Goal: Communication & Community: Answer question/provide support

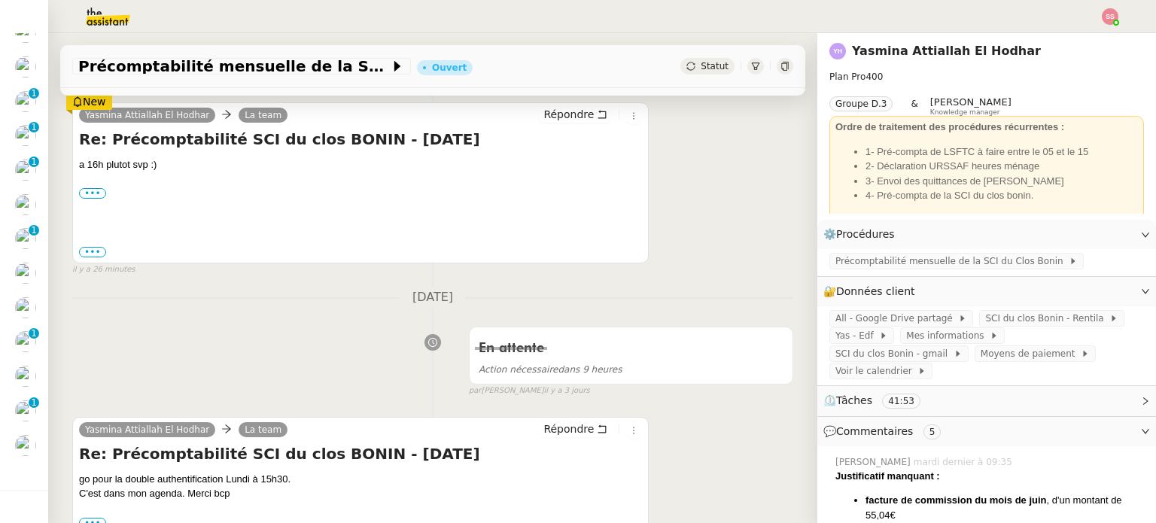
scroll to position [226, 0]
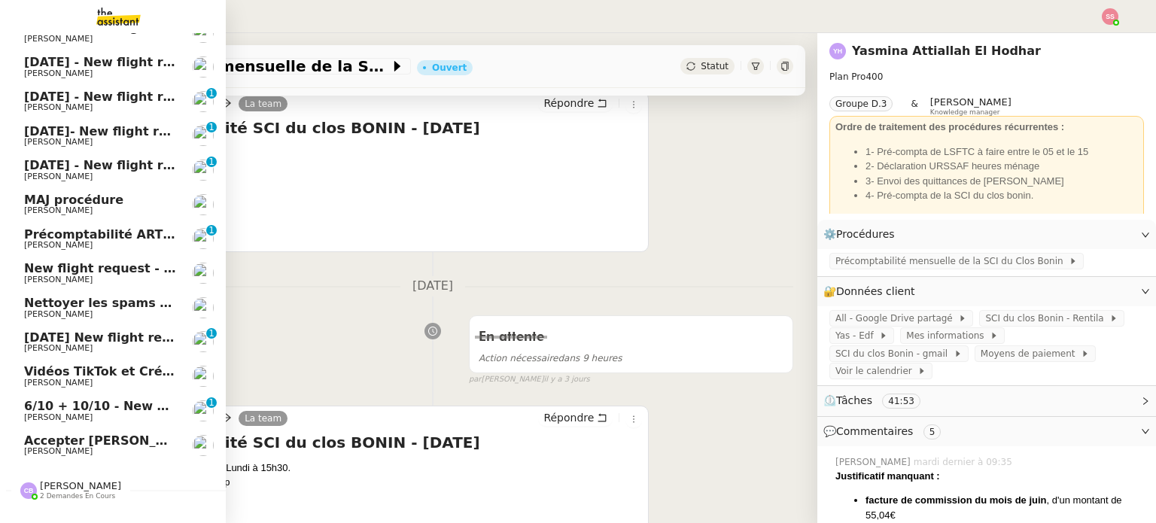
drag, startPoint x: 86, startPoint y: 450, endPoint x: 117, endPoint y: 433, distance: 36.0
click at [86, 450] on span "[PERSON_NAME]" at bounding box center [100, 451] width 152 height 9
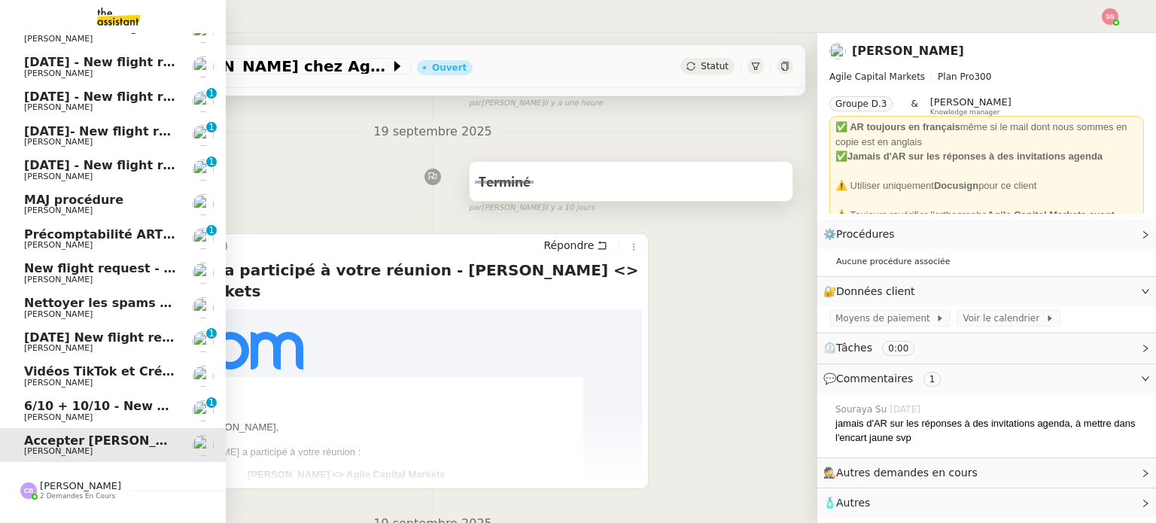
scroll to position [220, 0]
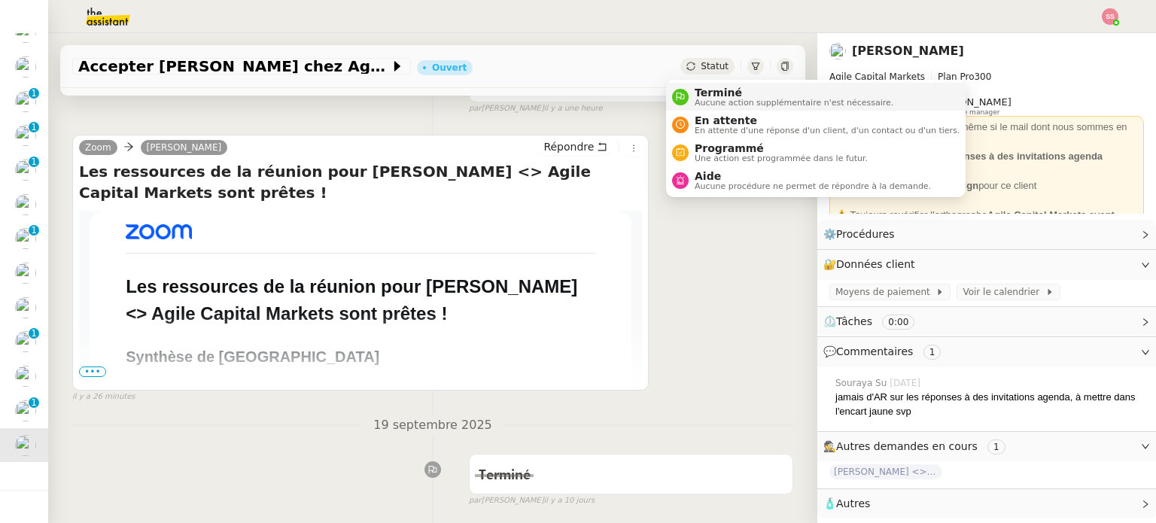
drag, startPoint x: 698, startPoint y: 71, endPoint x: 700, endPoint y: 84, distance: 12.9
click at [701, 71] on span "Statut" at bounding box center [715, 66] width 28 height 11
click at [698, 99] on span "Aucune action supplémentaire n'est nécessaire." at bounding box center [794, 103] width 199 height 8
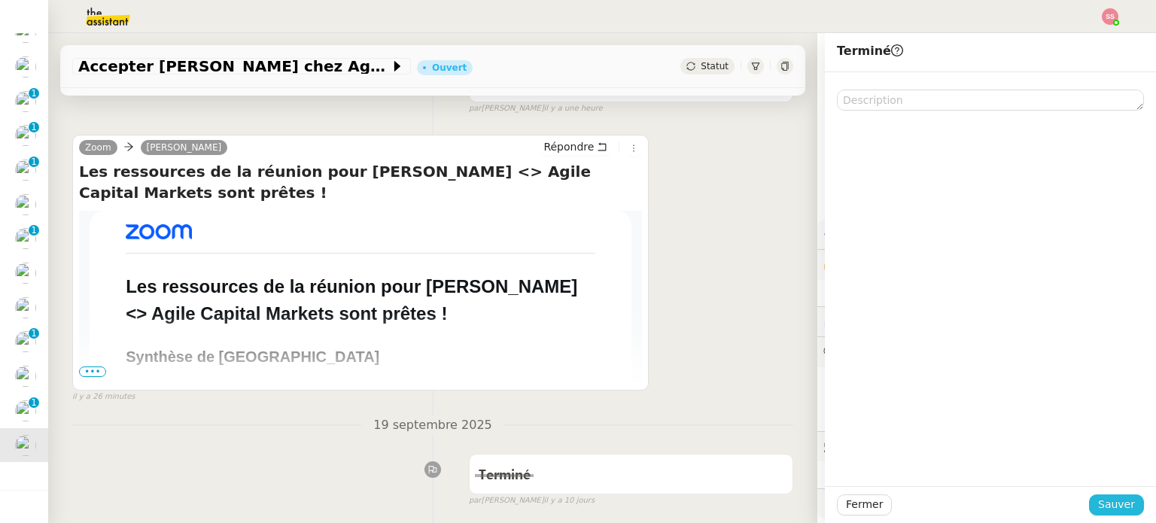
click at [1098, 498] on span "Sauver" at bounding box center [1116, 504] width 37 height 17
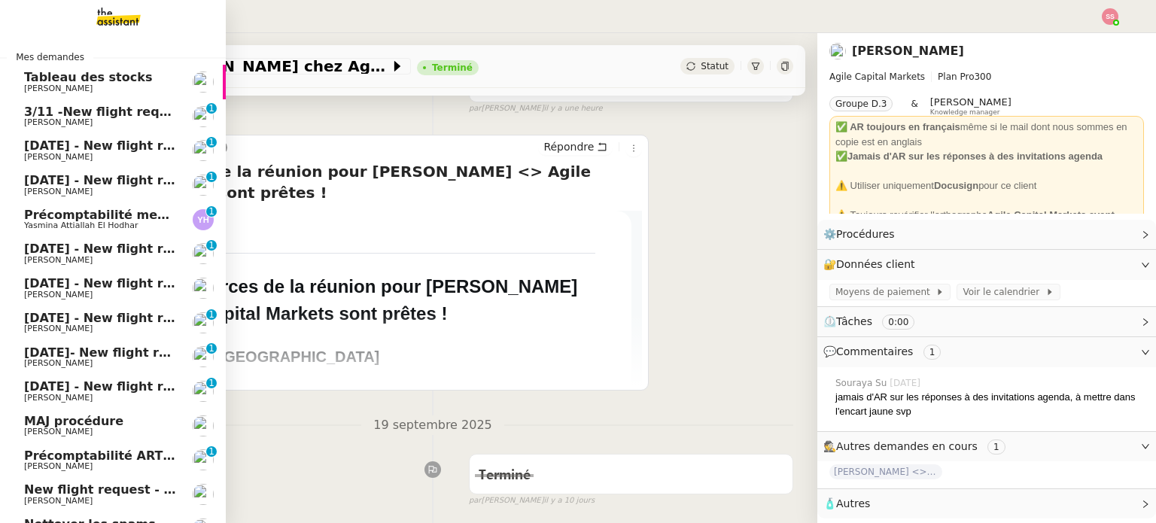
scroll to position [222, 0]
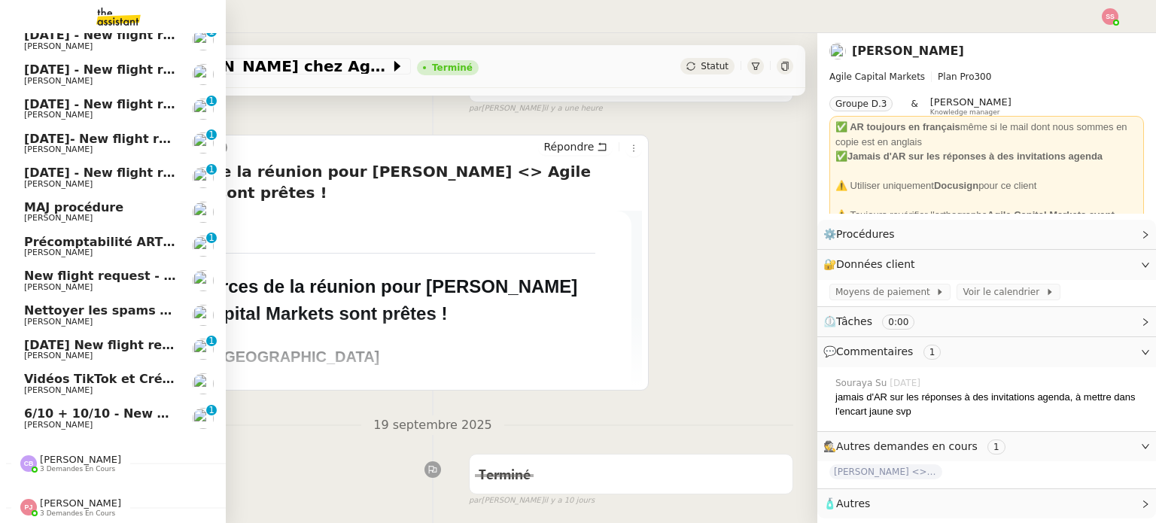
click at [132, 406] on span "6/10 + 10/10 - New flight request - [PERSON_NAME]" at bounding box center [199, 413] width 351 height 14
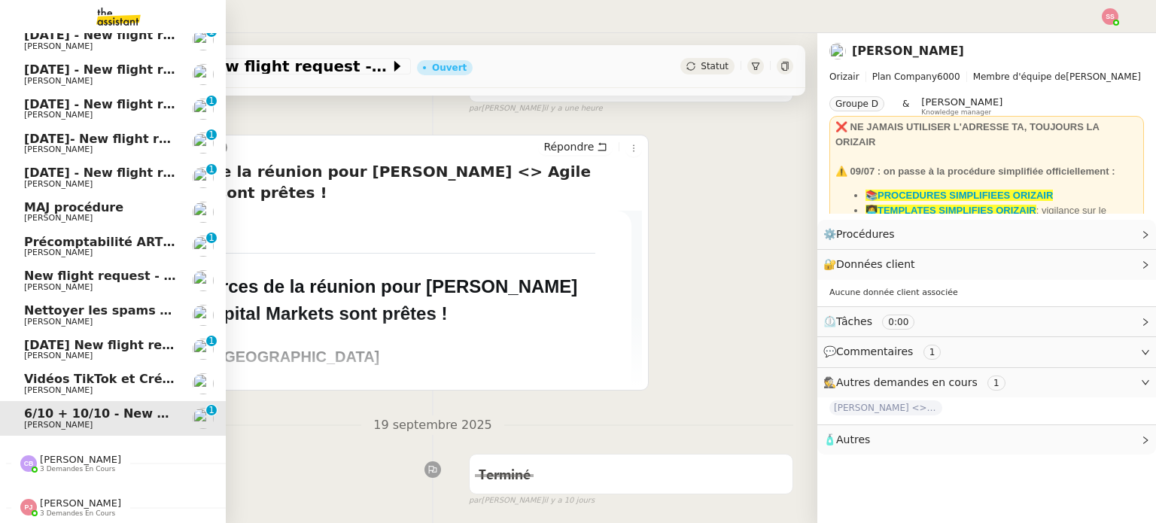
scroll to position [202, 0]
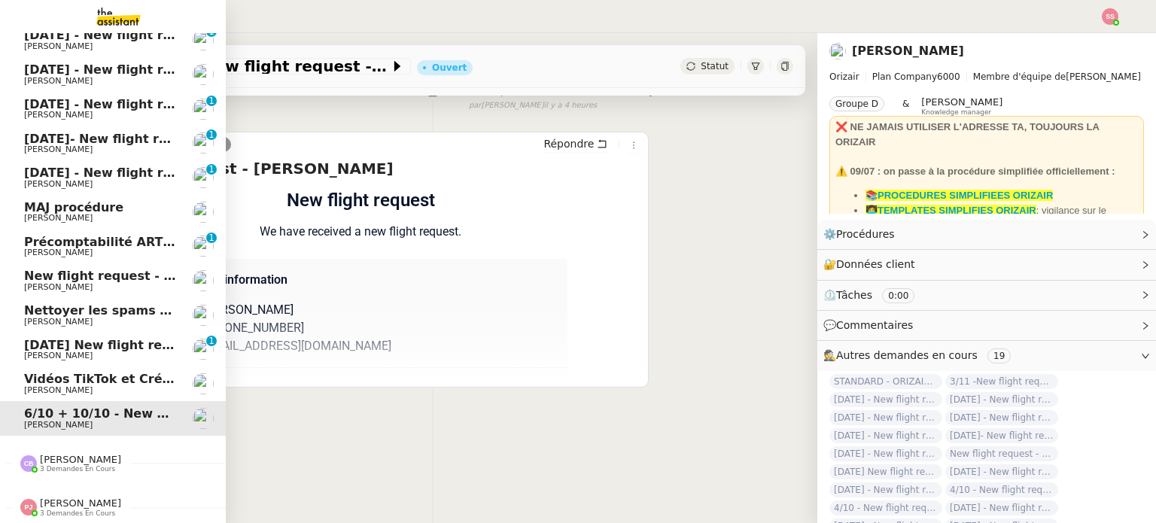
click at [125, 214] on span "[PERSON_NAME]" at bounding box center [100, 218] width 152 height 9
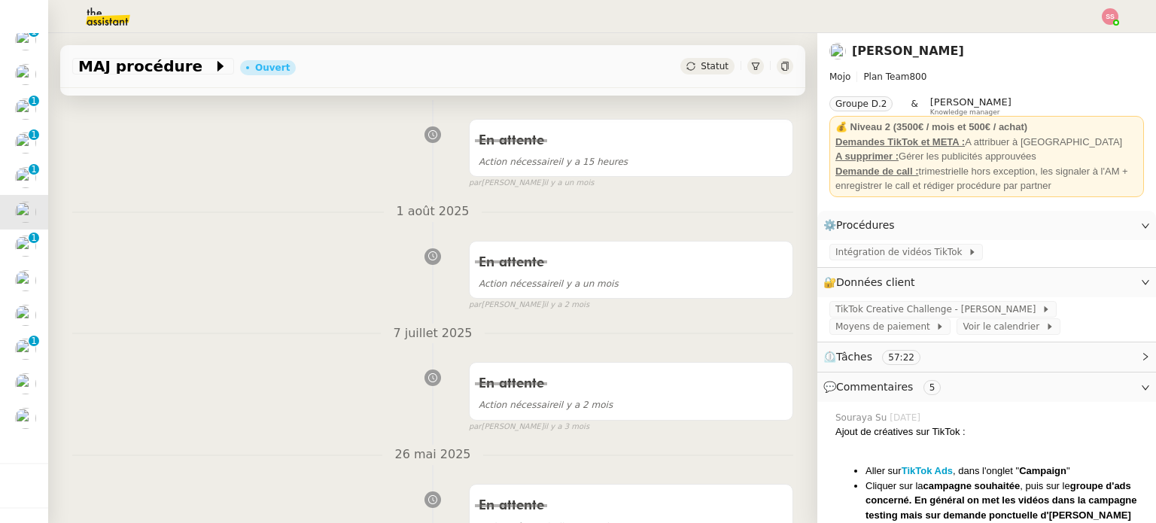
scroll to position [220, 0]
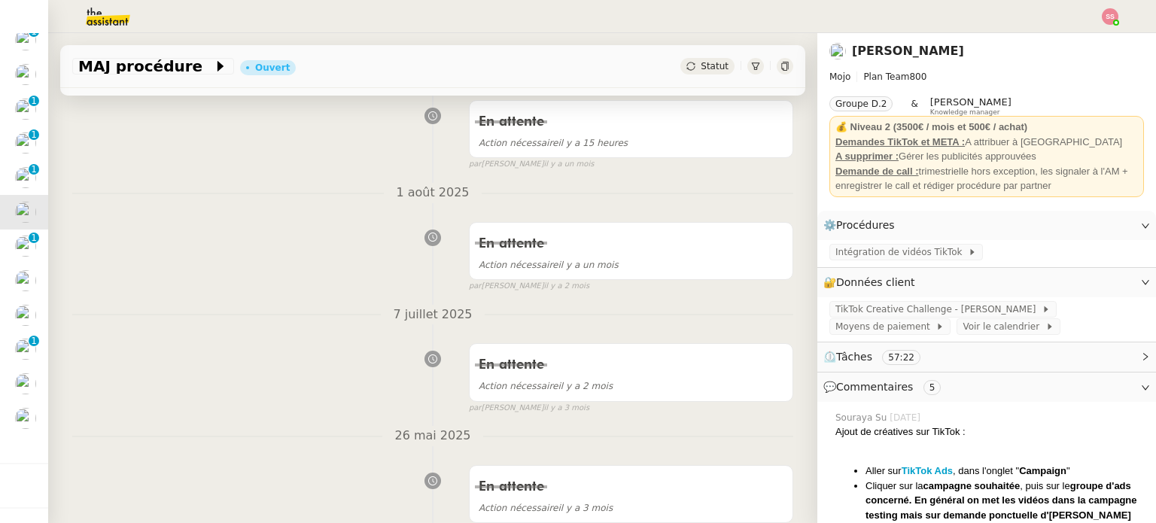
click at [686, 68] on icon at bounding box center [690, 66] width 9 height 9
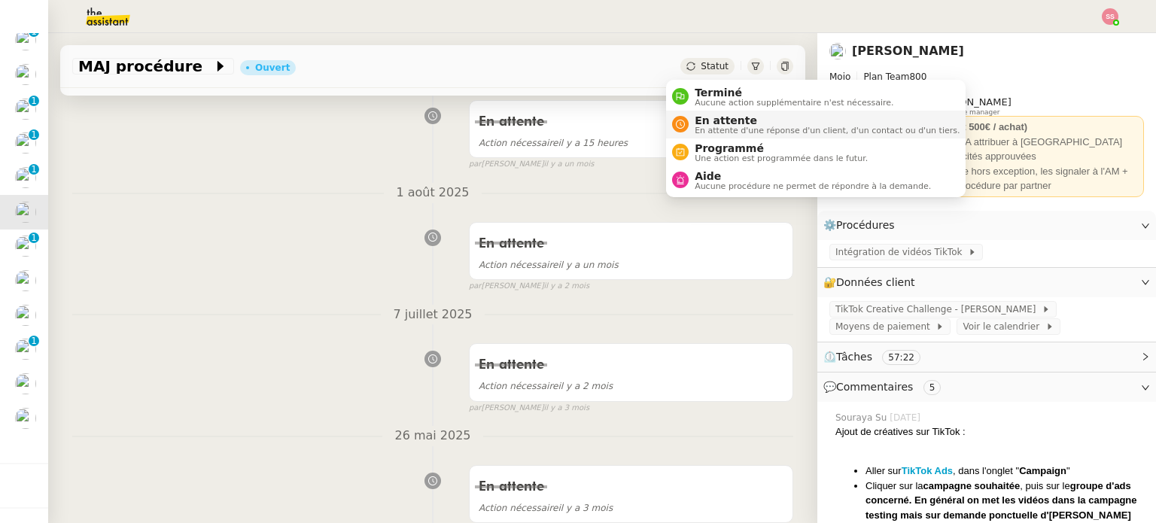
click at [679, 114] on div "En attente En attente d'une réponse d'un client, d'un contact ou d'un tiers." at bounding box center [815, 124] width 287 height 20
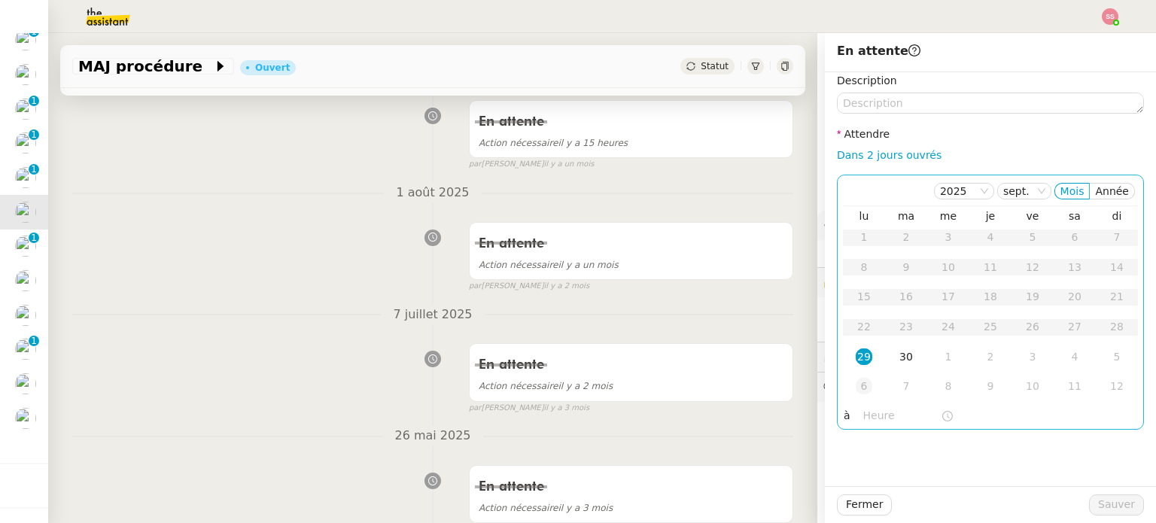
click at [852, 376] on td "6" at bounding box center [864, 387] width 42 height 30
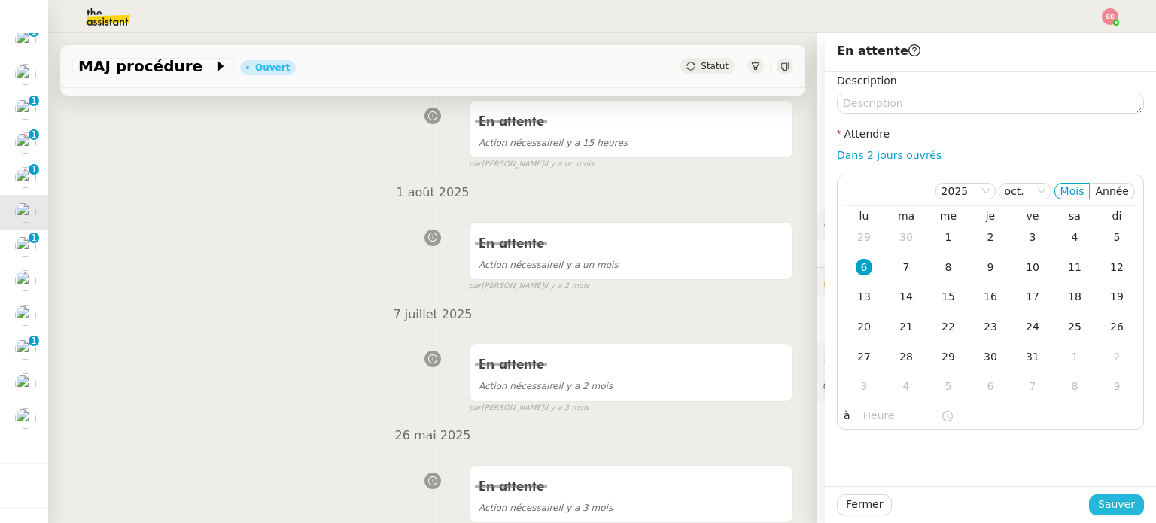
click at [1102, 496] on span "Sauver" at bounding box center [1116, 504] width 37 height 17
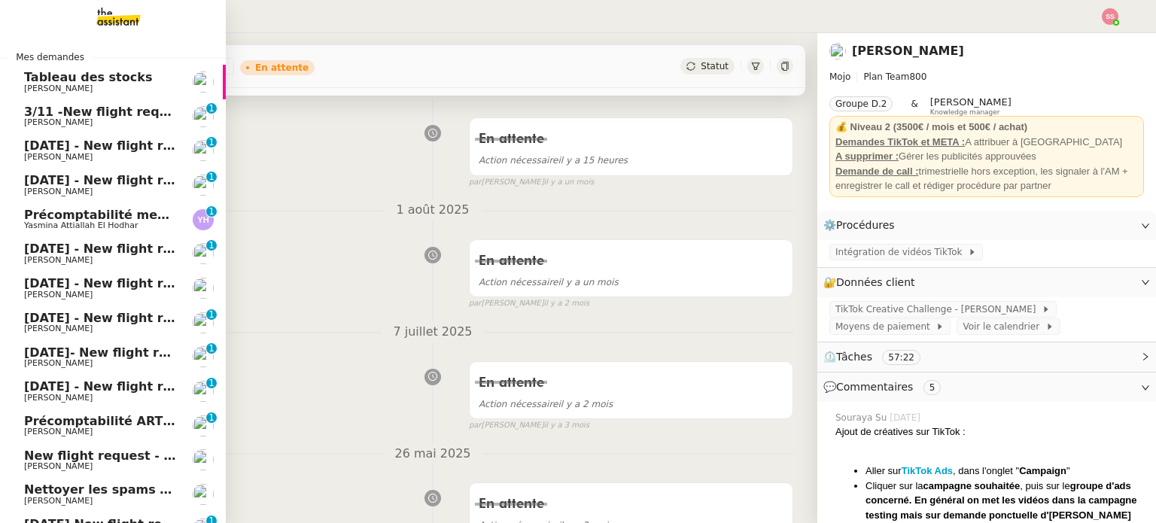
click at [81, 106] on span "3/11 -New flight request - [PERSON_NAME]" at bounding box center [169, 112] width 290 height 14
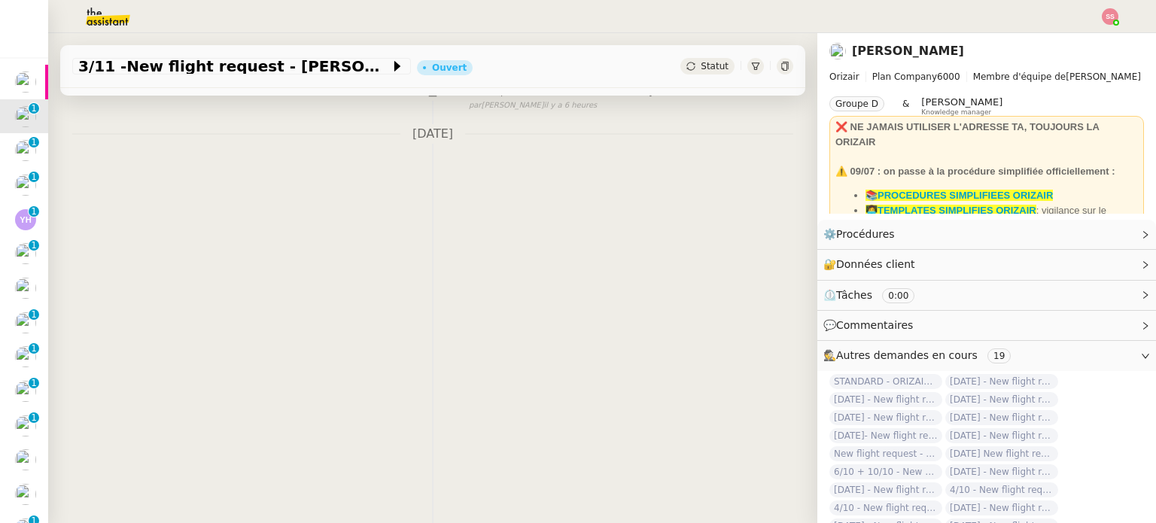
scroll to position [202, 0]
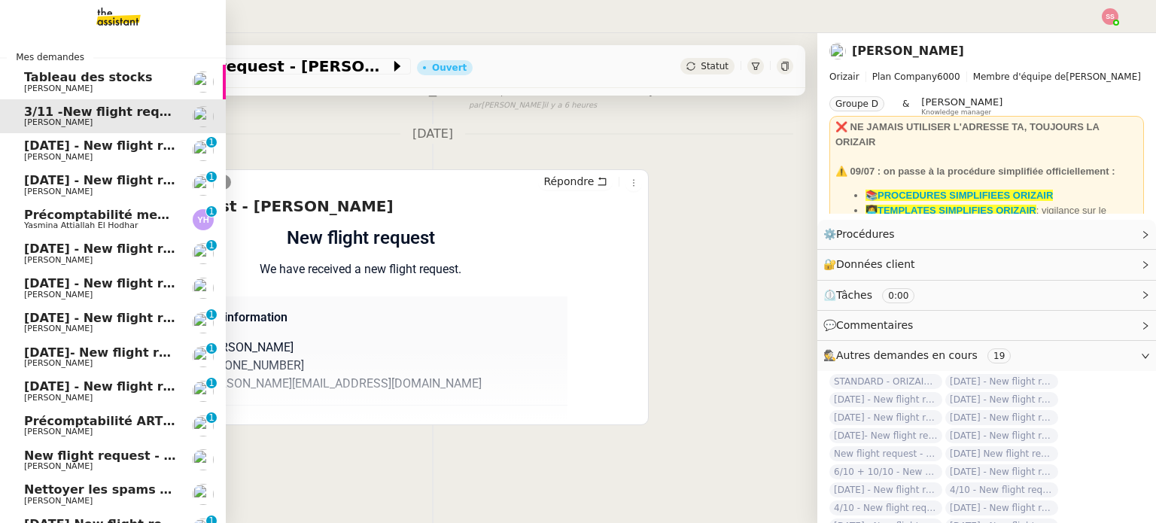
click at [86, 157] on span "[PERSON_NAME]" at bounding box center [100, 157] width 152 height 9
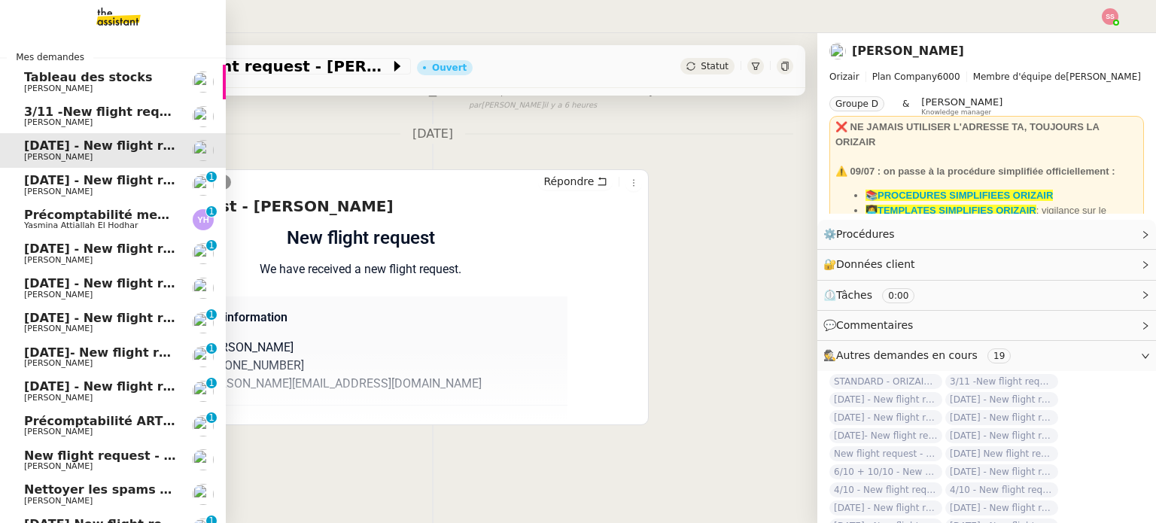
click at [114, 181] on span "[DATE] - New flight request - [PERSON_NAME]" at bounding box center [179, 180] width 311 height 14
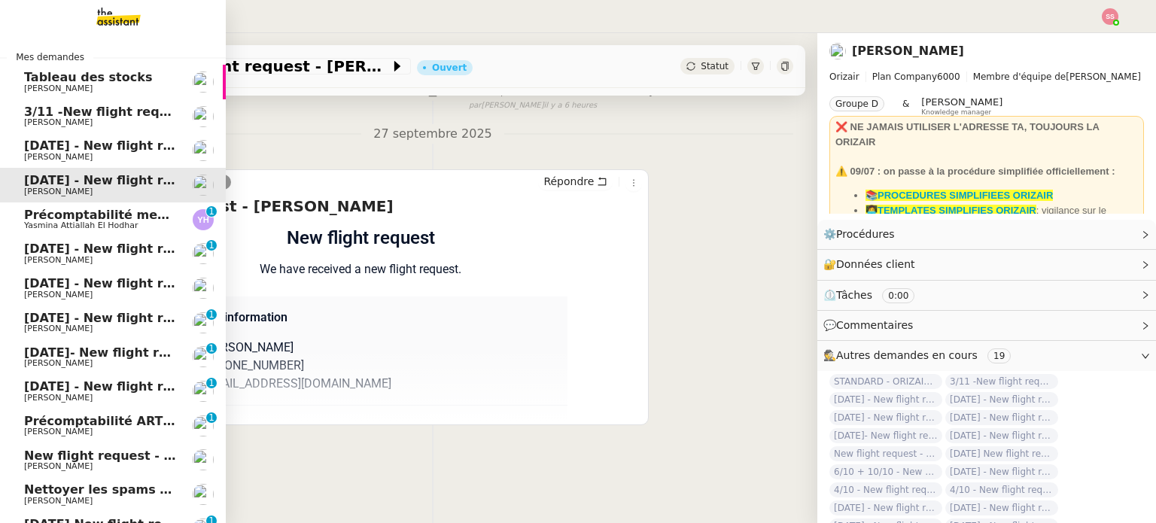
click at [96, 251] on span "[DATE] - New flight request - As Bo" at bounding box center [142, 249] width 237 height 14
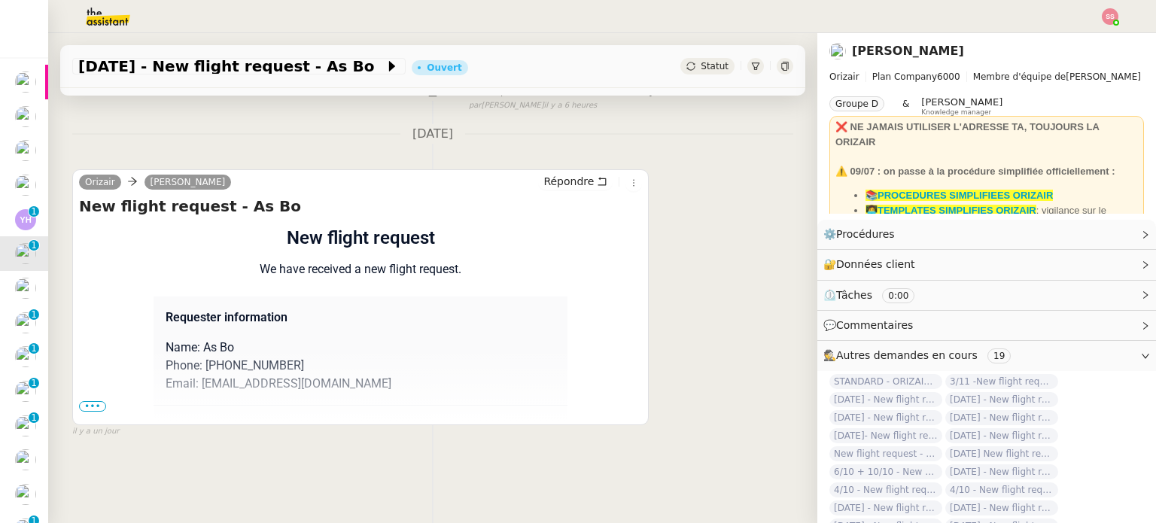
click at [94, 401] on span "•••" at bounding box center [92, 406] width 27 height 11
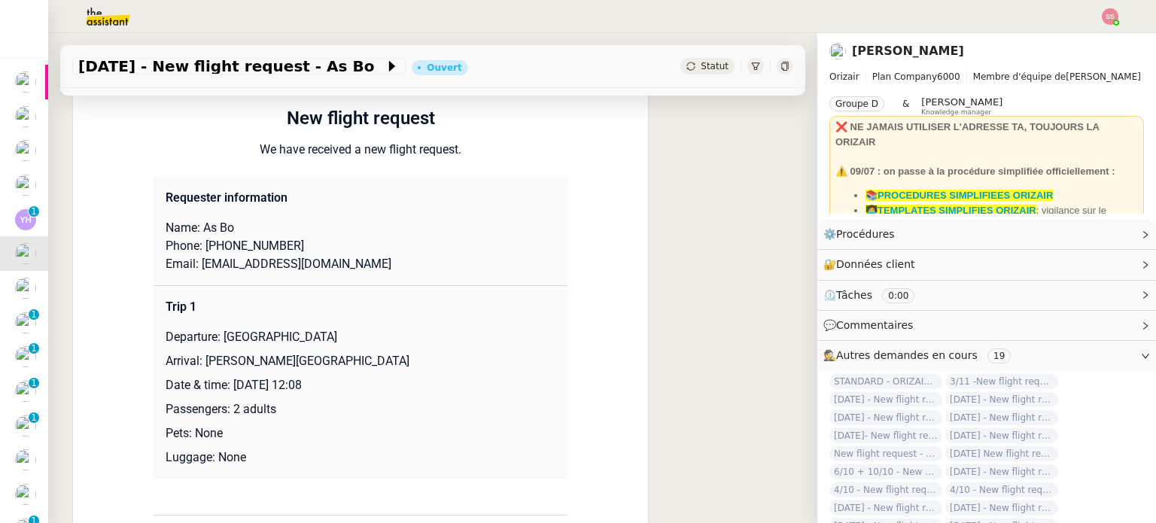
scroll to position [296, 0]
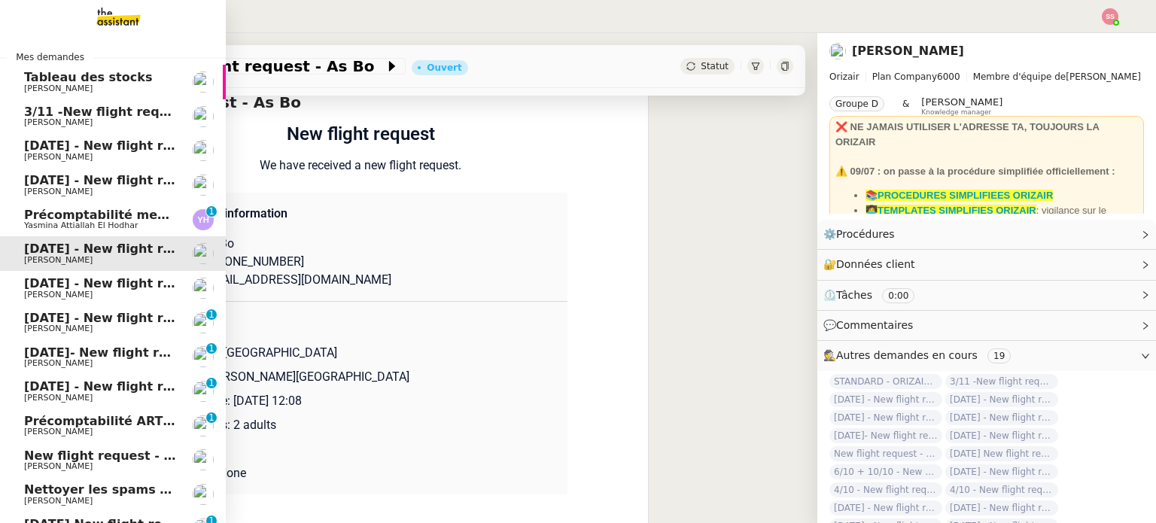
click at [50, 282] on span "[DATE] - New flight request - Sinon [PERSON_NAME]" at bounding box center [200, 283] width 353 height 14
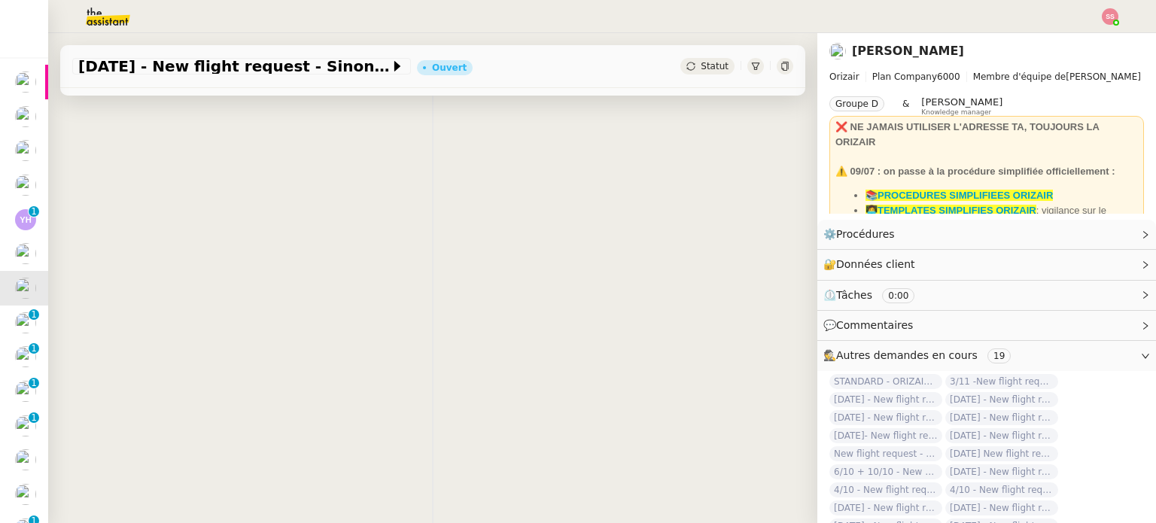
scroll to position [202, 0]
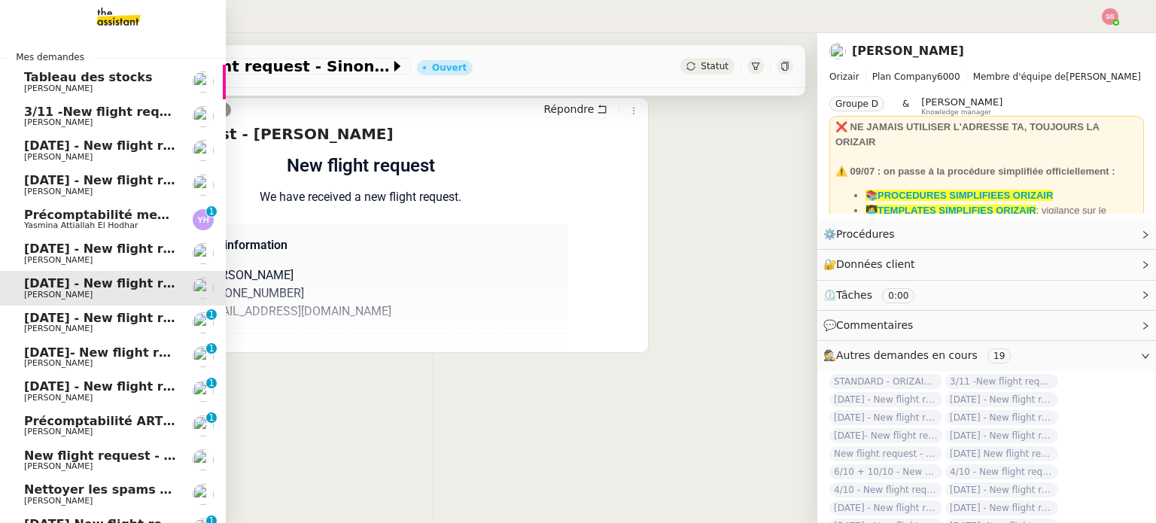
click at [96, 330] on span "[PERSON_NAME]" at bounding box center [100, 328] width 152 height 9
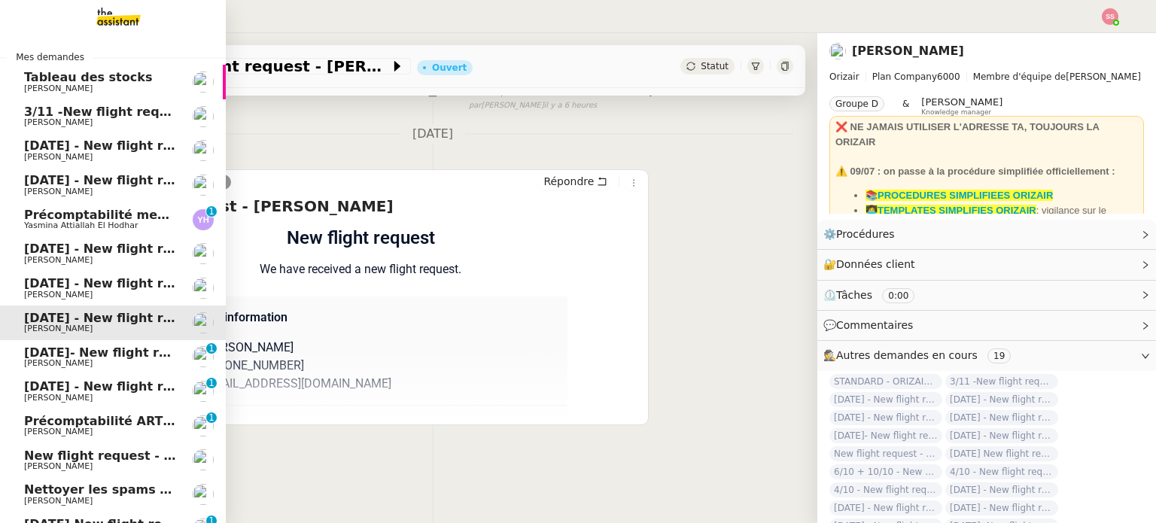
click at [71, 355] on span "[DATE]- New flight request - [PERSON_NAME]" at bounding box center [177, 352] width 306 height 14
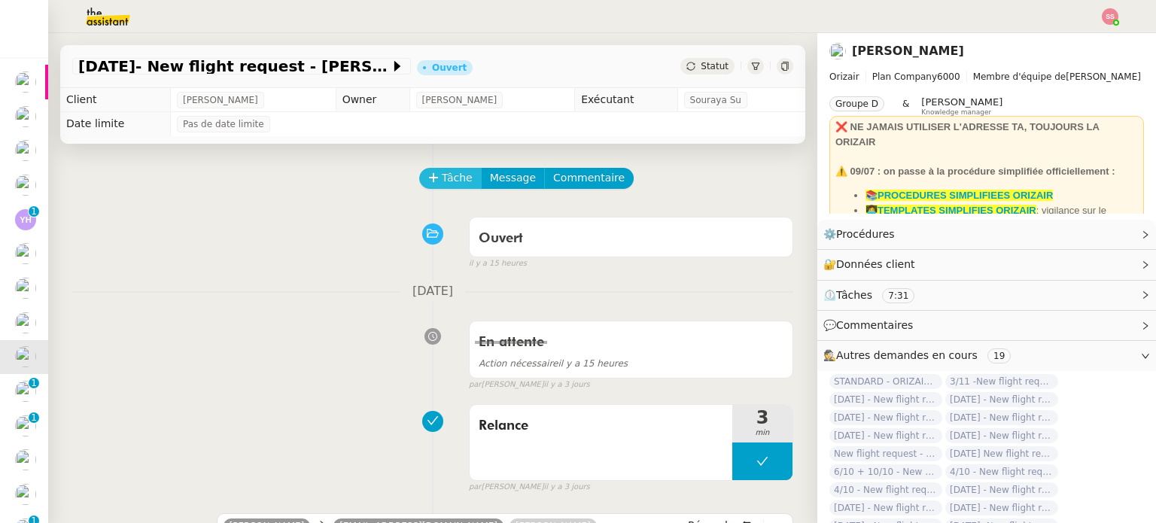
click at [442, 186] on span "Tâche" at bounding box center [457, 177] width 31 height 17
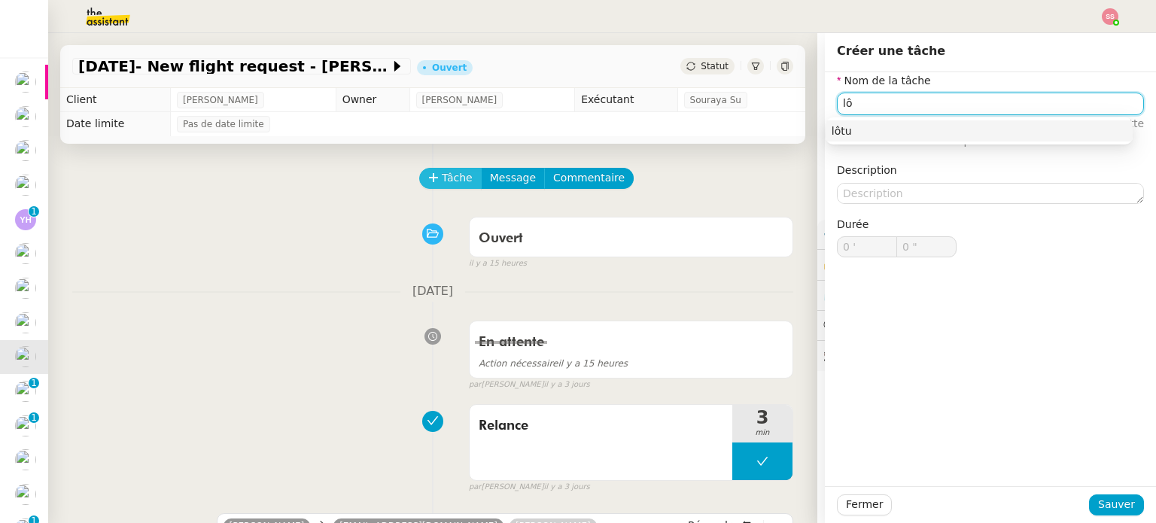
type input "l"
click at [1044, 134] on div "Clôture" at bounding box center [978, 131] width 295 height 14
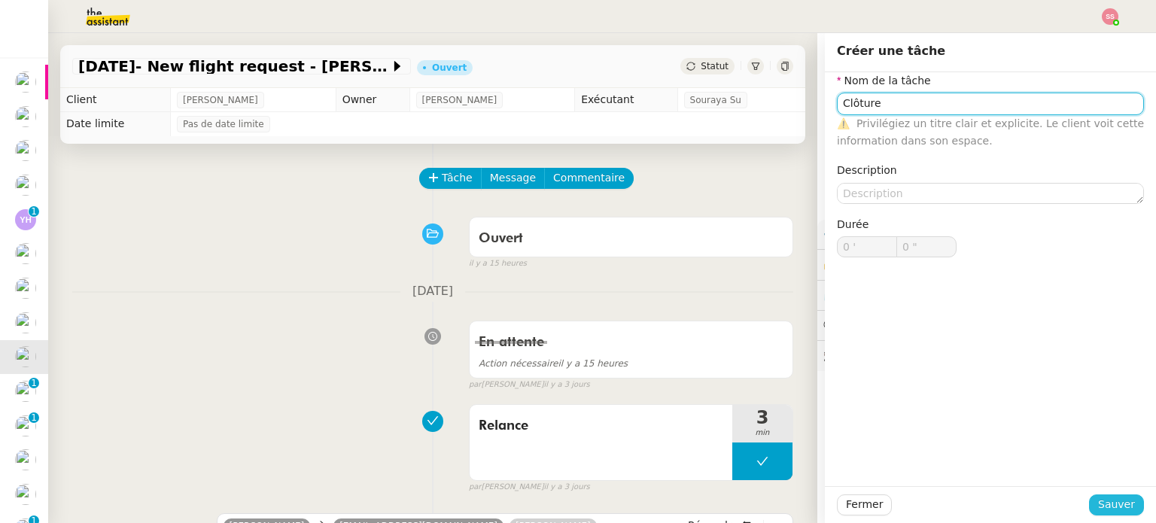
type input "Clôture"
click at [1105, 499] on span "Sauver" at bounding box center [1116, 504] width 37 height 17
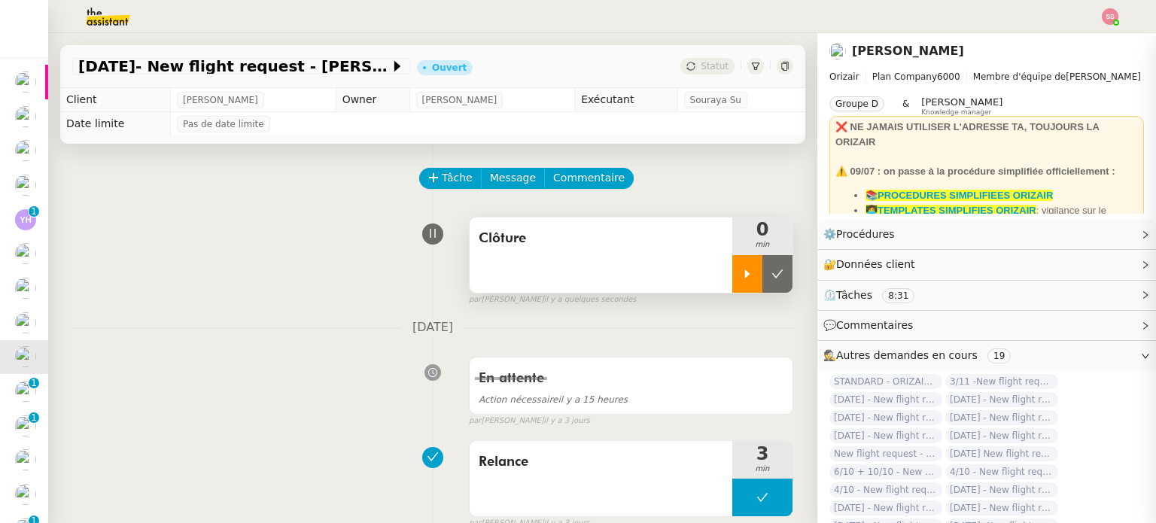
click at [741, 272] on icon at bounding box center [747, 274] width 12 height 12
click at [767, 272] on div at bounding box center [762, 274] width 60 height 38
click at [767, 272] on button at bounding box center [777, 274] width 30 height 38
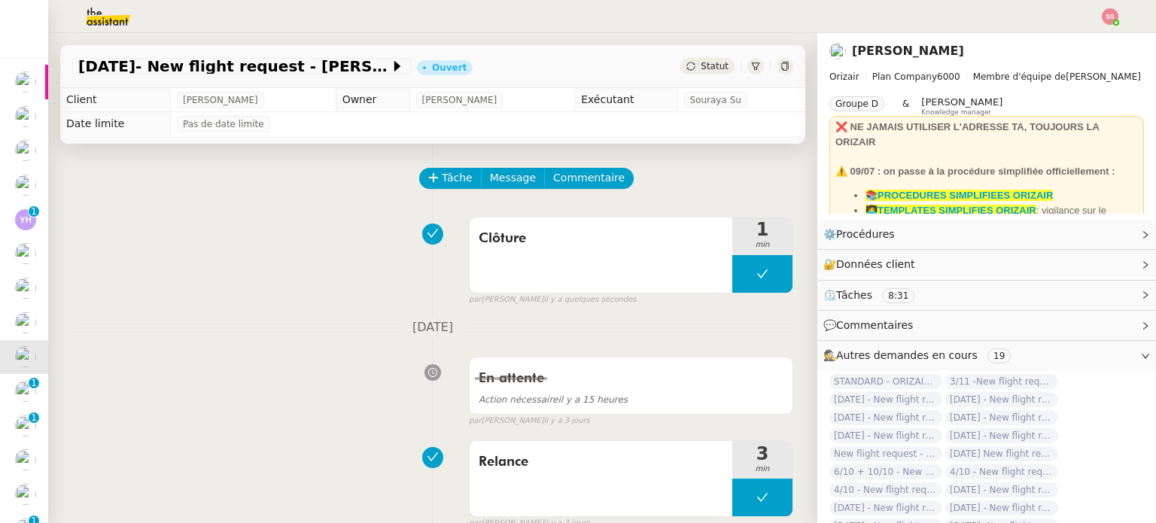
click at [701, 69] on span "Statut" at bounding box center [715, 66] width 28 height 11
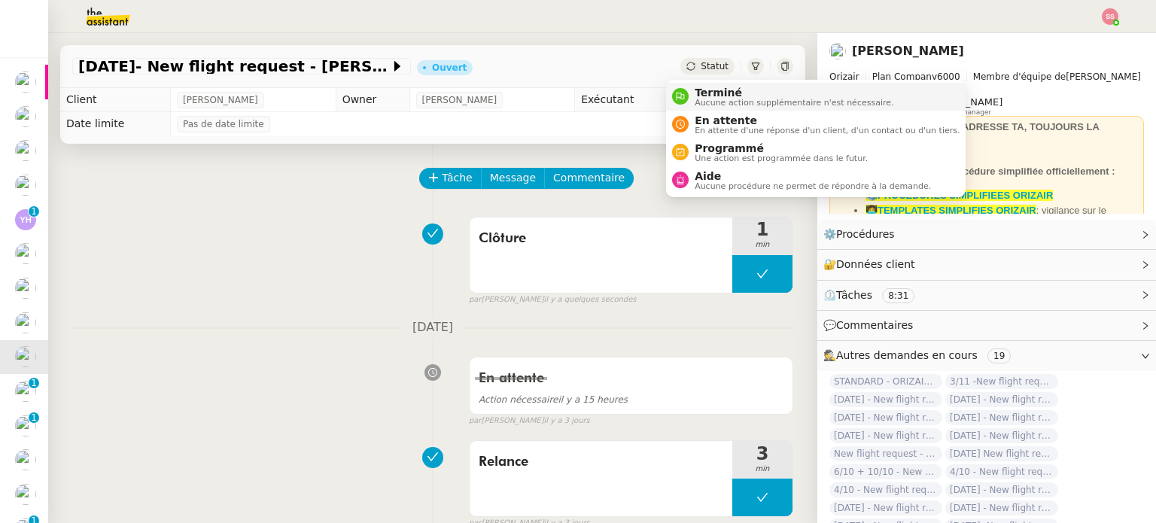
click at [710, 91] on span "Terminé" at bounding box center [794, 93] width 199 height 12
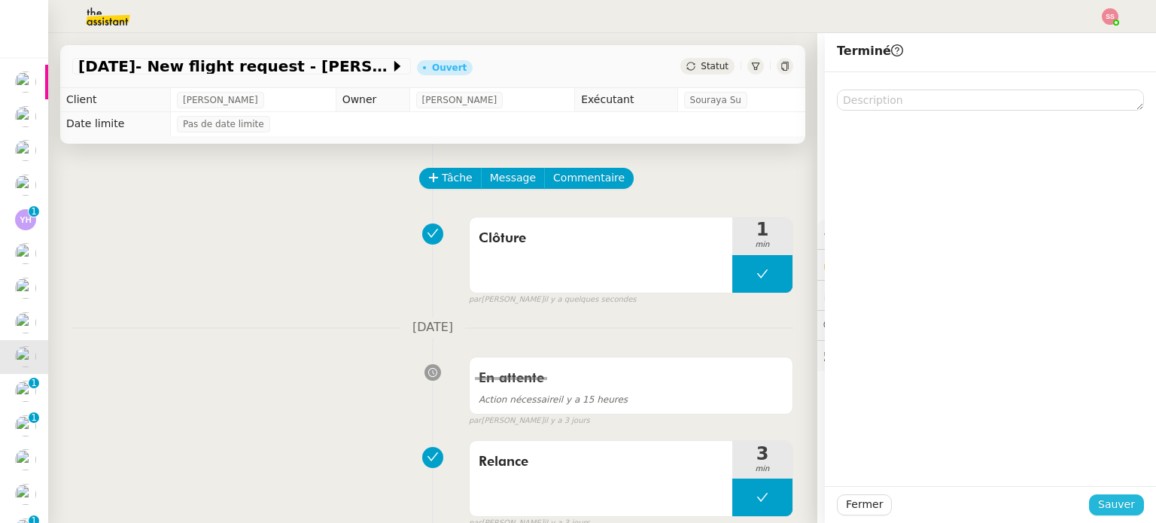
click at [1090, 504] on button "Sauver" at bounding box center [1116, 504] width 55 height 21
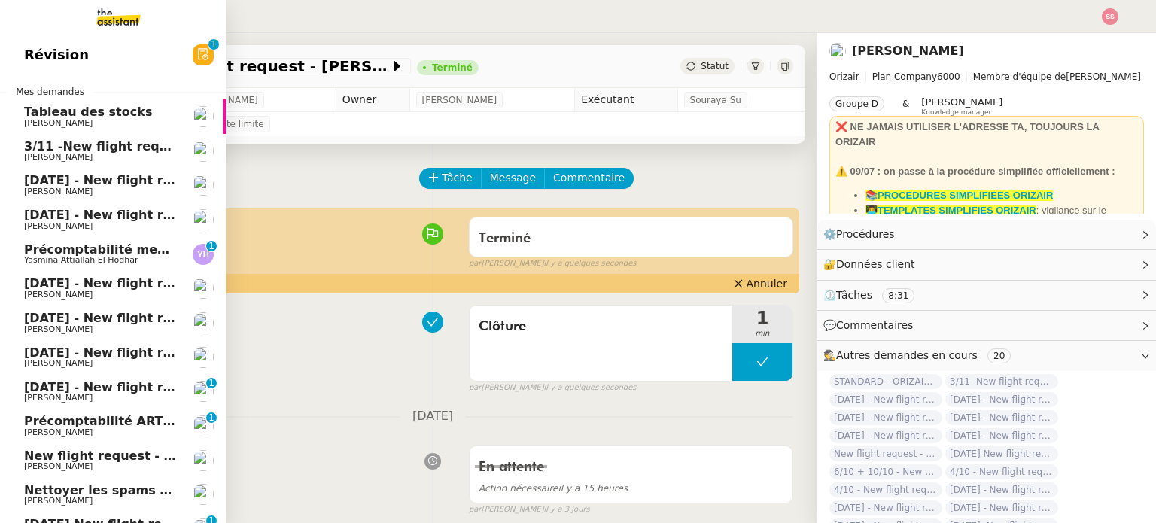
click at [94, 398] on span "[PERSON_NAME]" at bounding box center [100, 398] width 152 height 9
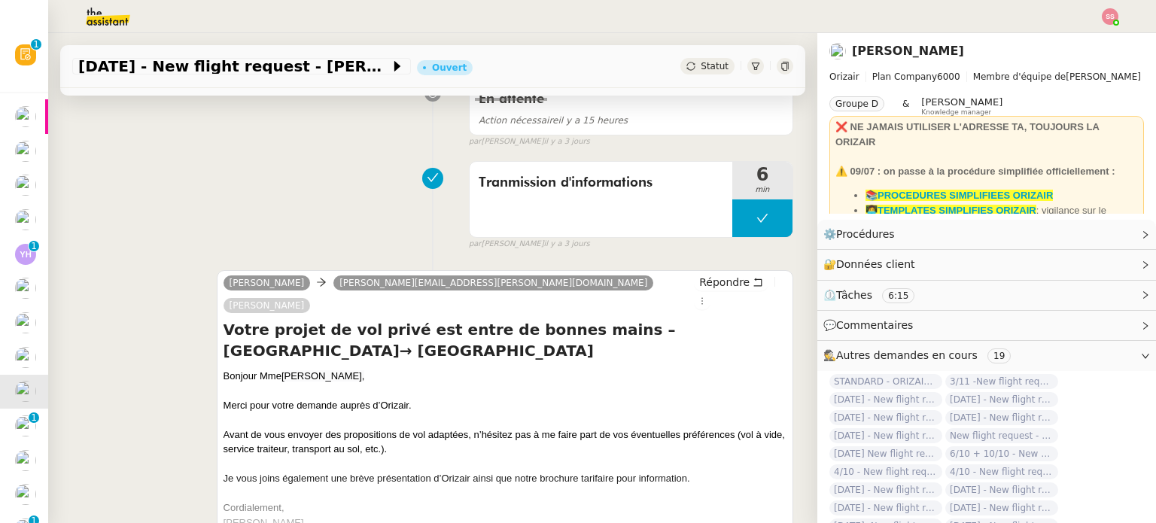
scroll to position [301, 0]
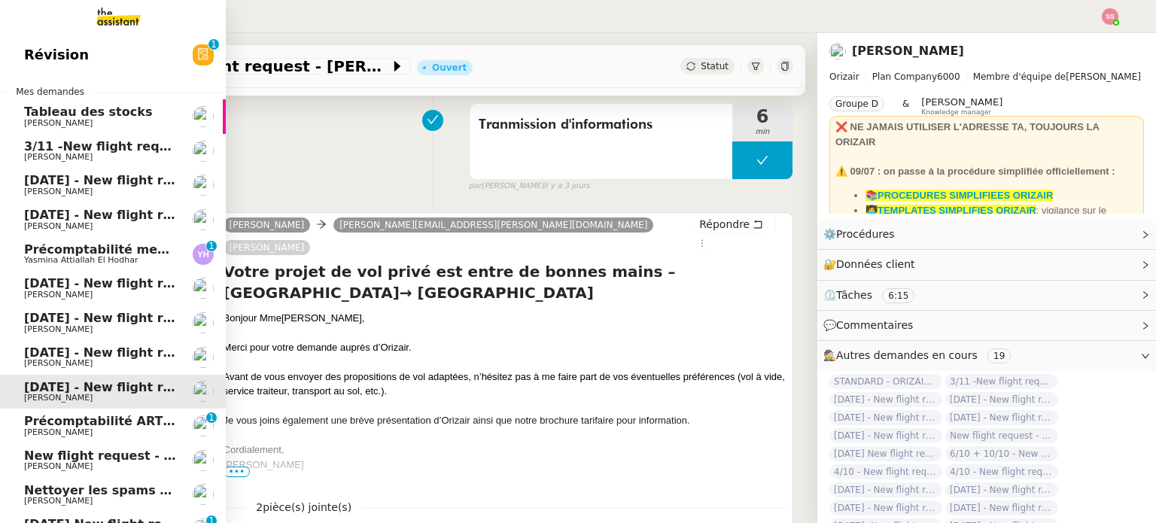
click at [118, 455] on span "New flight request - [PERSON_NAME]" at bounding box center [149, 455] width 251 height 14
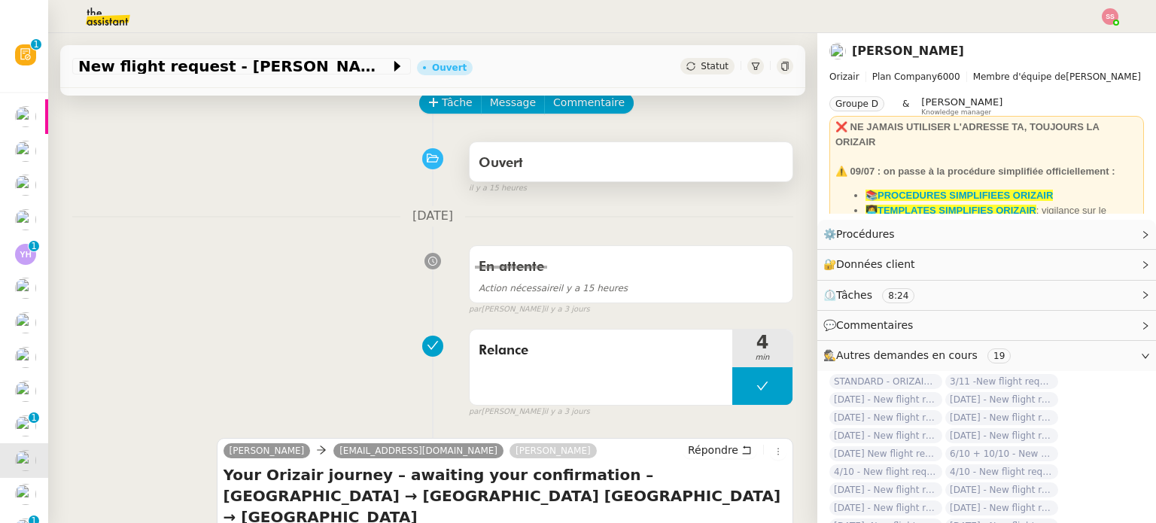
scroll to position [75, 0]
click at [454, 100] on span "Tâche" at bounding box center [457, 102] width 31 height 17
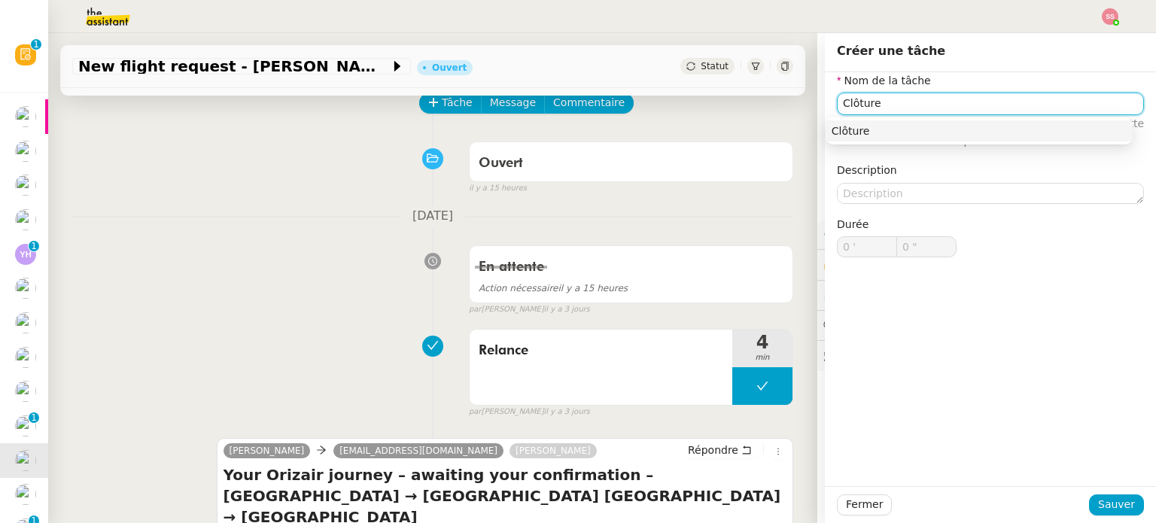
click at [915, 124] on div "Clôture" at bounding box center [978, 131] width 295 height 14
type input "Clôture"
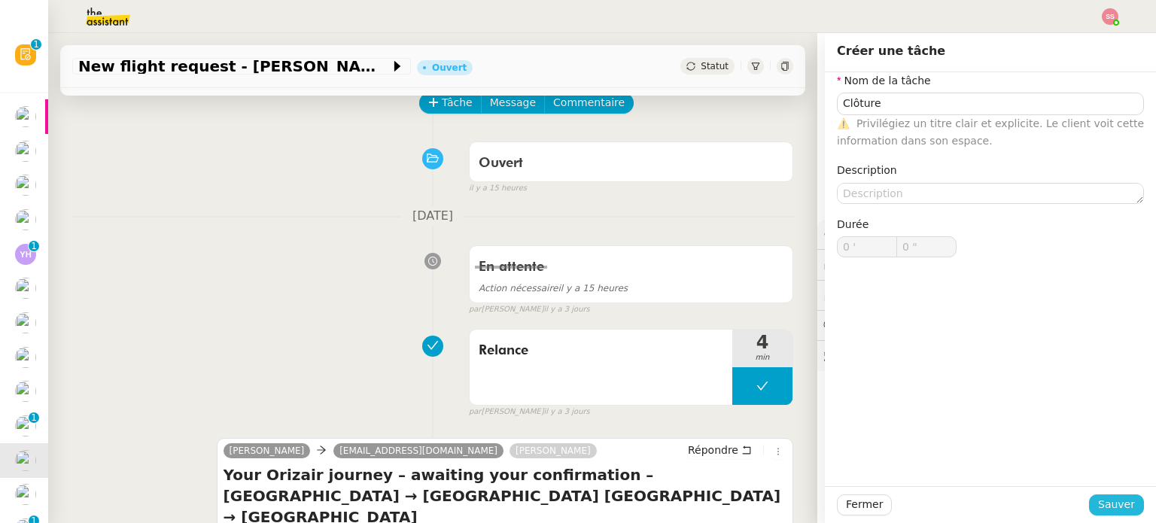
click at [1090, 494] on button "Sauver" at bounding box center [1116, 504] width 55 height 21
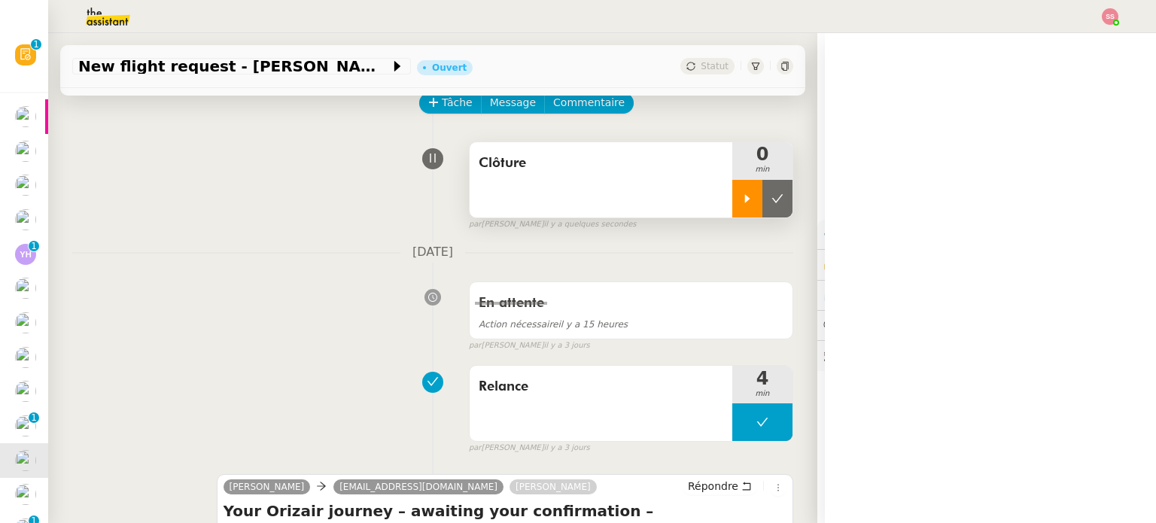
click at [741, 196] on icon at bounding box center [747, 199] width 12 height 12
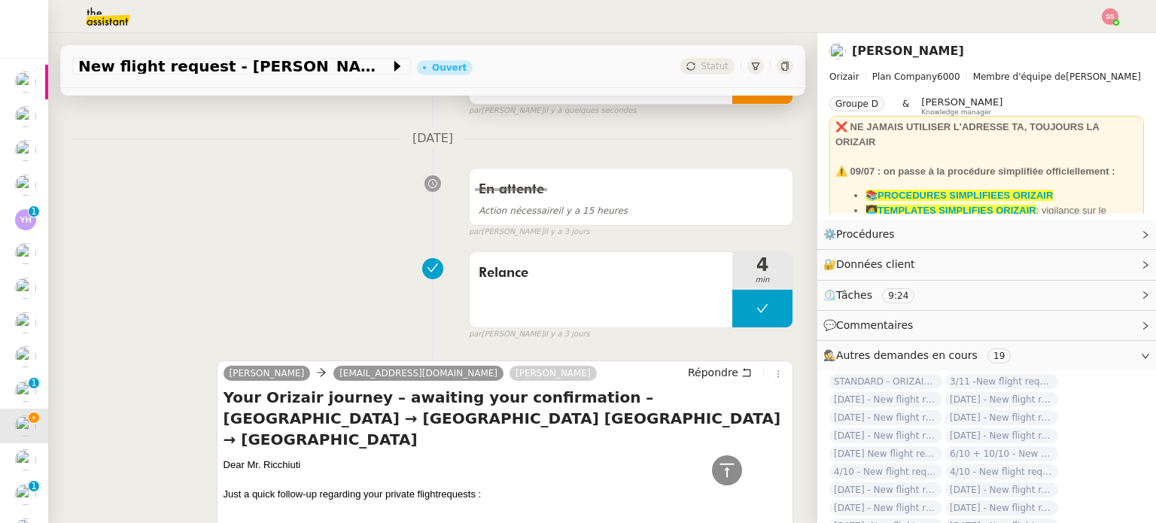
scroll to position [75, 0]
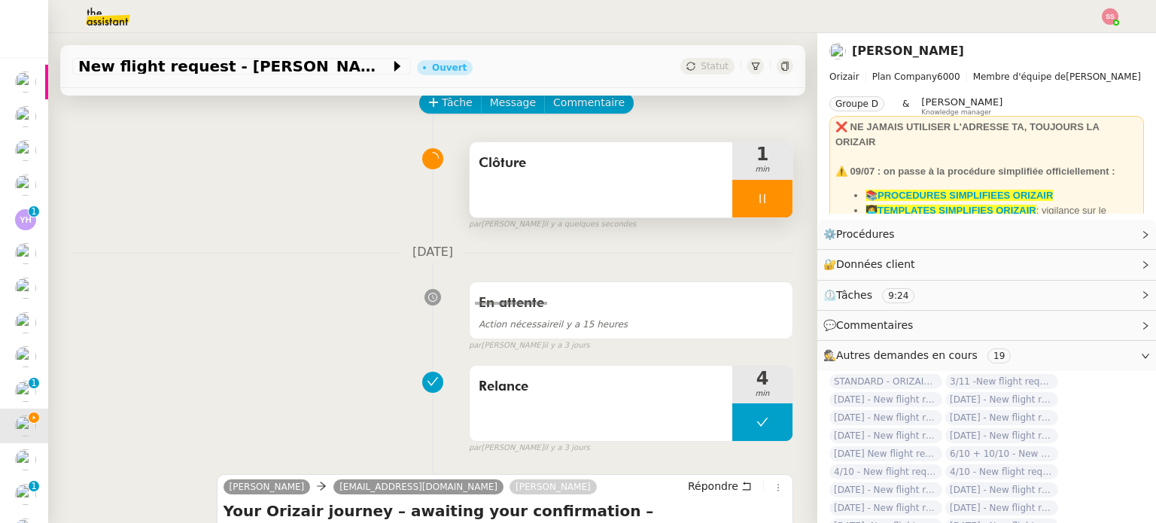
click at [759, 199] on div at bounding box center [762, 199] width 60 height 38
click at [772, 199] on icon at bounding box center [777, 198] width 11 height 8
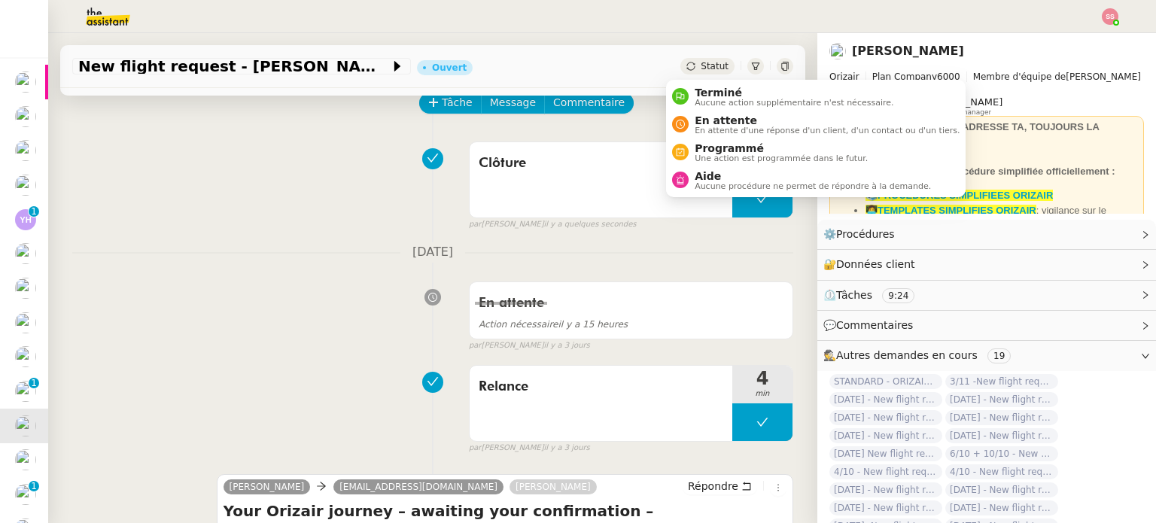
click at [686, 71] on icon at bounding box center [690, 66] width 9 height 9
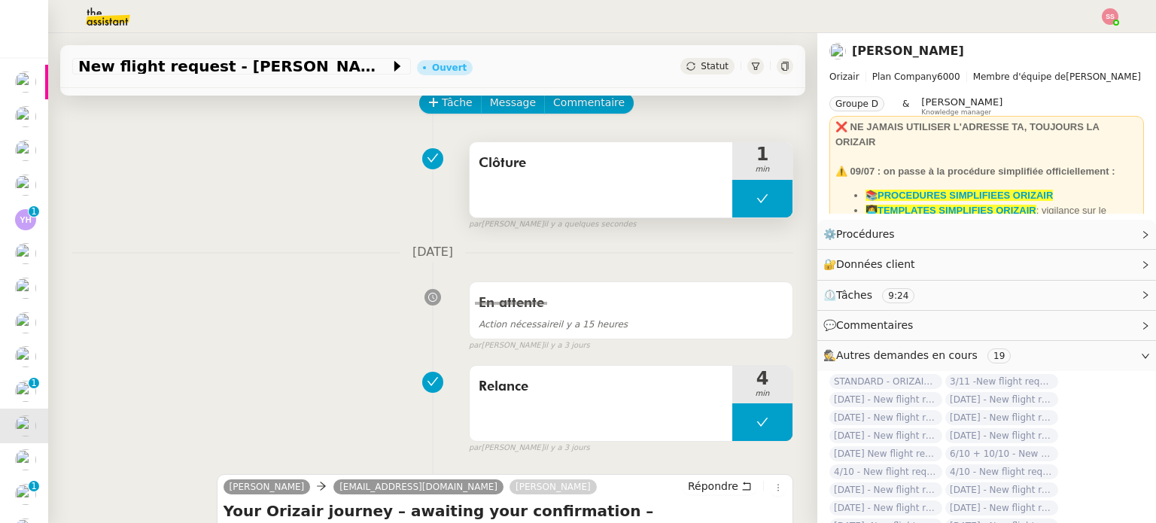
click at [475, 186] on div "Clôture" at bounding box center [601, 179] width 263 height 75
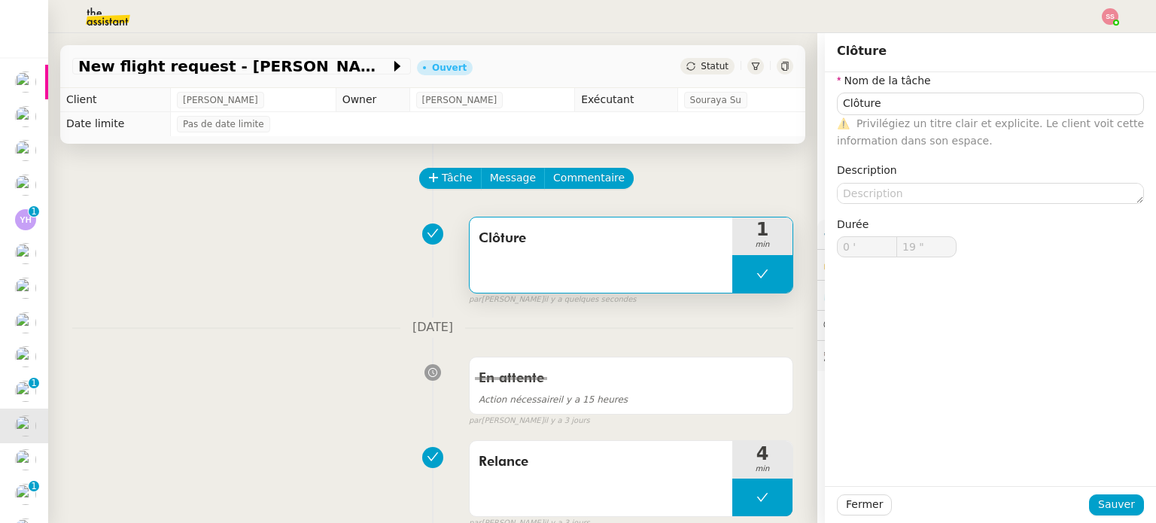
click at [333, 239] on div "Clôture 1 min false par [PERSON_NAME] il y a quelques secondes" at bounding box center [432, 258] width 721 height 96
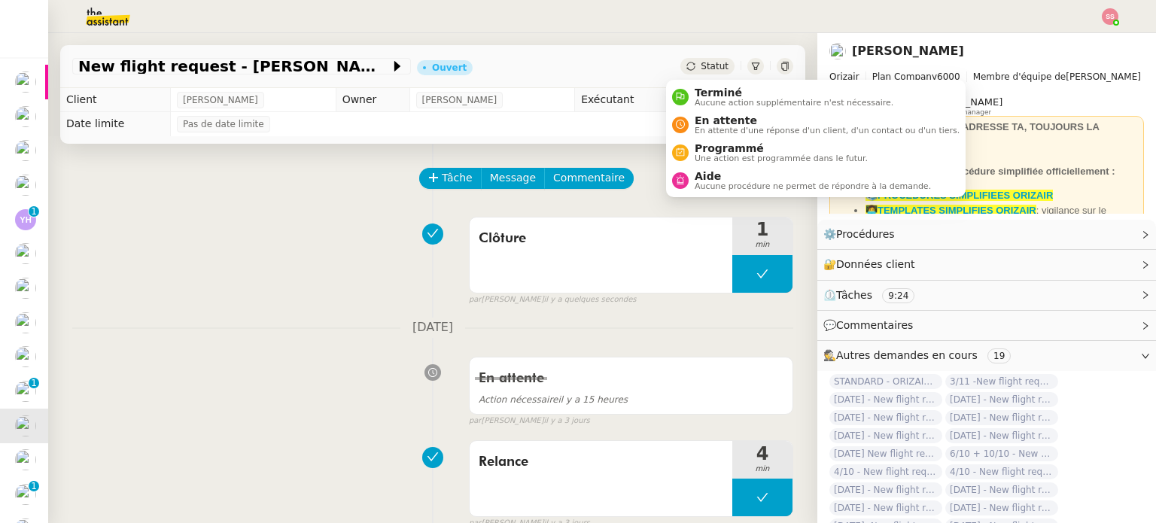
click at [692, 59] on div "Statut" at bounding box center [707, 66] width 54 height 17
click at [713, 99] on span "Aucune action supplémentaire n'est nécessaire." at bounding box center [794, 103] width 199 height 8
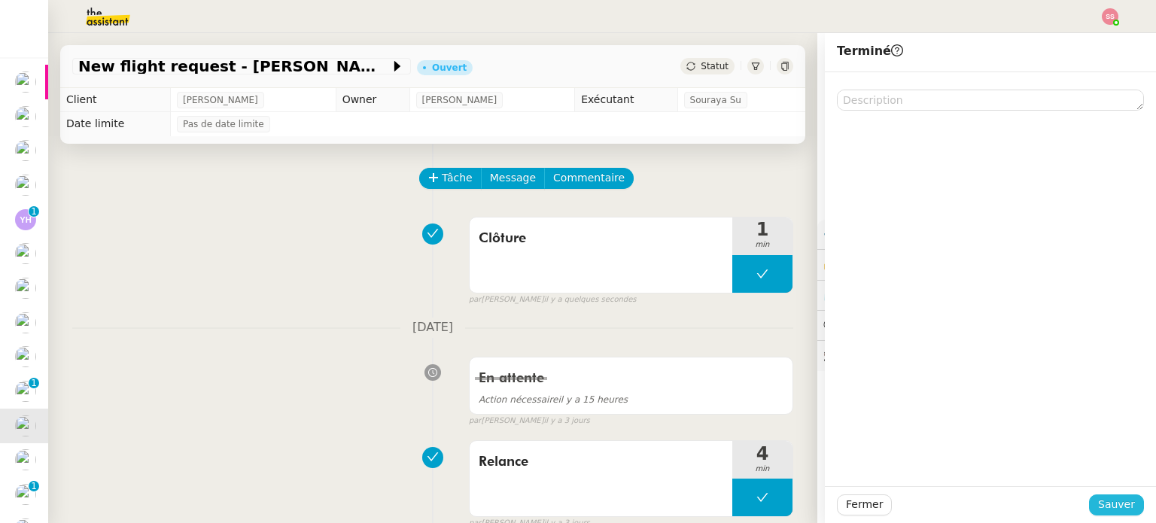
click at [1128, 500] on button "Sauver" at bounding box center [1116, 504] width 55 height 21
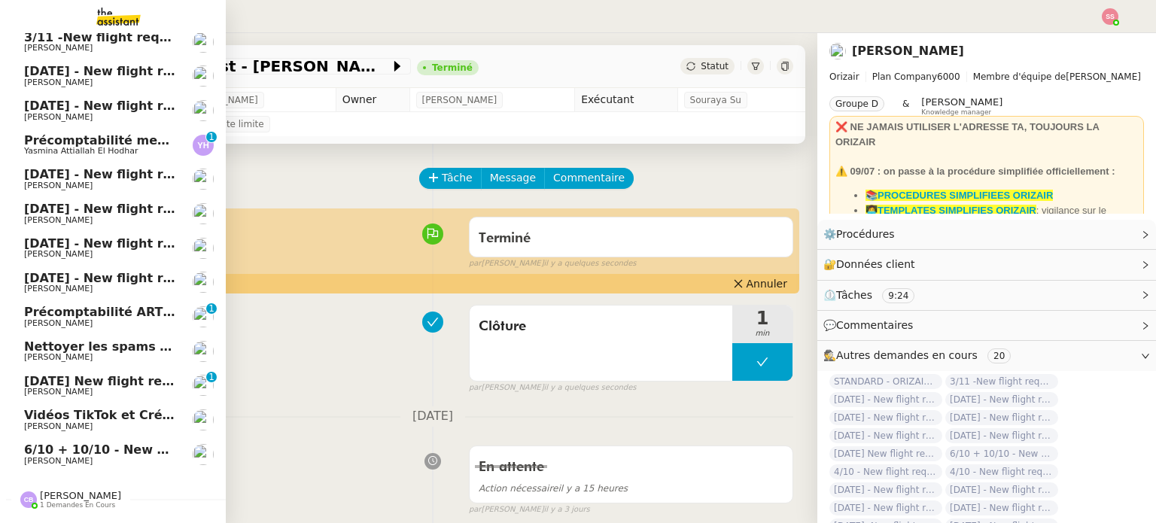
scroll to position [153, 0]
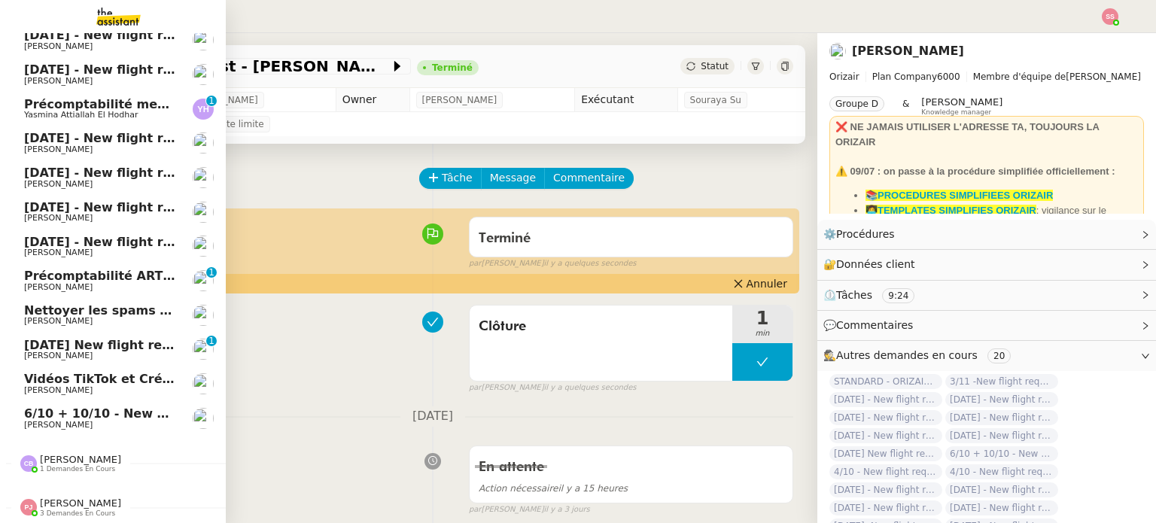
click at [102, 338] on span "[DATE] New flight request - [PERSON_NAME]" at bounding box center [175, 345] width 302 height 14
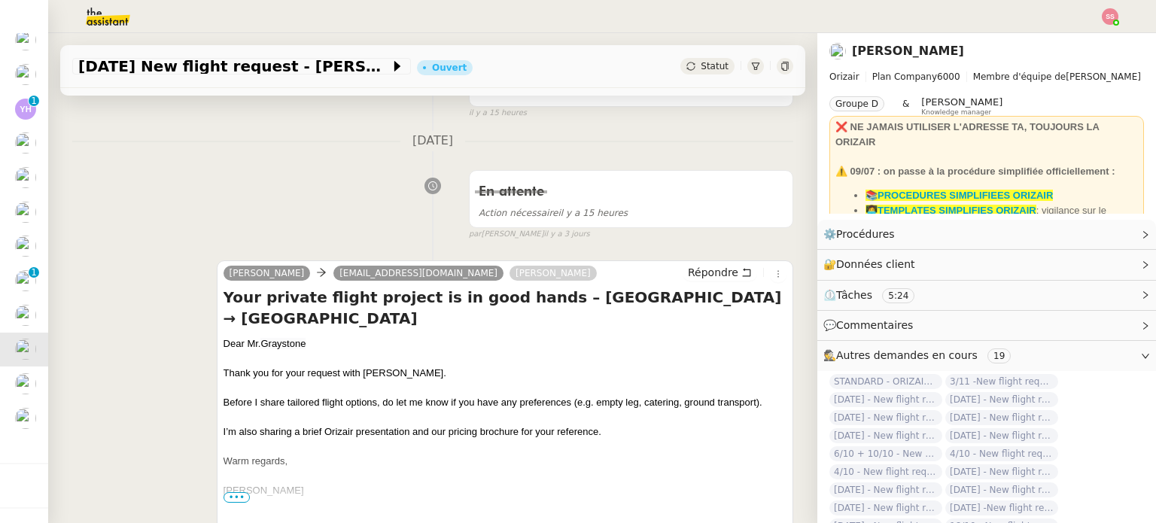
scroll to position [118, 0]
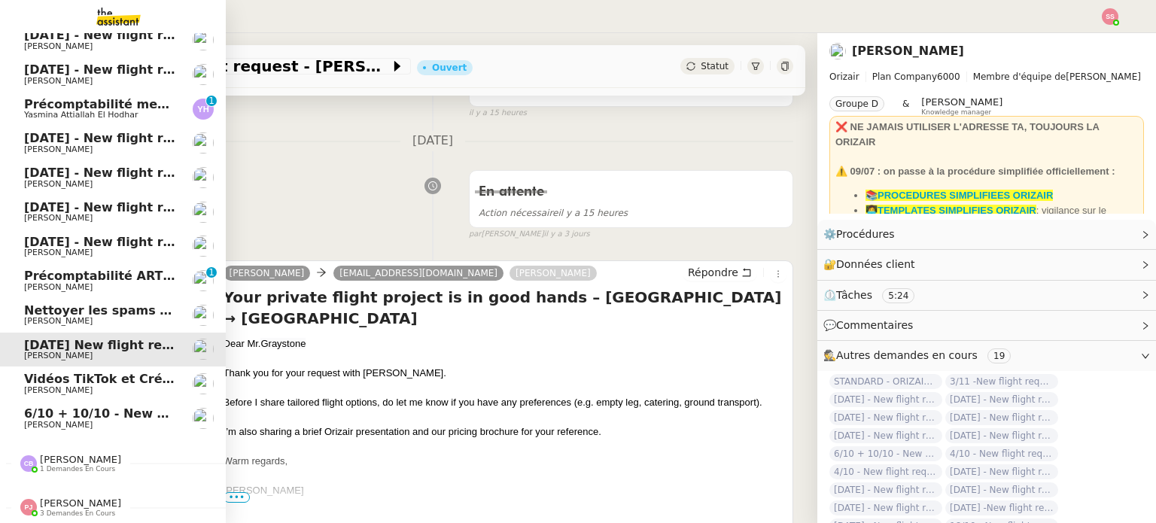
click at [50, 409] on span "6/10 + 10/10 - New flight request - [PERSON_NAME]" at bounding box center [199, 413] width 351 height 14
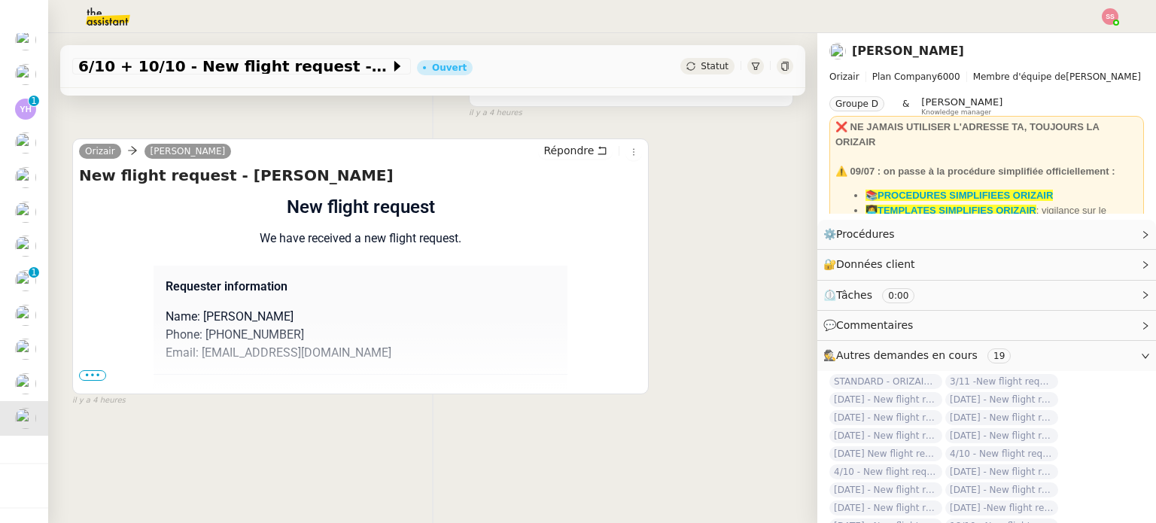
click at [90, 381] on span "•••" at bounding box center [92, 375] width 27 height 11
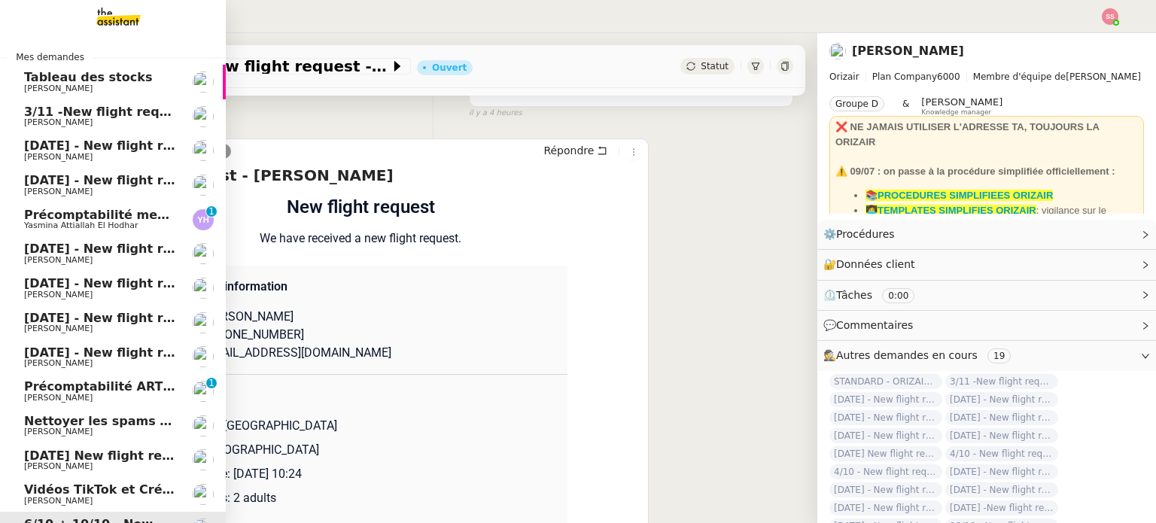
click at [78, 384] on span "Précomptabilité ARTRADE - septembre 2025" at bounding box center [173, 386] width 299 height 14
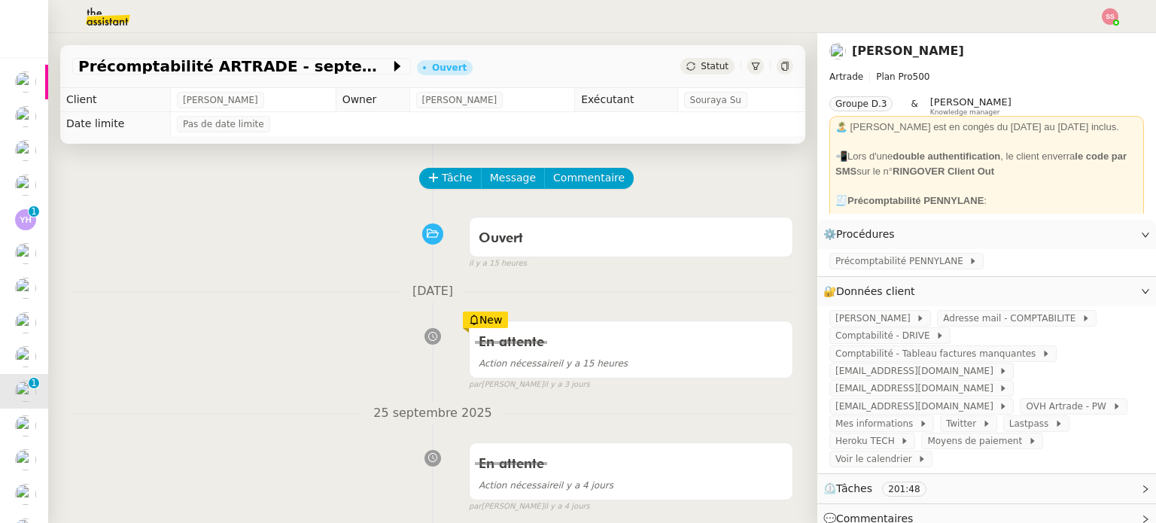
scroll to position [376, 0]
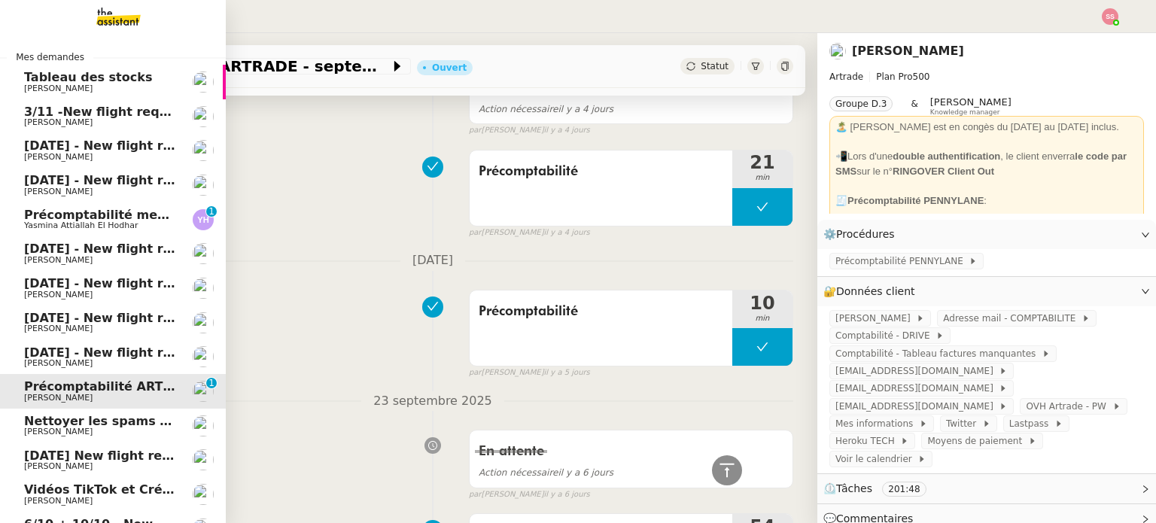
click at [65, 415] on span "Nettoyer les spams des emails - septembre 2025" at bounding box center [190, 421] width 333 height 14
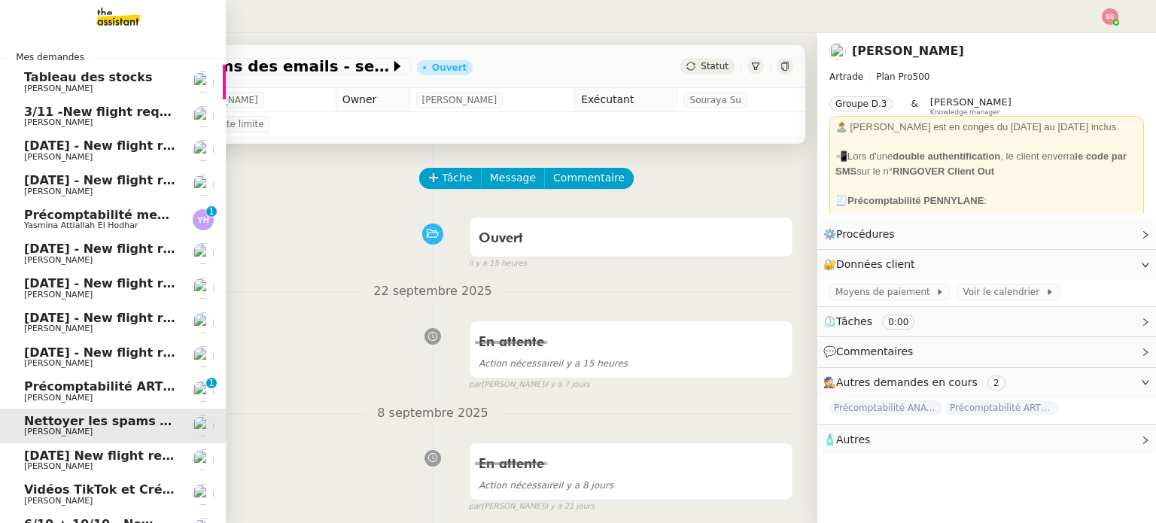
click at [108, 114] on span "3/11 -New flight request - [PERSON_NAME]" at bounding box center [169, 112] width 290 height 14
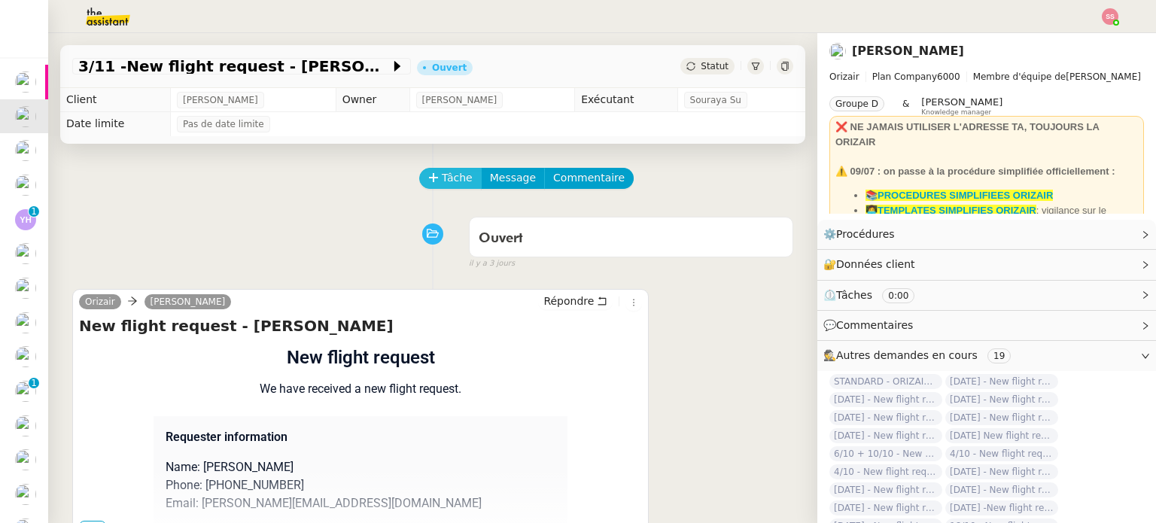
click at [428, 179] on icon at bounding box center [433, 177] width 11 height 11
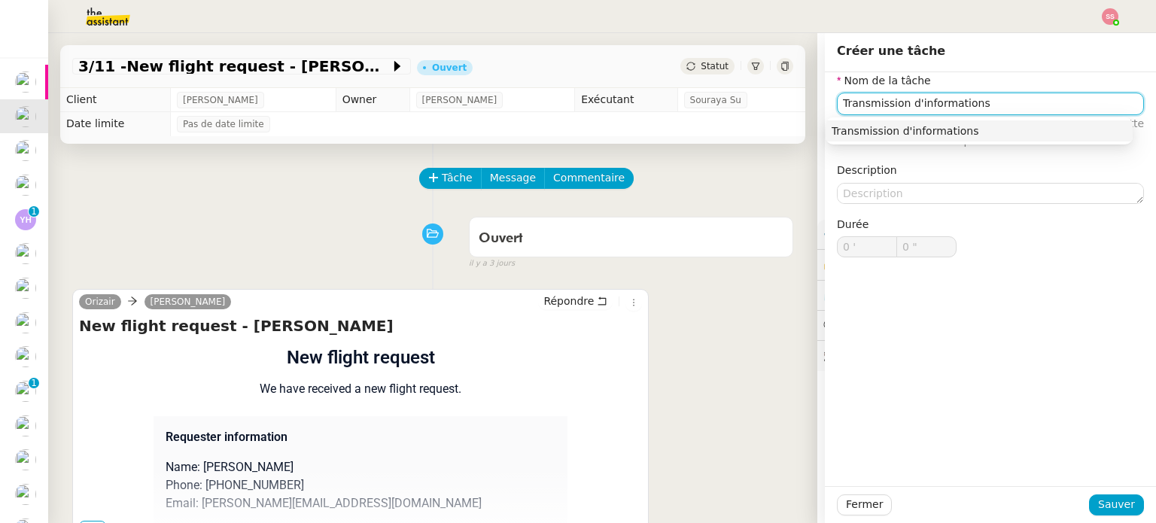
click at [885, 131] on div "Transmission d'informations" at bounding box center [978, 131] width 295 height 14
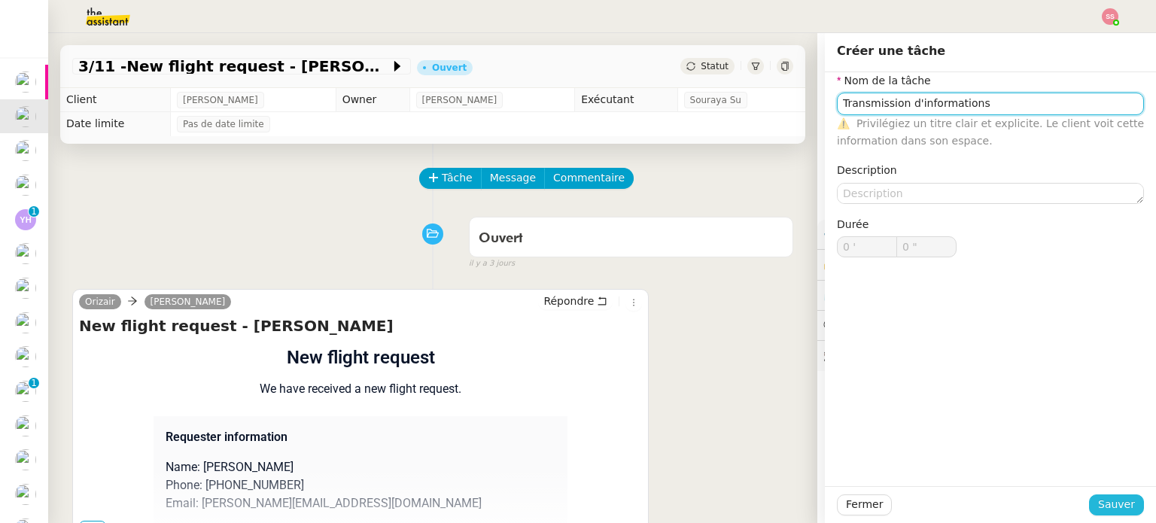
type input "Transmission d'informations"
drag, startPoint x: 1089, startPoint y: 503, endPoint x: 1081, endPoint y: 497, distance: 10.7
click at [1090, 504] on button "Sauver" at bounding box center [1116, 504] width 55 height 21
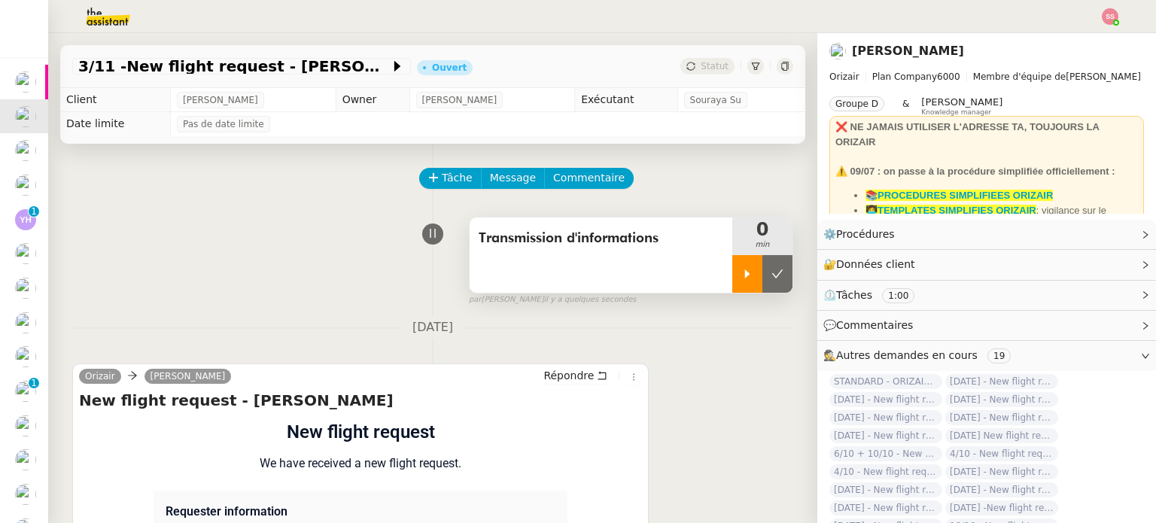
click at [741, 276] on icon at bounding box center [747, 274] width 12 height 12
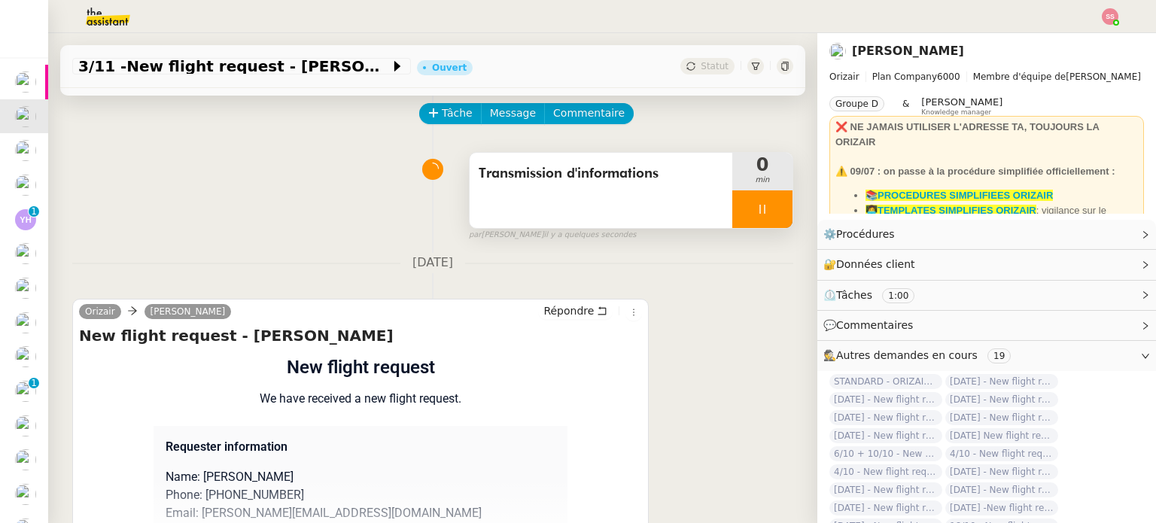
scroll to position [150, 0]
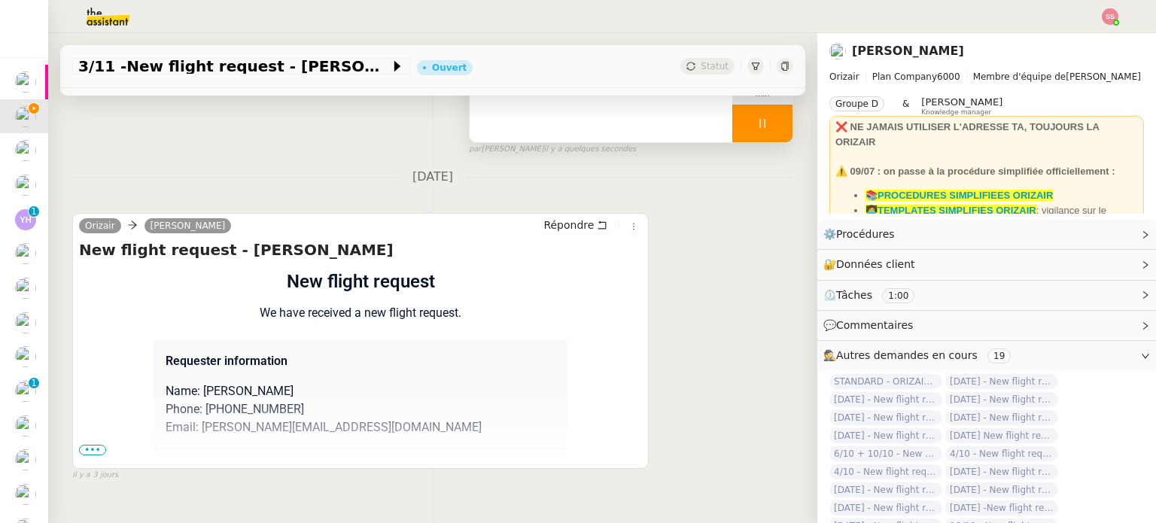
click at [88, 455] on span "•••" at bounding box center [92, 450] width 27 height 11
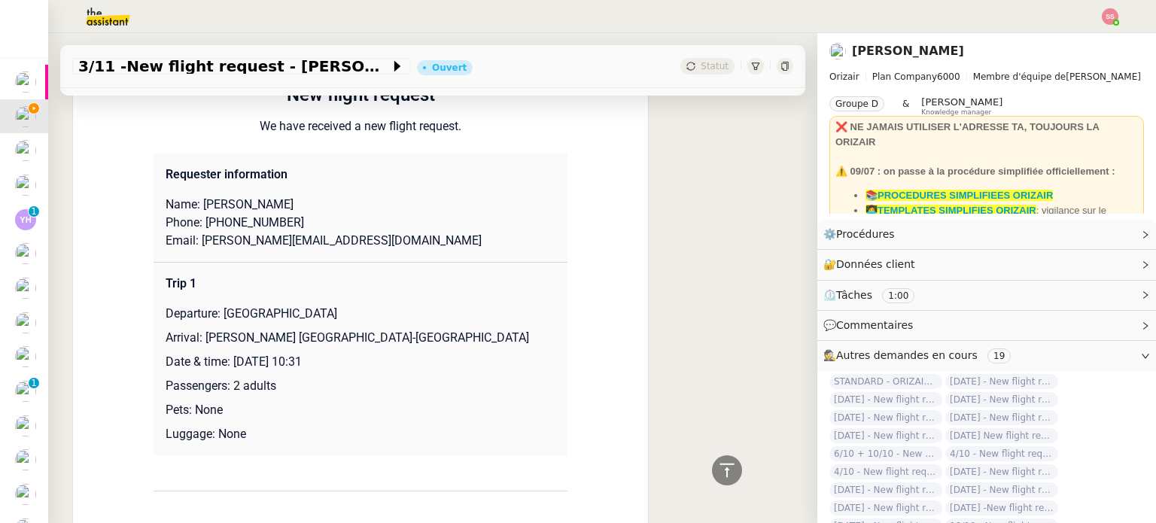
scroll to position [301, 0]
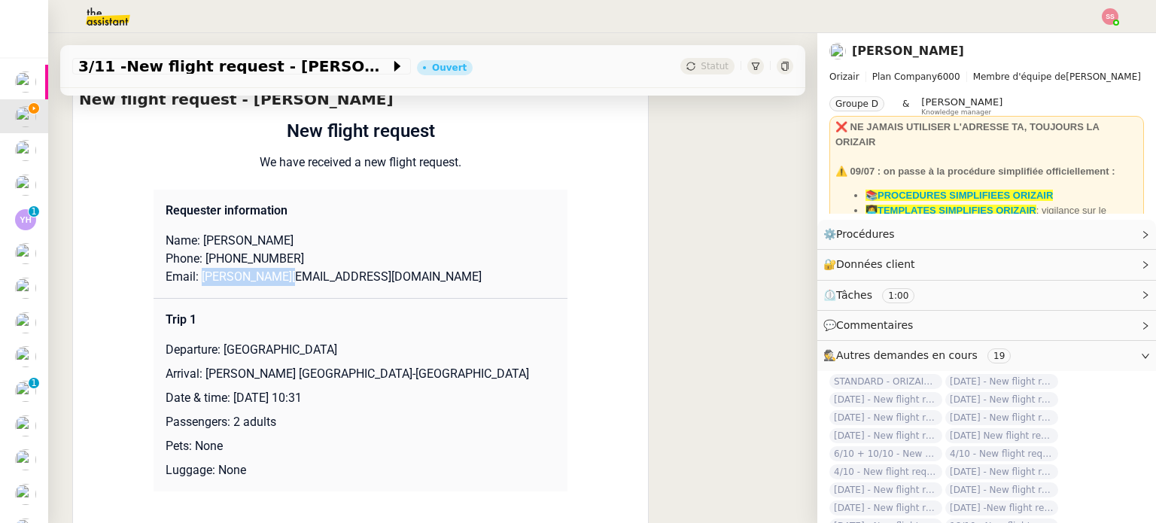
drag, startPoint x: 284, startPoint y: 273, endPoint x: 193, endPoint y: 280, distance: 91.3
click at [193, 280] on p "Email: [PERSON_NAME][EMAIL_ADDRESS][DOMAIN_NAME]" at bounding box center [361, 277] width 390 height 18
copy p "[PERSON_NAME][EMAIL_ADDRESS][DOMAIN_NAME]"
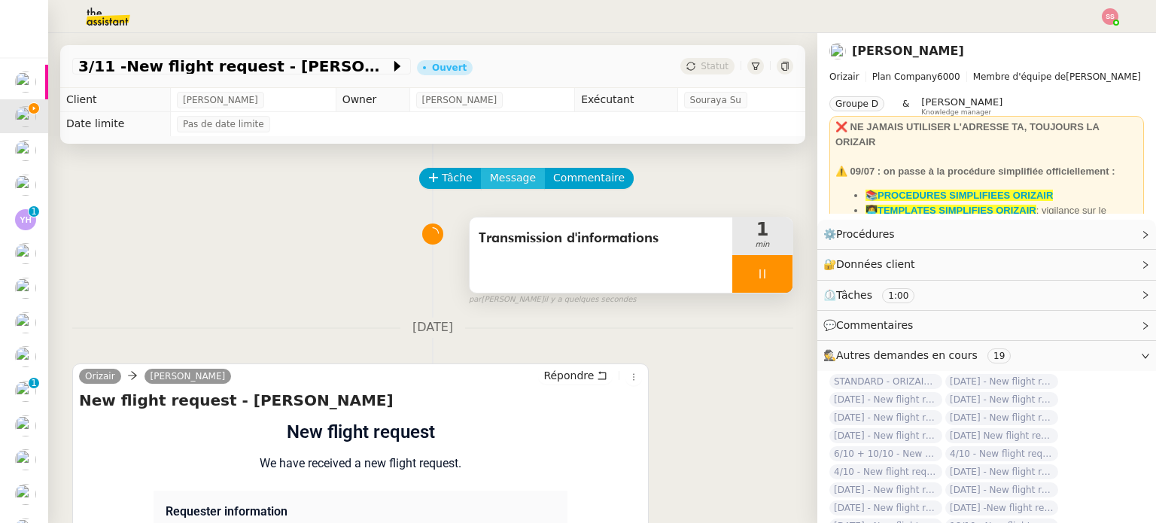
click at [494, 174] on span "Message" at bounding box center [513, 177] width 46 height 17
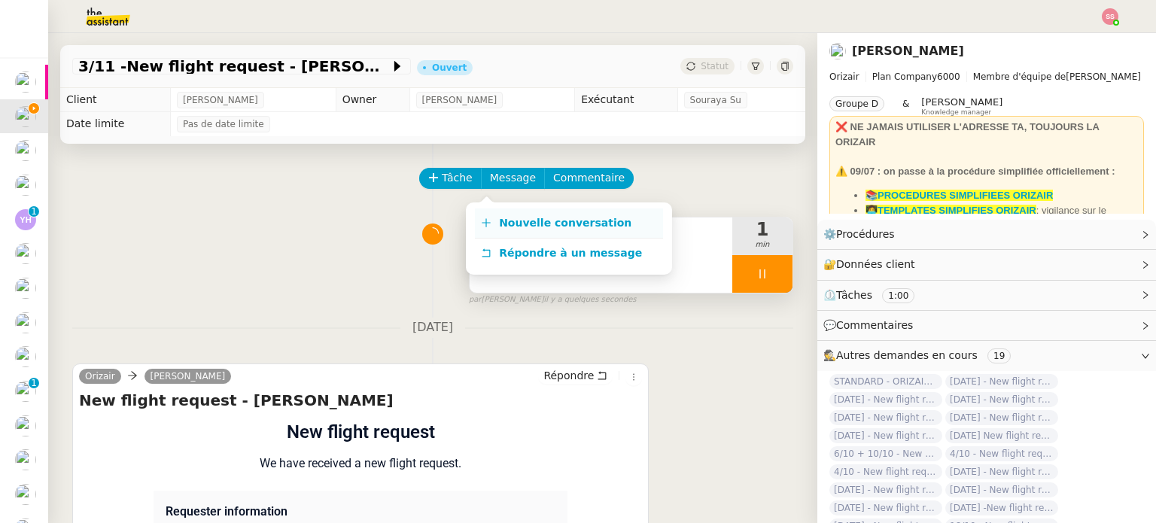
click at [506, 213] on link "Nouvelle conversation" at bounding box center [569, 223] width 188 height 30
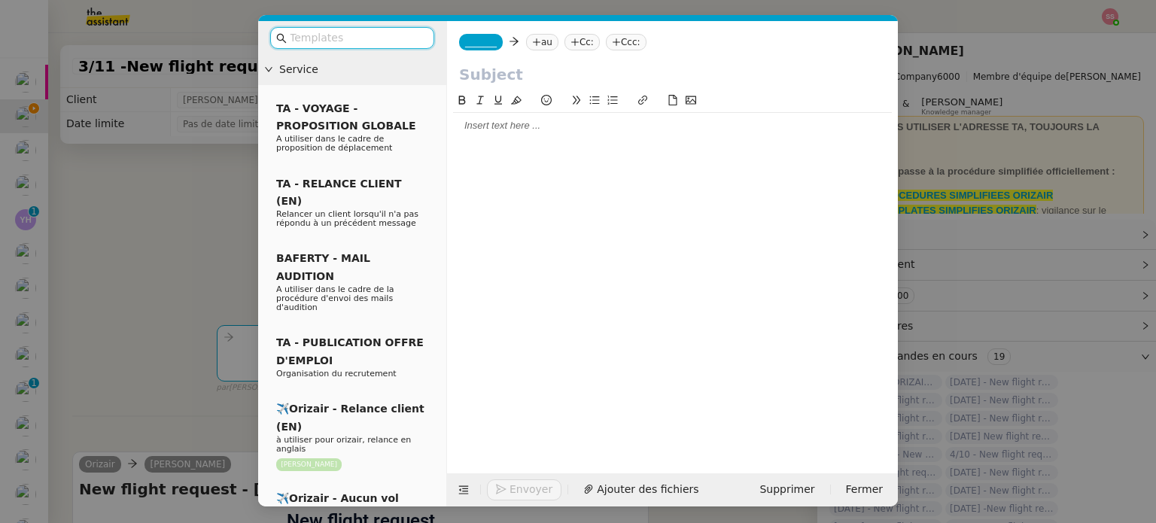
click at [533, 38] on icon at bounding box center [536, 42] width 9 height 9
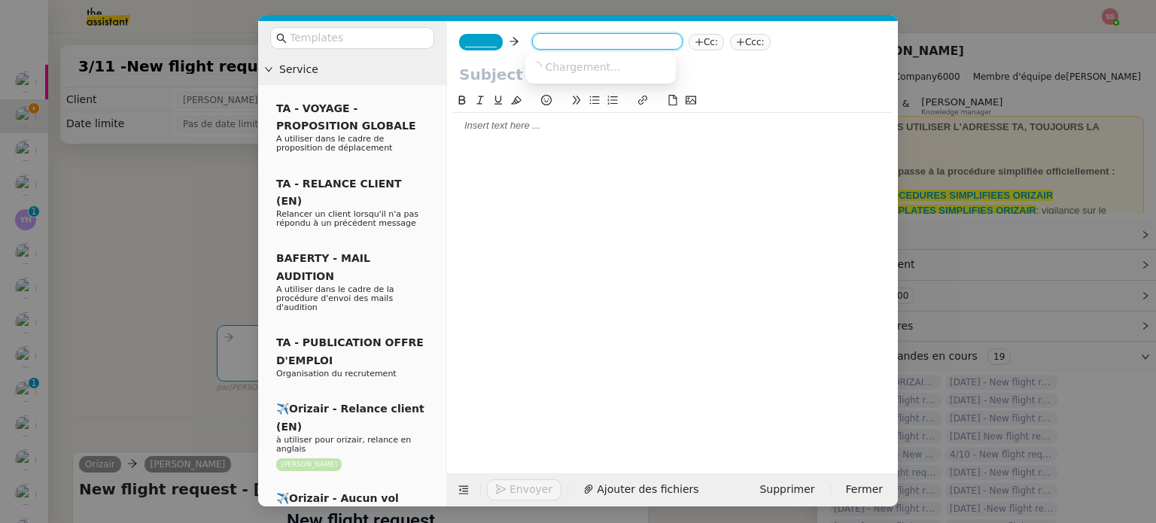
paste input "[PERSON_NAME][EMAIL_ADDRESS][DOMAIN_NAME]"
type input "[PERSON_NAME][EMAIL_ADDRESS][DOMAIN_NAME]"
click at [549, 62] on span "[PERSON_NAME][EMAIL_ADDRESS][DOMAIN_NAME]" at bounding box center [667, 66] width 272 height 12
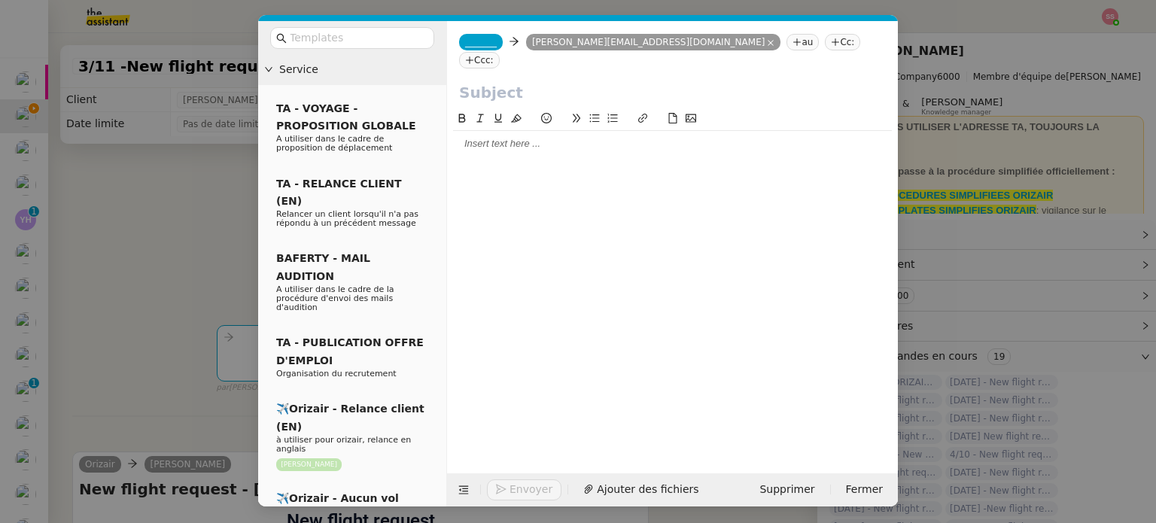
click at [460, 37] on nz-tag "_______" at bounding box center [481, 42] width 44 height 17
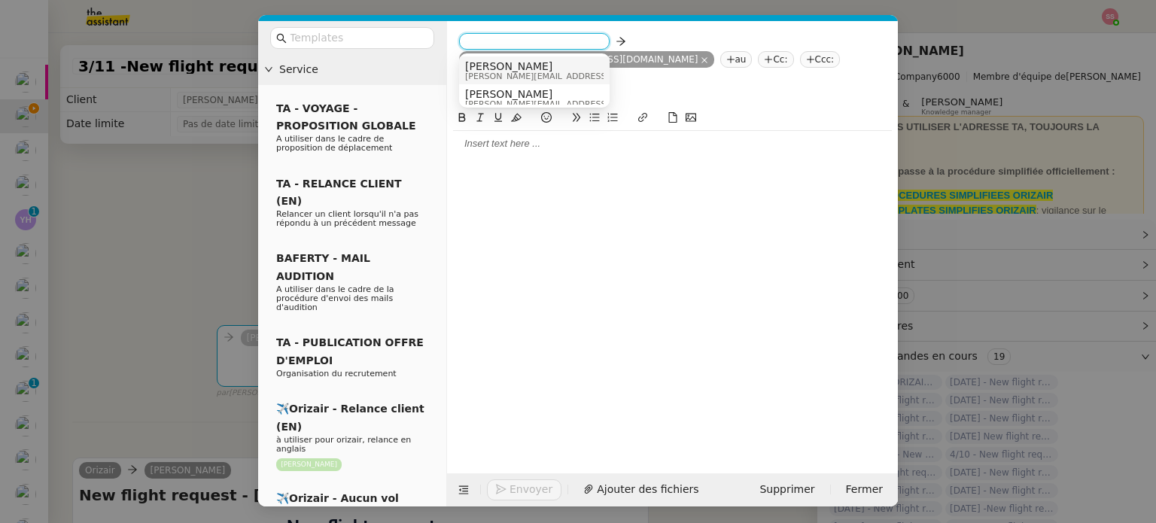
click at [506, 62] on span "[PERSON_NAME]" at bounding box center [572, 66] width 214 height 12
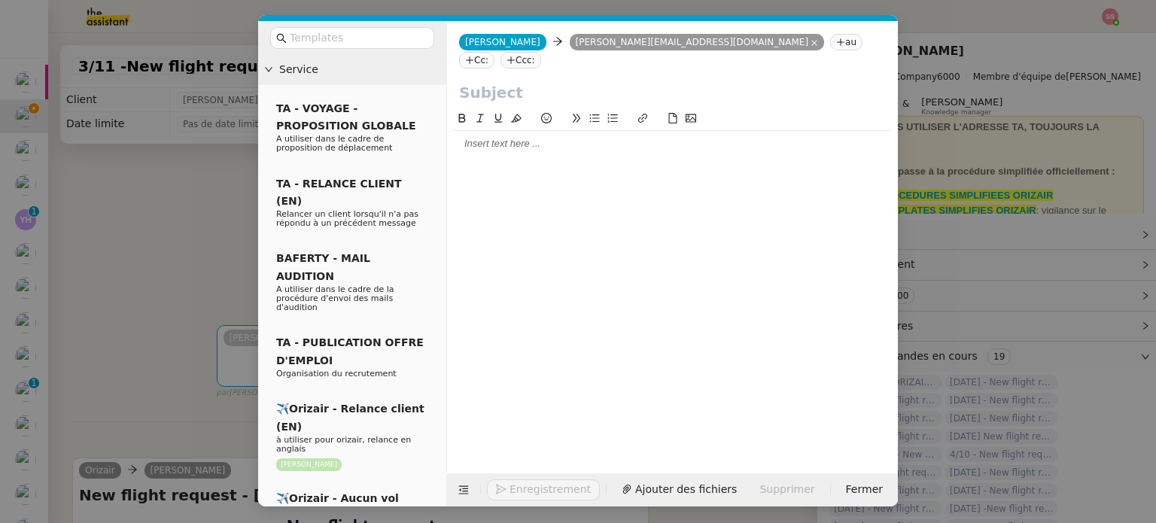
click at [541, 52] on nz-tag "Ccc:" at bounding box center [520, 60] width 41 height 17
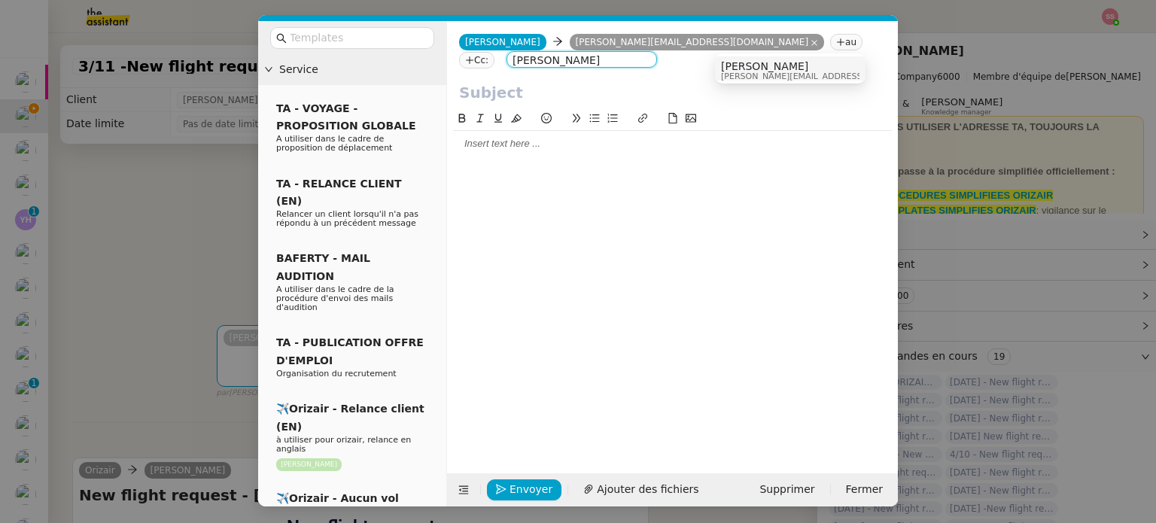
type input "[PERSON_NAME]"
click at [734, 67] on span "[PERSON_NAME]" at bounding box center [828, 66] width 214 height 12
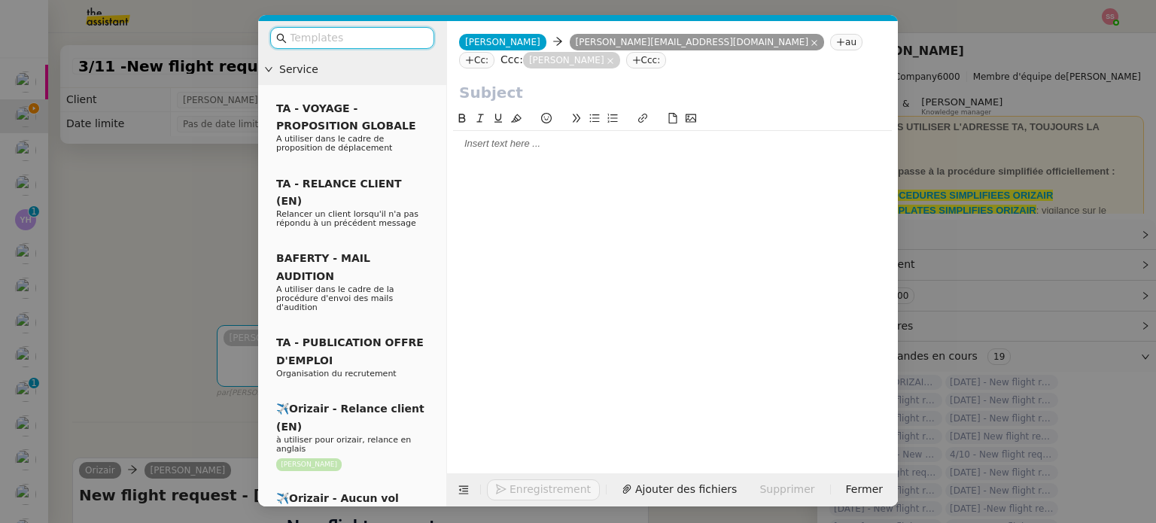
click at [400, 30] on input "text" at bounding box center [357, 37] width 135 height 17
click at [373, 39] on input "text" at bounding box center [357, 37] width 135 height 17
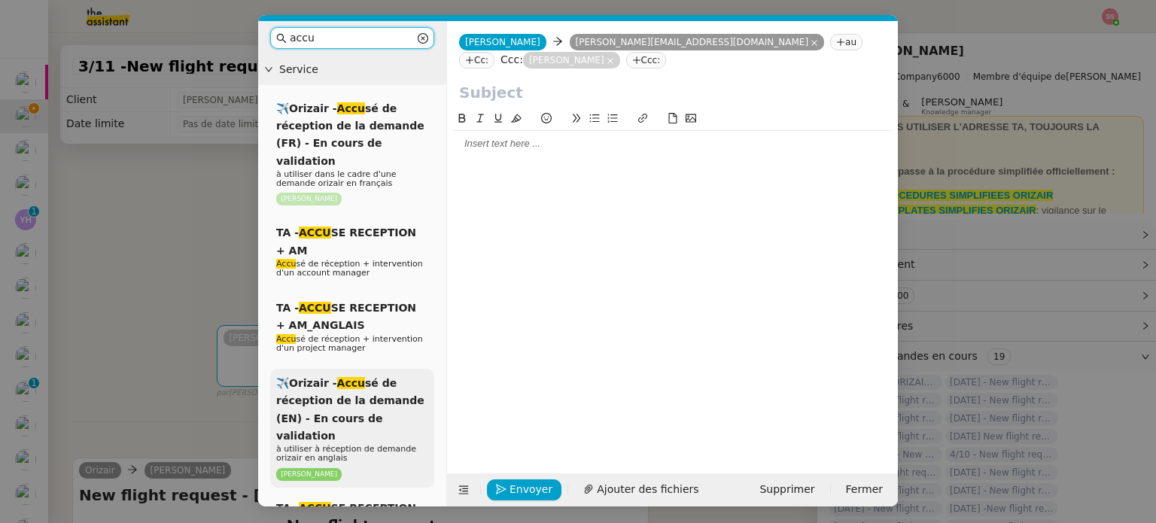
type input "accu"
click at [387, 369] on div "✈️Orizair - Accu sé de réception de la demande (EN) - En cours de validation à …" at bounding box center [352, 428] width 164 height 119
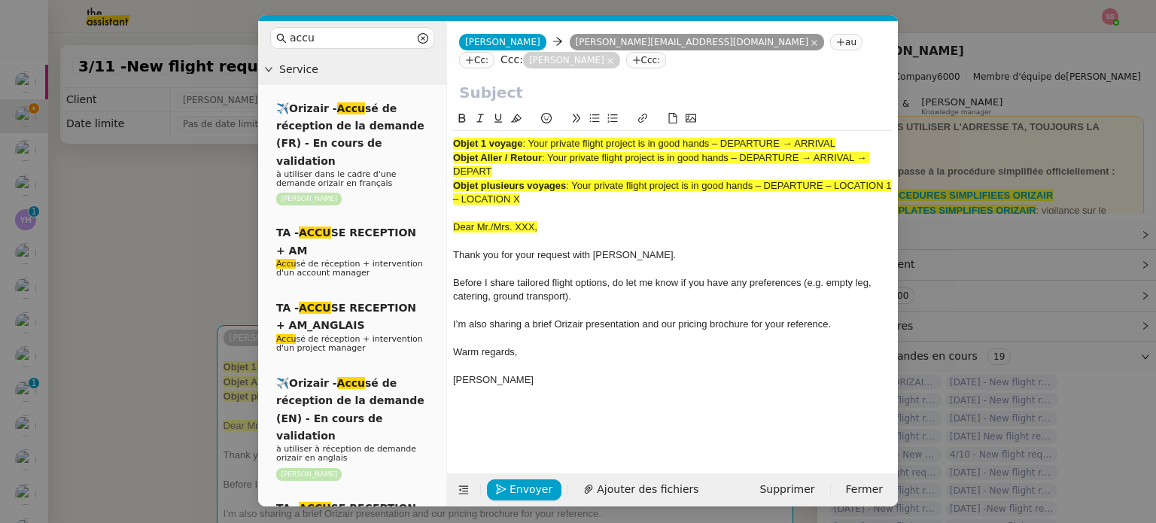
drag, startPoint x: 528, startPoint y: 123, endPoint x: 843, endPoint y: 123, distance: 314.5
click at [843, 137] on div "Objet 1 voyage : Your private flight project is in good hands – DEPARTURE → ARR…" at bounding box center [672, 144] width 439 height 14
click at [677, 81] on input "text" at bounding box center [672, 92] width 427 height 23
paste input "Your private flight project is in good hands – DEPARTURE → ARRIVAL"
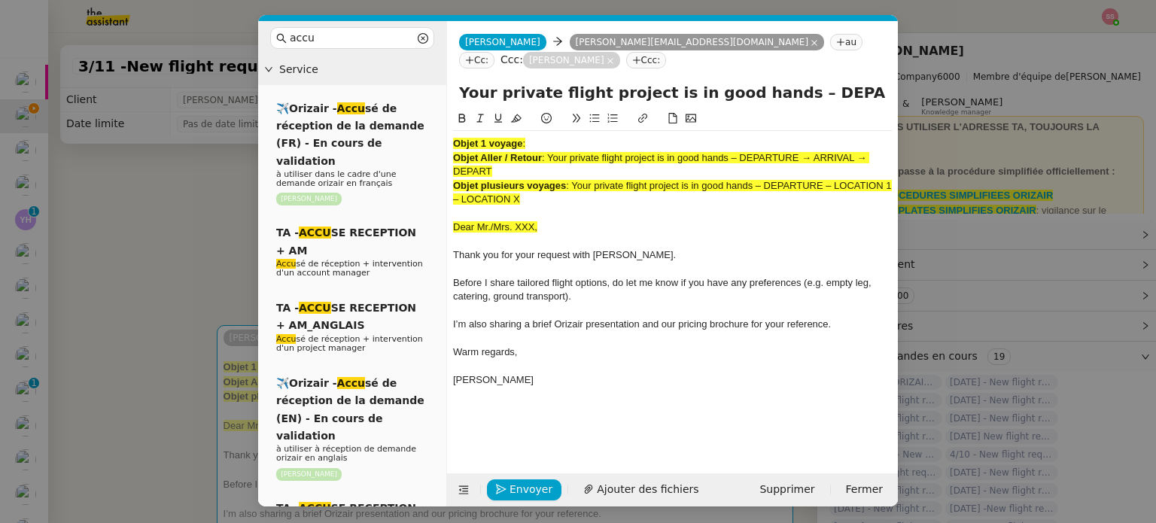
scroll to position [0, 69]
type input "Your private flight project is in good hands – DEPARTURE → ARRIVAL"
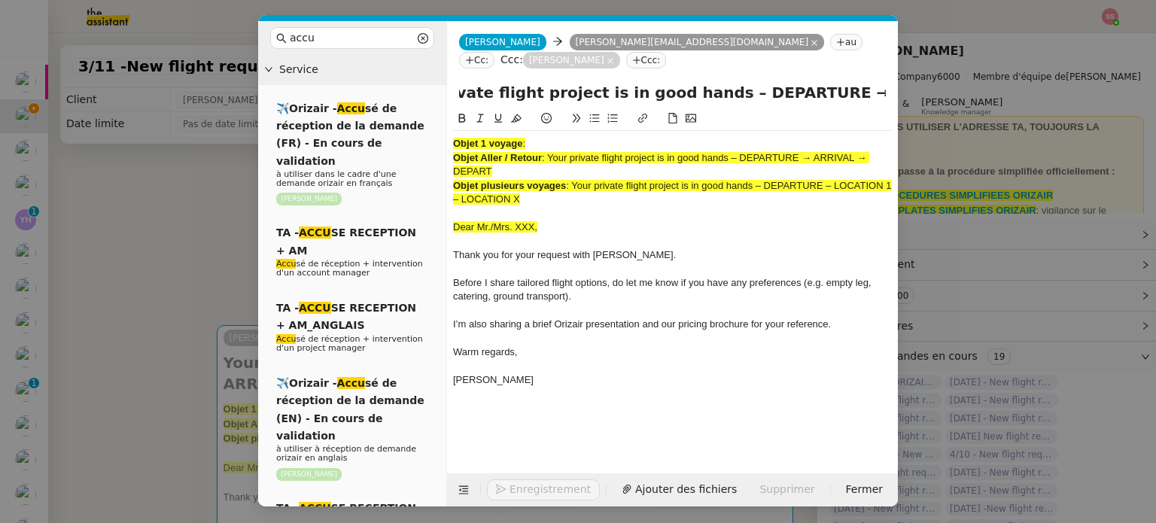
scroll to position [0, 0]
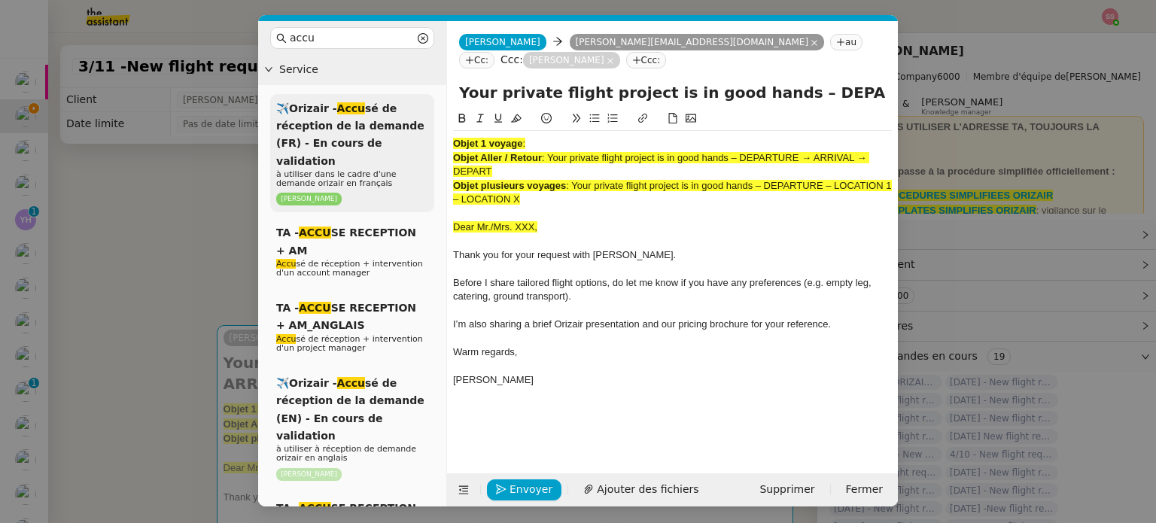
drag, startPoint x: 565, startPoint y: 178, endPoint x: 427, endPoint y: 108, distance: 154.5
click at [427, 108] on nz-layout "accu Service ✈️Orizair - Accu sé de réception de la demande (FR) - En cours de …" at bounding box center [578, 263] width 640 height 485
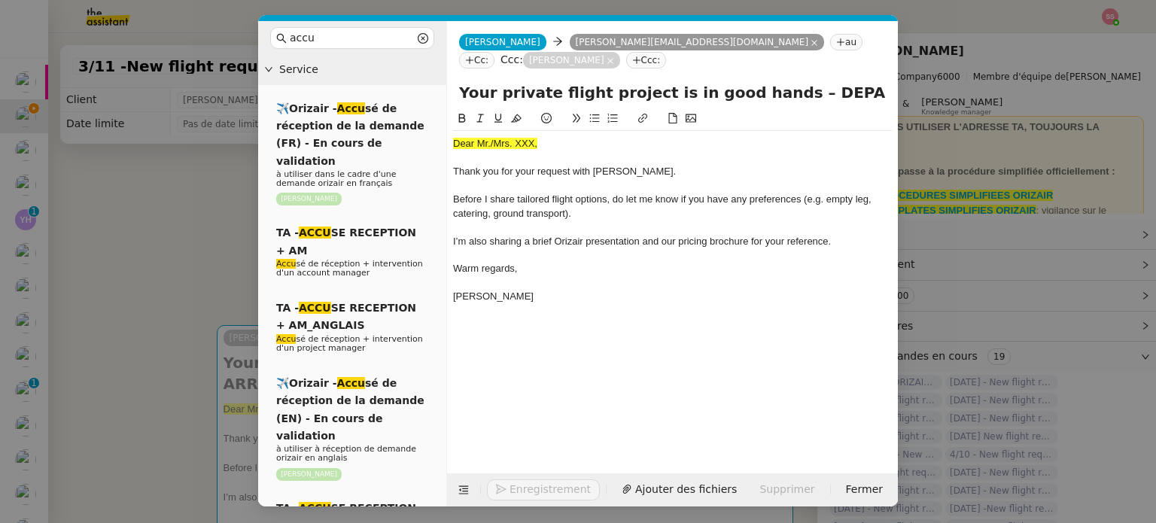
click at [182, 252] on nz-modal-container "accu Service ✈️Orizair - Accu sé de réception de la demande (FR) - En cours de …" at bounding box center [578, 261] width 1156 height 523
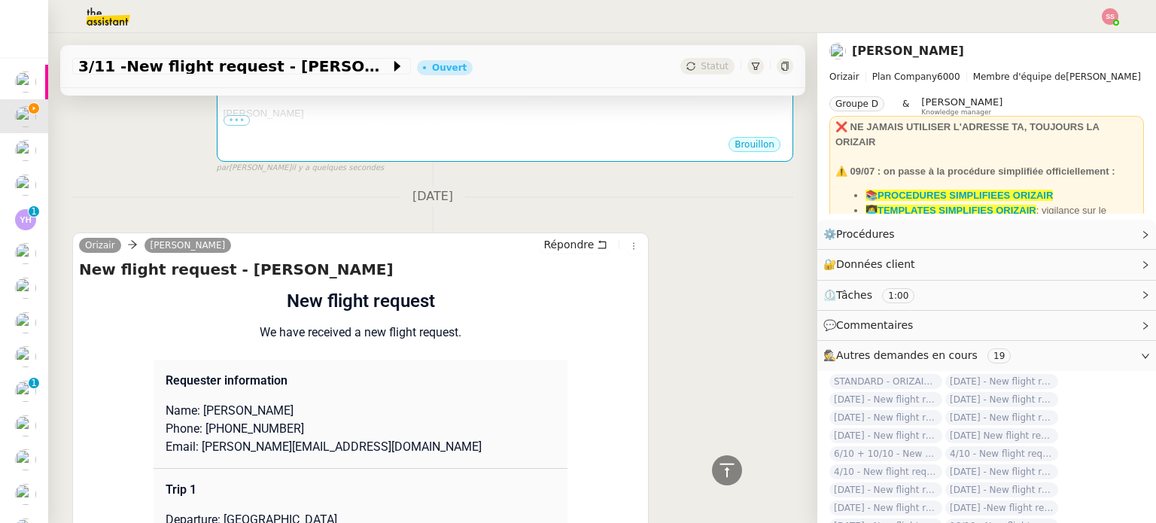
scroll to position [527, 0]
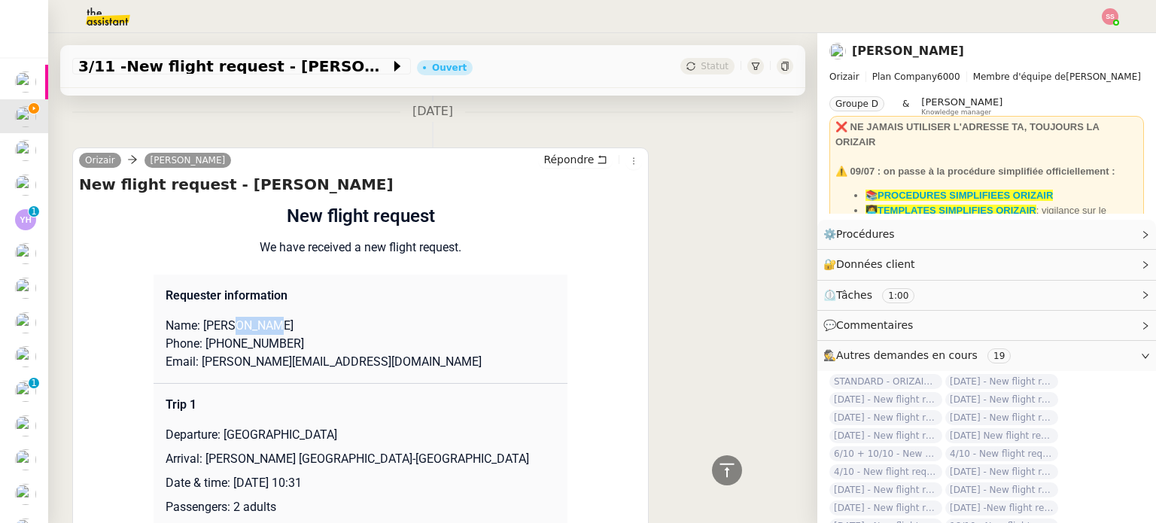
drag, startPoint x: 223, startPoint y: 303, endPoint x: 263, endPoint y: 307, distance: 40.1
click at [263, 317] on p "Name: [PERSON_NAME]" at bounding box center [361, 326] width 390 height 18
copy p "Potter"
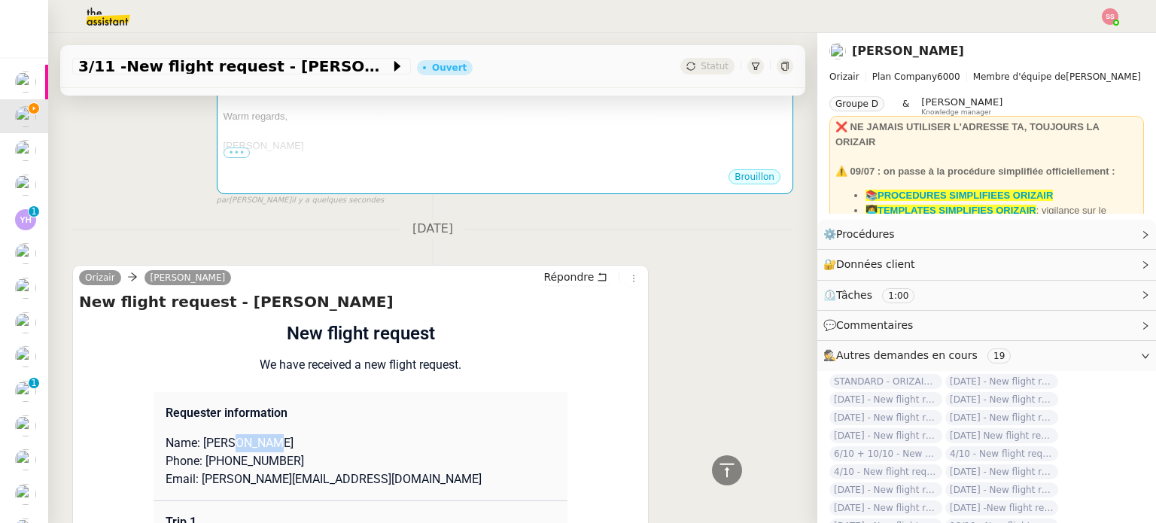
scroll to position [226, 0]
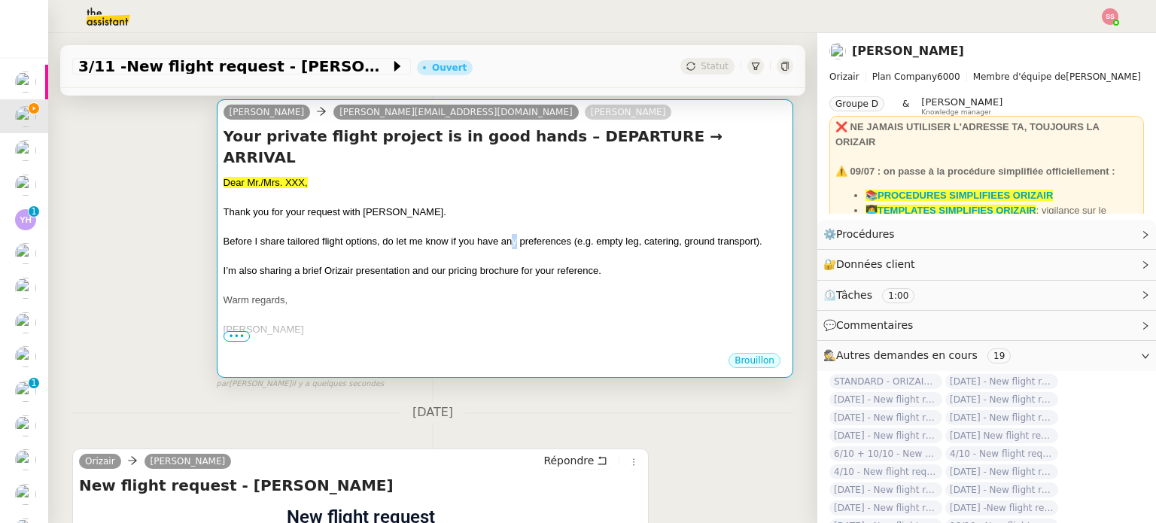
click at [509, 236] on span "Before I share tailored flight options, do let me know if you have any preferen…" at bounding box center [492, 241] width 539 height 11
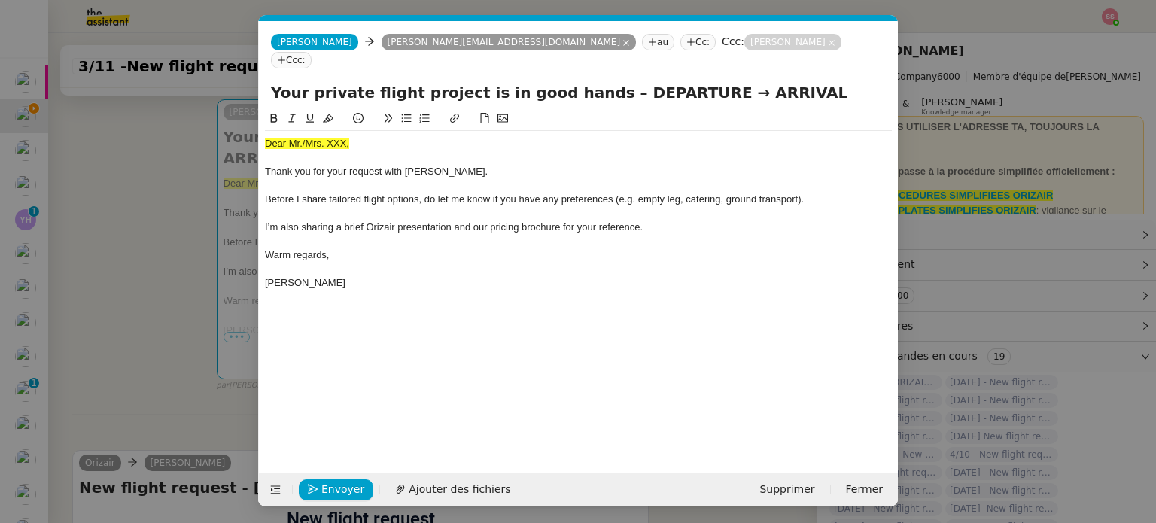
scroll to position [0, 52]
drag, startPoint x: 363, startPoint y: 129, endPoint x: 223, endPoint y: 130, distance: 140.7
click at [223, 130] on nz-modal-container "accu Service ✈️Orizair - Accu sé de réception de la demande (FR) - En cours de …" at bounding box center [578, 261] width 1156 height 523
click at [327, 110] on button at bounding box center [328, 118] width 18 height 17
click at [342, 137] on div "Dear Mr./Mrs. XXX," at bounding box center [578, 144] width 627 height 14
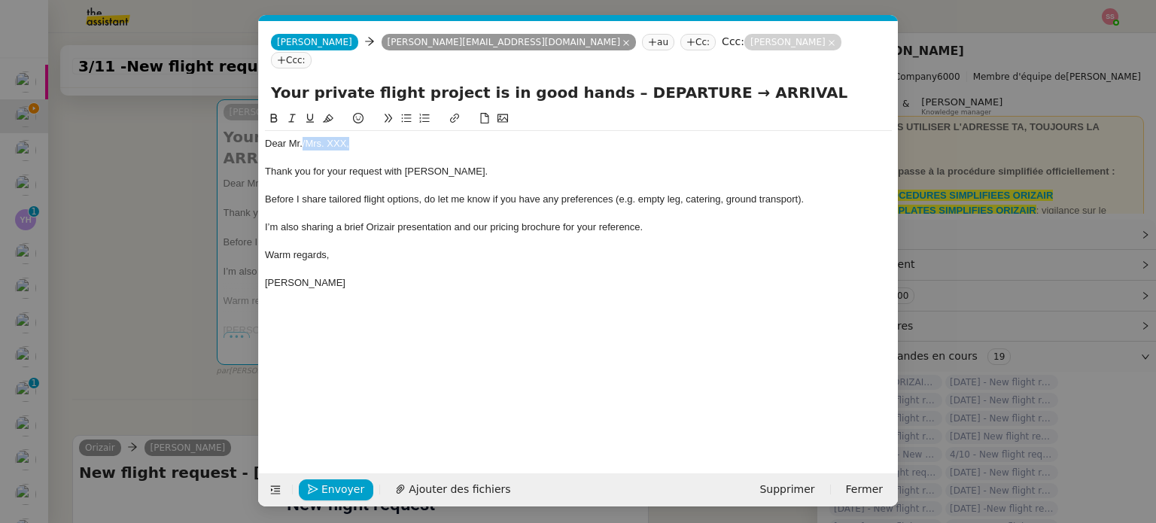
drag, startPoint x: 363, startPoint y: 121, endPoint x: 302, endPoint y: 124, distance: 61.8
click at [302, 137] on div "Dear Mr./Mrs. XXX," at bounding box center [578, 144] width 627 height 14
click at [474, 486] on span "Ajouter des fichiers" at bounding box center [498, 489] width 102 height 17
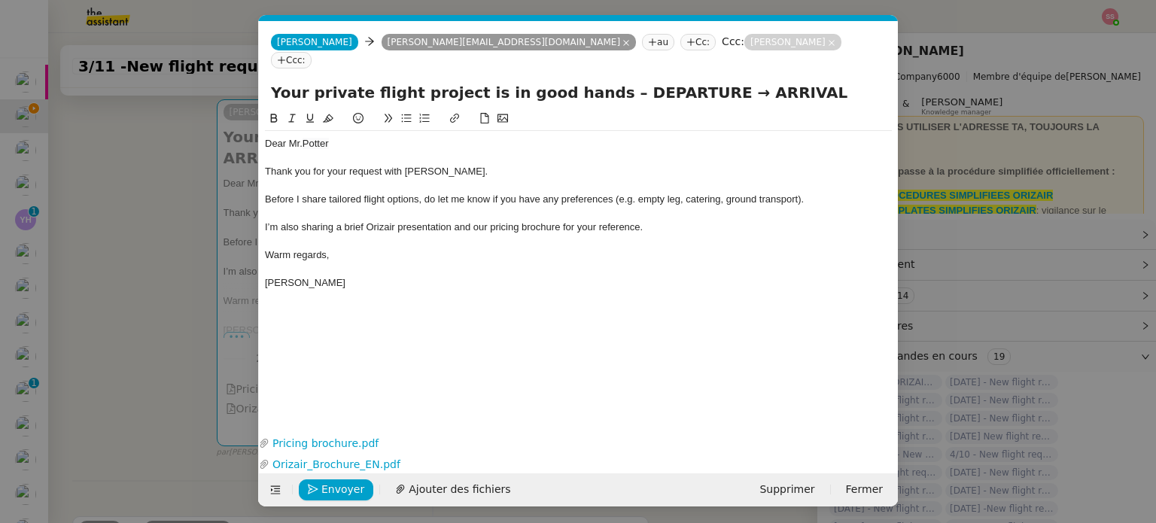
click at [138, 266] on nz-modal-container "accu Service ✈️Orizair - Accu sé de réception de la demande (FR) - En cours de …" at bounding box center [578, 261] width 1156 height 523
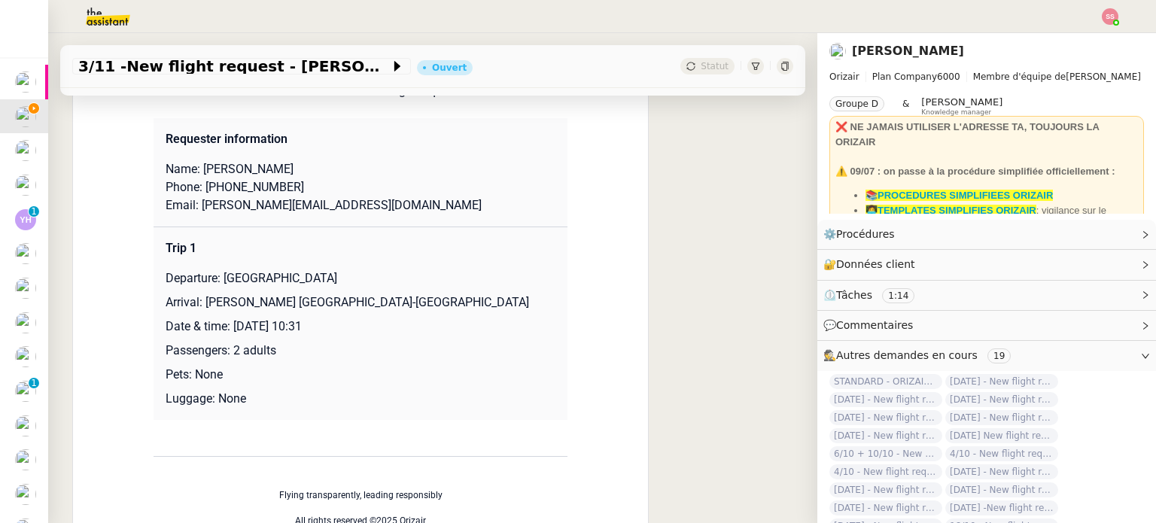
scroll to position [752, 0]
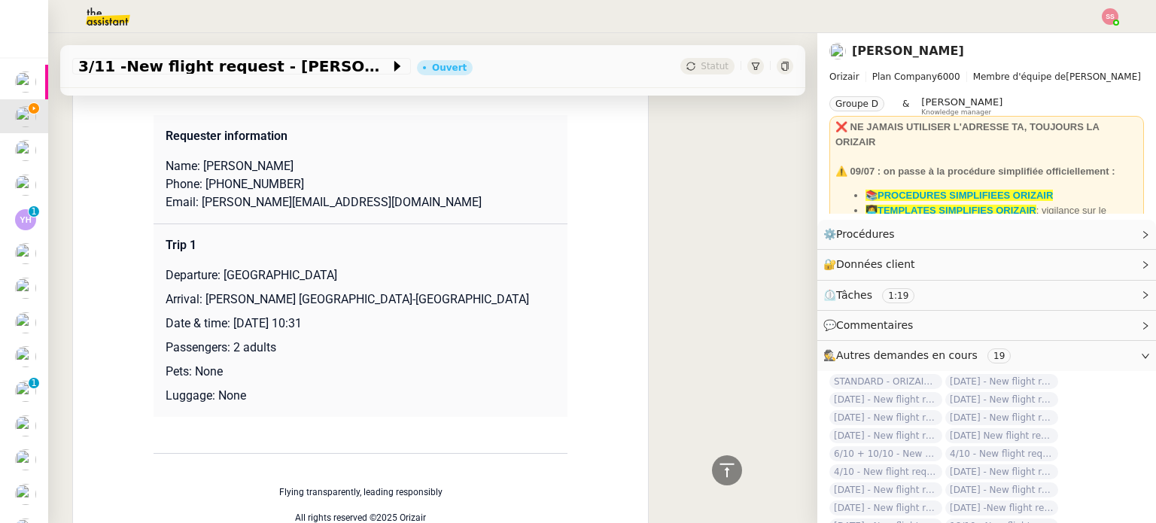
drag, startPoint x: 222, startPoint y: 260, endPoint x: 330, endPoint y: 252, distance: 107.9
click at [330, 266] on p "Departure: [GEOGRAPHIC_DATA]" at bounding box center [361, 275] width 390 height 18
copy p "[GEOGRAPHIC_DATA]"
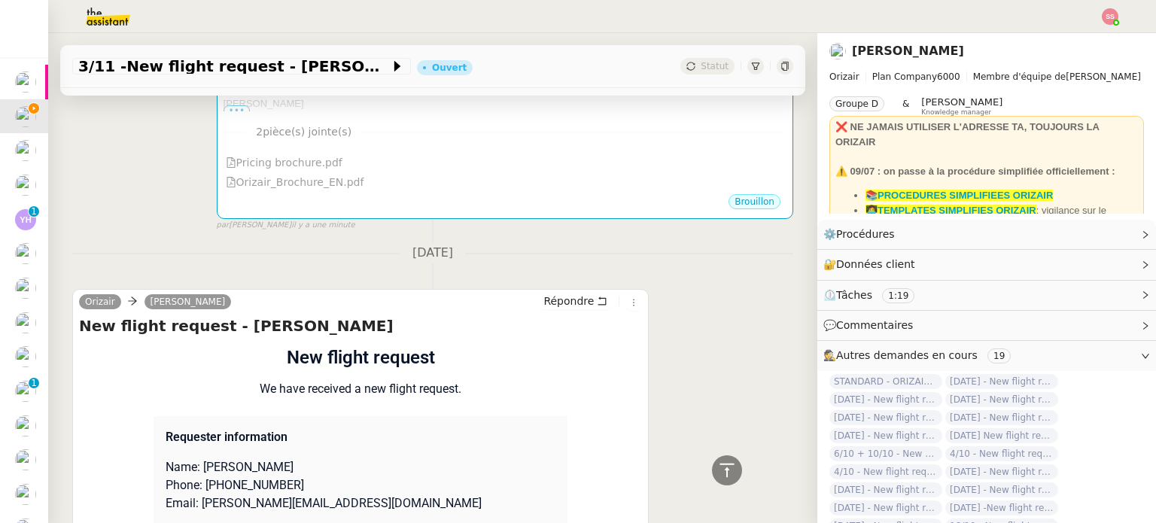
scroll to position [226, 0]
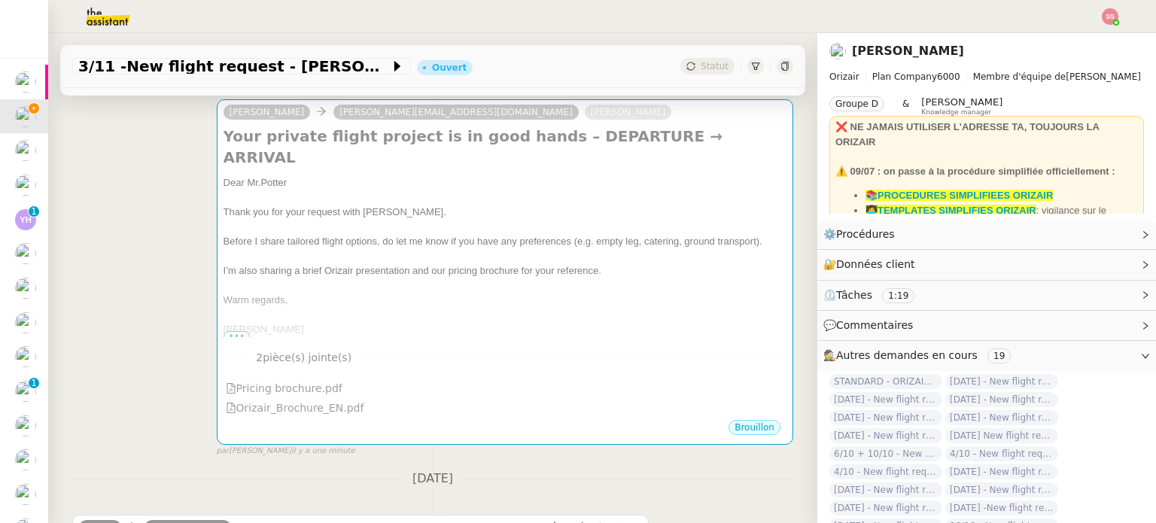
click at [492, 278] on div at bounding box center [504, 285] width 563 height 15
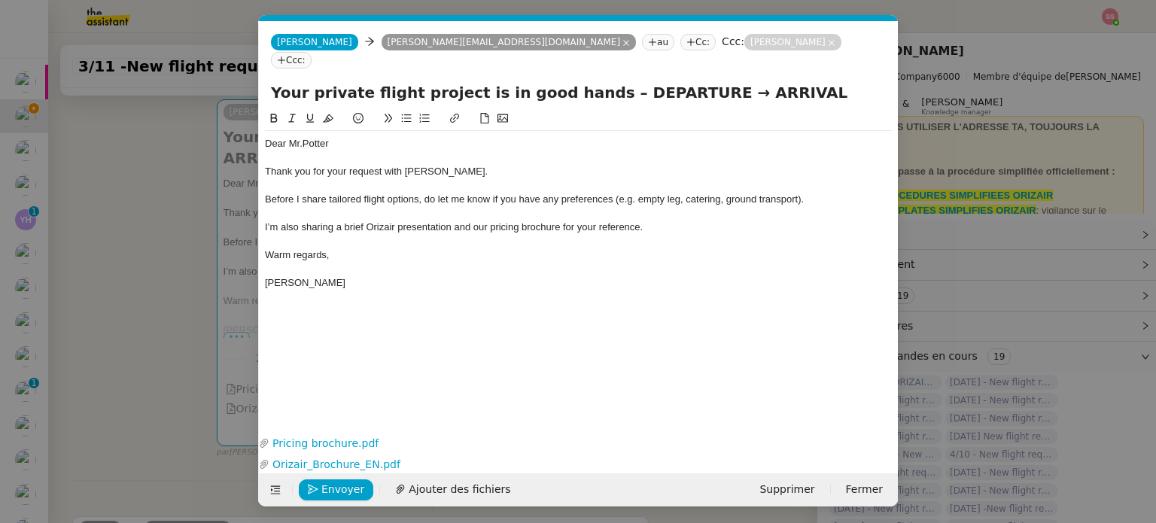
scroll to position [0, 52]
drag, startPoint x: 682, startPoint y: 72, endPoint x: 595, endPoint y: 65, distance: 86.8
click at [595, 81] on input "Your private flight project is in good hands – DEPARTURE → ARRIVAL" at bounding box center [578, 92] width 615 height 23
paste input "[GEOGRAPHIC_DATA]"
type input "Your private flight project is in good hands – [GEOGRAPHIC_DATA]→ ARRIVAL"
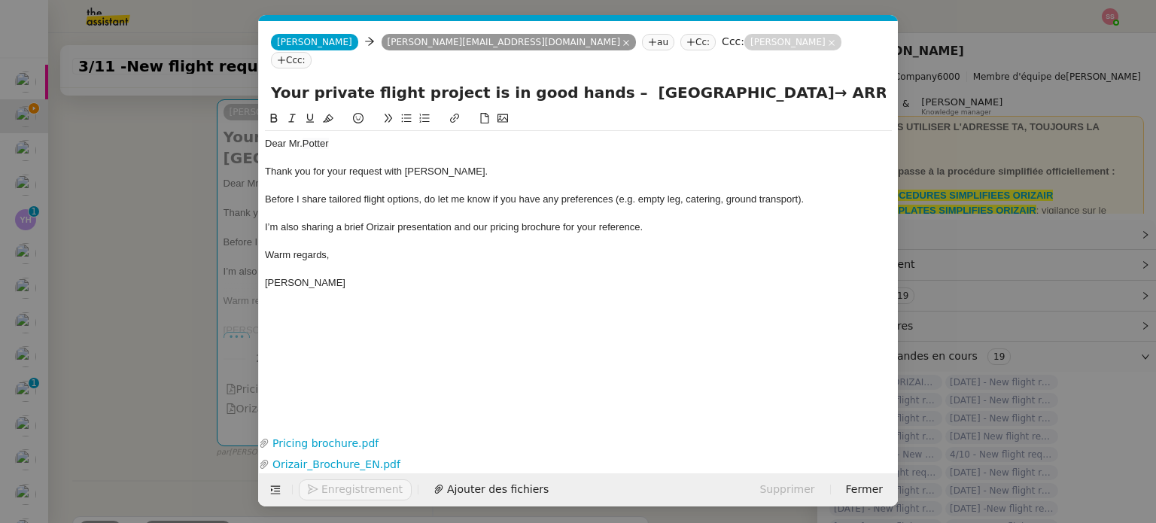
click at [209, 281] on nz-modal-container "accu Service ✈️Orizair - Accu sé de réception de la demande (FR) - En cours de …" at bounding box center [578, 261] width 1156 height 523
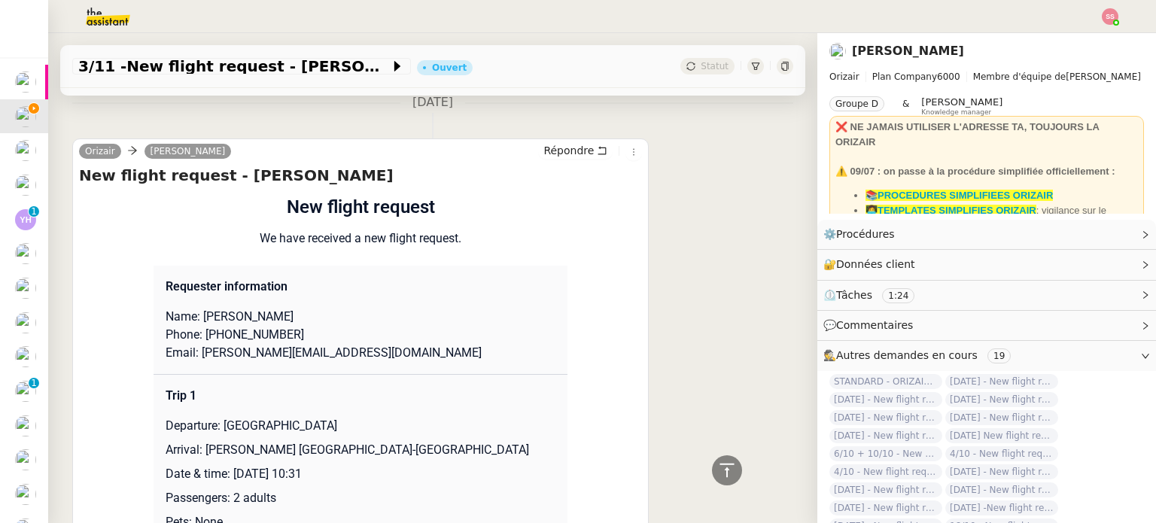
scroll to position [752, 0]
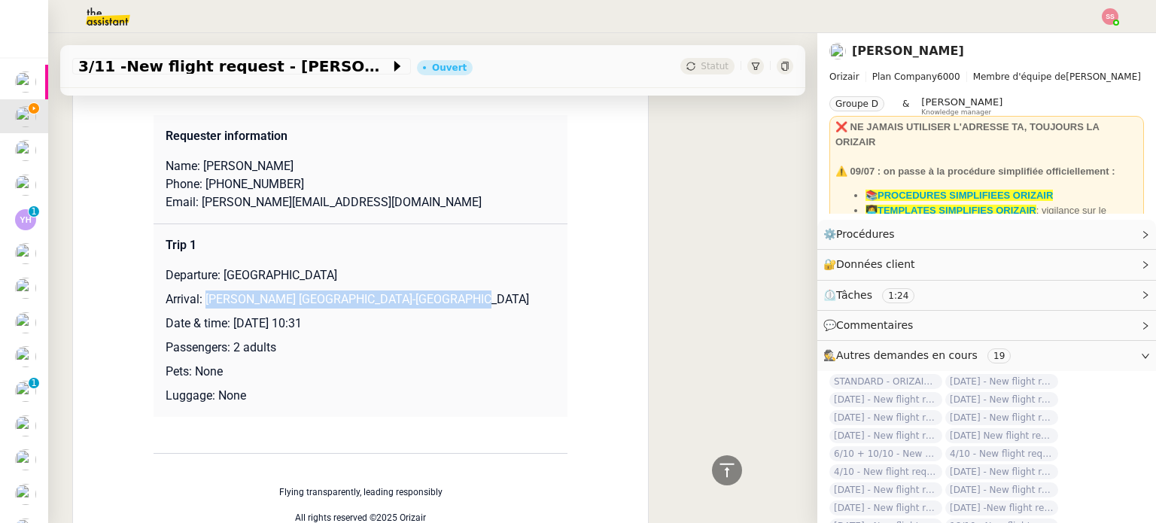
drag, startPoint x: 199, startPoint y: 281, endPoint x: 451, endPoint y: 272, distance: 252.3
click at [451, 290] on p "Arrival: [PERSON_NAME] [GEOGRAPHIC_DATA]-[GEOGRAPHIC_DATA]" at bounding box center [361, 299] width 390 height 18
copy p "[PERSON_NAME] [GEOGRAPHIC_DATA]-[GEOGRAPHIC_DATA]"
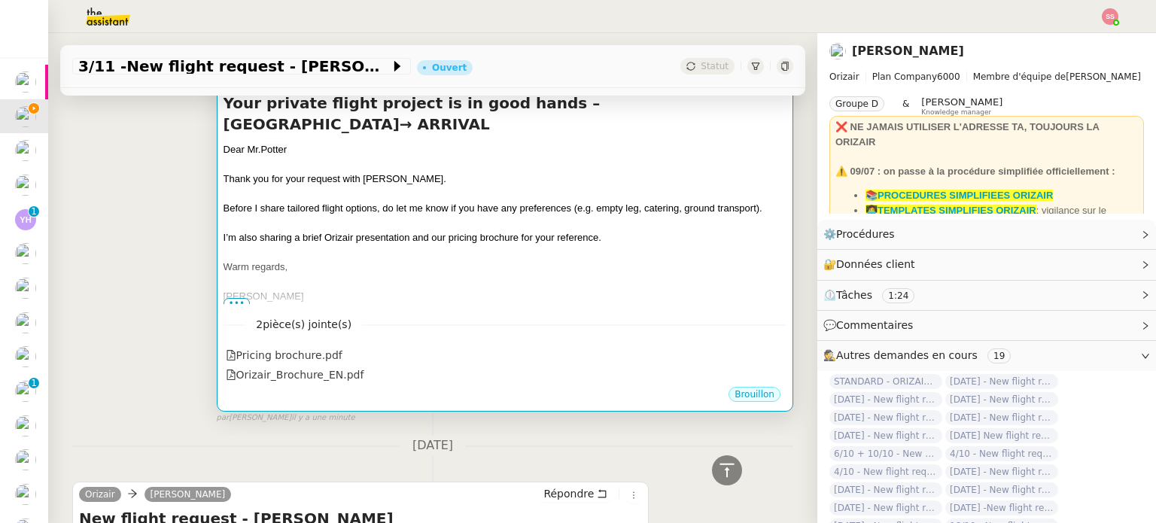
scroll to position [75, 0]
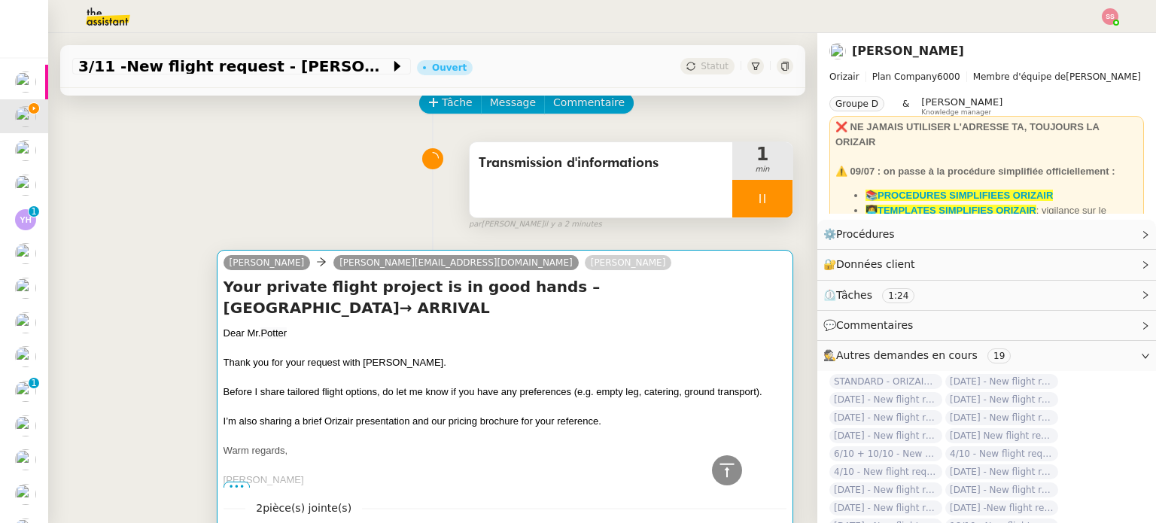
click at [560, 303] on div "Your private flight project is in good hands – [GEOGRAPHIC_DATA]→ ARRIVAL Dear …" at bounding box center [504, 381] width 563 height 211
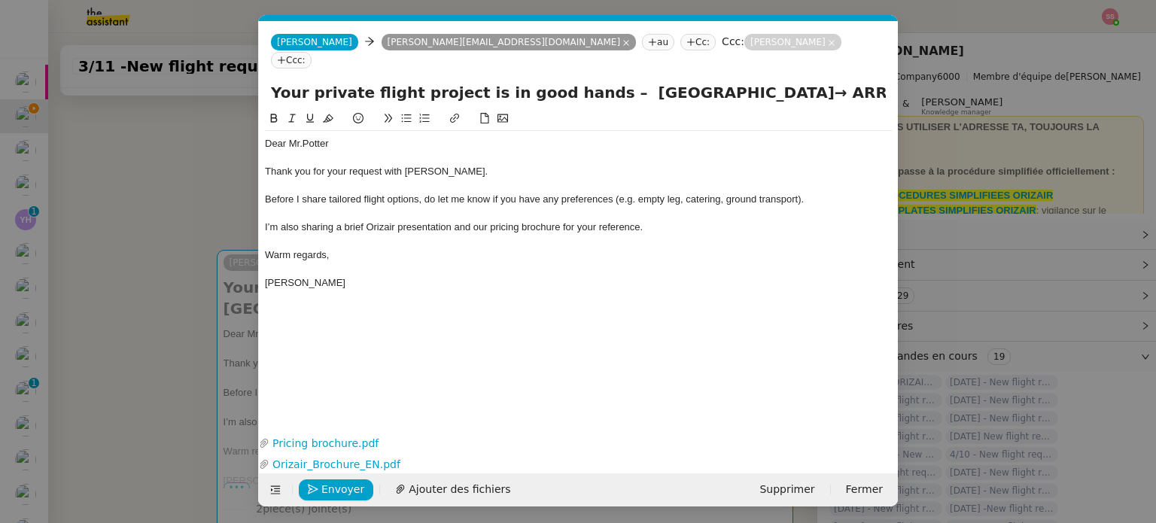
scroll to position [0, 52]
drag, startPoint x: 749, startPoint y: 76, endPoint x: 862, endPoint y: 66, distance: 112.5
click at [862, 81] on input "Your private flight project is in good hands – [GEOGRAPHIC_DATA]→ ARRIVAL" at bounding box center [578, 92] width 615 height 23
paste input "[PERSON_NAME] [GEOGRAPHIC_DATA]-[GEOGRAPHIC_DATA]"
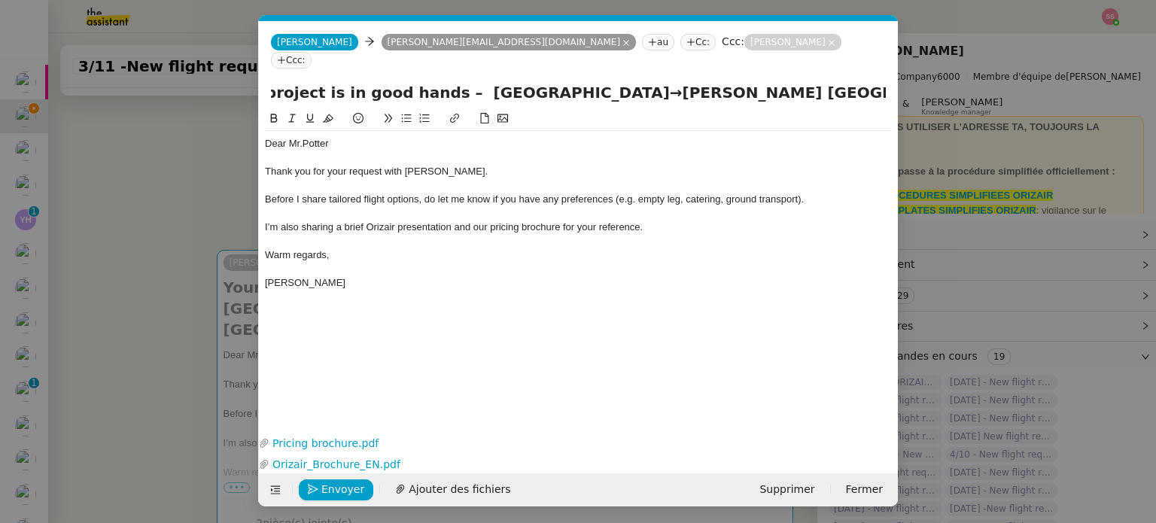
click at [589, 81] on input "Your private flight project is in good hands – [GEOGRAPHIC_DATA]→[PERSON_NAME] …" at bounding box center [578, 92] width 615 height 23
click at [584, 81] on input "Your private flight project is in good hands – [GEOGRAPHIC_DATA]→[PERSON_NAME] …" at bounding box center [578, 92] width 615 height 23
type input "Your private flight project is in good hands – [GEOGRAPHIC_DATA]→ [PERSON_NAME]…"
click at [470, 221] on span "I’m also sharing a brief Orizair presentation and our pricing brochure for your…" at bounding box center [454, 226] width 378 height 11
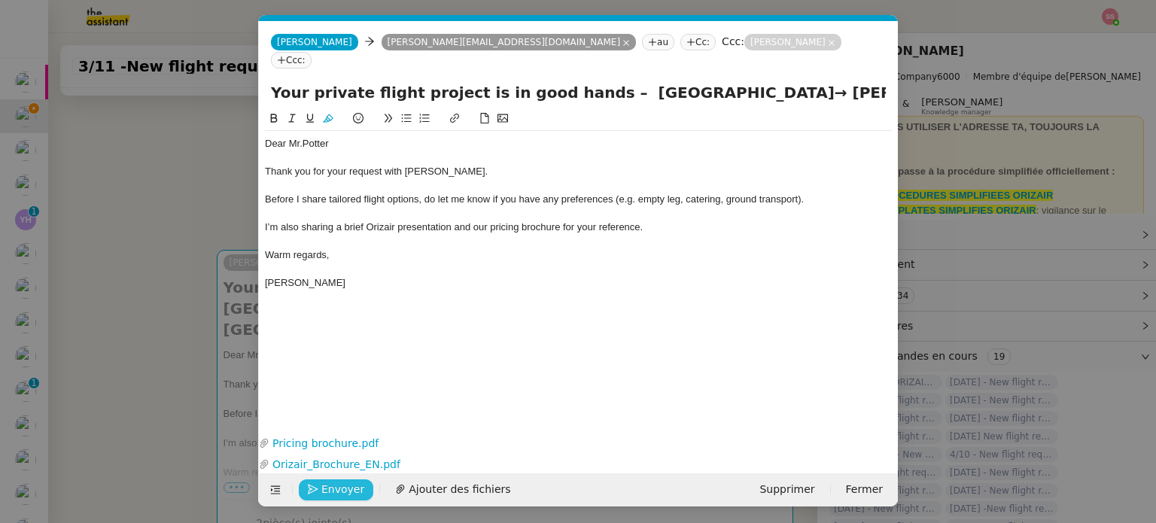
click at [354, 489] on span "Envoyer" at bounding box center [342, 489] width 43 height 17
click at [354, 489] on span "Confirmer l'envoi" at bounding box center [366, 489] width 90 height 17
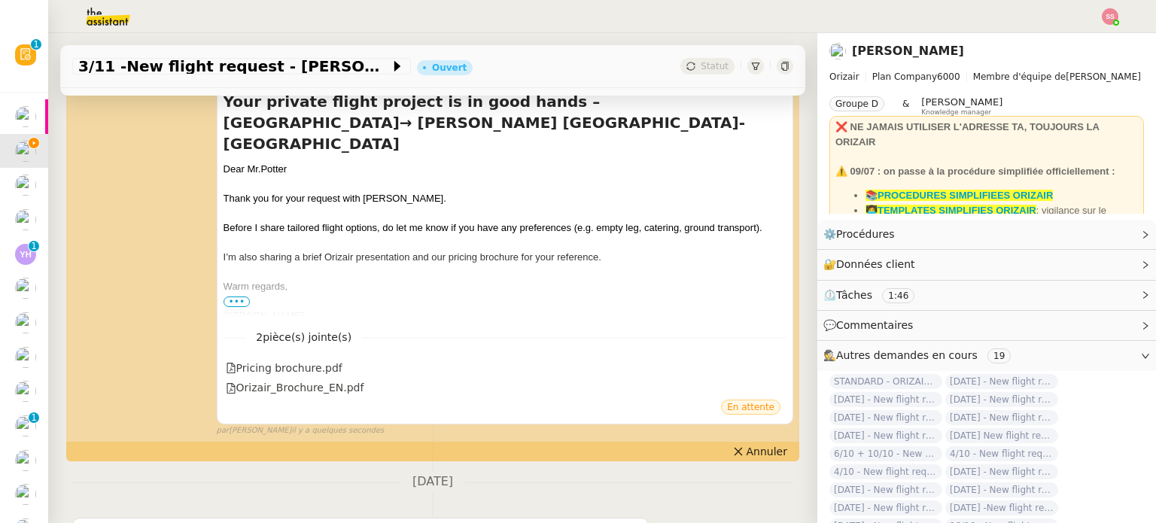
scroll to position [226, 0]
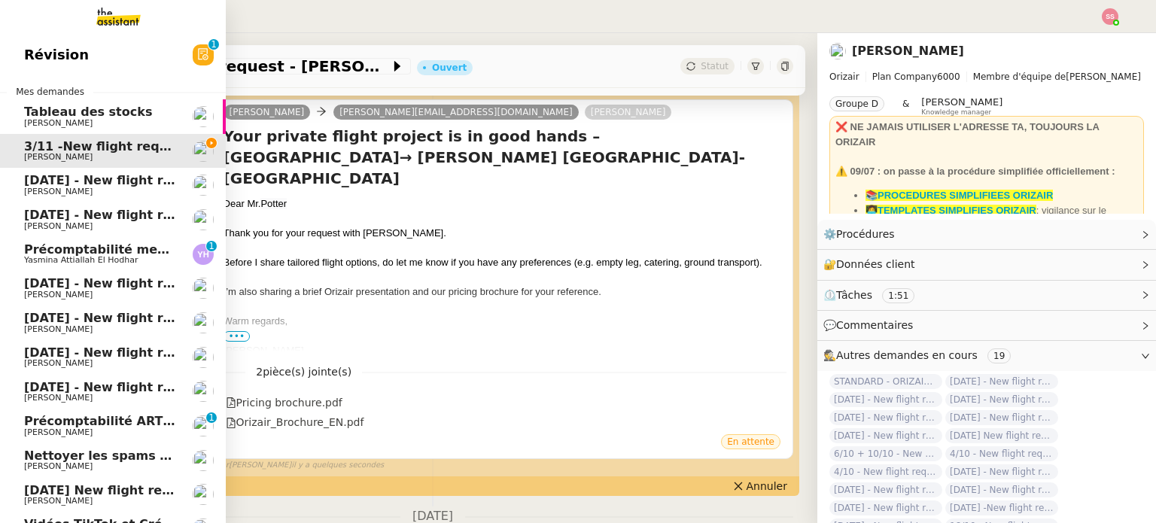
click at [34, 245] on span "Précomptabilité mensuelle de la SCI du Clos Bonin - [DATE]" at bounding box center [225, 249] width 402 height 14
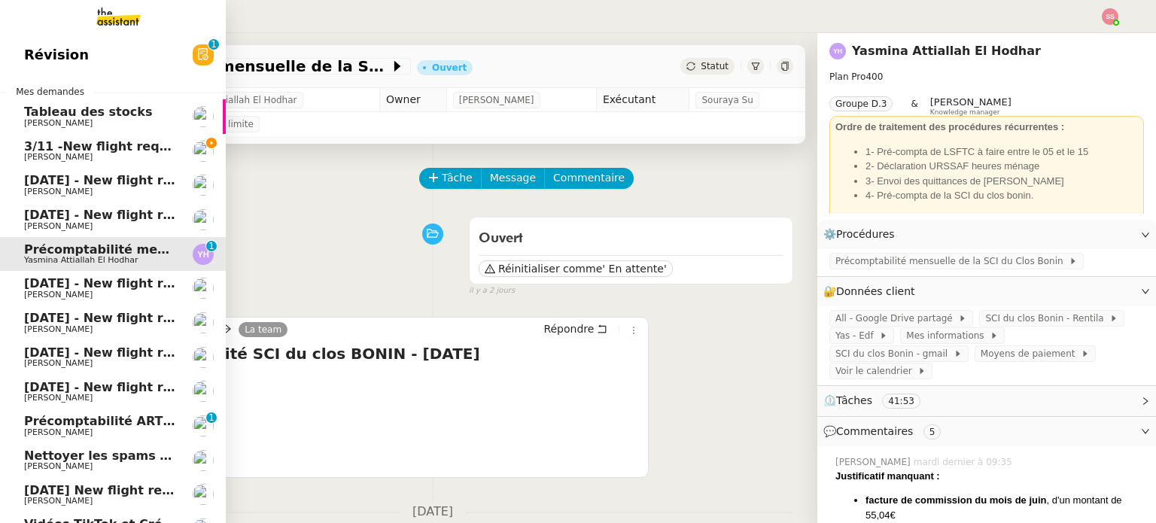
click at [59, 155] on span "[PERSON_NAME]" at bounding box center [100, 157] width 152 height 9
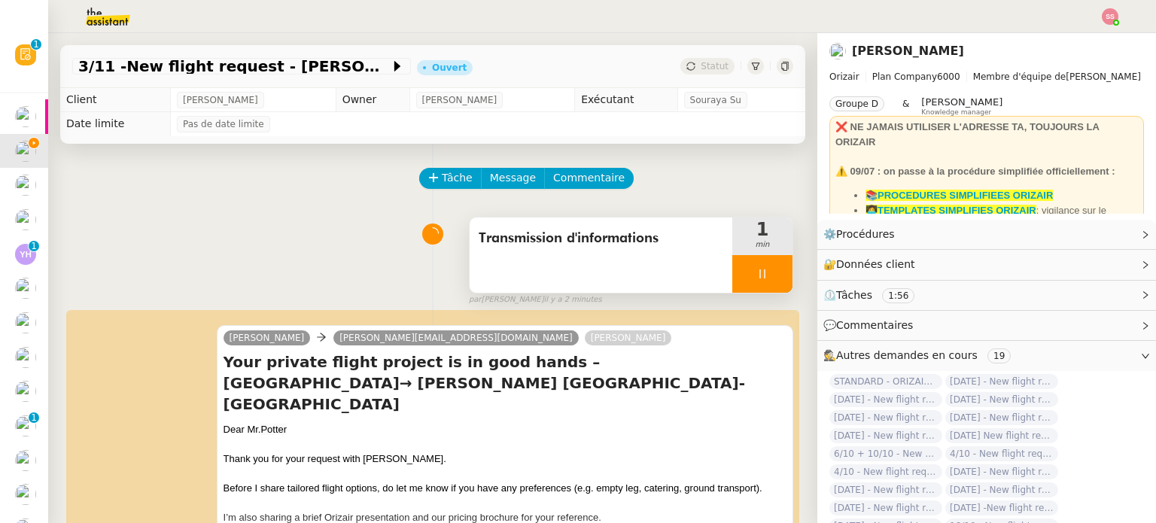
scroll to position [150, 0]
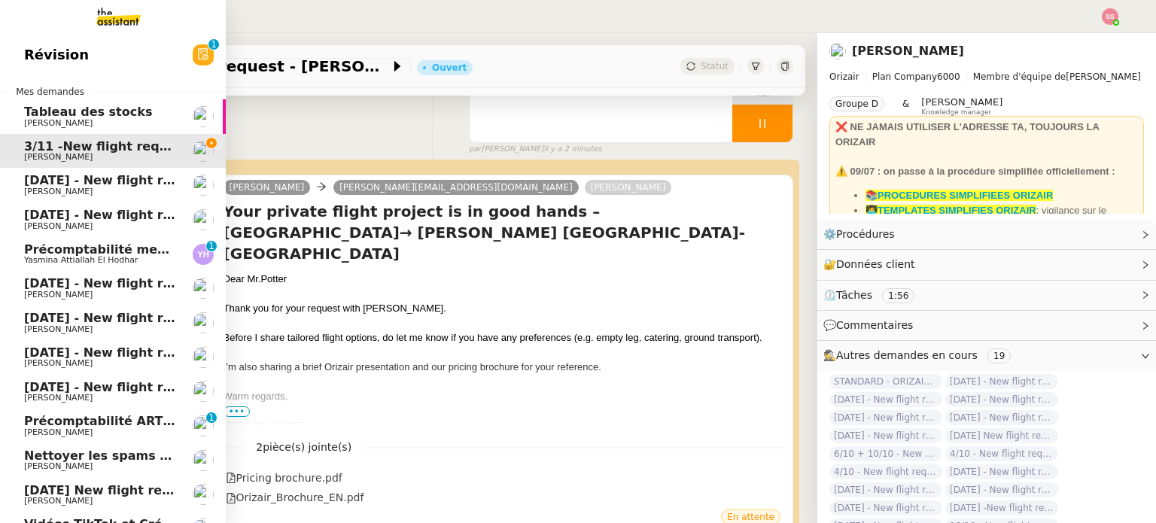
click at [90, 222] on span "[PERSON_NAME]" at bounding box center [100, 226] width 152 height 9
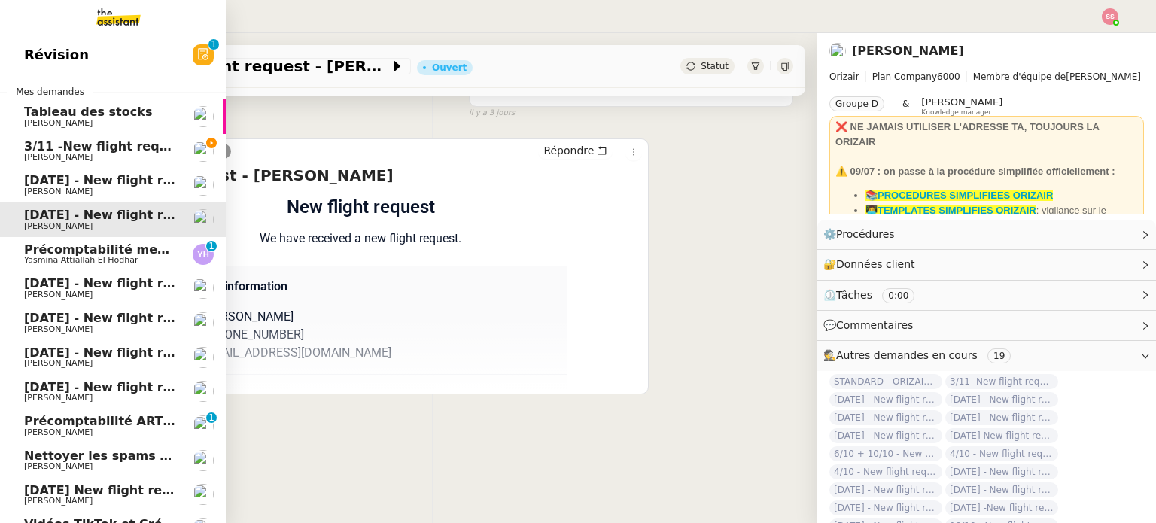
click at [81, 144] on span "3/11 -New flight request - [PERSON_NAME]" at bounding box center [169, 146] width 290 height 14
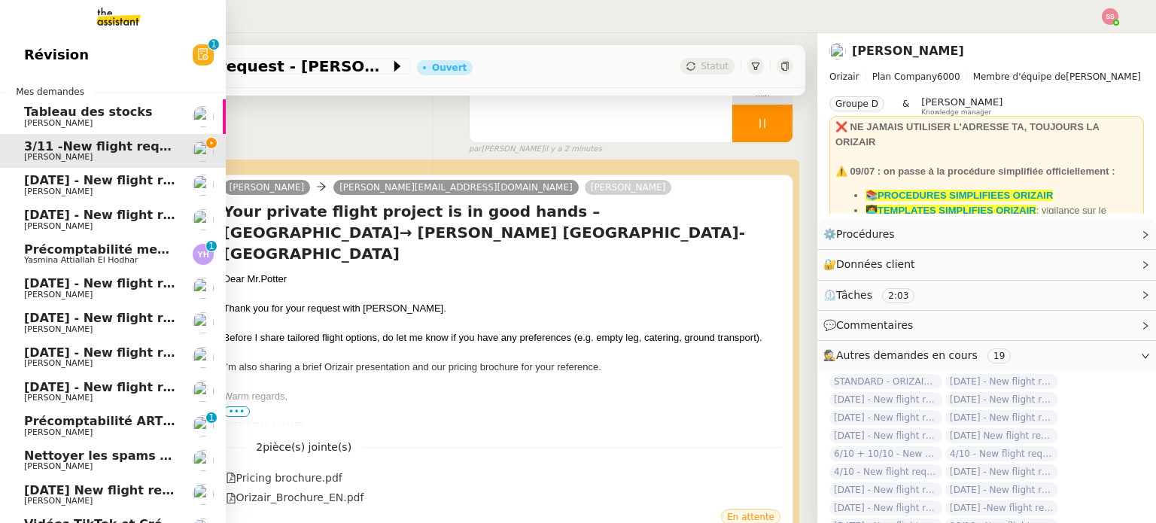
click at [99, 252] on span "Précomptabilité mensuelle de la SCI du Clos Bonin - [DATE]" at bounding box center [225, 249] width 402 height 14
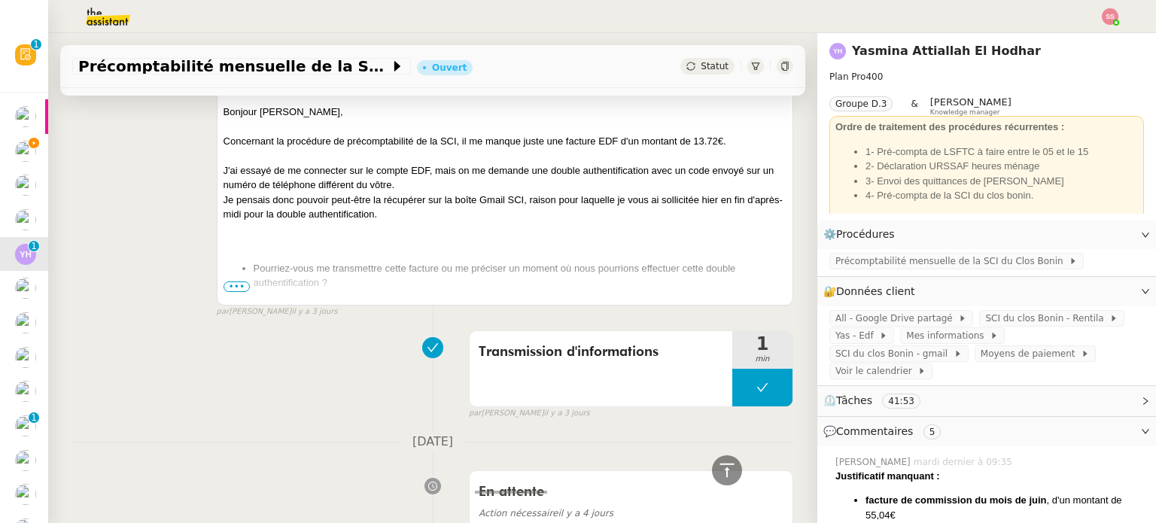
scroll to position [903, 0]
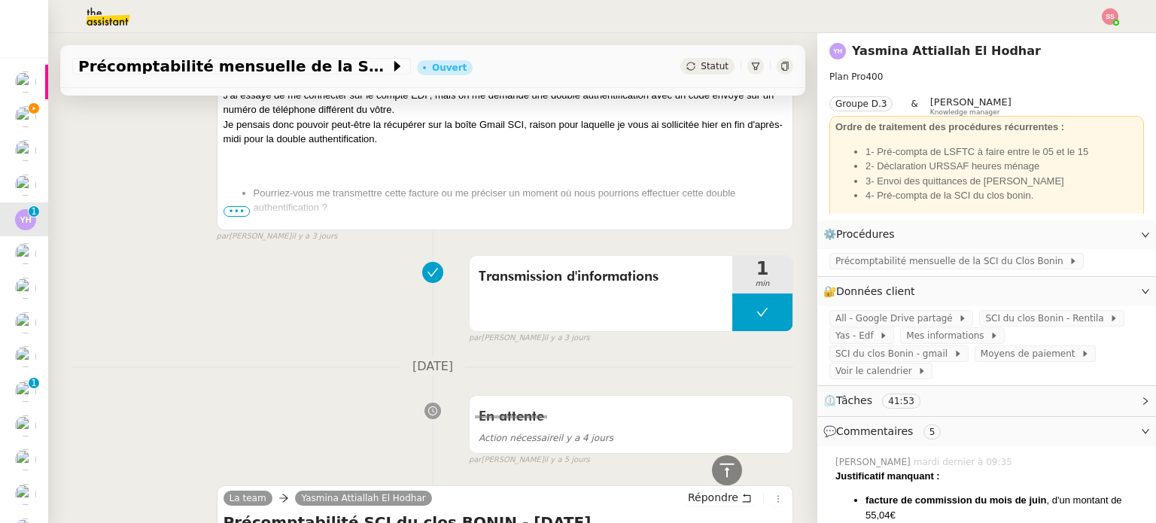
click at [227, 211] on span "•••" at bounding box center [236, 211] width 27 height 11
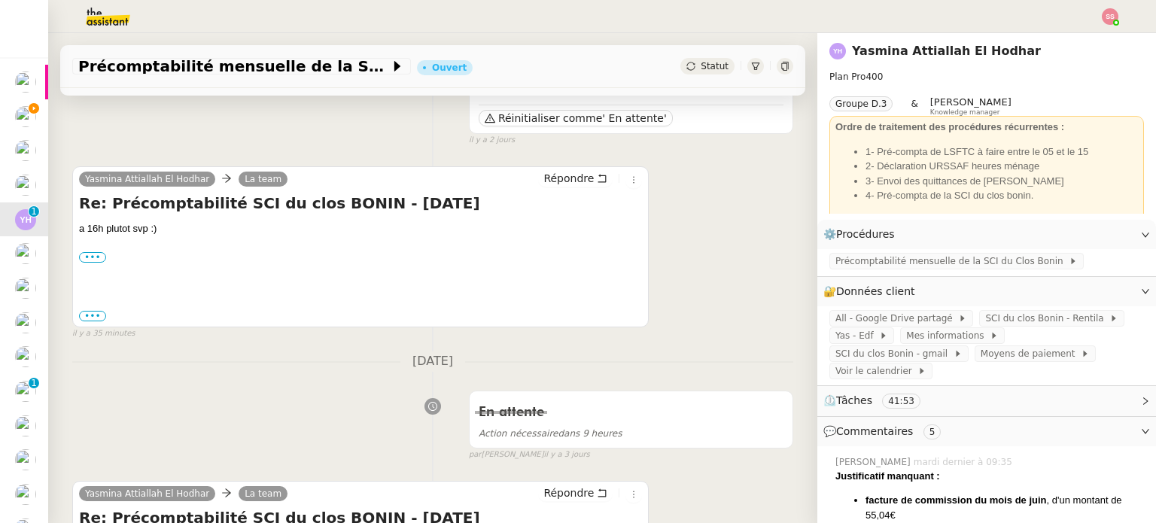
scroll to position [0, 0]
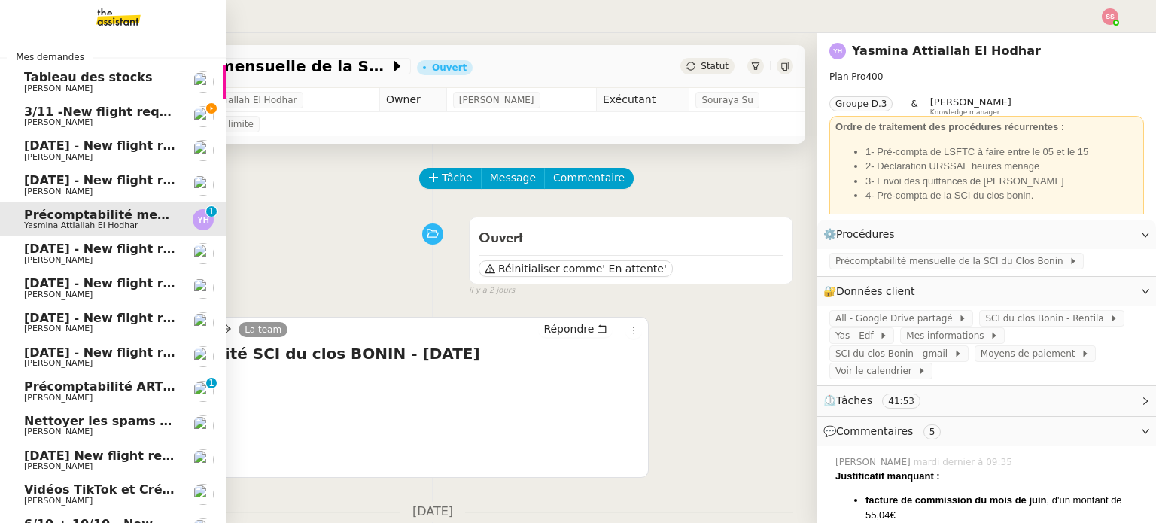
click at [104, 119] on span "[PERSON_NAME]" at bounding box center [100, 122] width 152 height 9
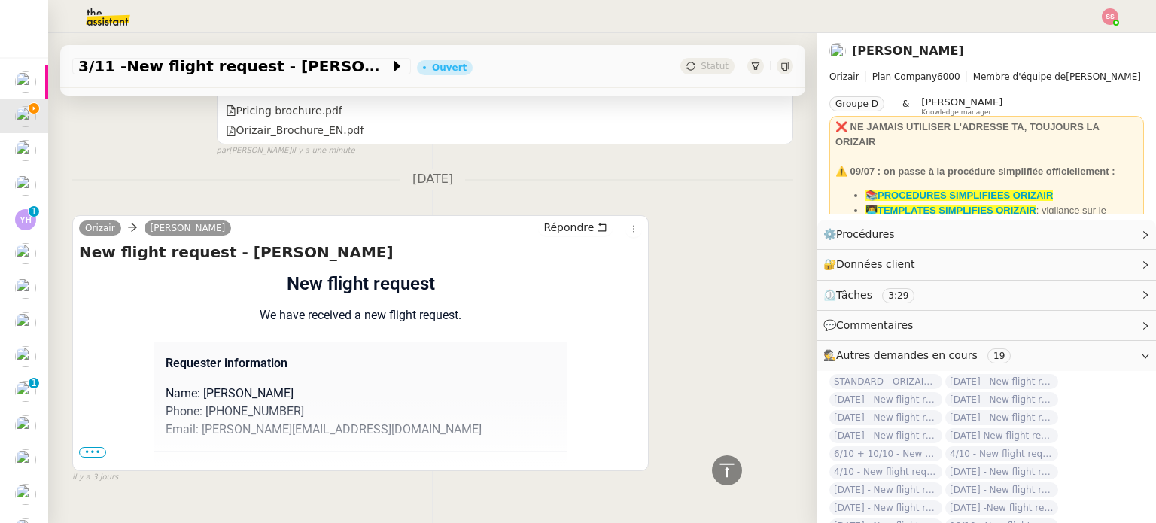
scroll to position [560, 0]
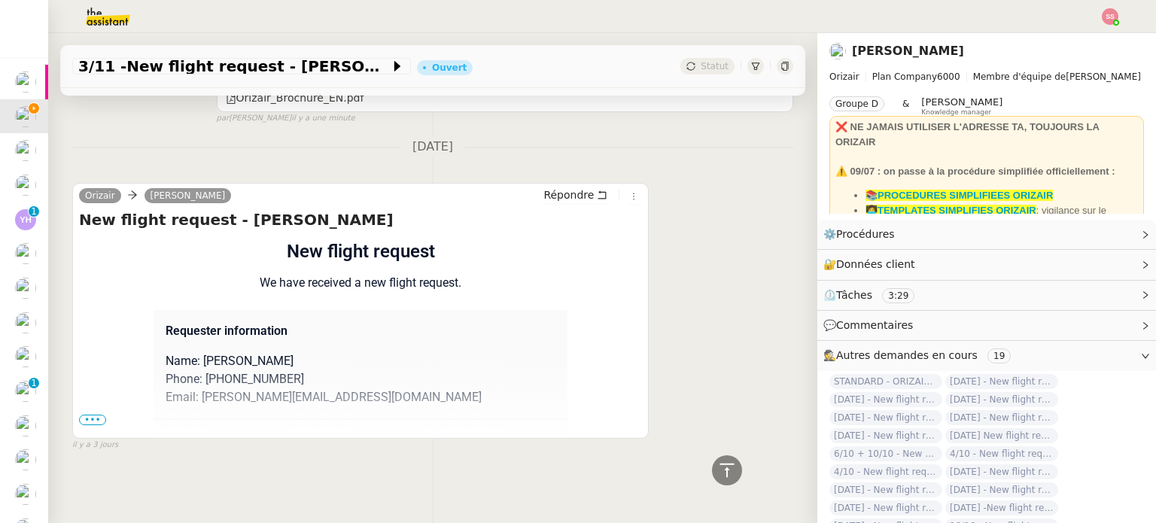
click at [92, 415] on span "•••" at bounding box center [92, 420] width 27 height 11
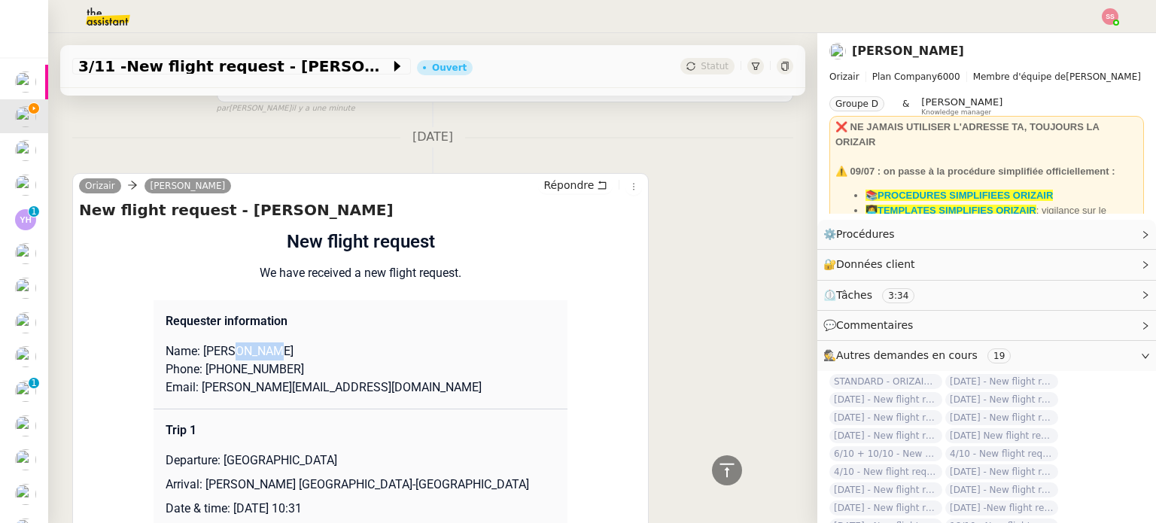
drag, startPoint x: 224, startPoint y: 354, endPoint x: 266, endPoint y: 354, distance: 42.1
click at [266, 354] on p "Name: [PERSON_NAME]" at bounding box center [361, 351] width 390 height 18
copy p "Potter"
click at [217, 353] on p "Name: [PERSON_NAME]" at bounding box center [361, 351] width 390 height 18
drag, startPoint x: 219, startPoint y: 352, endPoint x: 196, endPoint y: 346, distance: 24.1
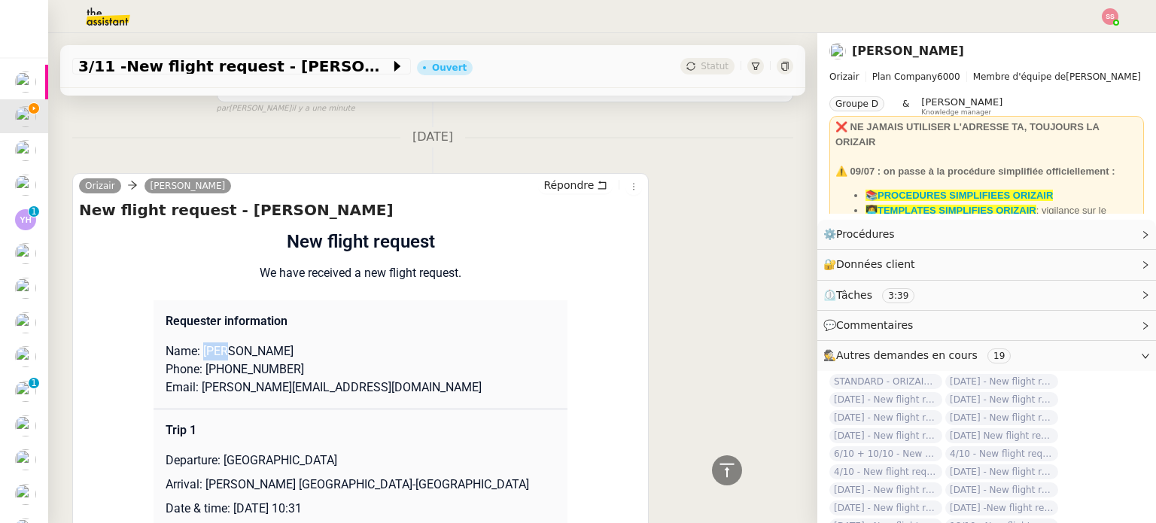
click at [196, 346] on p "Name: [PERSON_NAME]" at bounding box center [361, 351] width 390 height 18
copy p "[PERSON_NAME]"
click at [211, 371] on p "Phone: [PHONE_NUMBER]" at bounding box center [361, 369] width 390 height 18
drag, startPoint x: 208, startPoint y: 370, endPoint x: 341, endPoint y: 369, distance: 132.4
click at [341, 369] on p "Phone: [PHONE_NUMBER]" at bounding box center [361, 369] width 390 height 18
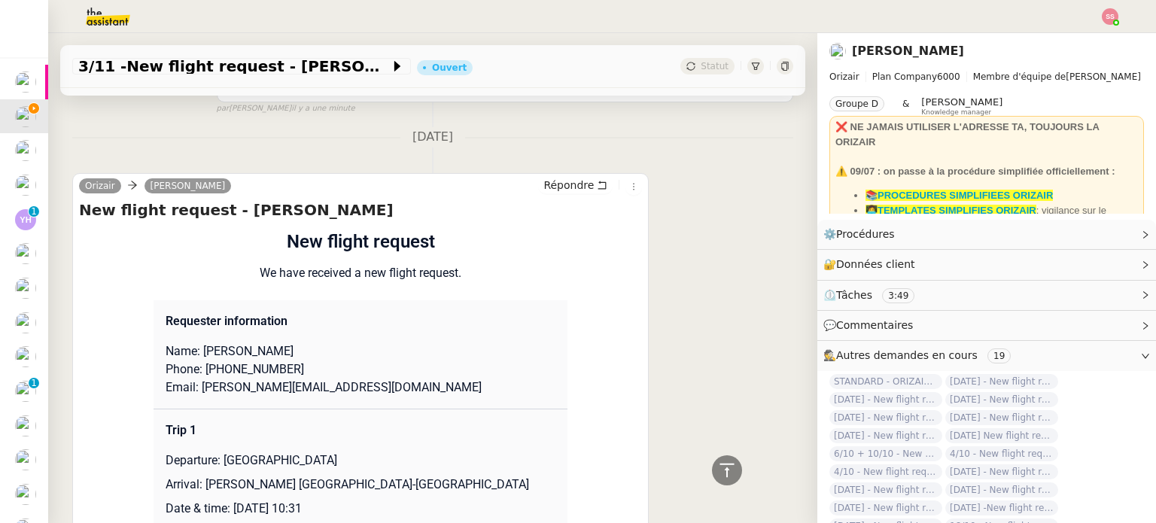
copy p "44 7974 435609"
drag, startPoint x: 282, startPoint y: 390, endPoint x: 193, endPoint y: 390, distance: 88.8
click at [193, 390] on p "Email: [PERSON_NAME][EMAIL_ADDRESS][DOMAIN_NAME]" at bounding box center [361, 387] width 390 height 18
copy p "[PERSON_NAME][EMAIL_ADDRESS][DOMAIN_NAME]"
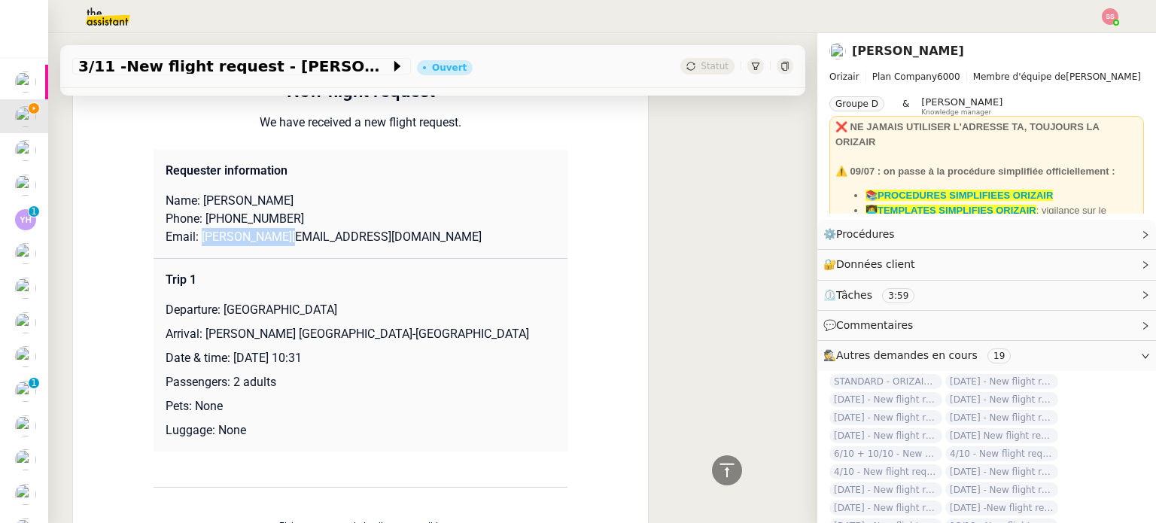
drag, startPoint x: 217, startPoint y: 309, endPoint x: 345, endPoint y: 310, distance: 128.7
click at [345, 310] on p "Departure: [GEOGRAPHIC_DATA]" at bounding box center [361, 310] width 390 height 18
copy p "[GEOGRAPHIC_DATA]"
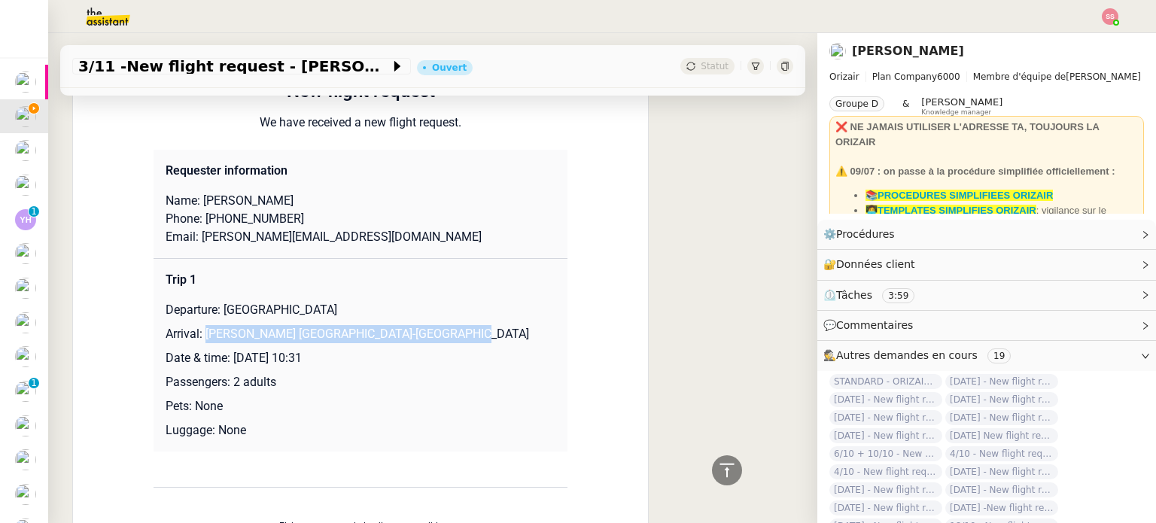
drag, startPoint x: 197, startPoint y: 335, endPoint x: 451, endPoint y: 338, distance: 254.3
click at [451, 338] on p "Arrival: [PERSON_NAME] [GEOGRAPHIC_DATA]-[GEOGRAPHIC_DATA]" at bounding box center [361, 334] width 390 height 18
copy p "[PERSON_NAME] [GEOGRAPHIC_DATA]-[GEOGRAPHIC_DATA]"
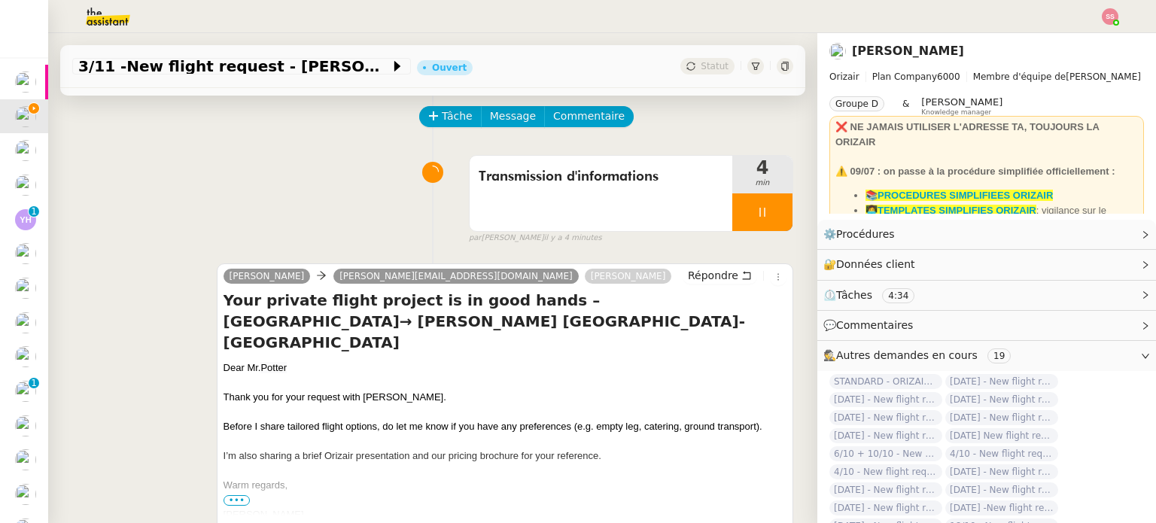
scroll to position [0, 0]
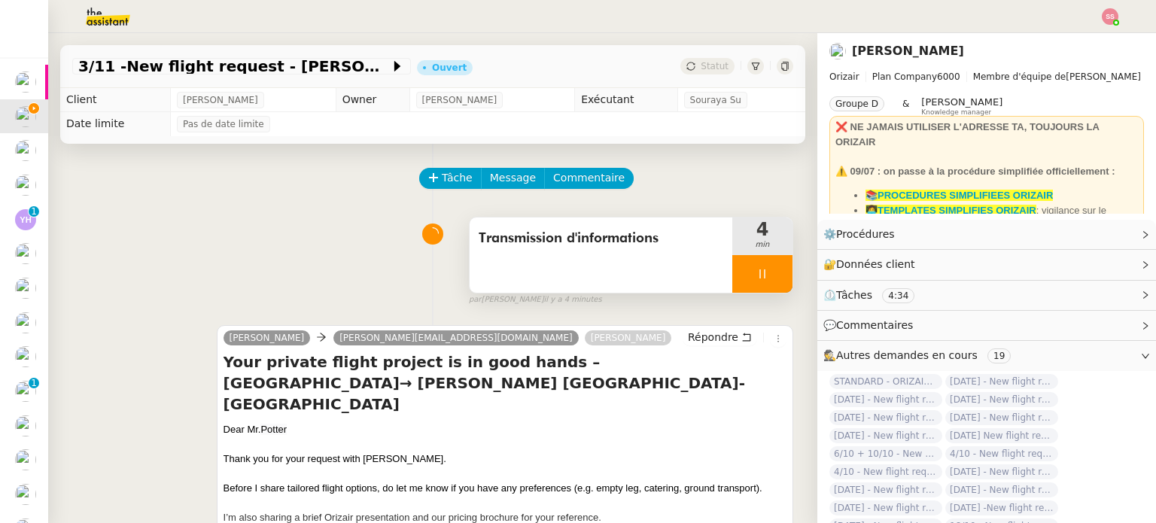
click at [760, 284] on div at bounding box center [762, 274] width 60 height 38
click at [762, 284] on button at bounding box center [777, 274] width 30 height 38
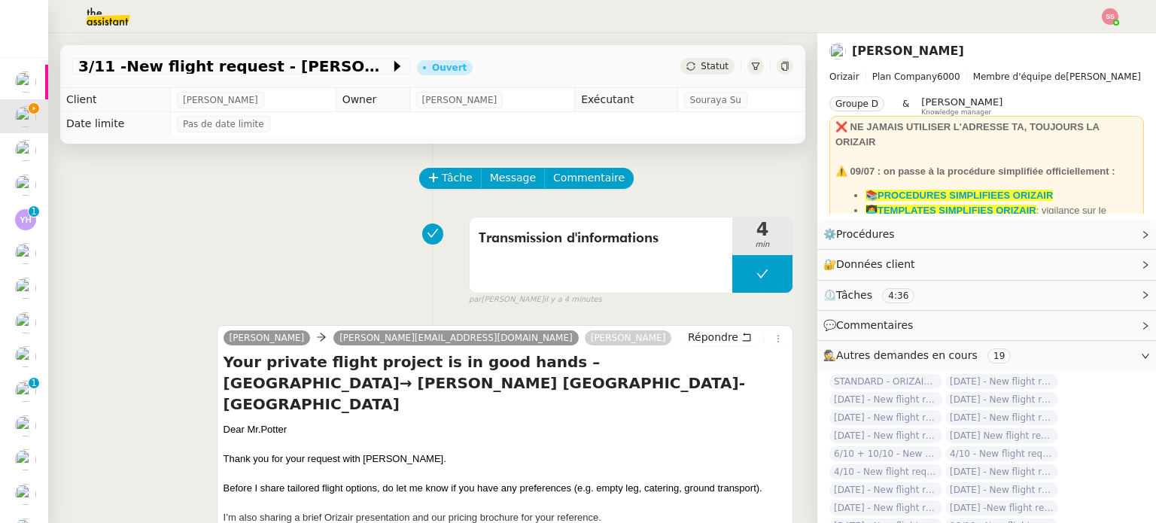
click at [682, 70] on div "Statut" at bounding box center [707, 66] width 54 height 17
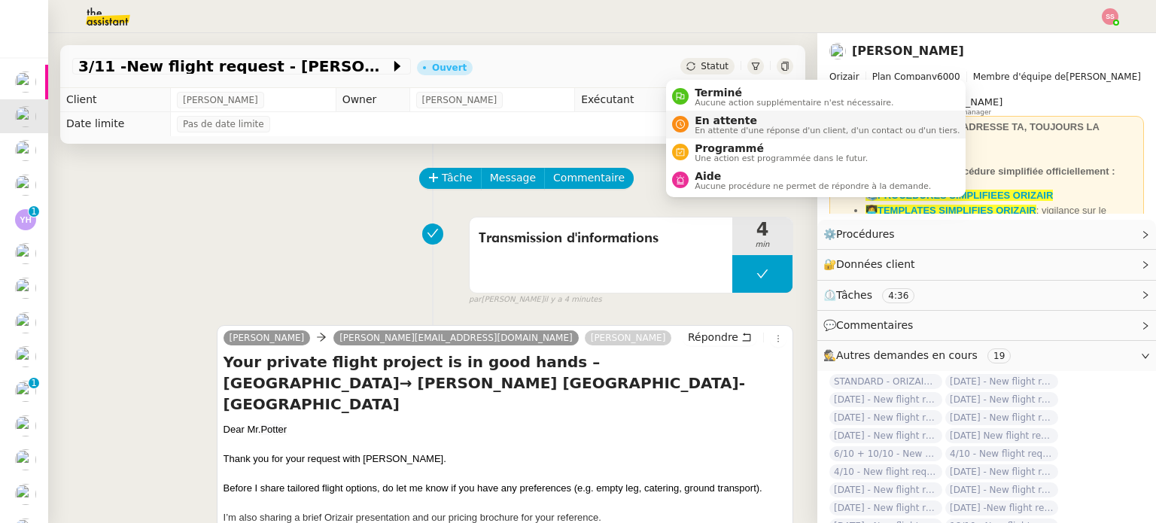
click at [717, 132] on span "En attente d'une réponse d'un client, d'un contact ou d'un tiers." at bounding box center [827, 130] width 265 height 8
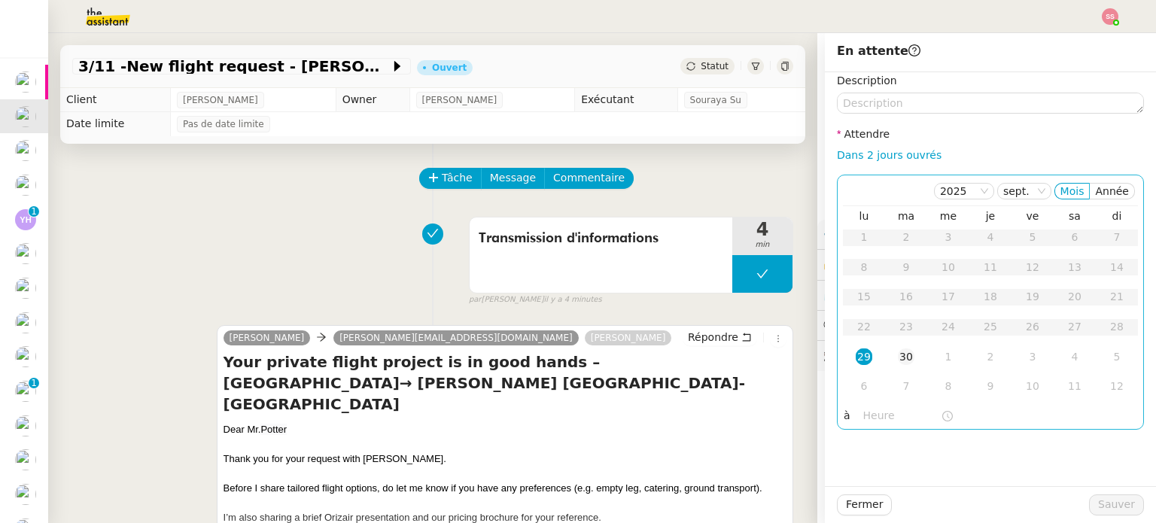
click at [898, 363] on div "30" at bounding box center [906, 356] width 17 height 17
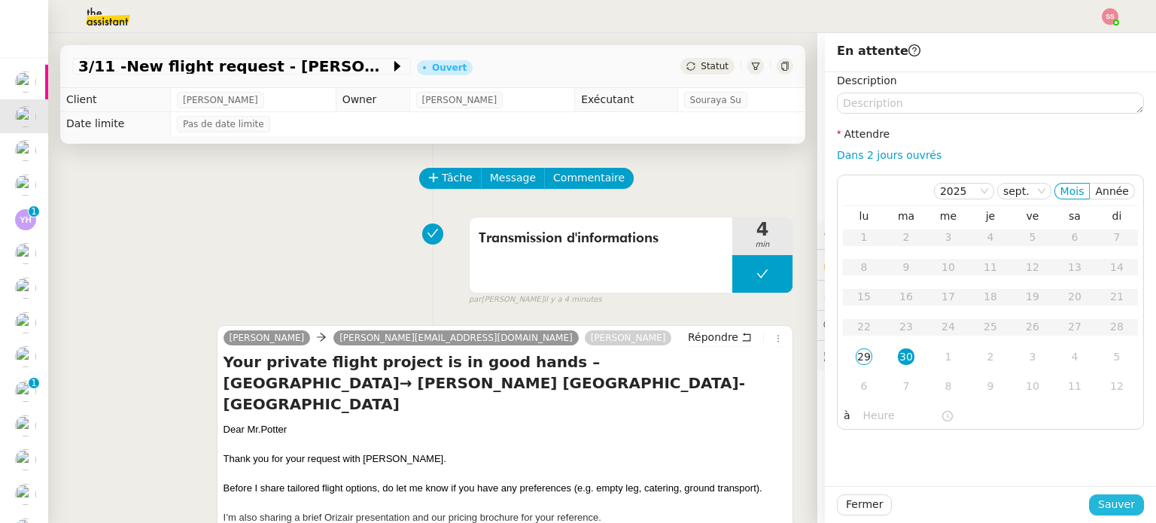
drag, startPoint x: 1129, startPoint y: 511, endPoint x: 845, endPoint y: 440, distance: 292.4
click at [1129, 512] on button "Sauver" at bounding box center [1116, 504] width 55 height 21
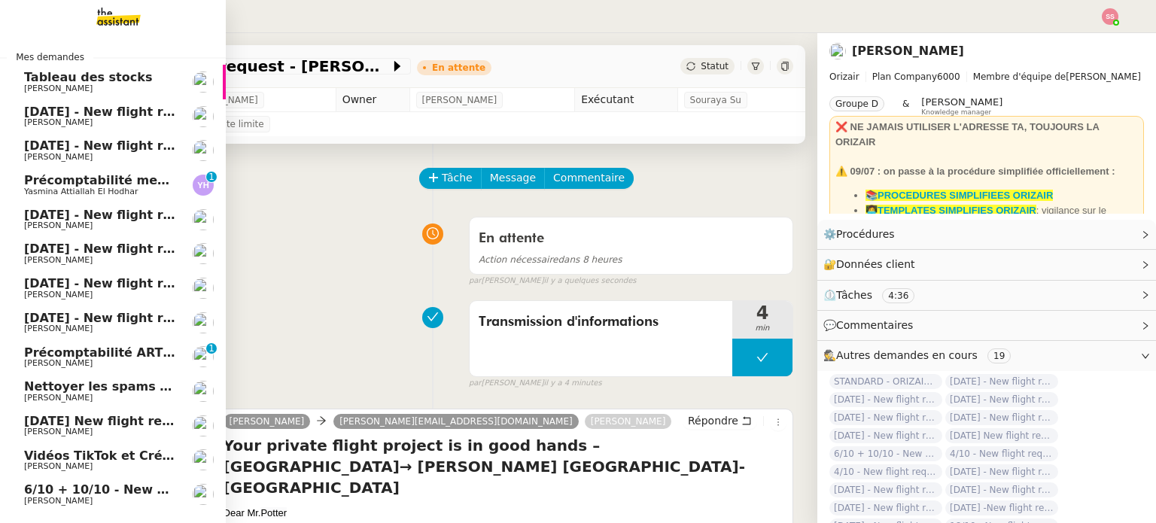
click at [97, 119] on span "[PERSON_NAME]" at bounding box center [100, 122] width 152 height 9
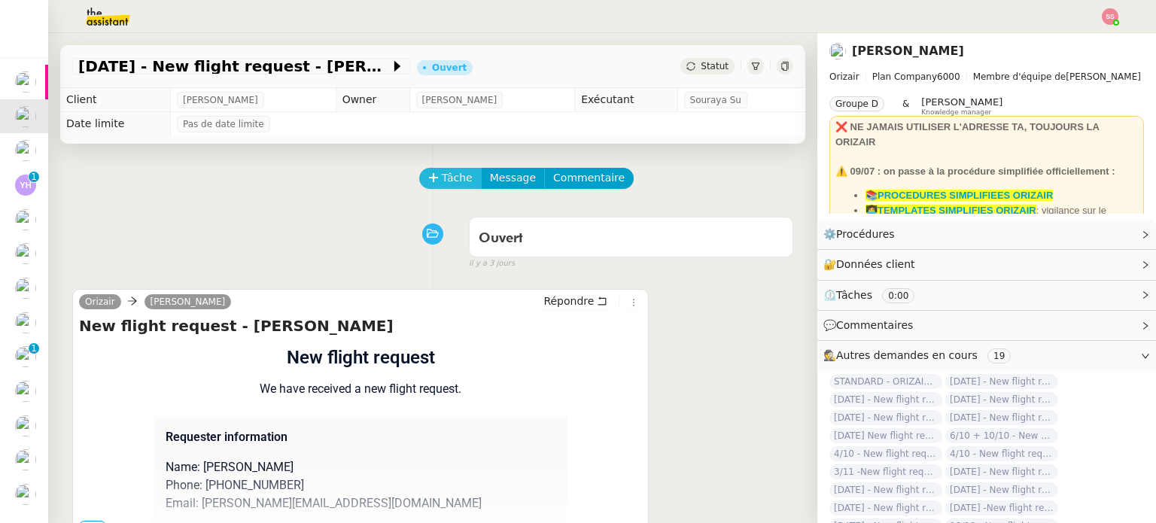
click at [444, 184] on span "Tâche" at bounding box center [457, 177] width 31 height 17
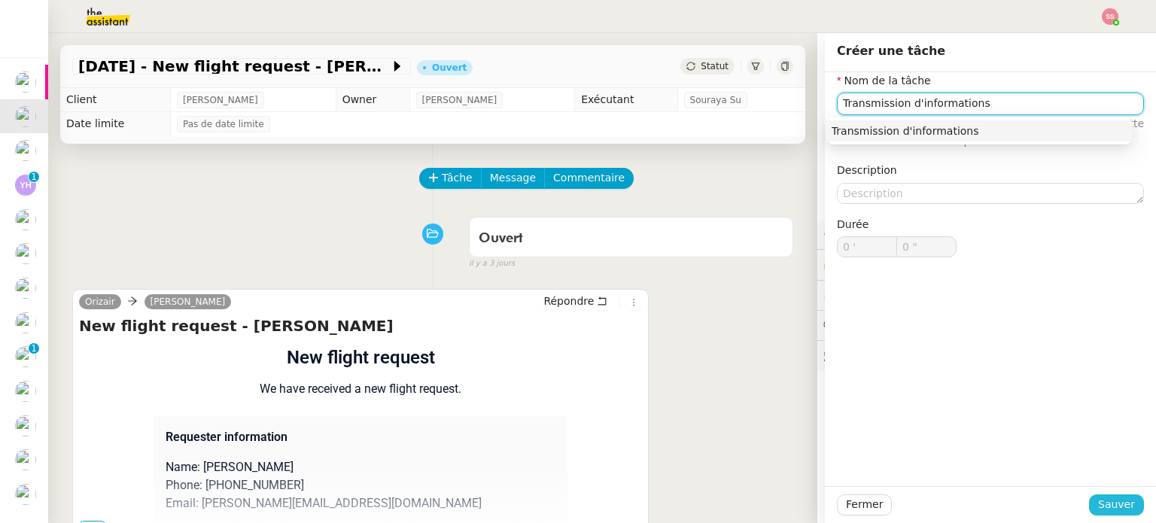
type input "Transmission d'informations"
click at [1098, 509] on span "Sauver" at bounding box center [1116, 504] width 37 height 17
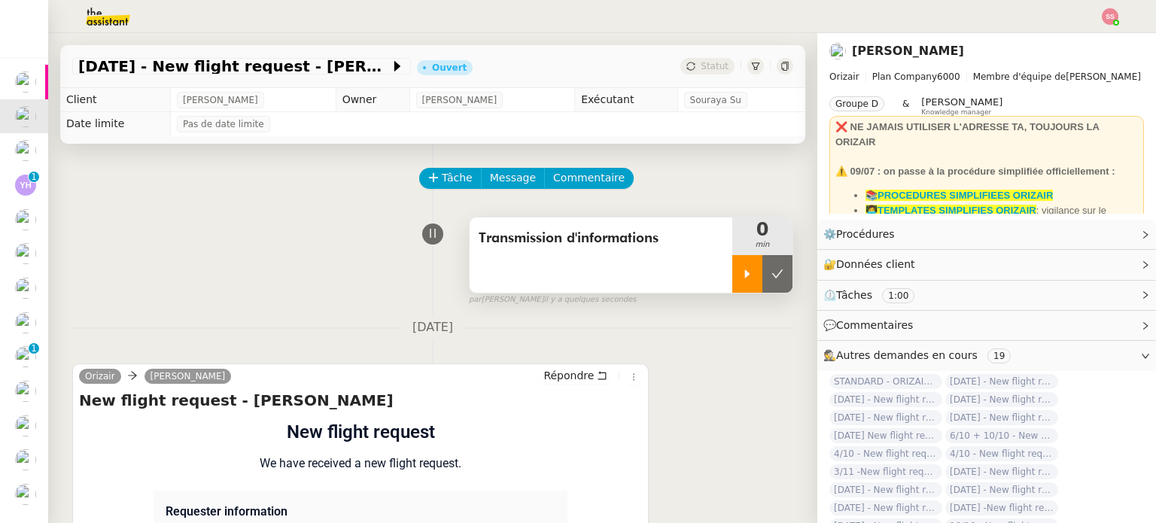
click at [734, 278] on div at bounding box center [747, 274] width 30 height 38
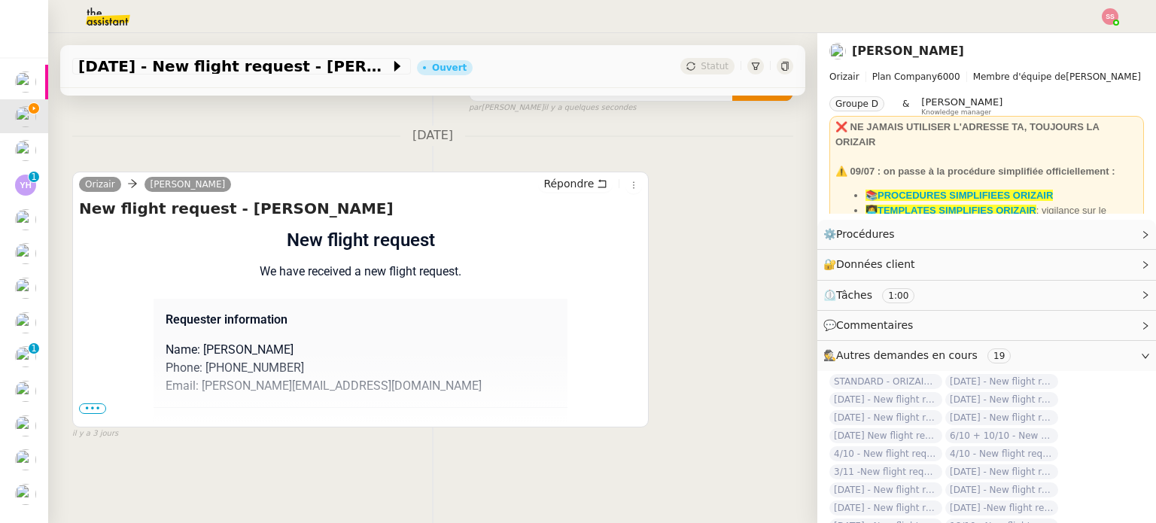
scroll to position [202, 0]
click at [90, 403] on span "•••" at bounding box center [92, 408] width 27 height 11
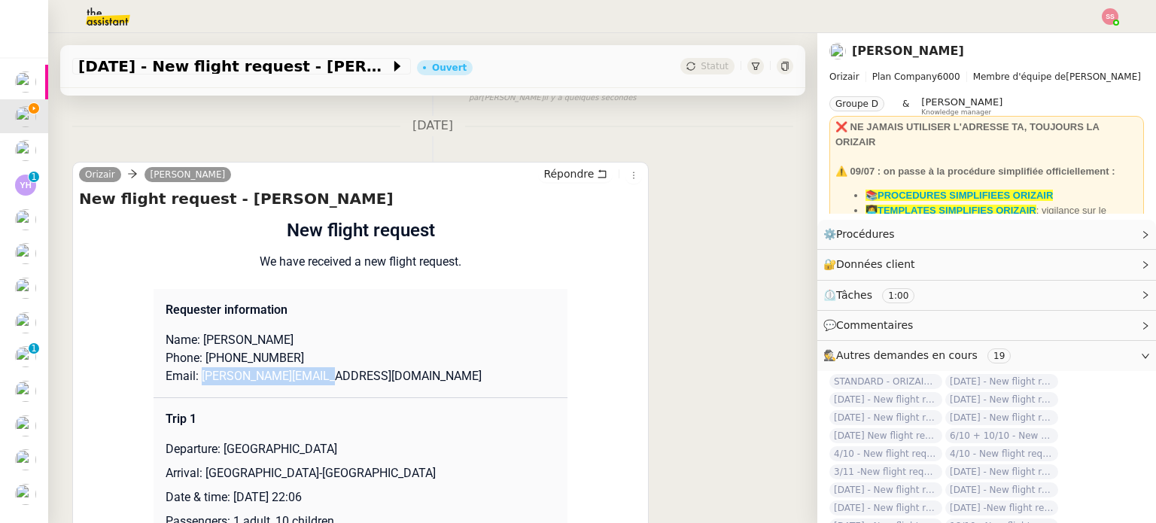
drag, startPoint x: 191, startPoint y: 381, endPoint x: 322, endPoint y: 381, distance: 130.9
click at [322, 381] on p "Email: [PERSON_NAME][EMAIL_ADDRESS][DOMAIN_NAME]" at bounding box center [361, 376] width 390 height 18
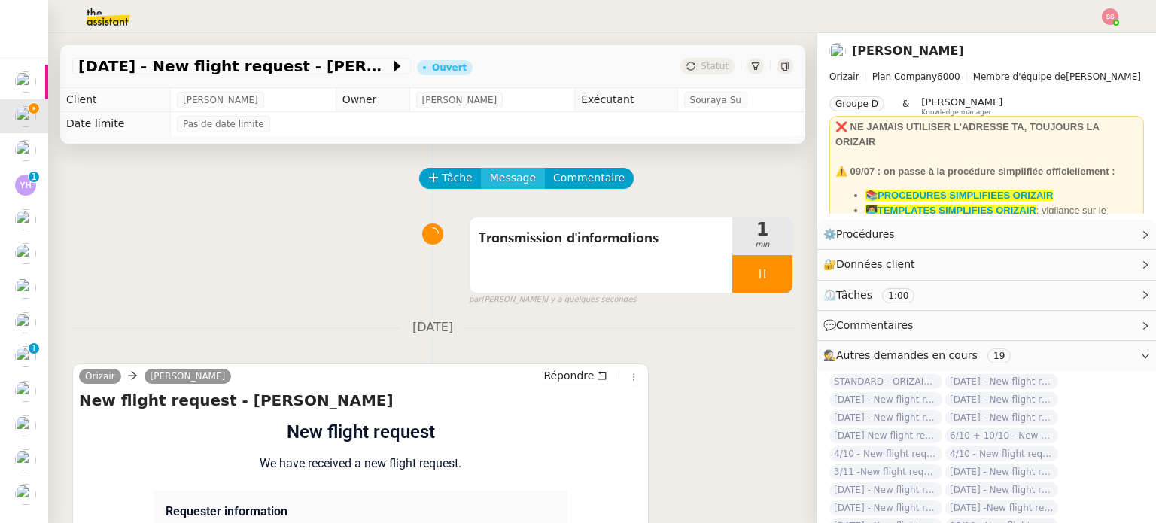
click at [493, 184] on span "Message" at bounding box center [513, 177] width 46 height 17
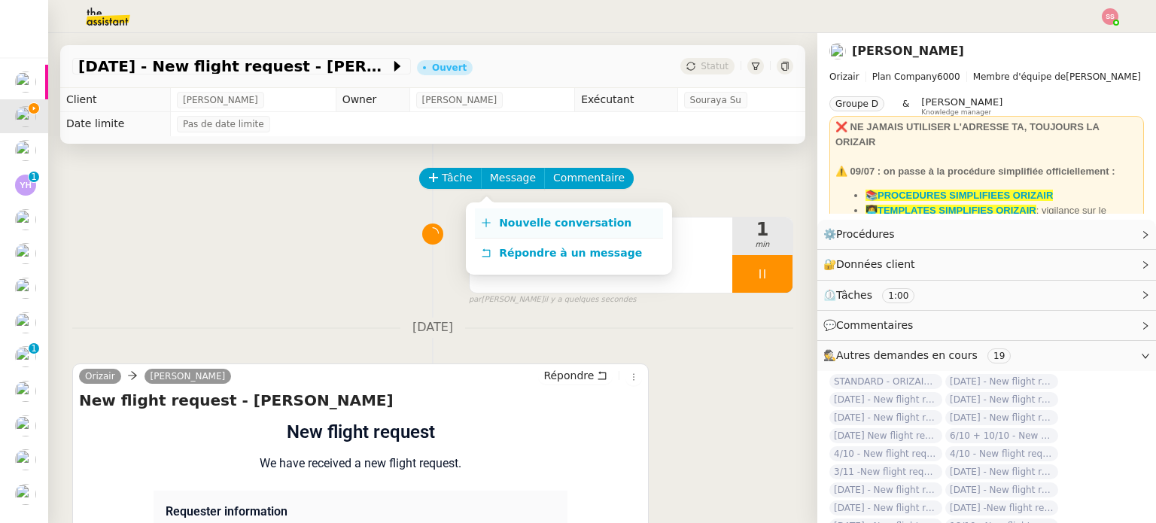
click at [515, 226] on span "Nouvelle conversation" at bounding box center [565, 223] width 132 height 12
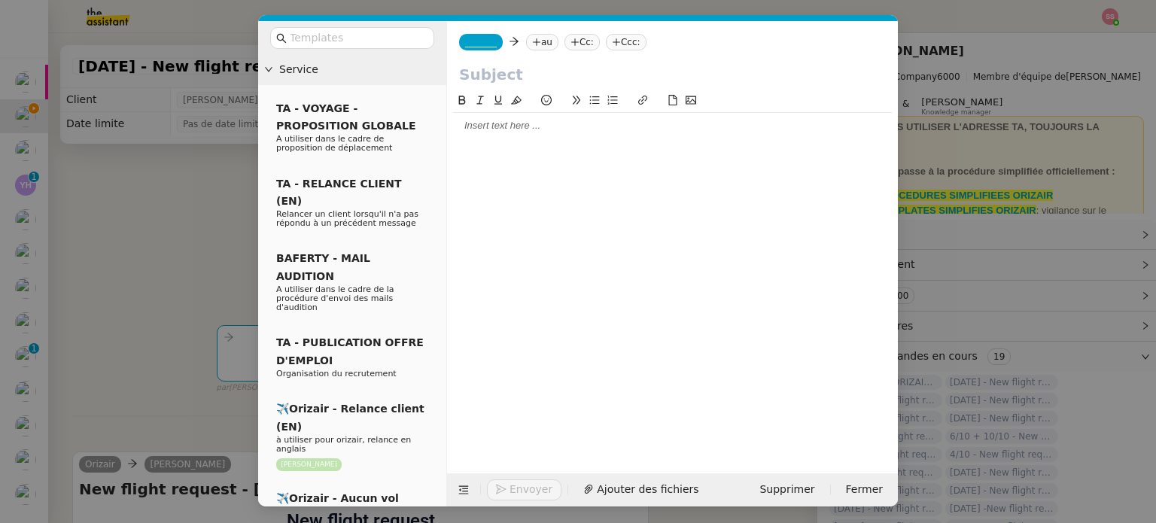
click at [539, 42] on nz-tag "au" at bounding box center [542, 42] width 32 height 17
paste input "[PERSON_NAME][EMAIL_ADDRESS][DOMAIN_NAME]"
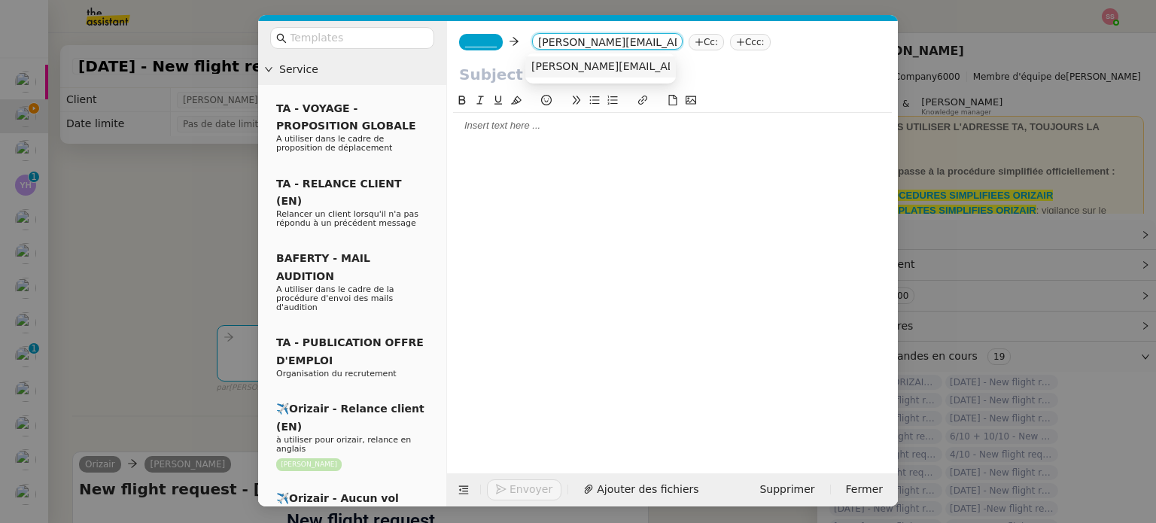
type input "[PERSON_NAME][EMAIL_ADDRESS][DOMAIN_NAME]"
click at [573, 72] on span "[PERSON_NAME][EMAIL_ADDRESS][DOMAIN_NAME]" at bounding box center [667, 66] width 272 height 12
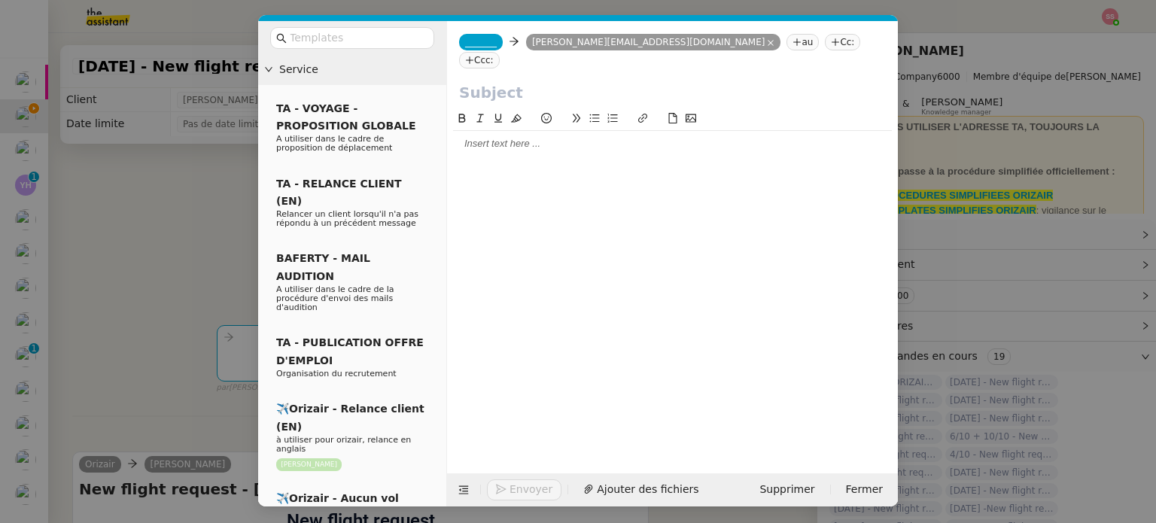
click at [482, 44] on span "_______" at bounding box center [481, 42] width 32 height 11
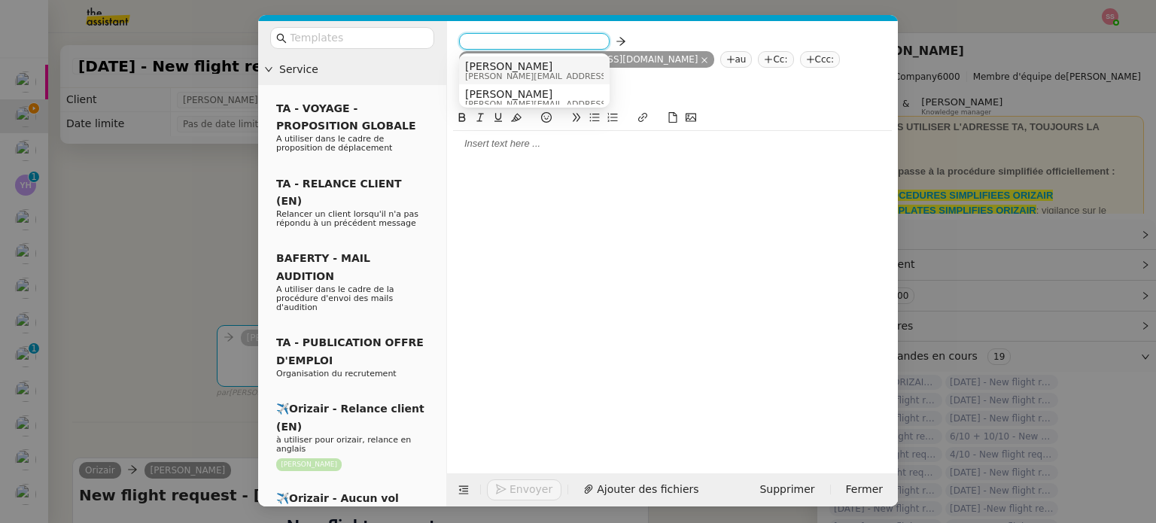
click at [516, 68] on span "[PERSON_NAME]" at bounding box center [572, 66] width 214 height 12
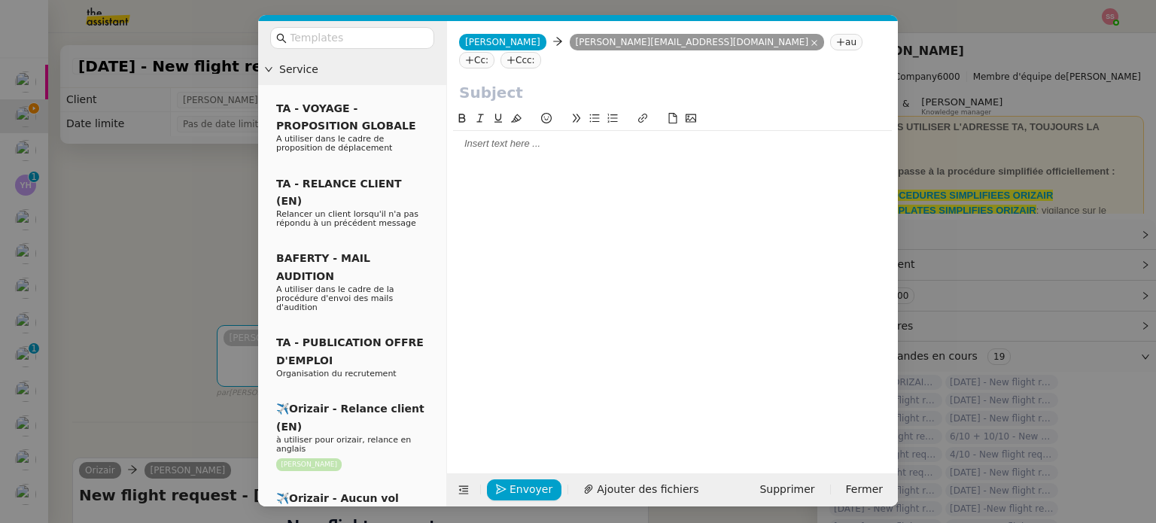
click at [541, 52] on nz-tag "Ccc:" at bounding box center [520, 60] width 41 height 17
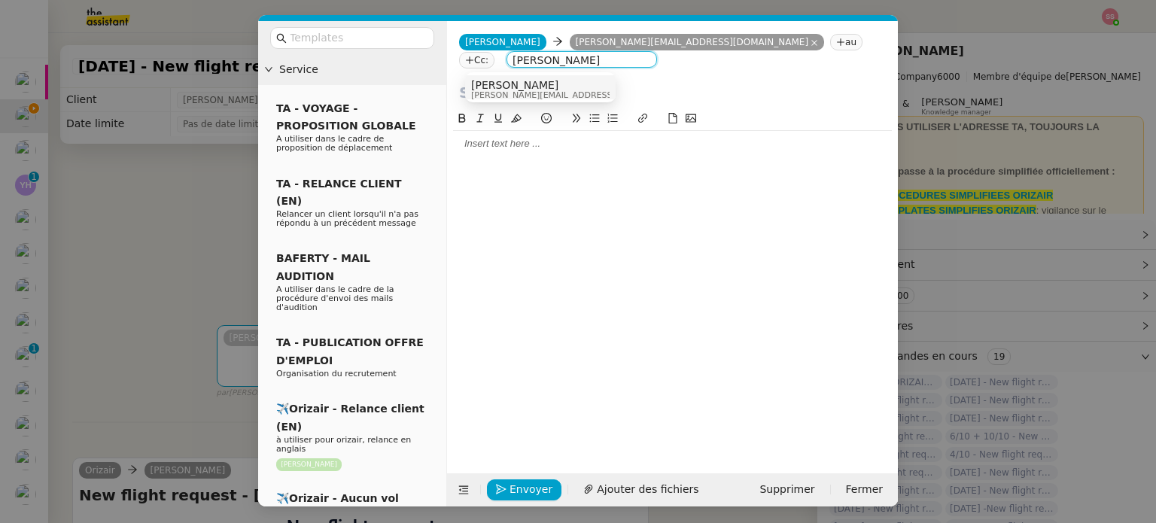
type input "[PERSON_NAME]"
click at [584, 73] on nz-option-container "[PERSON_NAME] [PERSON_NAME][EMAIL_ADDRESS][DOMAIN_NAME]" at bounding box center [540, 87] width 150 height 30
click at [588, 81] on div "[PERSON_NAME] [PERSON_NAME][EMAIL_ADDRESS][DOMAIN_NAME]" at bounding box center [540, 89] width 138 height 20
click at [546, 84] on input "text" at bounding box center [672, 92] width 427 height 23
click at [171, 250] on nz-modal-container "Service TA - VOYAGE - PROPOSITION GLOBALE A utiliser dans le cadre de propositi…" at bounding box center [578, 261] width 1156 height 523
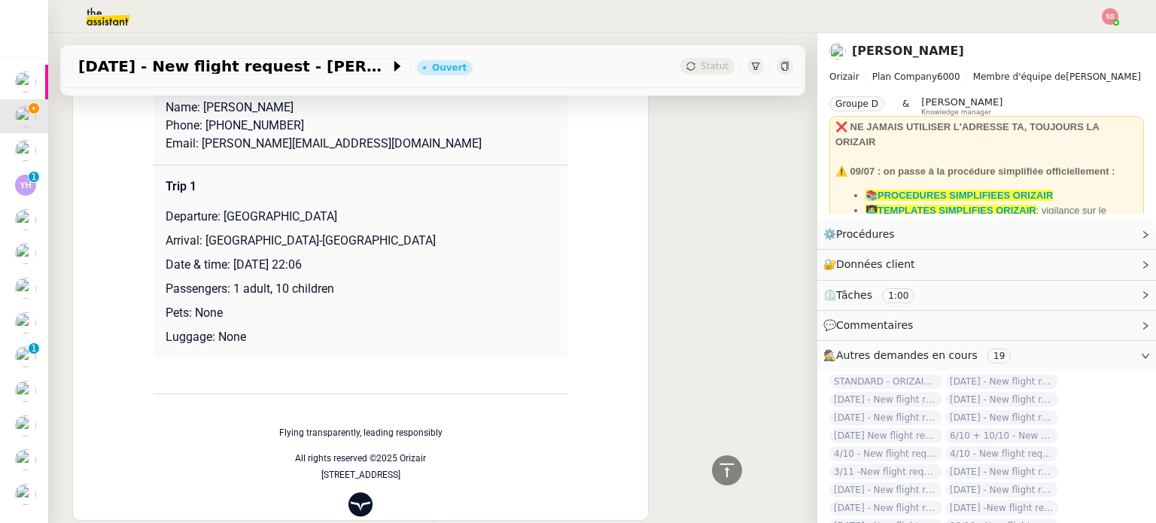
scroll to position [451, 0]
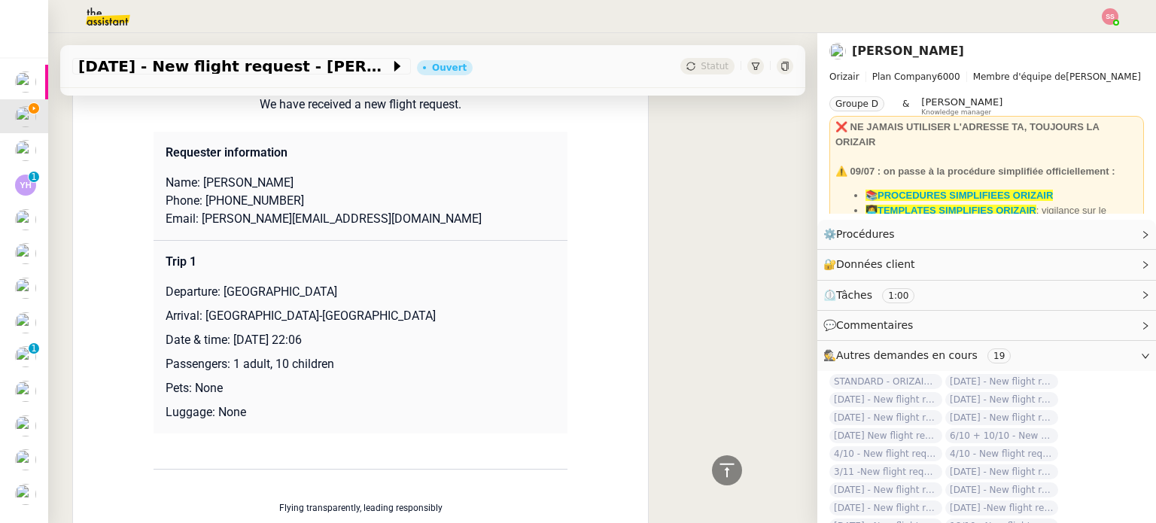
drag, startPoint x: 217, startPoint y: 293, endPoint x: 506, endPoint y: 287, distance: 288.2
click at [506, 287] on p "Departure: [GEOGRAPHIC_DATA]" at bounding box center [361, 292] width 390 height 18
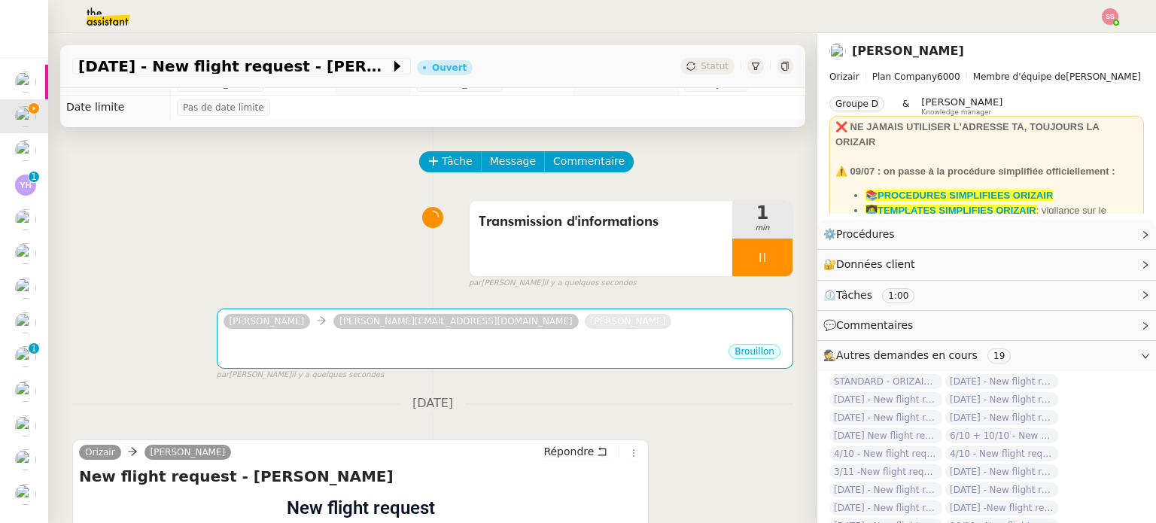
scroll to position [0, 0]
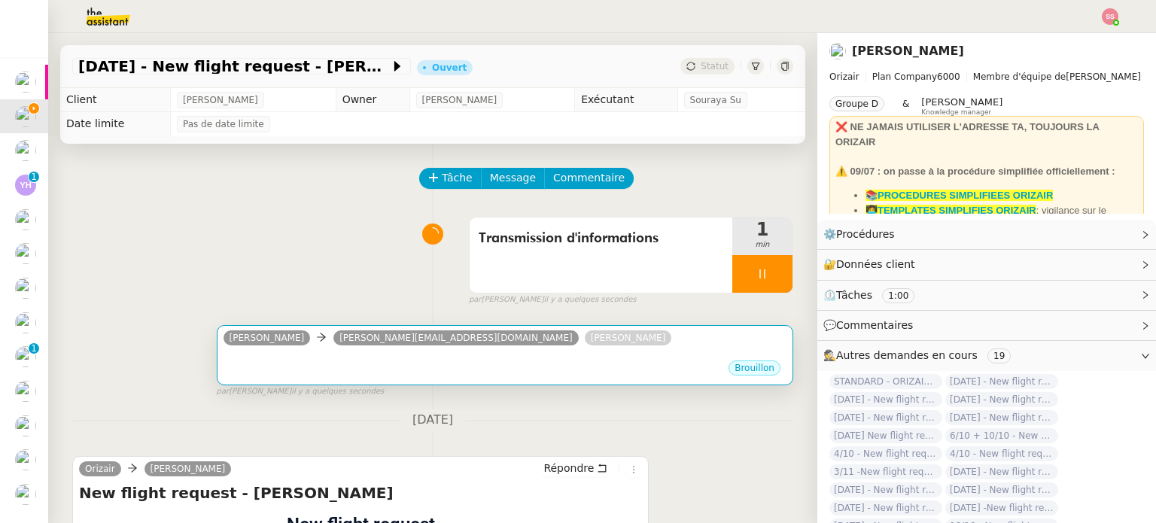
click at [337, 378] on div "Brouillon" at bounding box center [504, 370] width 563 height 23
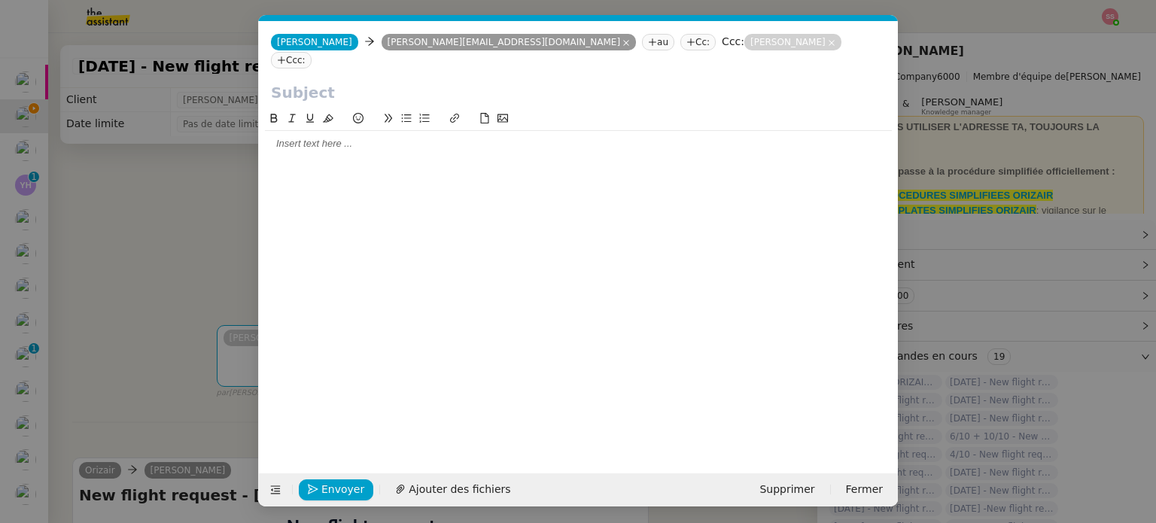
scroll to position [0, 32]
click at [277, 494] on icon at bounding box center [275, 490] width 11 height 11
click at [275, 490] on icon at bounding box center [275, 490] width 11 height 11
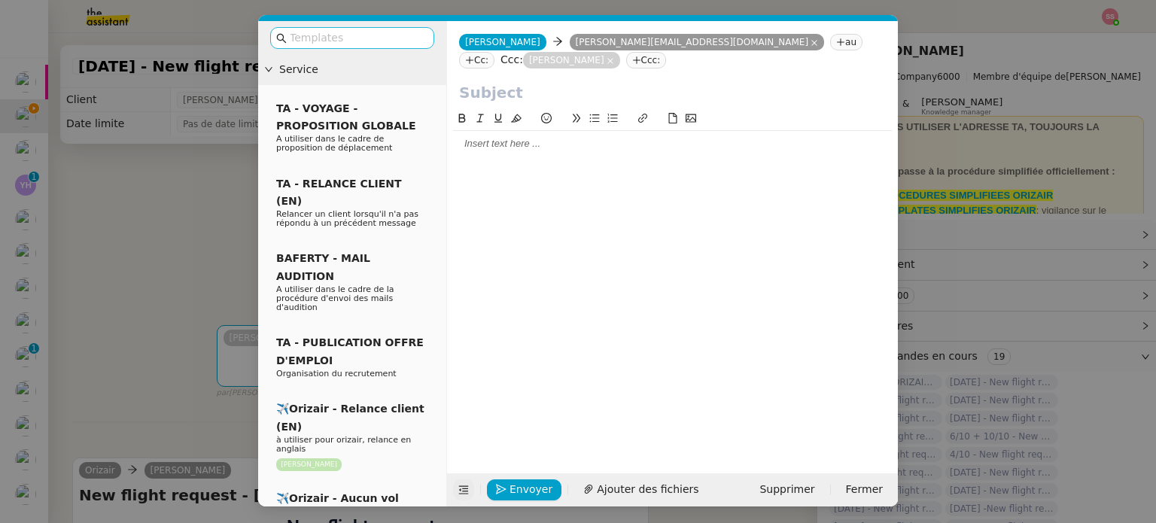
click at [366, 38] on input "text" at bounding box center [357, 37] width 135 height 17
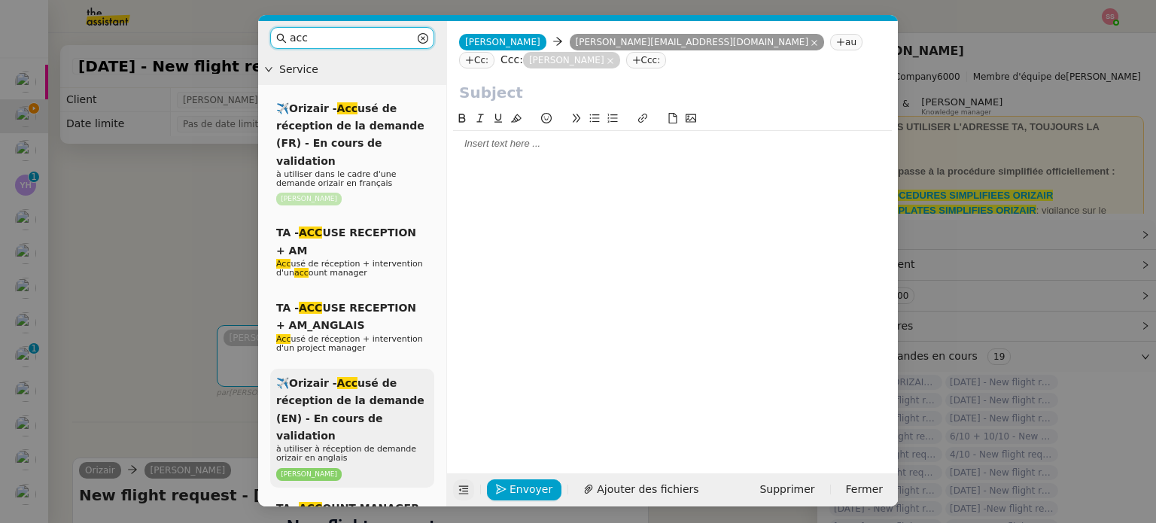
type input "acc"
click at [357, 378] on span "✈️Orizair - Acc usé de réception de la demande (EN) - En cours de validation" at bounding box center [350, 409] width 148 height 65
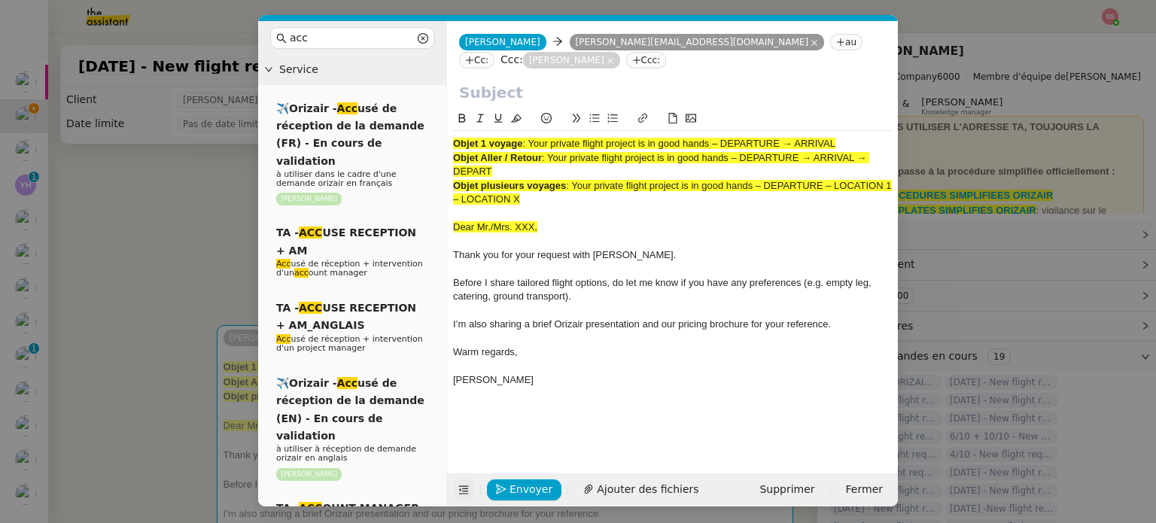
drag, startPoint x: 530, startPoint y: 120, endPoint x: 868, endPoint y: 108, distance: 338.1
click at [868, 110] on div "Objet 1 voyage : Your private flight project is in good hands – DEPARTURE → ARR…" at bounding box center [672, 258] width 439 height 297
click at [527, 84] on input "text" at bounding box center [672, 92] width 427 height 23
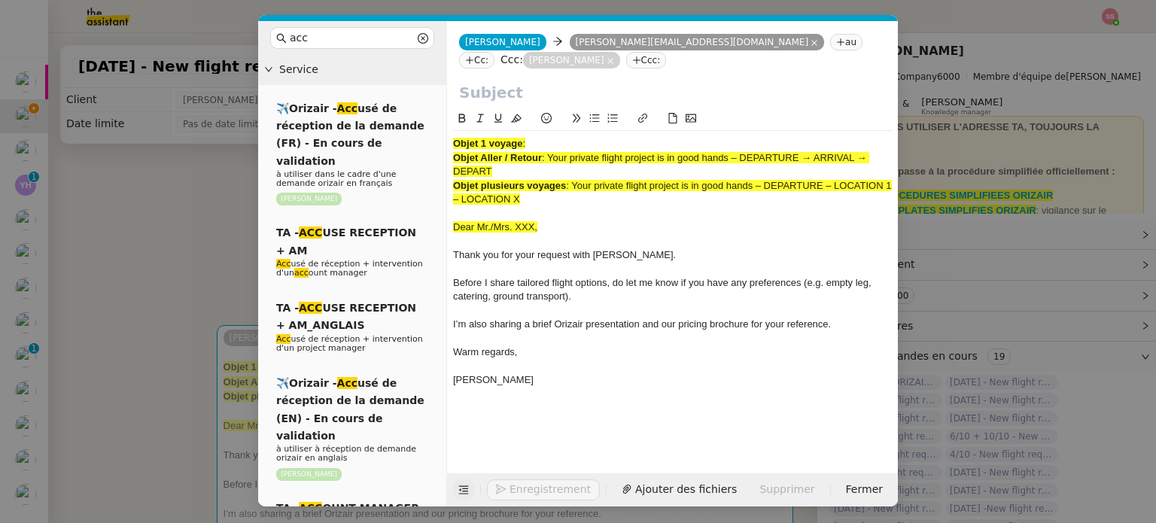
paste input "Your private flight project is in good hands – DEPARTURE → ARRIVAL"
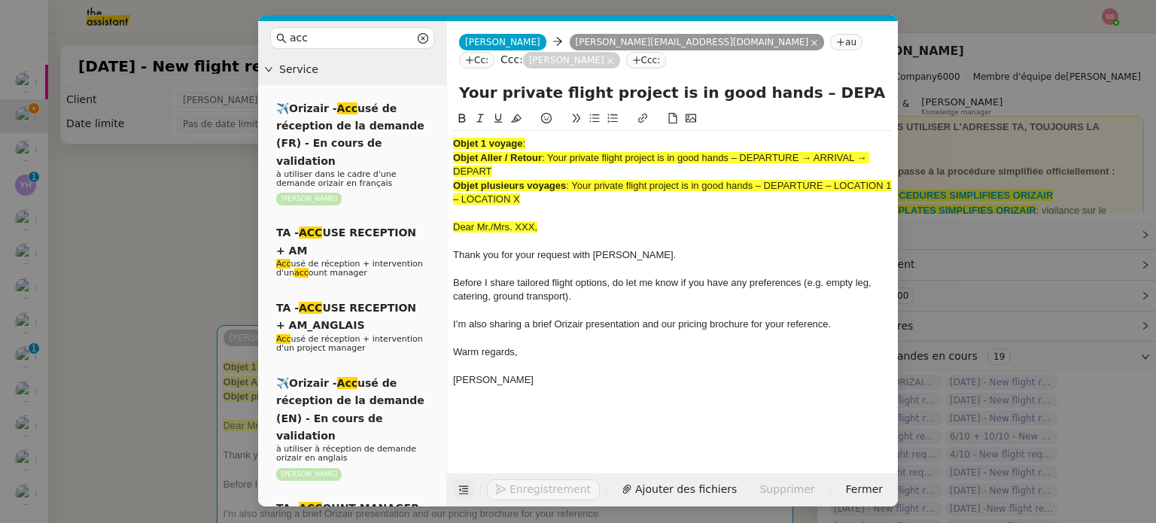
scroll to position [0, 65]
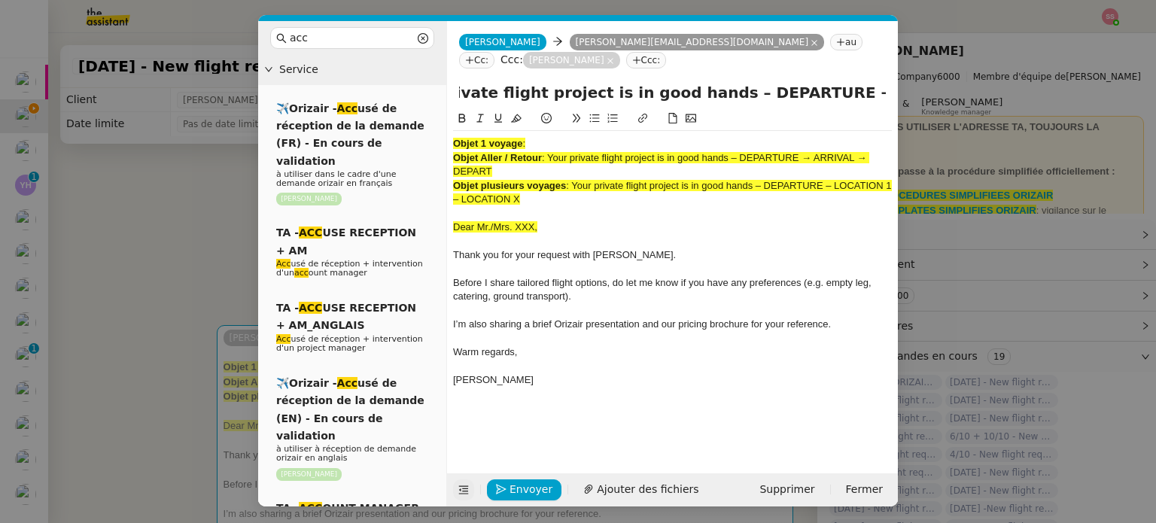
type input "Your private flight project is in good hands – DEPARTURE → ARRIVAL"
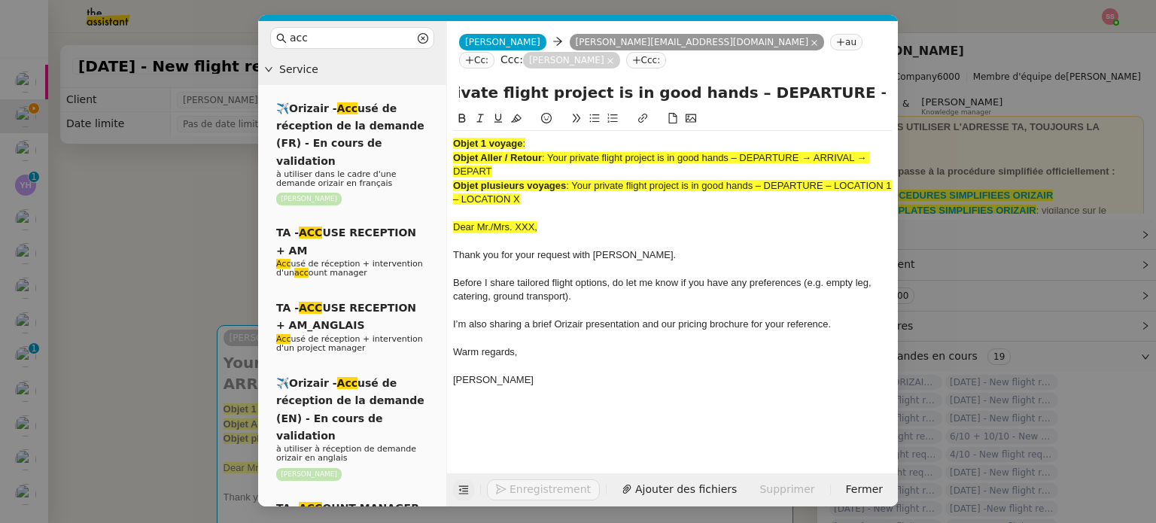
scroll to position [0, 0]
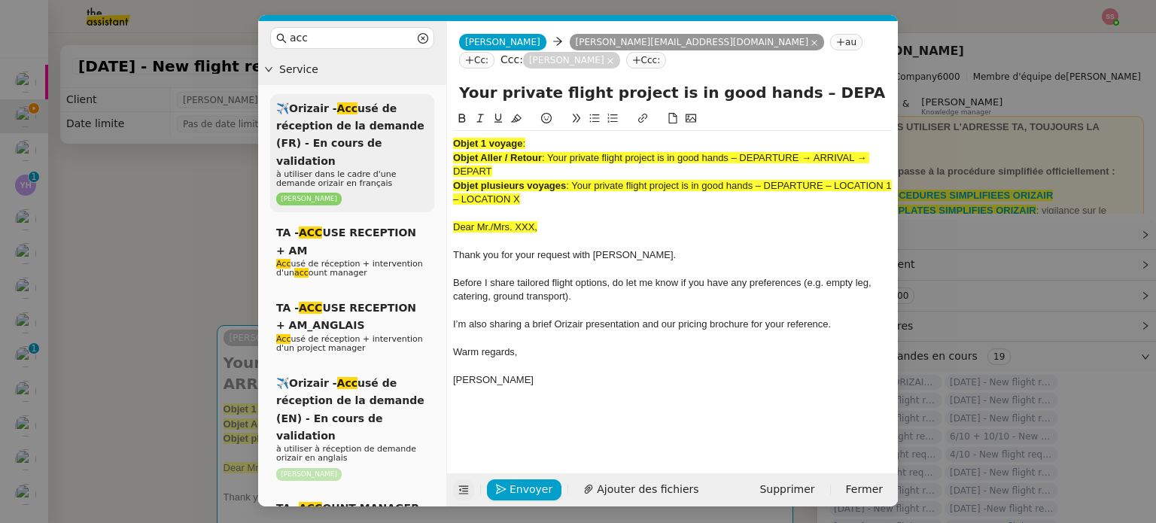
drag, startPoint x: 543, startPoint y: 179, endPoint x: 400, endPoint y: 101, distance: 163.0
click at [400, 101] on nz-layout "acc Service ✈️Orizair - Acc usé de réception de la demande (FR) - En cours de v…" at bounding box center [578, 263] width 640 height 485
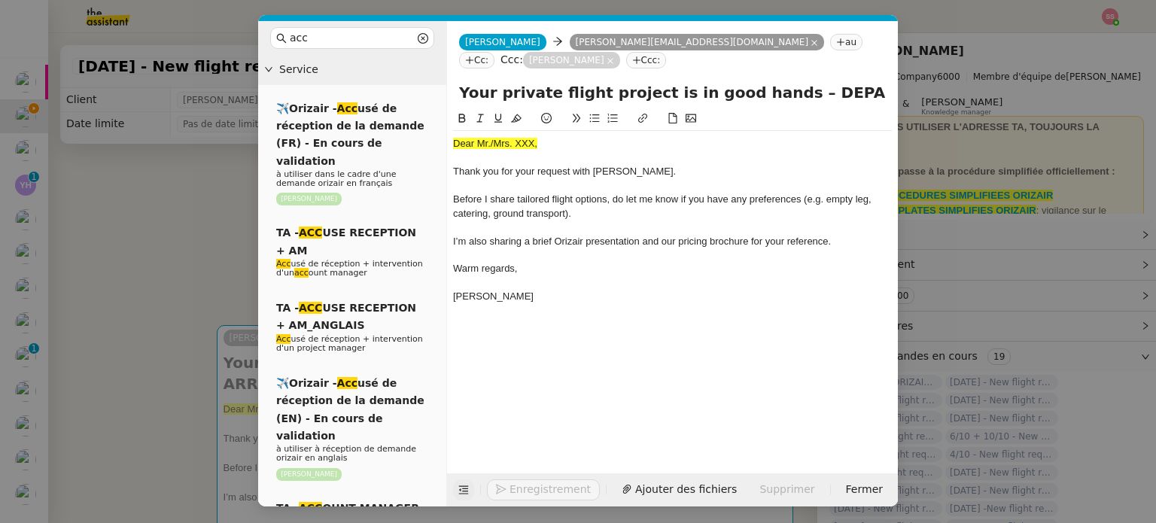
click at [506, 138] on span "Dear Mr./Mrs. XXX," at bounding box center [495, 143] width 84 height 11
click at [519, 113] on icon at bounding box center [516, 118] width 11 height 11
click at [497, 166] on span "Thank you for your request with [PERSON_NAME]." at bounding box center [564, 171] width 223 height 11
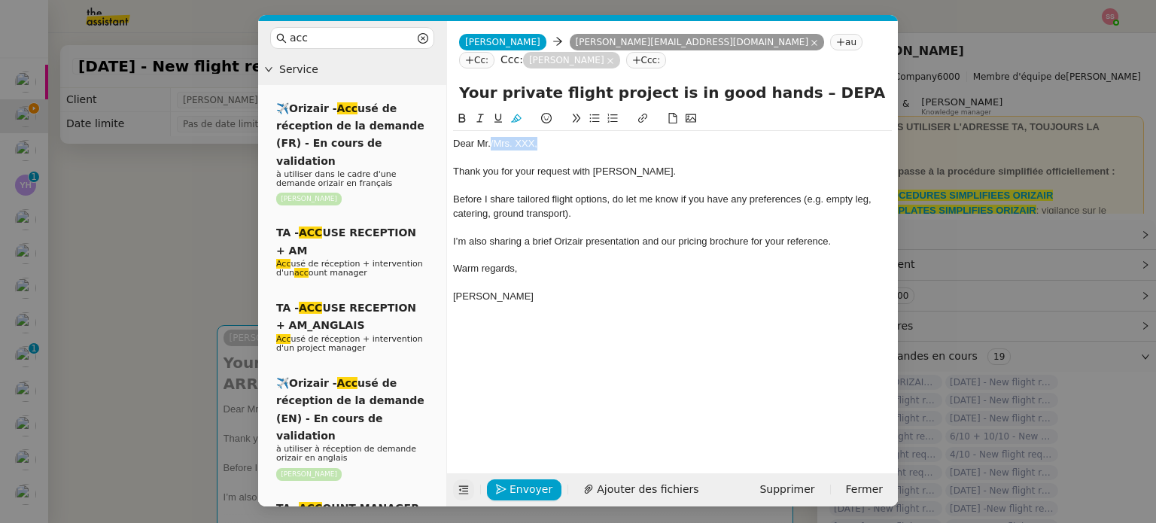
drag, startPoint x: 552, startPoint y: 125, endPoint x: 491, endPoint y: 123, distance: 61.0
click at [491, 137] on div "Dear Mr./Mrs. XXX," at bounding box center [672, 144] width 439 height 14
click at [155, 251] on nz-modal-container "acc Service ✈️Orizair - Acc usé de réception de la demande (FR) - En cours de v…" at bounding box center [578, 261] width 1156 height 523
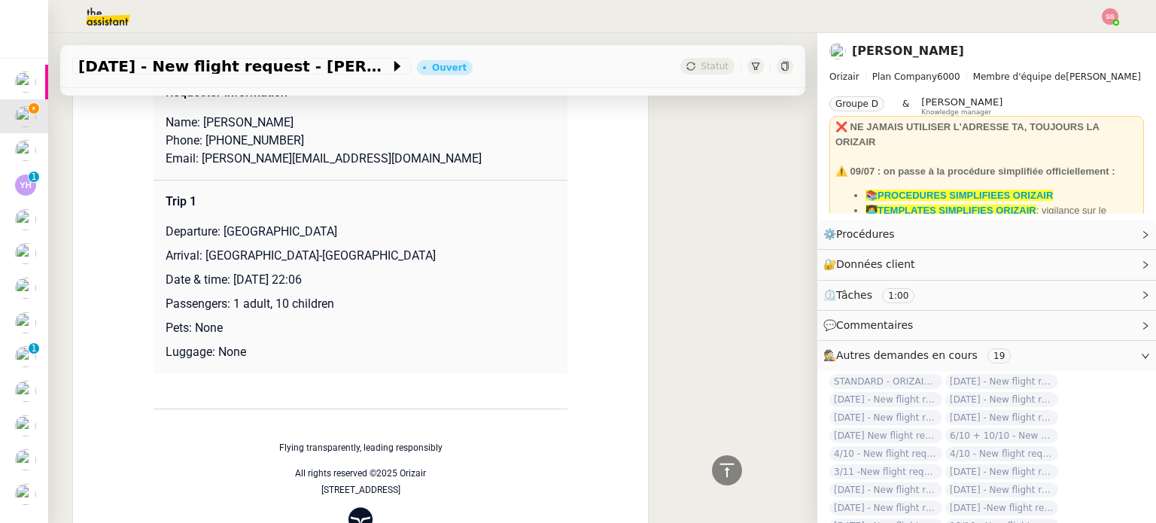
scroll to position [666, 0]
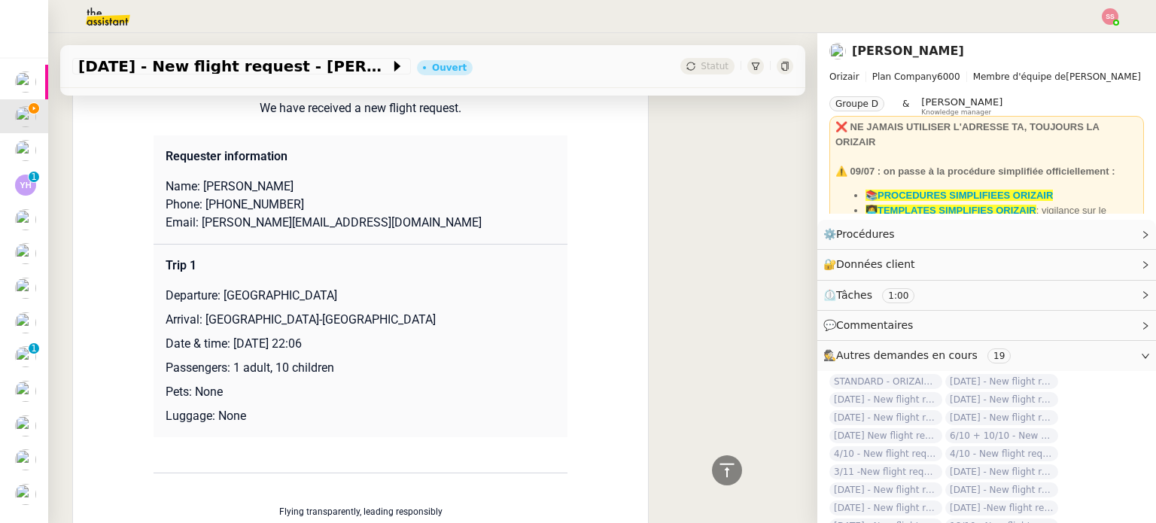
drag, startPoint x: 217, startPoint y: 273, endPoint x: 464, endPoint y: 267, distance: 247.6
click at [464, 267] on td "Trip 1 Departure: [GEOGRAPHIC_DATA] Arrival: [GEOGRAPHIC_DATA]-[GEOGRAPHIC_DATA…" at bounding box center [360, 340] width 414 height 193
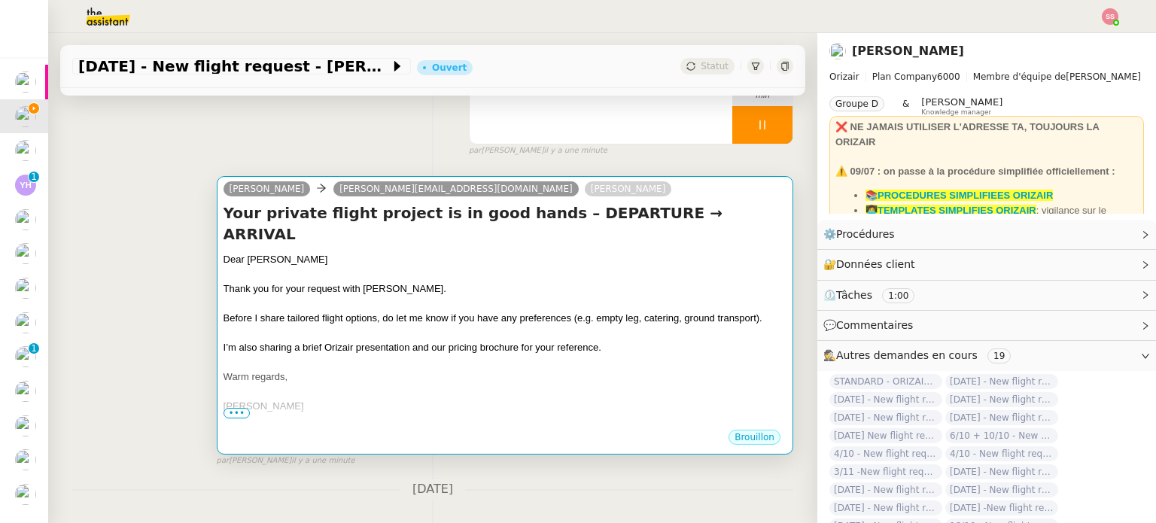
scroll to position [139, 0]
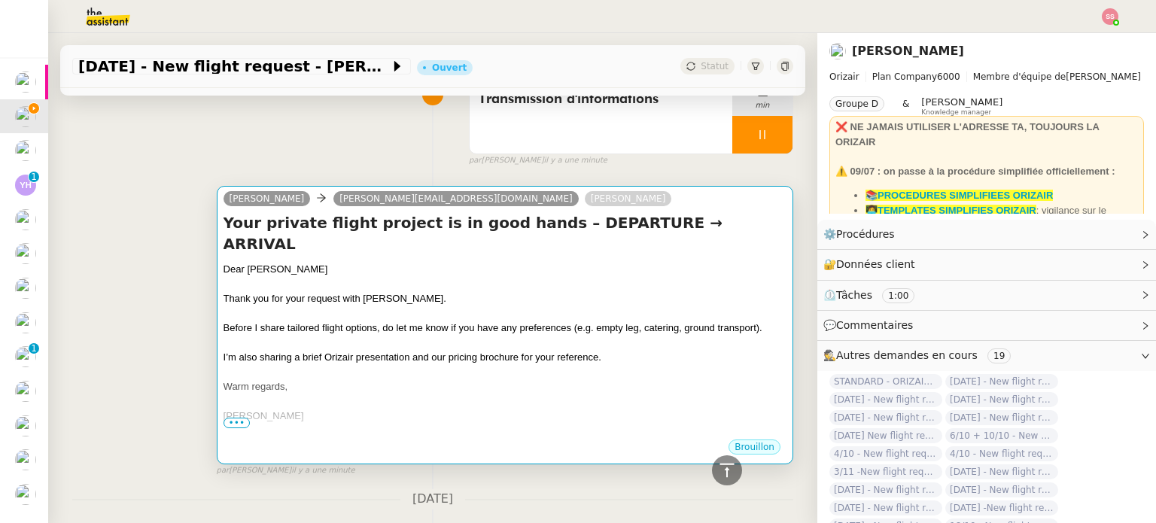
click at [494, 277] on div at bounding box center [504, 284] width 563 height 15
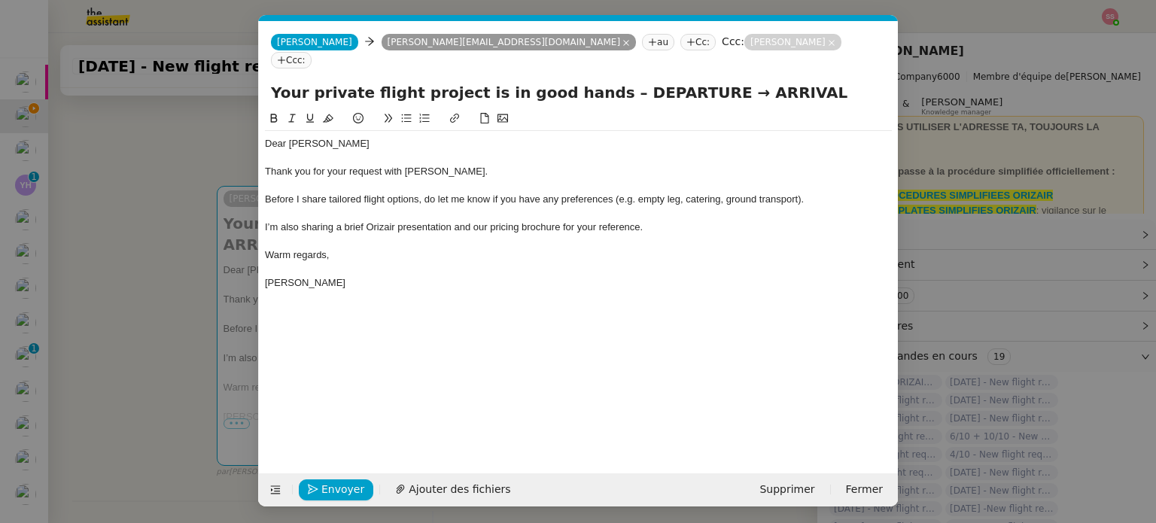
scroll to position [0, 46]
drag, startPoint x: 591, startPoint y: 74, endPoint x: 675, endPoint y: 72, distance: 84.3
click at [675, 81] on input "Your private flight project is in good hands – DEPARTURE → ARRIVAL" at bounding box center [578, 92] width 615 height 23
paste input "[GEOGRAPHIC_DATA]"
type input "Your private flight project is in good hands – [GEOGRAPHIC_DATA] → ARRIVAL"
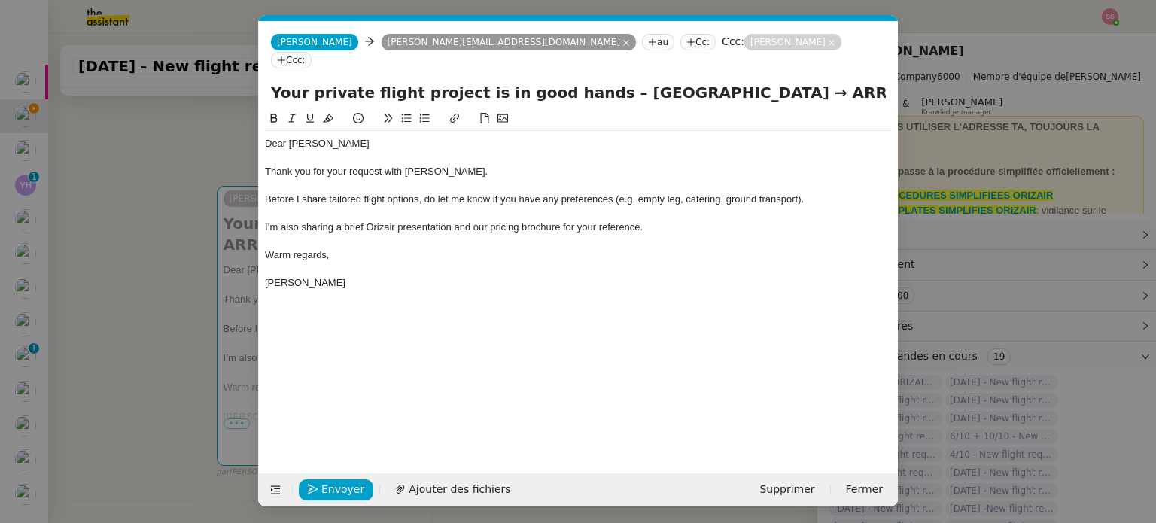
click at [187, 337] on nz-modal-container "acc Service ✈️Orizair - Acc usé de réception de la demande (FR) - En cours de v…" at bounding box center [578, 261] width 1156 height 523
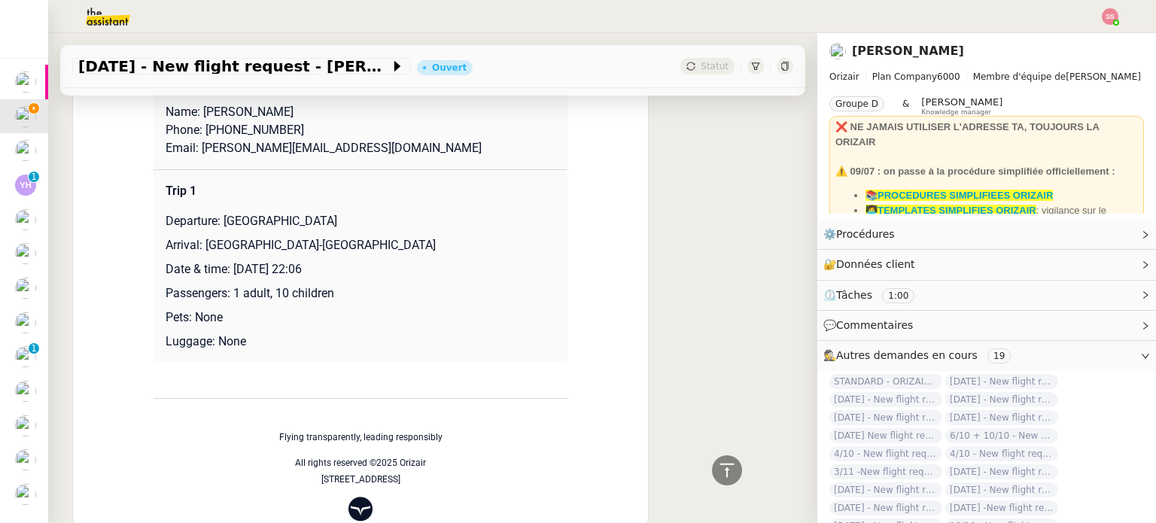
scroll to position [741, 0]
drag, startPoint x: 199, startPoint y: 243, endPoint x: 357, endPoint y: 246, distance: 158.0
click at [357, 246] on p "Arrival: [GEOGRAPHIC_DATA]-[GEOGRAPHIC_DATA]" at bounding box center [361, 245] width 390 height 18
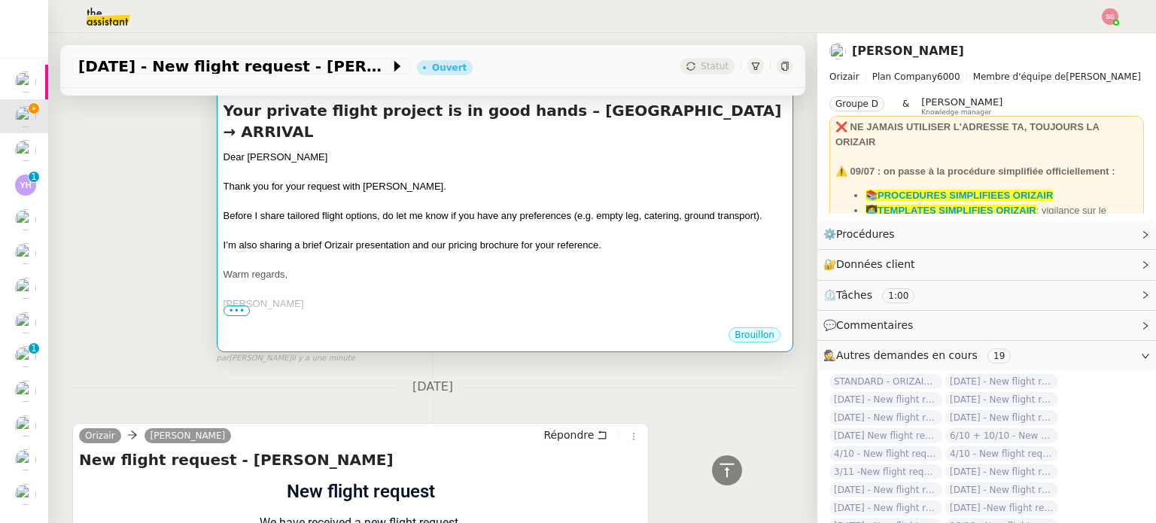
scroll to position [139, 0]
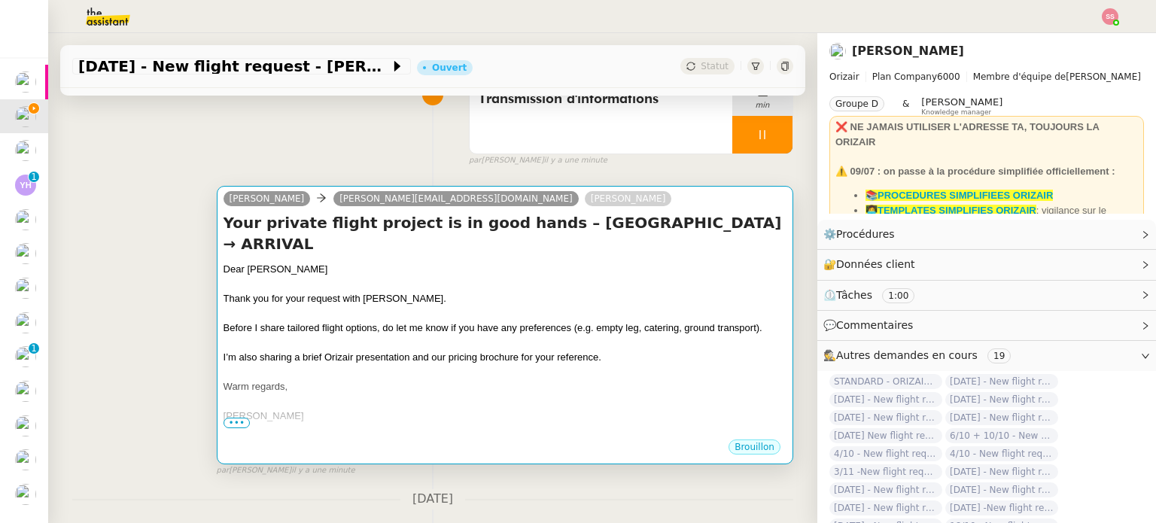
click at [557, 267] on div "Dear [PERSON_NAME]" at bounding box center [504, 269] width 563 height 15
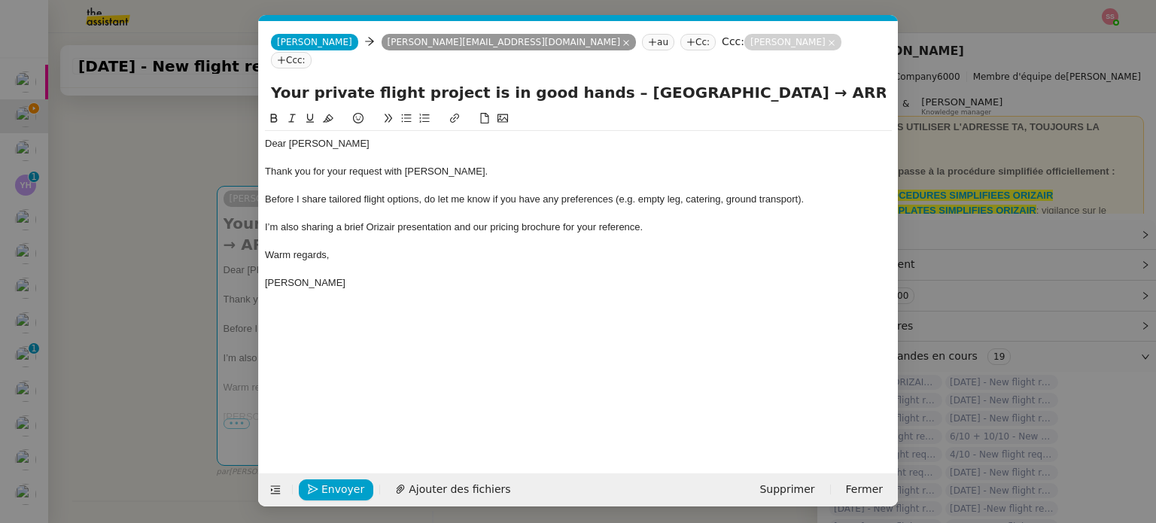
scroll to position [0, 46]
drag, startPoint x: 874, startPoint y: 74, endPoint x: 926, endPoint y: 86, distance: 53.1
click at [926, 86] on nz-modal-container "acc Service ✈️Orizair - Acc usé de réception de la demande (FR) - En cours de v…" at bounding box center [578, 261] width 1156 height 523
paste input "Nice-[GEOGRAPHIC_DATA]"
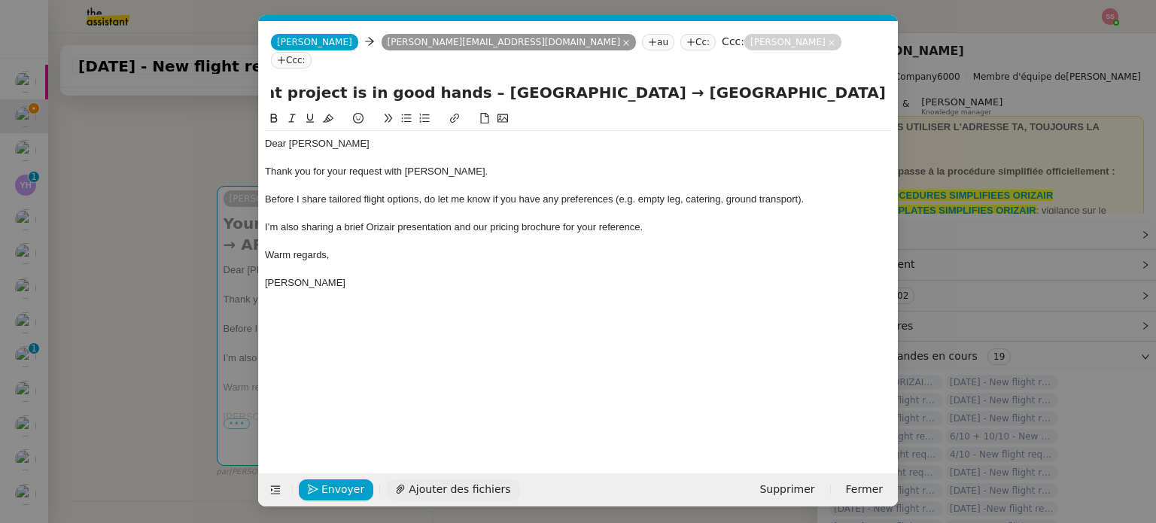
type input "Your private flight project is in good hands – [GEOGRAPHIC_DATA] → [GEOGRAPHIC_…"
click at [459, 493] on span "Ajouter des fichiers" at bounding box center [460, 489] width 102 height 17
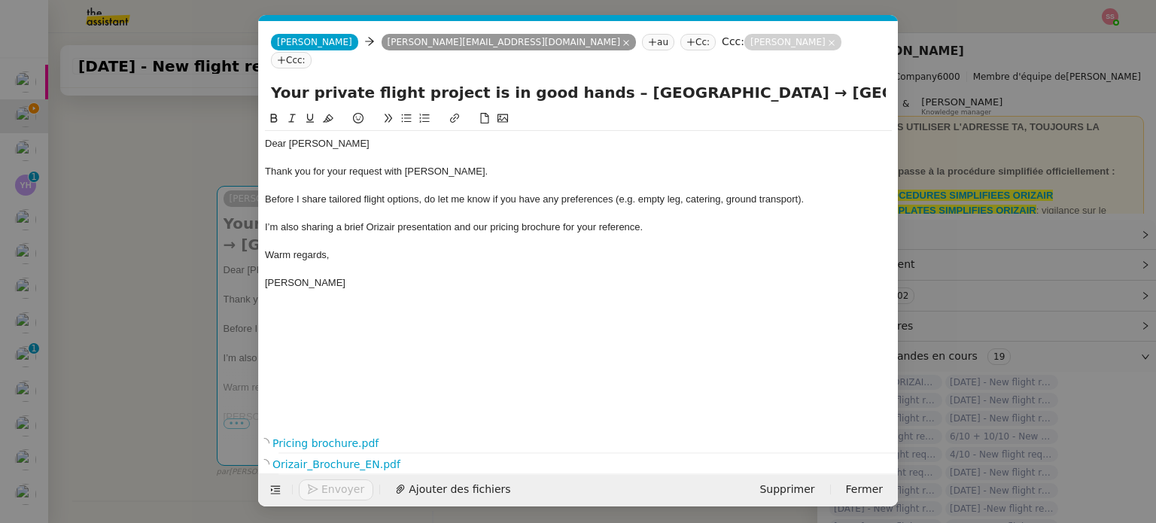
click at [655, 360] on div "Dear [PERSON_NAME] Thank you for your request with [PERSON_NAME]. Before I shar…" at bounding box center [578, 259] width 627 height 299
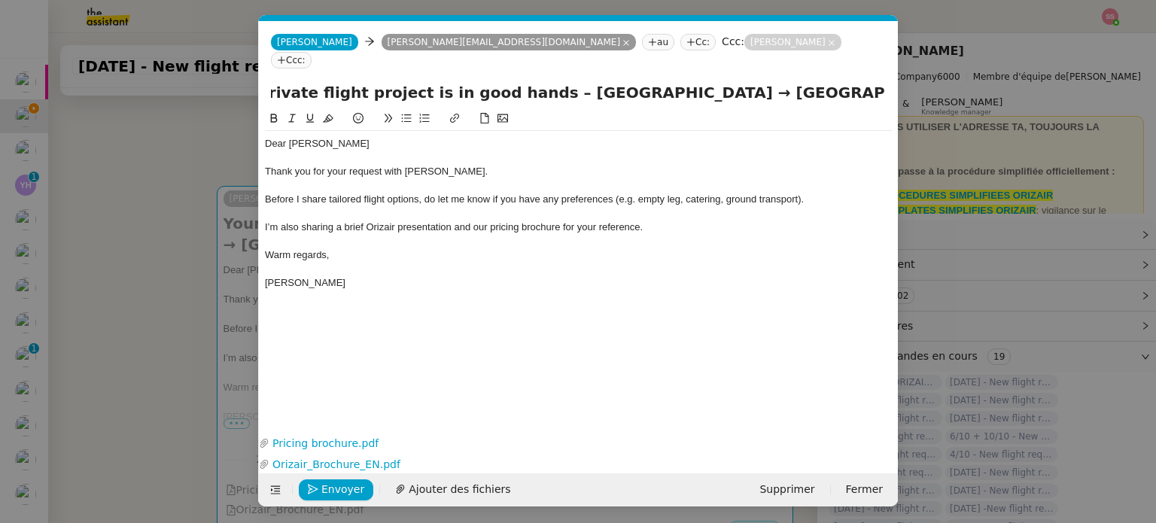
scroll to position [0, 166]
drag, startPoint x: 682, startPoint y: 81, endPoint x: 889, endPoint y: 114, distance: 209.7
click at [889, 114] on form "Josephine Josephine [EMAIL_ADDRESS][DOMAIN_NAME] au Cc: Ccc: [PERSON_NAME]: You…" at bounding box center [578, 263] width 640 height 485
click at [752, 165] on div "Thank you for your request with [PERSON_NAME]." at bounding box center [578, 172] width 627 height 14
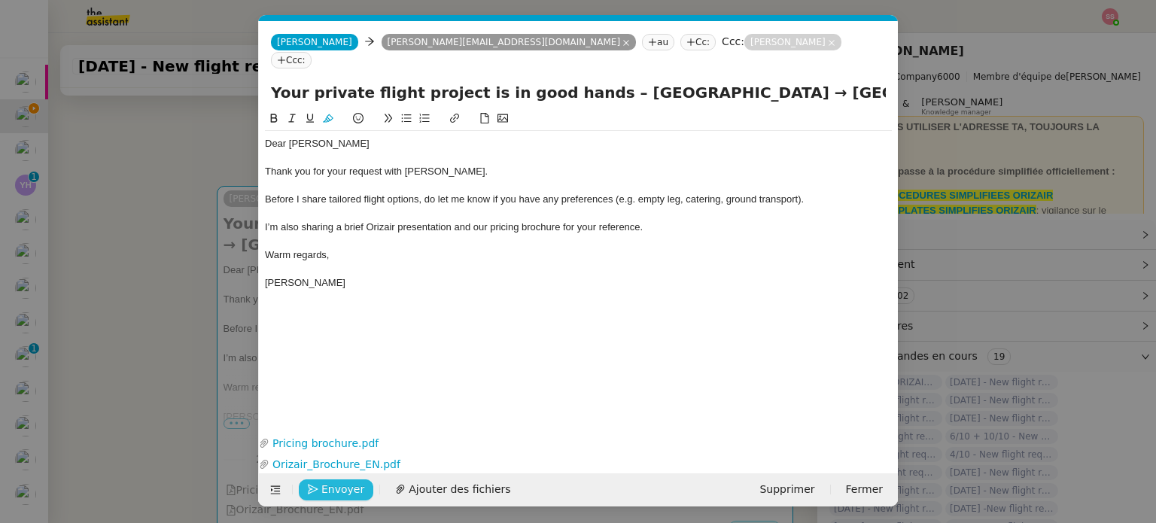
click at [331, 491] on span "Envoyer" at bounding box center [342, 489] width 43 height 17
click at [331, 490] on span "Confirmer l'envoi" at bounding box center [366, 489] width 90 height 17
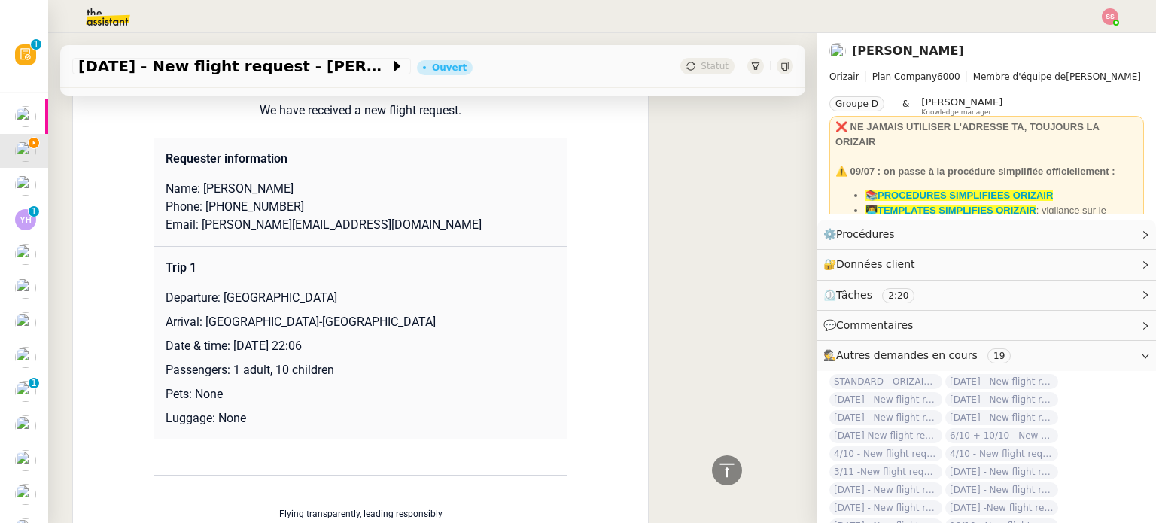
scroll to position [741, 0]
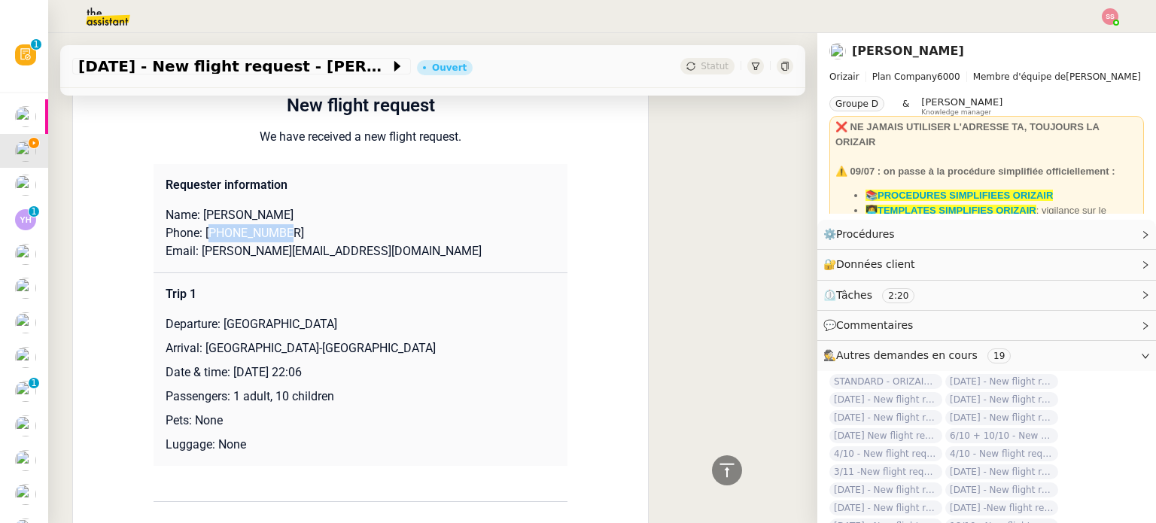
drag, startPoint x: 207, startPoint y: 235, endPoint x: 280, endPoint y: 234, distance: 73.0
click at [280, 234] on p "Phone: [PHONE_NUMBER]" at bounding box center [361, 233] width 390 height 18
drag, startPoint x: 315, startPoint y: 258, endPoint x: 194, endPoint y: 249, distance: 120.7
click at [194, 249] on p "Email: [PERSON_NAME][EMAIL_ADDRESS][DOMAIN_NAME]" at bounding box center [361, 251] width 390 height 18
drag, startPoint x: 217, startPoint y: 324, endPoint x: 422, endPoint y: 321, distance: 204.7
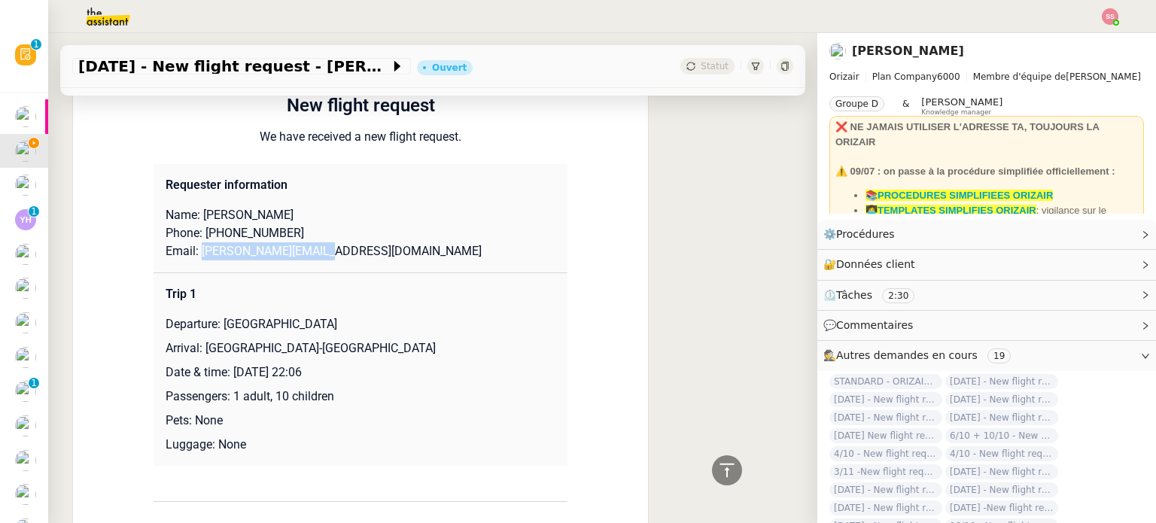
click at [422, 321] on p "Departure: [GEOGRAPHIC_DATA]" at bounding box center [361, 324] width 390 height 18
drag, startPoint x: 196, startPoint y: 352, endPoint x: 364, endPoint y: 351, distance: 168.6
click at [364, 351] on p "Arrival: [GEOGRAPHIC_DATA]-[GEOGRAPHIC_DATA]" at bounding box center [361, 348] width 390 height 18
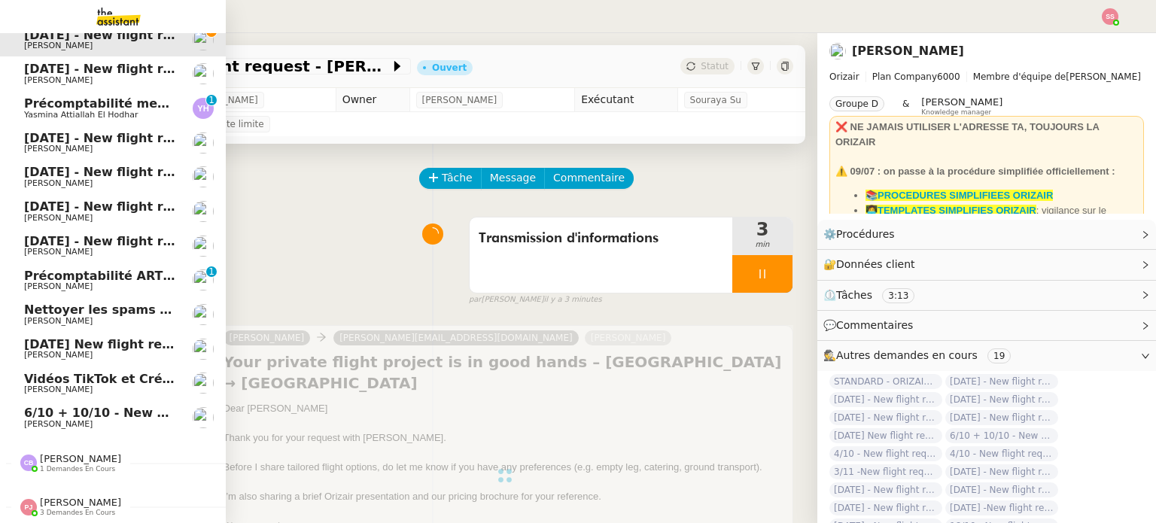
scroll to position [84, 0]
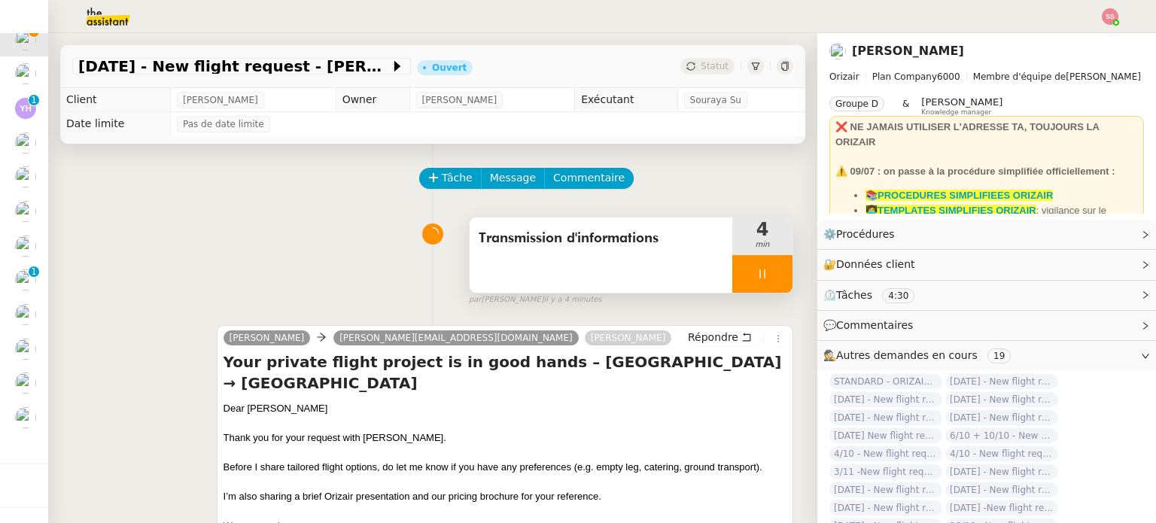
click at [760, 285] on div at bounding box center [762, 274] width 60 height 38
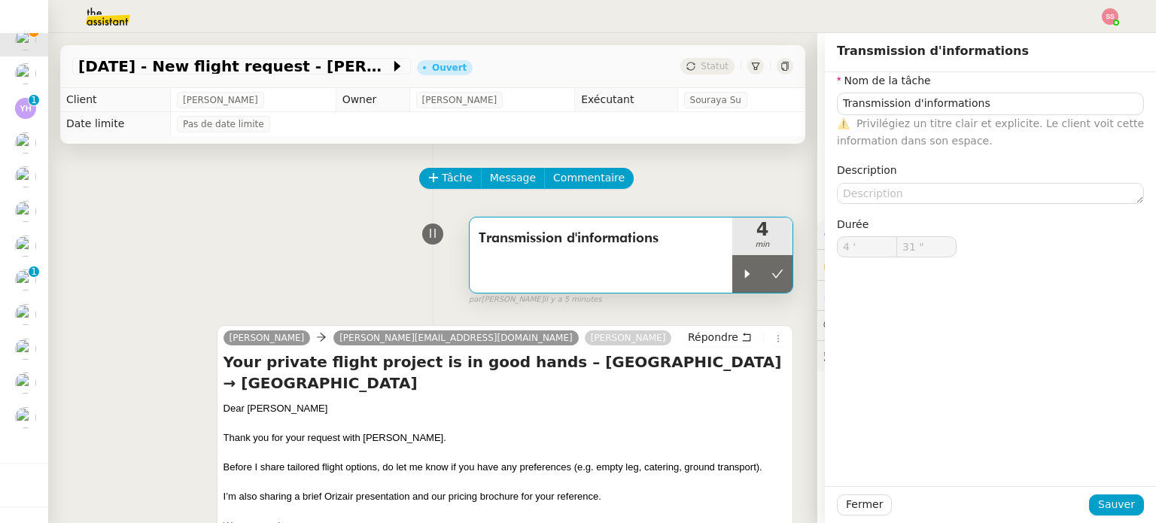
type input "Transmission d'informations"
type input "4 '"
type input "31 ""
click at [767, 279] on button at bounding box center [777, 274] width 30 height 38
type input "Transmission d'informations"
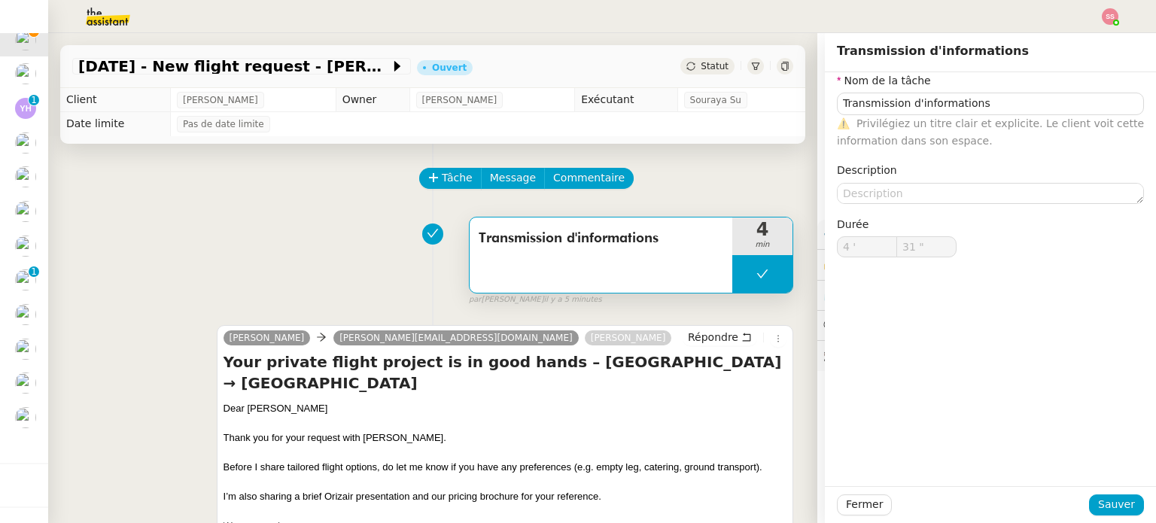
type input "4 '"
type input "31 ""
click at [701, 67] on span "Statut" at bounding box center [715, 66] width 28 height 11
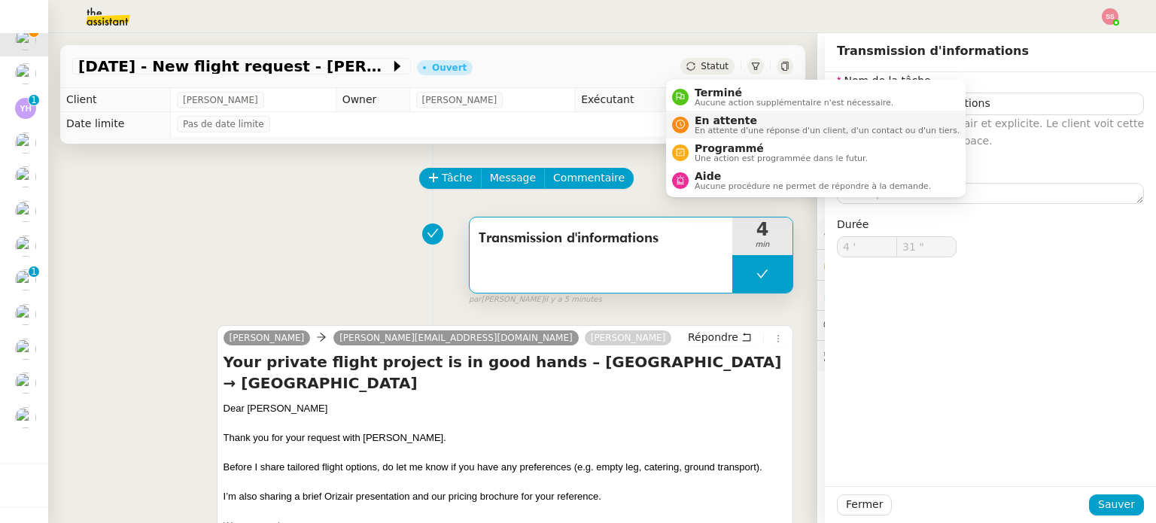
type input "Transmission d'informations"
type input "4 '"
type input "31 ""
click at [722, 117] on span "En attente" at bounding box center [827, 120] width 265 height 12
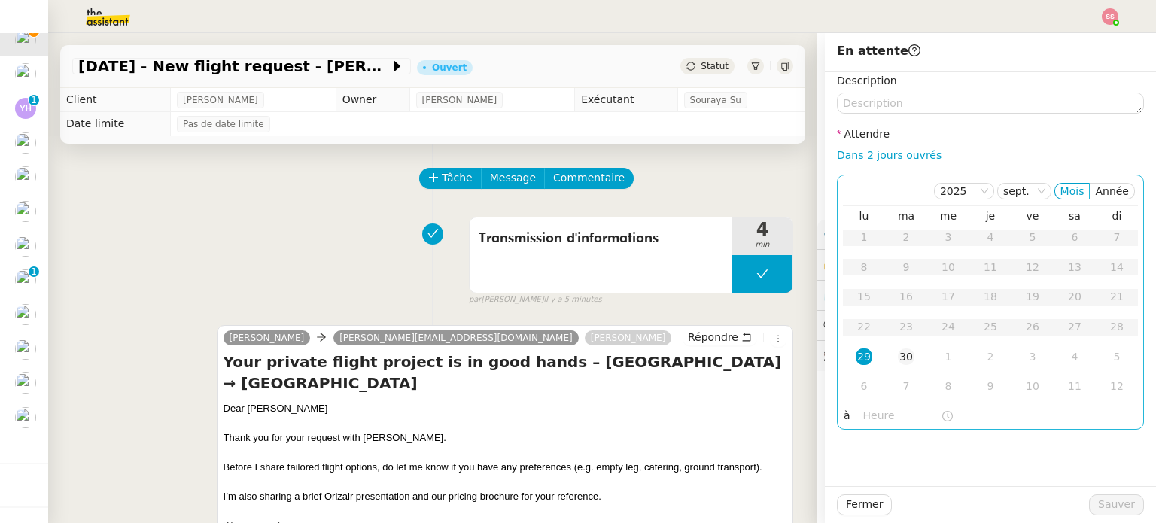
click at [898, 357] on div "30" at bounding box center [906, 356] width 17 height 17
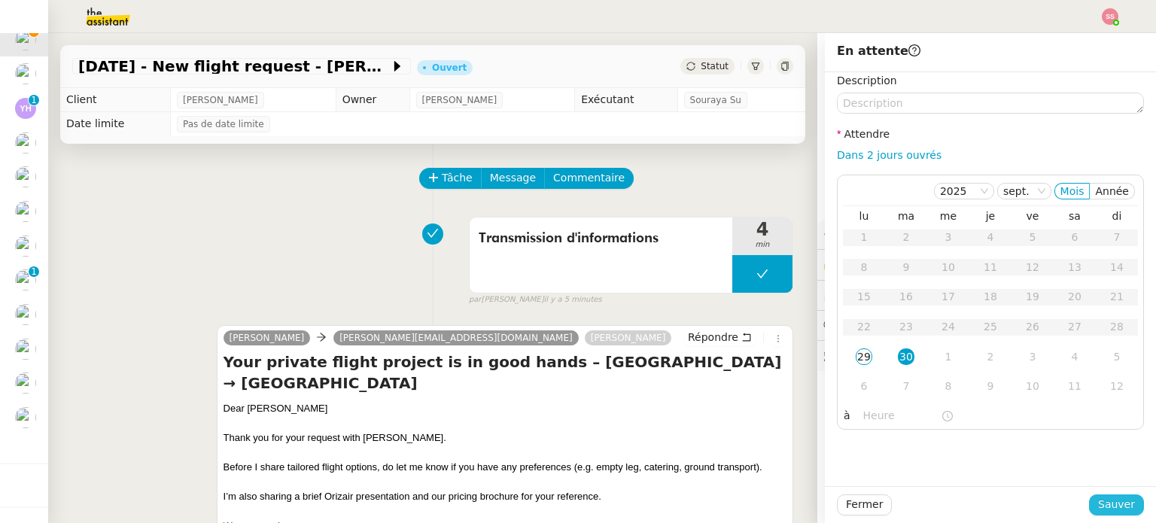
click at [1104, 499] on span "Sauver" at bounding box center [1116, 504] width 37 height 17
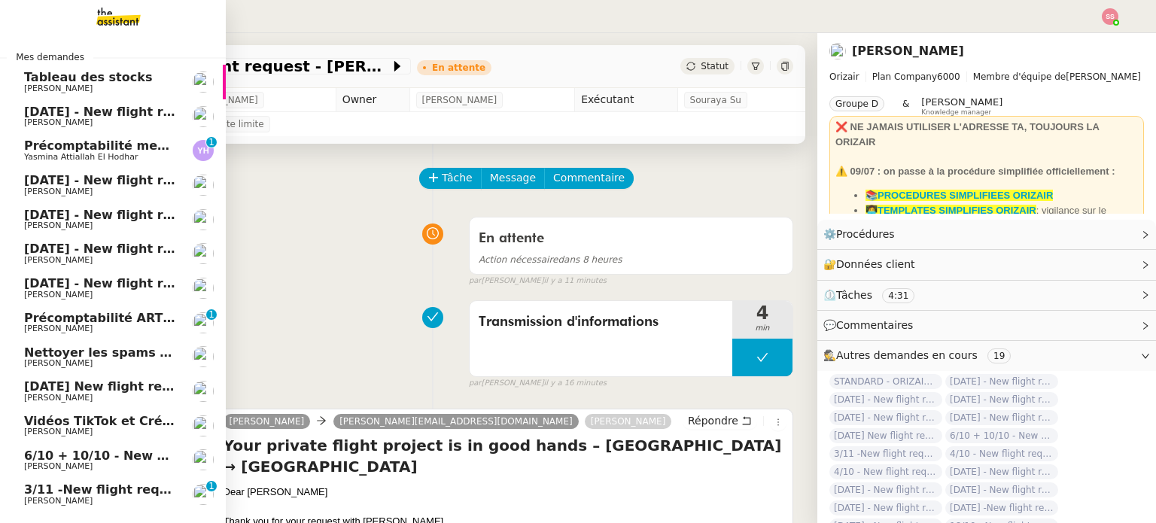
scroll to position [84, 0]
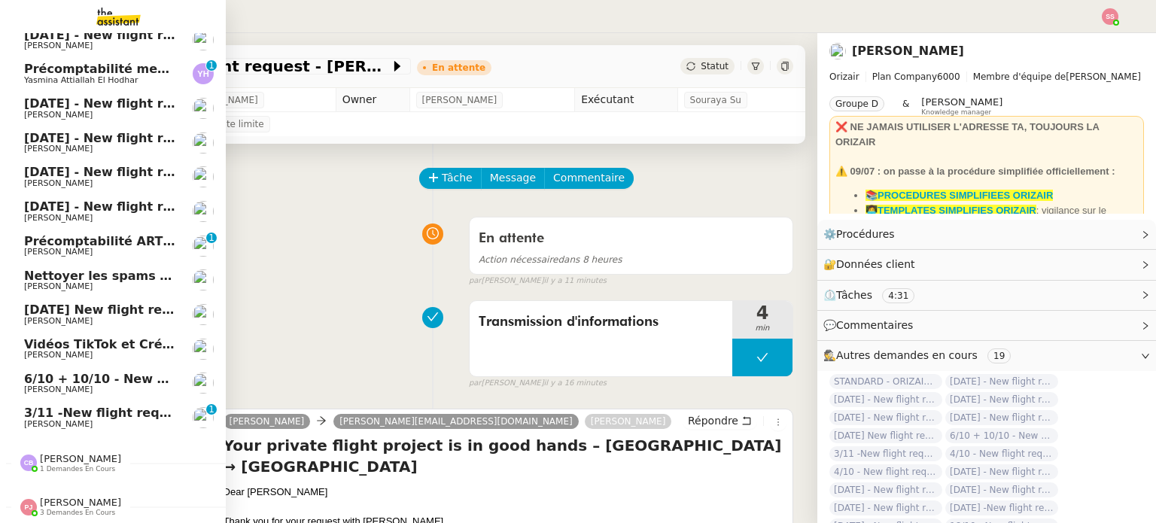
click at [57, 406] on span "3/11 -New flight request - [PERSON_NAME]" at bounding box center [169, 413] width 290 height 14
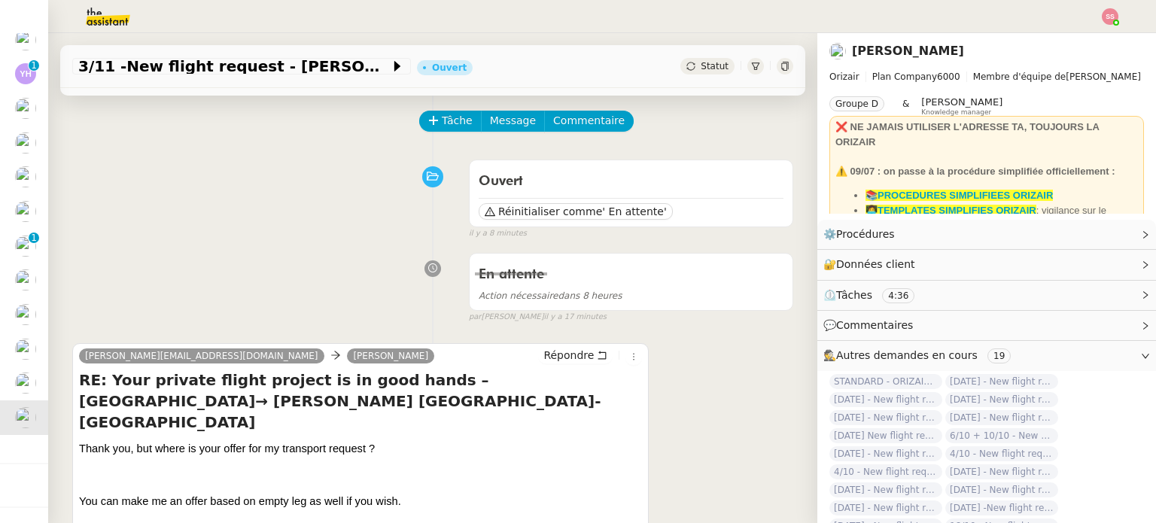
scroll to position [75, 0]
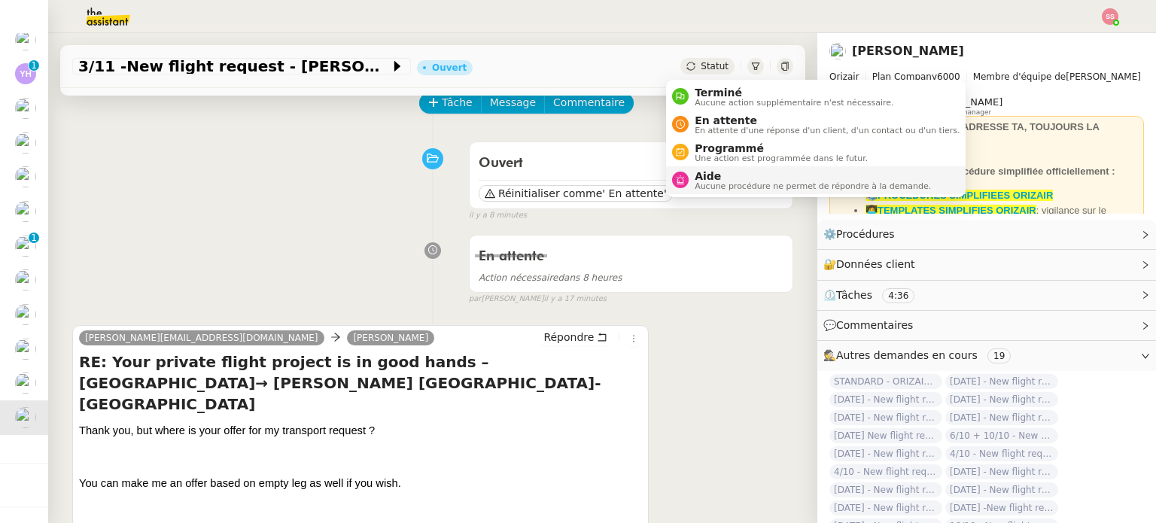
click at [719, 178] on span "Aide" at bounding box center [813, 176] width 236 height 12
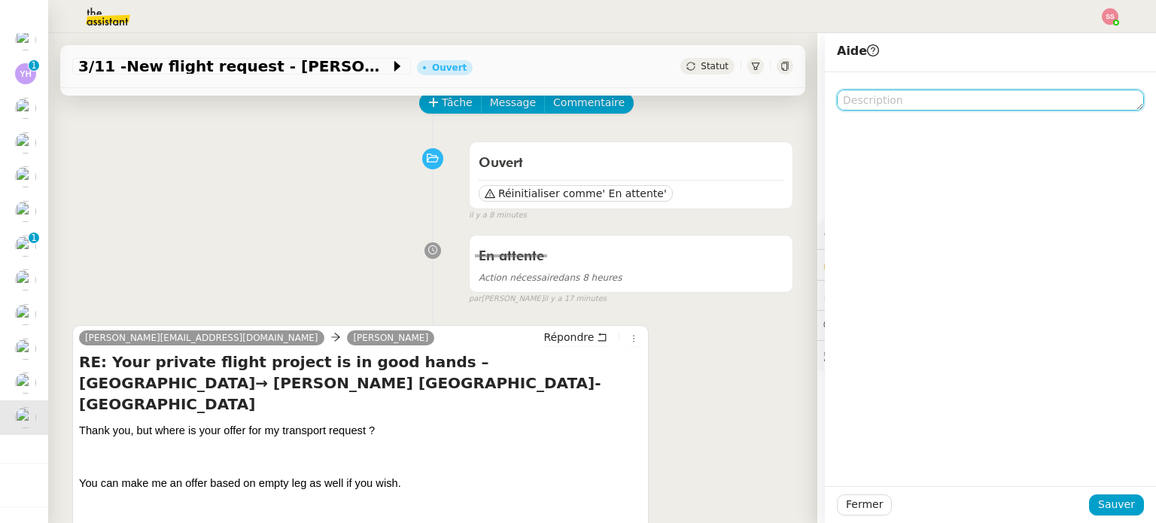
click at [971, 94] on textarea at bounding box center [990, 100] width 307 height 21
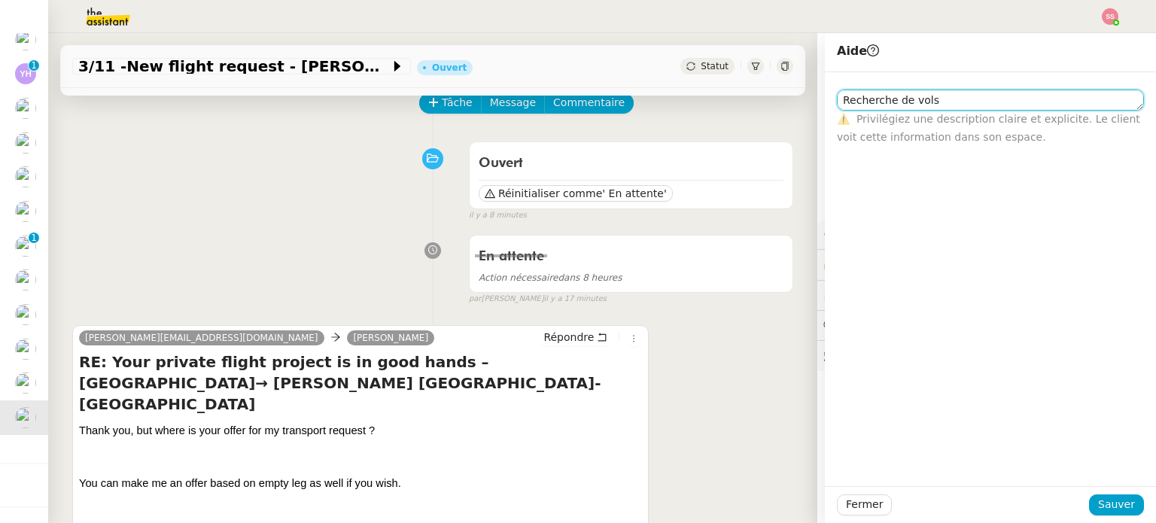
type textarea "Recherche de vols"
click at [1135, 500] on div "Fermer Sauver" at bounding box center [990, 504] width 331 height 37
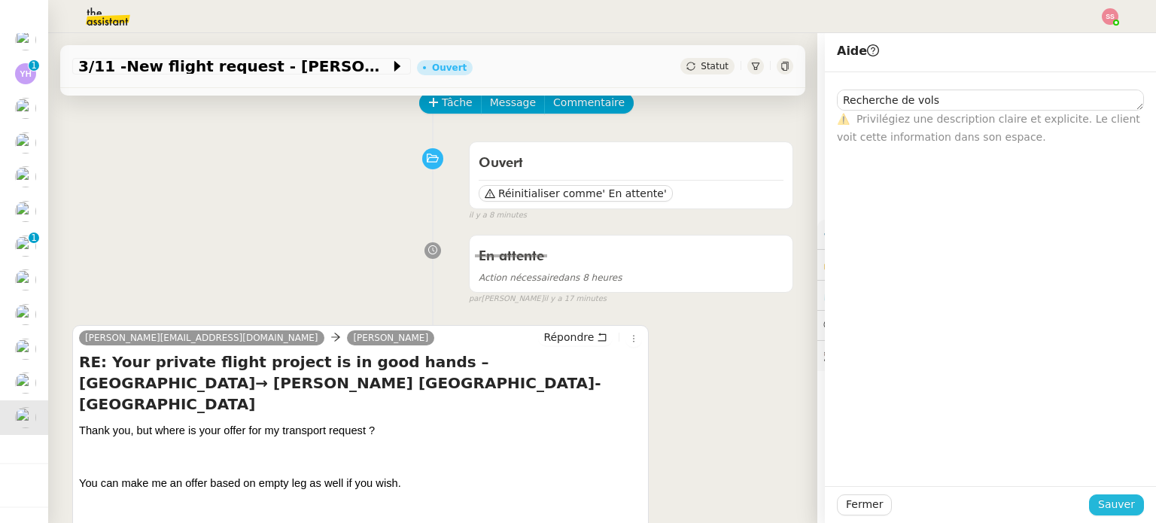
click at [1127, 502] on button "Sauver" at bounding box center [1116, 504] width 55 height 21
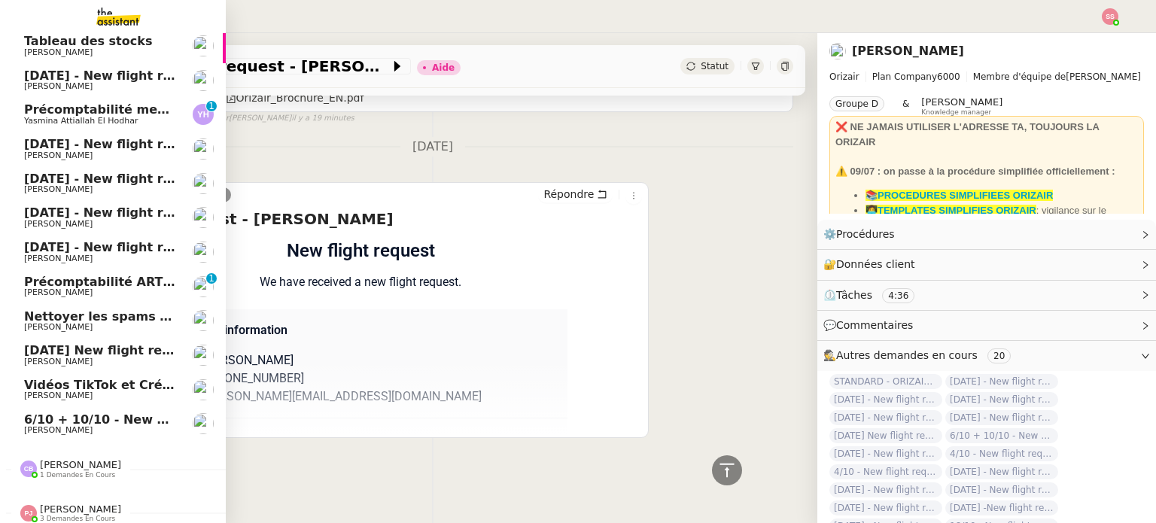
scroll to position [75, 0]
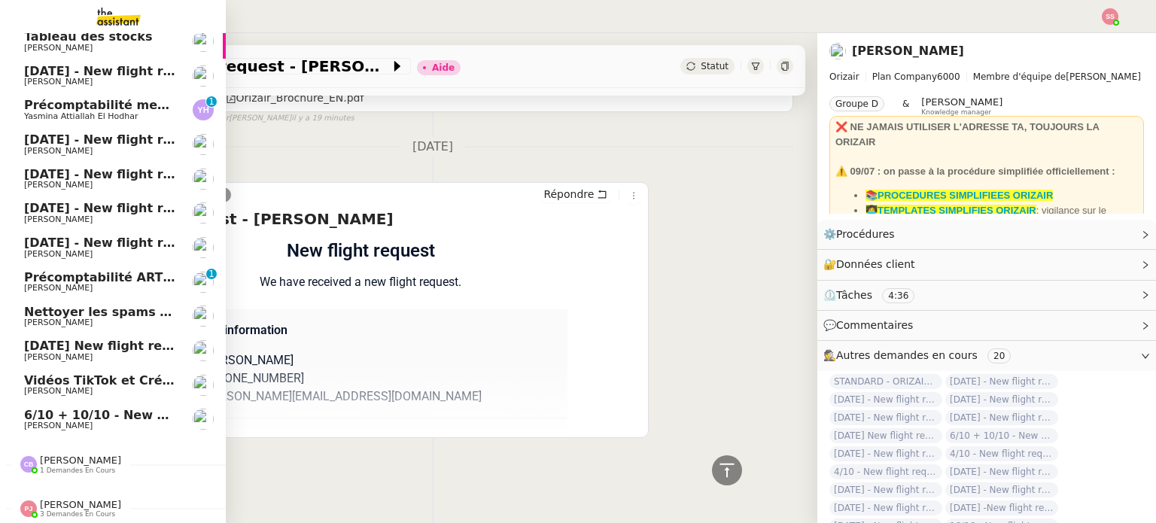
click at [87, 74] on span "[DATE] - New flight request - [PERSON_NAME]" at bounding box center [179, 71] width 311 height 14
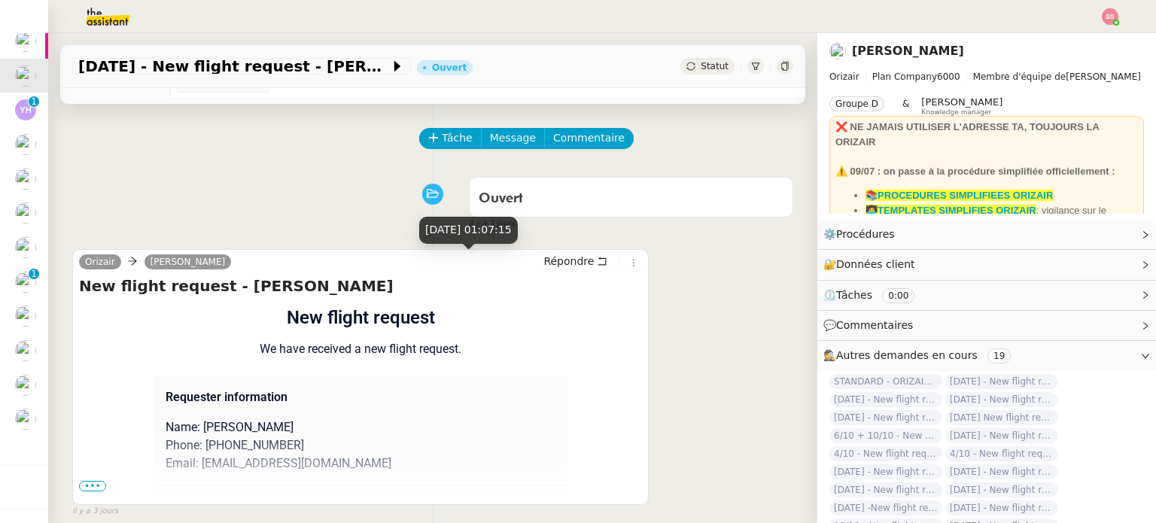
scroll to position [75, 0]
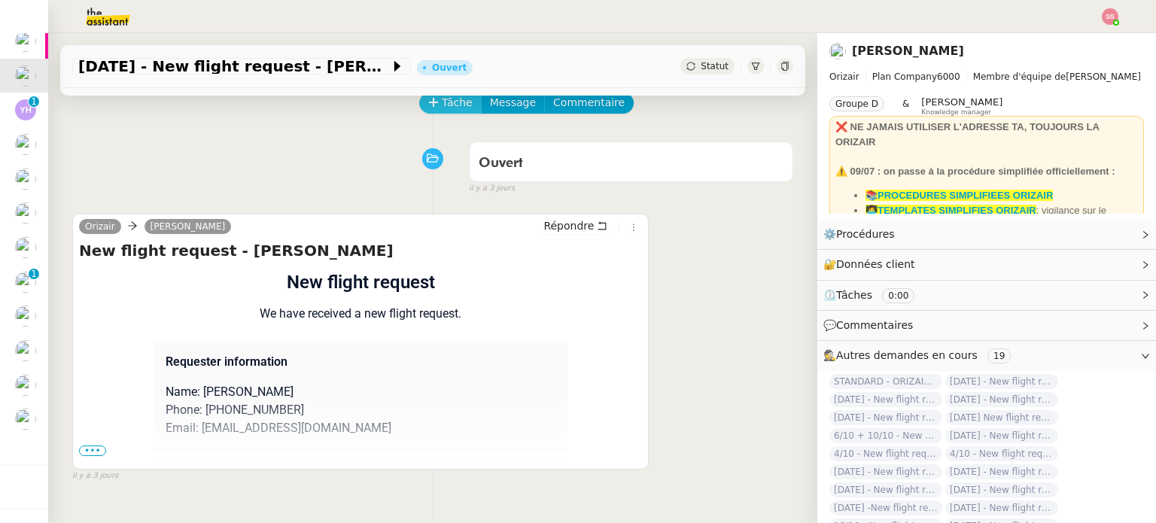
click at [442, 111] on span "Tâche" at bounding box center [457, 102] width 31 height 17
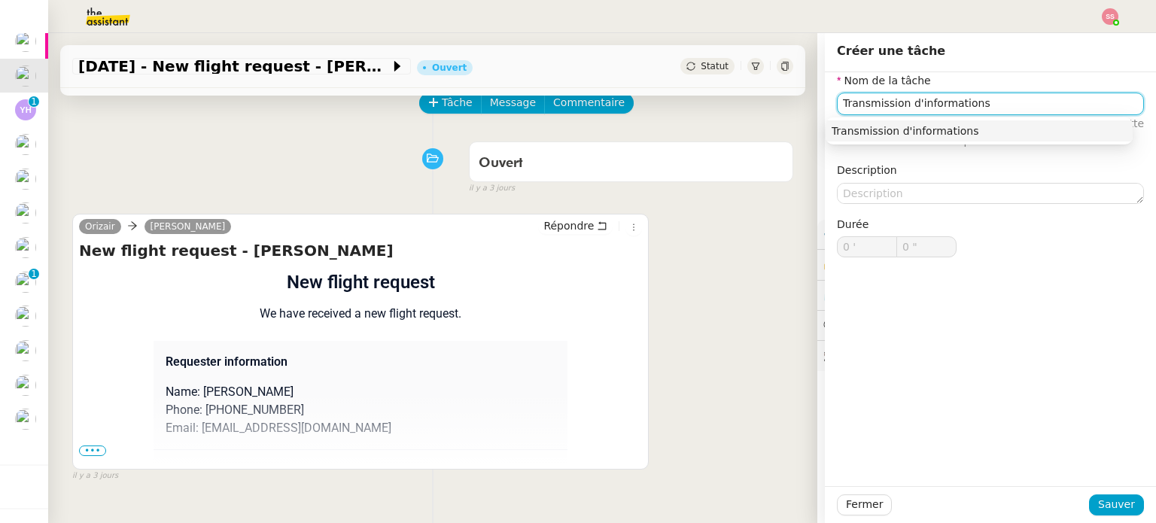
click at [864, 126] on div "Transmission d'informations" at bounding box center [978, 131] width 295 height 14
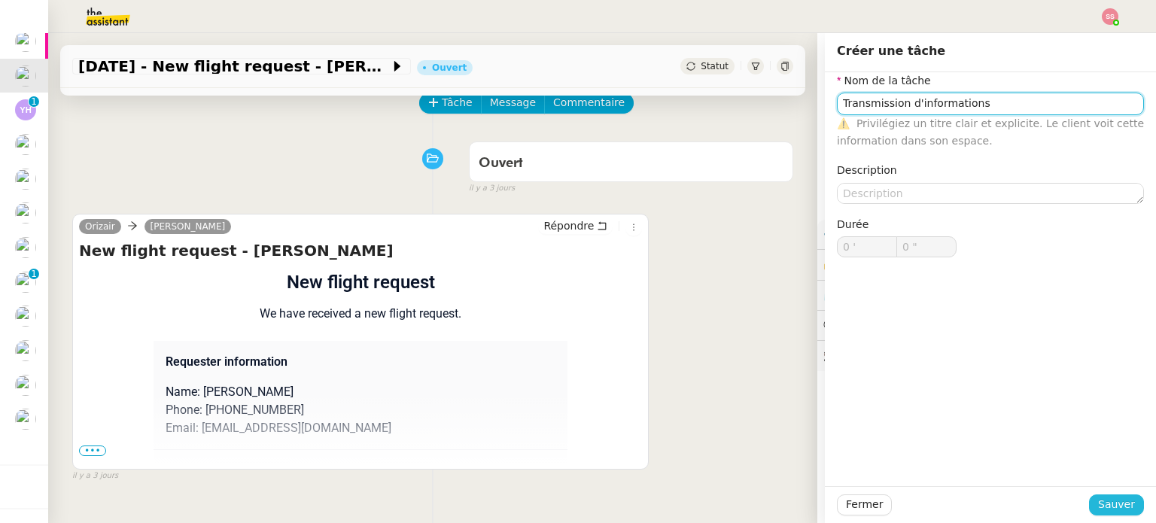
type input "Transmission d'informations"
click at [1112, 503] on span "Sauver" at bounding box center [1116, 504] width 37 height 17
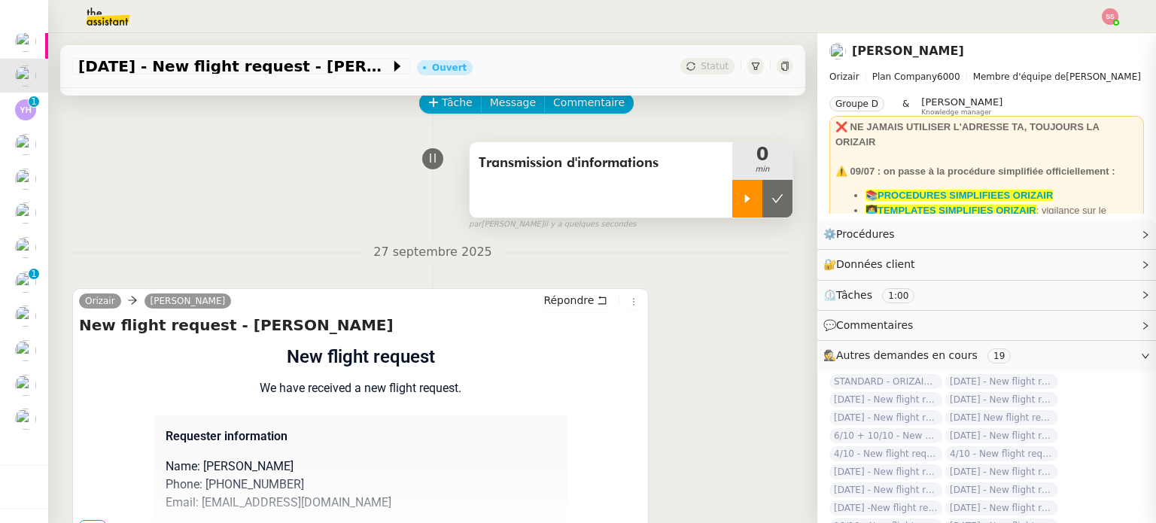
click at [732, 192] on div at bounding box center [747, 199] width 30 height 38
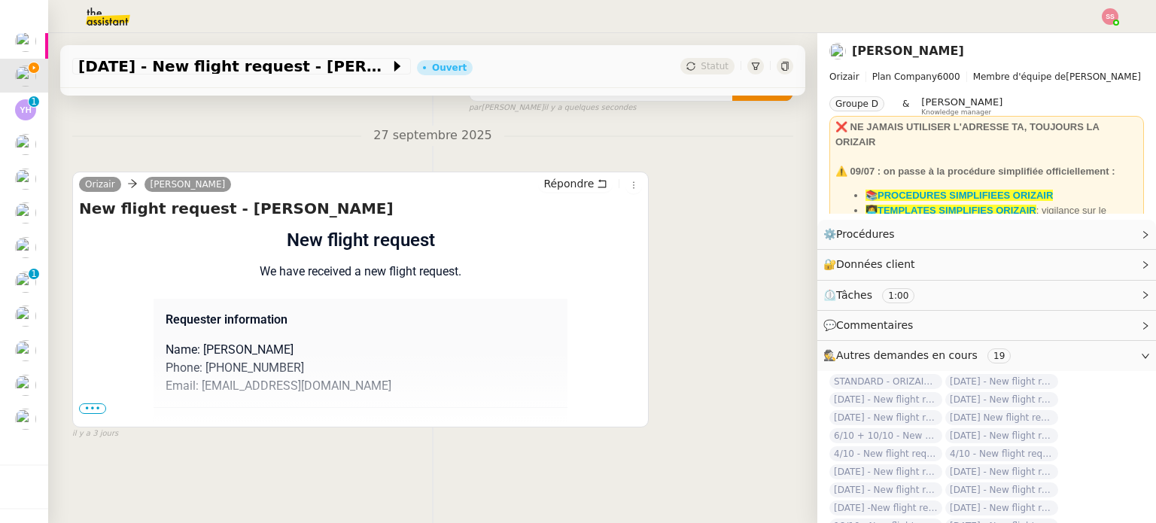
scroll to position [202, 0]
click at [86, 403] on span "•••" at bounding box center [92, 408] width 27 height 11
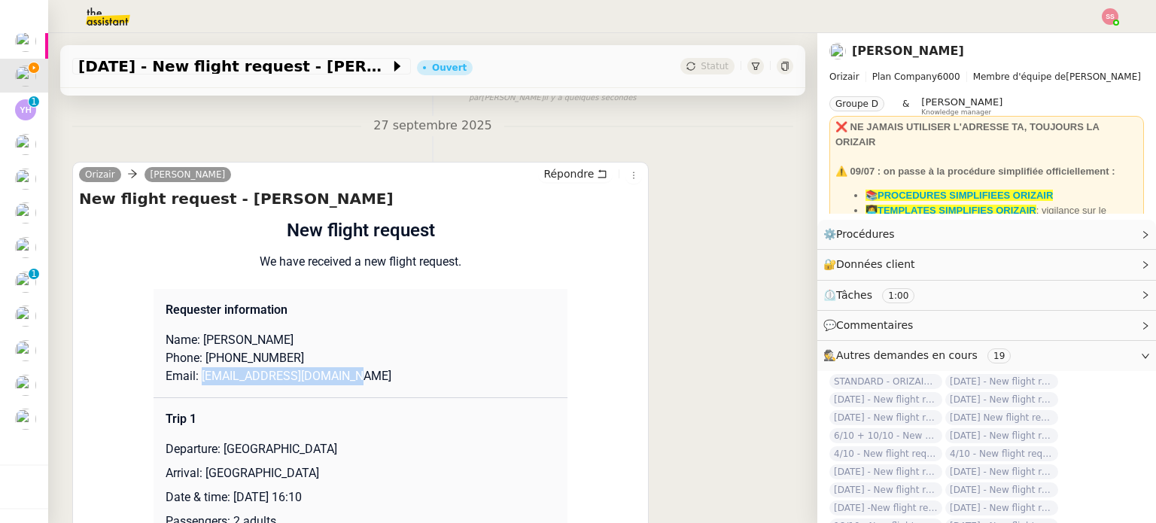
drag, startPoint x: 191, startPoint y: 377, endPoint x: 357, endPoint y: 381, distance: 166.3
click at [357, 381] on p "Email: [EMAIL_ADDRESS][DOMAIN_NAME]" at bounding box center [361, 376] width 390 height 18
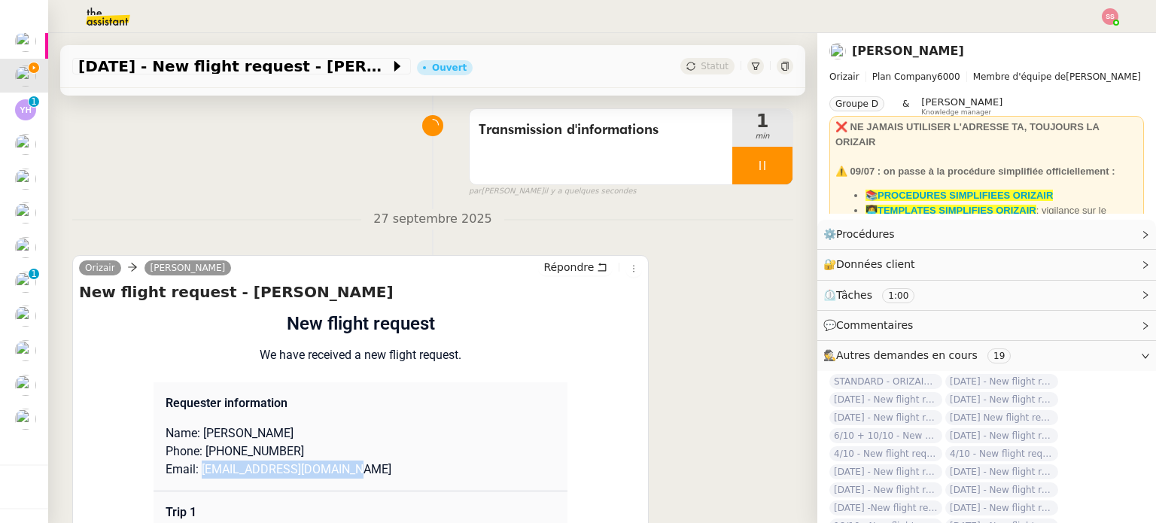
scroll to position [0, 0]
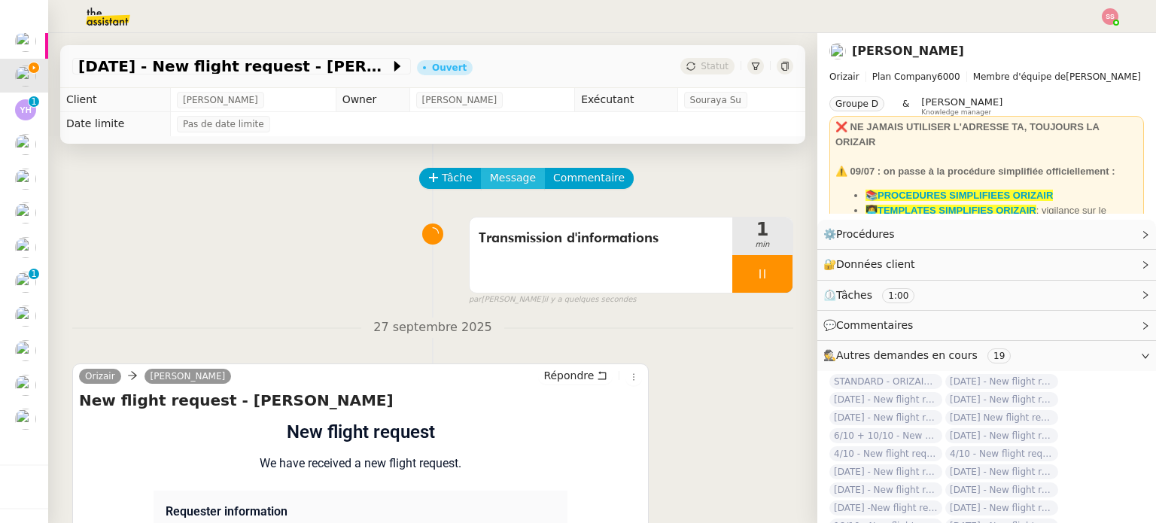
click at [494, 187] on span "Message" at bounding box center [513, 177] width 46 height 17
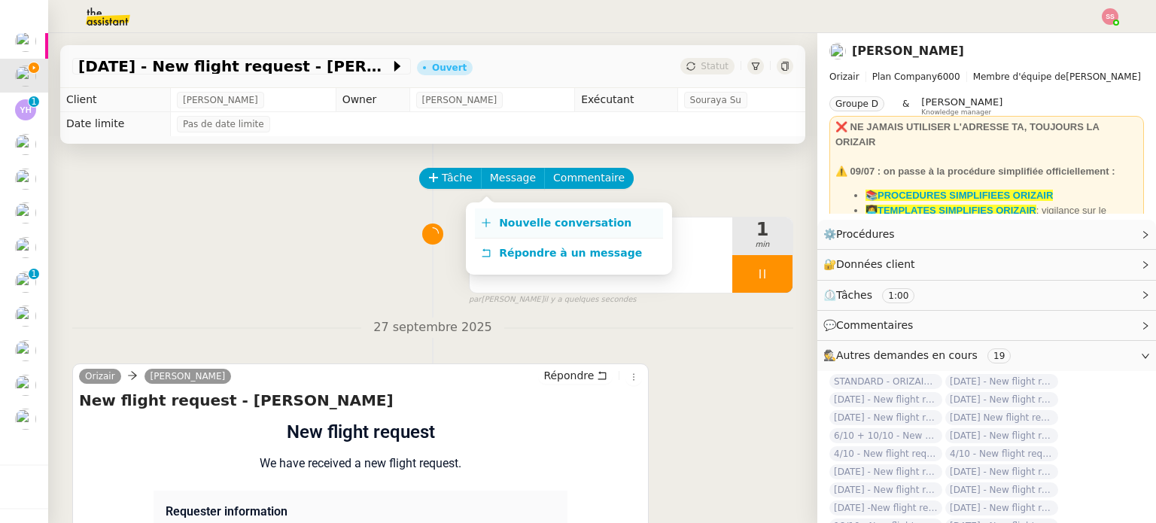
click at [516, 218] on span "Nouvelle conversation" at bounding box center [565, 223] width 132 height 12
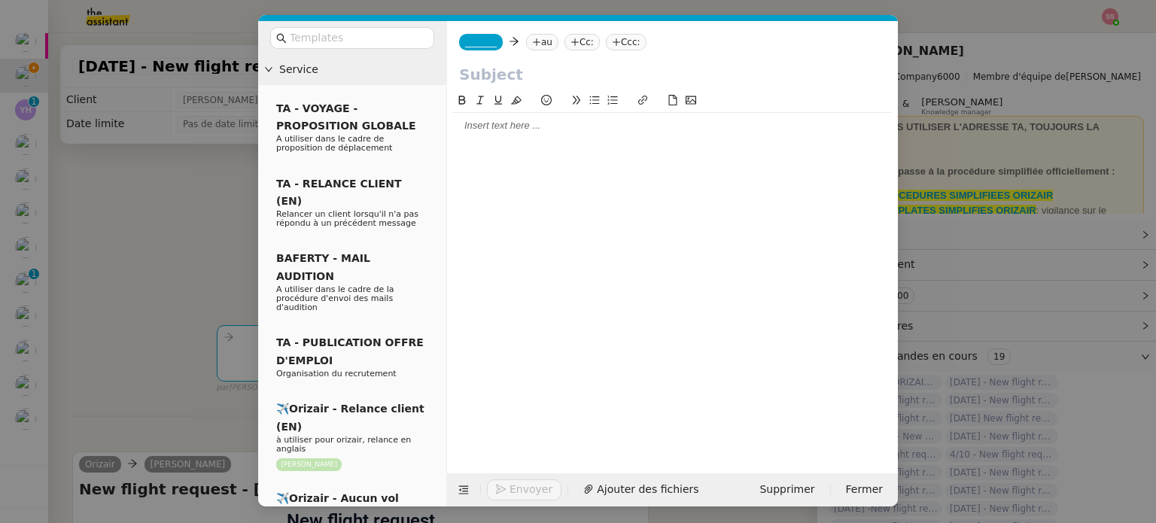
click at [540, 45] on nz-tag "au" at bounding box center [542, 42] width 32 height 17
paste input "[EMAIL_ADDRESS][DOMAIN_NAME]"
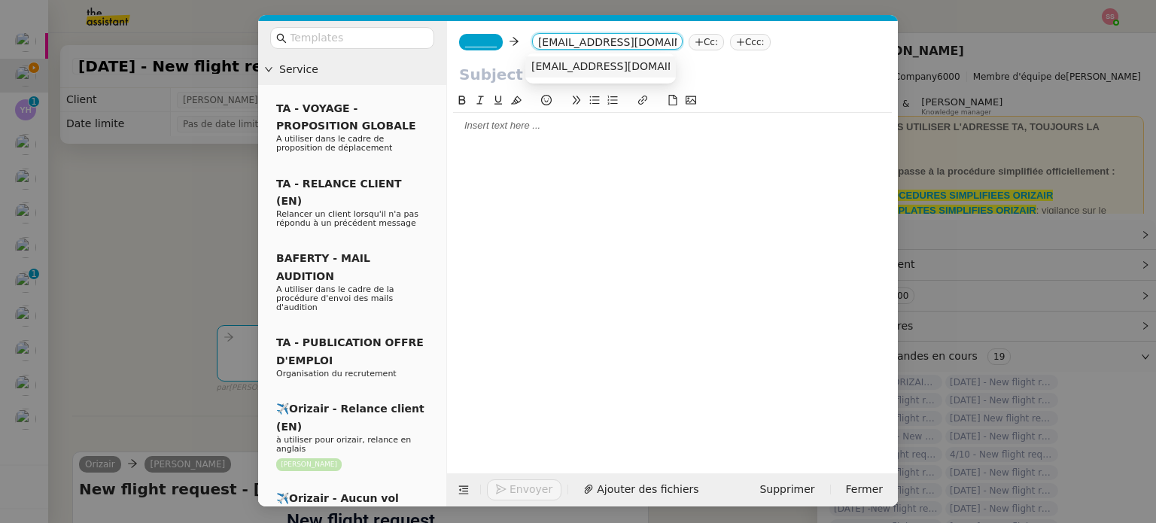
type input "[EMAIL_ADDRESS][DOMAIN_NAME]"
click at [569, 68] on span "[EMAIL_ADDRESS][DOMAIN_NAME]" at bounding box center [623, 66] width 184 height 12
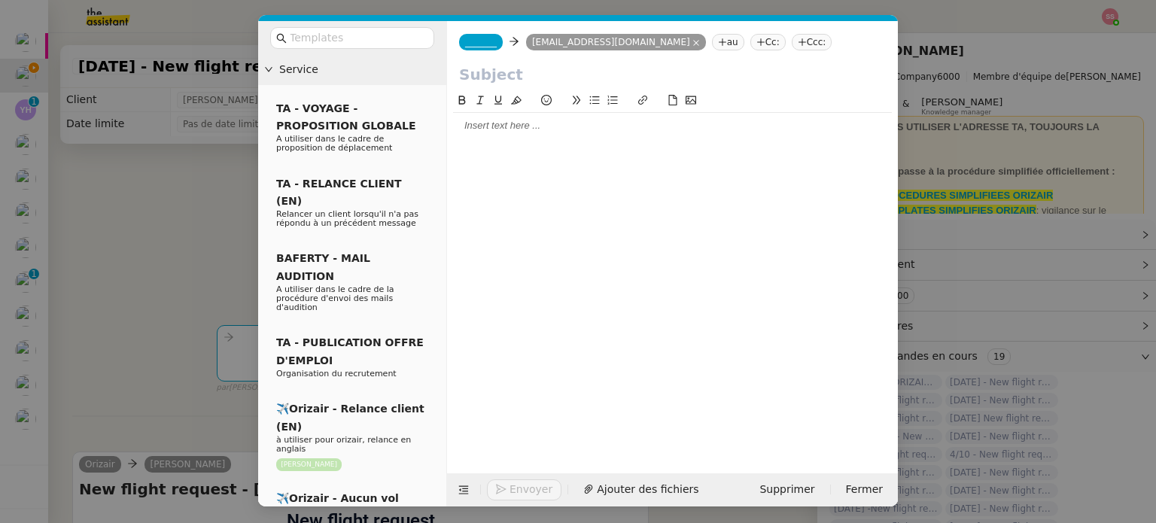
click at [481, 43] on span "_______" at bounding box center [481, 42] width 32 height 11
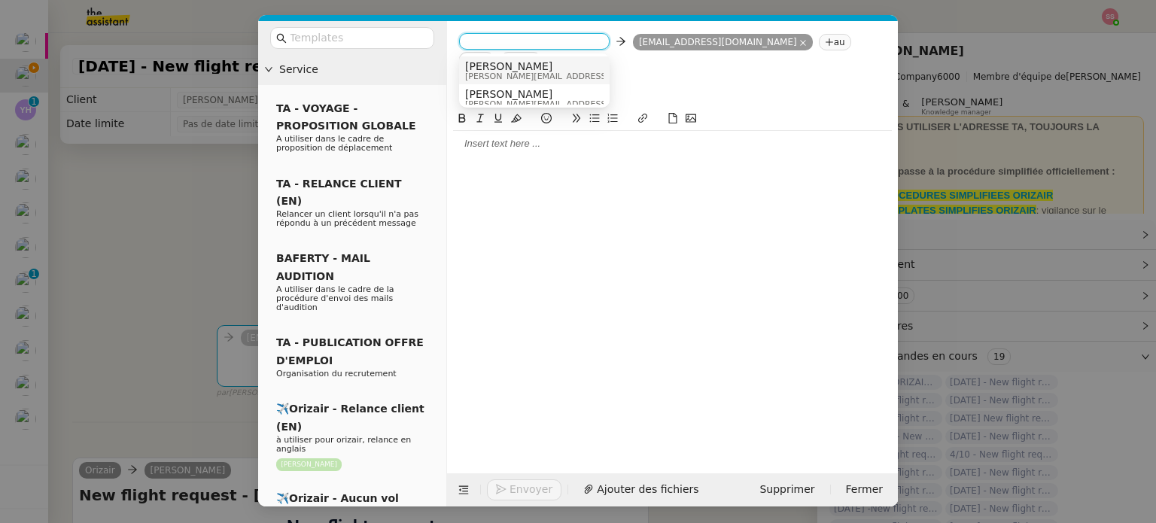
click at [518, 72] on span "[PERSON_NAME][EMAIL_ADDRESS][DOMAIN_NAME]" at bounding box center [572, 76] width 214 height 8
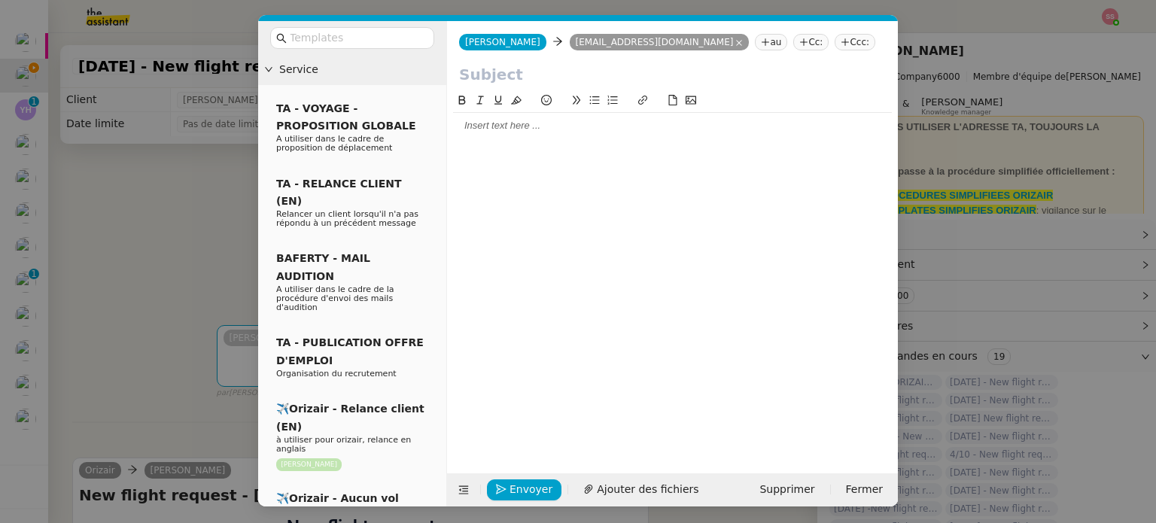
click at [840, 42] on icon at bounding box center [844, 42] width 9 height 9
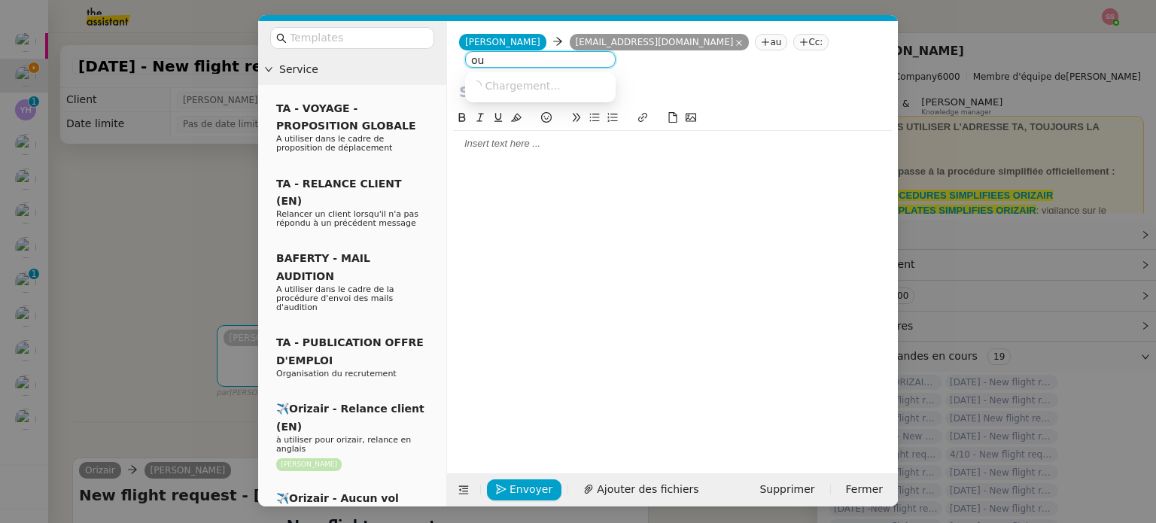
type input "o"
type input "[PERSON_NAME]"
click at [551, 90] on div "[PERSON_NAME] [PERSON_NAME][EMAIL_ADDRESS][DOMAIN_NAME]" at bounding box center [540, 89] width 138 height 20
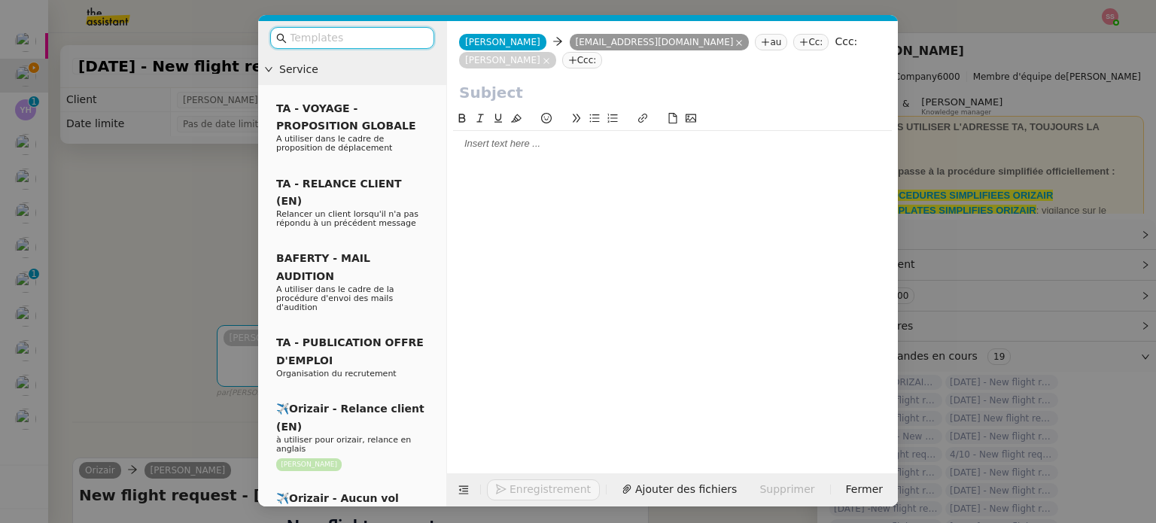
click at [389, 31] on input "text" at bounding box center [357, 37] width 135 height 17
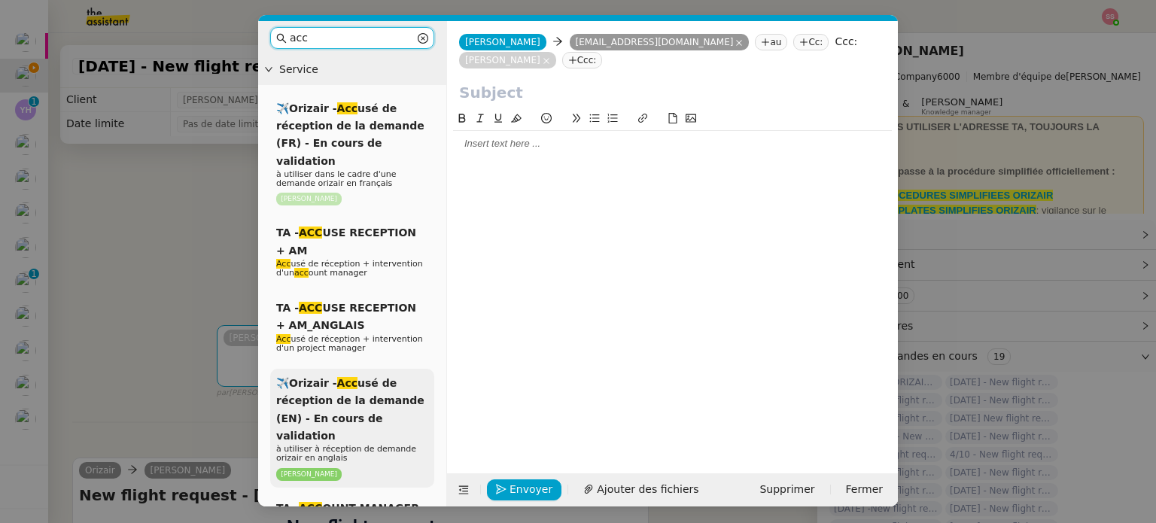
type input "acc"
click at [361, 402] on span "✈️Orizair - Acc usé de réception de la demande (EN) - En cours de validation" at bounding box center [350, 409] width 148 height 65
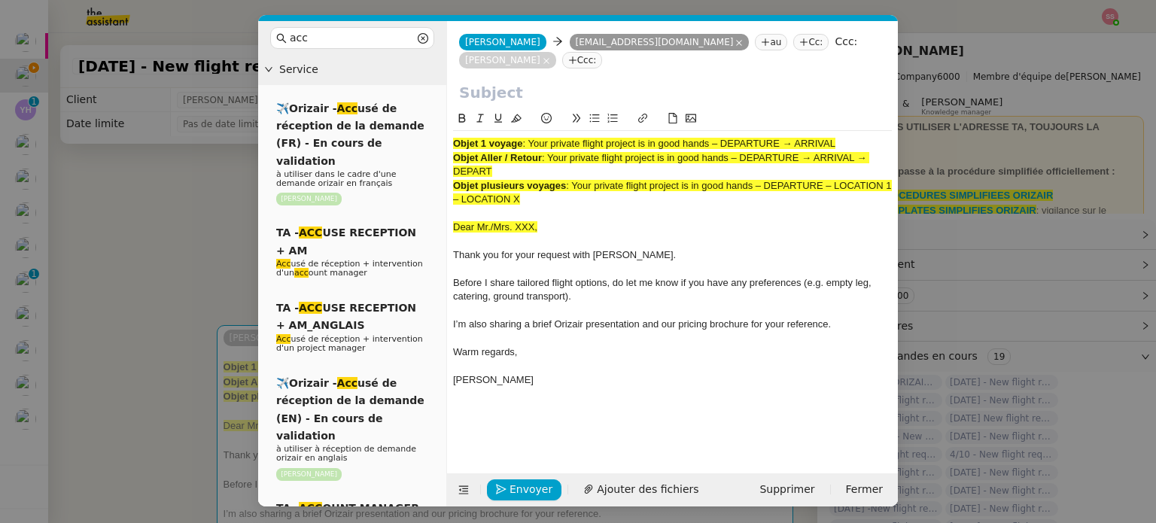
drag, startPoint x: 530, startPoint y: 127, endPoint x: 858, endPoint y: 120, distance: 327.4
click at [858, 137] on div "Objet 1 voyage : Your private flight project is in good hands – DEPARTURE → ARR…" at bounding box center [672, 144] width 439 height 14
click at [550, 81] on input "text" at bounding box center [672, 92] width 427 height 23
paste input "Your private flight project is in good hands – DEPARTURE → ARRIVAL"
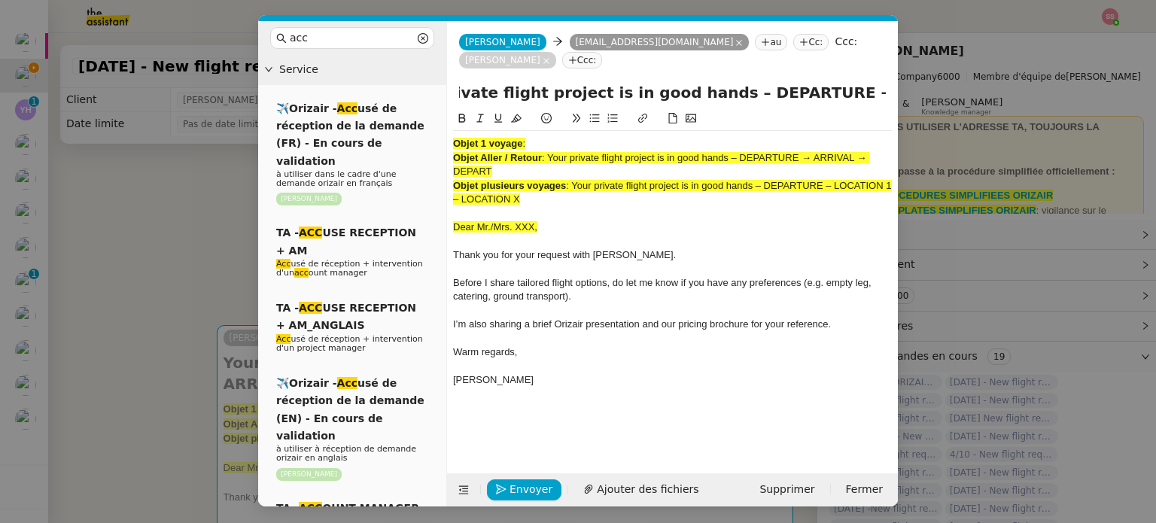
scroll to position [41, 0]
click at [544, 81] on input "Your private flight project is in good hands – DEPARTURE → ARRIVAL" at bounding box center [672, 92] width 427 height 23
drag, startPoint x: 530, startPoint y: 69, endPoint x: 449, endPoint y: 75, distance: 80.7
click at [449, 81] on div "Your private flight project is in good hands – DEPARTURE → ARRIVAL" at bounding box center [672, 95] width 451 height 29
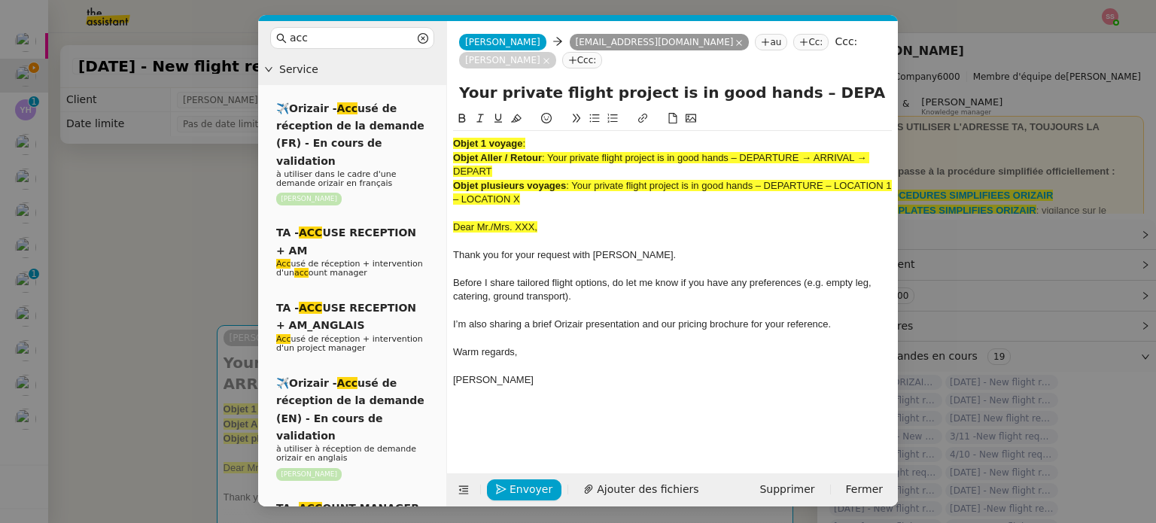
type input "Your private flight project is in good hands – DEPARTURE → ARRIVAL"
click at [144, 300] on nz-modal-container "acc Service ✈️Orizair - Acc usé de réception de la demande (FR) - En cours de v…" at bounding box center [578, 261] width 1156 height 523
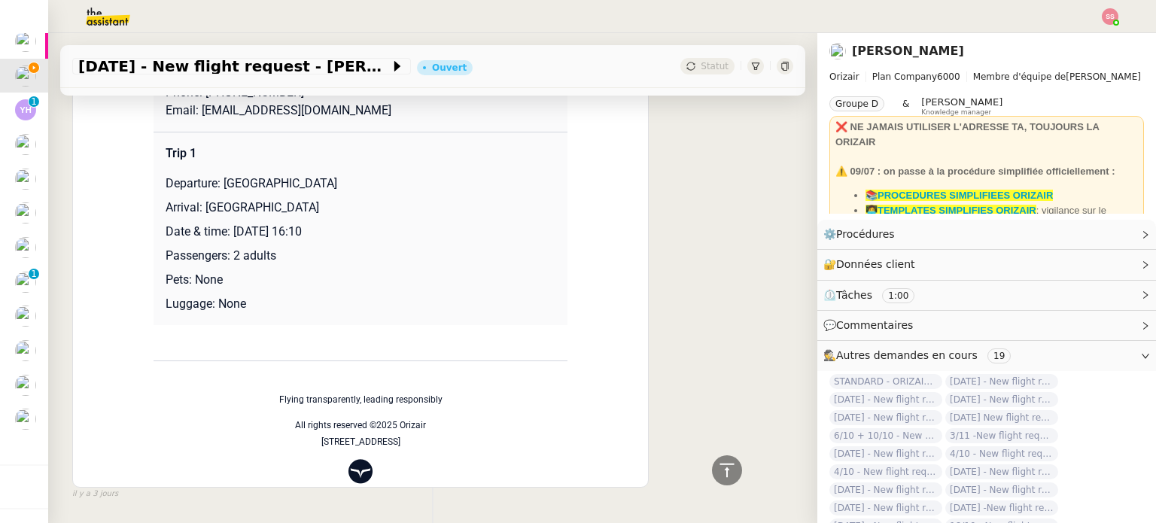
scroll to position [752, 0]
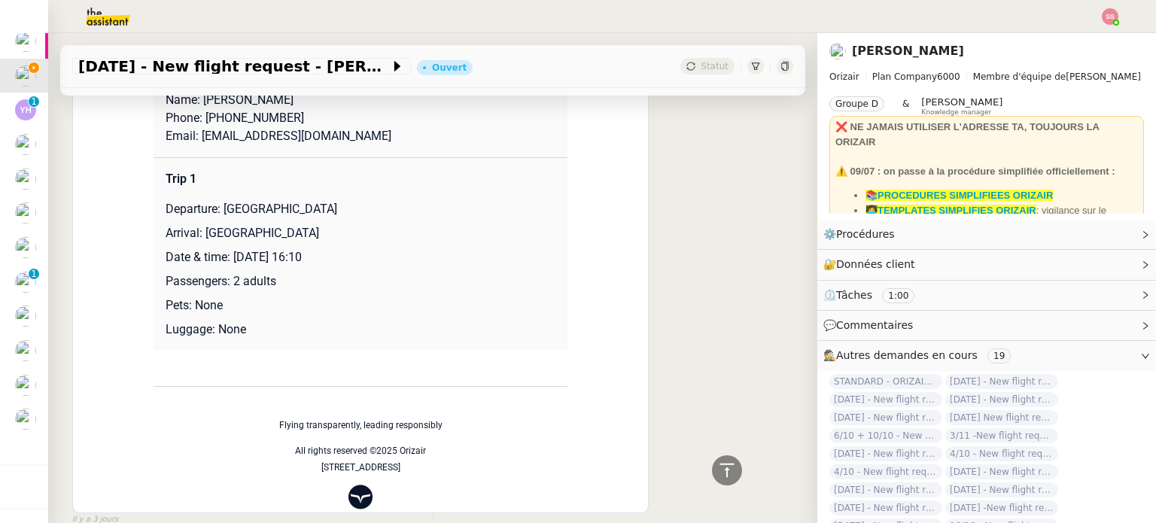
drag, startPoint x: 218, startPoint y: 209, endPoint x: 381, endPoint y: 214, distance: 163.3
click at [381, 214] on p "Departure: [GEOGRAPHIC_DATA]" at bounding box center [361, 209] width 390 height 18
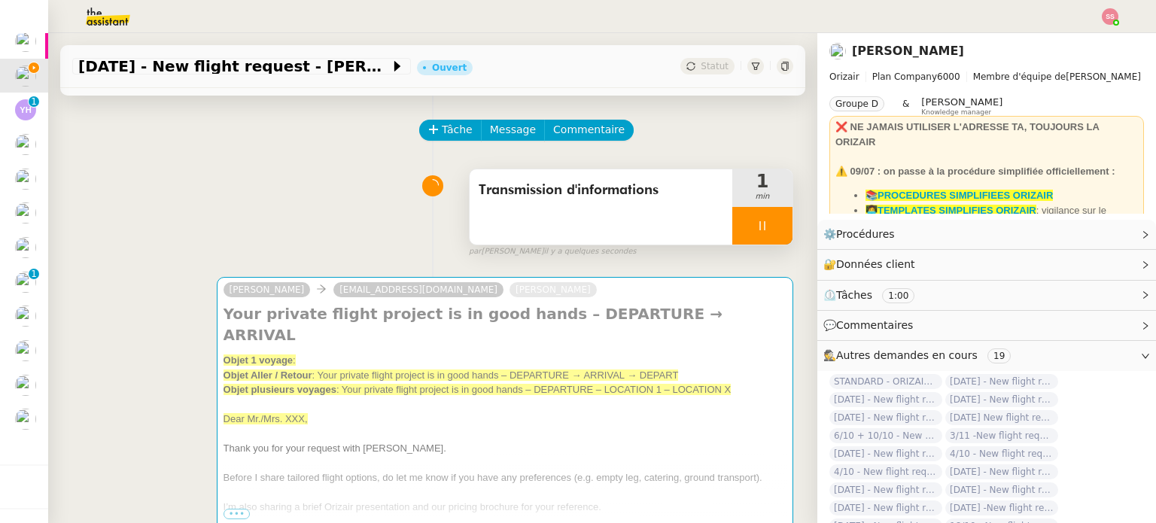
scroll to position [150, 0]
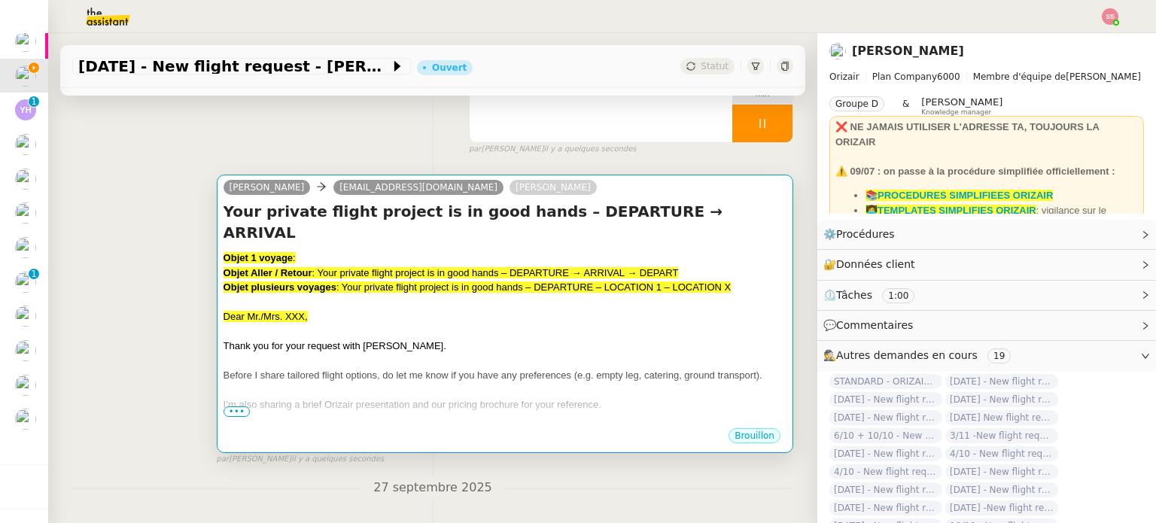
click at [433, 281] on span ": Your private flight project is in good hands – DEPARTURE – LOCATION 1 – LOCAT…" at bounding box center [533, 286] width 394 height 11
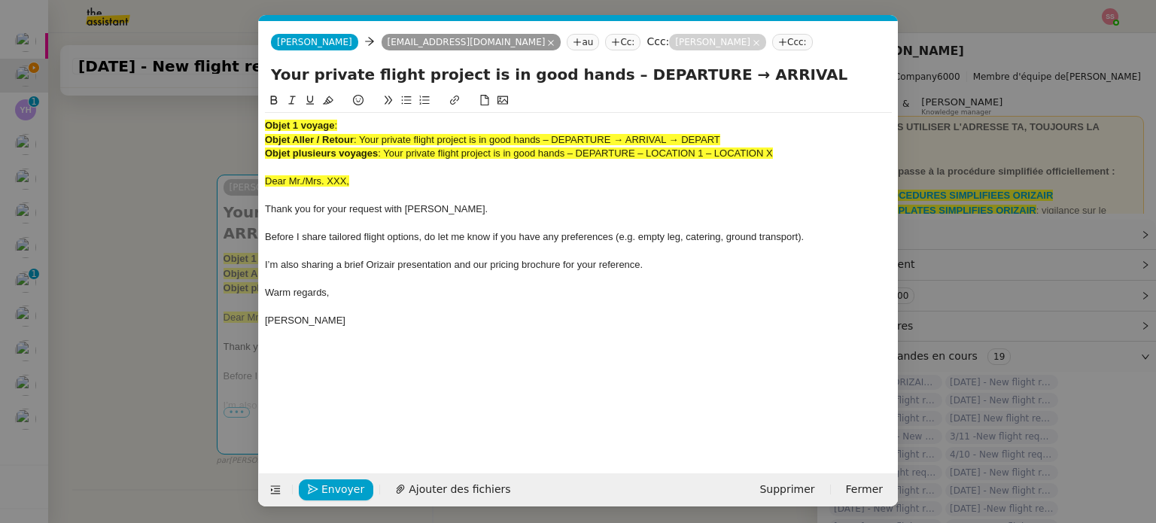
scroll to position [0, 46]
drag, startPoint x: 591, startPoint y: 72, endPoint x: 673, endPoint y: 71, distance: 81.3
click at [673, 71] on input "Your private flight project is in good hands – DEPARTURE → ARRIVAL" at bounding box center [578, 74] width 615 height 23
paste input "[GEOGRAPHIC_DATA]"
type input "Your private flight project is in good hands – [GEOGRAPHIC_DATA] → ARRIVAL"
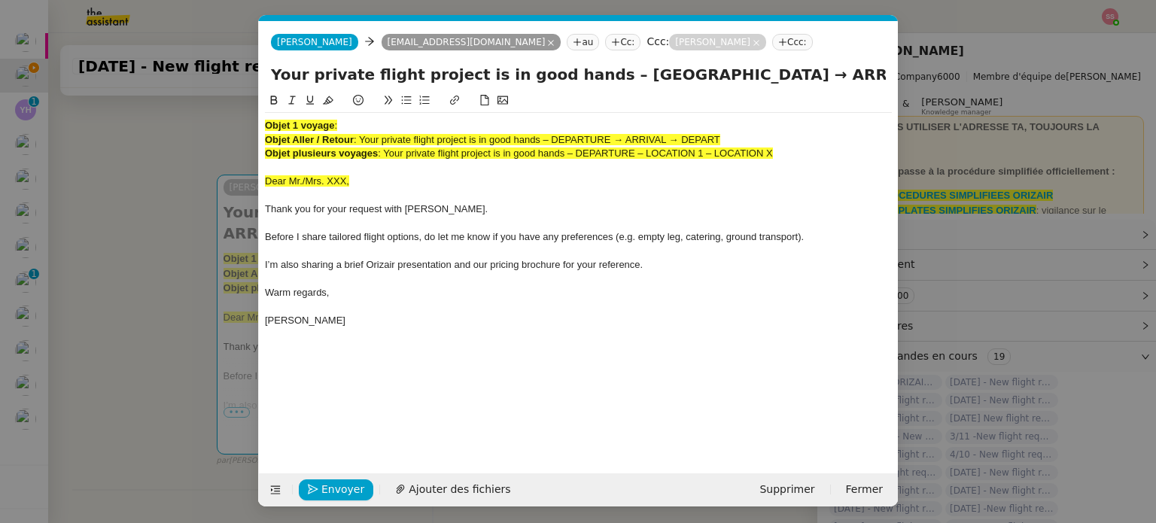
click at [175, 266] on nz-modal-container "acc Service ✈️Orizair - Acc usé de réception de la demande (FR) - En cours de v…" at bounding box center [578, 261] width 1156 height 523
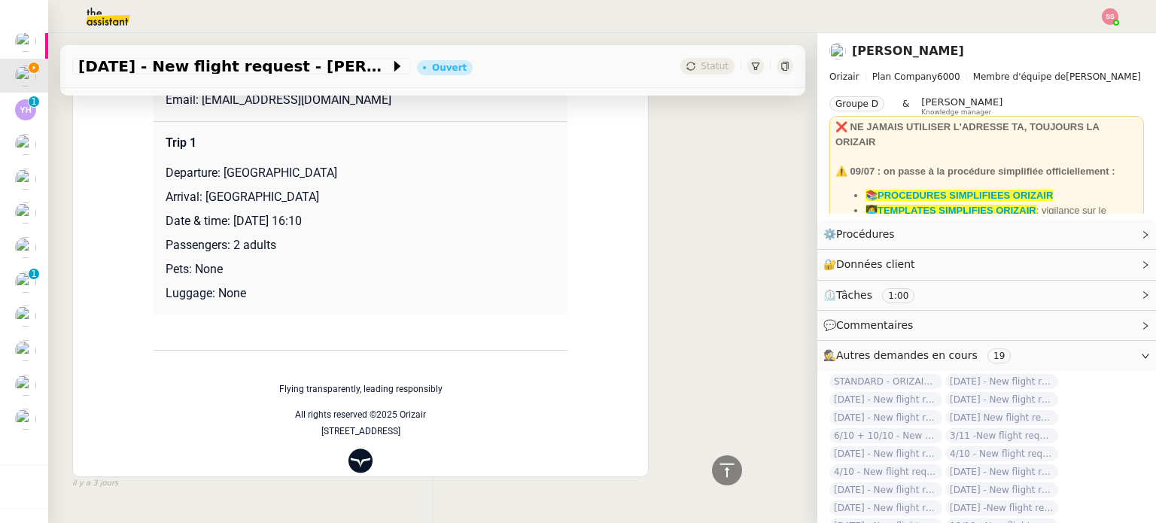
scroll to position [687, 0]
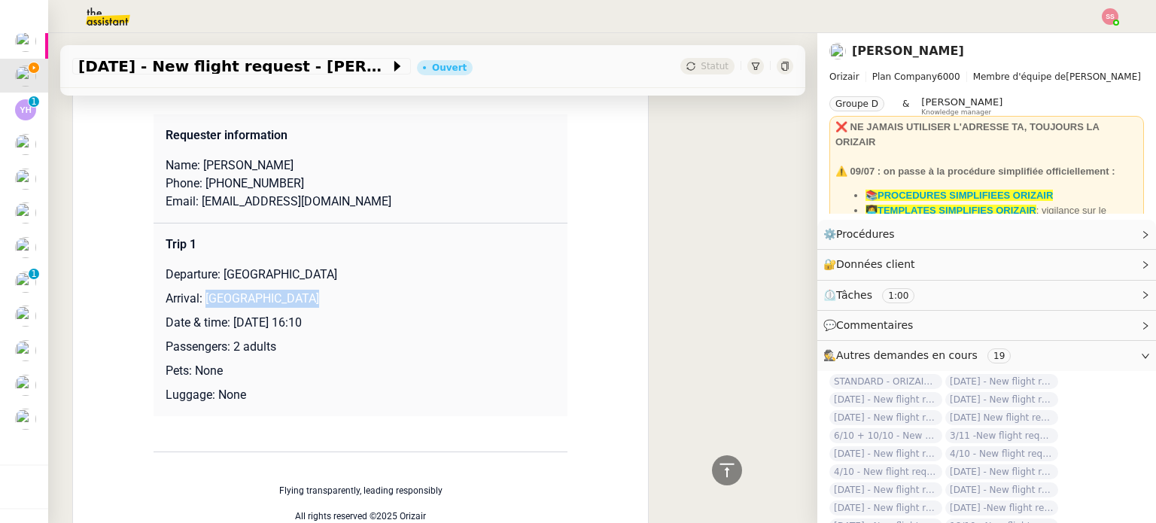
drag, startPoint x: 199, startPoint y: 299, endPoint x: 327, endPoint y: 297, distance: 128.7
click at [327, 297] on p "Arrival: [GEOGRAPHIC_DATA]" at bounding box center [361, 299] width 390 height 18
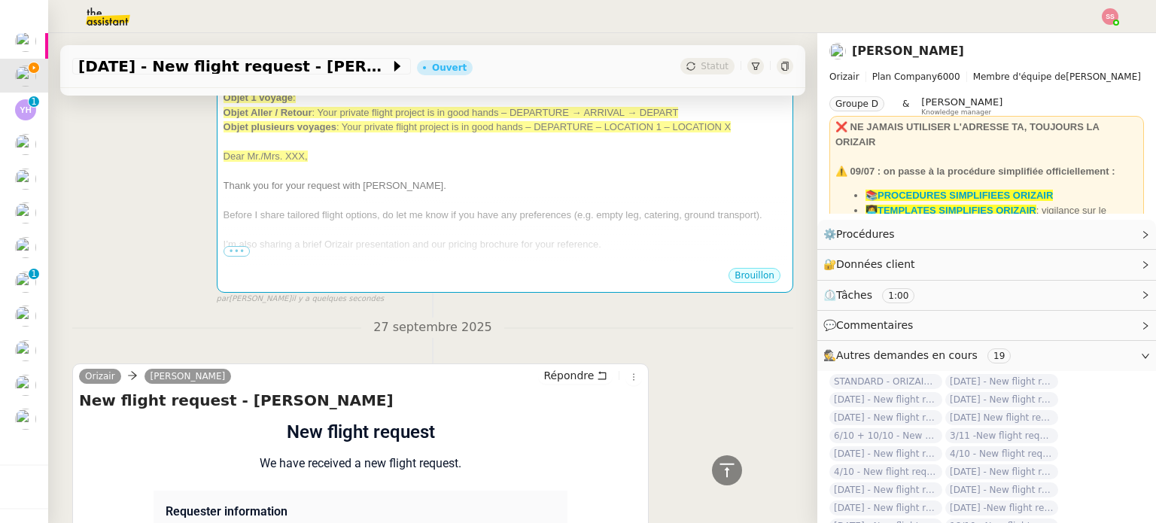
scroll to position [85, 0]
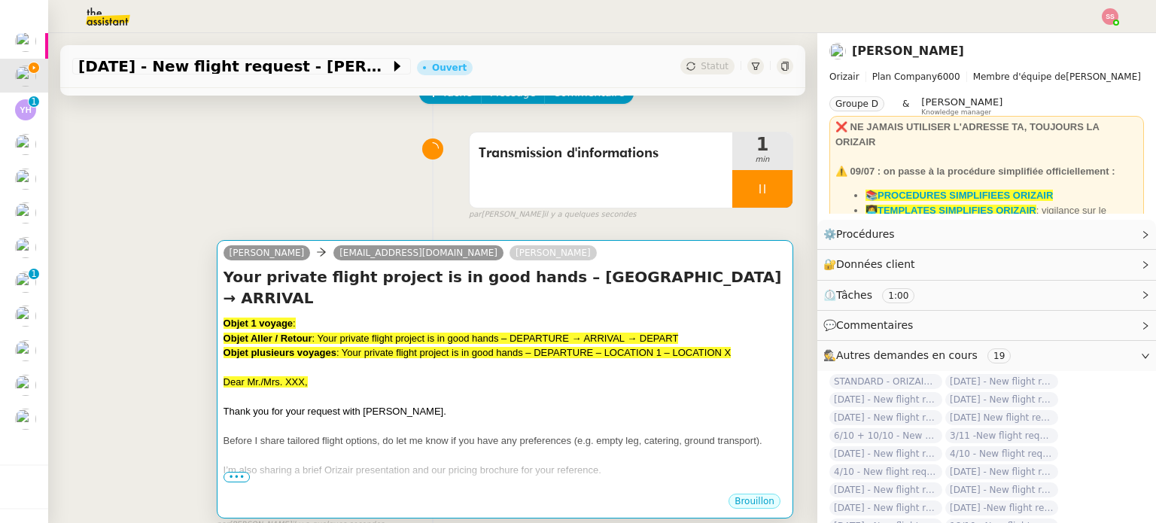
click at [548, 291] on h4 "Your private flight project is in good hands – [GEOGRAPHIC_DATA] → ARRIVAL" at bounding box center [504, 287] width 563 height 42
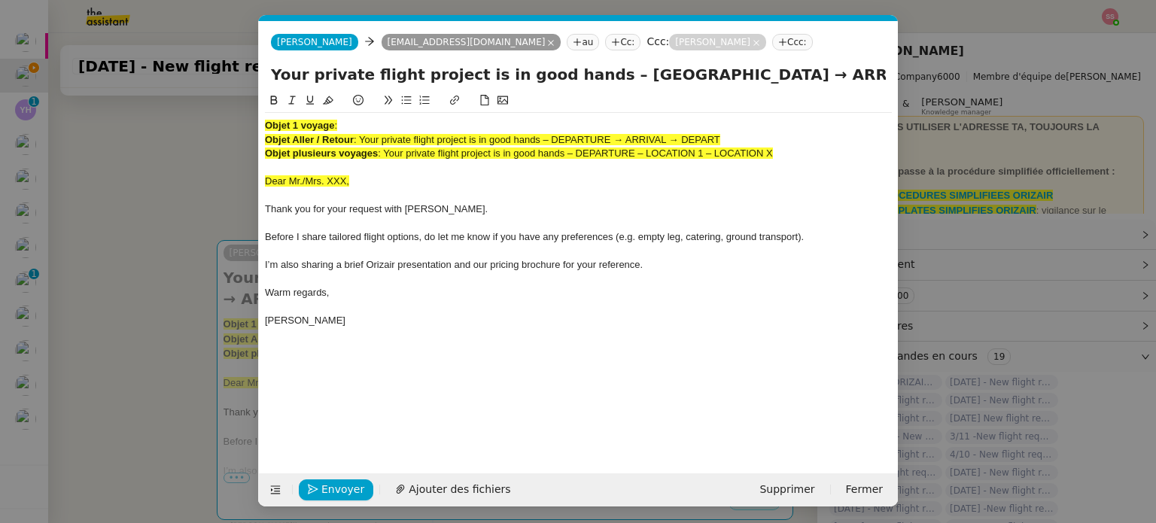
scroll to position [0, 46]
drag, startPoint x: 784, startPoint y: 76, endPoint x: 861, endPoint y: 81, distance: 76.9
click at [861, 81] on input "Your private flight project is in good hands – [GEOGRAPHIC_DATA] → ARRIVAL" at bounding box center [578, 74] width 615 height 23
paste input "[GEOGRAPHIC_DATA]"
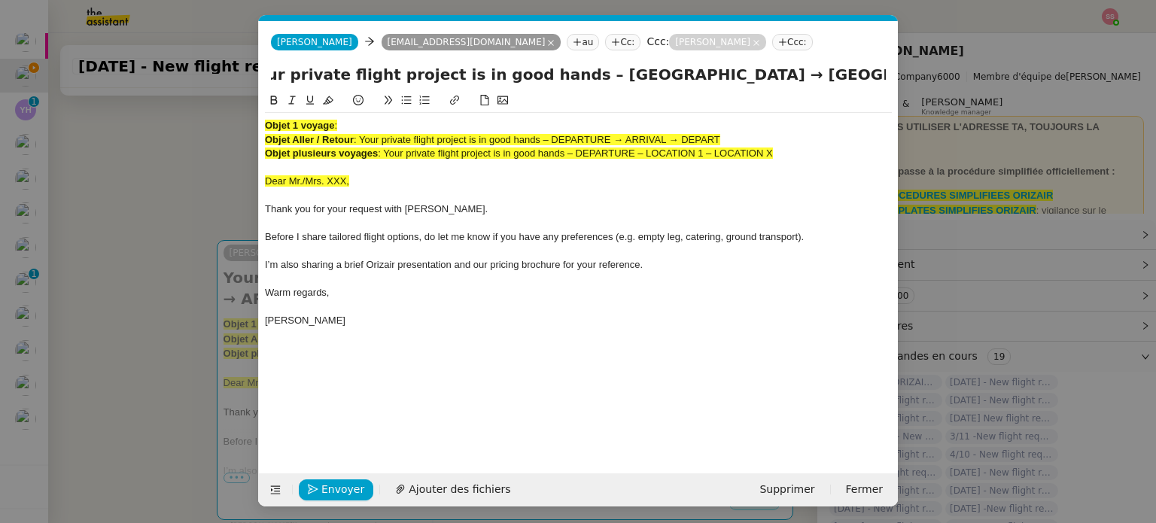
type input "Your private flight project is in good hands – [GEOGRAPHIC_DATA] → [GEOGRAPHIC_…"
drag, startPoint x: 533, startPoint y: 180, endPoint x: 442, endPoint y: 178, distance: 90.3
click at [531, 180] on div "Dear Mr./Mrs. XXX," at bounding box center [578, 182] width 627 height 14
drag, startPoint x: 804, startPoint y: 147, endPoint x: 96, endPoint y: 96, distance: 709.2
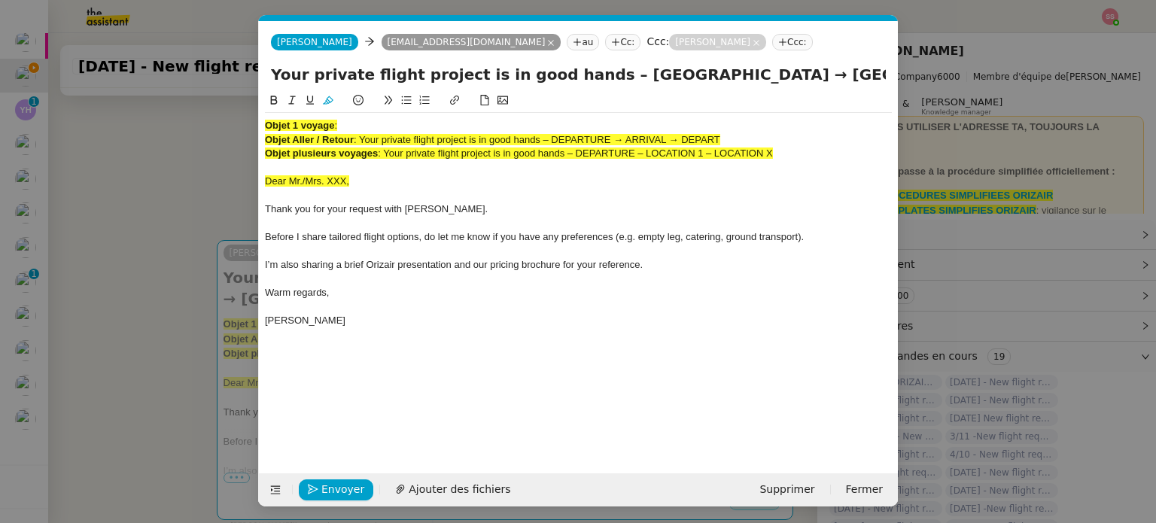
click at [96, 96] on nz-modal-container "acc Service ✈️Orizair - Acc usé de réception de la demande (FR) - En cours de v…" at bounding box center [578, 261] width 1156 height 523
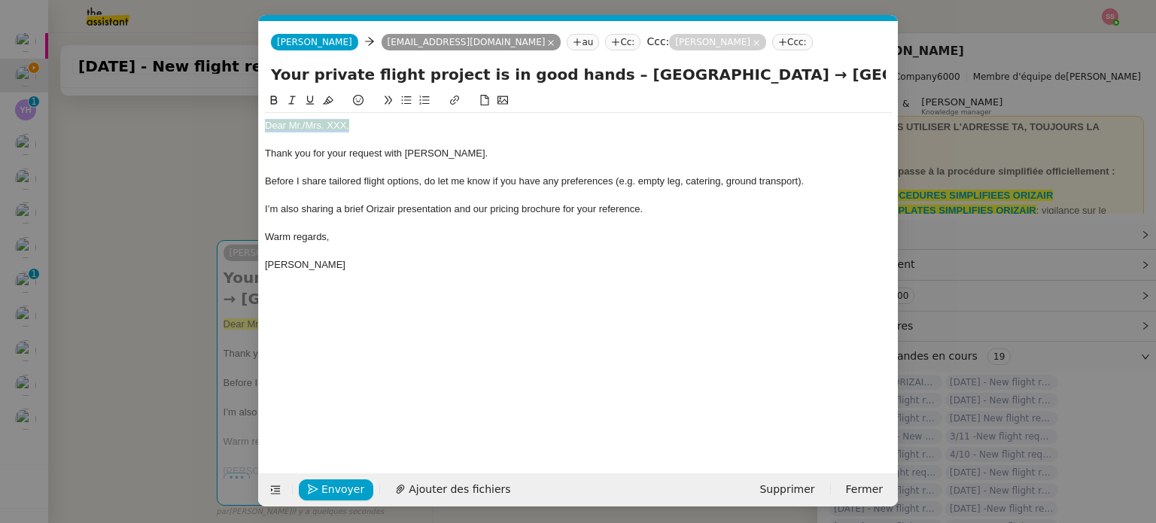
drag, startPoint x: 334, startPoint y: 121, endPoint x: 157, endPoint y: 120, distance: 176.8
click at [157, 120] on nz-modal-container "acc Service ✈️Orizair - Acc usé de réception de la demande (FR) - En cours de v…" at bounding box center [578, 261] width 1156 height 523
click at [324, 98] on icon at bounding box center [328, 100] width 11 height 11
click at [123, 258] on nz-modal-container "acc Service ✈️Orizair - Acc usé de réception de la demande (FR) - En cours de v…" at bounding box center [578, 261] width 1156 height 523
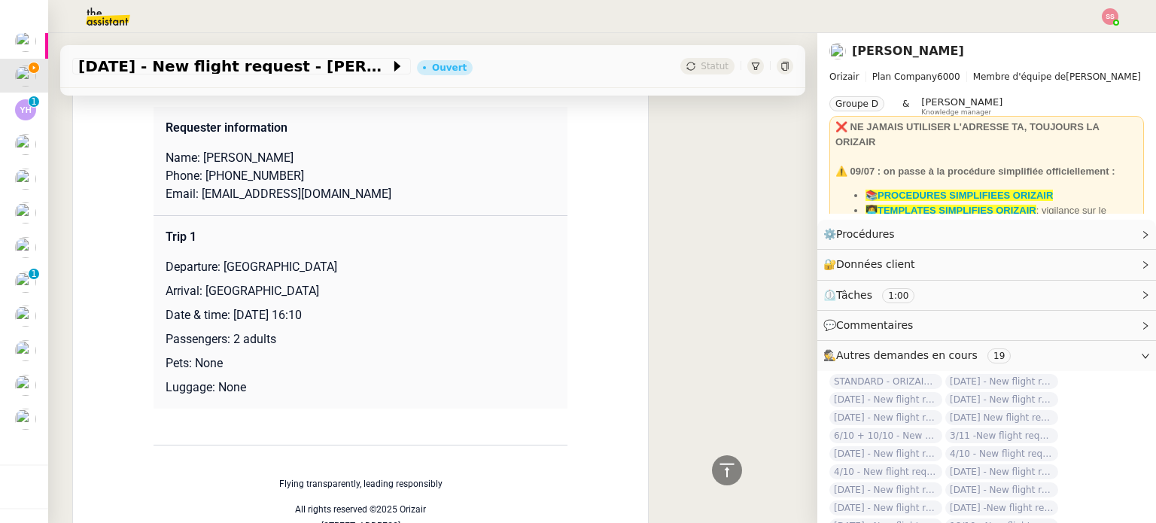
scroll to position [687, 0]
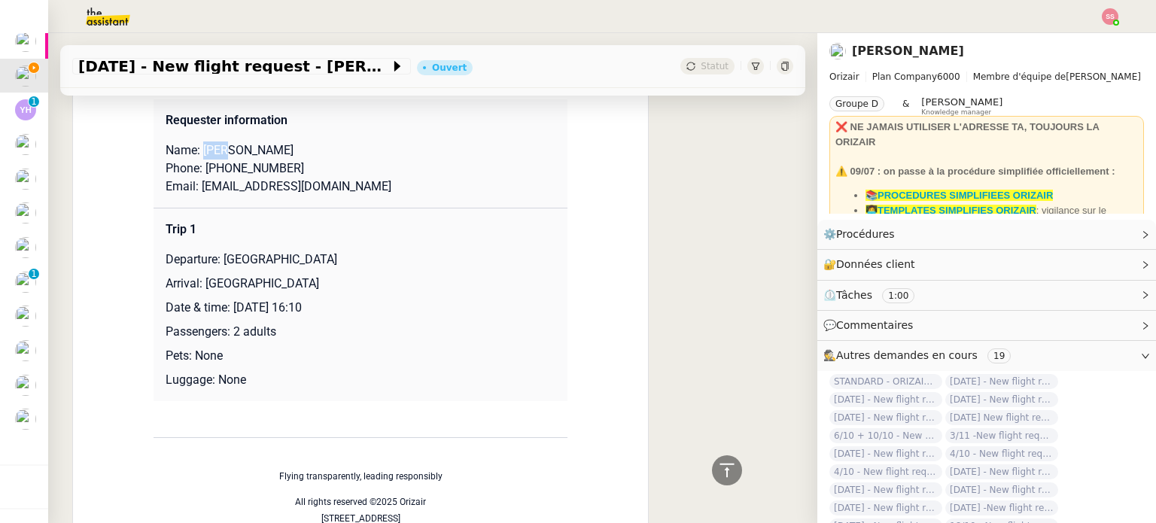
drag, startPoint x: 222, startPoint y: 155, endPoint x: 195, endPoint y: 151, distance: 27.3
click at [195, 151] on p "Name: [PERSON_NAME]" at bounding box center [361, 150] width 390 height 18
drag, startPoint x: 263, startPoint y: 151, endPoint x: 226, endPoint y: 149, distance: 36.9
click at [226, 149] on p "Name: [PERSON_NAME]" at bounding box center [361, 150] width 390 height 18
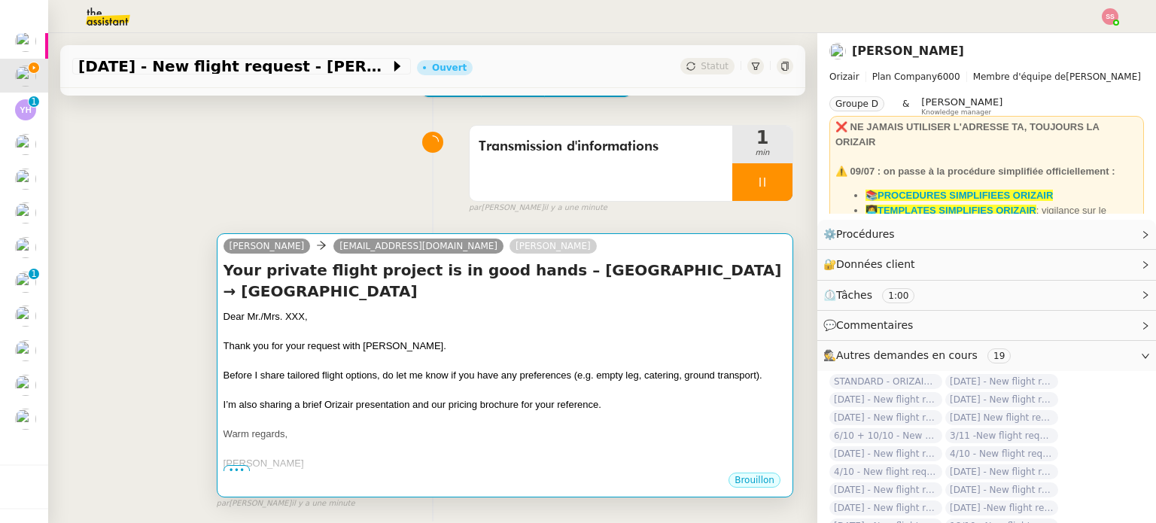
scroll to position [85, 0]
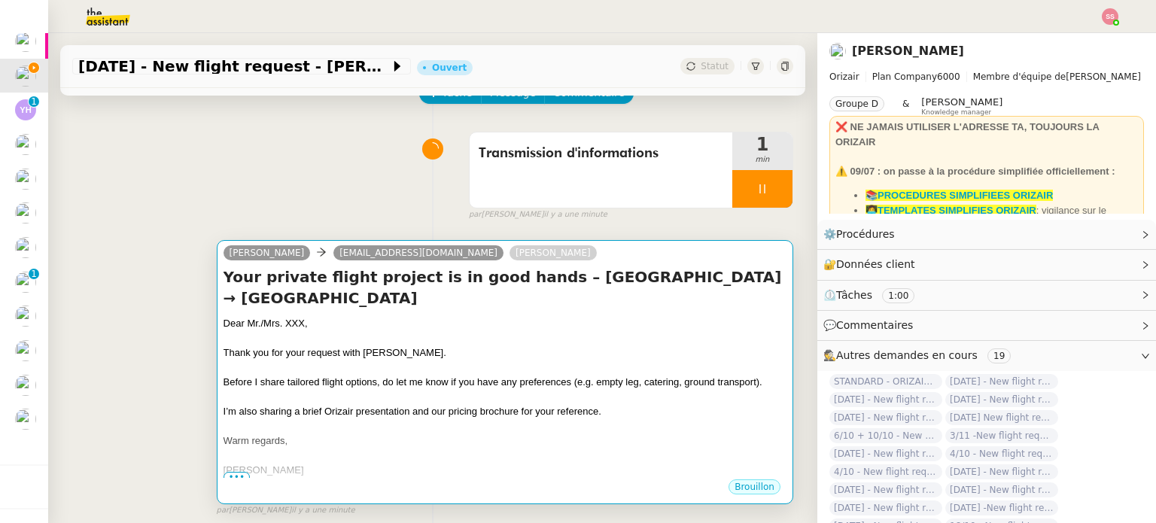
click at [348, 362] on div at bounding box center [504, 367] width 563 height 15
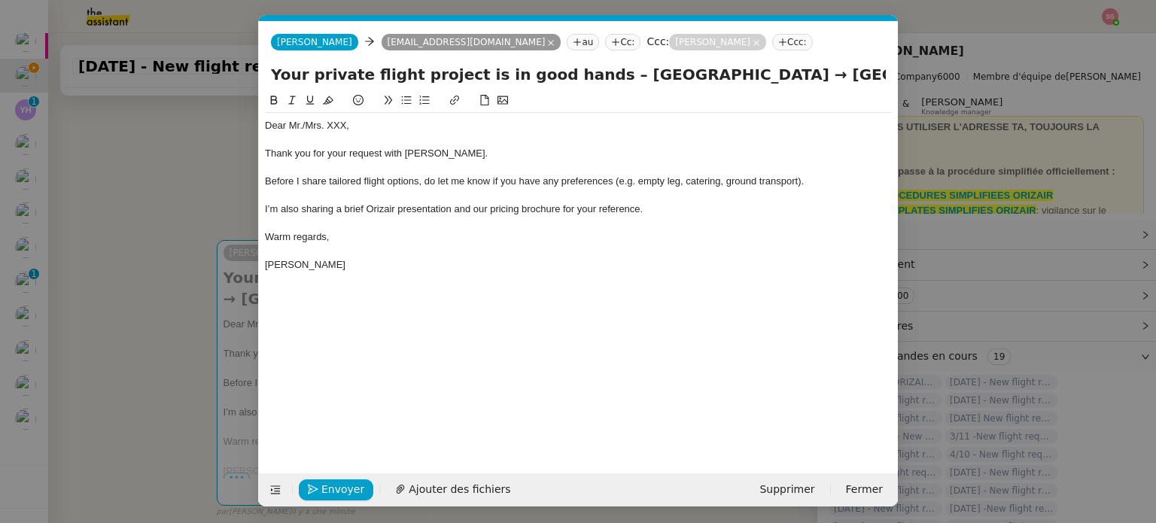
scroll to position [0, 46]
drag, startPoint x: 342, startPoint y: 124, endPoint x: 302, endPoint y: 122, distance: 39.2
click at [302, 122] on div "Dear Mr./Mrs. XXX," at bounding box center [578, 126] width 627 height 14
click at [451, 496] on span "Ajouter des fichiers" at bounding box center [460, 489] width 102 height 17
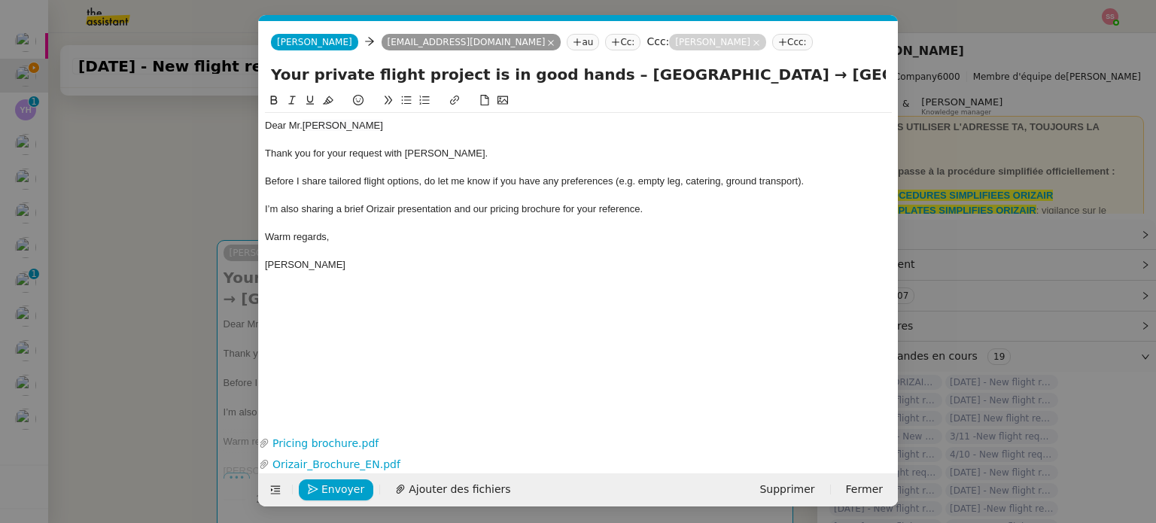
click at [148, 337] on nz-modal-container "acc Service ✈️Orizair - Acc usé de réception de la demande (FR) - En cours de v…" at bounding box center [578, 261] width 1156 height 523
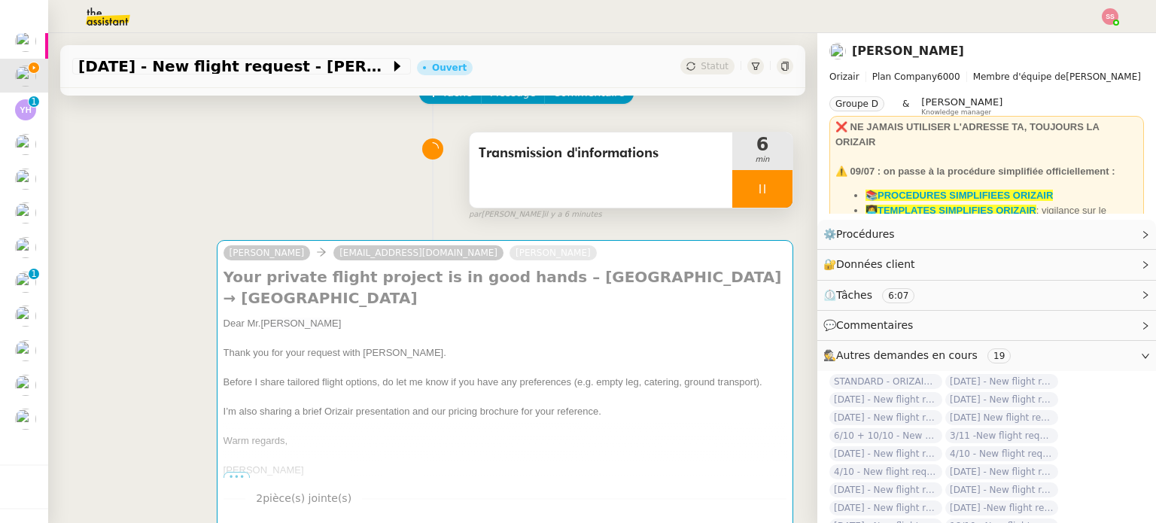
click at [766, 193] on div at bounding box center [762, 189] width 60 height 38
click at [766, 193] on button at bounding box center [777, 189] width 30 height 38
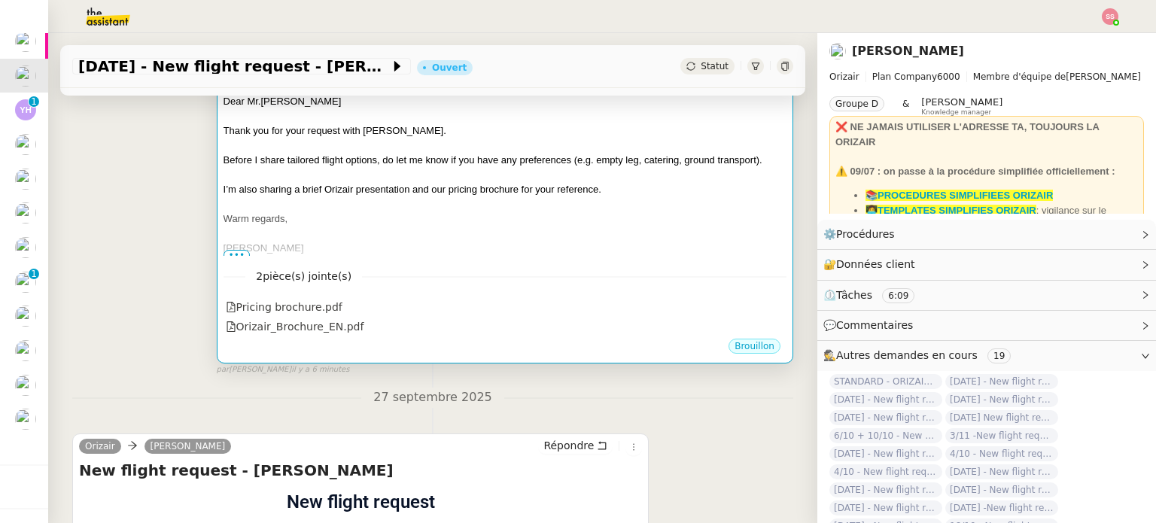
scroll to position [311, 0]
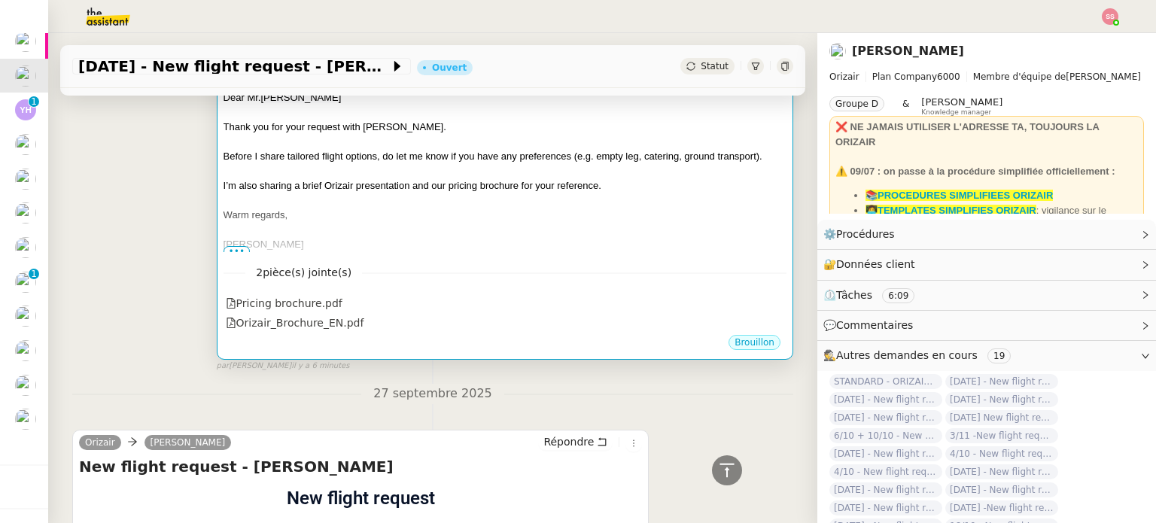
click at [489, 249] on div "[PERSON_NAME]" at bounding box center [504, 244] width 563 height 15
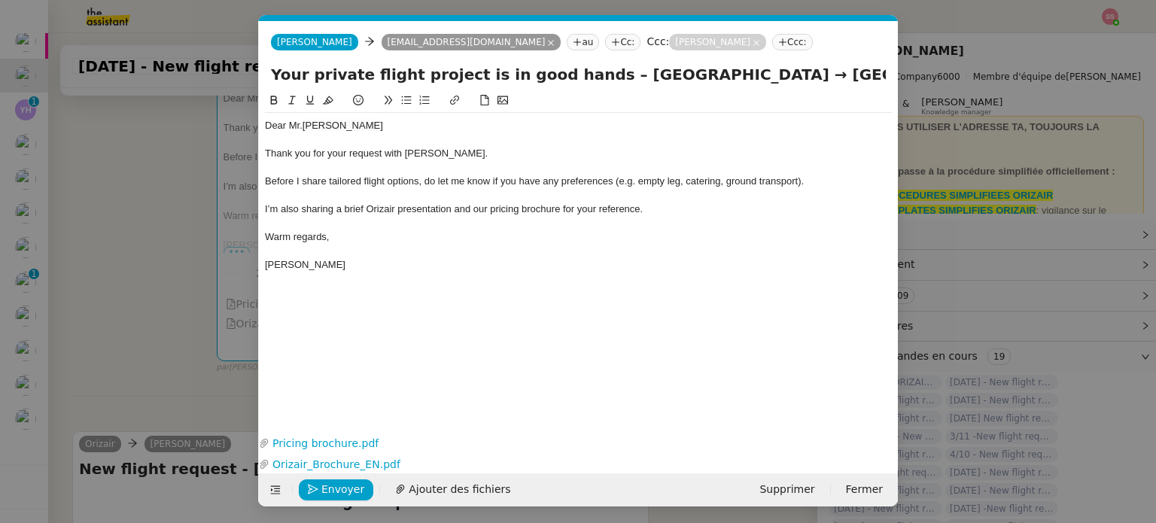
scroll to position [0, 46]
click at [349, 488] on span "Envoyer" at bounding box center [342, 489] width 43 height 17
click at [349, 488] on span "Confirmer l'envoi" at bounding box center [366, 489] width 90 height 17
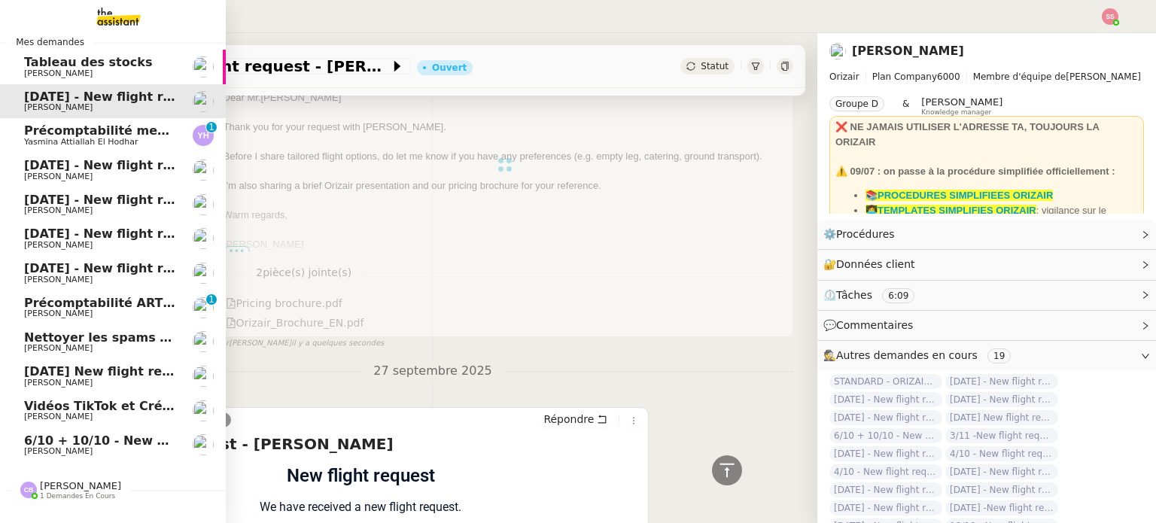
scroll to position [0, 0]
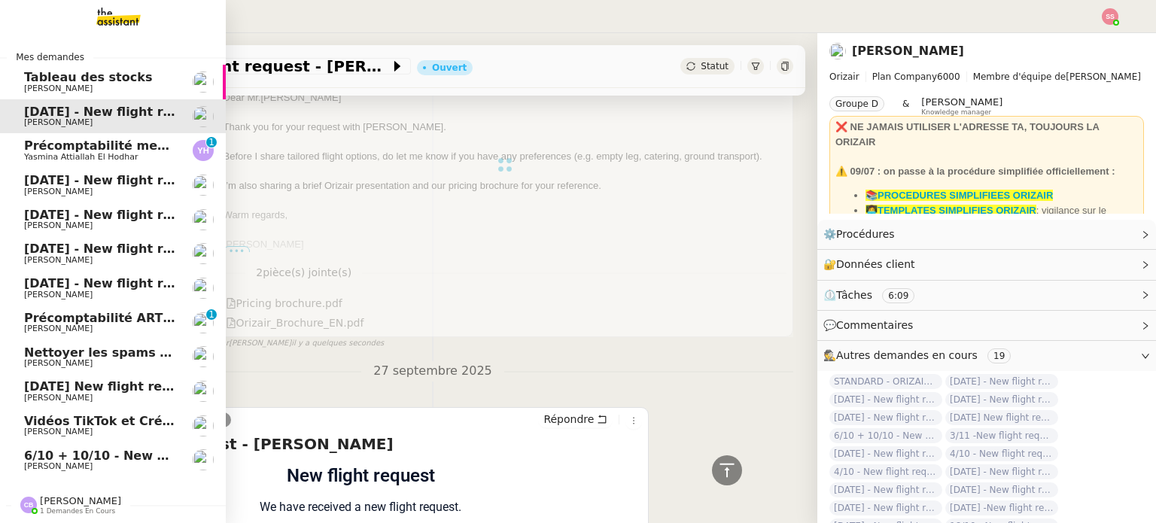
click at [127, 147] on span "Précomptabilité mensuelle de la SCI du Clos Bonin - [DATE]" at bounding box center [225, 145] width 402 height 14
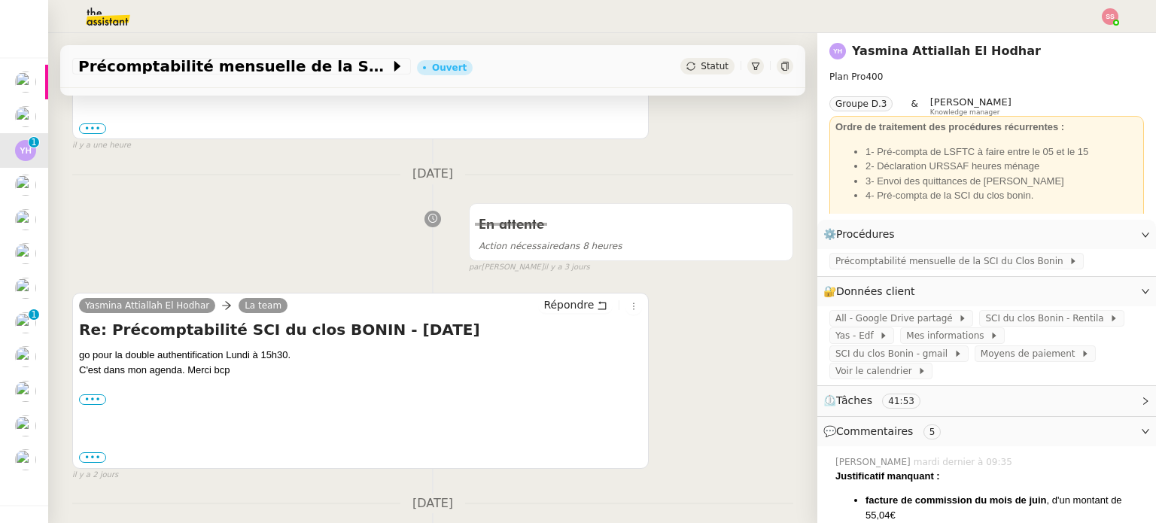
scroll to position [202, 0]
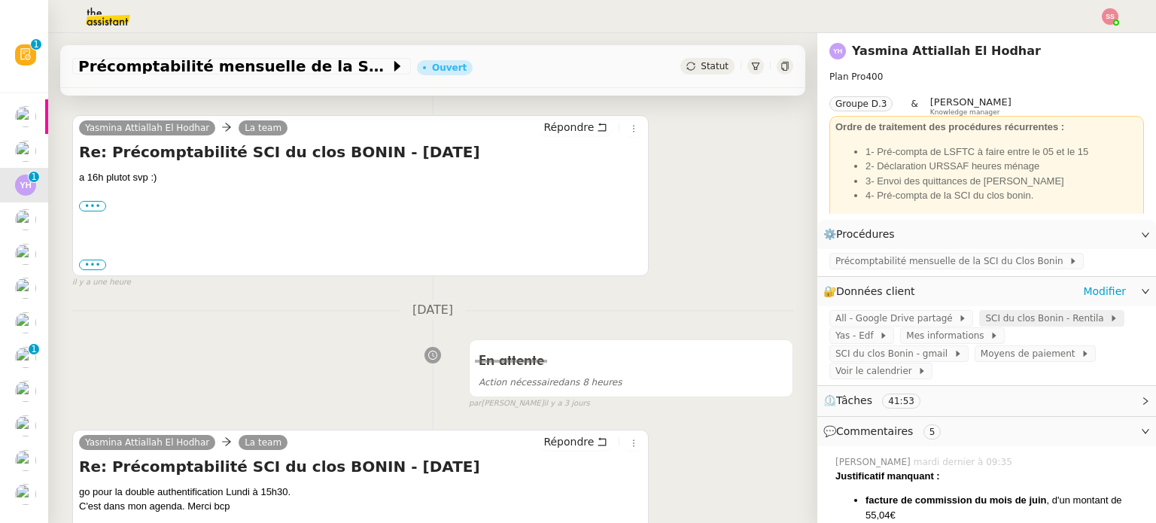
click at [985, 314] on span "SCI du clos Bonin - Rentila" at bounding box center [1047, 318] width 124 height 15
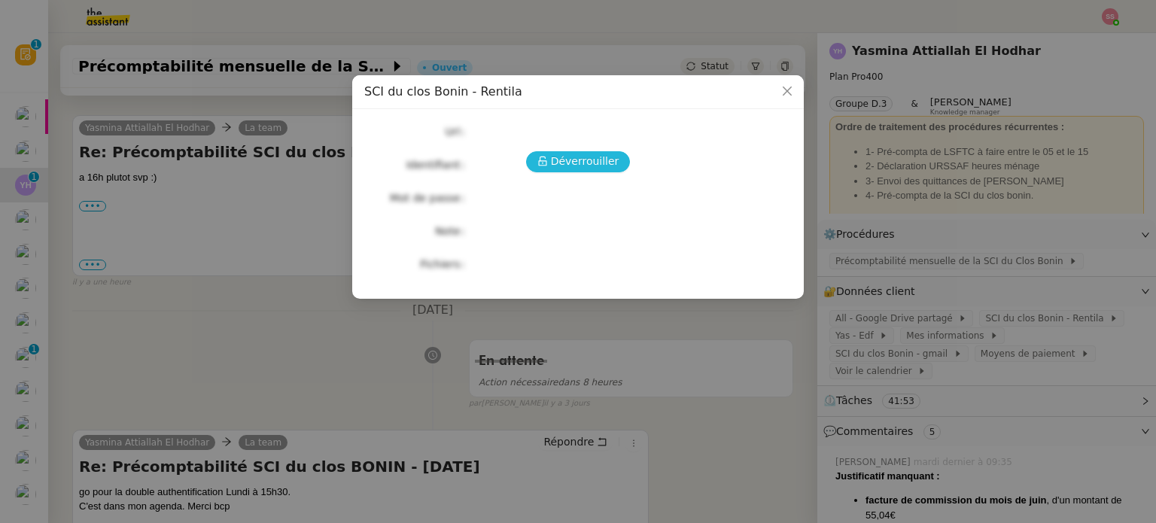
click at [585, 163] on span "Déverrouiller" at bounding box center [585, 161] width 68 height 17
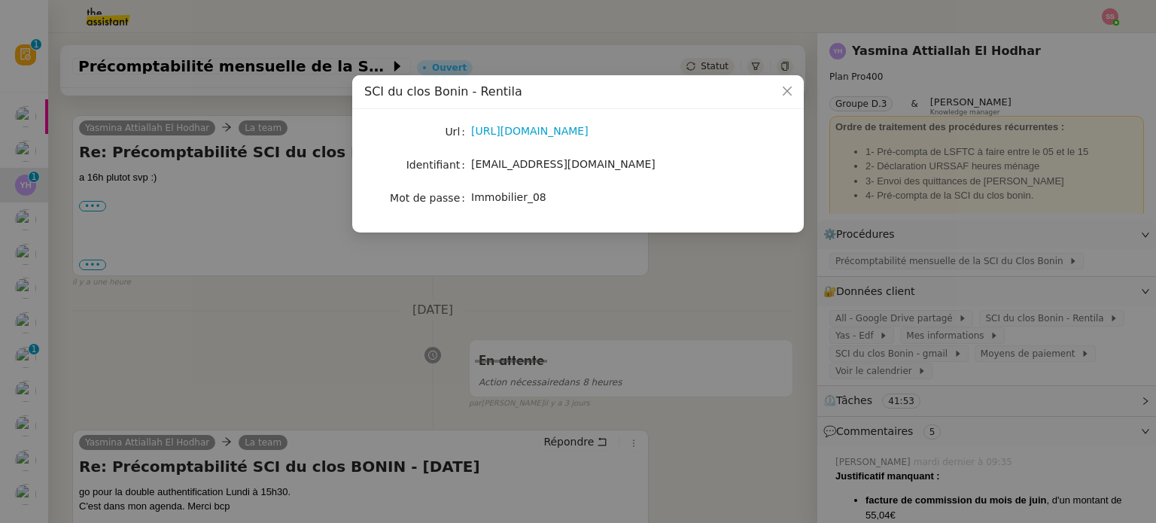
click at [650, 257] on nz-modal-container "SCI du clos Bonin - Rentila Url [URL][DOMAIN_NAME] Identifiant [EMAIL_ADDRESS][…" at bounding box center [578, 261] width 1156 height 523
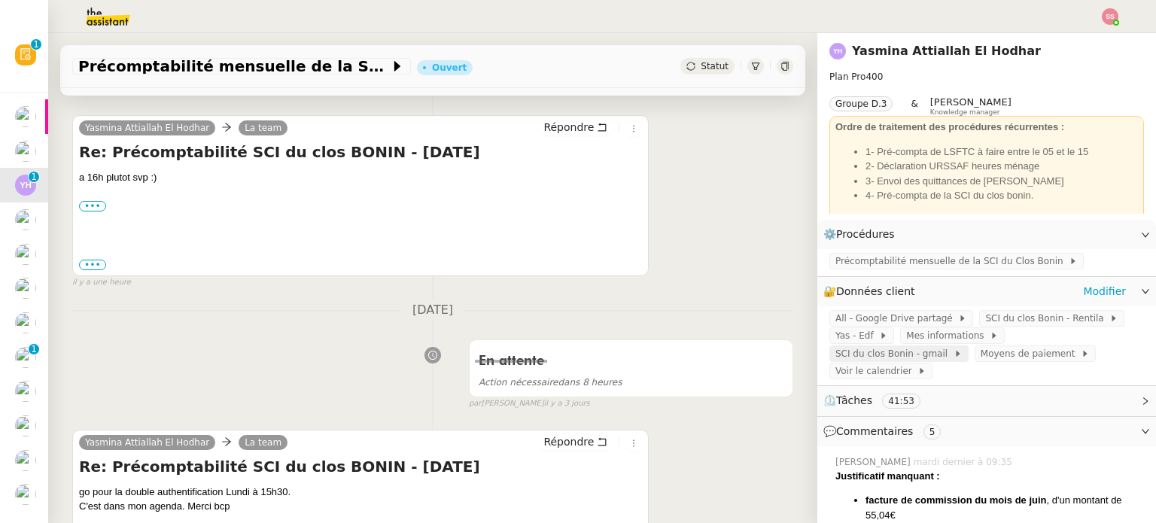
click at [953, 346] on span "SCI du clos Bonin - gmail" at bounding box center [894, 353] width 118 height 15
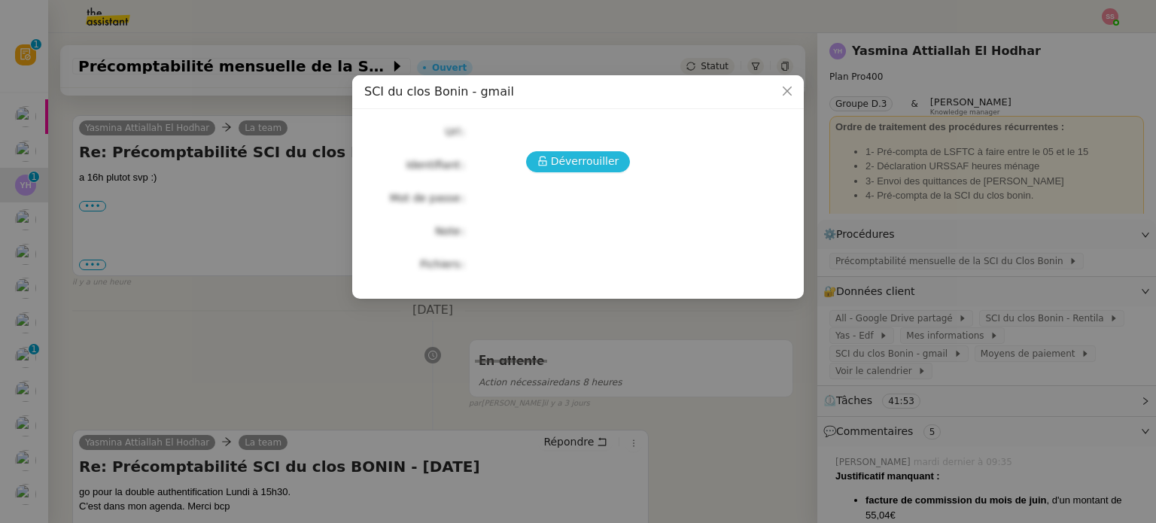
click at [587, 161] on span "Déverrouiller" at bounding box center [585, 161] width 68 height 17
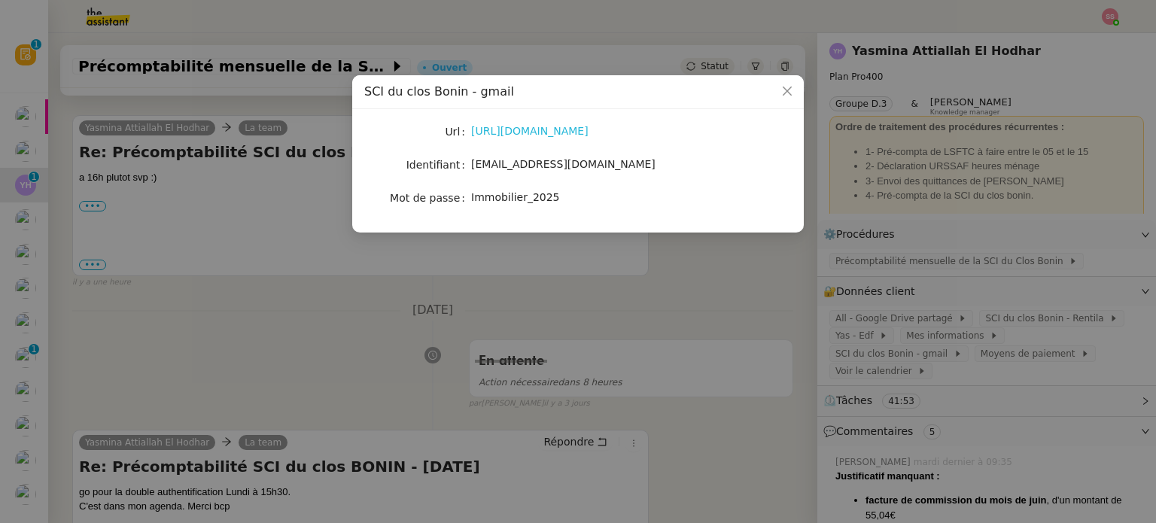
click at [539, 132] on link "[URL][DOMAIN_NAME]" at bounding box center [529, 131] width 117 height 12
click at [532, 168] on span "[EMAIL_ADDRESS][DOMAIN_NAME]" at bounding box center [563, 164] width 184 height 12
click at [491, 193] on span "Immobilier_2025" at bounding box center [515, 197] width 89 height 12
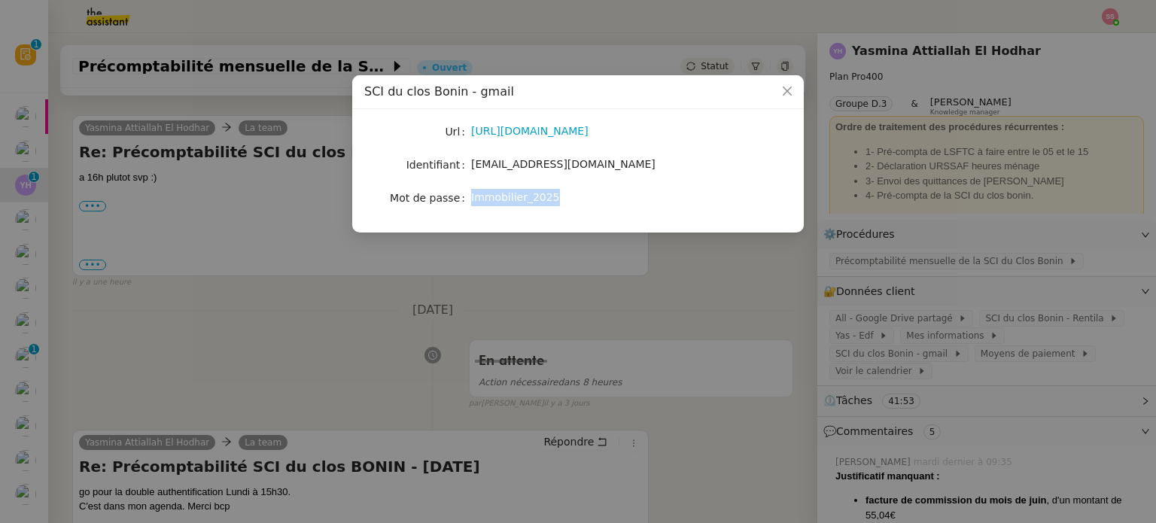
click at [491, 193] on span "Immobilier_2025" at bounding box center [515, 197] width 89 height 12
click at [193, 195] on nz-modal-container "SCI du clos Bonin - gmail Url [URL][DOMAIN_NAME] Identifiant [EMAIL_ADDRESS][DO…" at bounding box center [578, 261] width 1156 height 523
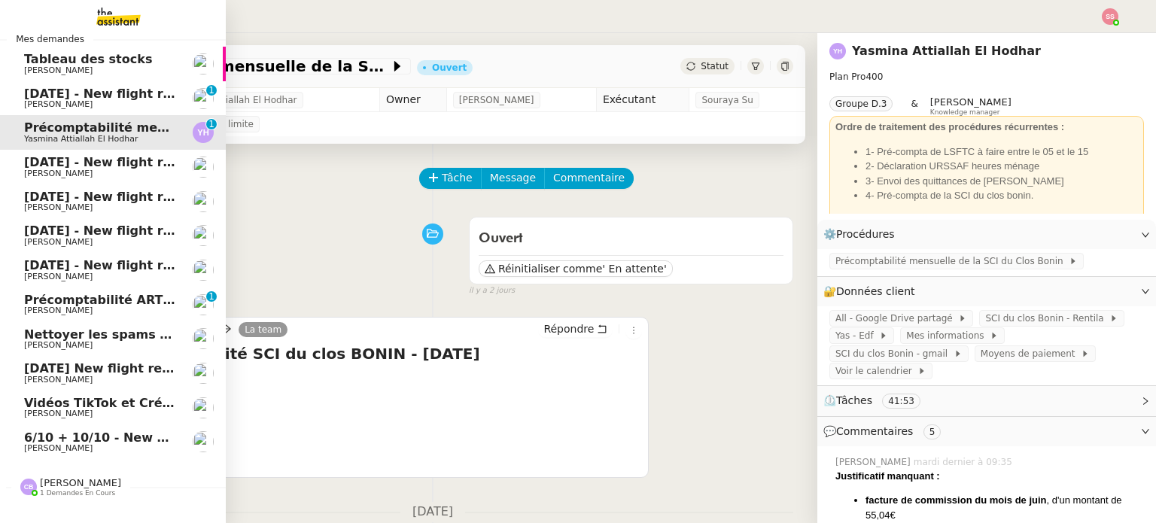
scroll to position [0, 0]
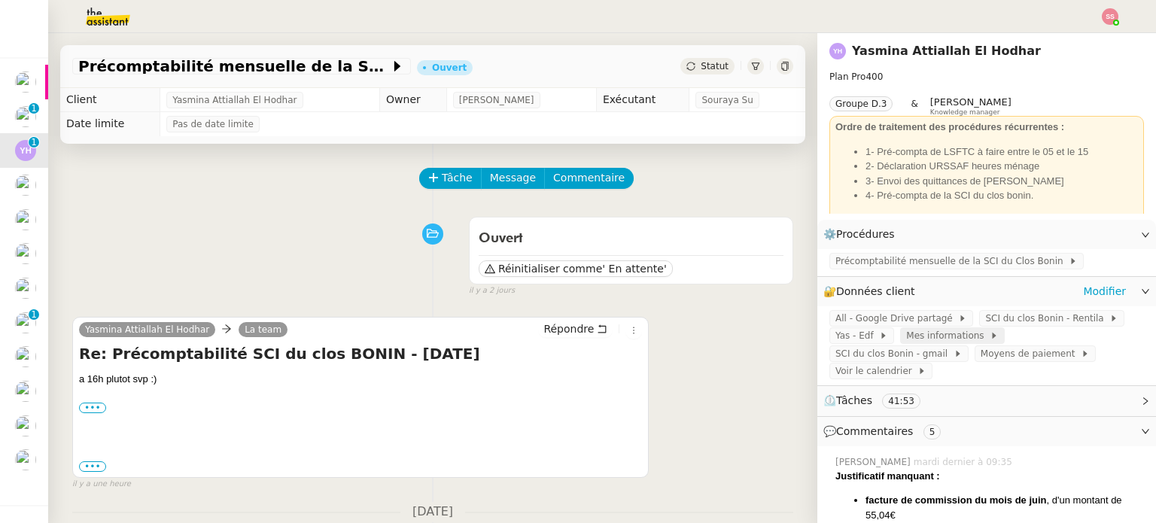
click at [928, 343] on span "Mes informations" at bounding box center [948, 335] width 84 height 15
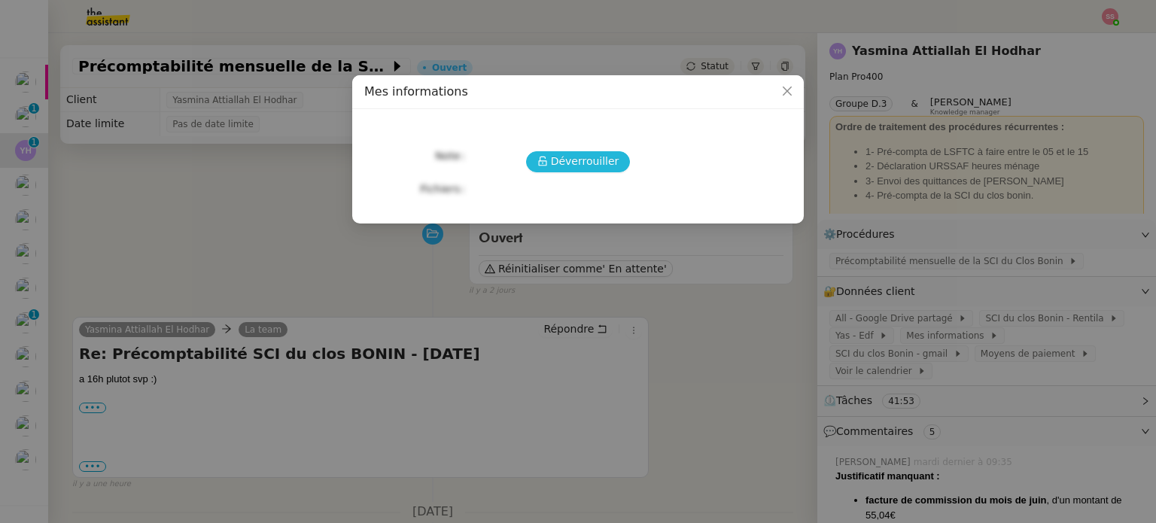
click at [591, 162] on span "Déverrouiller" at bounding box center [585, 161] width 68 height 17
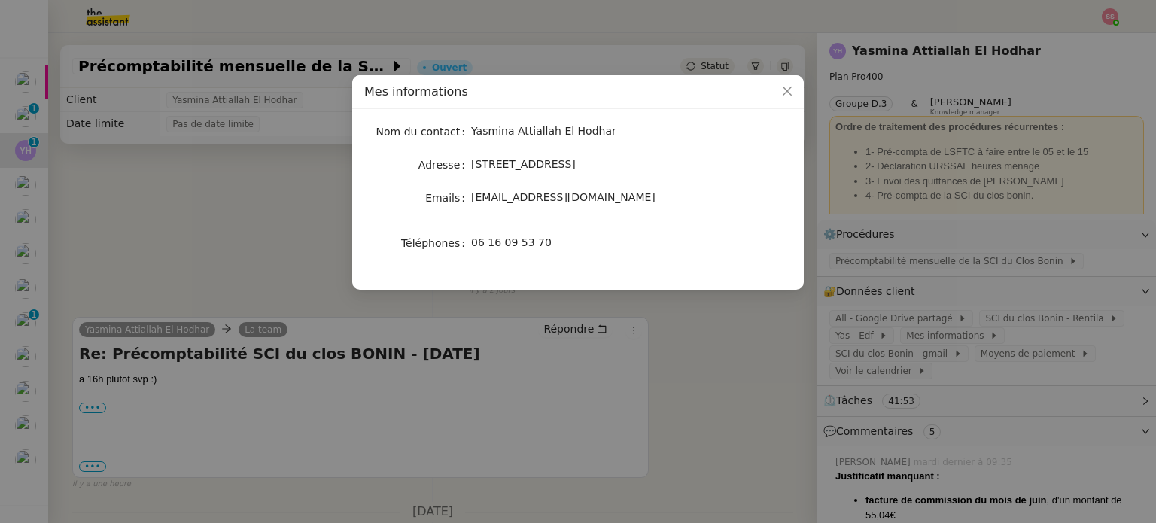
click at [538, 200] on span "[EMAIL_ADDRESS][DOMAIN_NAME]" at bounding box center [563, 197] width 184 height 12
click at [508, 243] on span "06 16 09 53 70" at bounding box center [511, 242] width 81 height 12
click at [296, 213] on nz-modal-container "Mes informations Nom du contact [PERSON_NAME] Attiallah El Hodhar Adresse [STRE…" at bounding box center [578, 261] width 1156 height 523
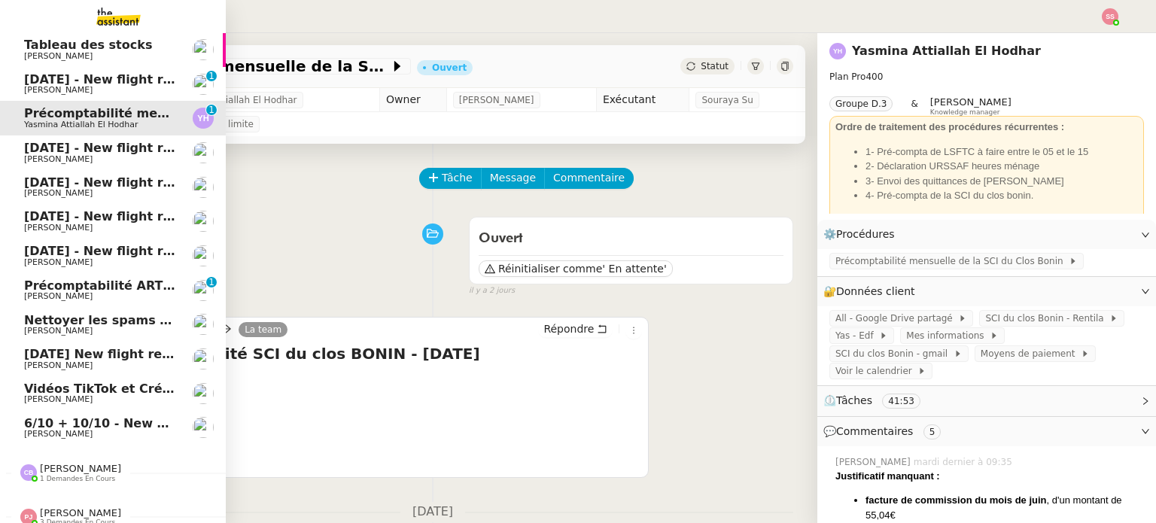
scroll to position [50, 0]
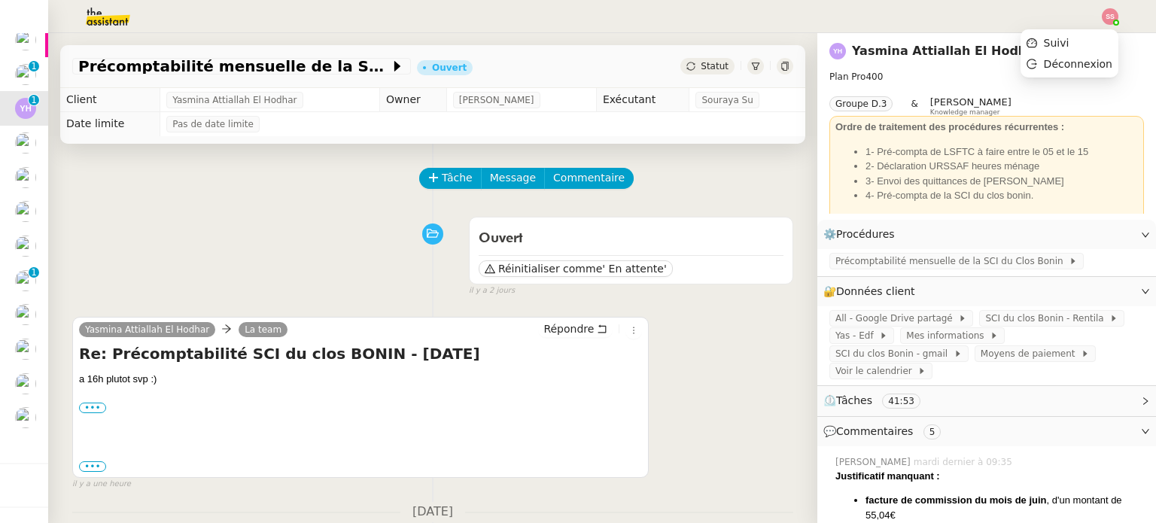
click at [1117, 14] on img at bounding box center [1110, 16] width 17 height 17
click at [1080, 44] on li "Suivi" at bounding box center [1069, 42] width 98 height 21
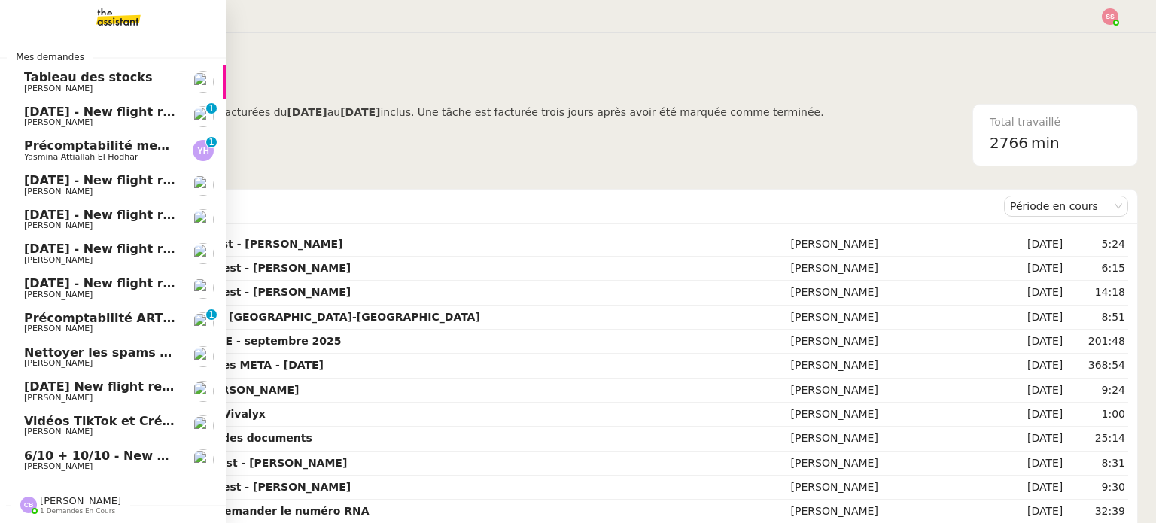
click at [105, 113] on span "[DATE] - New flight request - [PERSON_NAME]" at bounding box center [179, 112] width 311 height 14
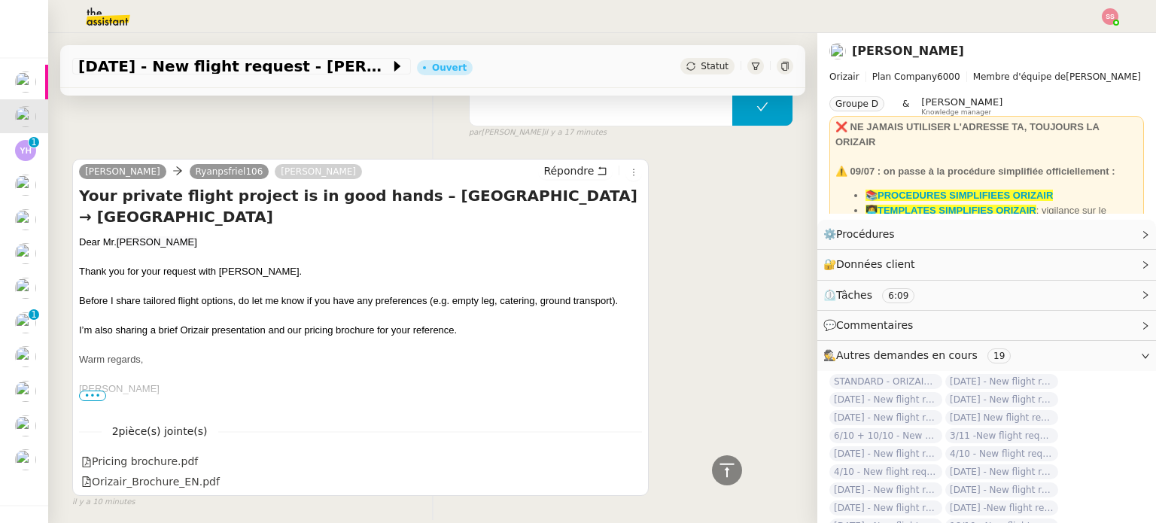
scroll to position [978, 0]
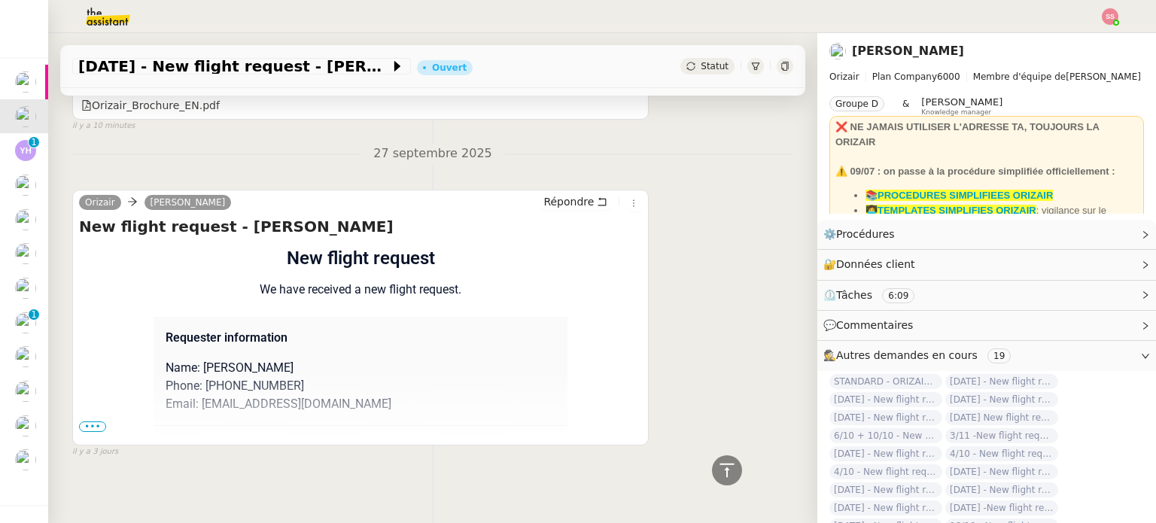
drag, startPoint x: 205, startPoint y: 390, endPoint x: 314, endPoint y: 381, distance: 109.4
click at [314, 381] on p "Phone: [PHONE_NUMBER]" at bounding box center [361, 386] width 390 height 18
drag, startPoint x: 87, startPoint y: 427, endPoint x: 98, endPoint y: 427, distance: 10.5
click at [87, 427] on span "•••" at bounding box center [92, 426] width 27 height 11
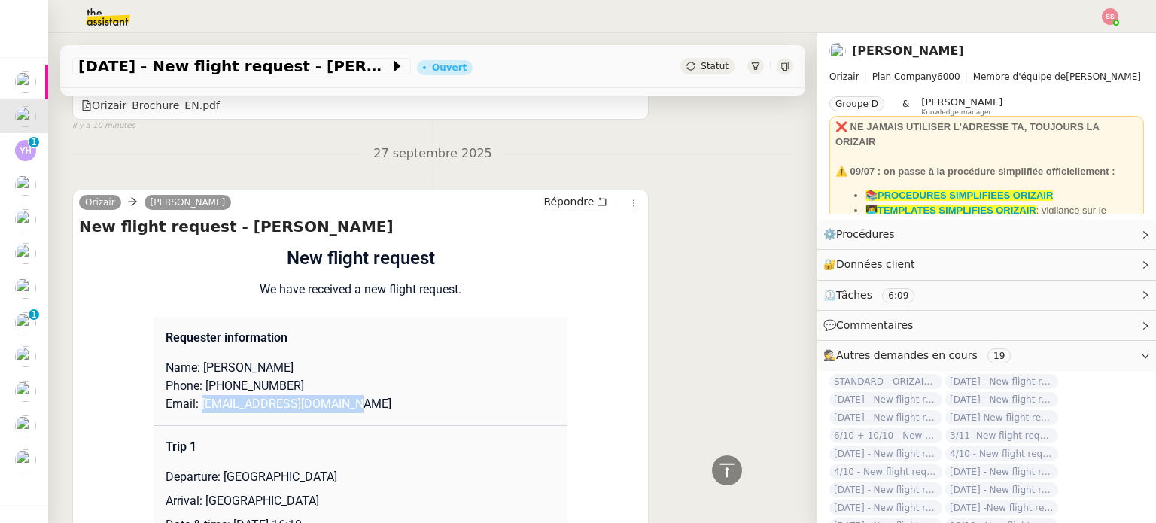
drag, startPoint x: 305, startPoint y: 409, endPoint x: 193, endPoint y: 406, distance: 111.4
click at [193, 406] on td "Requester information Name: [PERSON_NAME] Phone: [PHONE_NUMBER] Email: [EMAIL_A…" at bounding box center [360, 371] width 414 height 109
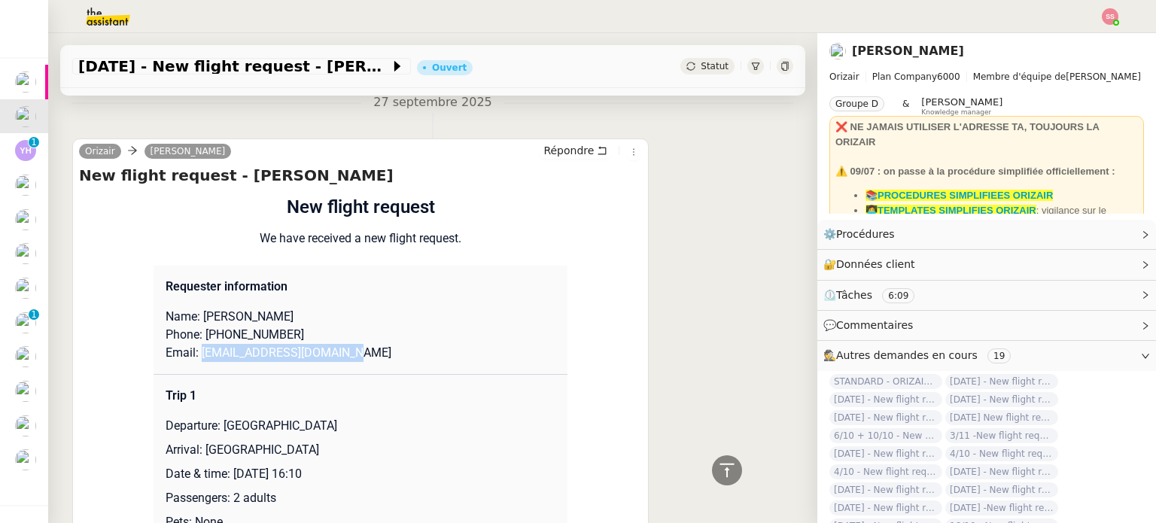
scroll to position [1053, 0]
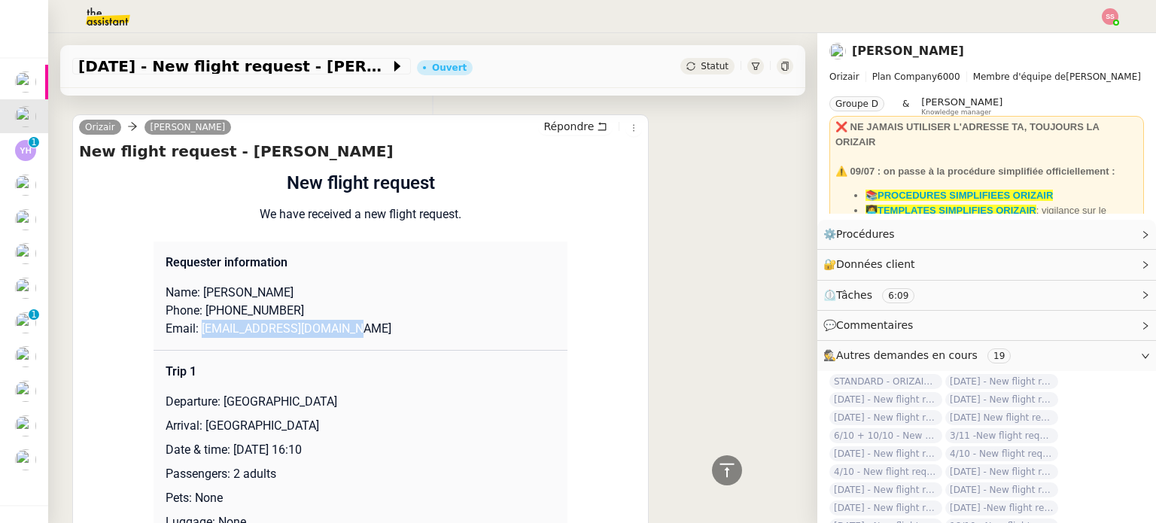
drag, startPoint x: 217, startPoint y: 404, endPoint x: 619, endPoint y: 91, distance: 508.7
click at [354, 403] on p "Departure: [GEOGRAPHIC_DATA]" at bounding box center [361, 402] width 390 height 18
drag, startPoint x: 198, startPoint y: 436, endPoint x: 417, endPoint y: 287, distance: 264.8
click at [308, 429] on p "Arrival: [GEOGRAPHIC_DATA]" at bounding box center [361, 426] width 390 height 18
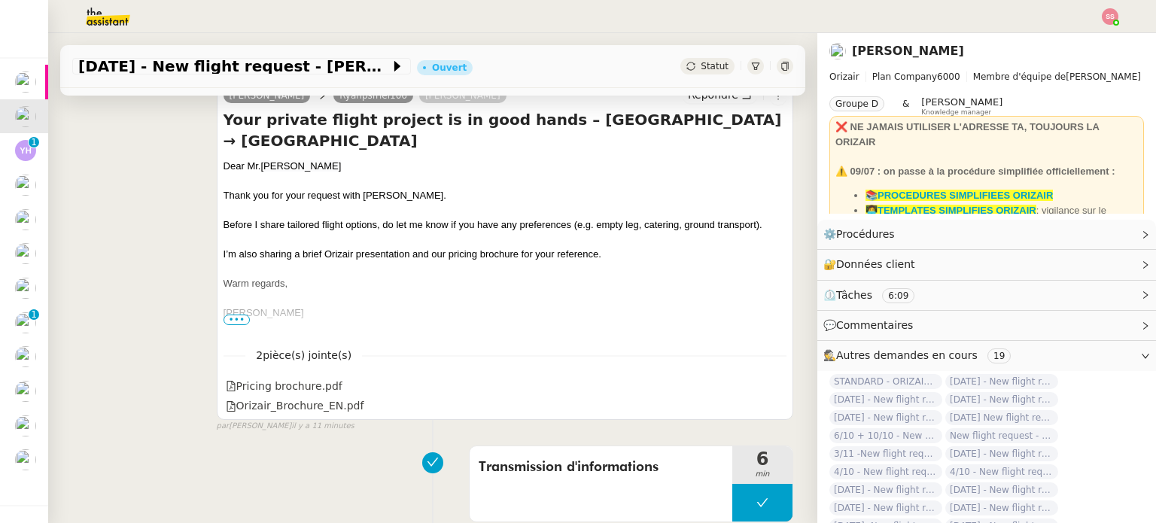
scroll to position [127, 0]
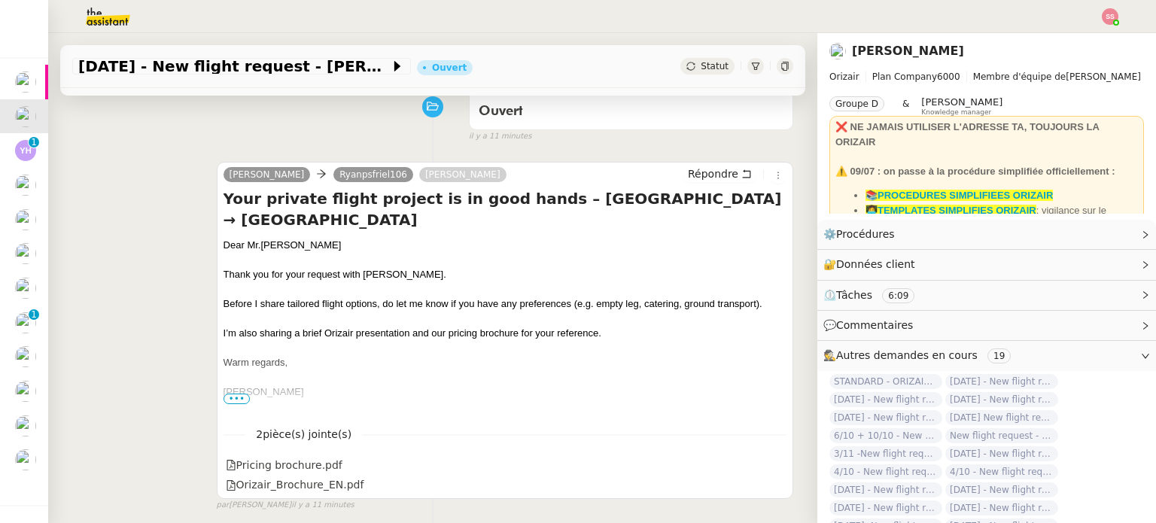
click at [686, 63] on icon at bounding box center [690, 66] width 9 height 9
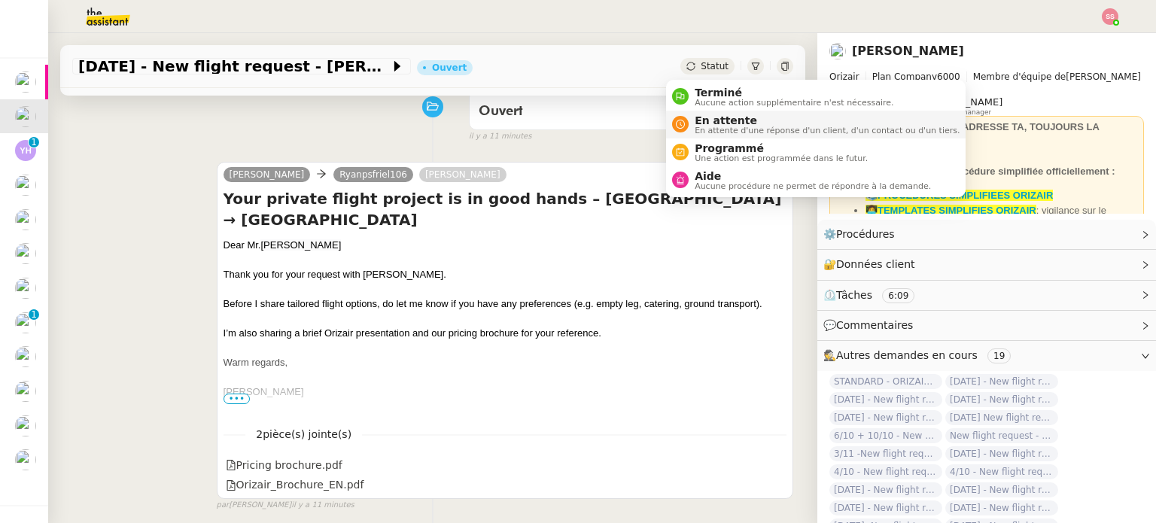
click at [701, 120] on span "En attente" at bounding box center [827, 120] width 265 height 12
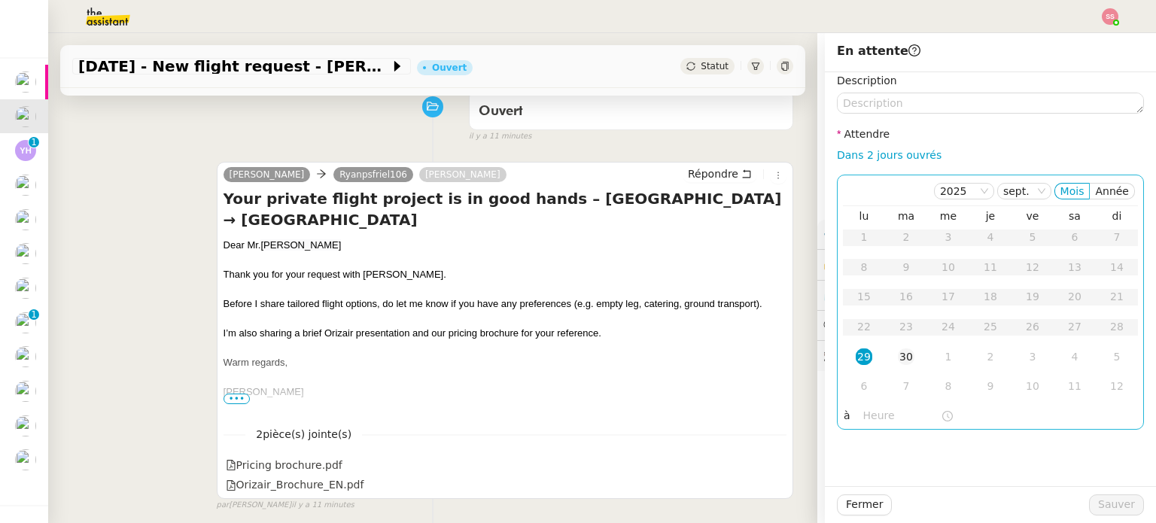
click at [900, 354] on div "30" at bounding box center [906, 356] width 17 height 17
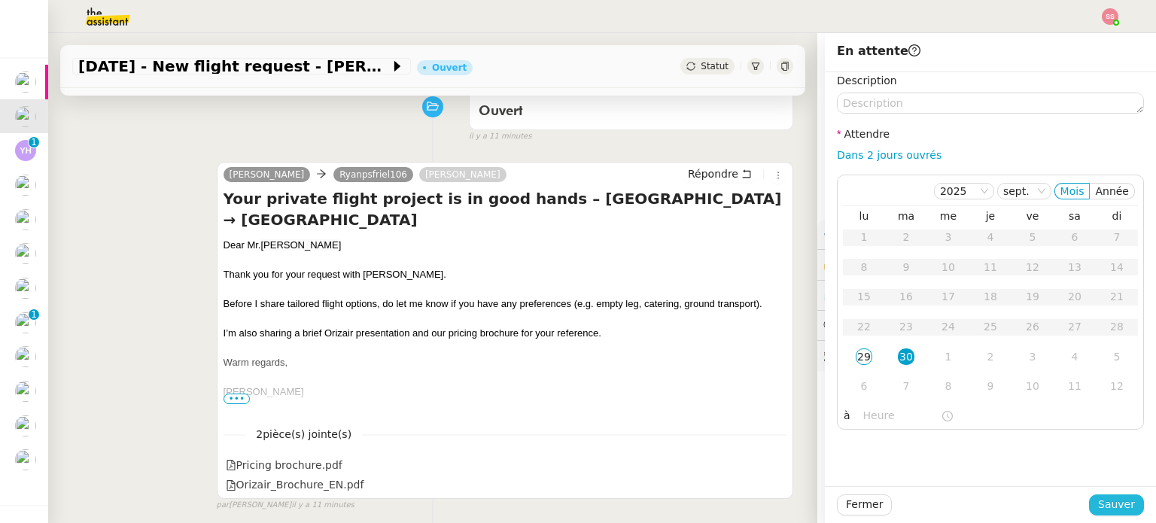
click at [1098, 499] on span "Sauver" at bounding box center [1116, 504] width 37 height 17
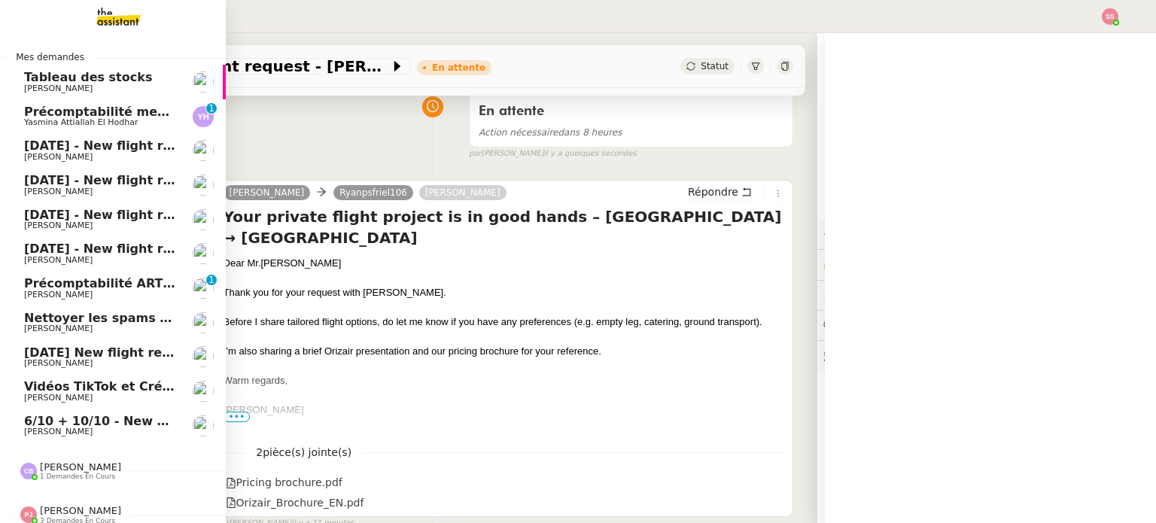
click at [53, 146] on span "[DATE] - New flight request - As Bo" at bounding box center [142, 145] width 237 height 14
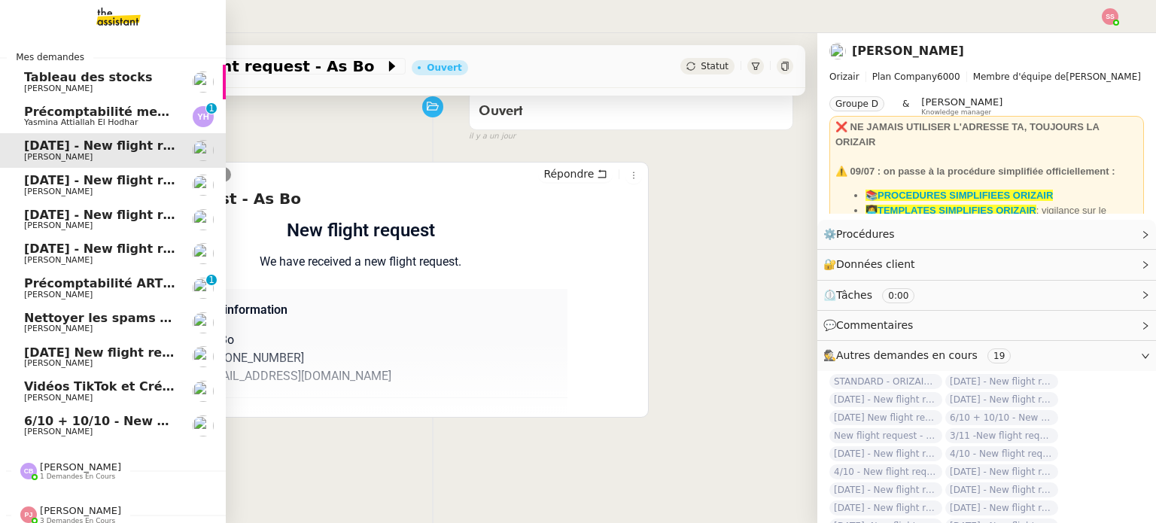
click at [77, 114] on span "Précomptabilité mensuelle de la SCI du Clos Bonin - [DATE]" at bounding box center [225, 112] width 402 height 14
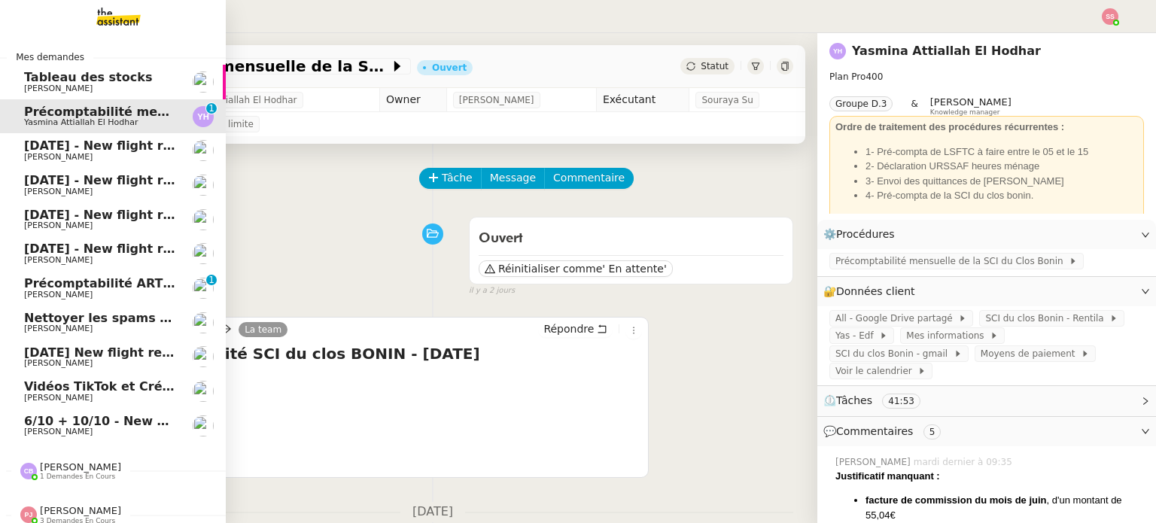
click at [84, 144] on span "[DATE] - New flight request - As Bo" at bounding box center [142, 145] width 237 height 14
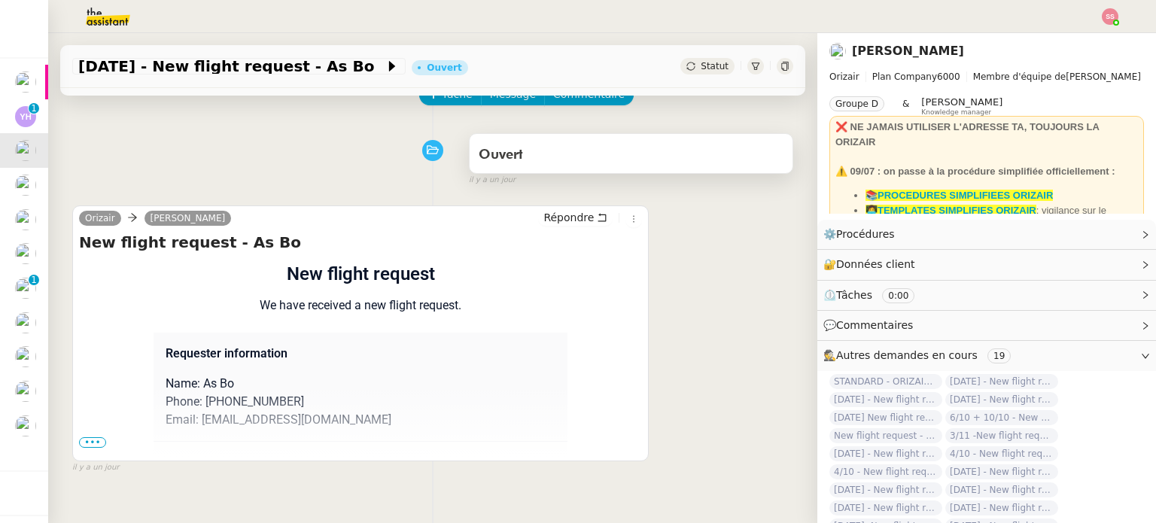
scroll to position [202, 0]
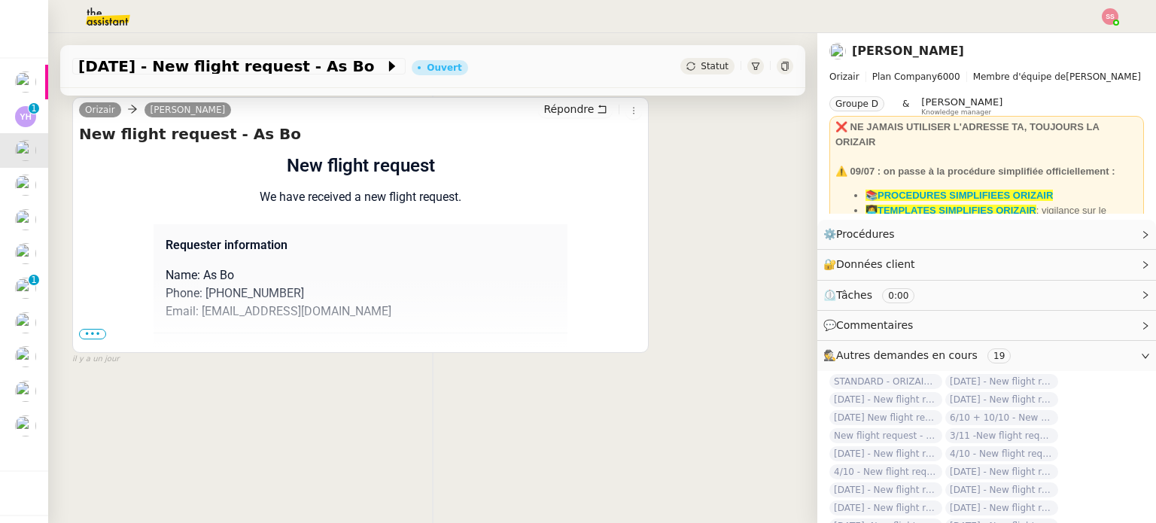
click at [84, 330] on span "•••" at bounding box center [92, 334] width 27 height 11
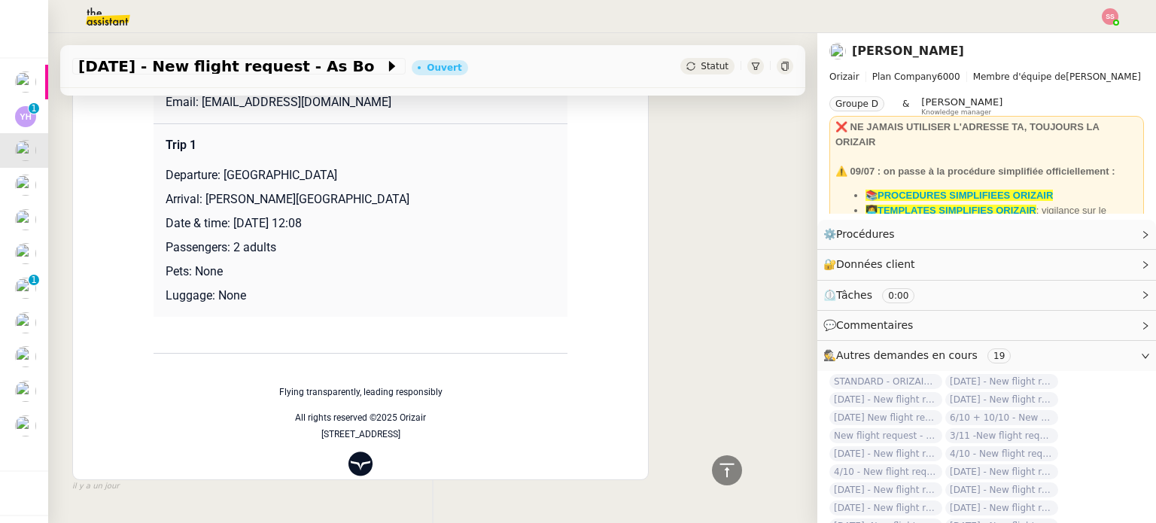
scroll to position [427, 0]
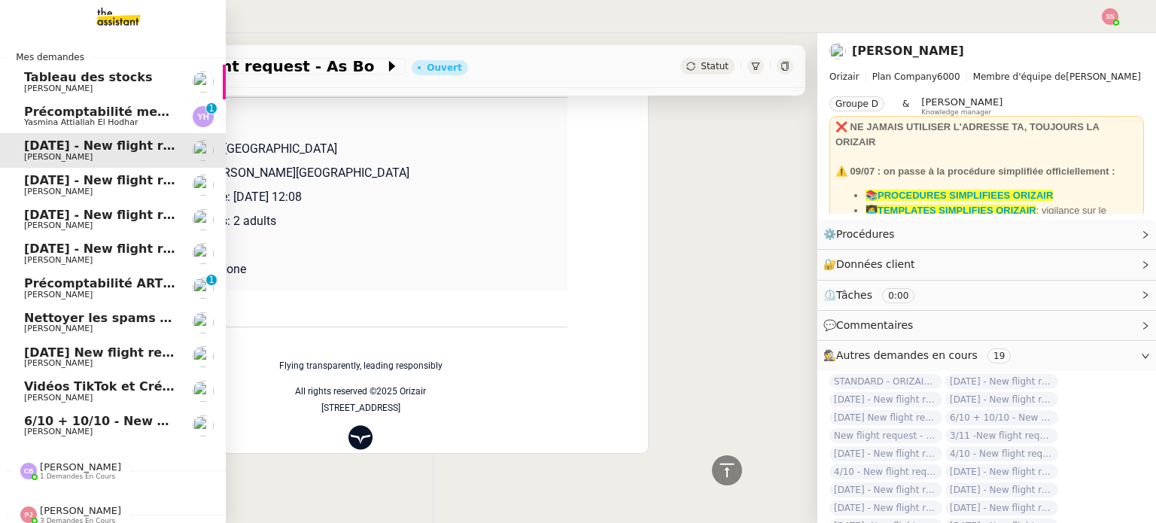
click at [128, 180] on span "[DATE] - New flight request - Sinon [PERSON_NAME]" at bounding box center [200, 180] width 353 height 14
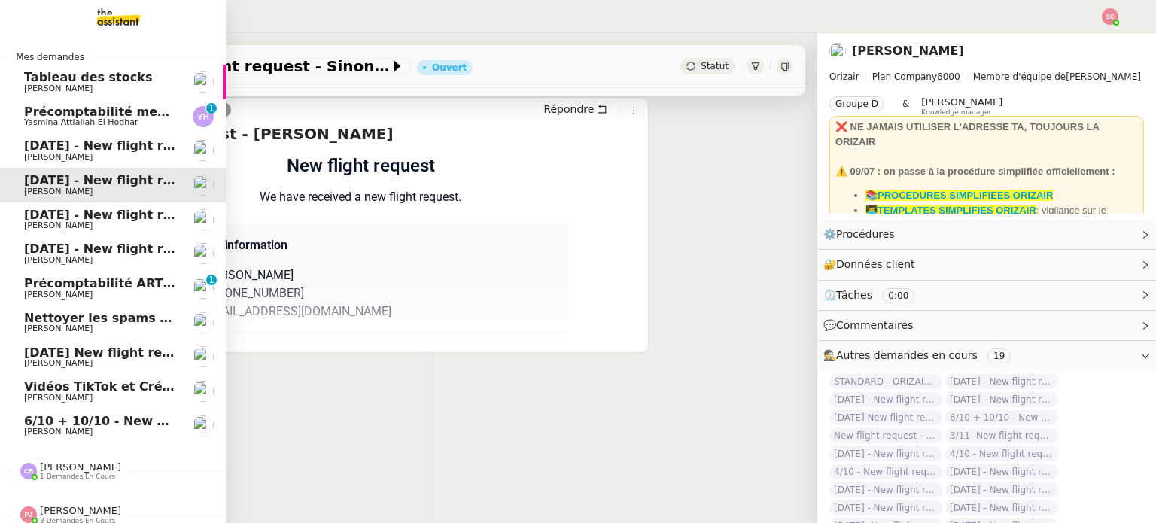
click at [48, 423] on span "6/10 + 10/10 - New flight request - [PERSON_NAME]" at bounding box center [199, 421] width 351 height 14
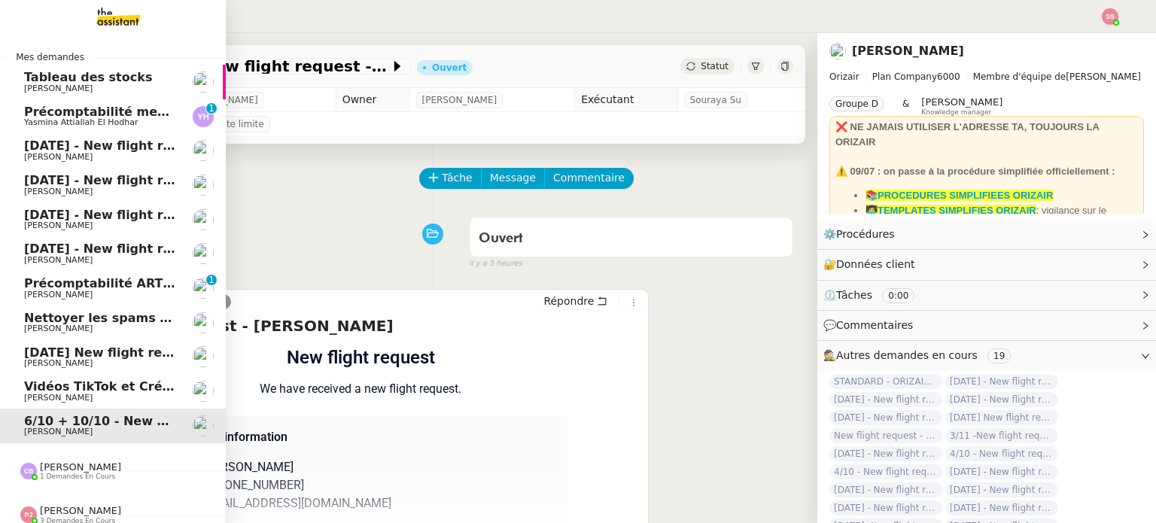
click at [105, 153] on span "[PERSON_NAME]" at bounding box center [100, 157] width 152 height 9
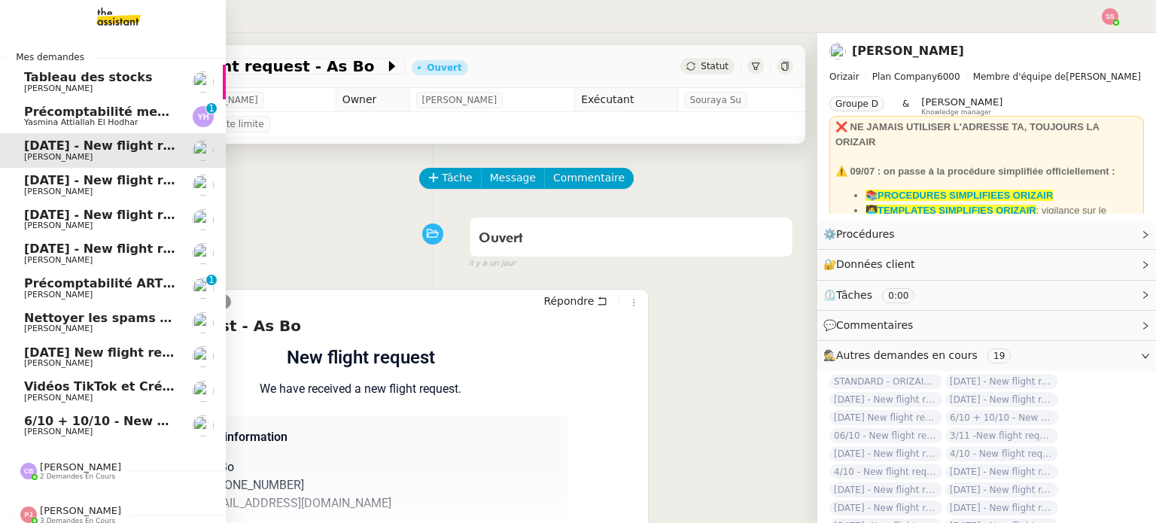
click at [89, 173] on link "[DATE] - New flight request - Sinon [PERSON_NAME] [PERSON_NAME]" at bounding box center [113, 185] width 226 height 35
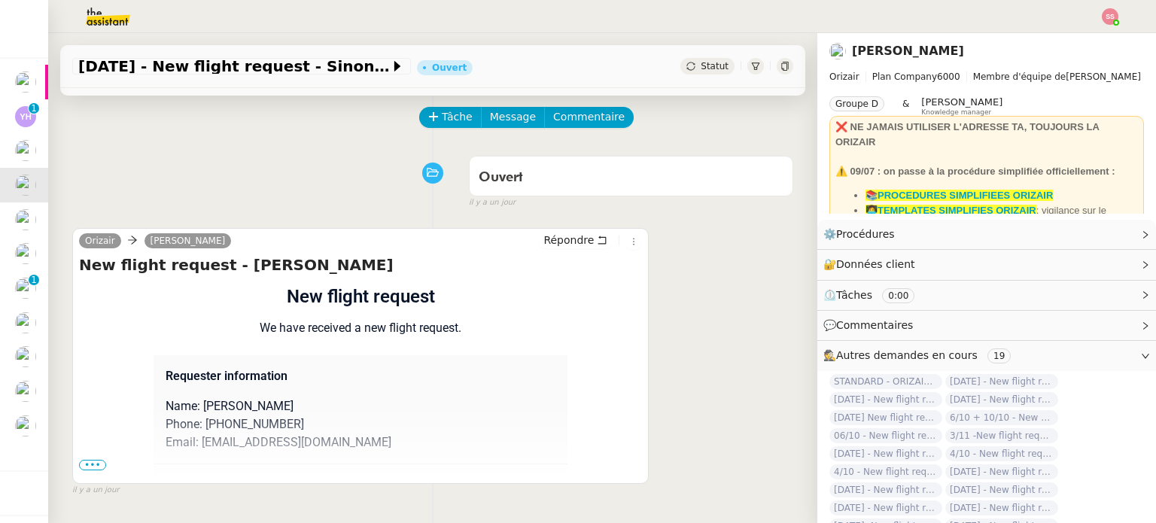
scroll to position [150, 0]
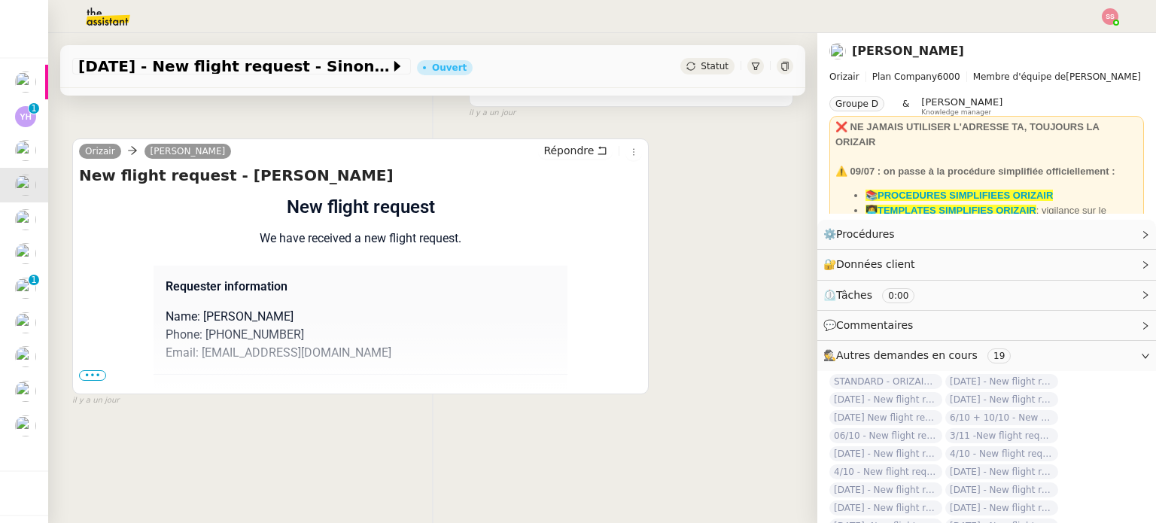
click at [91, 378] on span "•••" at bounding box center [92, 375] width 27 height 11
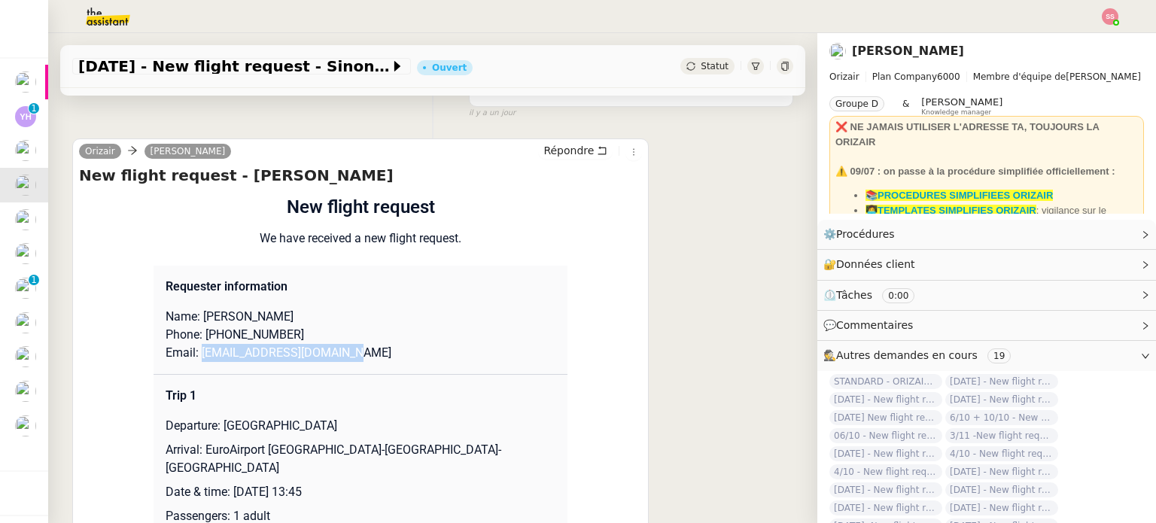
drag, startPoint x: 194, startPoint y: 357, endPoint x: 369, endPoint y: 354, distance: 174.6
click at [369, 354] on p "Email: [EMAIL_ADDRESS][DOMAIN_NAME]" at bounding box center [361, 353] width 390 height 18
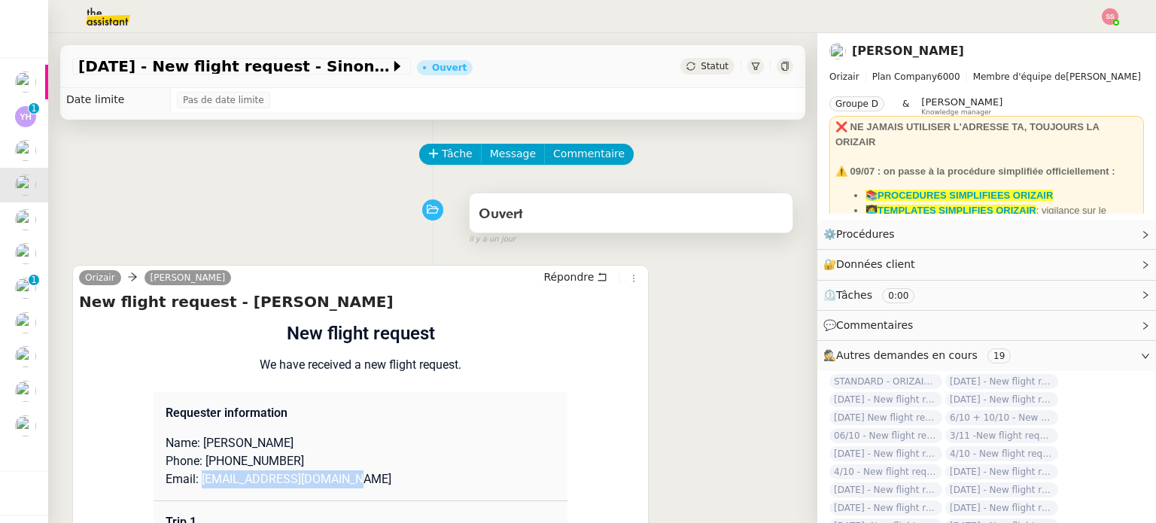
scroll to position [0, 0]
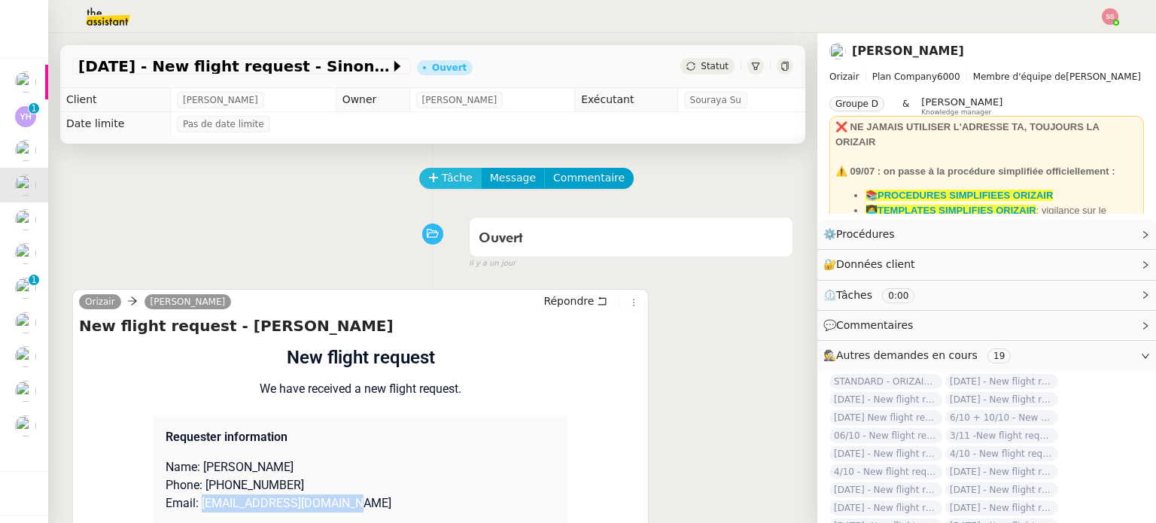
click at [461, 186] on button "Tâche" at bounding box center [450, 178] width 62 height 21
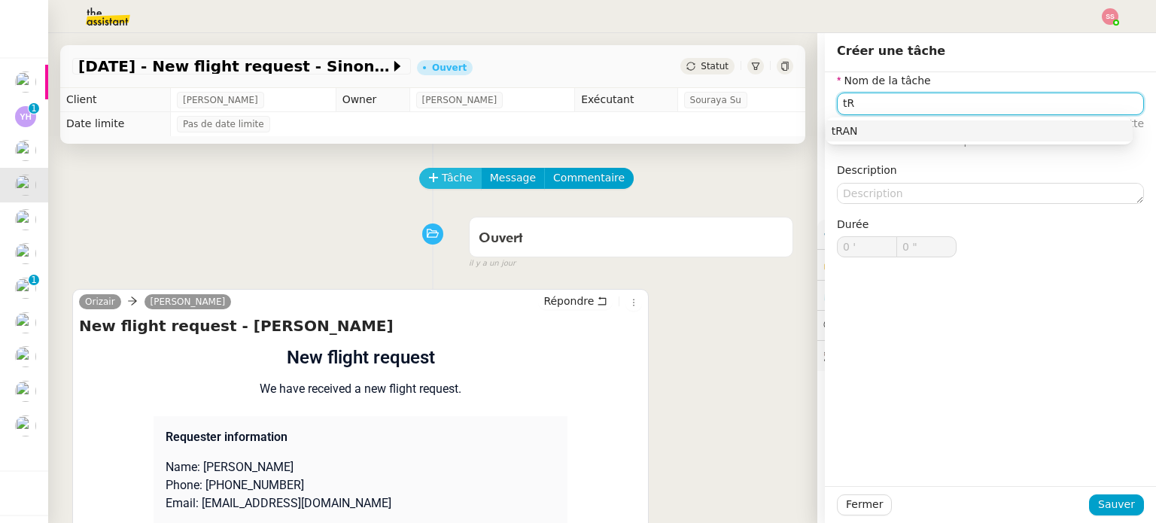
type input "t"
click at [959, 129] on div "Transmission d'informations" at bounding box center [978, 131] width 295 height 14
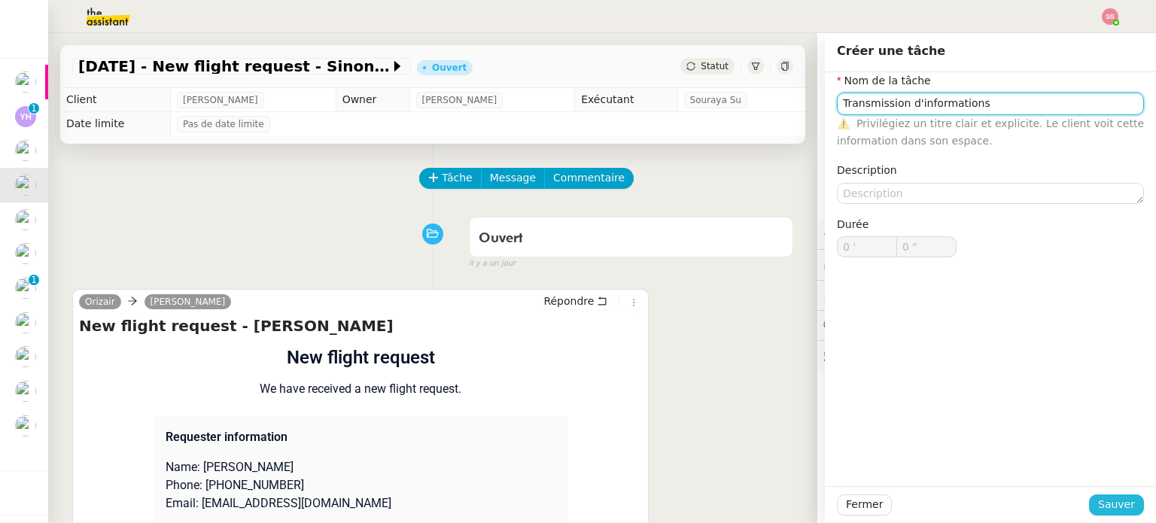
type input "Transmission d'informations"
click at [1117, 509] on span "Sauver" at bounding box center [1116, 504] width 37 height 17
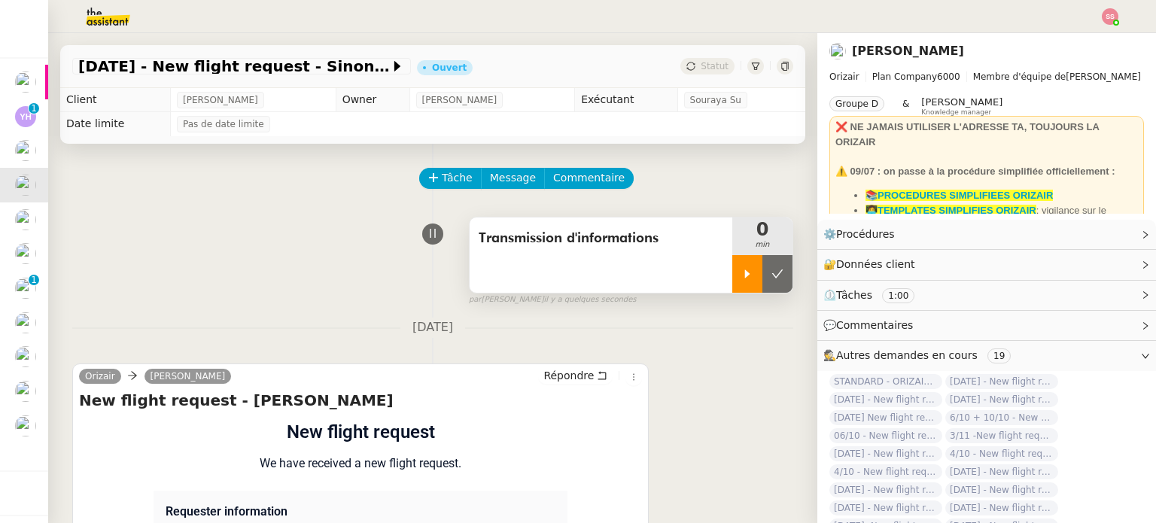
click at [741, 280] on icon at bounding box center [747, 274] width 12 height 12
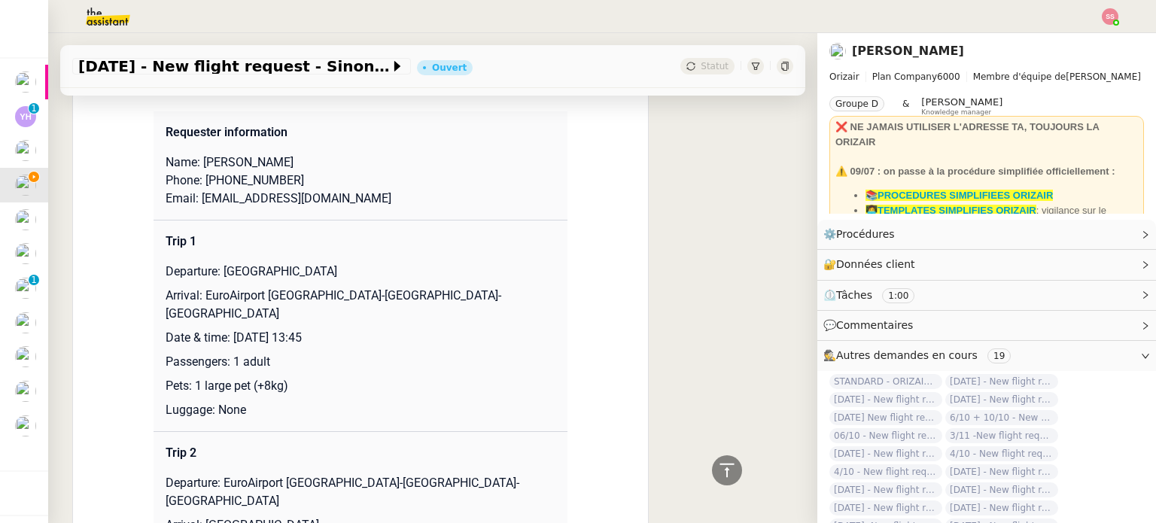
scroll to position [376, 0]
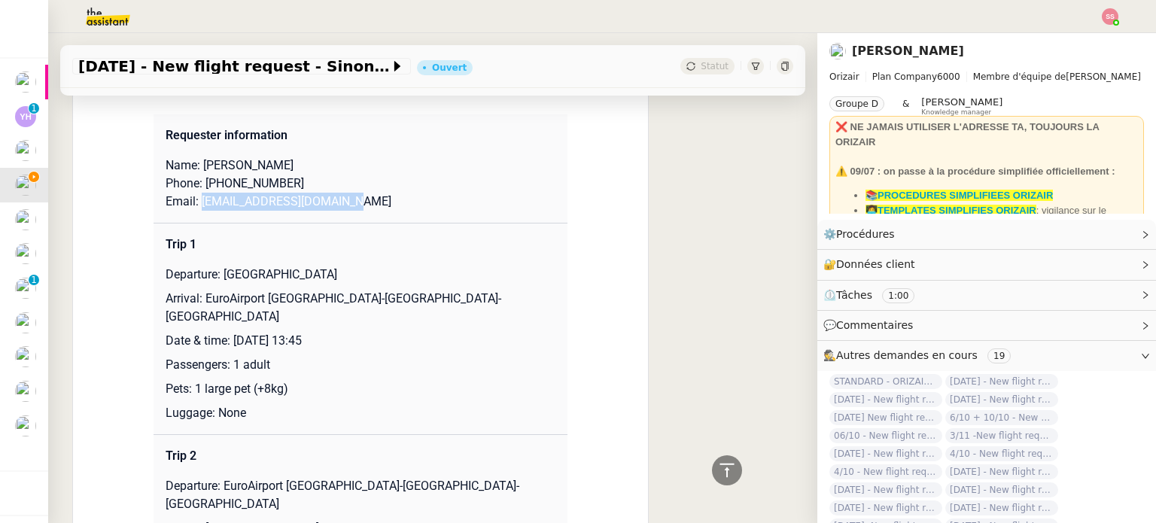
drag, startPoint x: 191, startPoint y: 201, endPoint x: 391, endPoint y: 210, distance: 200.4
click at [391, 210] on p "Email: [EMAIL_ADDRESS][DOMAIN_NAME]" at bounding box center [361, 202] width 390 height 18
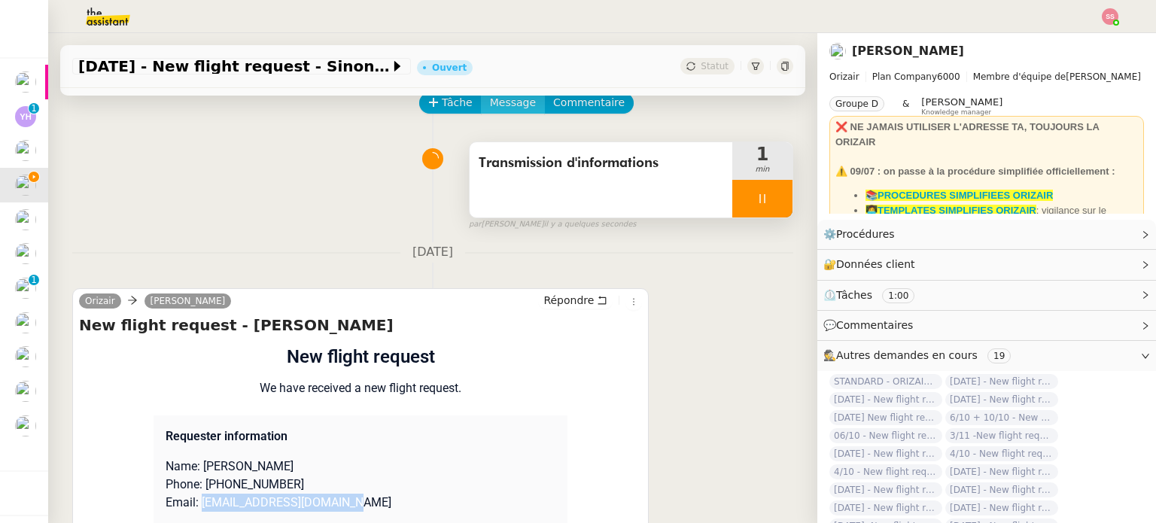
click at [499, 102] on span "Message" at bounding box center [513, 102] width 46 height 17
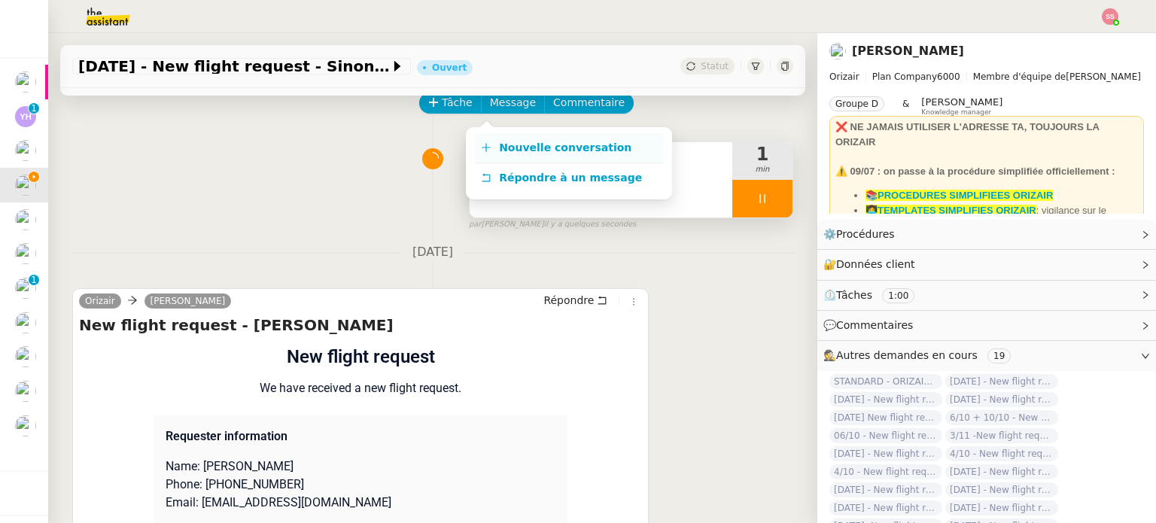
click at [524, 144] on span "Nouvelle conversation" at bounding box center [565, 147] width 132 height 12
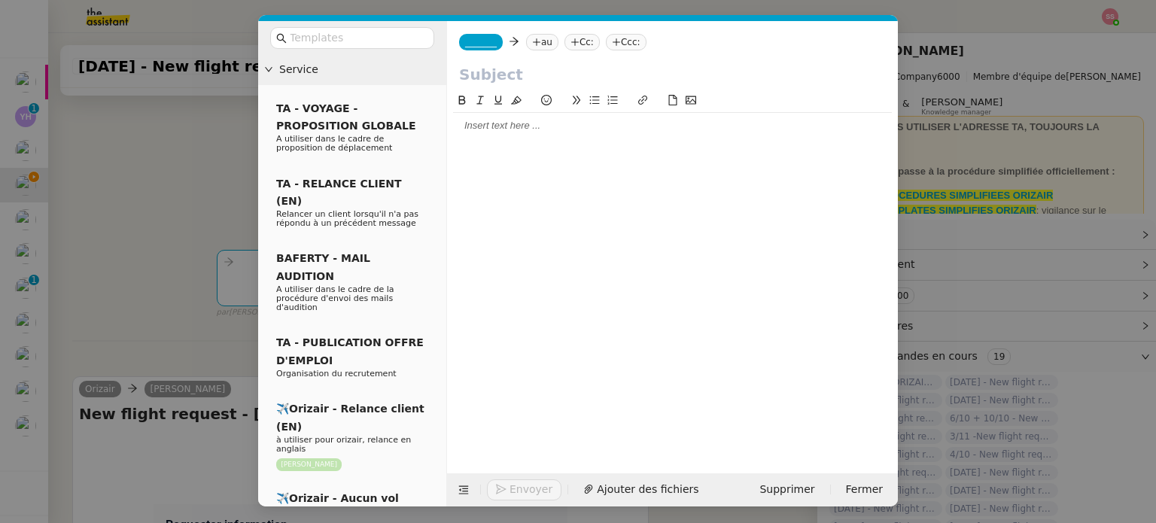
click at [546, 37] on nz-tag "au" at bounding box center [542, 42] width 32 height 17
paste input "[EMAIL_ADDRESS][DOMAIN_NAME]"
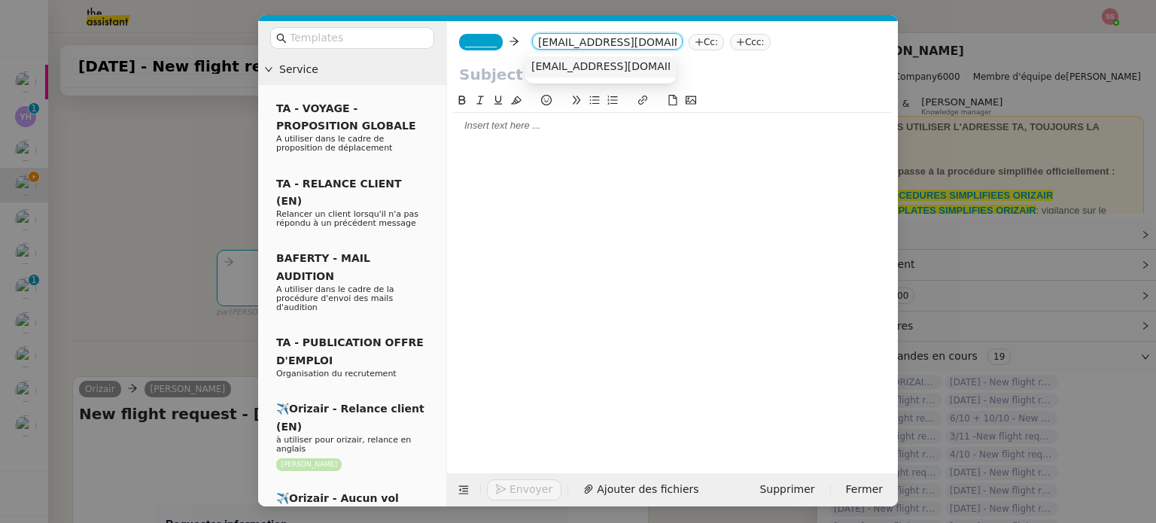
type input "[EMAIL_ADDRESS][DOMAIN_NAME]"
click at [603, 69] on span "[EMAIL_ADDRESS][DOMAIN_NAME]" at bounding box center [623, 66] width 184 height 12
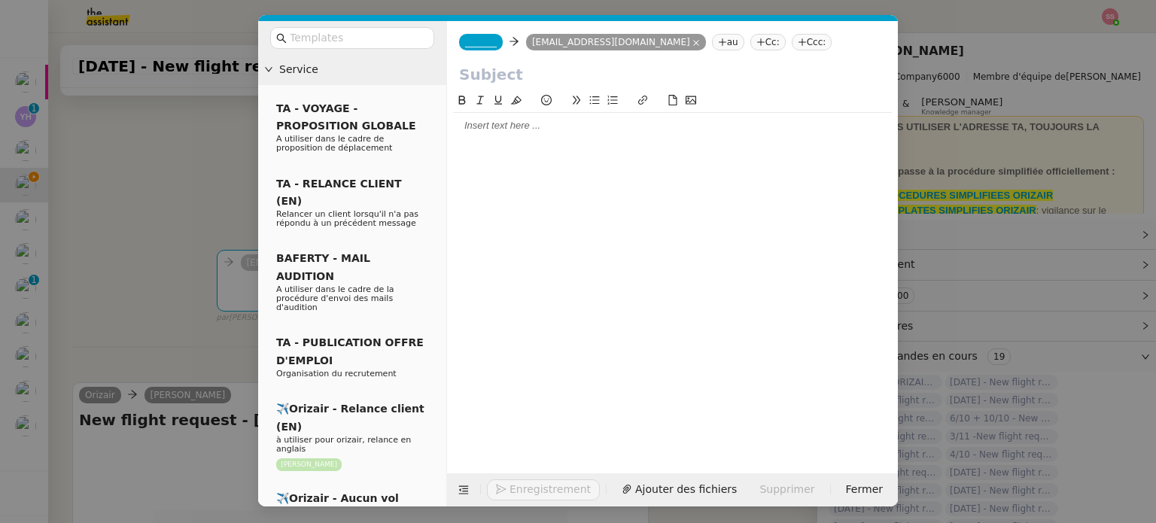
click at [792, 42] on nz-tag "Ccc:" at bounding box center [812, 42] width 41 height 17
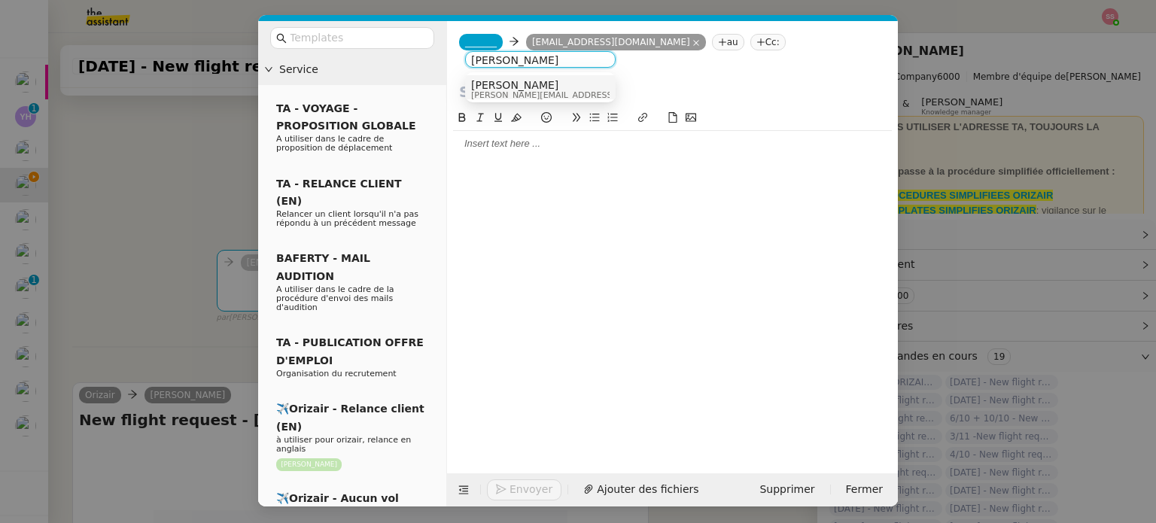
type input "[PERSON_NAME]"
click at [566, 93] on div "[PERSON_NAME] [PERSON_NAME][EMAIL_ADDRESS][DOMAIN_NAME]" at bounding box center [540, 89] width 138 height 20
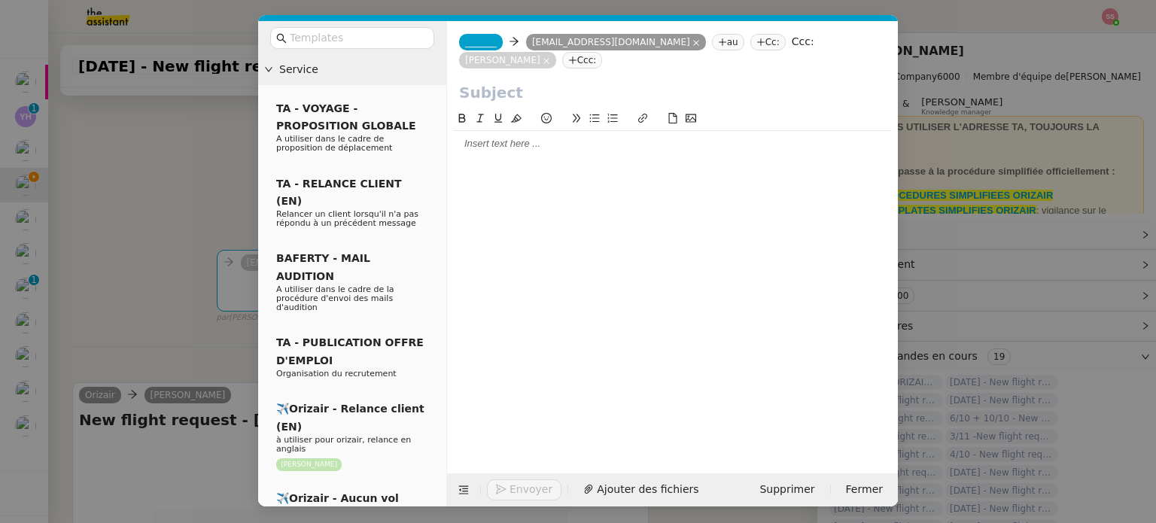
click at [481, 41] on span "_______" at bounding box center [481, 42] width 32 height 11
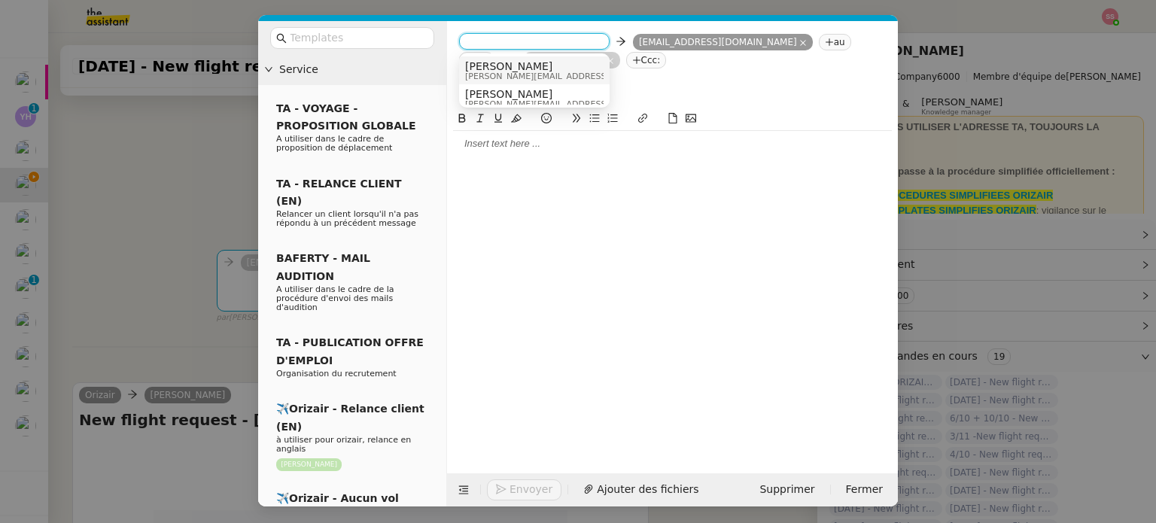
click at [521, 67] on span "[PERSON_NAME]" at bounding box center [572, 66] width 214 height 12
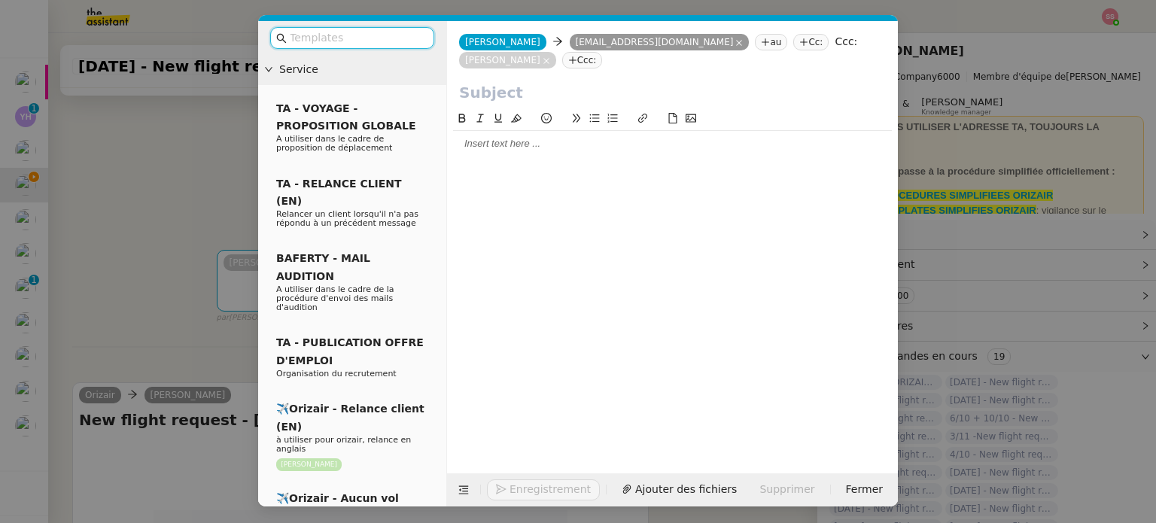
click at [385, 38] on input "text" at bounding box center [357, 37] width 135 height 17
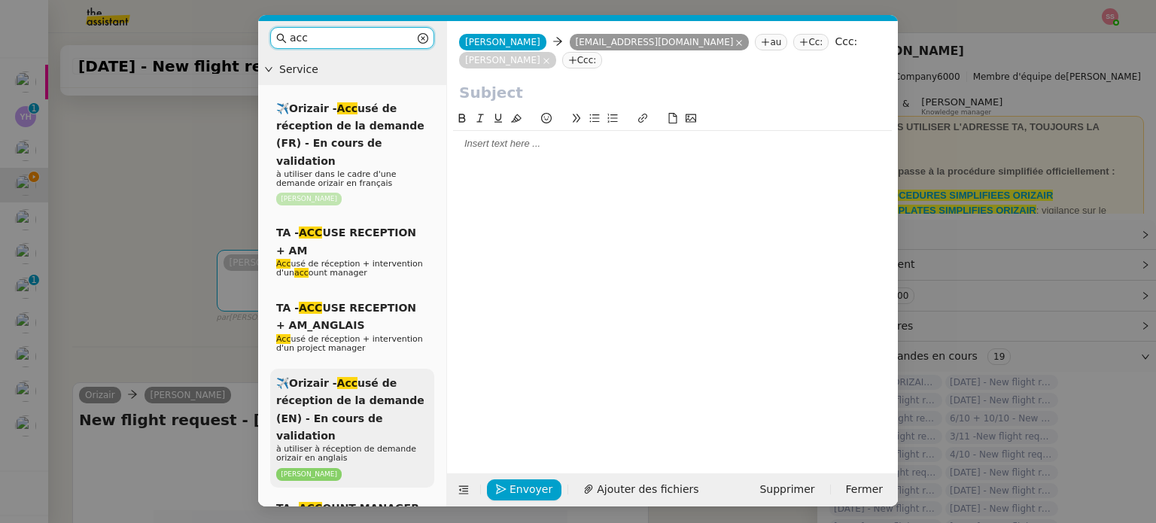
type input "acc"
click at [386, 377] on span "✈️Orizair - Acc usé de réception de la demande (EN) - En cours de validation" at bounding box center [350, 409] width 148 height 65
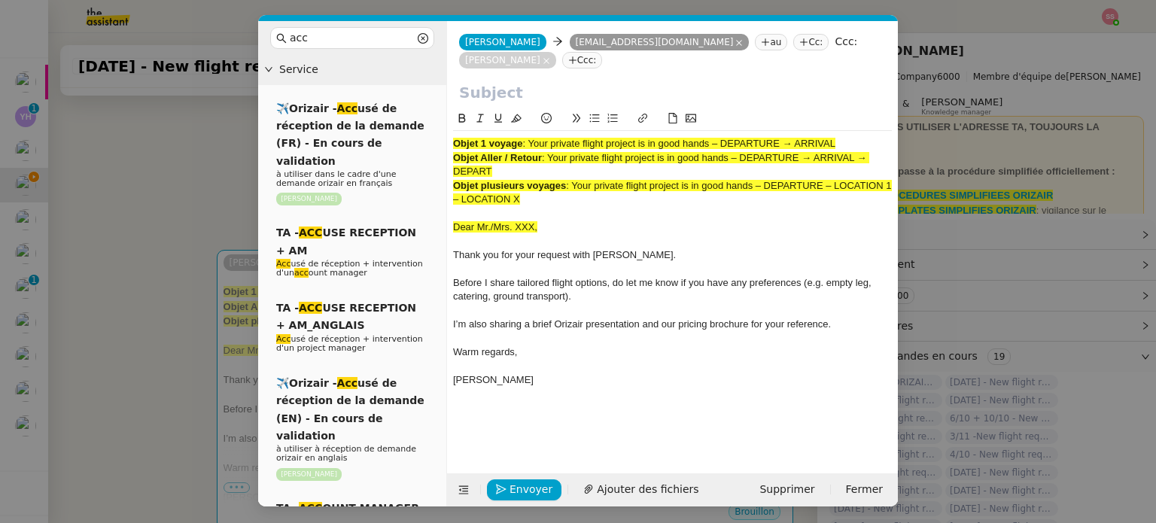
drag, startPoint x: 530, startPoint y: 124, endPoint x: 888, endPoint y: 120, distance: 358.2
click at [888, 137] on div "Objet 1 voyage : Your private flight project is in good hands – DEPARTURE → ARR…" at bounding box center [672, 144] width 439 height 14
click at [552, 81] on input "text" at bounding box center [672, 92] width 427 height 23
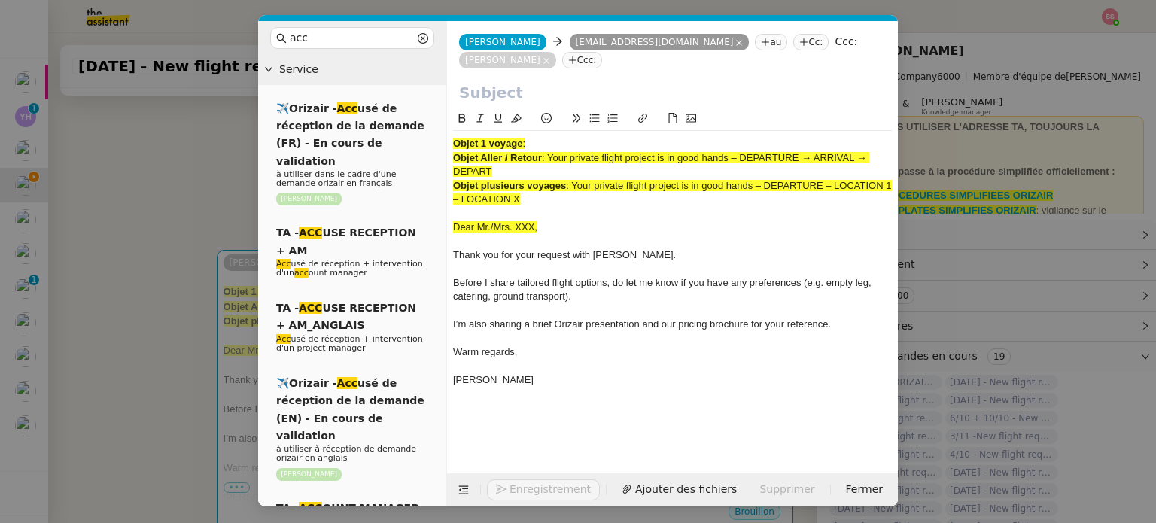
paste input "Your private flight project is in good hands – DEPARTURE → ARRIVAL"
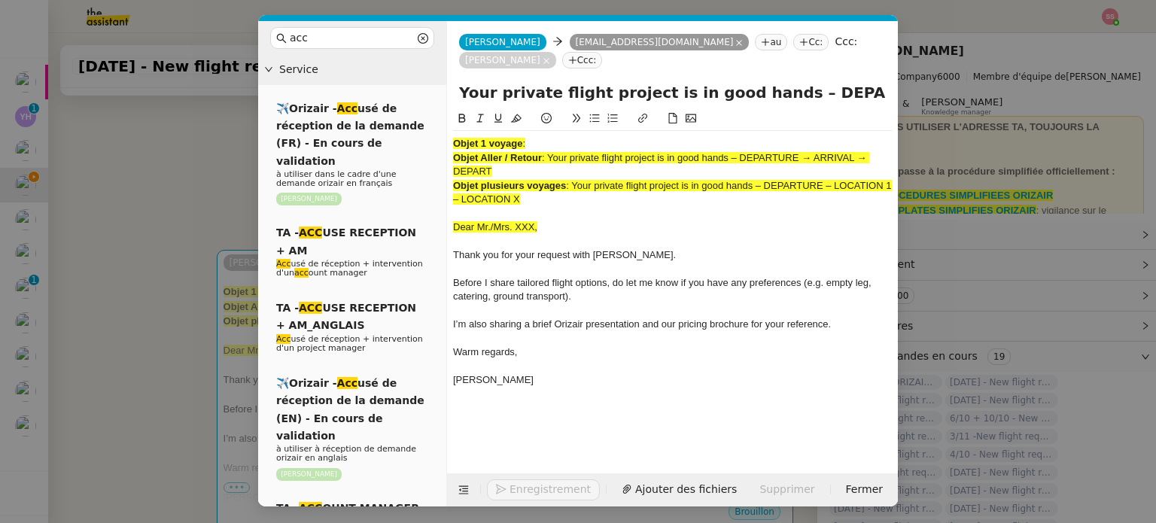
scroll to position [0, 65]
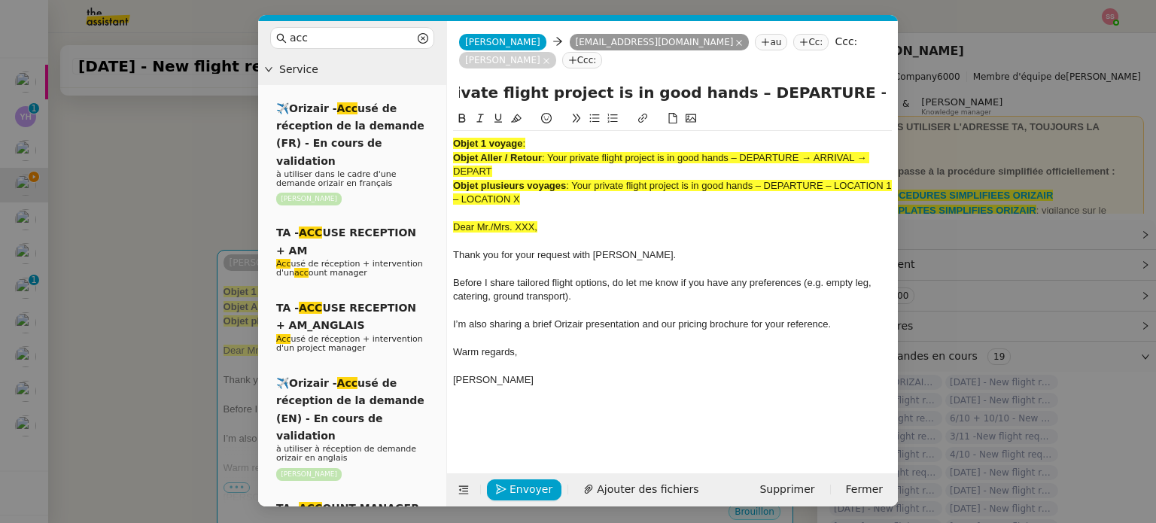
type input "Your private flight project is in good hands – DEPARTURE → ARRIVAL"
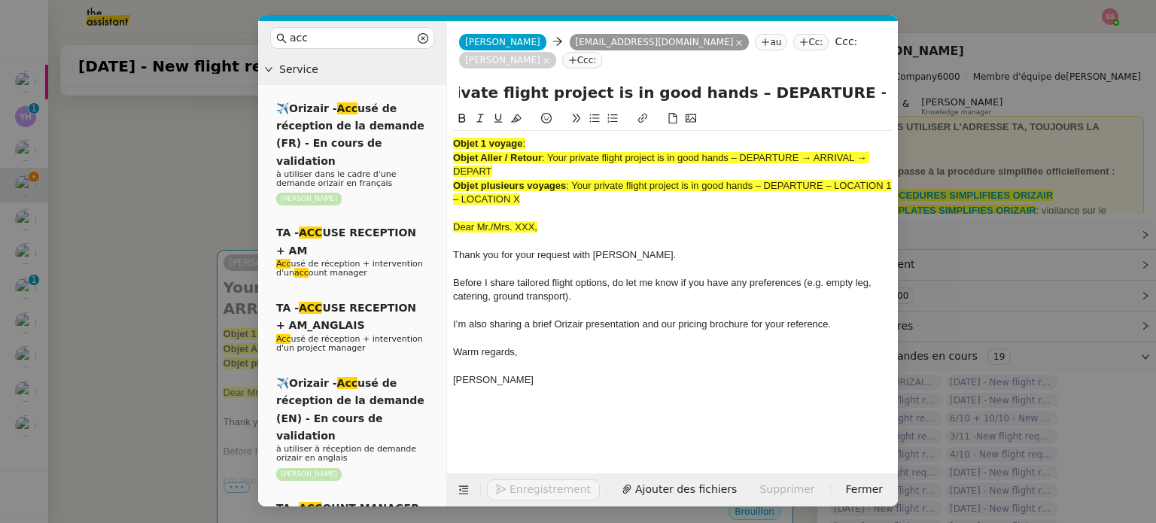
scroll to position [0, 0]
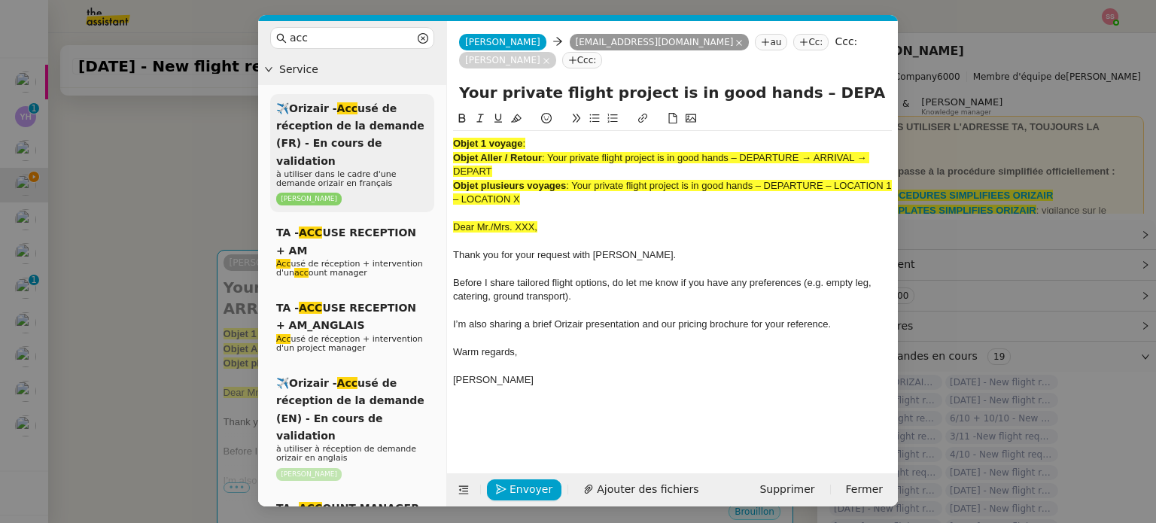
drag, startPoint x: 553, startPoint y: 184, endPoint x: 413, endPoint y: 96, distance: 165.3
click at [413, 96] on nz-layout "acc Service ✈️Orizair - Acc usé de réception de la demande (FR) - En cours de v…" at bounding box center [578, 263] width 640 height 485
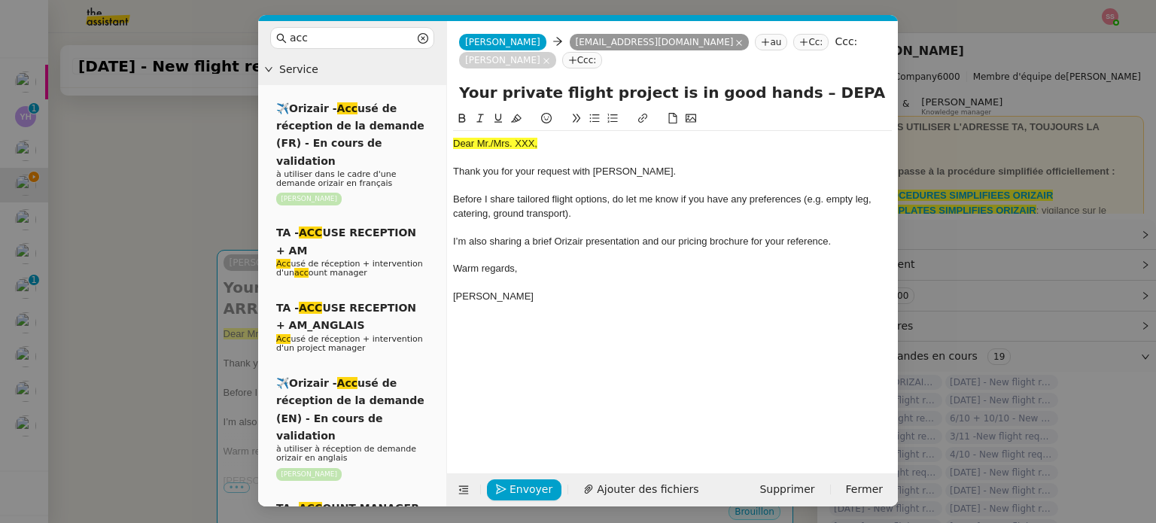
click at [160, 336] on nz-modal-container "acc Service ✈️Orizair - Acc usé de réception de la demande (FR) - En cours de v…" at bounding box center [578, 261] width 1156 height 523
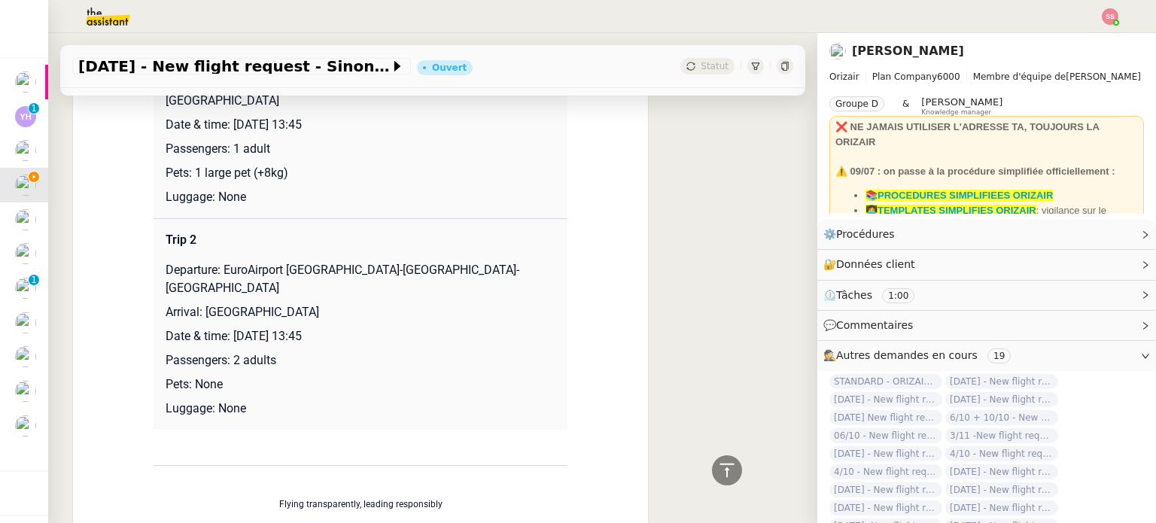
scroll to position [752, 0]
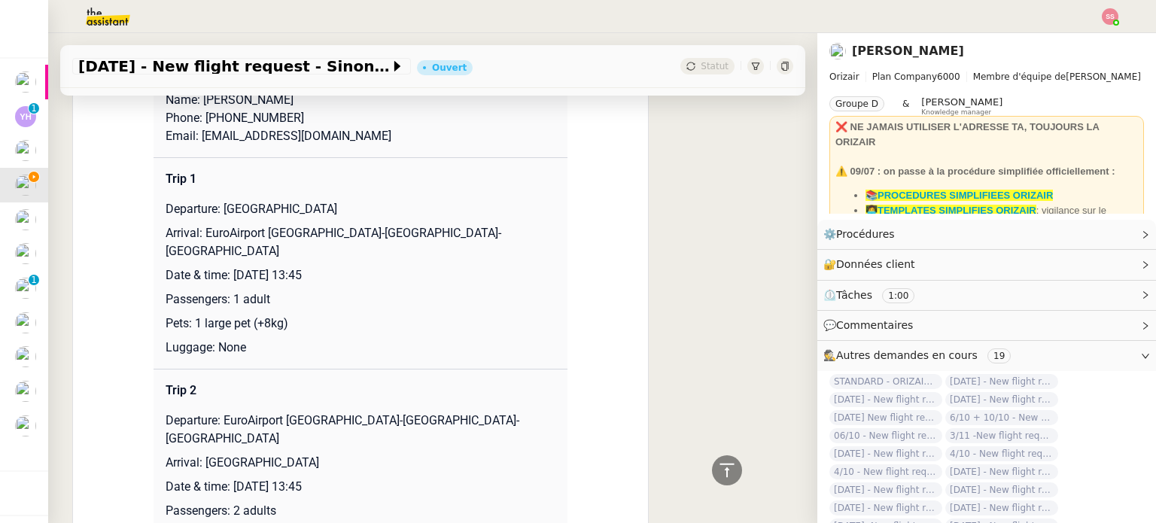
drag, startPoint x: 215, startPoint y: 192, endPoint x: 351, endPoint y: 191, distance: 136.2
click at [351, 200] on p "Departure: [GEOGRAPHIC_DATA]" at bounding box center [361, 209] width 390 height 18
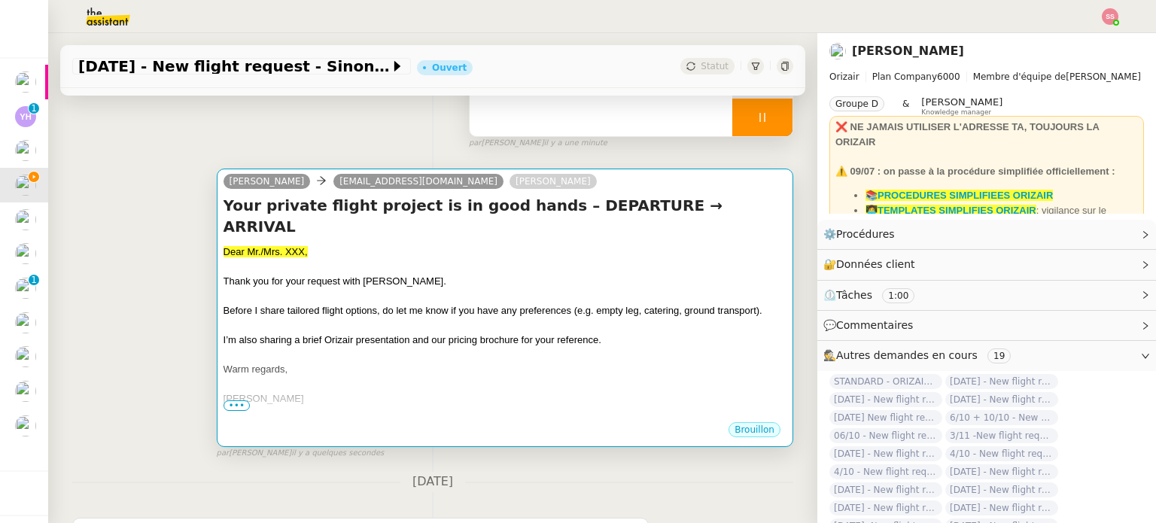
scroll to position [150, 0]
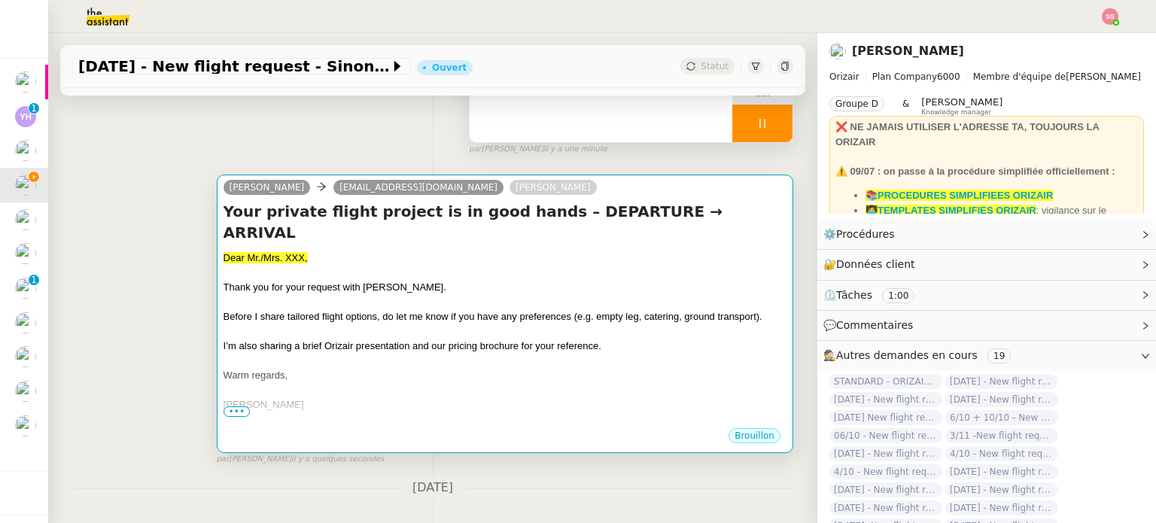
click at [628, 229] on div "Your private flight project is in good hands – DEPARTURE → ARRIVAL Dear Mr./Mrs…" at bounding box center [504, 314] width 563 height 226
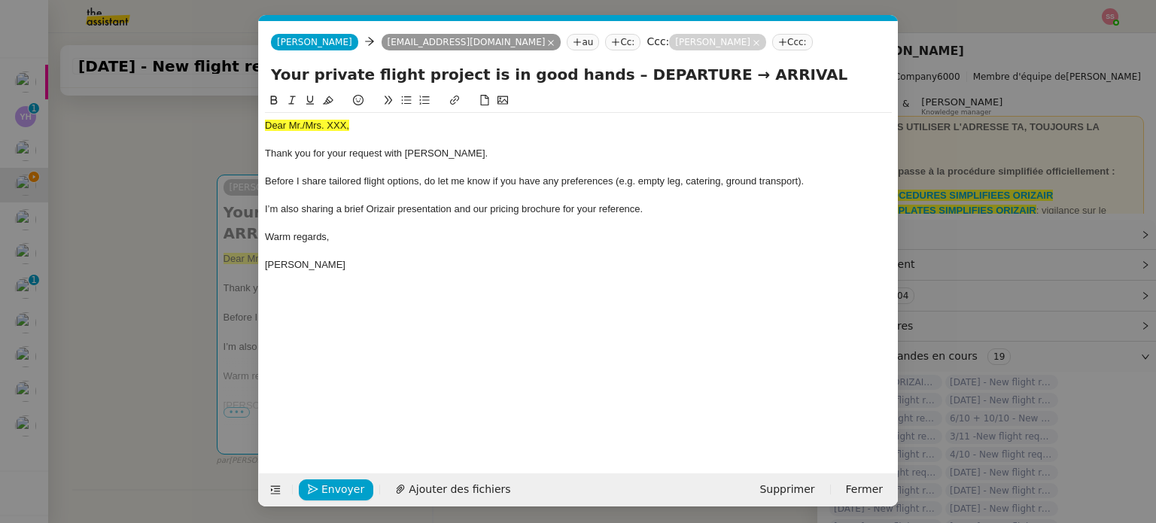
scroll to position [0, 46]
drag, startPoint x: 673, startPoint y: 76, endPoint x: 591, endPoint y: 78, distance: 81.3
click at [591, 78] on input "Your private flight project is in good hands – DEPARTURE → ARRIVAL" at bounding box center [578, 74] width 615 height 23
paste input "[GEOGRAPHIC_DATA]"
drag, startPoint x: 750, startPoint y: 74, endPoint x: 739, endPoint y: 74, distance: 11.3
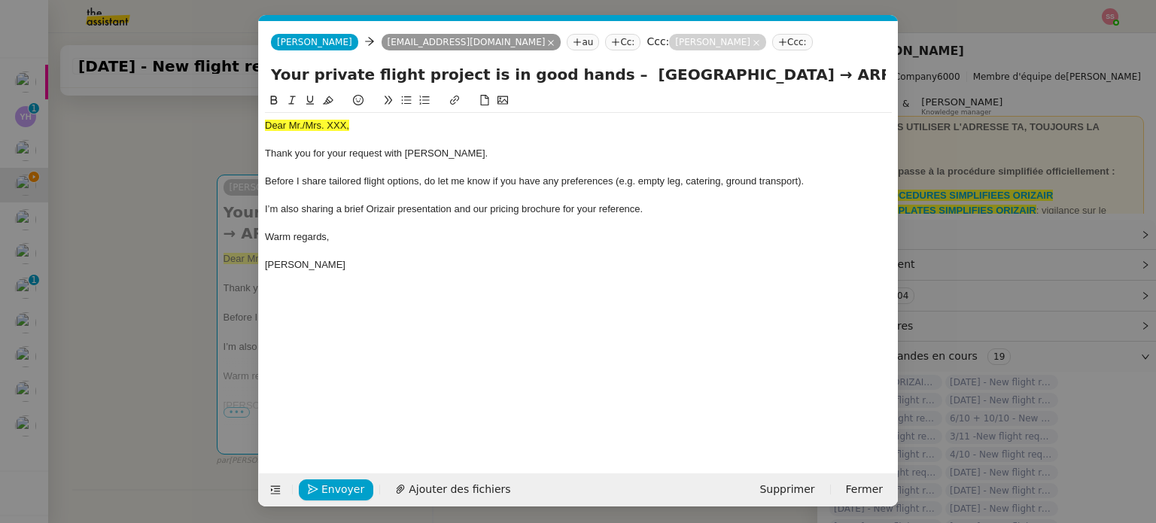
click at [739, 74] on input "Your private flight project is in good hands – [GEOGRAPHIC_DATA] → ARRIVAL" at bounding box center [578, 74] width 615 height 23
click at [831, 71] on input "Your private flight project is in good hands – [GEOGRAPHIC_DATA] → ARRIVAL" at bounding box center [578, 74] width 615 height 23
paste input "→"
drag, startPoint x: 737, startPoint y: 71, endPoint x: 593, endPoint y: 77, distance: 143.8
click at [593, 77] on input "Your private flight project is in good hands – [GEOGRAPHIC_DATA] → ARRIVAL →" at bounding box center [578, 74] width 615 height 23
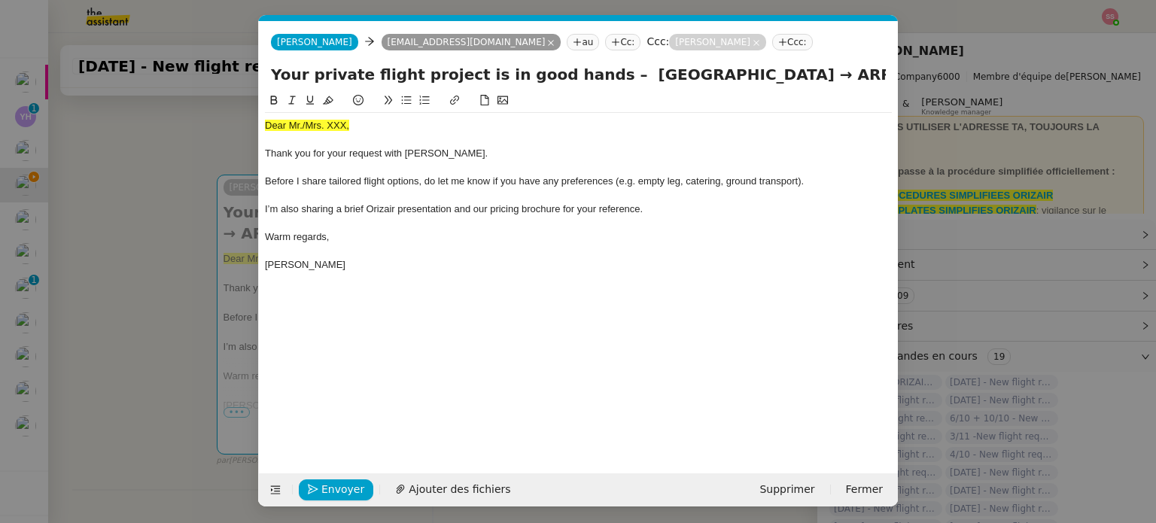
click at [858, 73] on input "Your private flight project is in good hands – [GEOGRAPHIC_DATA] → ARRIVAL →" at bounding box center [578, 74] width 615 height 23
paste input "[GEOGRAPHIC_DATA]"
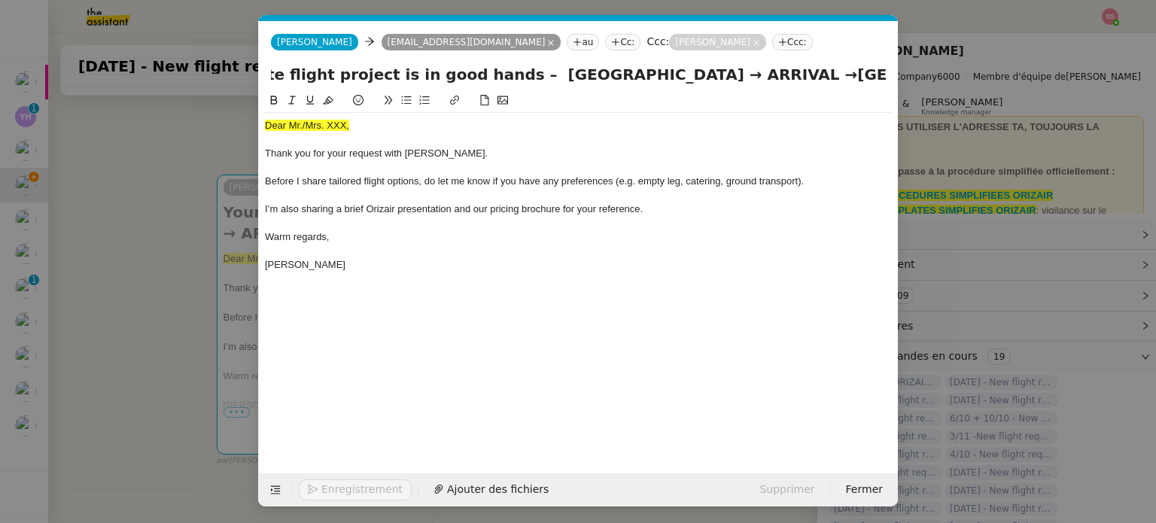
type input "Your private flight project is in good hands – [GEOGRAPHIC_DATA] → ARRIVAL →[GE…"
drag, startPoint x: 147, startPoint y: 199, endPoint x: 201, endPoint y: 206, distance: 54.0
click at [147, 199] on nz-modal-container "acc Service ✈️Orizair - Acc usé de réception de la demande (FR) - En cours de v…" at bounding box center [578, 261] width 1156 height 523
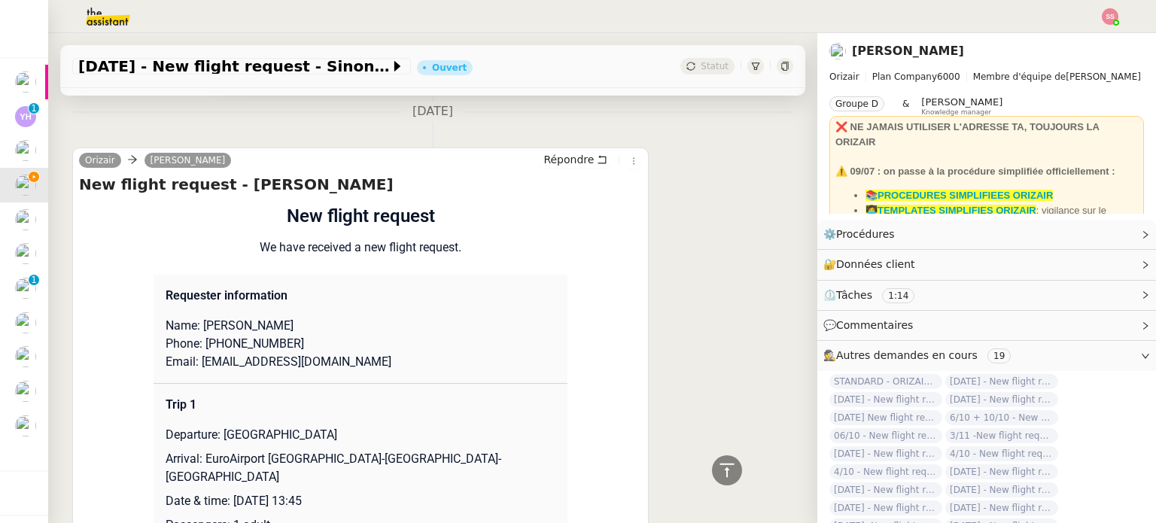
scroll to position [903, 0]
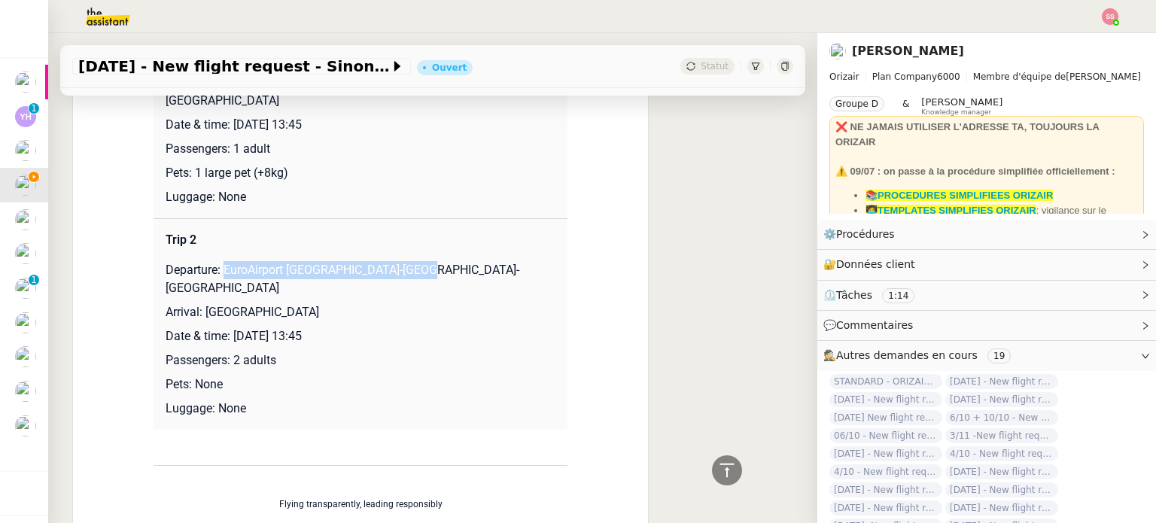
drag, startPoint x: 217, startPoint y: 254, endPoint x: 426, endPoint y: 249, distance: 208.5
click at [426, 261] on p "Departure: EuroAirport [GEOGRAPHIC_DATA]-[GEOGRAPHIC_DATA]-[GEOGRAPHIC_DATA]" at bounding box center [361, 279] width 390 height 36
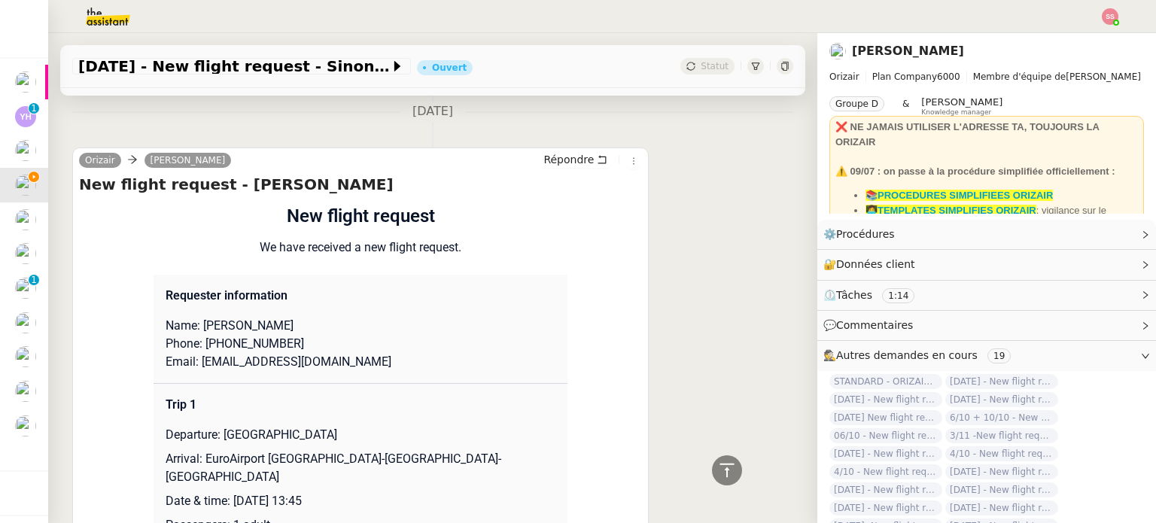
scroll to position [150, 0]
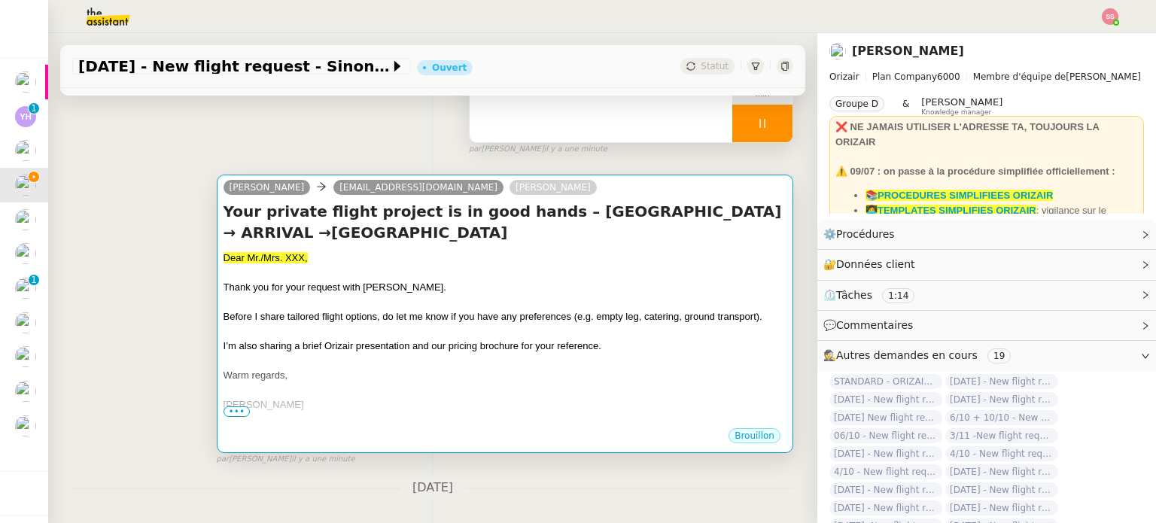
click at [491, 236] on h4 "Your private flight project is in good hands – [GEOGRAPHIC_DATA] → ARRIVAL →[GE…" at bounding box center [504, 222] width 563 height 42
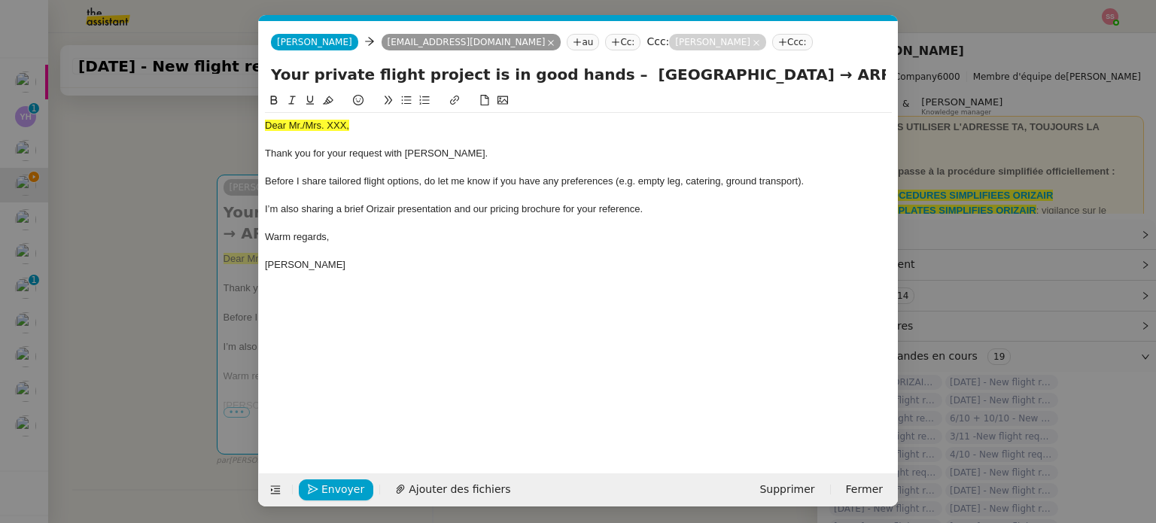
scroll to position [0, 46]
drag, startPoint x: 816, startPoint y: 72, endPoint x: 760, endPoint y: 75, distance: 56.5
click at [760, 75] on input "Your private flight project is in good hands – [GEOGRAPHIC_DATA] → ARRIVAL →[GE…" at bounding box center [578, 74] width 615 height 23
paste input "EuroAirport [GEOGRAPHIC_DATA]-[GEOGRAPHIC_DATA]-[GEOGRAPHIC_DATA]"
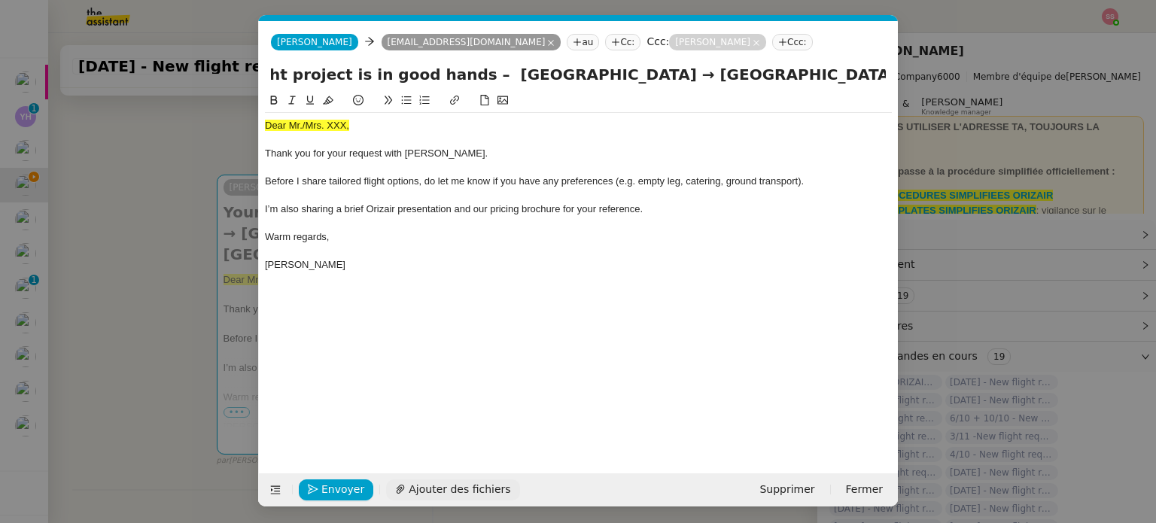
type input "Your private flight project is in good hands – [GEOGRAPHIC_DATA] → [GEOGRAPHIC_…"
click at [456, 493] on span "Ajouter des fichiers" at bounding box center [460, 489] width 102 height 17
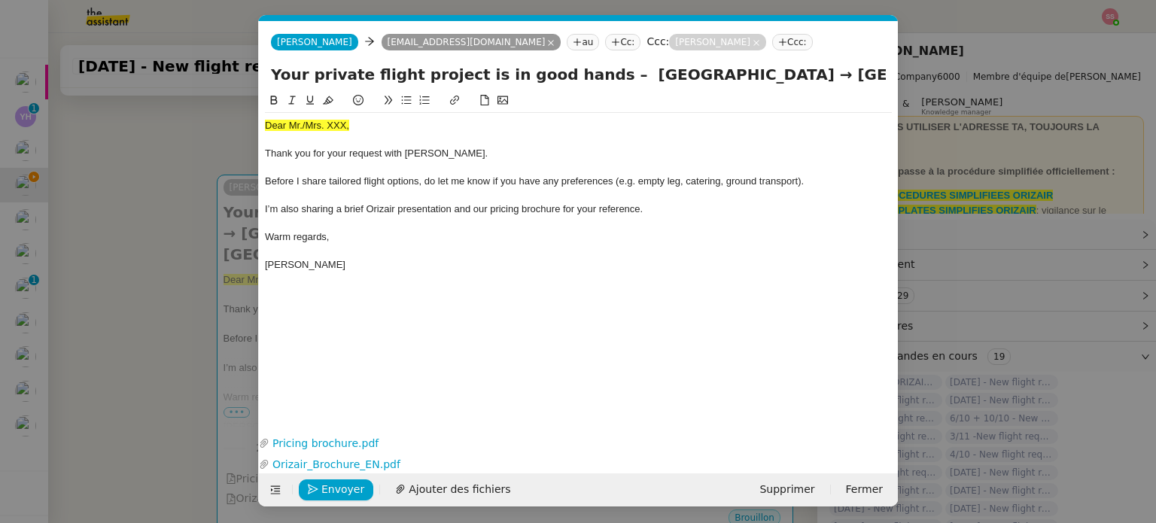
click at [128, 253] on nz-modal-container "acc Service ✈️Orizair - Acc usé de réception de la demande (FR) - En cours de v…" at bounding box center [578, 261] width 1156 height 523
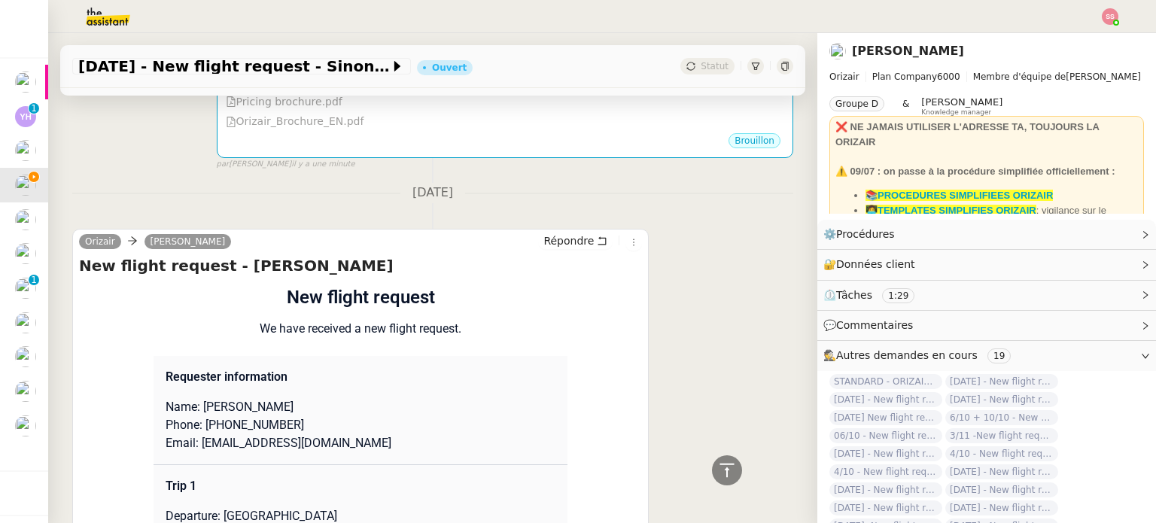
scroll to position [752, 0]
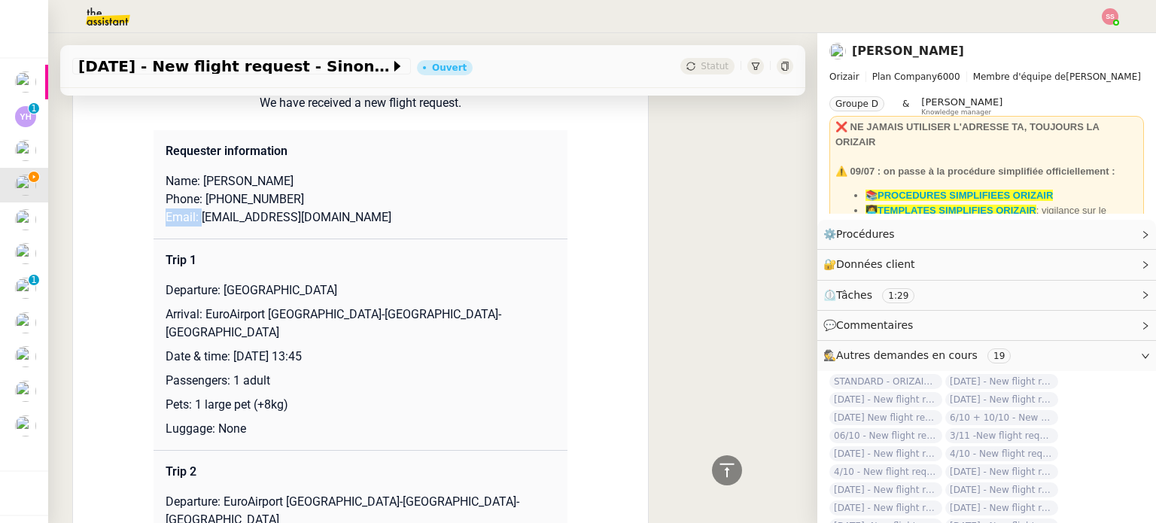
drag, startPoint x: 191, startPoint y: 219, endPoint x: 403, endPoint y: 210, distance: 212.4
click at [403, 210] on td "Requester information Name: [PERSON_NAME] Phone: [PHONE_NUMBER] Email: [EMAIL_A…" at bounding box center [360, 184] width 414 height 109
click at [385, 211] on p "Email: [EMAIL_ADDRESS][DOMAIN_NAME]" at bounding box center [361, 217] width 390 height 18
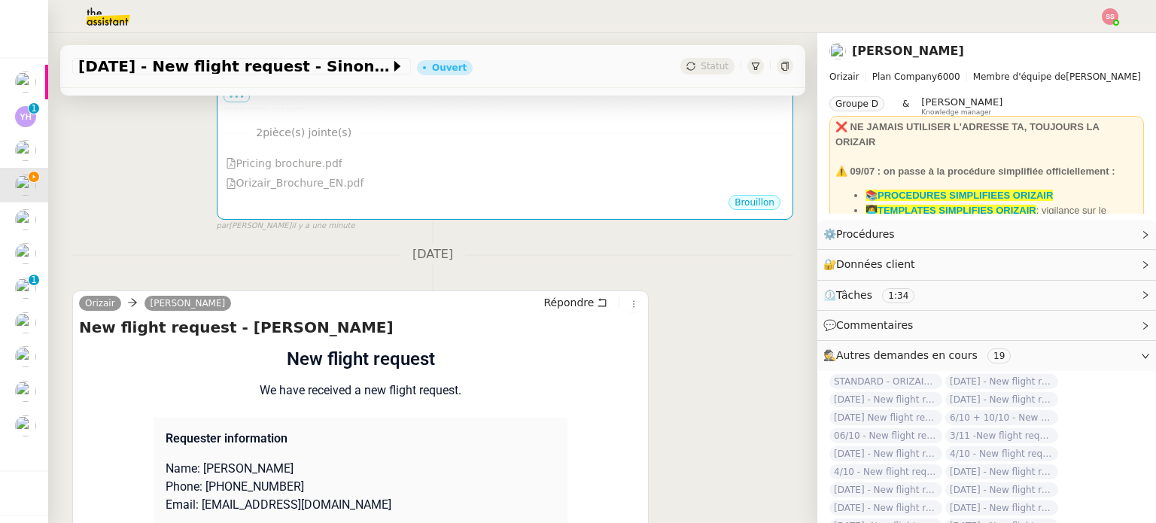
scroll to position [602, 0]
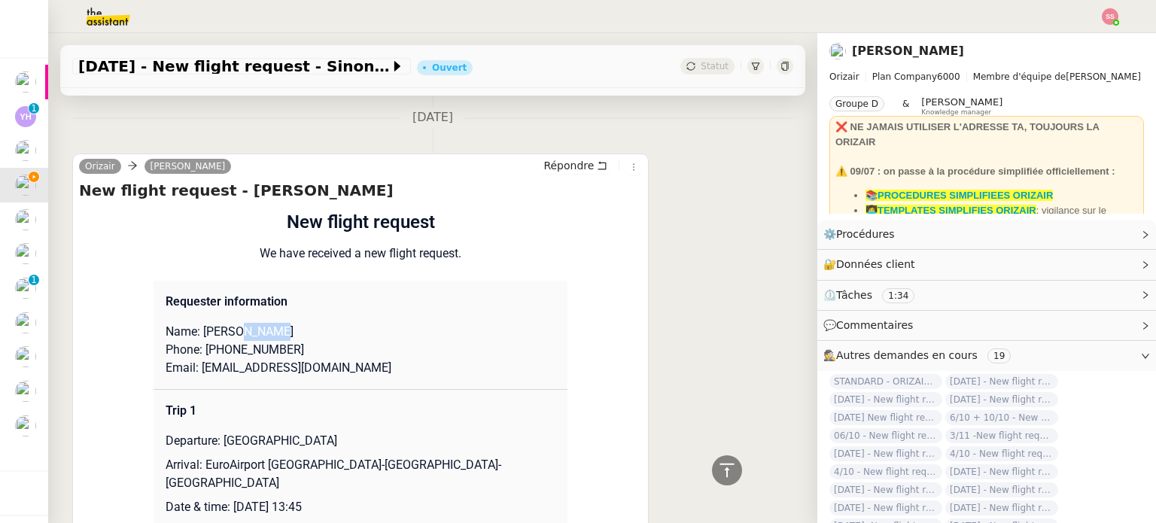
drag, startPoint x: 230, startPoint y: 336, endPoint x: 319, endPoint y: 328, distance: 89.1
click at [319, 328] on p "Name: [PERSON_NAME]" at bounding box center [361, 332] width 390 height 18
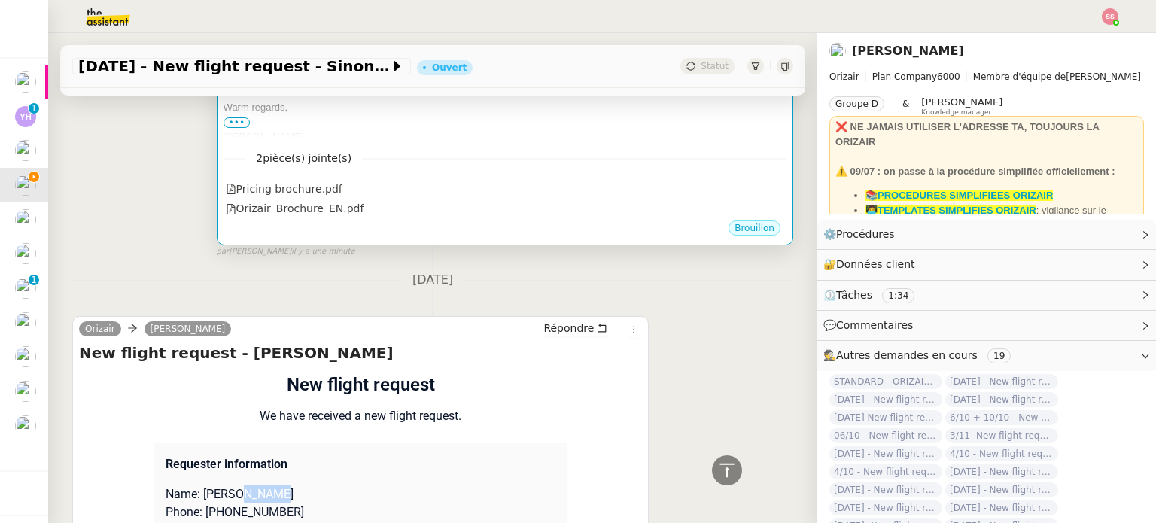
scroll to position [301, 0]
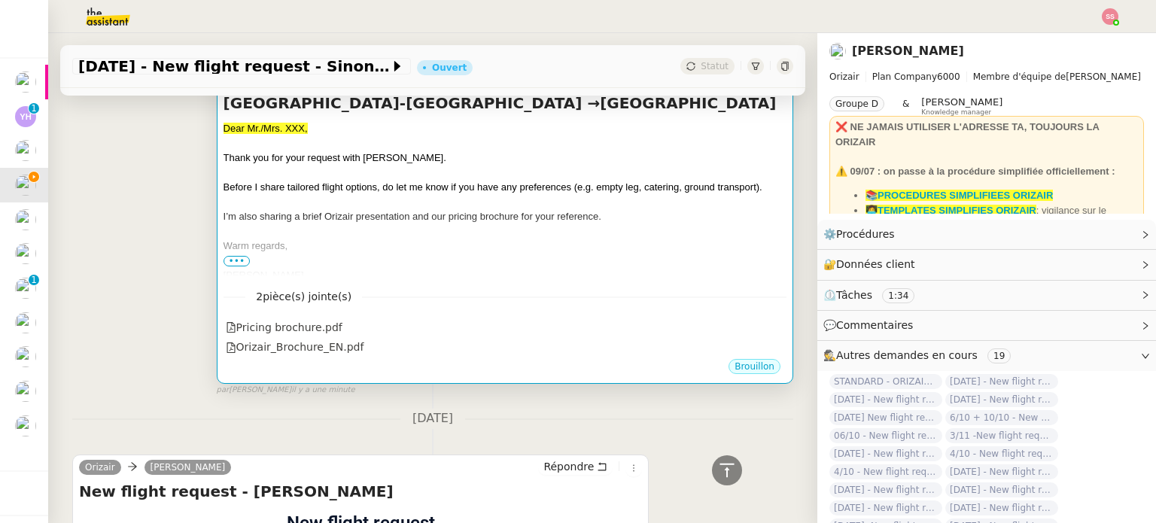
click at [412, 268] on div "[PERSON_NAME]" at bounding box center [504, 275] width 563 height 15
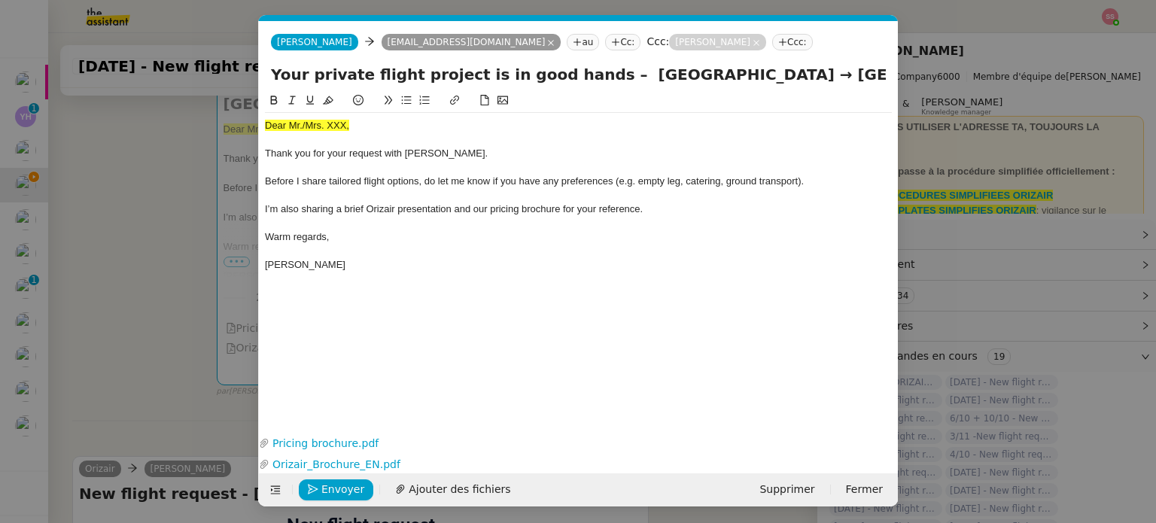
scroll to position [0, 46]
drag, startPoint x: 369, startPoint y: 122, endPoint x: 279, endPoint y: 117, distance: 90.4
click at [235, 121] on nz-modal-container "acc Service ✈️Orizair - Acc usé de réception de la demande (FR) - En cours de v…" at bounding box center [578, 261] width 1156 height 523
click at [364, 102] on button at bounding box center [358, 100] width 18 height 17
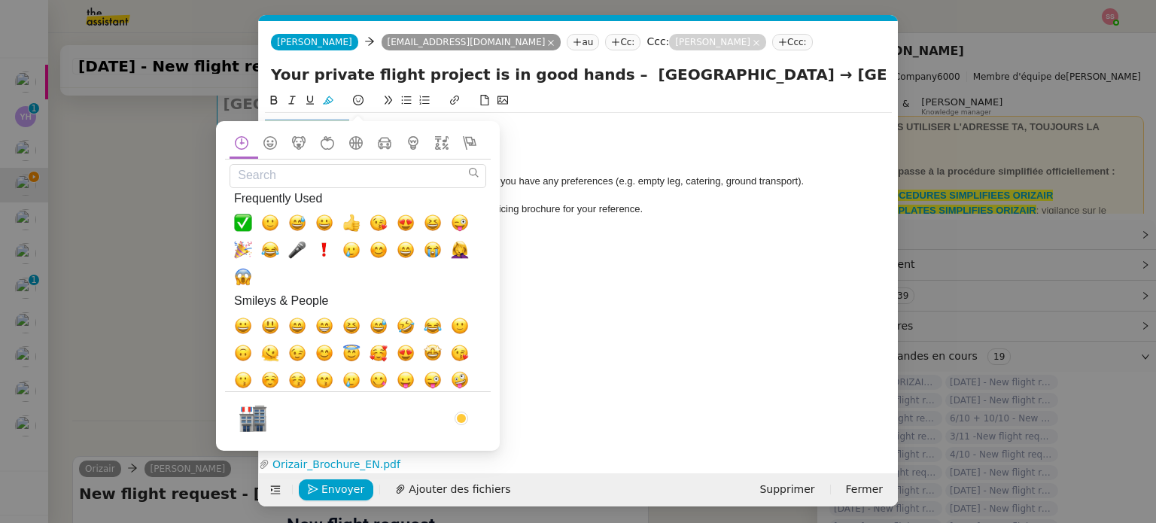
click at [335, 131] on div "Search Search Results No Emoji Found Frequently Used Smileys & People Animals &…" at bounding box center [358, 280] width 284 height 341
click at [567, 132] on div "Dear Mr./Mrs. XXX," at bounding box center [578, 126] width 627 height 14
click at [521, 144] on div at bounding box center [578, 140] width 627 height 14
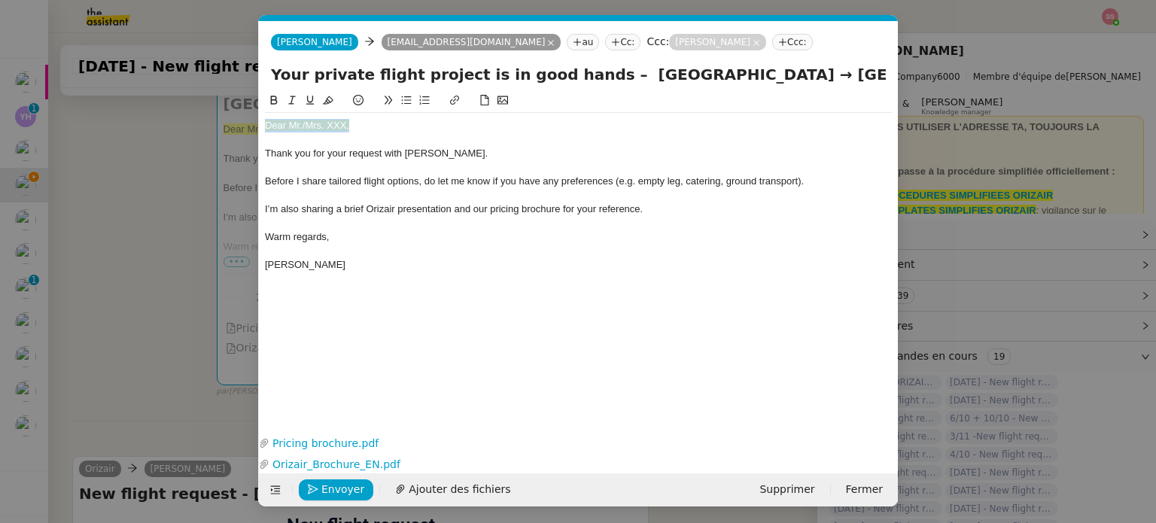
drag, startPoint x: 319, startPoint y: 126, endPoint x: 267, endPoint y: 126, distance: 51.9
click at [267, 126] on div "Dear Mr./Mrs. XXX," at bounding box center [578, 126] width 627 height 14
click at [328, 105] on icon at bounding box center [328, 100] width 11 height 11
click at [381, 120] on div "Dear Mr./Mrs. XXX," at bounding box center [578, 126] width 627 height 14
drag, startPoint x: 321, startPoint y: 123, endPoint x: 302, endPoint y: 124, distance: 18.1
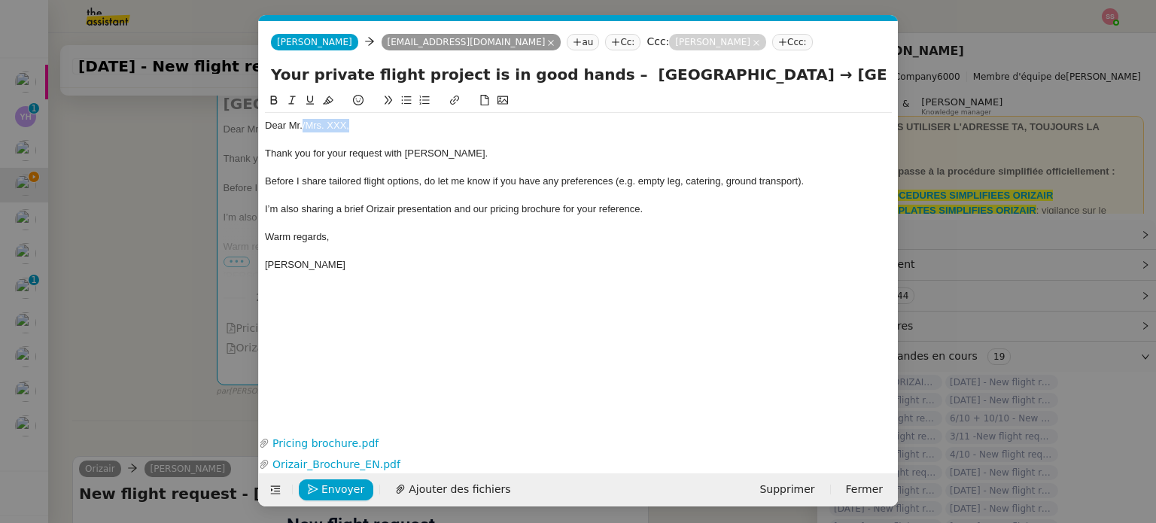
click at [302, 124] on div "Dear Mr./Mrs. XXX," at bounding box center [578, 126] width 627 height 14
click at [349, 496] on span "Envoyer" at bounding box center [342, 489] width 43 height 17
click at [349, 496] on span "Confirmer l'envoi" at bounding box center [366, 489] width 90 height 17
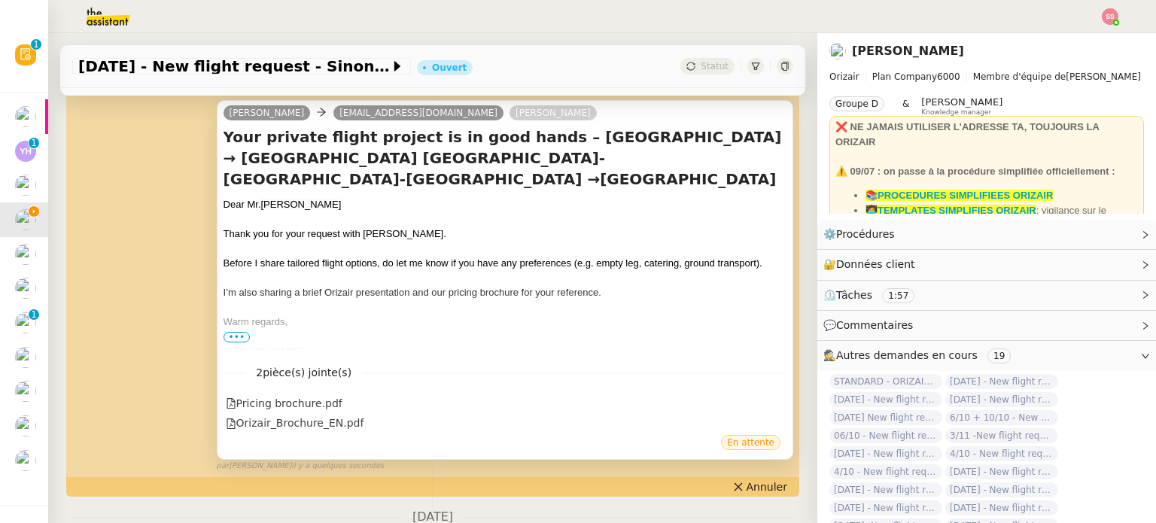
scroll to position [527, 0]
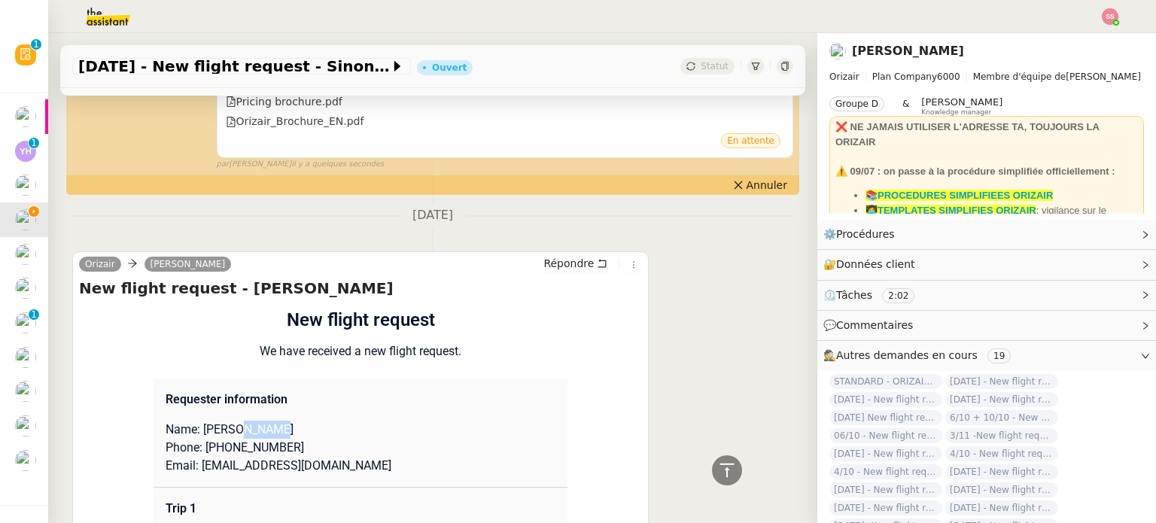
drag, startPoint x: 232, startPoint y: 417, endPoint x: 266, endPoint y: 414, distance: 34.0
click at [266, 421] on p "Name: [PERSON_NAME]" at bounding box center [361, 430] width 390 height 18
drag, startPoint x: 198, startPoint y: 419, endPoint x: 223, endPoint y: 415, distance: 25.1
click at [223, 421] on p "Name: [PERSON_NAME]" at bounding box center [361, 430] width 390 height 18
drag, startPoint x: 208, startPoint y: 436, endPoint x: 289, endPoint y: 430, distance: 81.5
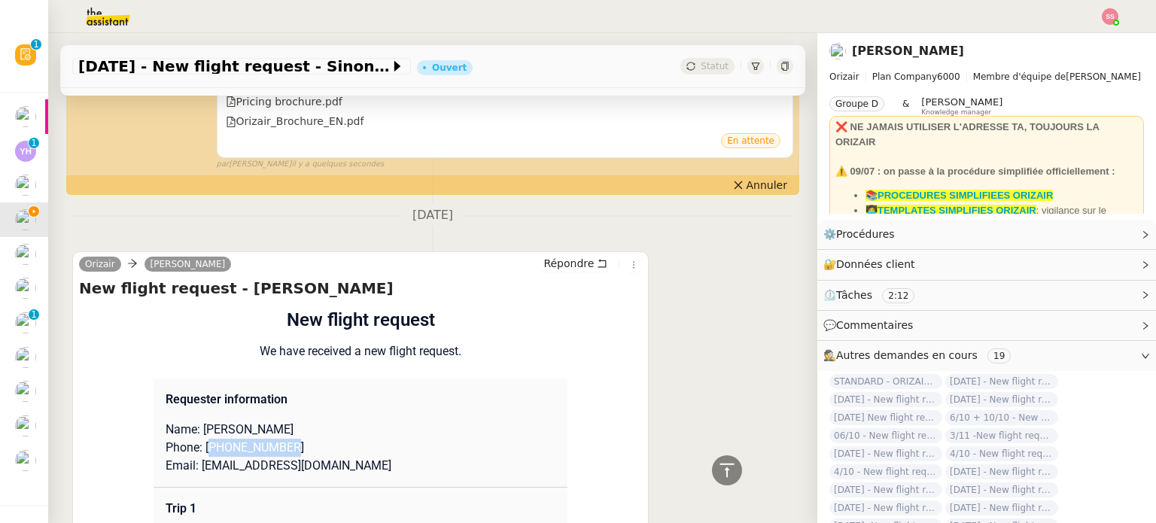
click at [289, 439] on p "Phone: [PHONE_NUMBER]" at bounding box center [361, 448] width 390 height 18
drag, startPoint x: 334, startPoint y: 453, endPoint x: 191, endPoint y: 454, distance: 143.0
click at [191, 457] on p "Email: [EMAIL_ADDRESS][DOMAIN_NAME]" at bounding box center [361, 466] width 390 height 18
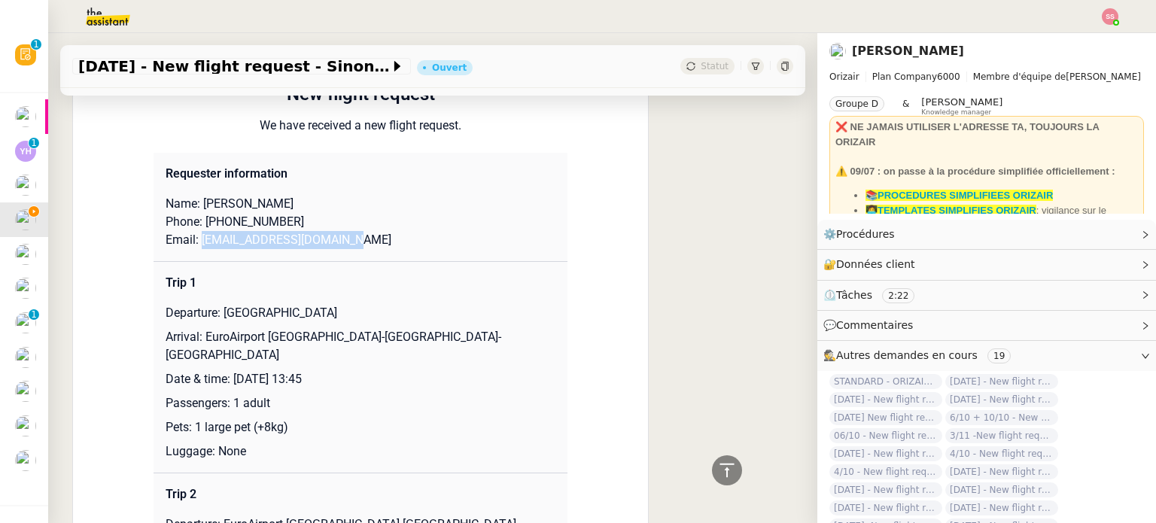
drag, startPoint x: 256, startPoint y: 300, endPoint x: 347, endPoint y: 300, distance: 91.0
click at [347, 304] on p "Departure: [GEOGRAPHIC_DATA]" at bounding box center [361, 313] width 390 height 18
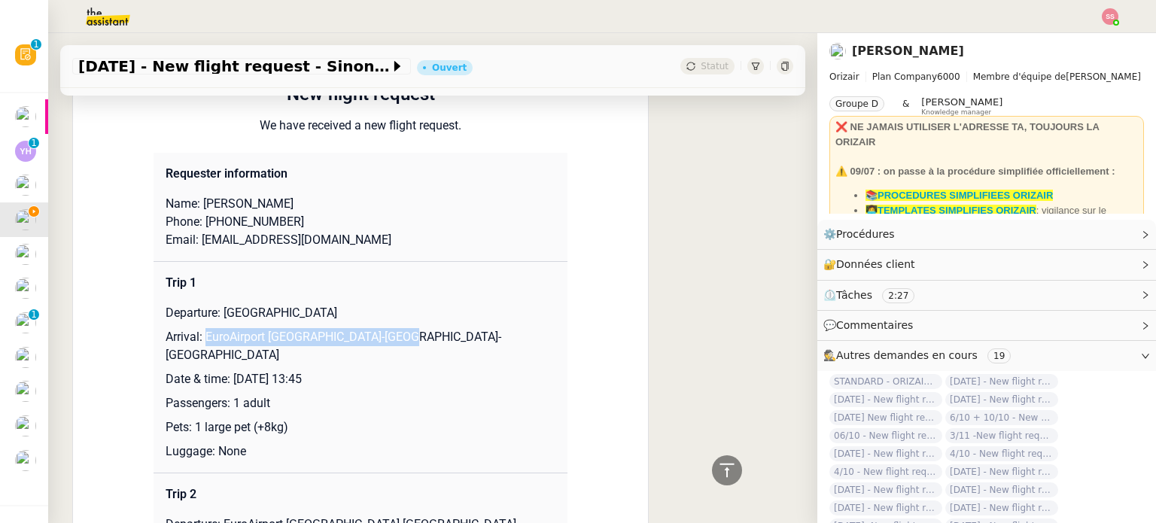
drag, startPoint x: 199, startPoint y: 327, endPoint x: 437, endPoint y: 326, distance: 238.5
click at [437, 328] on p "Arrival: EuroAirport [GEOGRAPHIC_DATA]-[GEOGRAPHIC_DATA]-[GEOGRAPHIC_DATA]" at bounding box center [361, 346] width 390 height 36
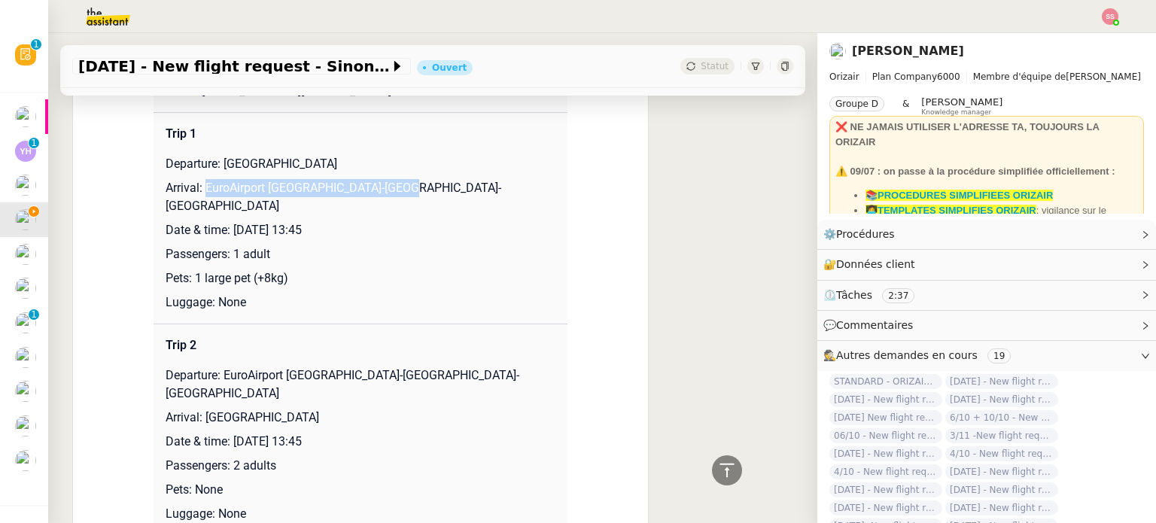
scroll to position [903, 0]
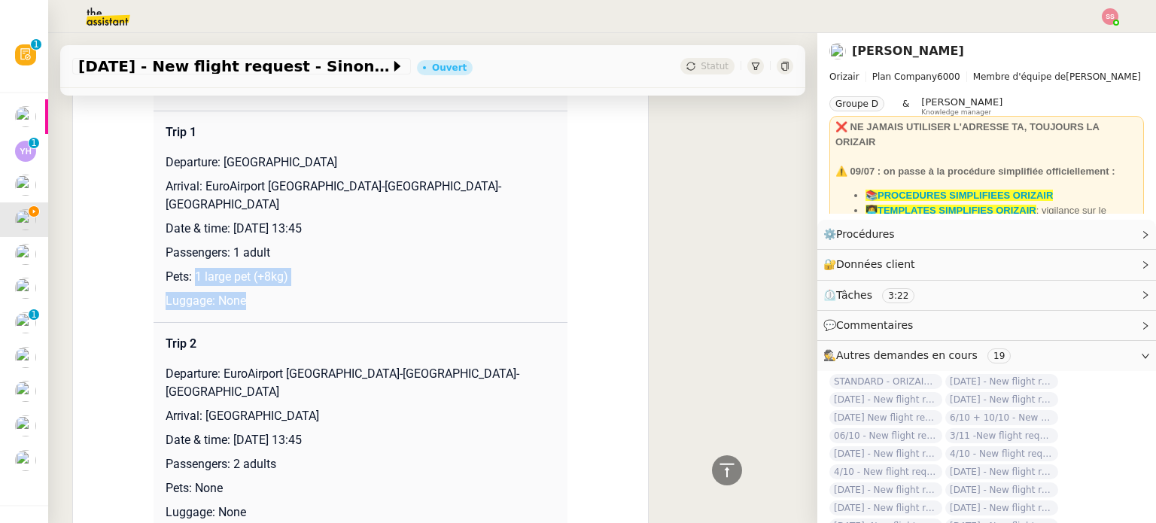
drag, startPoint x: 187, startPoint y: 247, endPoint x: 309, endPoint y: 257, distance: 123.1
click at [309, 257] on td "Trip 1 Departure: [GEOGRAPHIC_DATA] Arrival: [GEOGRAPHIC_DATA] [GEOGRAPHIC_DATA…" at bounding box center [360, 216] width 414 height 211
click at [287, 268] on p "Pets: 1 large pet (+8kg)" at bounding box center [361, 277] width 390 height 18
drag, startPoint x: 289, startPoint y: 249, endPoint x: 185, endPoint y: 244, distance: 104.0
click at [185, 268] on p "Pets: 1 large pet (+8kg)" at bounding box center [361, 277] width 390 height 18
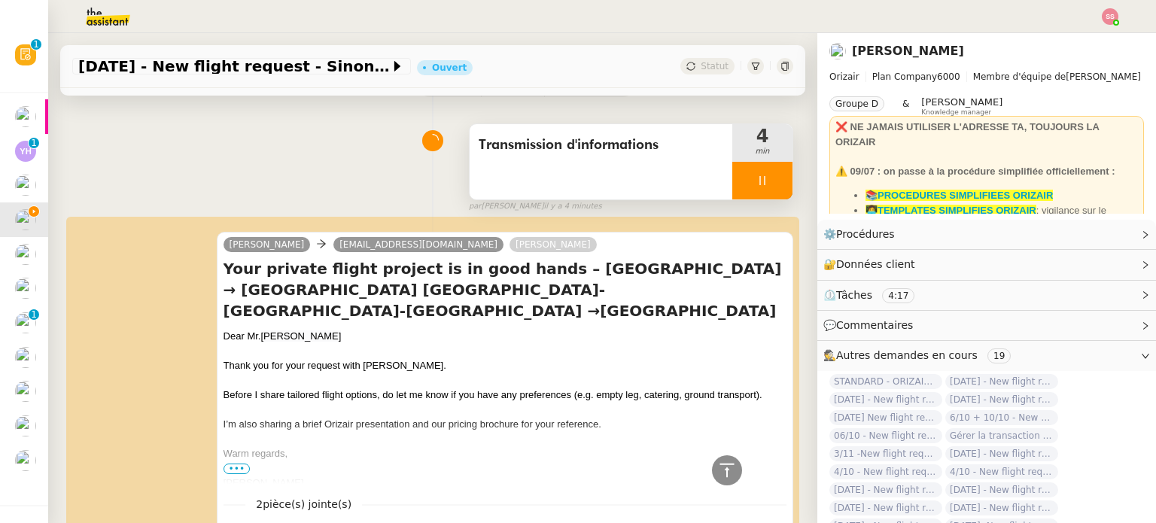
scroll to position [0, 0]
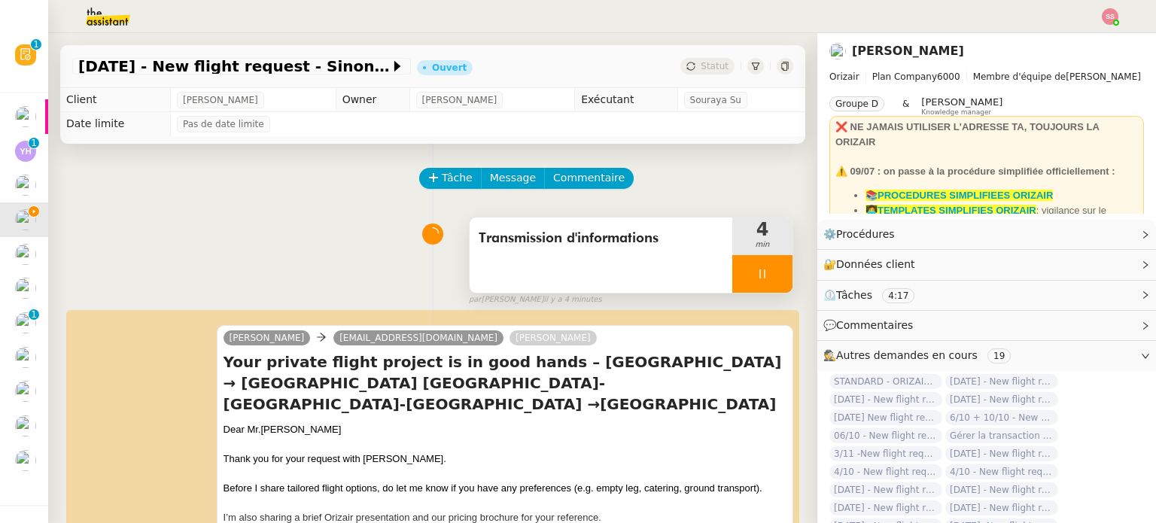
click at [767, 273] on div at bounding box center [762, 274] width 60 height 38
click at [767, 273] on button at bounding box center [777, 274] width 30 height 38
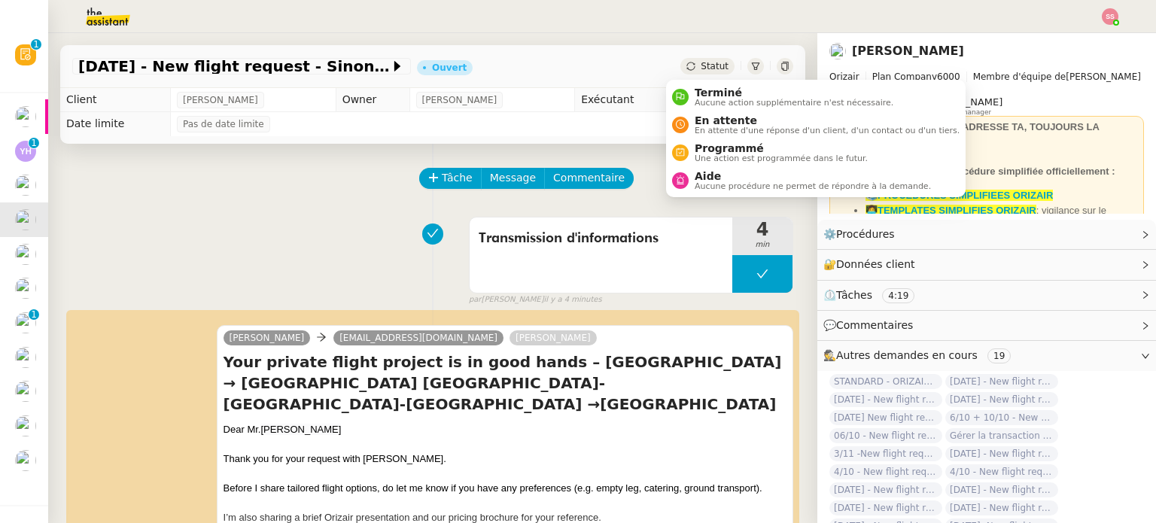
click at [701, 65] on span "Statut" at bounding box center [715, 66] width 28 height 11
click at [719, 128] on span "En attente d'une réponse d'un client, d'un contact ou d'un tiers." at bounding box center [827, 130] width 265 height 8
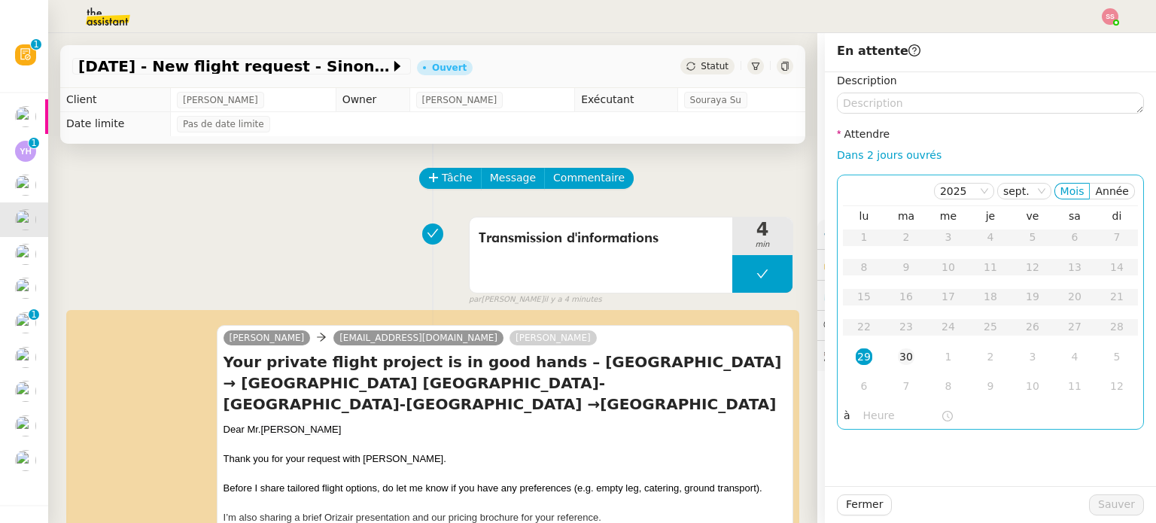
click at [904, 354] on td "30" at bounding box center [906, 357] width 42 height 30
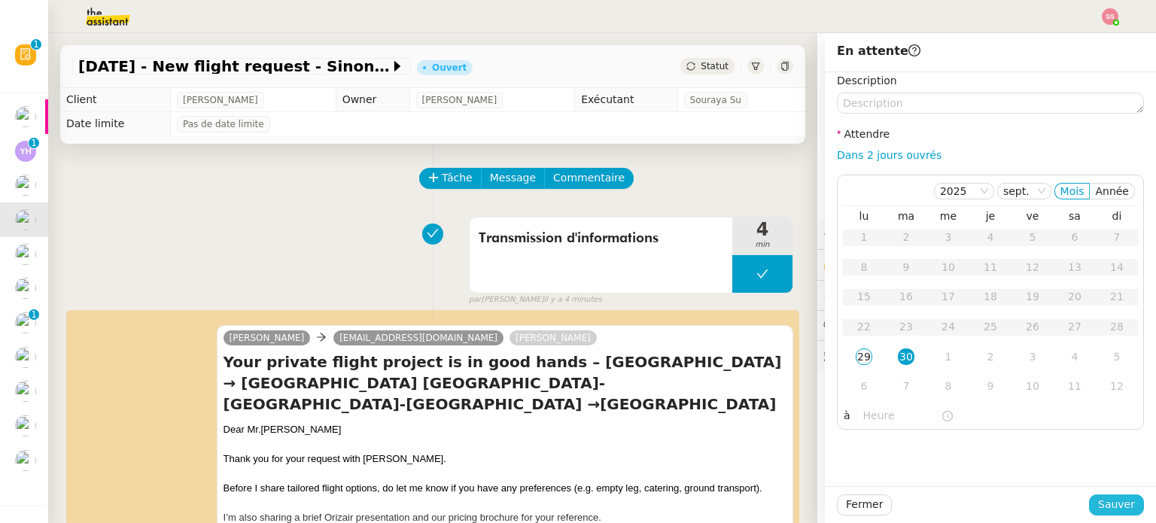
click at [1105, 510] on span "Sauver" at bounding box center [1116, 504] width 37 height 17
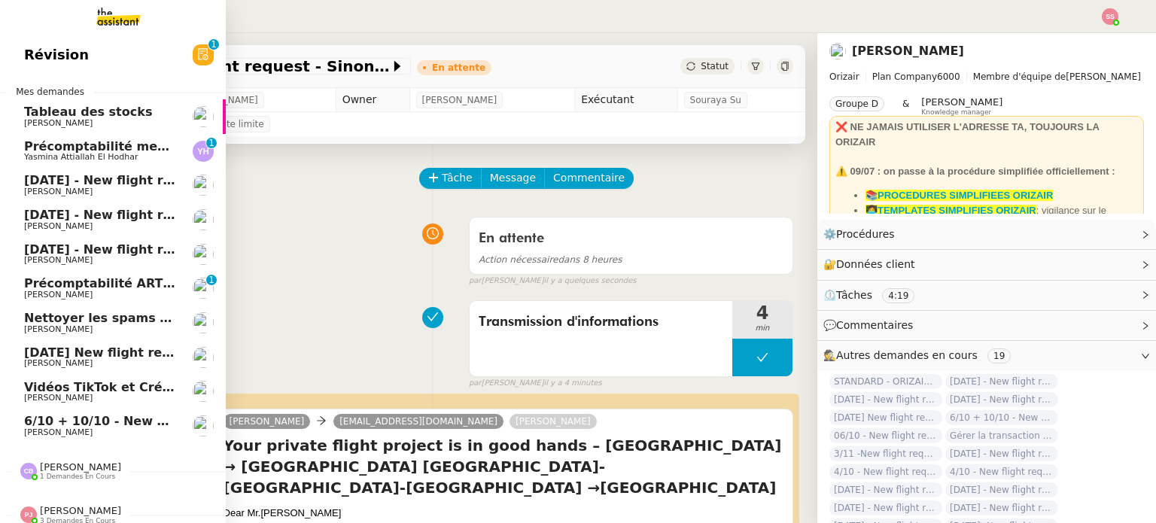
click at [78, 226] on span "[PERSON_NAME]" at bounding box center [100, 226] width 152 height 9
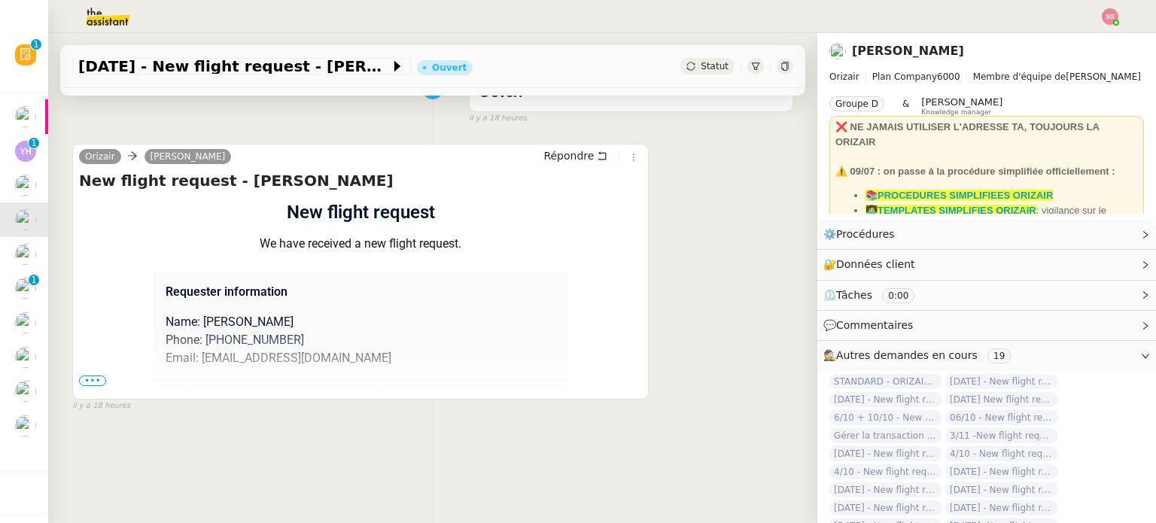
scroll to position [150, 0]
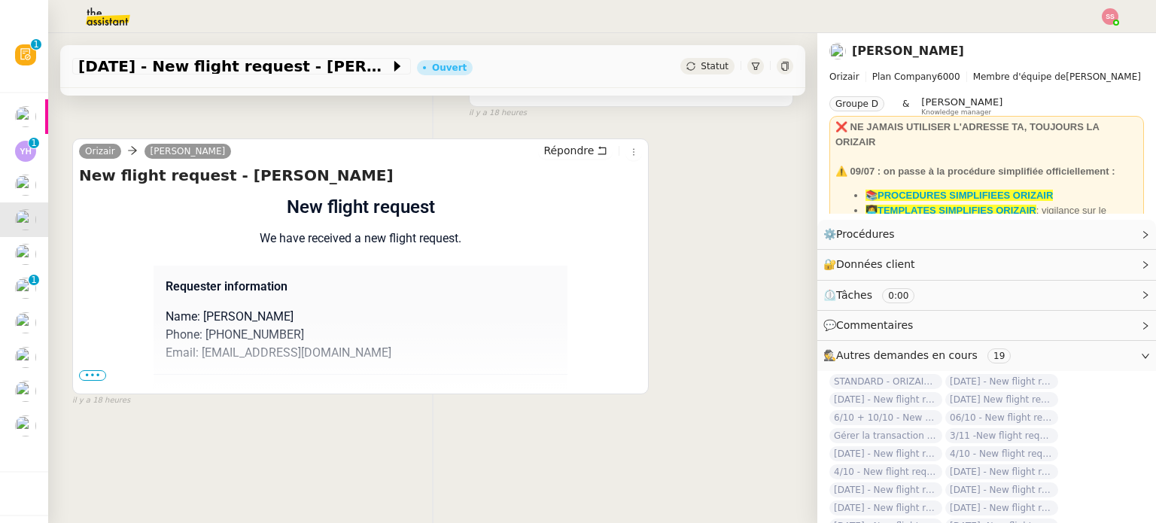
click at [222, 324] on p "Name: [PERSON_NAME]" at bounding box center [361, 317] width 390 height 18
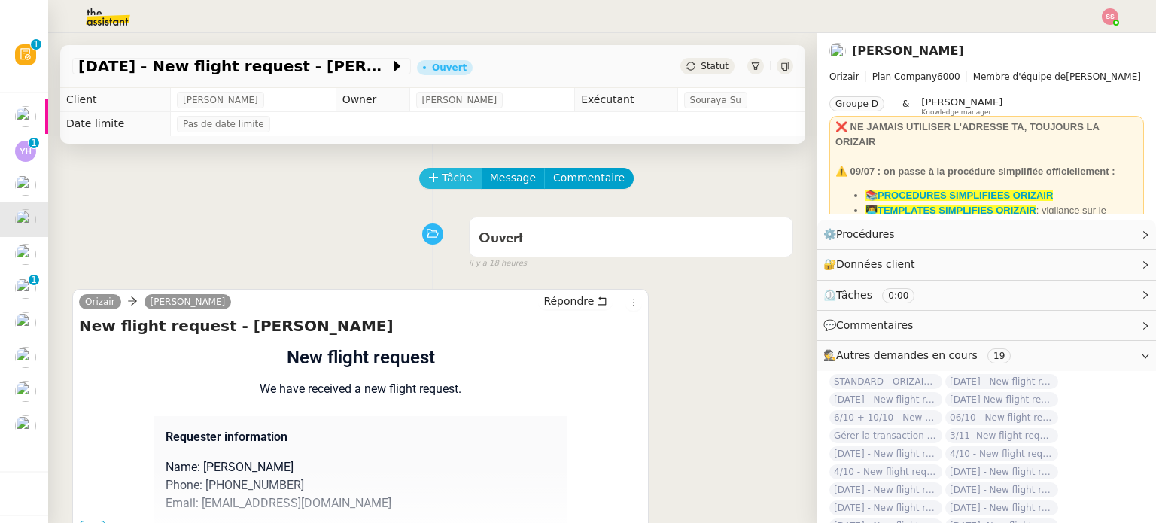
click at [454, 174] on span "Tâche" at bounding box center [457, 177] width 31 height 17
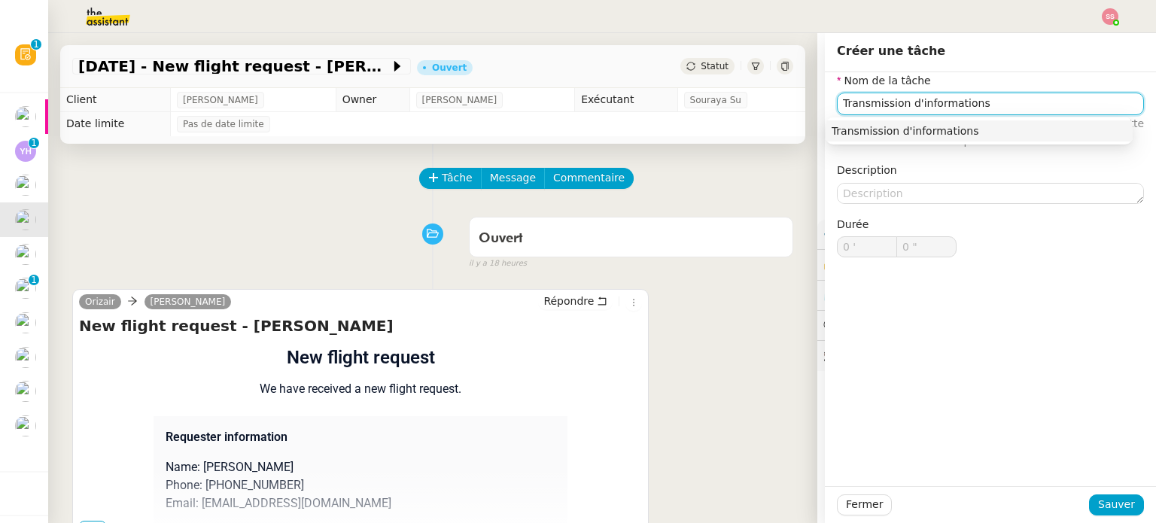
click at [938, 126] on div "Transmission d'informations" at bounding box center [978, 131] width 295 height 14
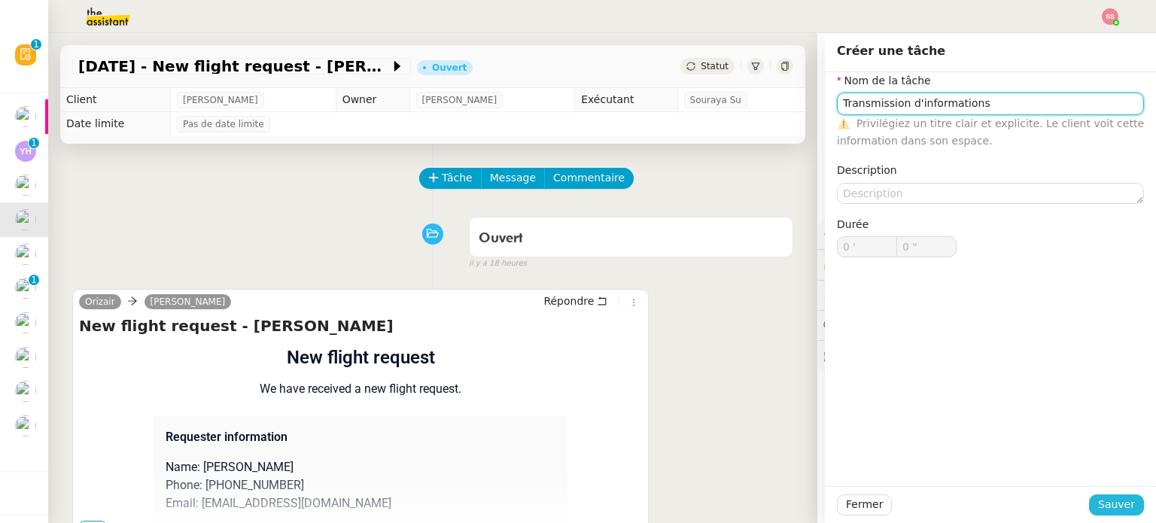
type input "Transmission d'informations"
click at [1089, 511] on button "Sauver" at bounding box center [1116, 504] width 55 height 21
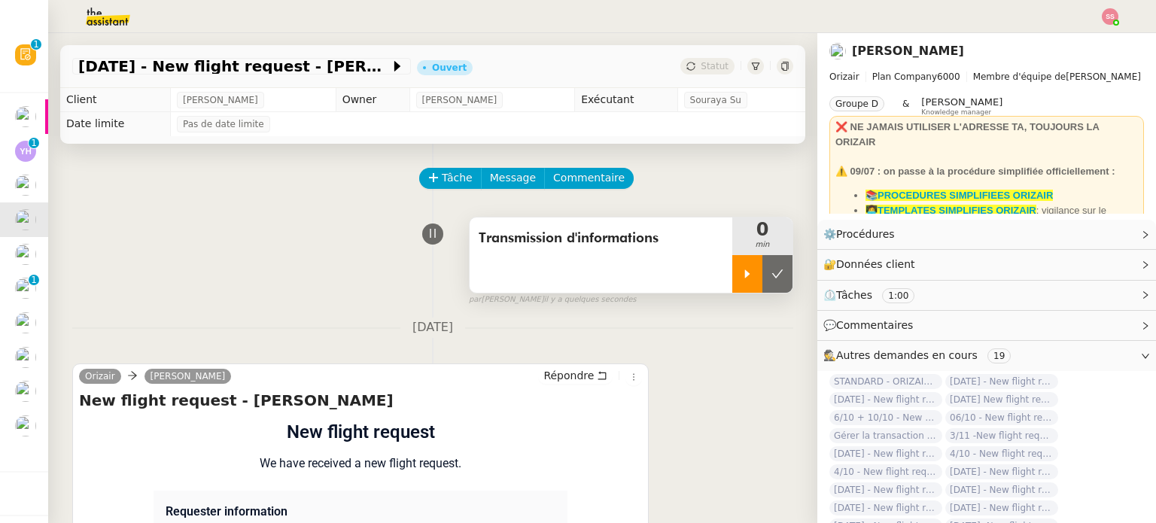
click at [732, 279] on div at bounding box center [747, 274] width 30 height 38
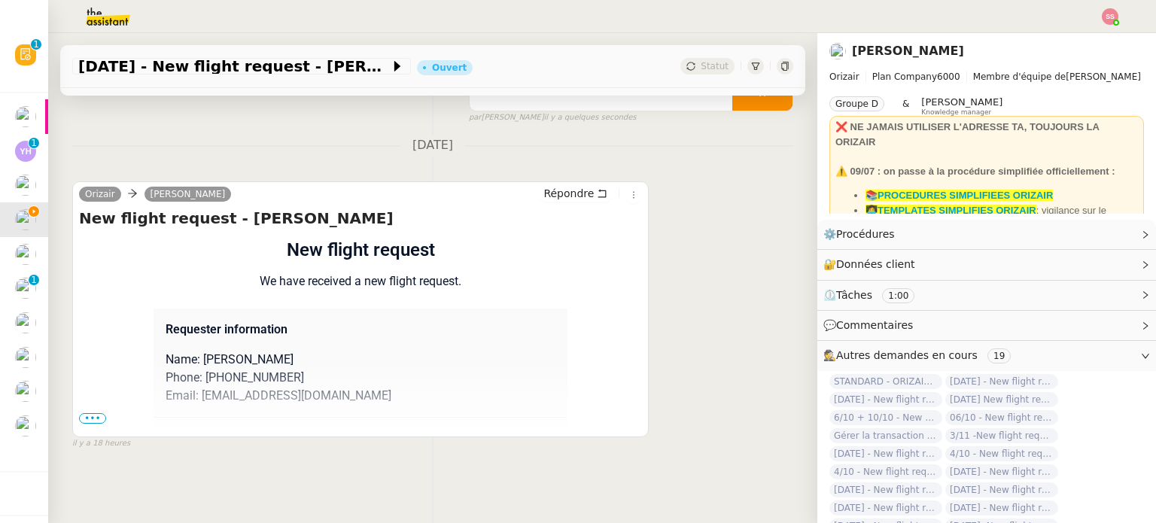
scroll to position [202, 0]
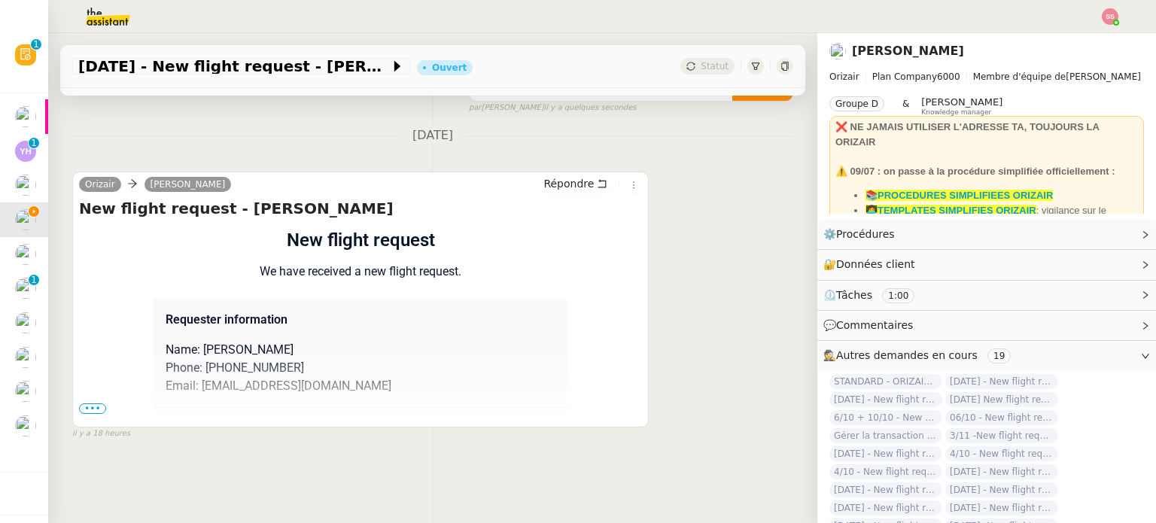
click at [90, 403] on span "•••" at bounding box center [92, 408] width 27 height 11
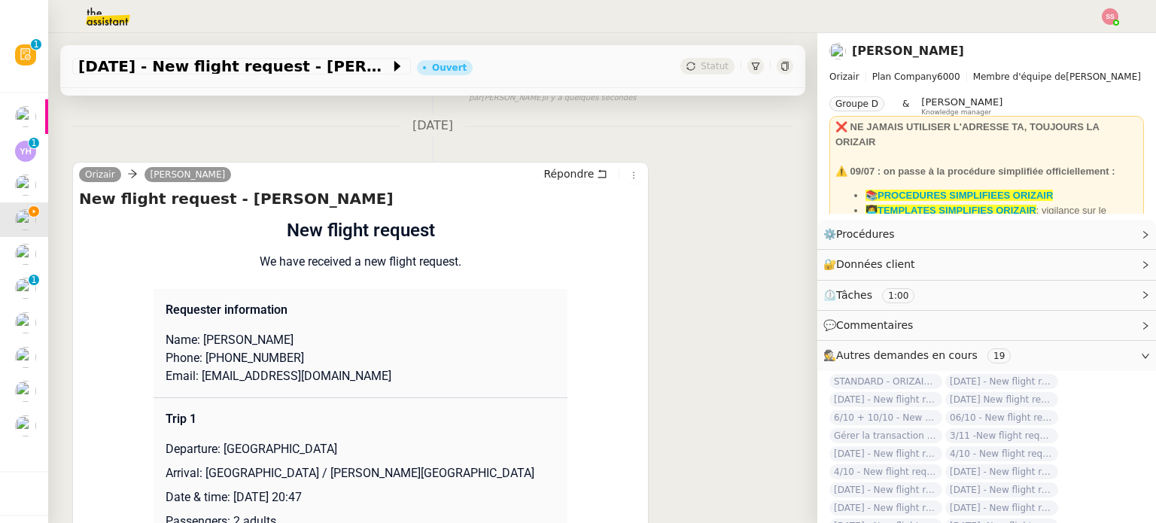
scroll to position [352, 0]
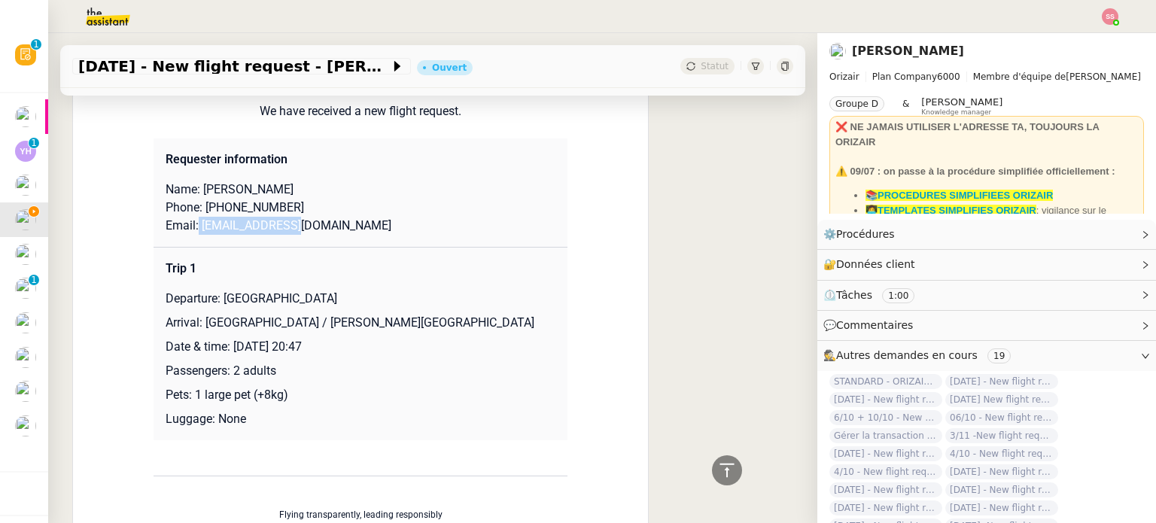
drag, startPoint x: 190, startPoint y: 228, endPoint x: 362, endPoint y: 227, distance: 172.3
click at [362, 227] on p "Email: [EMAIL_ADDRESS][DOMAIN_NAME]" at bounding box center [361, 226] width 390 height 18
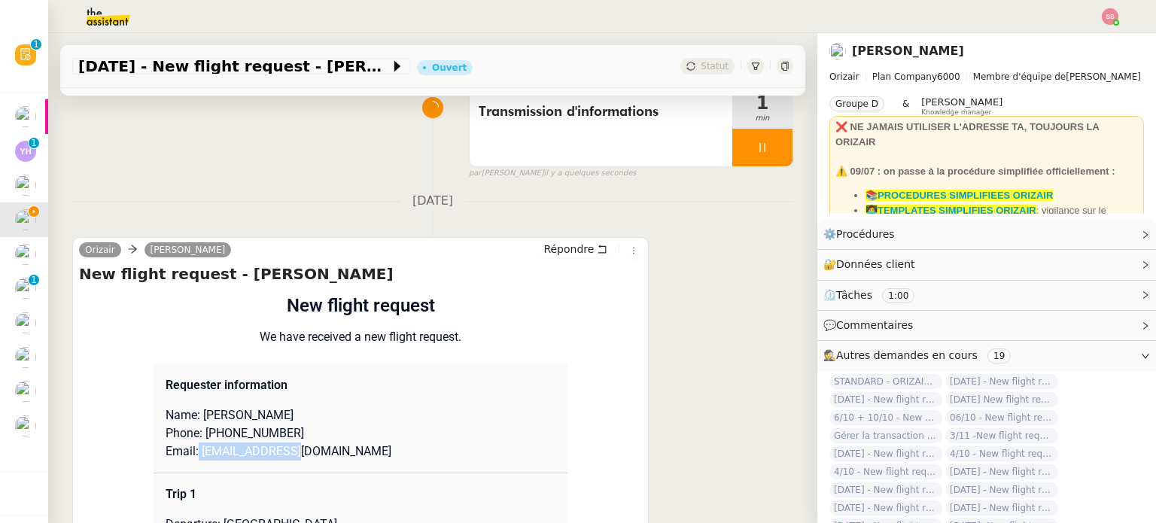
scroll to position [0, 0]
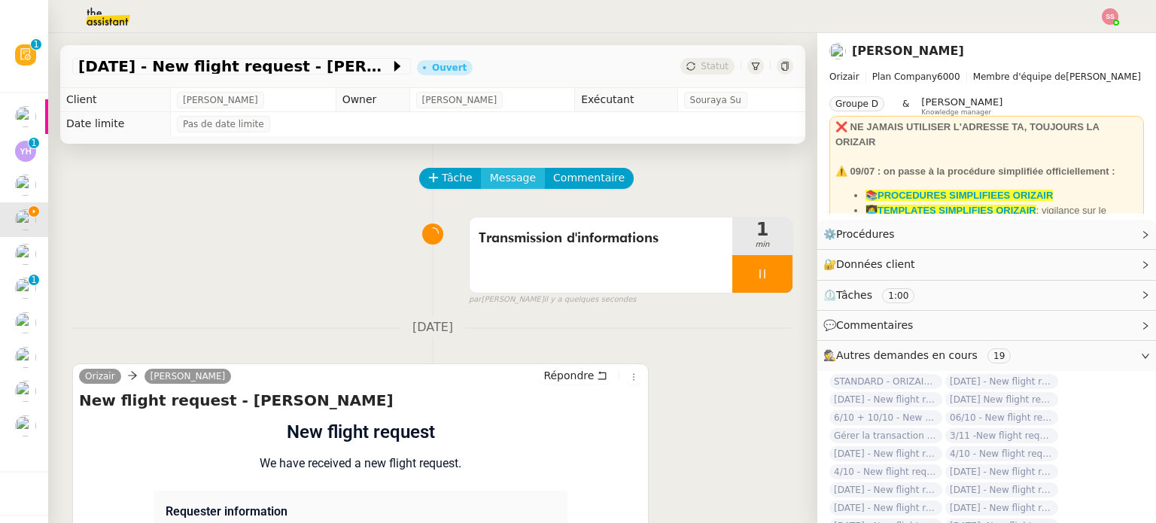
click at [505, 180] on span "Message" at bounding box center [513, 177] width 46 height 17
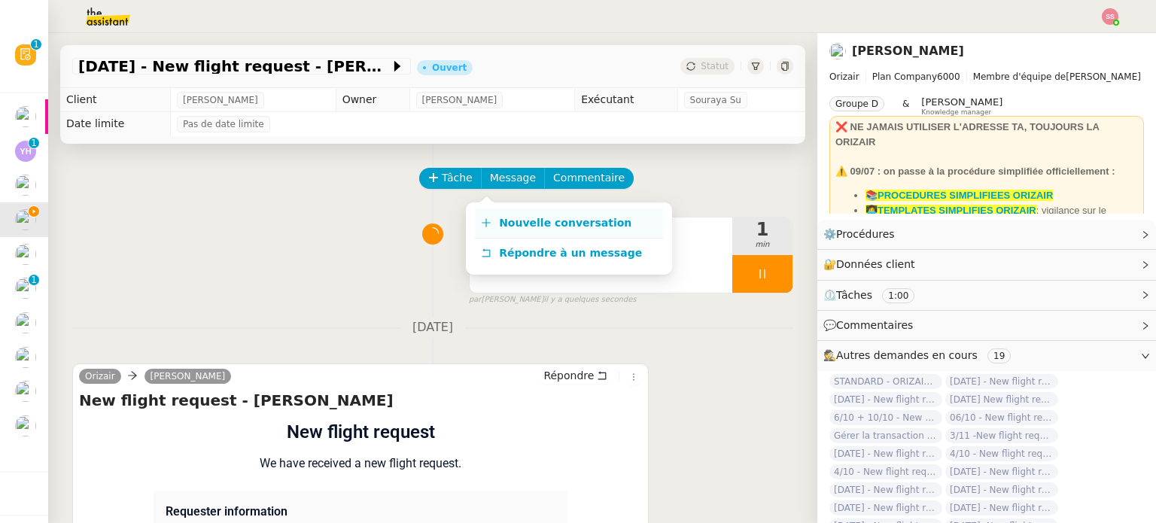
click at [511, 217] on span "Nouvelle conversation" at bounding box center [565, 223] width 132 height 12
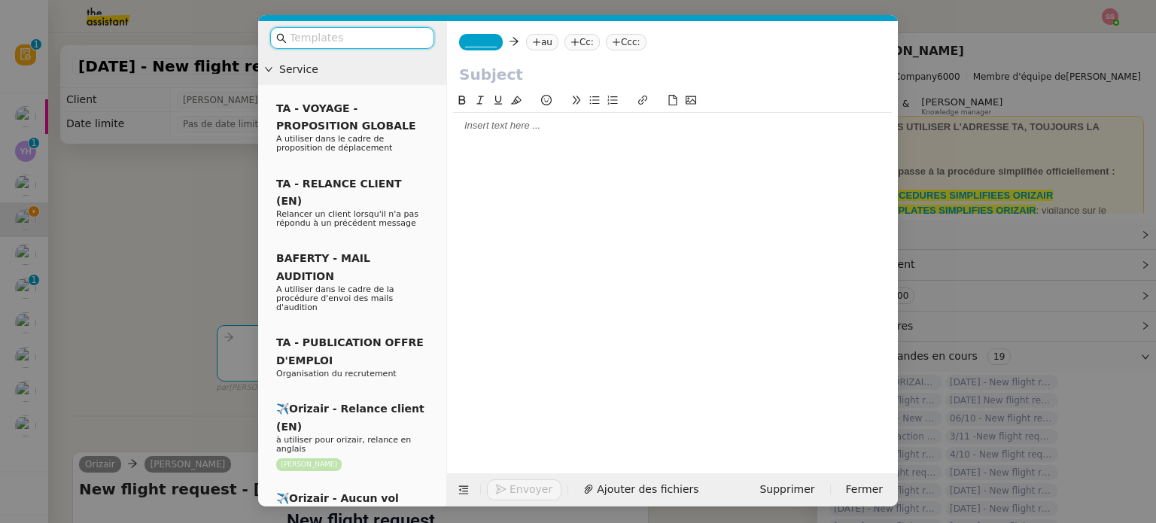
click at [532, 38] on icon at bounding box center [536, 42] width 9 height 9
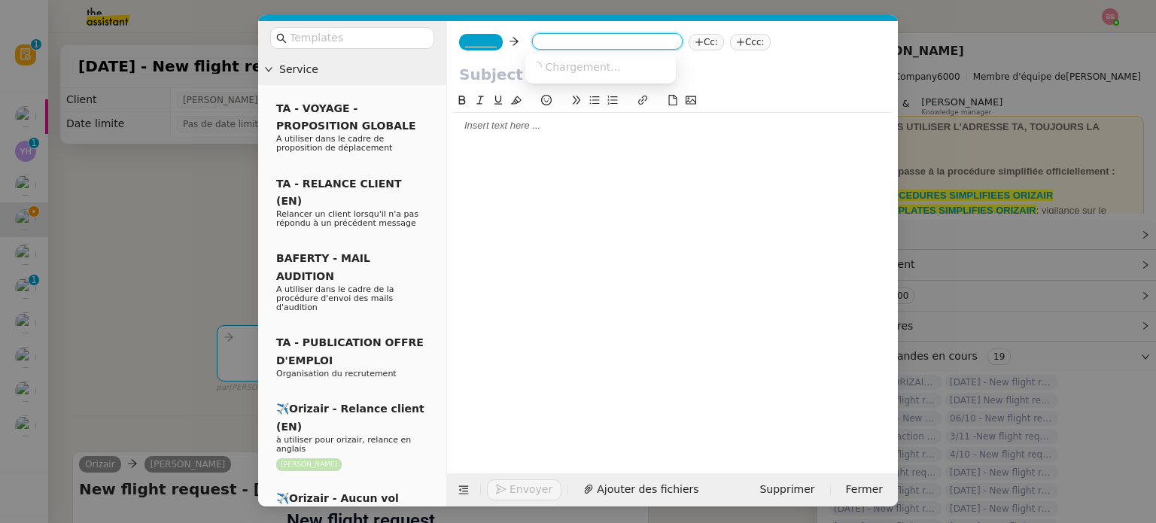
paste input "[EMAIL_ADDRESS][DOMAIN_NAME]"
click at [599, 73] on icon at bounding box center [600, 79] width 48 height 26
click at [538, 41] on input "[EMAIL_ADDRESS][DOMAIN_NAME]" at bounding box center [607, 42] width 138 height 15
type input "[EMAIL_ADDRESS][DOMAIN_NAME]"
click at [585, 71] on span "[EMAIL_ADDRESS][DOMAIN_NAME]" at bounding box center [623, 66] width 184 height 12
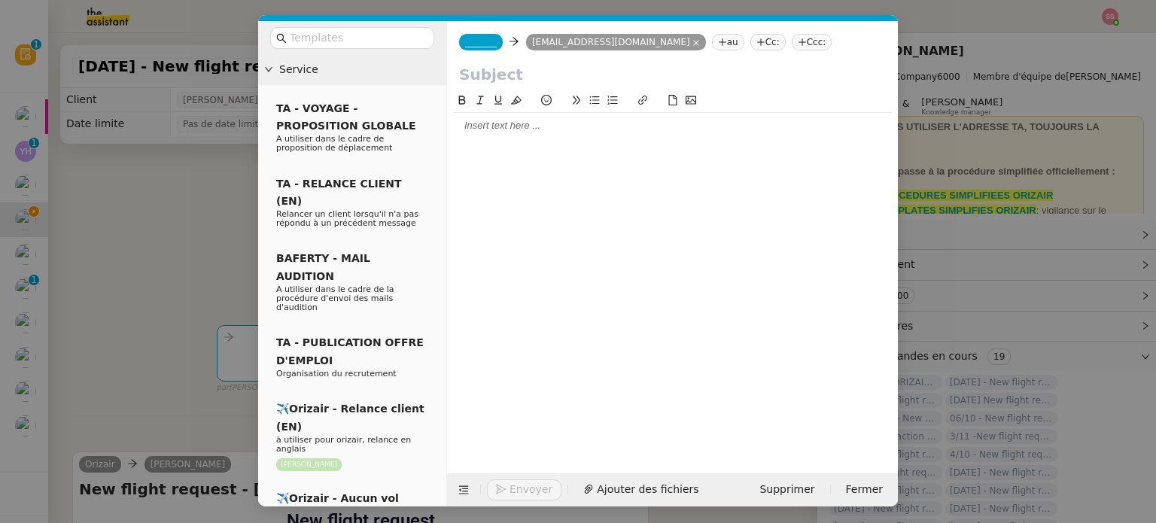
click at [470, 50] on nz-tag "_______" at bounding box center [481, 42] width 44 height 17
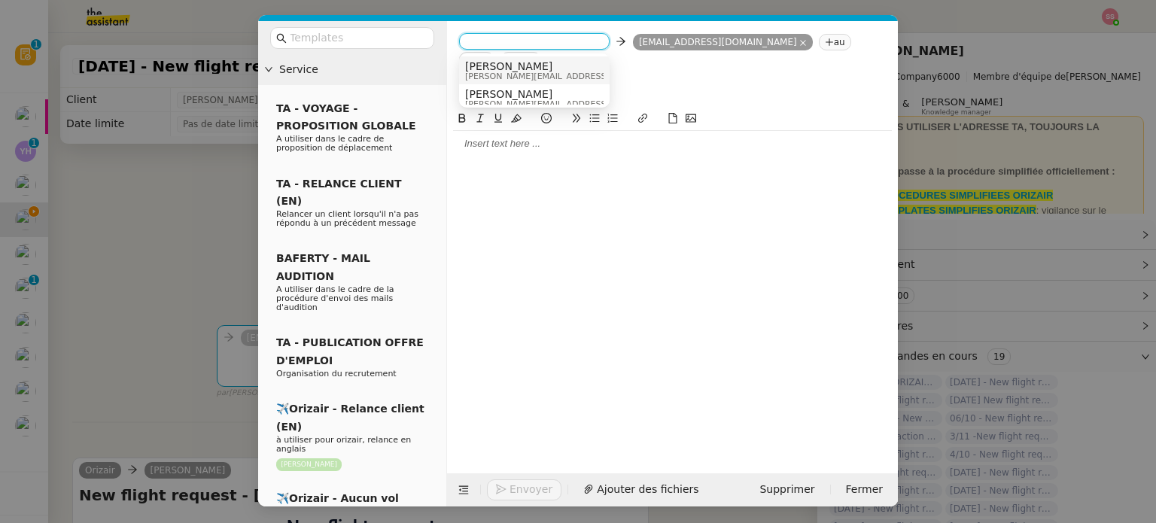
click at [540, 68] on span "[PERSON_NAME]" at bounding box center [572, 66] width 214 height 12
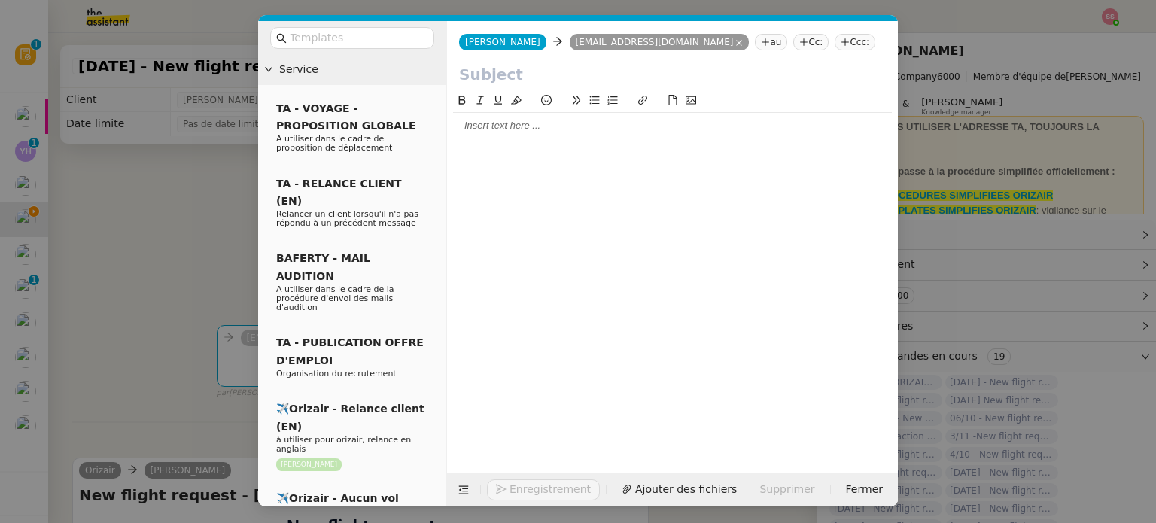
click at [834, 41] on nz-tag "Ccc:" at bounding box center [854, 42] width 41 height 17
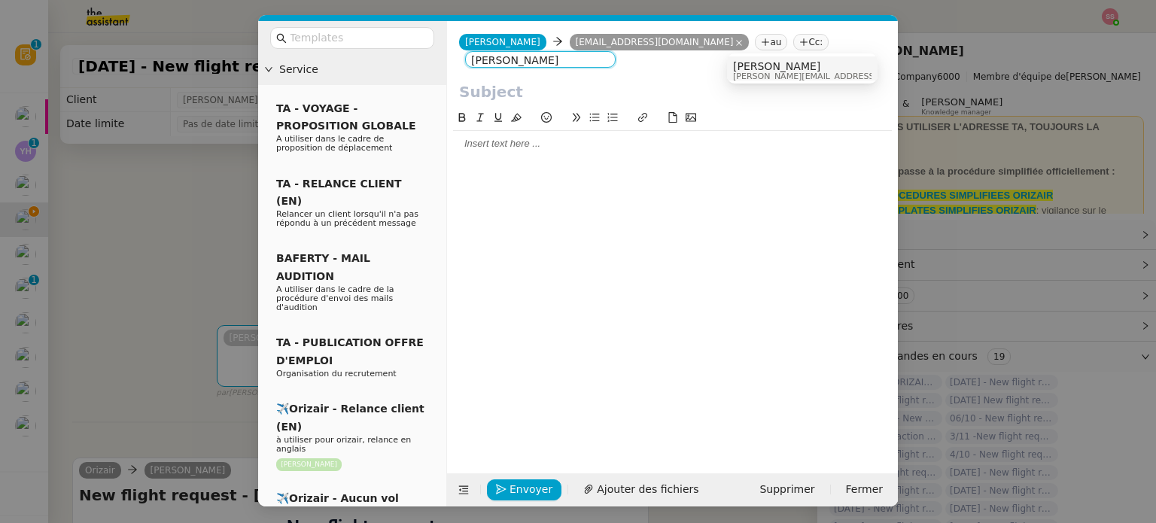
type input "[PERSON_NAME]"
click at [760, 63] on span "[PERSON_NAME]" at bounding box center [840, 66] width 214 height 12
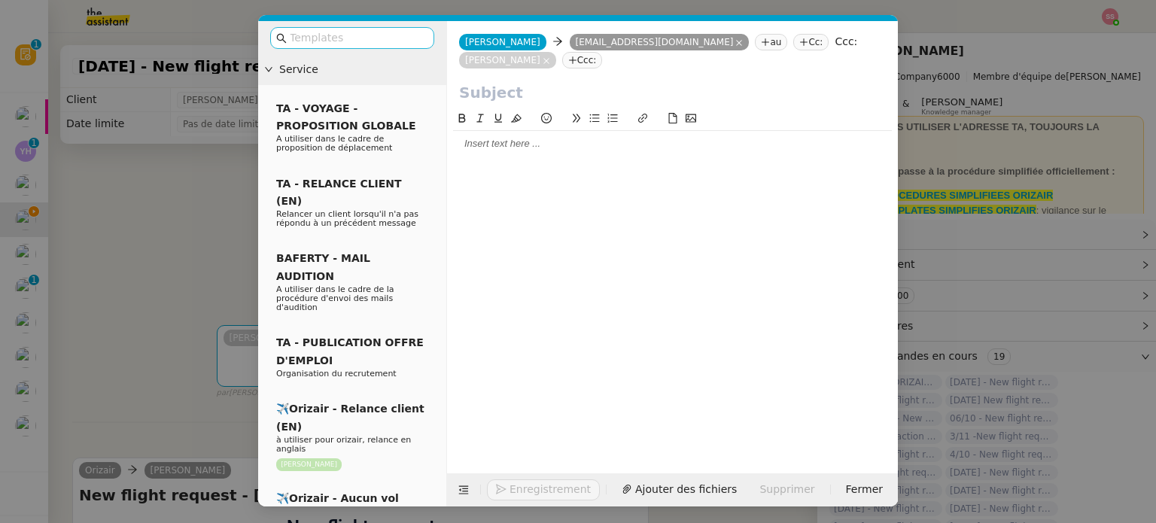
click at [384, 37] on input "text" at bounding box center [357, 37] width 135 height 17
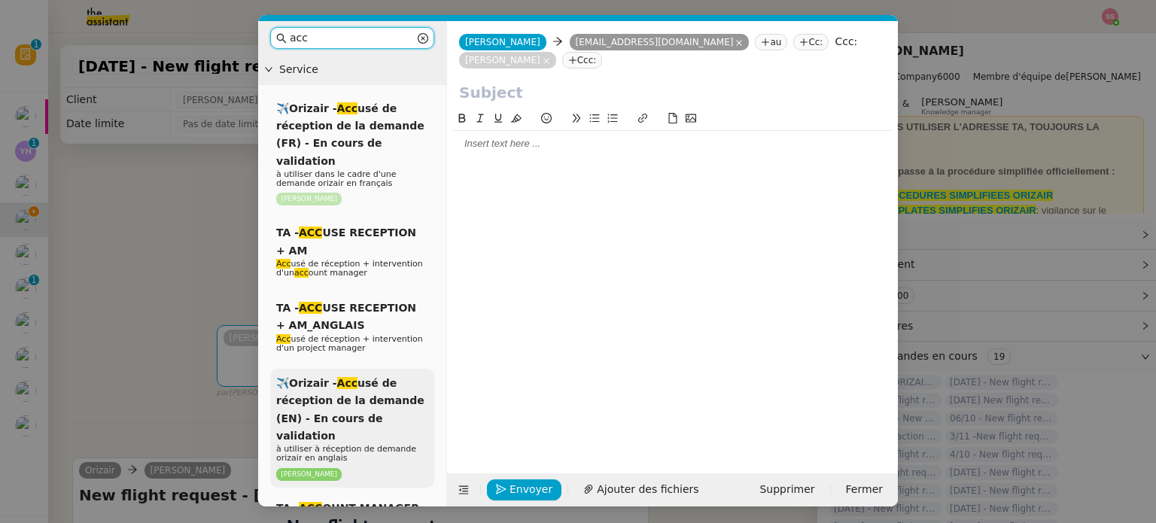
type input "acc"
click at [386, 381] on span "✈️Orizair - Acc usé de réception de la demande (EN) - En cours de validation" at bounding box center [350, 409] width 148 height 65
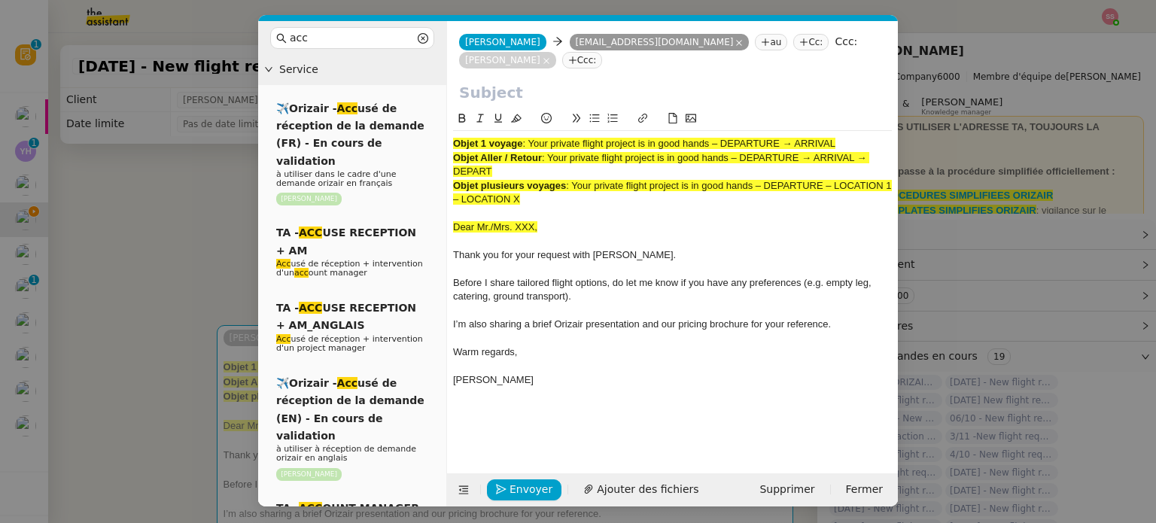
drag, startPoint x: 536, startPoint y: 125, endPoint x: 987, endPoint y: 126, distance: 451.5
click at [987, 126] on nz-modal-container "acc Service ✈️Orizair - Acc usé de réception de la demande (FR) - En cours de v…" at bounding box center [578, 261] width 1156 height 523
click at [569, 81] on input "text" at bounding box center [672, 92] width 427 height 23
paste input "Your private flight project is in good hands – DEPARTURE → ARRIVAL"
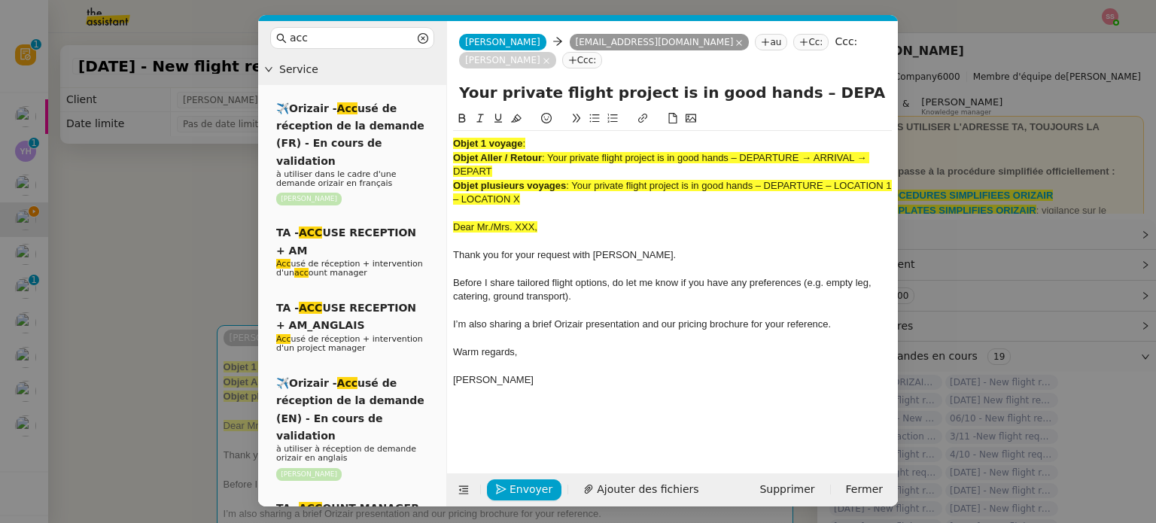
scroll to position [0, 65]
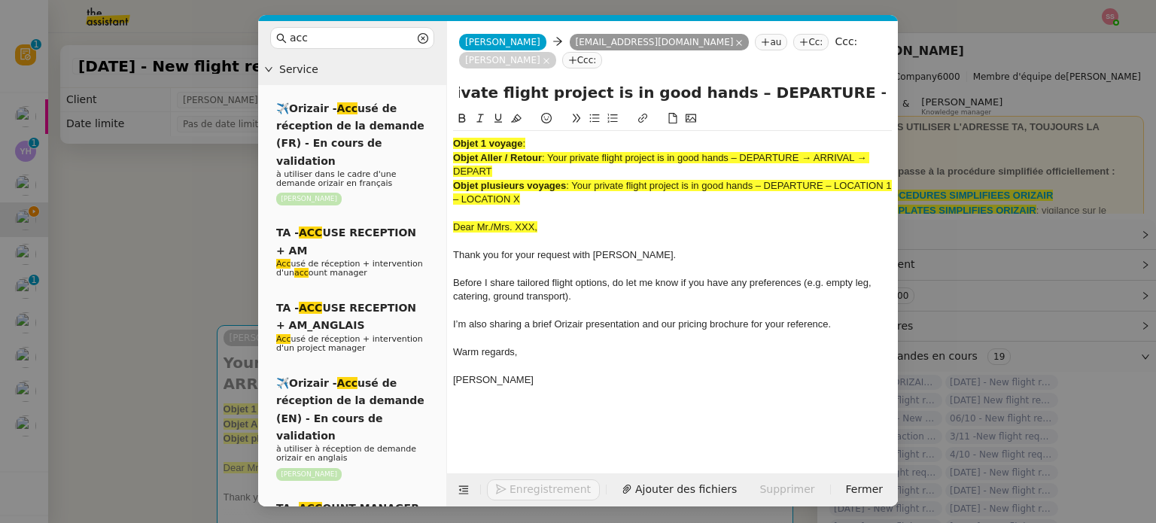
type input "Your private flight project is in good hands – DEPARTURE → ARRIVAL"
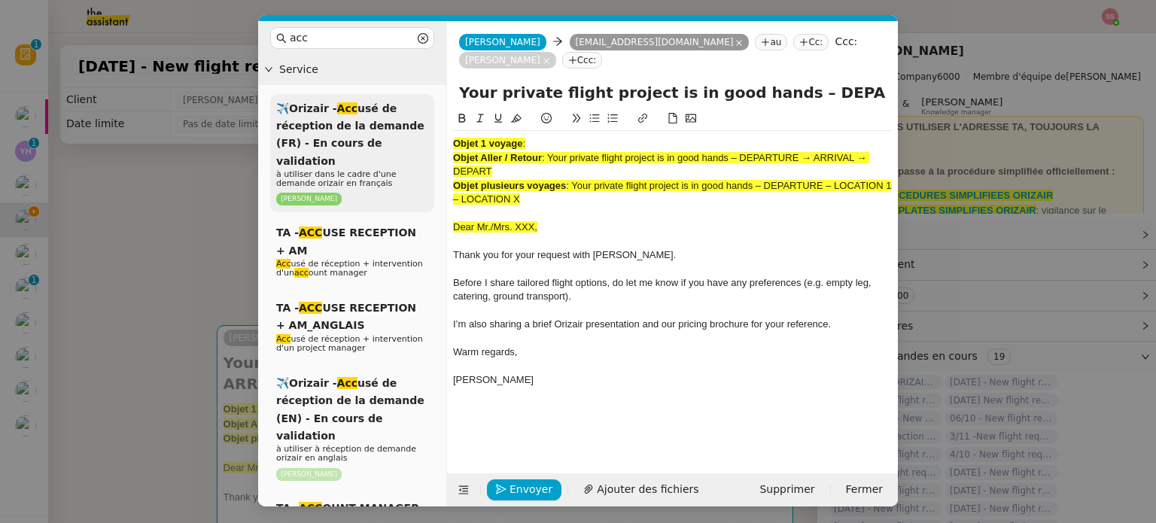
drag, startPoint x: 552, startPoint y: 180, endPoint x: 423, endPoint y: 117, distance: 143.7
click at [423, 117] on nz-layout "acc Service ✈️Orizair - Acc usé de réception de la demande (FR) - En cours de v…" at bounding box center [578, 263] width 640 height 485
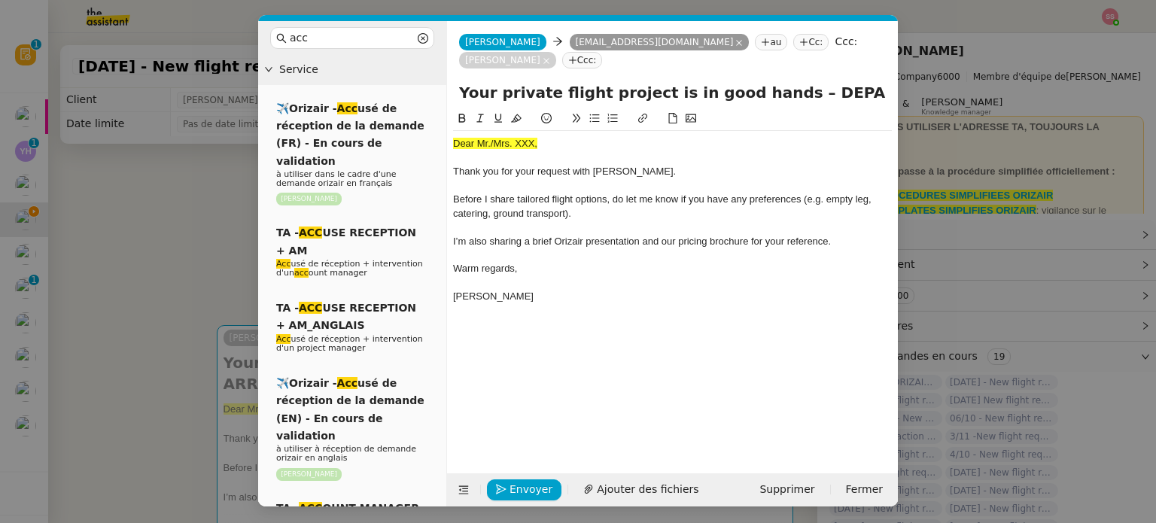
click at [172, 273] on nz-modal-container "acc Service ✈️Orizair - Acc usé de réception de la demande (FR) - En cours de v…" at bounding box center [578, 261] width 1156 height 523
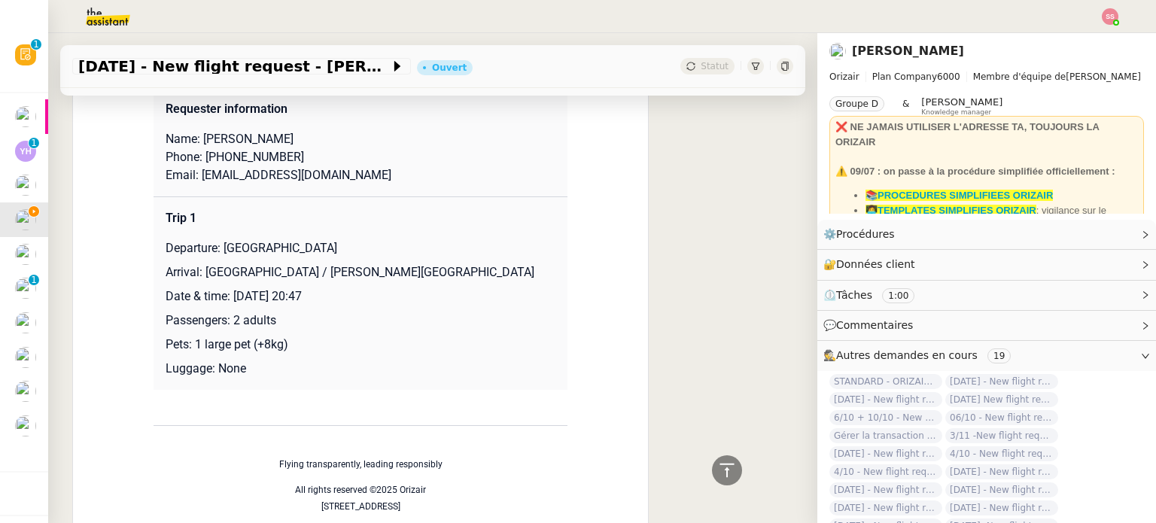
scroll to position [591, 0]
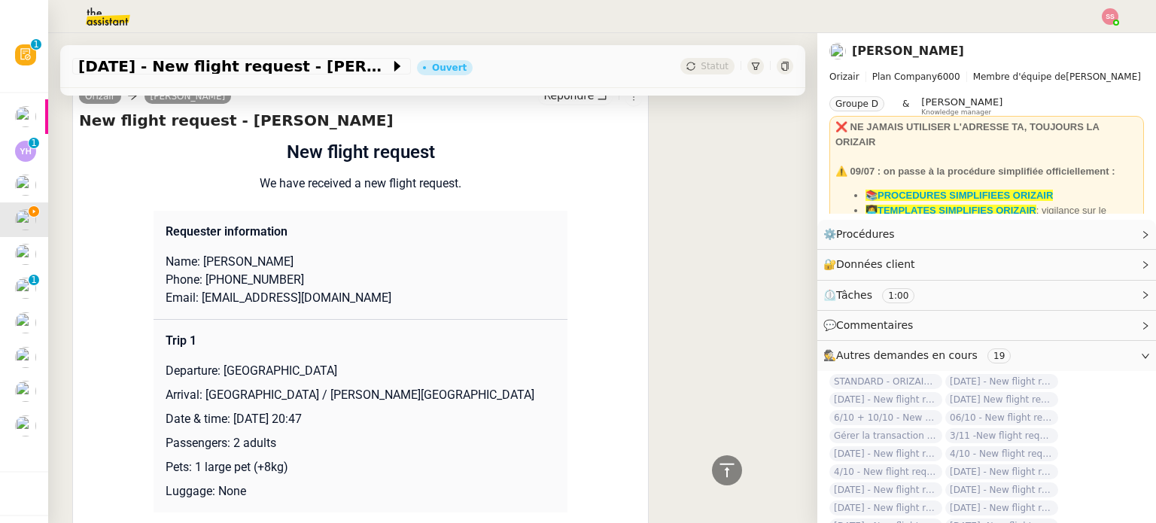
drag, startPoint x: 216, startPoint y: 347, endPoint x: 403, endPoint y: 336, distance: 187.7
click at [403, 336] on td "Trip 1 Departure: [GEOGRAPHIC_DATA] Arrival: [GEOGRAPHIC_DATA] / [PERSON_NAME][…" at bounding box center [360, 415] width 414 height 193
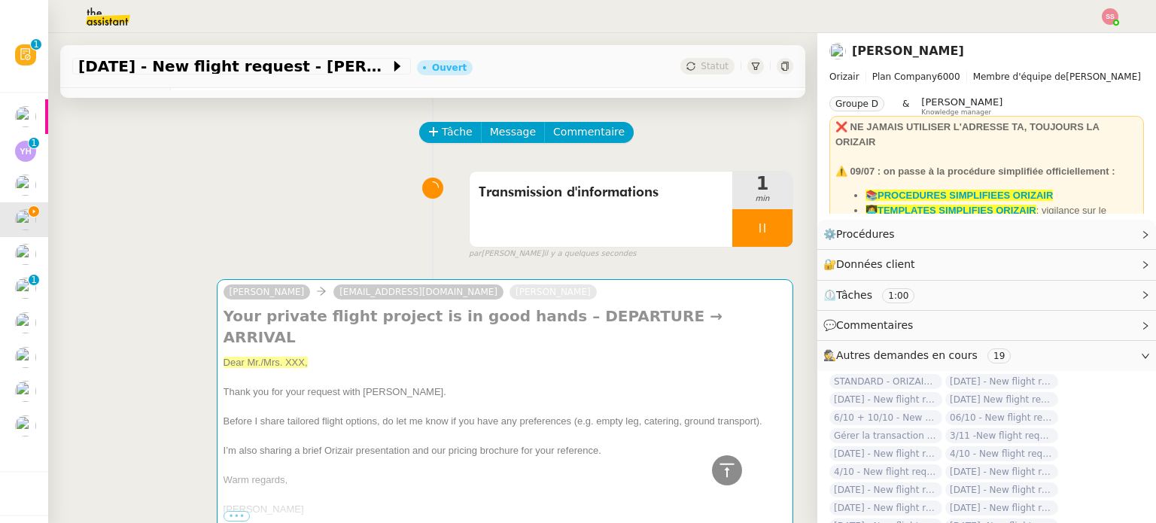
scroll to position [0, 0]
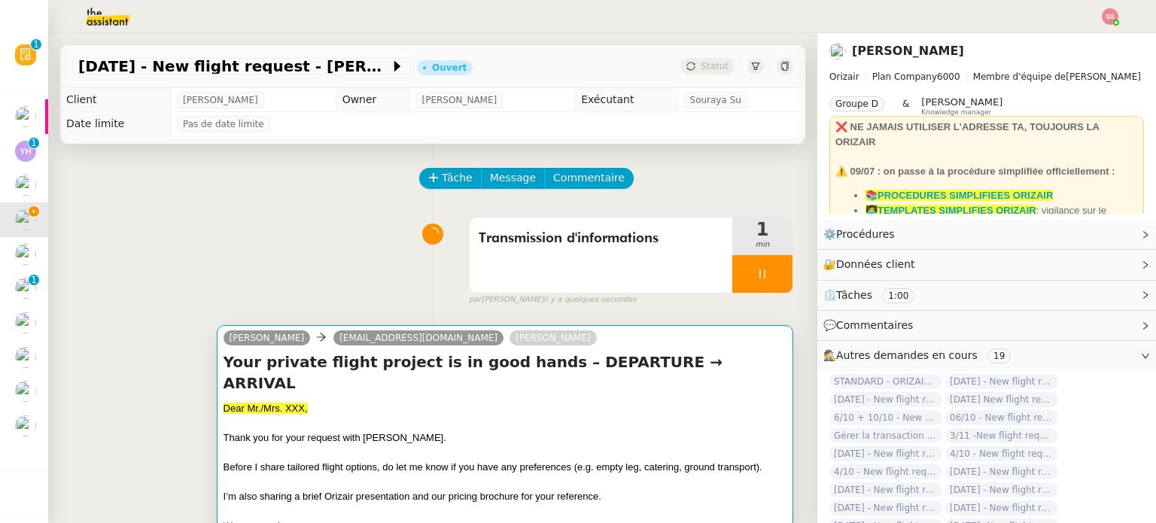
click at [485, 360] on h4 "Your private flight project is in good hands – DEPARTURE → ARRIVAL" at bounding box center [504, 372] width 563 height 42
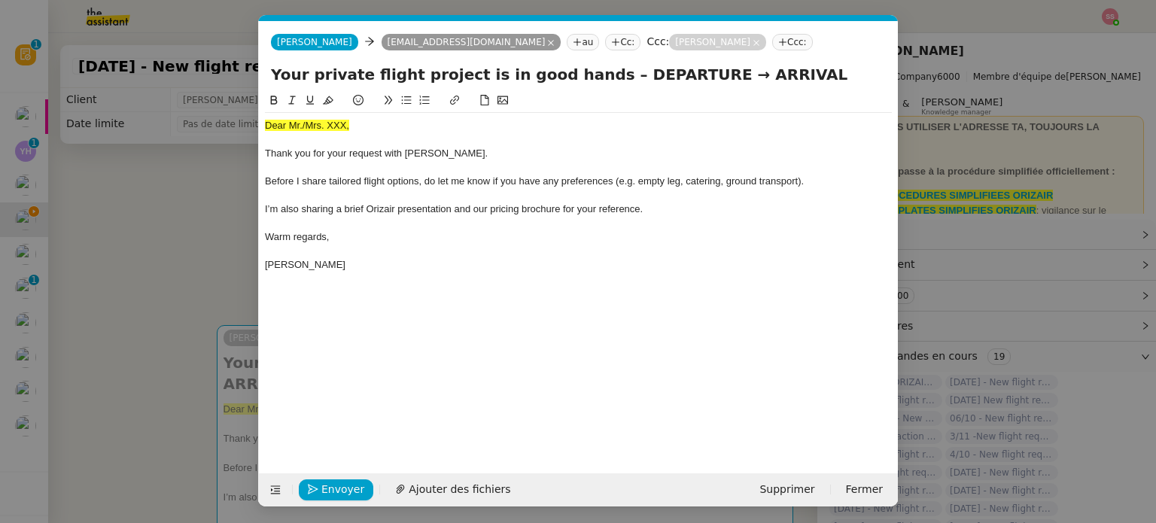
scroll to position [0, 46]
drag, startPoint x: 677, startPoint y: 77, endPoint x: 590, endPoint y: 74, distance: 87.3
click at [590, 74] on input "Your private flight project is in good hands – DEPARTURE → ARRIVAL" at bounding box center [578, 74] width 615 height 23
paste input "[GEOGRAPHIC_DATA]"
type input "Your private flight project is in good hands – [GEOGRAPHIC_DATA]→ ARRIVAL"
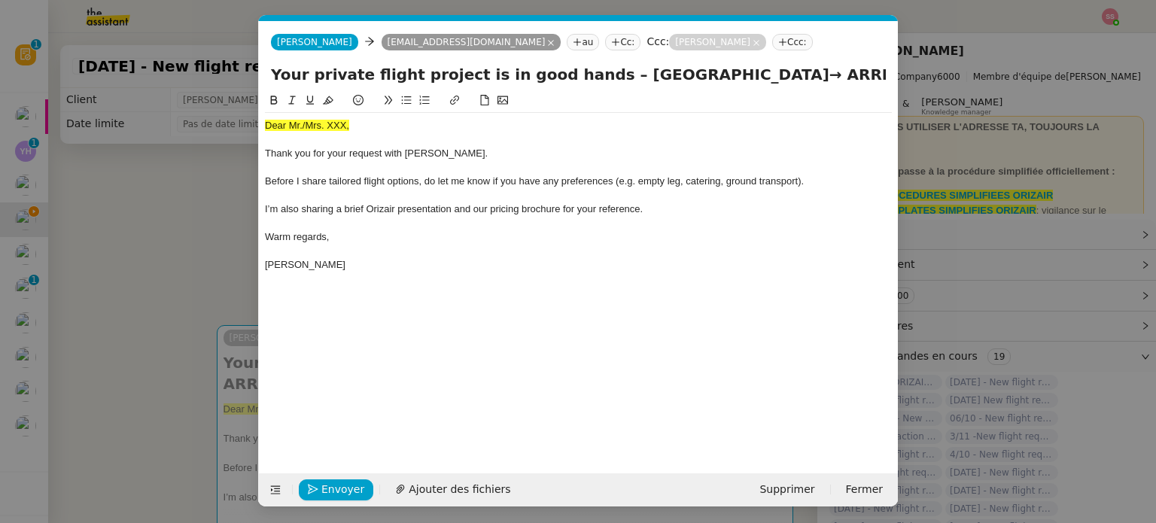
click at [208, 299] on nz-modal-container "acc Service ✈️Orizair - Acc usé de réception de la demande (FR) - En cours de v…" at bounding box center [578, 261] width 1156 height 523
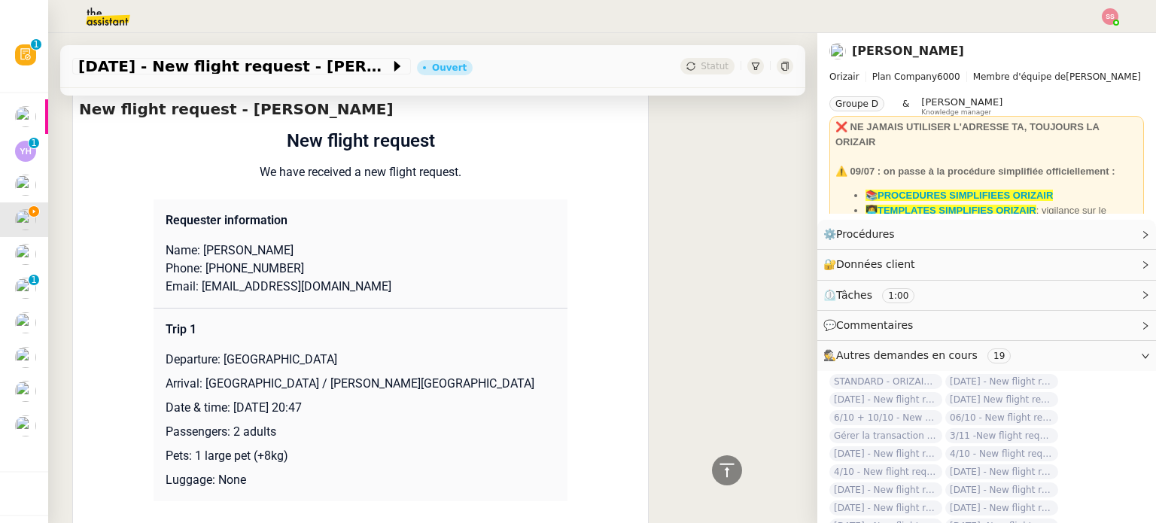
scroll to position [752, 0]
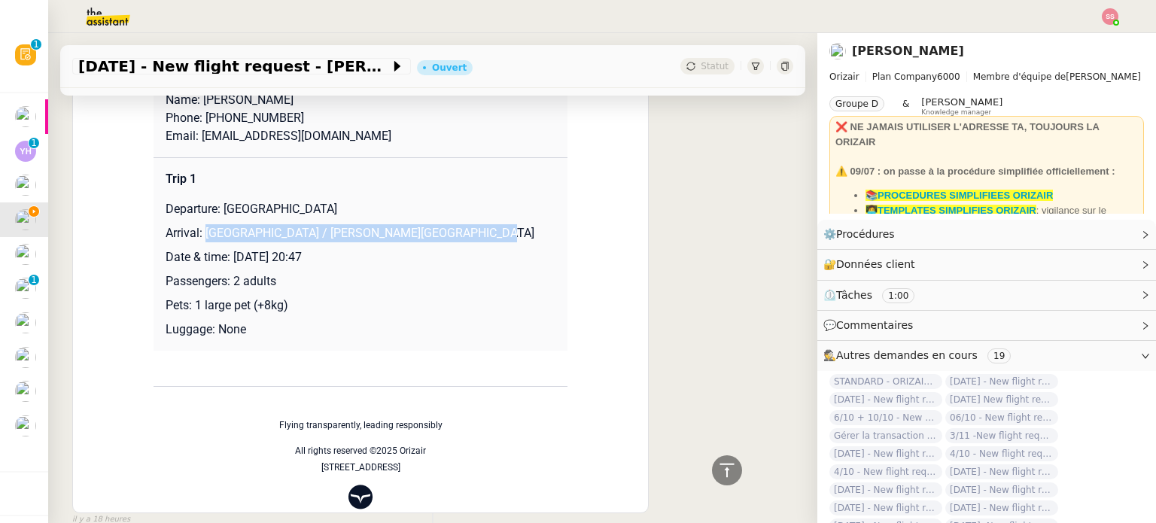
drag, startPoint x: 199, startPoint y: 240, endPoint x: 501, endPoint y: 228, distance: 302.7
click at [501, 228] on p "Arrival: [GEOGRAPHIC_DATA] / [PERSON_NAME][GEOGRAPHIC_DATA]" at bounding box center [361, 233] width 390 height 18
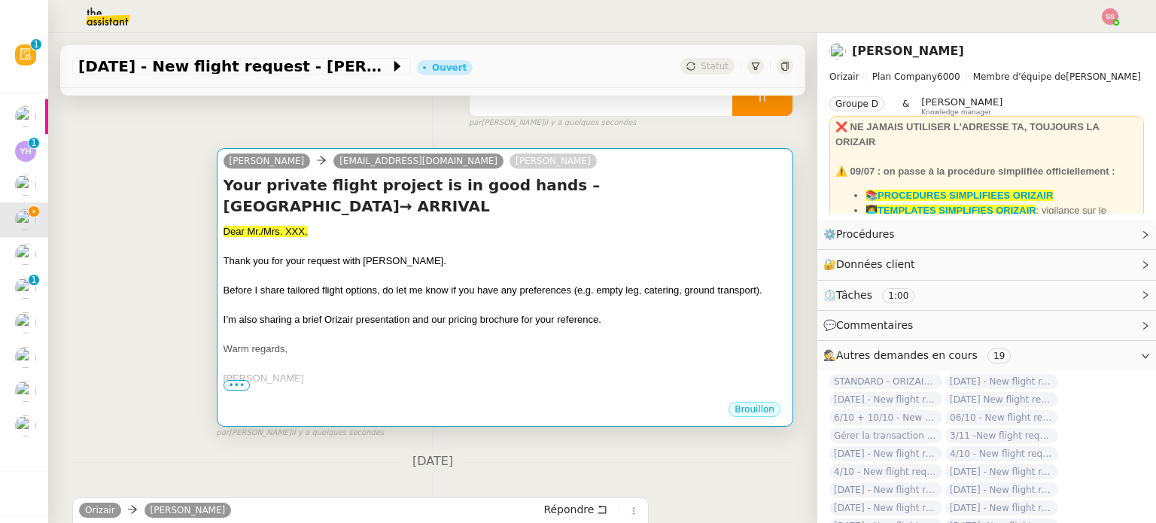
scroll to position [75, 0]
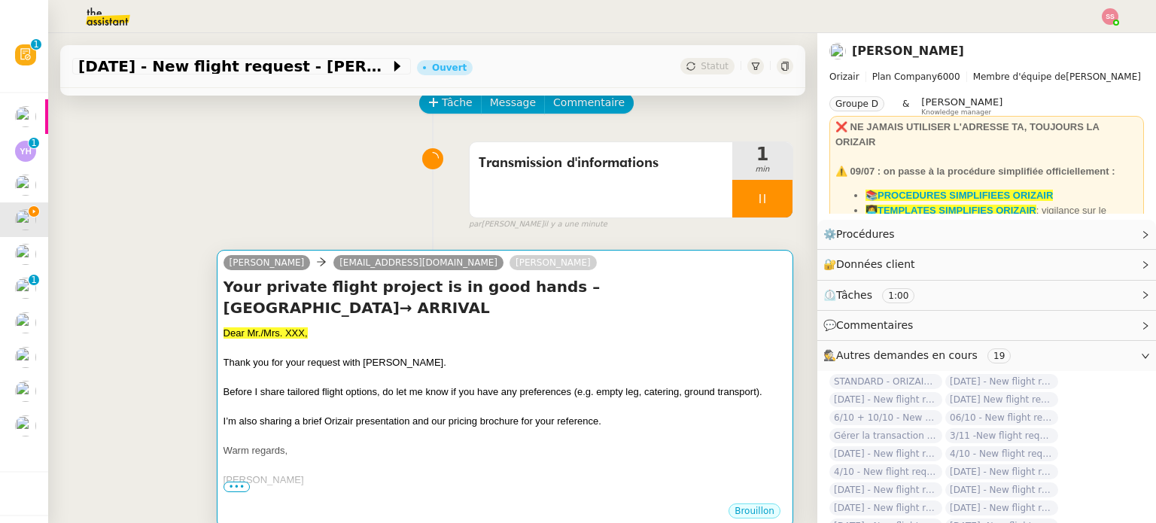
click at [524, 339] on div "Dear Mr./Mrs. XXX," at bounding box center [504, 333] width 563 height 15
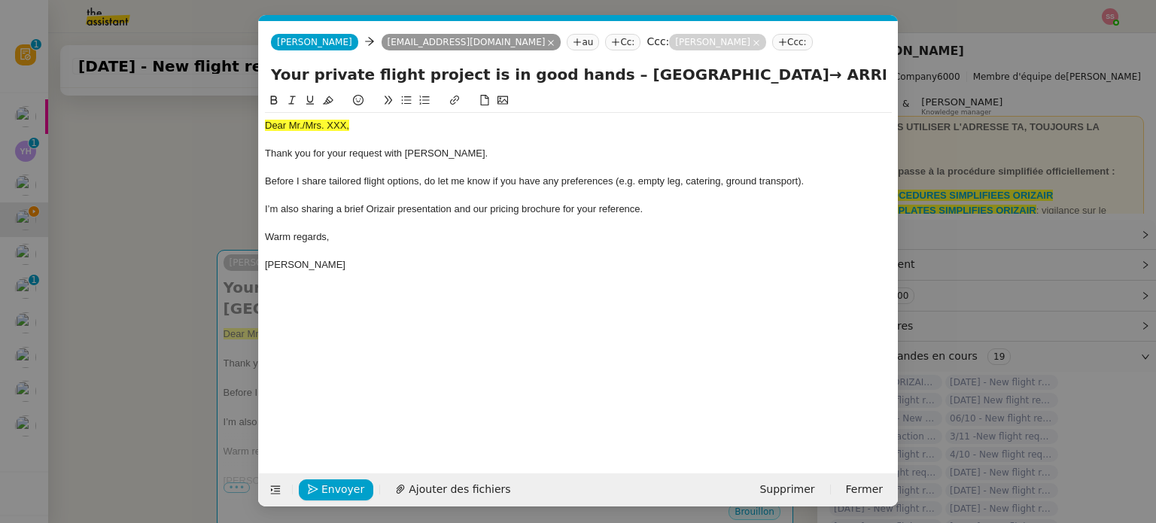
scroll to position [0, 46]
drag, startPoint x: 790, startPoint y: 76, endPoint x: 896, endPoint y: 78, distance: 106.1
click at [896, 78] on div "Your private flight project is in good hands – [GEOGRAPHIC_DATA]→ ARRIVAL" at bounding box center [578, 77] width 639 height 29
paste input "[GEOGRAPHIC_DATA] / [PERSON_NAME][GEOGRAPHIC_DATA]"
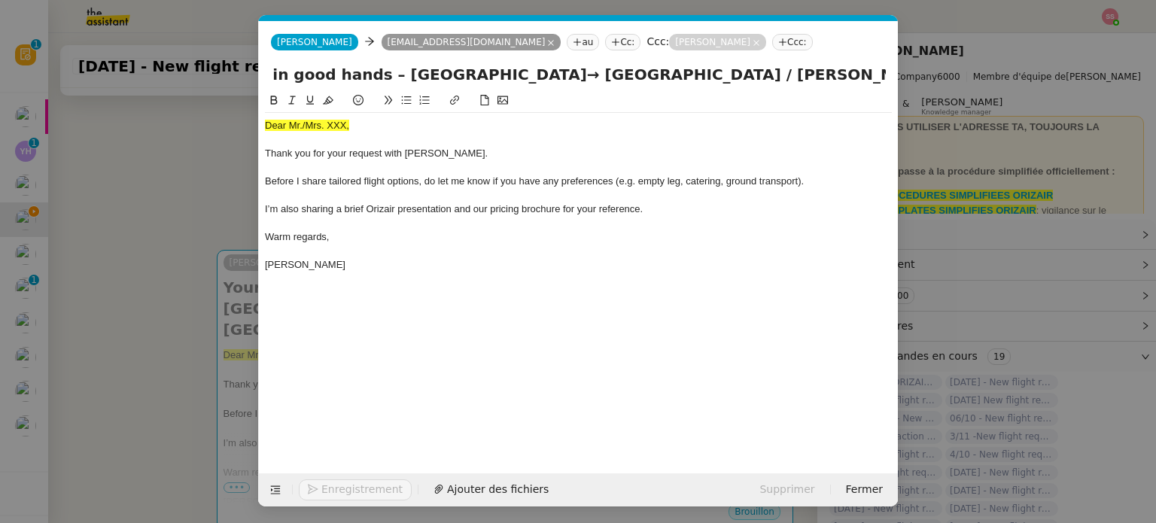
type input "Your private flight project is in good hands – [GEOGRAPHIC_DATA]→ [GEOGRAPHIC_D…"
click at [190, 111] on nz-modal-container "acc Service ✈️Orizair - Acc usé de réception de la demande (FR) - En cours de v…" at bounding box center [578, 261] width 1156 height 523
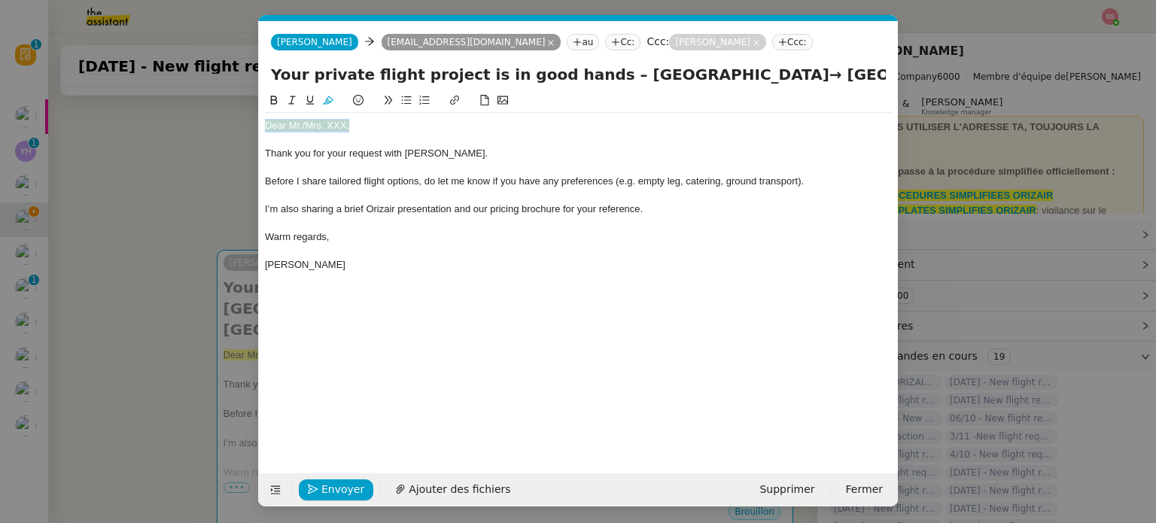
drag, startPoint x: 323, startPoint y: 101, endPoint x: 363, endPoint y: 108, distance: 40.5
click at [324, 101] on icon at bounding box center [328, 100] width 11 height 11
click at [387, 120] on div "Dear Mr./Mrs. XXX," at bounding box center [578, 126] width 627 height 14
drag, startPoint x: 364, startPoint y: 127, endPoint x: 301, endPoint y: 121, distance: 63.5
click at [301, 121] on div "Dear Mr./Mrs. XXX," at bounding box center [578, 126] width 627 height 14
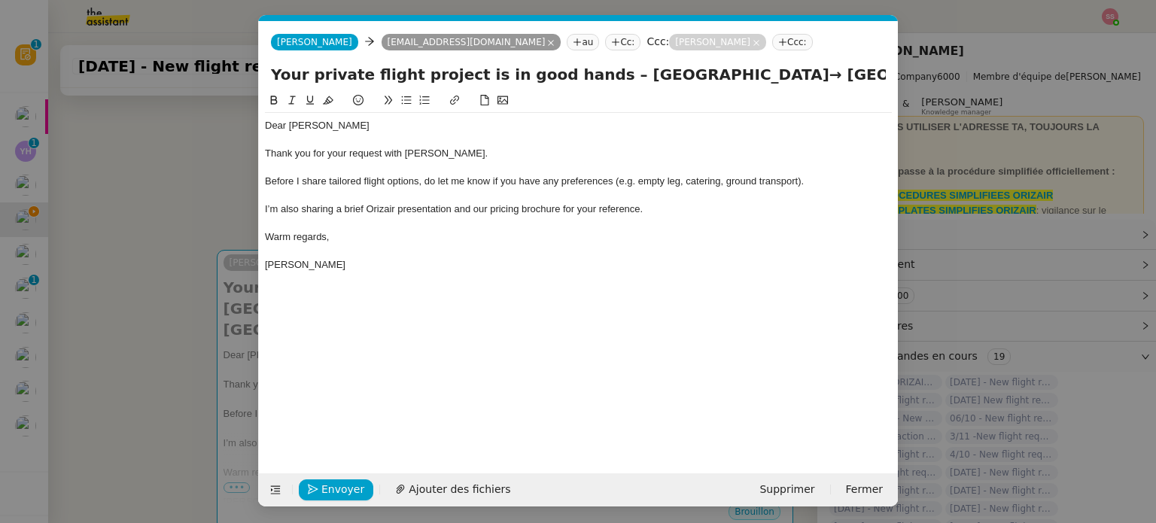
click at [460, 479] on div "Envoyer Ajouter des fichiers" at bounding box center [392, 489] width 255 height 21
click at [450, 491] on span "Ajouter des fichiers" at bounding box center [460, 489] width 102 height 17
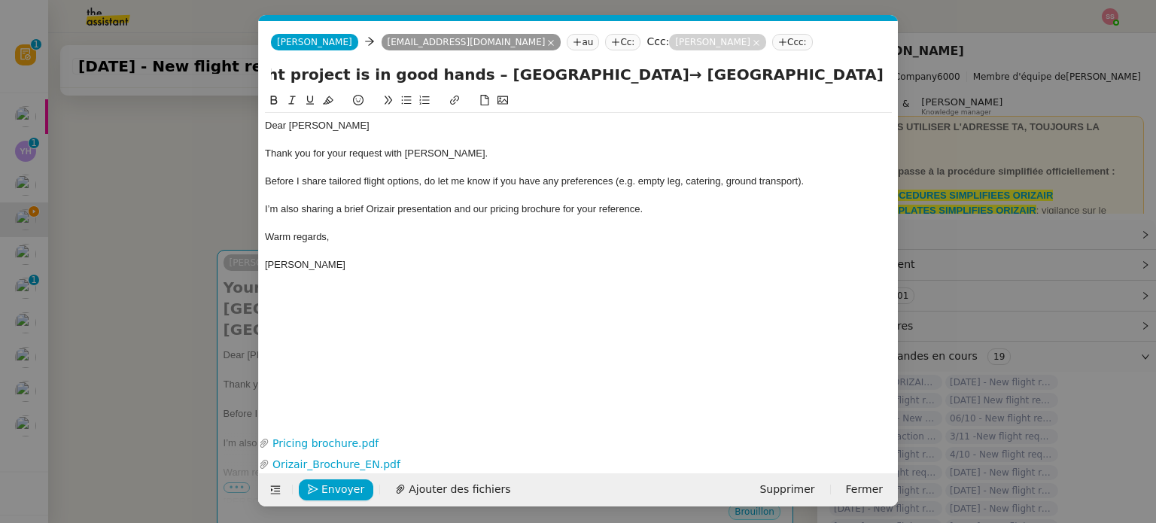
scroll to position [0, 242]
drag, startPoint x: 557, startPoint y: 81, endPoint x: 915, endPoint y: 102, distance: 358.8
click at [915, 102] on nz-modal-container "acc Service ✈️Orizair - Acc usé de réception de la demande (FR) - En cours de v…" at bounding box center [578, 261] width 1156 height 523
click at [162, 337] on nz-modal-container "acc Service ✈️Orizair - Acc usé de réception de la demande (FR) - En cours de v…" at bounding box center [578, 261] width 1156 height 523
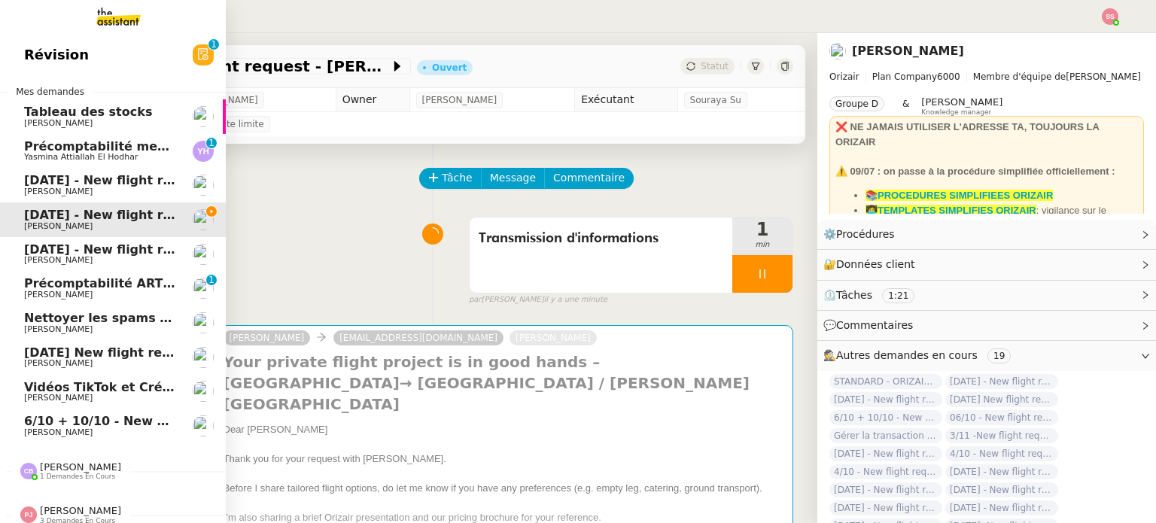
drag, startPoint x: 36, startPoint y: 153, endPoint x: 479, endPoint y: 205, distance: 445.6
click at [36, 153] on span "Yasmina Attiallah El Hodhar" at bounding box center [81, 157] width 114 height 10
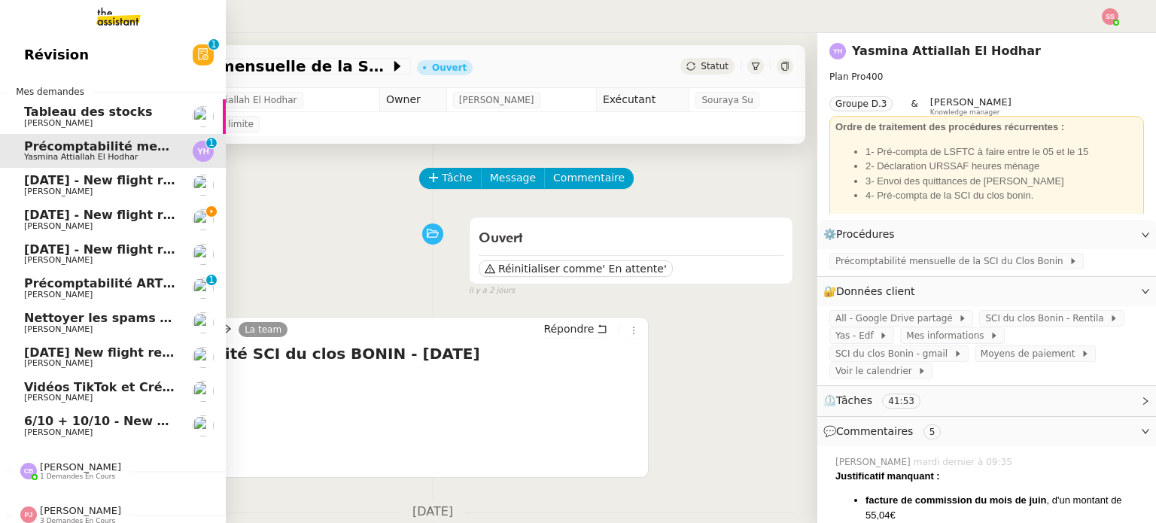
drag, startPoint x: 132, startPoint y: 221, endPoint x: 141, endPoint y: 221, distance: 8.3
click at [132, 222] on span "[PERSON_NAME]" at bounding box center [100, 226] width 152 height 9
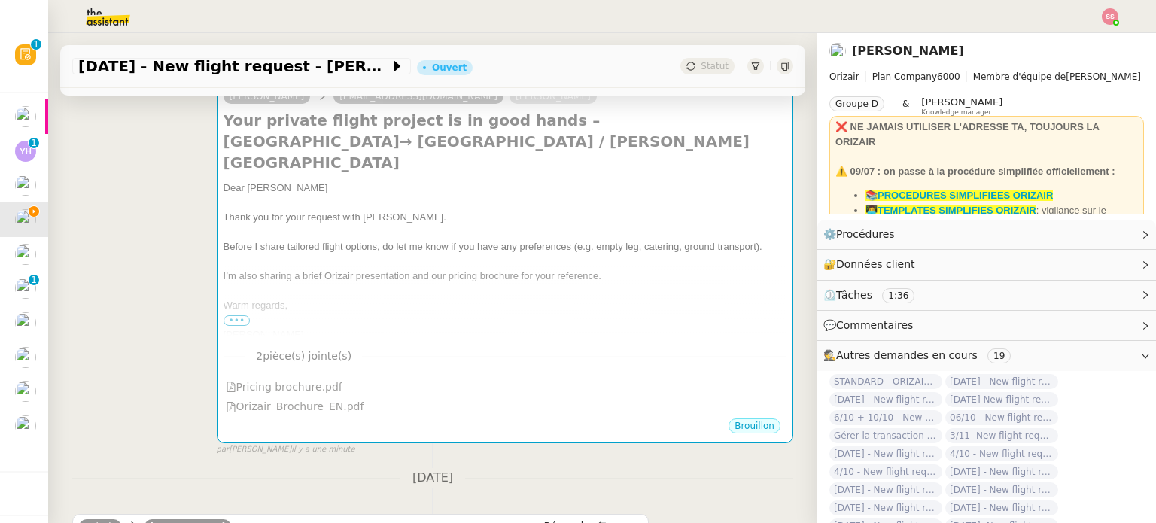
scroll to position [569, 0]
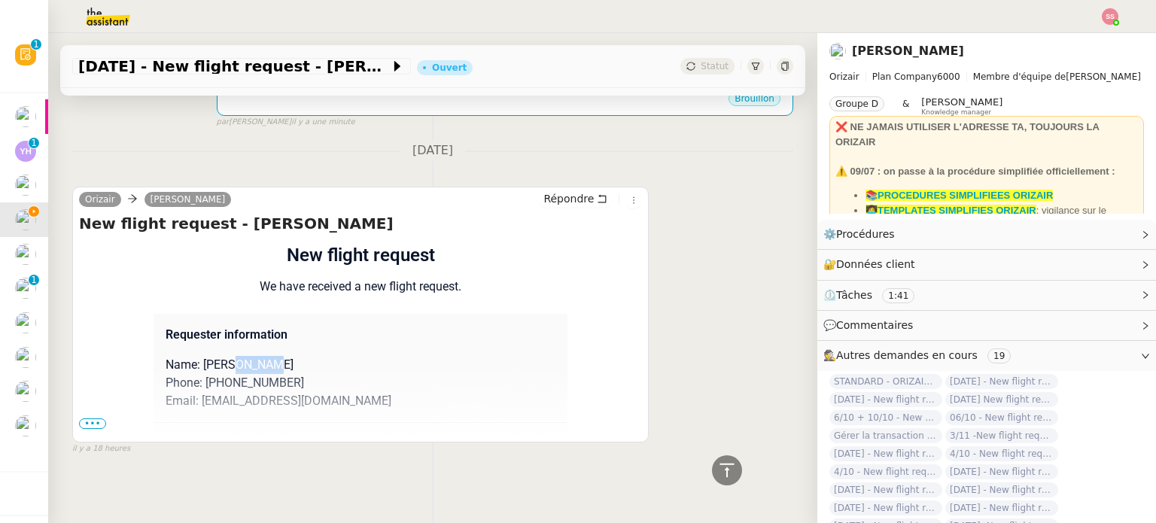
drag, startPoint x: 224, startPoint y: 354, endPoint x: 300, endPoint y: 345, distance: 76.6
click at [300, 356] on p "Name: [PERSON_NAME]" at bounding box center [361, 365] width 390 height 18
click at [74, 412] on div "Orizair [PERSON_NAME] Répondre New flight request - [PERSON_NAME] Flight reques…" at bounding box center [360, 315] width 576 height 256
click at [86, 418] on span "•••" at bounding box center [92, 423] width 27 height 11
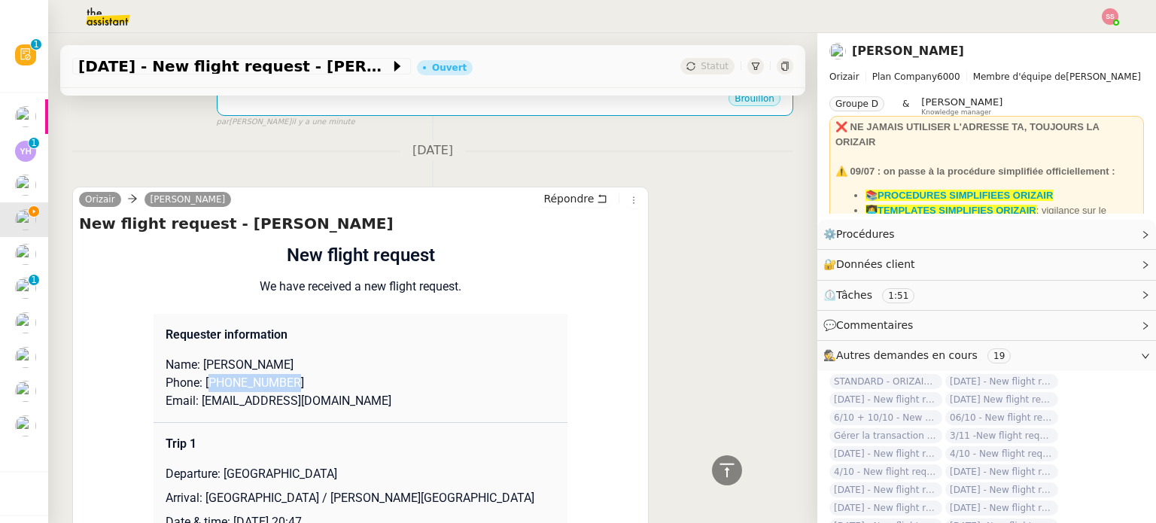
drag, startPoint x: 208, startPoint y: 373, endPoint x: 296, endPoint y: 368, distance: 88.9
click at [296, 374] on p "Phone: [PHONE_NUMBER]" at bounding box center [361, 383] width 390 height 18
drag, startPoint x: 298, startPoint y: 389, endPoint x: 192, endPoint y: 390, distance: 106.1
click at [192, 392] on p "Email: [EMAIL_ADDRESS][DOMAIN_NAME]" at bounding box center [361, 401] width 390 height 18
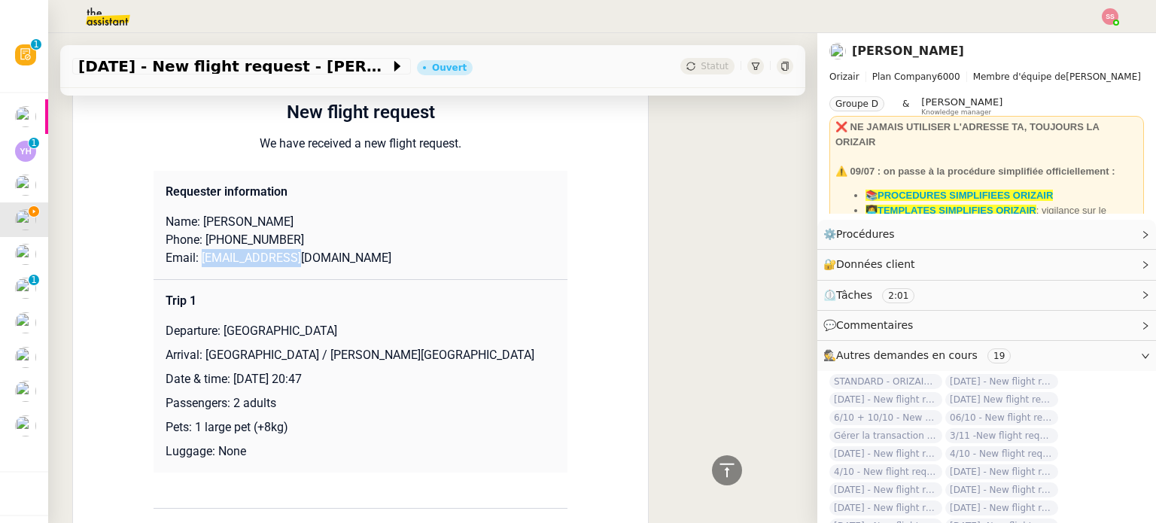
scroll to position [719, 0]
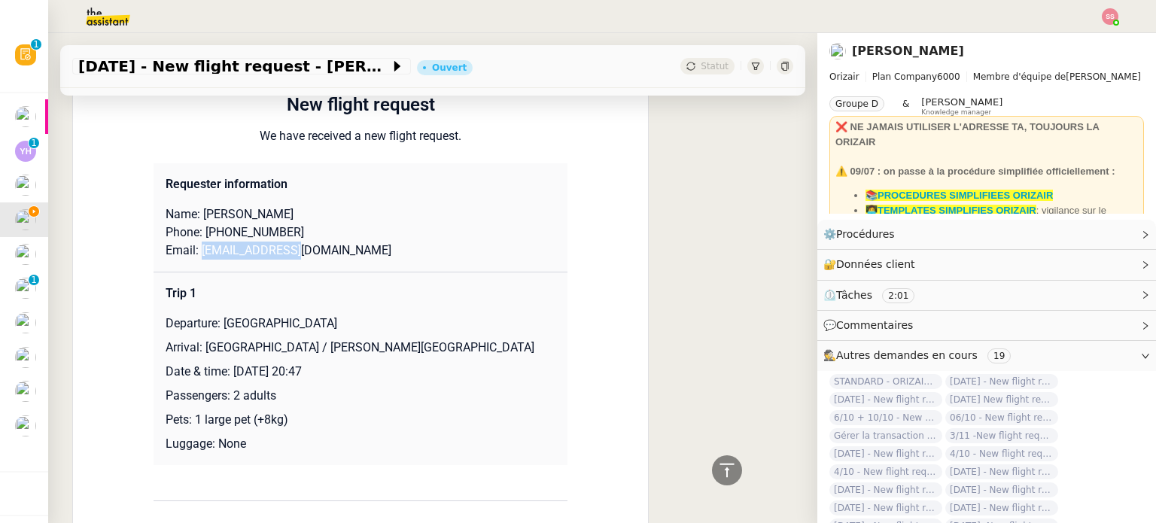
drag, startPoint x: 217, startPoint y: 312, endPoint x: 375, endPoint y: 303, distance: 158.2
click at [375, 315] on p "Departure: [GEOGRAPHIC_DATA]" at bounding box center [361, 324] width 390 height 18
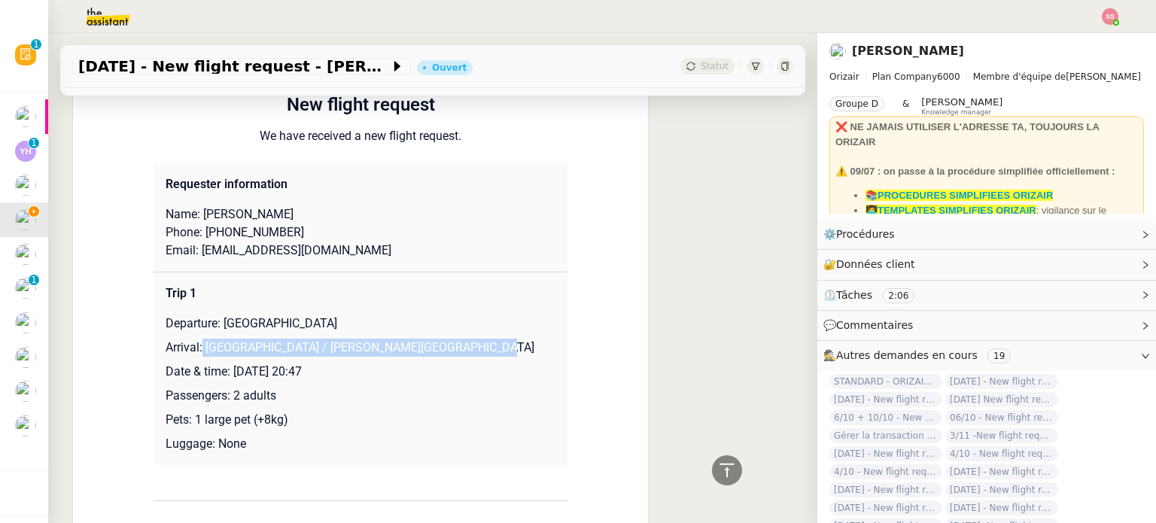
drag, startPoint x: 195, startPoint y: 333, endPoint x: 503, endPoint y: 335, distance: 308.5
click at [503, 339] on p "Arrival: [GEOGRAPHIC_DATA] / [PERSON_NAME][GEOGRAPHIC_DATA]" at bounding box center [361, 348] width 390 height 18
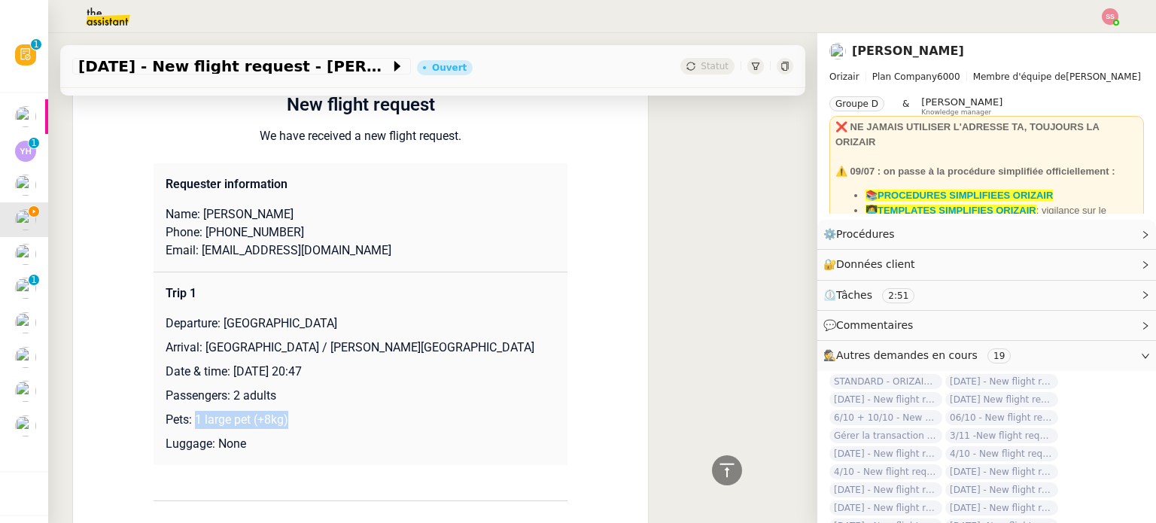
drag, startPoint x: 187, startPoint y: 407, endPoint x: 297, endPoint y: 409, distance: 109.9
click at [297, 411] on p "Pets: 1 large pet (+8kg)" at bounding box center [361, 420] width 390 height 18
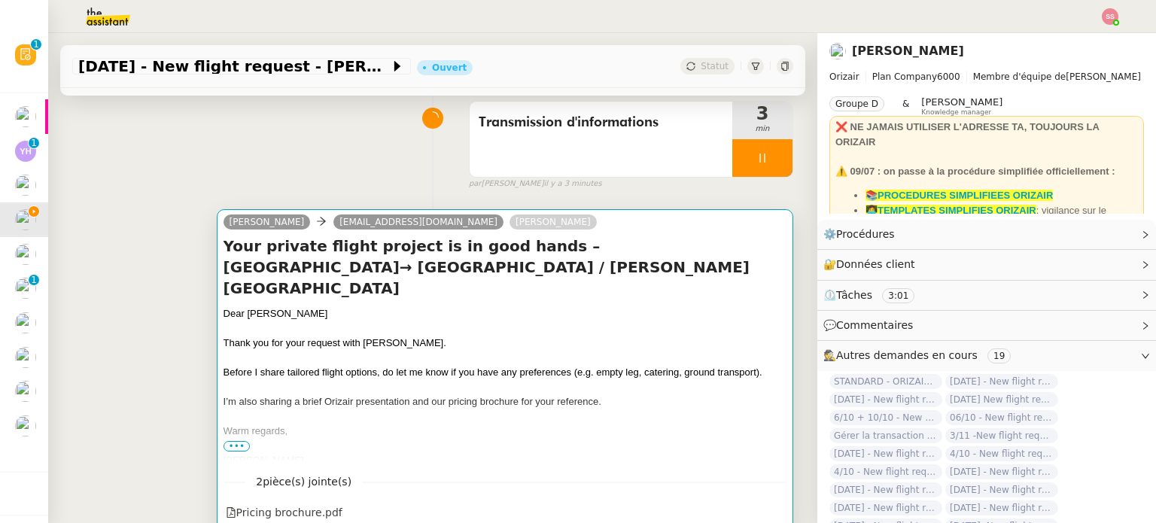
scroll to position [301, 0]
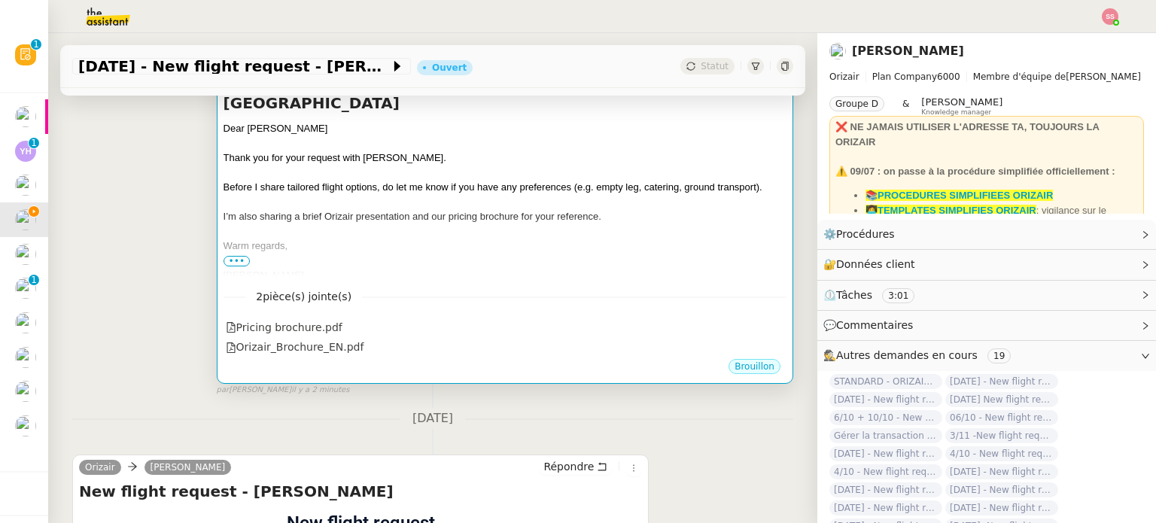
click at [533, 195] on div at bounding box center [504, 202] width 563 height 15
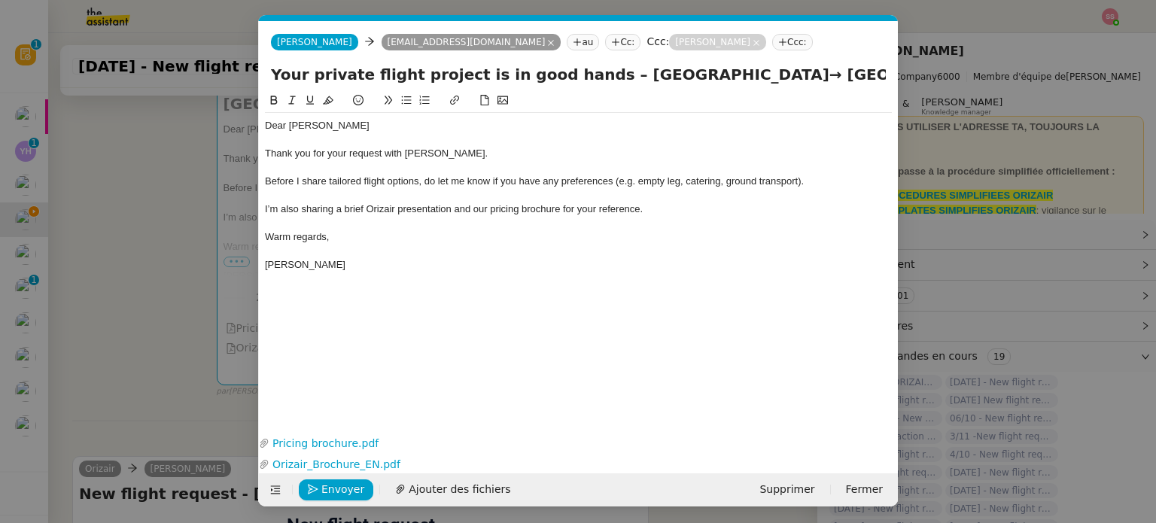
scroll to position [0, 32]
click at [349, 488] on span "Envoyer" at bounding box center [342, 489] width 43 height 17
click at [349, 488] on span "Confirmer l'envoi" at bounding box center [366, 489] width 90 height 17
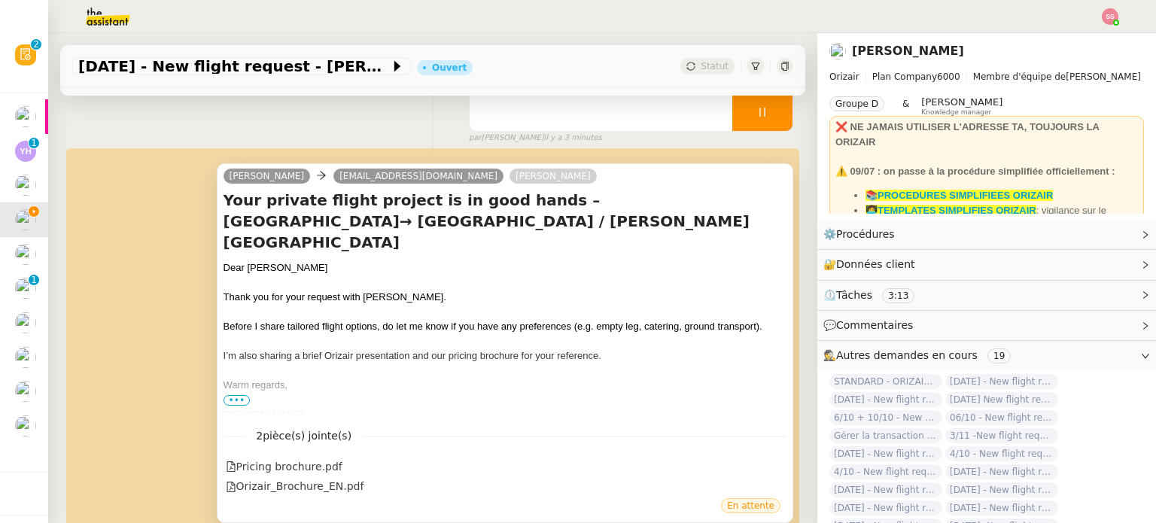
scroll to position [0, 0]
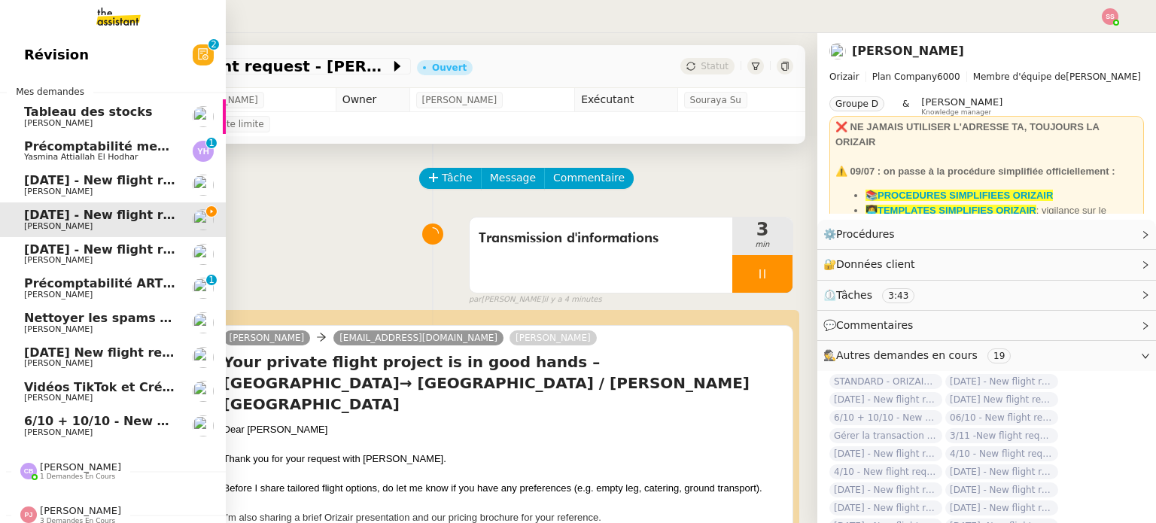
click at [64, 186] on span "[DATE] - New flight request - As Bo" at bounding box center [142, 180] width 237 height 14
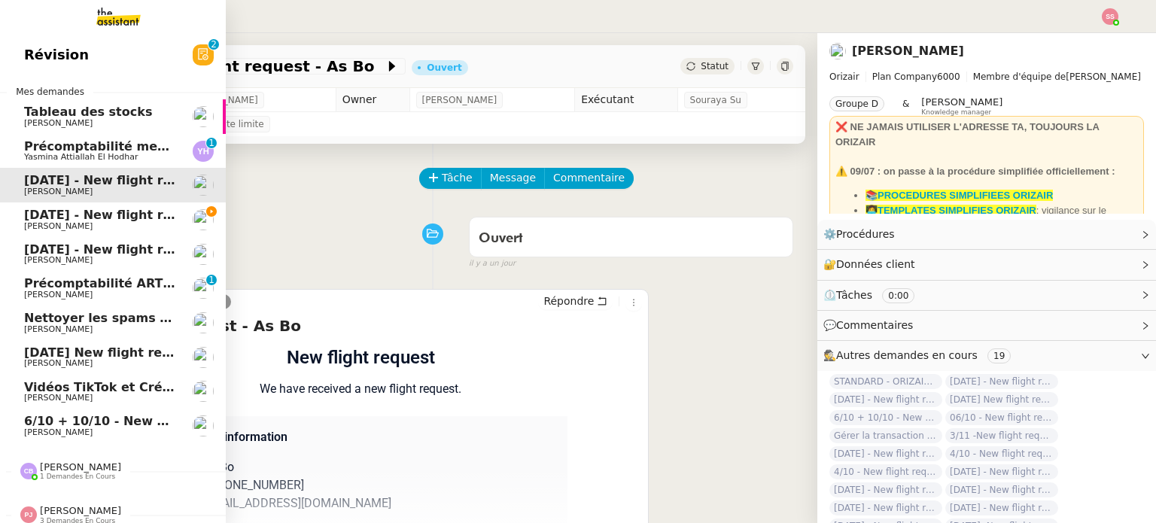
click at [90, 214] on span "[DATE] - New flight request - [PERSON_NAME]" at bounding box center [179, 215] width 311 height 14
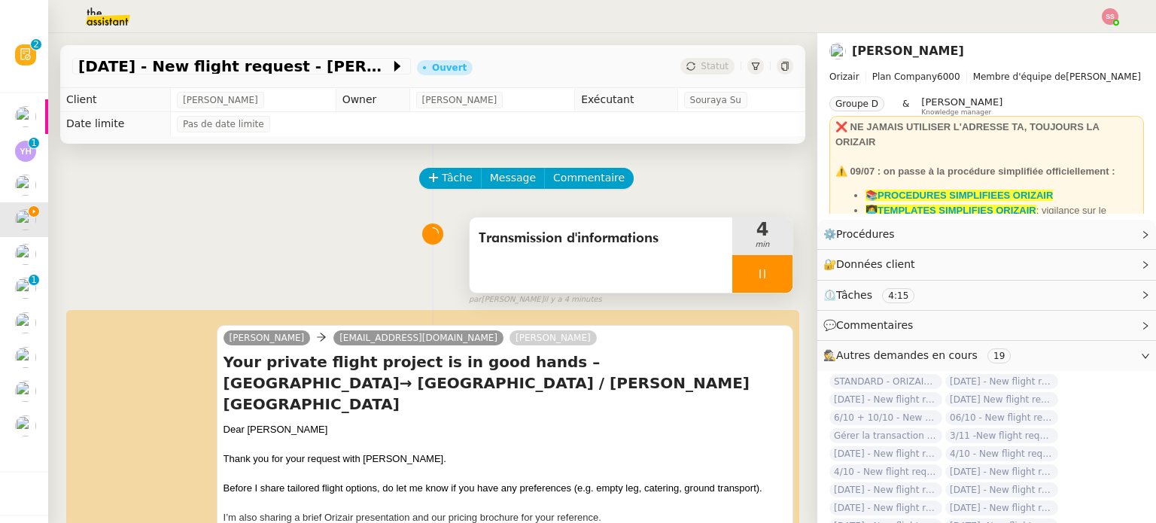
click at [758, 276] on div at bounding box center [762, 274] width 60 height 38
click at [772, 276] on icon at bounding box center [777, 273] width 11 height 8
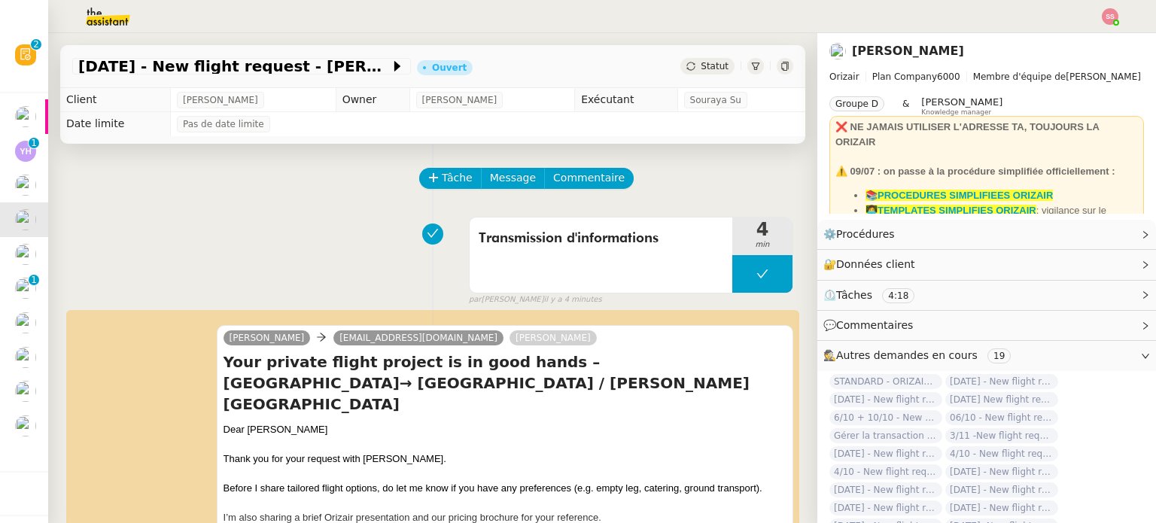
click at [703, 71] on span "Statut" at bounding box center [715, 66] width 28 height 11
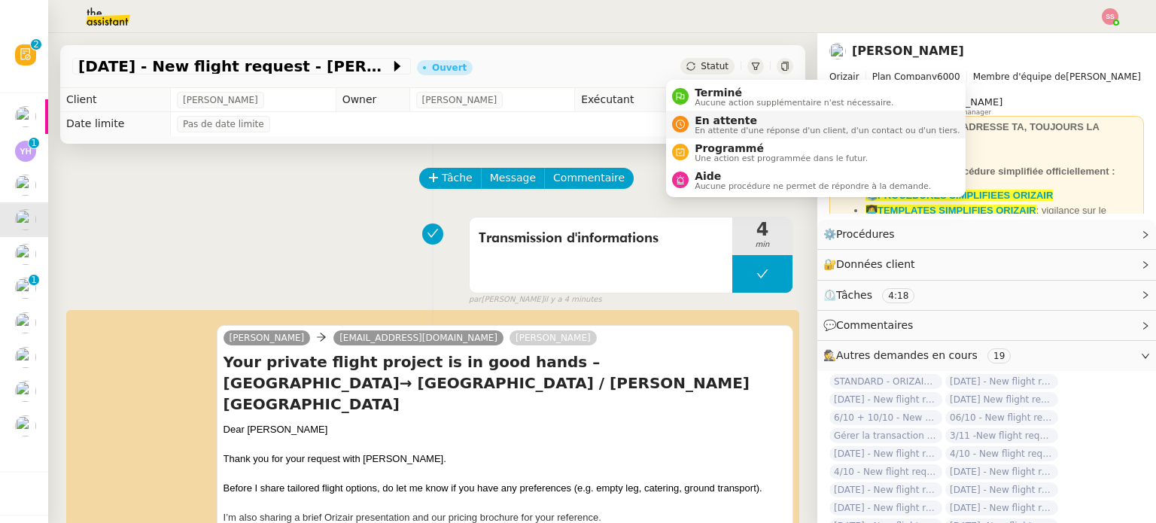
click at [717, 119] on span "En attente" at bounding box center [827, 120] width 265 height 12
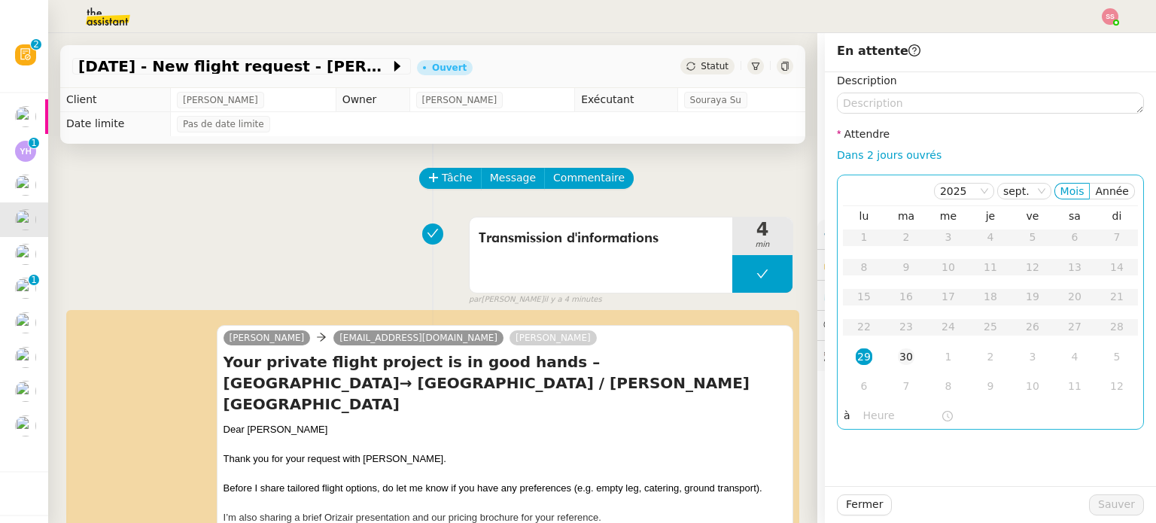
click at [898, 348] on div "30" at bounding box center [906, 356] width 17 height 17
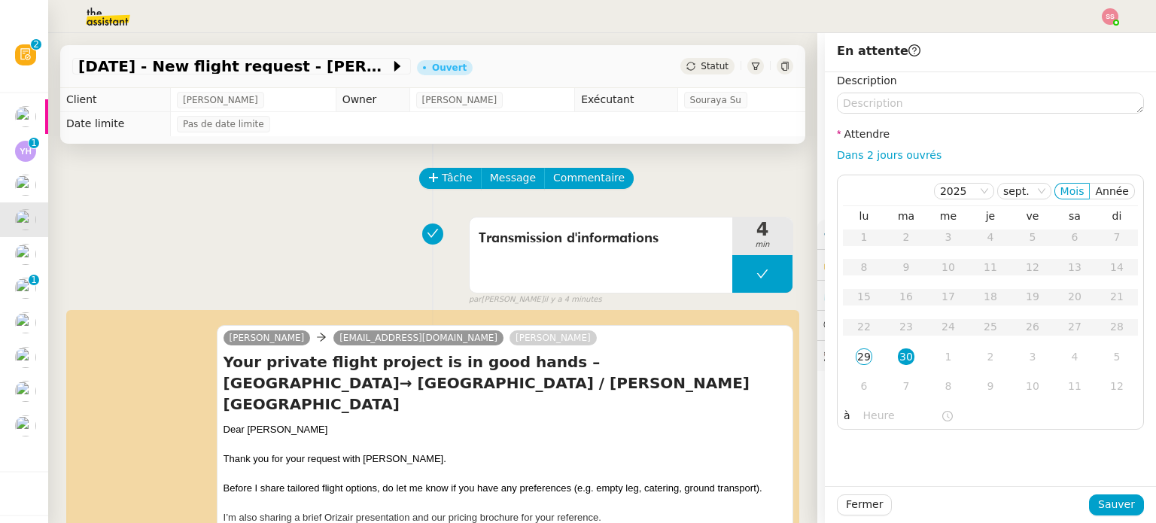
click at [1105, 494] on div "Fermer Sauver" at bounding box center [990, 504] width 307 height 21
click at [1099, 502] on span "Sauver" at bounding box center [1116, 504] width 37 height 17
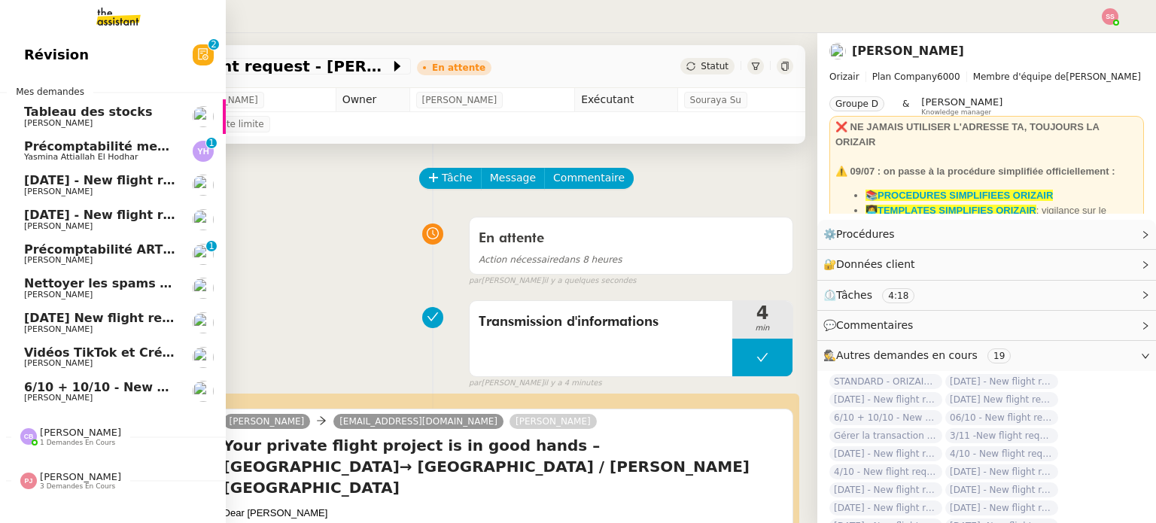
click at [107, 217] on span "[DATE] - New flight request - [PERSON_NAME]" at bounding box center [179, 215] width 311 height 14
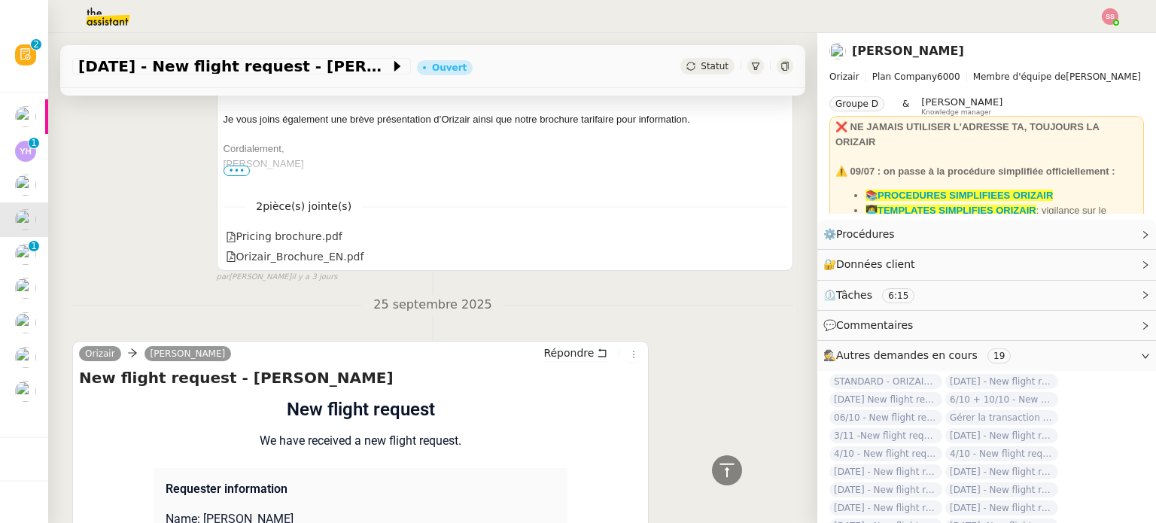
scroll to position [747, 0]
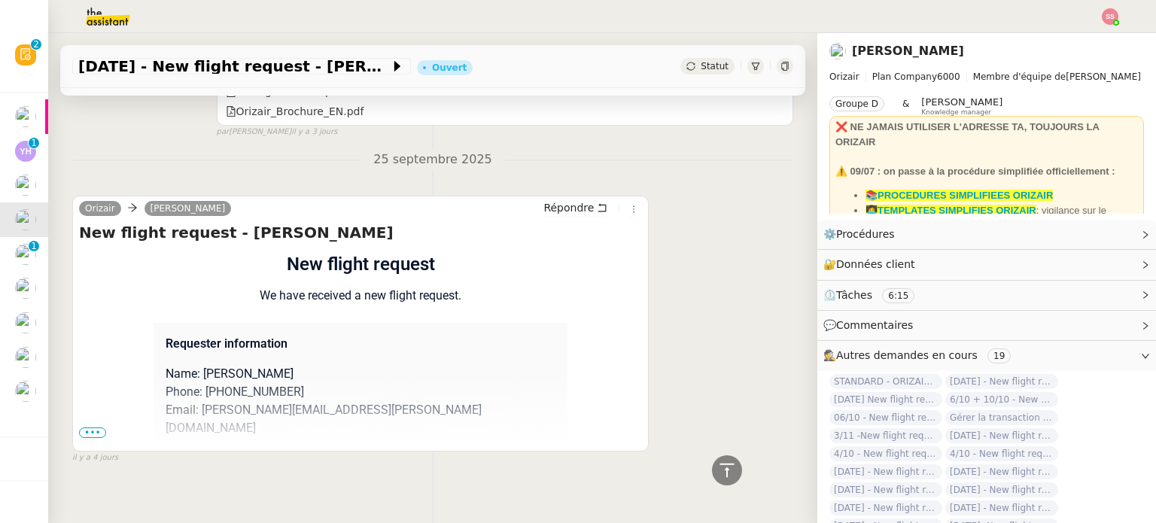
click at [96, 427] on span "•••" at bounding box center [92, 432] width 27 height 11
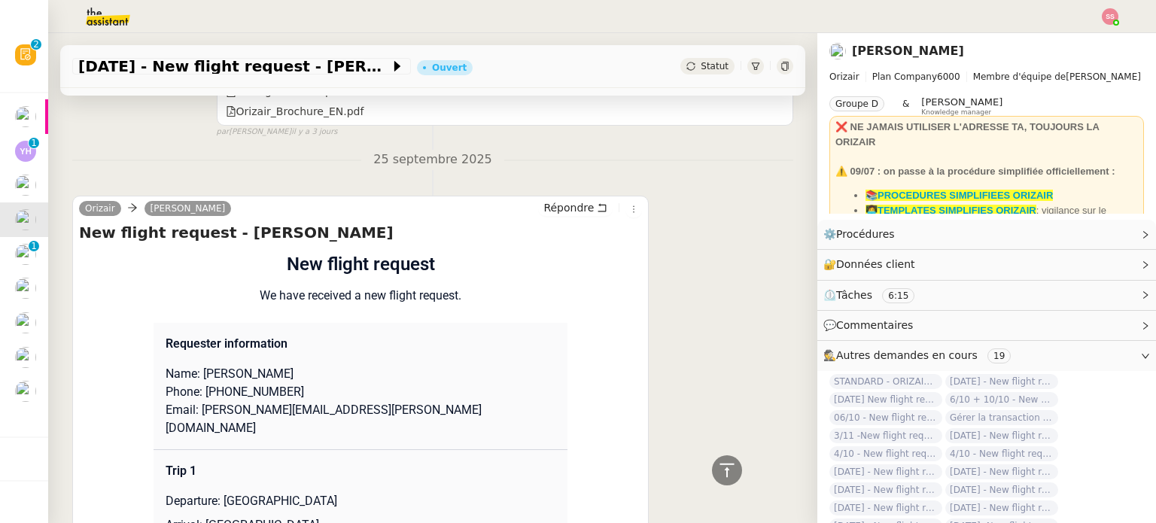
scroll to position [446, 0]
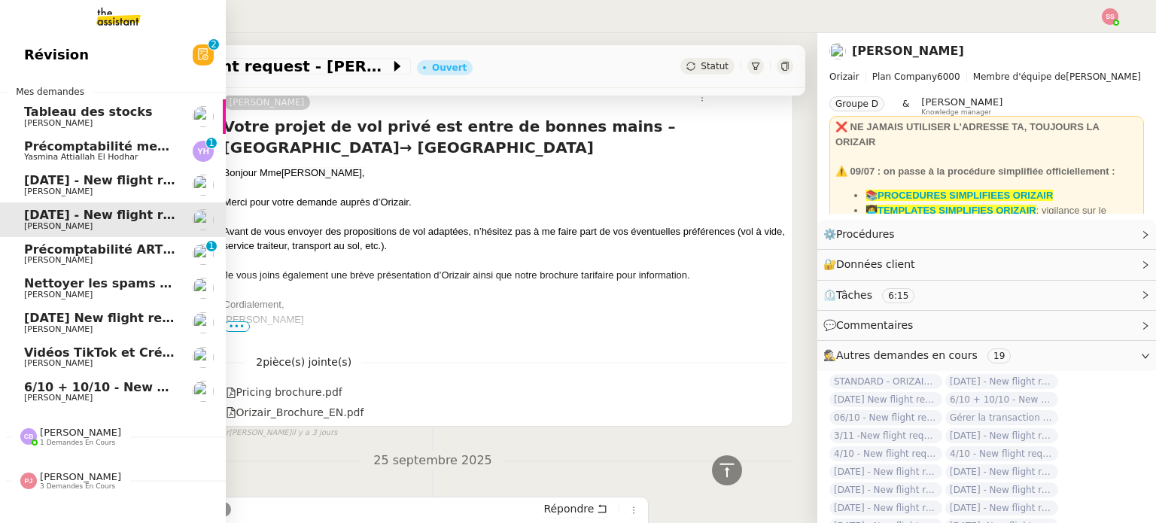
click at [102, 179] on span "[DATE] - New flight request - As Bo" at bounding box center [142, 180] width 237 height 14
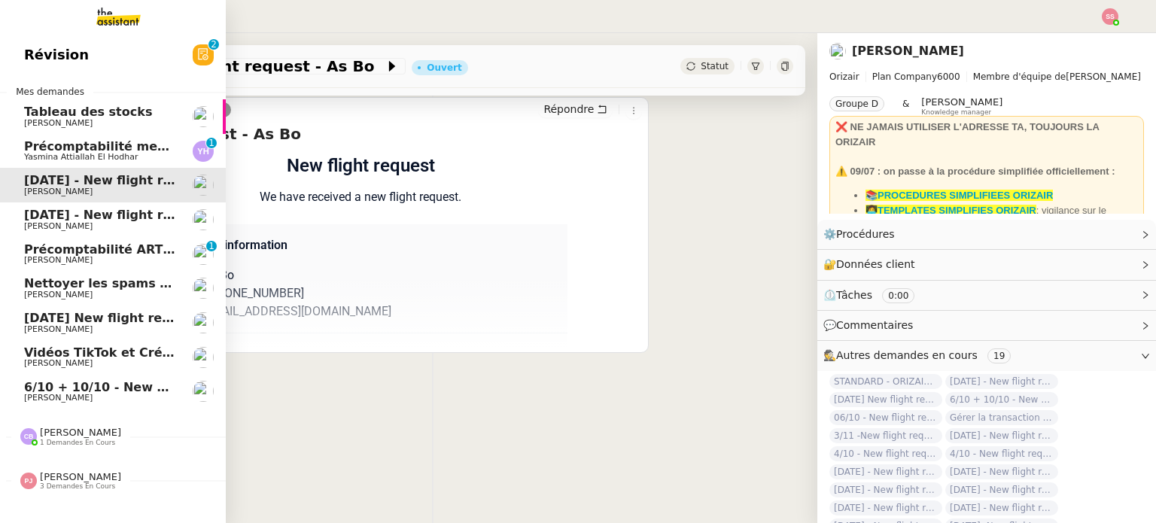
click at [134, 324] on span "[DATE] New flight request - [PERSON_NAME]" at bounding box center [175, 318] width 302 height 14
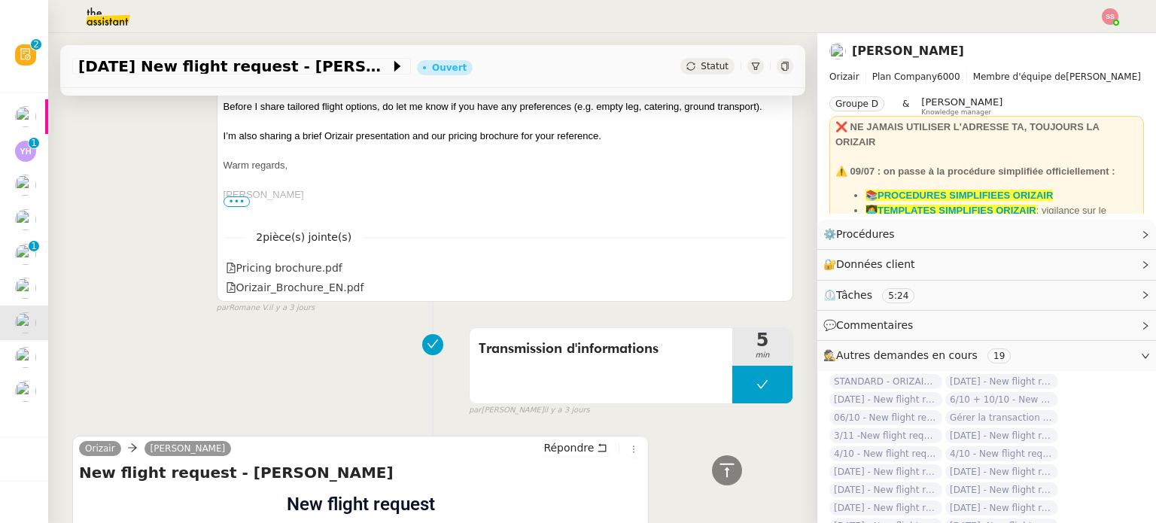
scroll to position [145, 0]
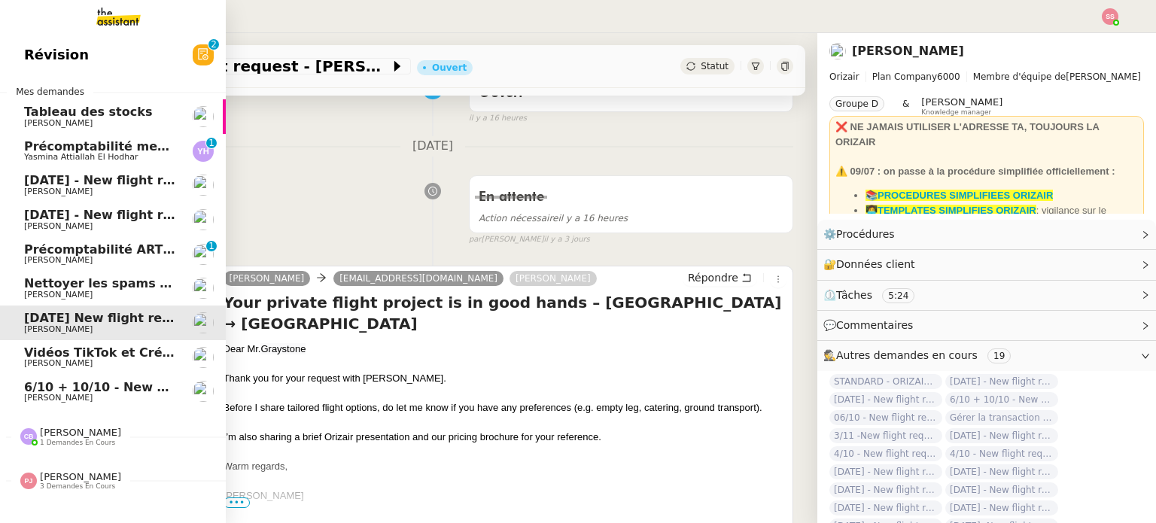
click at [78, 399] on span "[PERSON_NAME]" at bounding box center [100, 398] width 152 height 9
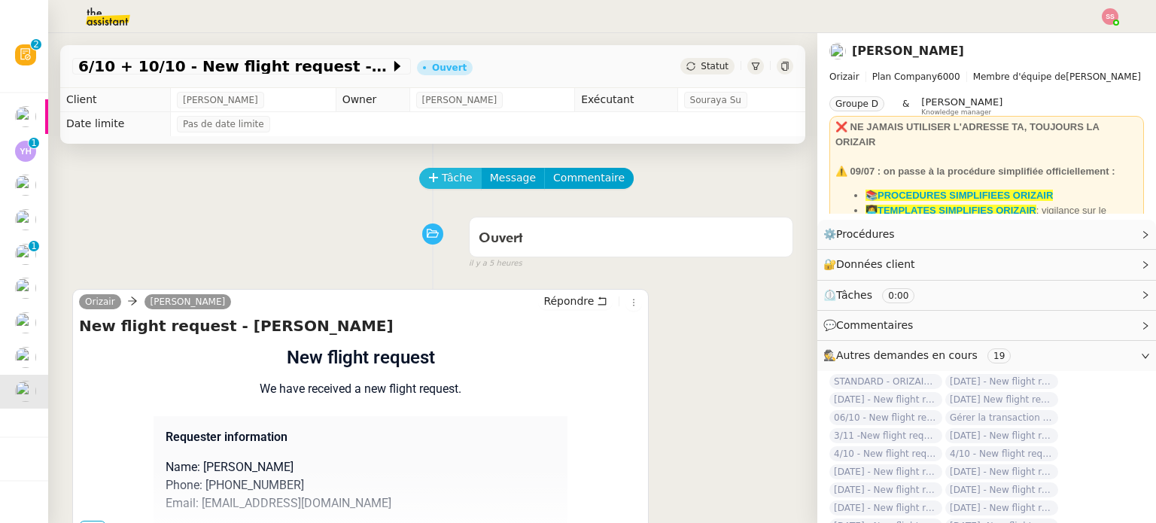
click at [444, 177] on span "Tâche" at bounding box center [457, 177] width 31 height 17
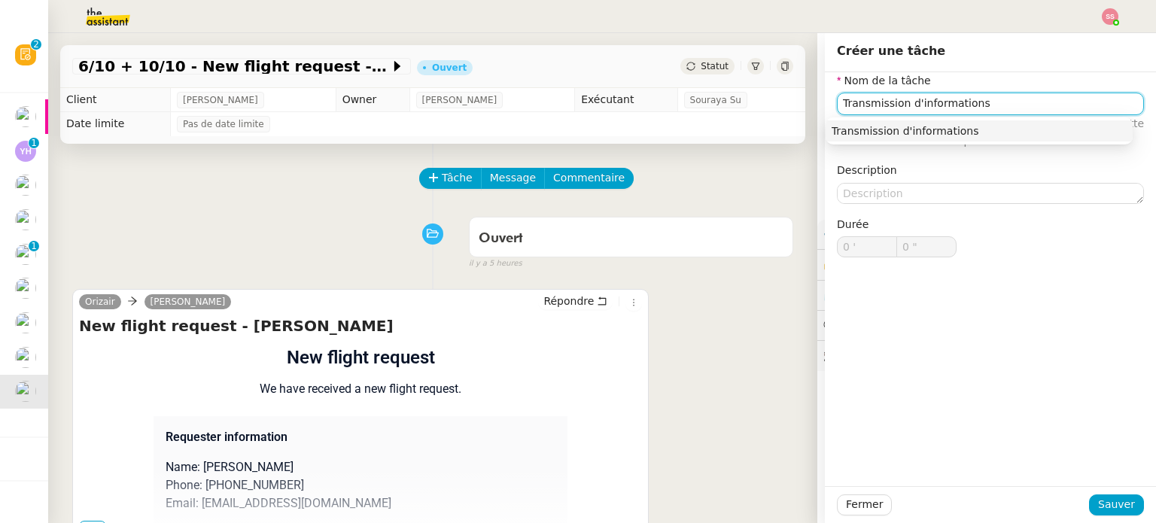
click at [863, 124] on div "Transmission d'informations" at bounding box center [978, 131] width 295 height 14
type input "Transmission d'informations"
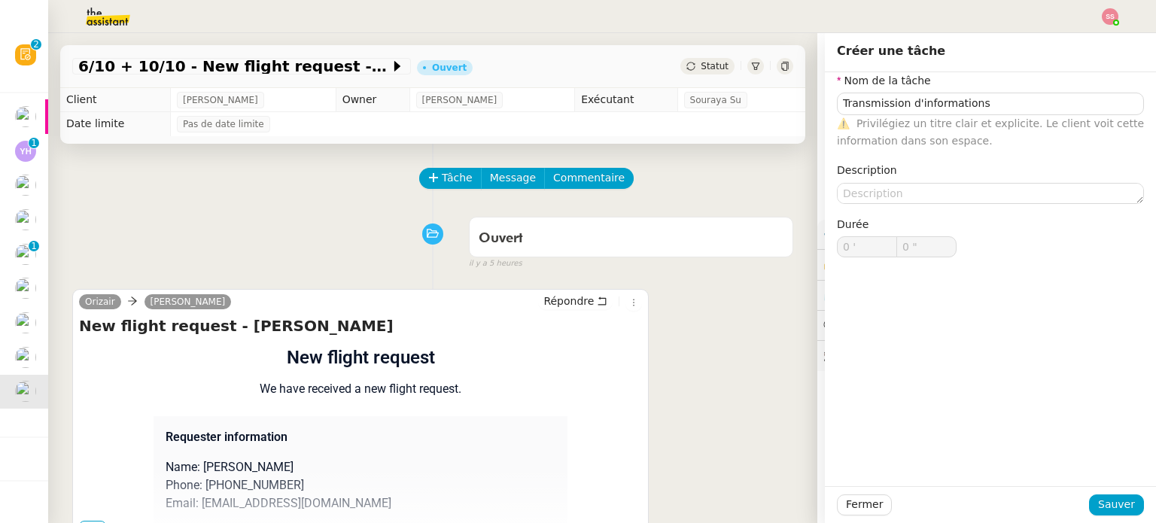
click at [1103, 494] on div "Fermer Sauver" at bounding box center [990, 504] width 307 height 21
drag, startPoint x: 1102, startPoint y: 498, endPoint x: 1081, endPoint y: 477, distance: 29.8
click at [1102, 498] on span "Sauver" at bounding box center [1116, 504] width 37 height 17
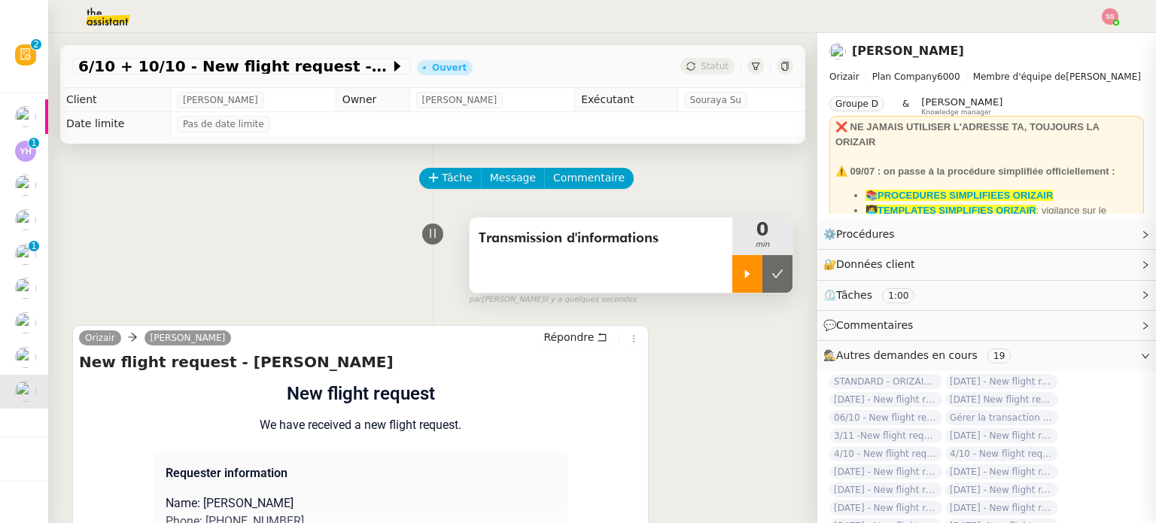
click at [732, 276] on div at bounding box center [747, 274] width 30 height 38
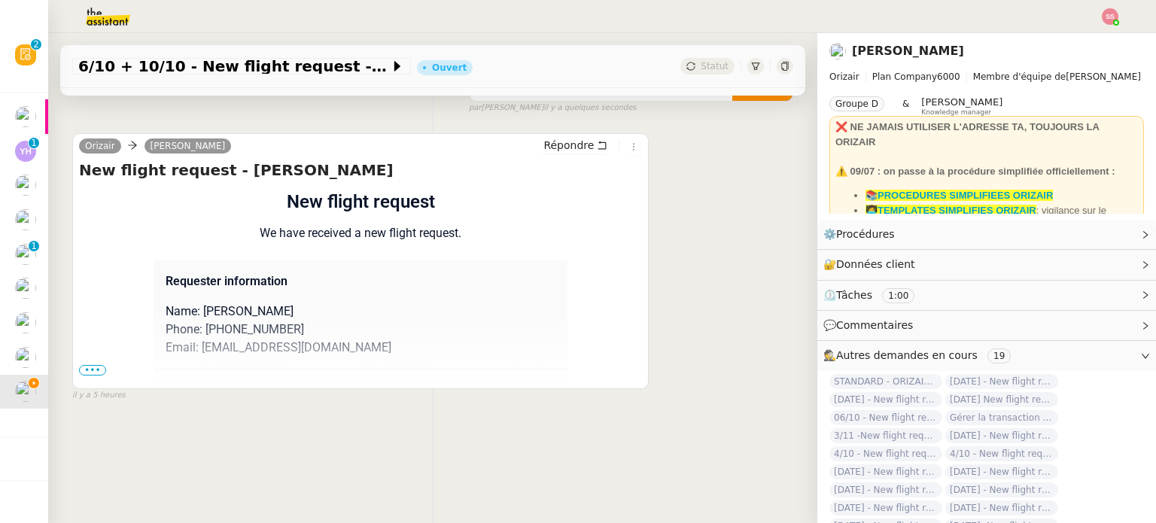
scroll to position [202, 0]
click at [99, 365] on span "•••" at bounding box center [92, 370] width 27 height 11
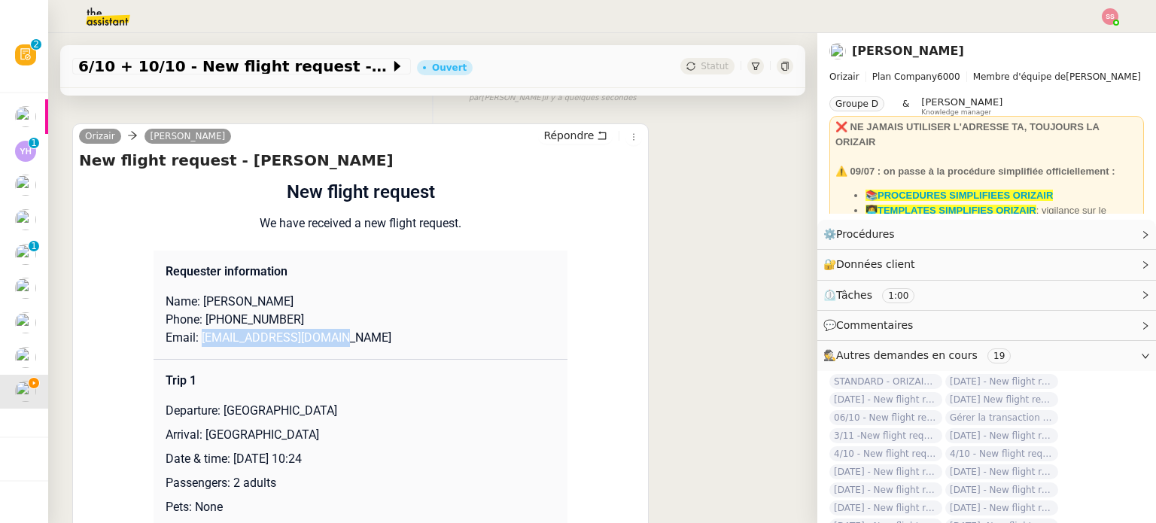
drag, startPoint x: 190, startPoint y: 341, endPoint x: 331, endPoint y: 339, distance: 140.7
click at [331, 339] on p "Email: [EMAIL_ADDRESS][DOMAIN_NAME]" at bounding box center [361, 338] width 390 height 18
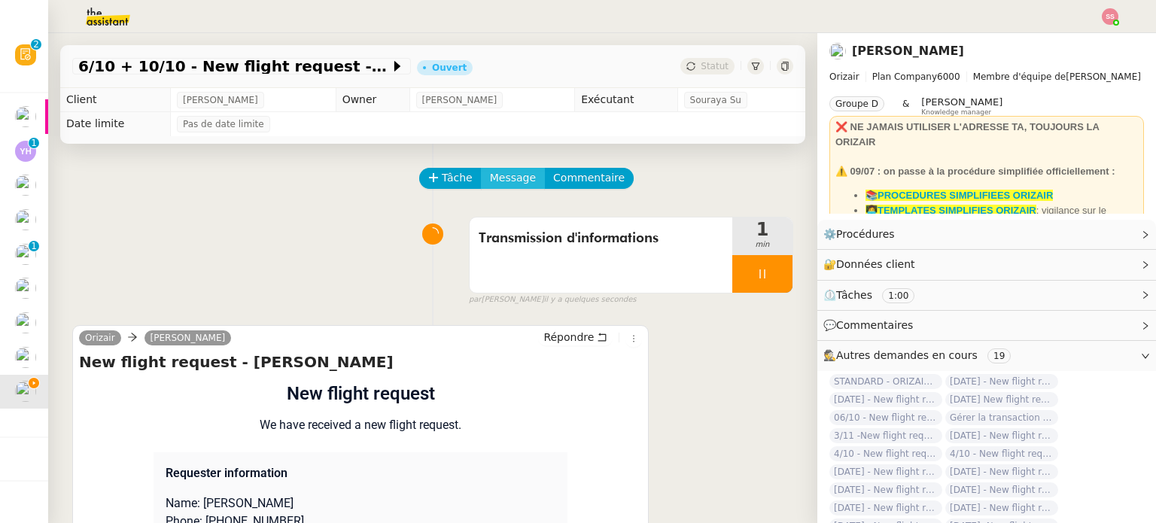
click at [490, 181] on span "Message" at bounding box center [513, 177] width 46 height 17
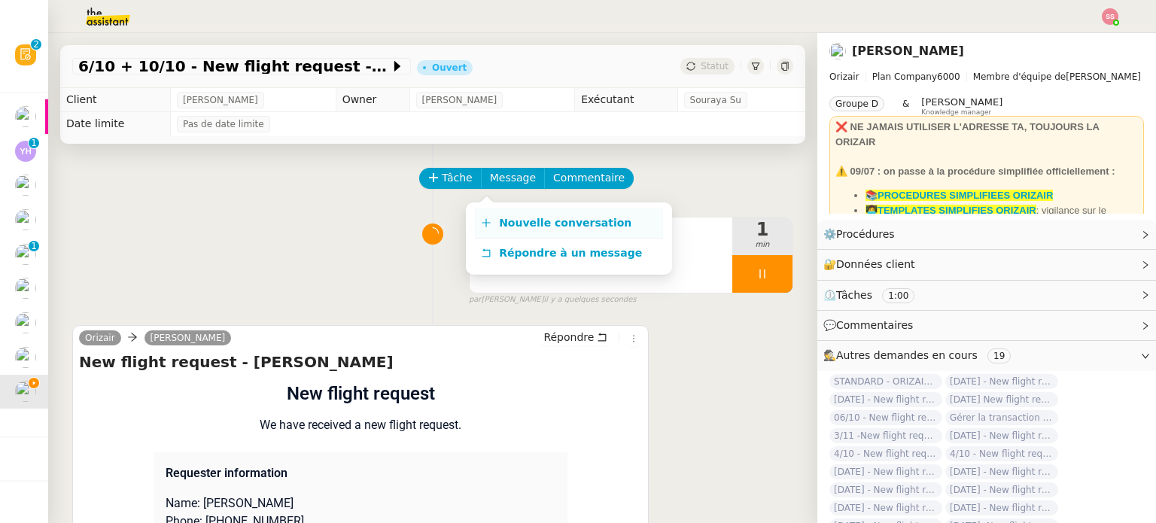
click at [512, 221] on span "Nouvelle conversation" at bounding box center [565, 223] width 132 height 12
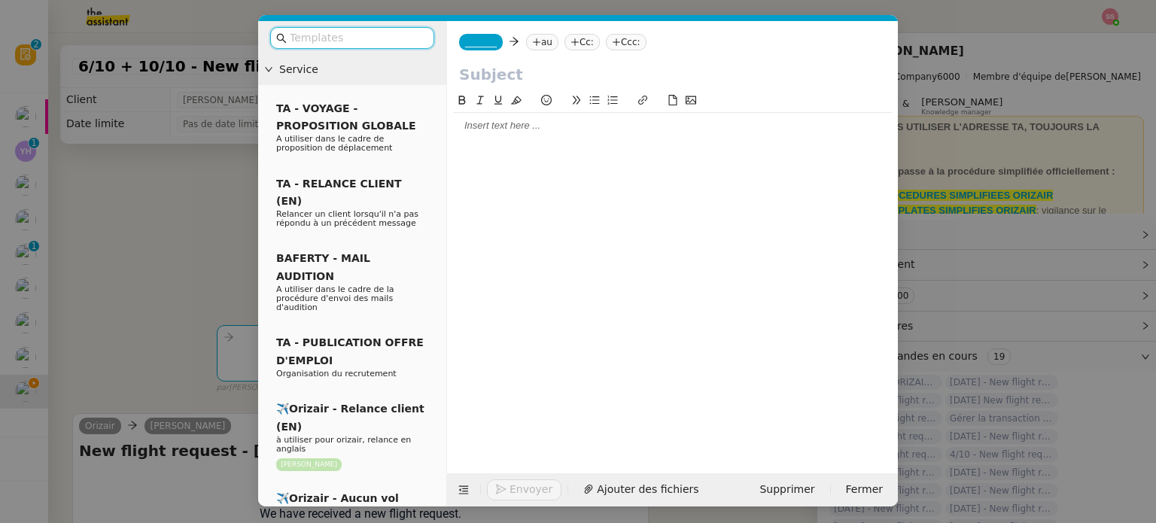
click at [540, 47] on nz-tag "au" at bounding box center [542, 42] width 32 height 17
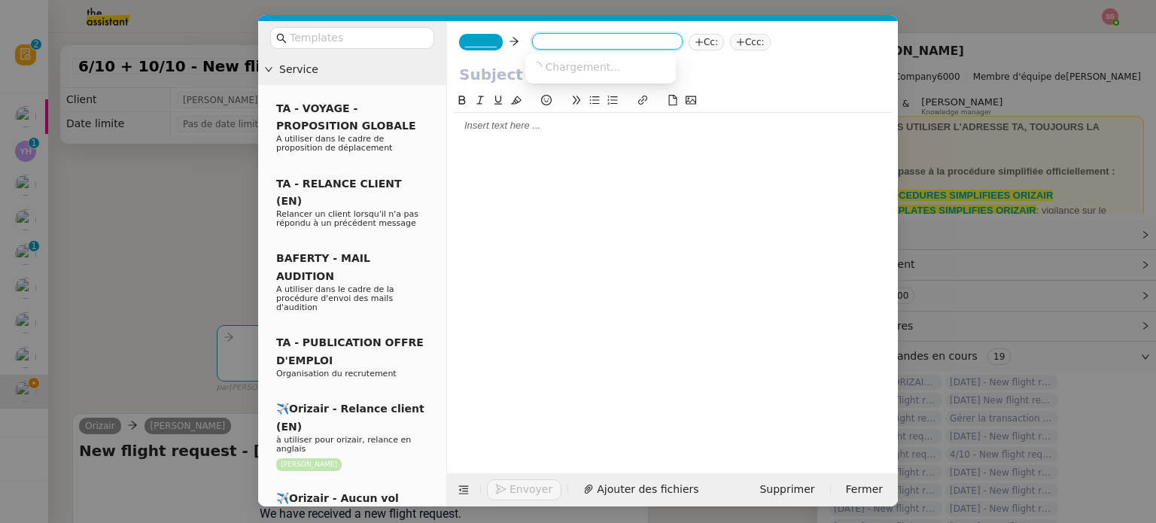
paste input "[EMAIL_ADDRESS][DOMAIN_NAME]"
type input "[EMAIL_ADDRESS][DOMAIN_NAME]"
click at [576, 67] on span "[EMAIL_ADDRESS][DOMAIN_NAME]" at bounding box center [623, 66] width 184 height 12
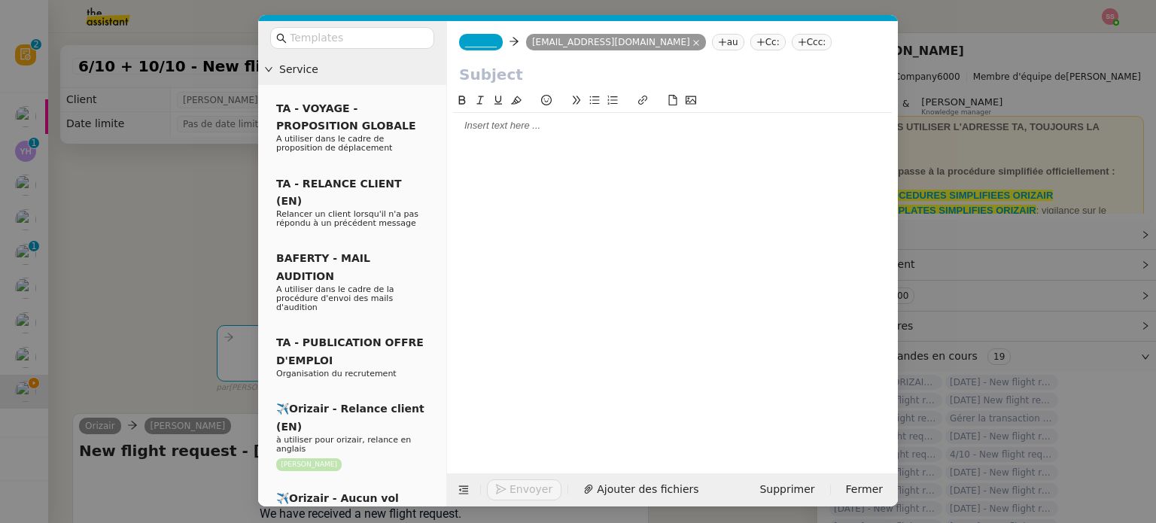
click at [792, 41] on nz-tag "Ccc:" at bounding box center [812, 42] width 41 height 17
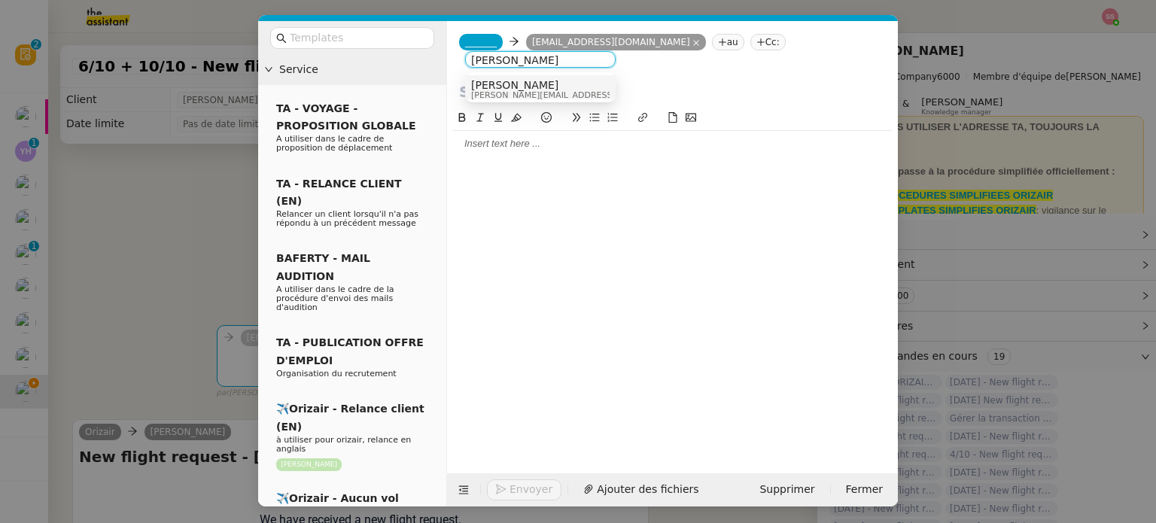
type input "[PERSON_NAME]"
click at [476, 91] on span "[PERSON_NAME][EMAIL_ADDRESS][DOMAIN_NAME]" at bounding box center [578, 95] width 214 height 8
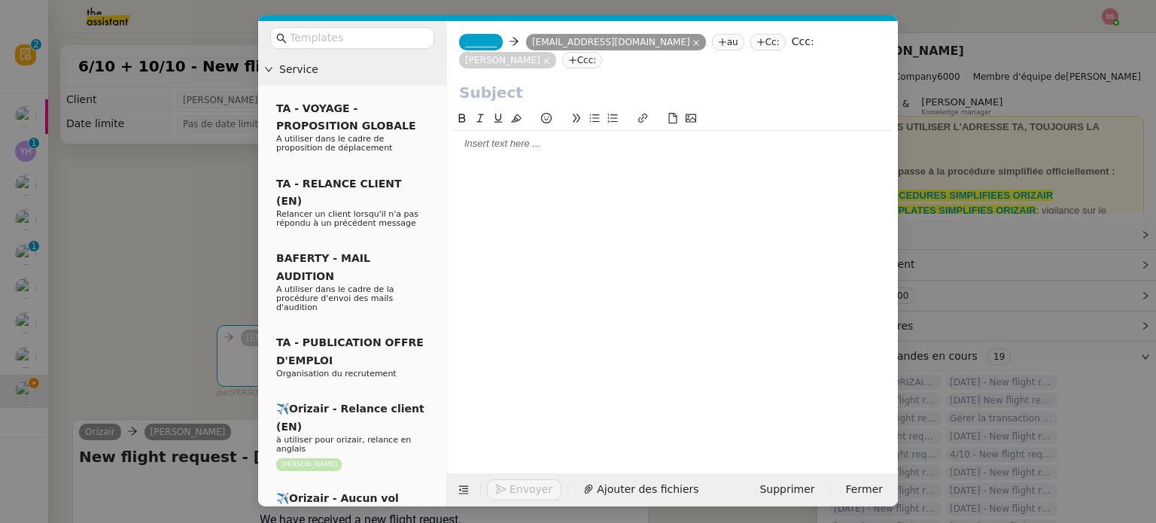
click at [473, 58] on div "_______ [EMAIL_ADDRESS][DOMAIN_NAME] [DOMAIN_NAME][EMAIL_ADDRESS][DOMAIN_NAME] …" at bounding box center [672, 51] width 451 height 60
drag, startPoint x: 473, startPoint y: 55, endPoint x: 479, endPoint y: 44, distance: 12.1
click at [473, 54] on div "_______ [EMAIL_ADDRESS][DOMAIN_NAME] [DOMAIN_NAME][EMAIL_ADDRESS][DOMAIN_NAME] …" at bounding box center [672, 51] width 451 height 60
click at [479, 44] on span "_______" at bounding box center [481, 42] width 32 height 11
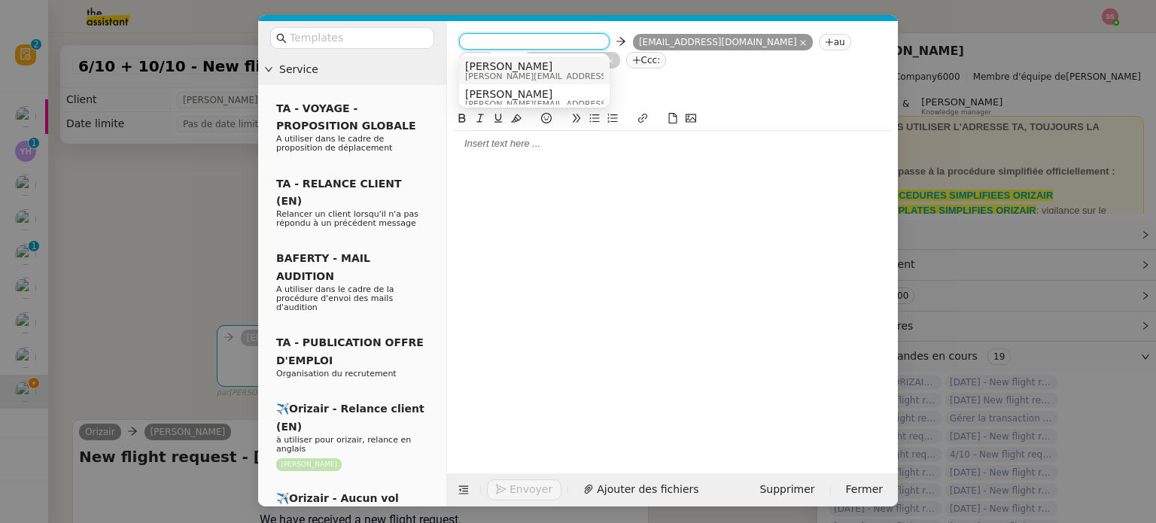
drag, startPoint x: 503, startPoint y: 62, endPoint x: 469, endPoint y: 57, distance: 34.3
click at [503, 63] on span "[PERSON_NAME]" at bounding box center [572, 66] width 214 height 12
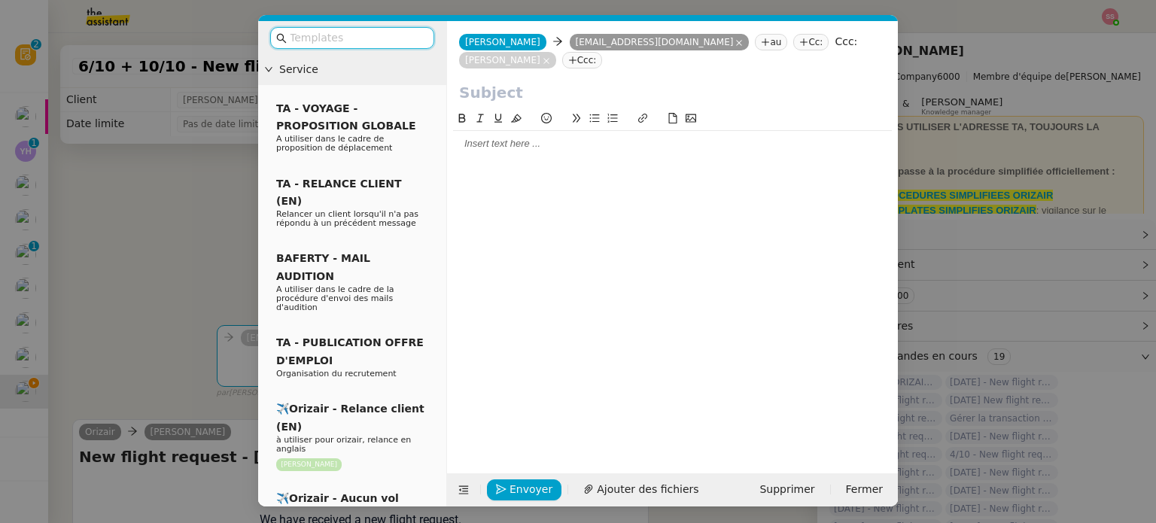
click at [291, 39] on input "text" at bounding box center [357, 37] width 135 height 17
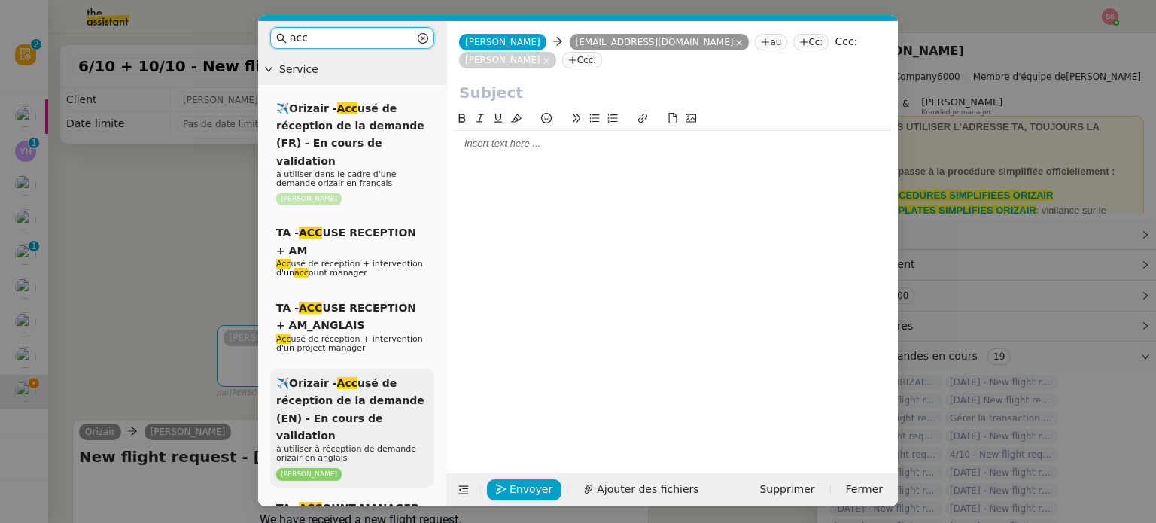
type input "acc"
click at [366, 401] on span "✈️Orizair - Acc usé de réception de la demande (EN) - En cours de validation" at bounding box center [350, 409] width 148 height 65
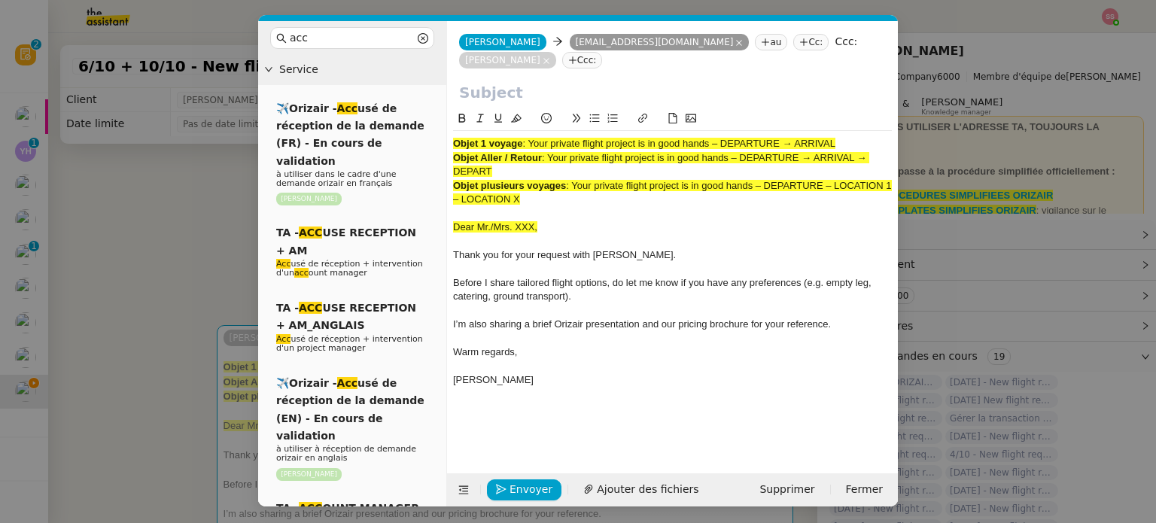
drag, startPoint x: 530, startPoint y: 123, endPoint x: 914, endPoint y: 113, distance: 383.9
click at [914, 113] on nz-modal-container "acc Service ✈️Orizair - Acc usé de réception de la demande (FR) - En cours de v…" at bounding box center [578, 261] width 1156 height 523
click at [546, 81] on input "text" at bounding box center [672, 92] width 427 height 23
paste input "Your private flight project is in good hands – DEPARTURE → ARRIVAL"
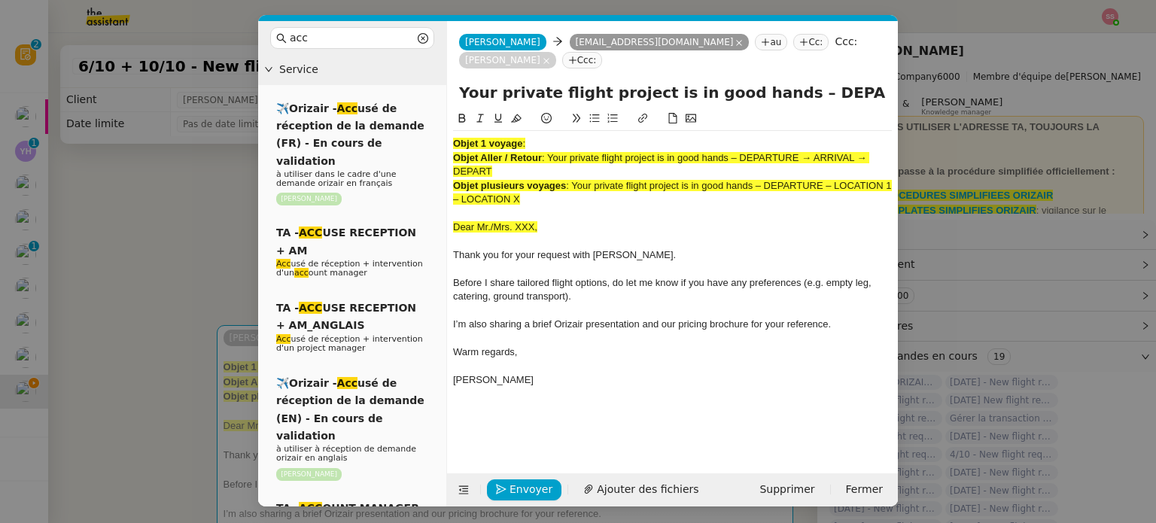
scroll to position [0, 65]
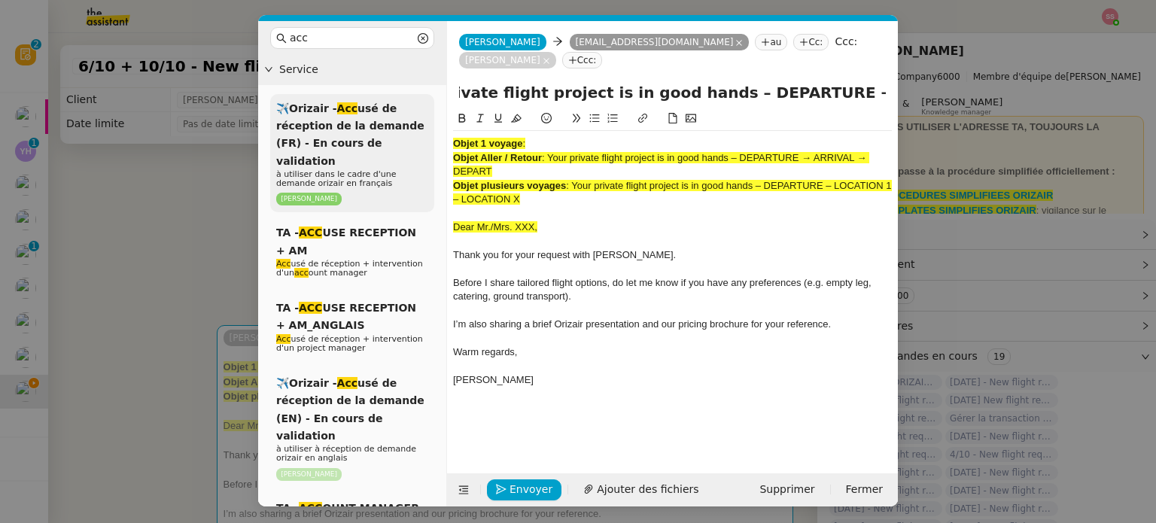
type input "Your private flight project is in good hands – DEPARTURE → ARRIVAL"
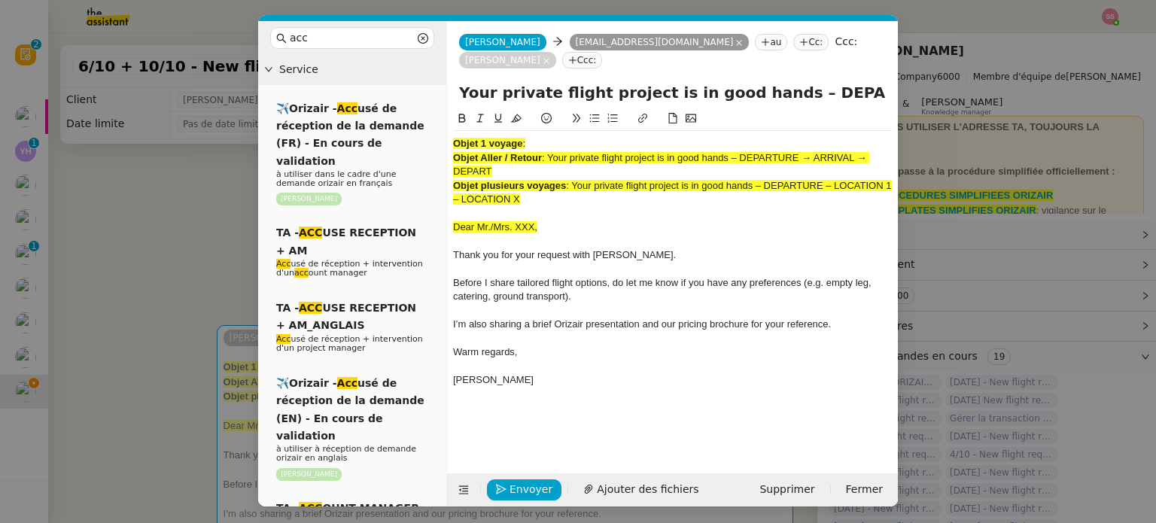
drag, startPoint x: 384, startPoint y: 96, endPoint x: 351, endPoint y: 68, distance: 42.7
click at [351, 68] on nz-layout "acc Service ✈️Orizair - Acc usé de réception de la demande (FR) - En cours de v…" at bounding box center [578, 263] width 640 height 485
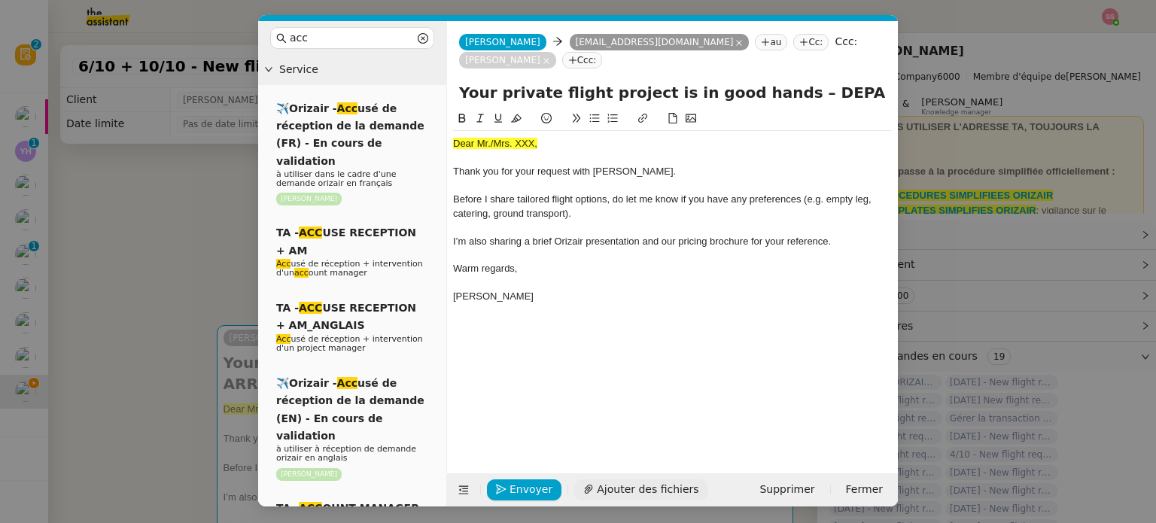
click at [611, 482] on span "Ajouter des fichiers" at bounding box center [648, 489] width 102 height 17
click at [205, 254] on nz-modal-container "acc Service ✈️Orizair - Acc usé de réception de la demande (FR) - En cours de v…" at bounding box center [578, 261] width 1156 height 523
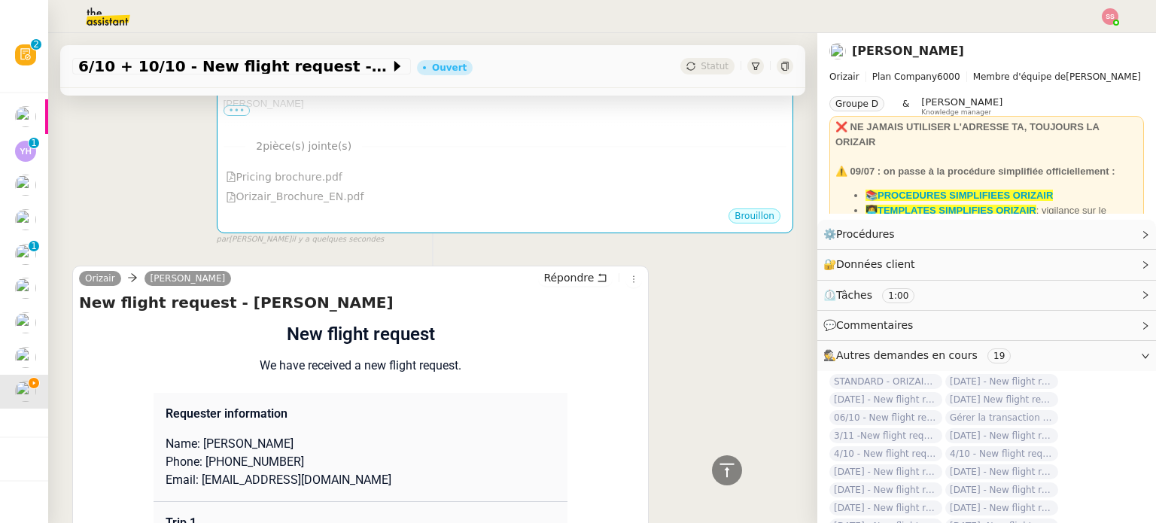
scroll to position [602, 0]
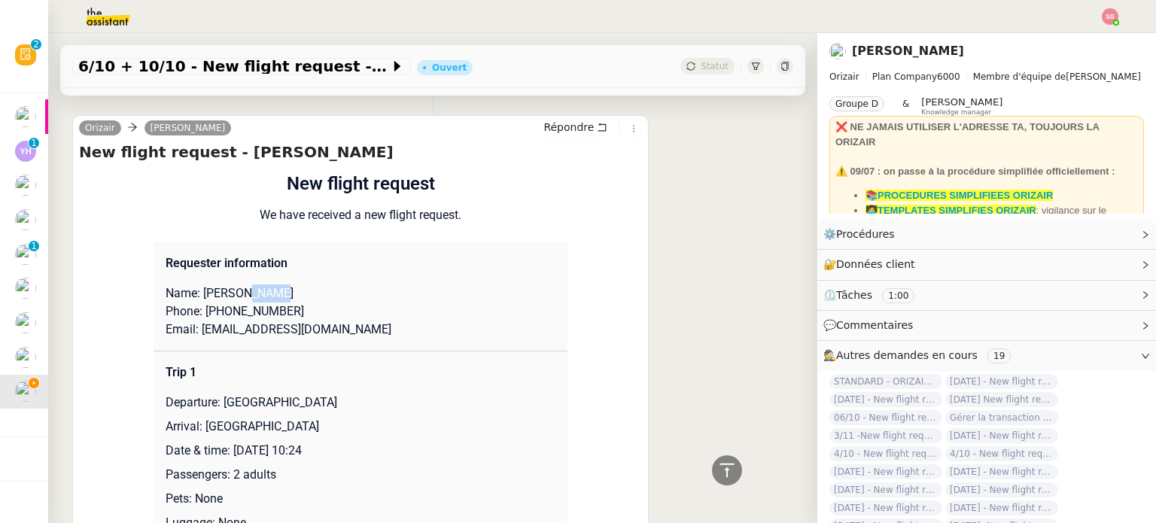
drag, startPoint x: 226, startPoint y: 276, endPoint x: 300, endPoint y: 276, distance: 73.7
click at [300, 284] on p "Name: [PERSON_NAME]" at bounding box center [361, 293] width 390 height 18
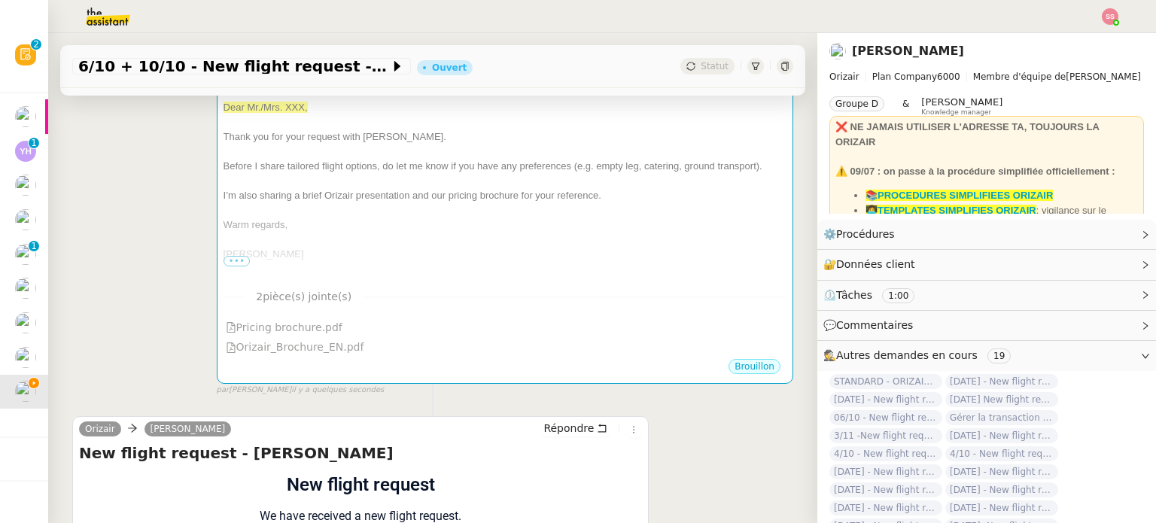
scroll to position [150, 0]
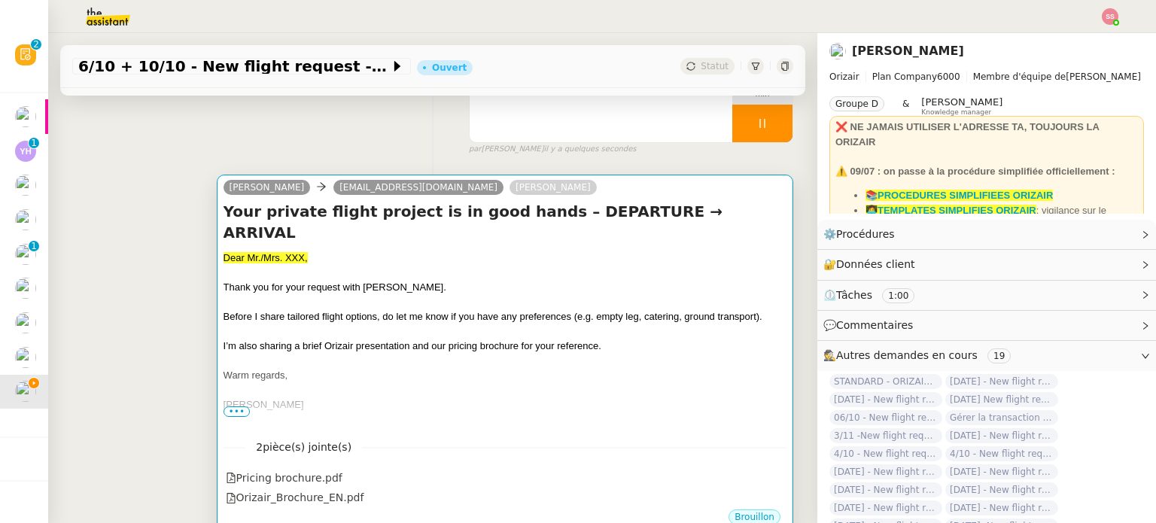
click at [475, 280] on div "Thank you for your request with [PERSON_NAME]." at bounding box center [504, 287] width 563 height 15
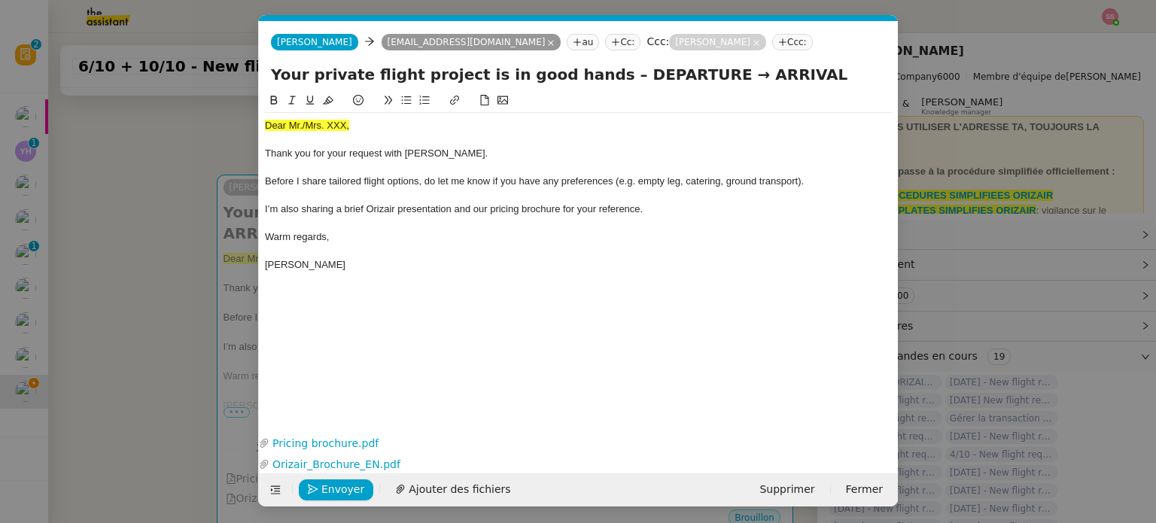
scroll to position [0, 46]
click at [321, 122] on span "Dear Mr./Mrs. XXX," at bounding box center [307, 125] width 84 height 11
drag, startPoint x: 352, startPoint y: 132, endPoint x: 226, endPoint y: 122, distance: 126.1
click at [226, 122] on nz-modal-container "acc Service ✈️Orizair - Acc usé de réception de la demande (FR) - En cours de v…" at bounding box center [578, 261] width 1156 height 523
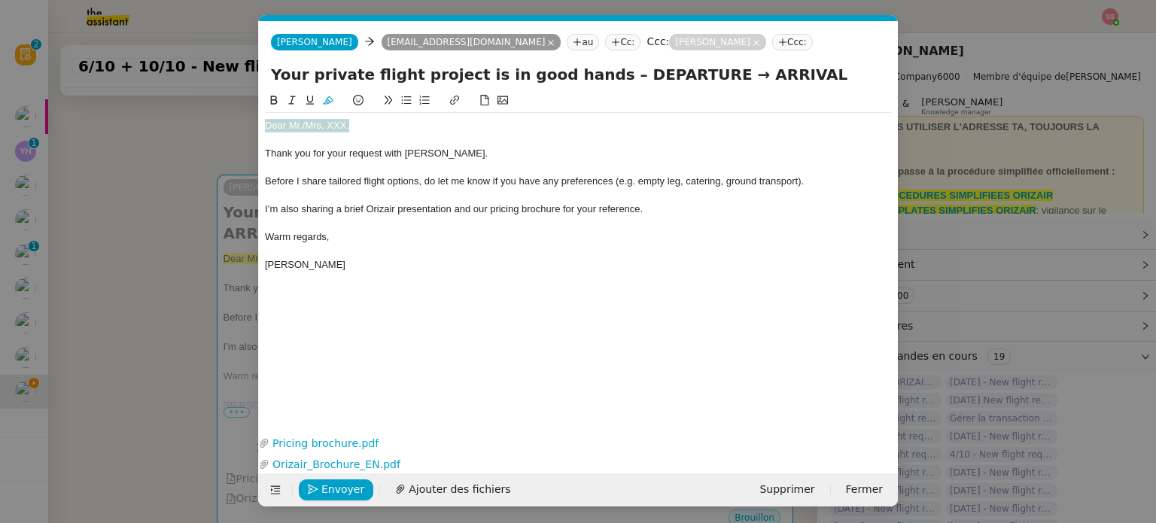
click at [328, 96] on button at bounding box center [328, 100] width 18 height 17
click at [355, 142] on div at bounding box center [578, 140] width 627 height 14
drag, startPoint x: 364, startPoint y: 122, endPoint x: 303, endPoint y: 124, distance: 61.0
click at [303, 124] on div "Dear Mr./Mrs. XXX," at bounding box center [578, 126] width 627 height 14
paste div
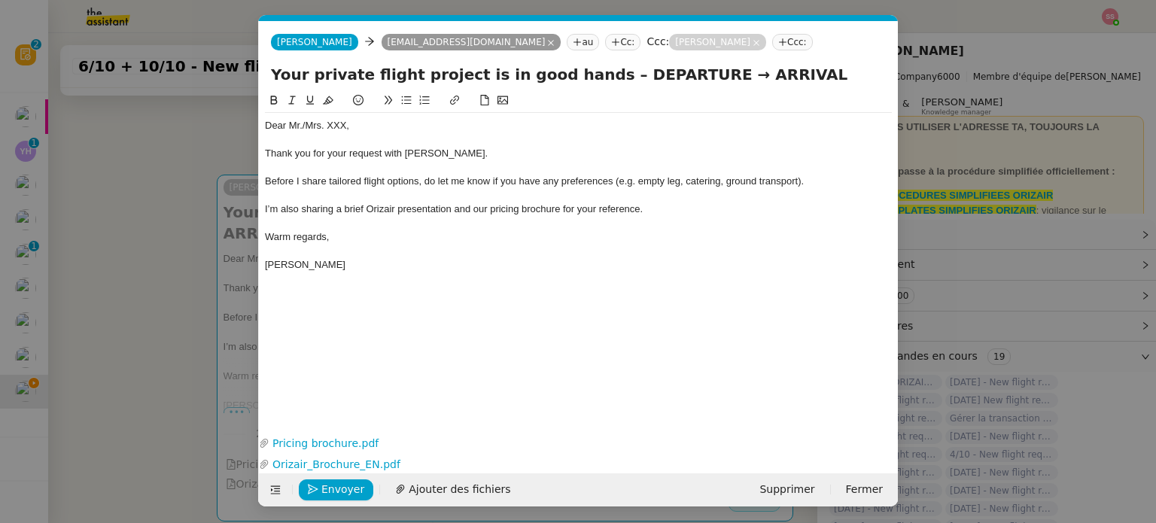
scroll to position [0, 0]
click at [197, 212] on nz-modal-container "acc Service ✈️Orizair - Acc usé de réception de la demande (FR) - En cours de v…" at bounding box center [578, 261] width 1156 height 523
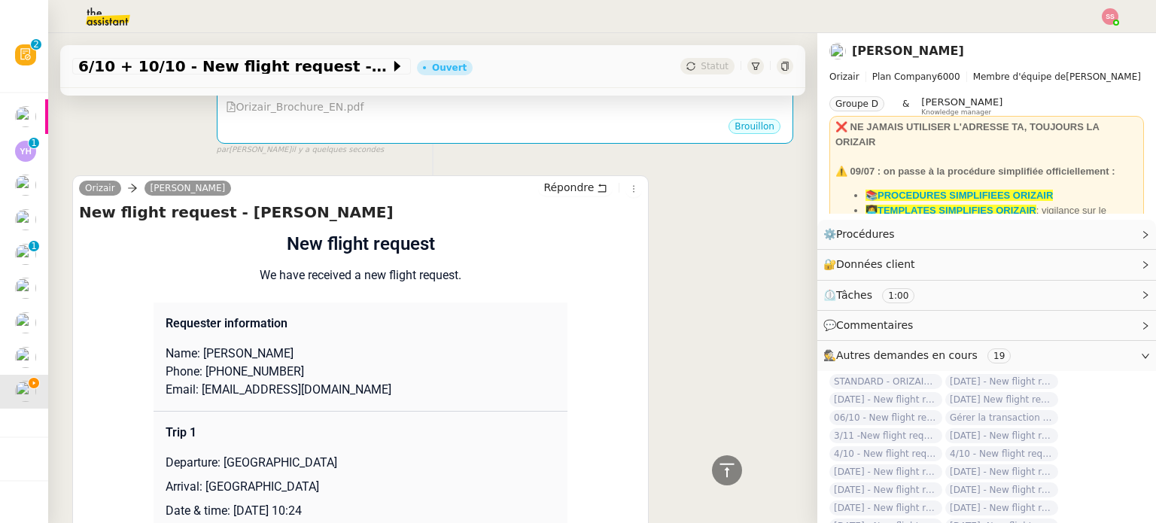
scroll to position [828, 0]
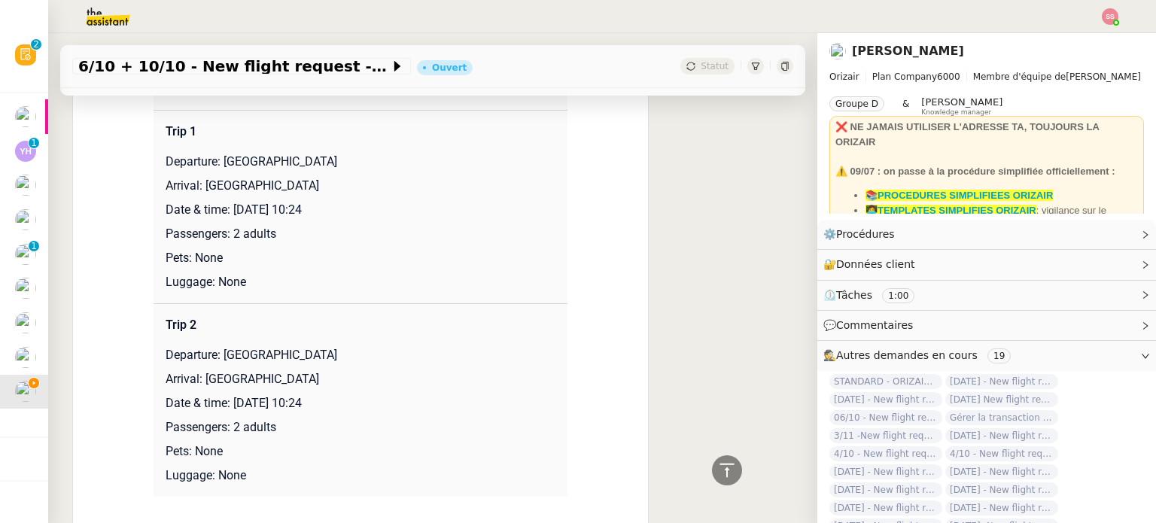
drag, startPoint x: 219, startPoint y: 144, endPoint x: 339, endPoint y: 147, distance: 119.7
click at [339, 153] on p "Departure: [GEOGRAPHIC_DATA]" at bounding box center [361, 162] width 390 height 18
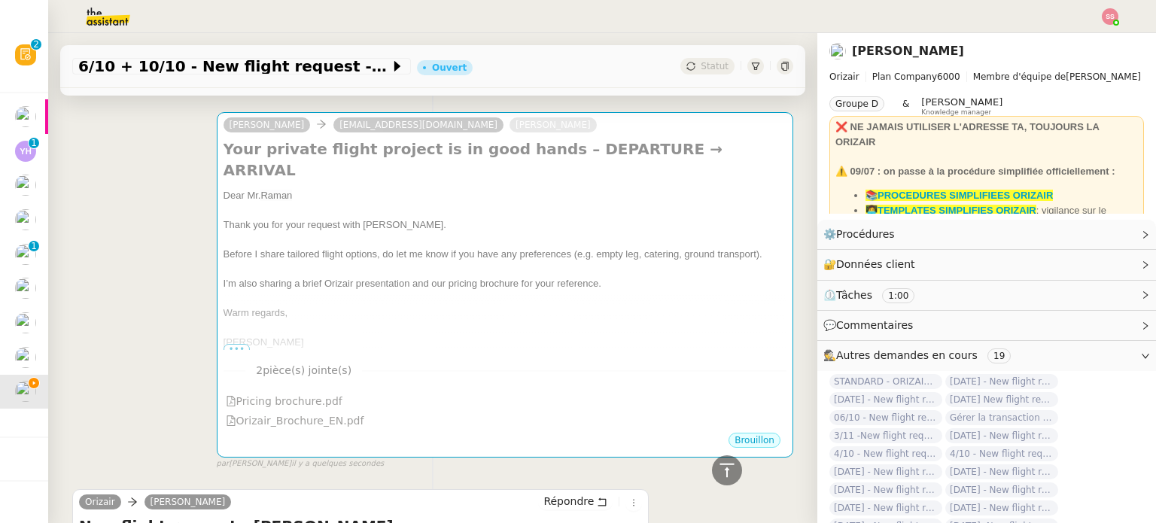
scroll to position [75, 0]
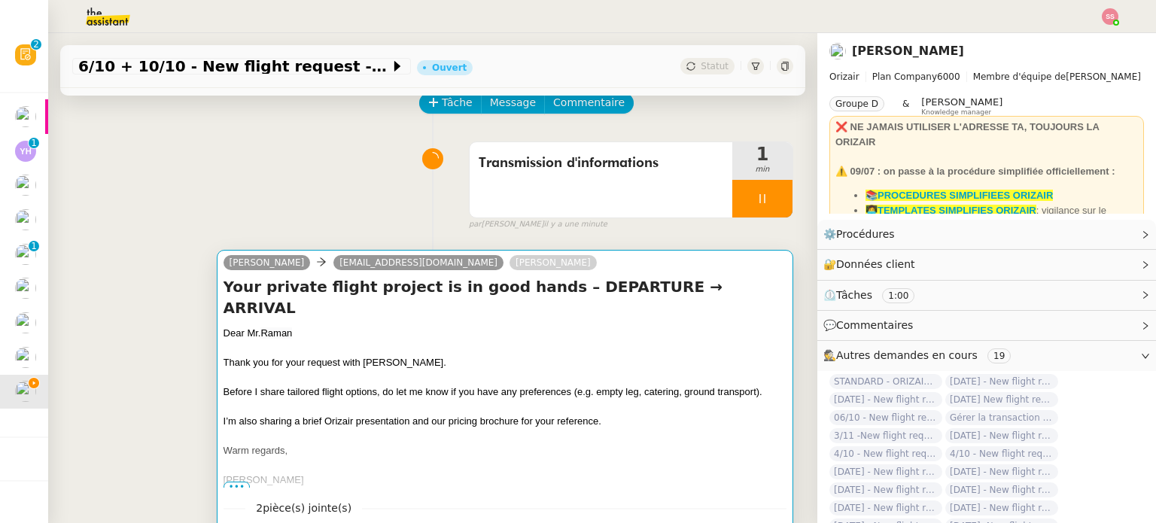
click at [540, 326] on div "Dear Mr. Raman Thank you for your request with [PERSON_NAME]. Before I share ta…" at bounding box center [504, 407] width 563 height 162
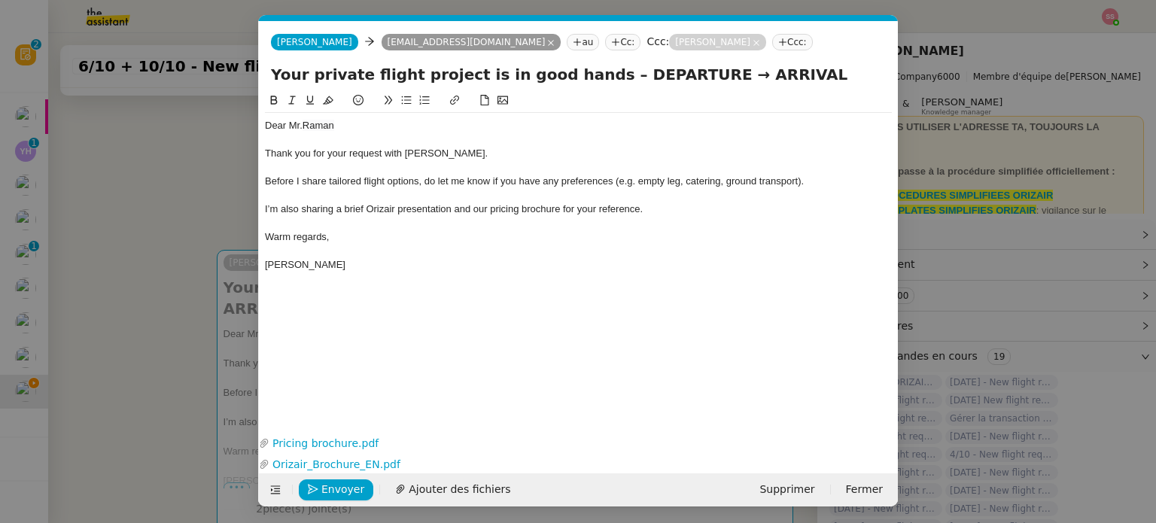
scroll to position [0, 46]
drag, startPoint x: 671, startPoint y: 78, endPoint x: 589, endPoint y: 73, distance: 82.1
click at [589, 73] on input "Your private flight project is in good hands – DEPARTURE → ARRIVAL" at bounding box center [578, 74] width 615 height 23
paste input "[GEOGRAPHIC_DATA]"
click at [845, 68] on input "Your private flight project is in good hands – [GEOGRAPHIC_DATA] → ARRIVAL" at bounding box center [578, 74] width 615 height 23
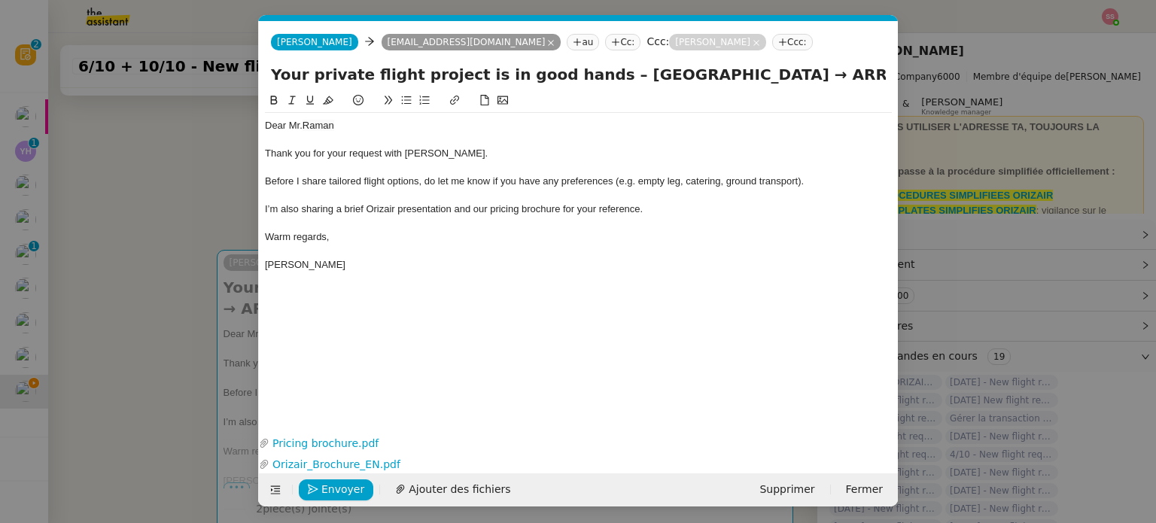
paste input "[GEOGRAPHIC_DATA]"
drag, startPoint x: 659, startPoint y: 75, endPoint x: 652, endPoint y: 74, distance: 7.6
click at [652, 74] on input "Your private flight project is in good hands – [GEOGRAPHIC_DATA] → ARRIVAL [GEO…" at bounding box center [578, 74] width 615 height 23
click at [728, 74] on input "Your private flight project is in good hands – [GEOGRAPHIC_DATA] → ARRIVAL [GEO…" at bounding box center [578, 74] width 615 height 23
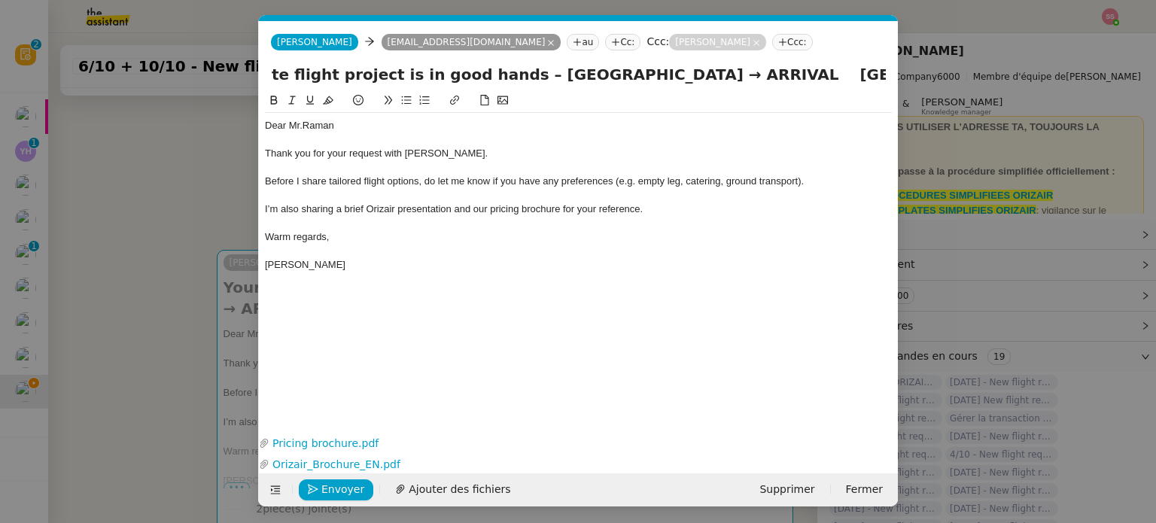
paste input "→"
type input "Your private flight project is in good hands – [GEOGRAPHIC_DATA] → ARRIVAL→ [GE…"
click at [193, 248] on nz-modal-container "acc Service ✈️Orizair - Acc usé de réception de la demande (FR) - En cours de v…" at bounding box center [578, 261] width 1156 height 523
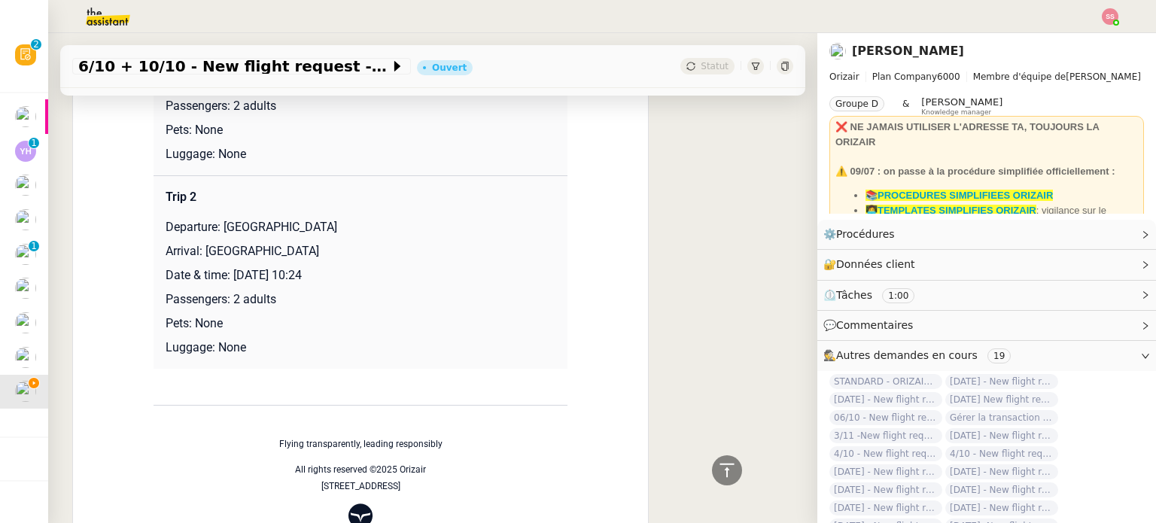
scroll to position [978, 0]
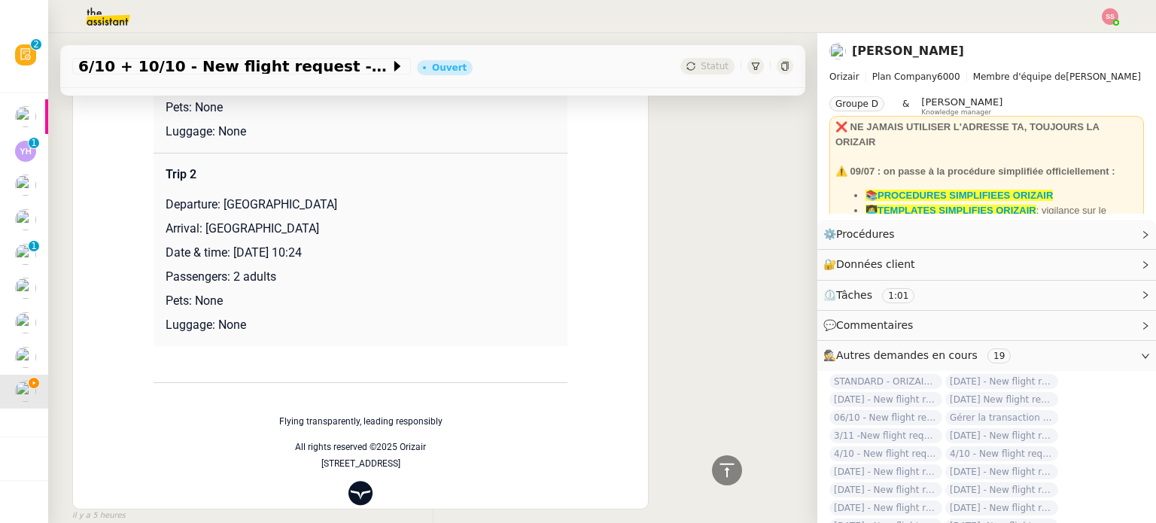
drag, startPoint x: 219, startPoint y: 204, endPoint x: 391, endPoint y: 197, distance: 172.4
click at [391, 197] on td "Trip 2 Departure: [GEOGRAPHIC_DATA] Arrival: [GEOGRAPHIC_DATA] Date & time: [DA…" at bounding box center [360, 249] width 414 height 193
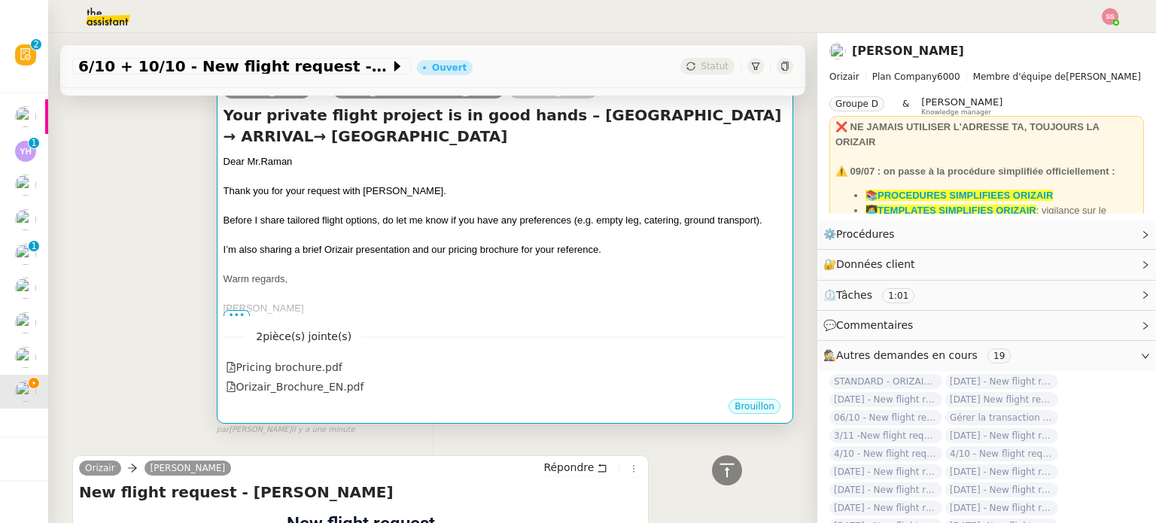
scroll to position [226, 0]
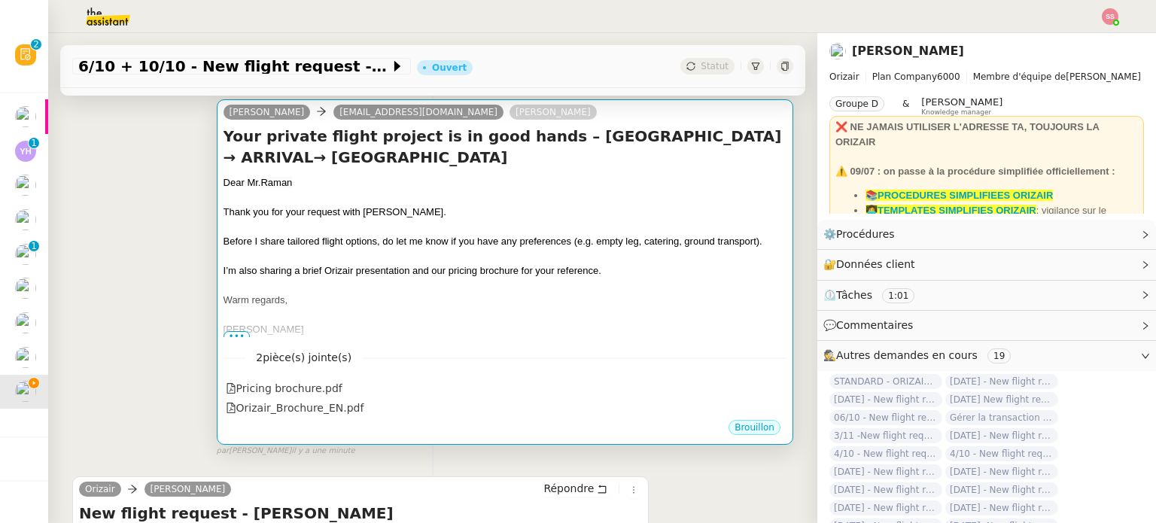
click at [536, 261] on div at bounding box center [504, 256] width 563 height 15
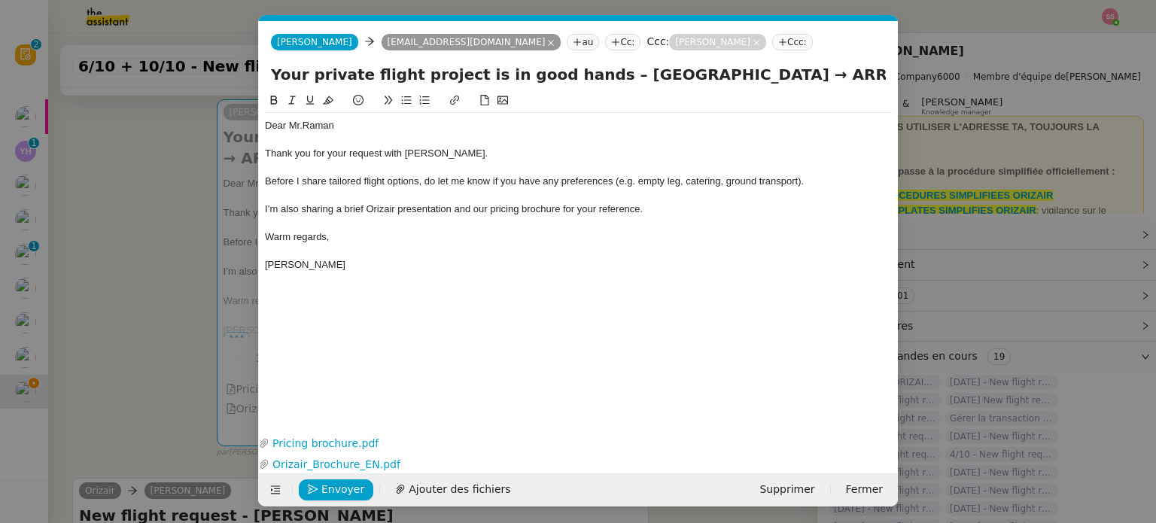
scroll to position [0, 46]
drag, startPoint x: 812, startPoint y: 73, endPoint x: 752, endPoint y: 71, distance: 60.2
click at [752, 71] on input "Your private flight project is in good hands – [GEOGRAPHIC_DATA] → ARRIVAL→ [GE…" at bounding box center [578, 74] width 615 height 23
paste input "[GEOGRAPHIC_DATA]"
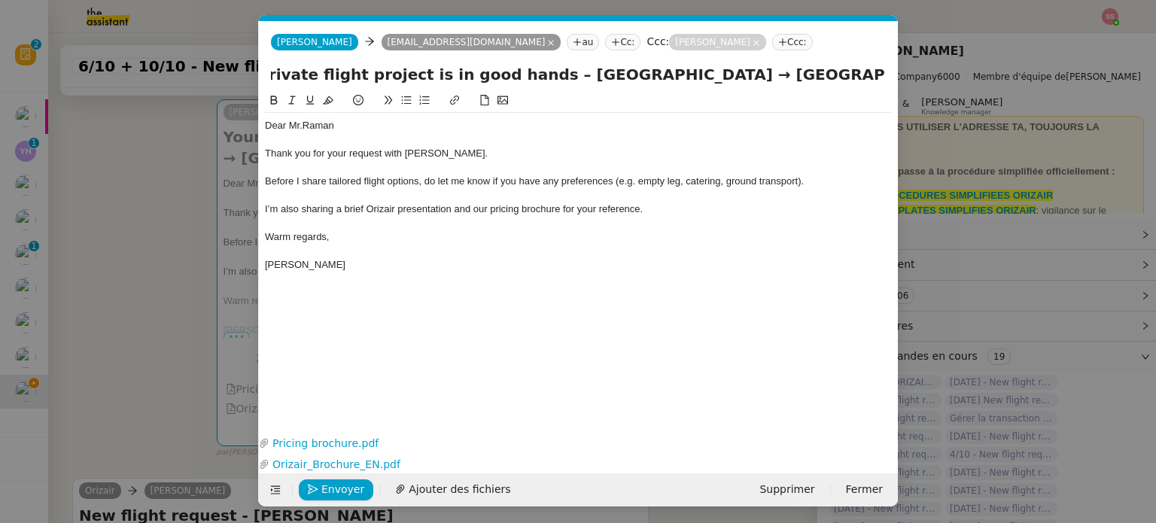
type input "Your private flight project is in good hands – [GEOGRAPHIC_DATA] → [GEOGRAPHIC_…"
click at [509, 196] on div at bounding box center [578, 196] width 627 height 14
drag, startPoint x: 713, startPoint y: 66, endPoint x: 913, endPoint y: 82, distance: 200.0
click at [913, 82] on nz-modal-container "acc Service ✈️Orizair - Acc usé de réception de la demande (FR) - En cours de v…" at bounding box center [578, 261] width 1156 height 523
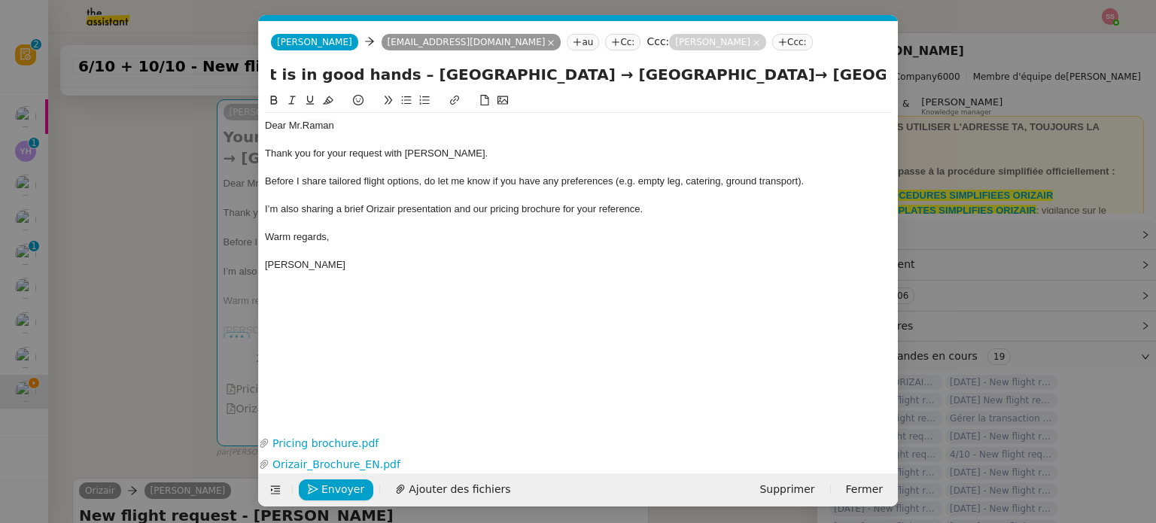
click at [721, 80] on input "Your private flight project is in good hands – [GEOGRAPHIC_DATA] → [GEOGRAPHIC_…" at bounding box center [578, 74] width 615 height 23
drag, startPoint x: 695, startPoint y: 82, endPoint x: 247, endPoint y: 111, distance: 449.4
click at [247, 111] on nz-modal-container "acc Service ✈️Orizair - Acc usé de réception de la demande (FR) - En cours de v…" at bounding box center [578, 261] width 1156 height 523
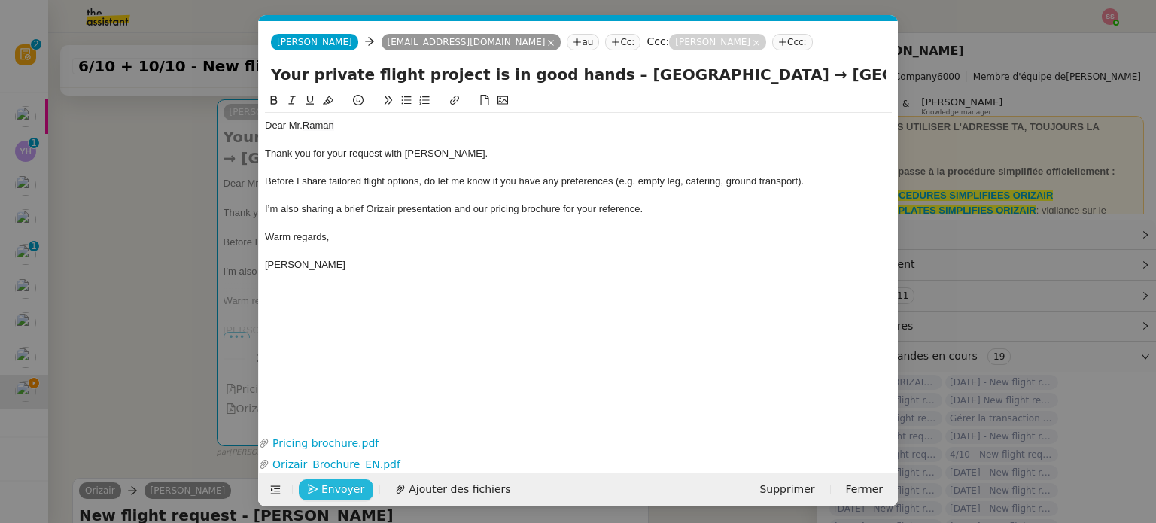
click at [318, 487] on button "Envoyer" at bounding box center [336, 489] width 74 height 21
click at [317, 487] on icon "button" at bounding box center [313, 489] width 11 height 11
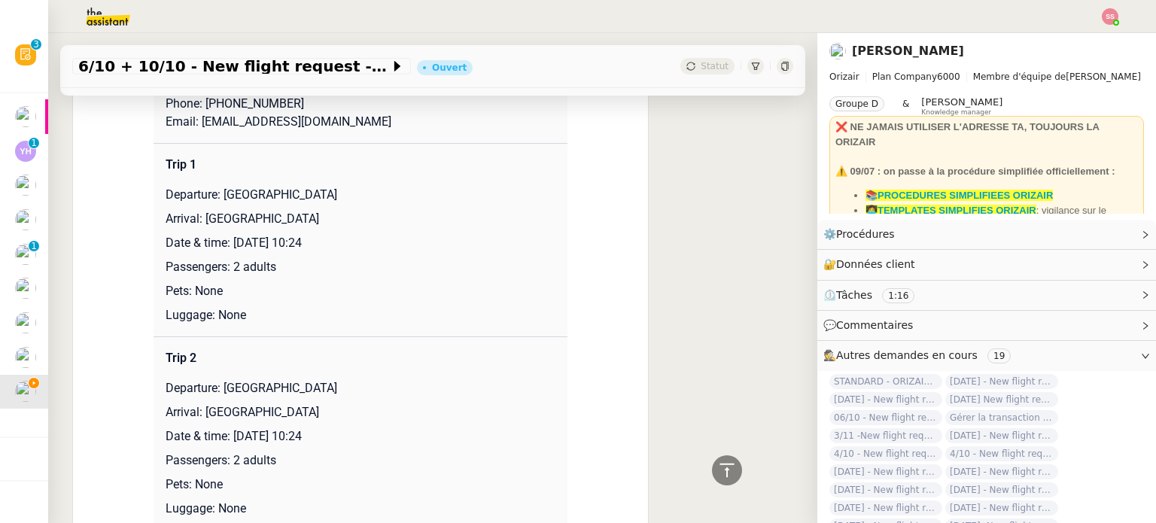
scroll to position [752, 0]
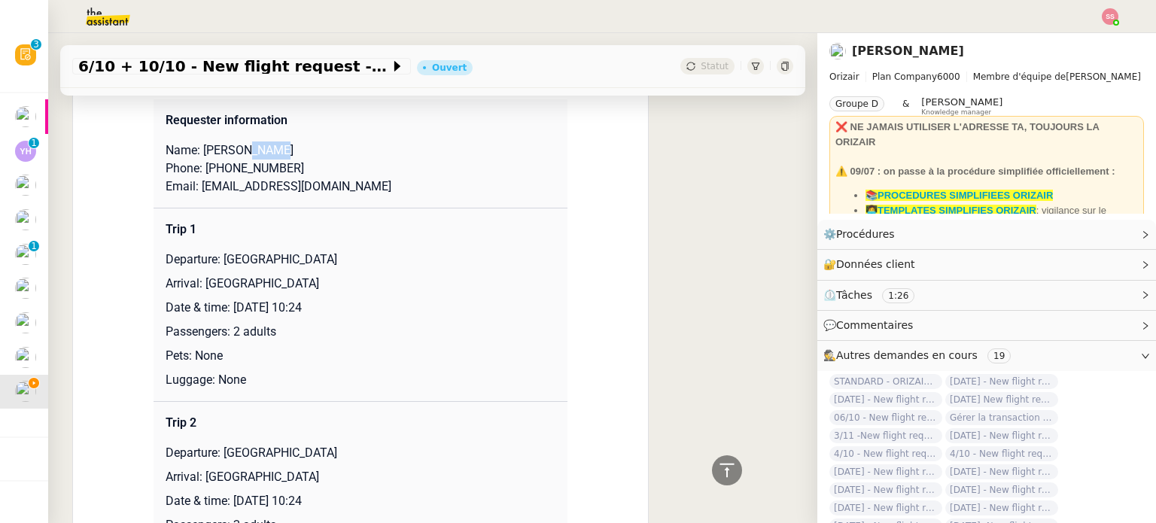
drag, startPoint x: 228, startPoint y: 153, endPoint x: 278, endPoint y: 151, distance: 50.4
click at [278, 151] on p "Name: [PERSON_NAME]" at bounding box center [361, 150] width 390 height 18
drag, startPoint x: 196, startPoint y: 151, endPoint x: 223, endPoint y: 153, distance: 27.9
click at [223, 153] on p "Name: [PERSON_NAME]" at bounding box center [361, 150] width 390 height 18
drag, startPoint x: 207, startPoint y: 171, endPoint x: 289, endPoint y: 172, distance: 82.0
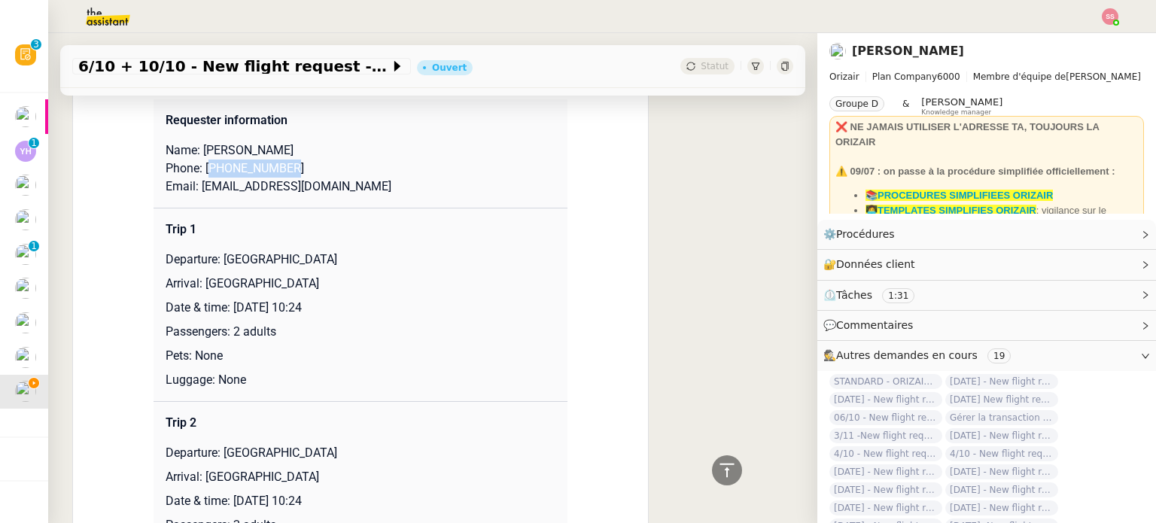
click at [289, 172] on p "Phone: [PHONE_NUMBER]" at bounding box center [361, 169] width 390 height 18
drag, startPoint x: 190, startPoint y: 190, endPoint x: 356, endPoint y: 184, distance: 166.4
click at [356, 184] on p "Email: [EMAIL_ADDRESS][DOMAIN_NAME]" at bounding box center [361, 187] width 390 height 18
drag, startPoint x: 217, startPoint y: 260, endPoint x: 382, endPoint y: 263, distance: 164.8
click at [382, 263] on p "Departure: [GEOGRAPHIC_DATA]" at bounding box center [361, 260] width 390 height 18
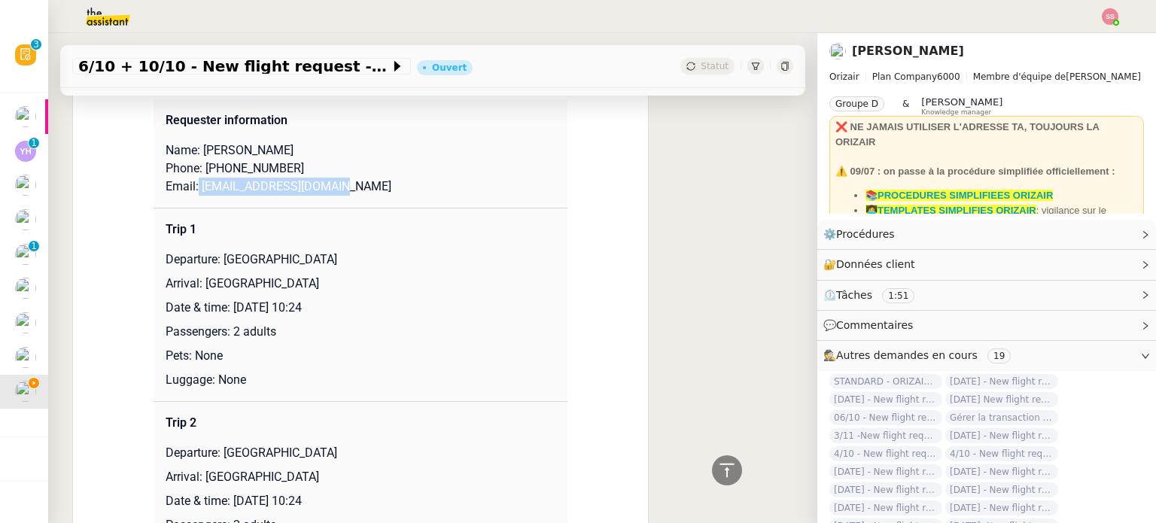
drag, startPoint x: 198, startPoint y: 287, endPoint x: 392, endPoint y: 287, distance: 194.1
click at [392, 287] on p "Arrival: [GEOGRAPHIC_DATA]" at bounding box center [361, 284] width 390 height 18
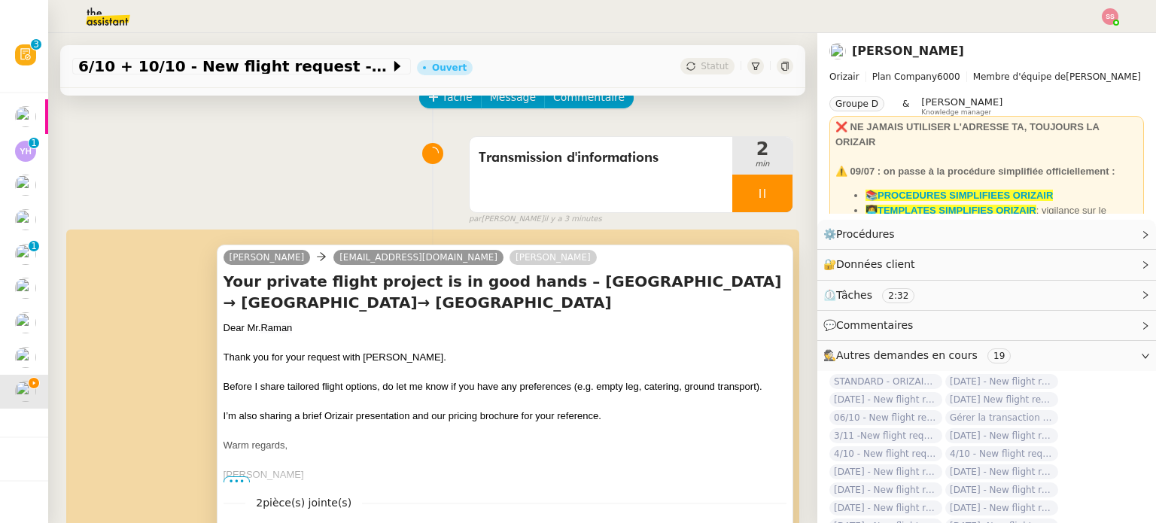
scroll to position [0, 0]
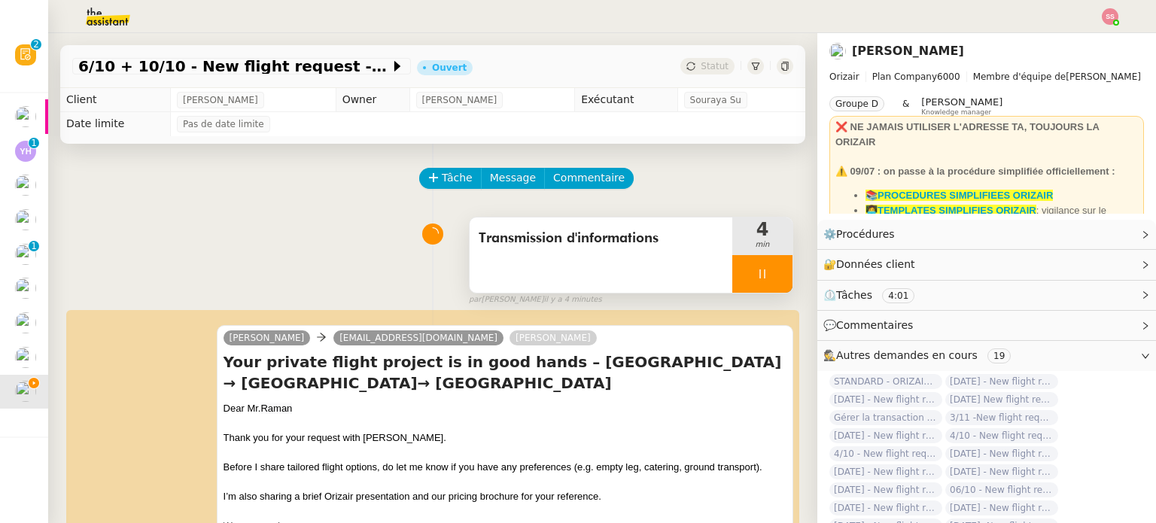
click at [767, 274] on div at bounding box center [762, 274] width 60 height 38
click at [767, 274] on button at bounding box center [777, 274] width 30 height 38
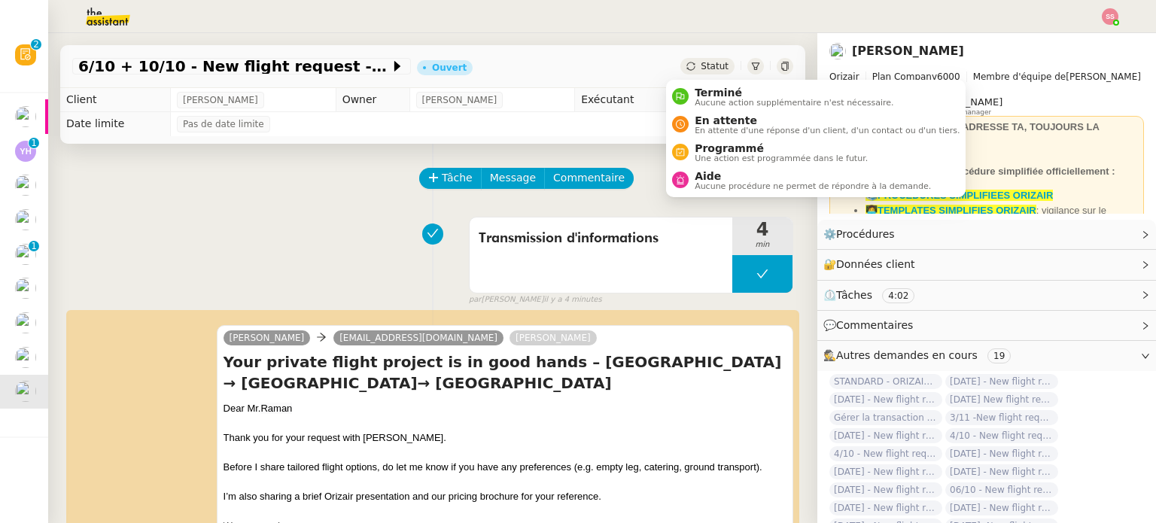
click at [685, 71] on div "Statut" at bounding box center [707, 66] width 54 height 17
click at [700, 117] on span "En attente" at bounding box center [827, 120] width 265 height 12
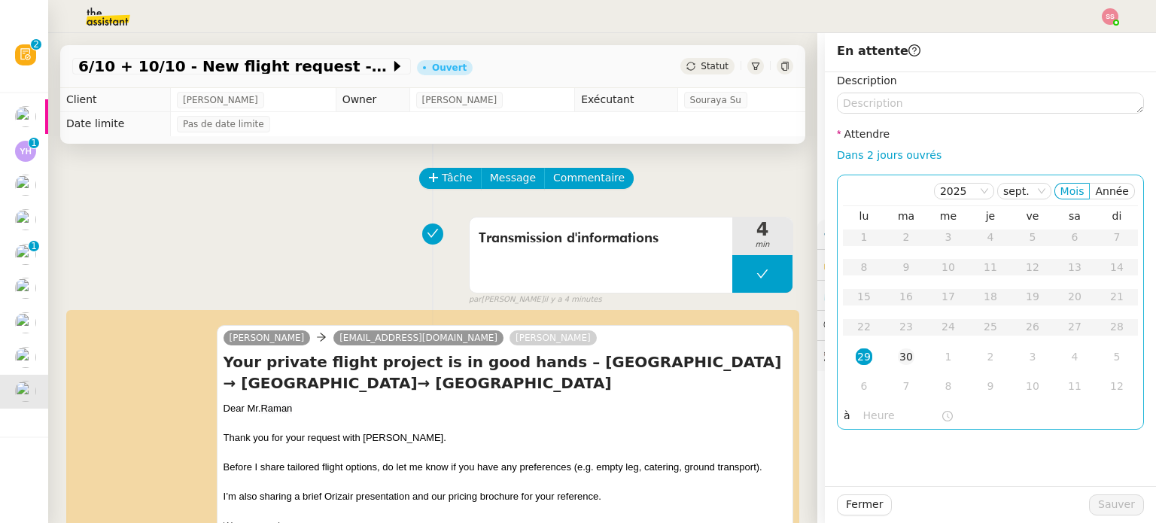
click at [901, 362] on div "30" at bounding box center [906, 356] width 17 height 17
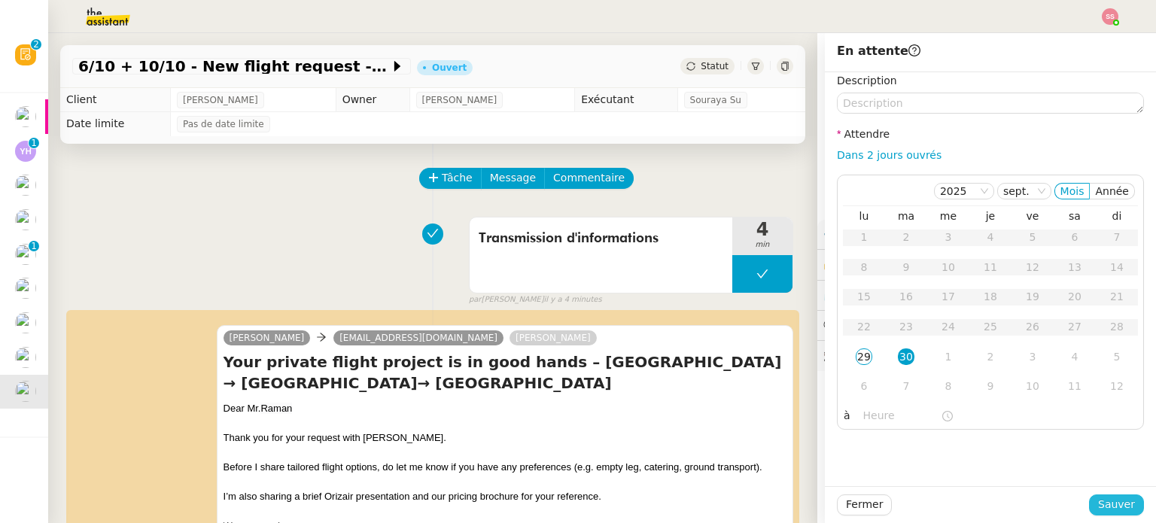
click at [1112, 498] on span "Sauver" at bounding box center [1116, 504] width 37 height 17
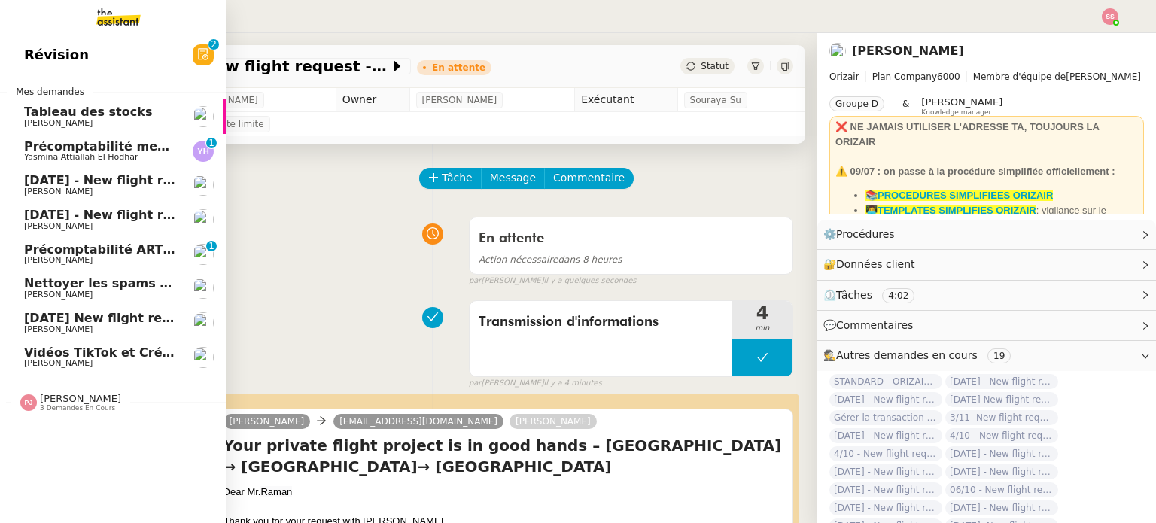
click at [64, 183] on span "[DATE] - New flight request - As Bo" at bounding box center [142, 180] width 237 height 14
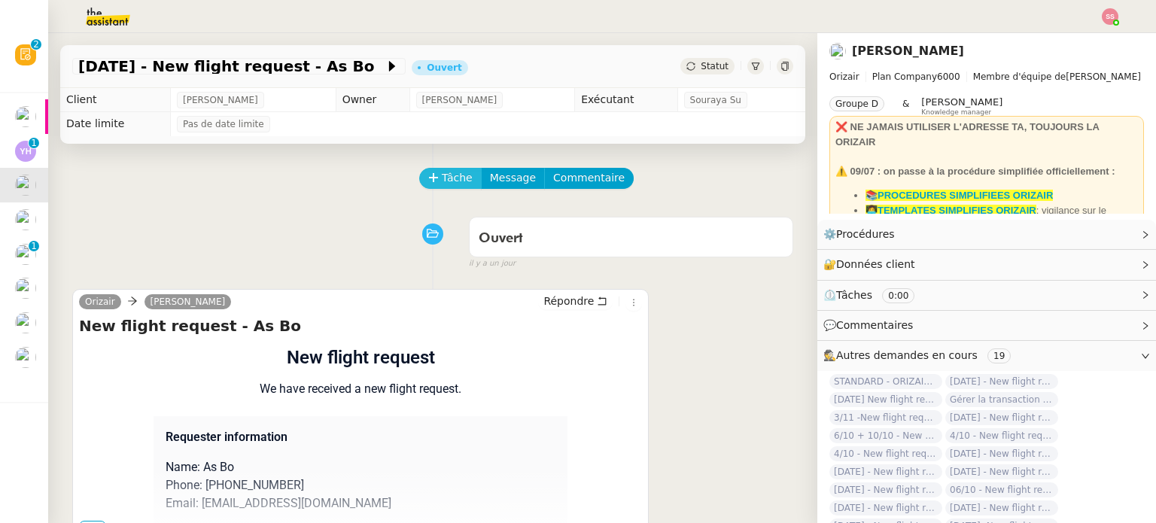
click at [442, 178] on span "Tâche" at bounding box center [457, 177] width 31 height 17
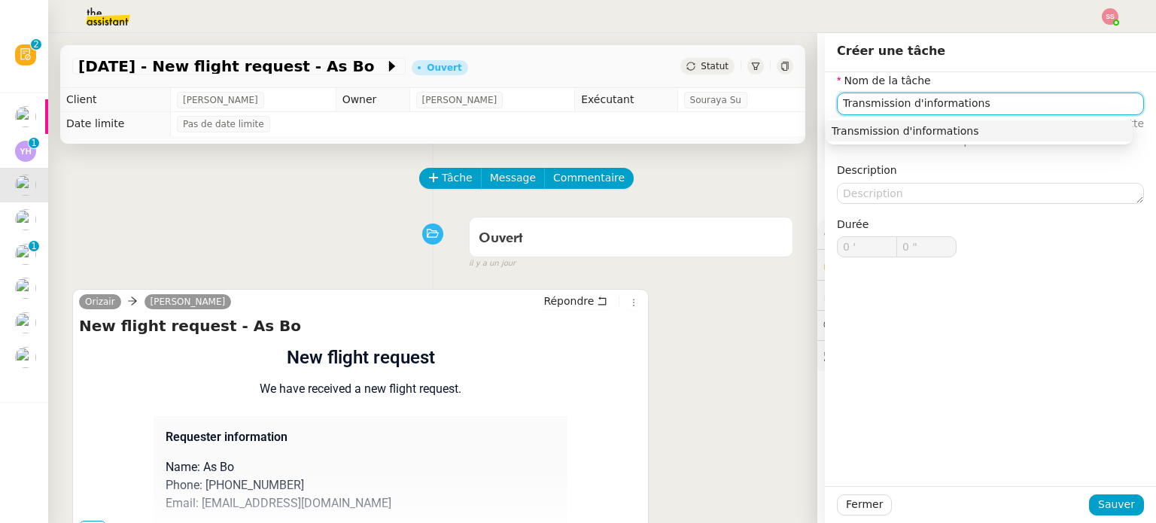
click at [914, 132] on div "Transmission d'informations" at bounding box center [978, 131] width 295 height 14
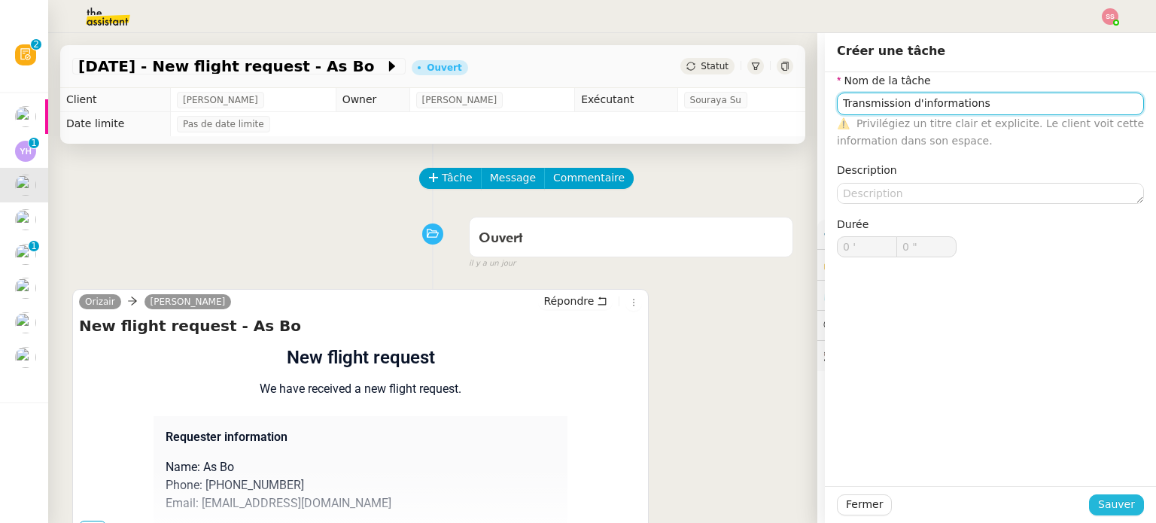
type input "Transmission d'informations"
click at [1099, 500] on span "Sauver" at bounding box center [1116, 504] width 37 height 17
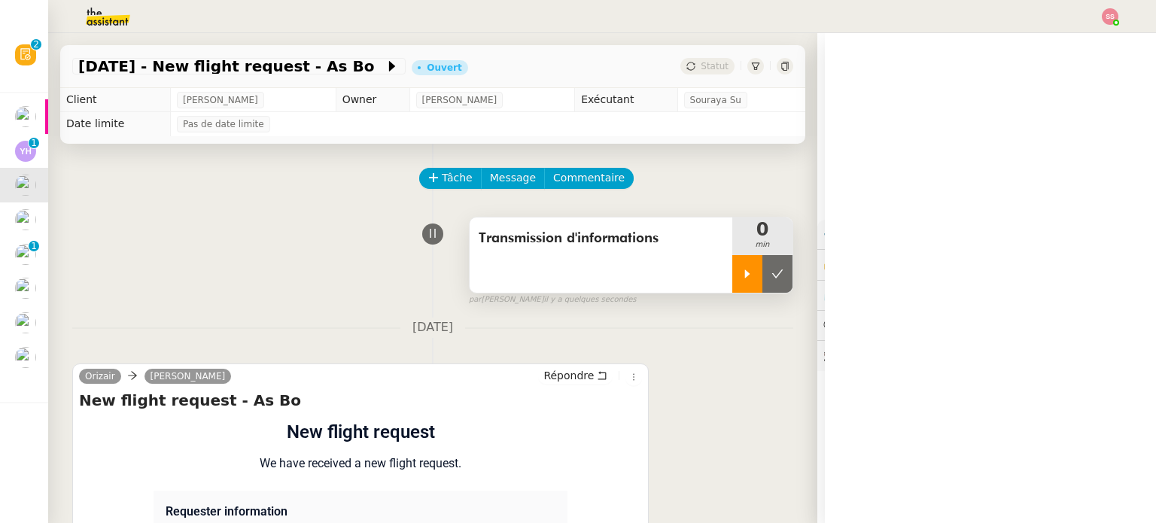
click at [732, 264] on div at bounding box center [747, 274] width 30 height 38
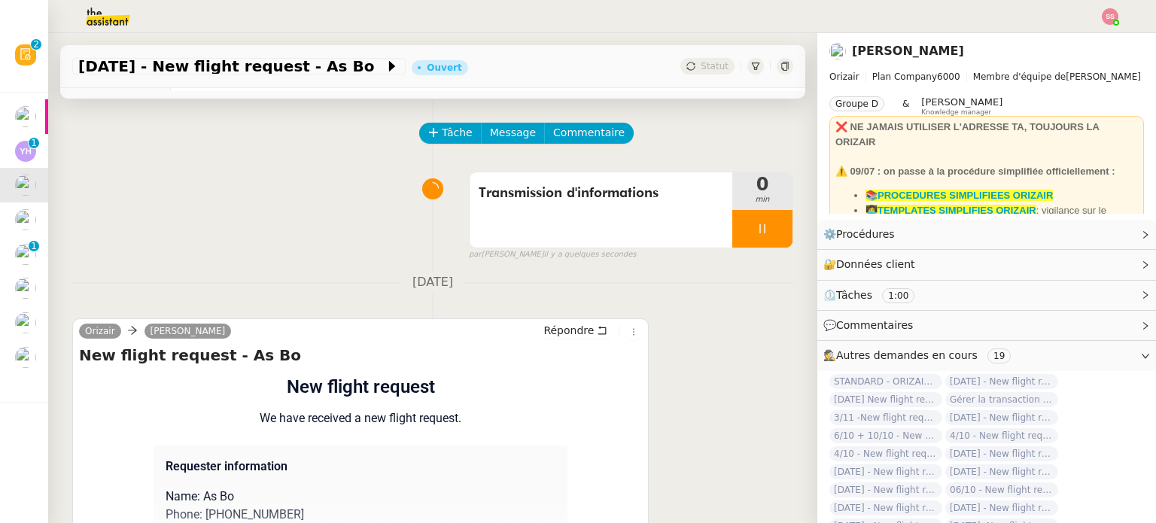
scroll to position [202, 0]
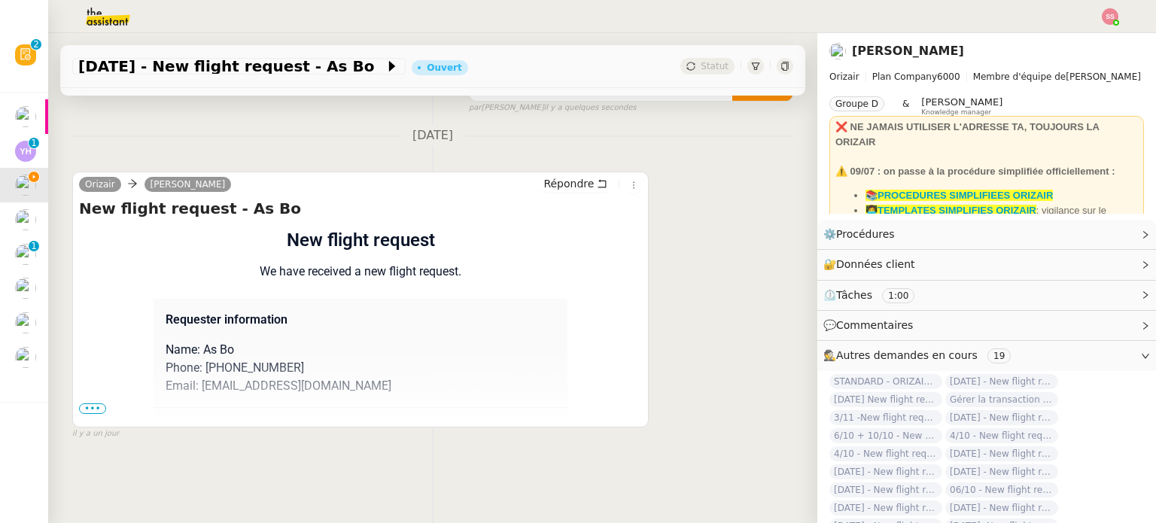
click at [88, 405] on span "•••" at bounding box center [92, 408] width 27 height 11
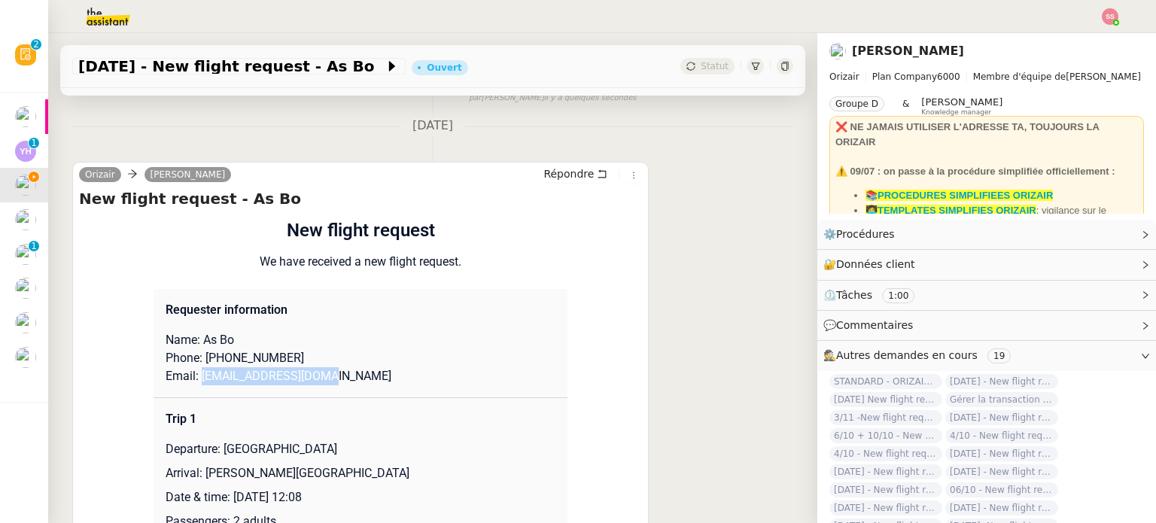
drag, startPoint x: 191, startPoint y: 378, endPoint x: 349, endPoint y: 378, distance: 158.0
click at [349, 378] on p "Email: [EMAIL_ADDRESS][DOMAIN_NAME]" at bounding box center [361, 376] width 390 height 18
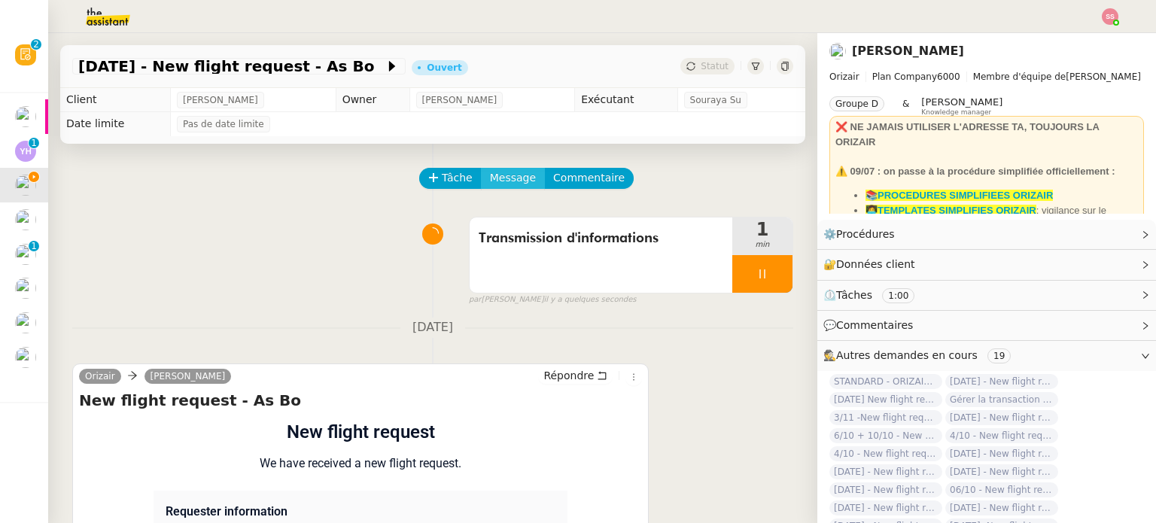
click at [495, 172] on span "Message" at bounding box center [513, 177] width 46 height 17
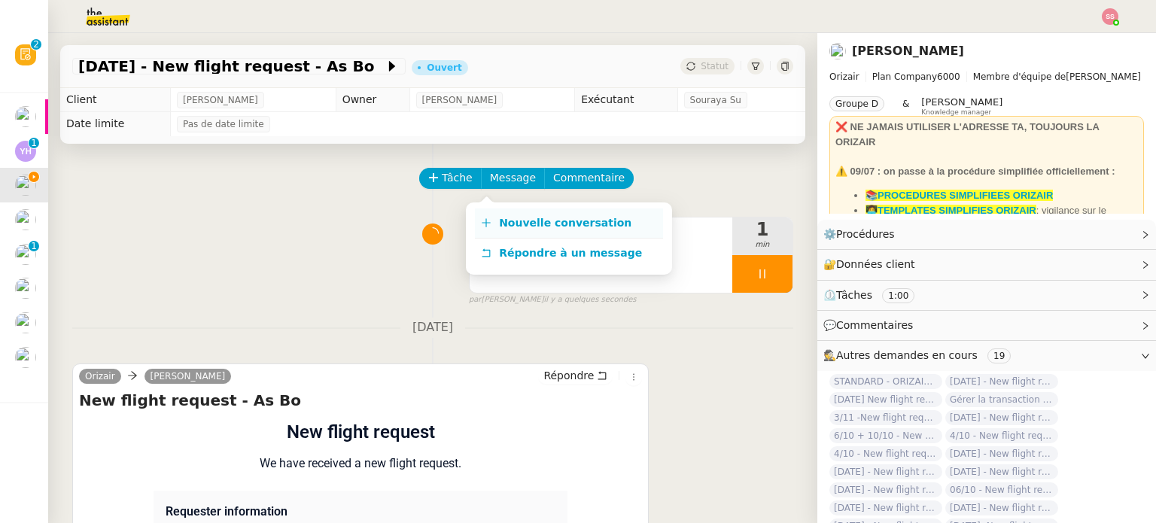
click at [518, 226] on span "Nouvelle conversation" at bounding box center [565, 223] width 132 height 12
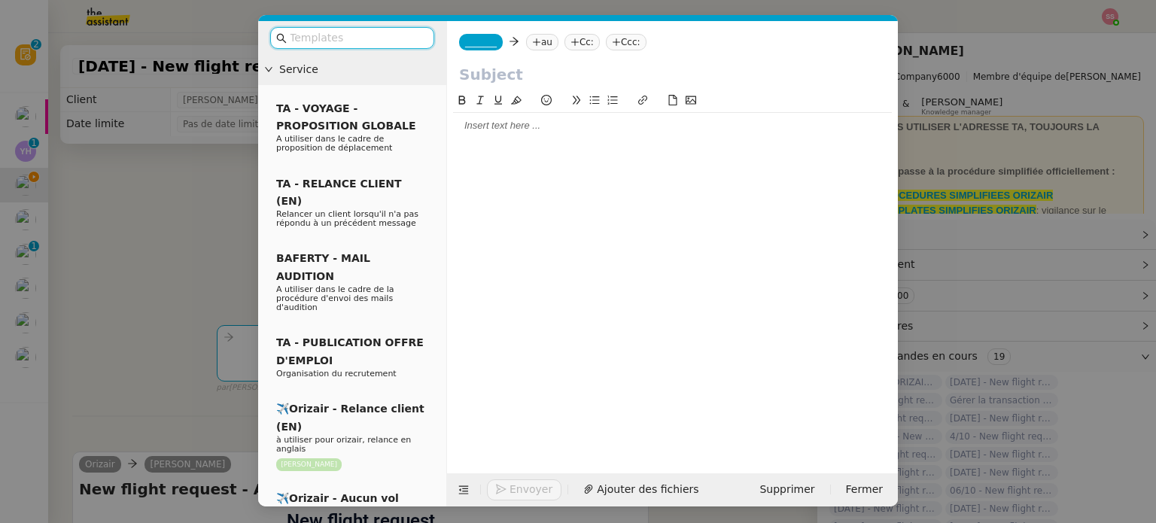
click at [530, 50] on nz-tag "au" at bounding box center [542, 42] width 32 height 17
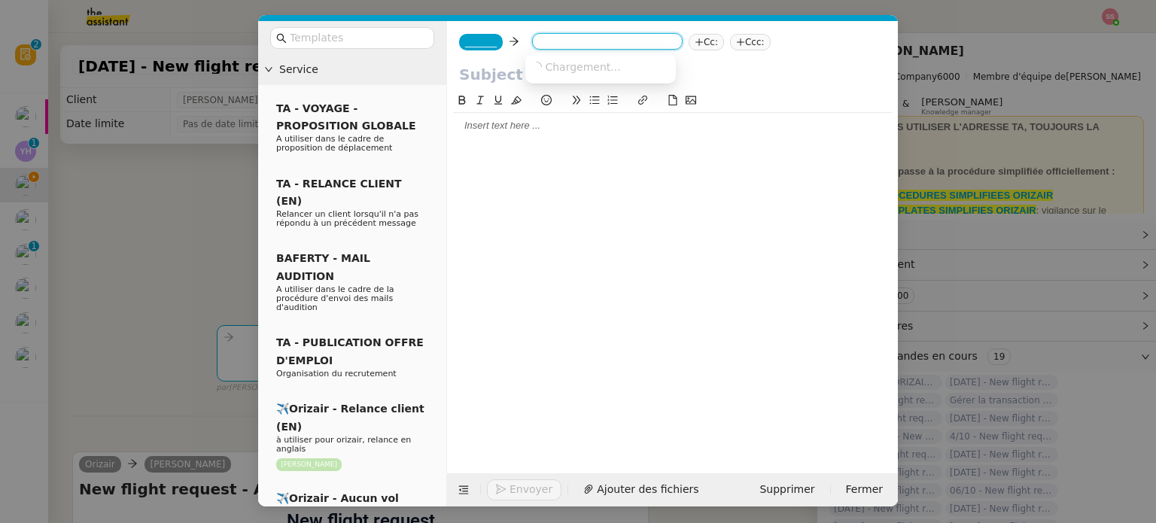
paste input "[EMAIL_ADDRESS][DOMAIN_NAME]"
type input "[EMAIL_ADDRESS][DOMAIN_NAME]"
click at [575, 71] on span "[EMAIL_ADDRESS][DOMAIN_NAME]" at bounding box center [623, 66] width 184 height 12
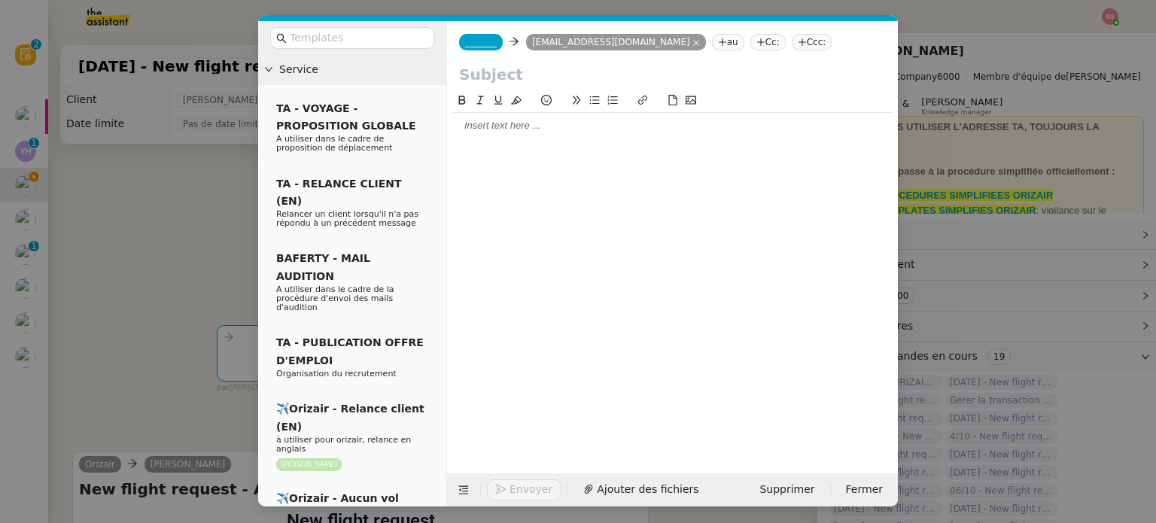
click at [471, 40] on span "_______" at bounding box center [481, 42] width 32 height 11
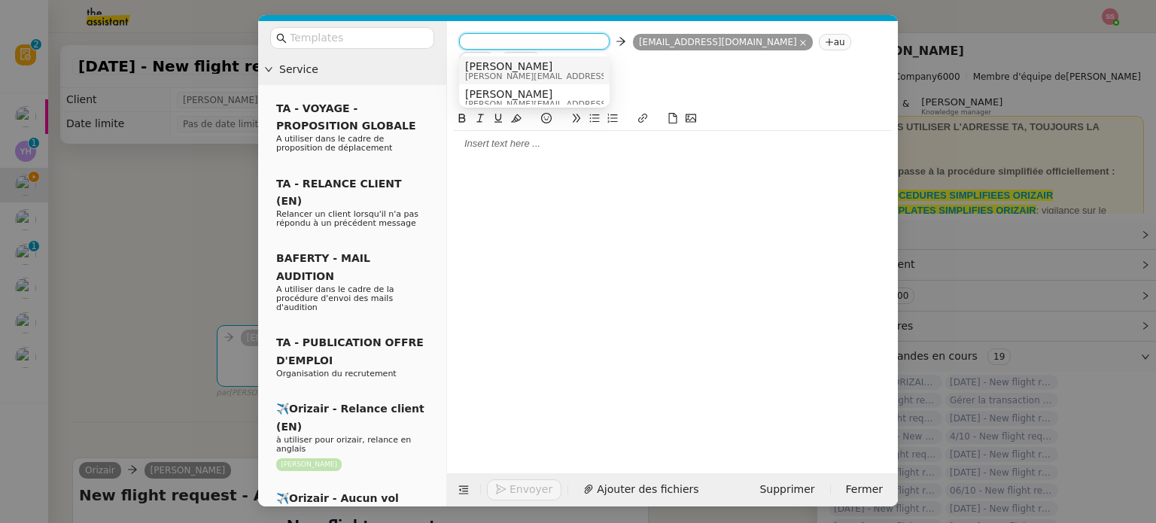
click at [530, 58] on nz-option-item "Josephine [EMAIL_ADDRESS][DOMAIN_NAME]" at bounding box center [534, 70] width 150 height 28
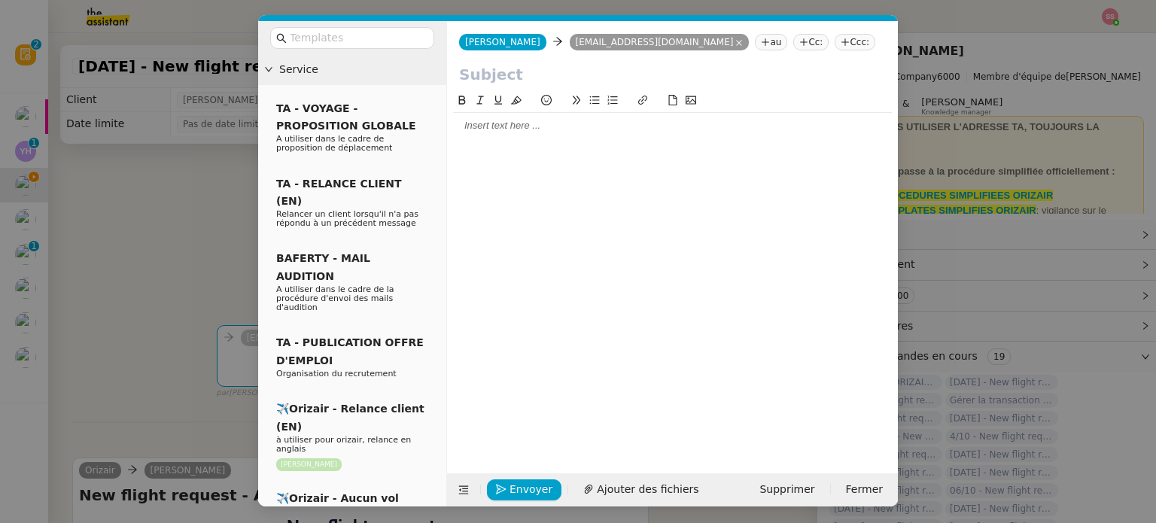
click at [840, 46] on icon at bounding box center [844, 42] width 9 height 9
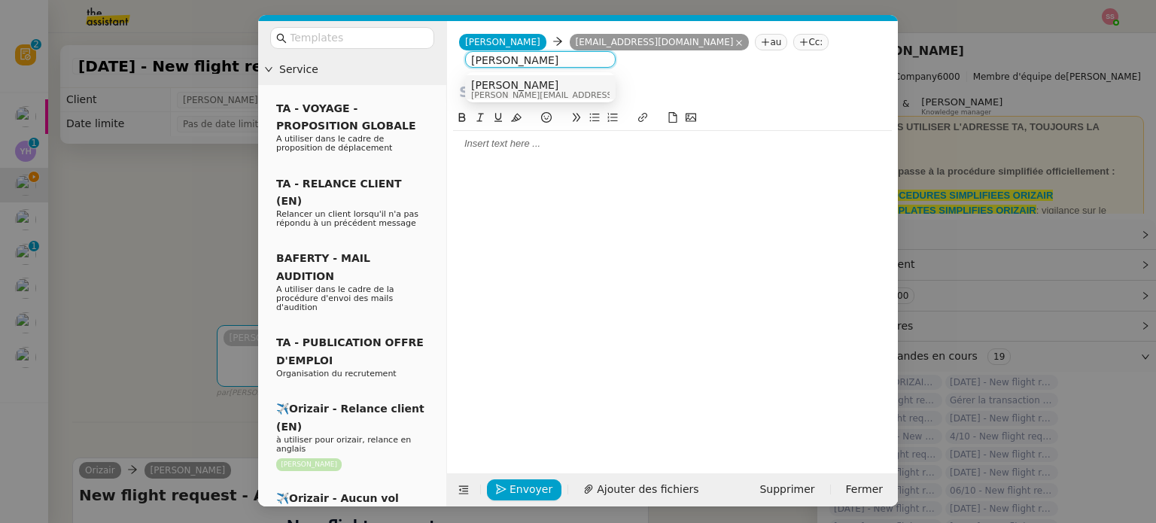
type input "[PERSON_NAME]"
click at [596, 79] on div "[PERSON_NAME] [PERSON_NAME][EMAIL_ADDRESS][DOMAIN_NAME]" at bounding box center [540, 89] width 138 height 20
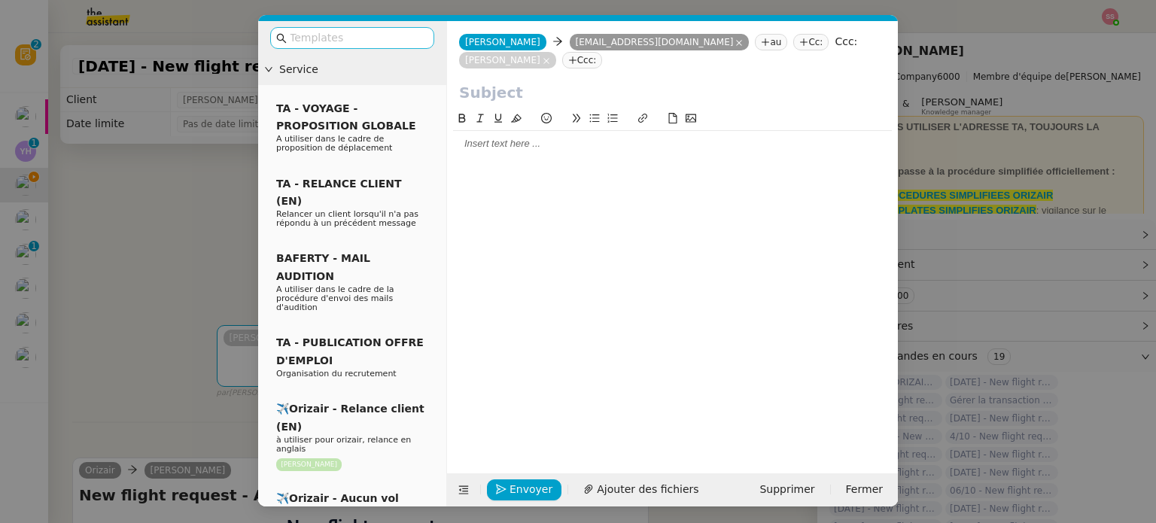
click at [400, 41] on input "text" at bounding box center [357, 37] width 135 height 17
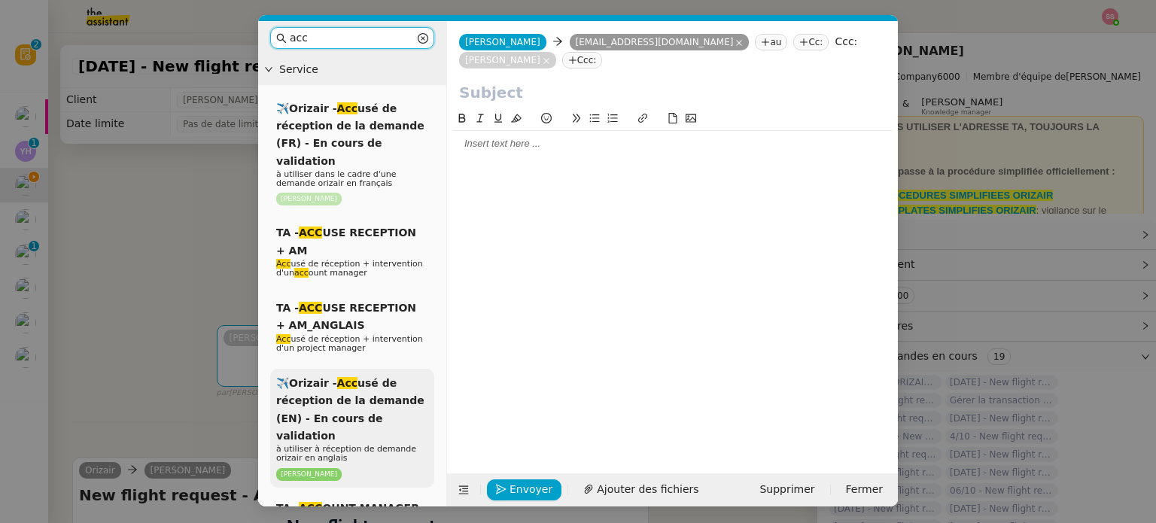
type input "acc"
click at [377, 394] on span "✈️Orizair - Acc usé de réception de la demande (EN) - En cours de validation" at bounding box center [350, 409] width 148 height 65
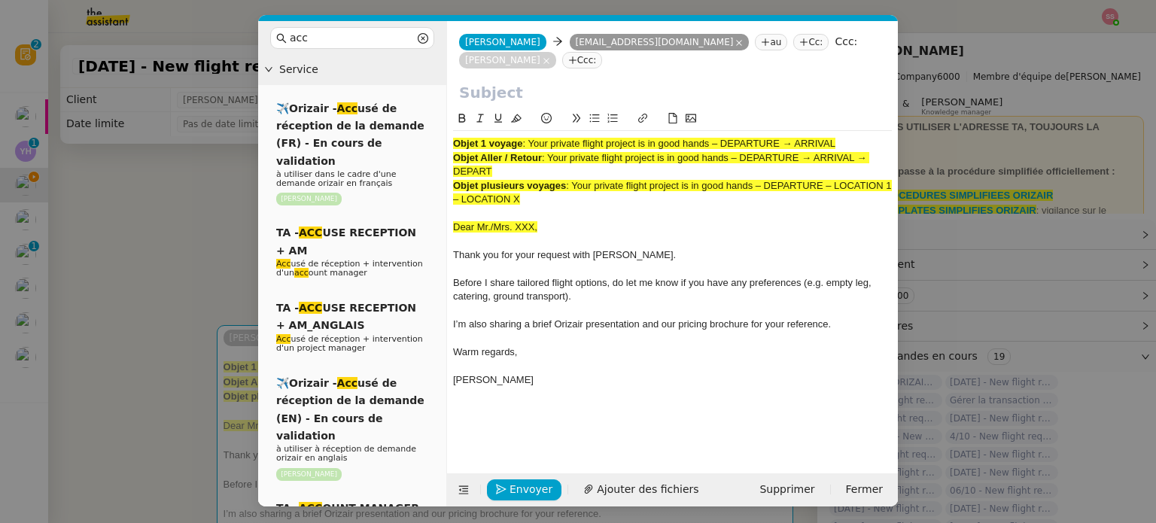
drag, startPoint x: 530, startPoint y: 125, endPoint x: 904, endPoint y: 127, distance: 374.7
click at [904, 127] on nz-modal-container "acc Service ✈️Orizair - Acc usé de réception de la demande (FR) - En cours de v…" at bounding box center [578, 261] width 1156 height 523
click at [581, 81] on input "text" at bounding box center [672, 92] width 427 height 23
paste input "Your private flight project is in good hands – DEPARTURE → ARRIVAL"
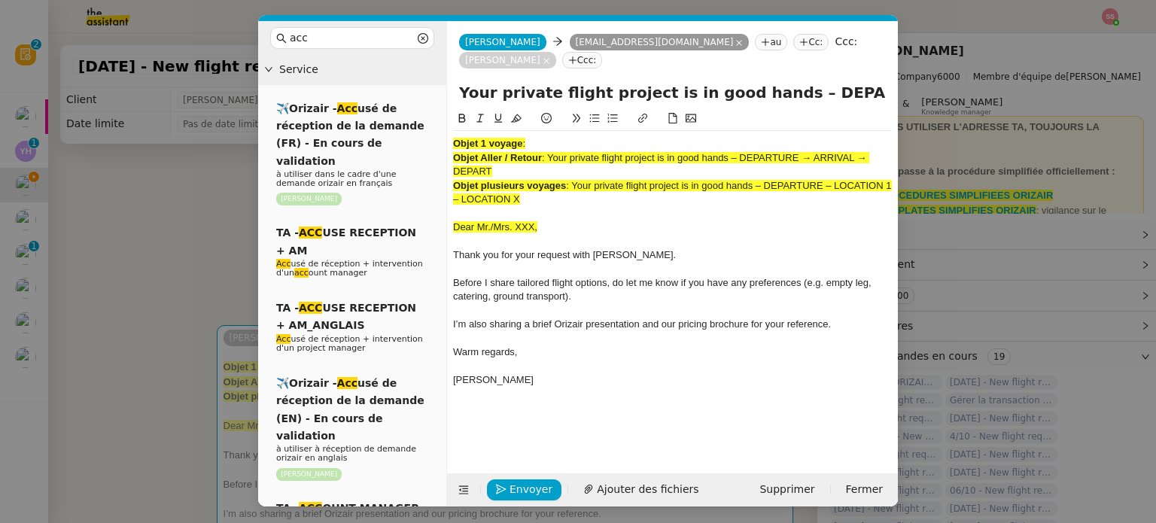
scroll to position [0, 65]
type input "Your private flight project is in good hands – DEPARTURE → ARRIVAL"
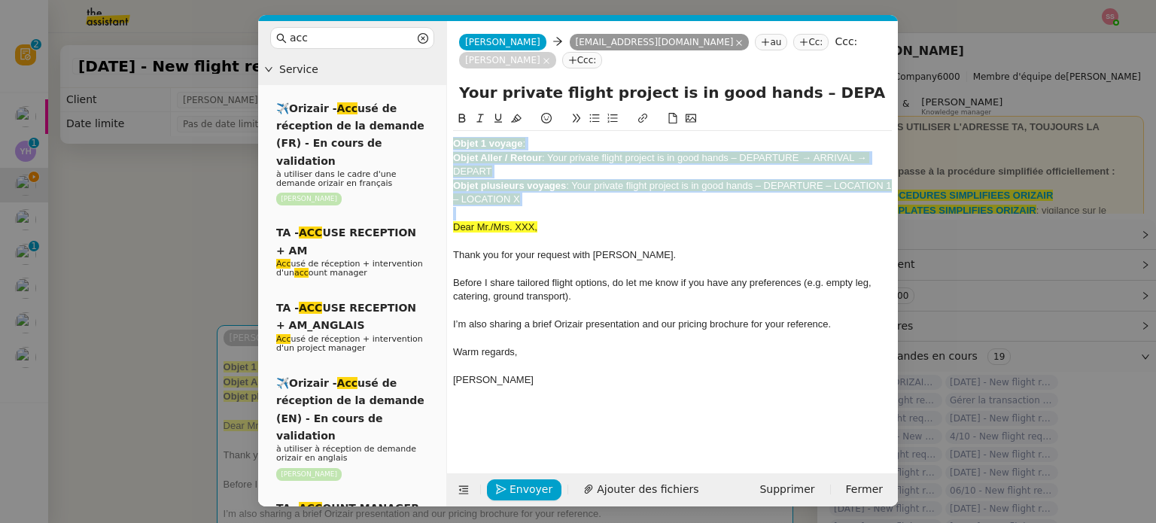
drag, startPoint x: 559, startPoint y: 190, endPoint x: 348, endPoint y: 74, distance: 240.7
click at [348, 74] on nz-layout "acc Service ✈️Orizair - Acc usé de réception de la demande (FR) - En cours de v…" at bounding box center [578, 263] width 640 height 485
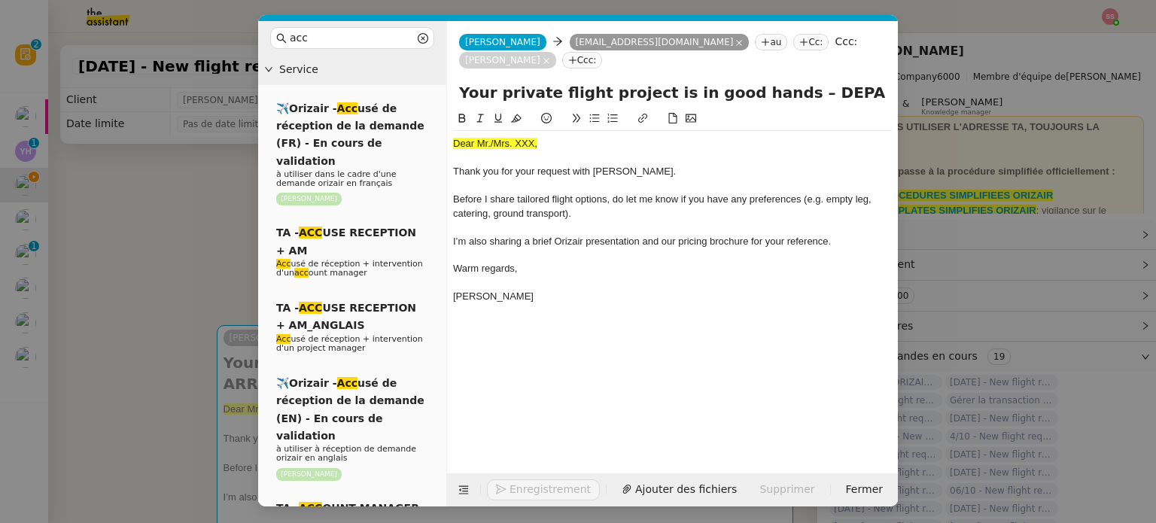
click at [596, 497] on div "Enregistrement Ajouter des fichiers" at bounding box center [599, 489] width 293 height 21
click at [600, 491] on span "Ajouter des fichiers" at bounding box center [648, 489] width 102 height 17
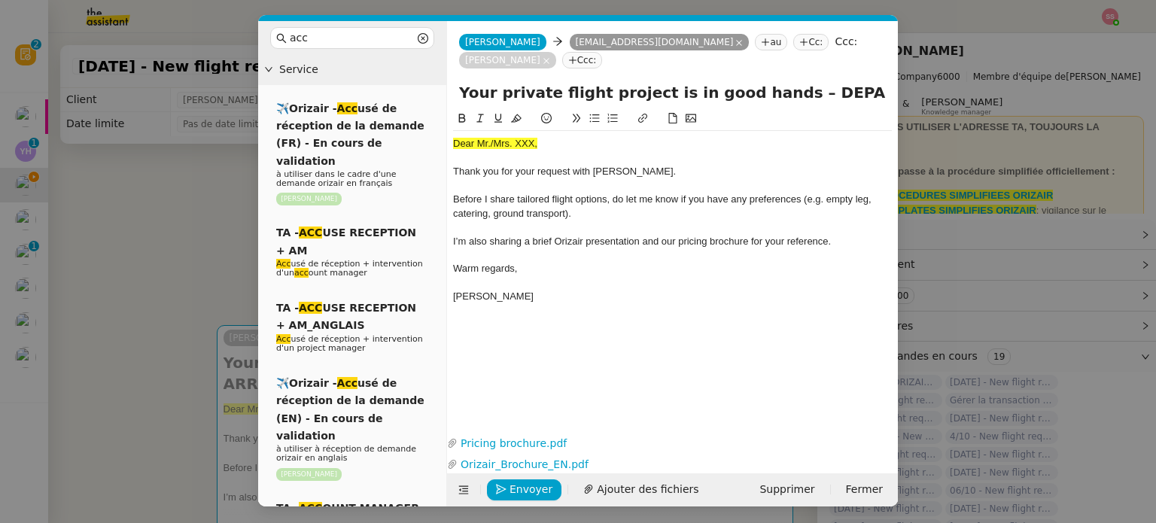
click at [201, 336] on nz-modal-container "acc Service ✈️Orizair - Acc usé de réception de la demande (FR) - En cours de v…" at bounding box center [578, 261] width 1156 height 523
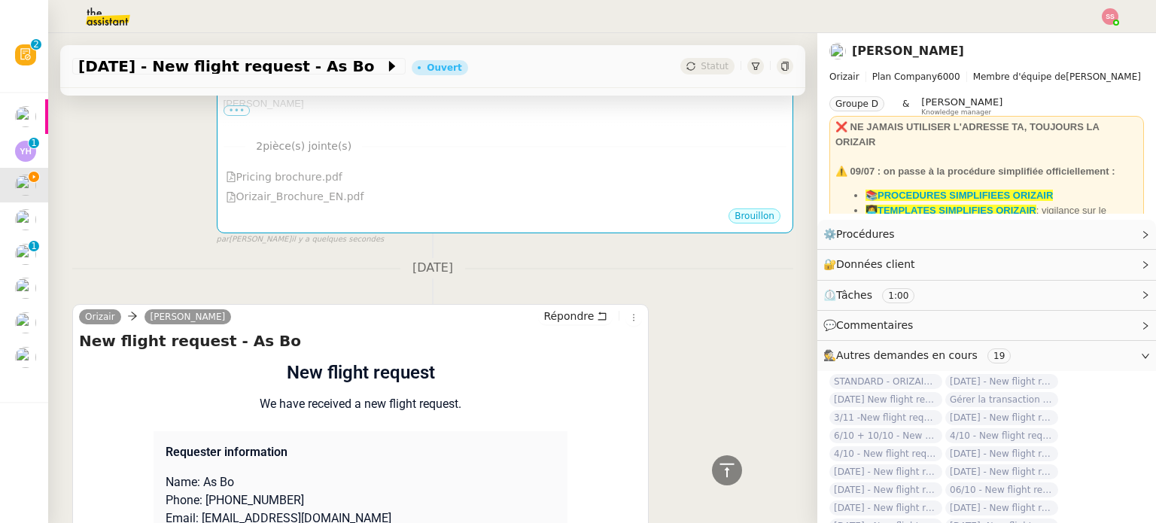
scroll to position [602, 0]
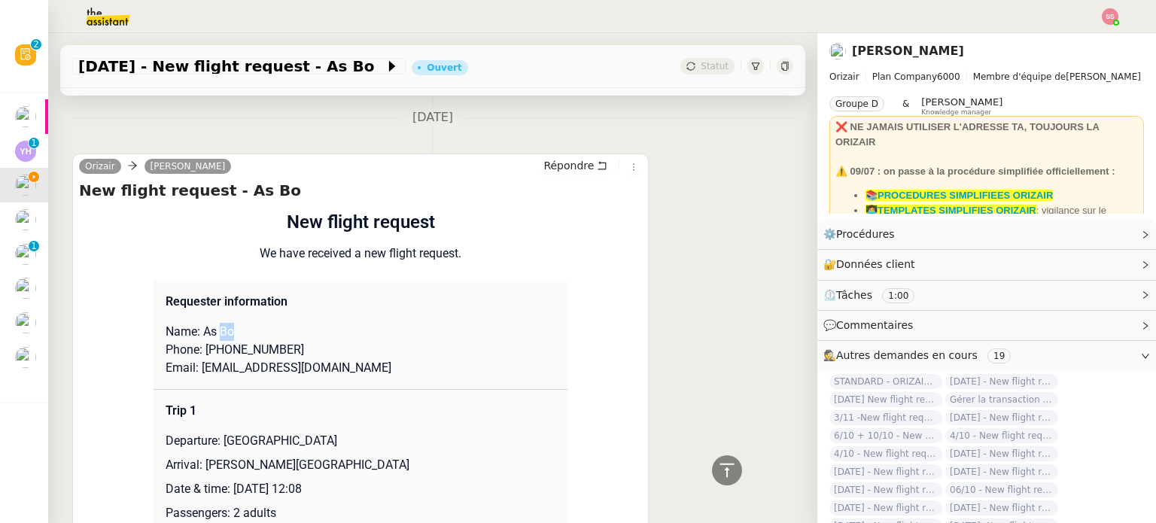
drag, startPoint x: 212, startPoint y: 309, endPoint x: 228, endPoint y: 310, distance: 15.8
click at [228, 323] on p "Name: As Bo" at bounding box center [361, 332] width 390 height 18
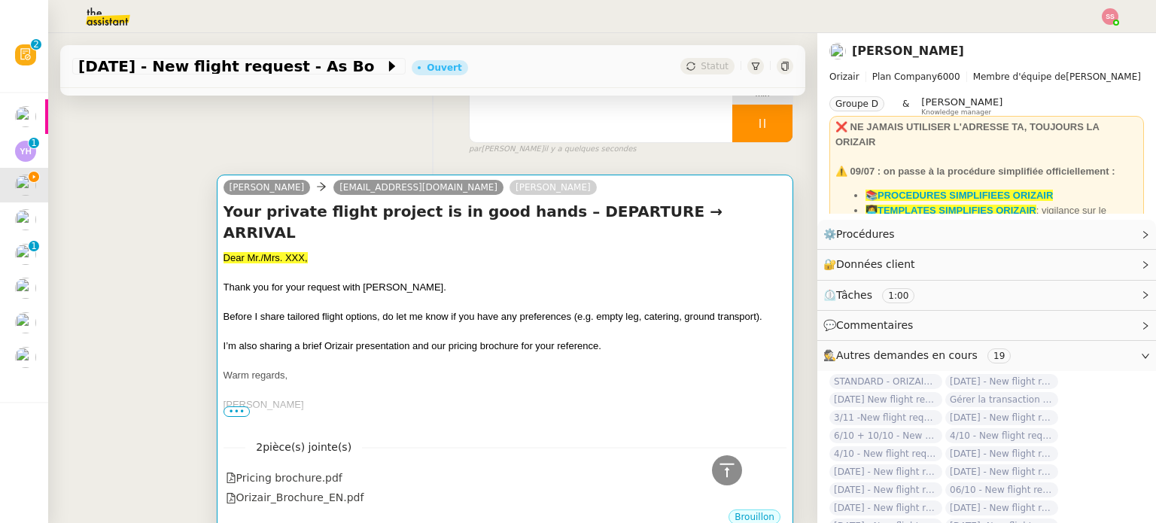
click at [398, 295] on div at bounding box center [504, 302] width 563 height 15
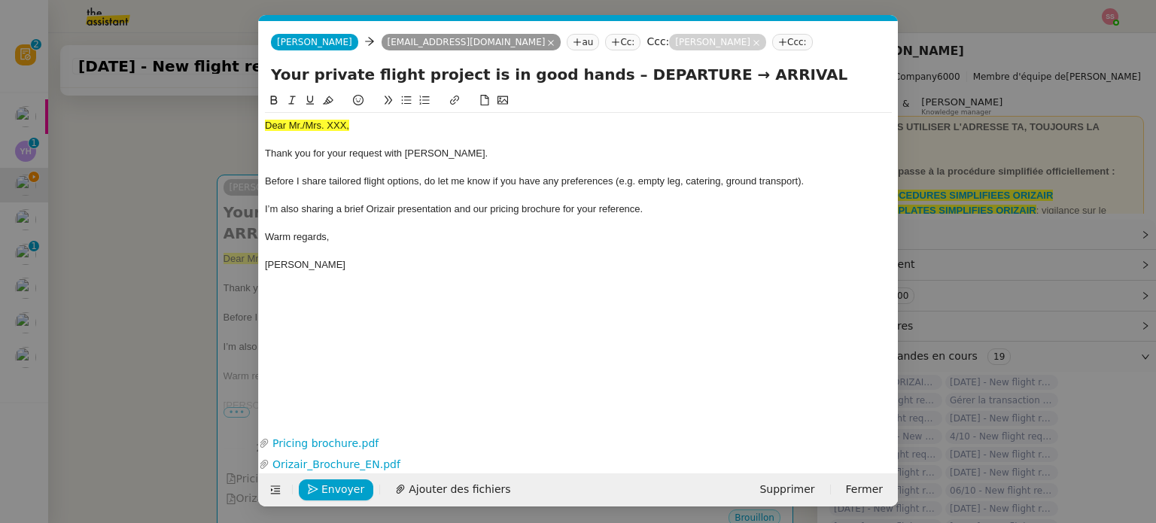
scroll to position [0, 46]
drag, startPoint x: 363, startPoint y: 126, endPoint x: 184, endPoint y: 107, distance: 180.1
click at [184, 107] on nz-modal-container "acc Service ✈️Orizair - Acc usé de réception de la demande (FR) - En cours de v…" at bounding box center [578, 261] width 1156 height 523
click at [327, 96] on icon at bounding box center [328, 100] width 11 height 11
click at [384, 121] on div "Dear Mr./Mrs. XXX," at bounding box center [578, 126] width 627 height 14
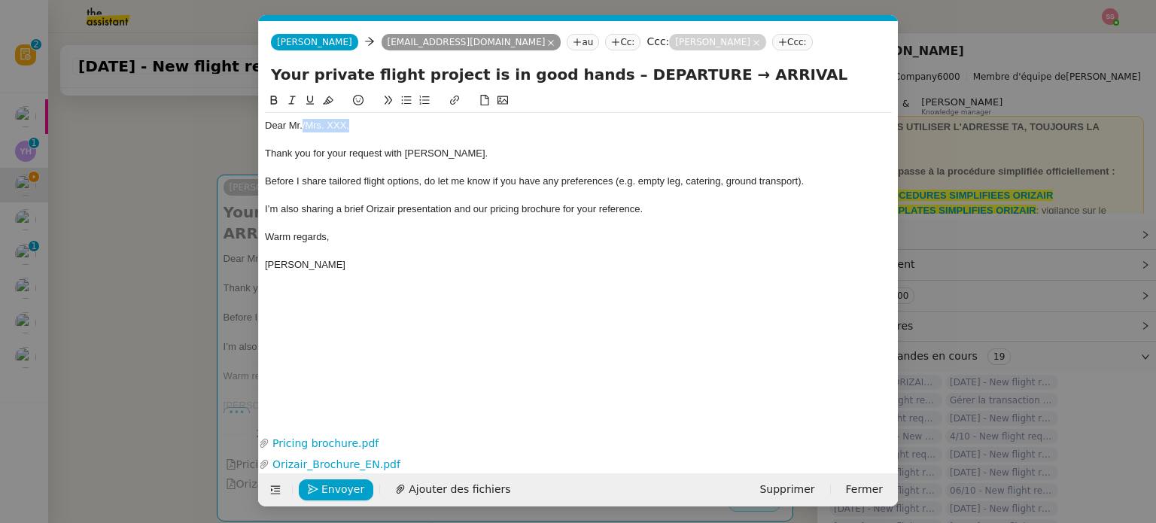
drag, startPoint x: 320, startPoint y: 122, endPoint x: 301, endPoint y: 121, distance: 18.8
click at [301, 121] on div "Dear Mr./Mrs. XXX," at bounding box center [578, 126] width 627 height 14
click at [147, 188] on nz-modal-container "acc Service ✈️Orizair - Acc usé de réception de la demande (FR) - En cours de v…" at bounding box center [578, 261] width 1156 height 523
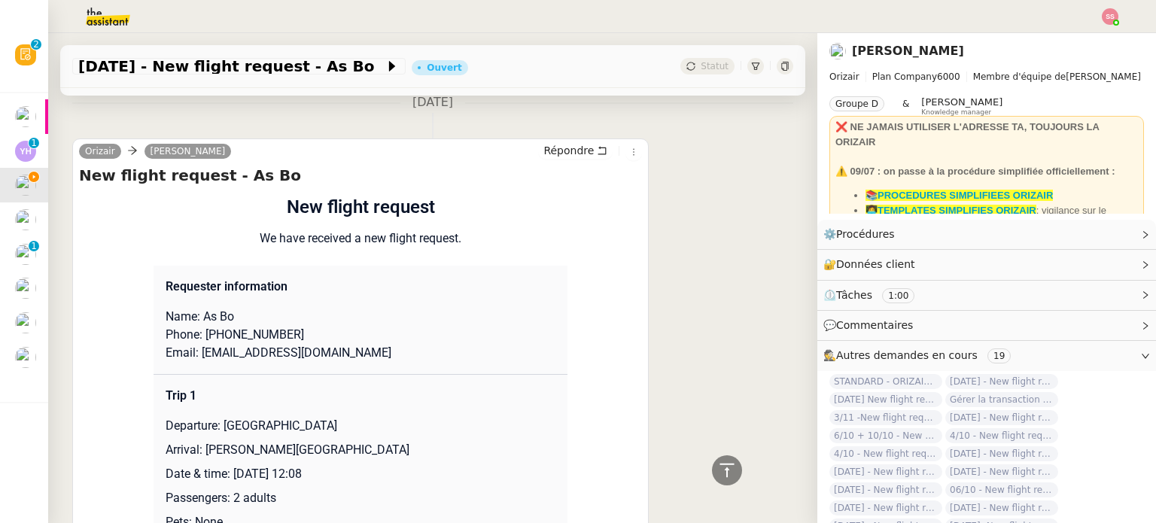
scroll to position [677, 0]
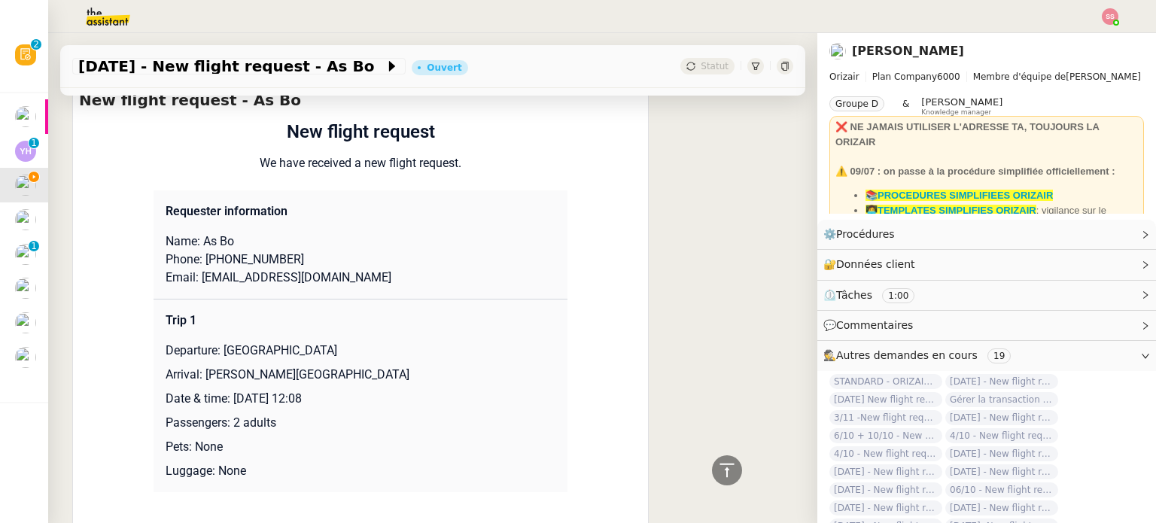
drag, startPoint x: 217, startPoint y: 331, endPoint x: 367, endPoint y: 328, distance: 150.5
click at [367, 342] on p "Departure: [GEOGRAPHIC_DATA]" at bounding box center [361, 351] width 390 height 18
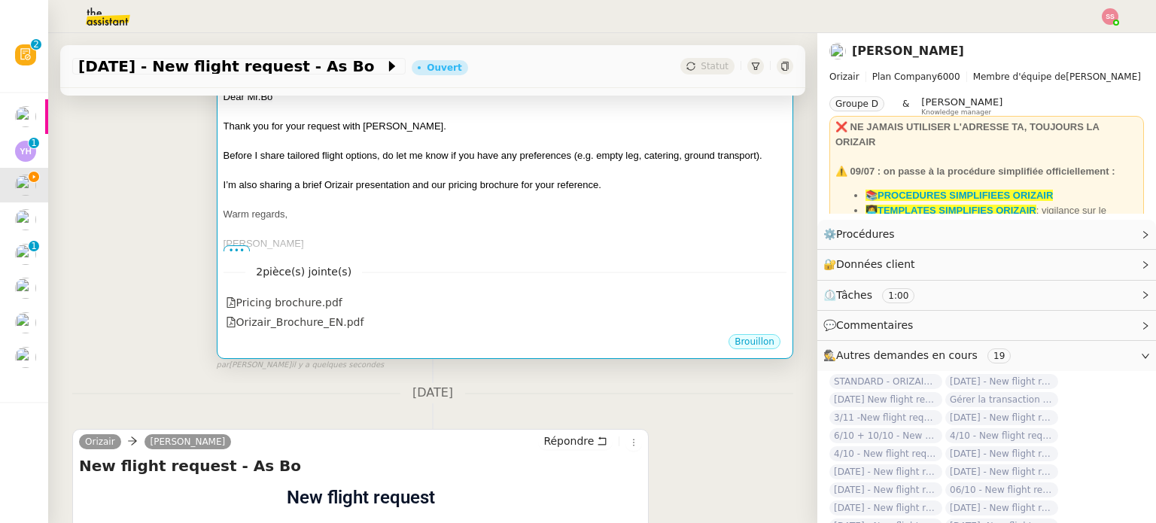
scroll to position [301, 0]
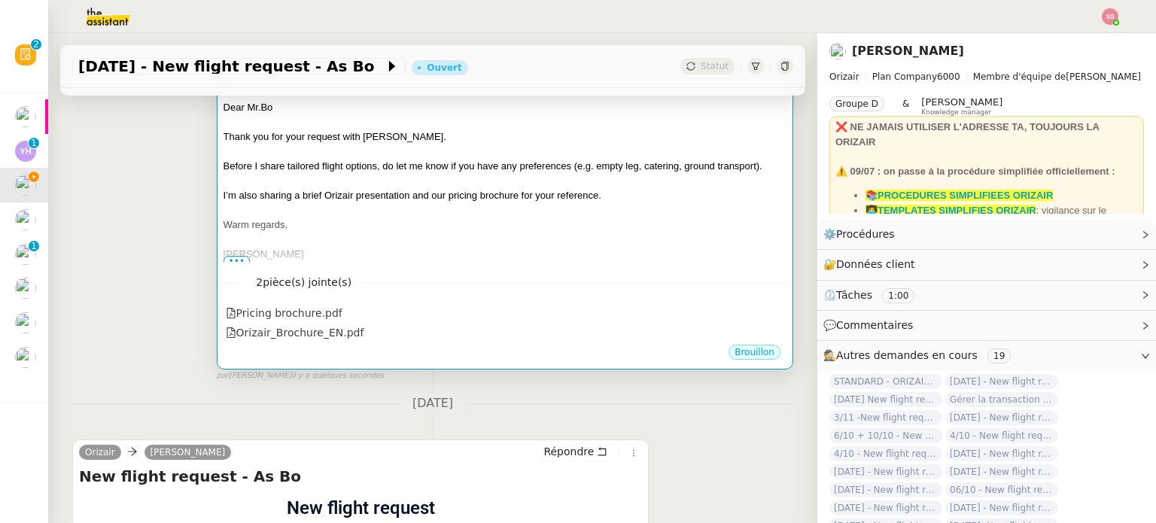
click at [378, 274] on nz-divider "2 pièce(s) jointe(s)" at bounding box center [504, 282] width 563 height 17
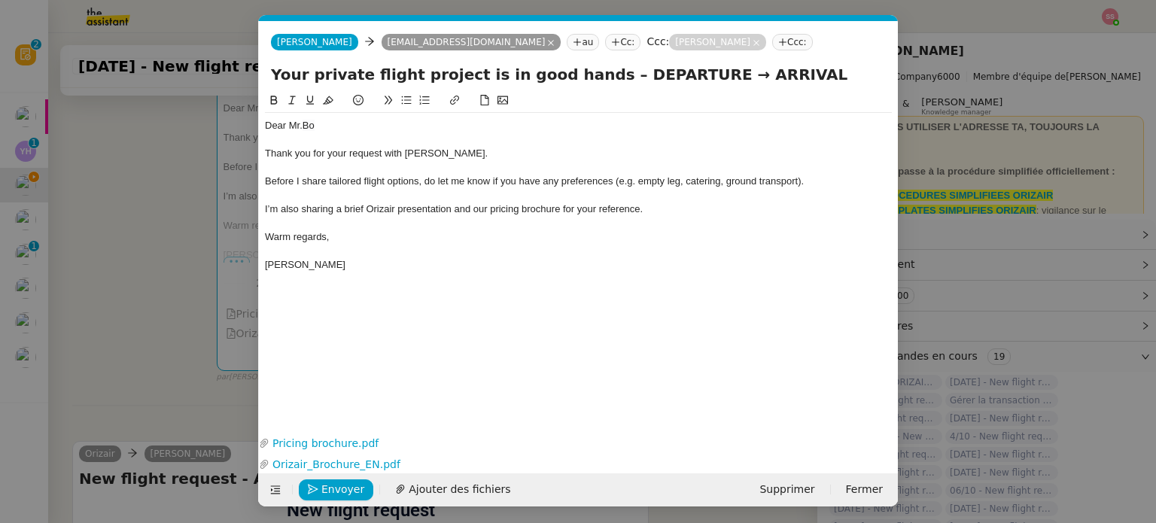
scroll to position [0, 46]
drag, startPoint x: 590, startPoint y: 73, endPoint x: 679, endPoint y: 71, distance: 88.8
click at [679, 71] on input "Your private flight project is in good hands – DEPARTURE → ARRIVAL" at bounding box center [578, 74] width 615 height 23
paste input "[GEOGRAPHIC_DATA]"
type input "Your private flight project is in good hands – [GEOGRAPHIC_DATA]→ ARRIVAL"
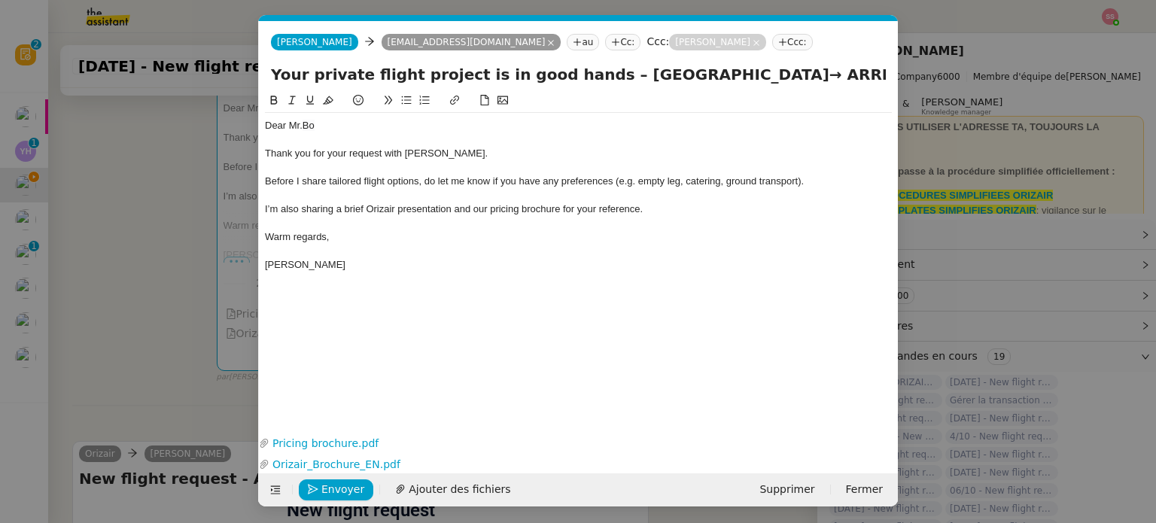
click at [163, 264] on nz-modal-container "acc Service ✈️Orizair - Acc usé de réception de la demande (FR) - En cours de v…" at bounding box center [578, 261] width 1156 height 523
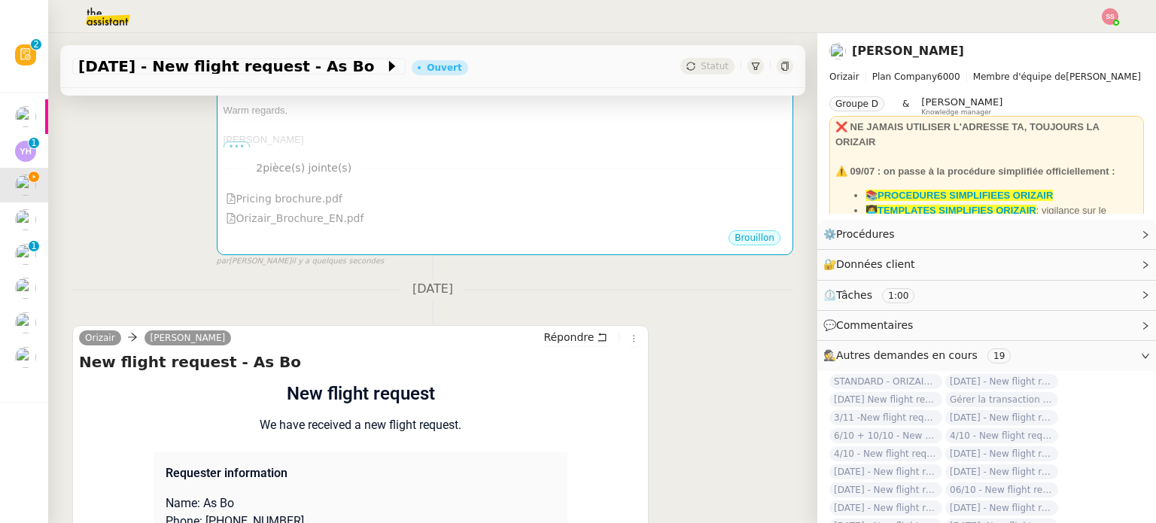
scroll to position [676, 0]
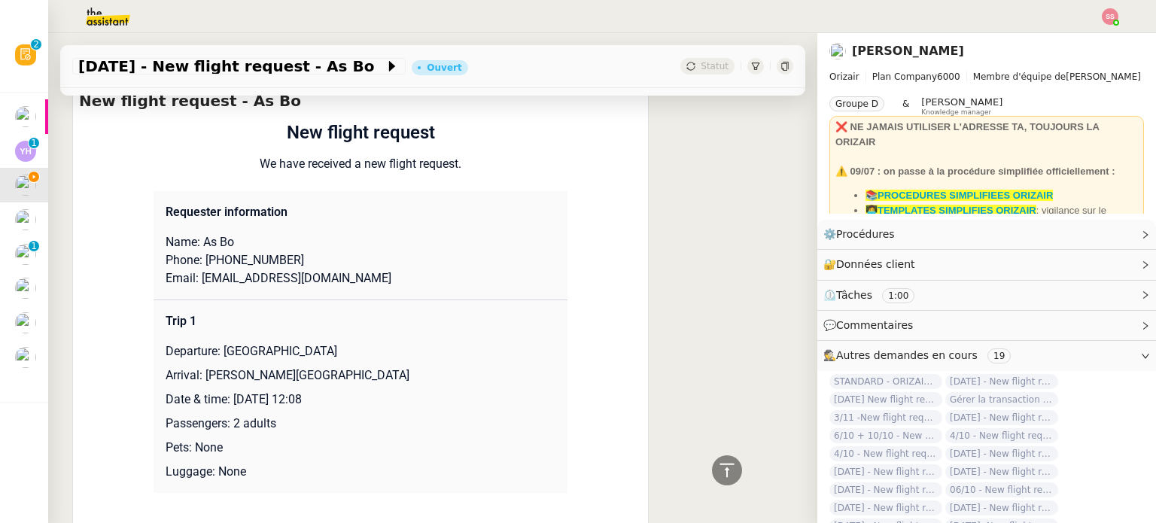
drag, startPoint x: 200, startPoint y: 377, endPoint x: 411, endPoint y: 371, distance: 210.8
click at [411, 371] on p "Arrival: [PERSON_NAME][GEOGRAPHIC_DATA]" at bounding box center [361, 375] width 390 height 18
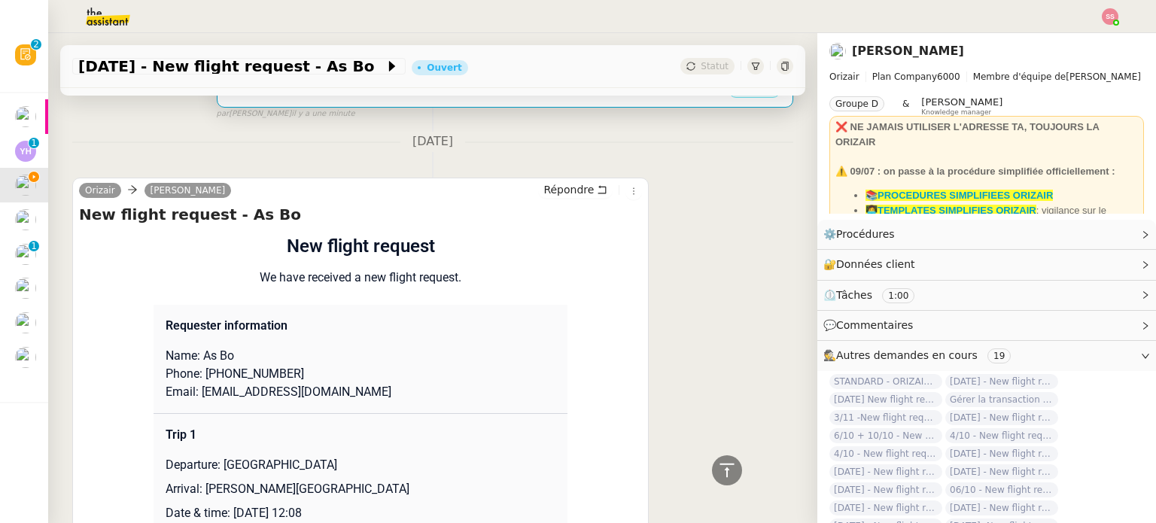
scroll to position [300, 0]
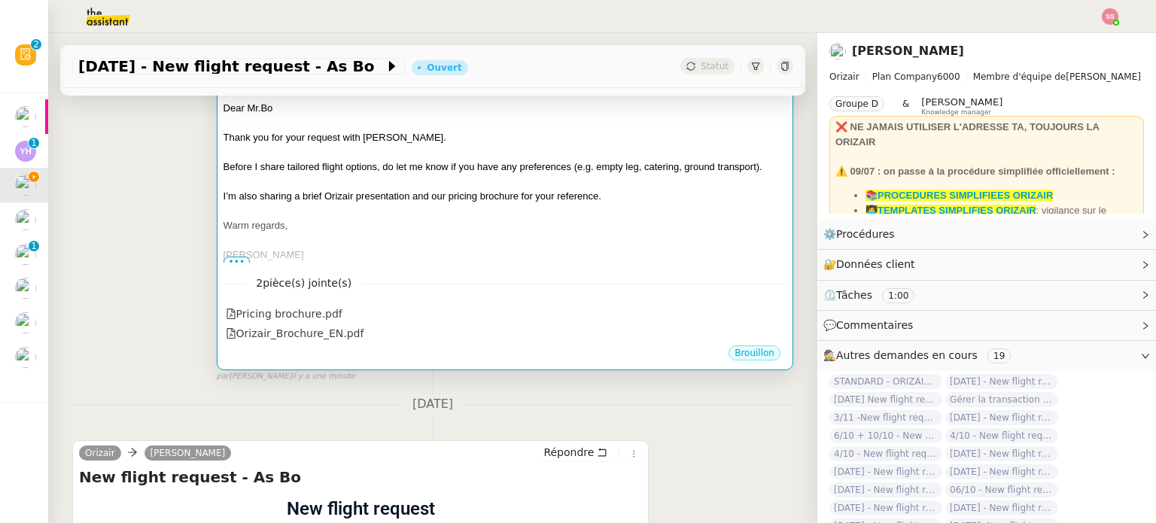
click at [509, 252] on div "[PERSON_NAME]" at bounding box center [504, 255] width 563 height 15
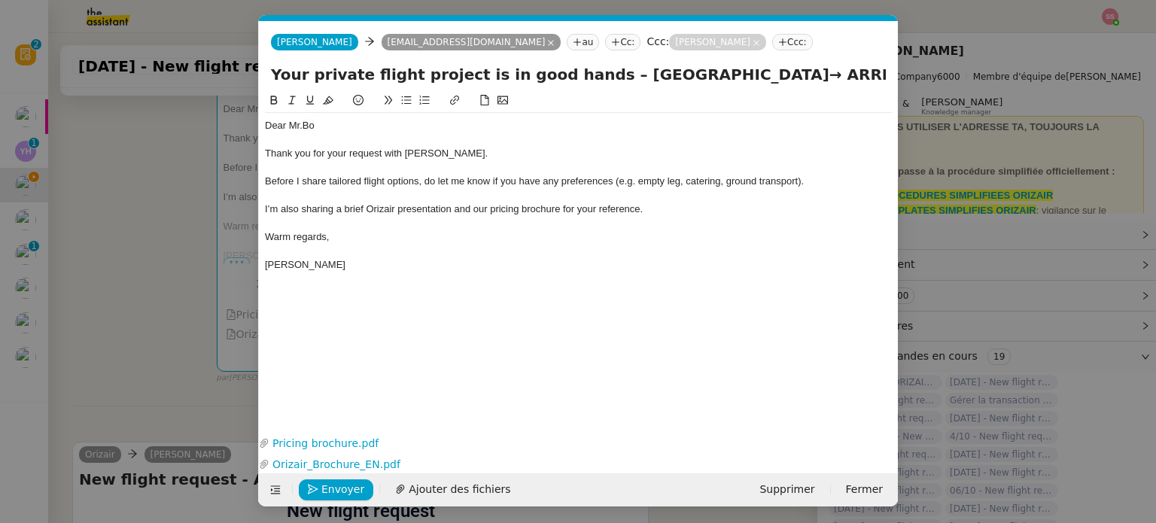
scroll to position [0, 46]
drag, startPoint x: 791, startPoint y: 78, endPoint x: 905, endPoint y: 78, distance: 114.4
click at [905, 78] on nz-modal-container "acc Service ✈️Orizair - Acc usé de réception de la demande (FR) - En cours de v…" at bounding box center [578, 261] width 1156 height 523
paste input "[PERSON_NAME][GEOGRAPHIC_DATA]"
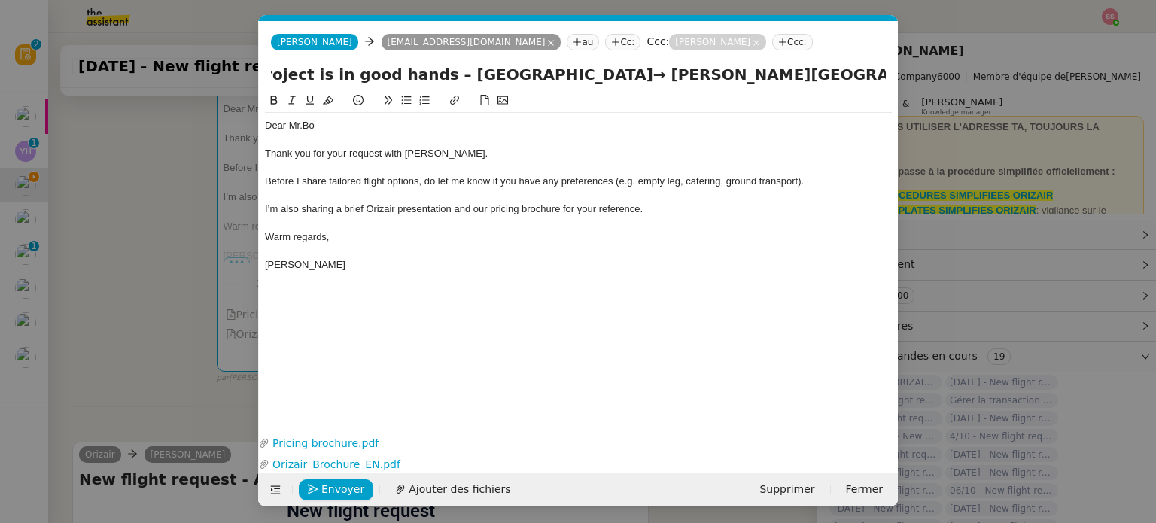
type input "Your private flight project is in good hands – [GEOGRAPHIC_DATA]→ [PERSON_NAME]…"
click at [496, 372] on div "Dear Mr. [PERSON_NAME] Thank you for your request with [PERSON_NAME]. Before I …" at bounding box center [578, 250] width 627 height 317
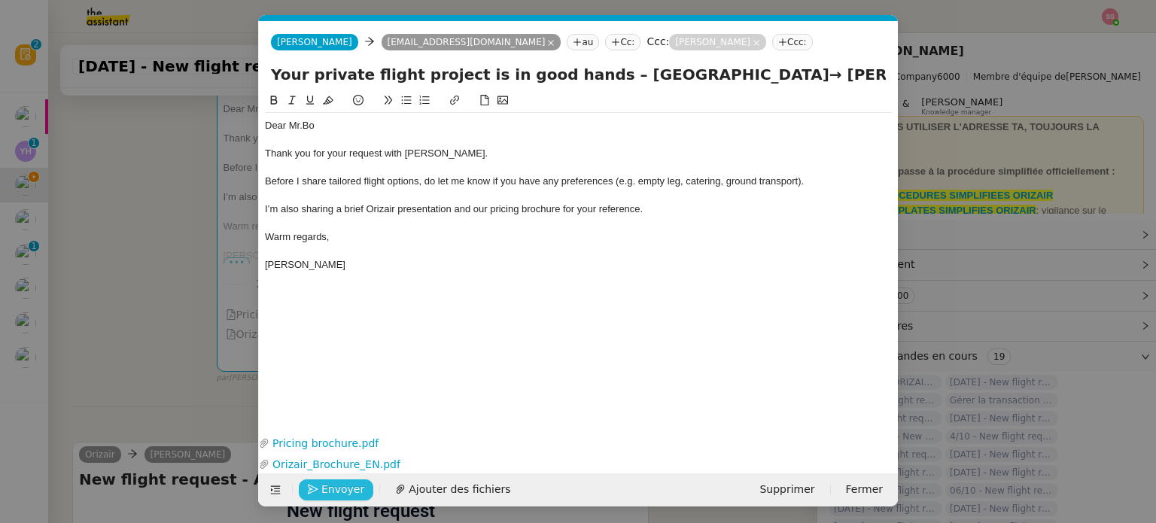
click at [348, 485] on span "Envoyer" at bounding box center [342, 489] width 43 height 17
click at [348, 485] on span "Confirmer l'envoi" at bounding box center [366, 489] width 90 height 17
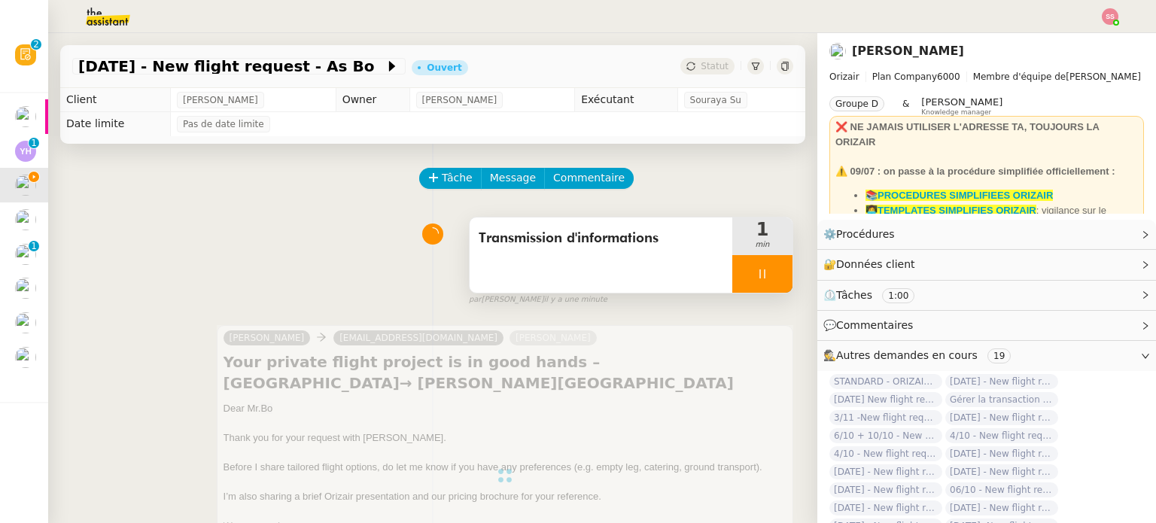
click at [763, 271] on div at bounding box center [762, 274] width 60 height 38
click at [771, 271] on icon at bounding box center [777, 274] width 12 height 12
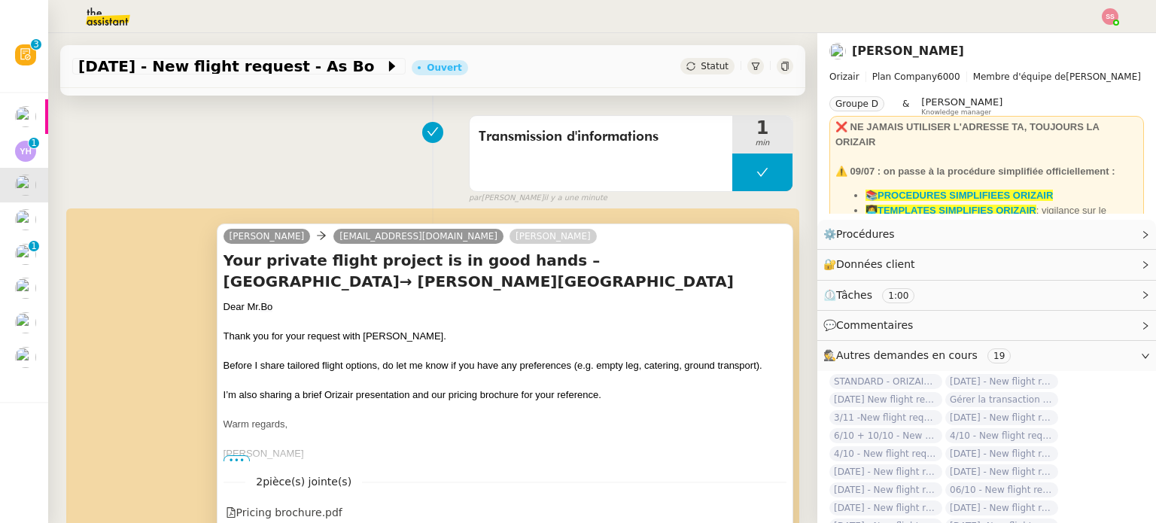
scroll to position [75, 0]
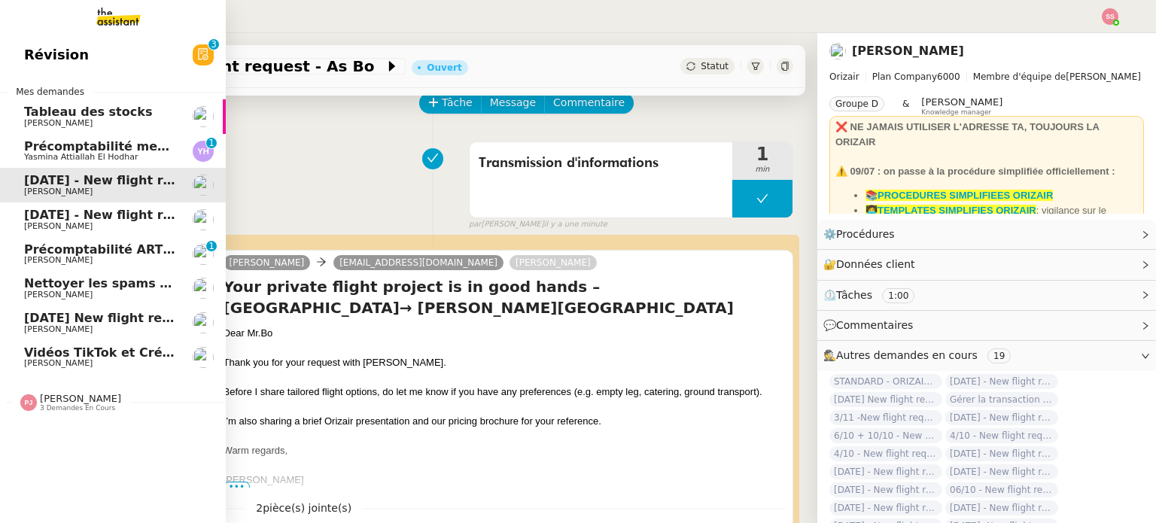
click at [74, 216] on span "[DATE] - New flight request - [PERSON_NAME]" at bounding box center [179, 215] width 311 height 14
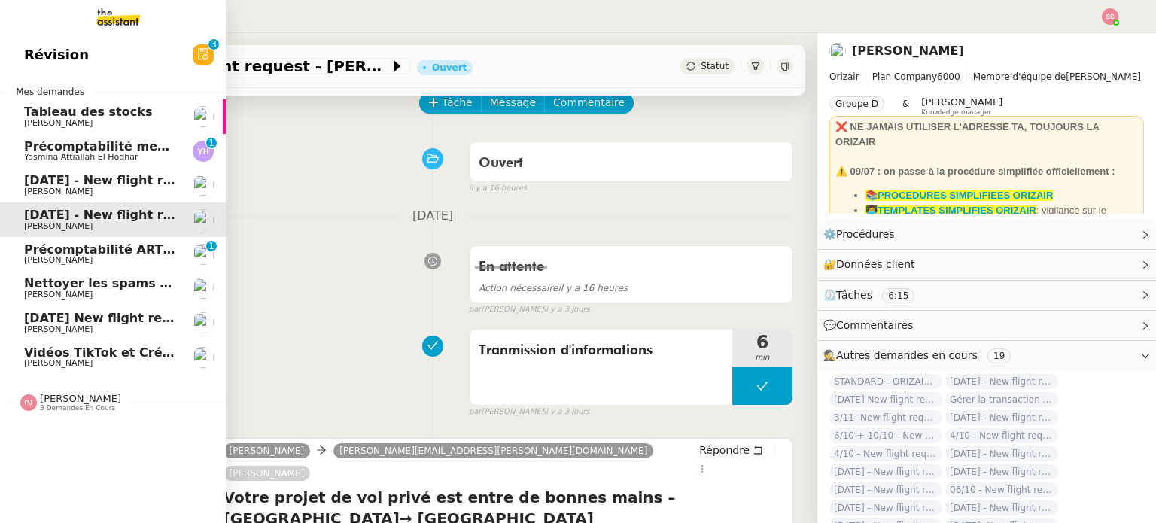
click at [87, 247] on span "Précomptabilité ARTRADE - septembre 2025" at bounding box center [173, 249] width 299 height 14
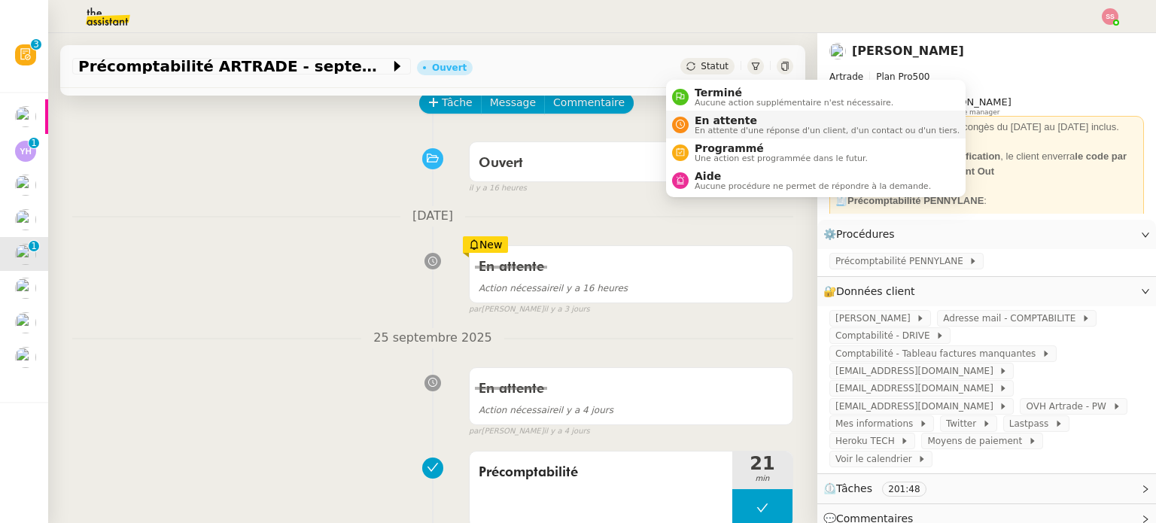
drag, startPoint x: 678, startPoint y: 68, endPoint x: 709, endPoint y: 114, distance: 55.9
click at [686, 68] on icon at bounding box center [690, 66] width 9 height 9
click at [710, 122] on span "En attente" at bounding box center [827, 120] width 265 height 12
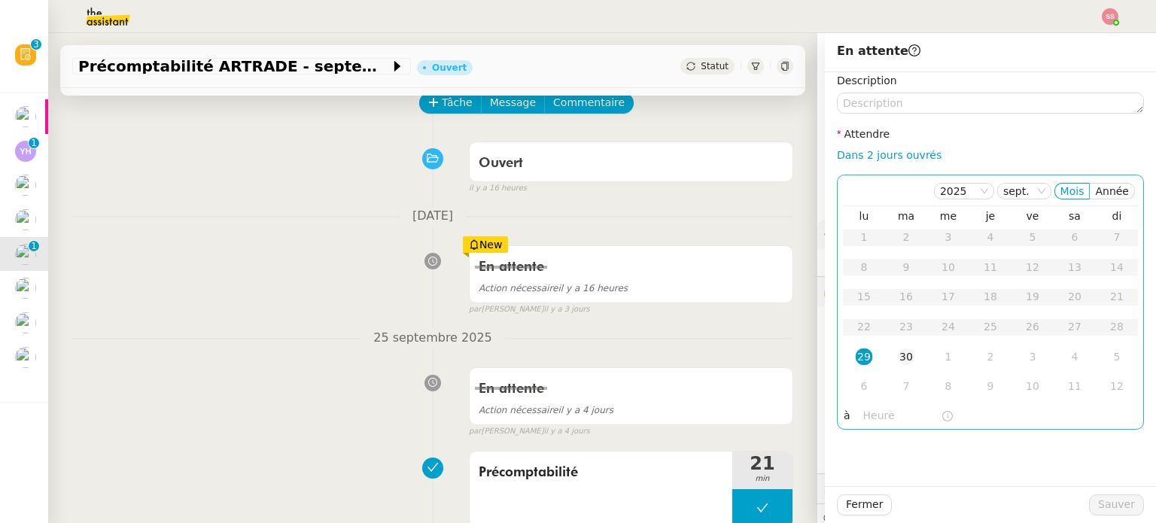
click at [898, 363] on div "30" at bounding box center [906, 356] width 17 height 17
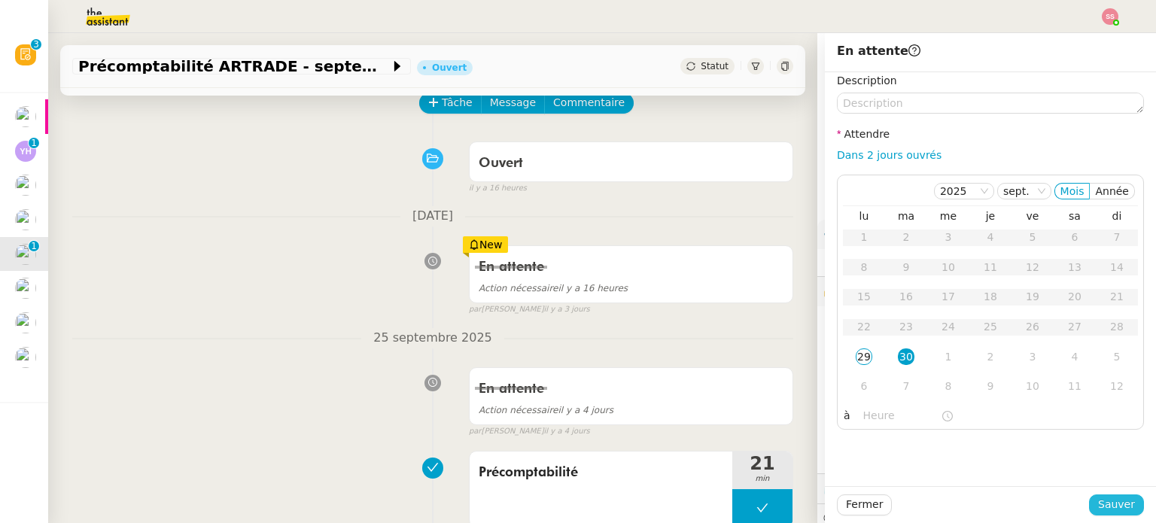
click at [1098, 502] on span "Sauver" at bounding box center [1116, 504] width 37 height 17
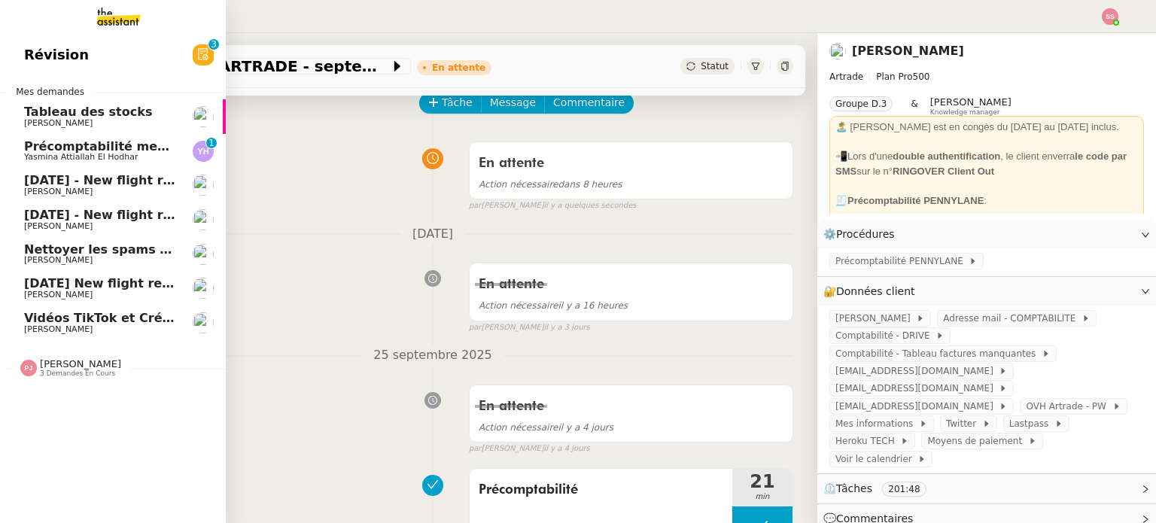
click at [75, 281] on span "[DATE] New flight request - [PERSON_NAME]" at bounding box center [175, 283] width 302 height 14
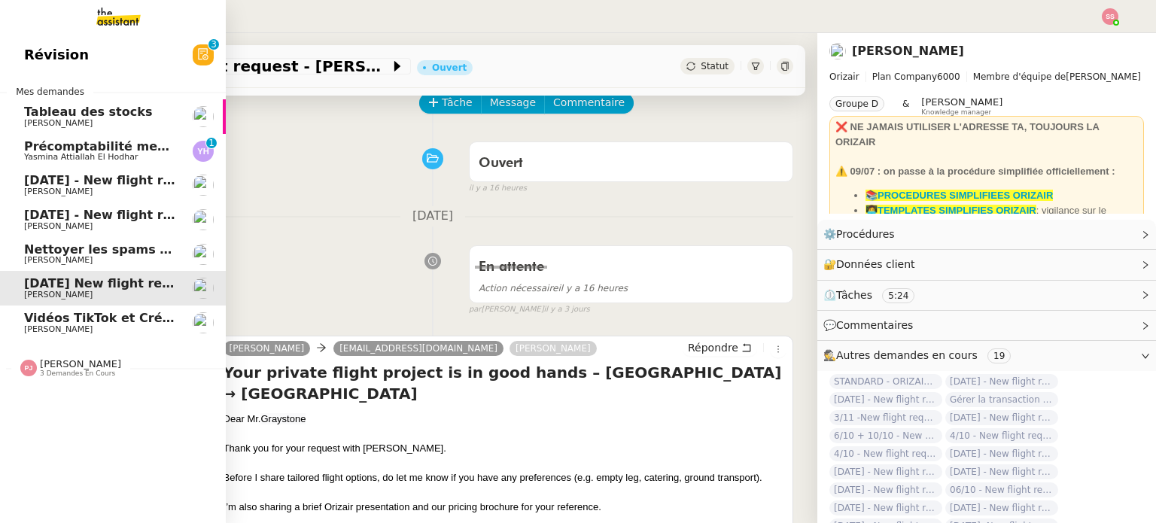
click at [90, 251] on span "Nettoyer les spams des emails - septembre 2025" at bounding box center [190, 249] width 333 height 14
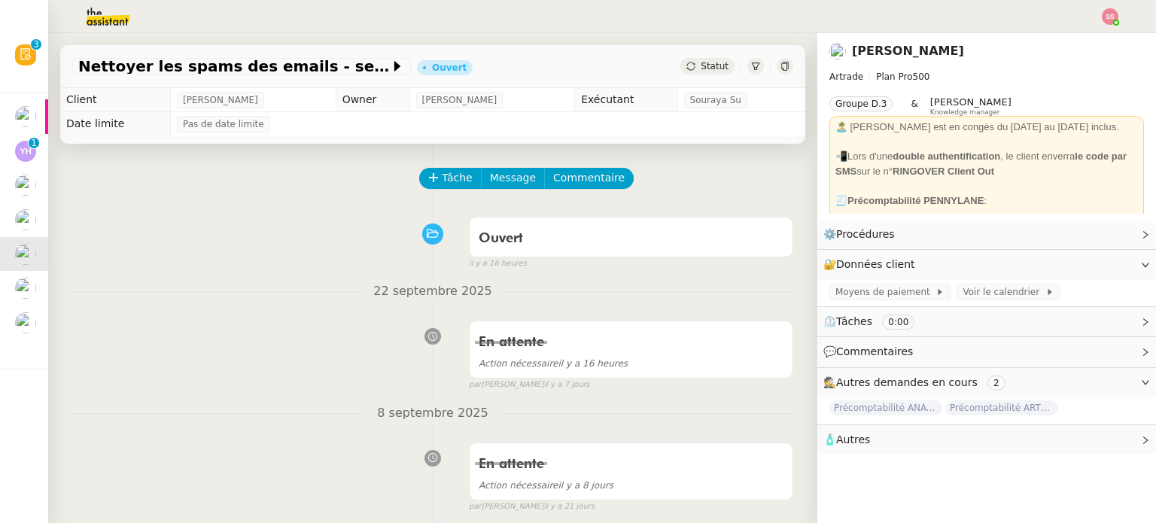
click at [682, 66] on div "Statut" at bounding box center [707, 66] width 54 height 17
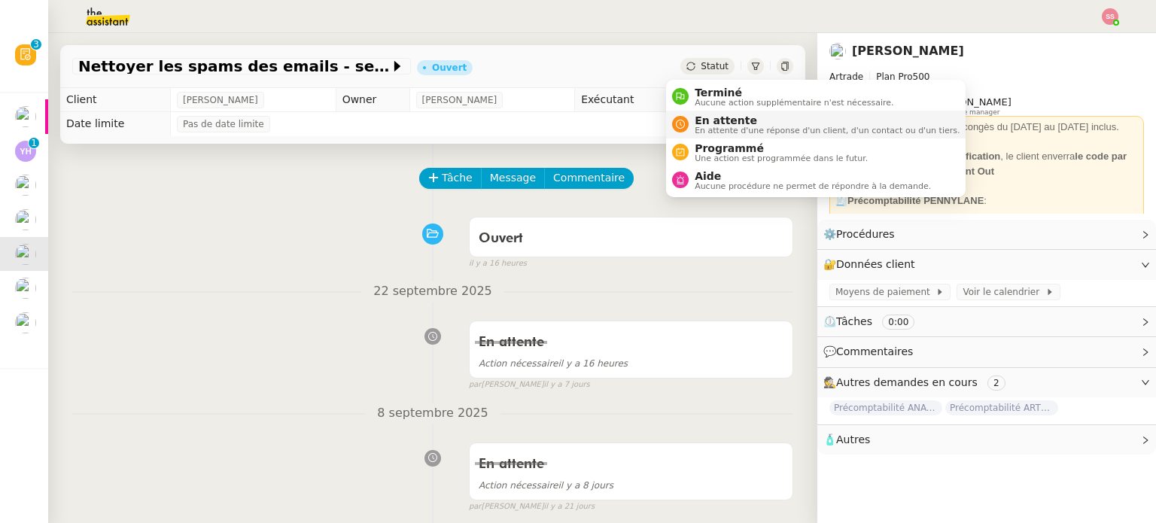
click at [728, 126] on span "En attente d'une réponse d'un client, d'un contact ou d'un tiers." at bounding box center [827, 130] width 265 height 8
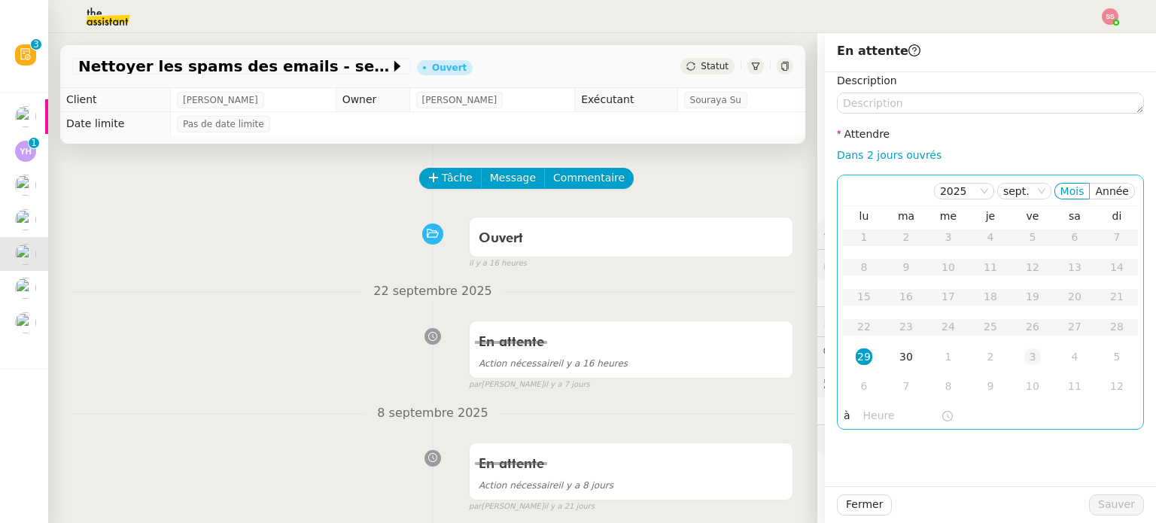
click at [1024, 350] on div "3" at bounding box center [1032, 356] width 17 height 17
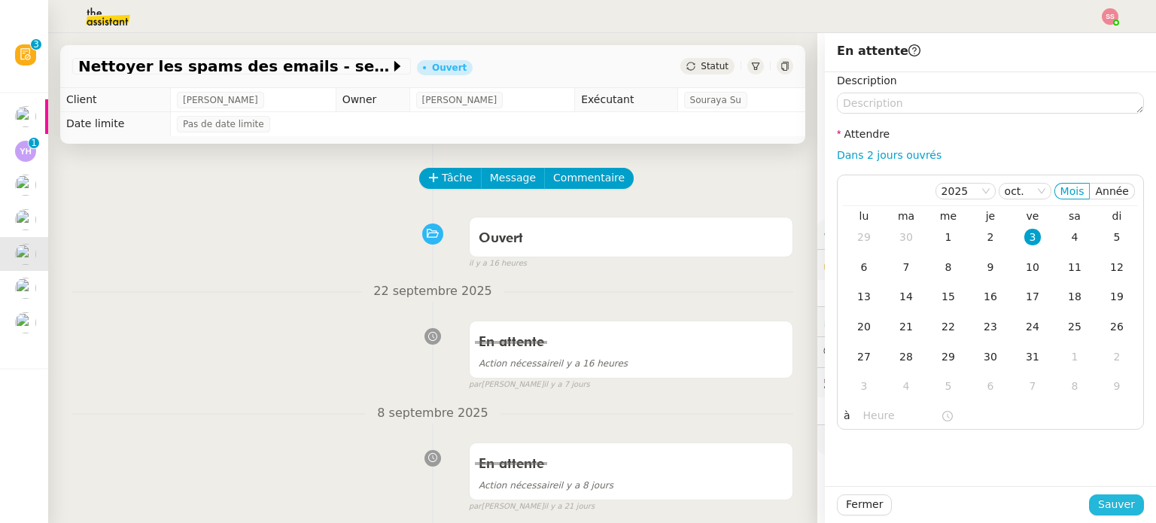
click at [1089, 502] on button "Sauver" at bounding box center [1116, 504] width 55 height 21
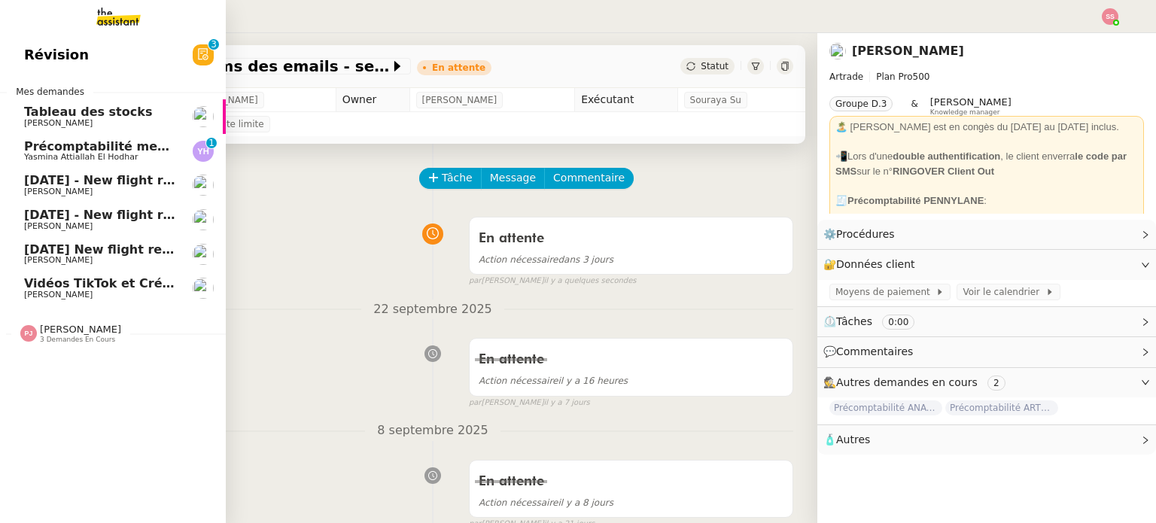
click at [123, 190] on span "[PERSON_NAME]" at bounding box center [100, 191] width 152 height 9
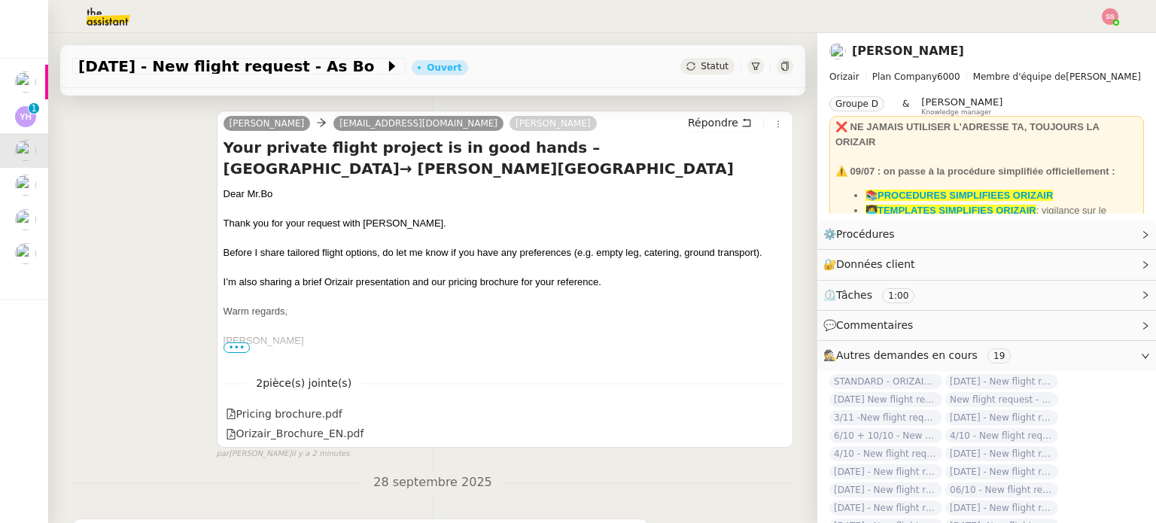
scroll to position [226, 0]
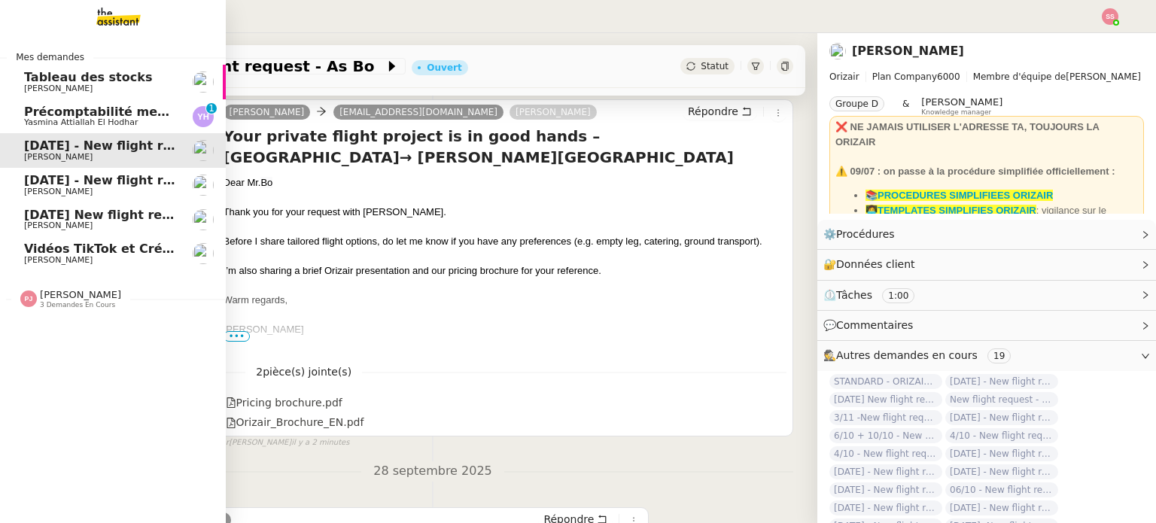
click at [109, 111] on span "Précomptabilité mensuelle de la SCI du Clos Bonin - [DATE]" at bounding box center [294, 112] width 540 height 14
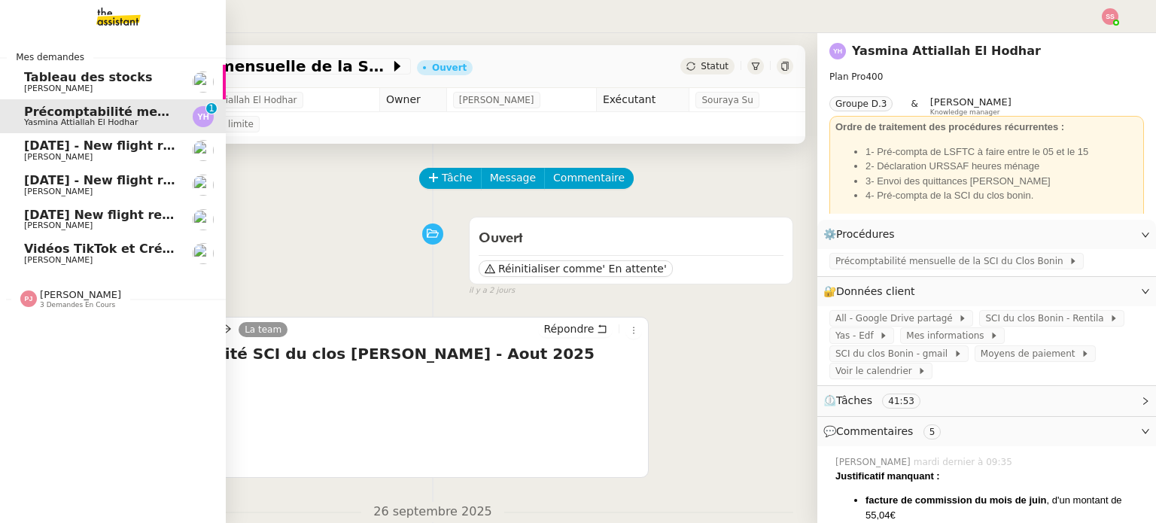
click at [81, 249] on span "Vidéos TikTok et Créatives META - [DATE]" at bounding box center [196, 249] width 345 height 14
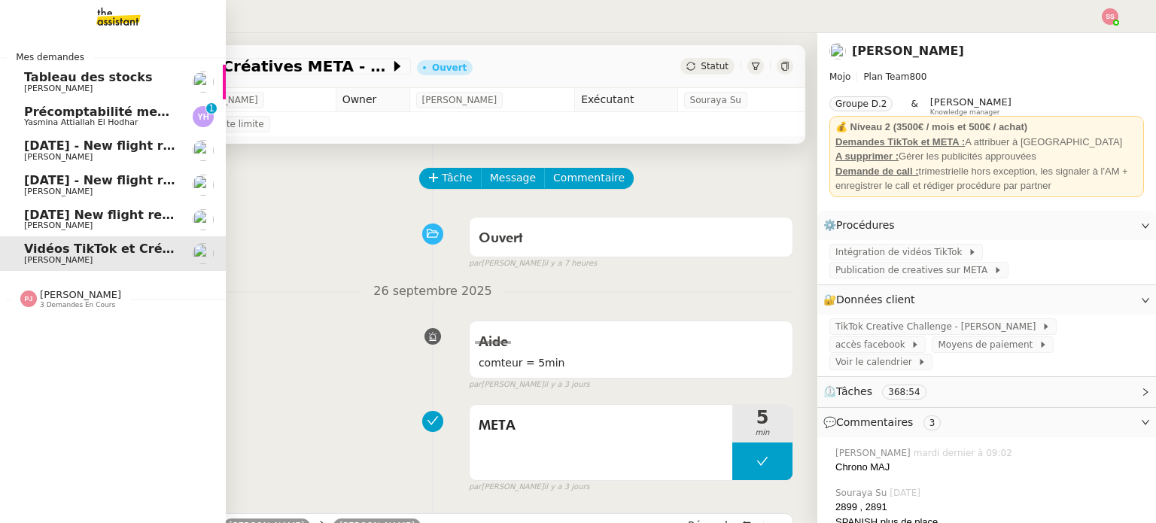
click at [108, 169] on link "[DATE] - New flight request - [PERSON_NAME] [PERSON_NAME]" at bounding box center [113, 185] width 226 height 35
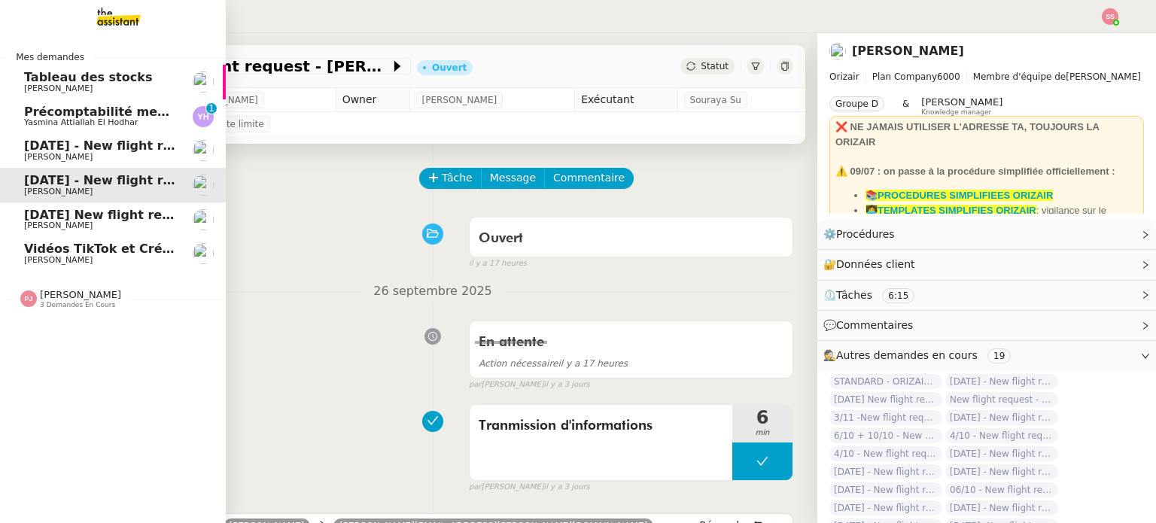
click at [108, 150] on span "[DATE] - New flight request - As Bo" at bounding box center [142, 145] width 237 height 14
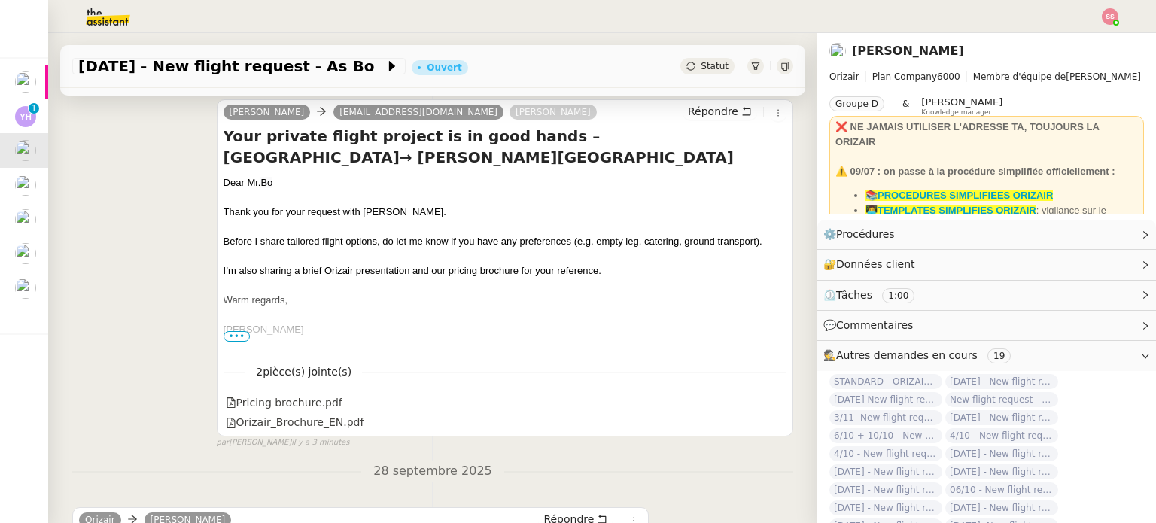
scroll to position [75, 0]
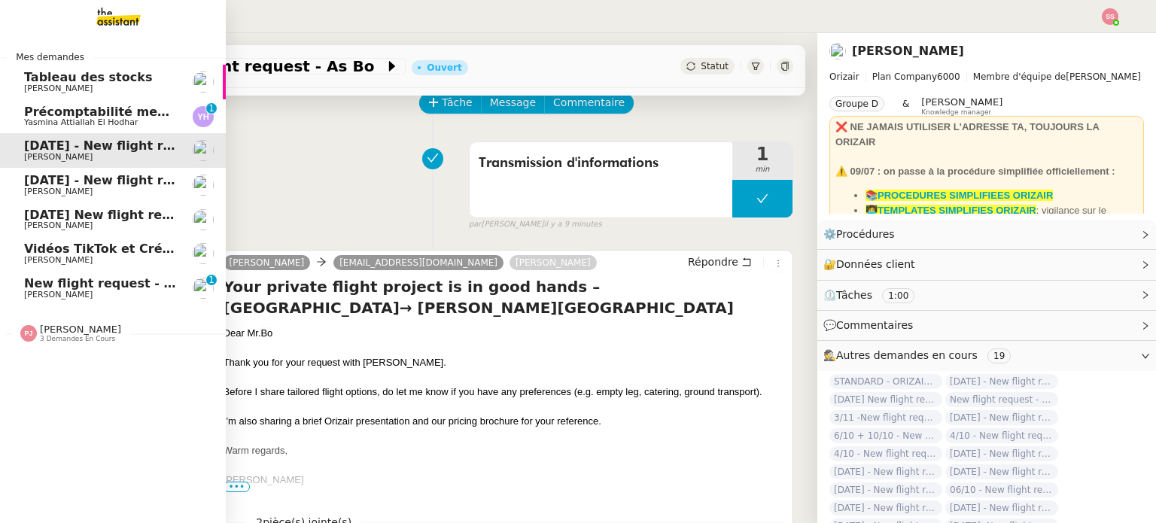
click at [37, 284] on span "New flight request - [PERSON_NAME]" at bounding box center [149, 283] width 251 height 14
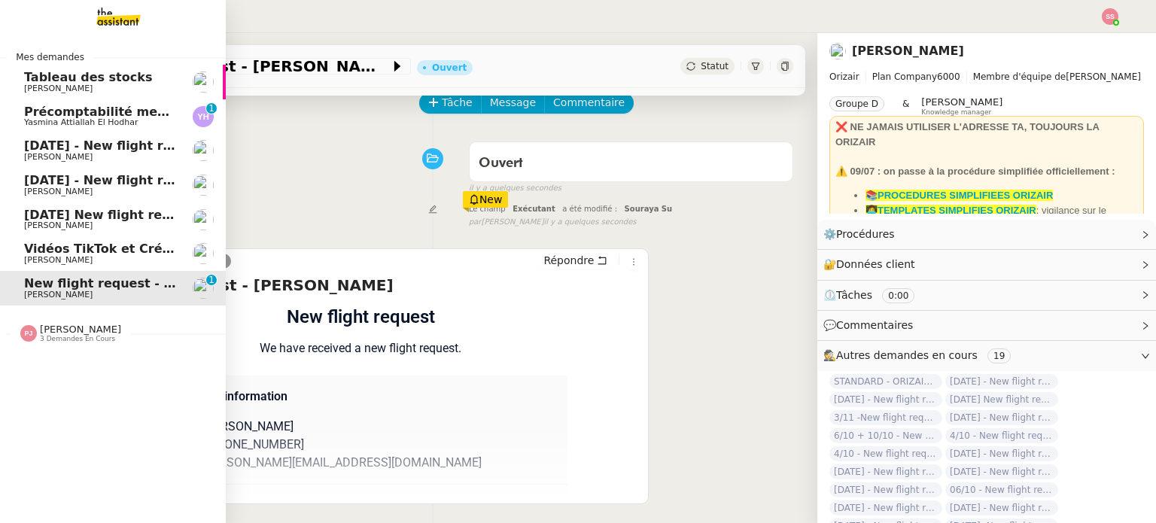
click at [81, 157] on span "[PERSON_NAME]" at bounding box center [100, 157] width 152 height 9
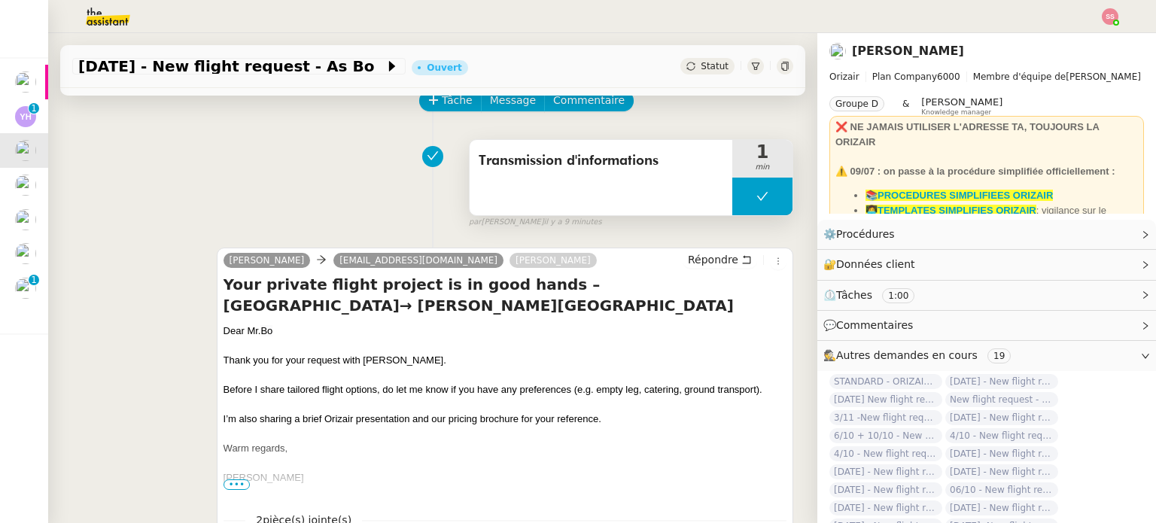
scroll to position [75, 0]
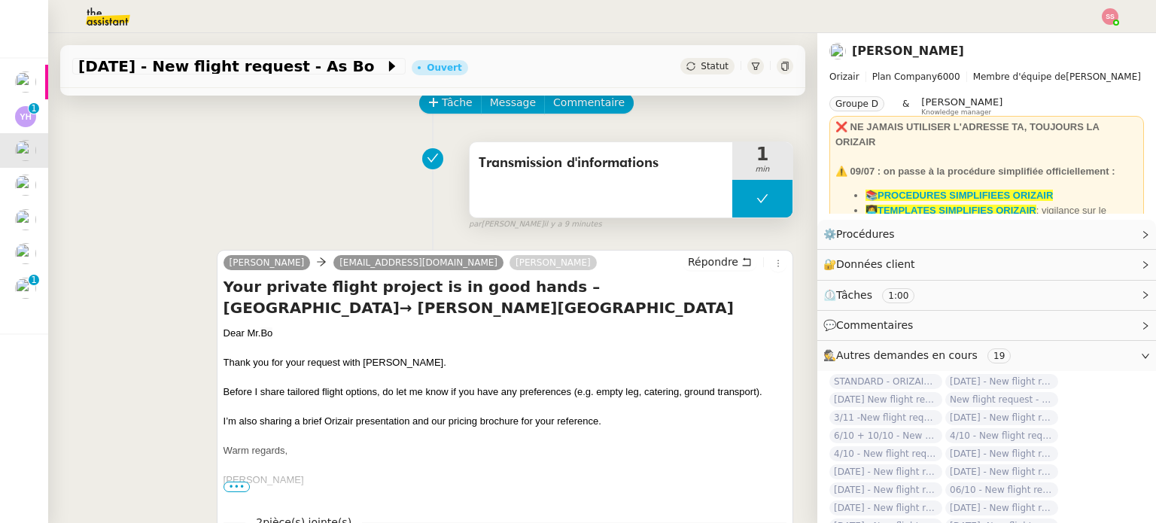
click at [732, 203] on button at bounding box center [762, 199] width 60 height 38
click at [741, 203] on icon at bounding box center [747, 199] width 12 height 12
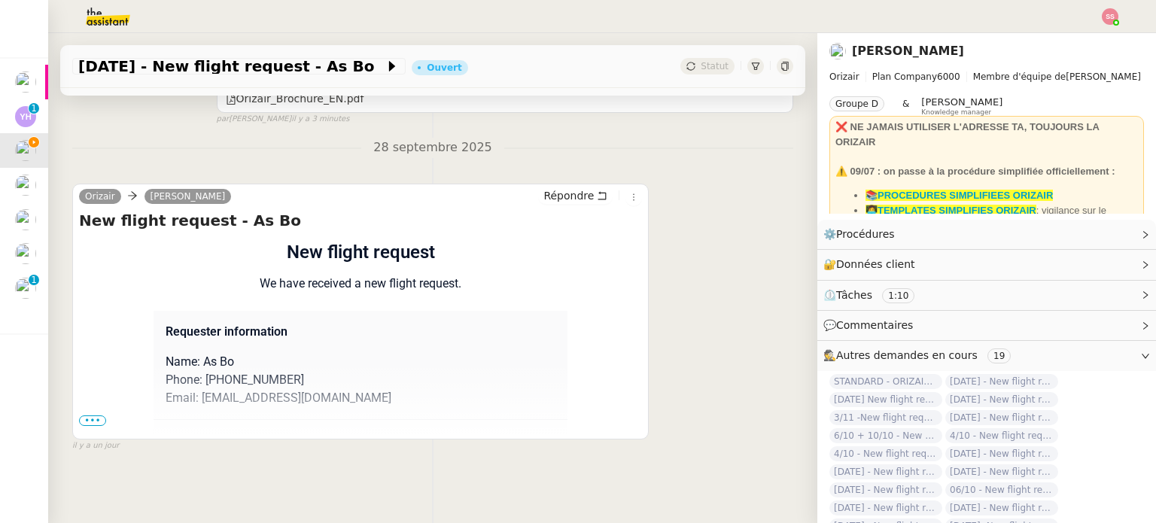
scroll to position [560, 0]
drag, startPoint x: 205, startPoint y: 377, endPoint x: 296, endPoint y: 366, distance: 91.7
click at [296, 370] on p "Phone: [PHONE_NUMBER]" at bounding box center [361, 379] width 390 height 18
copy p "447769854623"
click at [91, 415] on span "•••" at bounding box center [92, 420] width 27 height 11
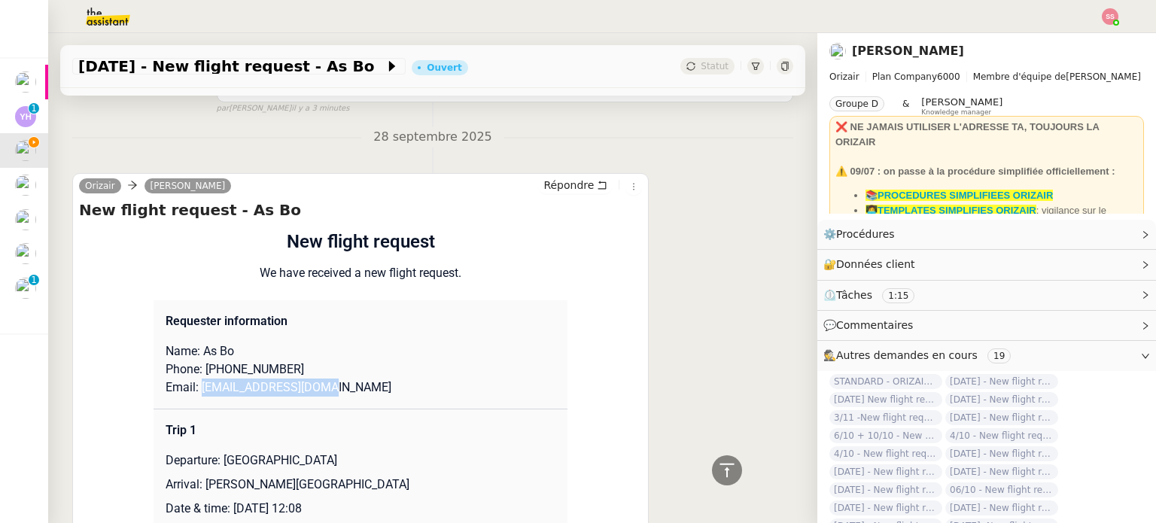
drag, startPoint x: 193, startPoint y: 387, endPoint x: 334, endPoint y: 388, distance: 141.5
click at [334, 388] on p "Email: [EMAIL_ADDRESS][DOMAIN_NAME]" at bounding box center [361, 387] width 390 height 18
copy p "[EMAIL_ADDRESS][DOMAIN_NAME]"
drag, startPoint x: 214, startPoint y: 460, endPoint x: 410, endPoint y: 449, distance: 196.7
click at [410, 449] on td "Trip 1 Departure: London Southend Airport Arrival: Charles de Gaulle Internatio…" at bounding box center [360, 505] width 414 height 193
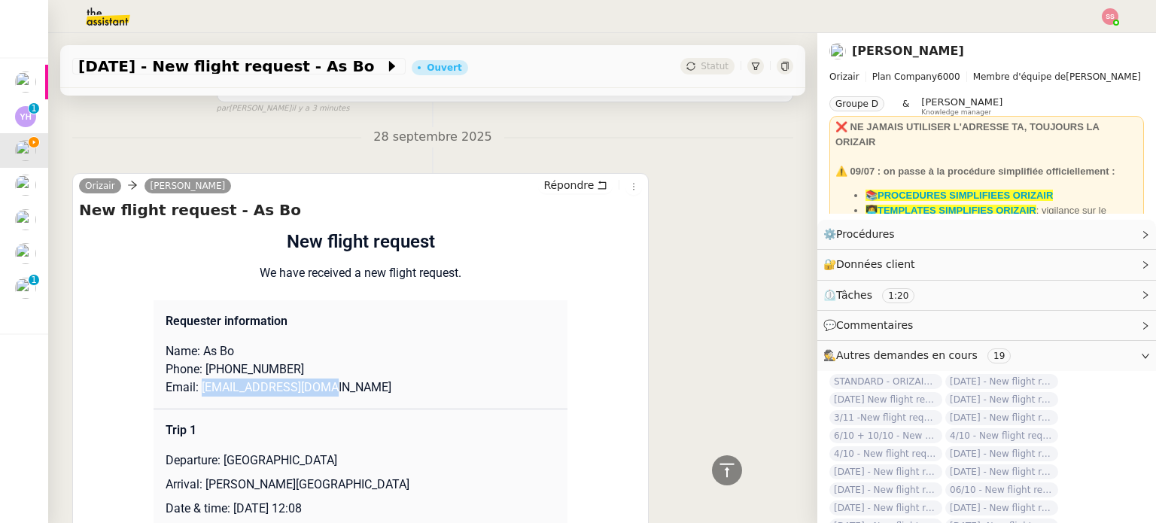
copy p "[GEOGRAPHIC_DATA]"
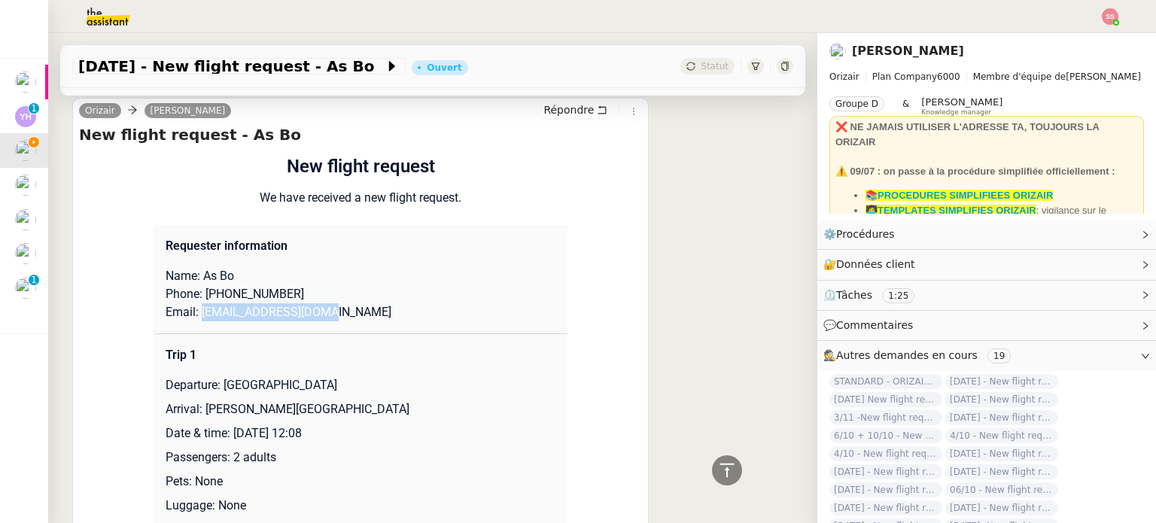
drag, startPoint x: 196, startPoint y: 409, endPoint x: 488, endPoint y: 418, distance: 292.8
click at [488, 418] on p "Arrival: [PERSON_NAME][GEOGRAPHIC_DATA]" at bounding box center [361, 409] width 390 height 18
copy p "[PERSON_NAME][GEOGRAPHIC_DATA]"
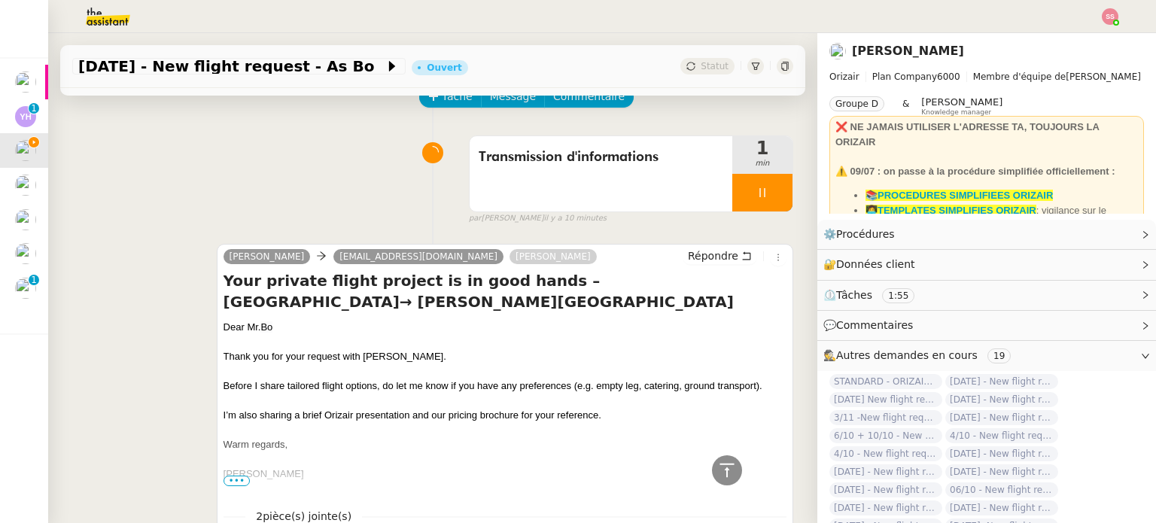
scroll to position [0, 0]
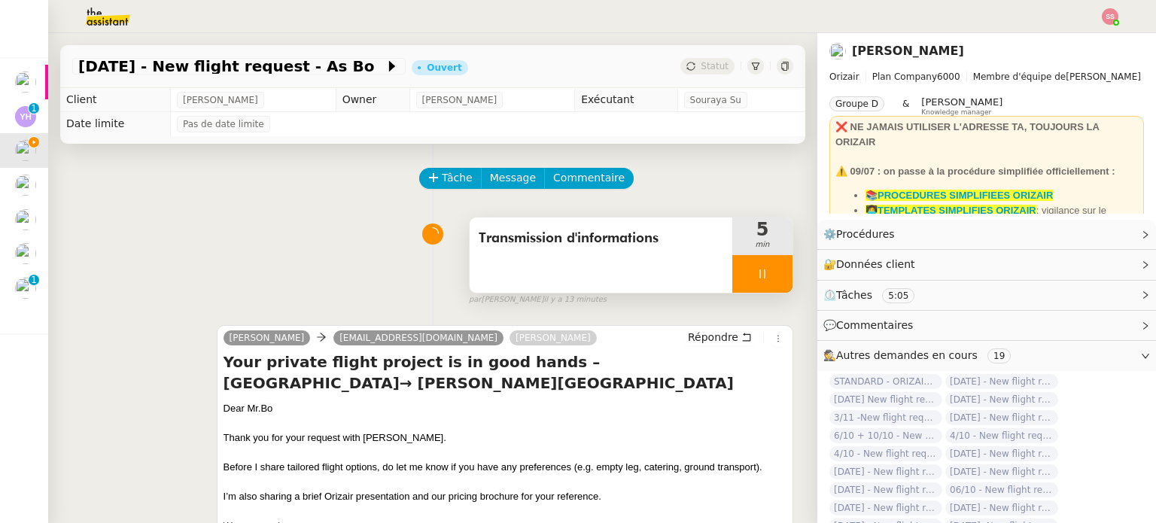
click at [756, 275] on icon at bounding box center [762, 274] width 12 height 12
click at [771, 272] on icon at bounding box center [777, 274] width 12 height 12
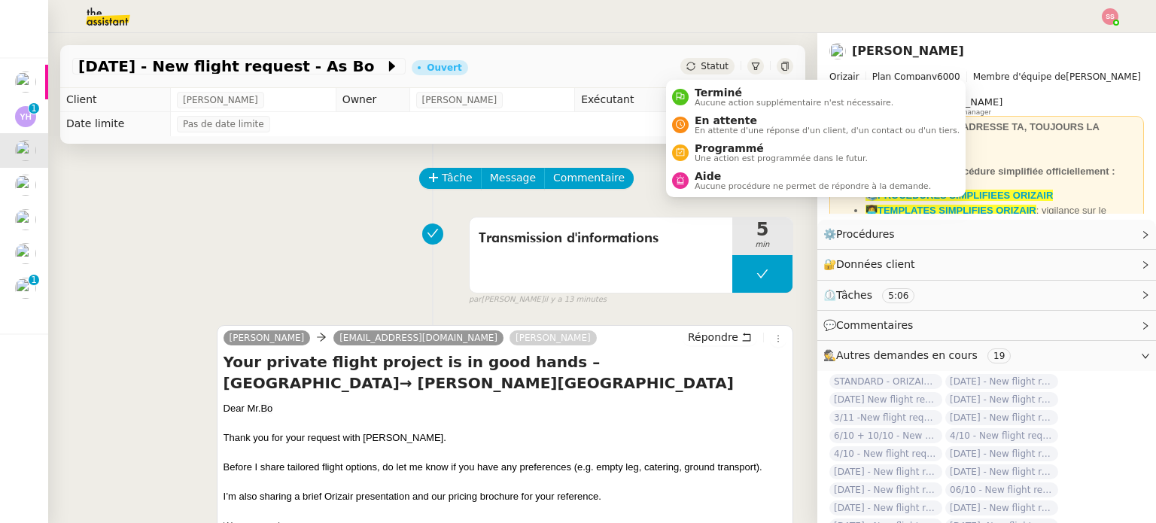
click at [686, 62] on icon at bounding box center [690, 66] width 9 height 9
click at [698, 120] on span "En attente" at bounding box center [827, 120] width 265 height 12
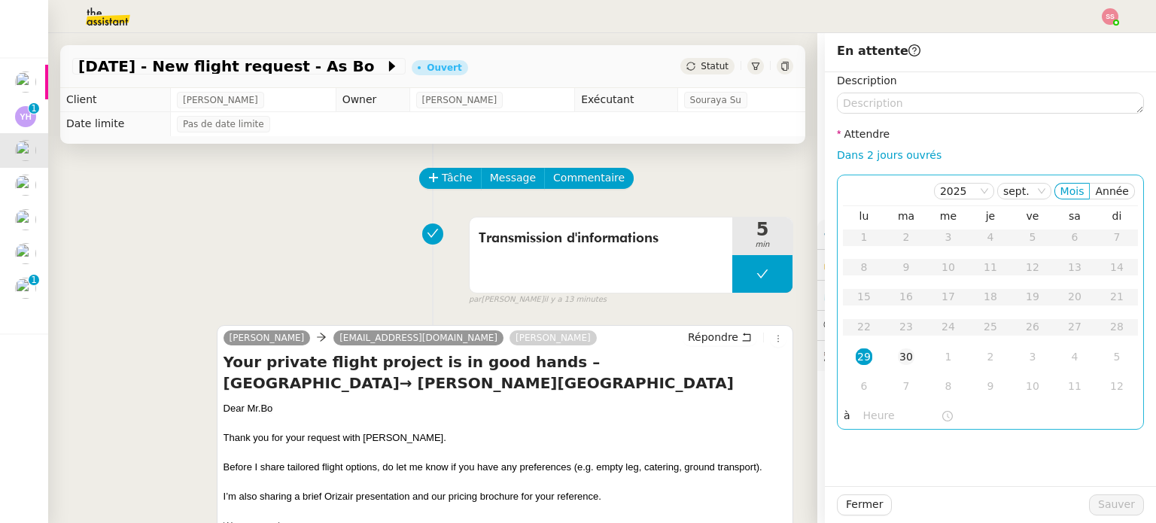
click at [901, 360] on div "30" at bounding box center [906, 356] width 17 height 17
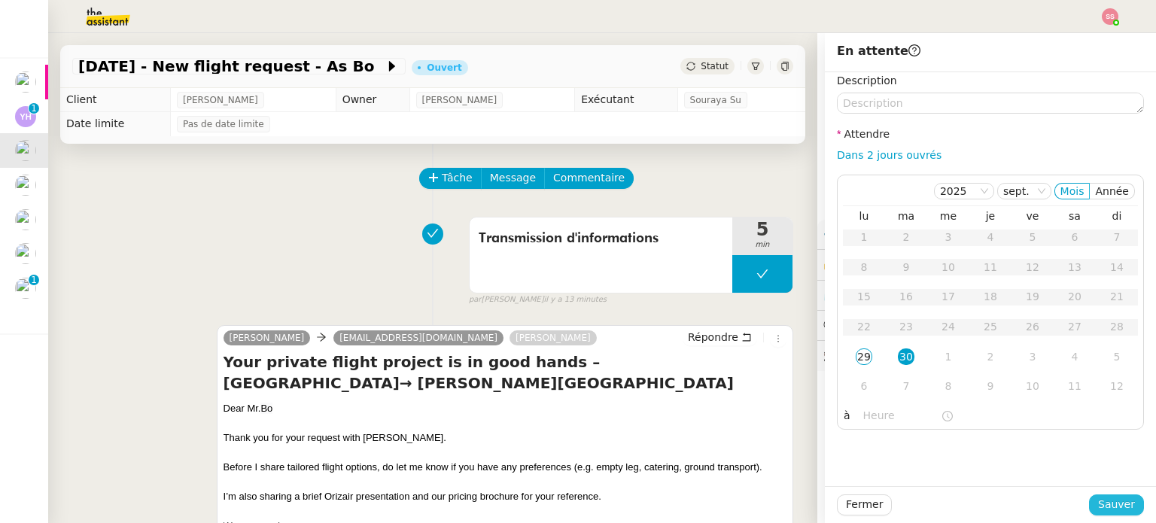
drag, startPoint x: 1111, startPoint y: 500, endPoint x: 1090, endPoint y: 490, distance: 23.6
click at [1111, 500] on span "Sauver" at bounding box center [1116, 504] width 37 height 17
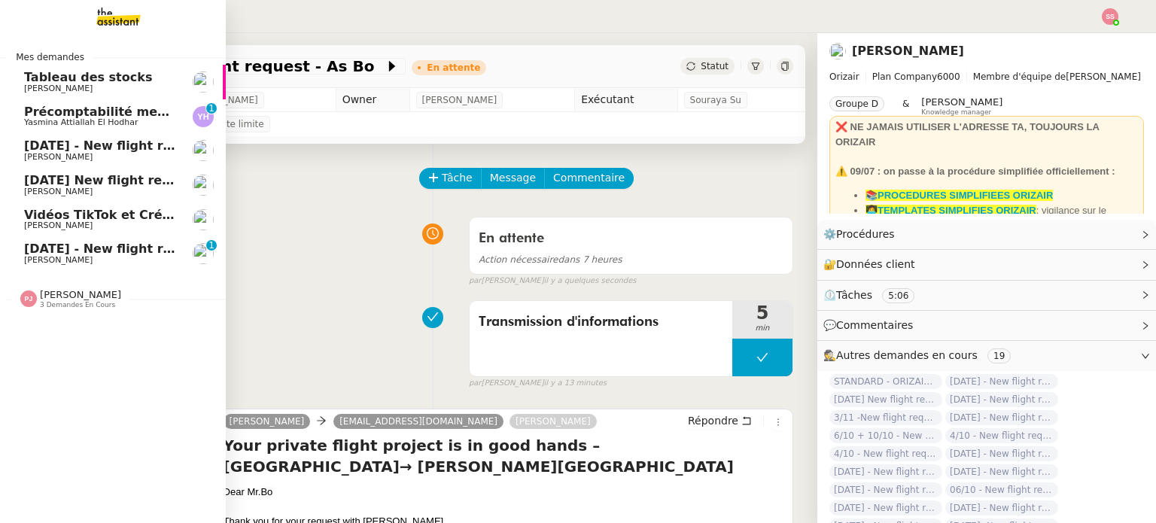
click at [87, 153] on span "[PERSON_NAME]" at bounding box center [100, 157] width 152 height 9
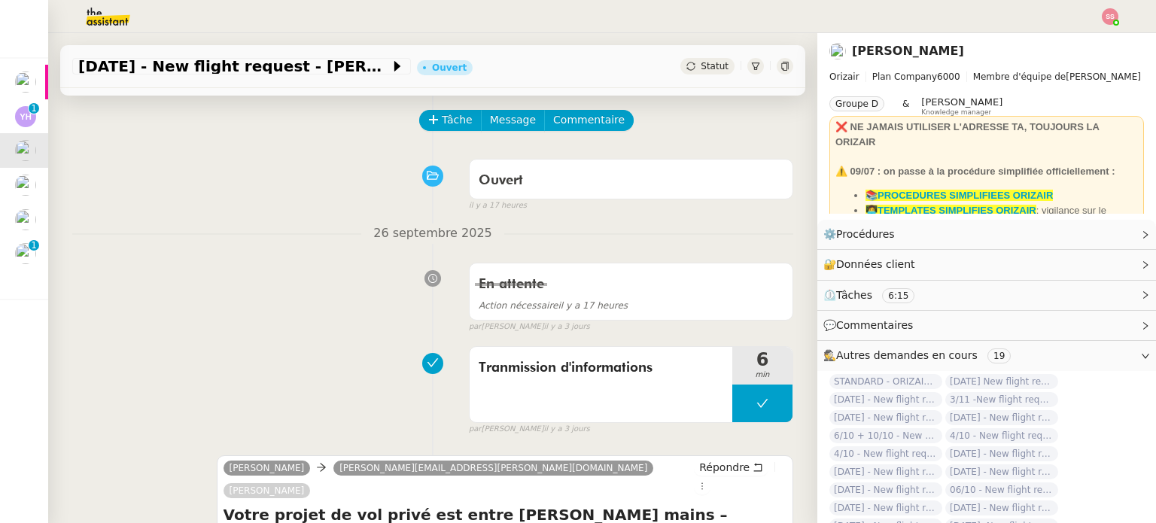
scroll to position [226, 0]
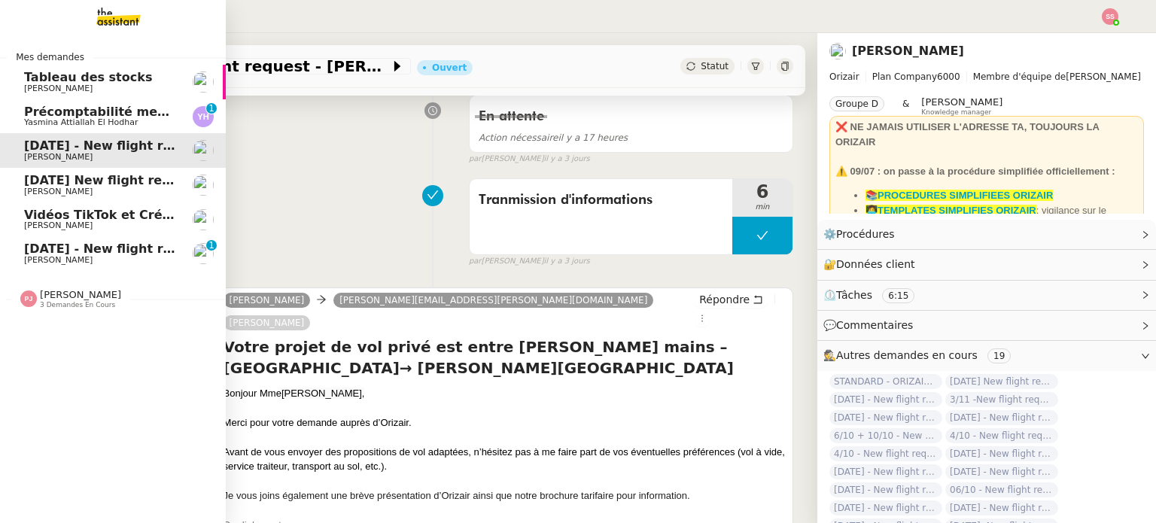
click at [102, 244] on span "6th October 2025 - New flight request - Chukudi Denielo" at bounding box center [249, 249] width 451 height 14
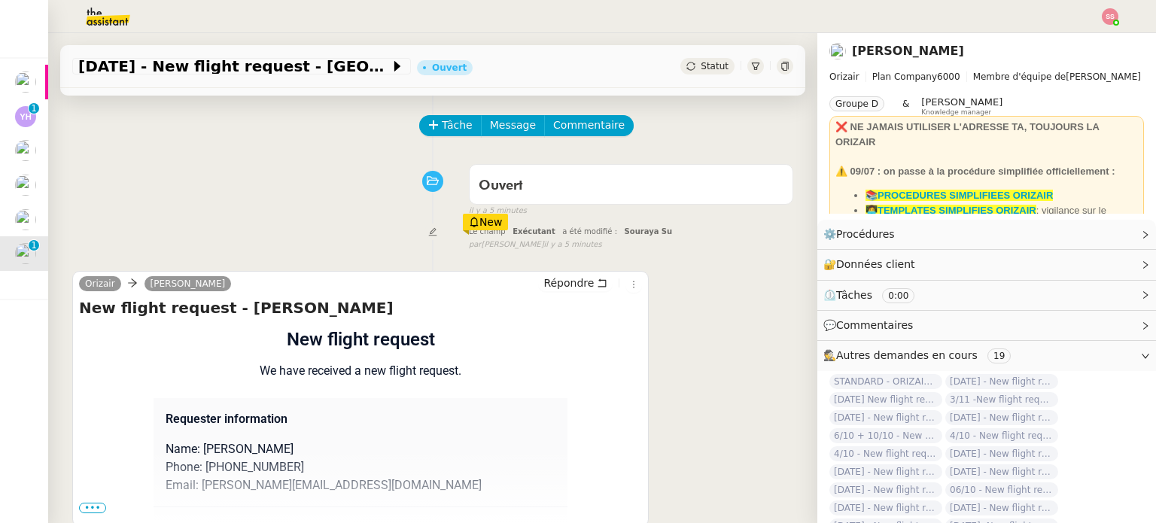
scroll to position [51, 0]
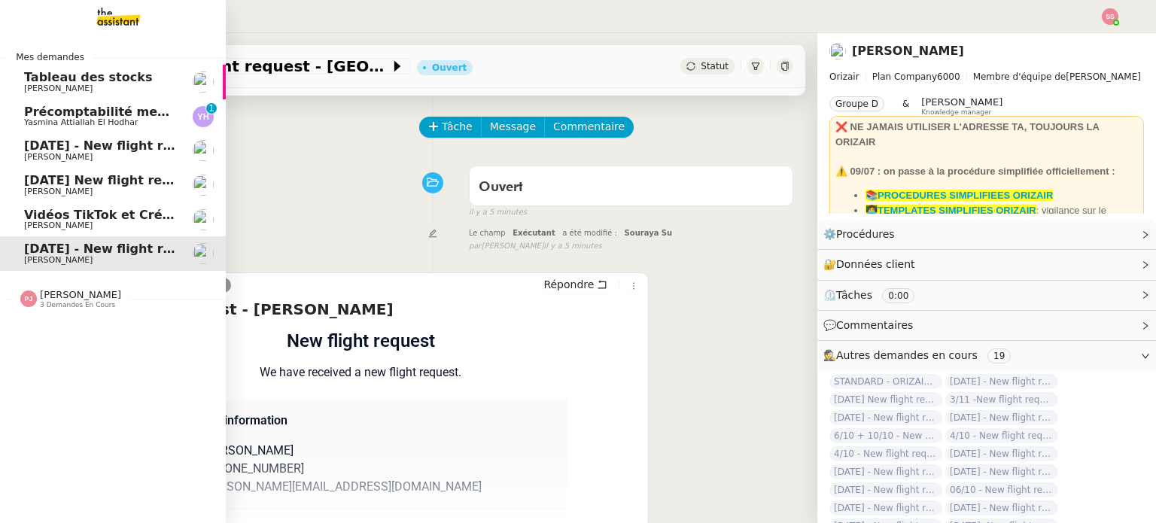
click at [89, 169] on link "[DATE] New flight request - [PERSON_NAME] [PERSON_NAME]" at bounding box center [113, 185] width 226 height 35
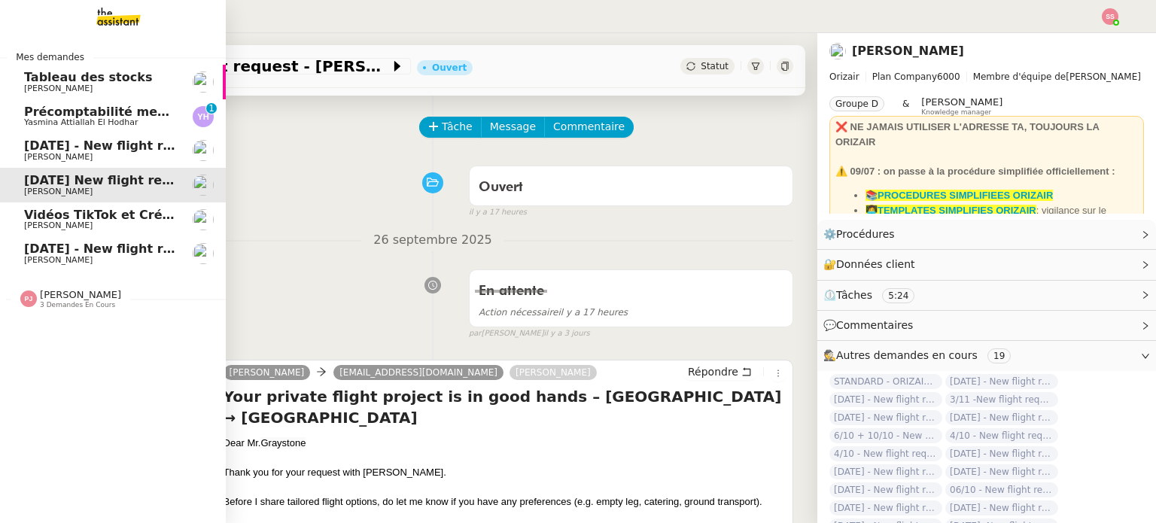
click at [89, 147] on span "[DATE] - New flight request - [PERSON_NAME]" at bounding box center [179, 145] width 311 height 14
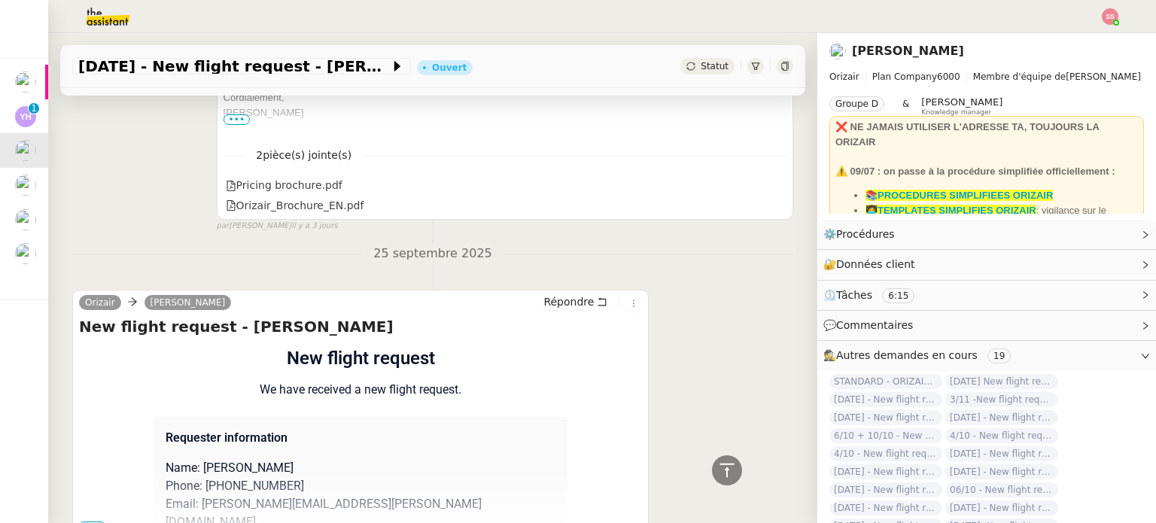
scroll to position [747, 0]
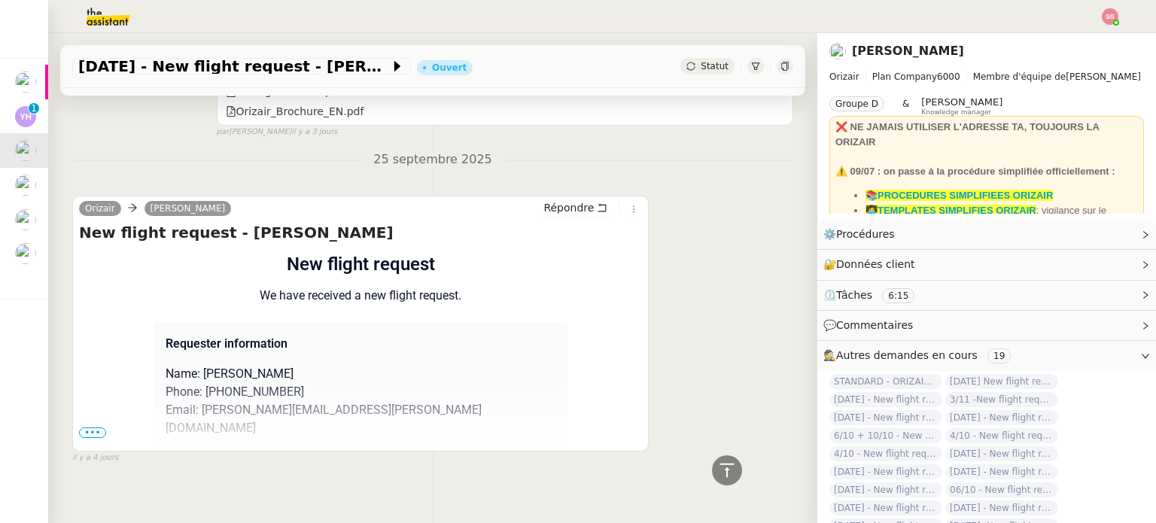
click at [92, 427] on span "•••" at bounding box center [92, 432] width 27 height 11
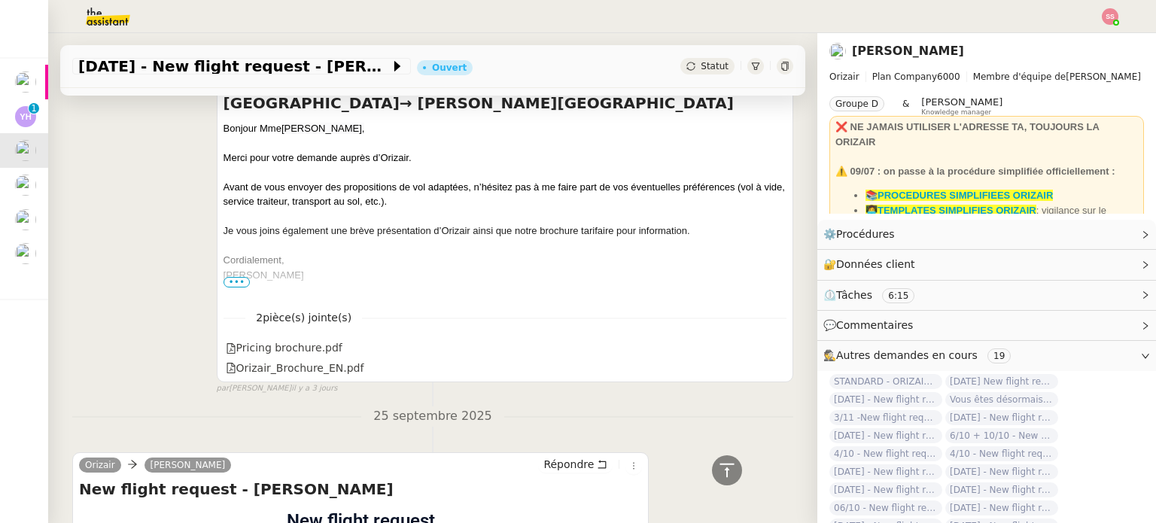
scroll to position [371, 0]
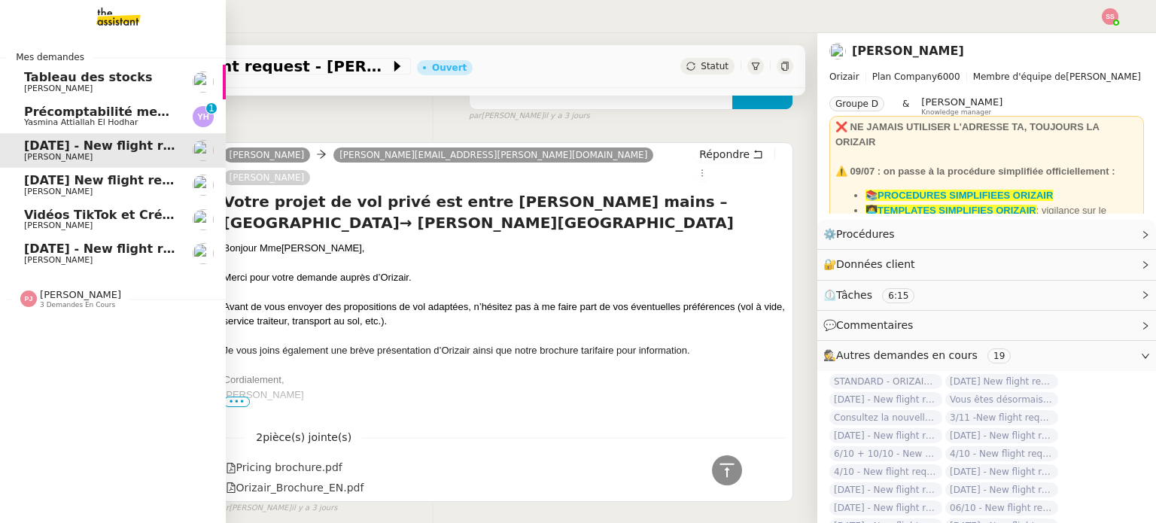
click at [120, 251] on span "6th October 2025 - New flight request - Chukudi Denielo" at bounding box center [249, 249] width 451 height 14
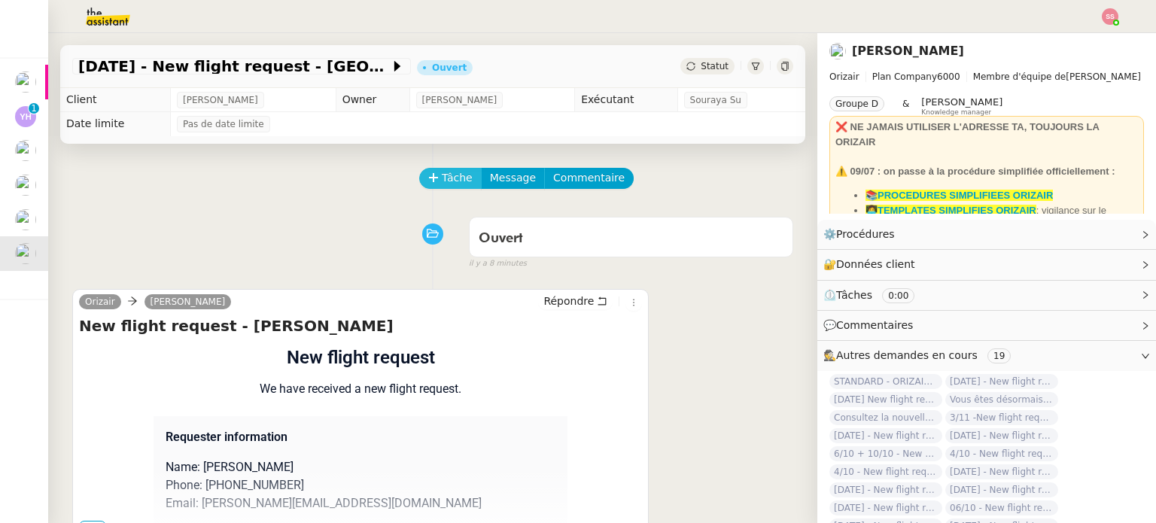
click at [442, 181] on span "Tâche" at bounding box center [457, 177] width 31 height 17
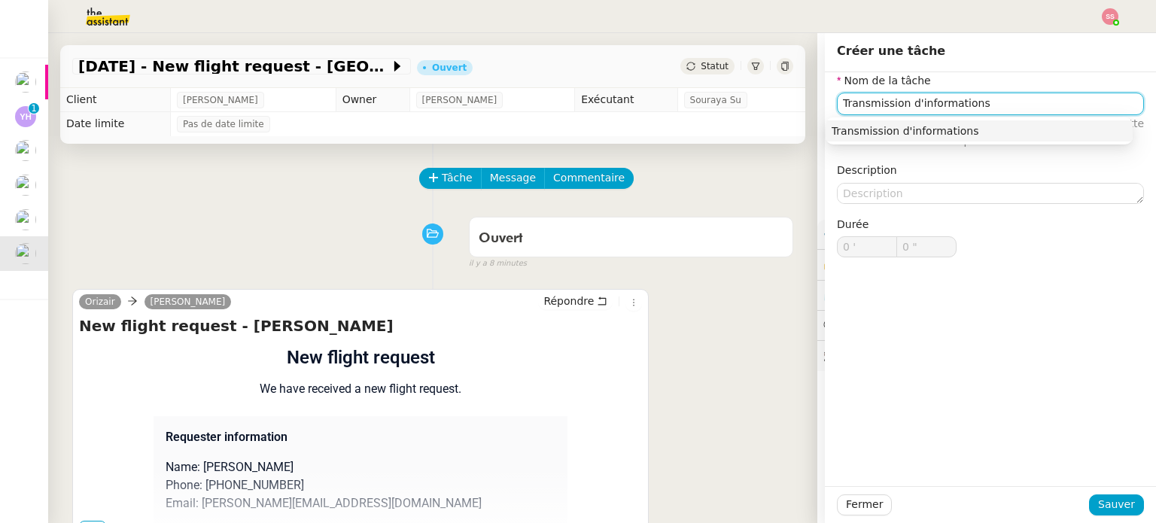
click at [895, 129] on div "Transmission d'informations" at bounding box center [978, 131] width 295 height 14
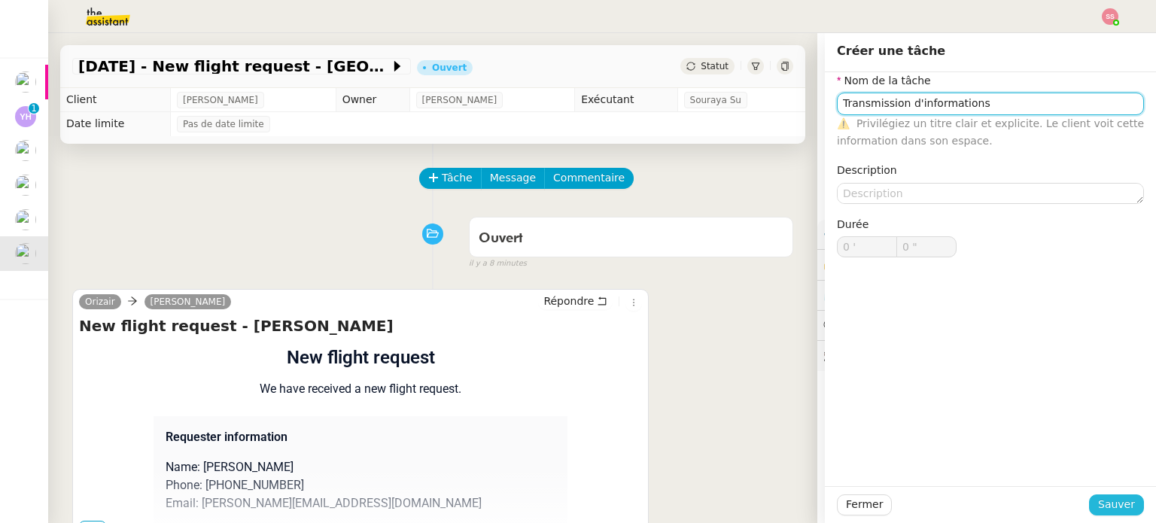
type input "Transmission d'informations"
click at [1090, 500] on button "Sauver" at bounding box center [1116, 504] width 55 height 21
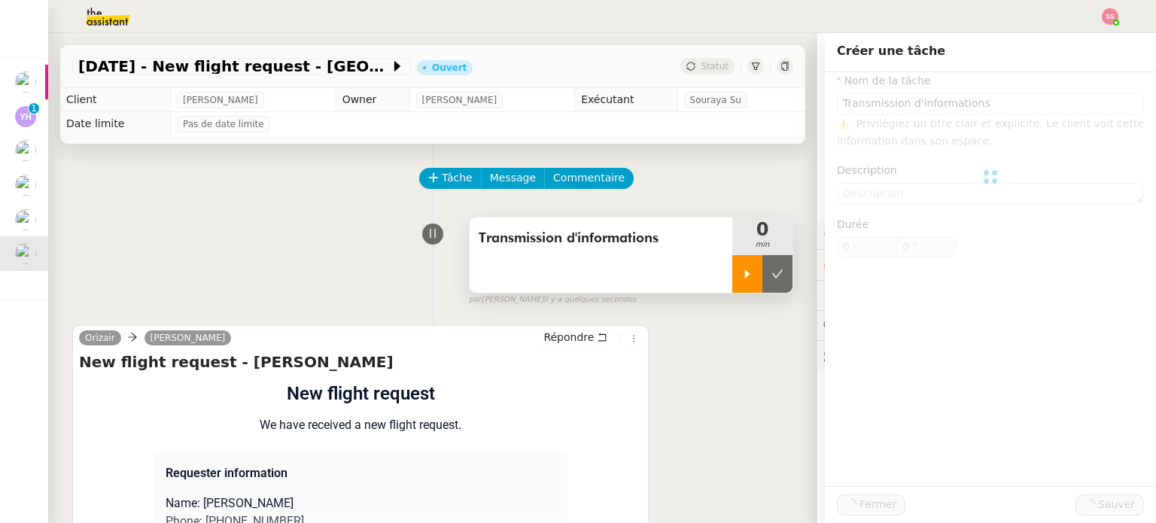
click at [741, 275] on icon at bounding box center [747, 274] width 12 height 12
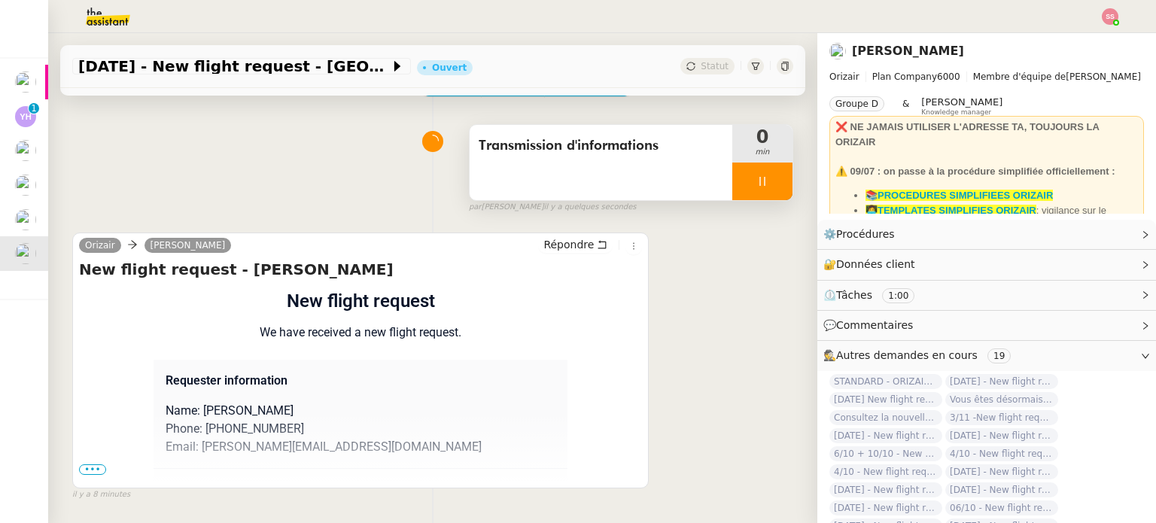
scroll to position [202, 0]
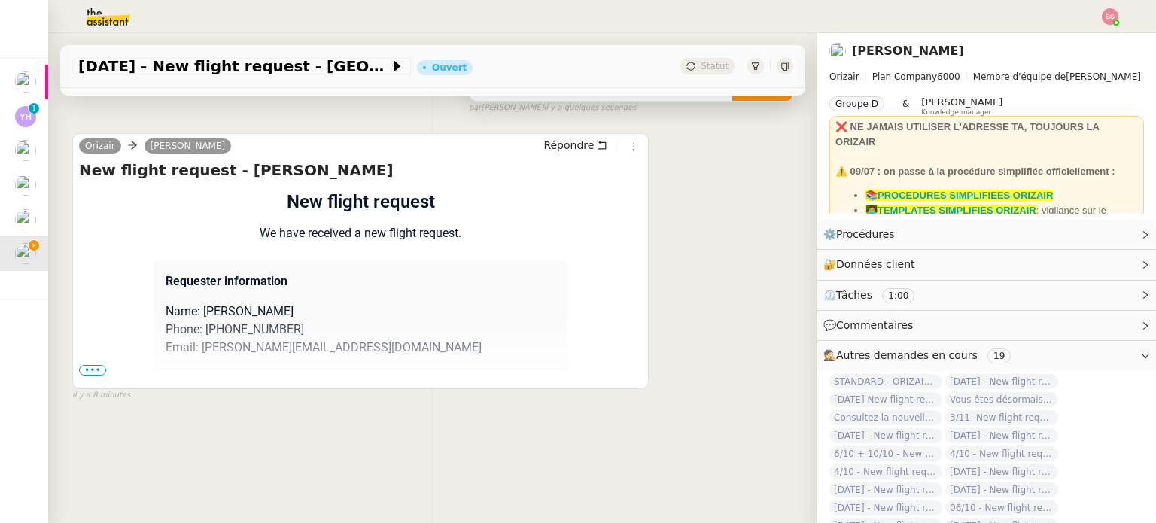
click at [96, 365] on span "•••" at bounding box center [92, 370] width 27 height 11
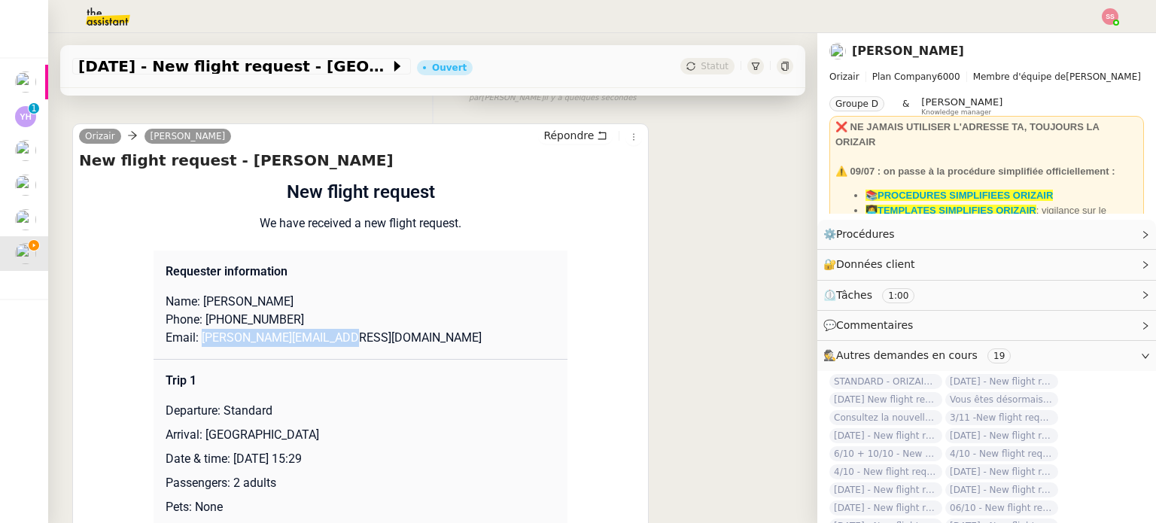
drag, startPoint x: 193, startPoint y: 341, endPoint x: 380, endPoint y: 341, distance: 187.4
click at [380, 341] on p "Email: c.r.denielo@outlook.com" at bounding box center [361, 338] width 390 height 18
copy p "c.r.denielo@outlook.com"
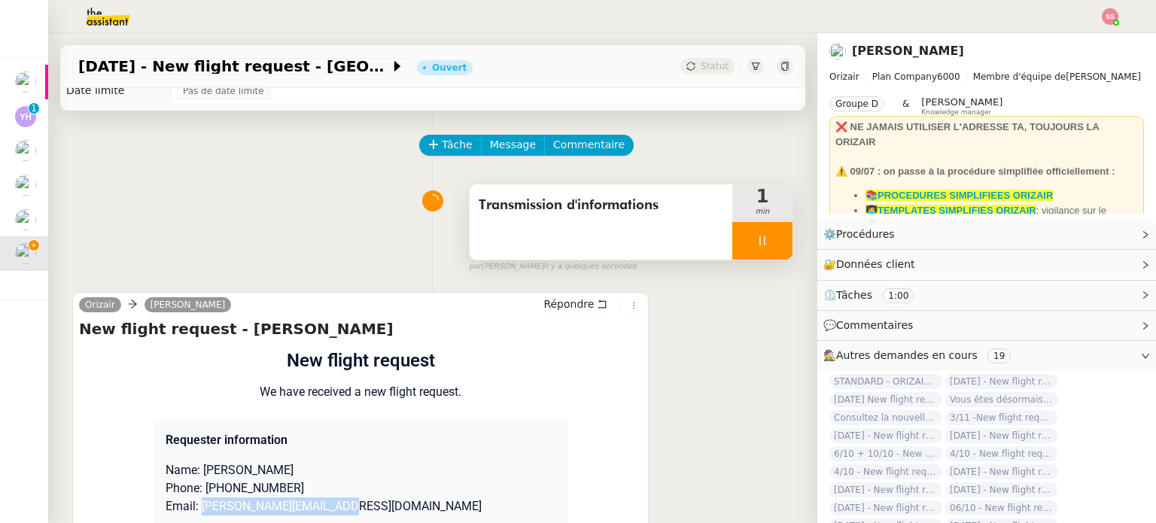
scroll to position [0, 0]
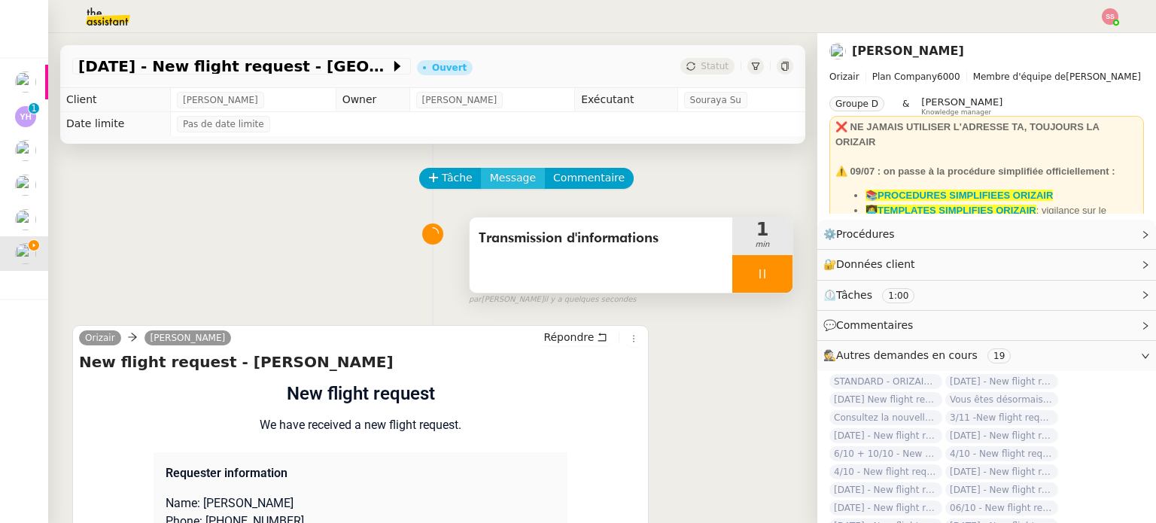
click at [494, 179] on span "Message" at bounding box center [513, 177] width 46 height 17
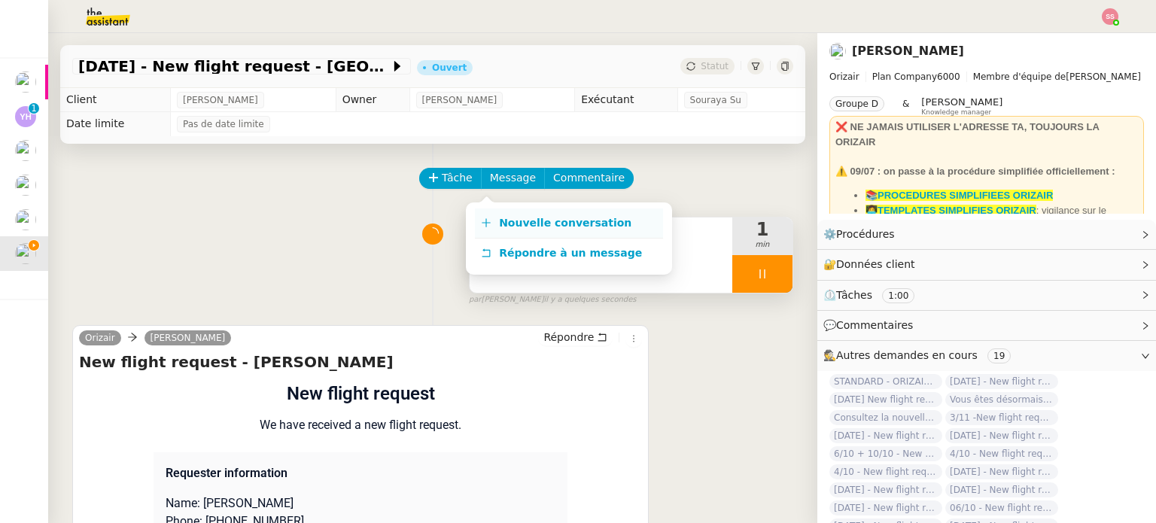
click at [516, 214] on link "Nouvelle conversation" at bounding box center [569, 223] width 188 height 30
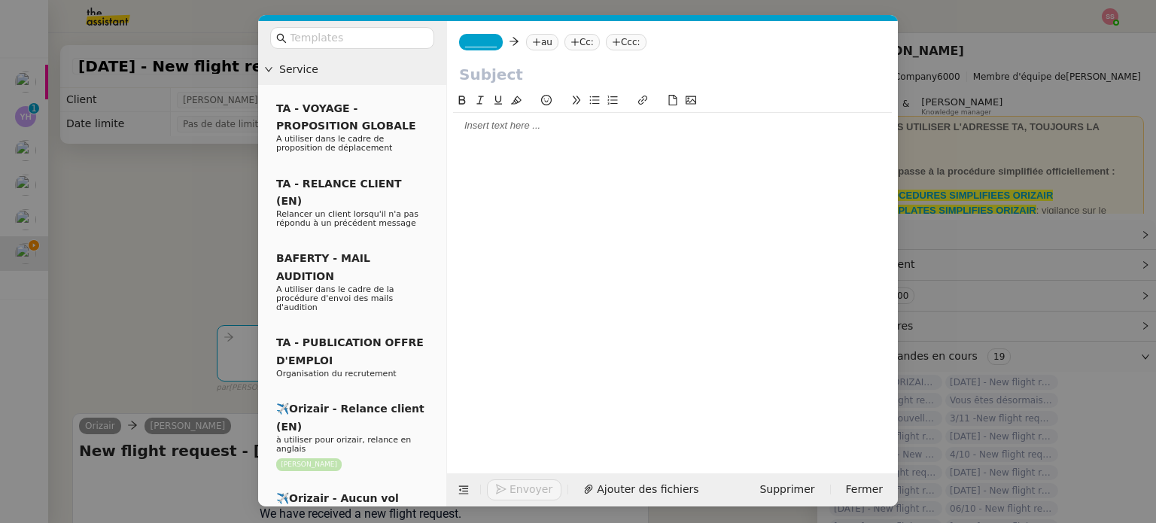
click at [542, 41] on nz-tag "au" at bounding box center [542, 42] width 32 height 17
paste input "c.r.denielo@outlook.com"
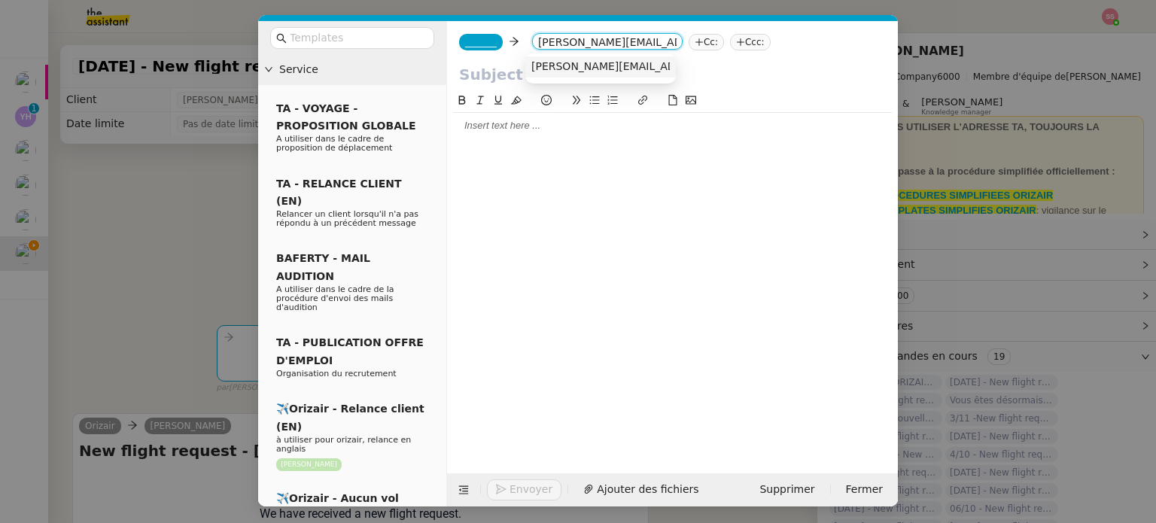
type input "c.r.denielo@outlook.com"
click at [587, 68] on span "c.r.denielo@outlook.com" at bounding box center [667, 66] width 272 height 12
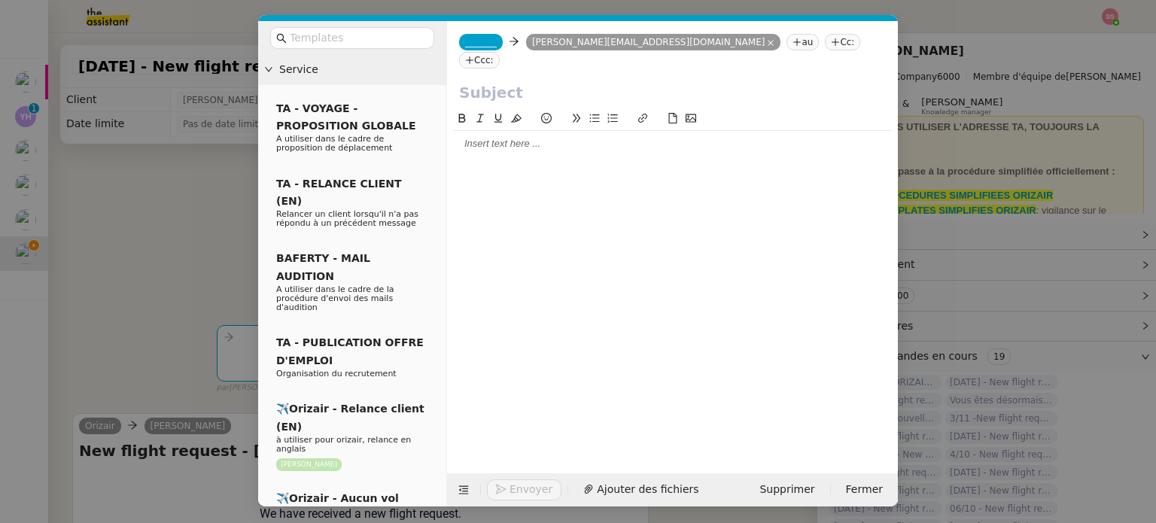
click at [479, 41] on span "_______" at bounding box center [481, 42] width 32 height 11
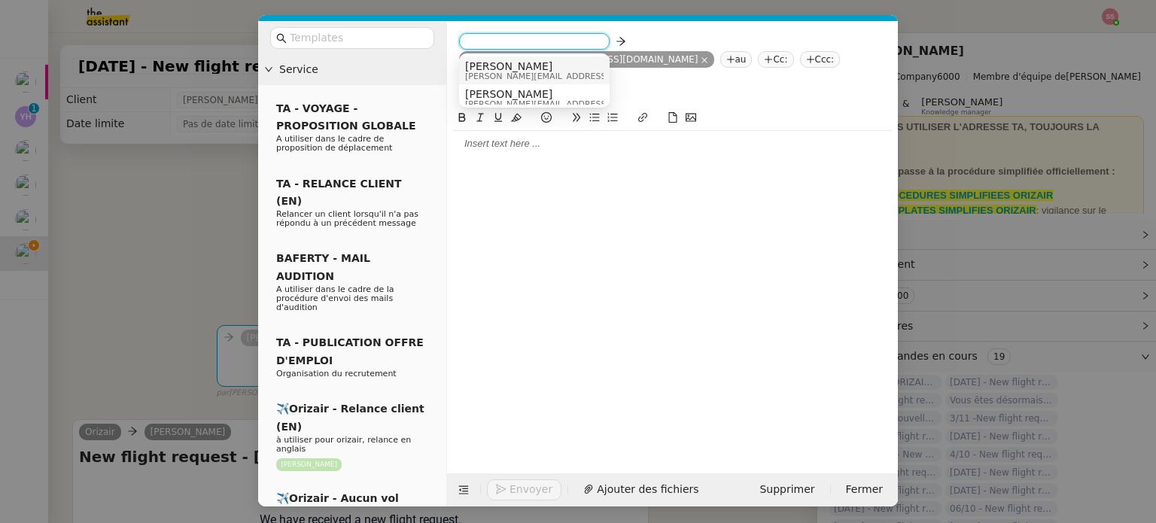
click at [496, 62] on span "[PERSON_NAME]" at bounding box center [572, 66] width 214 height 12
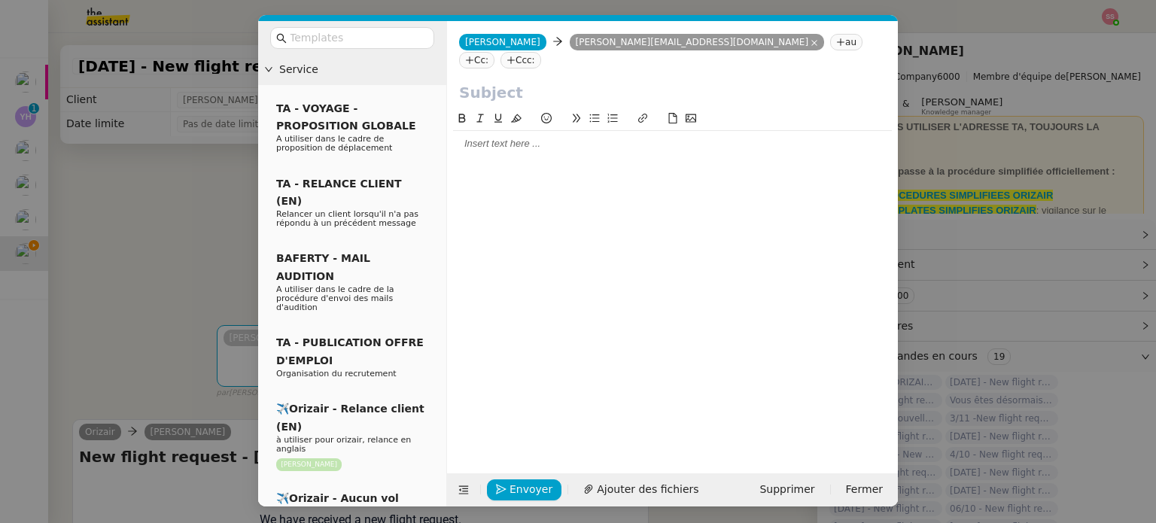
click at [541, 52] on nz-tag "Ccc:" at bounding box center [520, 60] width 41 height 17
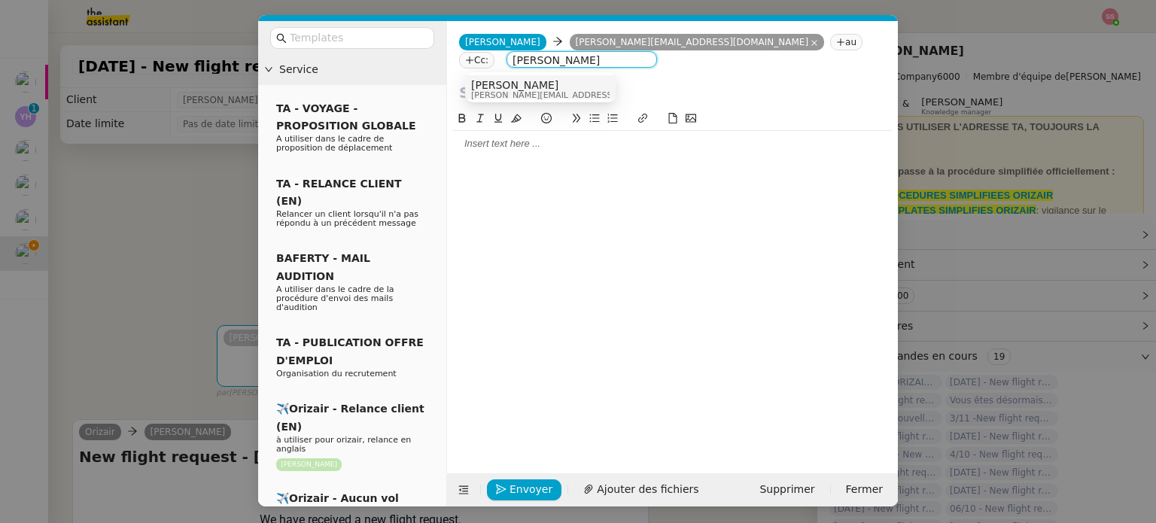
type input "[PERSON_NAME]"
click at [556, 89] on div "[PERSON_NAME] [PERSON_NAME][EMAIL_ADDRESS][DOMAIN_NAME]" at bounding box center [540, 89] width 138 height 20
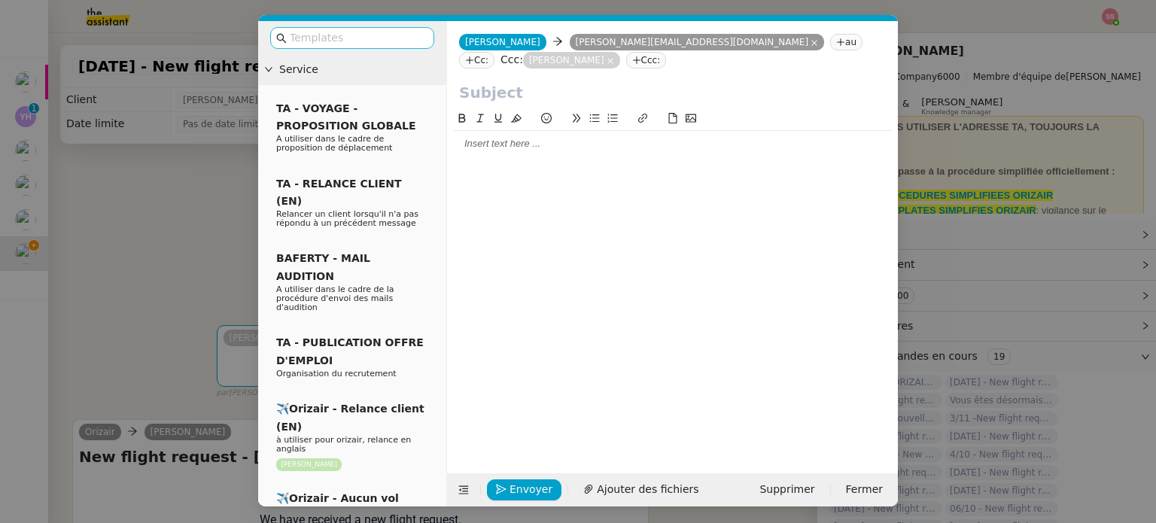
click at [376, 41] on input "text" at bounding box center [357, 37] width 135 height 17
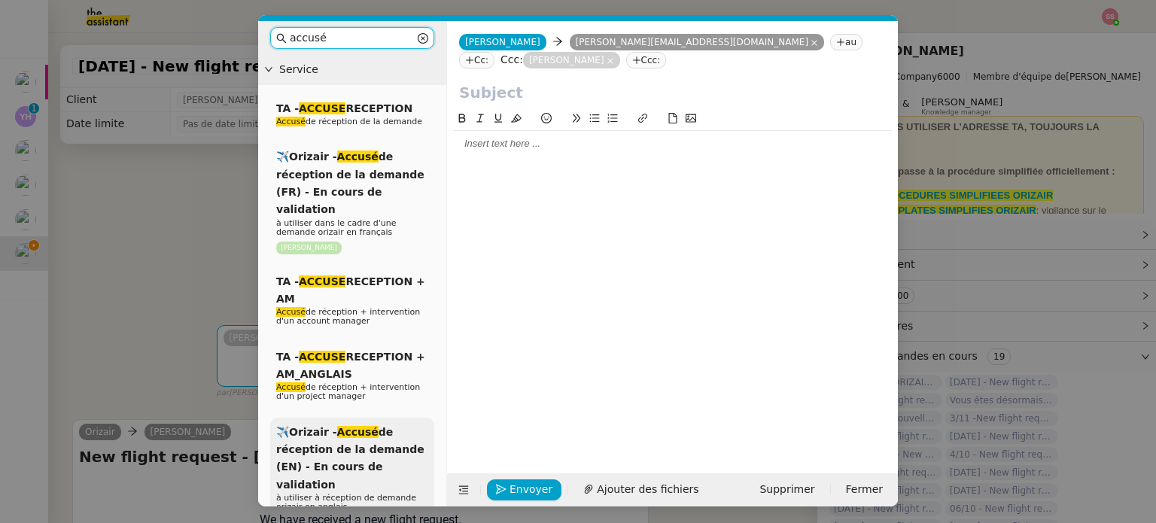
type input "accusé"
click at [385, 454] on span "✈️Orizair - Accusé de réception de la demande (EN) - En cours de validation" at bounding box center [350, 458] width 148 height 65
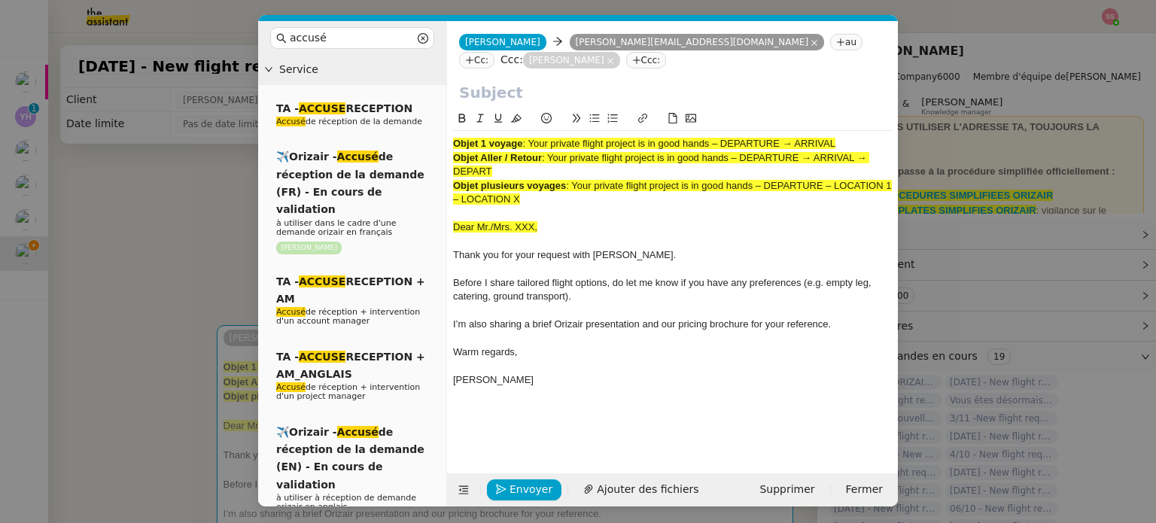
drag, startPoint x: 529, startPoint y: 129, endPoint x: 894, endPoint y: 133, distance: 365.0
click at [894, 133] on nz-spin "Objet 1 voyage : Your private flight project is in good hands – DEPARTURE → ARR…" at bounding box center [672, 283] width 451 height 346
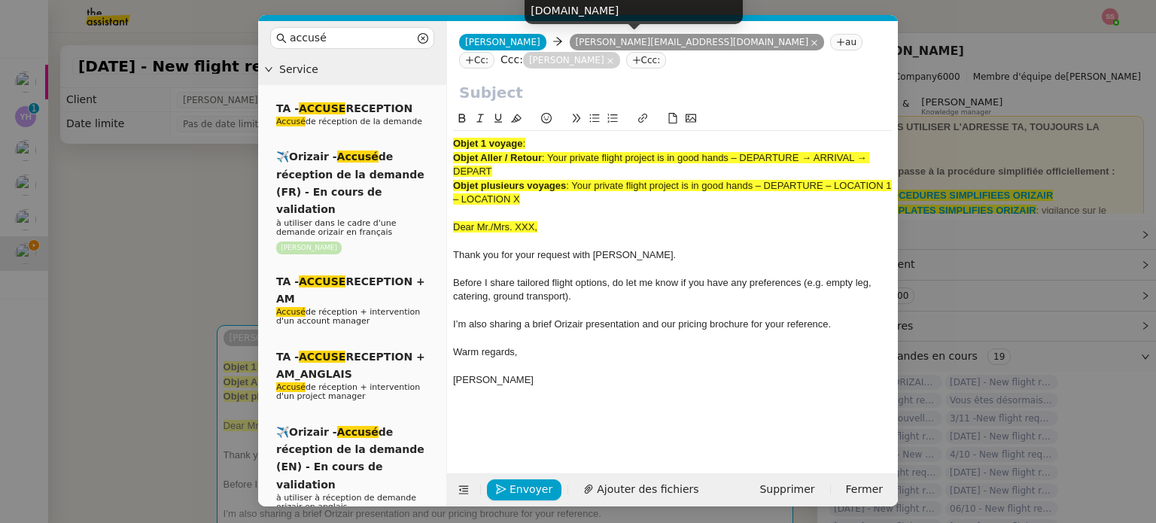
click at [500, 84] on input "text" at bounding box center [672, 92] width 427 height 23
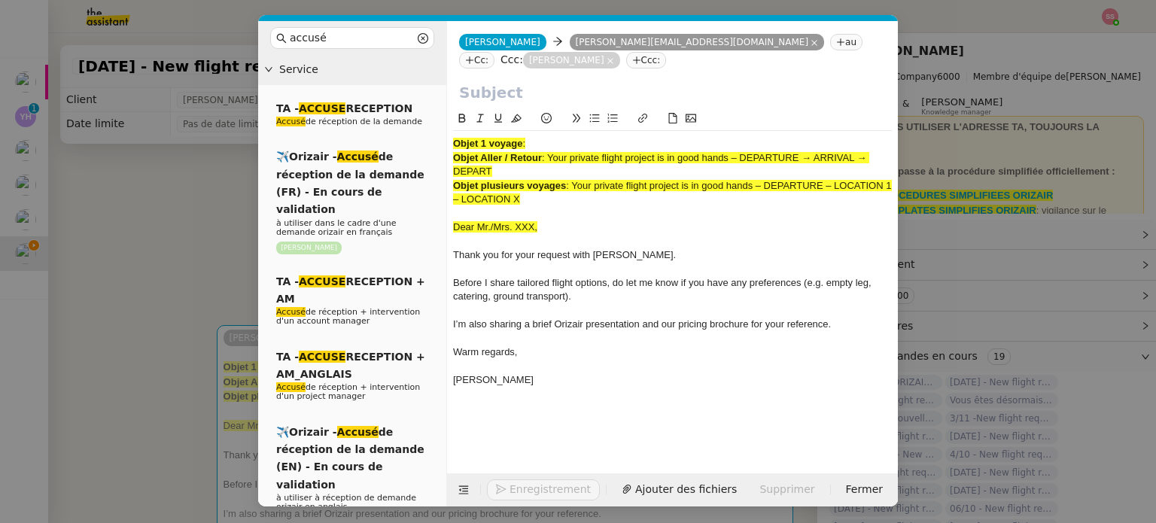
paste input "Your private flight project is in good hands – DEPARTURE → ARRIVAL"
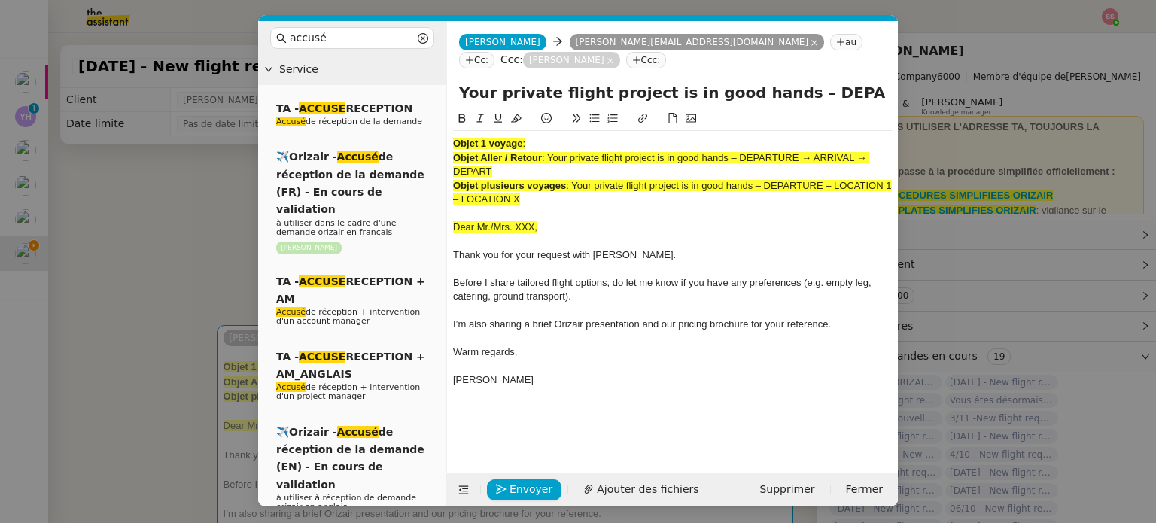
scroll to position [0, 65]
type input "Your private flight project is in good hands – DEPARTURE → ARRIVAL"
click at [548, 180] on strong "Objet plusieurs voyages" at bounding box center [509, 185] width 113 height 11
drag, startPoint x: 533, startPoint y: 181, endPoint x: 421, endPoint y: 96, distance: 140.1
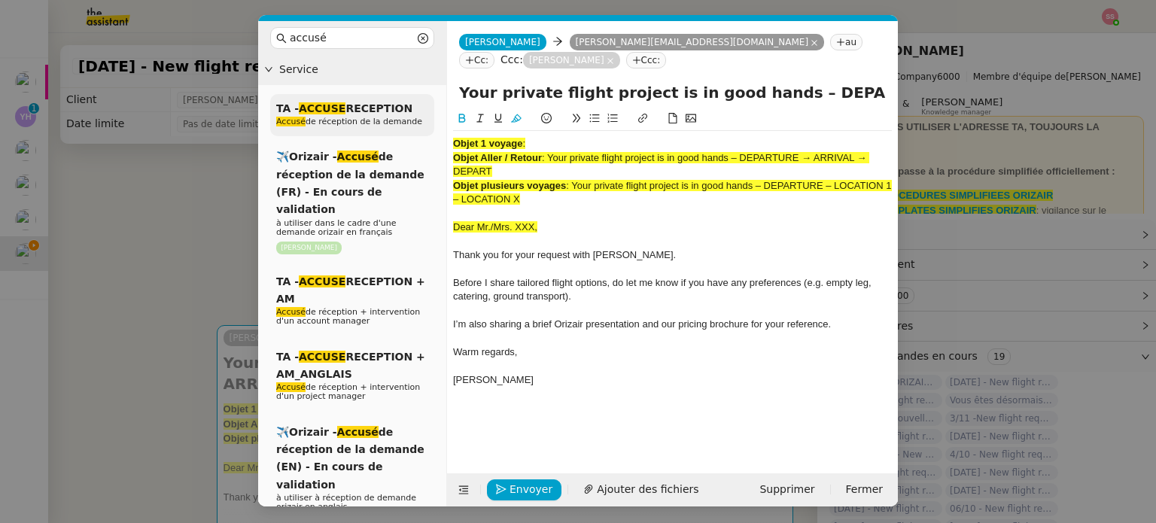
click at [421, 96] on nz-layout "accusé Service TA - ACCUSE RECEPTION Accusé de réception de la demande ✈️Orizai…" at bounding box center [578, 263] width 640 height 485
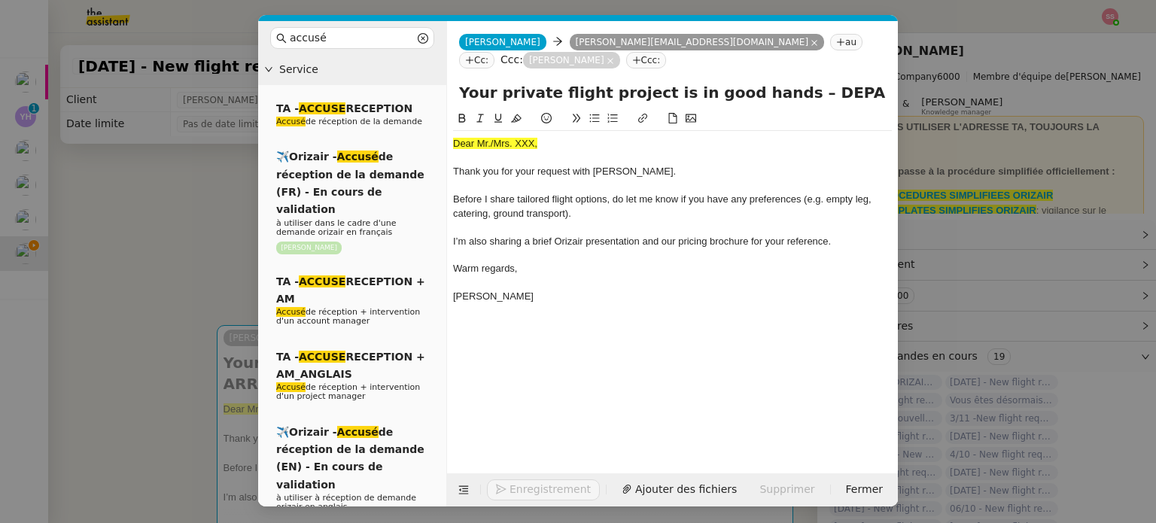
click at [160, 248] on nz-modal-container "accusé Service TA - ACCUSE RECEPTION Accusé de réception de la demande ✈️Orizai…" at bounding box center [578, 261] width 1156 height 523
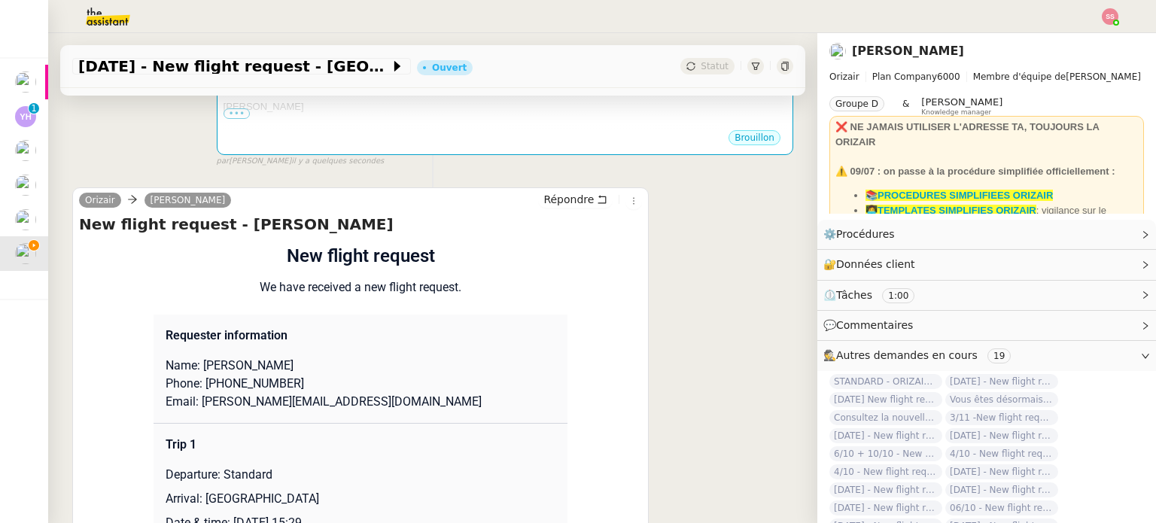
scroll to position [451, 0]
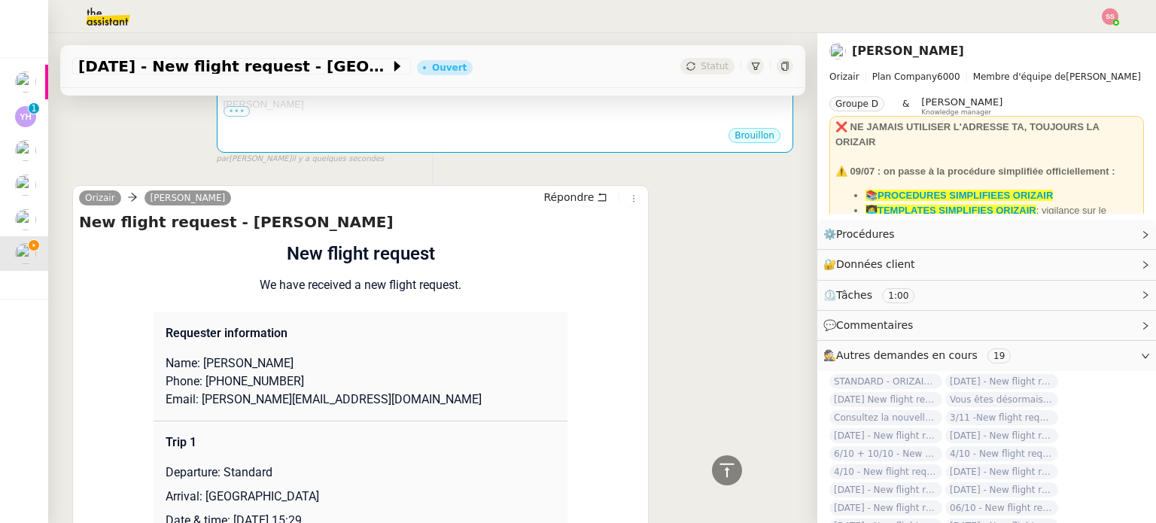
drag, startPoint x: 242, startPoint y: 343, endPoint x: 361, endPoint y: 344, distance: 119.6
click at [361, 354] on p "Name: Chukudi Denielo" at bounding box center [361, 363] width 390 height 18
copy p "Denielo"
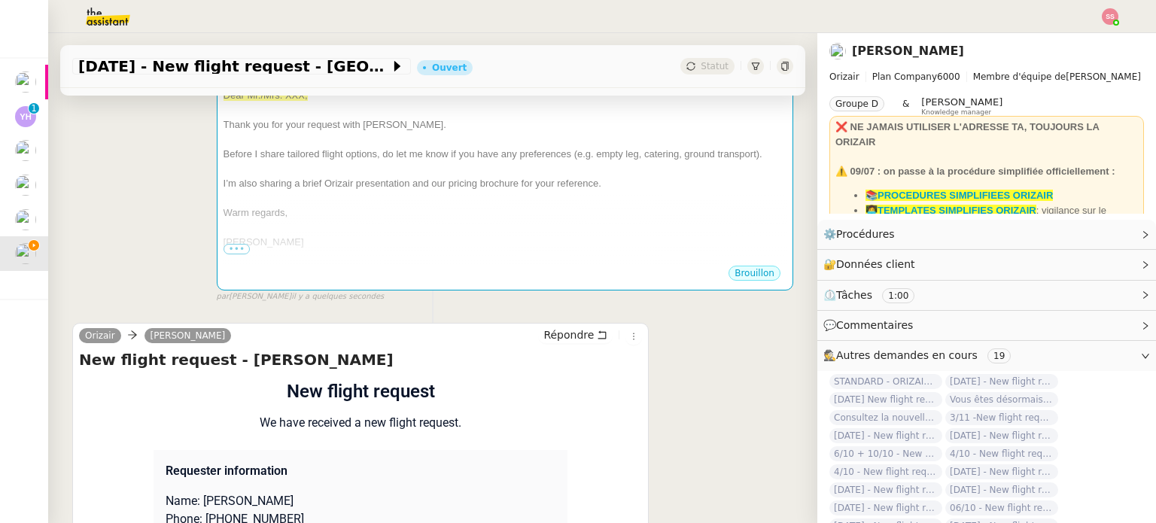
scroll to position [375, 0]
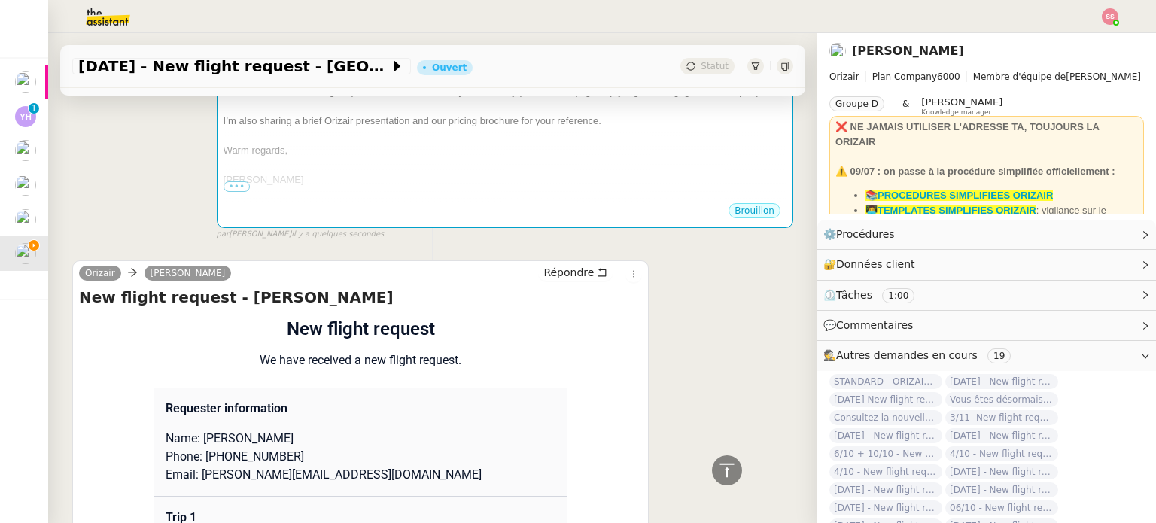
drag, startPoint x: 197, startPoint y: 418, endPoint x: 299, endPoint y: 417, distance: 101.6
click at [299, 430] on p "Name: Chukudi Denielo" at bounding box center [361, 439] width 390 height 18
copy p "Chukudi Denielo"
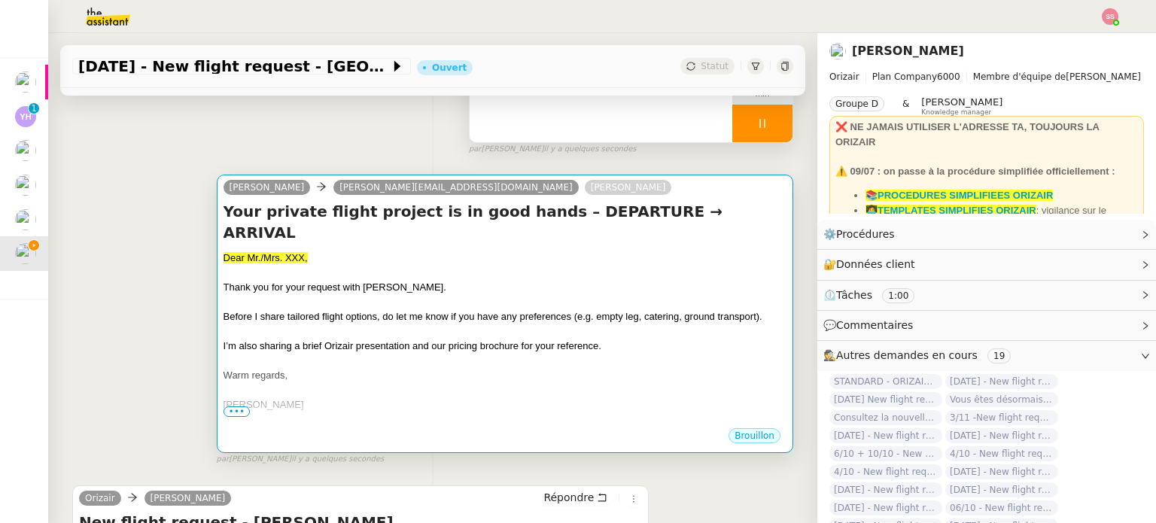
scroll to position [150, 0]
click at [351, 296] on div at bounding box center [504, 303] width 563 height 15
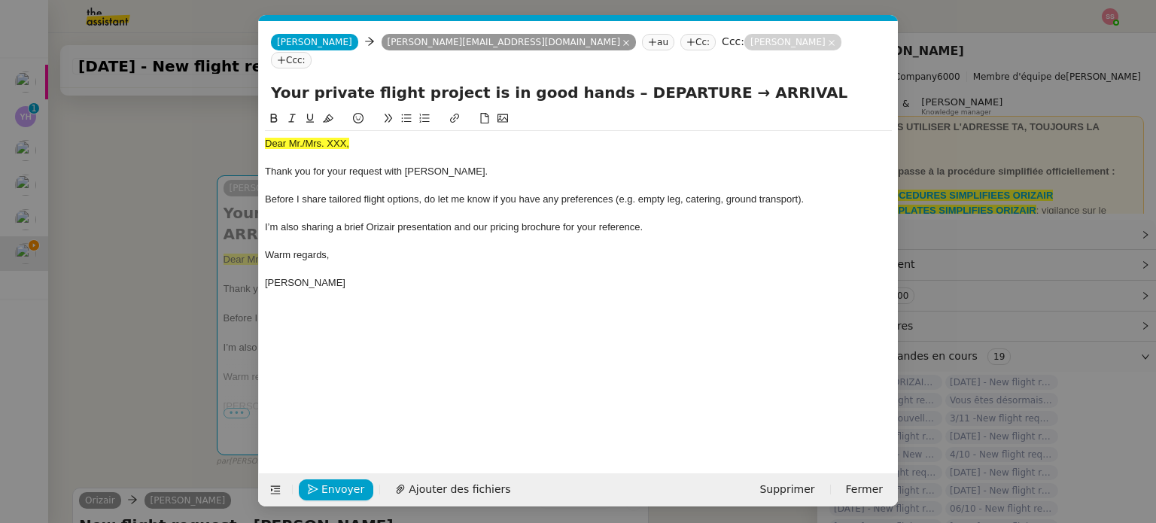
scroll to position [0, 62]
drag, startPoint x: 356, startPoint y: 126, endPoint x: 202, endPoint y: 123, distance: 153.5
click at [202, 123] on nz-modal-container "accusé Service TA - ACCUSE RECEPTION Accusé de réception de la demande ✈️Orizai…" at bounding box center [578, 261] width 1156 height 523
click at [330, 110] on button at bounding box center [328, 118] width 18 height 17
click at [340, 131] on div "Dear Mr./Mrs. XXX, Thank you for your request with [PERSON_NAME]. Before I shar…" at bounding box center [578, 213] width 627 height 165
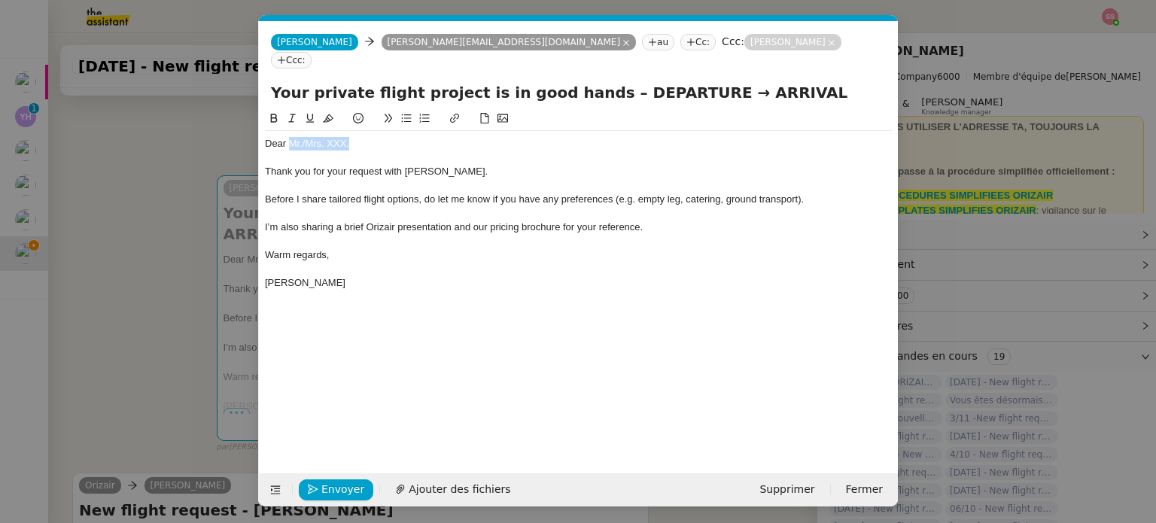
drag, startPoint x: 357, startPoint y: 126, endPoint x: 289, endPoint y: 123, distance: 68.5
click at [289, 137] on div "Dear Mr./Mrs. XXX," at bounding box center [578, 144] width 627 height 14
click at [130, 355] on nz-modal-container "accusé Service TA - ACCUSE RECEPTION Accusé de réception de la demande ✈️Orizai…" at bounding box center [578, 261] width 1156 height 523
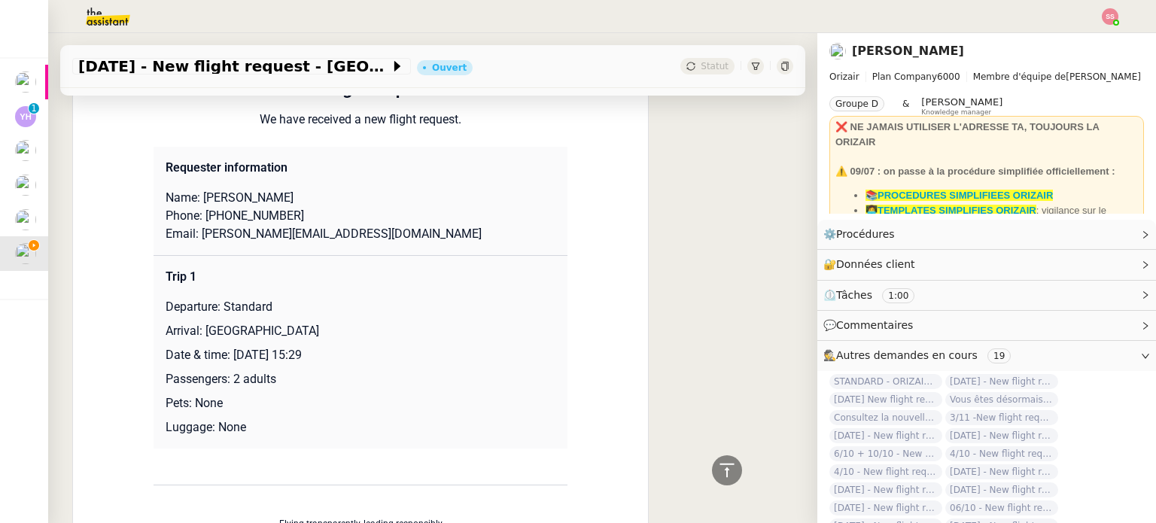
scroll to position [676, 0]
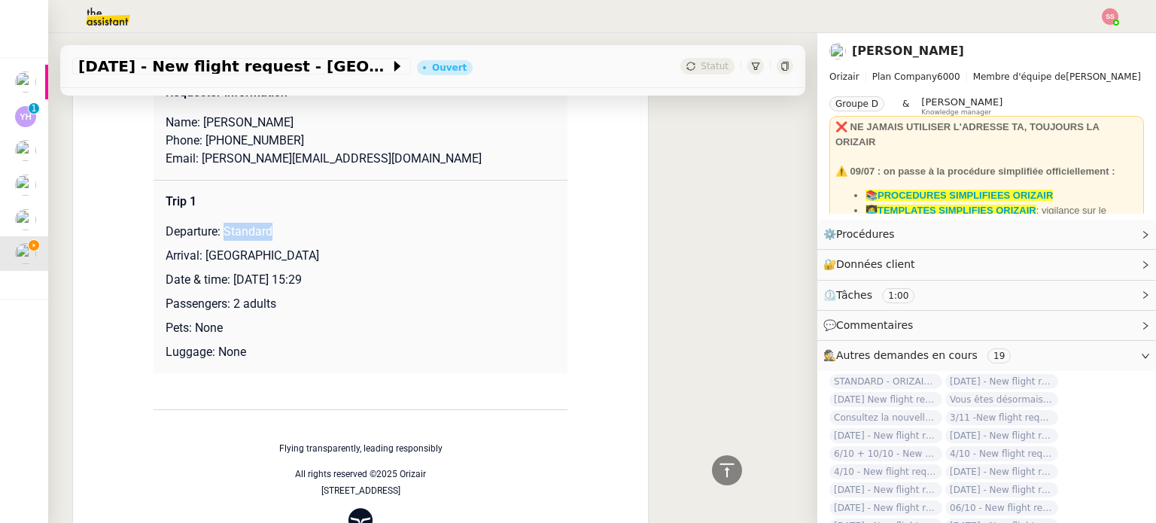
drag, startPoint x: 260, startPoint y: 210, endPoint x: 302, endPoint y: 207, distance: 42.2
click at [302, 223] on p "Departure: Standard" at bounding box center [361, 232] width 390 height 18
drag, startPoint x: 196, startPoint y: 236, endPoint x: 301, endPoint y: 231, distance: 105.4
click at [301, 247] on p "Arrival: Ibiza Airport" at bounding box center [361, 256] width 390 height 18
copy p "Ibiza Airport"
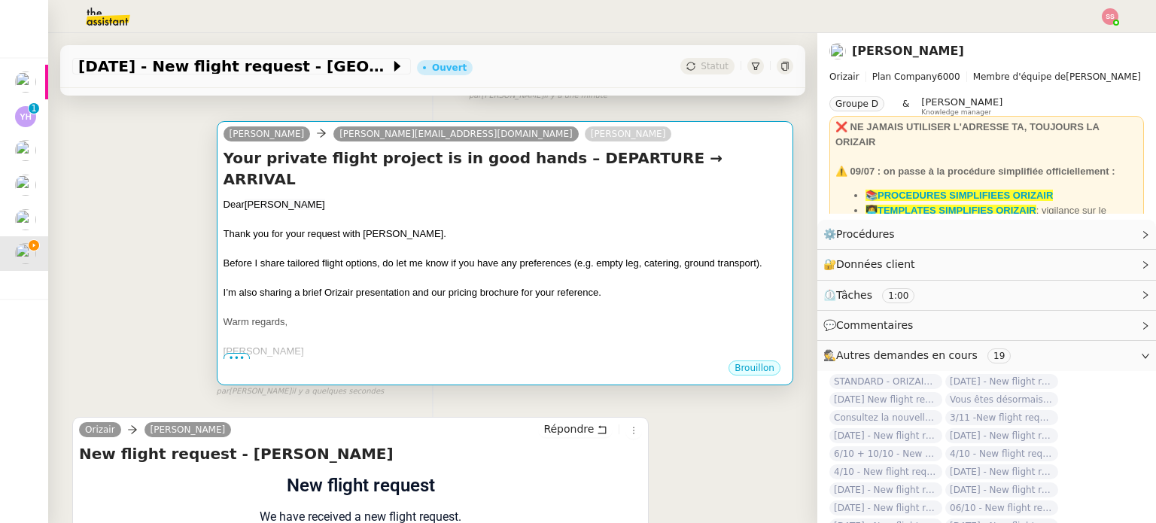
scroll to position [150, 0]
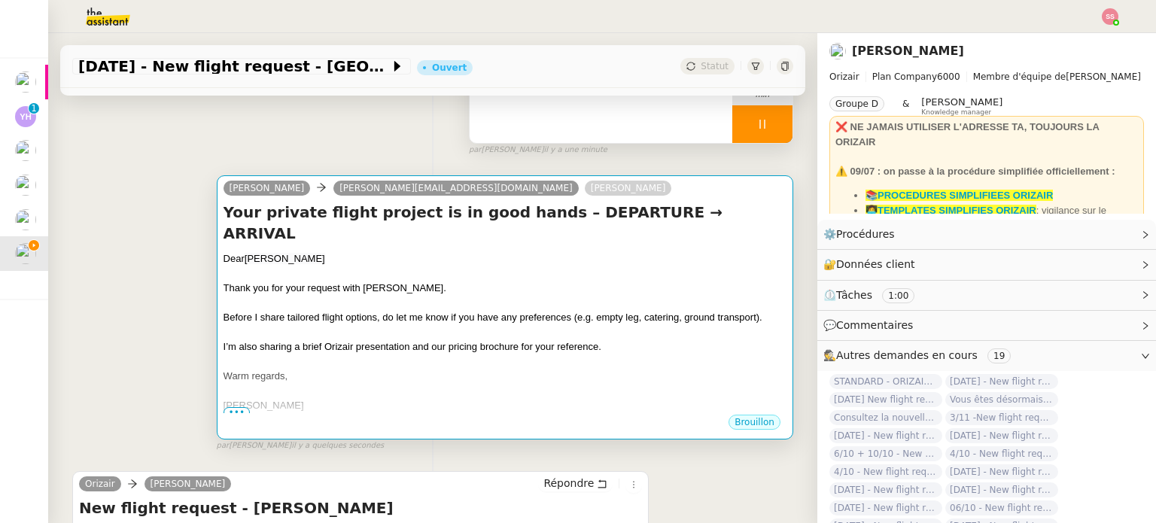
click at [646, 214] on h4 "Your private flight project is in good hands – DEPARTURE → ARRIVAL" at bounding box center [504, 223] width 563 height 42
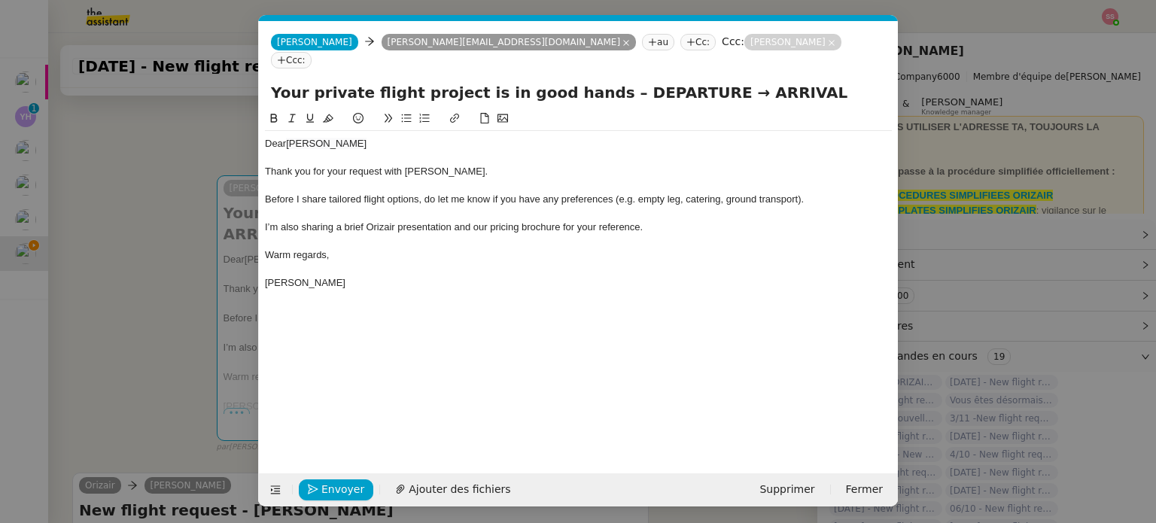
scroll to position [0, 62]
click at [476, 165] on div "Thank you for your request with [PERSON_NAME]." at bounding box center [578, 172] width 627 height 14
click at [826, 193] on div "Before I share tailored flight options, do let me know if you have any preferen…" at bounding box center [578, 200] width 627 height 14
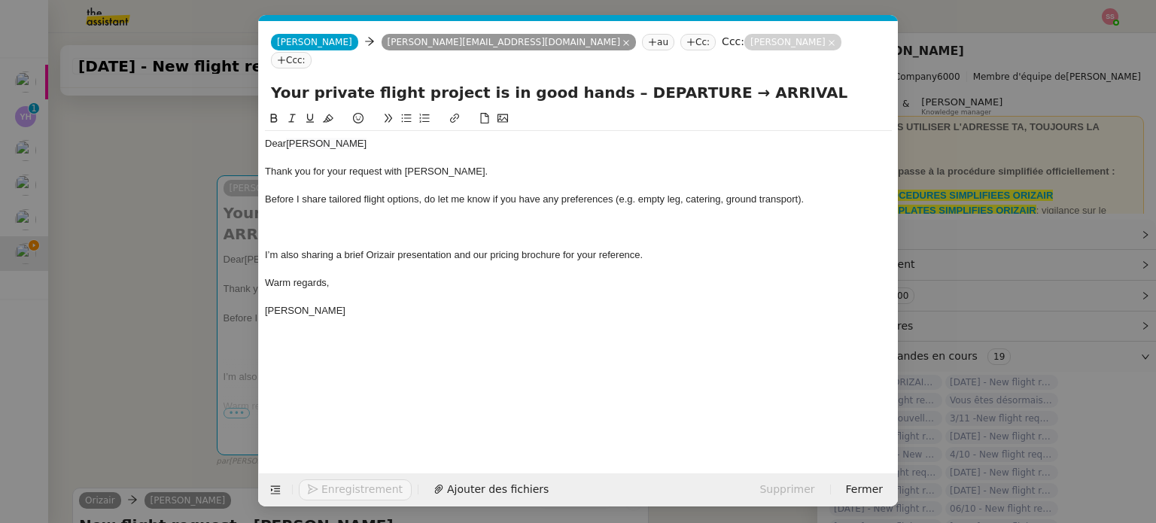
click at [410, 113] on icon at bounding box center [406, 118] width 11 height 11
drag, startPoint x: 627, startPoint y: 78, endPoint x: 807, endPoint y: 74, distance: 179.9
click at [798, 81] on input "Your private flight project is in good hands – DEPARTURE → ARRIVAL" at bounding box center [578, 92] width 615 height 23
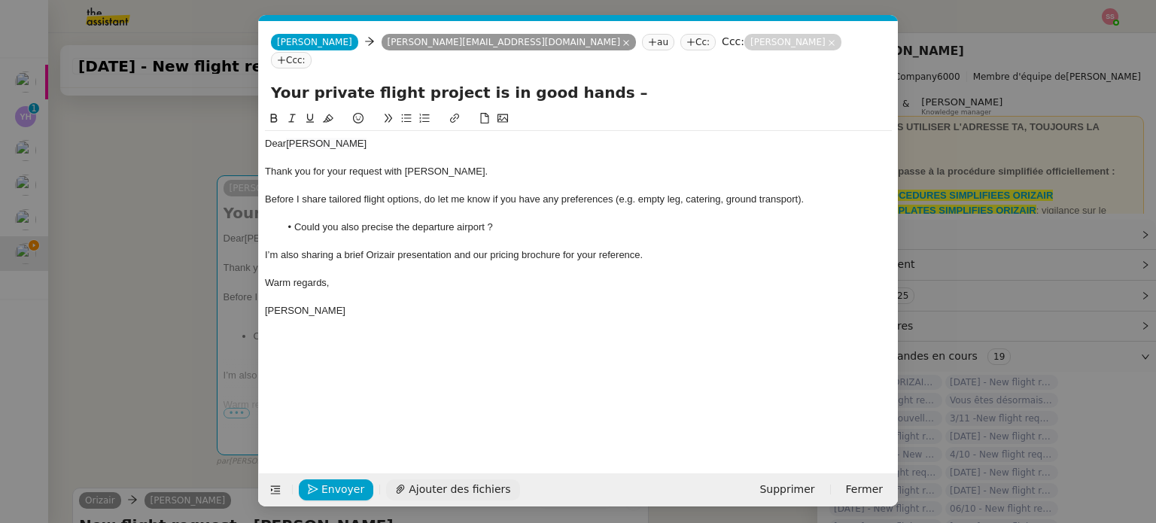
type input "Your private flight project is in good hands –"
click at [453, 487] on span "Ajouter des fichiers" at bounding box center [460, 489] width 102 height 17
click at [599, 348] on div "Dear Chukudi Denielo Thank you for your request with Orizair. Before I share ta…" at bounding box center [578, 259] width 627 height 299
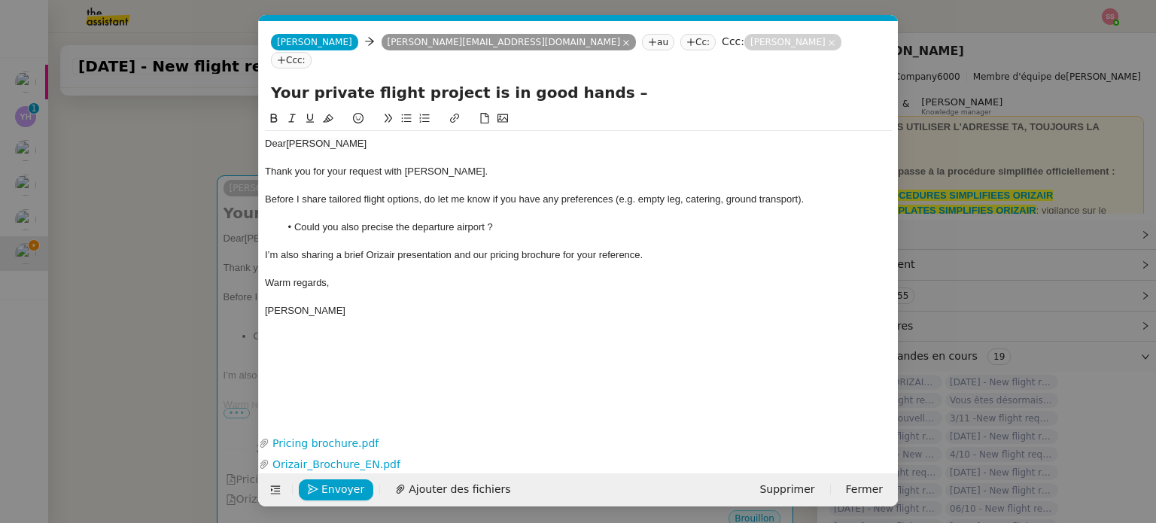
click at [507, 220] on li "Could you also precise the departure airport ?" at bounding box center [586, 227] width 612 height 14
click at [339, 484] on span "Envoyer" at bounding box center [342, 489] width 43 height 17
click at [339, 484] on span "Confirmer l'envoi" at bounding box center [366, 489] width 90 height 17
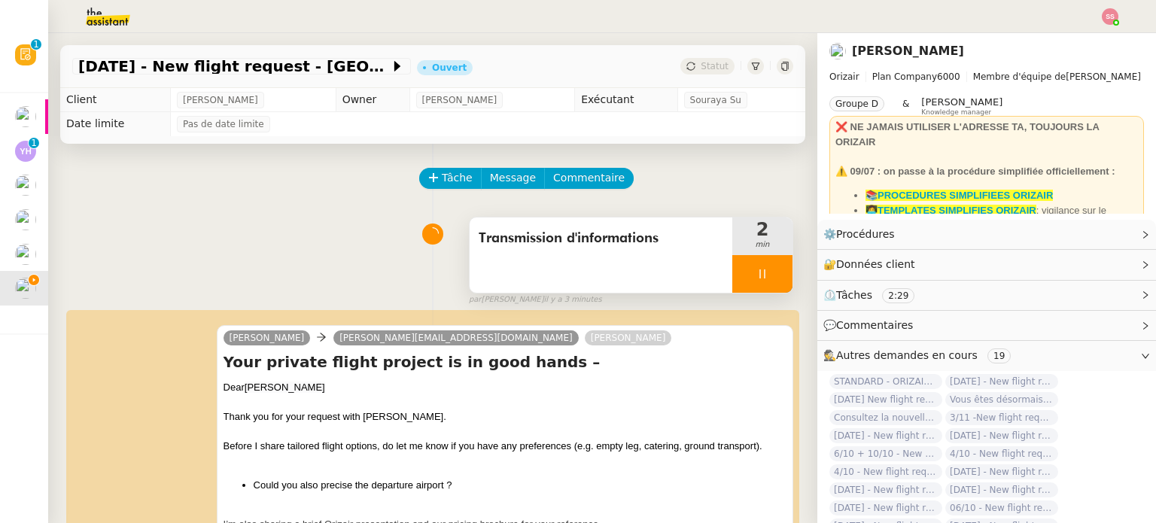
scroll to position [150, 0]
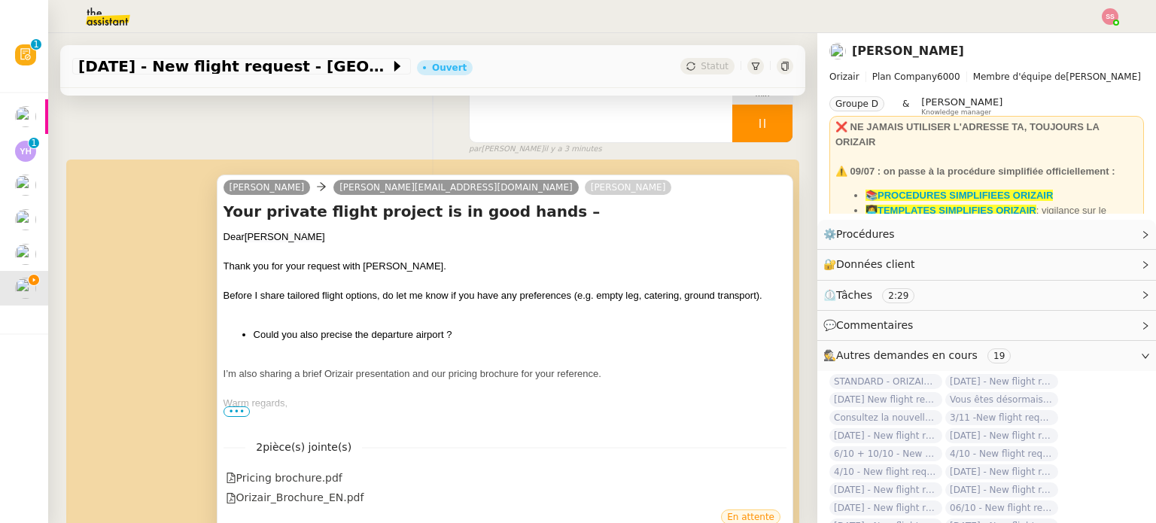
click at [229, 414] on span "•••" at bounding box center [236, 411] width 27 height 11
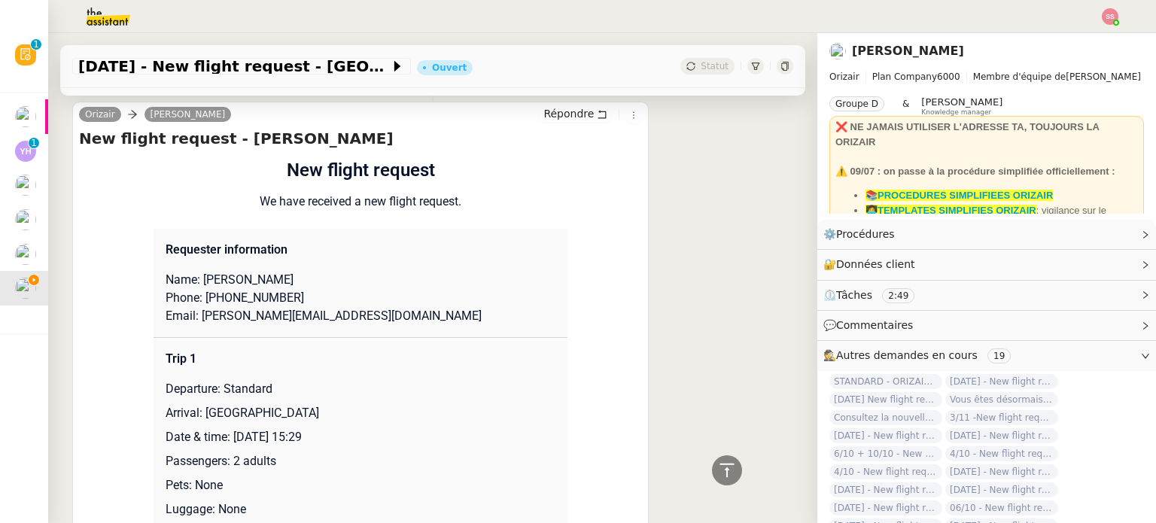
scroll to position [677, 0]
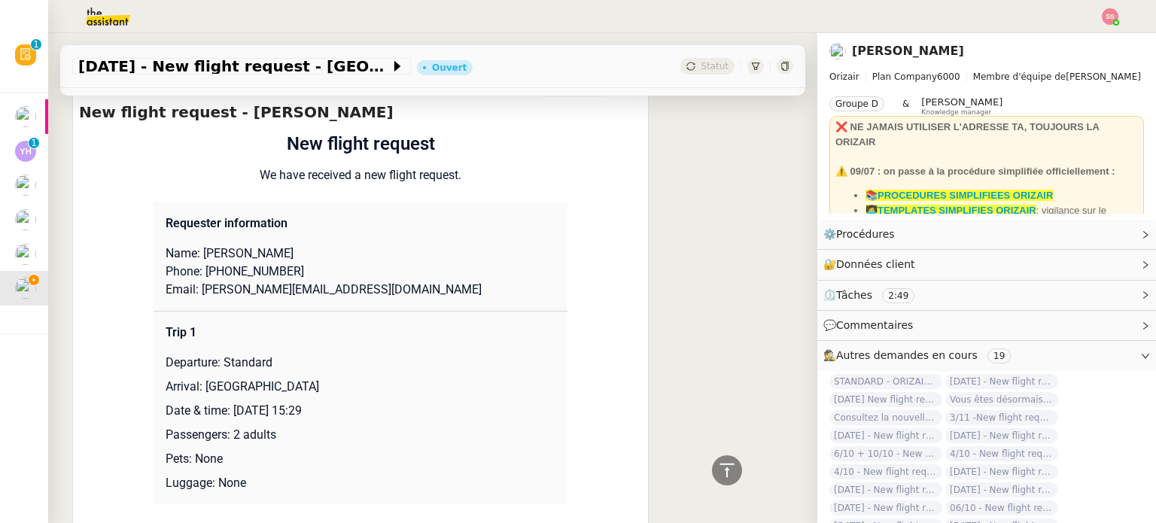
drag, startPoint x: 242, startPoint y: 252, endPoint x: 310, endPoint y: 257, distance: 67.9
click at [310, 257] on p "Name: Chukudi Denielo" at bounding box center [361, 254] width 390 height 18
copy p "Denielo"
drag, startPoint x: 195, startPoint y: 252, endPoint x: 239, endPoint y: 250, distance: 44.5
click at [239, 250] on p "Name: Chukudi Denielo" at bounding box center [361, 254] width 390 height 18
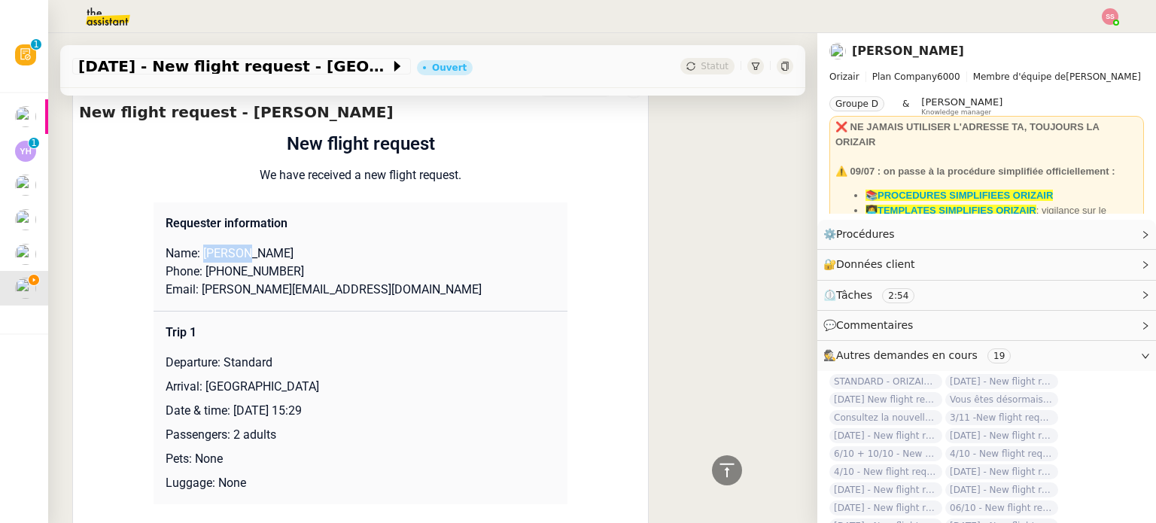
copy p "Chukudi"
drag, startPoint x: 208, startPoint y: 274, endPoint x: 286, endPoint y: 271, distance: 78.3
click at [286, 271] on p "Phone: +447361289124" at bounding box center [361, 272] width 390 height 18
drag, startPoint x: 192, startPoint y: 293, endPoint x: 356, endPoint y: 285, distance: 164.2
click at [356, 285] on p "Email: c.r.denielo@outlook.com" at bounding box center [361, 290] width 390 height 18
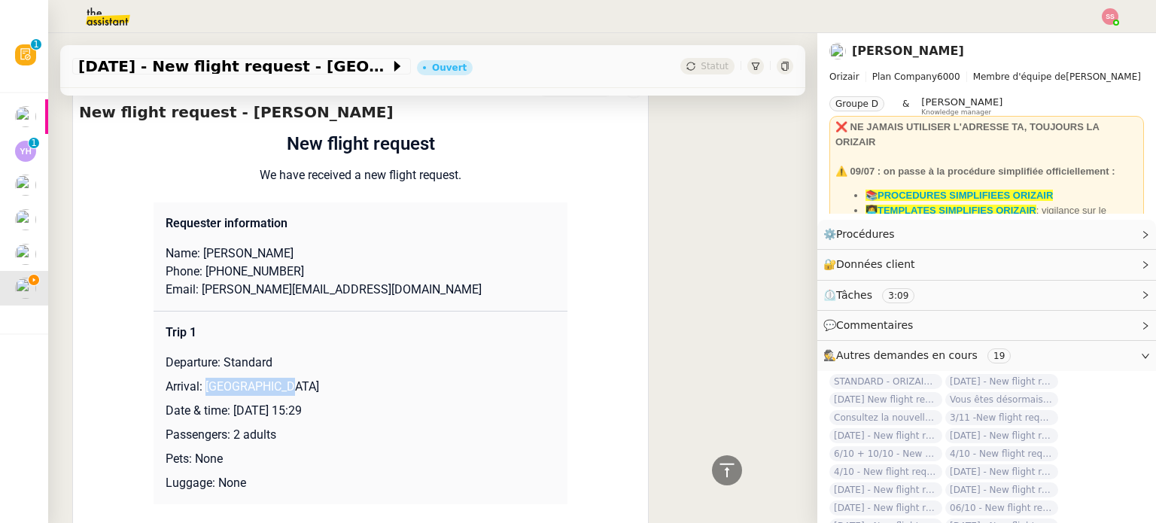
drag, startPoint x: 199, startPoint y: 388, endPoint x: 278, endPoint y: 388, distance: 79.0
click at [278, 388] on p "Arrival: Ibiza Airport" at bounding box center [361, 387] width 390 height 18
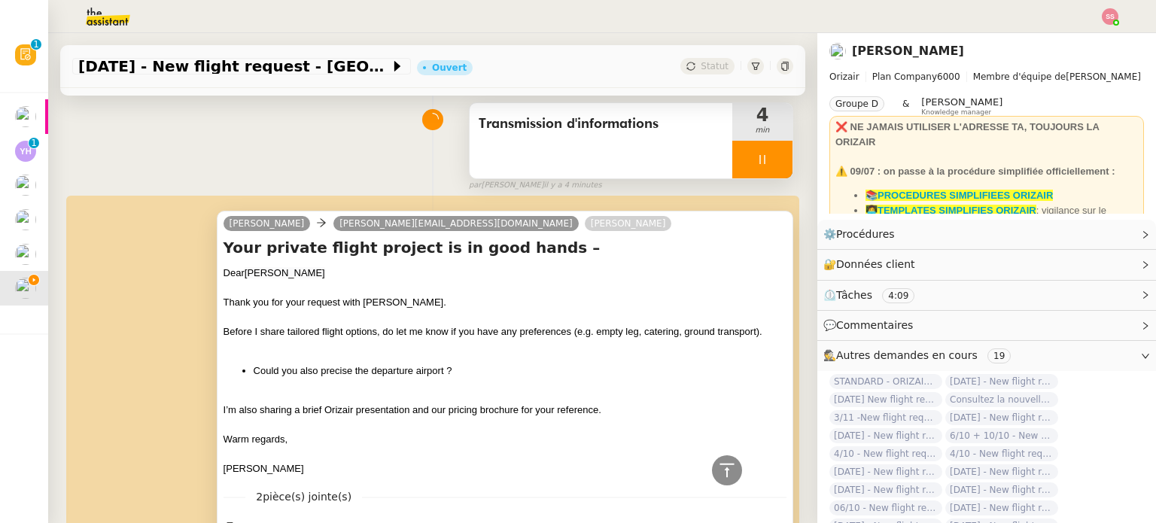
scroll to position [75, 0]
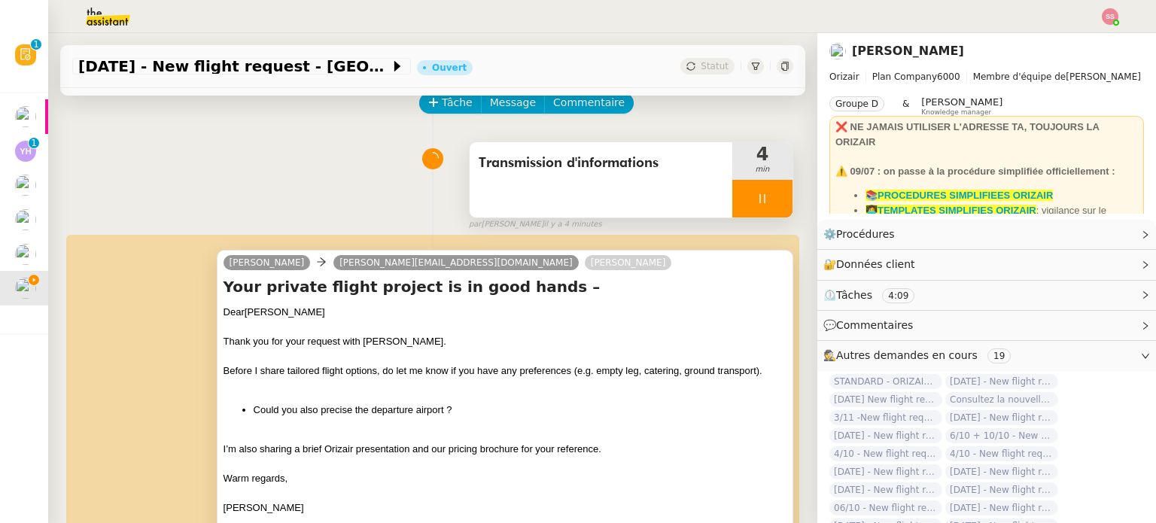
click at [763, 204] on div at bounding box center [762, 199] width 60 height 38
click at [771, 204] on icon at bounding box center [777, 199] width 12 height 12
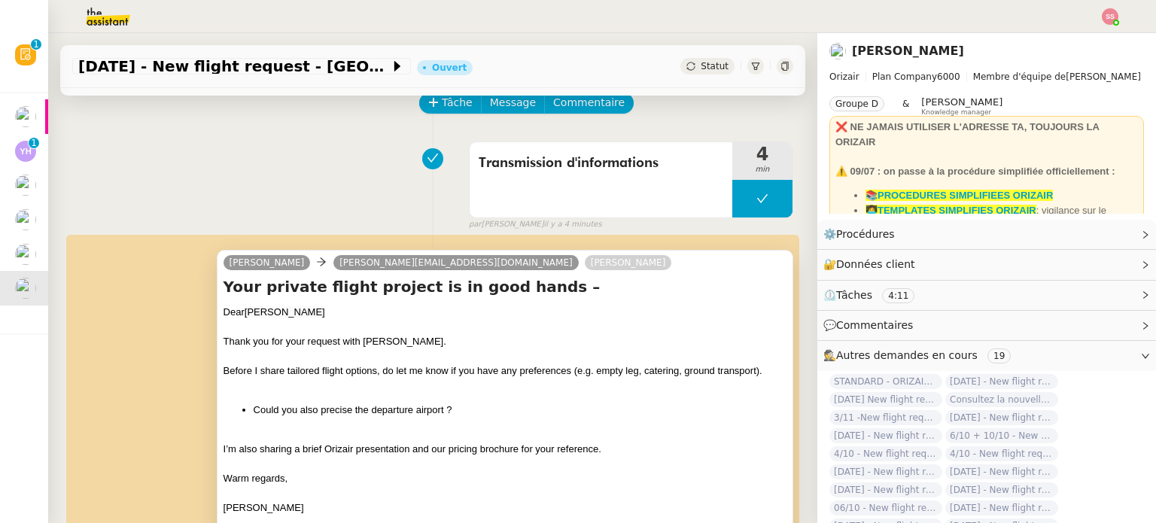
click at [400, 117] on div "Tâche Message Commentaire" at bounding box center [432, 111] width 721 height 36
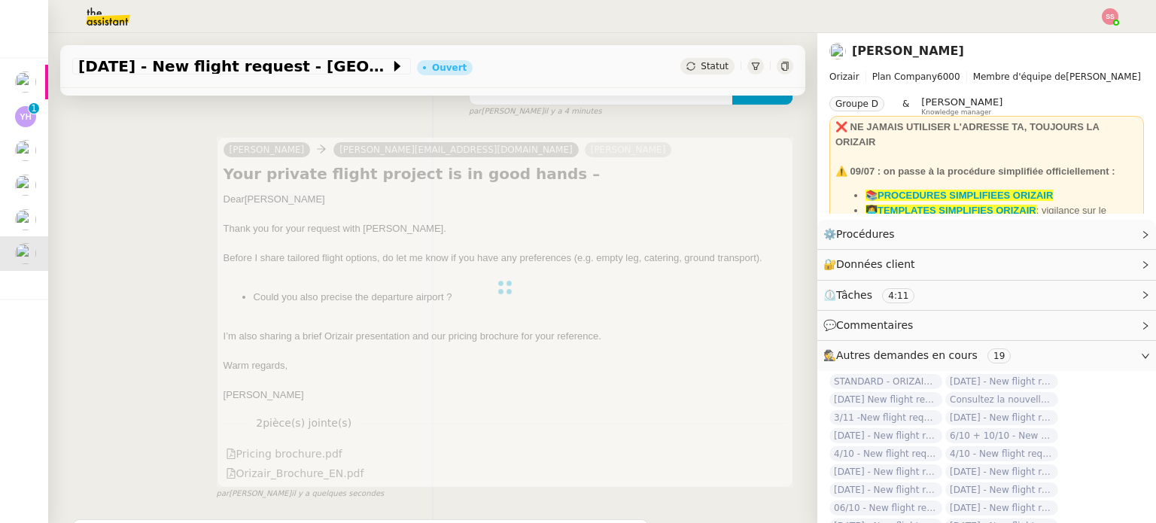
scroll to position [0, 0]
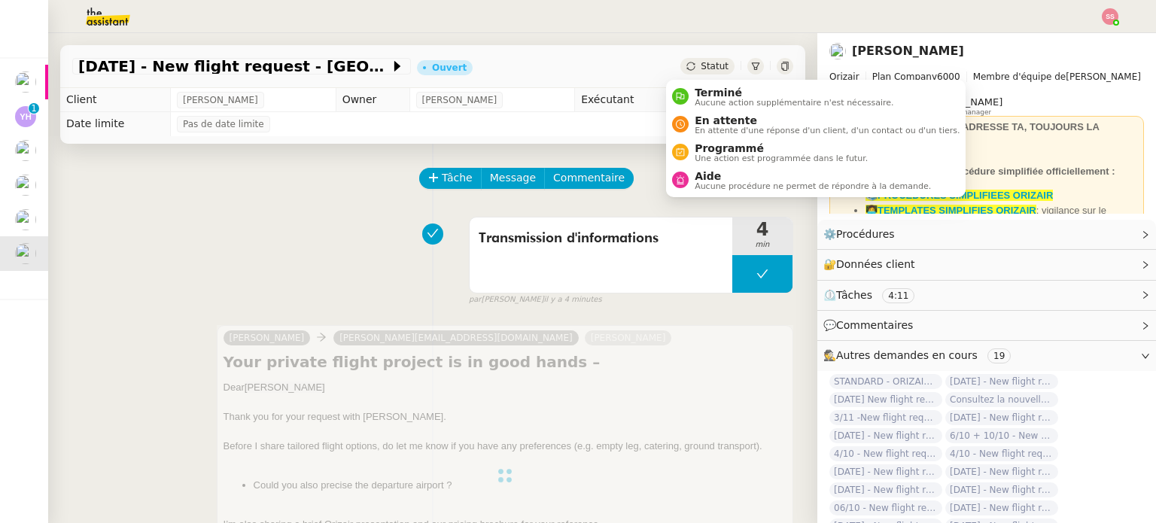
click at [701, 61] on span "Statut" at bounding box center [715, 66] width 28 height 11
click at [705, 120] on span "En attente" at bounding box center [827, 120] width 265 height 12
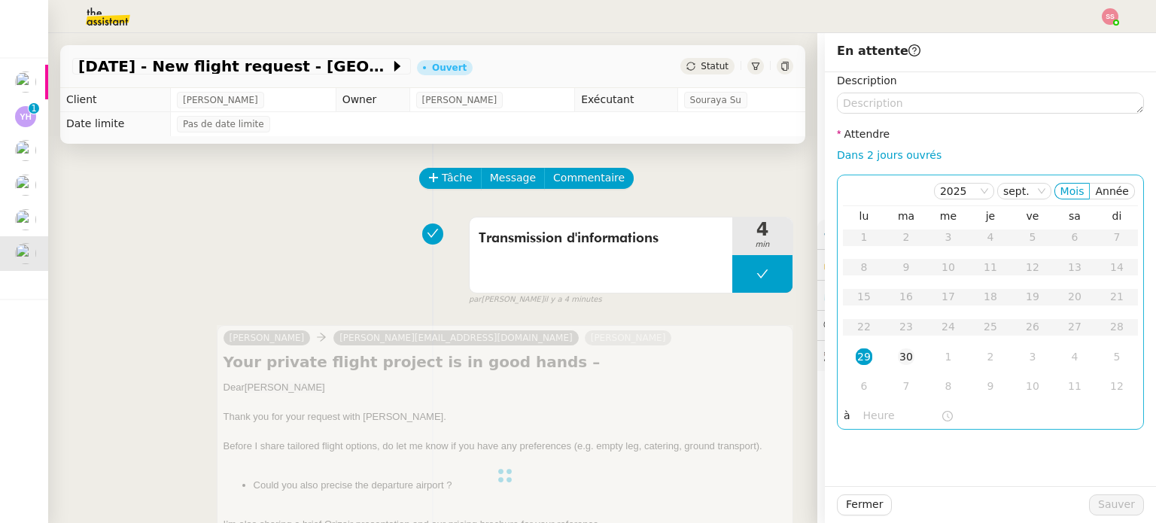
click at [898, 357] on div "30" at bounding box center [906, 356] width 17 height 17
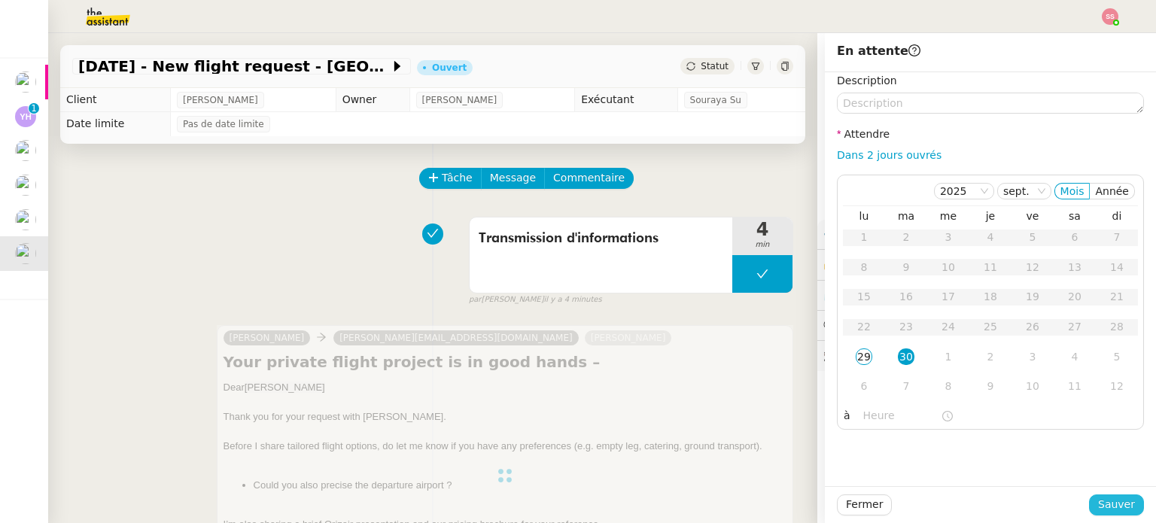
click at [1090, 500] on button "Sauver" at bounding box center [1116, 504] width 55 height 21
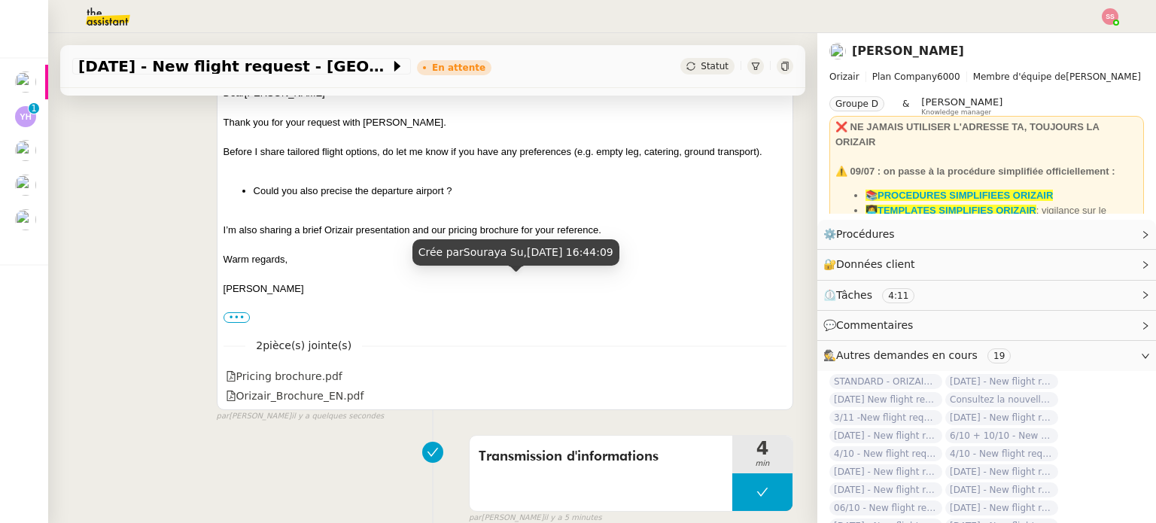
scroll to position [301, 0]
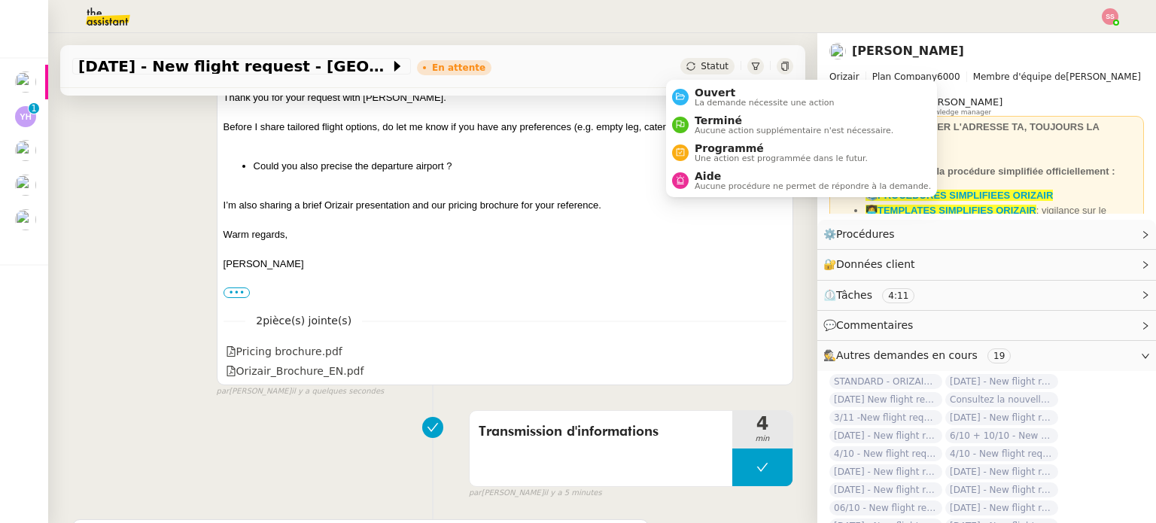
click at [704, 71] on span "Statut" at bounding box center [715, 66] width 28 height 11
click at [715, 117] on span "Terminé" at bounding box center [794, 120] width 199 height 12
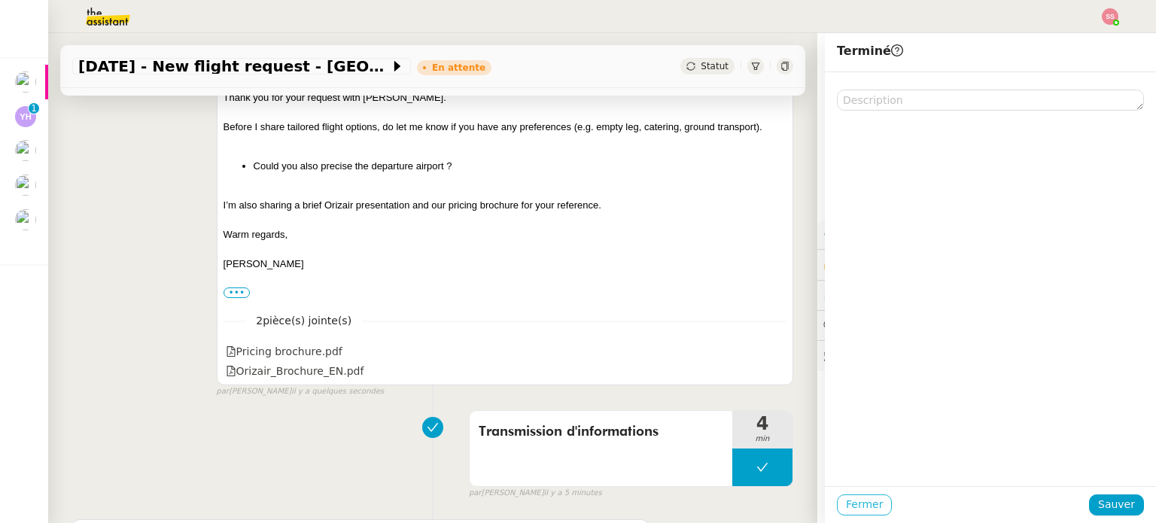
click at [846, 505] on span "Fermer" at bounding box center [864, 504] width 37 height 17
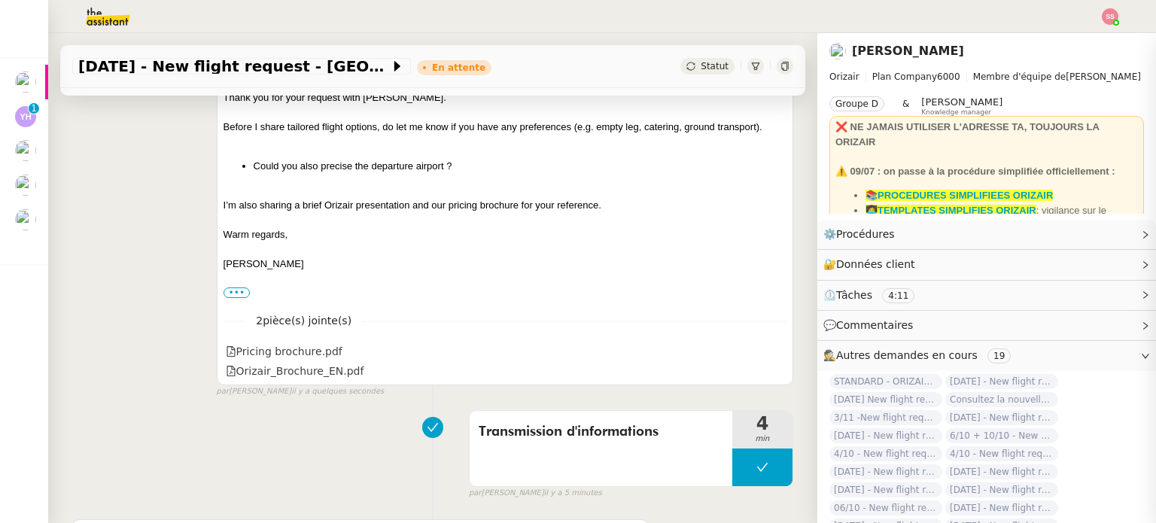
click at [530, 282] on div "Dear Chukudi Denielo Thank you for your request with Orizair. Before I share ta…" at bounding box center [504, 180] width 563 height 239
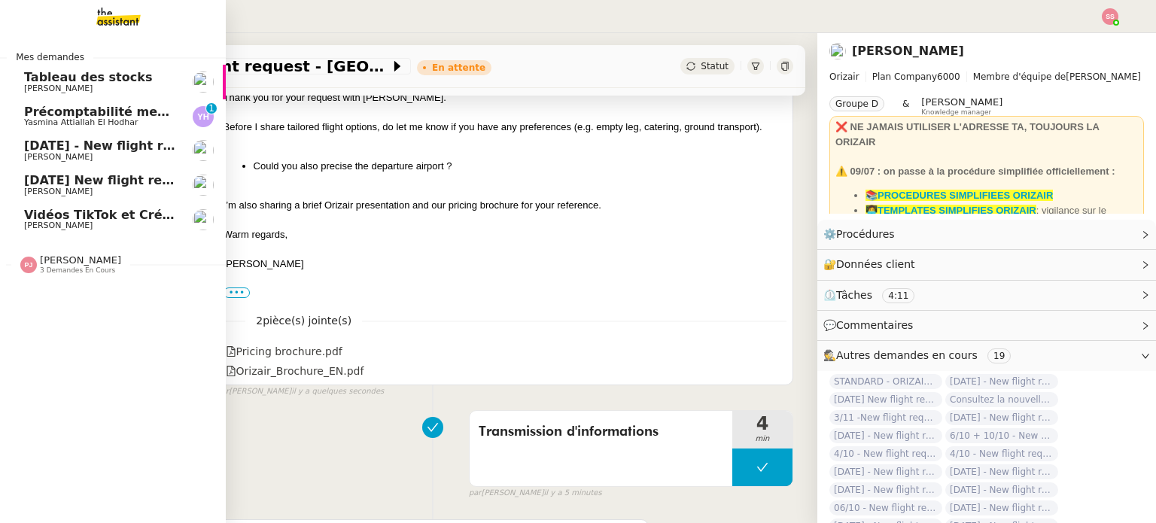
click at [105, 150] on span "[DATE] - New flight request - [PERSON_NAME]" at bounding box center [179, 145] width 311 height 14
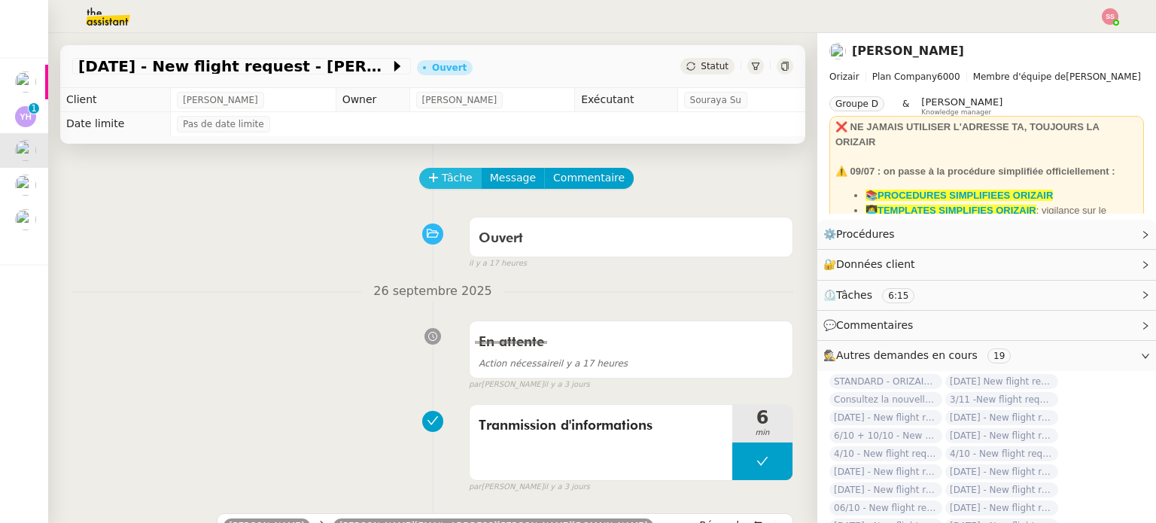
click at [455, 180] on span "Tâche" at bounding box center [457, 177] width 31 height 17
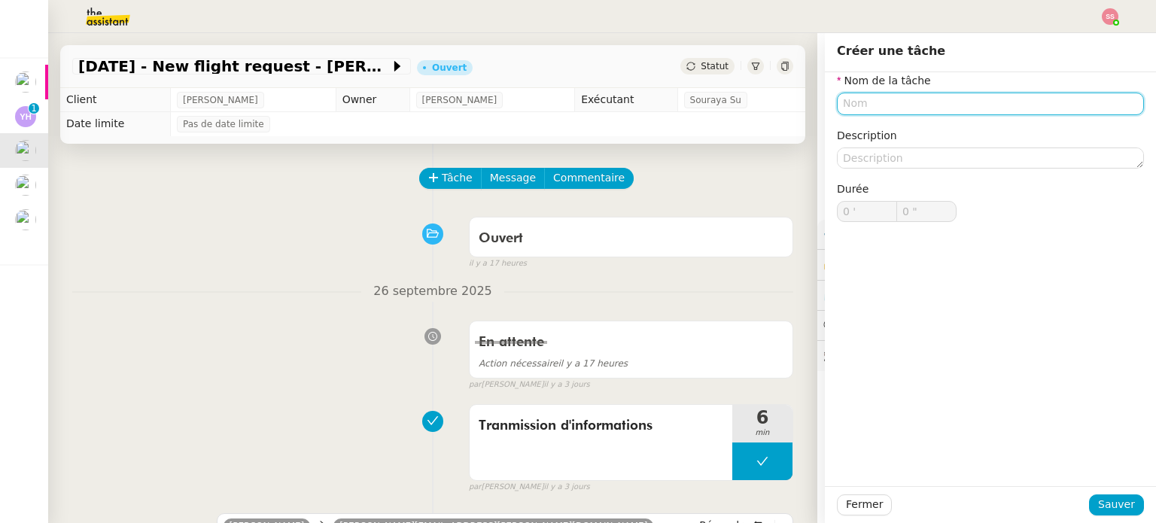
click at [882, 105] on input "text" at bounding box center [990, 104] width 307 height 22
drag, startPoint x: 313, startPoint y: 282, endPoint x: 327, endPoint y: 293, distance: 17.6
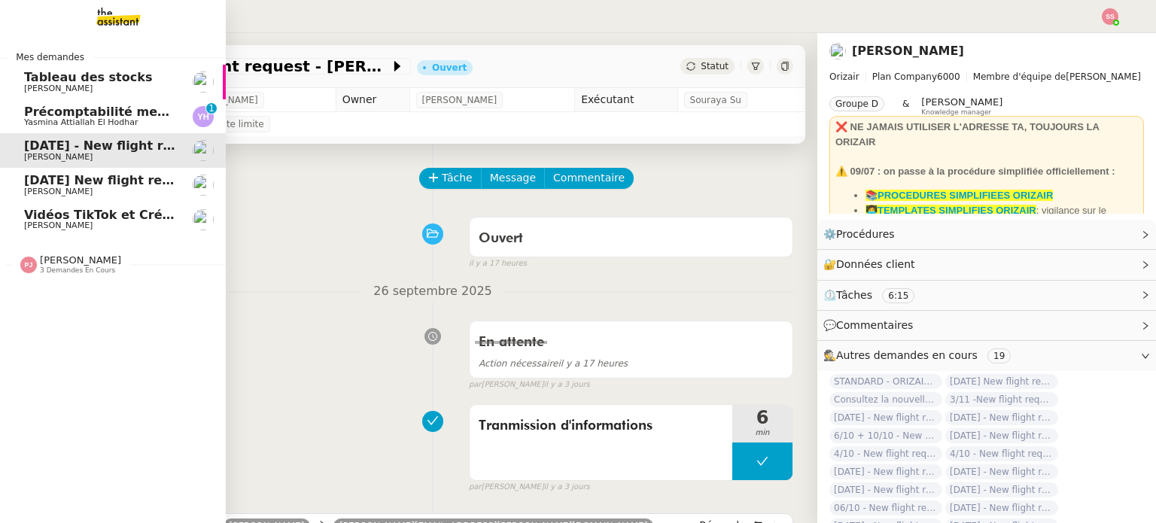
drag, startPoint x: 87, startPoint y: 106, endPoint x: 169, endPoint y: 105, distance: 81.3
click at [87, 106] on span "Précomptabilité mensuelle de la SCI du Clos Bonin - [DATE]" at bounding box center [294, 112] width 540 height 14
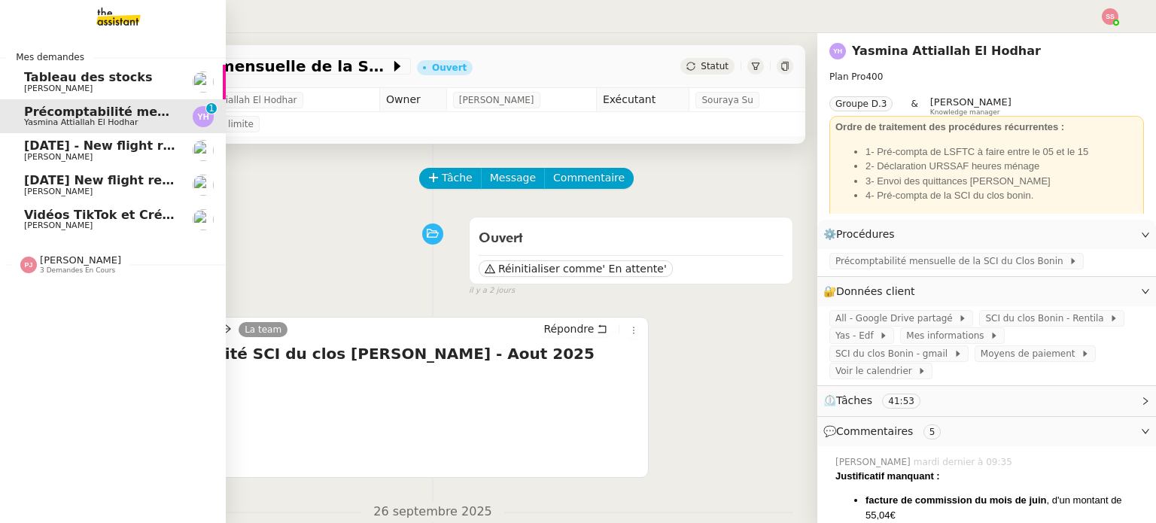
click at [84, 181] on span "[DATE] New flight request - [PERSON_NAME]" at bounding box center [175, 180] width 302 height 14
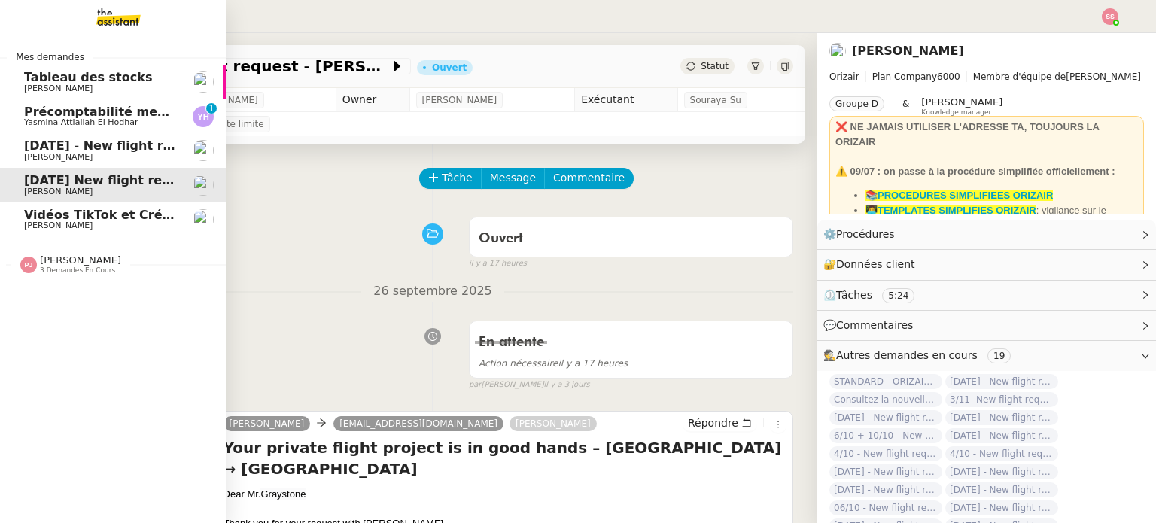
click at [89, 138] on link "[DATE] - New flight request - [PERSON_NAME] [PERSON_NAME]" at bounding box center [113, 150] width 226 height 35
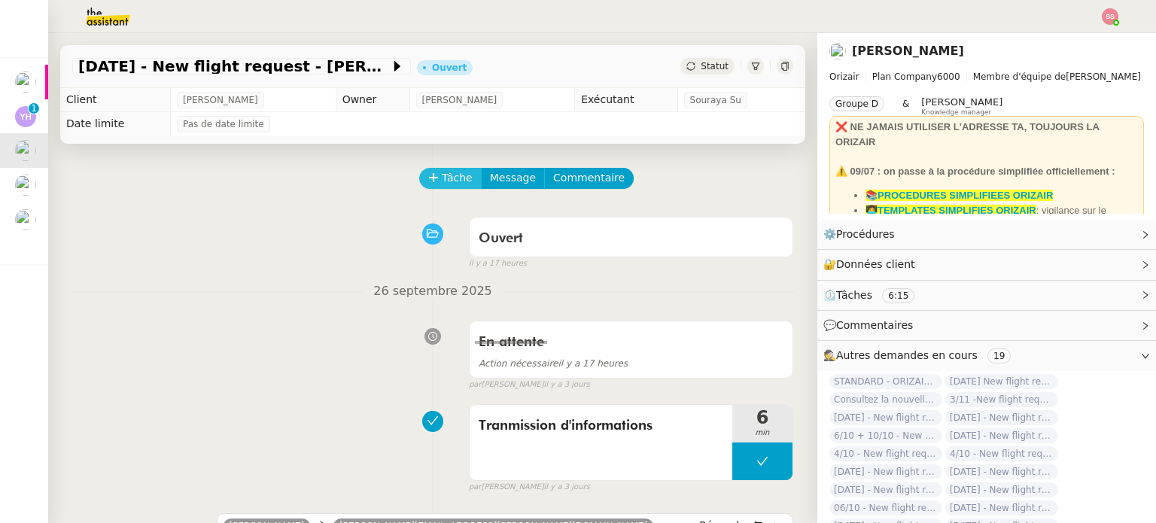
click at [444, 180] on span "Tâche" at bounding box center [457, 177] width 31 height 17
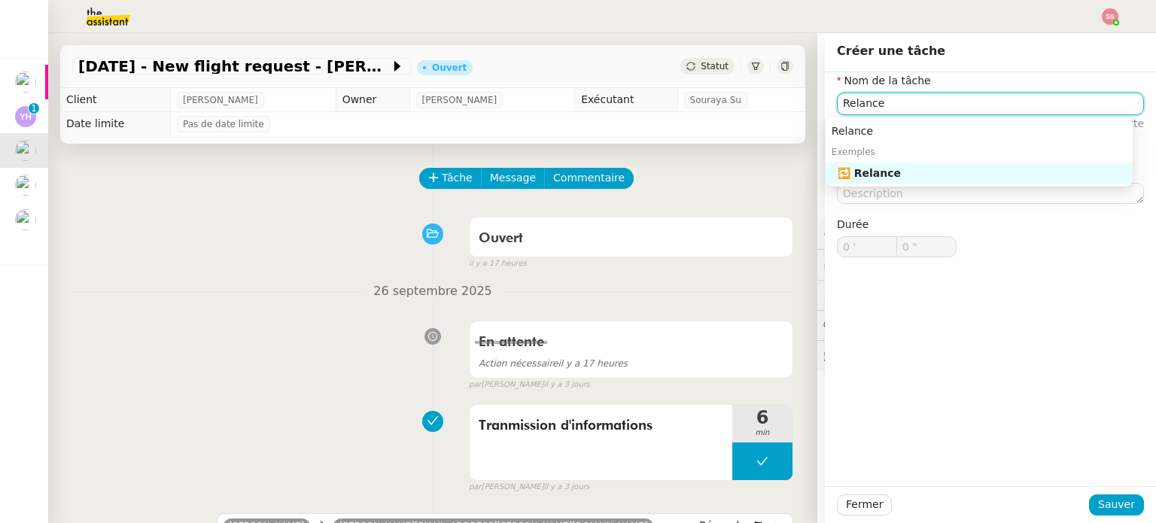
click at [937, 182] on nz-auto-option "🔁 Relance" at bounding box center [978, 173] width 307 height 21
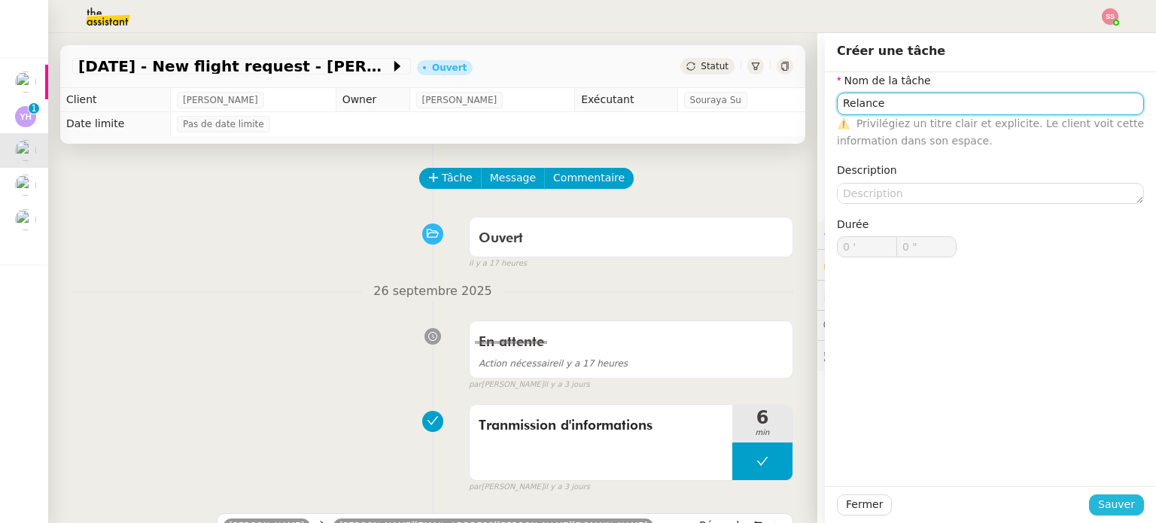
type input "Relance"
click at [1107, 512] on span "Sauver" at bounding box center [1116, 504] width 37 height 17
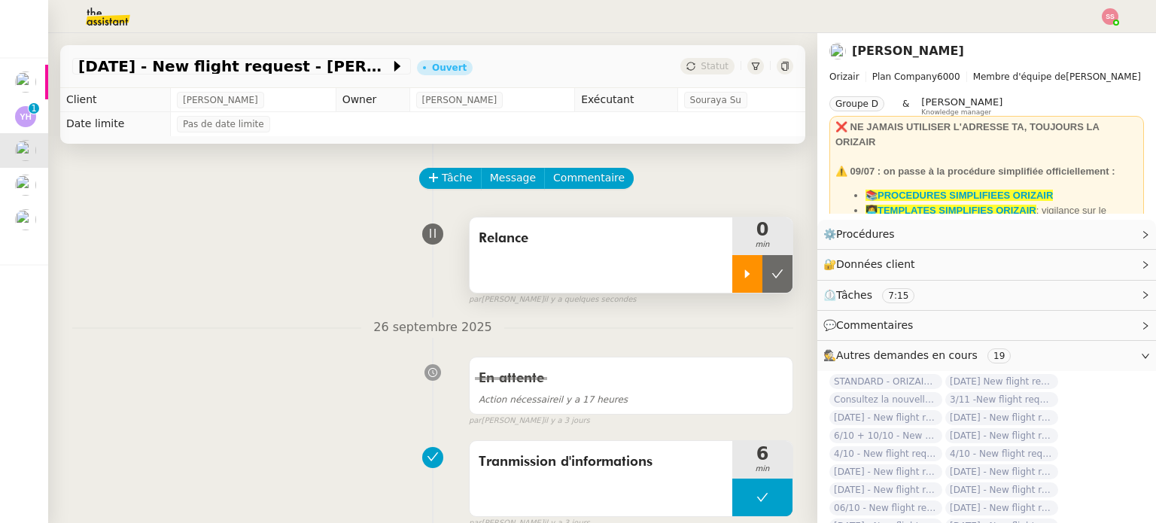
click at [732, 282] on div at bounding box center [747, 274] width 30 height 38
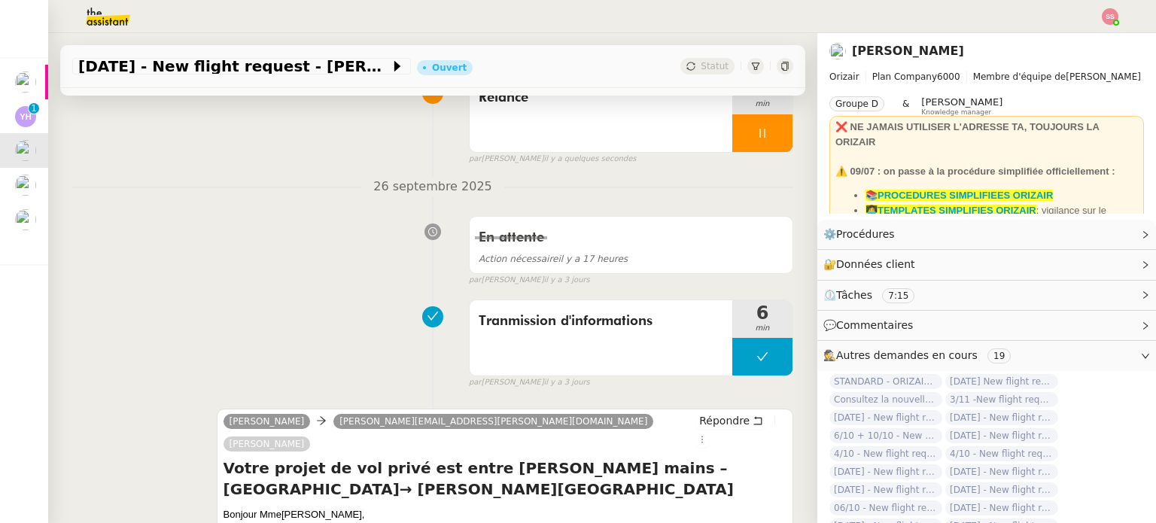
scroll to position [301, 0]
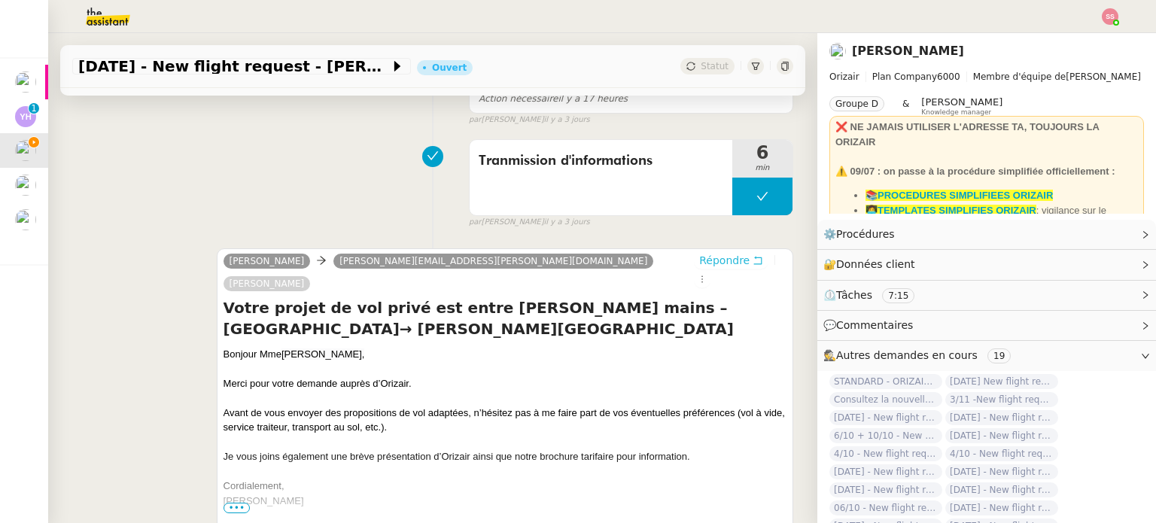
click at [699, 263] on span "Répondre" at bounding box center [724, 260] width 50 height 15
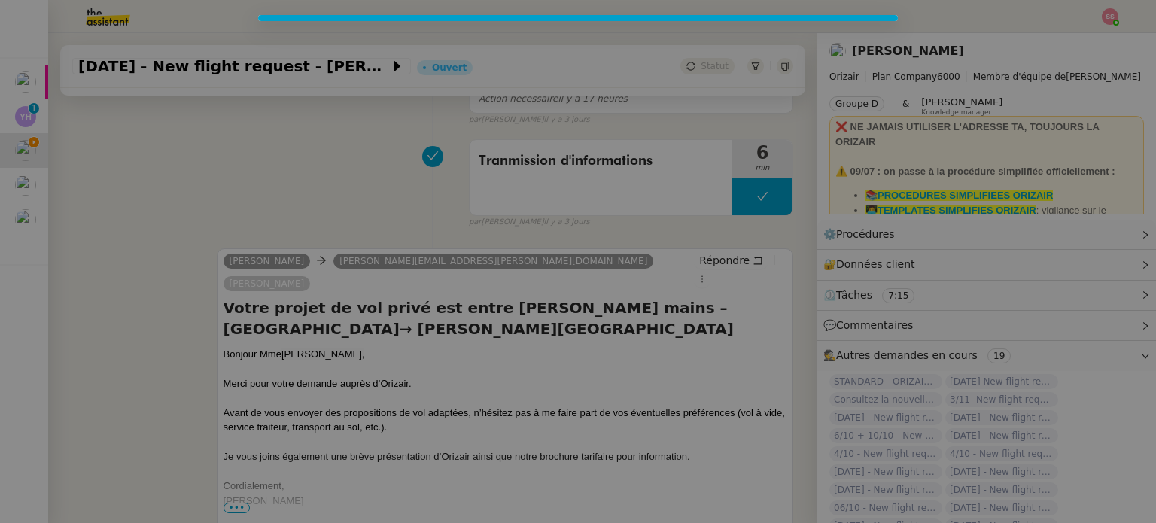
scroll to position [437, 0]
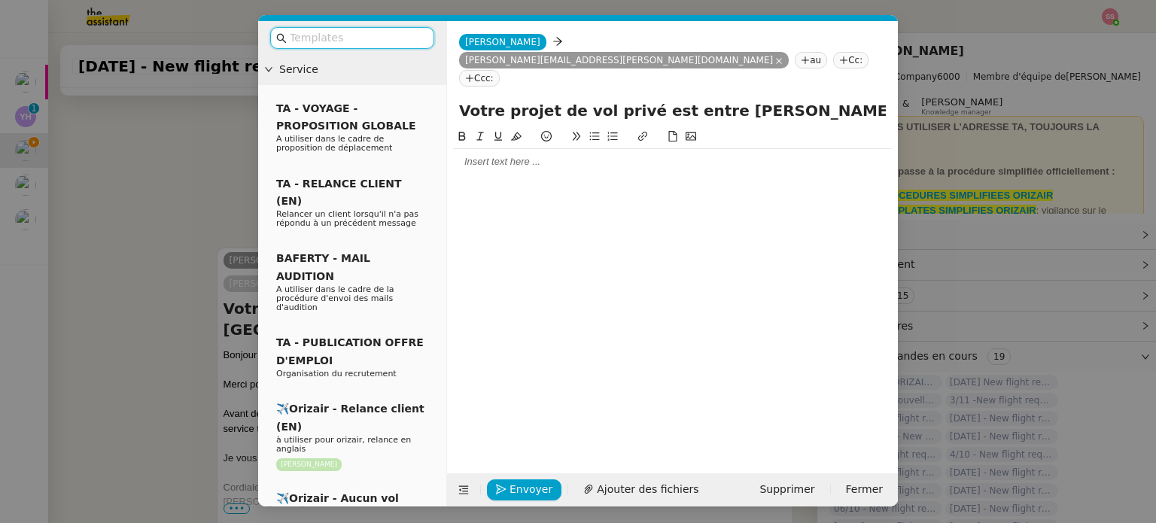
click at [367, 38] on input "text" at bounding box center [357, 37] width 135 height 17
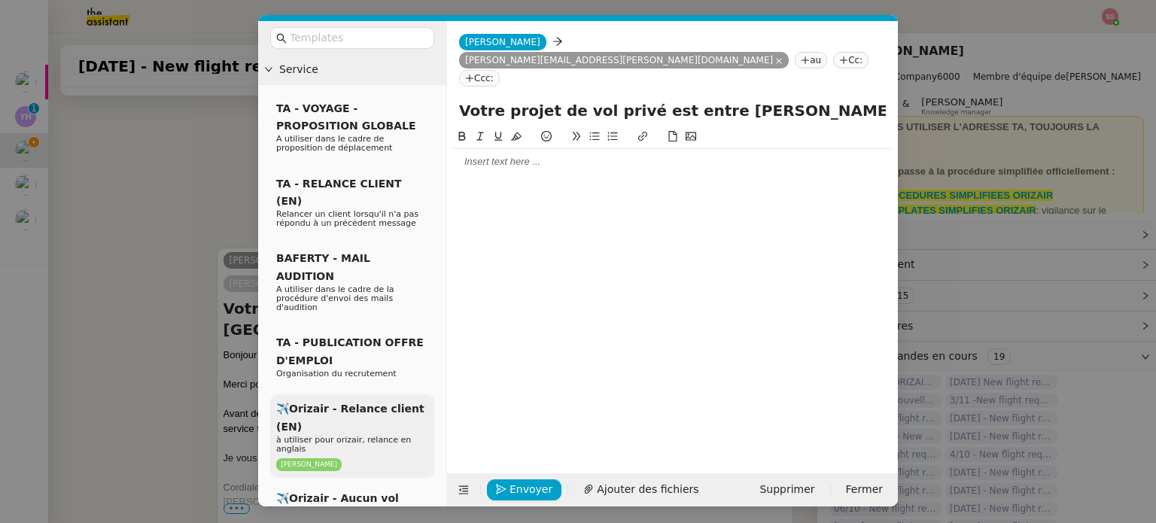
click at [412, 394] on div "✈️Orizair - Relance client (EN) à utiliser pour orizair, relance en anglais Lou…" at bounding box center [352, 436] width 164 height 84
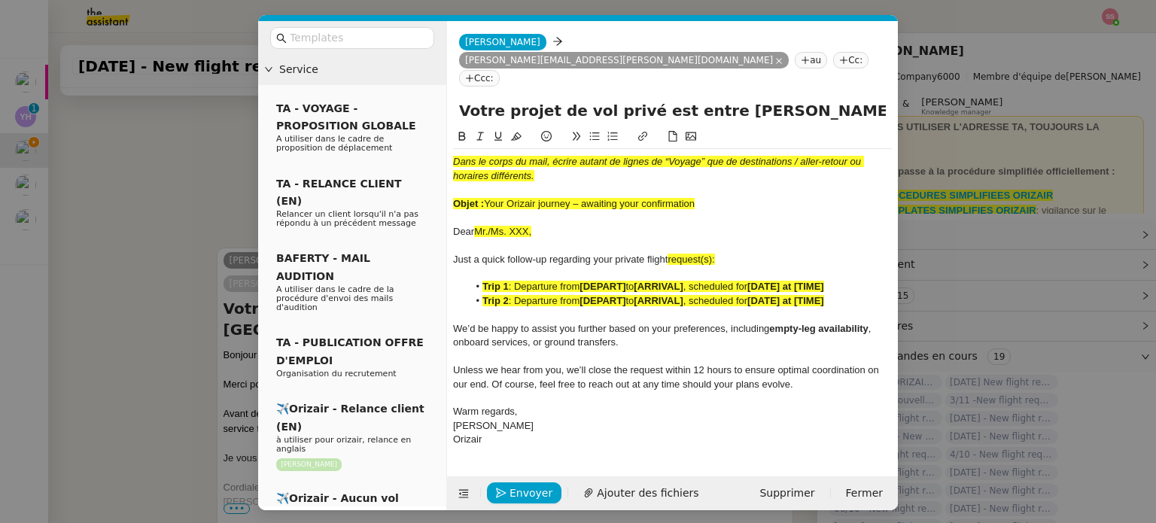
scroll to position [614, 0]
drag, startPoint x: 487, startPoint y: 163, endPoint x: 743, endPoint y: 178, distance: 257.0
click at [743, 178] on div "Dans le corps du mail, écrire autant de lignes de “Voyage” que de destinations …" at bounding box center [672, 301] width 439 height 304
drag, startPoint x: 819, startPoint y: 82, endPoint x: 445, endPoint y: 71, distance: 374.1
click at [445, 71] on nz-layout "Service TA - VOYAGE - PROPOSITION GLOBALE A utiliser dans le cadre de propositi…" at bounding box center [578, 265] width 640 height 489
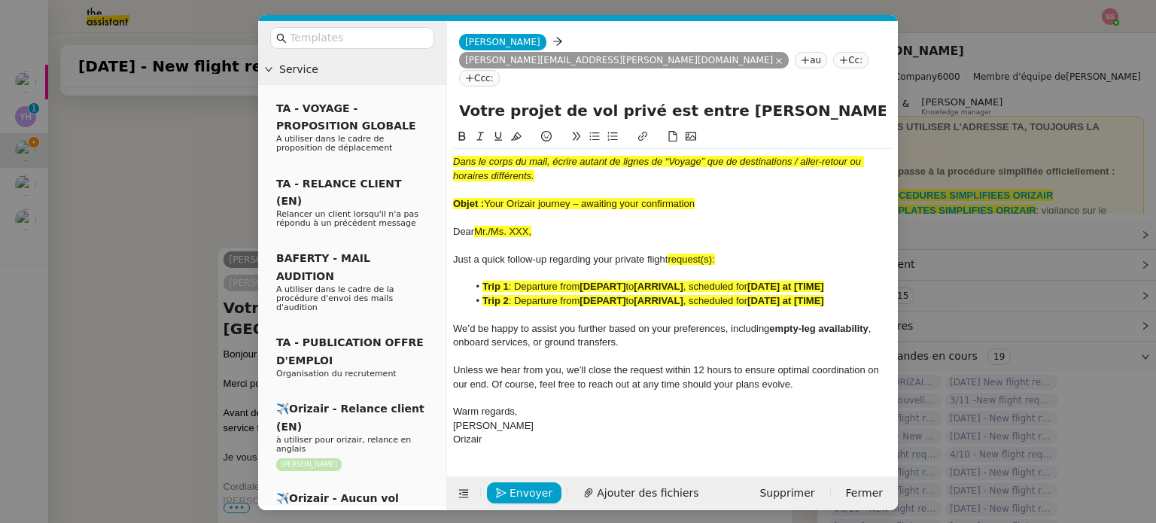
paste input "Your Orizair journey – awaiting your confirmation"
type input "Your Orizair journey – awaiting your confirmation – Chandigarh International Ai…"
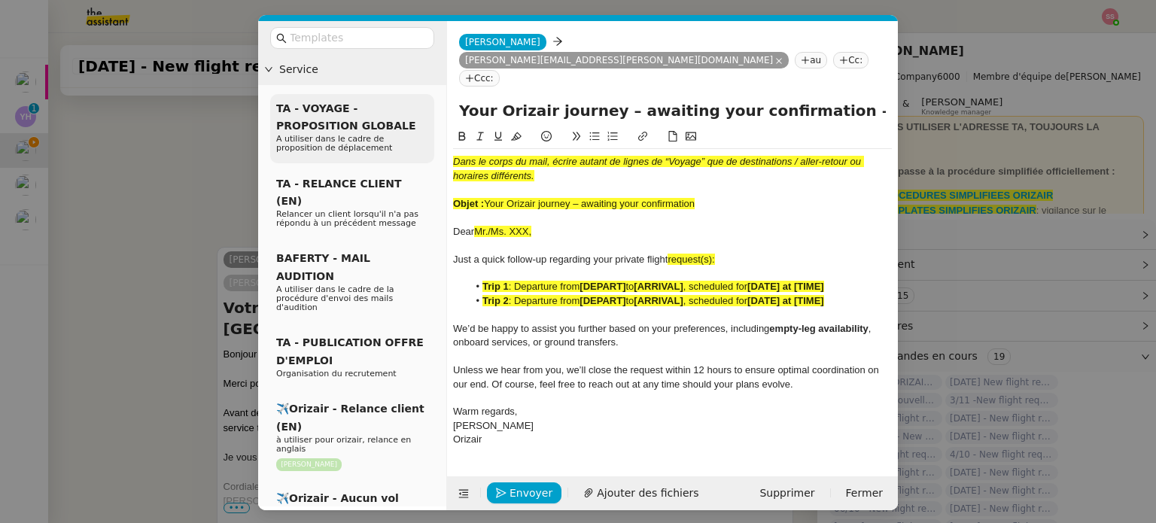
drag, startPoint x: 576, startPoint y: 133, endPoint x: 413, endPoint y: 102, distance: 166.2
click at [404, 102] on nz-layout "Service TA - VOYAGE - PROPOSITION GLOBALE A utiliser dans le cadre de propositi…" at bounding box center [578, 265] width 640 height 489
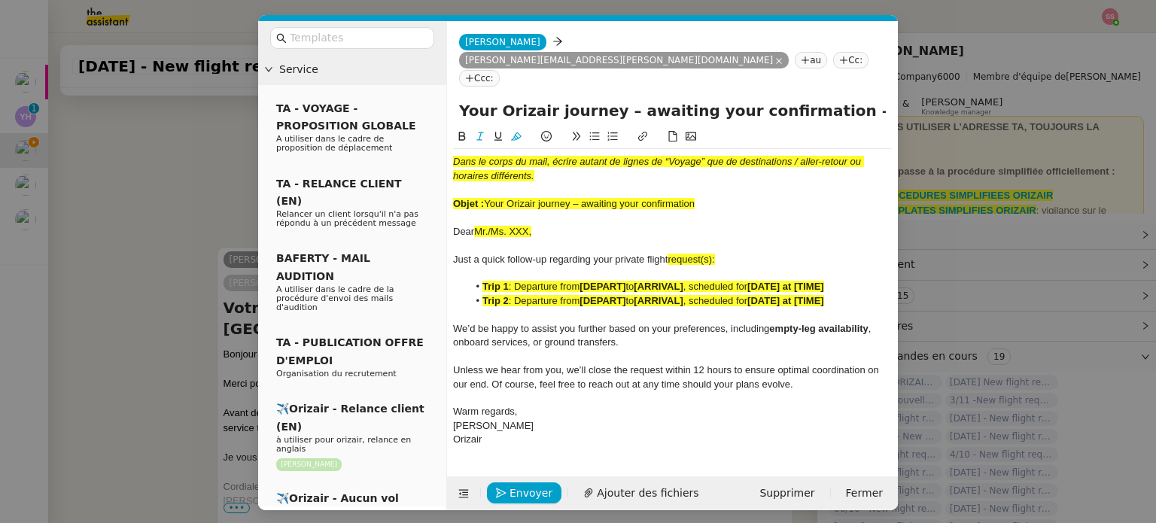
click at [553, 155] on div "Dans le corps du mail, écrire autant de lignes de “Voyage” que de destinations …" at bounding box center [672, 169] width 439 height 28
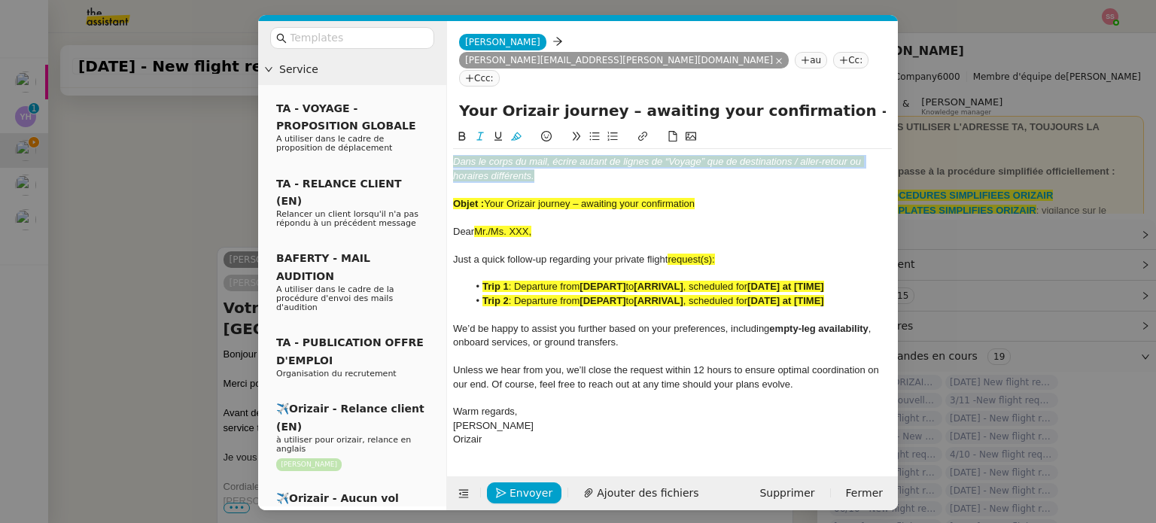
drag, startPoint x: 541, startPoint y: 140, endPoint x: 442, endPoint y: 114, distance: 101.8
click at [442, 114] on nz-layout "Service TA - VOYAGE - PROPOSITION GLOBALE A utiliser dans le cadre de propositi…" at bounding box center [578, 265] width 640 height 489
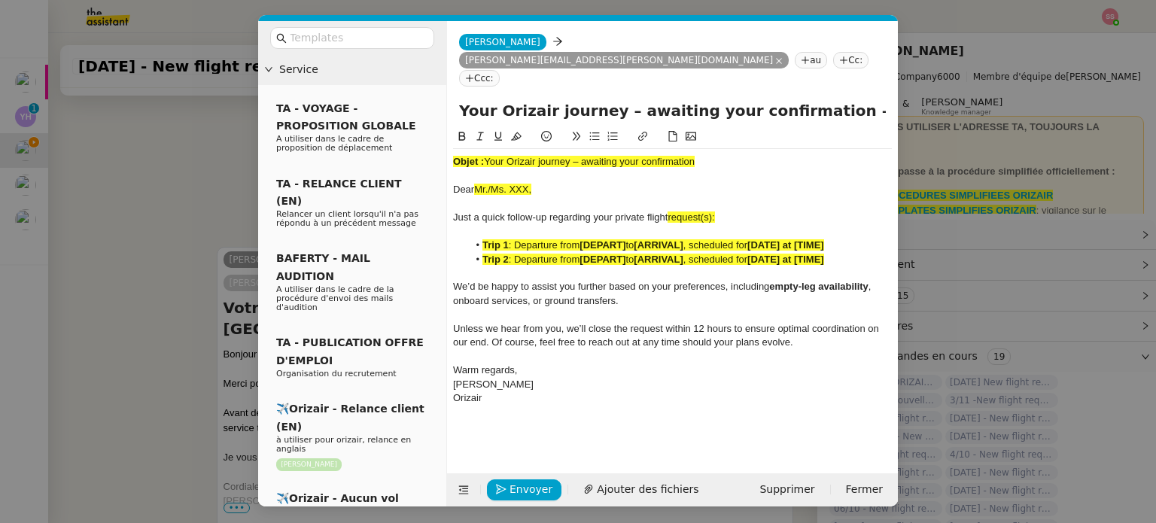
click at [588, 156] on span "Your Orizair journey – awaiting your confirmation" at bounding box center [589, 161] width 211 height 11
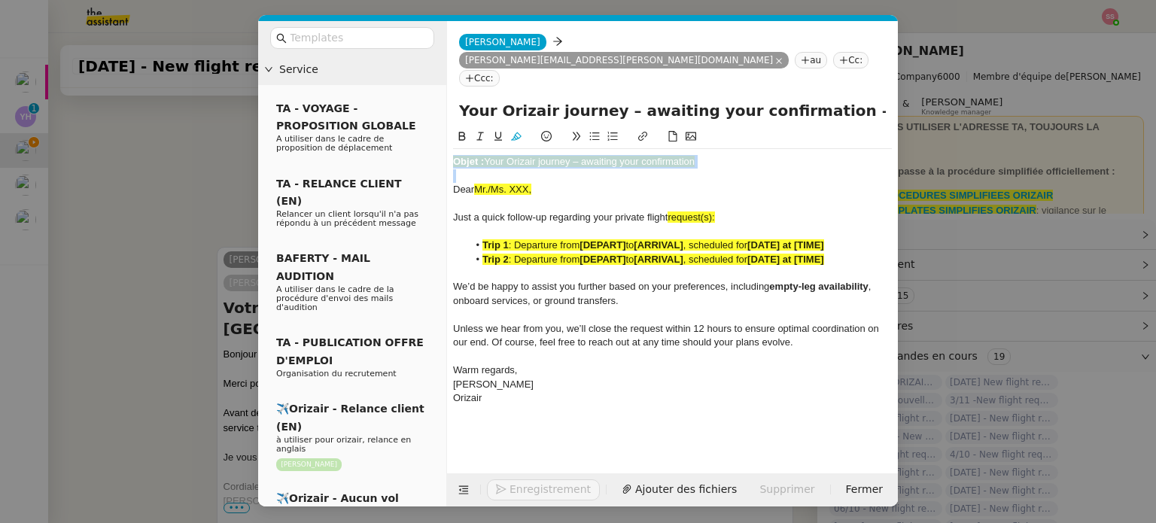
click at [588, 156] on span "Your Orizair journey – awaiting your confirmation" at bounding box center [589, 161] width 211 height 11
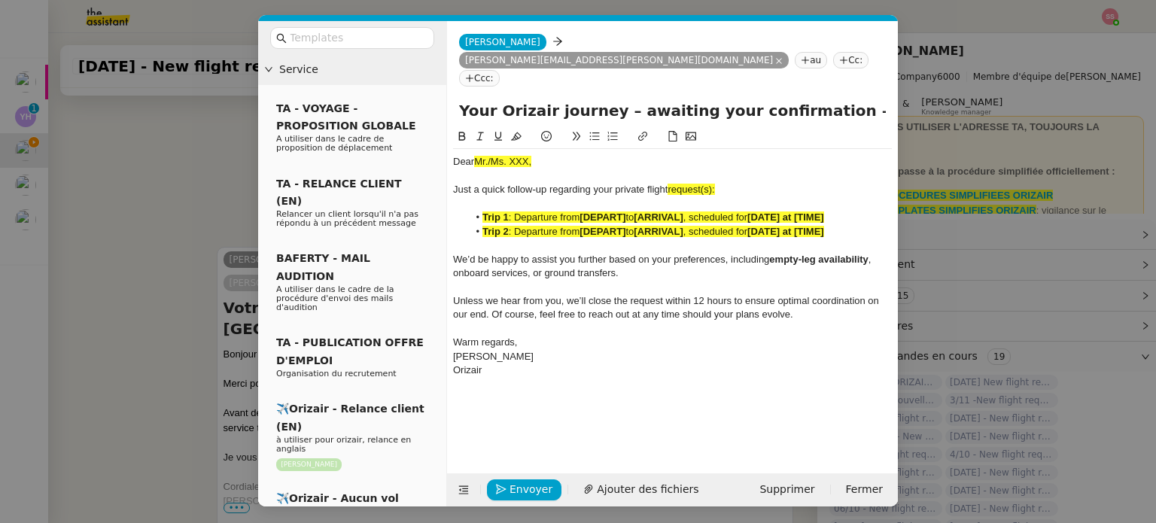
click at [180, 212] on nz-modal-container "Service TA - VOYAGE - PROPOSITION GLOBALE A utiliser dans le cadre de propositi…" at bounding box center [578, 261] width 1156 height 523
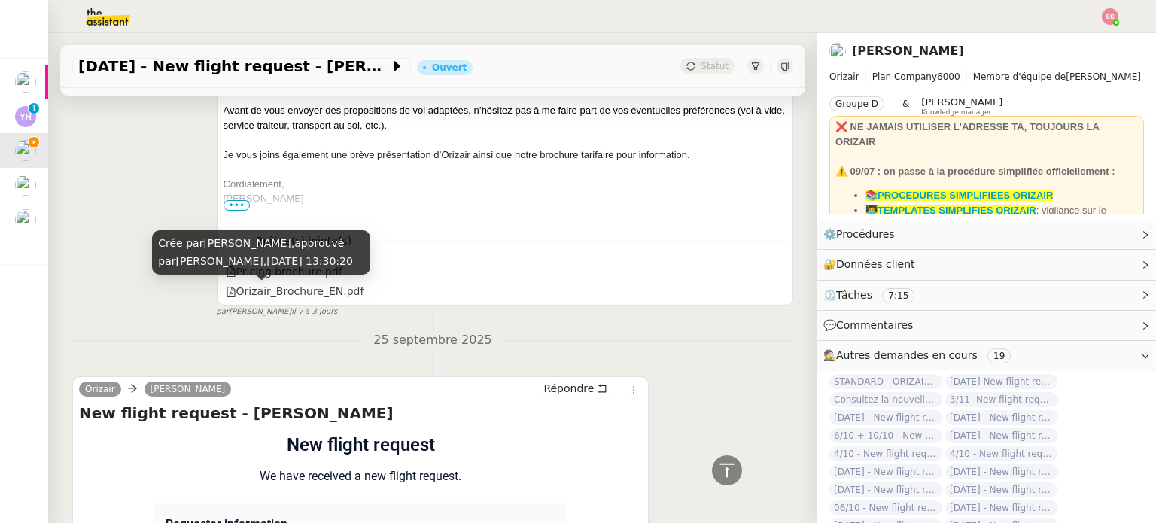
scroll to position [1095, 0]
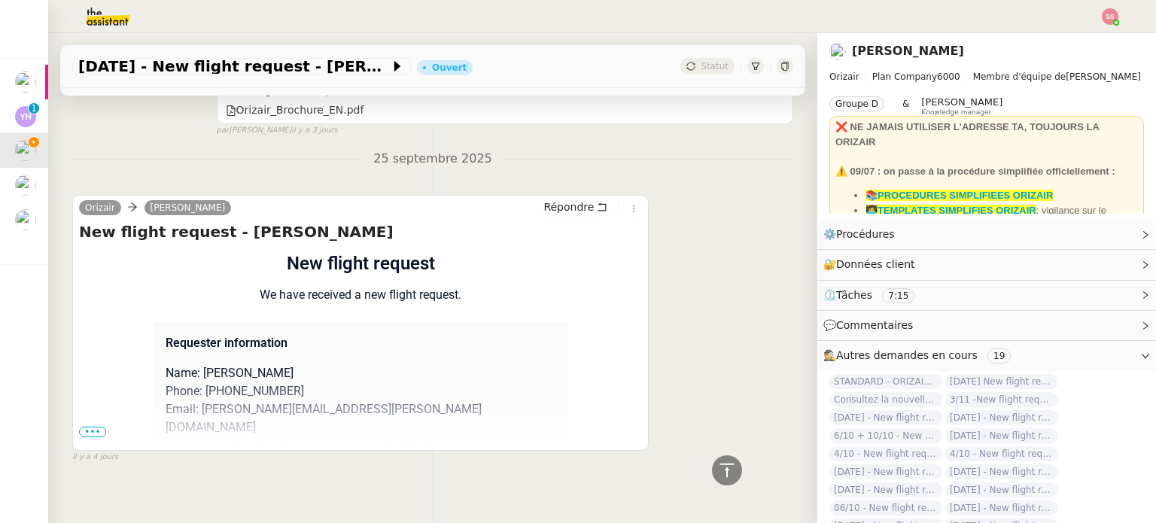
click at [81, 418] on div "Flight request created by Pauline Bernier New flight request We have received a…" at bounding box center [360, 526] width 563 height 552
click at [89, 427] on span "•••" at bounding box center [92, 432] width 27 height 11
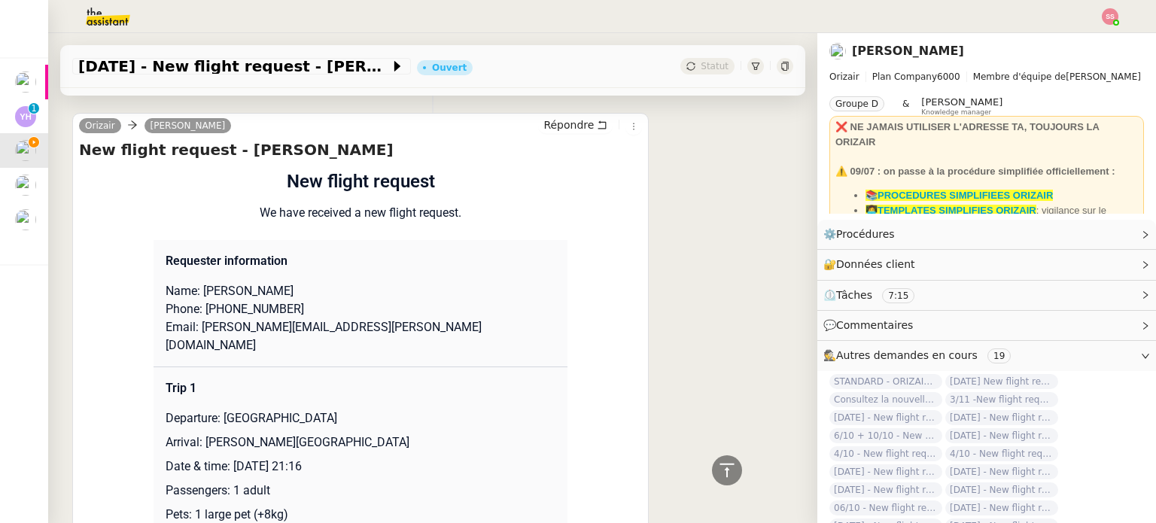
scroll to position [1321, 0]
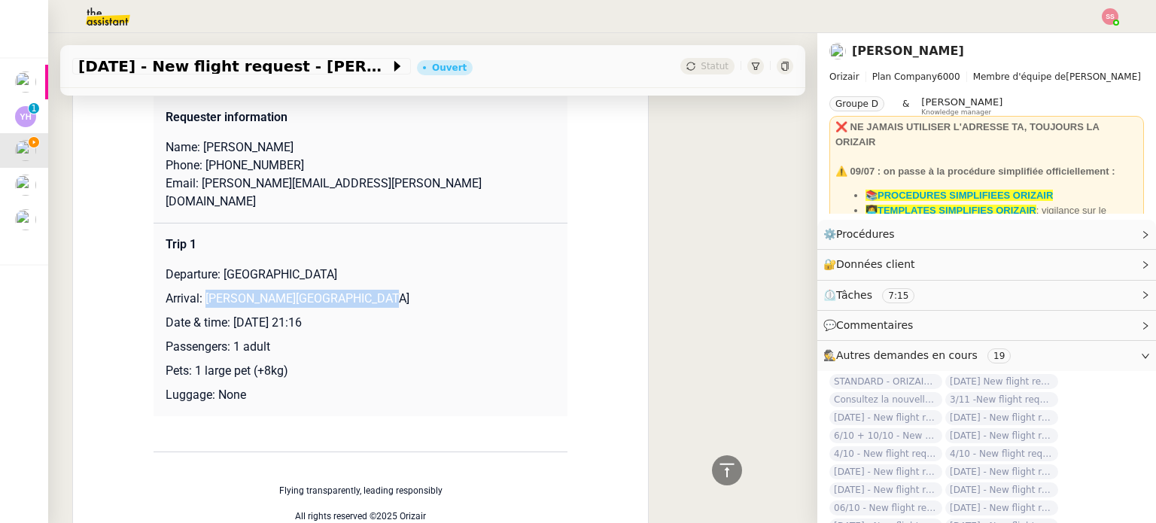
drag, startPoint x: 199, startPoint y: 260, endPoint x: 364, endPoint y: 257, distance: 165.6
click at [336, 290] on p "Arrival: [GEOGRAPHIC_DATA]" at bounding box center [361, 299] width 390 height 18
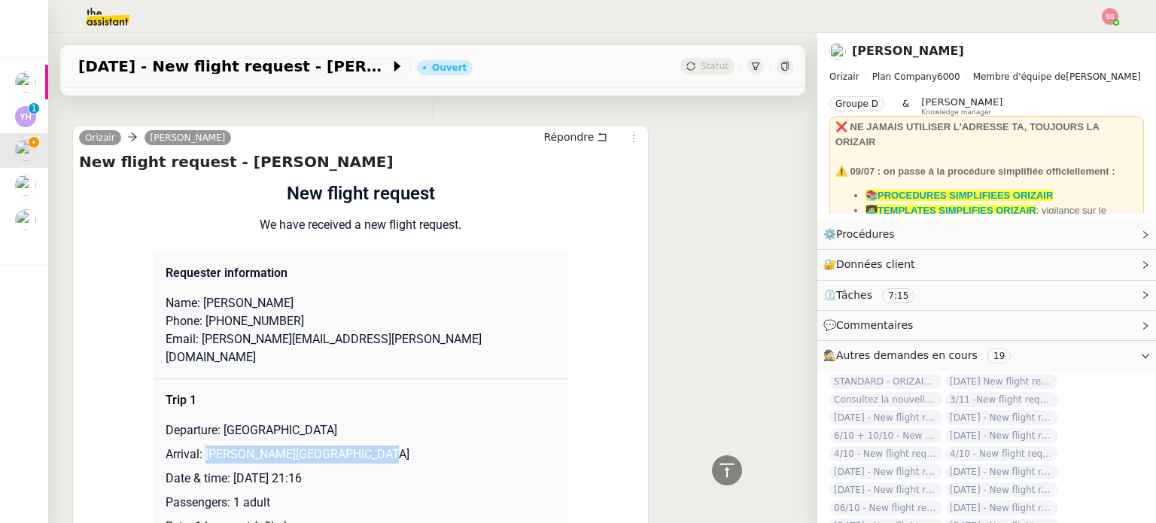
scroll to position [1245, 0]
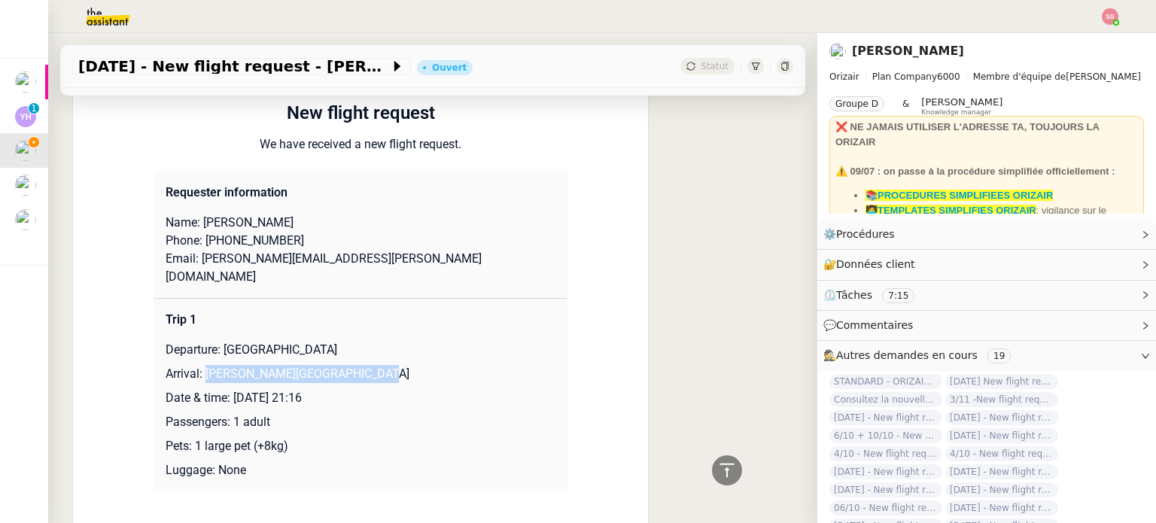
click at [305, 323] on td "Trip 1 Departure: Chandigarh International Airport Arrival: Paris Beauvais Till…" at bounding box center [360, 394] width 414 height 193
drag, startPoint x: 217, startPoint y: 309, endPoint x: 400, endPoint y: 311, distance: 182.9
click at [400, 341] on p "Departure: [GEOGRAPHIC_DATA]" at bounding box center [361, 350] width 390 height 18
click at [296, 365] on p "Arrival: [GEOGRAPHIC_DATA]" at bounding box center [361, 374] width 390 height 18
drag, startPoint x: 197, startPoint y: 335, endPoint x: 365, endPoint y: 327, distance: 168.0
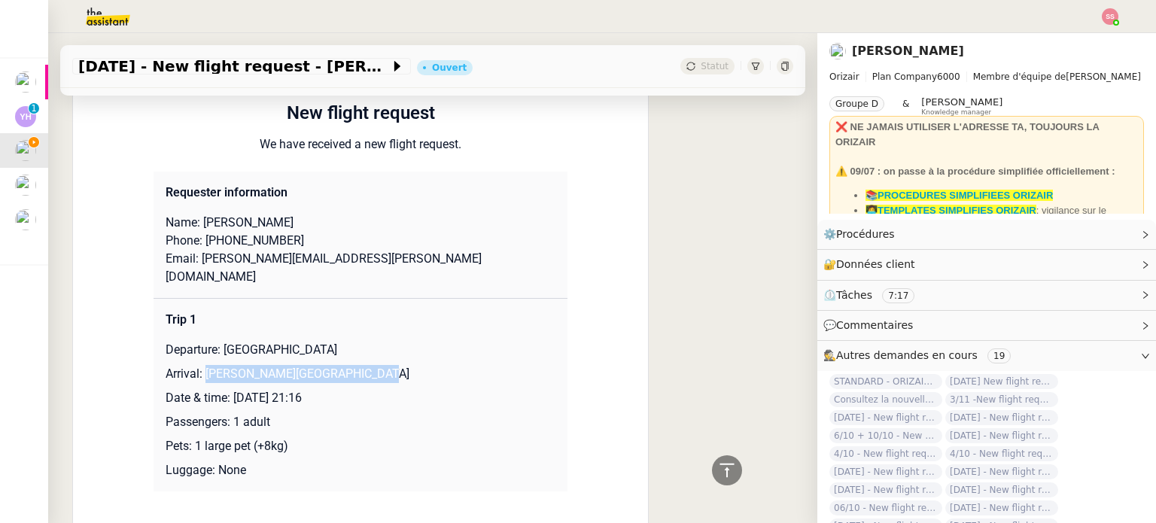
click at [365, 365] on p "Arrival: [GEOGRAPHIC_DATA]" at bounding box center [361, 374] width 390 height 18
click at [339, 389] on p "Date & time: [DATE] 21:16" at bounding box center [361, 398] width 390 height 18
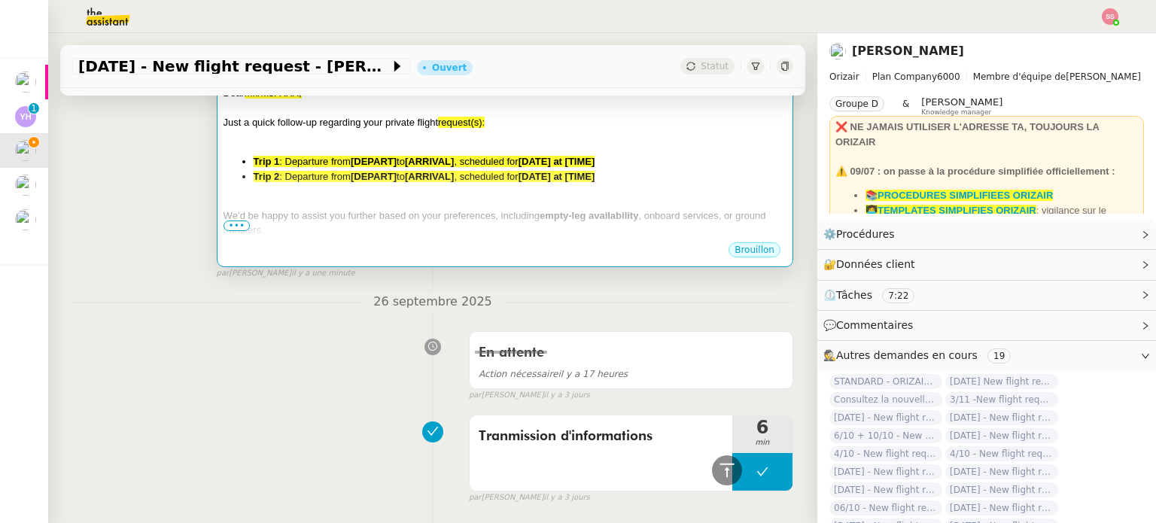
scroll to position [267, 0]
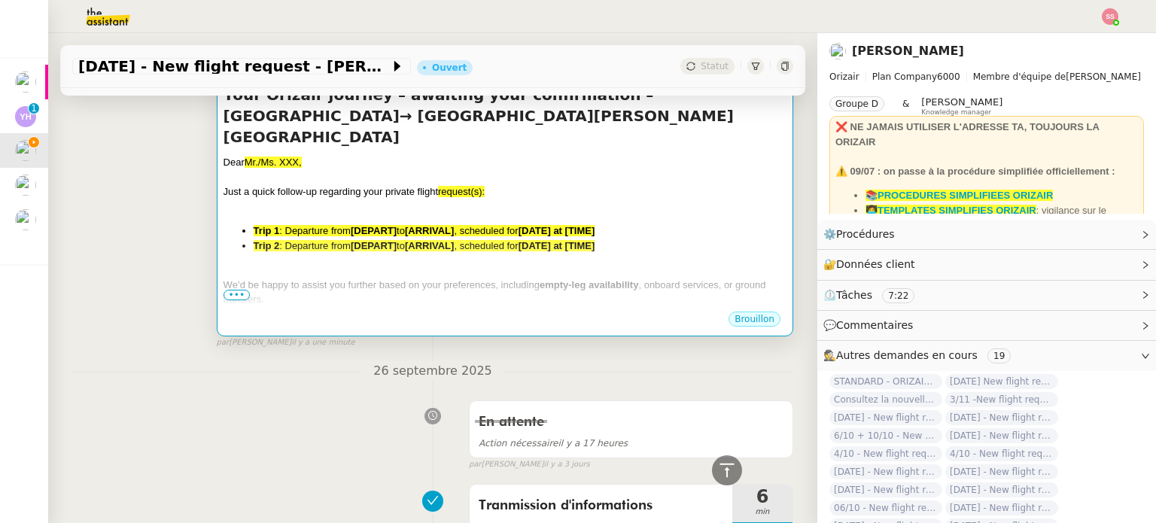
click at [451, 263] on div at bounding box center [504, 270] width 563 height 15
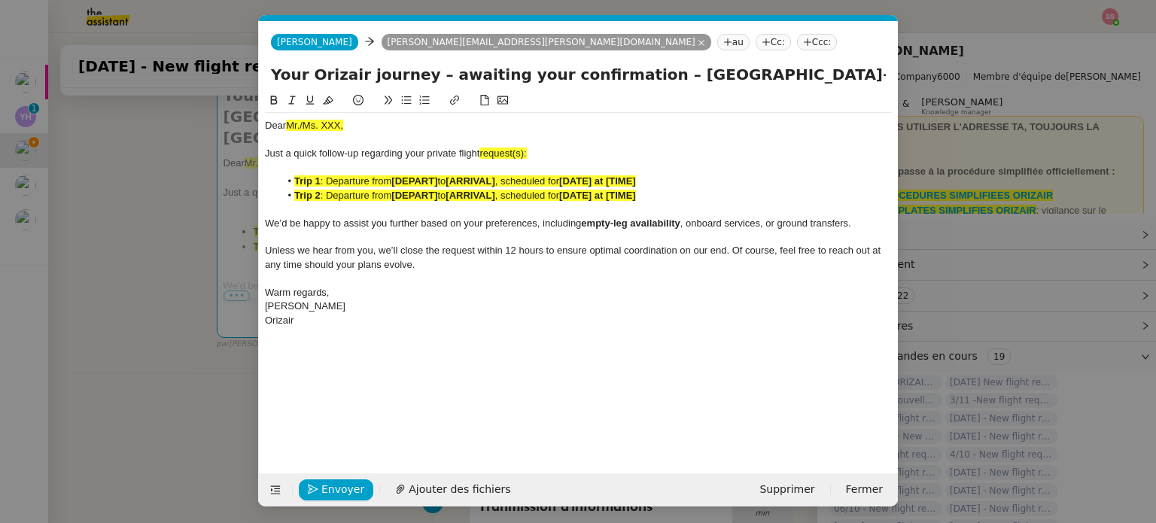
scroll to position [0, 32]
click at [272, 482] on button at bounding box center [275, 489] width 21 height 21
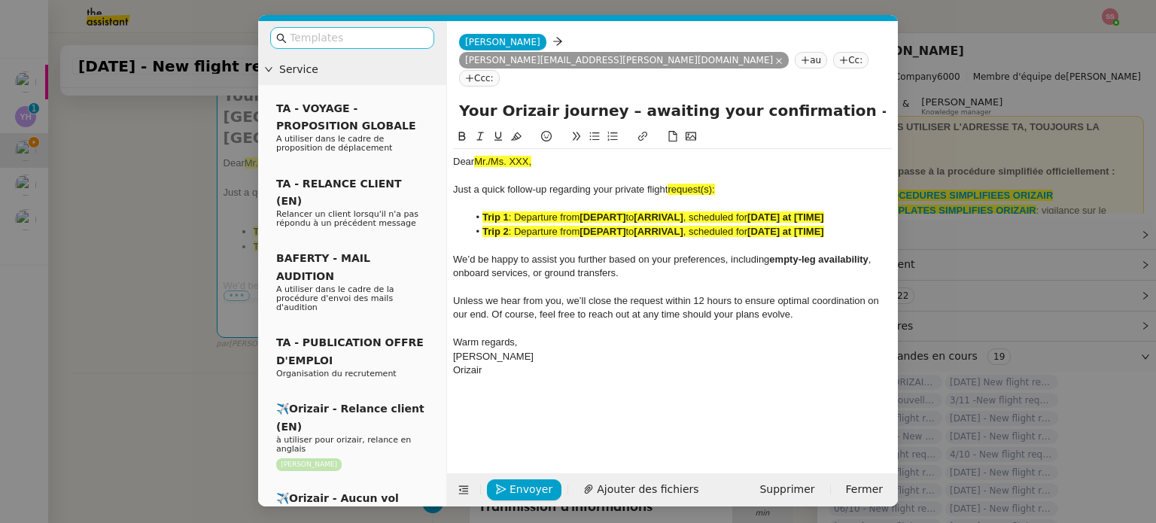
click at [315, 32] on input "text" at bounding box center [357, 37] width 135 height 17
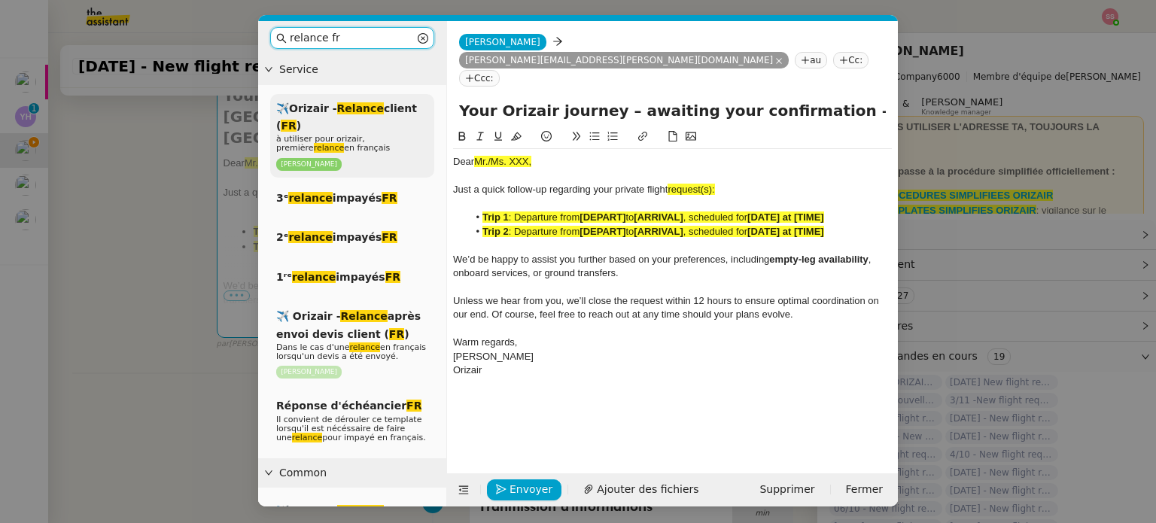
type input "relance fr"
click at [390, 134] on span "à utiliser pour orizair, première relance en français" at bounding box center [333, 143] width 114 height 19
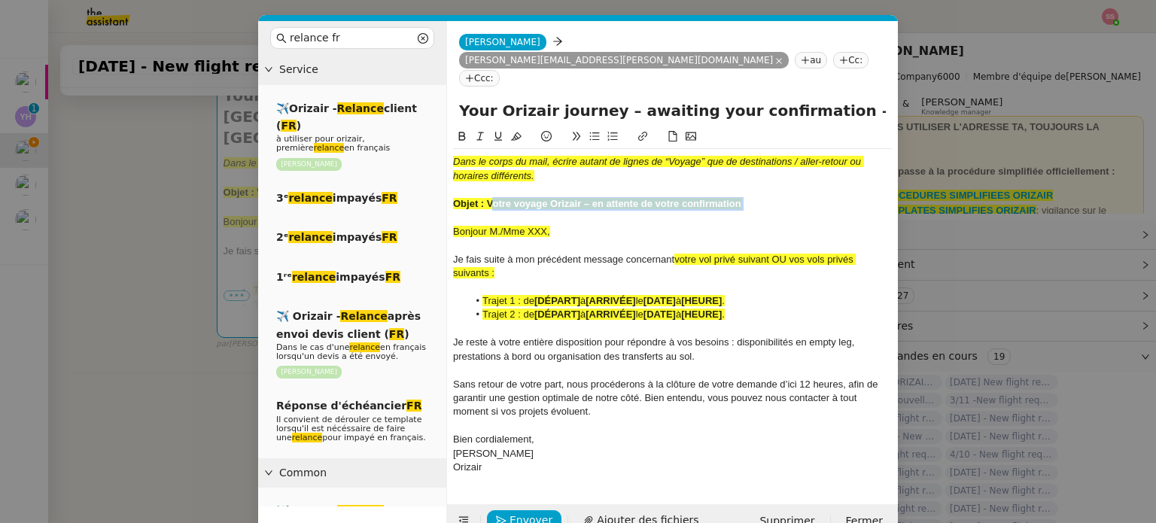
drag, startPoint x: 490, startPoint y: 167, endPoint x: 713, endPoint y: 180, distance: 223.8
click at [713, 180] on div "Dans le corps du mail, écrire autant de lignes de “Voyage” que de destinations …" at bounding box center [672, 314] width 439 height 331
click at [714, 211] on div "﻿" at bounding box center [672, 218] width 439 height 14
drag, startPoint x: 740, startPoint y: 170, endPoint x: 487, endPoint y: 168, distance: 252.8
click at [487, 197] on div "Objet : Votre voyage Orizair – en attente de votre confirmation" at bounding box center [672, 204] width 439 height 14
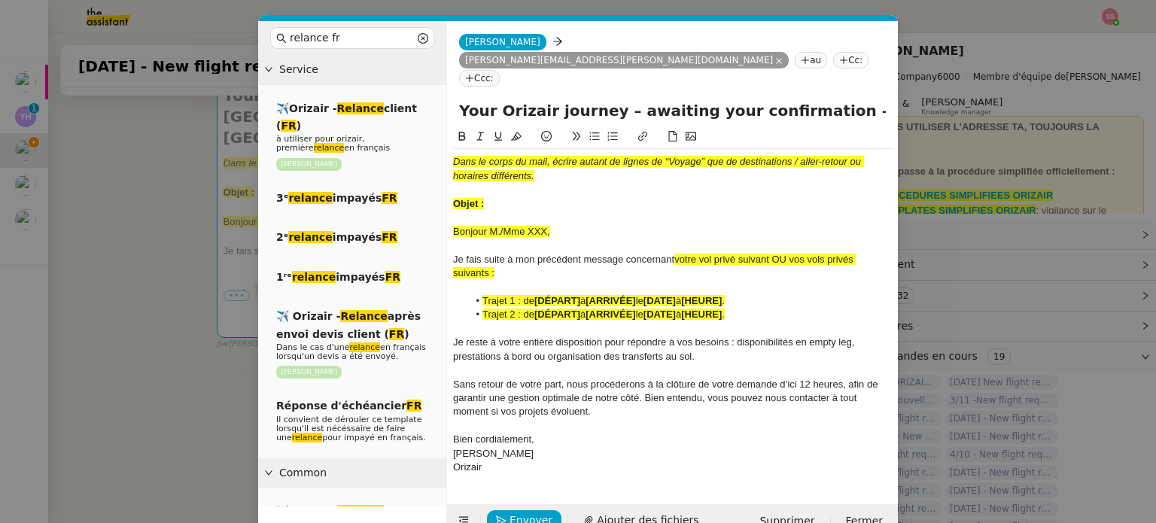
drag, startPoint x: 805, startPoint y: 78, endPoint x: 454, endPoint y: 74, distance: 350.7
click at [454, 99] on div "Your Orizair journey – awaiting your confirmation – Chandigarh International Ai…" at bounding box center [672, 113] width 451 height 29
paste input "Votre voyage Orizair – en attente de votre"
type input "Votre voyage Orizair – en attente de votre confirmation – Chandigarh Internatio…"
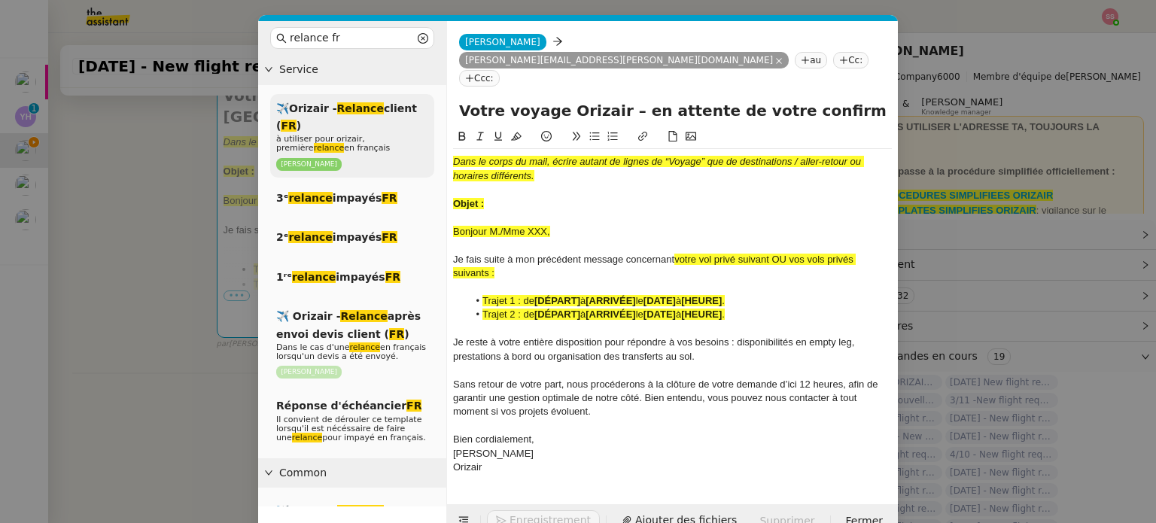
drag, startPoint x: 485, startPoint y: 157, endPoint x: 421, endPoint y: 103, distance: 83.3
click at [420, 103] on nz-layout "relance fr Service ✈️Orizair - Relance client ( FR ) à utiliser pour orizair, p…" at bounding box center [578, 279] width 640 height 516
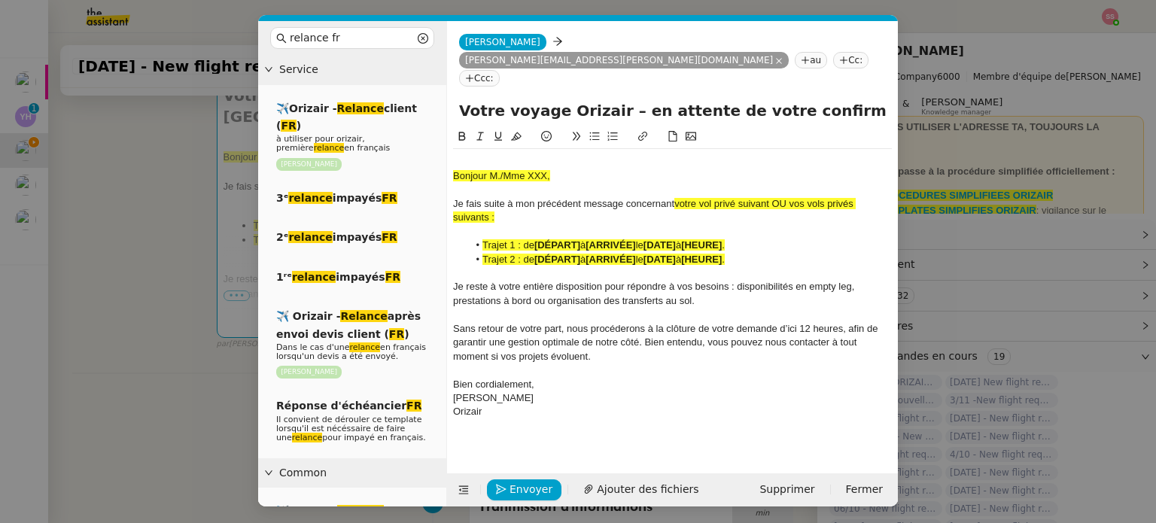
click at [500, 155] on div at bounding box center [672, 162] width 439 height 14
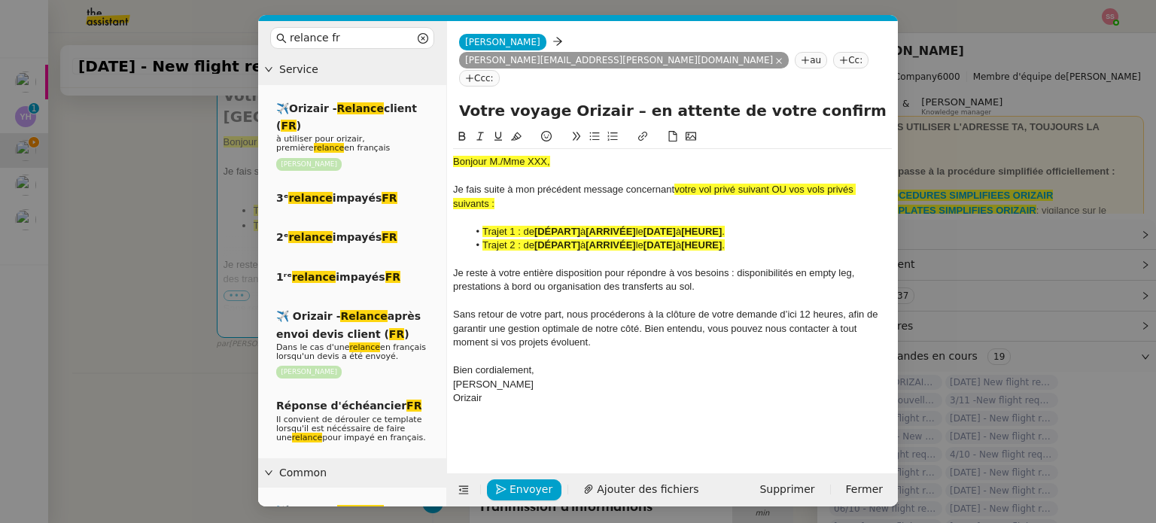
click at [186, 240] on nz-modal-container "relance fr Service ✈️Orizair - Relance client ( FR ) à utiliser pour orizair, p…" at bounding box center [578, 261] width 1156 height 523
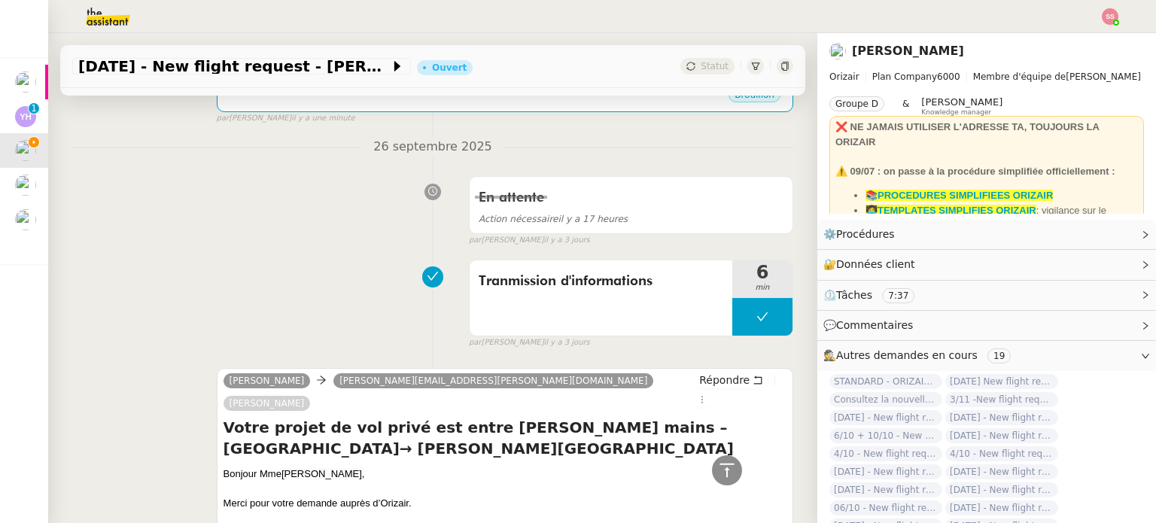
scroll to position [266, 0]
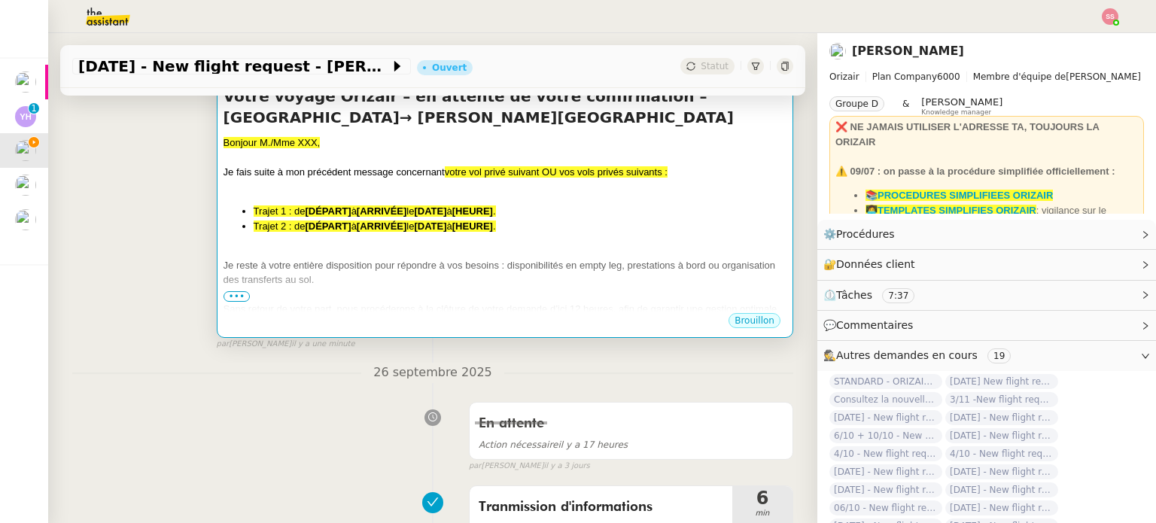
click at [641, 261] on span "Je reste à votre entière disposition pour répondre à vos besoins : disponibilit…" at bounding box center [499, 273] width 552 height 26
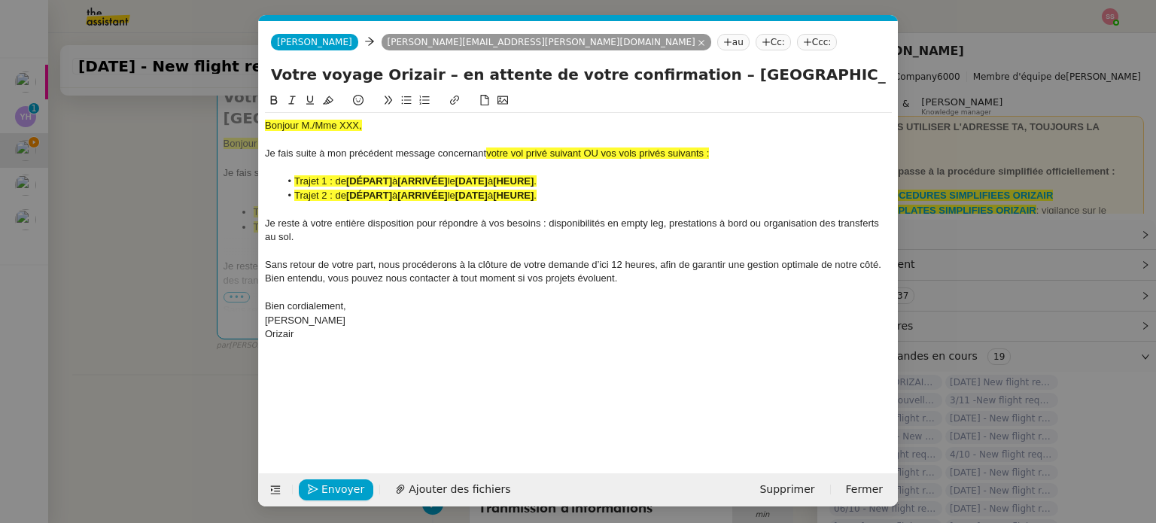
scroll to position [0, 74]
drag, startPoint x: 587, startPoint y: 156, endPoint x: 737, endPoint y: 153, distance: 150.5
click at [737, 153] on div "Je fais suite à mon précédent message concernant votre vol privé suivant OU vos…" at bounding box center [578, 154] width 627 height 14
drag, startPoint x: 595, startPoint y: 158, endPoint x: 487, endPoint y: 152, distance: 108.5
click at [487, 152] on div "Je fais suite à mon précédent message concernant votre vol privé suivant :" at bounding box center [578, 154] width 627 height 14
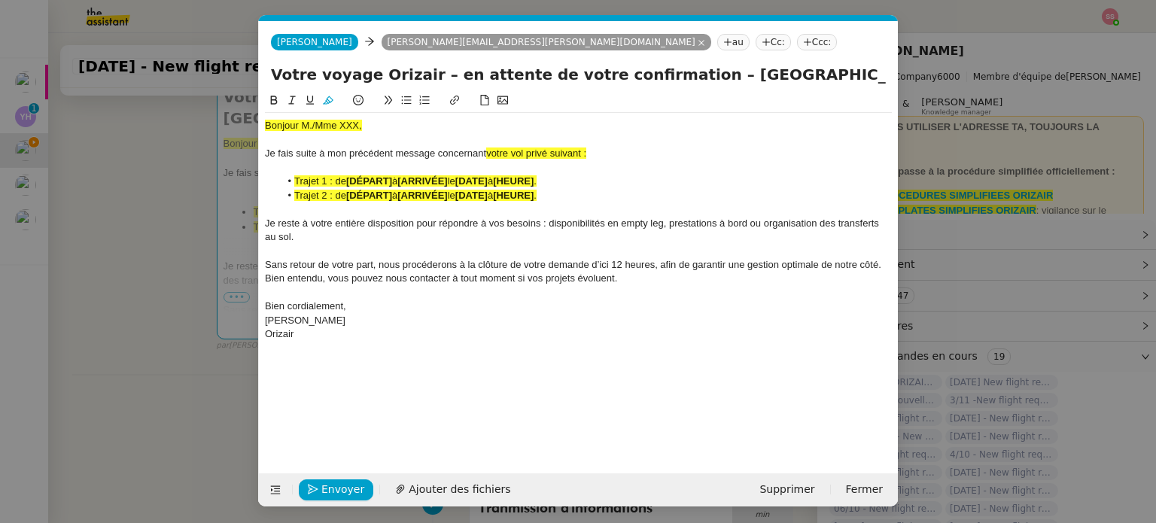
click at [330, 99] on icon at bounding box center [328, 100] width 11 height 11
click at [395, 162] on div at bounding box center [578, 168] width 627 height 14
click at [190, 267] on nz-modal-container "relance fr Service ✈️Orizair - Relance client ( FR ) à utiliser pour orizair, p…" at bounding box center [578, 261] width 1156 height 523
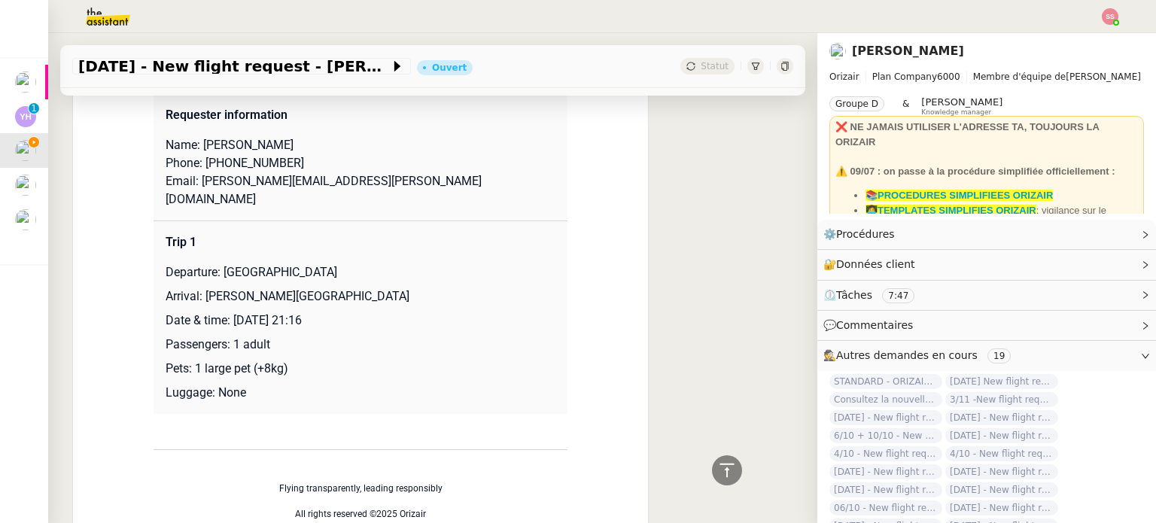
scroll to position [1243, 0]
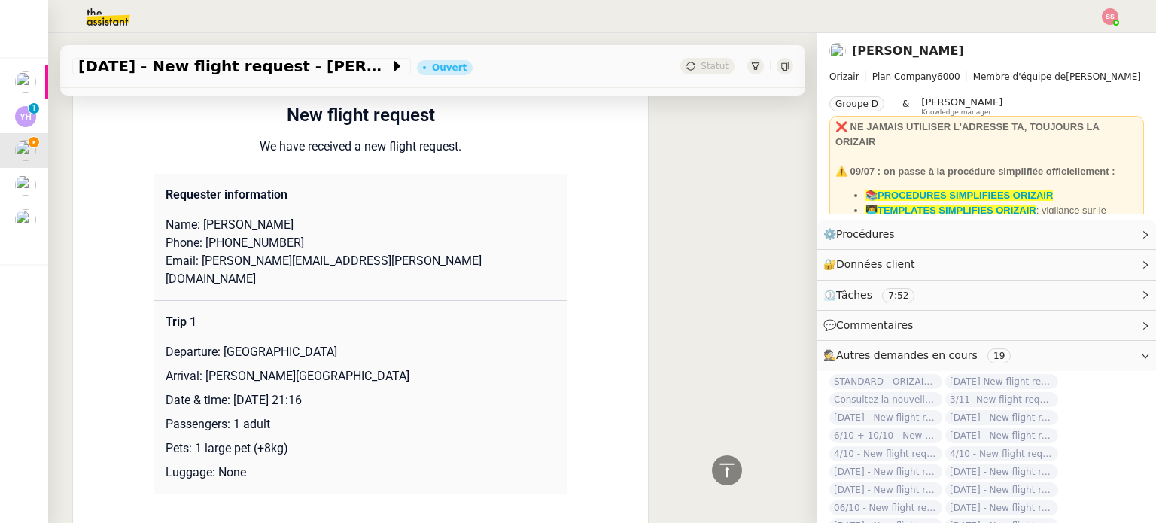
click at [218, 343] on p "Departure: [GEOGRAPHIC_DATA]" at bounding box center [361, 352] width 390 height 18
click at [229, 343] on p "Departure: [GEOGRAPHIC_DATA]" at bounding box center [361, 352] width 390 height 18
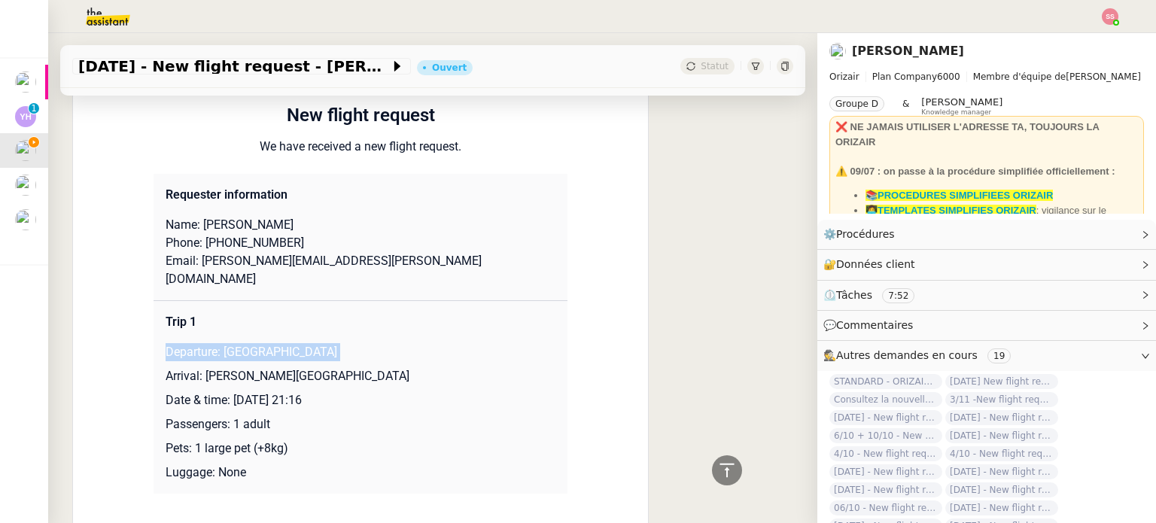
drag, startPoint x: 216, startPoint y: 309, endPoint x: 418, endPoint y: 304, distance: 202.5
click at [418, 343] on p "Departure: [GEOGRAPHIC_DATA]" at bounding box center [361, 352] width 390 height 18
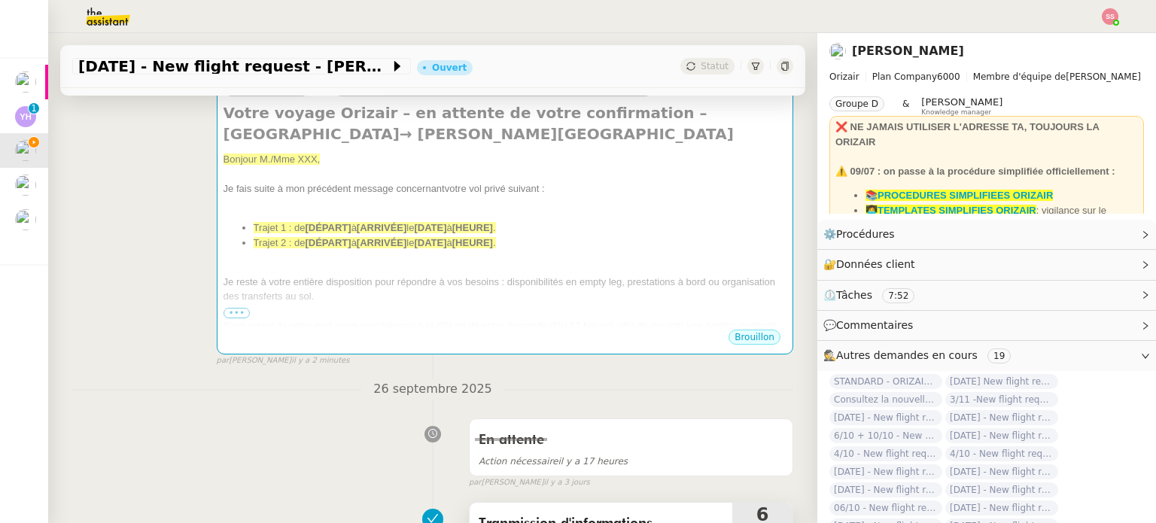
scroll to position [190, 0]
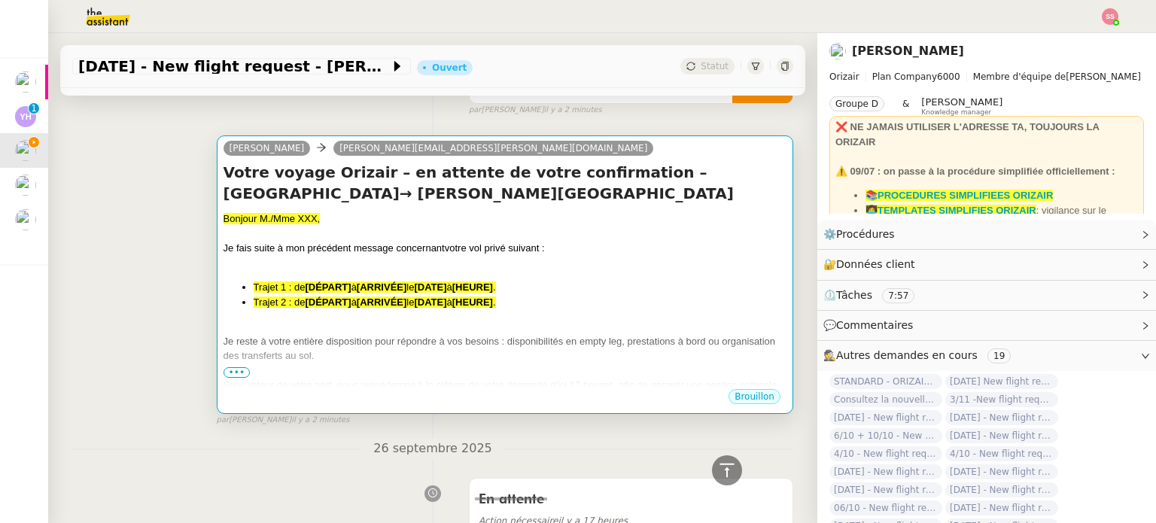
click at [560, 273] on div "Bonjour M./Mme XXX, Je fais suite à mon précédent message concernant votre vol …" at bounding box center [504, 338] width 563 height 254
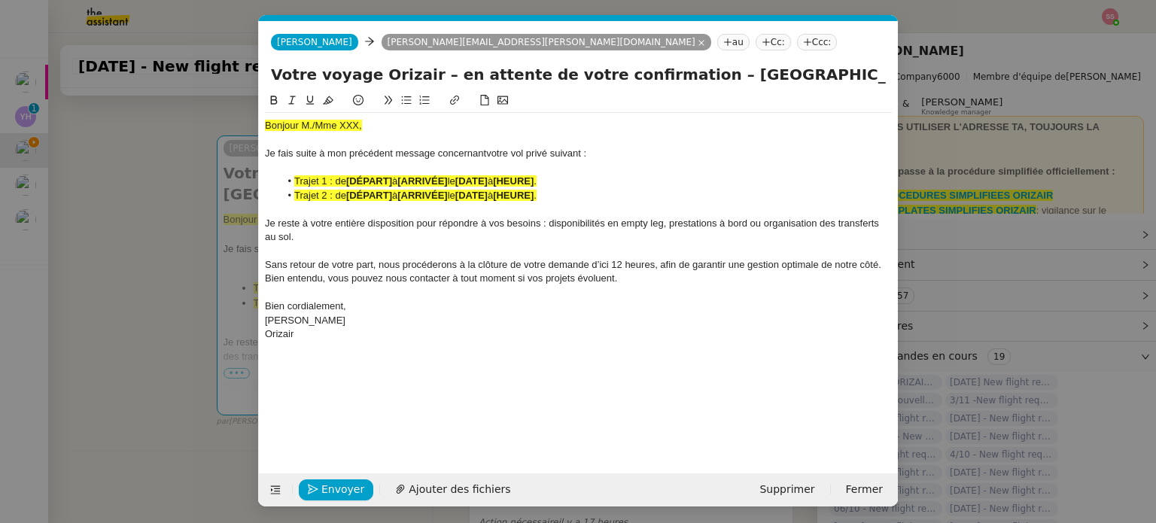
scroll to position [0, 74]
click at [218, 187] on nz-modal-container "relance fr Service ✈️Orizair - Relance client ( FR ) à utiliser pour orizair, p…" at bounding box center [578, 261] width 1156 height 523
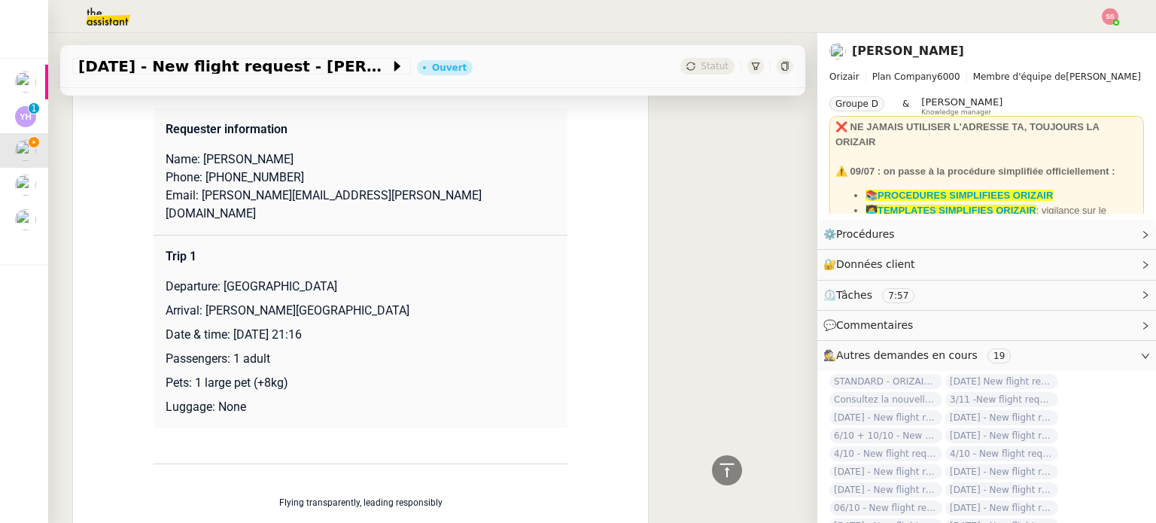
scroll to position [1243, 0]
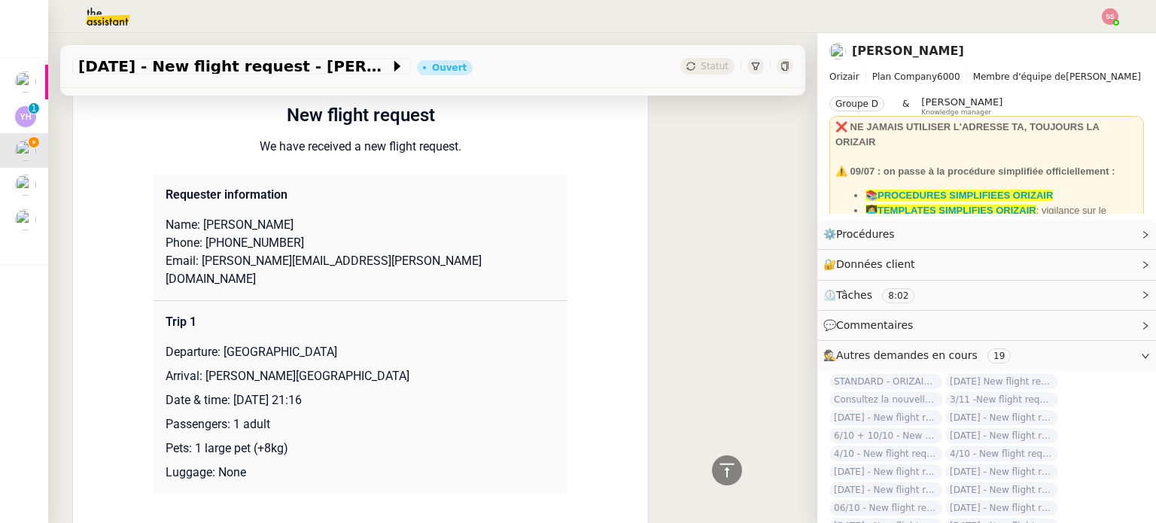
drag, startPoint x: 239, startPoint y: 204, endPoint x: 309, endPoint y: 205, distance: 70.0
click at [309, 216] on p "Name: [PERSON_NAME]" at bounding box center [361, 225] width 390 height 18
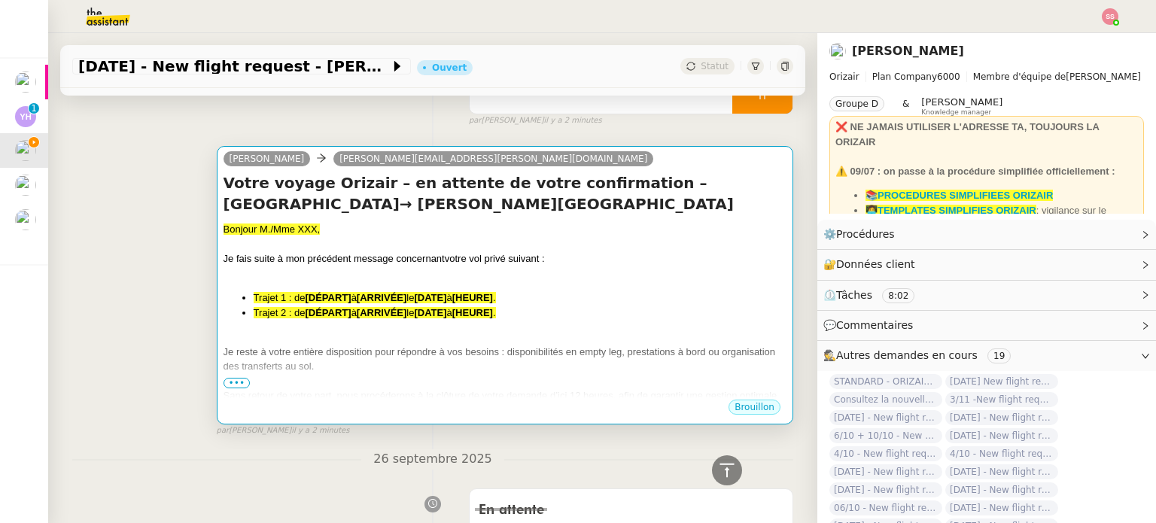
scroll to position [114, 0]
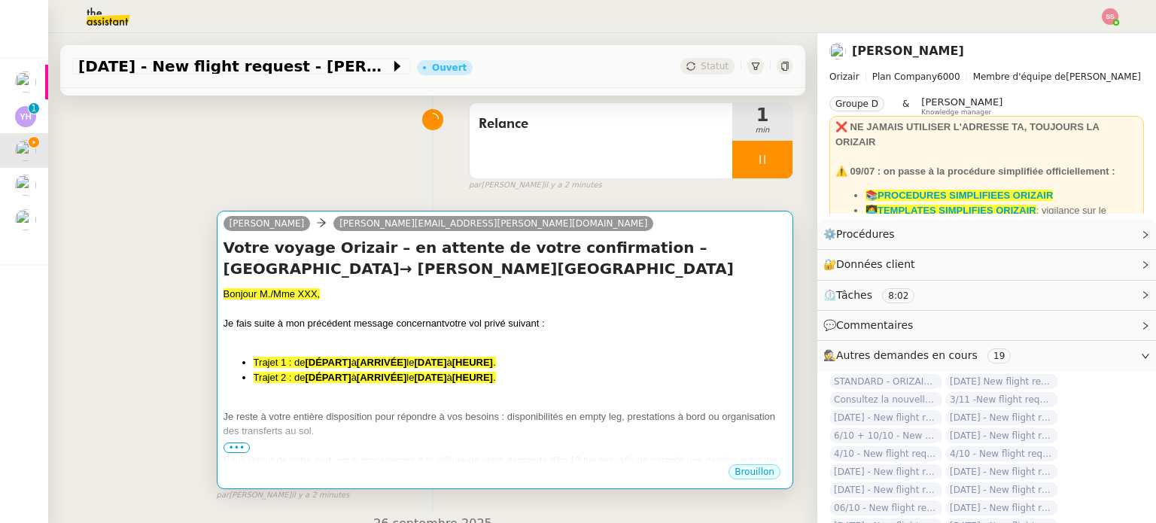
click at [342, 293] on div "Bonjour M./Mme XXX," at bounding box center [504, 294] width 563 height 15
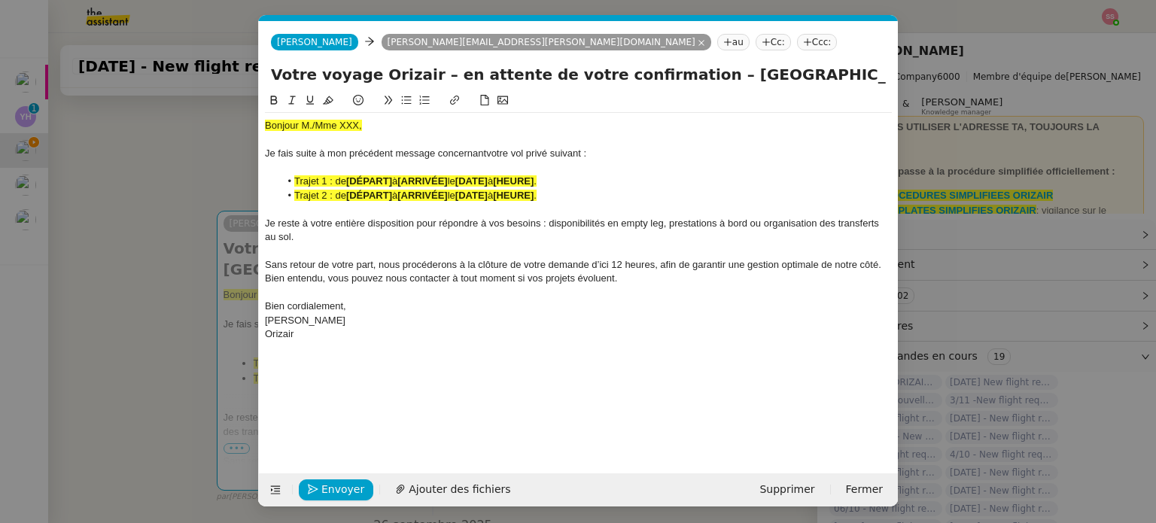
scroll to position [0, 74]
drag, startPoint x: 361, startPoint y: 134, endPoint x: 273, endPoint y: 132, distance: 88.1
click at [273, 132] on div "Bonjour M./Mme XXX, Je fais suite à mon précédent message concernant votre vol …" at bounding box center [578, 230] width 627 height 234
click at [360, 126] on span "Bonjour M./Mme XXX," at bounding box center [313, 125] width 97 height 11
drag, startPoint x: 373, startPoint y: 126, endPoint x: 247, endPoint y: 126, distance: 126.4
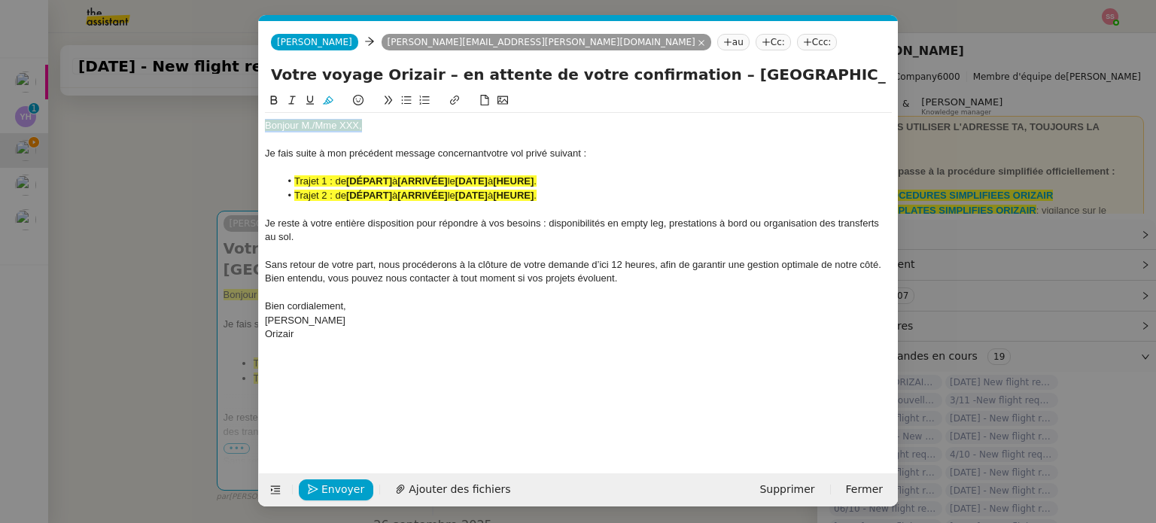
click at [245, 126] on nz-modal-container "relance fr Service ✈️Orizair - Relance client ( FR ) à utiliser pour orizair, p…" at bounding box center [578, 261] width 1156 height 523
click at [326, 105] on icon at bounding box center [328, 100] width 11 height 11
click at [367, 111] on div at bounding box center [578, 102] width 627 height 21
drag, startPoint x: 385, startPoint y: 126, endPoint x: 313, endPoint y: 125, distance: 72.3
click at [313, 125] on div "Bonjour M./Mme XXX," at bounding box center [578, 126] width 627 height 14
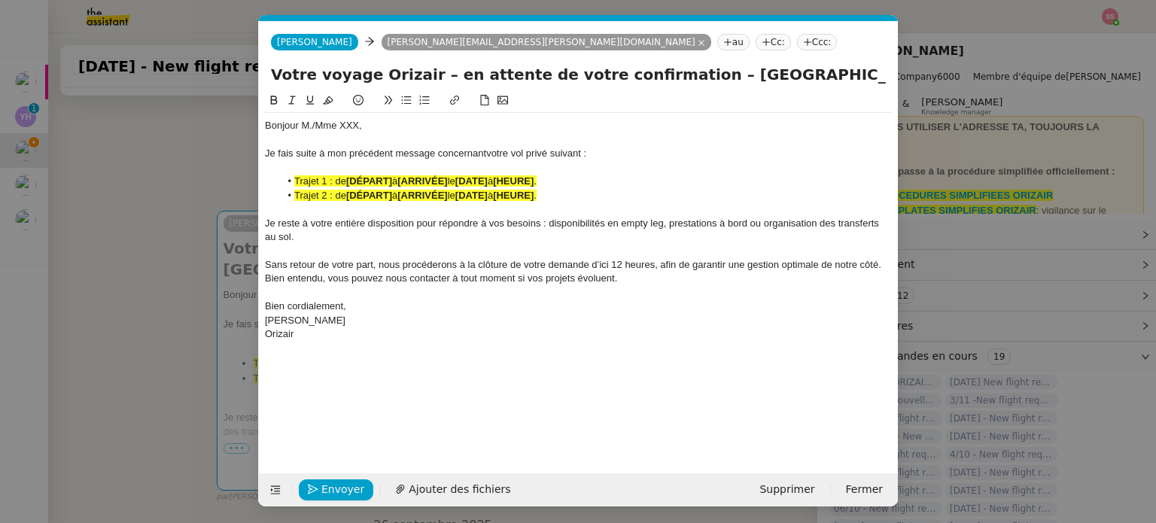
scroll to position [0, 0]
click at [177, 287] on nz-modal-container "relance fr Service ✈️Orizair - Relance client ( FR ) à utiliser pour orizair, p…" at bounding box center [578, 261] width 1156 height 523
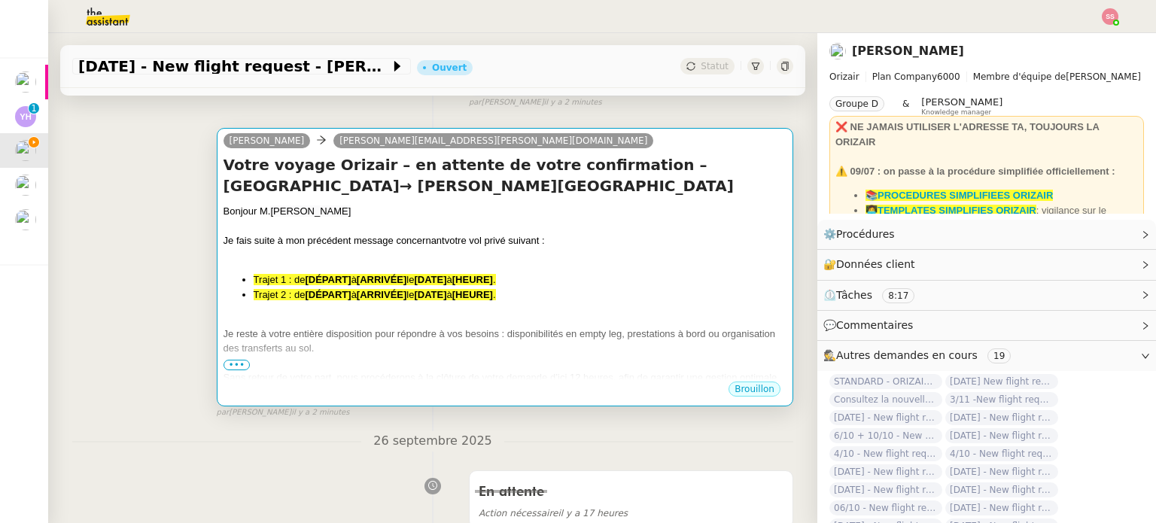
scroll to position [265, 0]
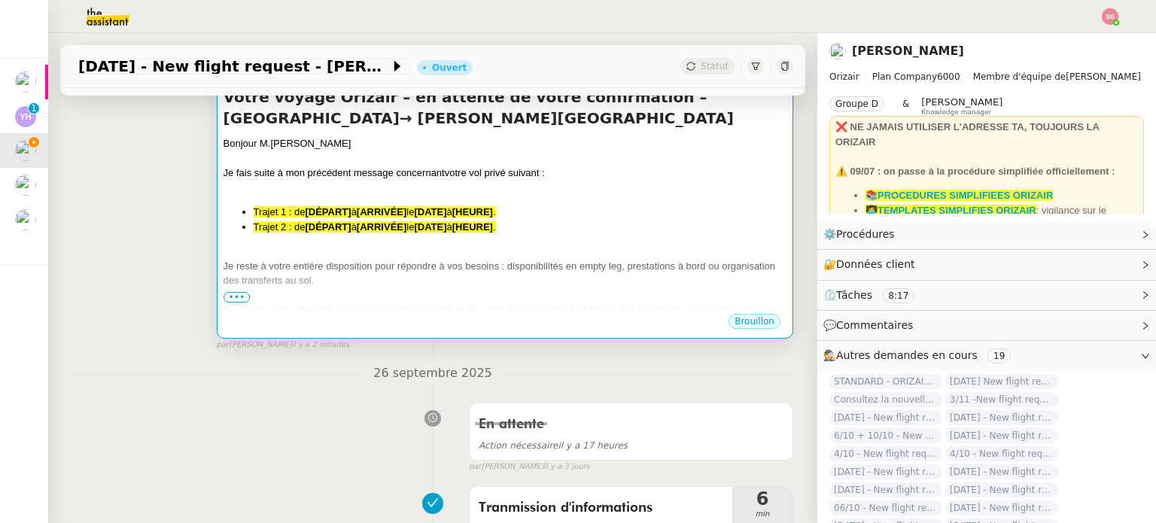
click at [401, 246] on div at bounding box center [504, 251] width 563 height 15
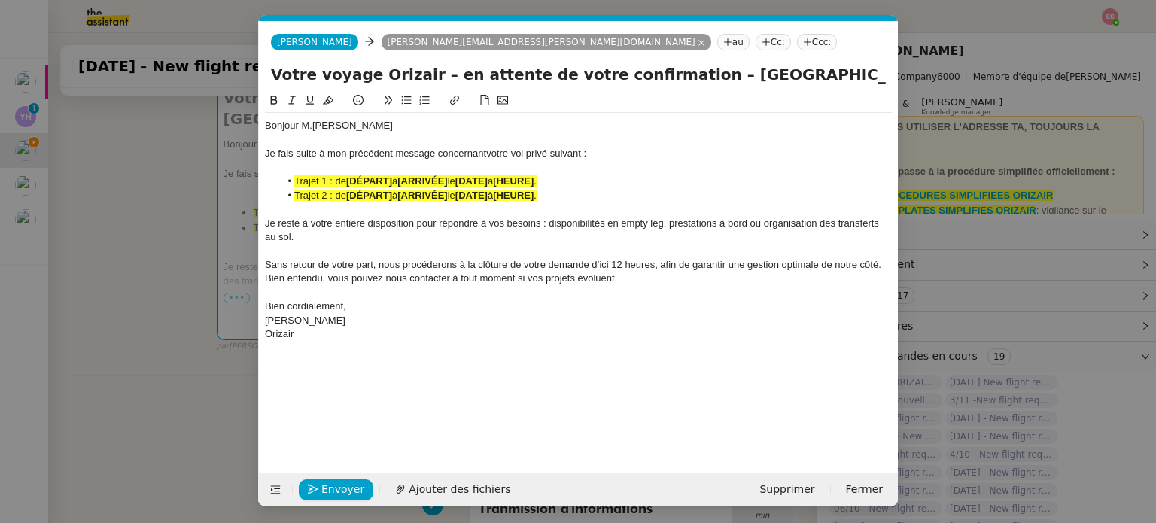
scroll to position [0, 74]
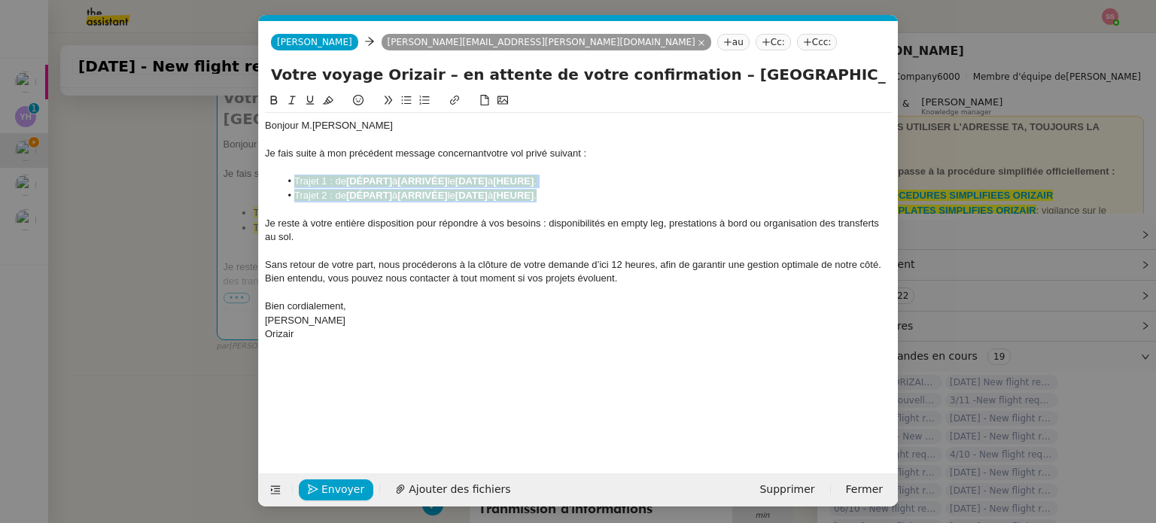
drag, startPoint x: 564, startPoint y: 191, endPoint x: 292, endPoint y: 181, distance: 272.6
click at [292, 181] on ul "Trajet 1 : de [DÉPART] à [ARRIVÉE] le [DATE] à [HEURE] . Trajet 2 : de [DÉPART]…" at bounding box center [578, 189] width 627 height 28
click at [332, 102] on icon at bounding box center [328, 100] width 11 height 8
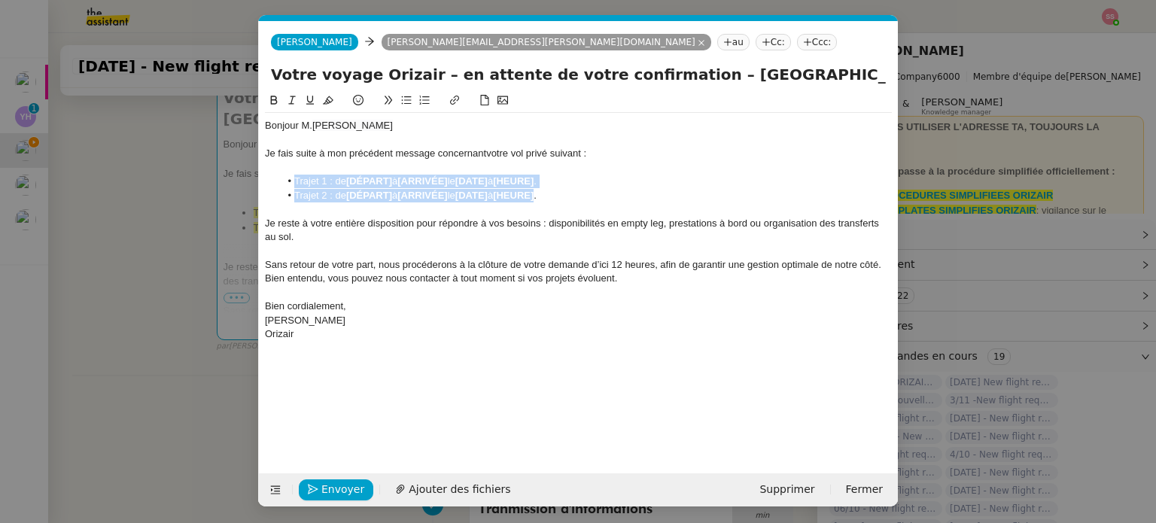
click at [397, 190] on li "Trajet 2 : de [DÉPART] à [ARRIVÉE] le [DATE] à [HEURE] ." at bounding box center [586, 196] width 612 height 14
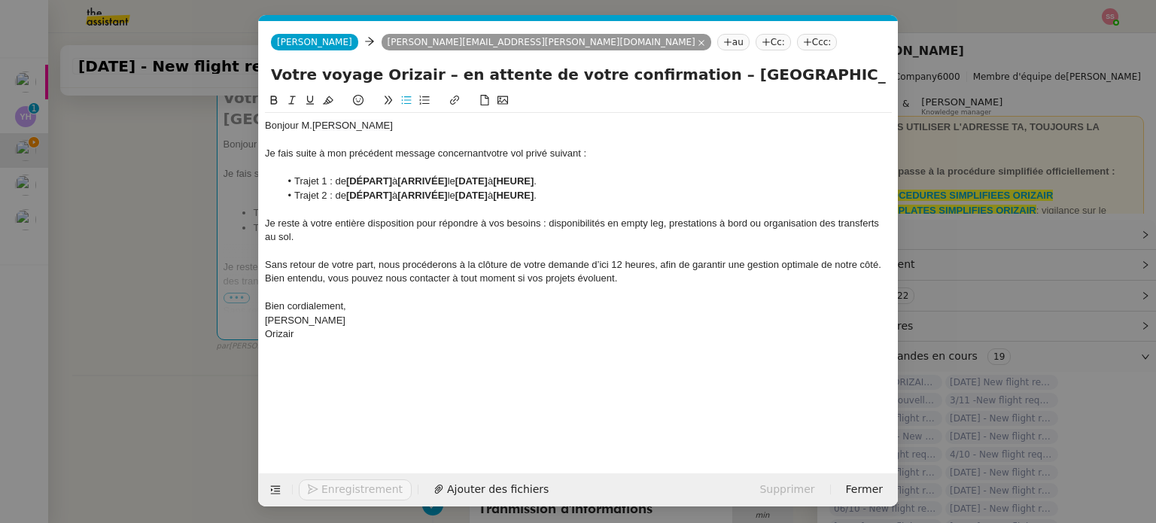
click at [398, 192] on li "Trajet 2 : de [DÉPART] à [ARRIVÉE] le [DATE] à [HEURE] ." at bounding box center [586, 196] width 612 height 14
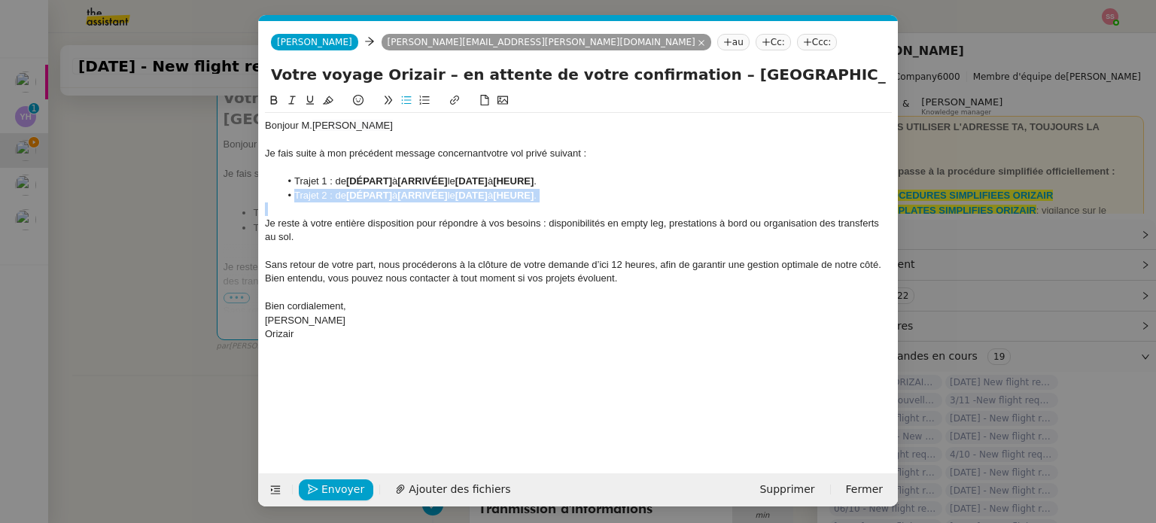
click at [398, 192] on li "Trajet 2 : de [DÉPART] à [ARRIVÉE] le [DATE] à [HEURE] ." at bounding box center [586, 196] width 612 height 14
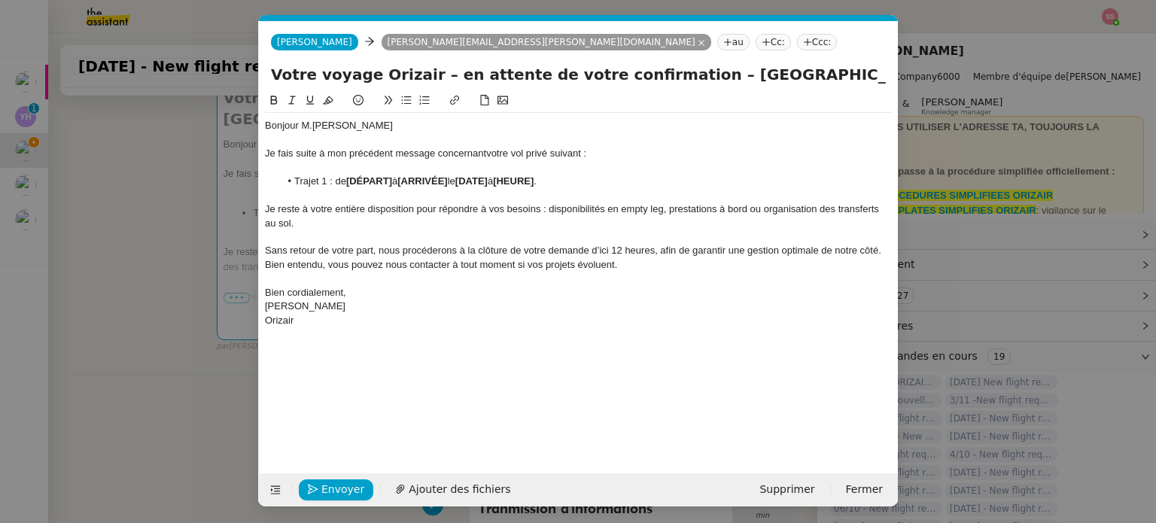
click at [199, 291] on nz-modal-container "relance fr Service ✈️Orizair - Relance client ( FR ) à utiliser pour orizair, p…" at bounding box center [578, 261] width 1156 height 523
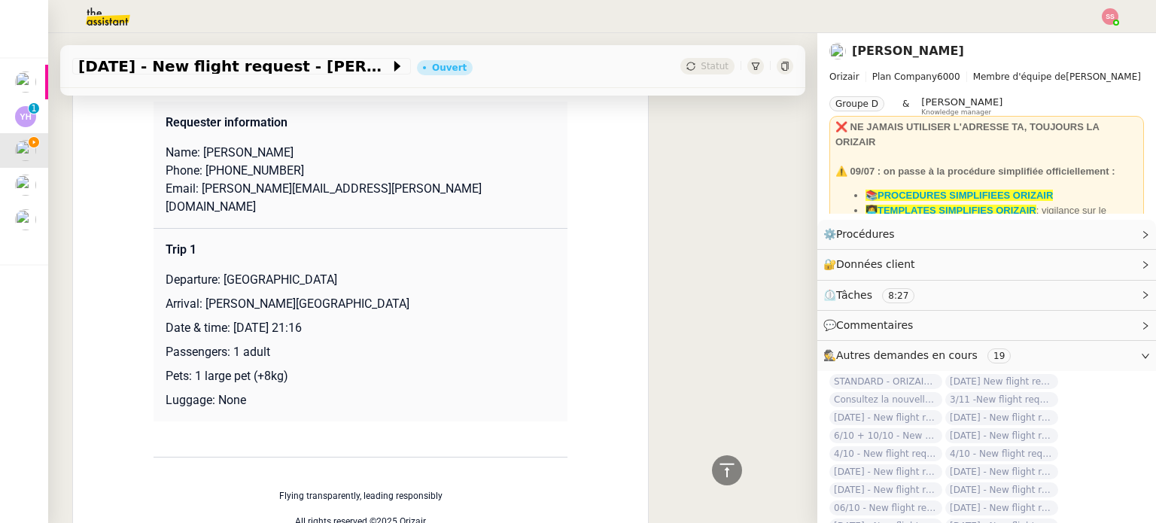
scroll to position [1318, 0]
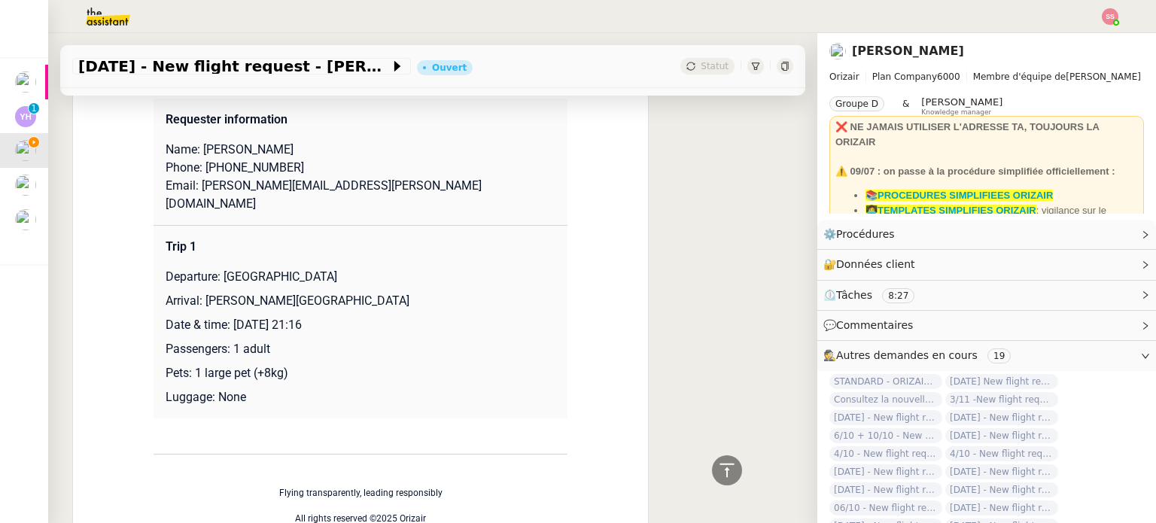
drag, startPoint x: 217, startPoint y: 233, endPoint x: 424, endPoint y: 229, distance: 206.9
click at [424, 268] on p "Departure: [GEOGRAPHIC_DATA]" at bounding box center [361, 277] width 390 height 18
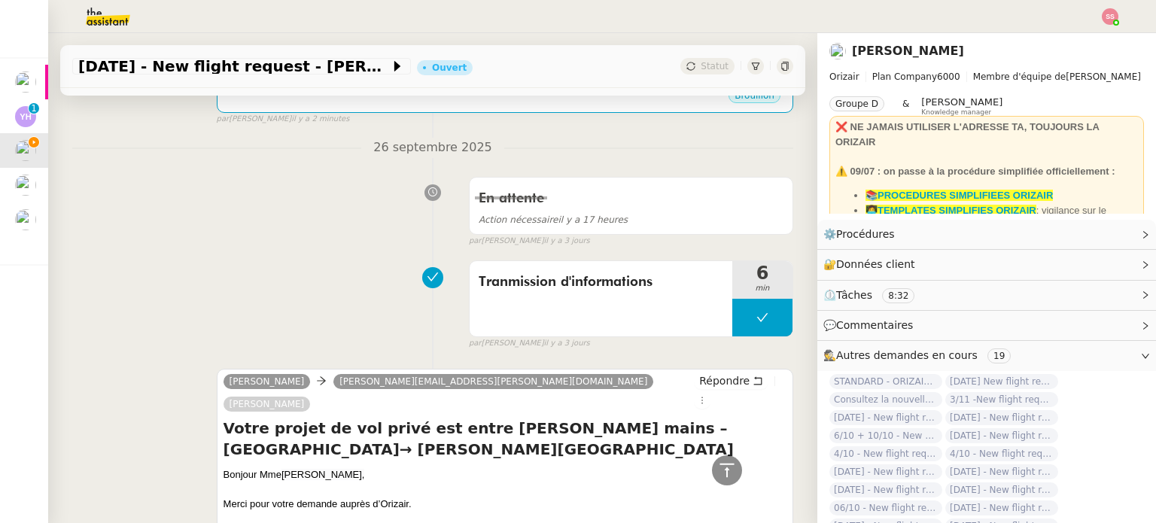
scroll to position [265, 0]
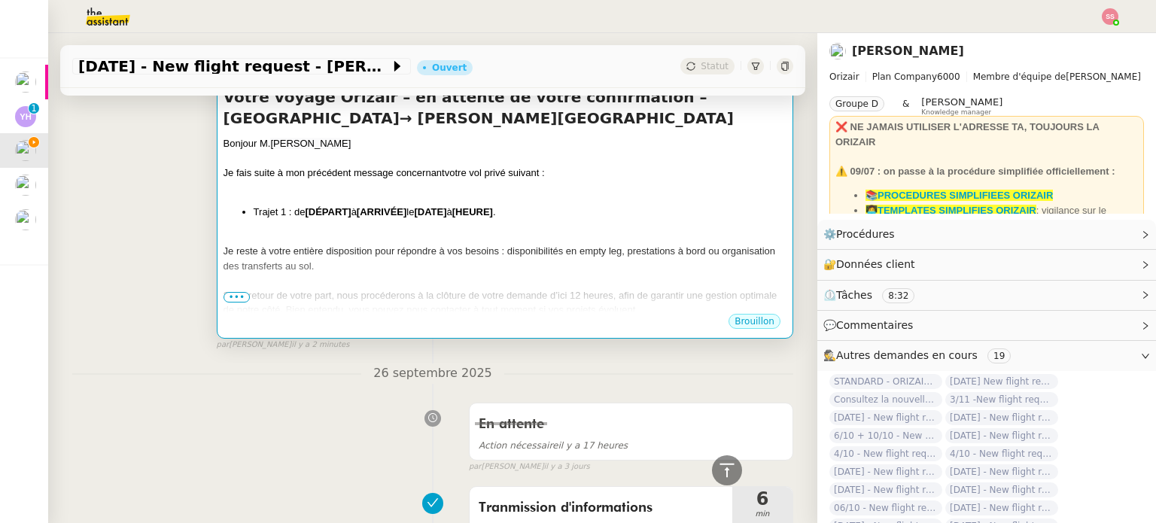
click at [336, 265] on span "Je reste à votre entière disposition pour répondre à vos besoins : disponibilit…" at bounding box center [499, 258] width 552 height 26
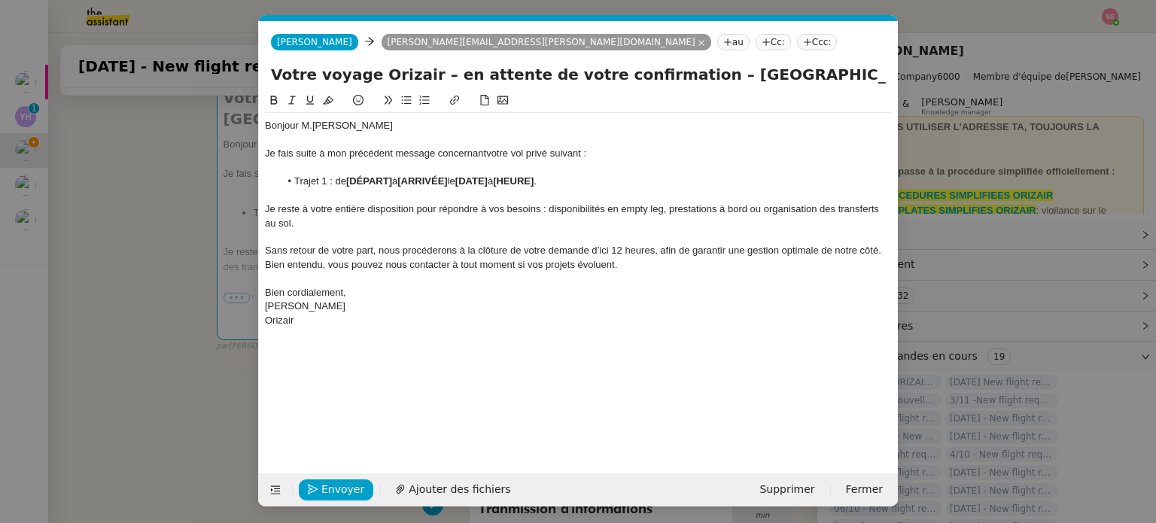
scroll to position [0, 74]
click at [397, 180] on li "Trajet 1 : de [DÉPART] à [ARRIVÉE] le [DATE] à [HEURE] ." at bounding box center [586, 182] width 612 height 14
drag, startPoint x: 394, startPoint y: 182, endPoint x: 348, endPoint y: 181, distance: 45.2
click at [348, 181] on strong "[DÉPART]" at bounding box center [369, 180] width 46 height 11
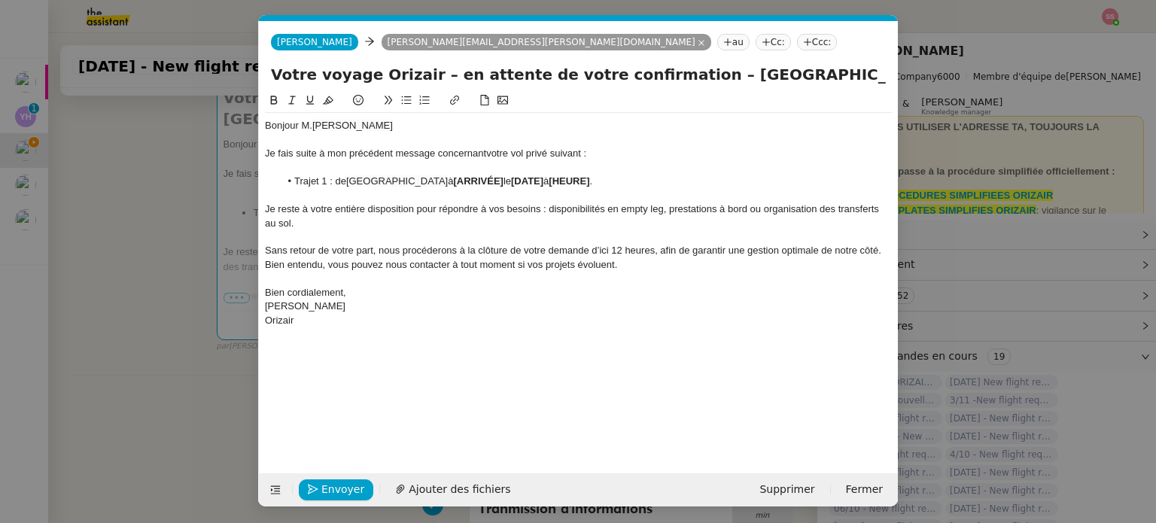
click at [209, 314] on nz-modal-container "relance fr Service ✈️Orizair - Relance client ( FR ) à utiliser pour orizair, p…" at bounding box center [578, 261] width 1156 height 523
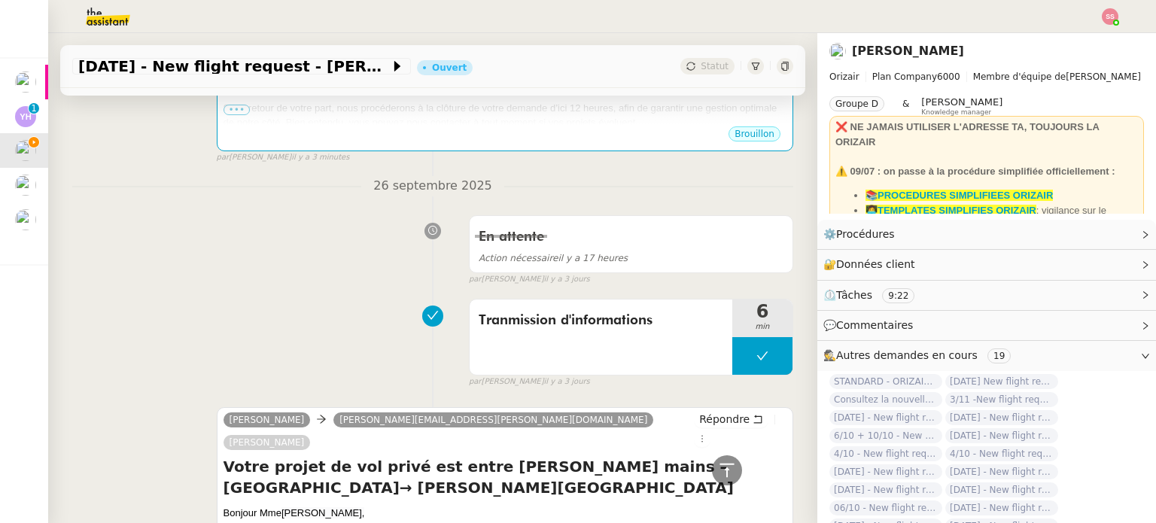
scroll to position [76, 0]
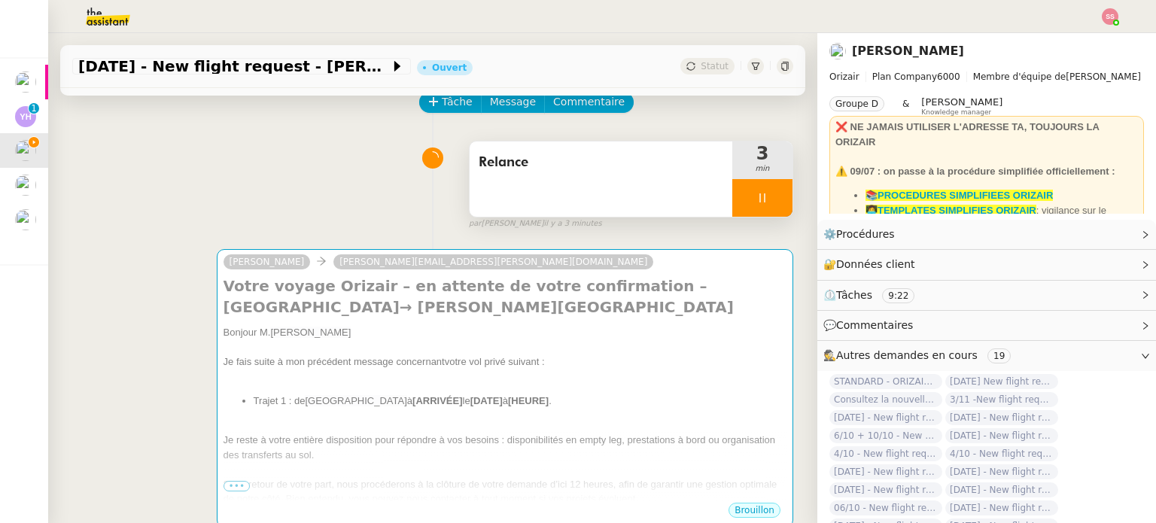
click at [767, 193] on div at bounding box center [762, 198] width 60 height 38
click at [767, 193] on button at bounding box center [777, 198] width 30 height 38
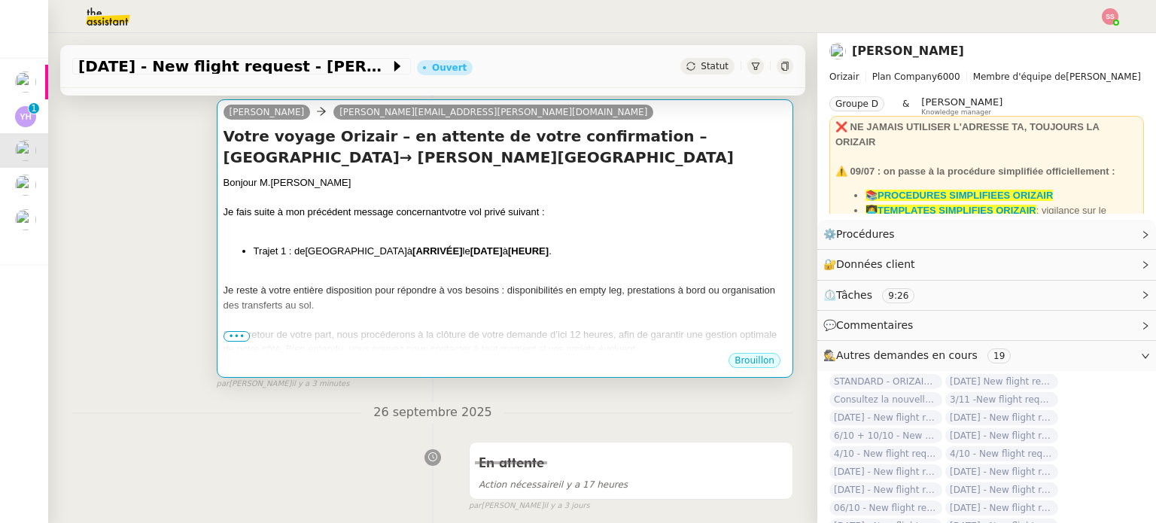
scroll to position [226, 0]
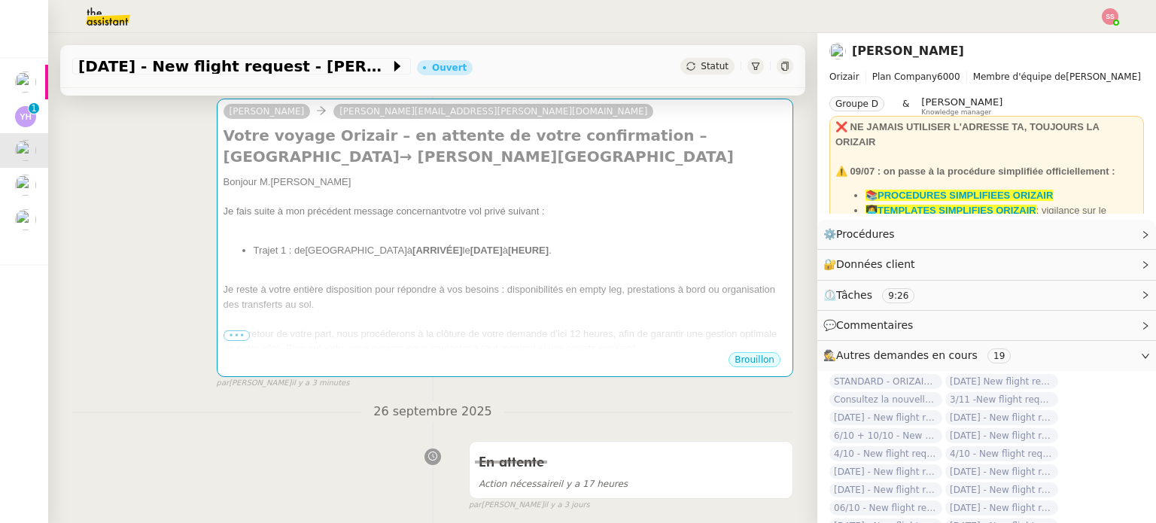
click at [108, 373] on div "Josephine bernier.pauline@gmail.com Votre voyage Orizair – en attente de votre …" at bounding box center [432, 237] width 721 height 305
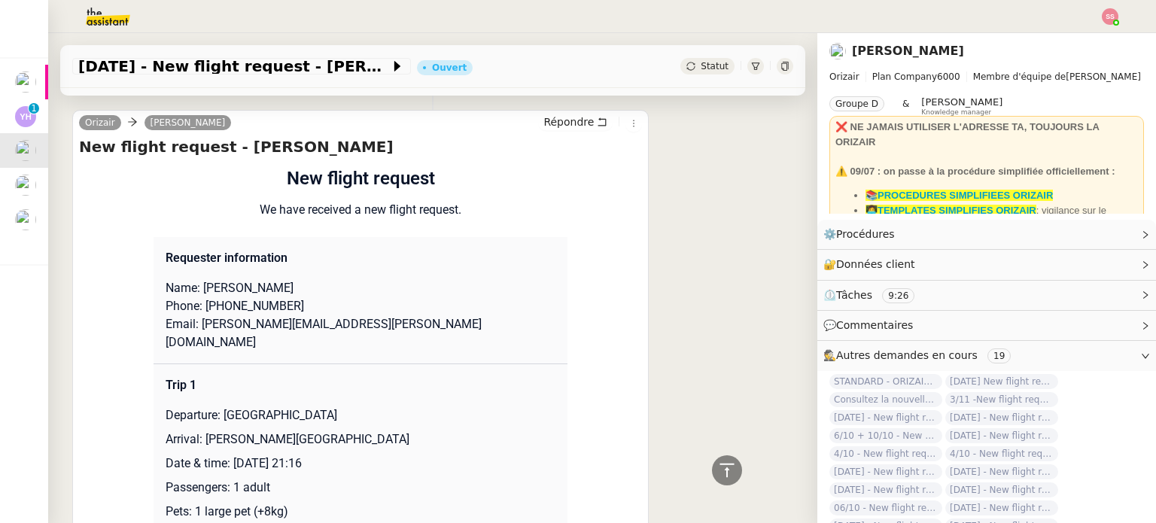
scroll to position [1205, 0]
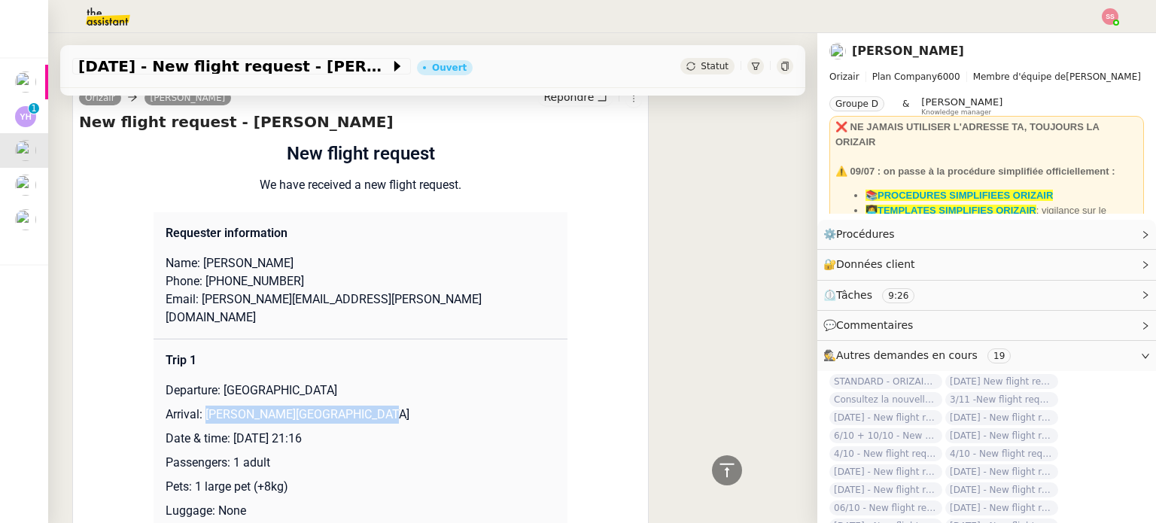
drag, startPoint x: 199, startPoint y: 375, endPoint x: 394, endPoint y: 368, distance: 195.8
click at [394, 406] on p "Arrival: [GEOGRAPHIC_DATA]" at bounding box center [361, 415] width 390 height 18
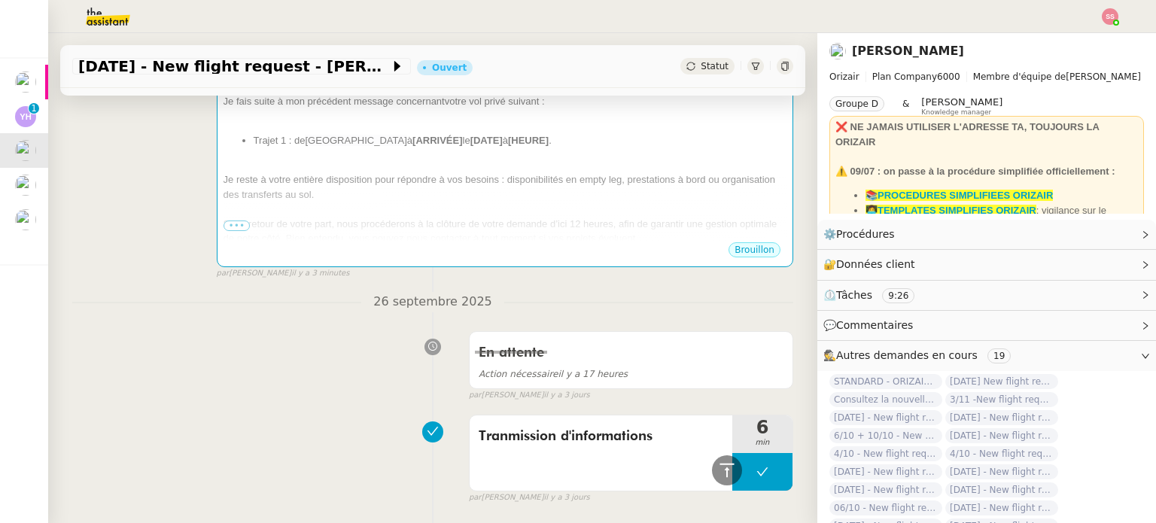
scroll to position [302, 0]
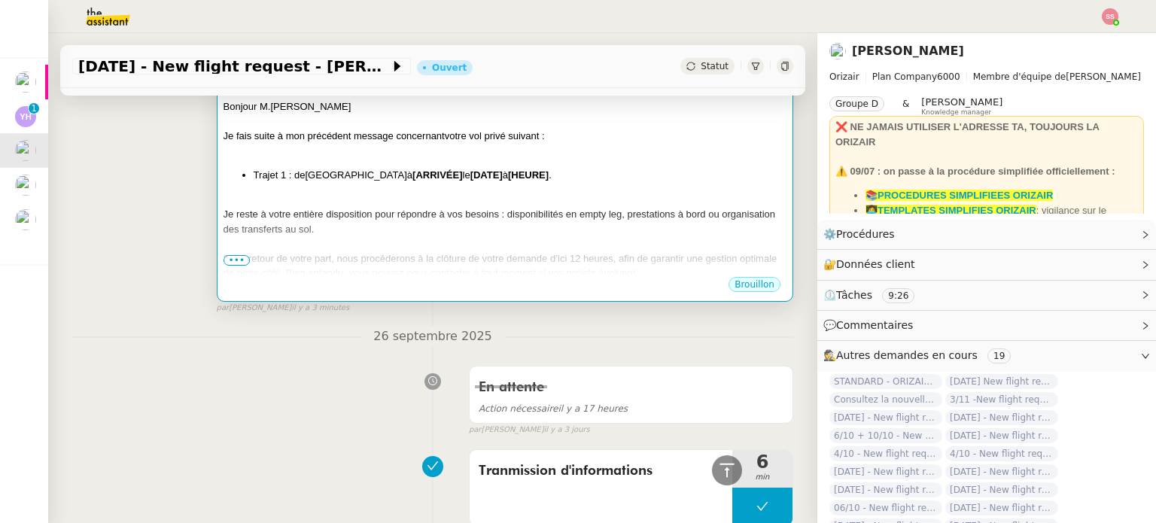
click at [450, 219] on span "Je reste à votre entière disposition pour répondre à vos besoins : disponibilit…" at bounding box center [499, 221] width 552 height 26
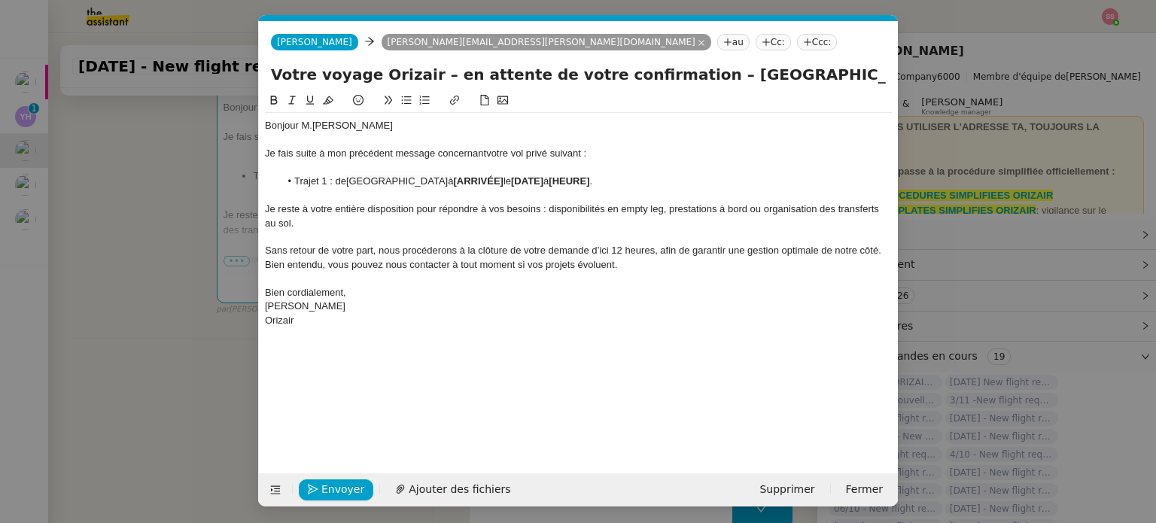
scroll to position [0, 74]
drag, startPoint x: 548, startPoint y: 181, endPoint x: 499, endPoint y: 183, distance: 48.9
click at [499, 183] on li "Trajet 1 : de Chandigarh International Airport à [ARRIVÉE] le [DATE] à [HEURE] ." at bounding box center [586, 182] width 612 height 14
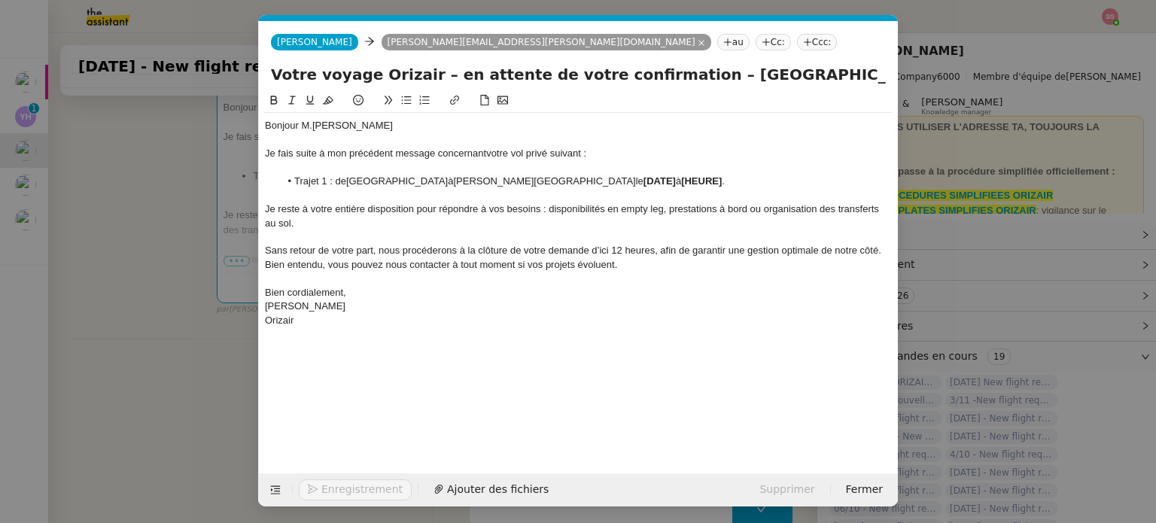
click at [201, 351] on nz-modal-container "relance fr Service ✈️Orizair - Relance client ( FR ) à utiliser pour orizair, p…" at bounding box center [578, 261] width 1156 height 523
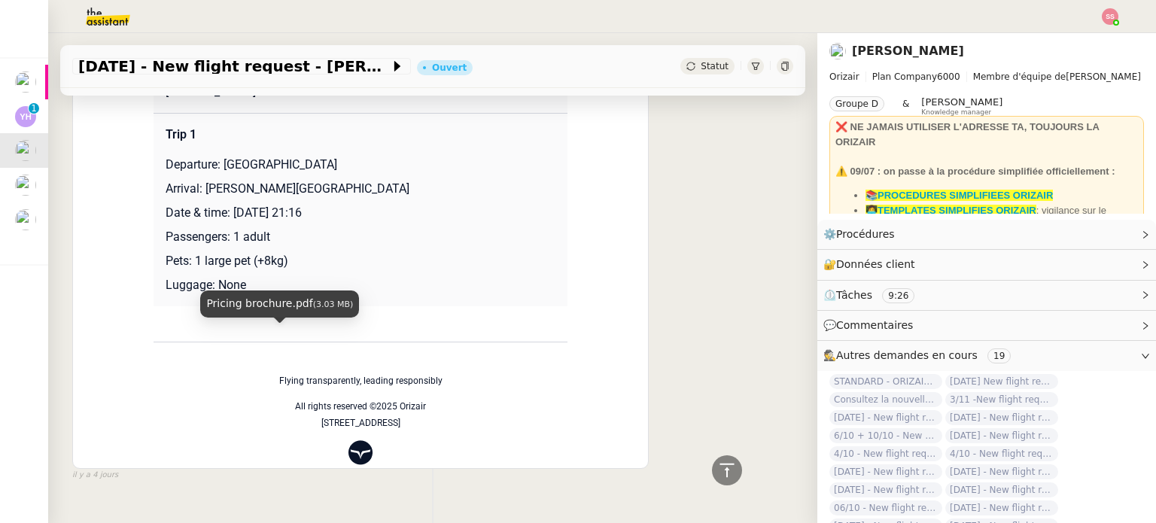
scroll to position [1280, 0]
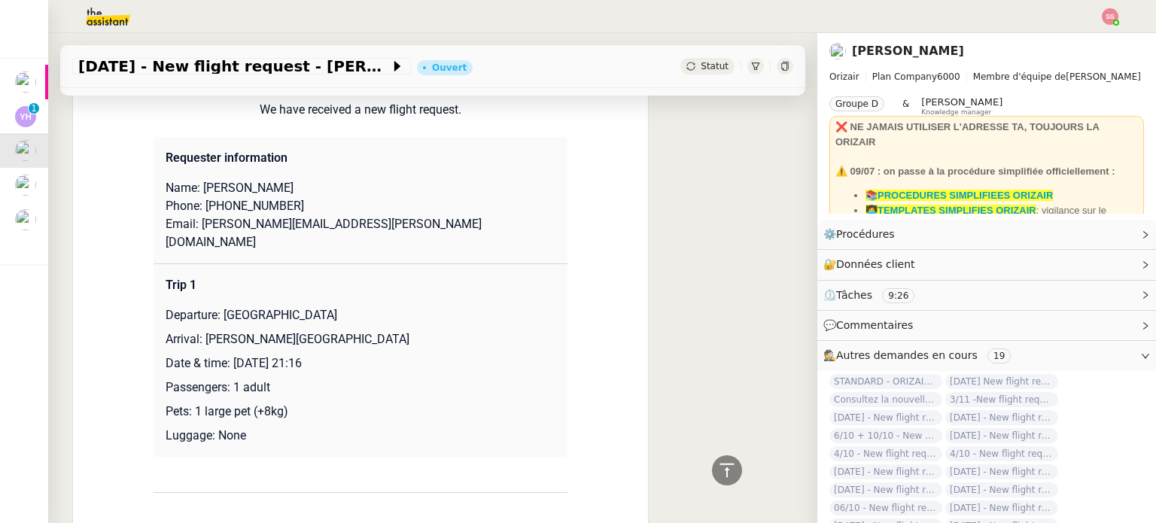
drag, startPoint x: 229, startPoint y: 324, endPoint x: 374, endPoint y: 321, distance: 145.3
click at [374, 354] on p "Date & time: [DATE] 21:16" at bounding box center [361, 363] width 390 height 18
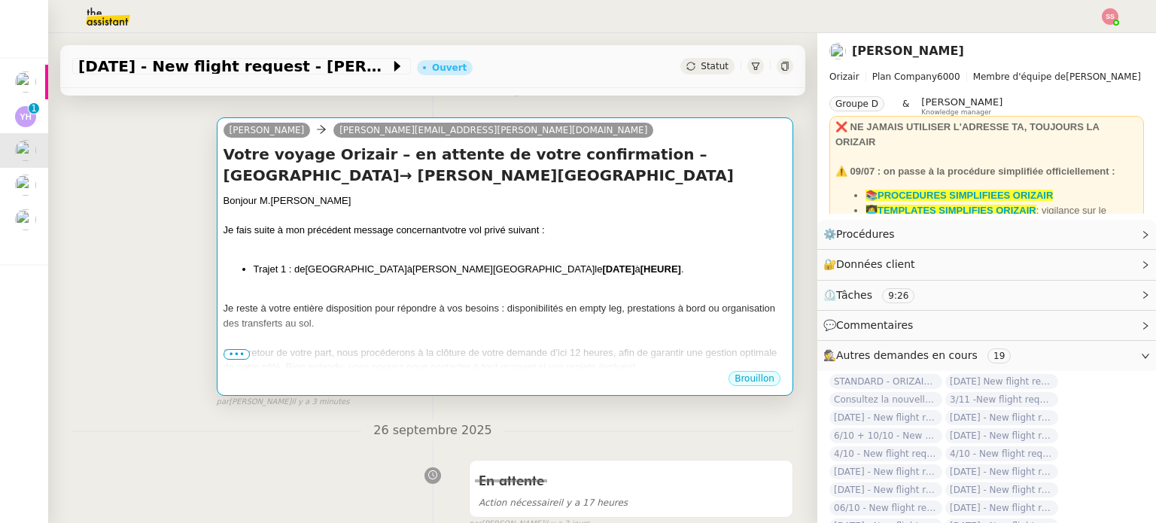
scroll to position [151, 0]
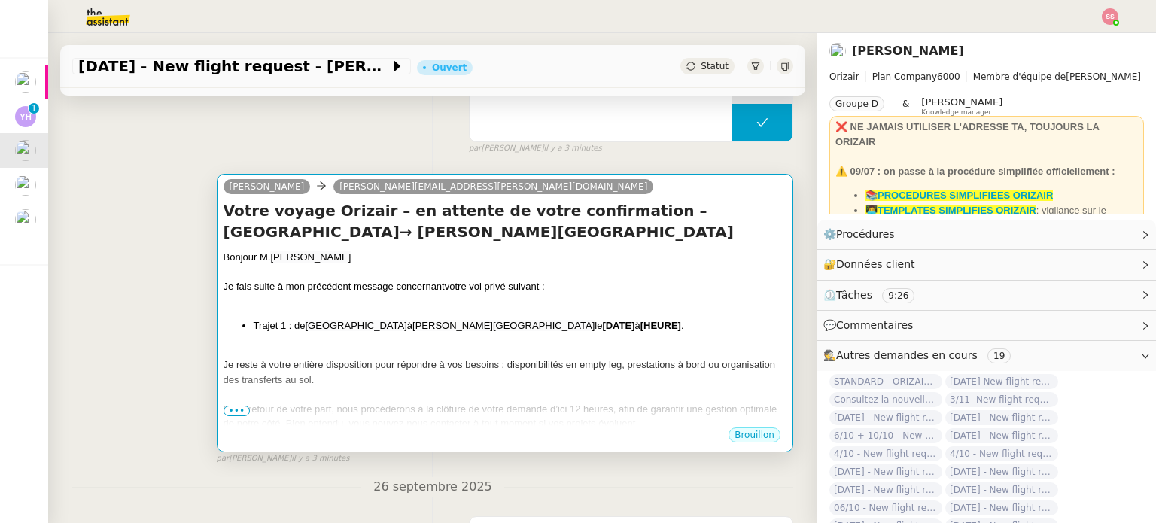
click at [596, 318] on div "Bonjour M. Bernier Je fais suite à mon précédent message concernant votre vol p…" at bounding box center [504, 370] width 563 height 240
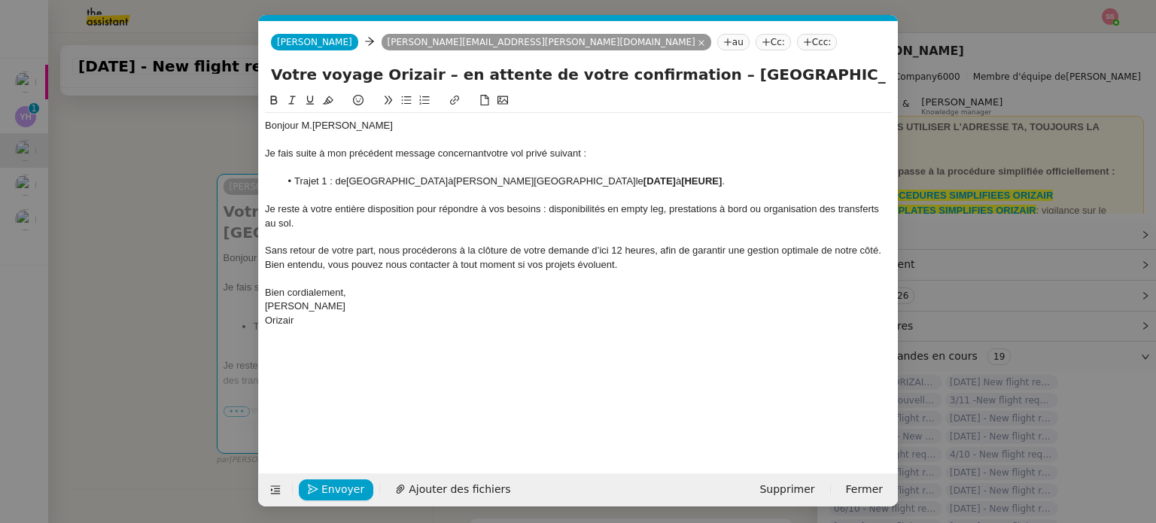
scroll to position [0, 74]
drag, startPoint x: 721, startPoint y: 184, endPoint x: 628, endPoint y: 179, distance: 93.5
click at [628, 179] on li "Trajet 1 : de Chandigarh International Airport à Paris Beauvais Tillé Airport l…" at bounding box center [586, 182] width 612 height 14
click at [643, 180] on span "5th January 2026 21:16" at bounding box center [672, 180] width 58 height 11
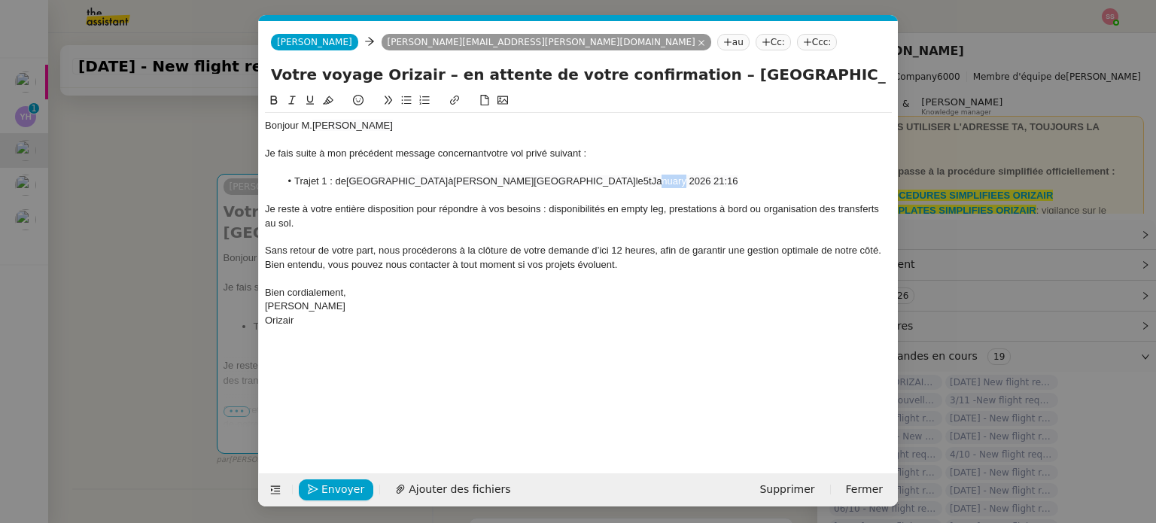
drag, startPoint x: 670, startPoint y: 182, endPoint x: 646, endPoint y: 180, distance: 24.2
click at [646, 180] on span "5tJanuary 2026 21:16" at bounding box center [690, 180] width 95 height 11
click at [689, 180] on span "5tJanvier 2026 21:16" at bounding box center [688, 180] width 91 height 11
click at [613, 308] on div "[PERSON_NAME]" at bounding box center [578, 306] width 627 height 14
click at [338, 485] on span "Envoyer" at bounding box center [342, 489] width 43 height 17
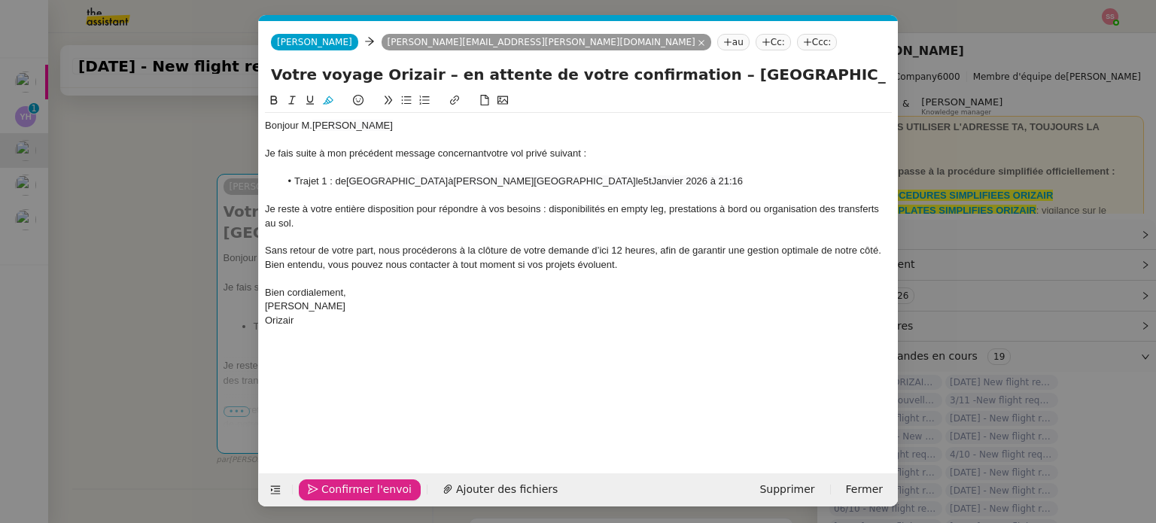
click at [641, 175] on li "Trajet 1 : de Chandigarh International Airport à Paris Beauvais Tillé Airport l…" at bounding box center [586, 182] width 612 height 14
click at [643, 184] on span "5tJanvier 2026 à 21:16" at bounding box center [692, 180] width 99 height 11
click at [602, 216] on div "Je reste à votre entière disposition pour répondre à vos besoins : disponibilit…" at bounding box center [578, 216] width 627 height 28
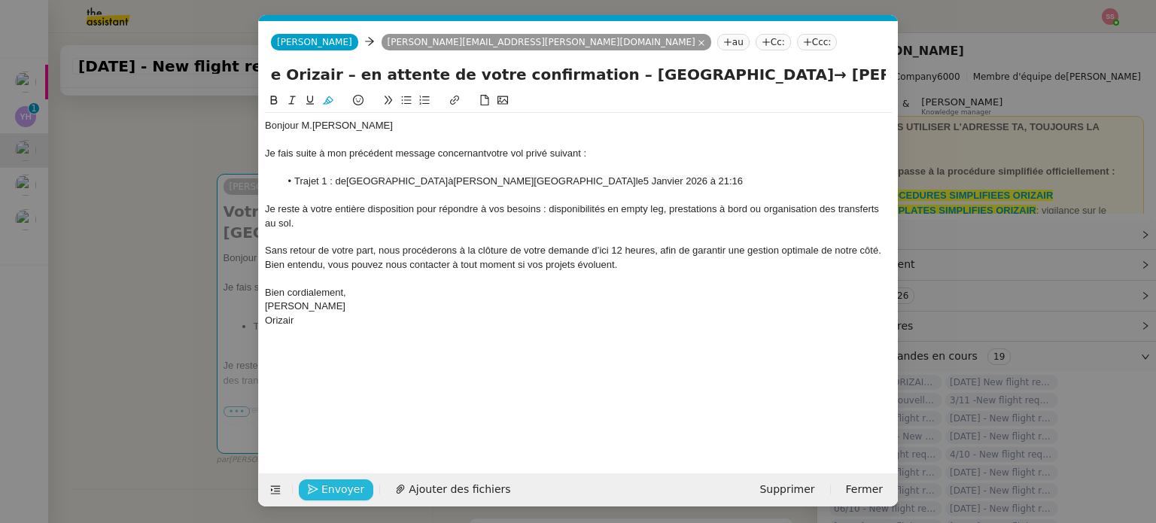
scroll to position [0, 233]
drag, startPoint x: 579, startPoint y: 77, endPoint x: 905, endPoint y: 111, distance: 327.6
click at [905, 111] on nz-modal-container "relance fr Service ✈️Orizair - Relance client ( FR ) à utiliser pour orizair, p…" at bounding box center [578, 261] width 1156 height 523
click at [795, 186] on li "Trajet 1 : de Chandigarh International Airport à Paris Beauvais Tillé Airport l…" at bounding box center [586, 182] width 612 height 14
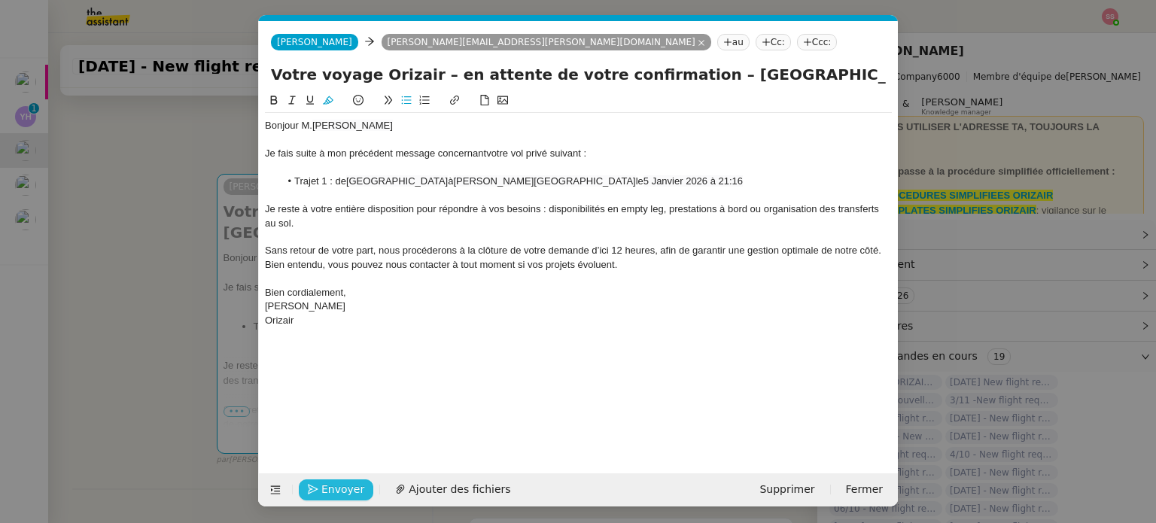
click at [331, 492] on span "Envoyer" at bounding box center [342, 489] width 43 height 17
click at [331, 494] on span "Confirmer l'envoi" at bounding box center [366, 489] width 90 height 17
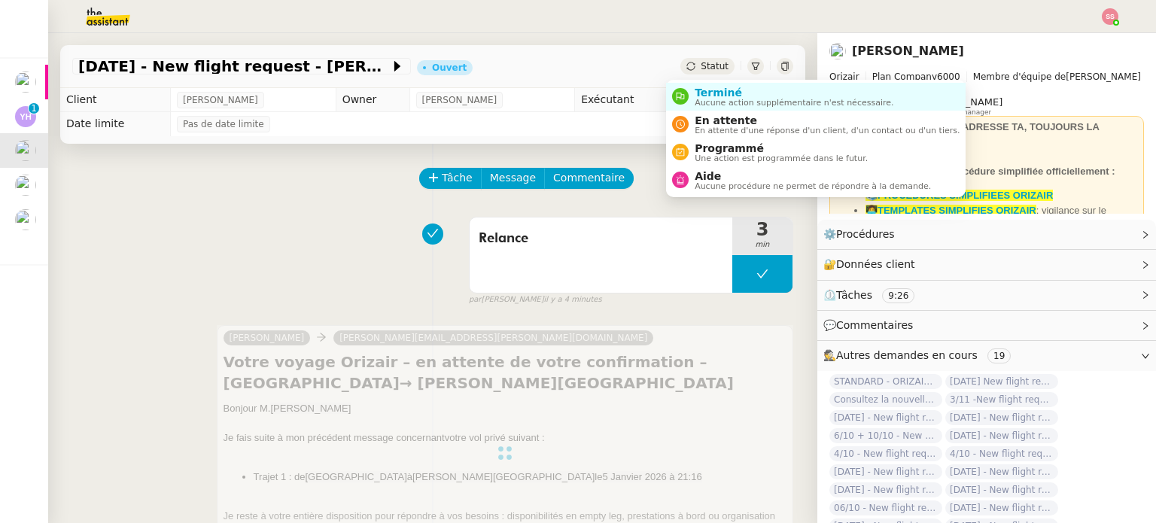
click at [701, 62] on span "Statut" at bounding box center [715, 66] width 28 height 11
click at [702, 120] on span "En attente" at bounding box center [827, 120] width 265 height 12
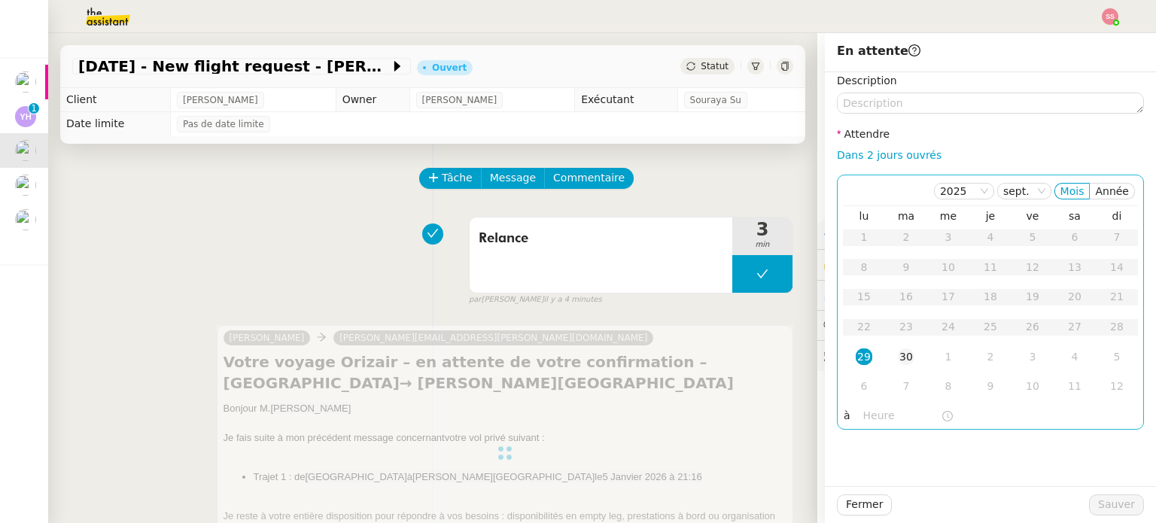
click at [898, 352] on div "30" at bounding box center [906, 356] width 17 height 17
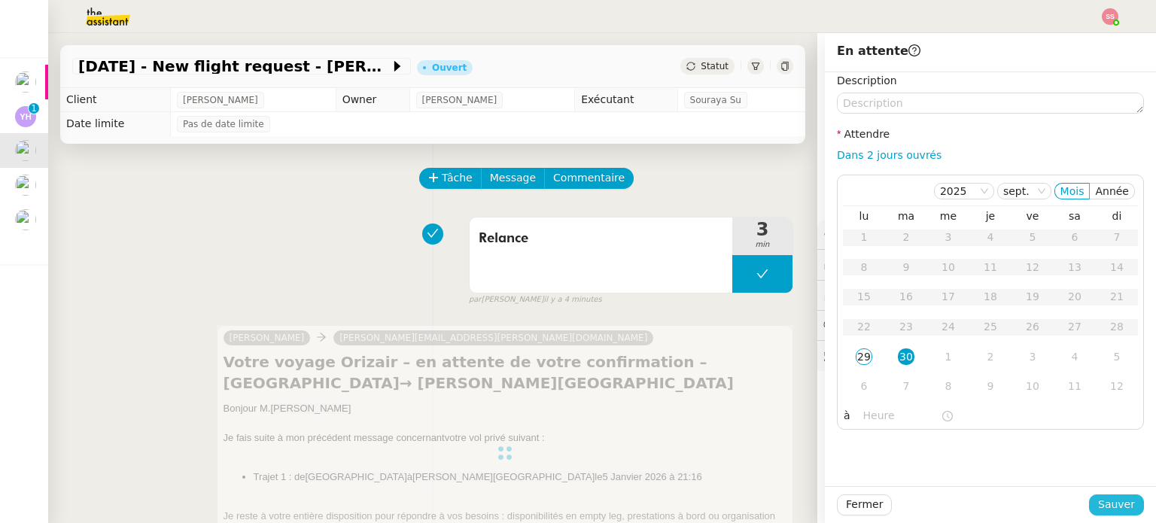
click at [1123, 501] on span "Sauver" at bounding box center [1116, 504] width 37 height 17
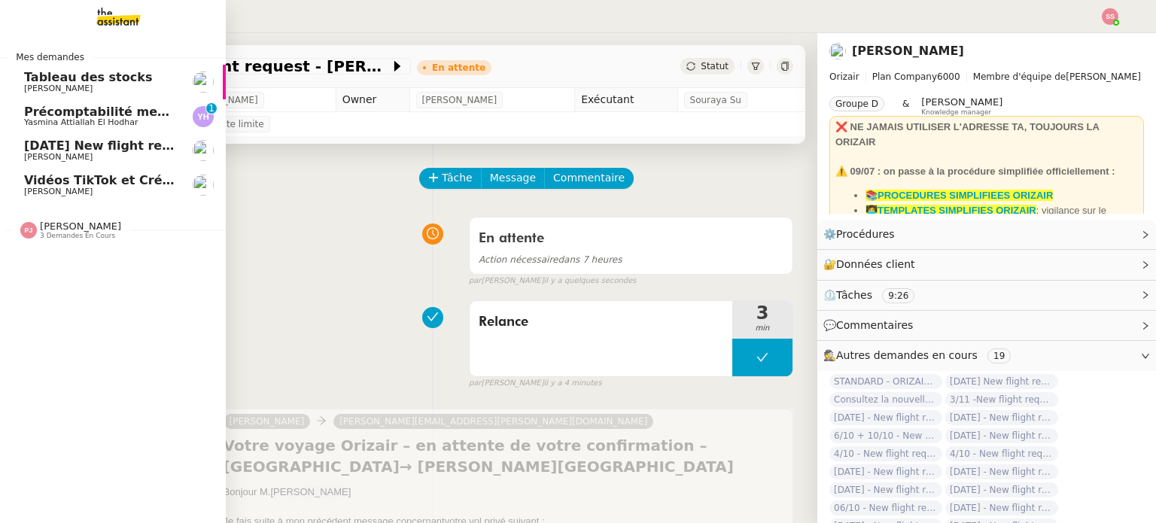
click at [54, 144] on span "[DATE] New flight request - [PERSON_NAME]" at bounding box center [175, 145] width 302 height 14
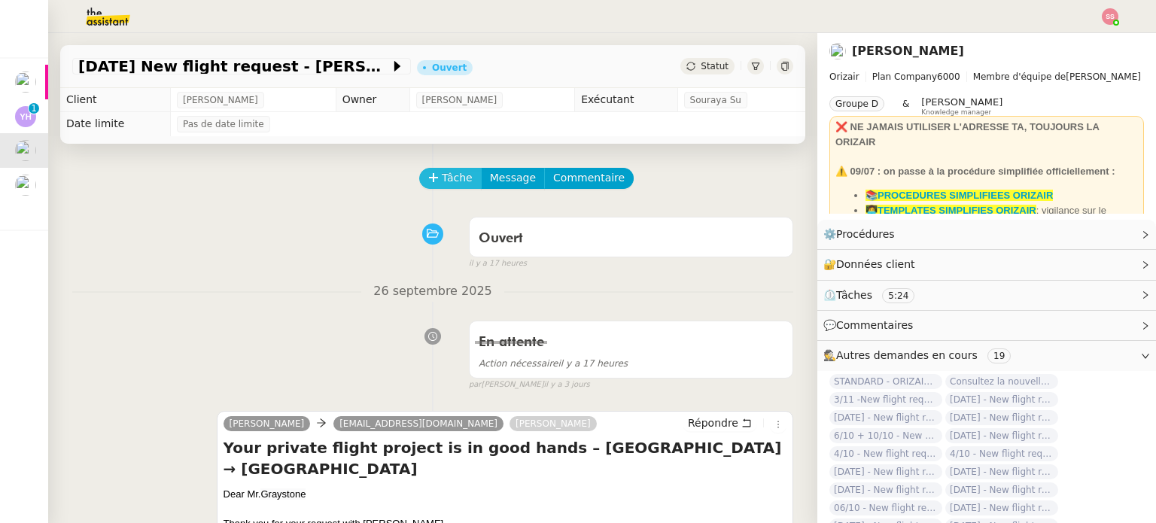
click at [442, 177] on span "Tâche" at bounding box center [457, 177] width 31 height 17
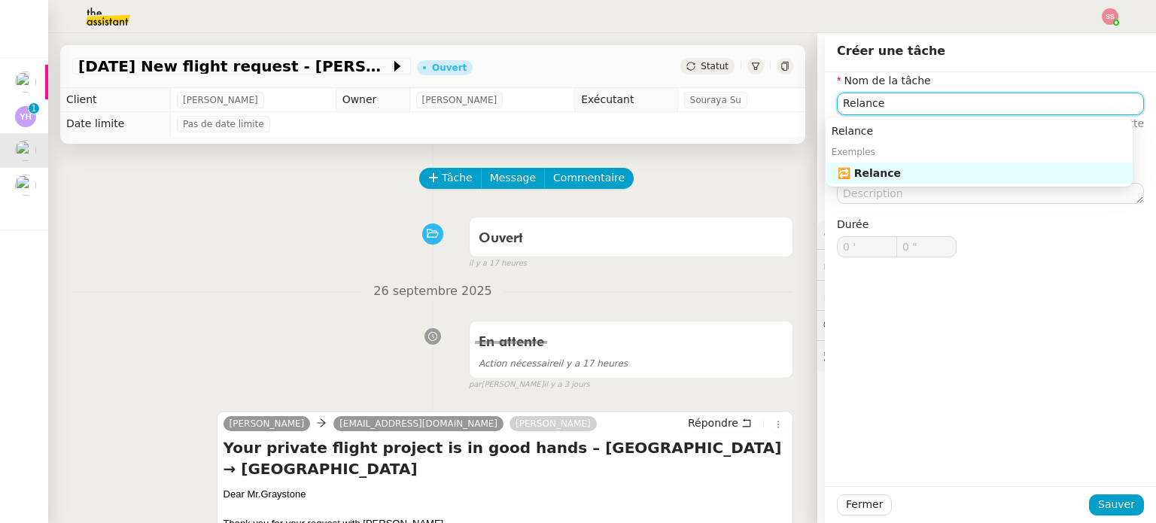
click at [897, 168] on div "🔁 Relance" at bounding box center [981, 173] width 289 height 14
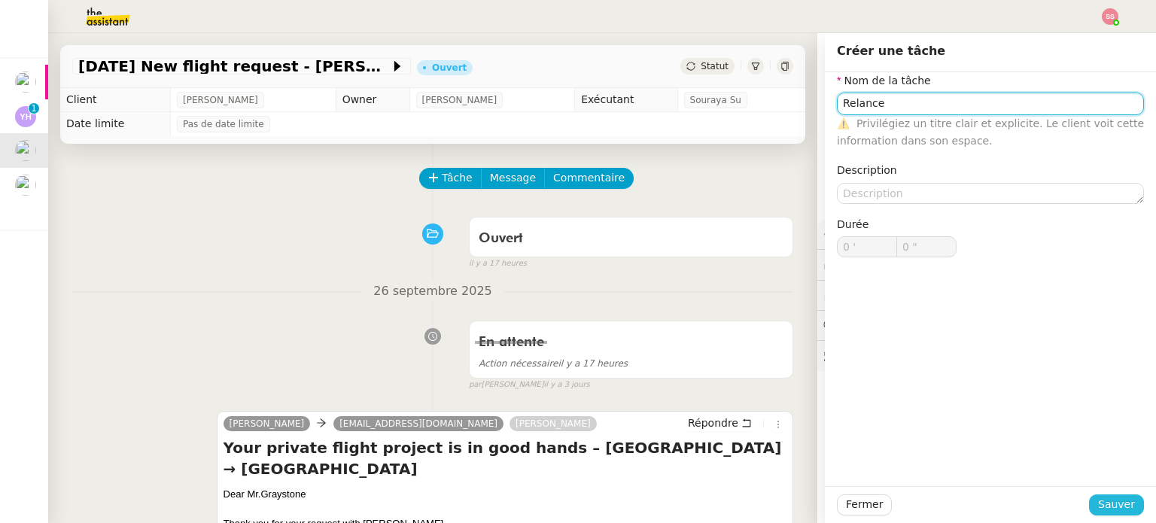
type input "Relance"
click at [1098, 503] on span "Sauver" at bounding box center [1116, 504] width 37 height 17
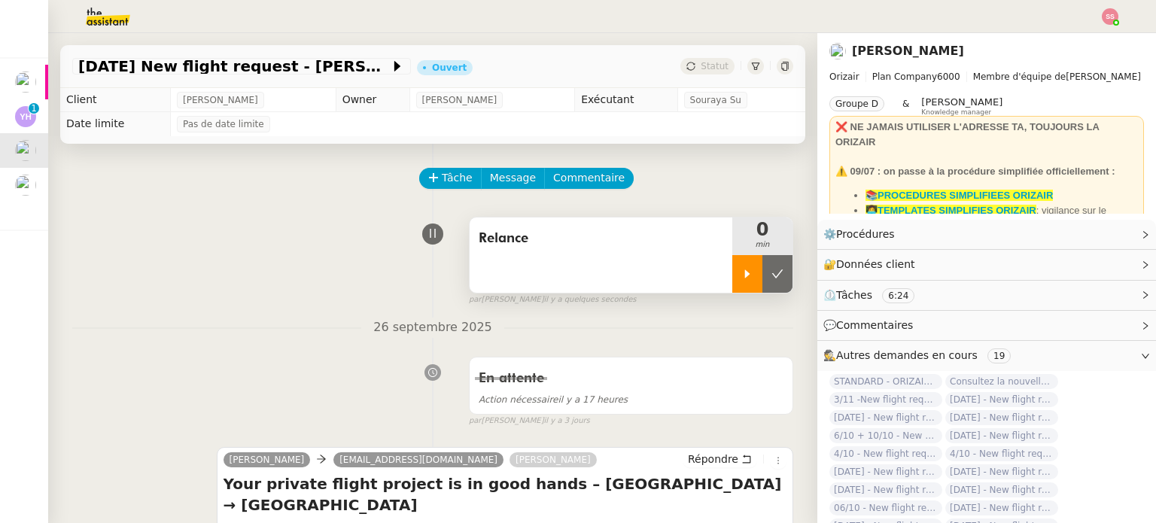
click at [732, 268] on div at bounding box center [747, 274] width 30 height 38
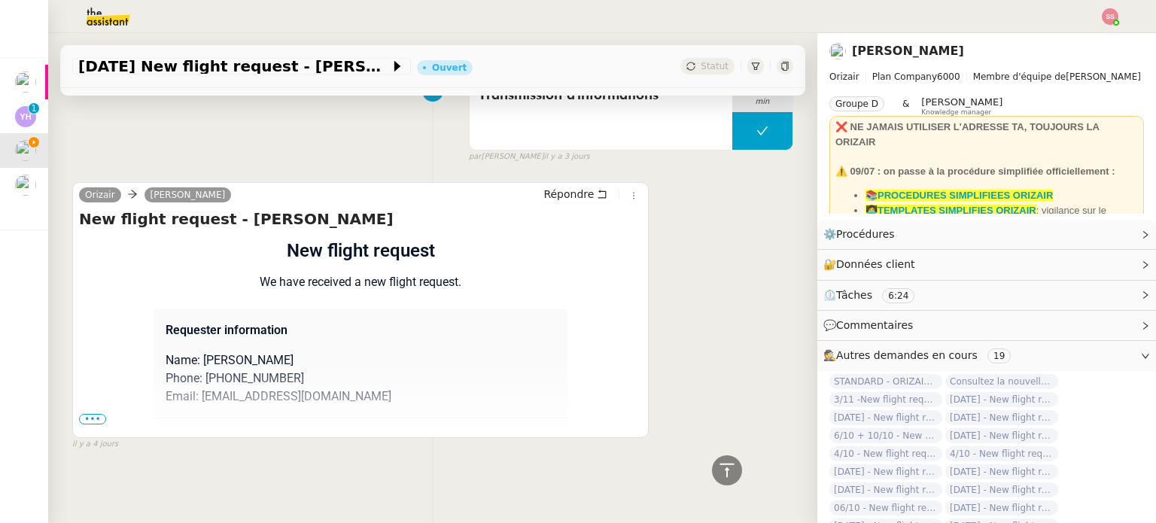
scroll to position [745, 0]
click at [90, 414] on span "•••" at bounding box center [92, 419] width 27 height 11
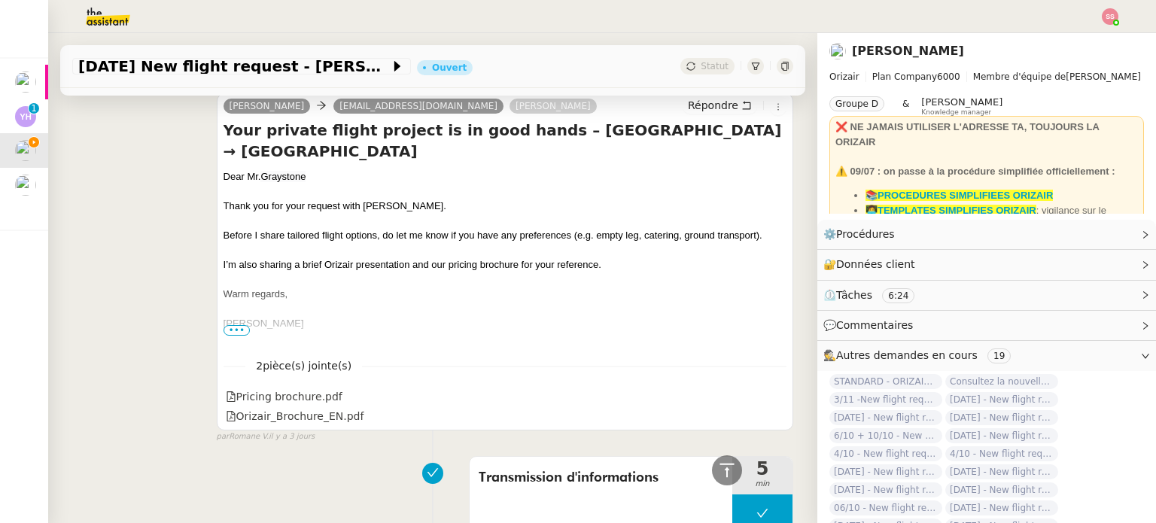
scroll to position [293, 0]
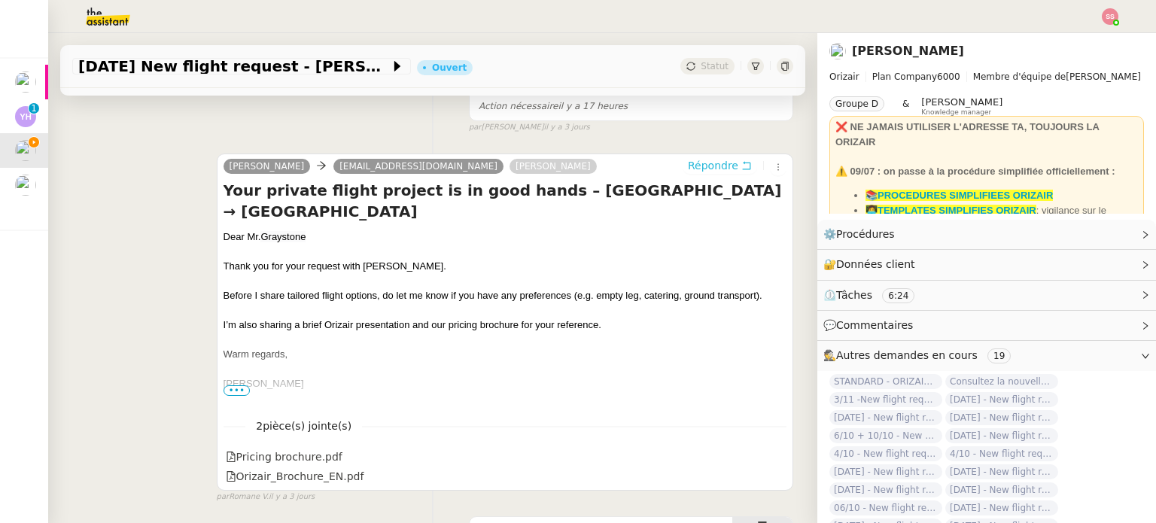
click at [688, 171] on span "Répondre" at bounding box center [713, 165] width 50 height 15
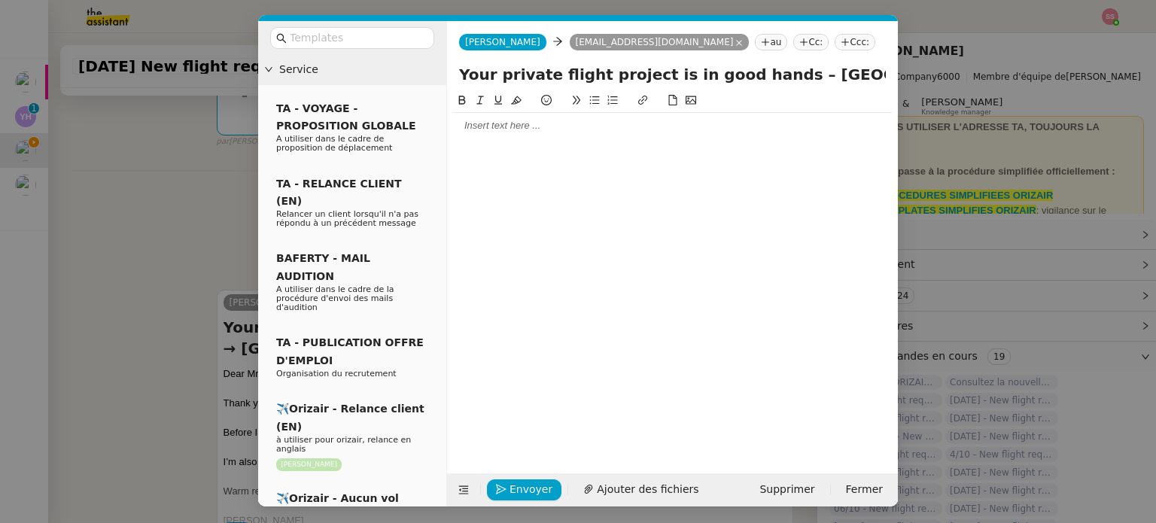
scroll to position [430, 0]
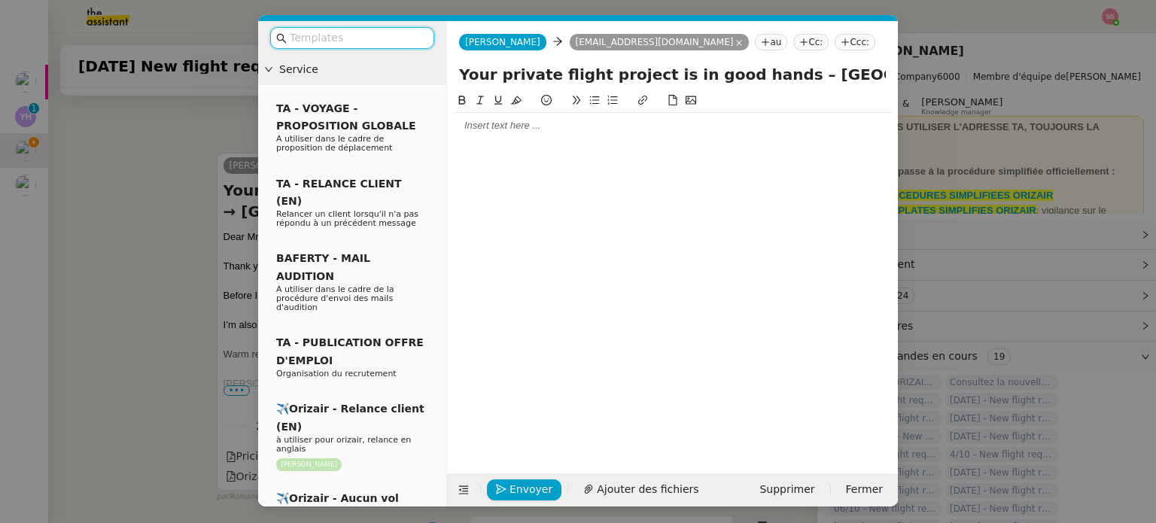
click at [400, 36] on input "text" at bounding box center [357, 37] width 135 height 17
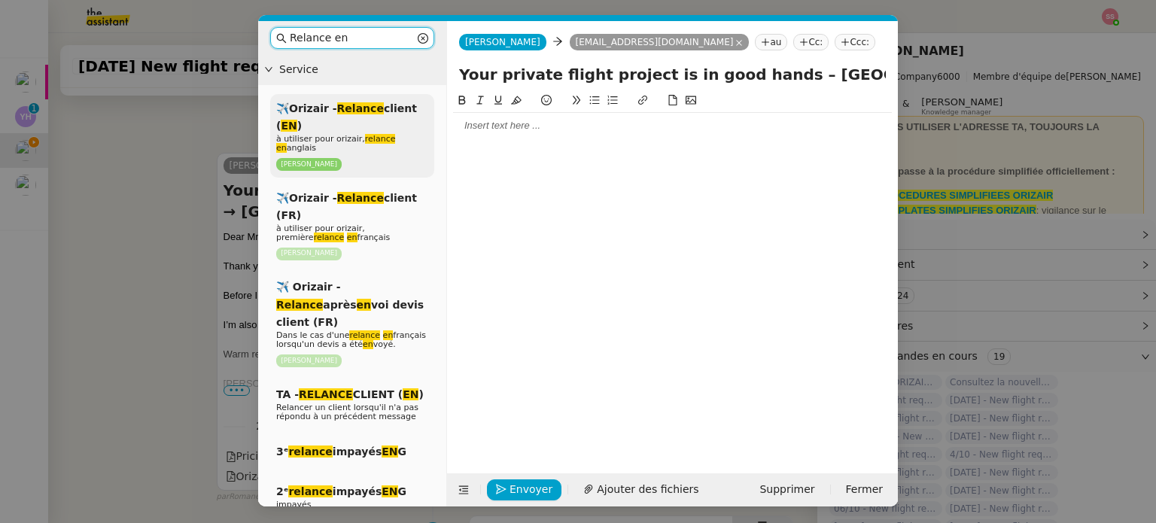
type input "Relance en"
click at [385, 108] on span "✈️Orizair - Relance client ( EN )" at bounding box center [346, 116] width 141 height 29
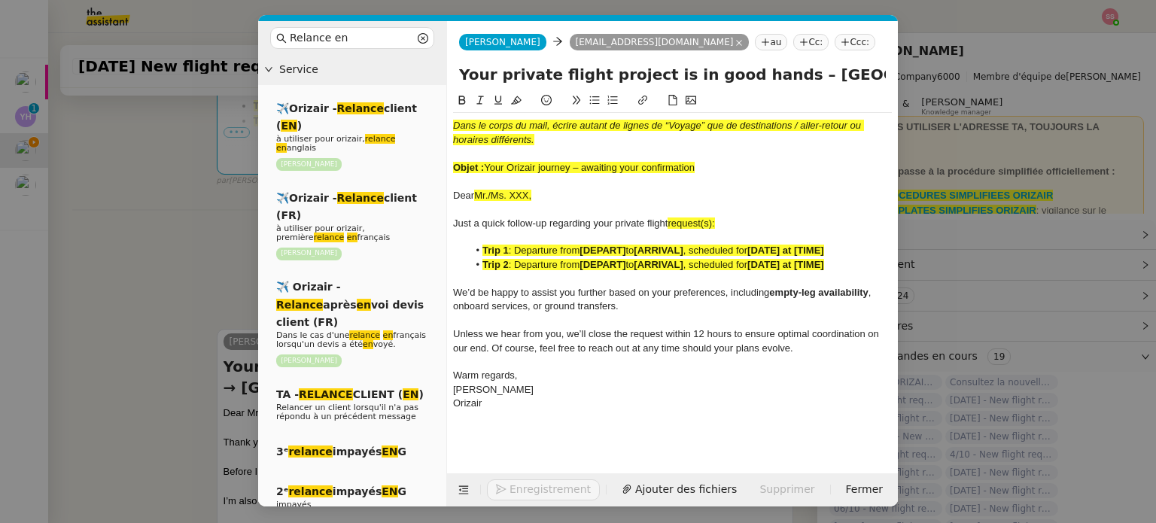
scroll to position [606, 0]
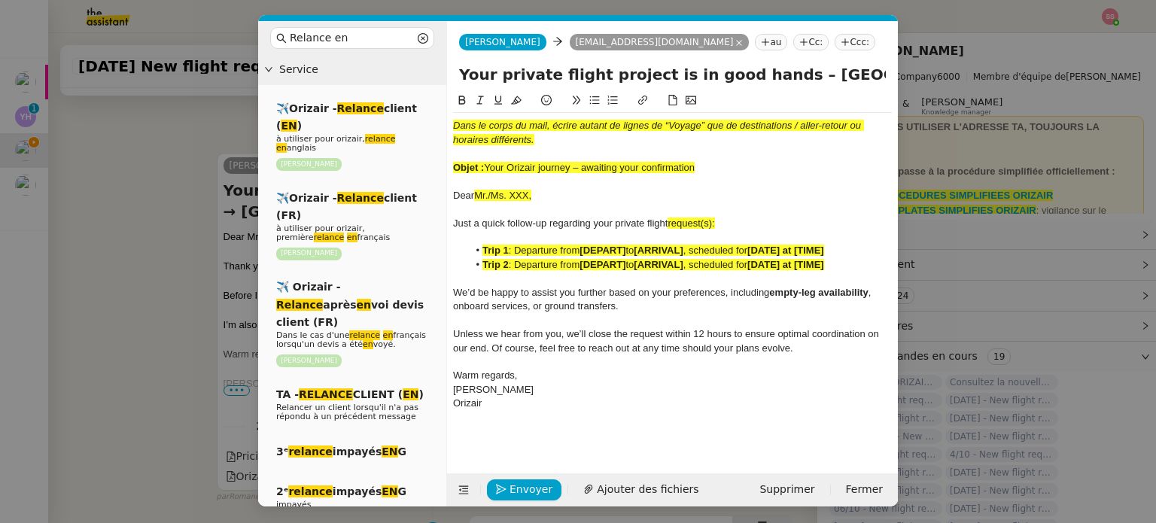
drag, startPoint x: 488, startPoint y: 165, endPoint x: 727, endPoint y: 164, distance: 238.5
click at [727, 164] on div "Objet : Your Orizair journey – awaiting your confirmation" at bounding box center [672, 168] width 439 height 14
drag, startPoint x: 760, startPoint y: 76, endPoint x: 434, endPoint y: 78, distance: 325.8
click at [433, 77] on nz-layout "Relance en Service ✈️Orizair - Relance client ( EN ) à utiliser pour orizair, r…" at bounding box center [578, 263] width 640 height 485
paste input "Orizair journey – awaiting your confirmation"
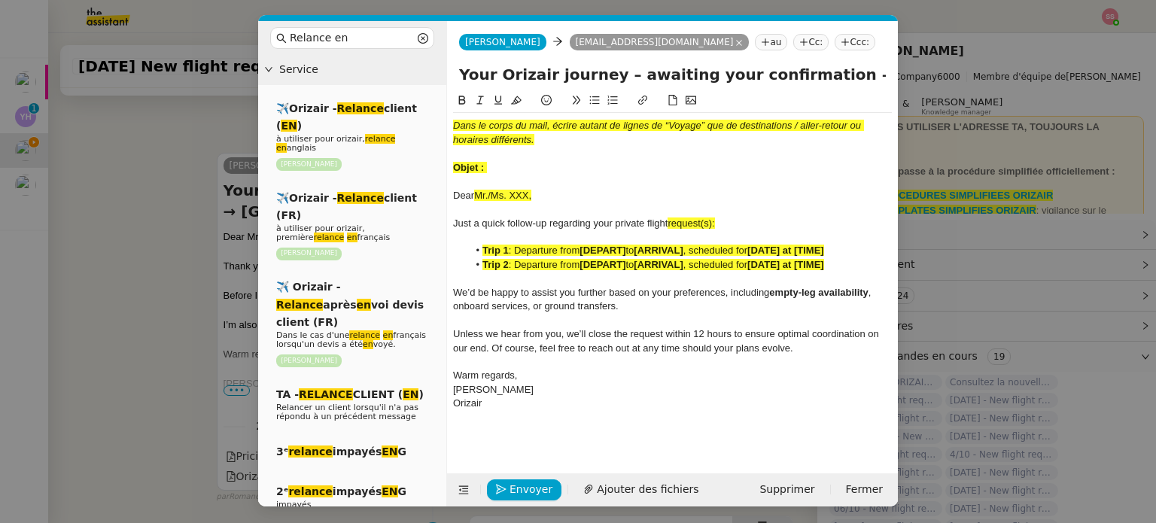
type input "Your Orizair journey – awaiting your confirmation – Guangzhou Baiyun Internatio…"
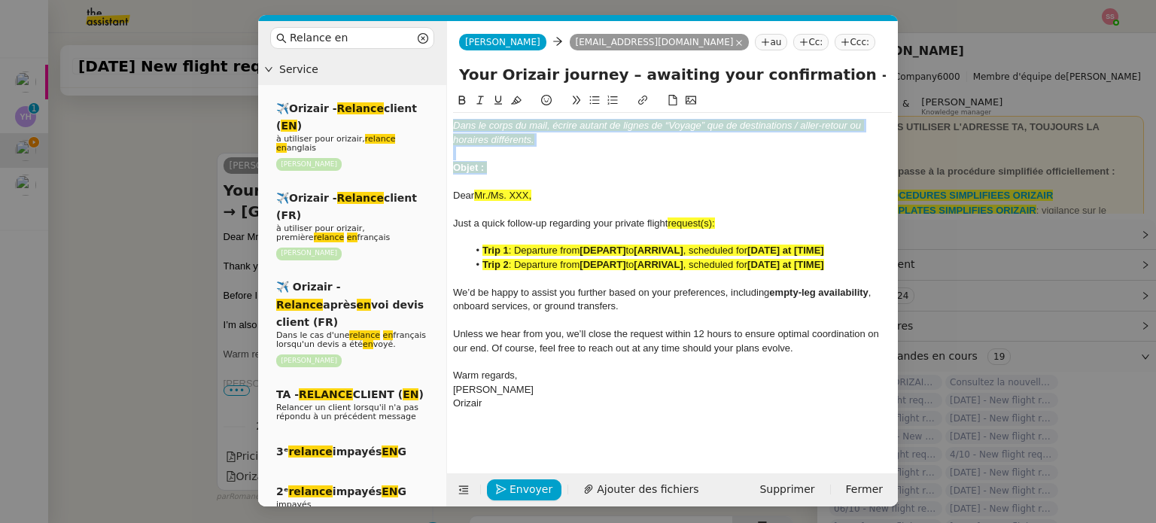
drag, startPoint x: 494, startPoint y: 165, endPoint x: 447, endPoint y: 109, distance: 72.6
click at [447, 109] on nz-spin "Dans le corps du mail, écrire autant de lignes de “Voyage” que de destinations …" at bounding box center [672, 274] width 451 height 364
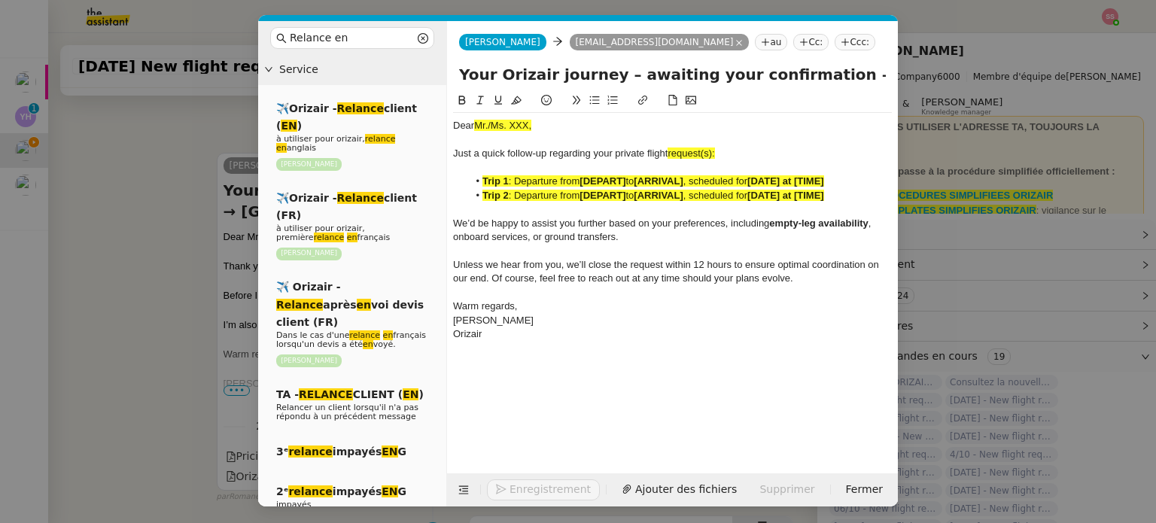
click at [186, 225] on nz-modal-container "Relance en Service ✈️Orizair - Relance client ( EN ) à utiliser pour orizair, r…" at bounding box center [578, 261] width 1156 height 523
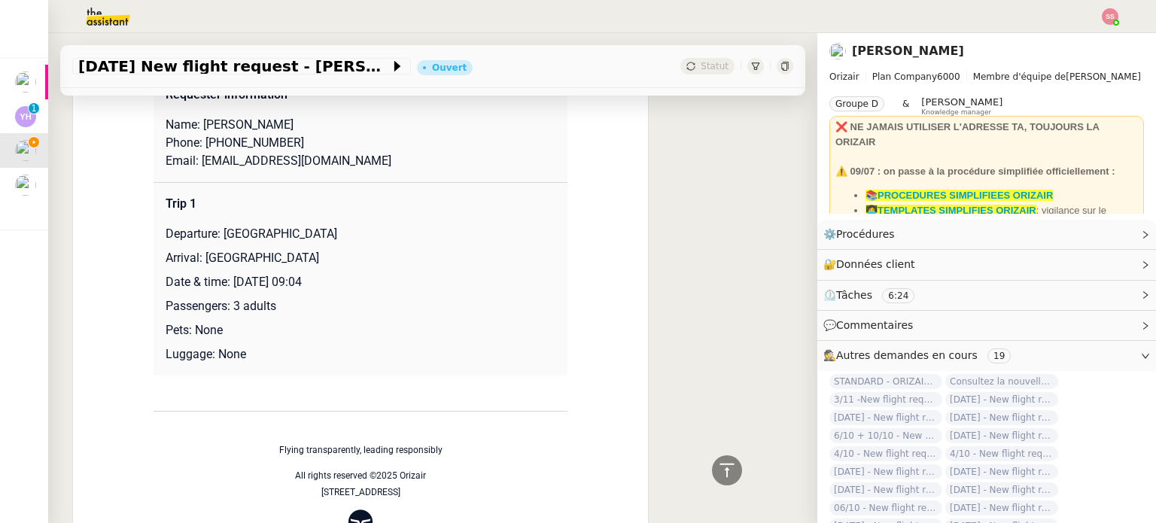
scroll to position [1132, 0]
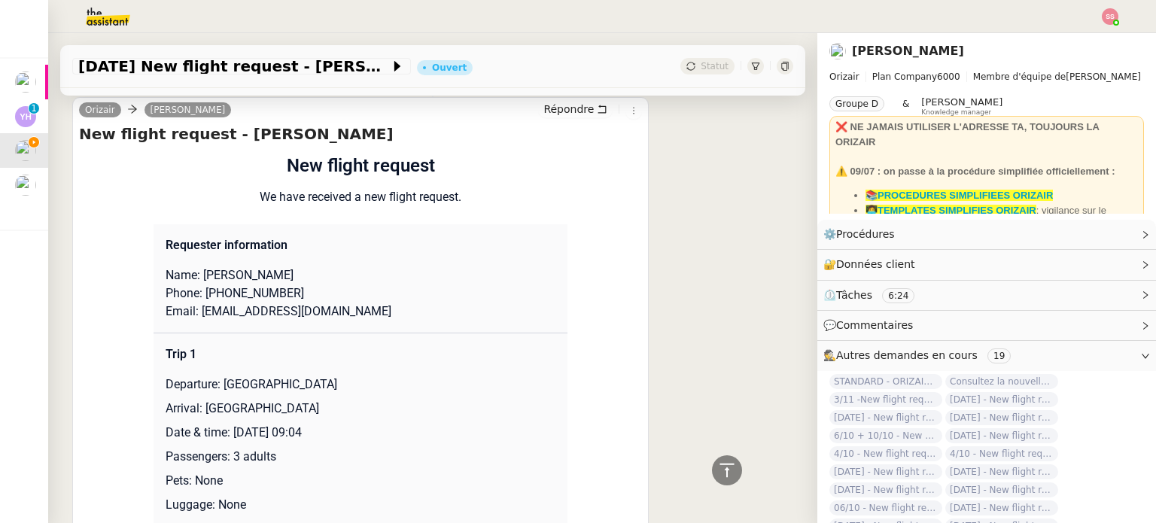
drag, startPoint x: 228, startPoint y: 274, endPoint x: 375, endPoint y: 269, distance: 146.8
click at [375, 269] on p "Name: [PERSON_NAME]" at bounding box center [361, 275] width 390 height 18
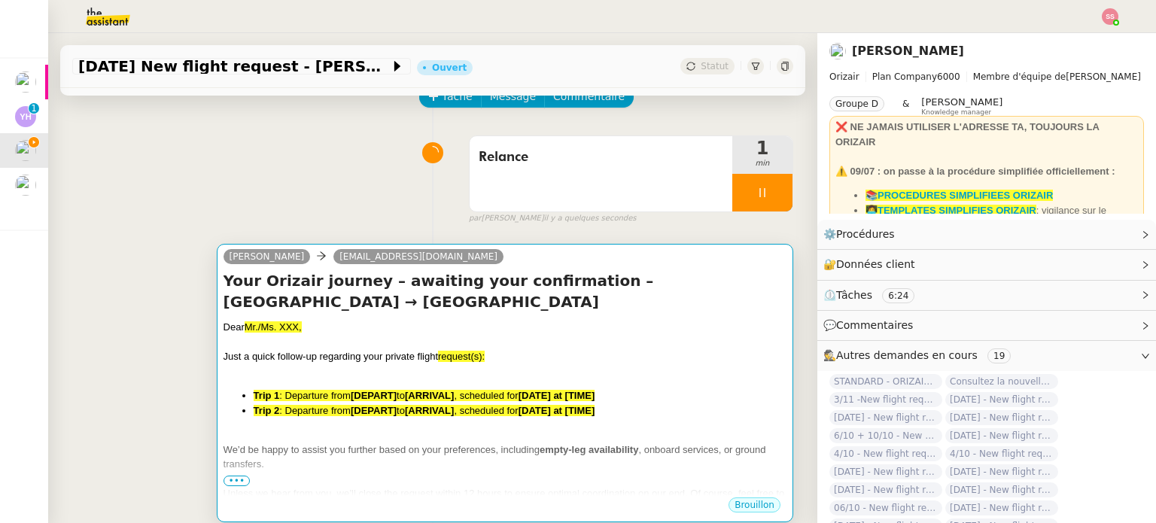
scroll to position [78, 0]
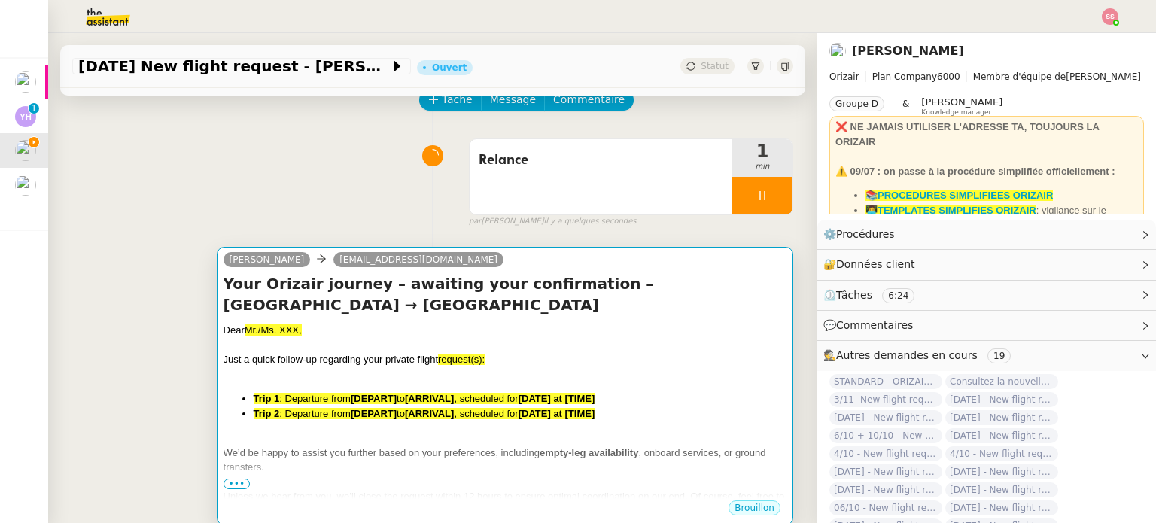
click at [336, 294] on h4 "Your Orizair journey – awaiting your confirmation – Guangzhou Baiyun Internatio…" at bounding box center [504, 294] width 563 height 42
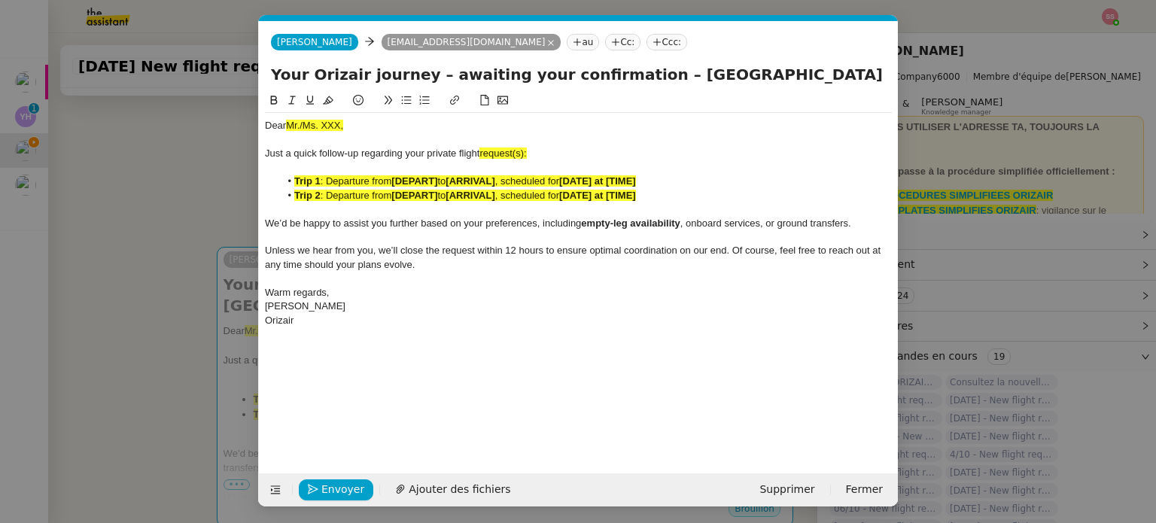
scroll to position [0, 81]
drag, startPoint x: 350, startPoint y: 126, endPoint x: 287, endPoint y: 125, distance: 62.5
click at [287, 125] on div "Dear Mr./Ms. XXX," at bounding box center [578, 126] width 627 height 14
click at [343, 135] on div at bounding box center [578, 140] width 627 height 14
drag, startPoint x: 355, startPoint y: 129, endPoint x: 286, endPoint y: 121, distance: 69.6
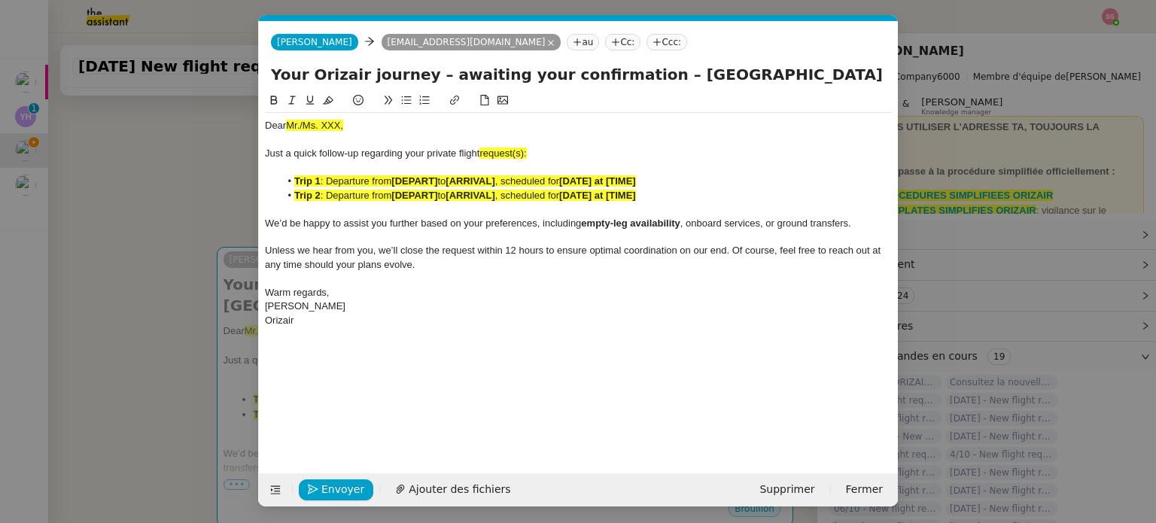
click at [286, 121] on div "Dear Mr./Ms. XXX," at bounding box center [578, 126] width 627 height 14
click at [330, 101] on icon at bounding box center [328, 100] width 11 height 11
click at [349, 132] on div "Dear Mr./Ms. XXX," at bounding box center [578, 126] width 627 height 14
drag, startPoint x: 358, startPoint y: 123, endPoint x: 336, endPoint y: 122, distance: 21.9
click at [305, 121] on div "Dear Mr./Ms. XXX," at bounding box center [578, 126] width 627 height 14
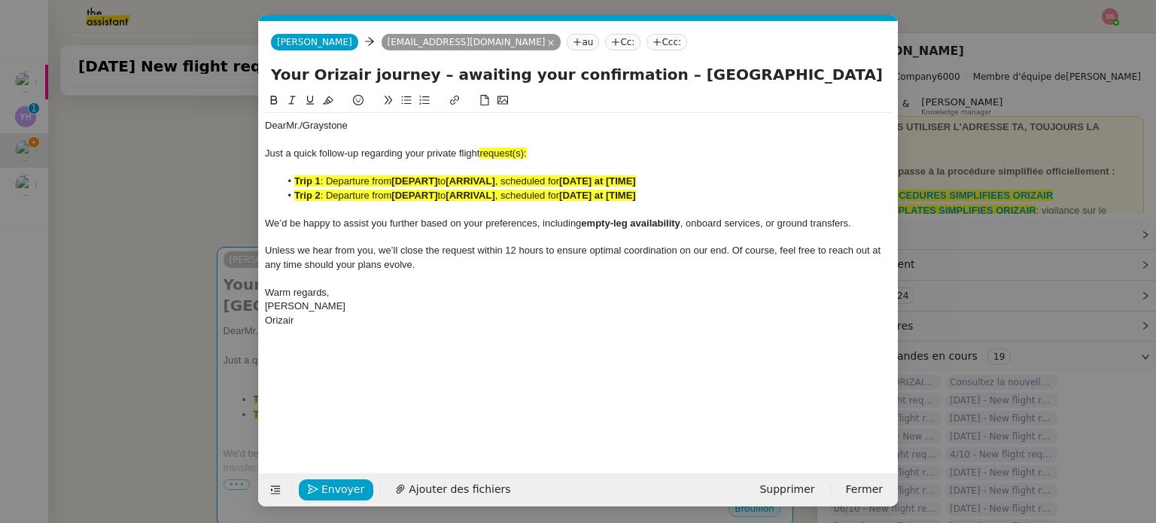
scroll to position [0, 0]
click at [538, 150] on div "Just a quick follow-up regarding your private flight request(s):" at bounding box center [578, 154] width 627 height 14
drag, startPoint x: 531, startPoint y: 156, endPoint x: 482, endPoint y: 153, distance: 49.0
click at [482, 153] on div "Just a quick follow-up regarding your private flight request:" at bounding box center [578, 154] width 627 height 14
click at [327, 105] on icon at bounding box center [328, 100] width 11 height 11
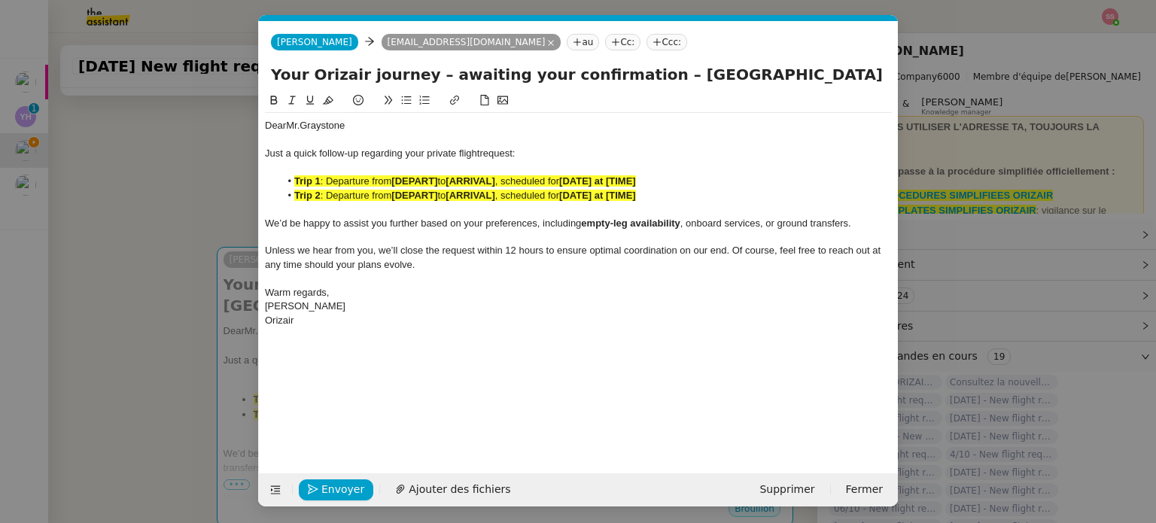
click at [163, 287] on nz-modal-container "Relance en Service ✈️Orizair - Relance client ( EN ) à utiliser pour orizair, r…" at bounding box center [578, 261] width 1156 height 523
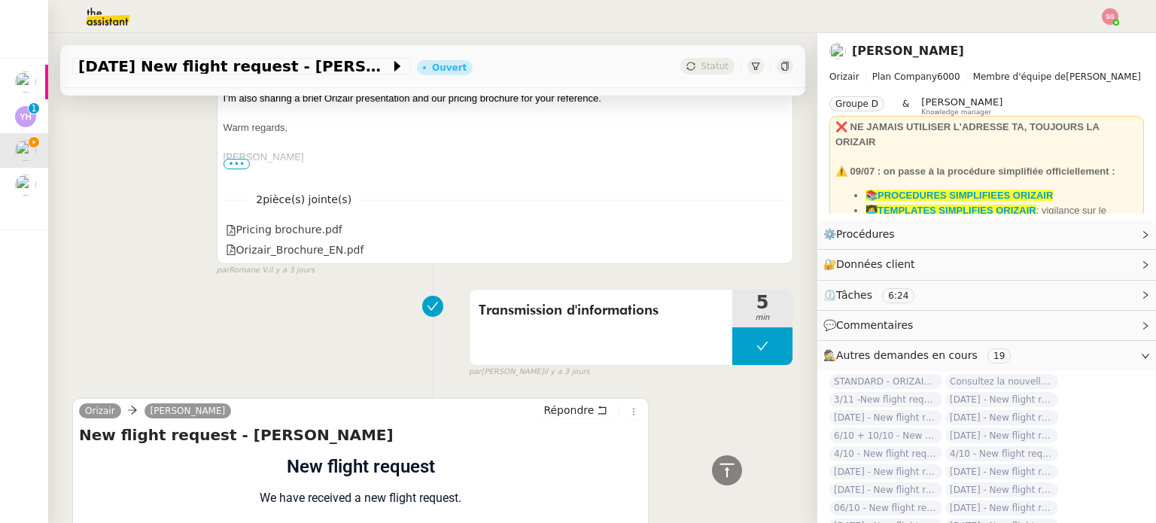
scroll to position [1207, 0]
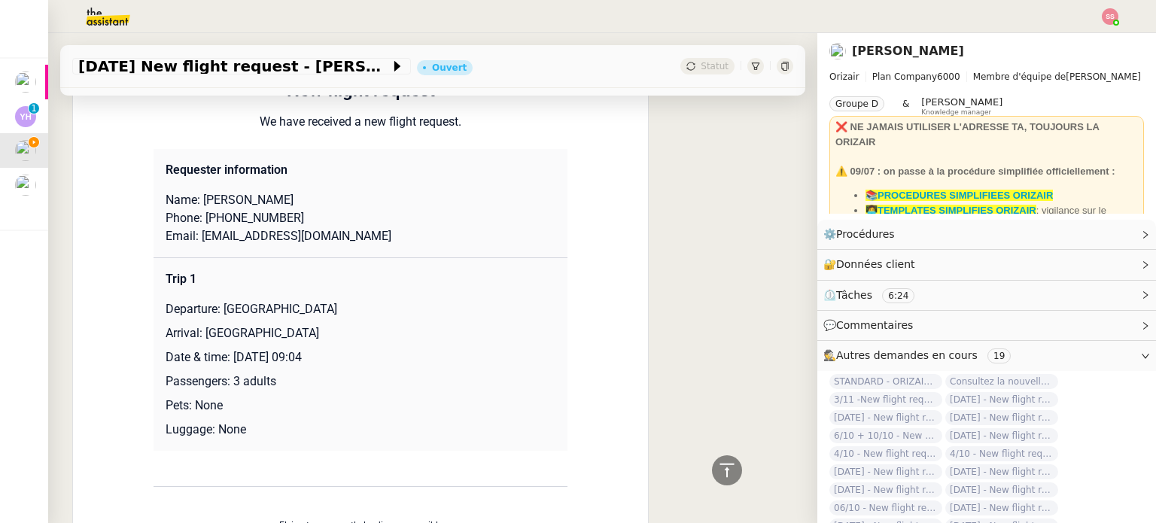
drag, startPoint x: 217, startPoint y: 310, endPoint x: 501, endPoint y: 306, distance: 284.4
click at [501, 306] on p "Departure: [GEOGRAPHIC_DATA]" at bounding box center [361, 309] width 390 height 18
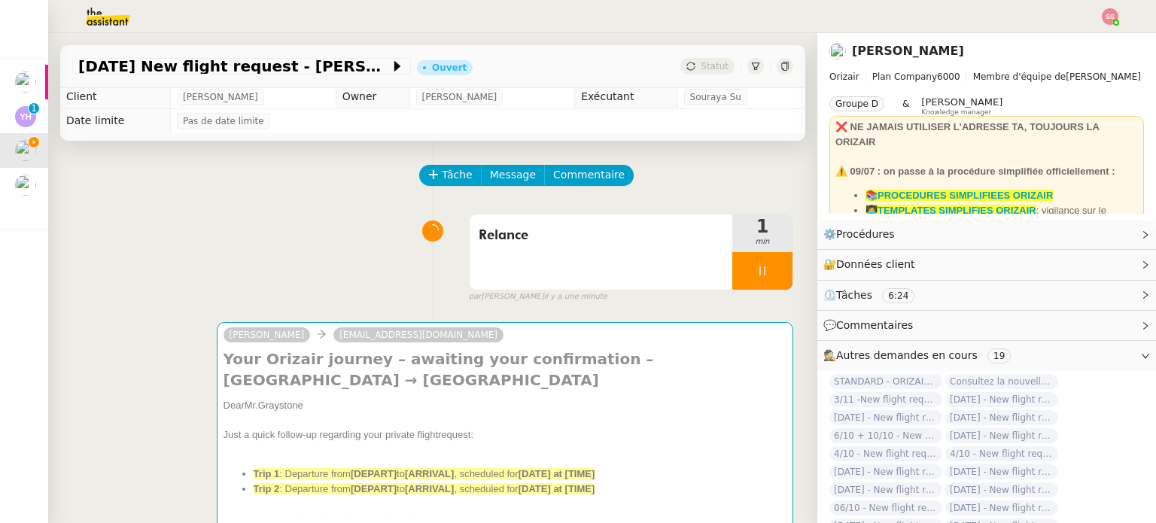
scroll to position [153, 0]
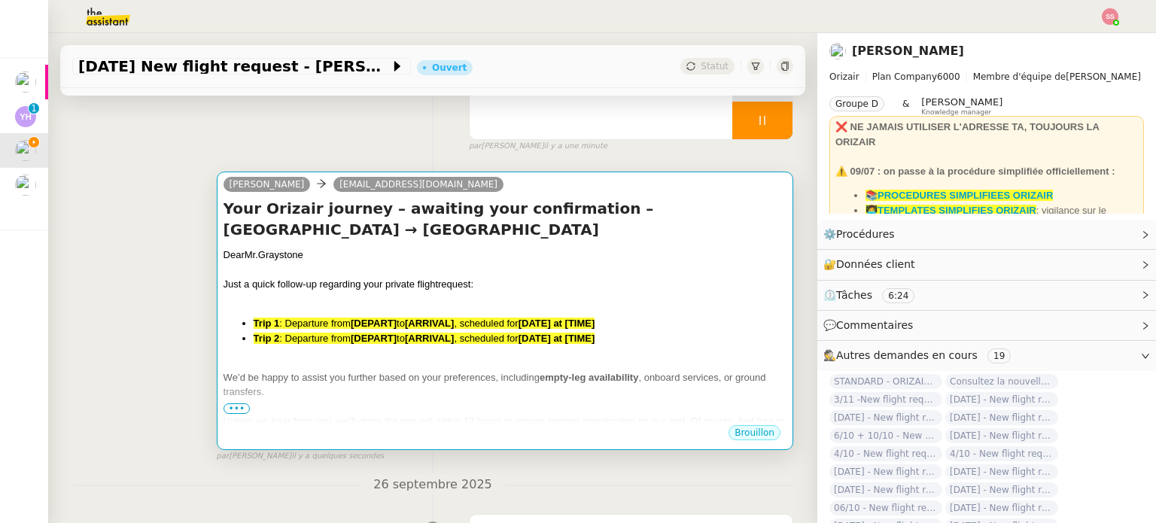
click at [476, 288] on div "Just a quick follow-up regarding your private flight request:" at bounding box center [504, 284] width 563 height 15
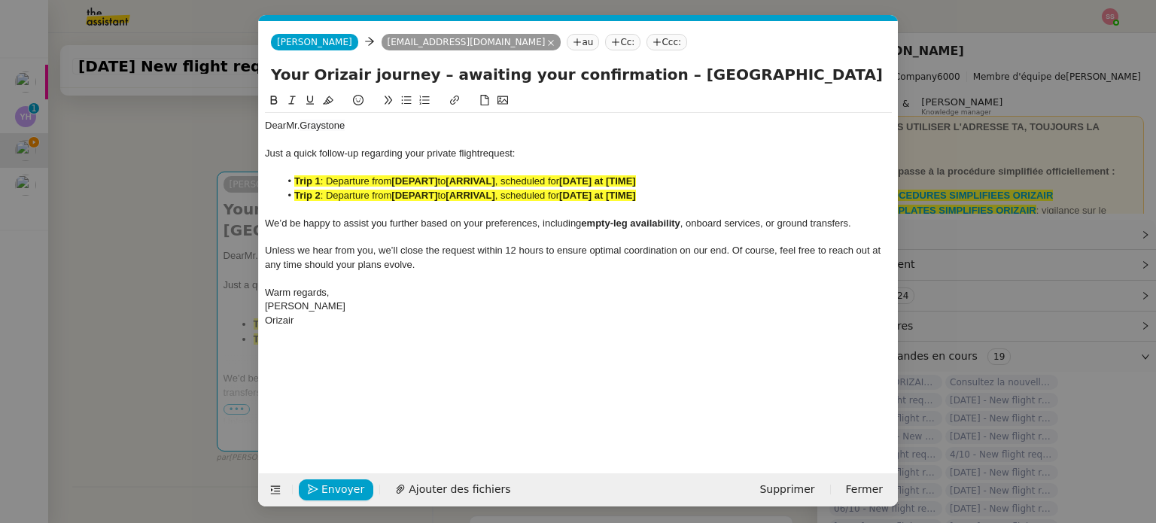
scroll to position [0, 81]
drag, startPoint x: 652, startPoint y: 194, endPoint x: 294, endPoint y: 199, distance: 357.4
click at [294, 199] on li "Trip 2 : Departure from [DEPART] to [ARRIVAL] , scheduled for [DATE] at [TIME]" at bounding box center [586, 196] width 612 height 14
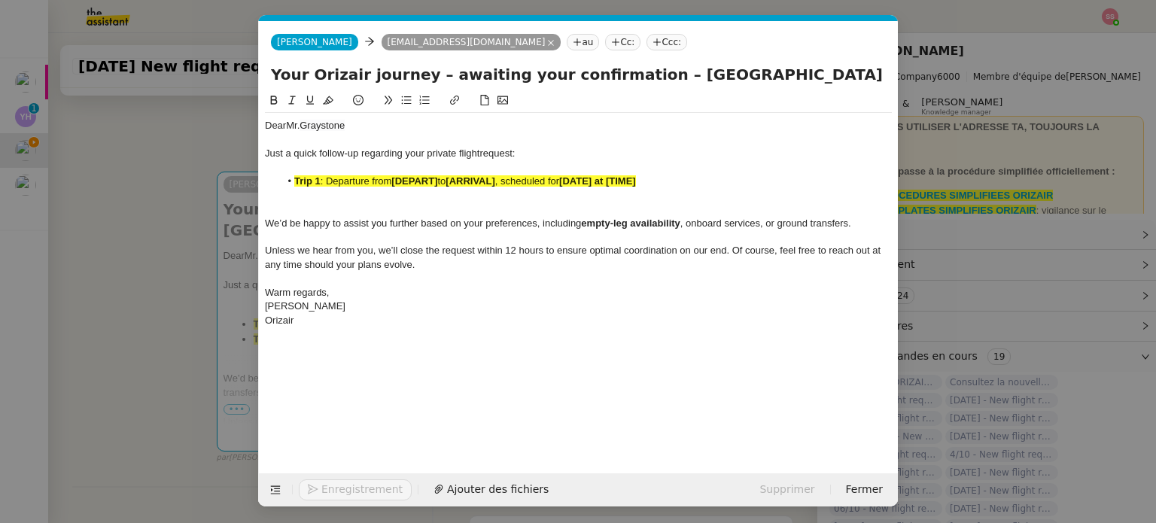
click at [460, 178] on strong "[ARRIVAL]" at bounding box center [469, 180] width 49 height 11
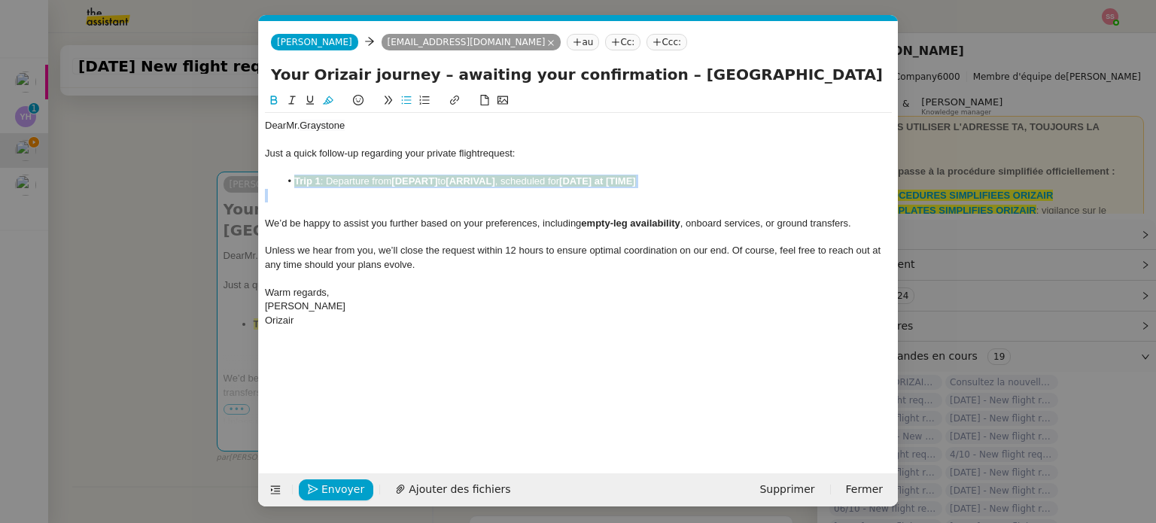
click at [460, 178] on strong "[ARRIVAL]" at bounding box center [469, 180] width 49 height 11
click at [322, 103] on button at bounding box center [328, 100] width 18 height 17
click at [399, 186] on strong "[DEPART]" at bounding box center [414, 180] width 46 height 11
drag, startPoint x: 434, startPoint y: 180, endPoint x: 394, endPoint y: 180, distance: 39.9
click at [394, 180] on li "Trip 1 : Departure from [DEPART] to [ARRIVAL] , scheduled for [DATE] at [TIME]" at bounding box center [586, 182] width 612 height 14
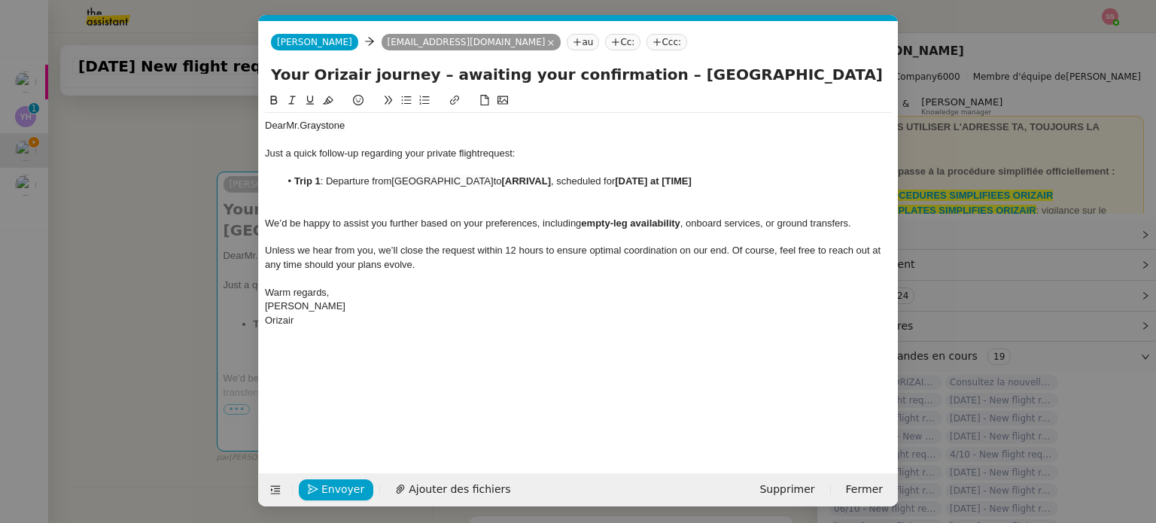
scroll to position [0, 0]
click at [171, 314] on nz-modal-container "Relance en Service ✈️Orizair - Relance client ( EN ) à utiliser pour orizair, r…" at bounding box center [578, 261] width 1156 height 523
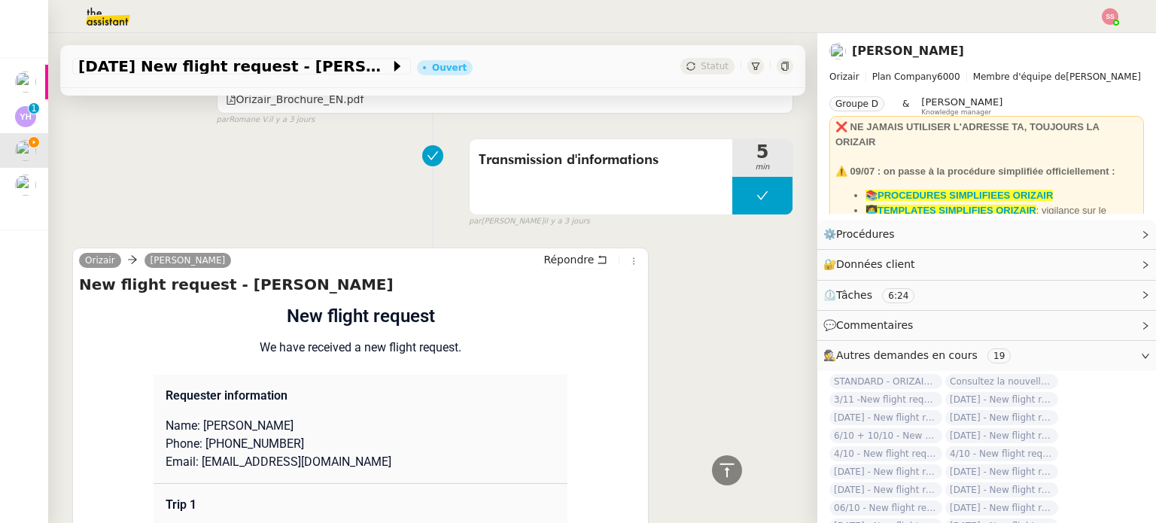
scroll to position [1282, 0]
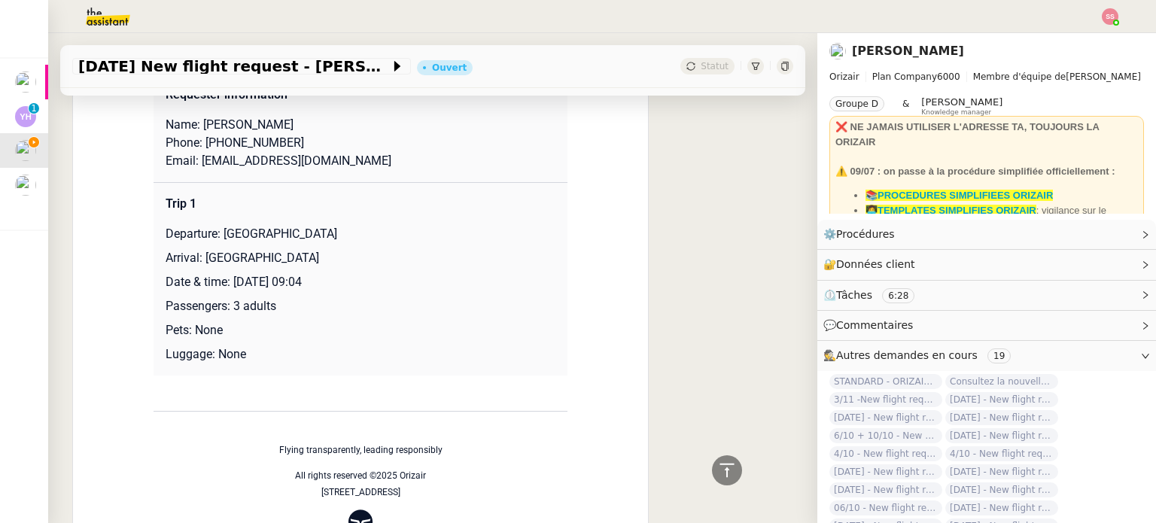
drag, startPoint x: 196, startPoint y: 257, endPoint x: 412, endPoint y: 257, distance: 216.0
click at [412, 257] on p "Arrival: [GEOGRAPHIC_DATA]" at bounding box center [361, 258] width 390 height 18
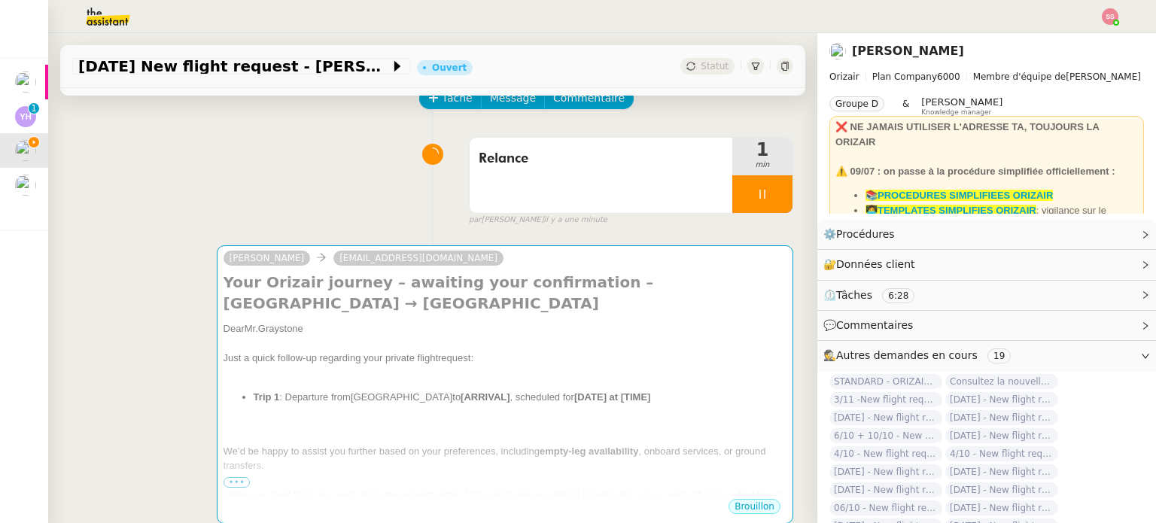
scroll to position [78, 0]
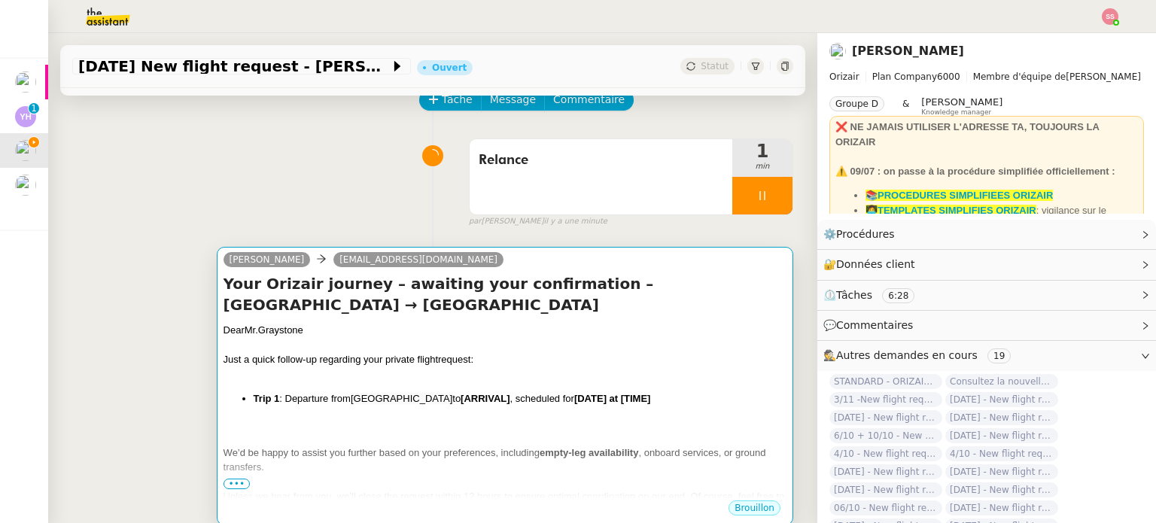
click at [485, 340] on div at bounding box center [504, 345] width 563 height 15
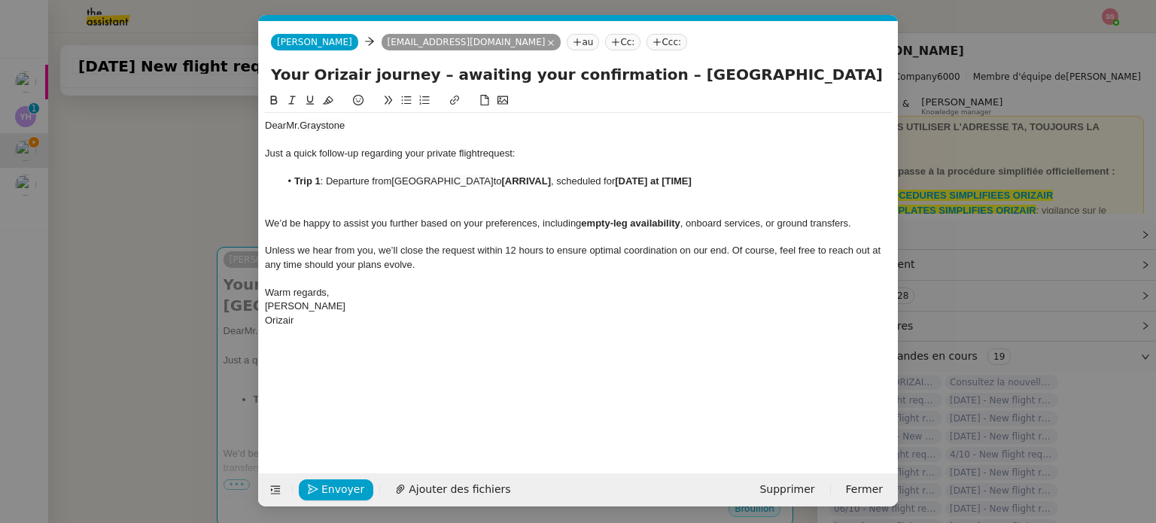
scroll to position [0, 81]
drag, startPoint x: 626, startPoint y: 180, endPoint x: 585, endPoint y: 183, distance: 41.5
click at [551, 183] on strong "[ARRIVAL]" at bounding box center [526, 180] width 49 height 11
click at [135, 308] on nz-modal-container "Relance en Service ✈️Orizair - Relance client ( EN ) à utiliser pour orizair, r…" at bounding box center [578, 261] width 1156 height 523
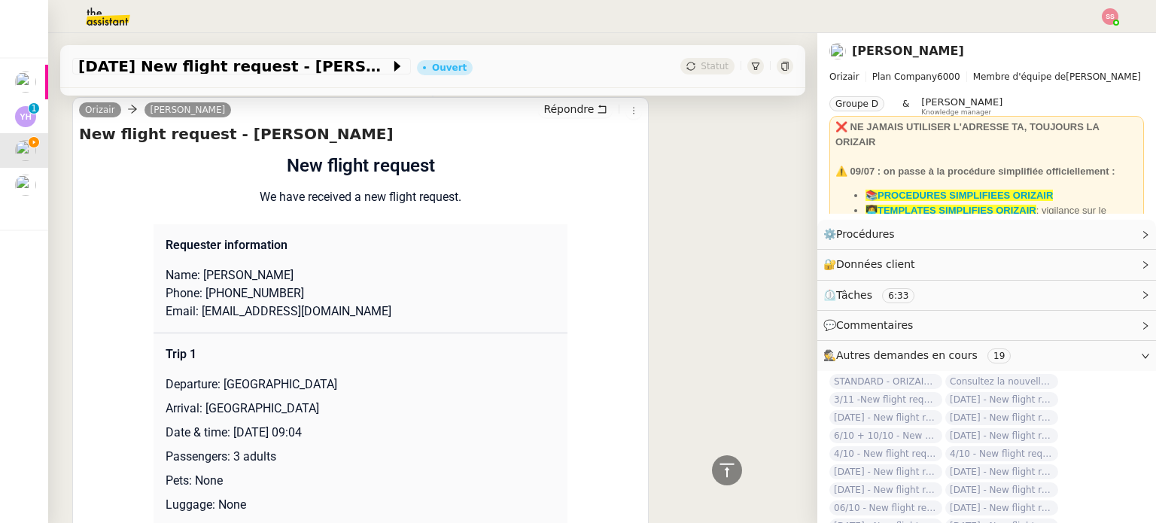
scroll to position [1282, 0]
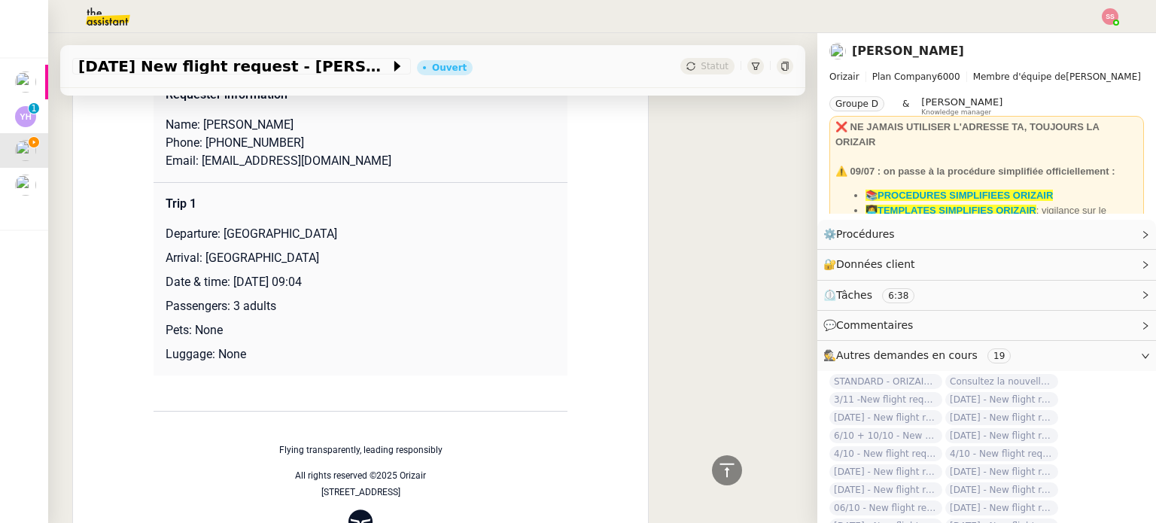
drag, startPoint x: 226, startPoint y: 285, endPoint x: 381, endPoint y: 276, distance: 155.3
click at [381, 276] on p "Date & time: [DATE] 09:04" at bounding box center [361, 282] width 390 height 18
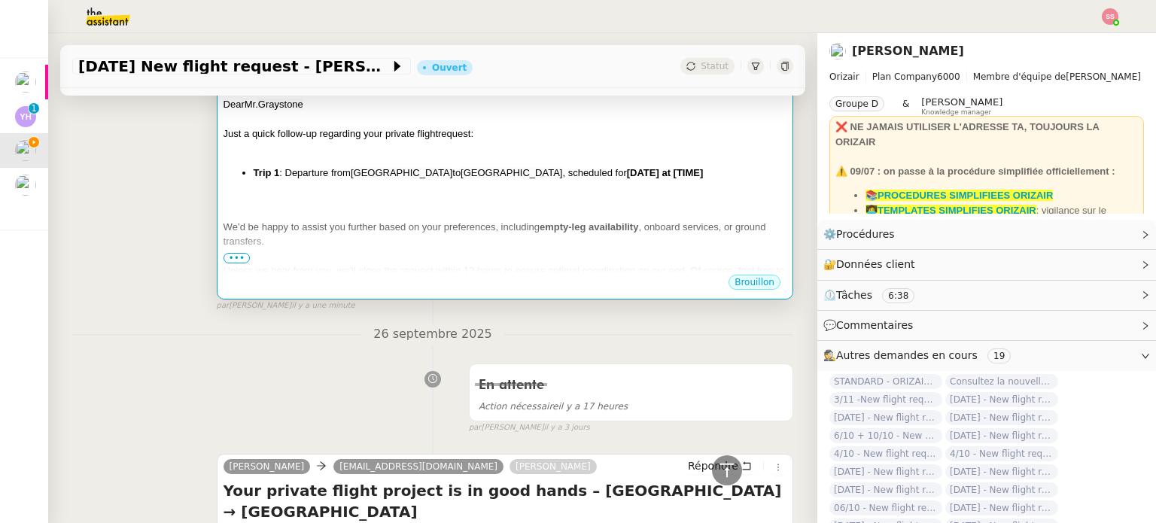
scroll to position [153, 0]
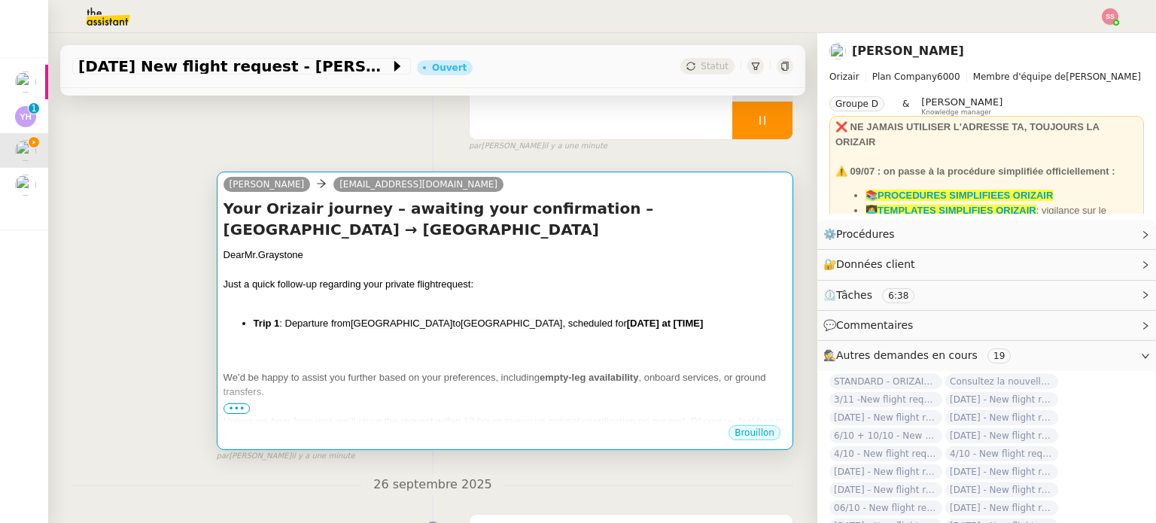
click at [587, 295] on div at bounding box center [504, 299] width 563 height 15
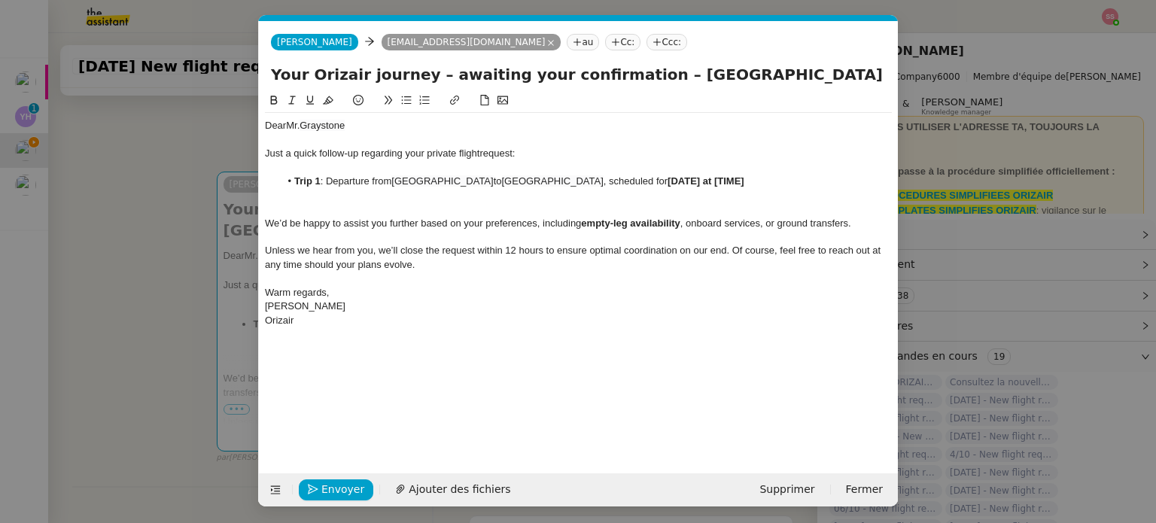
scroll to position [0, 81]
drag, startPoint x: 770, startPoint y: 182, endPoint x: 877, endPoint y: 176, distance: 107.0
click at [877, 176] on li "Trip 1 : Departure from Guangzhou Baiyun International Airport to Brisbane Inte…" at bounding box center [586, 182] width 612 height 14
click at [716, 213] on div at bounding box center [578, 209] width 627 height 14
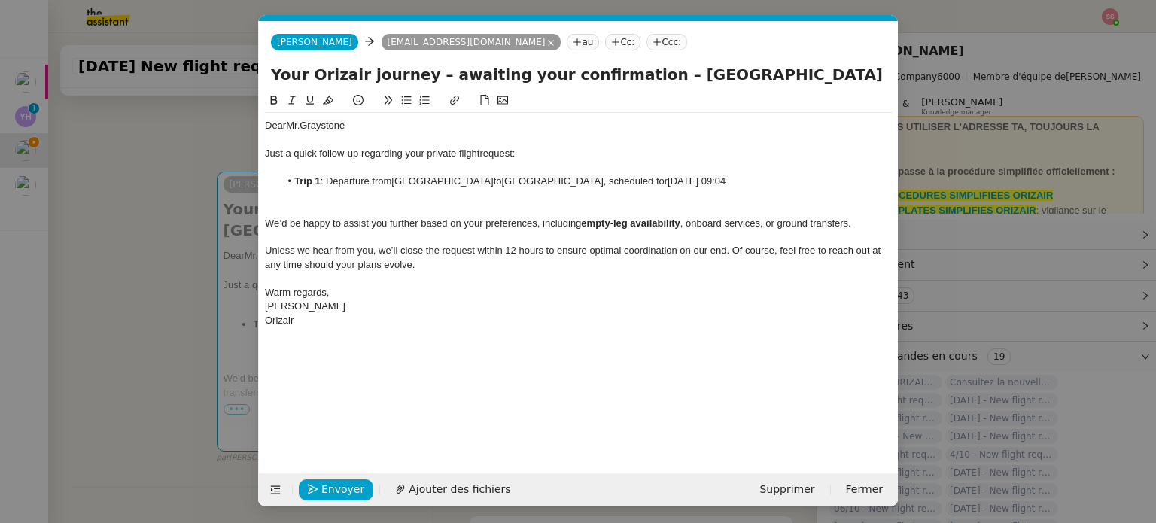
click at [646, 44] on nz-tag "Ccc:" at bounding box center [666, 42] width 41 height 17
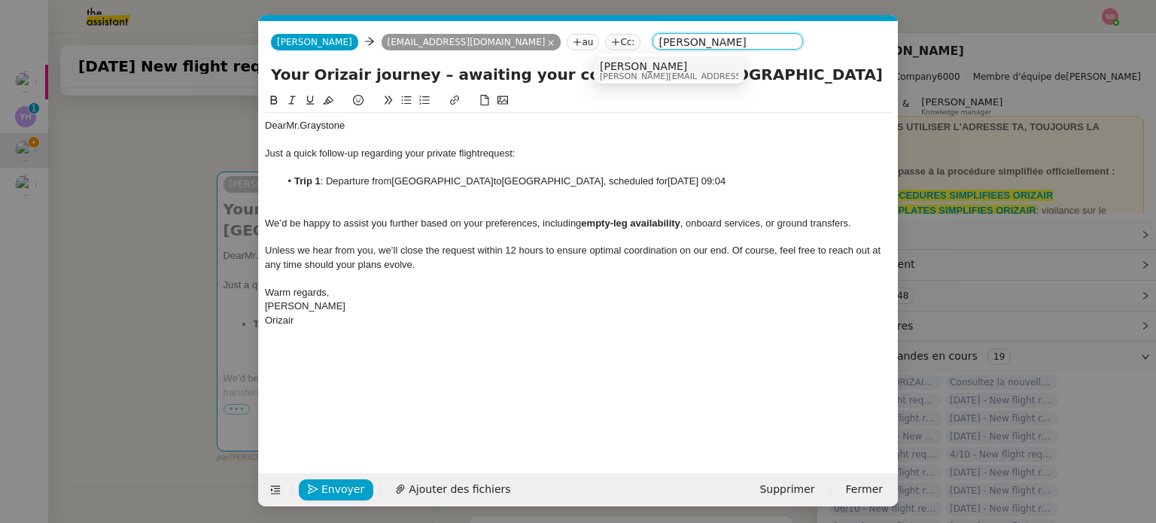
type input "[PERSON_NAME]"
click at [616, 63] on span "[PERSON_NAME]" at bounding box center [707, 66] width 214 height 12
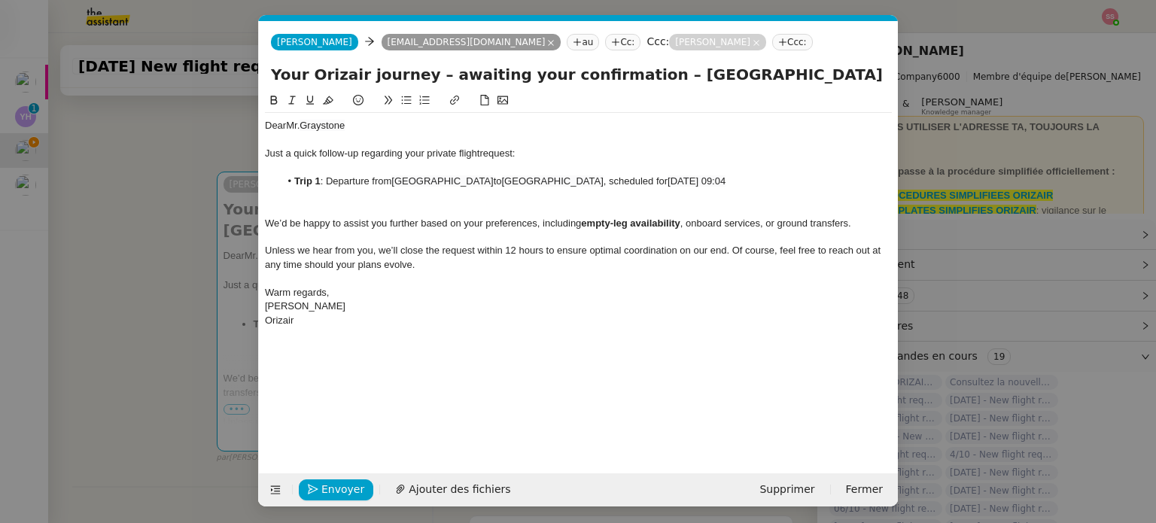
click at [599, 156] on div "Just a quick follow-up regarding your private flight request:" at bounding box center [578, 154] width 627 height 14
click at [363, 197] on div at bounding box center [578, 196] width 627 height 14
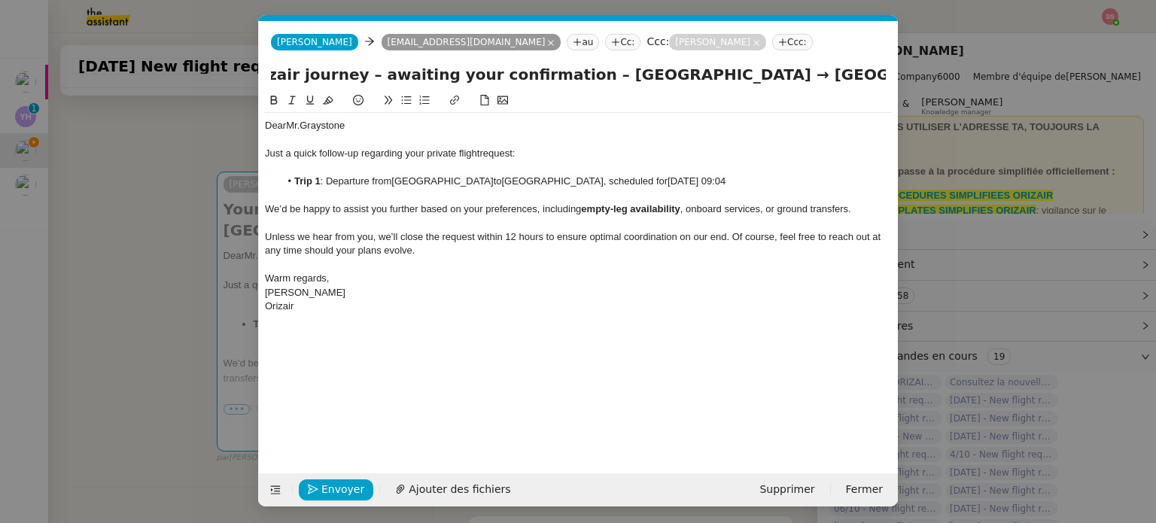
scroll to position [0, 271]
drag, startPoint x: 714, startPoint y: 84, endPoint x: 924, endPoint y: 133, distance: 215.7
click at [924, 133] on nz-modal-container "Relance en Service ✈️Orizair - Relance client ( EN ) à utiliser pour orizair, r…" at bounding box center [578, 261] width 1156 height 523
click at [778, 147] on div "Just a quick follow-up regarding your private flight request:" at bounding box center [578, 154] width 627 height 14
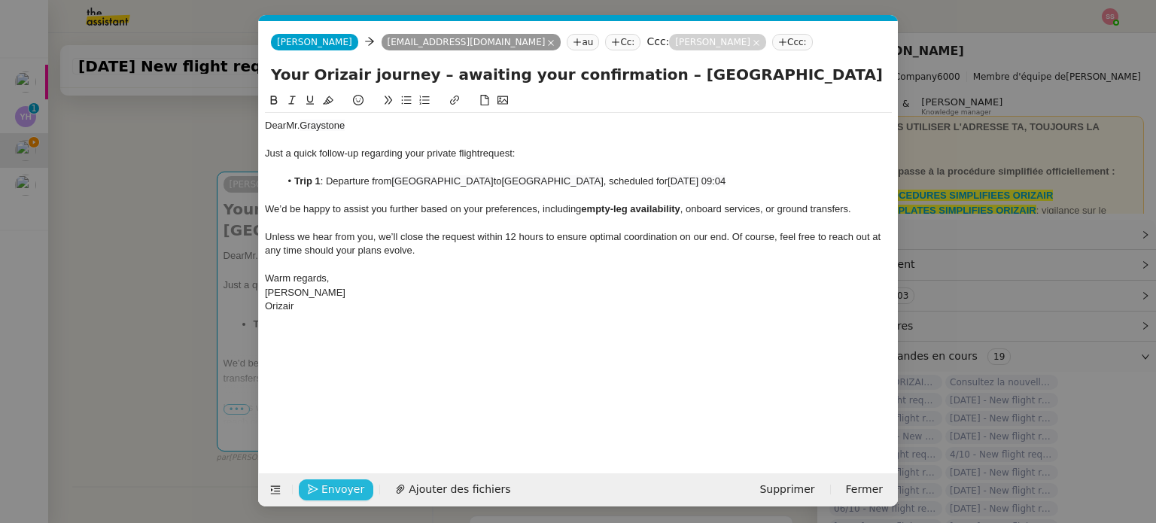
click at [345, 493] on span "Envoyer" at bounding box center [342, 489] width 43 height 17
click at [369, 488] on span "Confirmer l'envoi" at bounding box center [366, 489] width 90 height 17
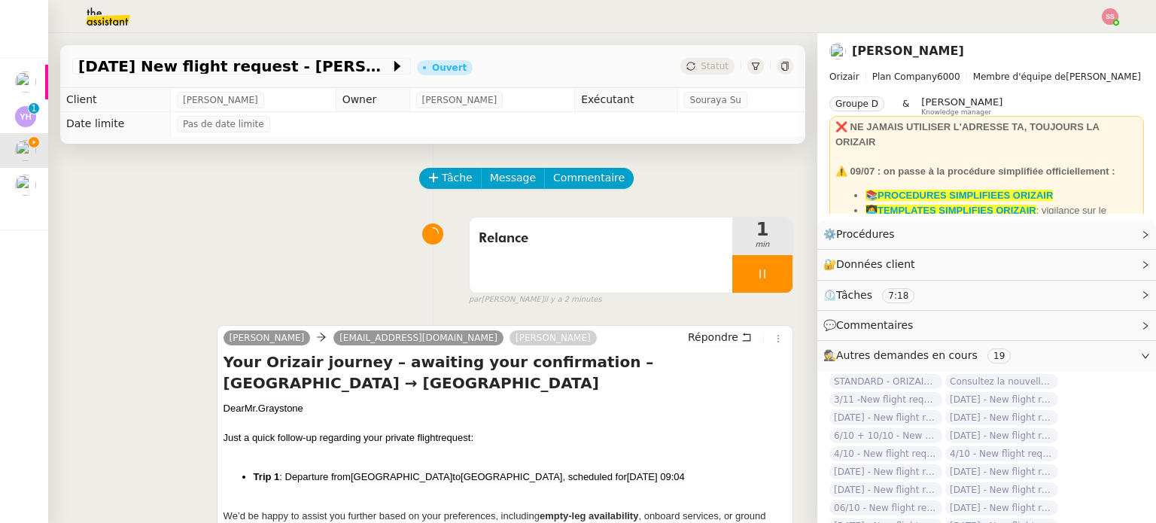
click at [382, 241] on div "Relance 1 min false par Souraya S. il y a 2 minutes" at bounding box center [432, 258] width 721 height 96
drag, startPoint x: 324, startPoint y: 241, endPoint x: 520, endPoint y: 232, distance: 196.6
click at [324, 241] on div "Relance 2 min false par Souraya S. il y a 2 minutes" at bounding box center [432, 258] width 721 height 96
click at [378, 264] on div "Relance 2 min false par Souraya S. il y a 2 minutes" at bounding box center [432, 258] width 721 height 96
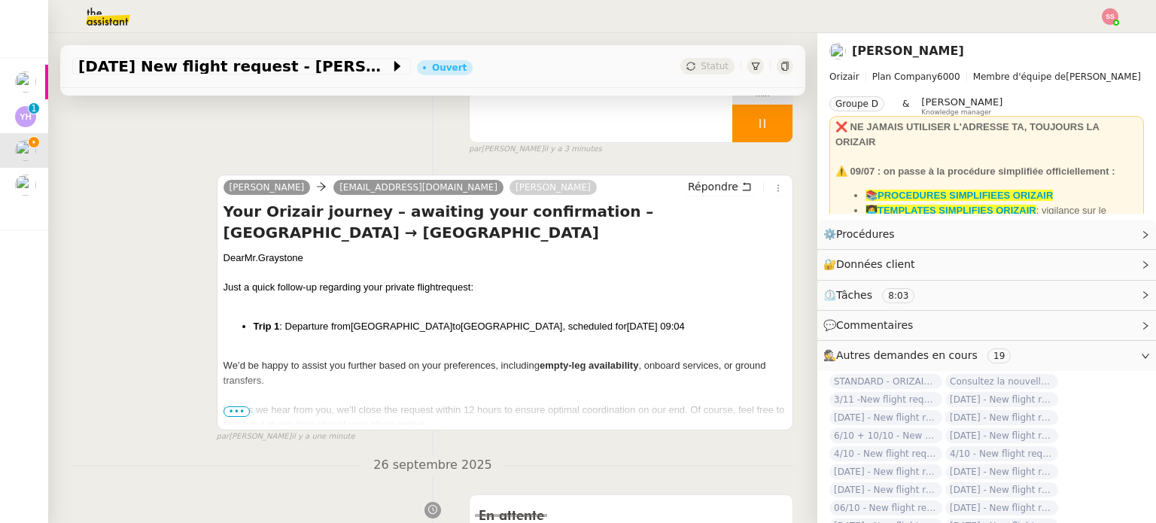
scroll to position [75, 0]
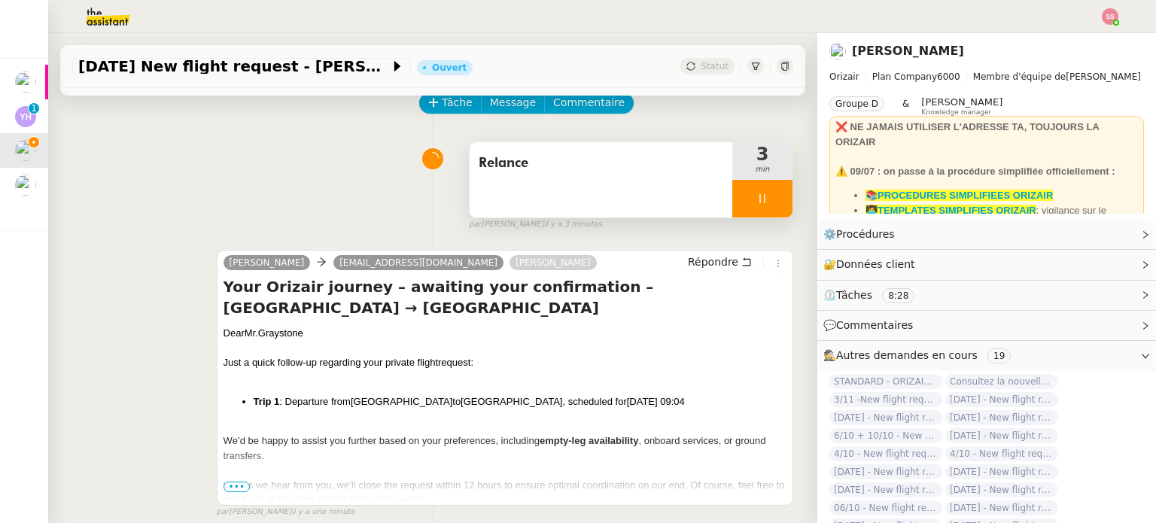
click at [757, 197] on div at bounding box center [762, 199] width 60 height 38
click at [771, 197] on icon at bounding box center [777, 199] width 12 height 12
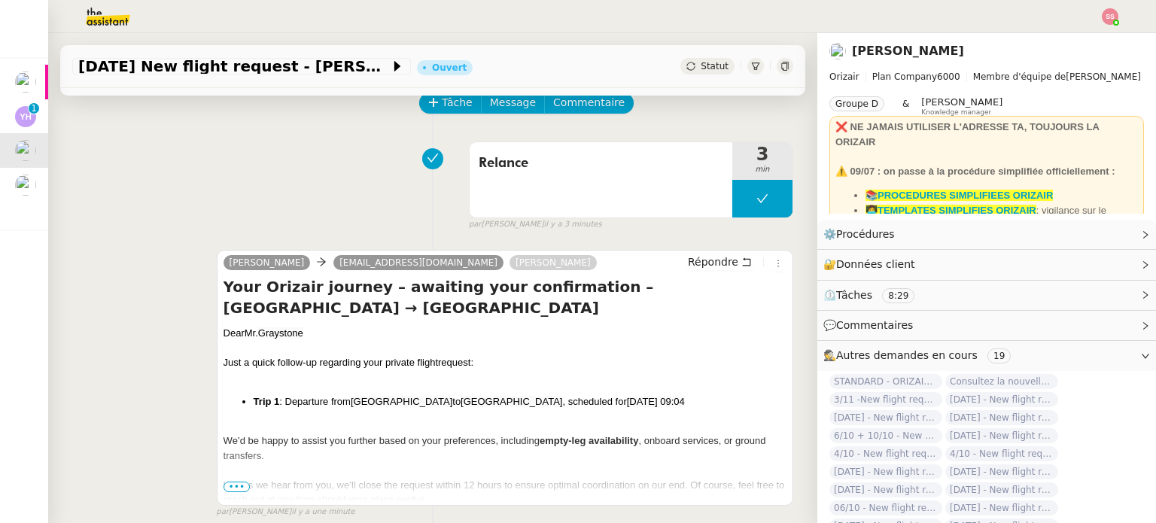
click at [357, 175] on div "Relance 3 min false par Souraya S. il y a 3 minutes" at bounding box center [432, 183] width 721 height 96
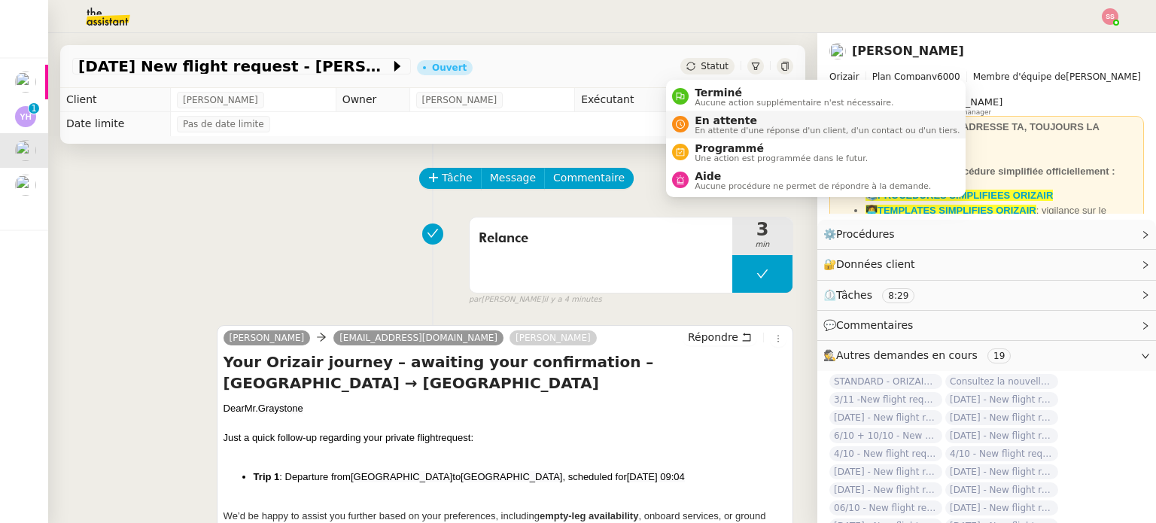
click at [716, 134] on span "En attente d'une réponse d'un client, d'un contact ou d'un tiers." at bounding box center [827, 130] width 265 height 8
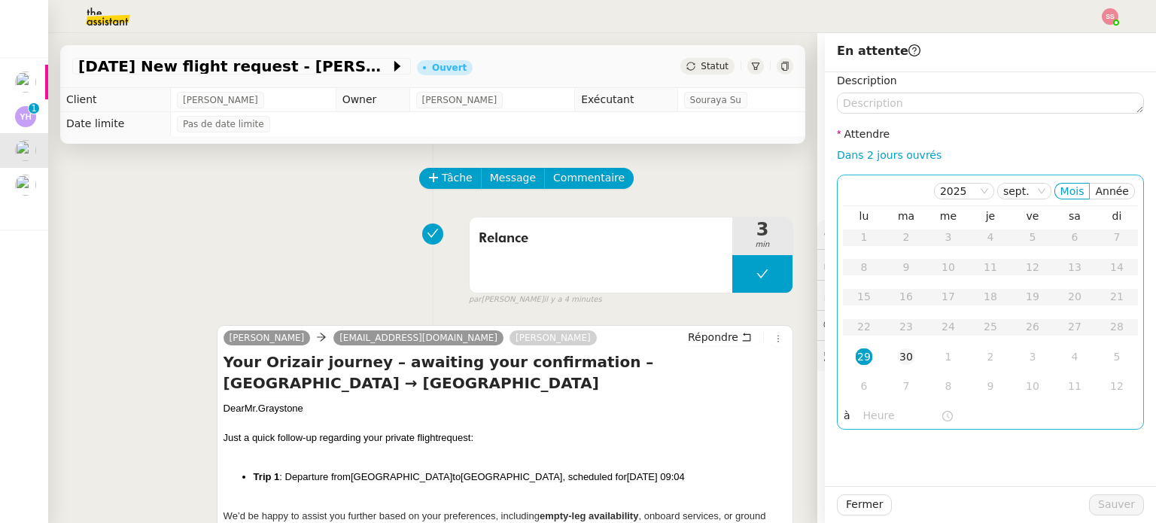
click at [898, 356] on div "30" at bounding box center [906, 356] width 17 height 17
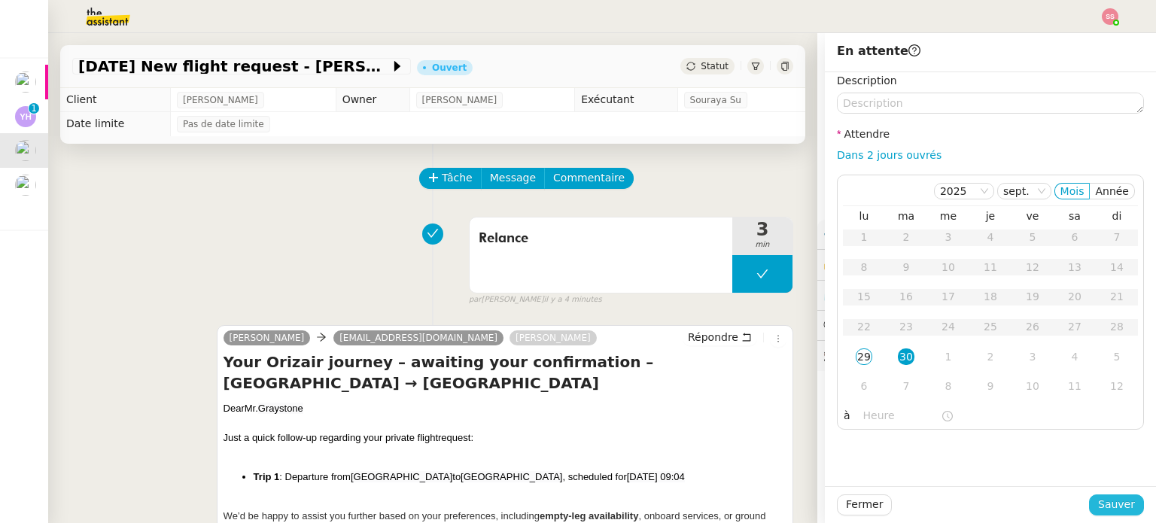
click at [1102, 512] on span "Sauver" at bounding box center [1116, 504] width 37 height 17
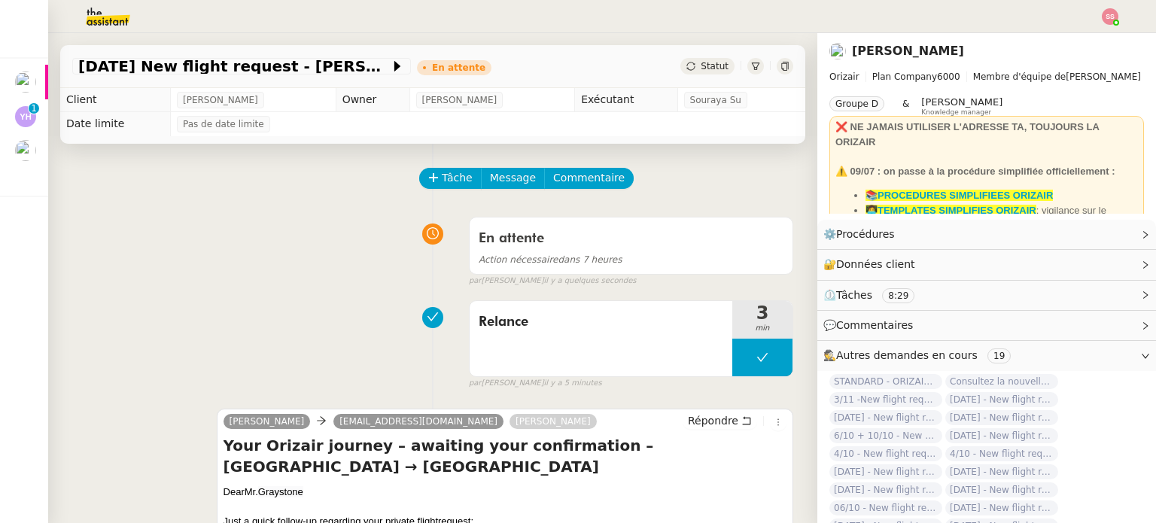
click at [202, 236] on div "En attente Action nécessaire dans 7 heures false par Souraya S. il y a quelques…" at bounding box center [432, 249] width 721 height 78
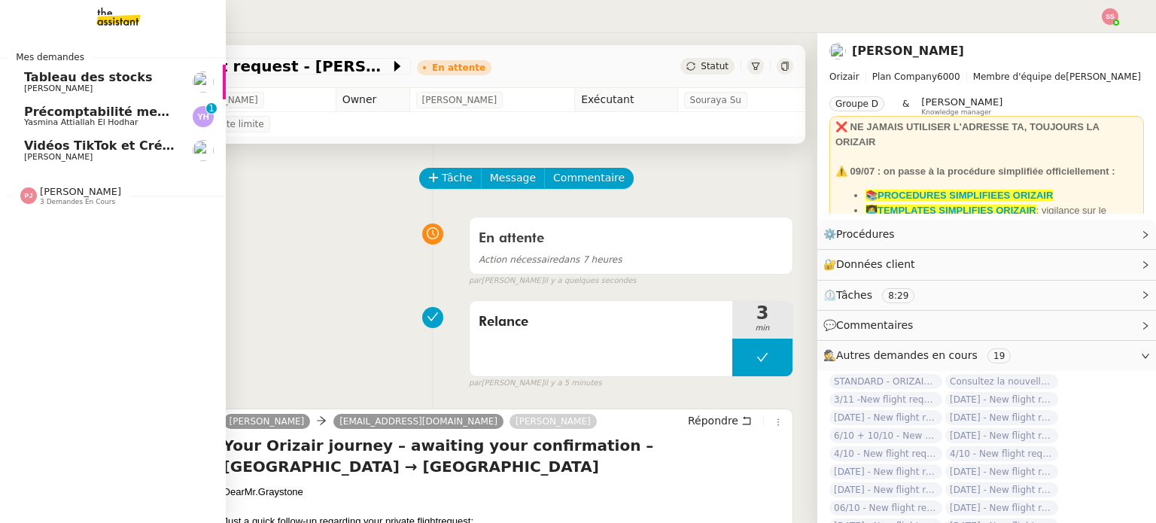
click at [105, 123] on span "Yasmina Attiallah El Hodhar" at bounding box center [81, 122] width 114 height 10
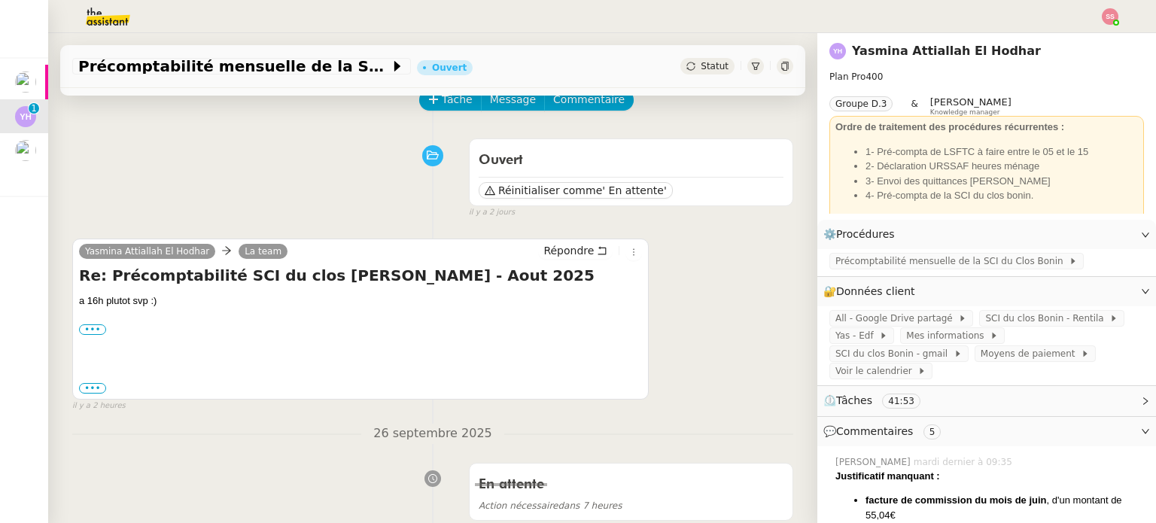
scroll to position [150, 0]
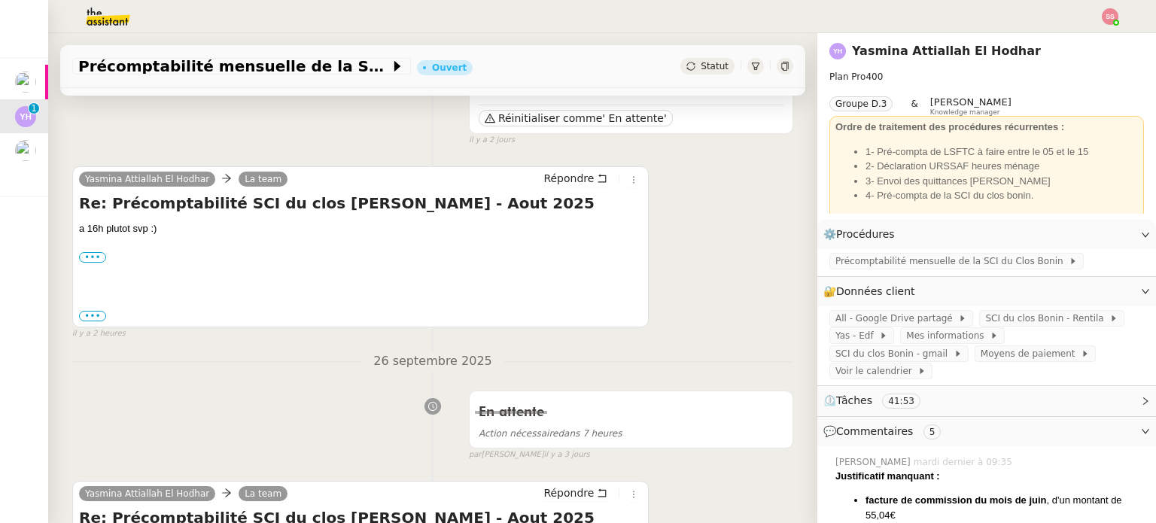
click at [689, 201] on div "Yasmina Attiallah El Hodhar La team Répondre Re: Précomptabilité SCI du clos BO…" at bounding box center [432, 246] width 721 height 187
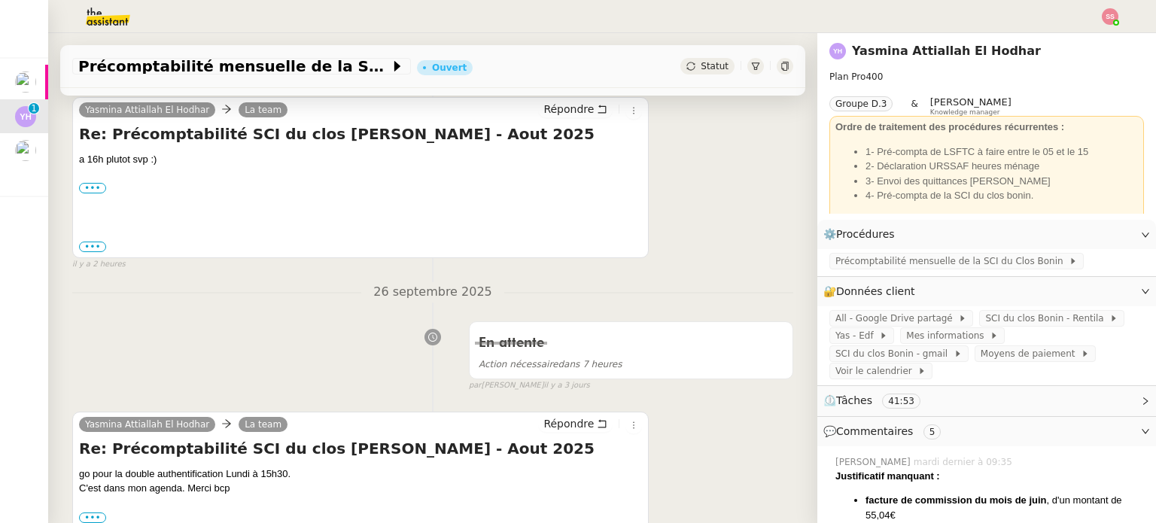
scroll to position [376, 0]
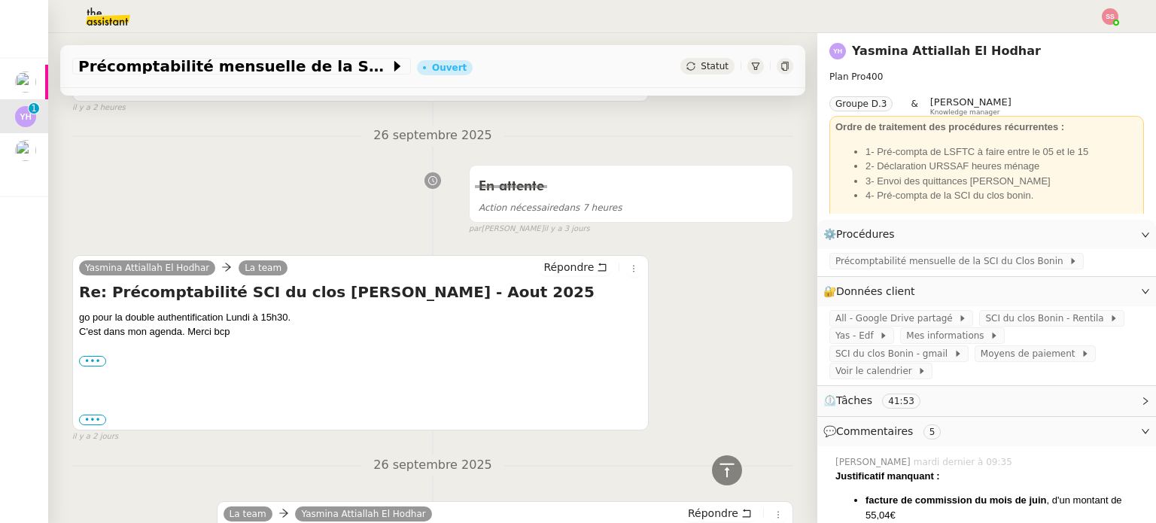
click at [295, 153] on div "26 septembre 2025 En attente Action nécessaire dans 7 heures false par Souraya …" at bounding box center [432, 181] width 721 height 110
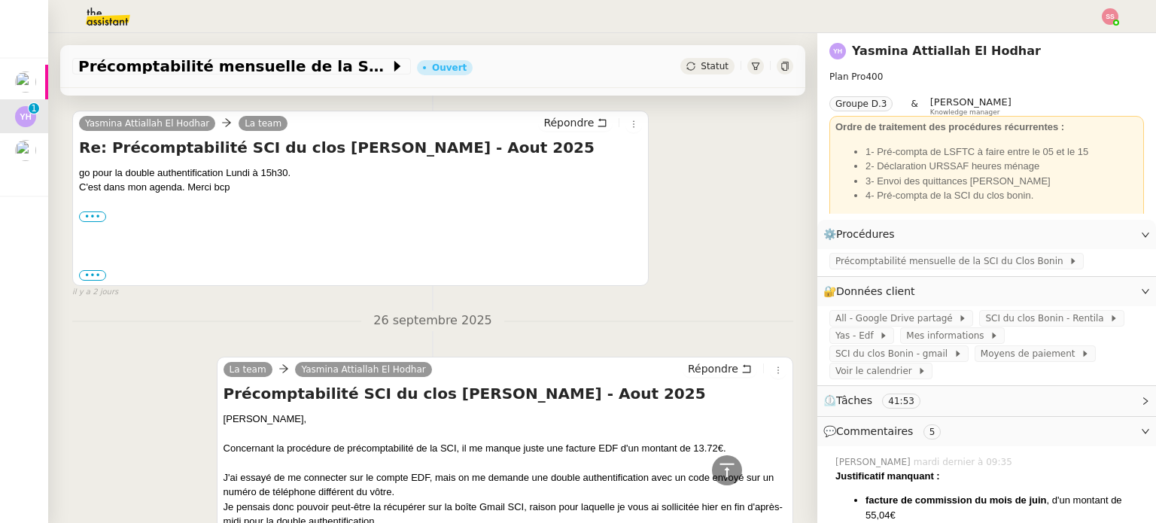
scroll to position [527, 0]
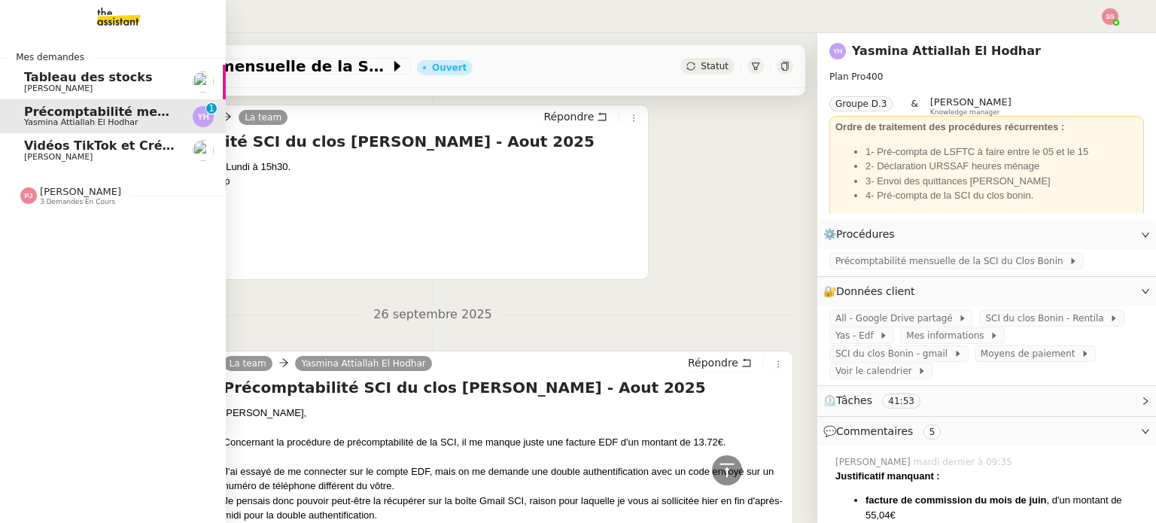
click at [60, 157] on span "[PERSON_NAME]" at bounding box center [58, 157] width 68 height 10
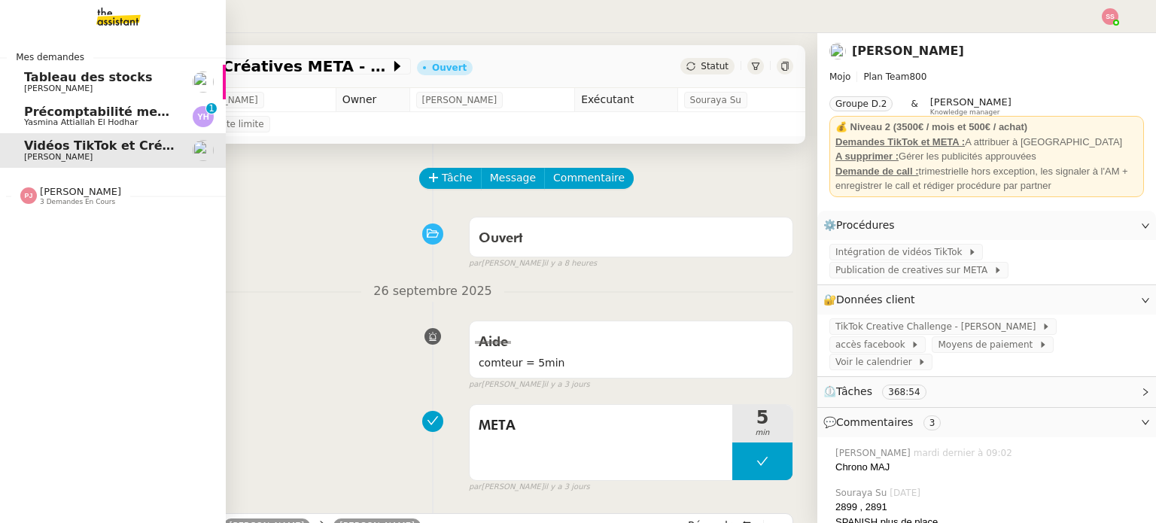
click at [99, 111] on span "Précomptabilité mensuelle de la SCI du Clos Bonin - [DATE]" at bounding box center [294, 112] width 540 height 14
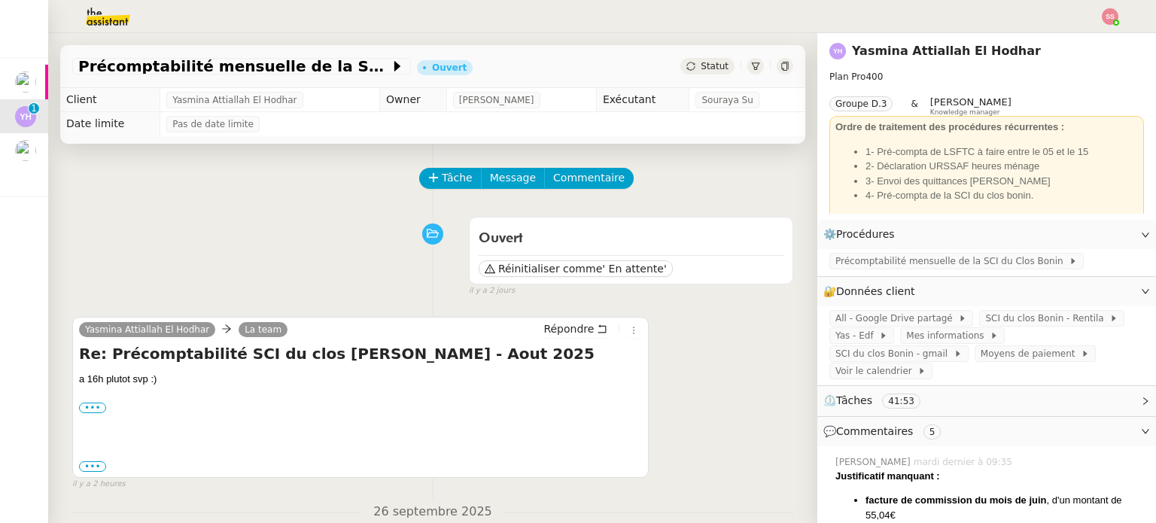
click at [326, 226] on div "Ouvert Réinitialiser comme ' En attente' false il y a 2 jours" at bounding box center [432, 253] width 721 height 87
click at [553, 336] on span "Répondre" at bounding box center [568, 328] width 50 height 15
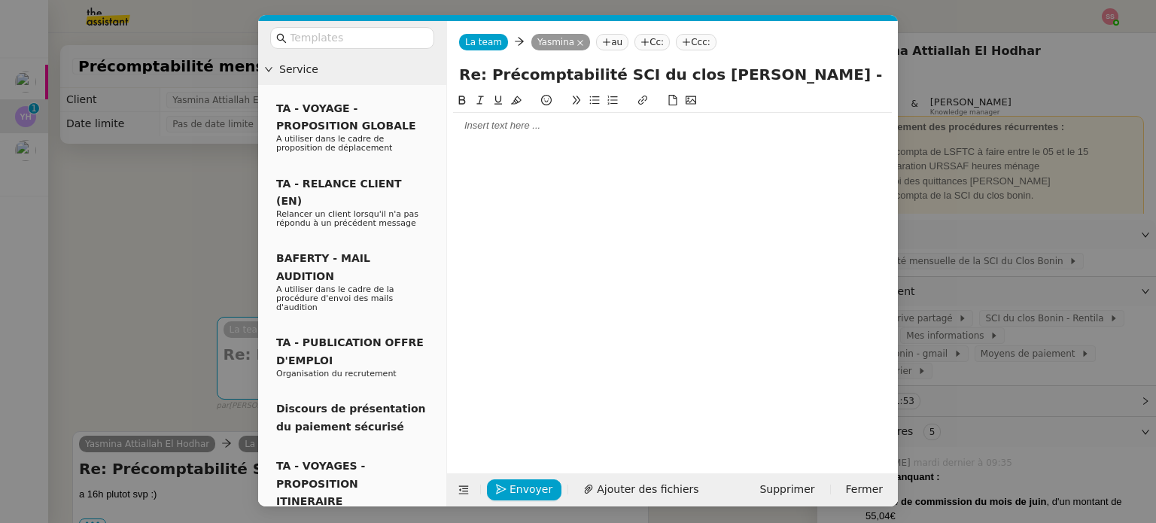
click at [506, 123] on div at bounding box center [672, 126] width 439 height 14
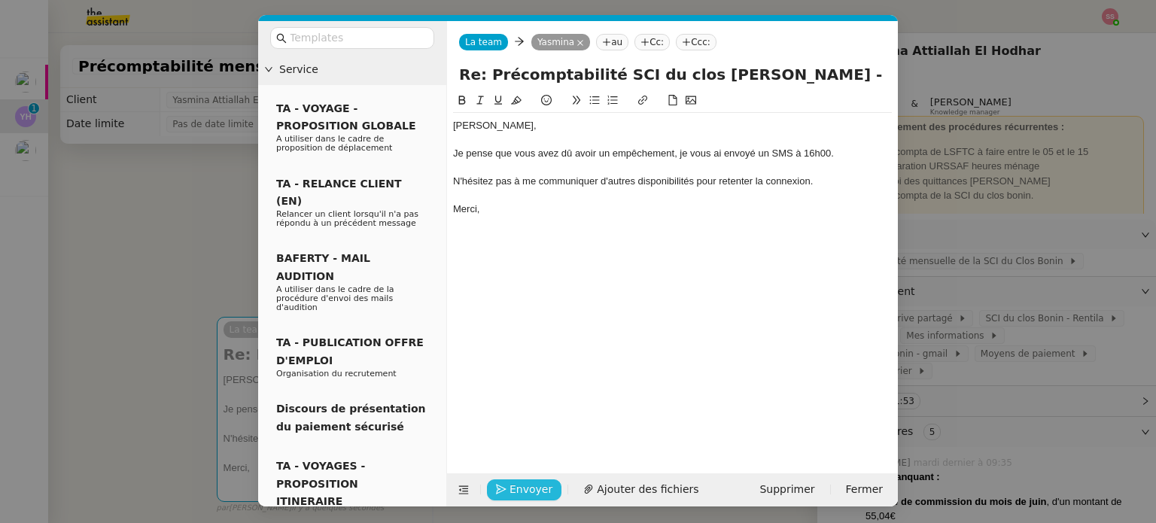
click at [534, 485] on span "Envoyer" at bounding box center [530, 489] width 43 height 17
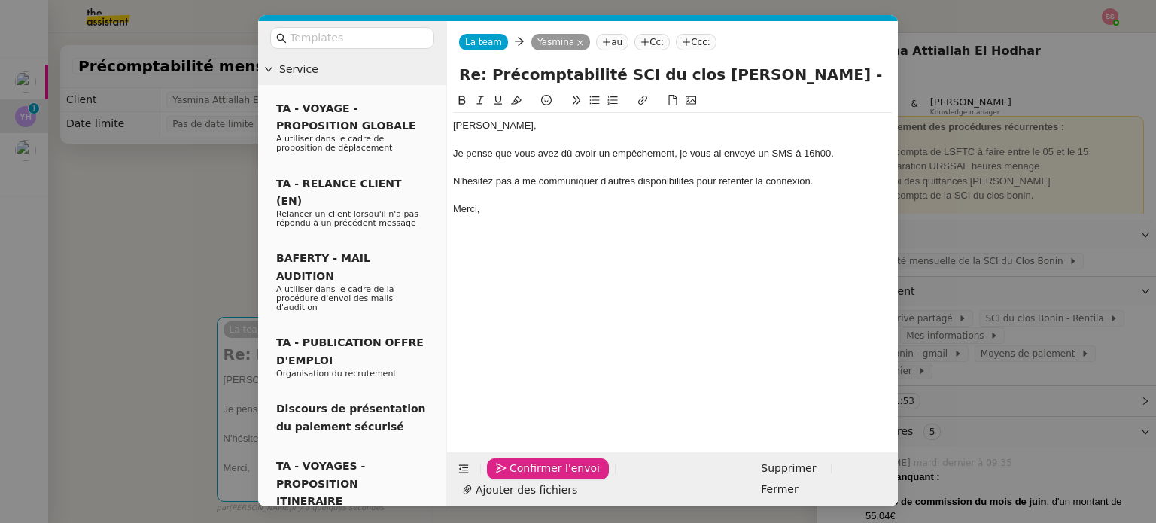
click at [534, 477] on span "Confirmer l'envoi" at bounding box center [554, 468] width 90 height 17
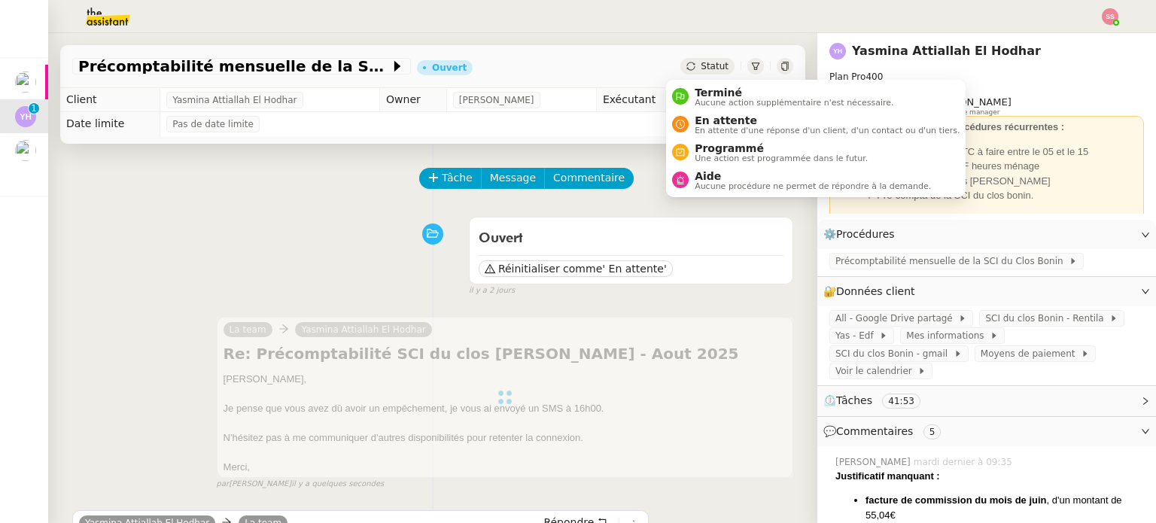
click at [701, 65] on span "Statut" at bounding box center [715, 66] width 28 height 11
click at [719, 120] on span "En attente" at bounding box center [827, 120] width 265 height 12
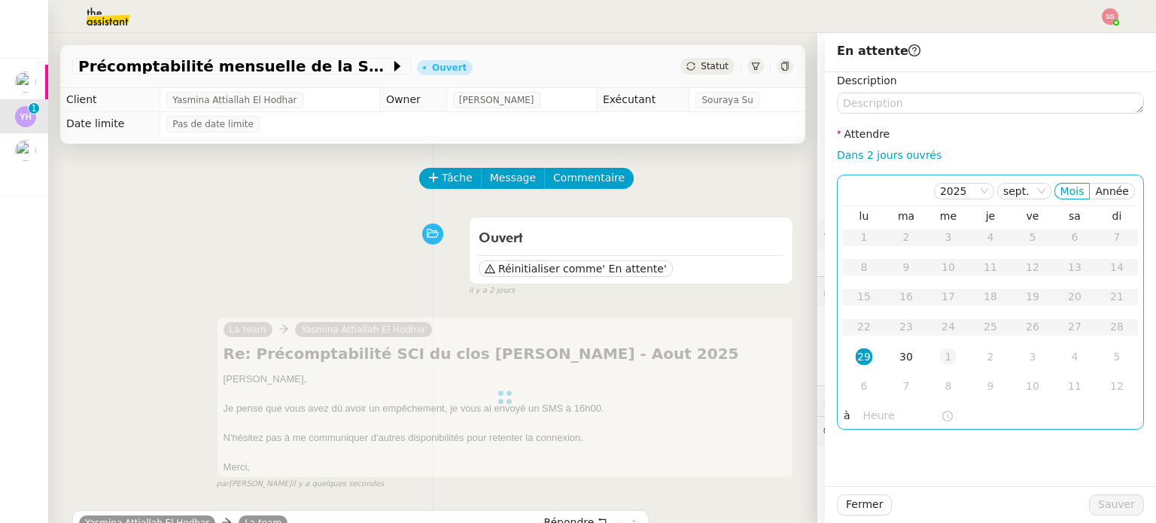
drag, startPoint x: 932, startPoint y: 357, endPoint x: 947, endPoint y: 363, distance: 15.5
click at [940, 357] on div "1" at bounding box center [948, 356] width 17 height 17
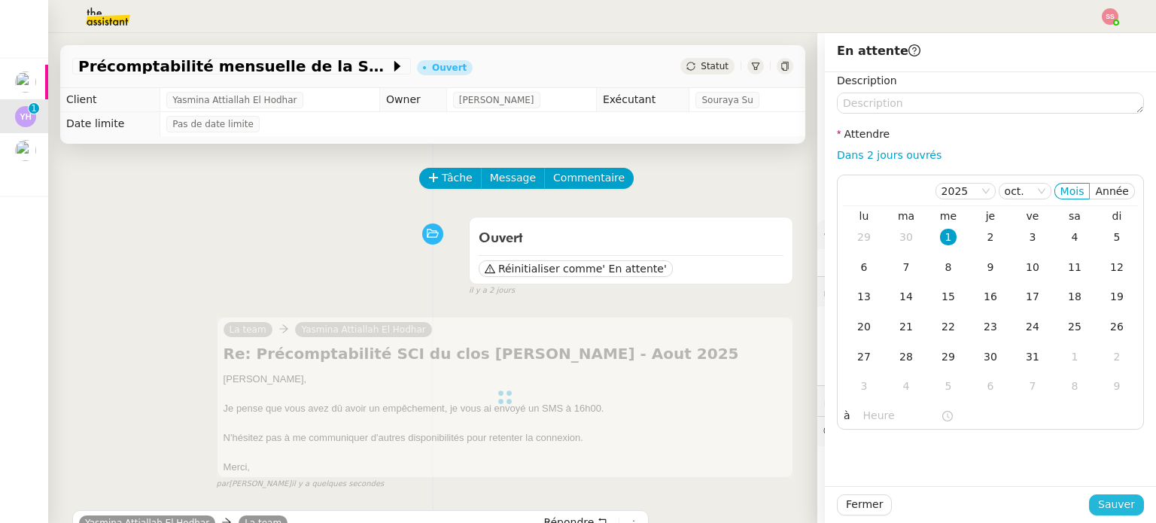
click at [1101, 498] on span "Sauver" at bounding box center [1116, 504] width 37 height 17
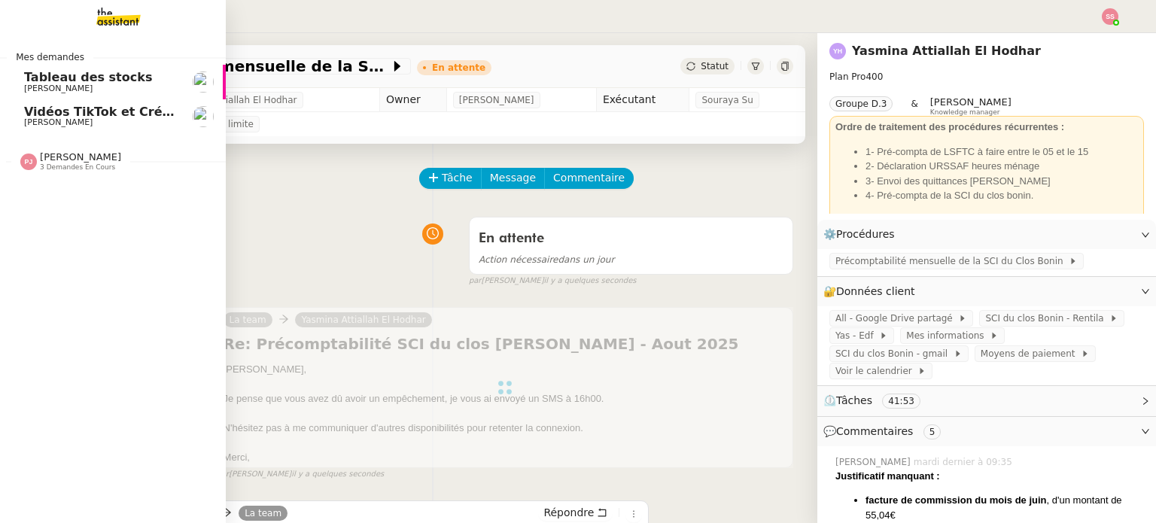
click at [102, 120] on span "[PERSON_NAME]" at bounding box center [100, 122] width 152 height 9
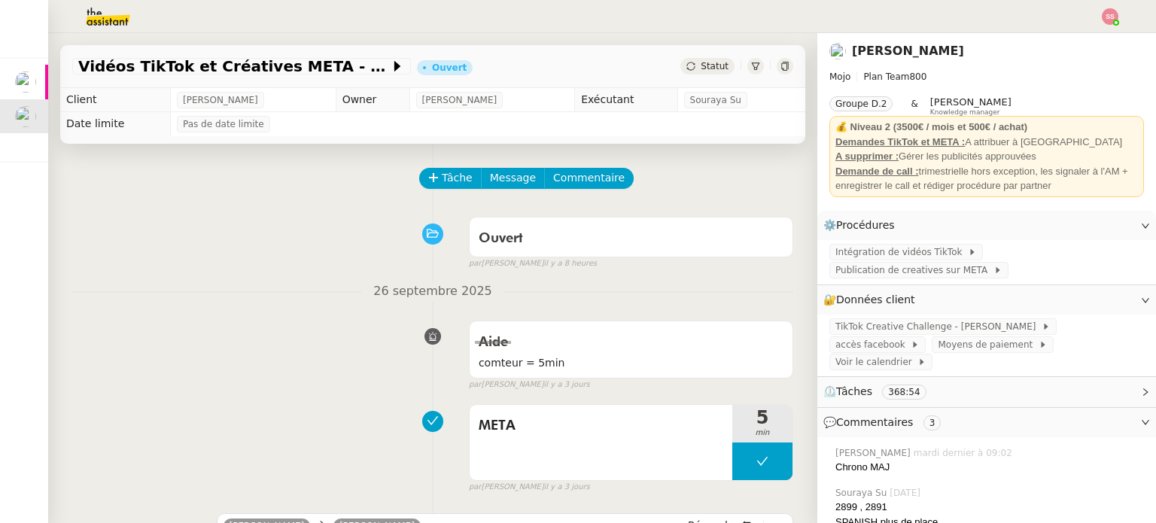
click at [1099, 14] on div at bounding box center [578, 16] width 1081 height 33
click at [1109, 14] on img at bounding box center [1110, 16] width 17 height 17
click at [1069, 39] on span "Suivi" at bounding box center [1057, 43] width 26 height 12
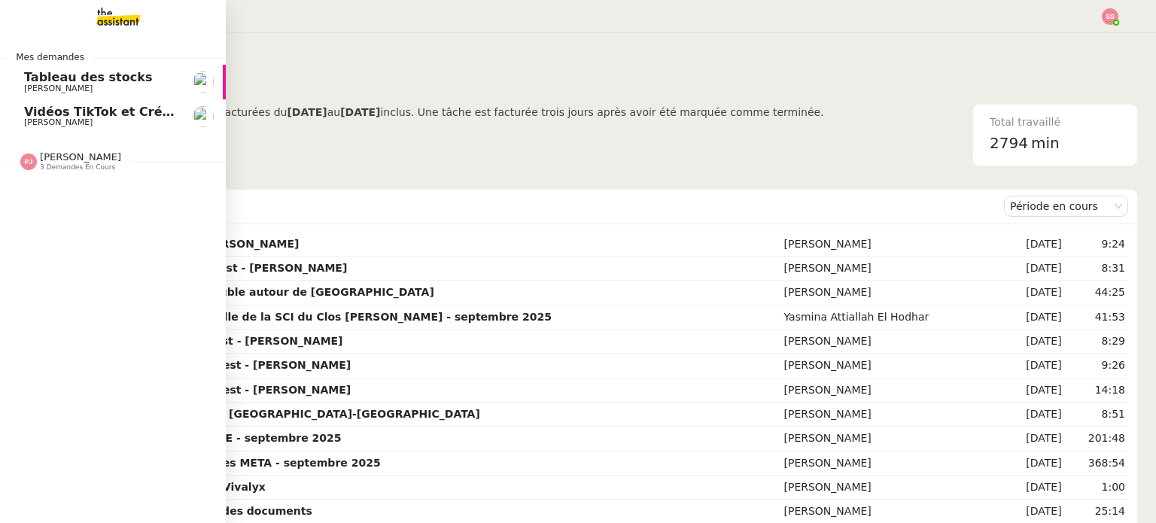
click at [63, 126] on span "[PERSON_NAME]" at bounding box center [58, 122] width 68 height 10
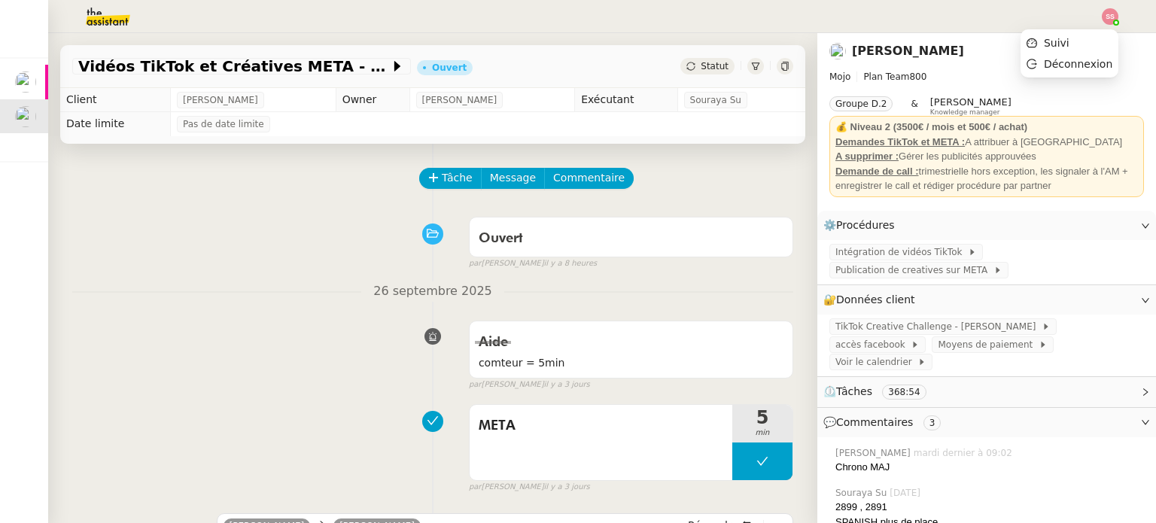
click at [1117, 14] on img at bounding box center [1110, 16] width 17 height 17
click at [1069, 37] on span "Suivi" at bounding box center [1057, 43] width 26 height 12
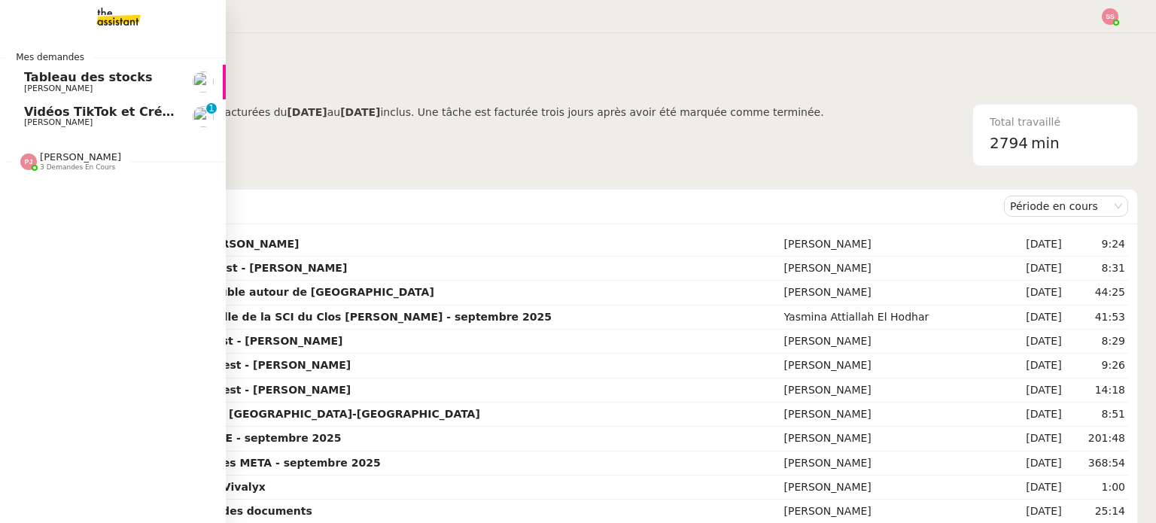
click at [48, 105] on span "Vidéos TikTok et Créatives META - [DATE]" at bounding box center [196, 112] width 345 height 14
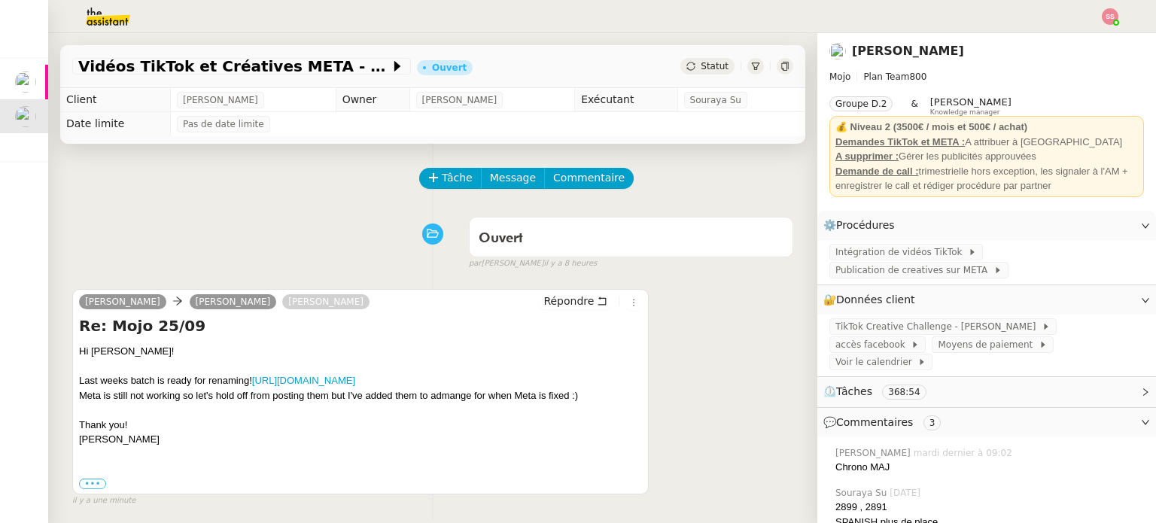
scroll to position [75, 0]
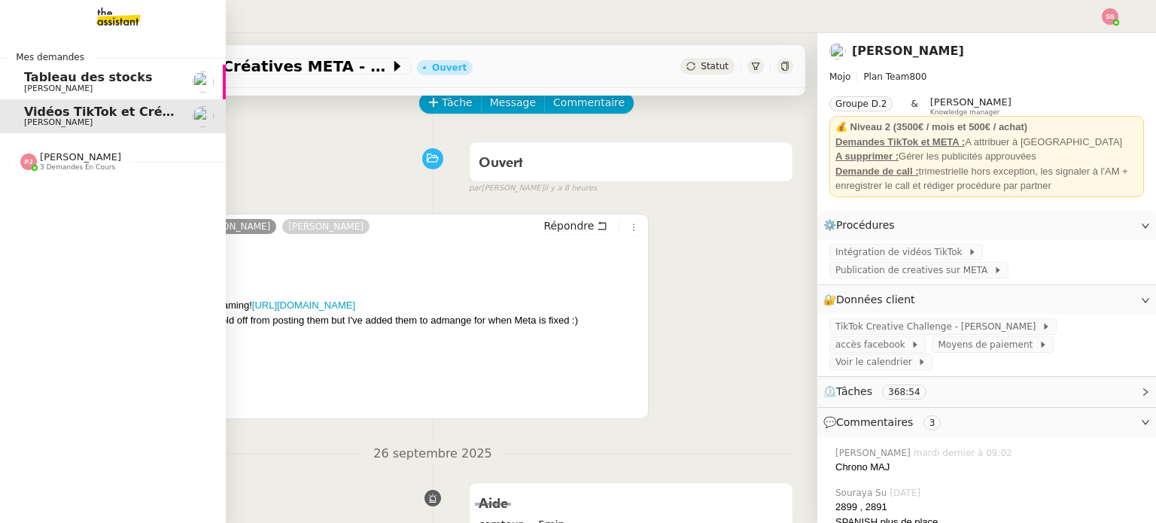
click at [131, 23] on img at bounding box center [106, 16] width 117 height 33
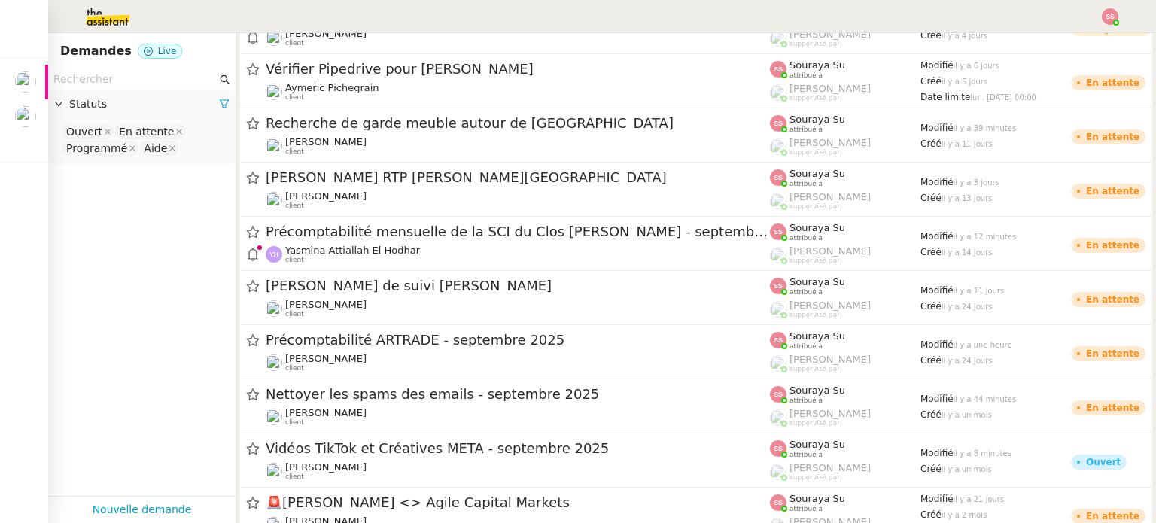
scroll to position [527, 0]
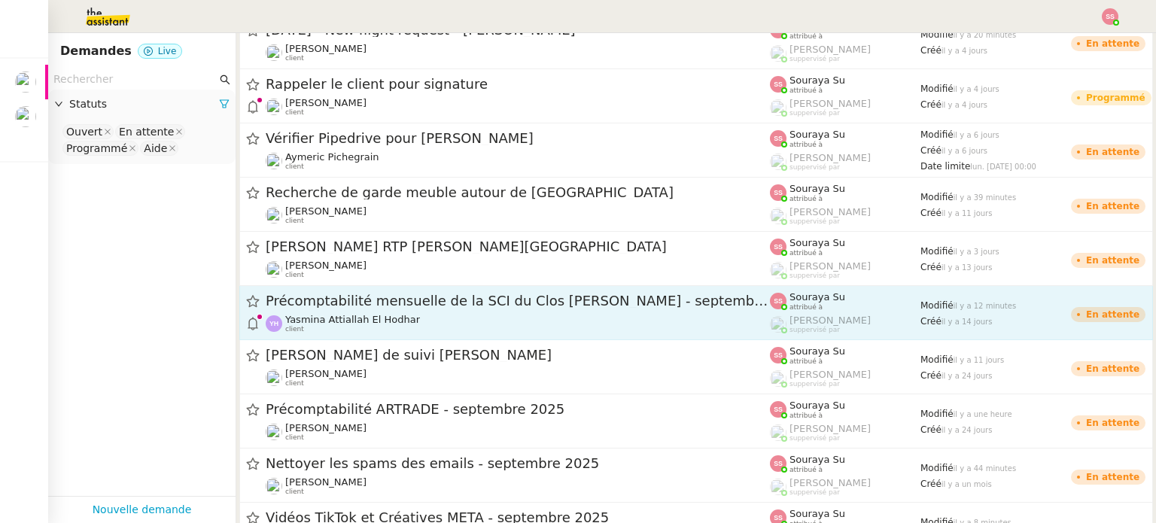
click at [396, 305] on span "Précomptabilité mensuelle de la SCI du Clos Bonin - [DATE]" at bounding box center [518, 301] width 504 height 14
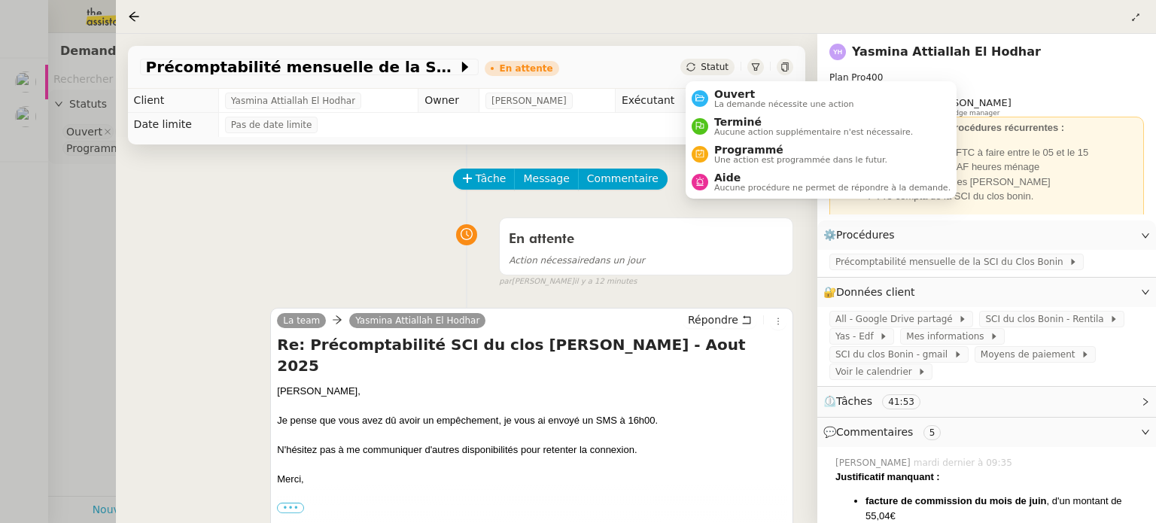
click at [704, 66] on div "Statut" at bounding box center [707, 67] width 54 height 17
click at [711, 94] on div "Ouvert La demande nécessite une action" at bounding box center [781, 98] width 146 height 20
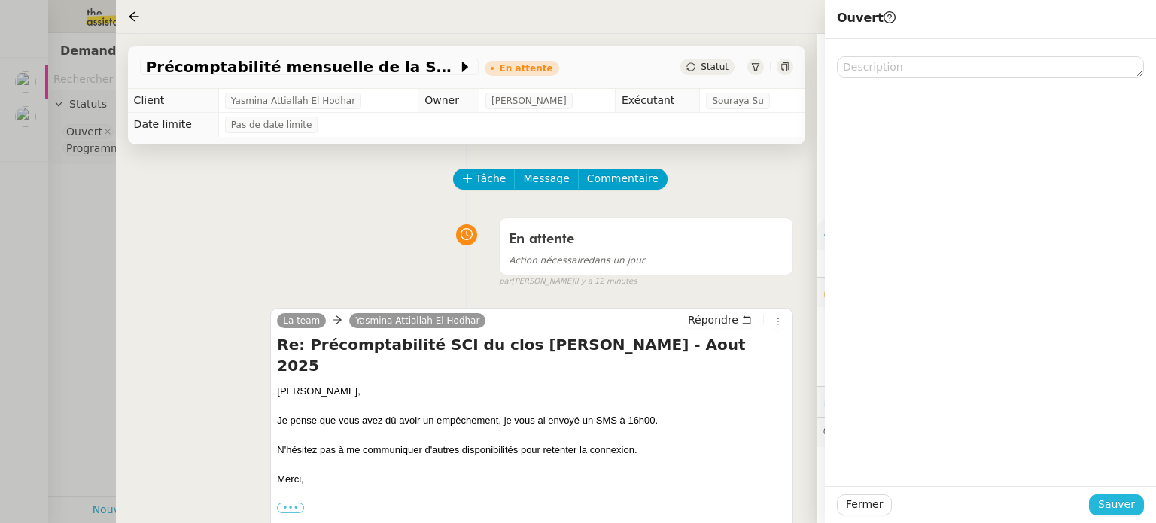
click at [1125, 507] on span "Sauver" at bounding box center [1116, 504] width 37 height 17
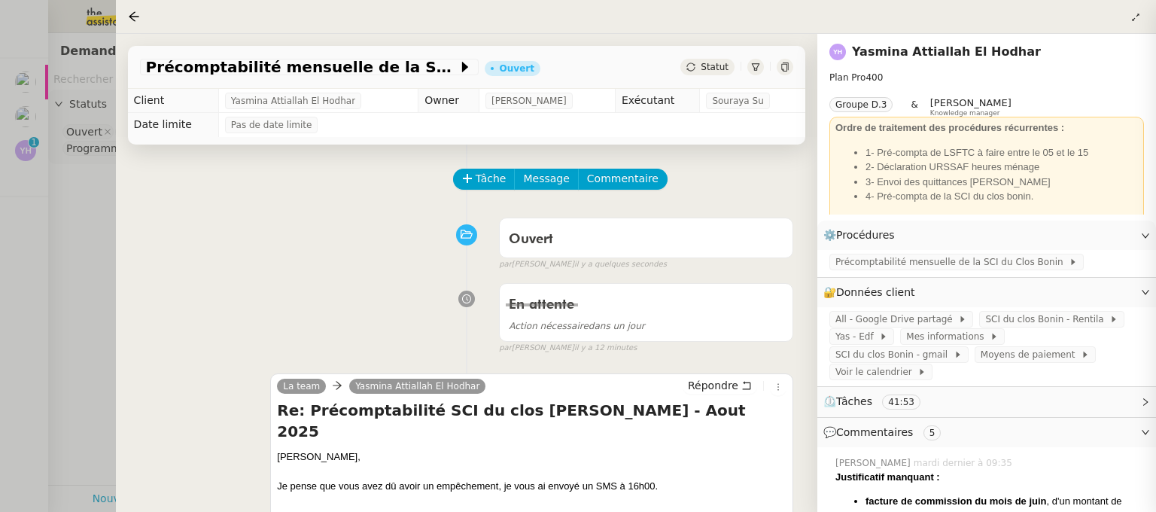
click at [424, 235] on div "Ouvert false par Souraya S. il y a quelques secondes" at bounding box center [466, 241] width 653 height 60
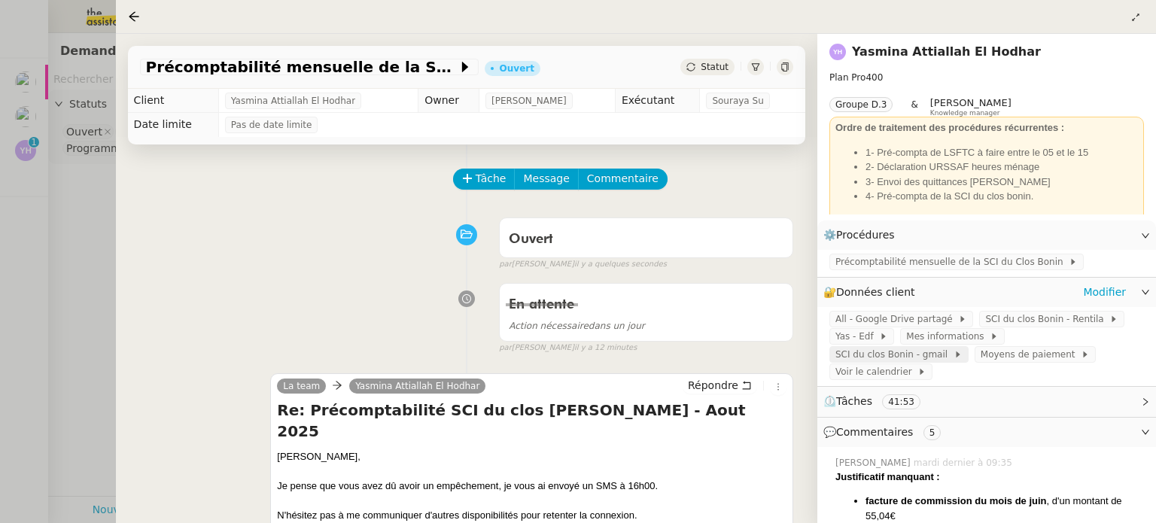
click at [953, 347] on span "SCI du clos Bonin - gmail" at bounding box center [894, 354] width 118 height 15
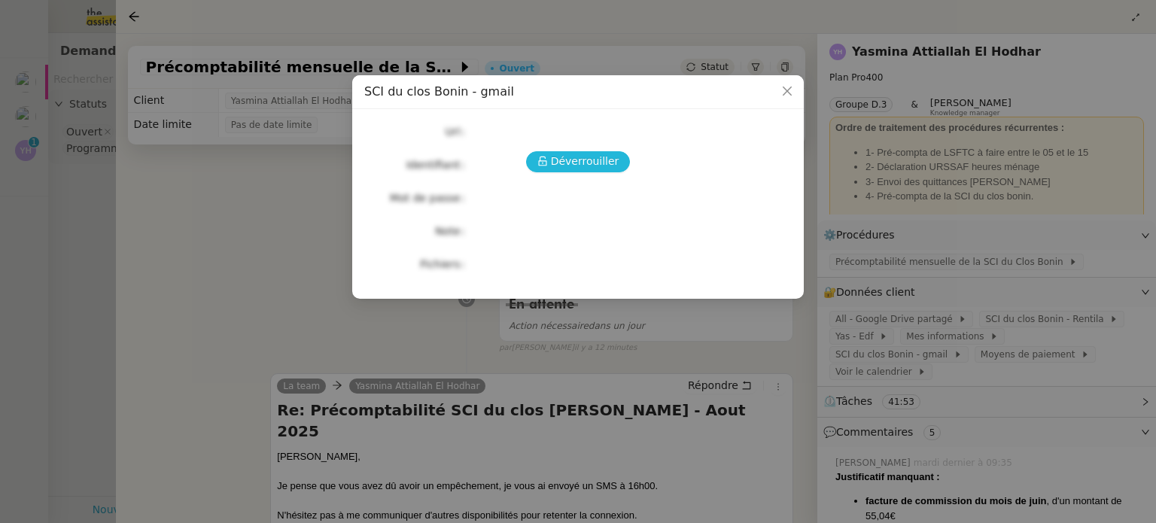
click at [577, 160] on span "Déverrouiller" at bounding box center [585, 161] width 68 height 17
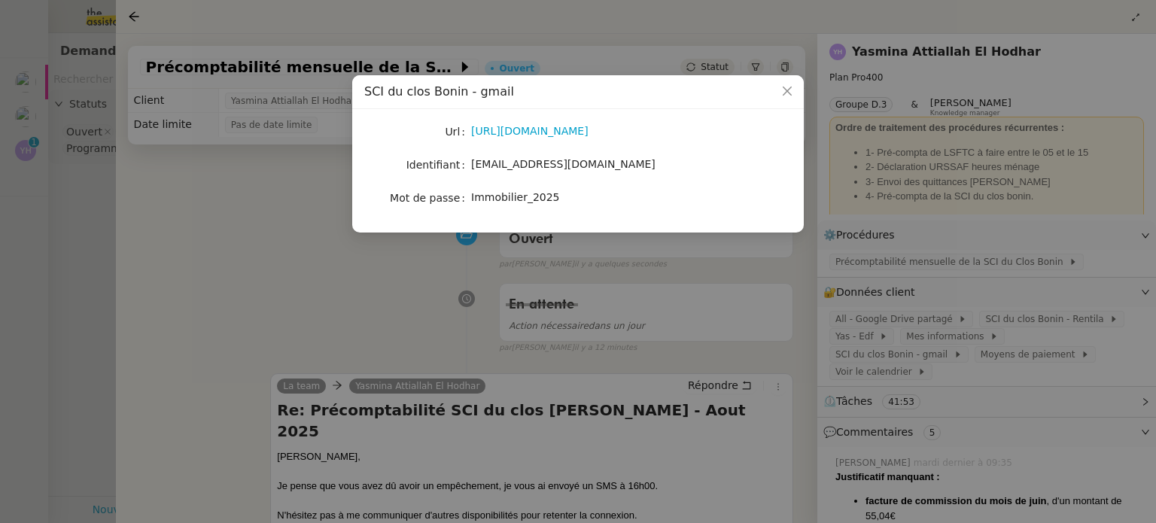
click at [518, 165] on span "[EMAIL_ADDRESS][DOMAIN_NAME]" at bounding box center [563, 164] width 184 height 12
click at [496, 199] on span "Immobilier_2025" at bounding box center [515, 197] width 89 height 12
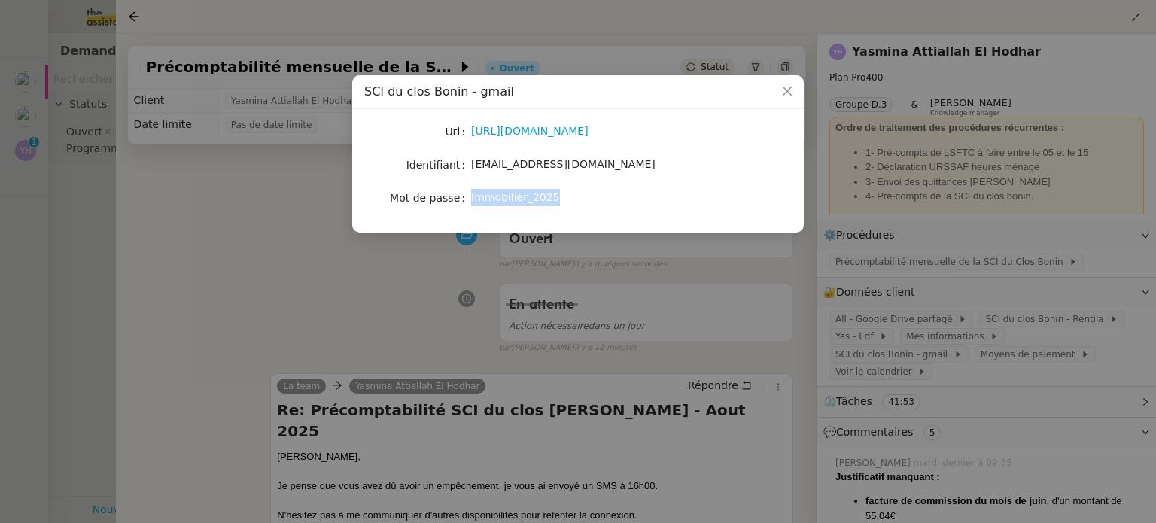
click at [496, 199] on span "Immobilier_2025" at bounding box center [515, 197] width 89 height 12
click at [283, 255] on nz-modal-container "SCI du clos Bonin - gmail Url [URL][DOMAIN_NAME] Identifiant [EMAIL_ADDRESS][DO…" at bounding box center [578, 261] width 1156 height 523
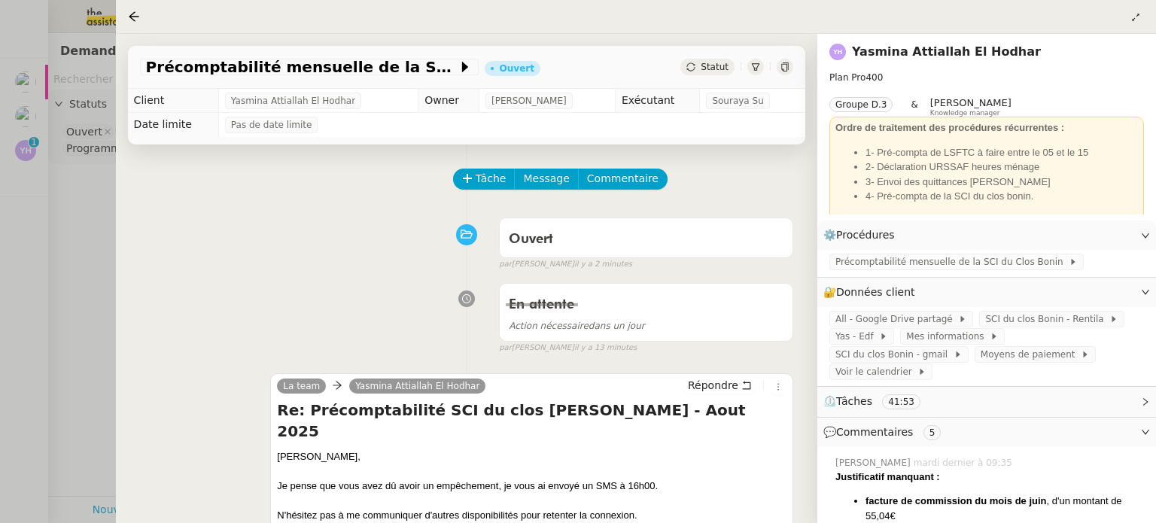
click at [23, 138] on div at bounding box center [578, 261] width 1156 height 523
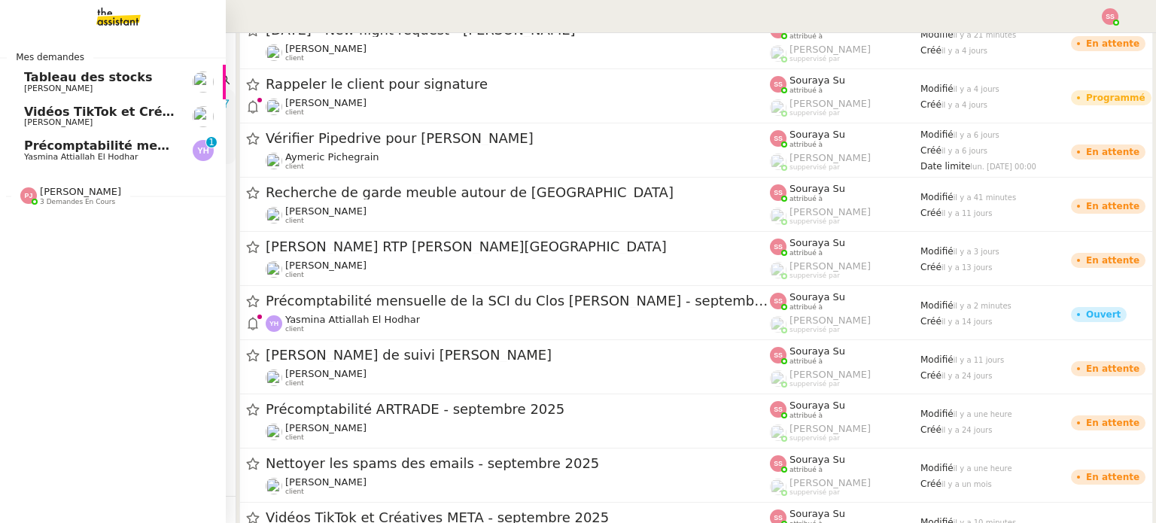
click at [14, 161] on link "Précomptabilité mensuelle de la SCI du Clos Bonin - [DATE] Yasmina Attiallah El…" at bounding box center [113, 150] width 226 height 35
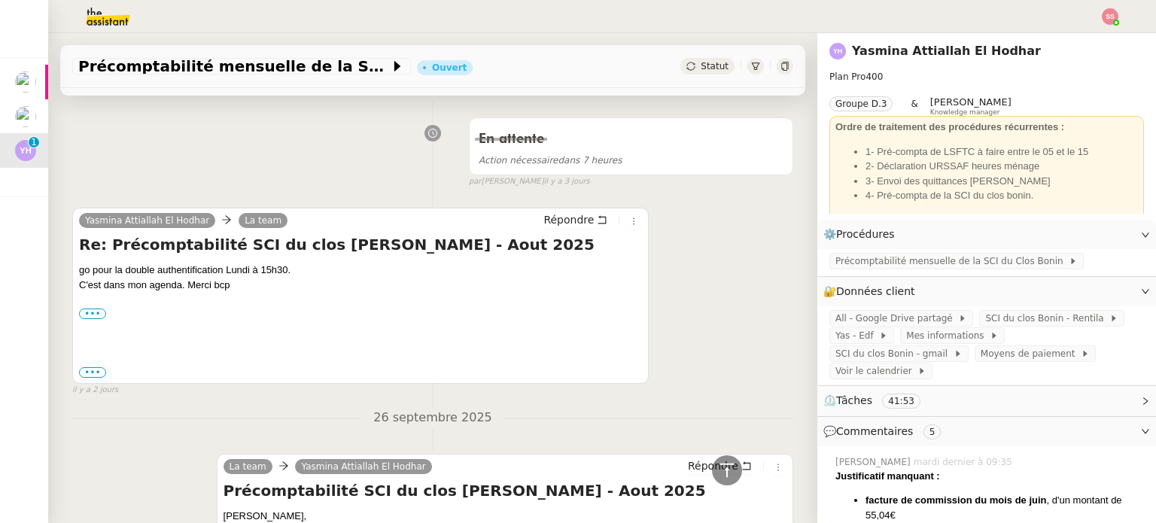
scroll to position [1053, 0]
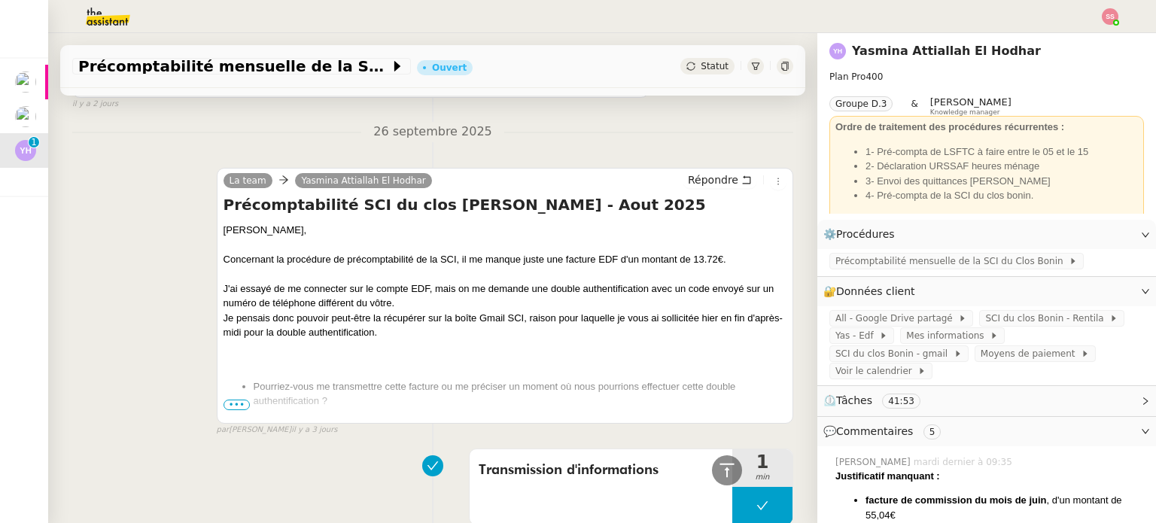
click at [234, 406] on span "•••" at bounding box center [236, 405] width 27 height 11
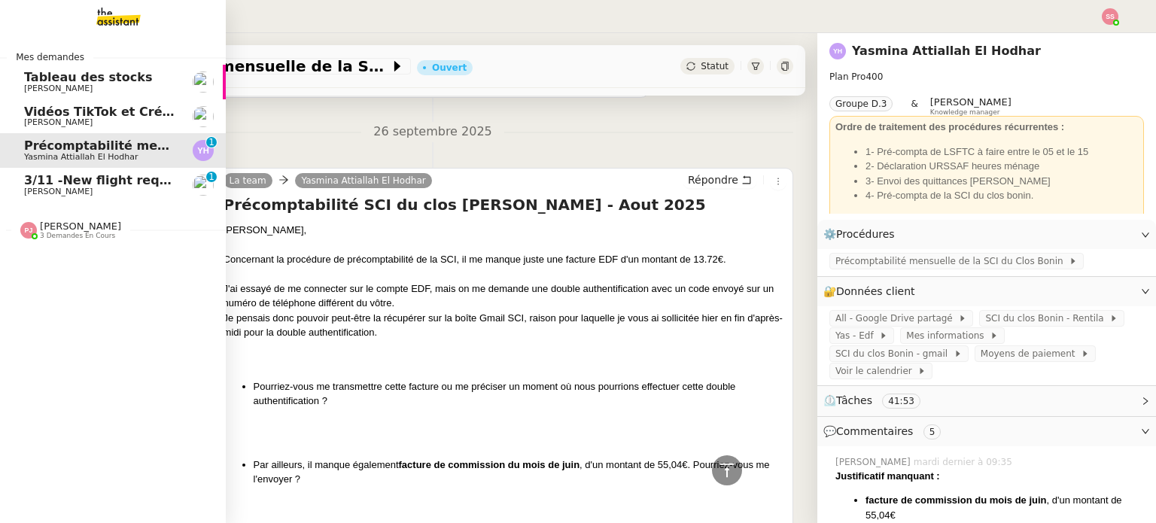
drag, startPoint x: 108, startPoint y: 177, endPoint x: 117, endPoint y: 175, distance: 9.9
click at [108, 177] on span "3/11 -New flight request - [PERSON_NAME]" at bounding box center [169, 180] width 290 height 14
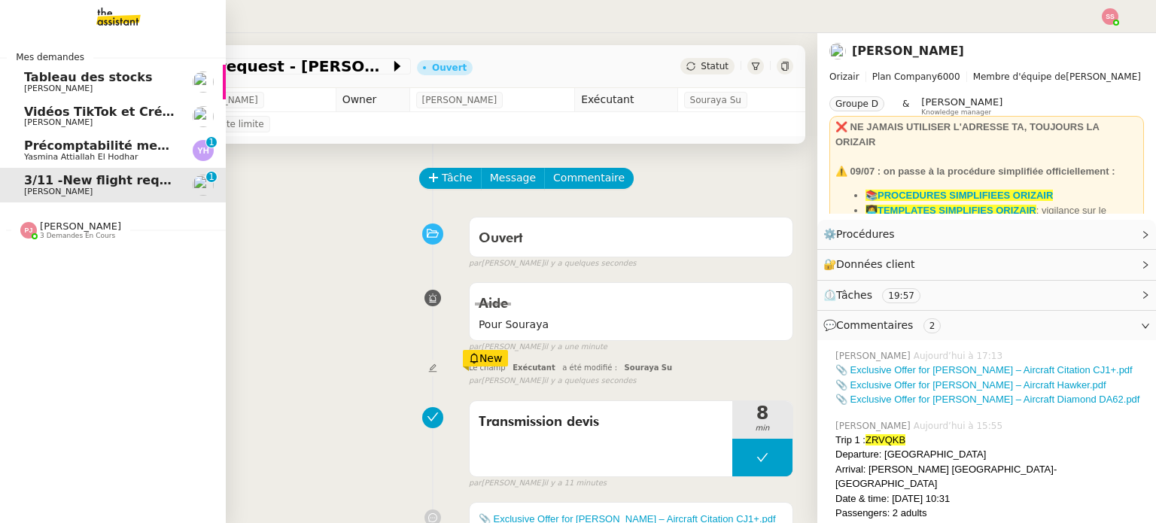
click at [50, 144] on span "Précomptabilité mensuelle de la SCI du Clos Bonin - [DATE]" at bounding box center [294, 145] width 540 height 14
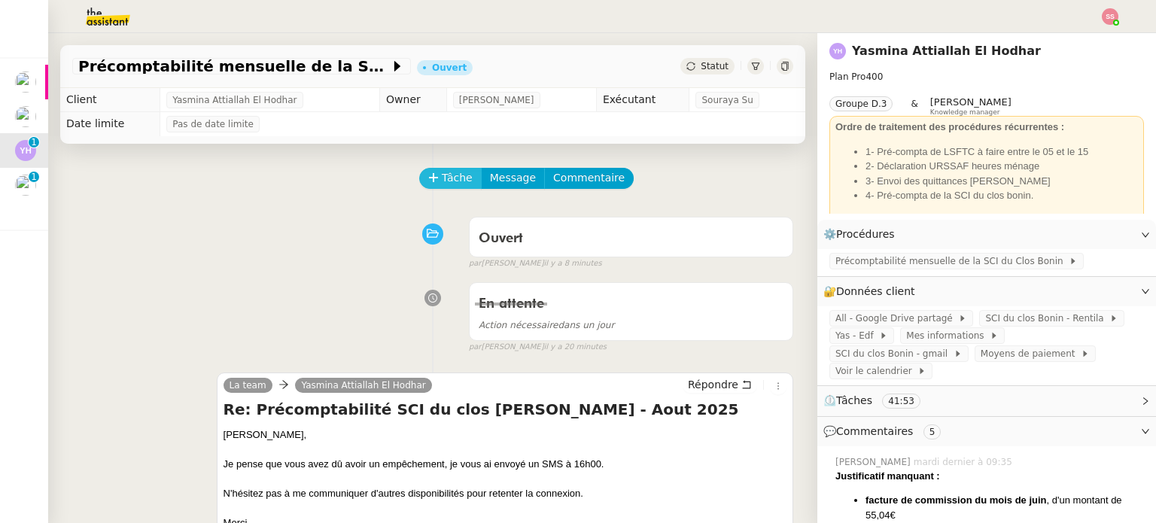
click at [454, 175] on span "Tâche" at bounding box center [457, 177] width 31 height 17
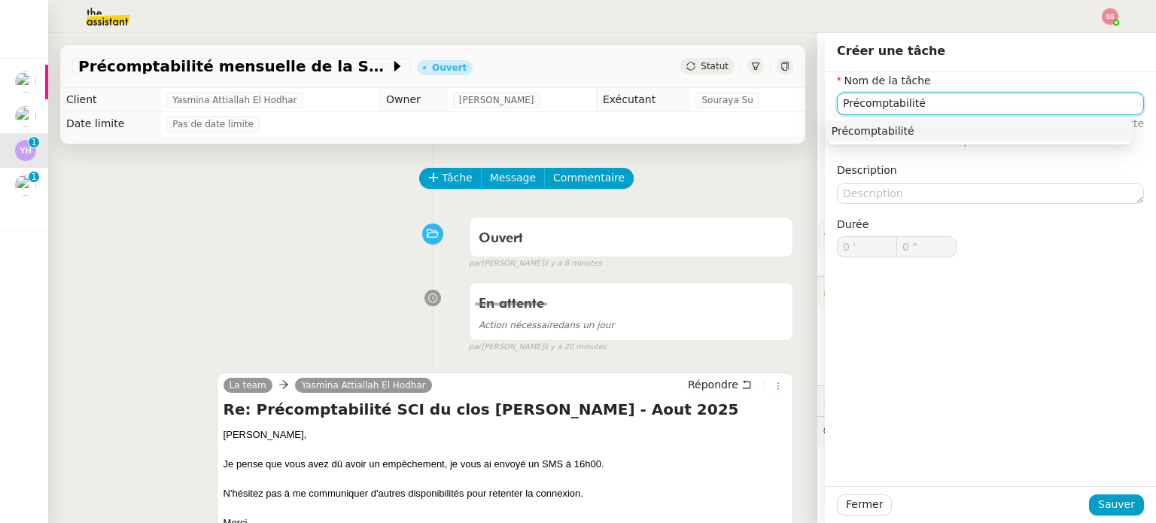
click at [890, 132] on div "Précomptabilité" at bounding box center [978, 131] width 295 height 14
type input "Précomptabilité"
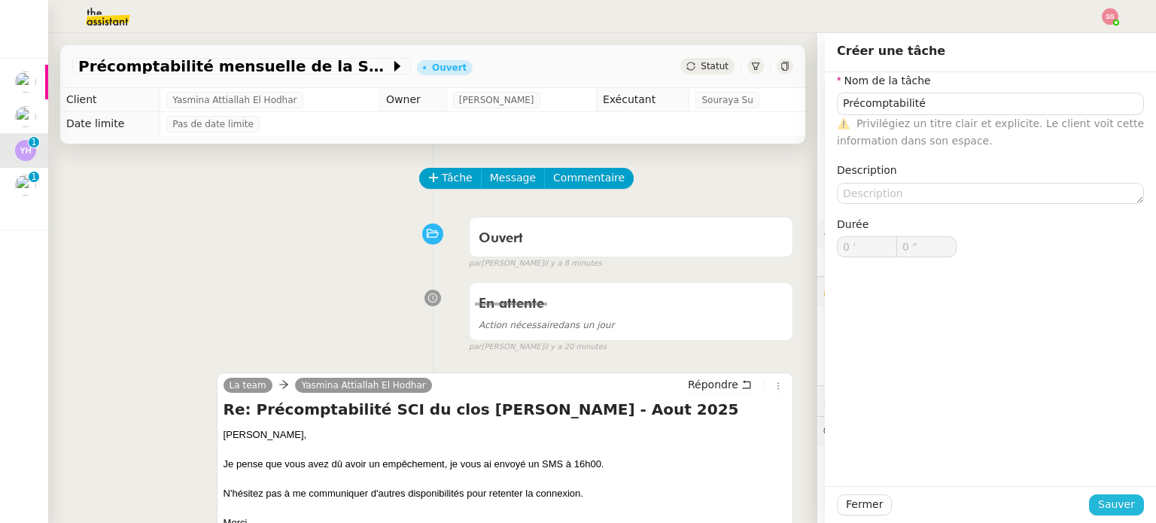
click at [1112, 503] on span "Sauver" at bounding box center [1116, 504] width 37 height 17
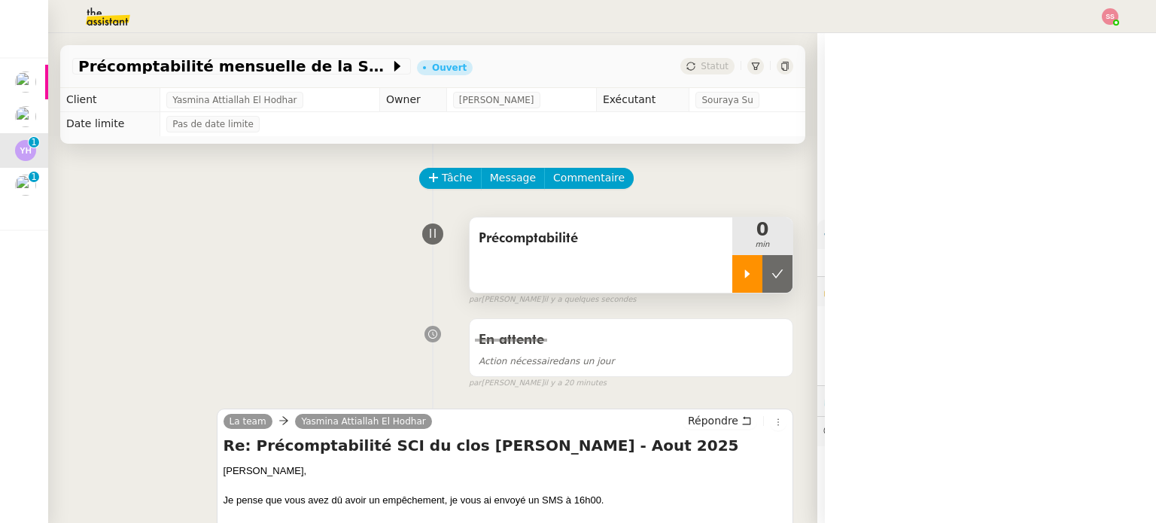
click at [732, 285] on div at bounding box center [747, 274] width 30 height 38
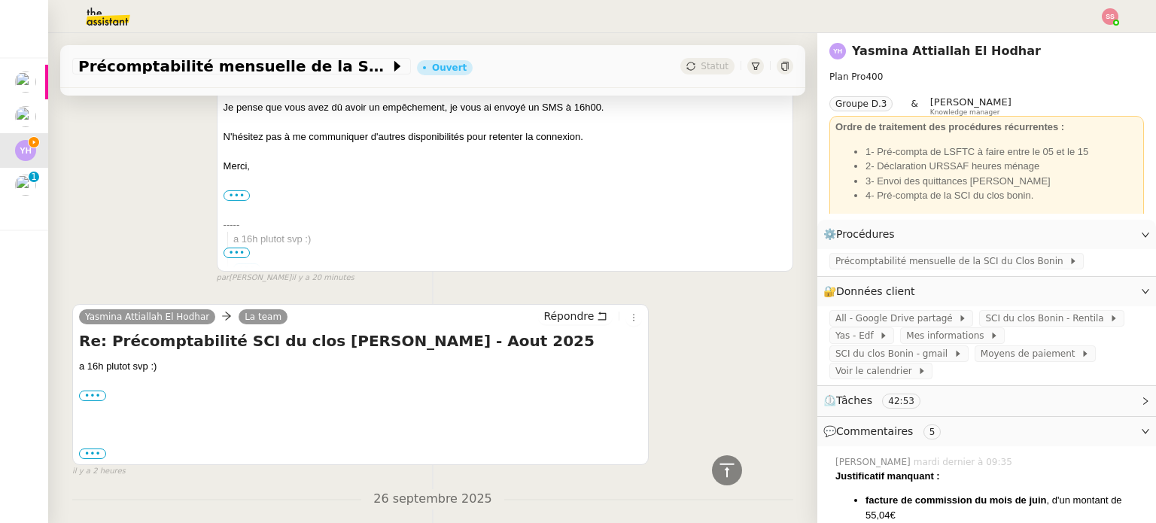
scroll to position [301, 0]
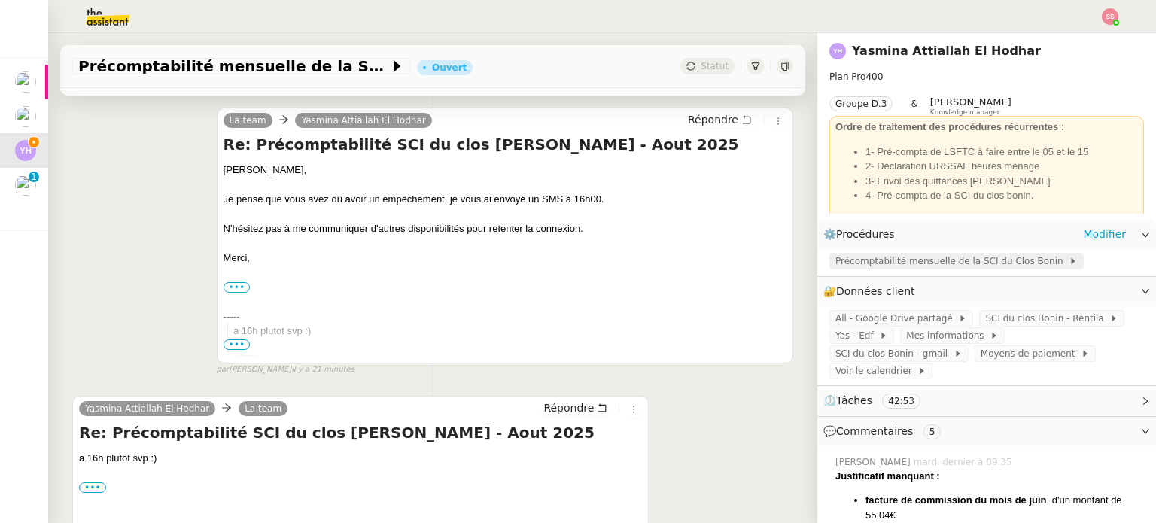
click at [836, 258] on span "Précomptabilité mensuelle de la SCI du Clos Bonin" at bounding box center [951, 261] width 233 height 15
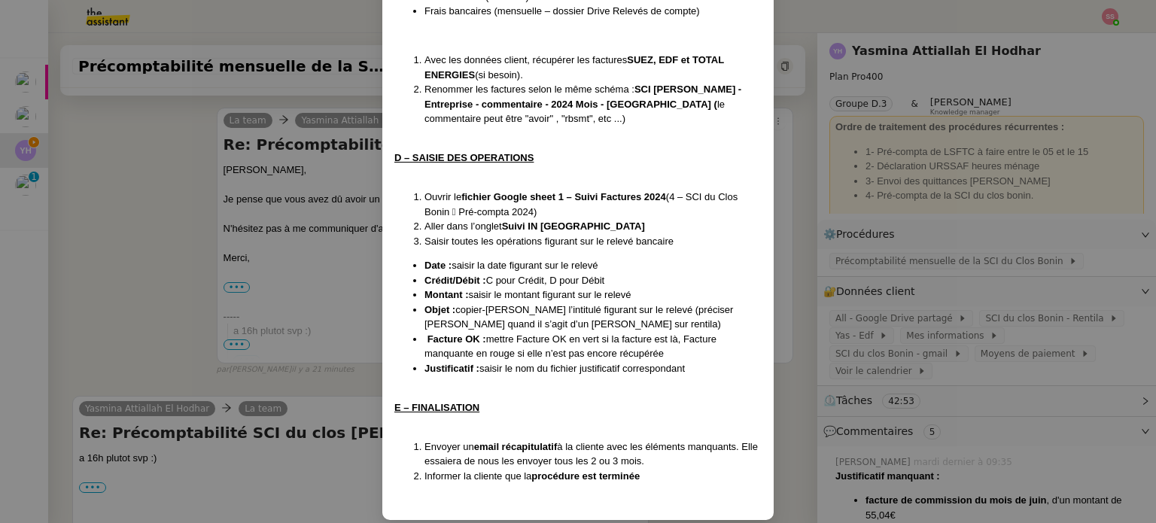
scroll to position [598, 0]
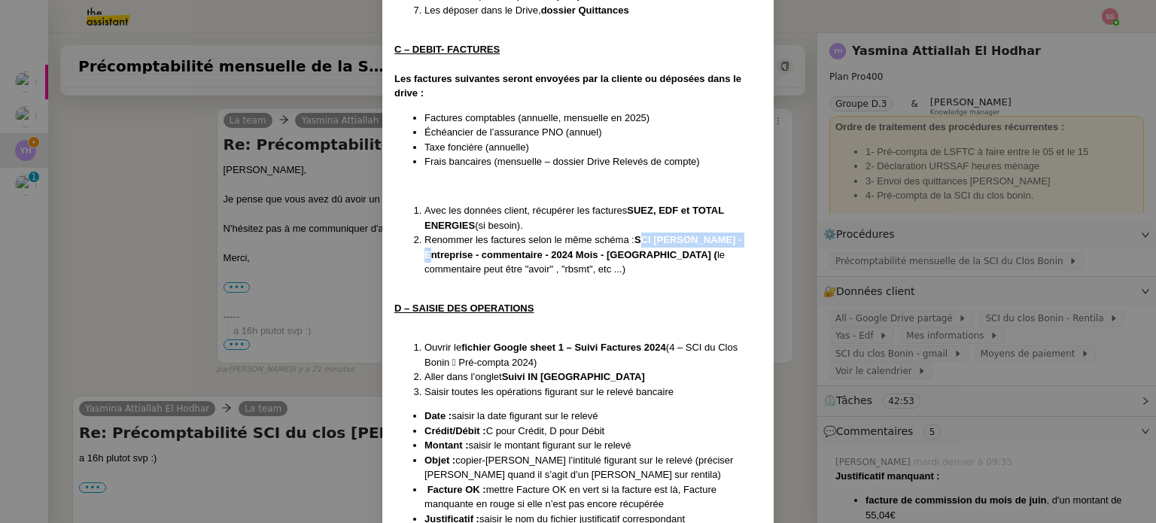
drag, startPoint x: 633, startPoint y: 225, endPoint x: 728, endPoint y: 218, distance: 95.8
click at [728, 233] on li "Renommer les factures selon le même schéma : SCI Bonin - Entreprise - commentai…" at bounding box center [592, 255] width 337 height 44
click at [632, 369] on li "Aller dans l’onglet Suivi IN Détails" at bounding box center [592, 376] width 337 height 15
click at [238, 256] on nz-modal-container "Créée le 13/11/2024 Contexte : Il s'agit de la préparation de la comptabilité m…" at bounding box center [578, 261] width 1156 height 523
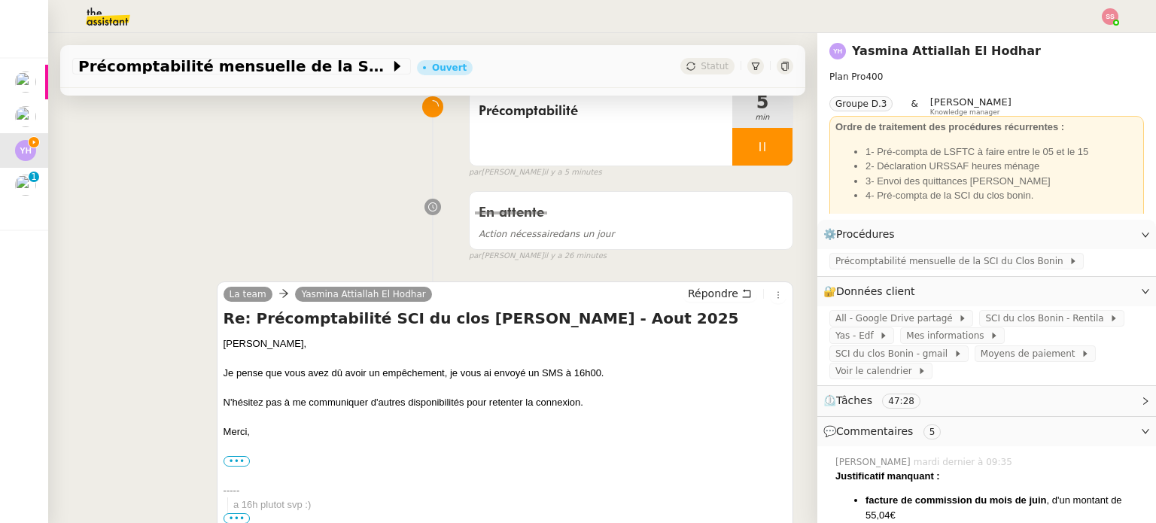
scroll to position [75, 0]
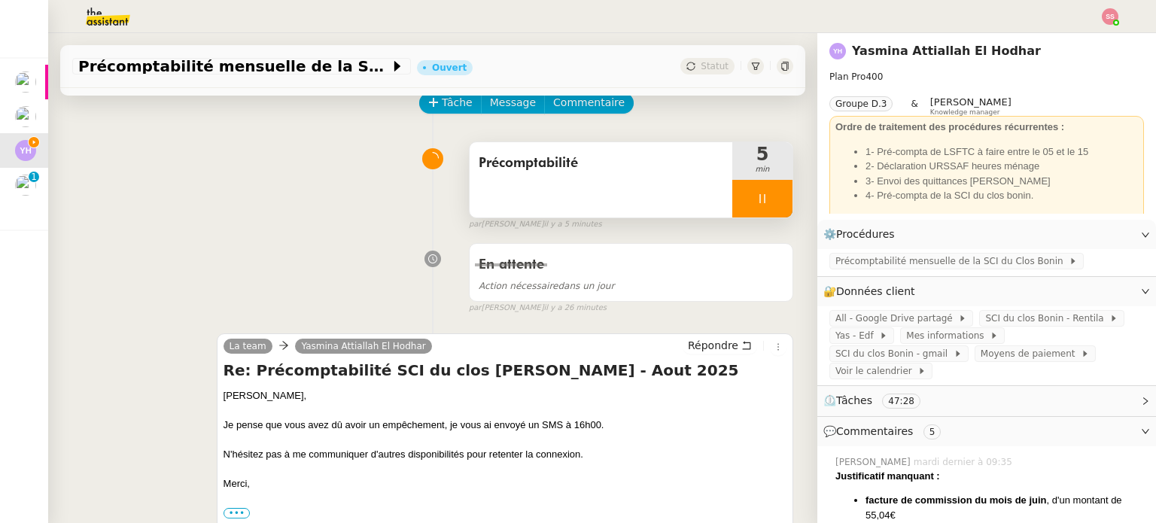
click at [752, 208] on div at bounding box center [762, 199] width 60 height 38
click at [762, 207] on button at bounding box center [777, 199] width 30 height 38
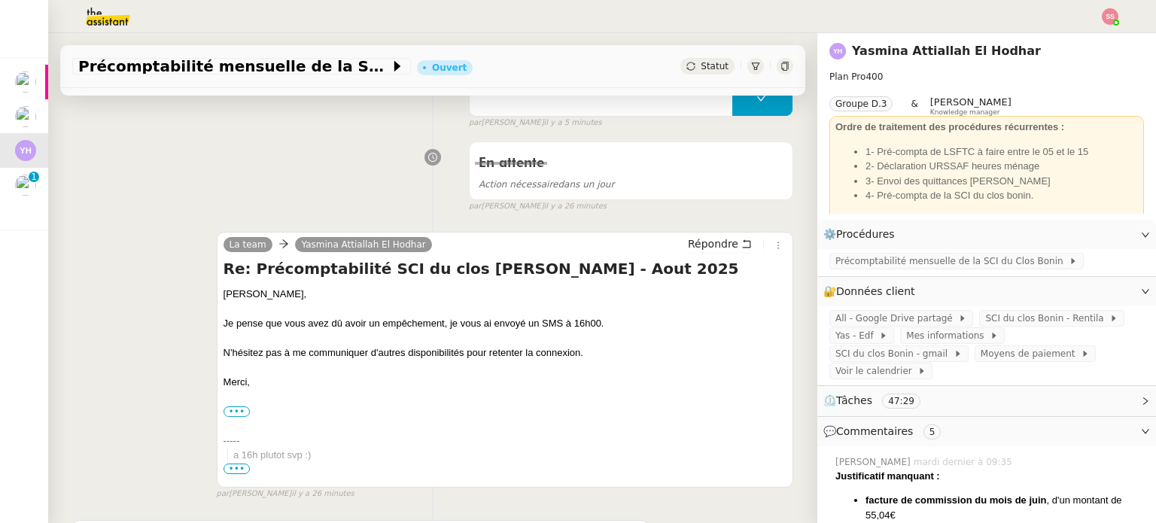
scroll to position [0, 0]
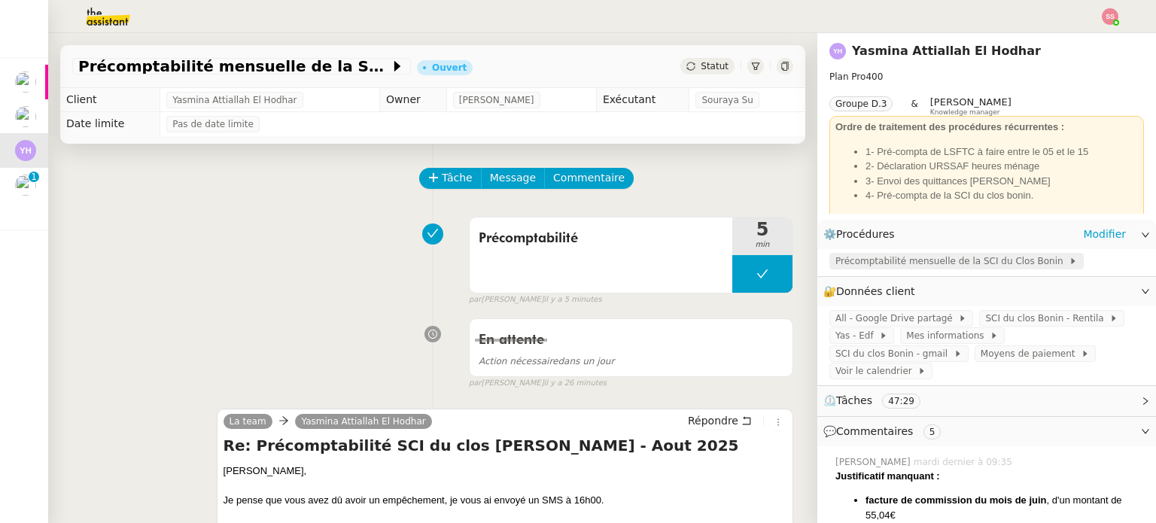
click at [856, 264] on span "Précomptabilité mensuelle de la SCI du Clos Bonin" at bounding box center [951, 261] width 233 height 15
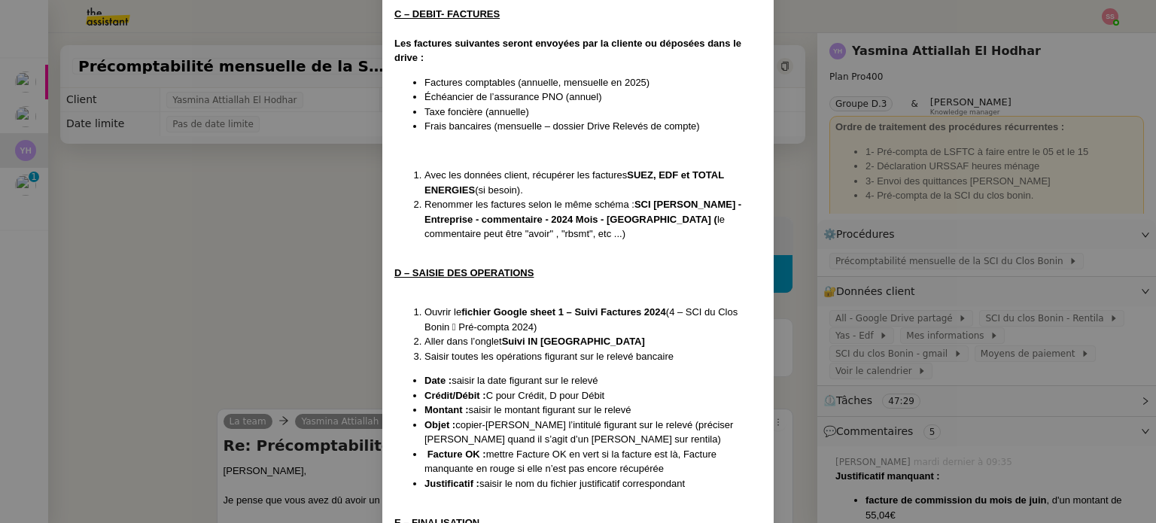
scroll to position [749, 0]
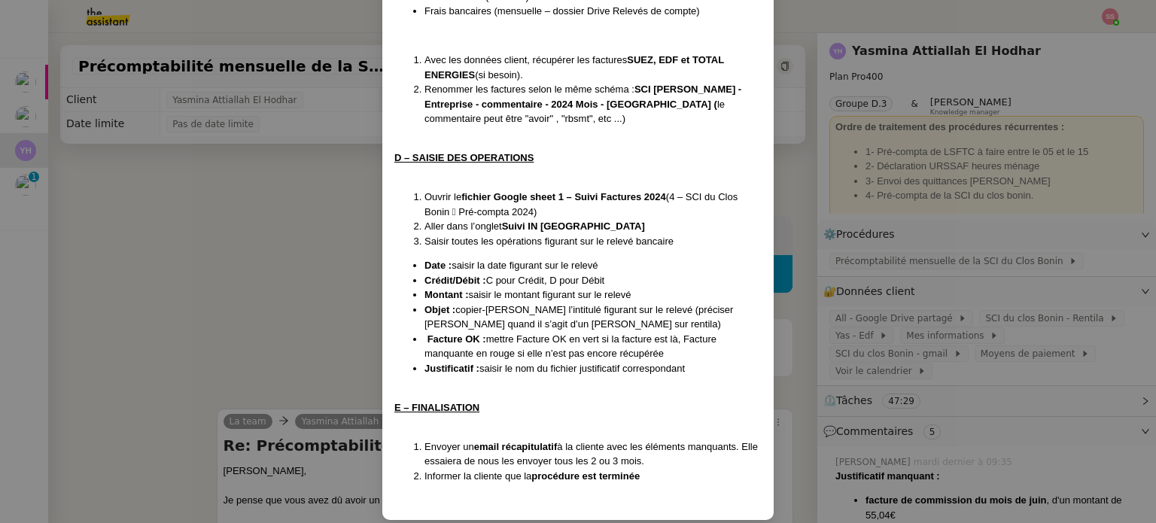
click at [257, 295] on nz-modal-container "Créée le 13/11/2024 Contexte : Il s'agit de la préparation de la comptabilité m…" at bounding box center [578, 261] width 1156 height 523
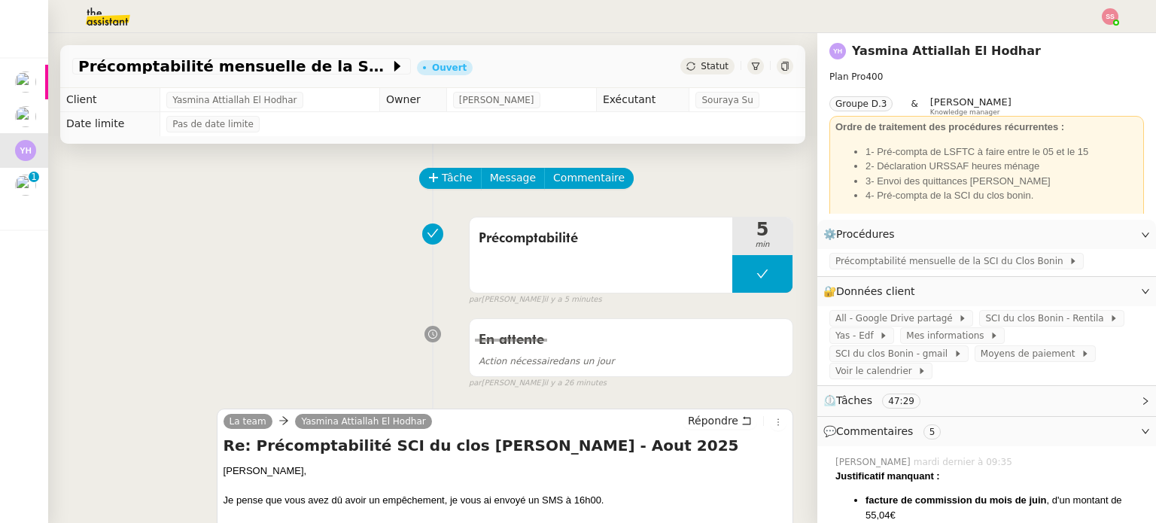
scroll to position [150, 0]
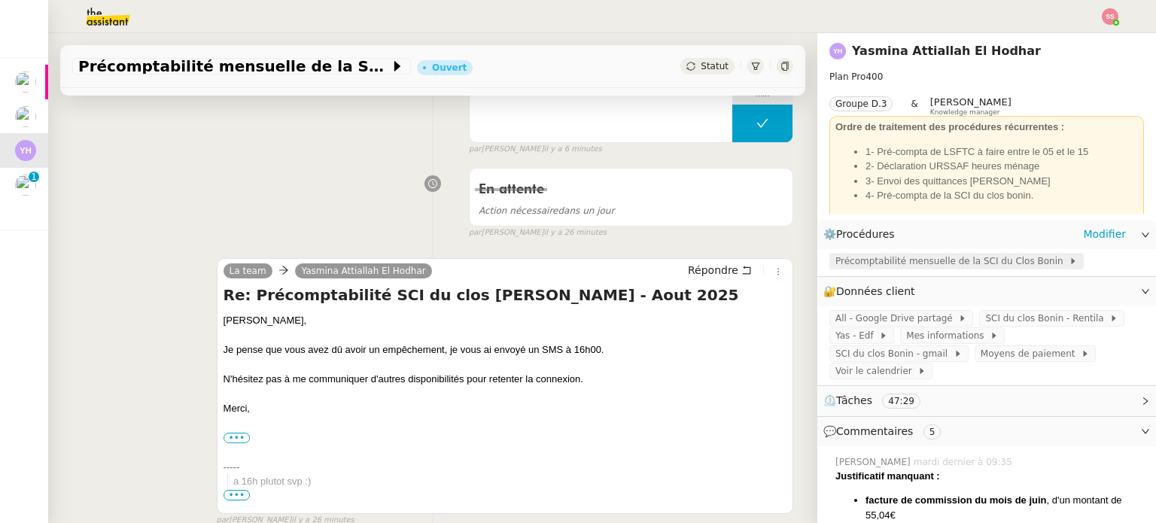
click at [893, 256] on span "Précomptabilité mensuelle de la SCI du Clos Bonin" at bounding box center [951, 261] width 233 height 15
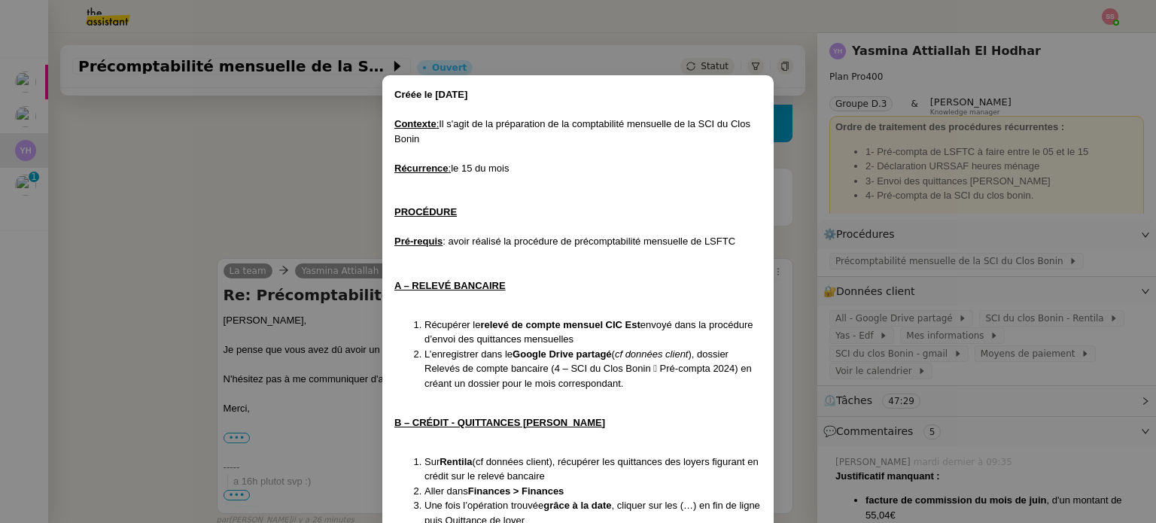
click at [380, 270] on nz-modal-container "Créée le 13/11/2024 Contexte : Il s'agit de la préparation de la comptabilité m…" at bounding box center [578, 261] width 1156 height 523
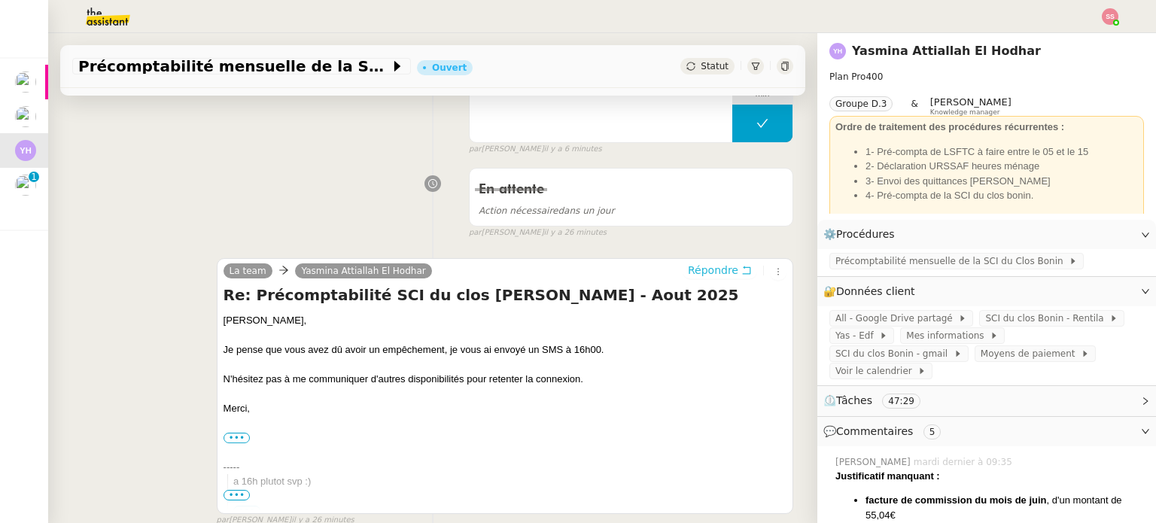
click at [688, 267] on span "Répondre" at bounding box center [713, 270] width 50 height 15
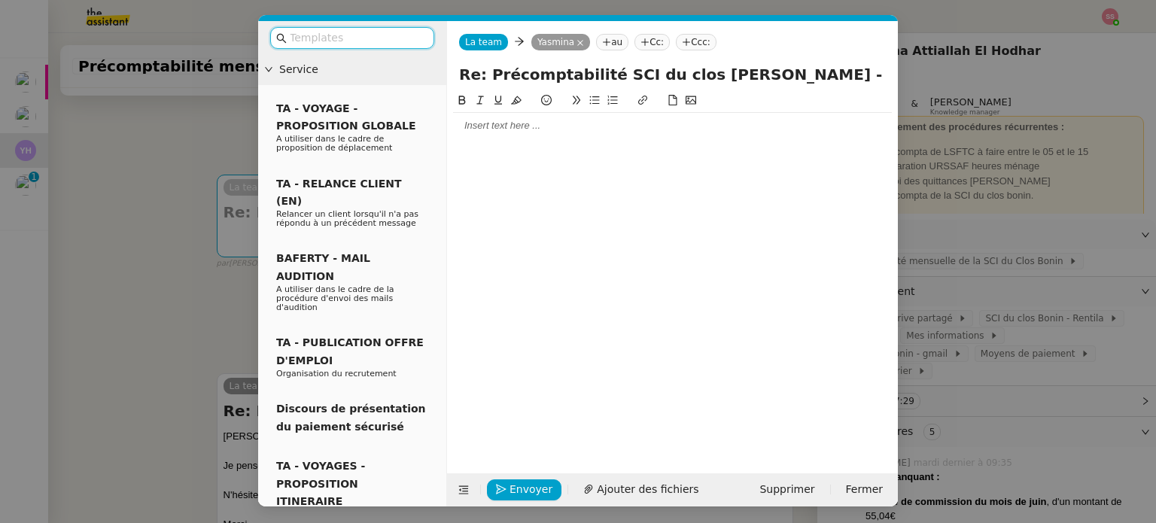
click at [500, 132] on div at bounding box center [672, 126] width 439 height 14
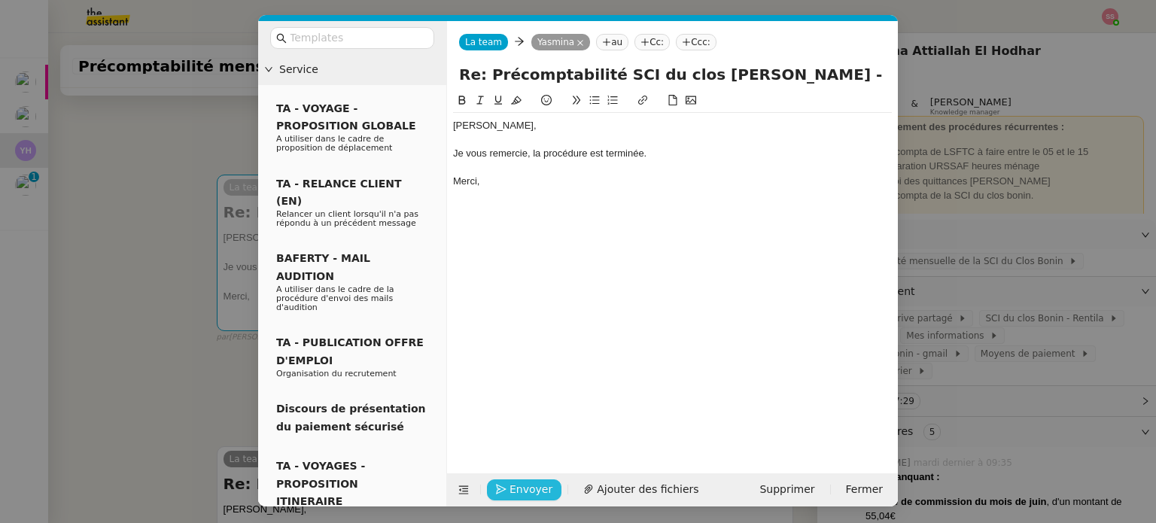
click at [533, 479] on button "Envoyer" at bounding box center [524, 489] width 74 height 21
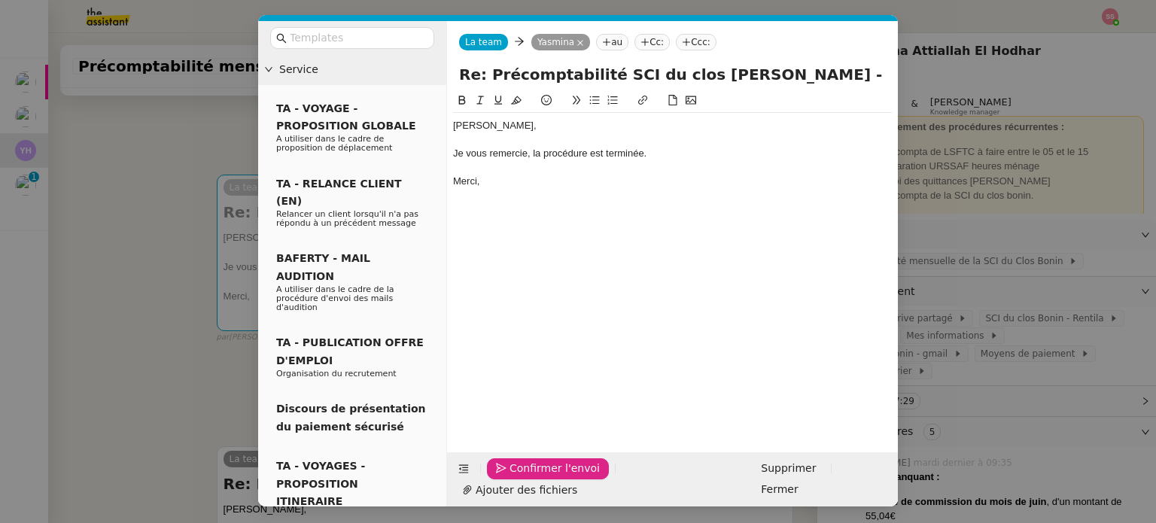
click at [533, 478] on button "Confirmer l'envoi" at bounding box center [548, 468] width 122 height 21
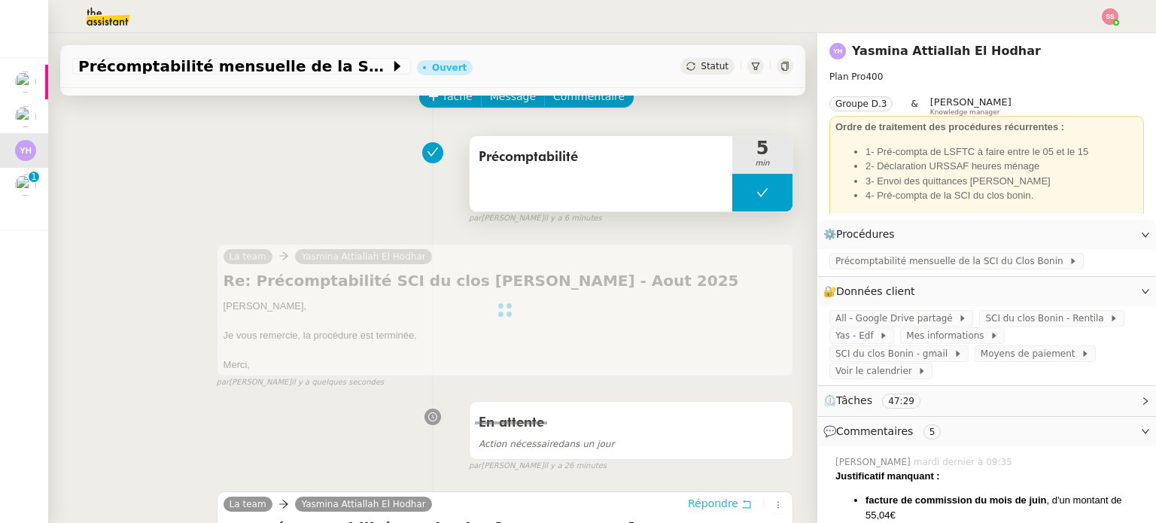
scroll to position [0, 0]
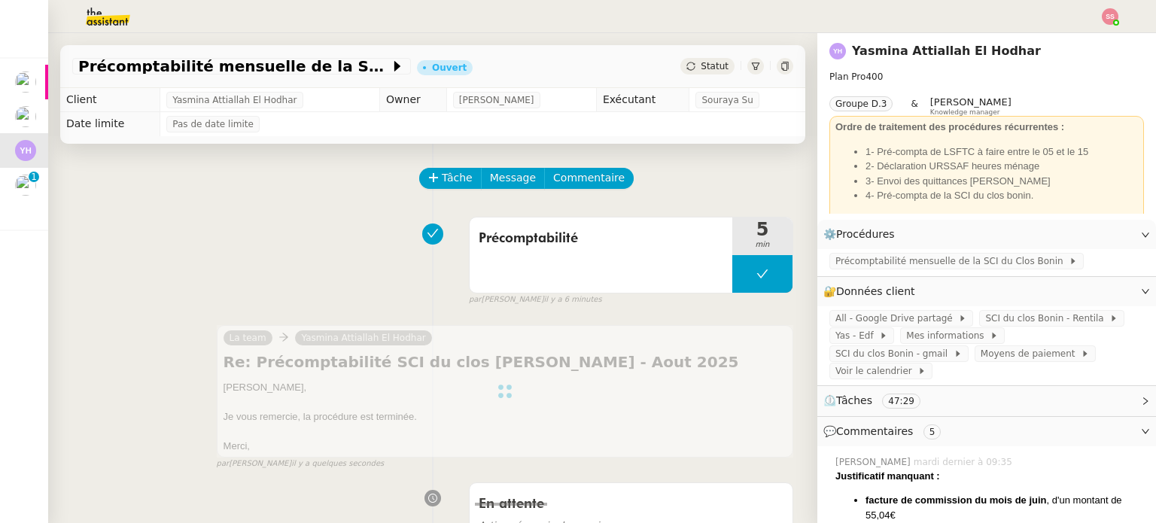
click at [692, 78] on div "Précomptabilité mensuelle de la SCI du Clos Bonin - septembre 2025 Ouvert Statut" at bounding box center [432, 66] width 745 height 43
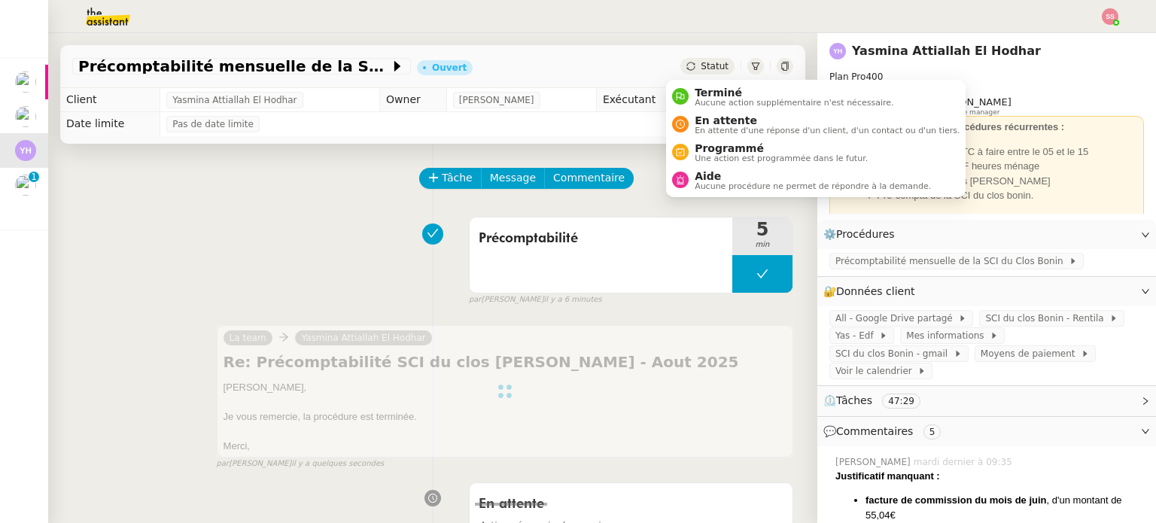
click at [701, 71] on span "Statut" at bounding box center [715, 66] width 28 height 11
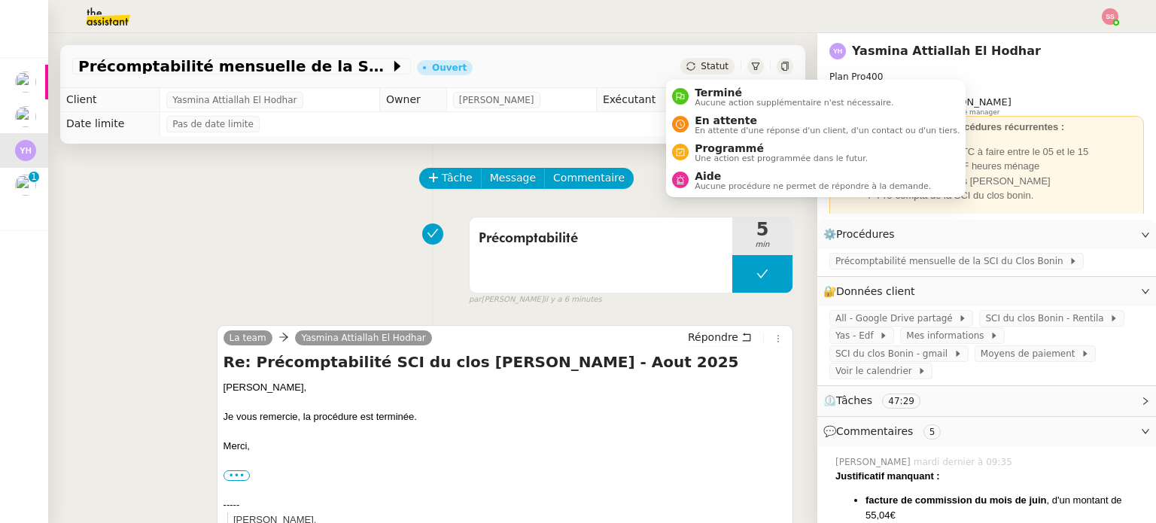
click at [701, 64] on span "Statut" at bounding box center [715, 66] width 28 height 11
click at [726, 99] on span "Aucune action supplémentaire n'est nécessaire." at bounding box center [794, 103] width 199 height 8
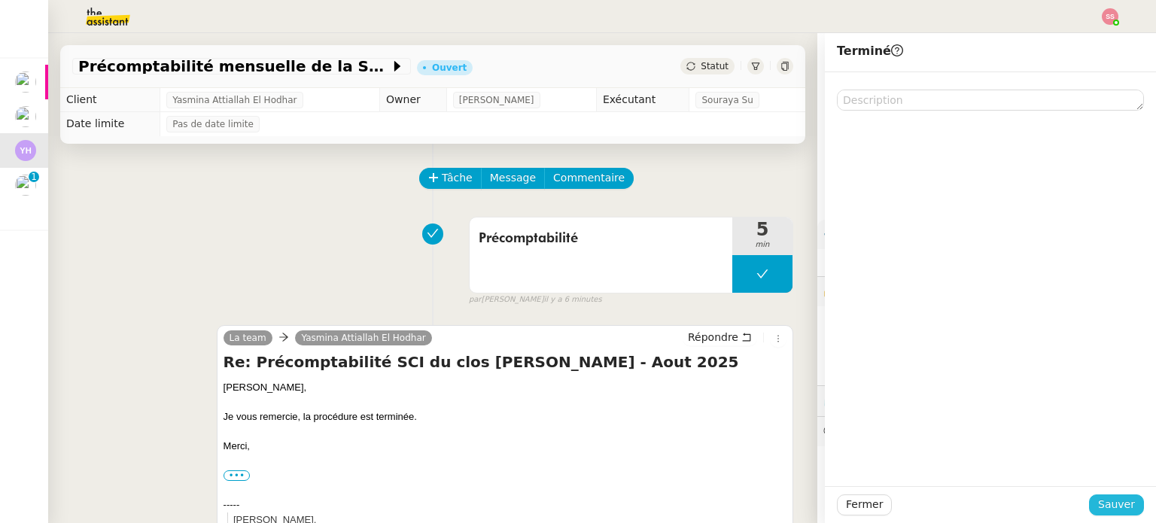
click at [1098, 499] on span "Sauver" at bounding box center [1116, 504] width 37 height 17
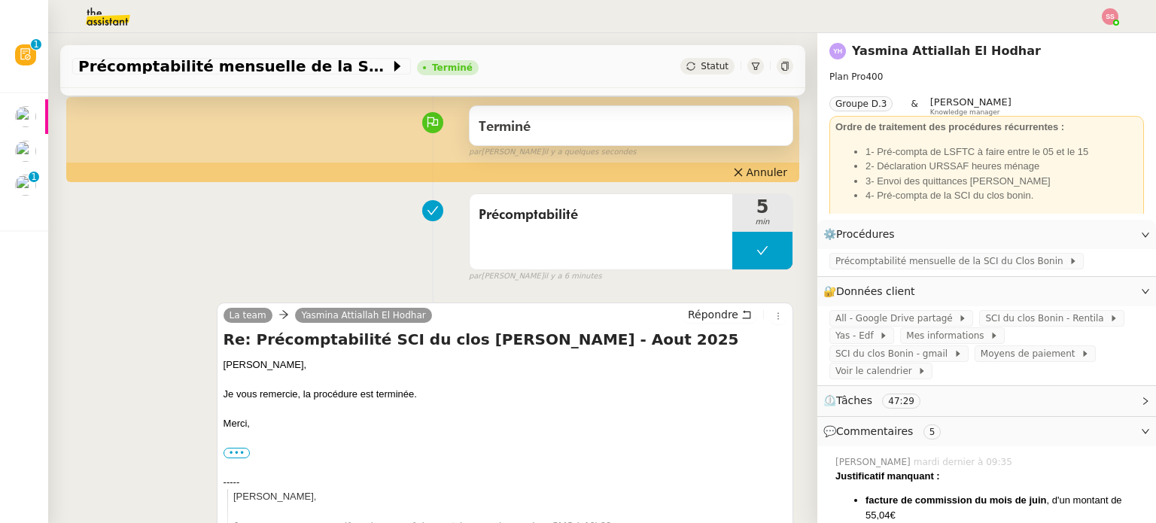
scroll to position [226, 0]
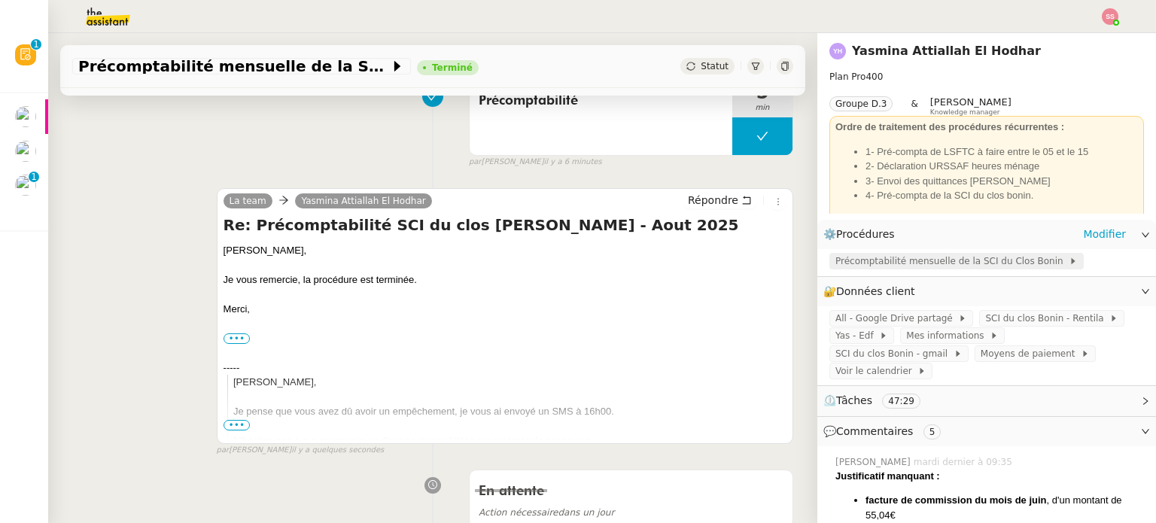
click at [851, 269] on span "Précomptabilité mensuelle de la SCI du Clos Bonin" at bounding box center [951, 261] width 233 height 15
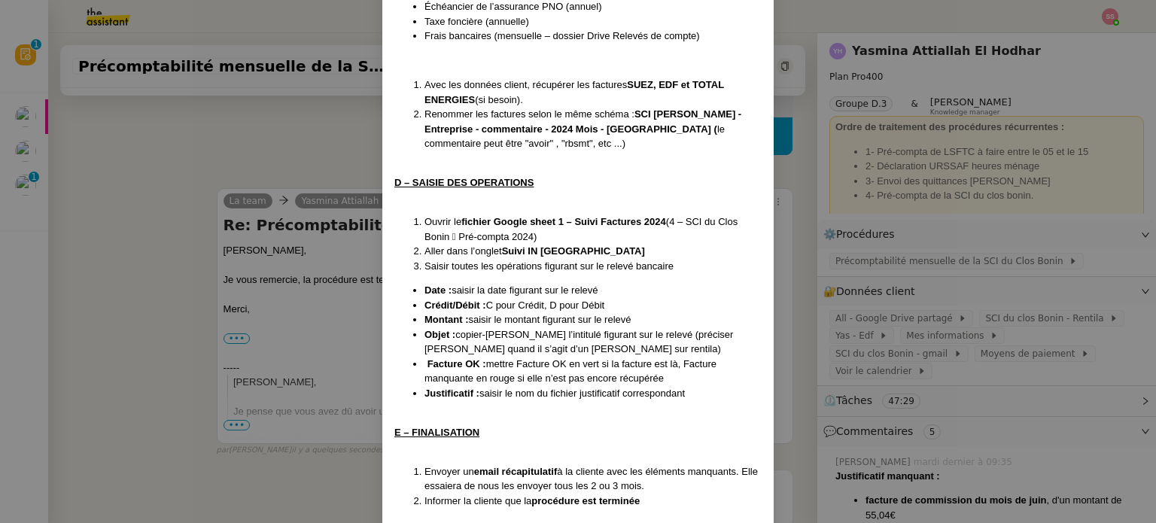
scroll to position [749, 0]
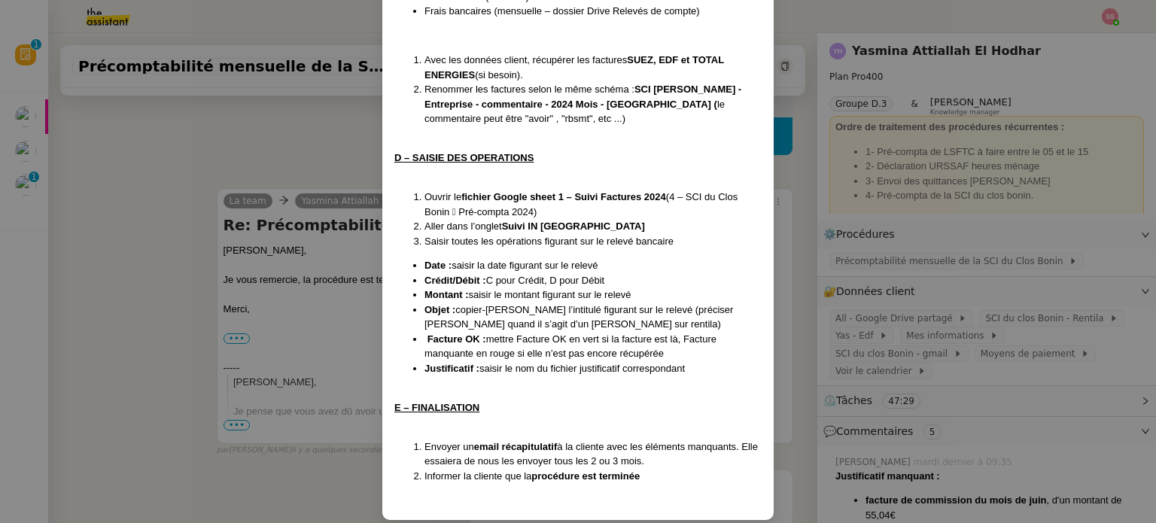
click at [323, 270] on nz-modal-container "Créée le 13/11/2024 Contexte : Il s'agit de la préparation de la comptabilité m…" at bounding box center [578, 261] width 1156 height 523
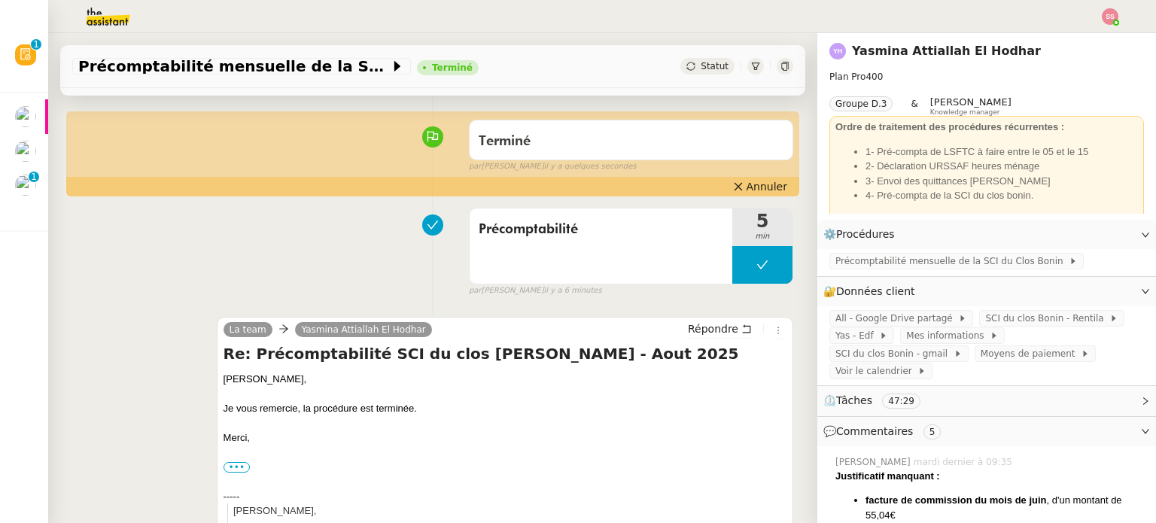
scroll to position [0, 0]
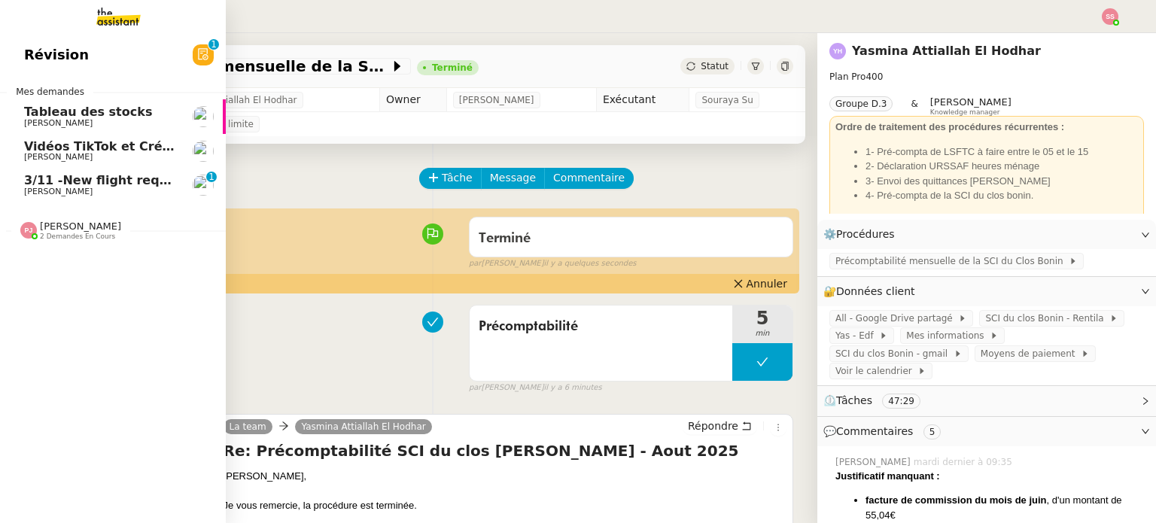
click at [54, 183] on span "3/11 -New flight request - [PERSON_NAME]" at bounding box center [169, 180] width 290 height 14
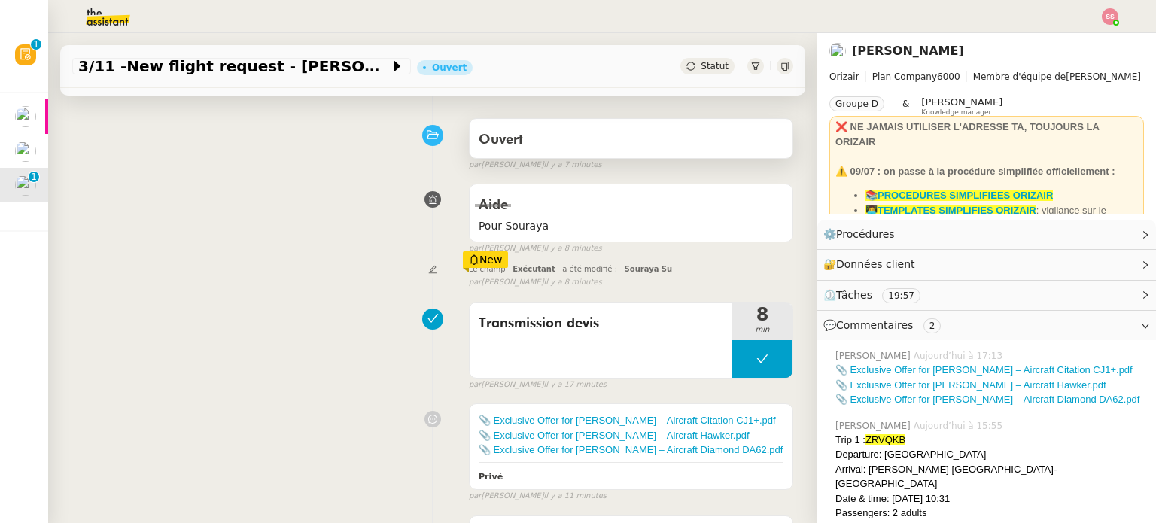
scroll to position [226, 0]
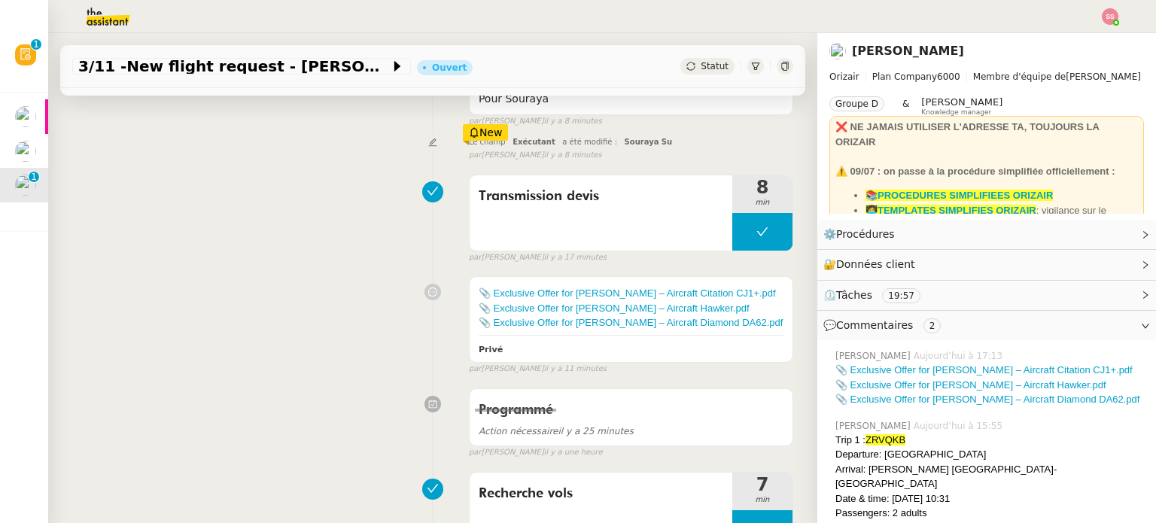
click at [1102, 21] on div at bounding box center [1110, 16] width 17 height 17
click at [1077, 44] on div "[PERSON_NAME]" at bounding box center [986, 51] width 315 height 24
click at [1105, 26] on div at bounding box center [578, 16] width 1081 height 33
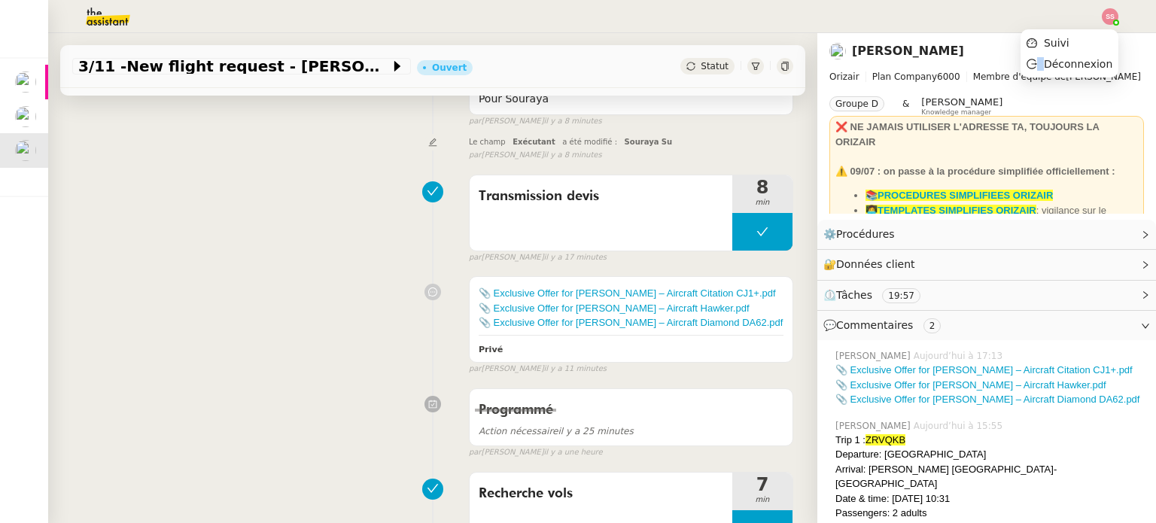
click at [1105, 25] on div "Suivi Déconnexion" at bounding box center [1069, 53] width 98 height 57
click at [1111, 13] on img at bounding box center [1110, 16] width 17 height 17
click at [1077, 37] on li "Suivi" at bounding box center [1069, 42] width 98 height 21
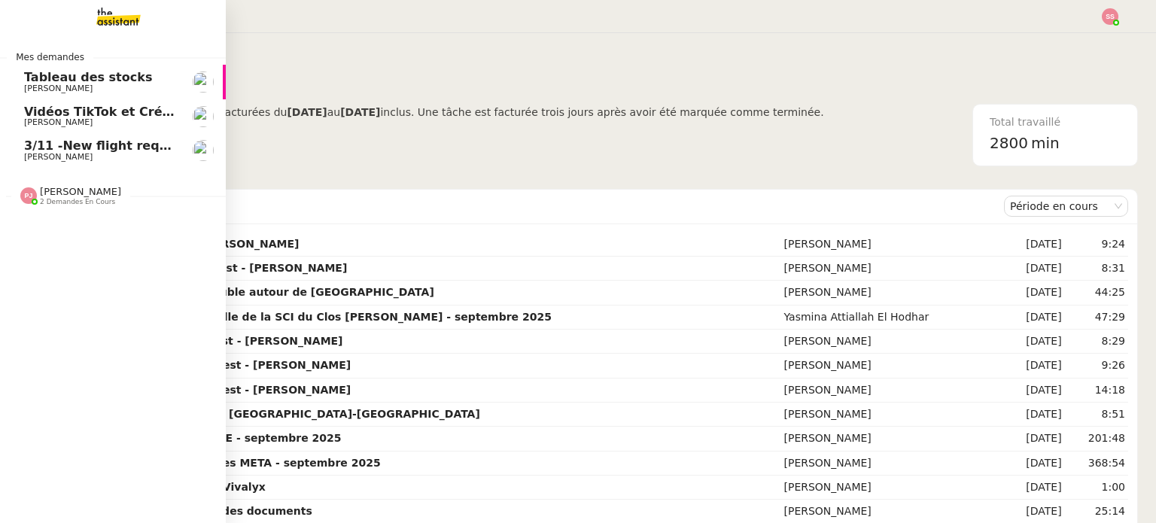
click at [46, 138] on link "3/11 -New flight request - [PERSON_NAME] [PERSON_NAME]" at bounding box center [113, 150] width 226 height 35
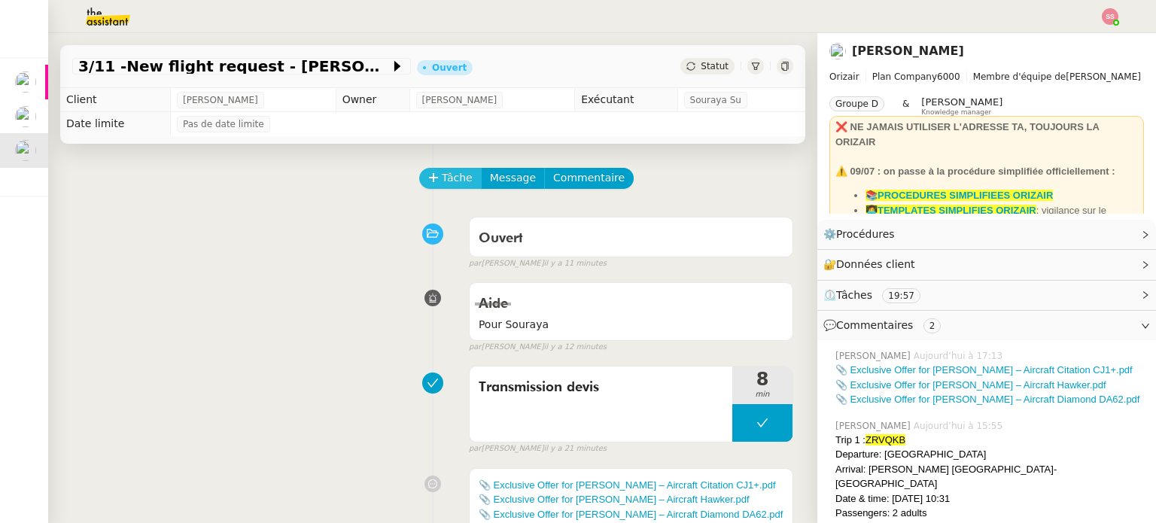
click at [462, 181] on button "Tâche" at bounding box center [450, 178] width 62 height 21
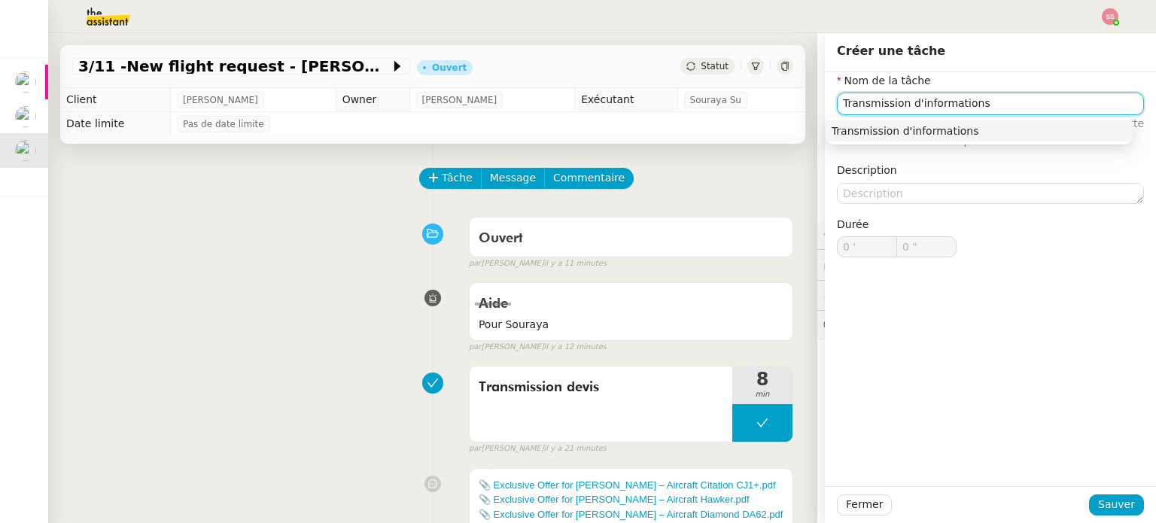
click at [857, 124] on div "Transmission d'informations" at bounding box center [978, 131] width 295 height 14
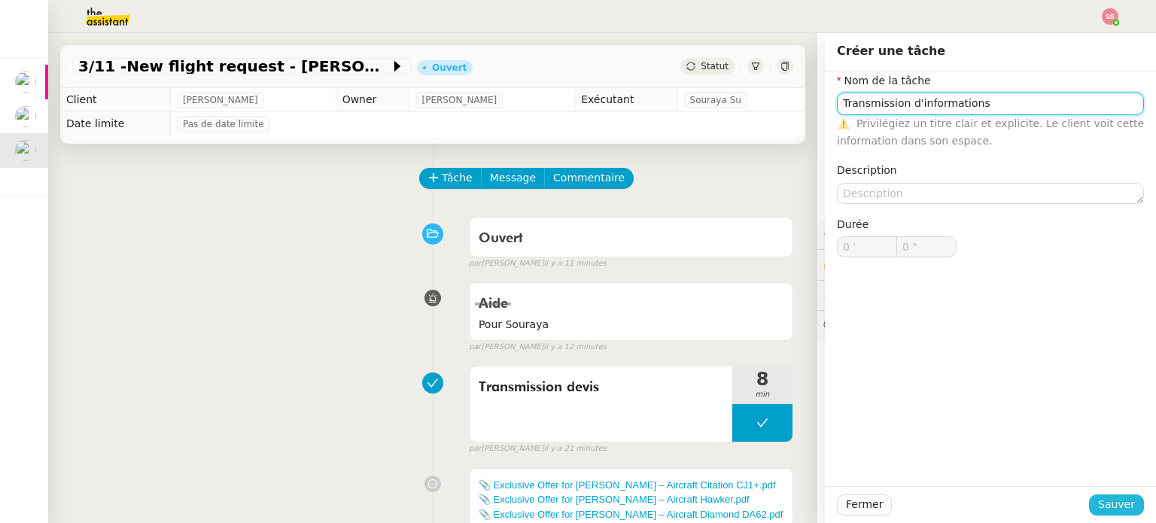
type input "Transmission d'informations"
click at [1102, 504] on span "Sauver" at bounding box center [1116, 504] width 37 height 17
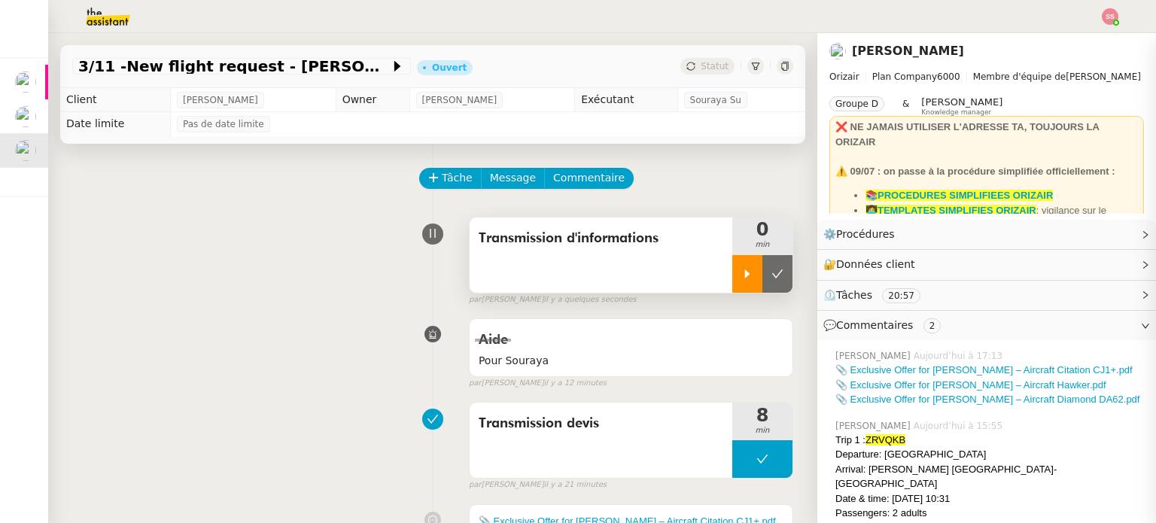
click at [737, 276] on div at bounding box center [747, 274] width 30 height 38
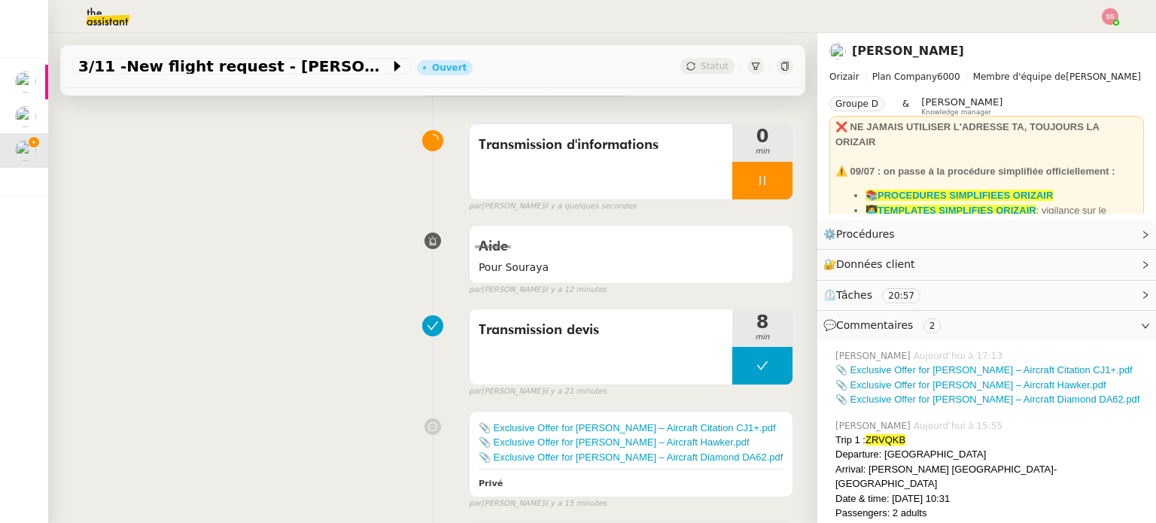
scroll to position [301, 0]
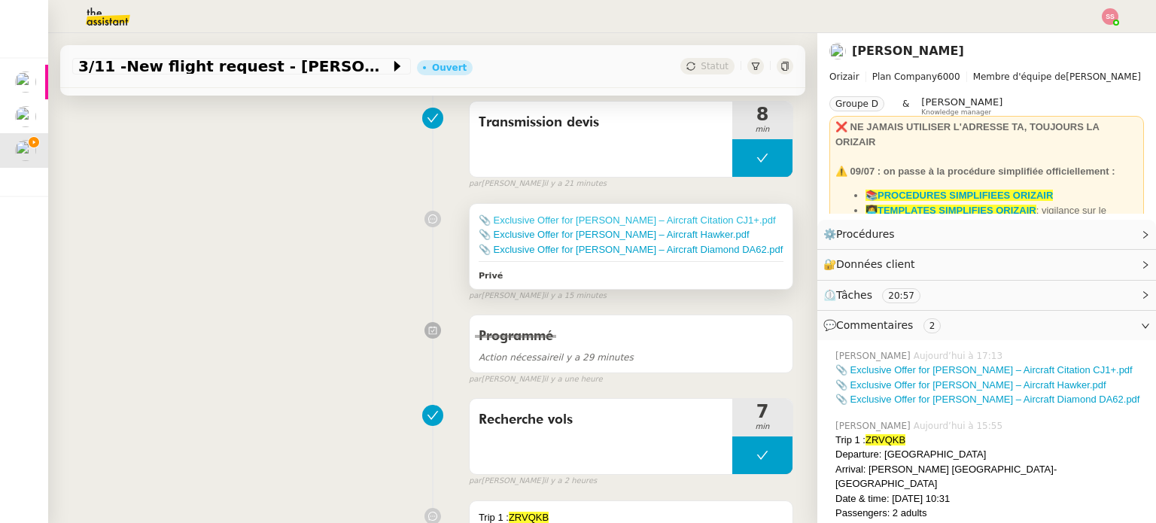
click at [615, 216] on link "📎 Exclusive Offer for Mr. Potter – Aircraft Citation CJ1+.pdf" at bounding box center [627, 219] width 297 height 11
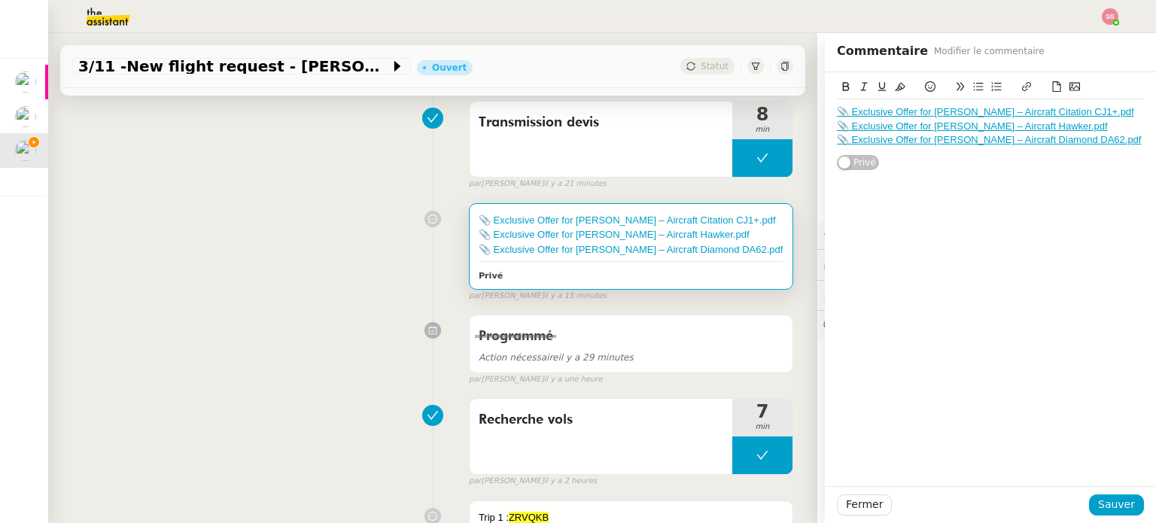
drag, startPoint x: 933, startPoint y: 212, endPoint x: 929, endPoint y: 202, distance: 10.5
click at [933, 212] on div "📎 Exclusive Offer for Mr. Potter – Aircraft Citation CJ1+.pdf 📎 Exclusive Offer…" at bounding box center [990, 279] width 331 height 414
click at [870, 125] on link "📎 Exclusive Offer for Mr. Potter – Aircraft Hawker.pdf" at bounding box center [972, 125] width 271 height 11
click at [886, 160] on link "https://dashboard.theassistant.com/file/oxli1aVHPMRgcrlaCTED" at bounding box center [916, 154] width 103 height 20
click at [951, 278] on div "📎 Exclusive Offer for Mr. Potter – Aircraft Citation CJ1+.pdf 📎 Exclusive Offer…" at bounding box center [990, 279] width 331 height 414
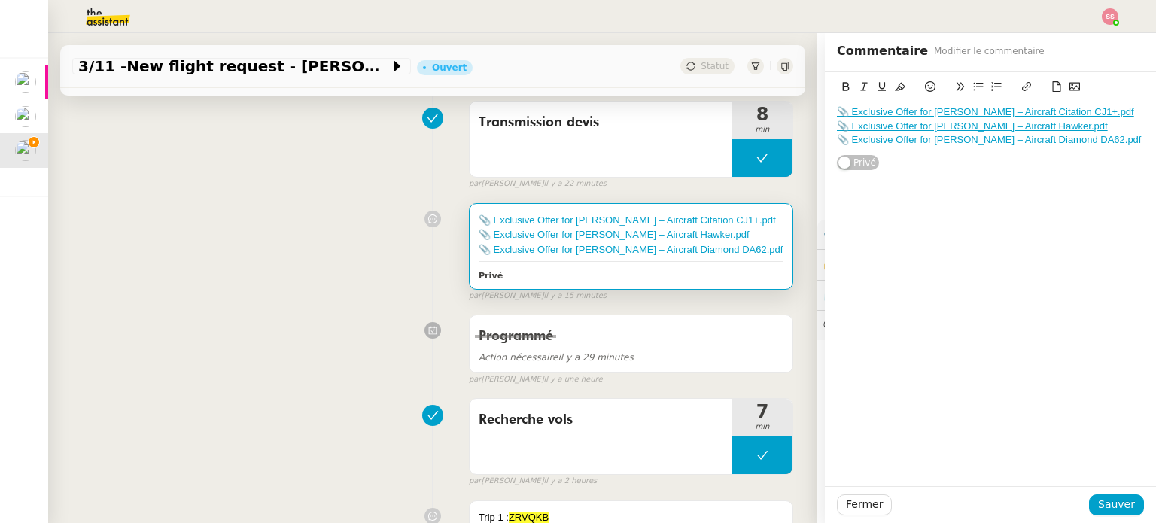
click at [930, 144] on link "📎 Exclusive Offer for Mr. Potter – Aircraft Diamond DA62.pdf" at bounding box center [989, 139] width 304 height 11
click at [924, 174] on link "https://dashboard.theassistant.com/file/XhX3mYTpN23CnlLSzKQQ" at bounding box center [932, 167] width 103 height 20
click at [344, 246] on div "📎 Exclusive Offer for Mr. Potter – Aircraft Citation CJ1+.pdf 📎 Exclusive Offer…" at bounding box center [432, 248] width 721 height 105
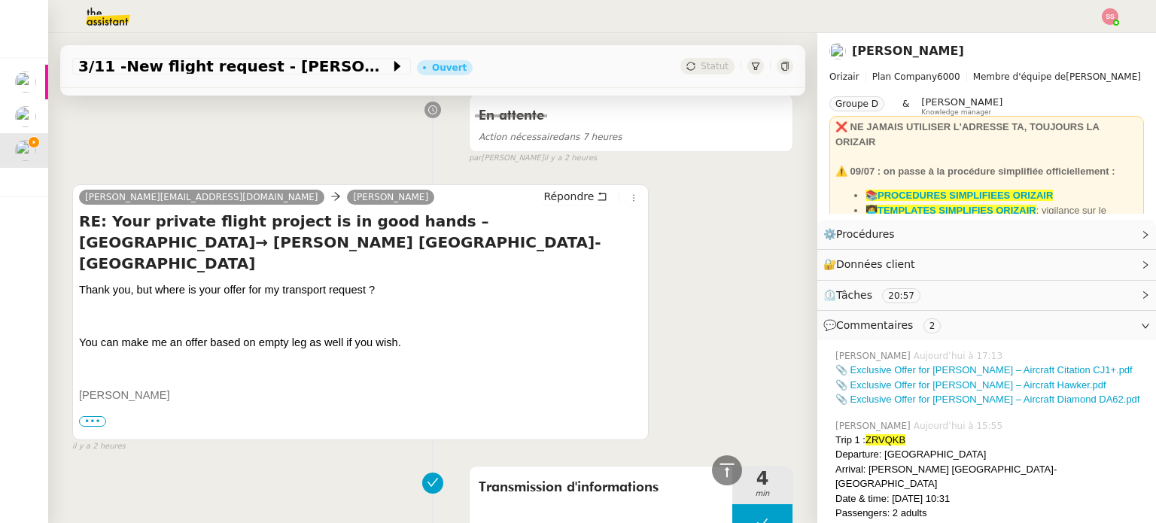
scroll to position [978, 0]
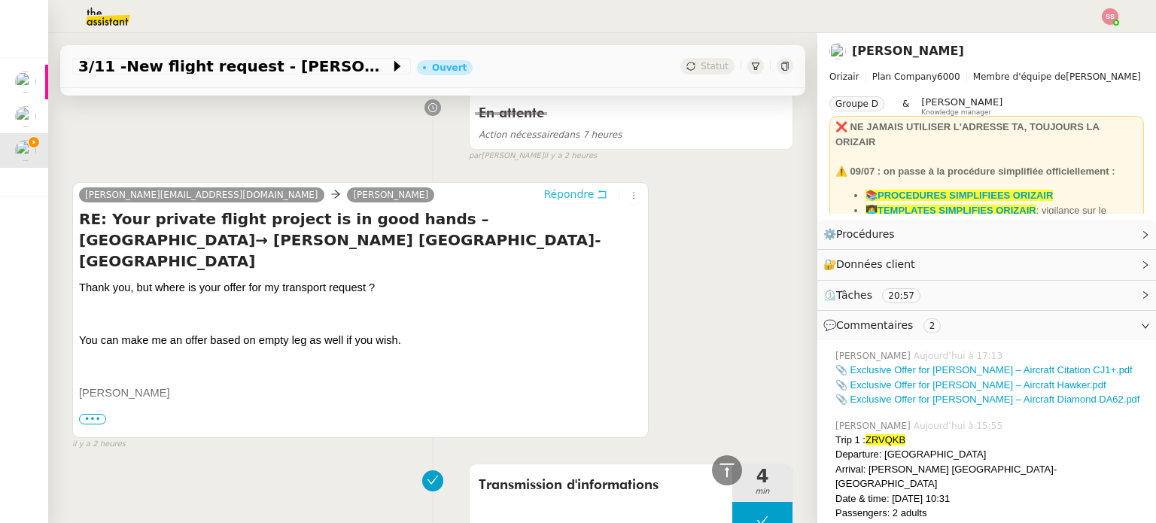
click at [548, 187] on span "Répondre" at bounding box center [568, 194] width 50 height 15
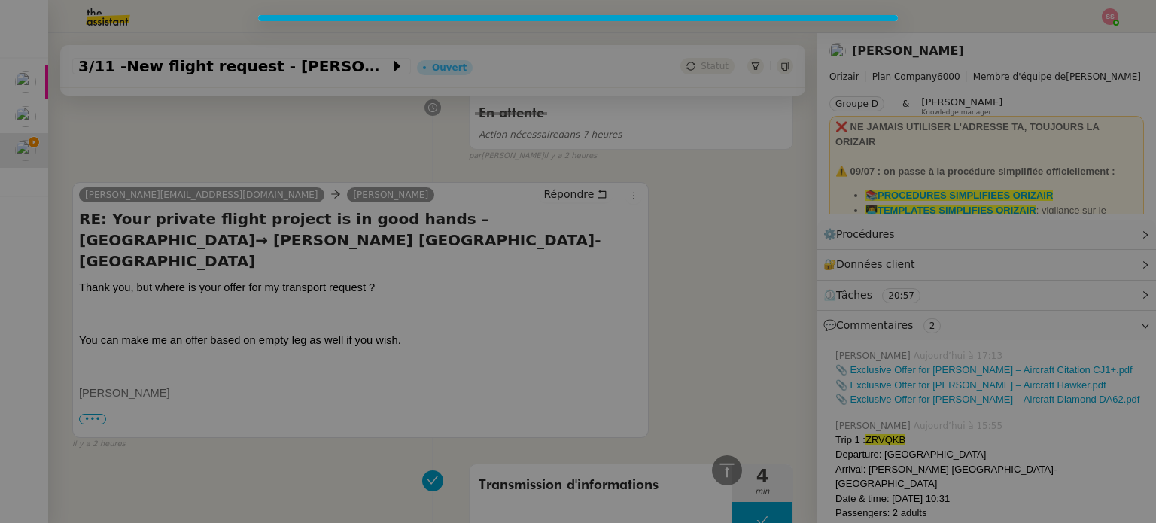
scroll to position [1114, 0]
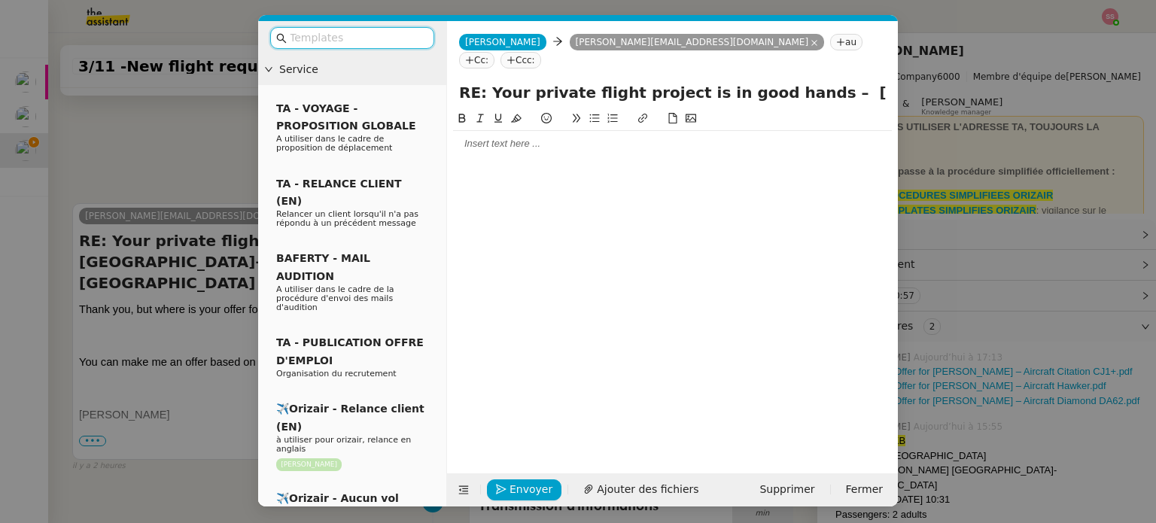
click at [167, 277] on nz-modal-container "Service TA - VOYAGE - PROPOSITION GLOBALE A utiliser dans le cadre de propositi…" at bounding box center [578, 261] width 1156 height 523
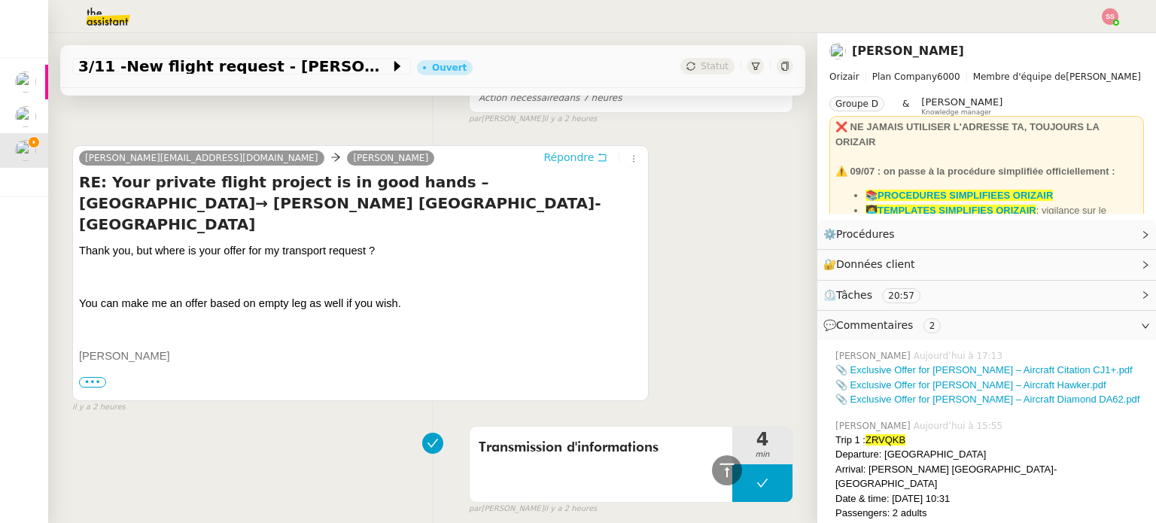
scroll to position [1339, 0]
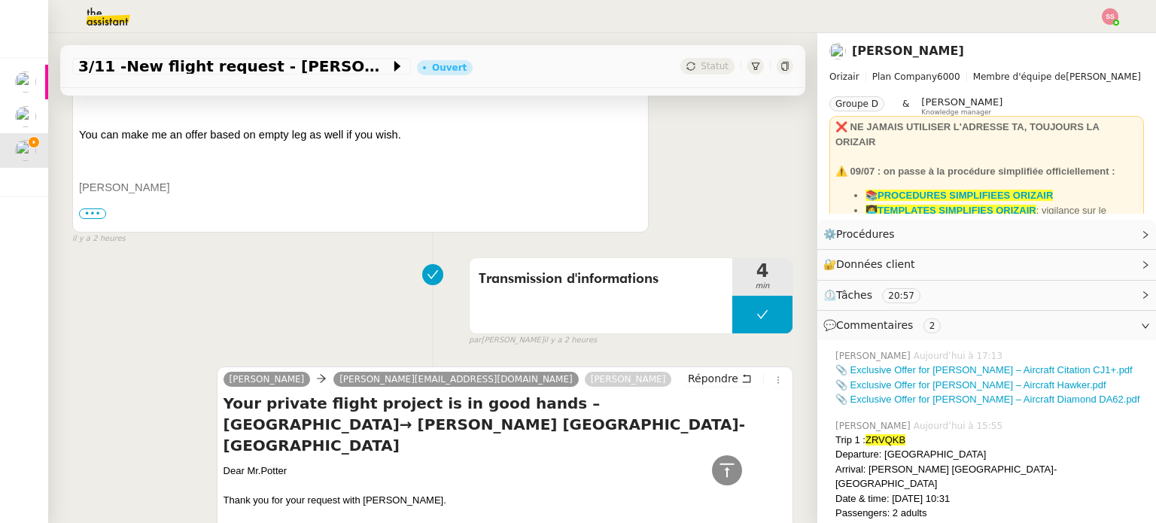
click at [261, 465] on span "Potter" at bounding box center [273, 470] width 26 height 11
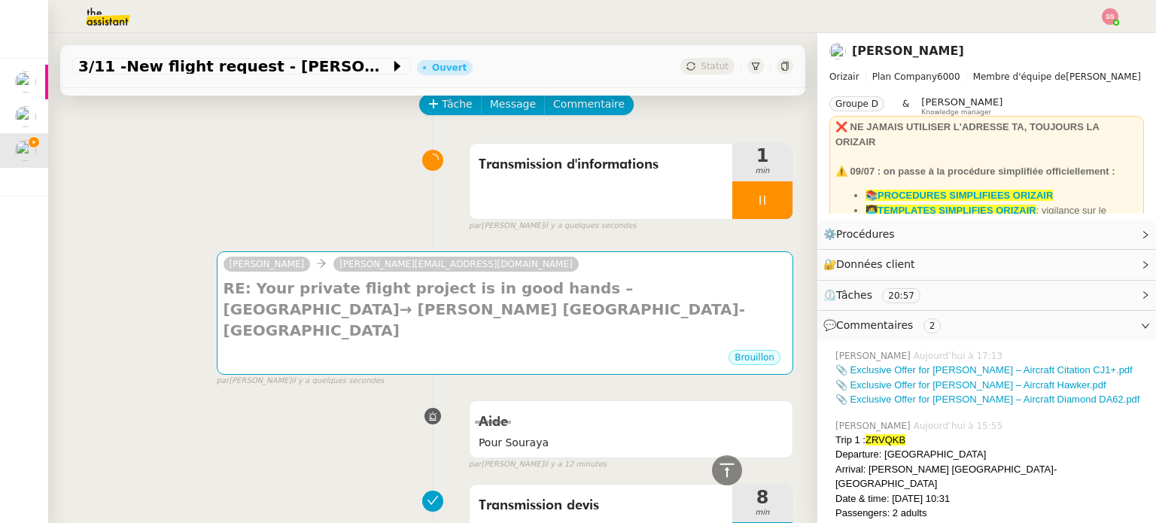
scroll to position [0, 0]
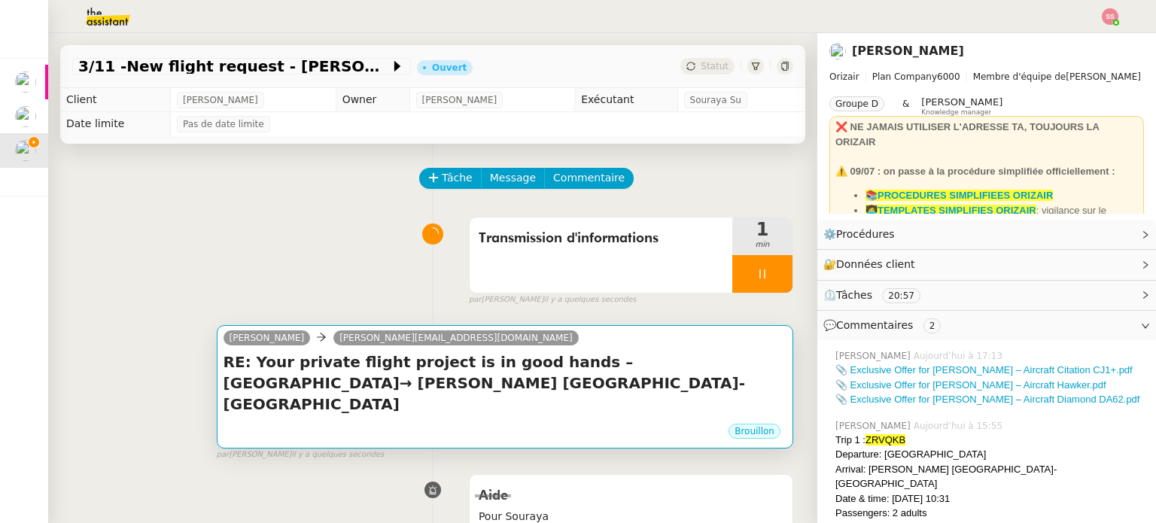
click at [332, 372] on h4 "RE: Your private flight project is in good hands – [GEOGRAPHIC_DATA]→ [PERSON_N…" at bounding box center [504, 382] width 563 height 63
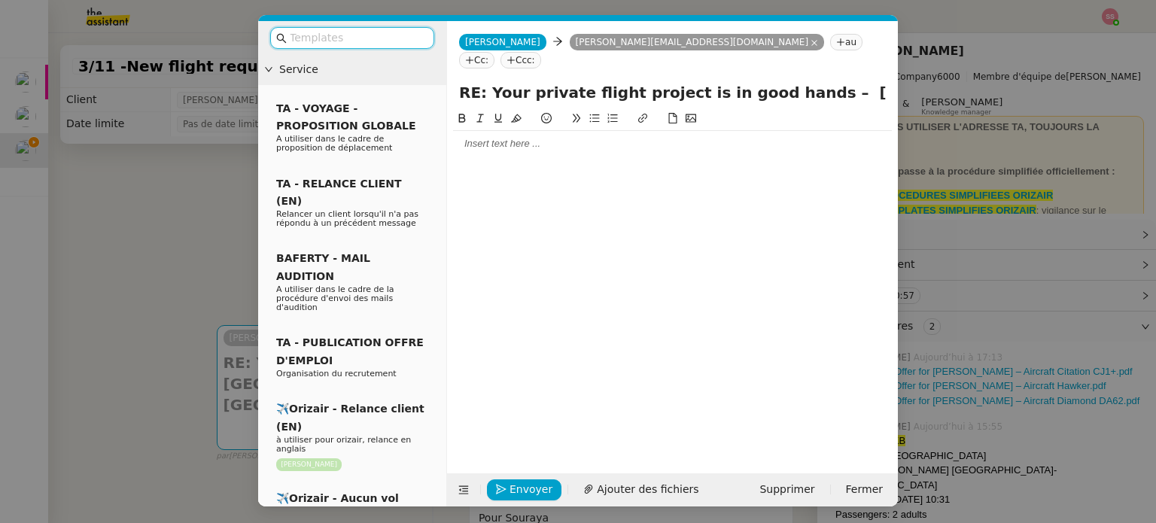
click at [369, 31] on input "text" at bounding box center [357, 37] width 135 height 17
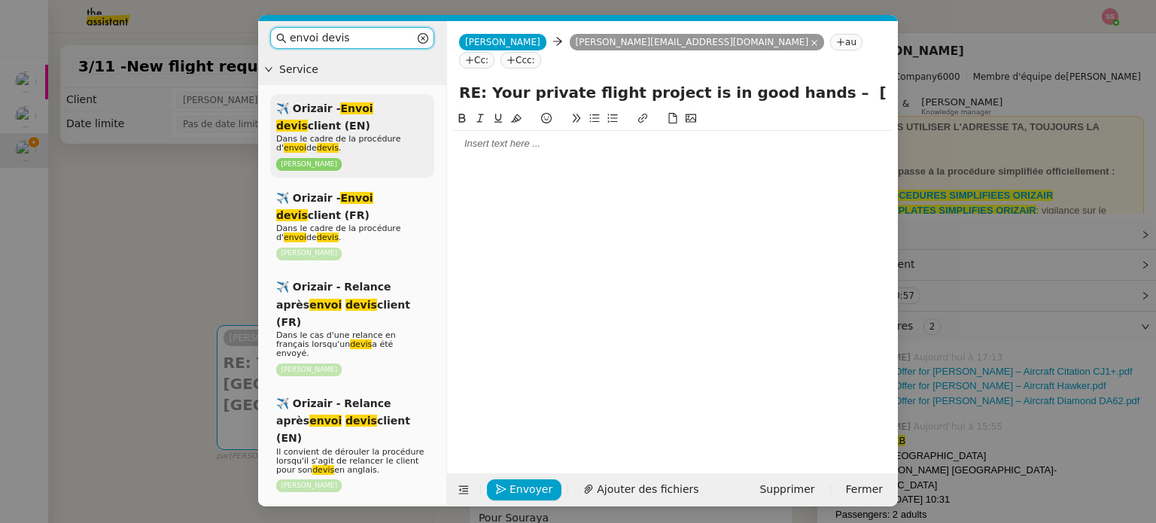
type input "envoi devis"
click at [364, 141] on span "Dans le cadre de la procédure d' envoi de devis ." at bounding box center [338, 143] width 124 height 19
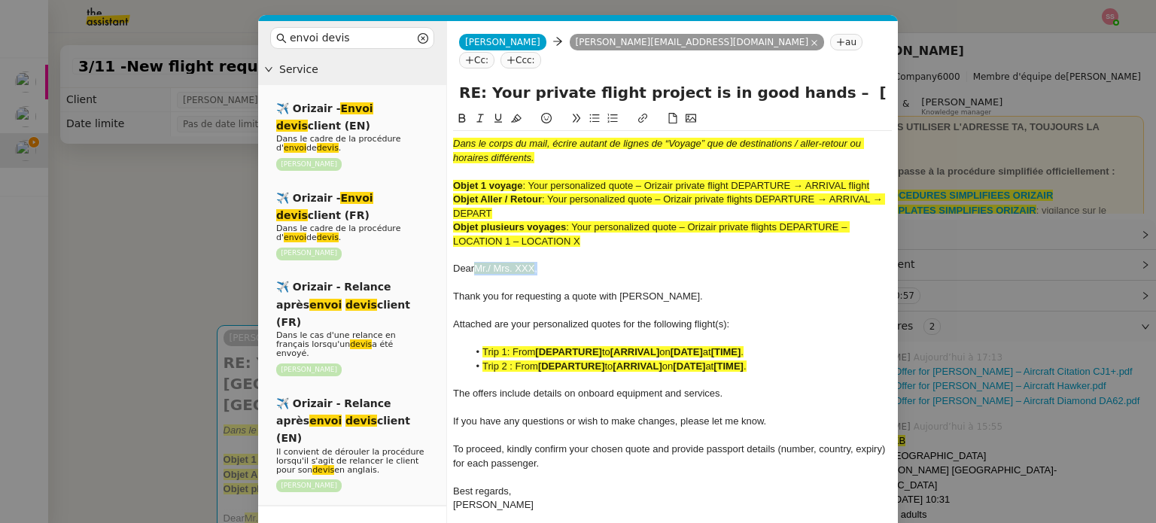
drag, startPoint x: 540, startPoint y: 249, endPoint x: 477, endPoint y: 248, distance: 62.5
click at [477, 262] on div "Dear Mr./ Mrs. XXX ," at bounding box center [672, 269] width 439 height 14
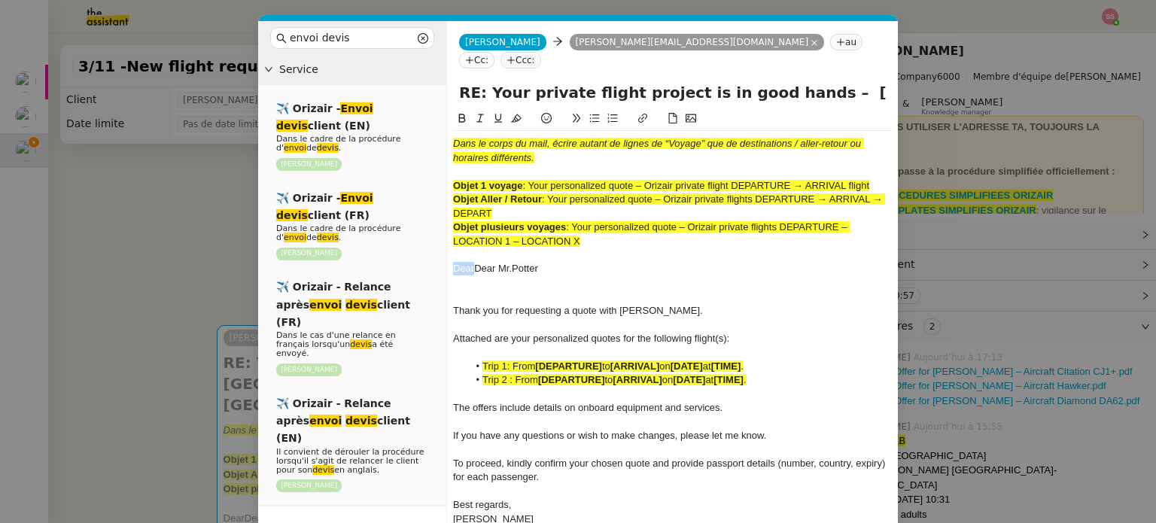
drag, startPoint x: 473, startPoint y: 249, endPoint x: 436, endPoint y: 248, distance: 36.9
click at [436, 248] on nz-layout "envoi devis Service ✈️ Orizair - Envoi devis client (EN) Dans le cadre de la pr…" at bounding box center [578, 305] width 640 height 568
drag, startPoint x: 528, startPoint y: 165, endPoint x: 638, endPoint y: 164, distance: 109.9
click at [638, 180] on span ": Your personalized quote – Orizair private flight DEPARTURE → ARRIVAL flight" at bounding box center [695, 185] width 347 height 11
drag, startPoint x: 795, startPoint y: 78, endPoint x: 486, endPoint y: 81, distance: 308.5
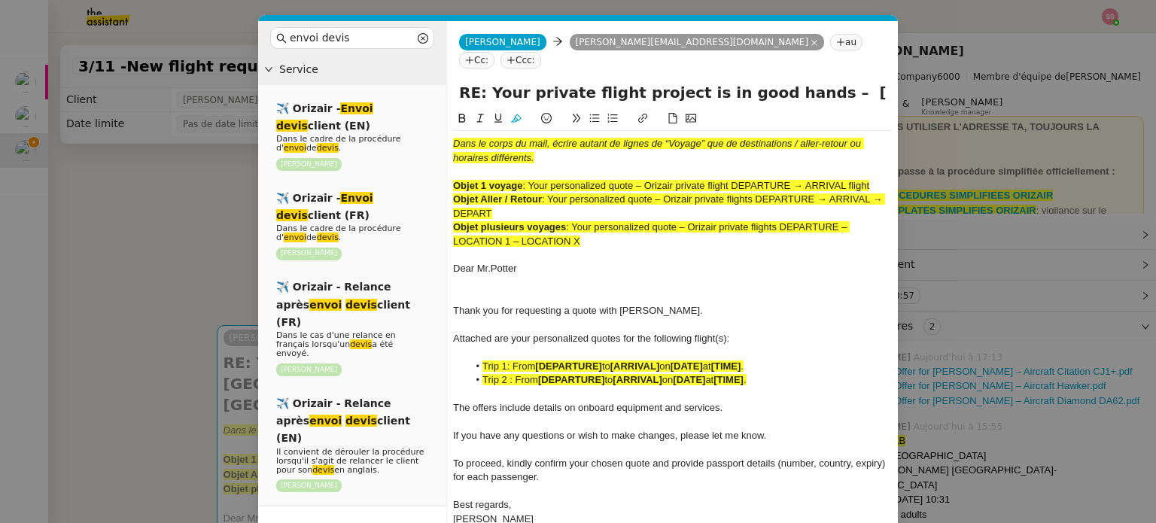
click at [486, 81] on input "RE: Your private flight project is in good hands – [GEOGRAPHIC_DATA]→ [PERSON_N…" at bounding box center [672, 92] width 427 height 23
paste input "Your personalized quote"
type input "RE: Your personalized quote – Manchester Airport→ Josep Tarradellas Barcelona-E…"
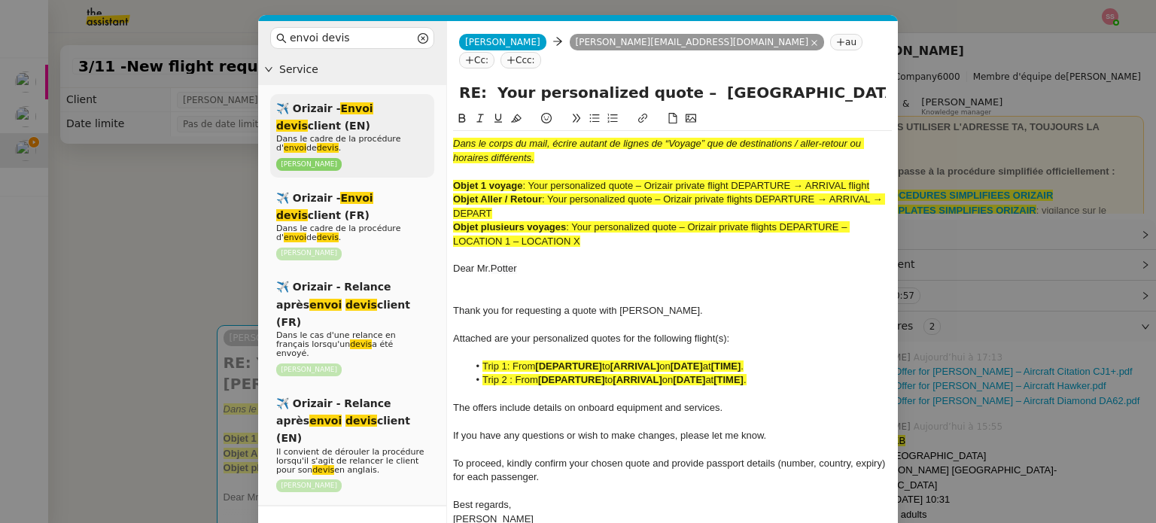
drag, startPoint x: 590, startPoint y: 225, endPoint x: 429, endPoint y: 119, distance: 192.8
click at [429, 119] on nz-layout "envoi devis Service ✈️ Orizair - Envoi devis client (EN) Dans le cadre de la pr…" at bounding box center [578, 305] width 640 height 568
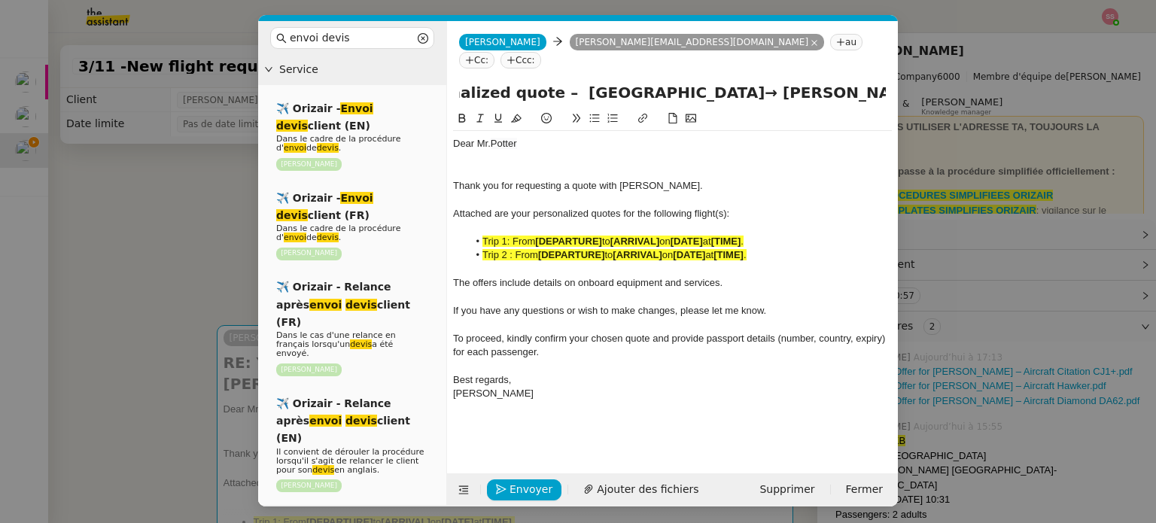
scroll to position [0, 253]
drag, startPoint x: 776, startPoint y: 67, endPoint x: 894, endPoint y: 79, distance: 118.7
click at [894, 81] on div "RE: Your personalized quote – Manchester Airport→ Josep Tarradellas Barcelona-E…" at bounding box center [672, 95] width 451 height 29
click at [553, 151] on div at bounding box center [672, 158] width 439 height 14
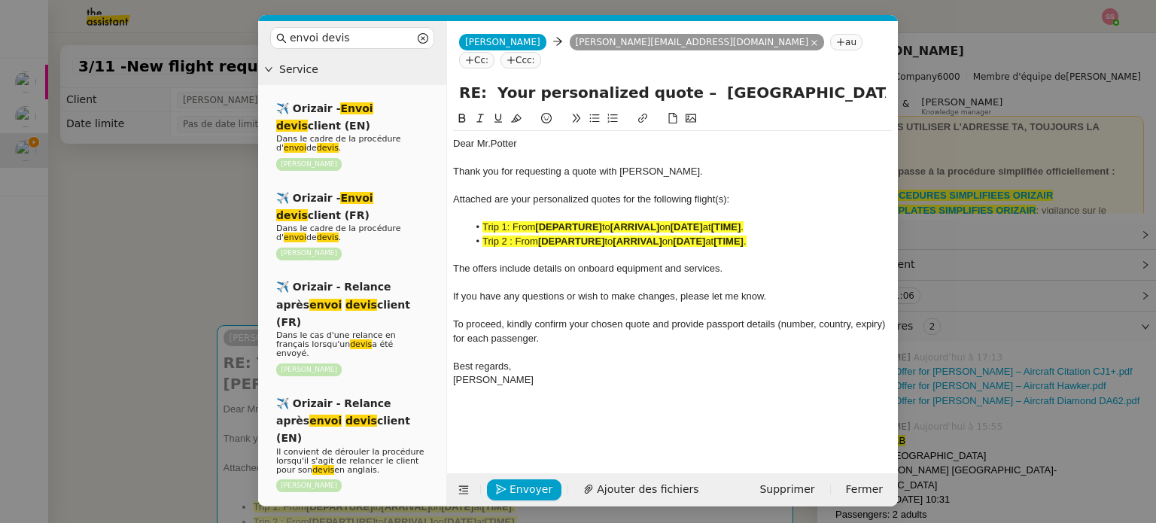
click at [723, 193] on span "Attached are your personalized quotes for the following flight(s):" at bounding box center [591, 198] width 276 height 11
click at [716, 193] on span "Attached are your personalized quotes for the following flight(s:" at bounding box center [589, 198] width 273 height 11
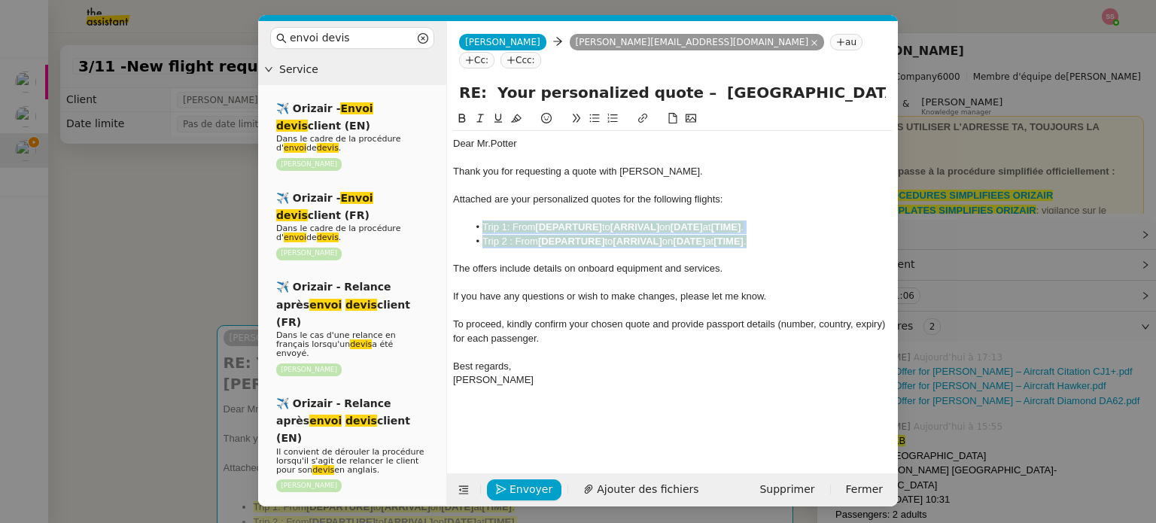
drag, startPoint x: 773, startPoint y: 222, endPoint x: 482, endPoint y: 206, distance: 291.6
click at [482, 220] on ul "Trip 1: From [DEPARTURE] to [ARRIVAL] on [DATE] at [TIME] . Trip 2 : From [DEPA…" at bounding box center [672, 234] width 439 height 28
click at [518, 114] on icon at bounding box center [516, 118] width 11 height 8
click at [138, 251] on nz-modal-container "envoi devis Service ✈️ Orizair - Envoi devis client (EN) Dans le cadre de la pr…" at bounding box center [578, 261] width 1156 height 523
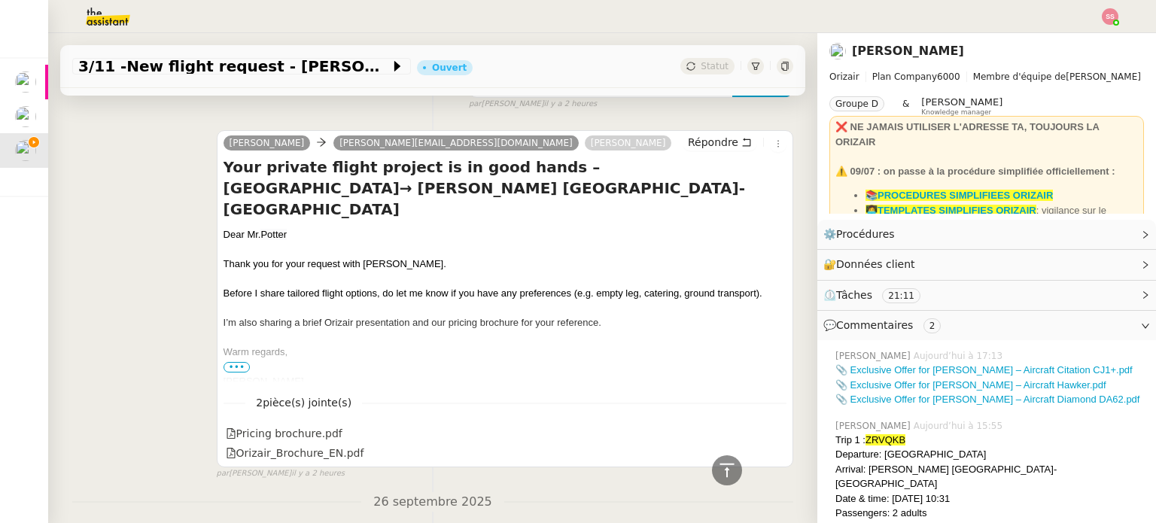
scroll to position [2080, 0]
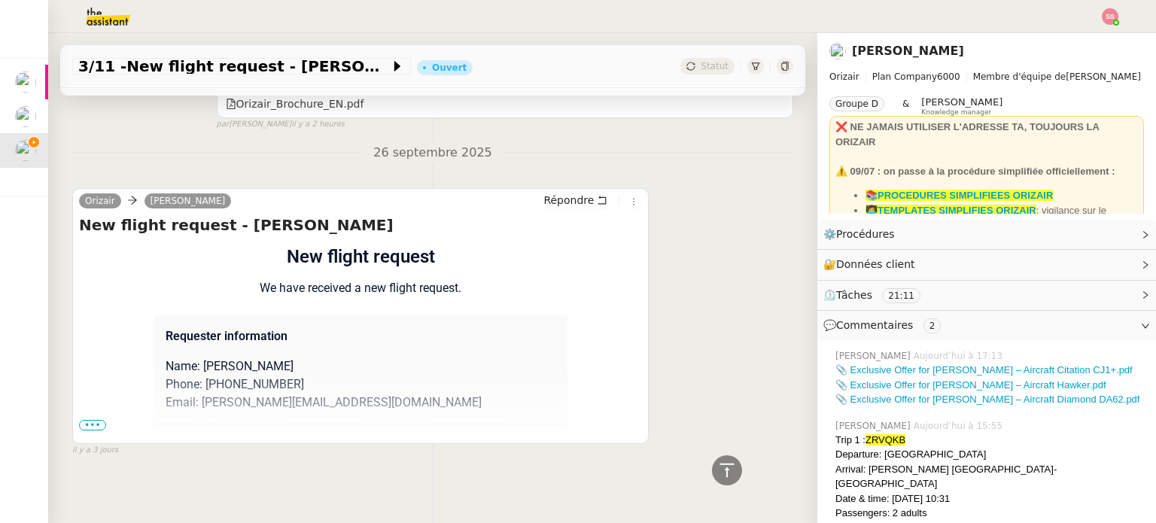
click at [88, 420] on span "•••" at bounding box center [92, 425] width 27 height 11
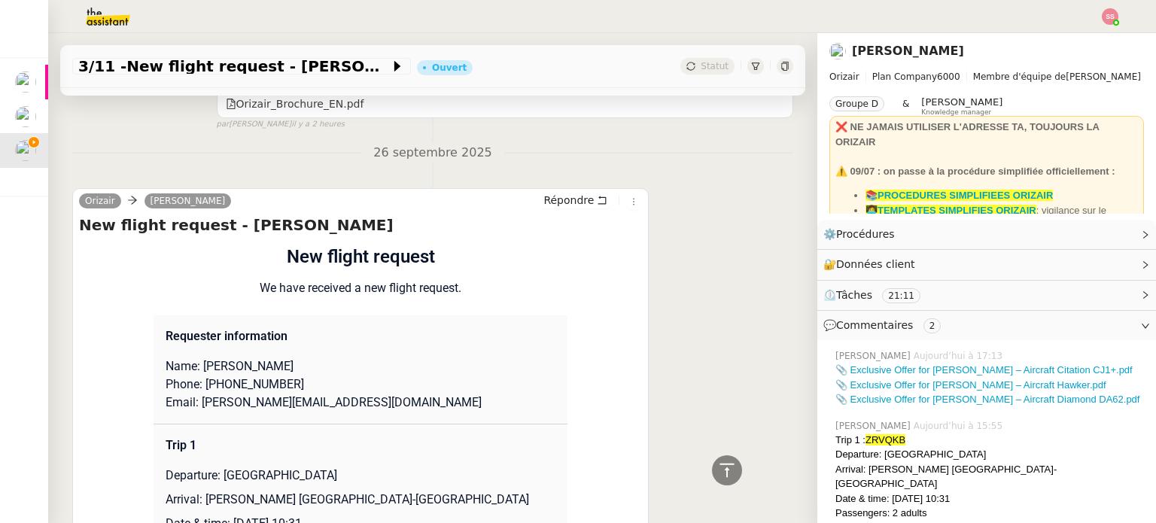
scroll to position [2305, 0]
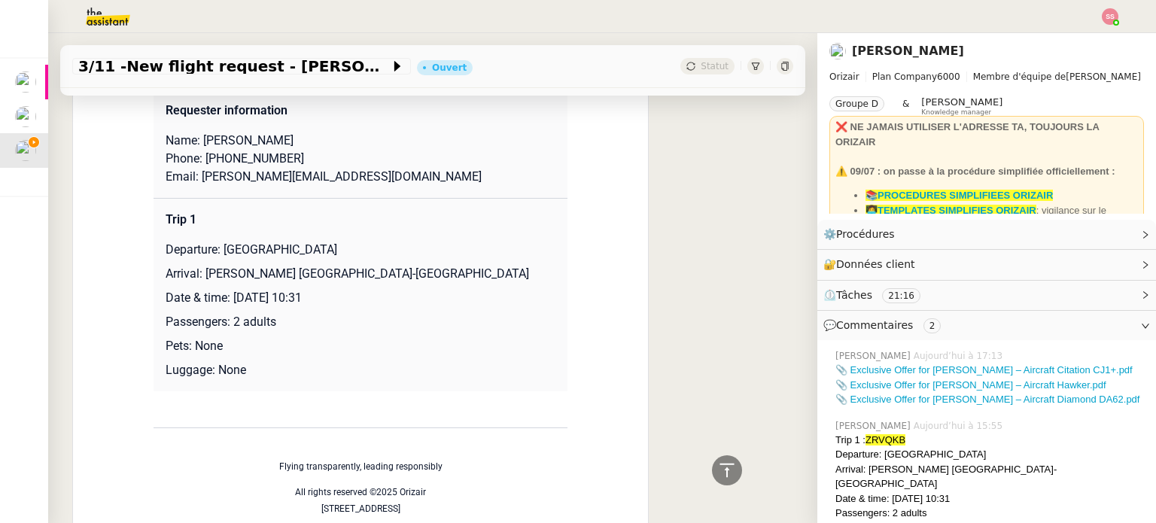
drag, startPoint x: 218, startPoint y: 236, endPoint x: 349, endPoint y: 231, distance: 131.0
click at [349, 241] on p "Departure: [GEOGRAPHIC_DATA]" at bounding box center [361, 250] width 390 height 18
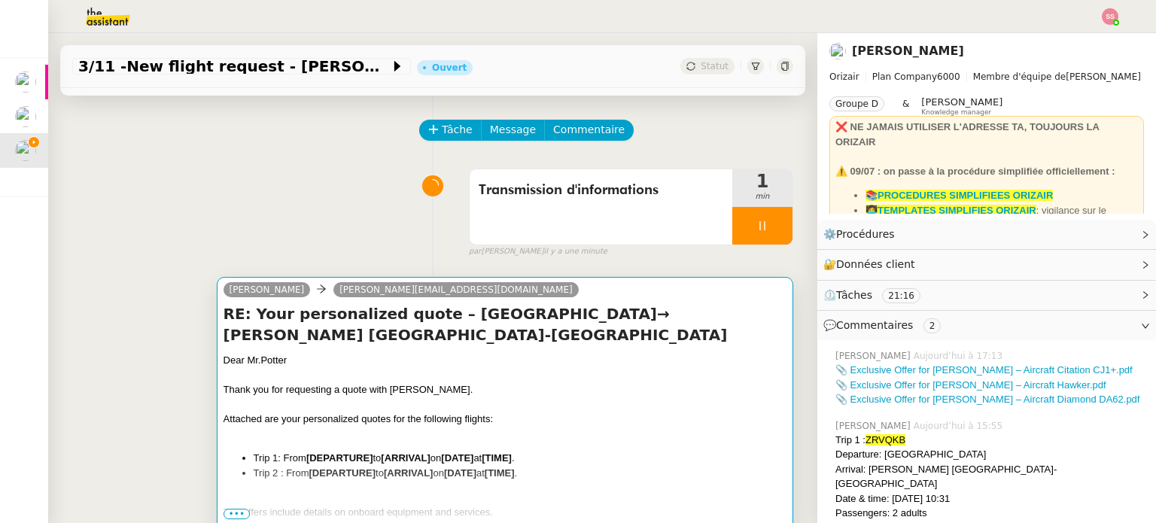
scroll to position [199, 0]
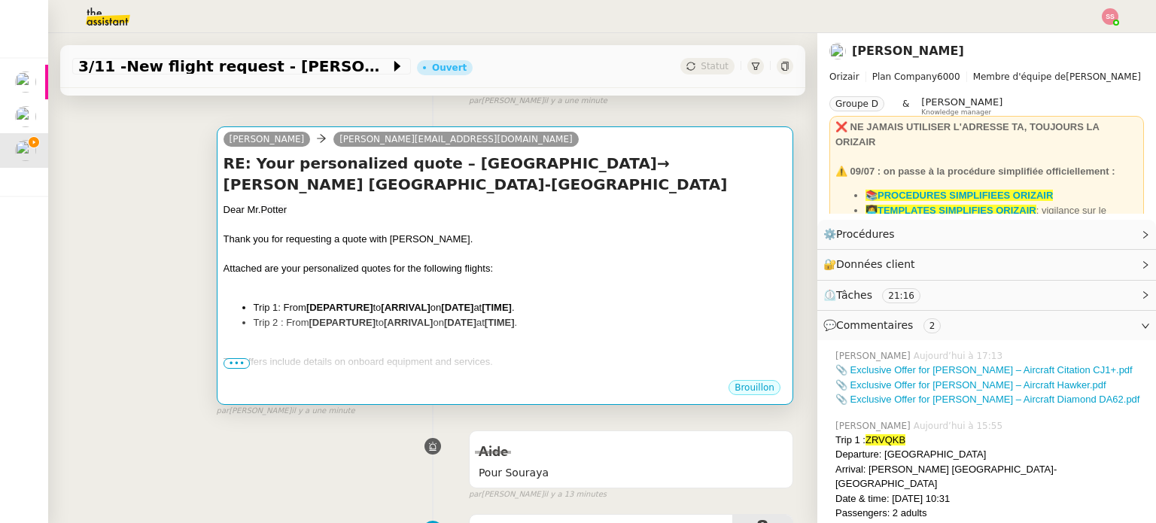
click at [538, 287] on div at bounding box center [504, 283] width 563 height 15
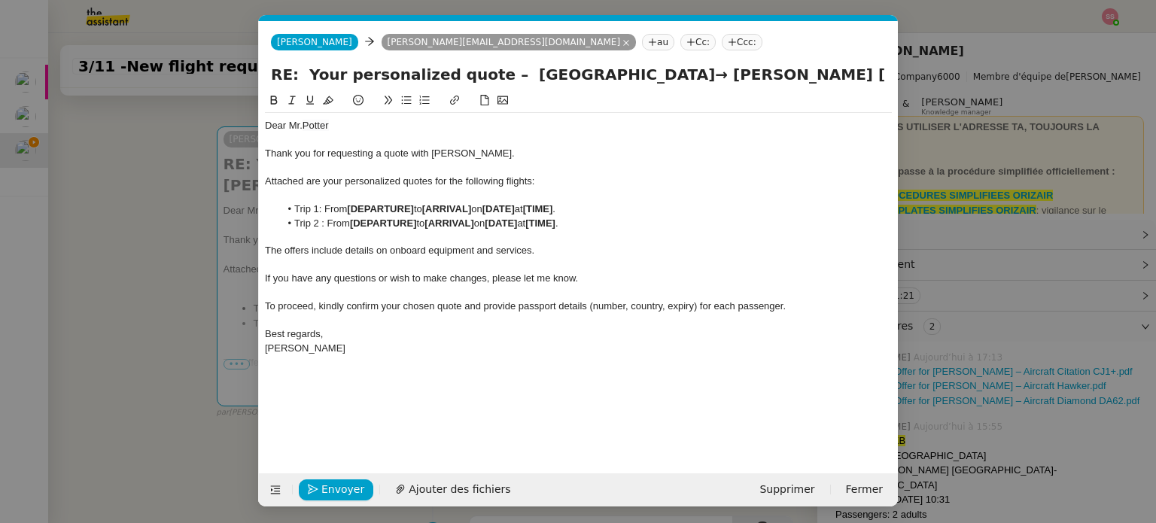
scroll to position [0, 84]
click at [561, 177] on div "Attached are your personalized quotes for the following flights:" at bounding box center [578, 182] width 627 height 14
drag, startPoint x: 590, startPoint y: 219, endPoint x: 290, endPoint y: 228, distance: 299.6
click at [290, 228] on li "Trip 2 : From [DEPARTURE] to [ARRIVAL] on [DATE] at [TIME] ." at bounding box center [586, 224] width 612 height 14
click at [421, 206] on li "Trip 1: From [DEPARTURE] to [ARRIVAL] on [DATE] at [TIME] ." at bounding box center [586, 209] width 612 height 14
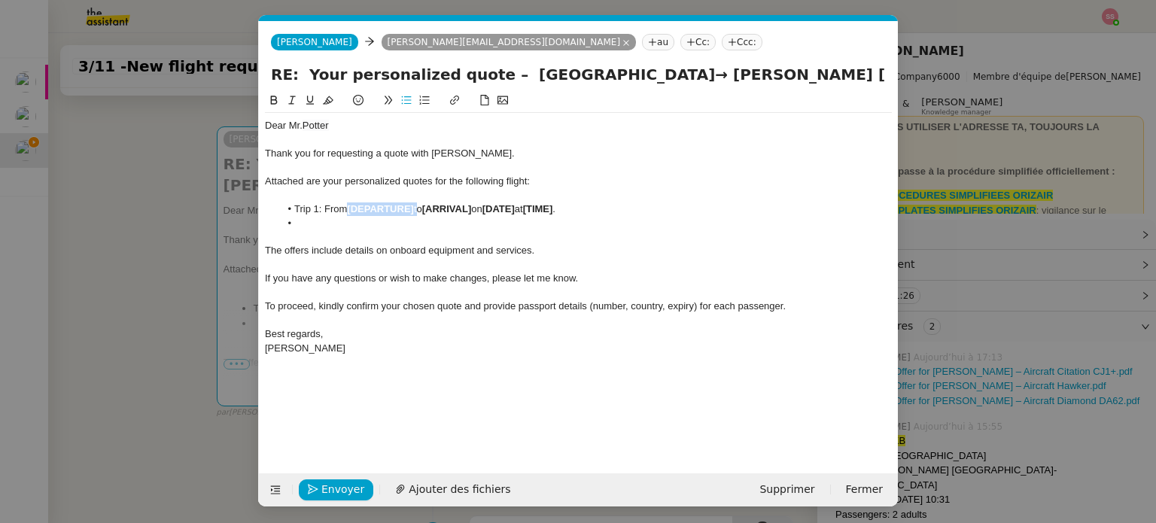
drag, startPoint x: 418, startPoint y: 209, endPoint x: 351, endPoint y: 208, distance: 67.0
click at [351, 208] on li "Trip 1: From [DEPARTURE] to [ARRIVAL] on [DATE] at [TIME] ." at bounding box center [586, 209] width 612 height 14
click at [216, 333] on nz-modal-container "envoi devis Service ✈️ Orizair - Envoi devis client (EN) Dans le cadre de la pr…" at bounding box center [578, 261] width 1156 height 523
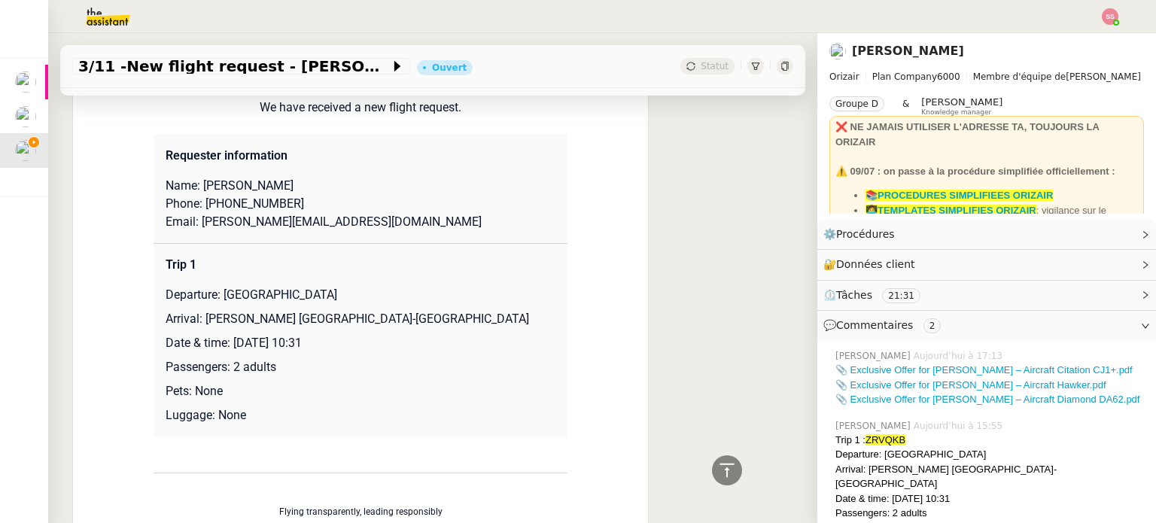
scroll to position [2305, 0]
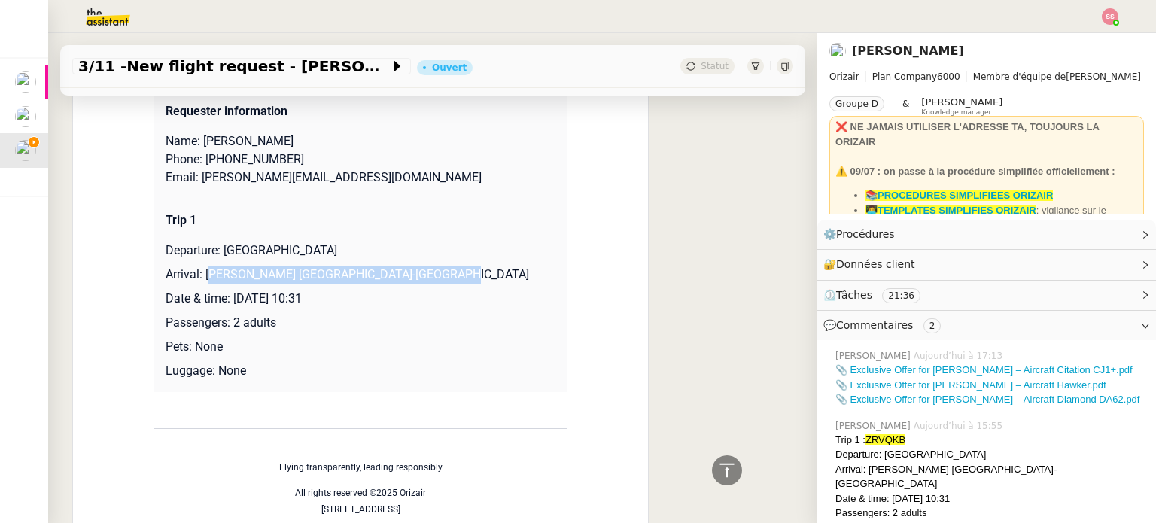
drag, startPoint x: 200, startPoint y: 259, endPoint x: 412, endPoint y: 258, distance: 212.2
click at [412, 266] on p "Arrival: [PERSON_NAME] [GEOGRAPHIC_DATA]-[GEOGRAPHIC_DATA]" at bounding box center [361, 275] width 390 height 18
drag, startPoint x: 196, startPoint y: 261, endPoint x: 459, endPoint y: 260, distance: 263.4
click at [459, 266] on p "Arrival: [PERSON_NAME] [GEOGRAPHIC_DATA]-[GEOGRAPHIC_DATA]" at bounding box center [361, 275] width 390 height 18
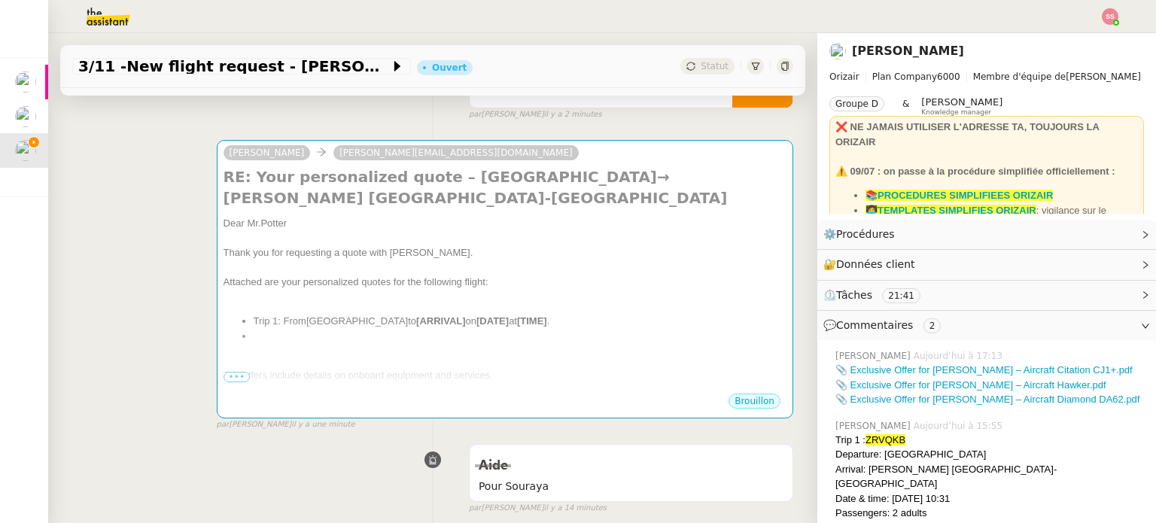
scroll to position [123, 0]
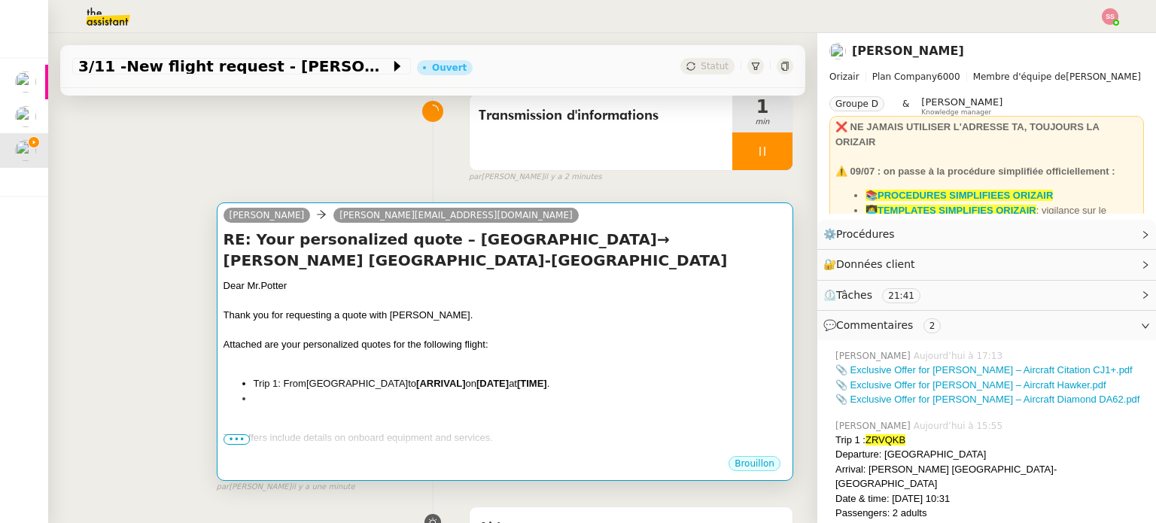
click at [450, 295] on div at bounding box center [504, 300] width 563 height 15
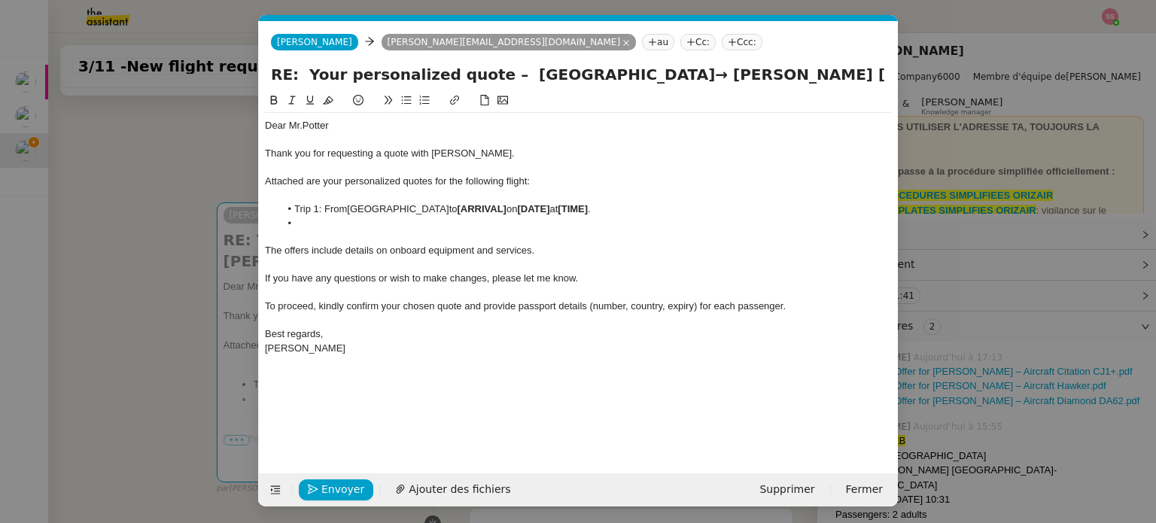
scroll to position [0, 84]
drag, startPoint x: 495, startPoint y: 207, endPoint x: 446, endPoint y: 206, distance: 48.9
click at [446, 206] on li "Trip 1: From Manchester Airport to [ARRIVAL] on [DATE] at [TIME] ." at bounding box center [586, 209] width 612 height 14
click at [377, 228] on li at bounding box center [586, 224] width 612 height 14
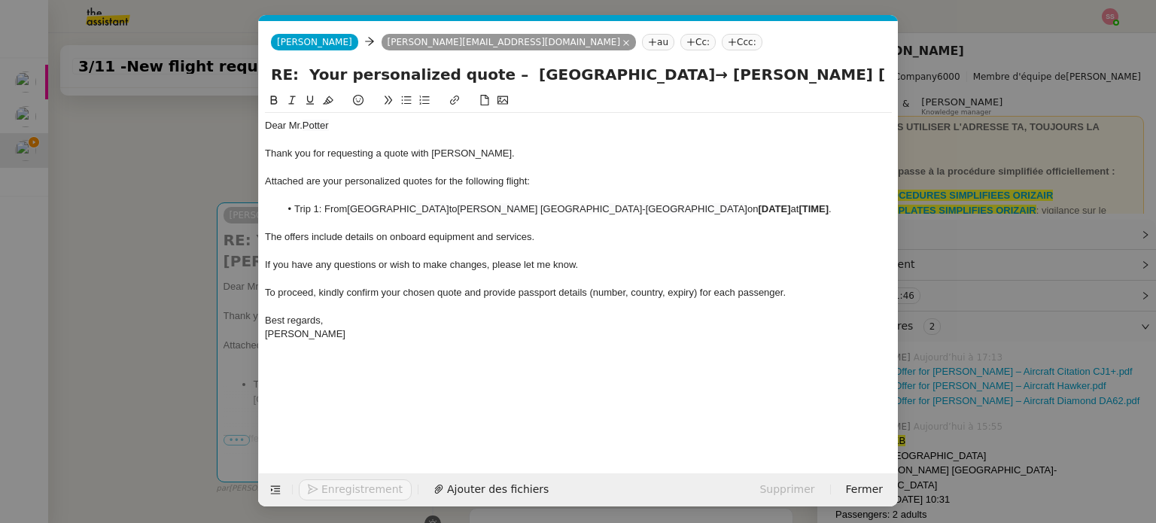
click at [141, 275] on nz-modal-container "envoi devis Service ✈️ Orizair - Envoi devis client (EN) Dans le cadre de la pr…" at bounding box center [578, 261] width 1156 height 523
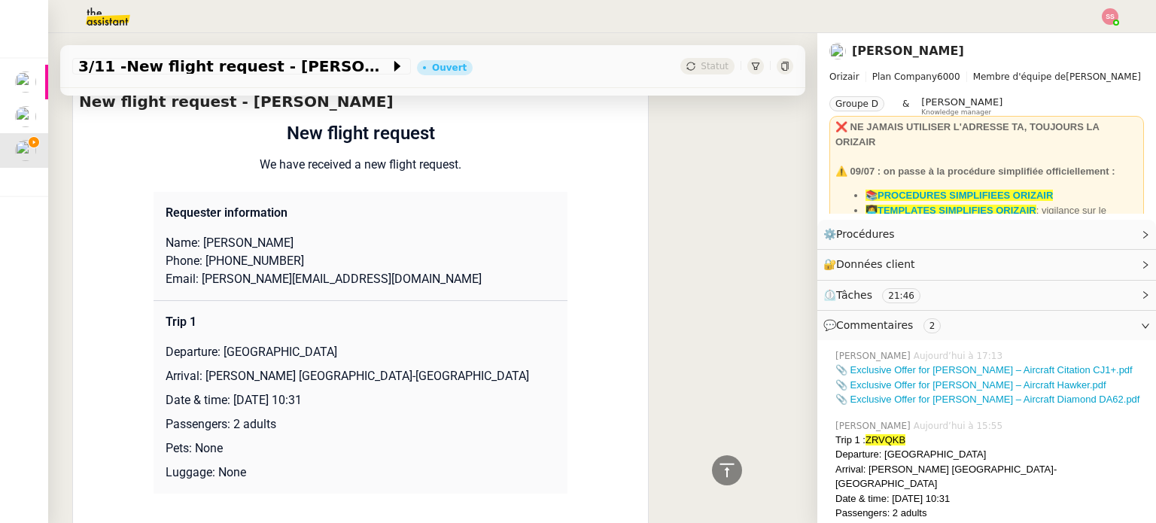
scroll to position [2305, 0]
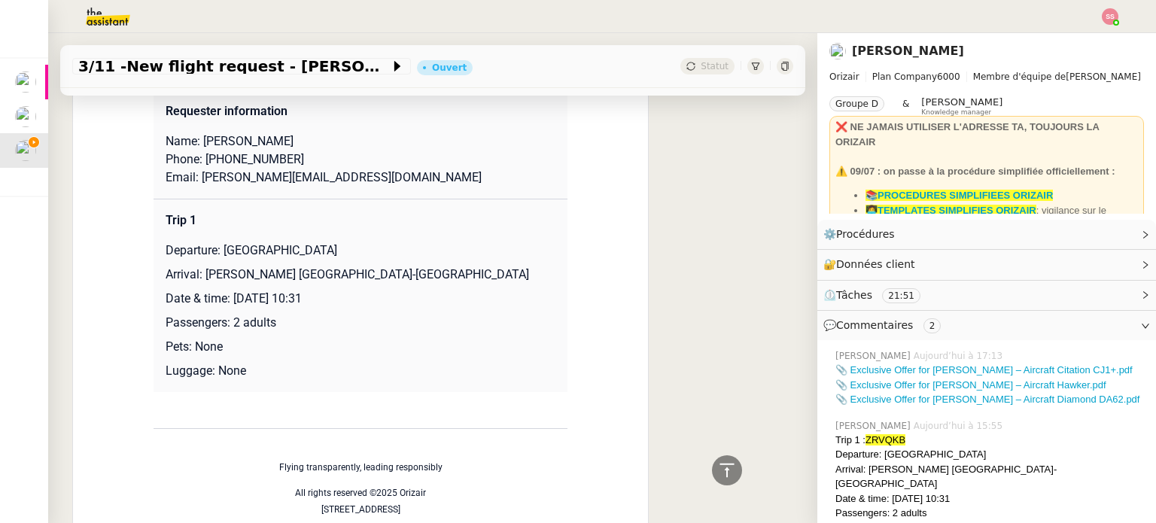
drag, startPoint x: 229, startPoint y: 290, endPoint x: 378, endPoint y: 282, distance: 149.2
click at [378, 290] on p "Date & time: [DATE] 10:31" at bounding box center [361, 299] width 390 height 18
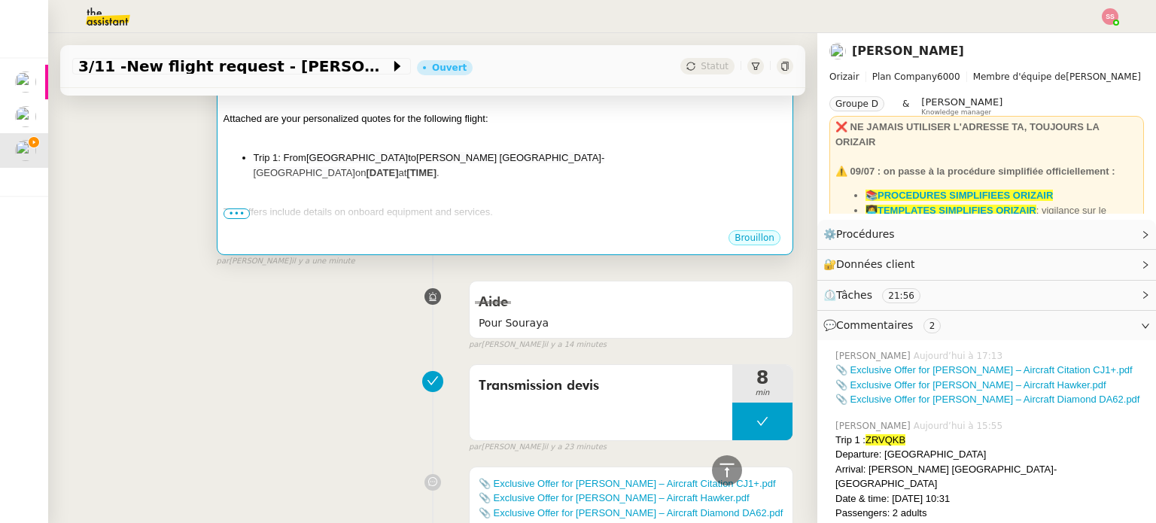
scroll to position [123, 0]
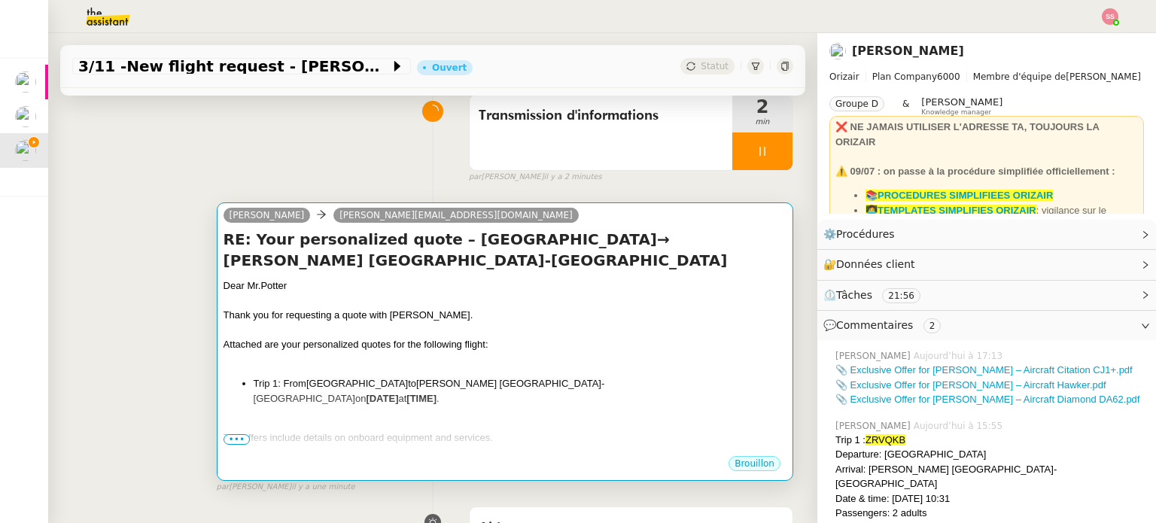
click at [687, 339] on div "Attached are your personalized quotes for the following flight:" at bounding box center [504, 344] width 563 height 15
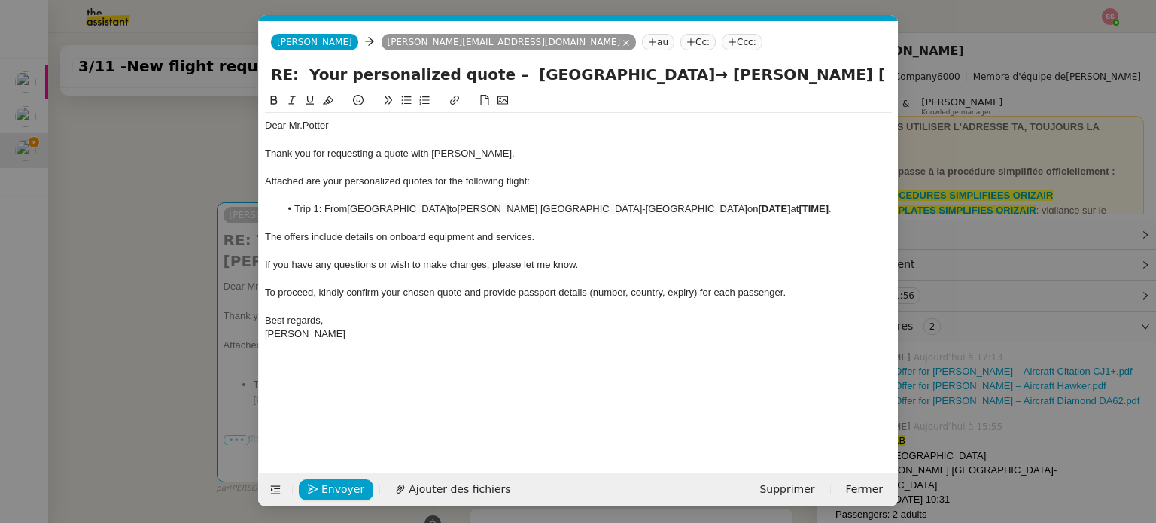
scroll to position [0, 84]
drag, startPoint x: 731, startPoint y: 211, endPoint x: 652, endPoint y: 207, distance: 79.1
click at [652, 207] on li "Trip 1: From Manchester Airport to Josep Tarradellas Barcelona-El Prat Airport …" at bounding box center [586, 209] width 612 height 14
click at [459, 494] on span "Ajouter des fichiers" at bounding box center [460, 489] width 102 height 17
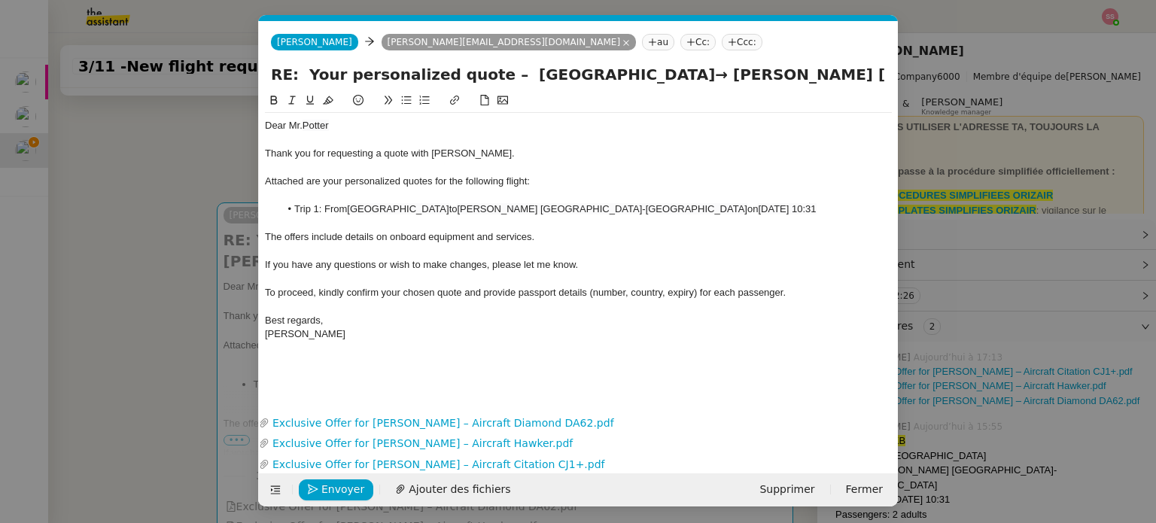
click at [722, 47] on nz-tag "Ccc:" at bounding box center [742, 42] width 41 height 17
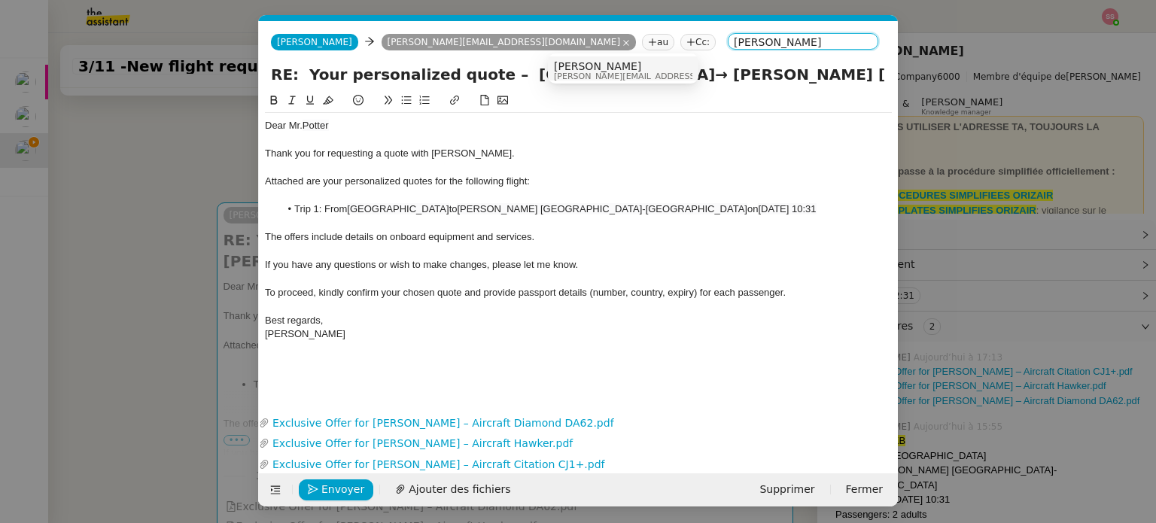
type input "[PERSON_NAME]"
click at [582, 65] on span "[PERSON_NAME]" at bounding box center [661, 66] width 214 height 12
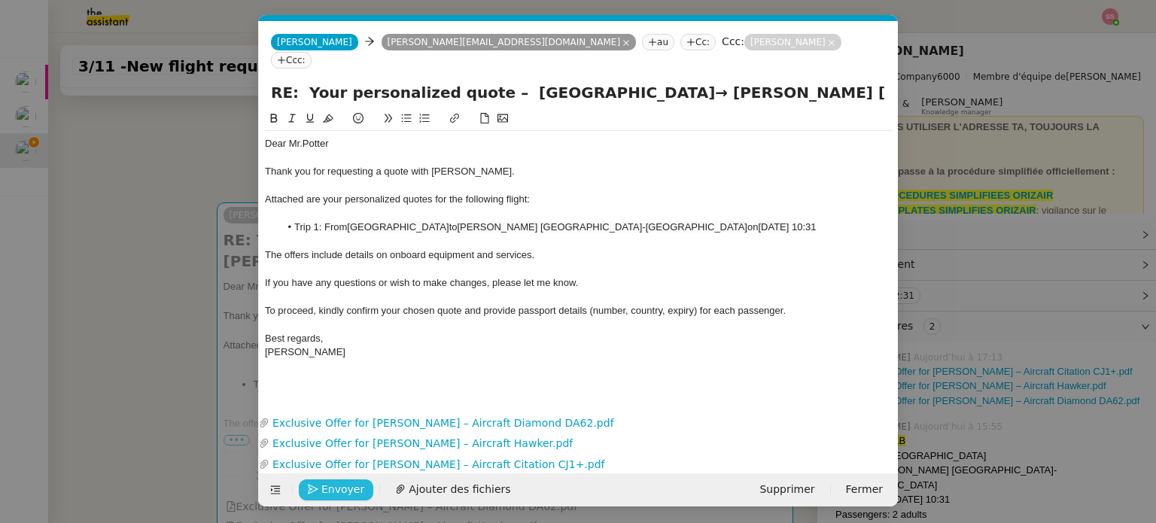
click at [329, 491] on span "Envoyer" at bounding box center [342, 489] width 43 height 17
click at [329, 491] on span "Confirmer l'envoi" at bounding box center [366, 489] width 90 height 17
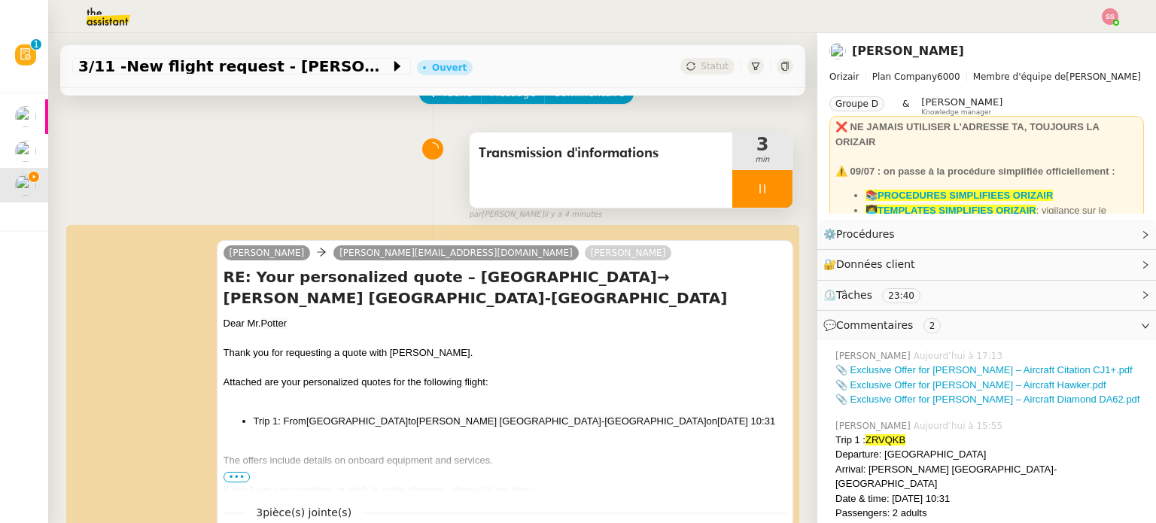
scroll to position [150, 0]
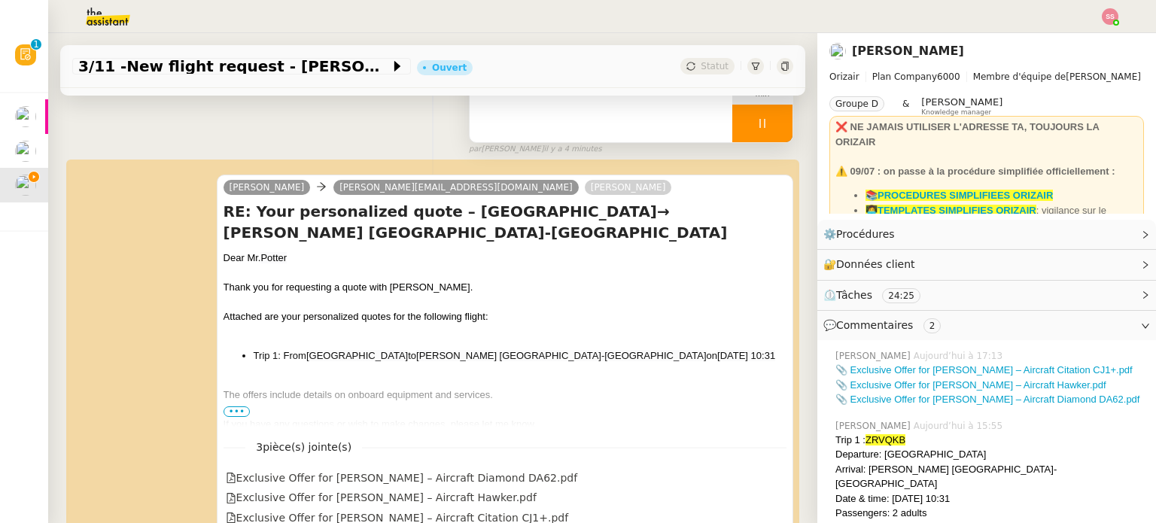
click at [767, 129] on div at bounding box center [762, 124] width 60 height 38
click at [792, 129] on button at bounding box center [792, 124] width 0 height 38
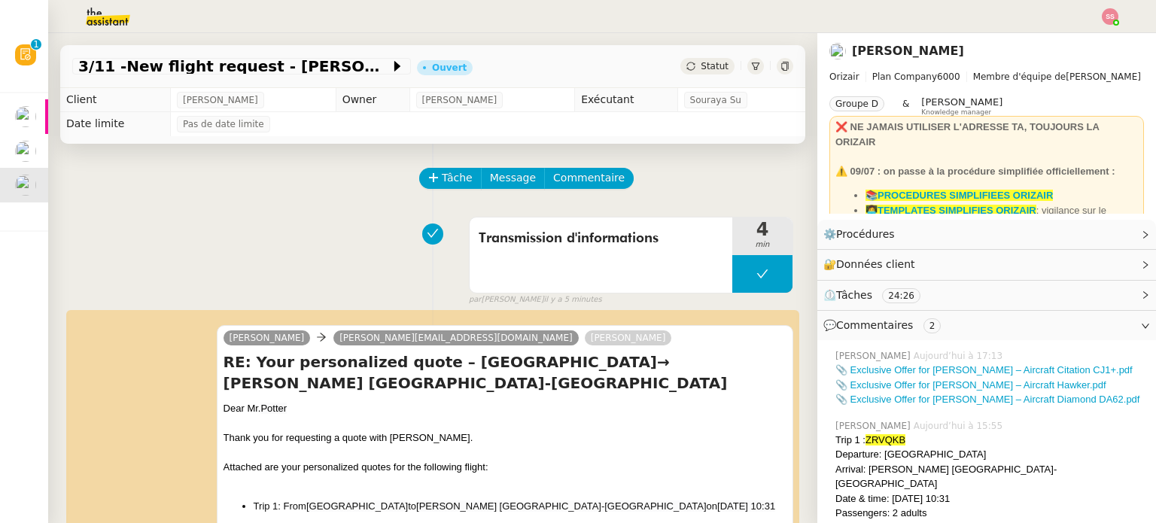
click at [686, 62] on icon at bounding box center [690, 66] width 9 height 9
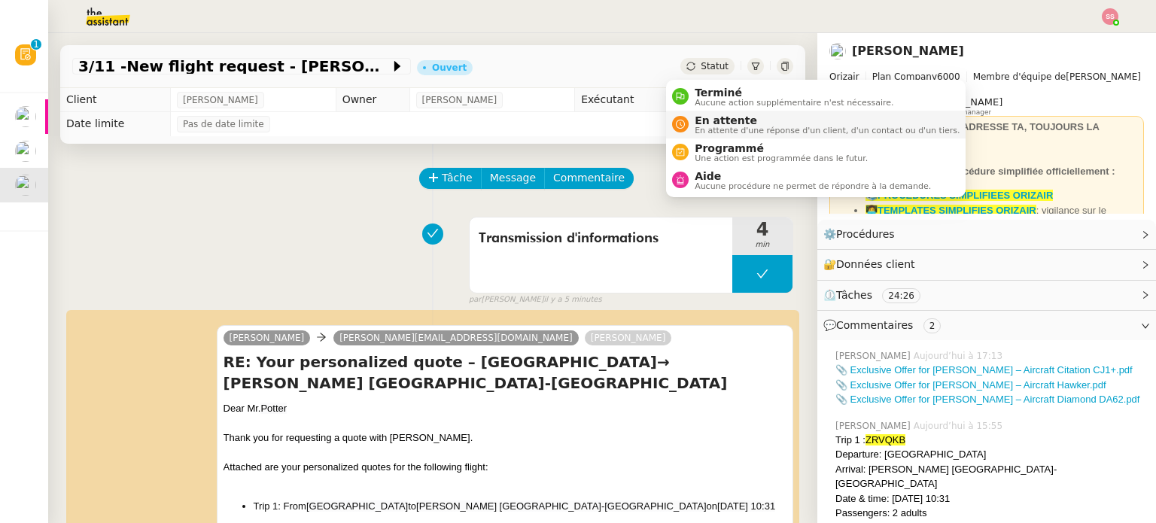
click at [705, 114] on span "En attente" at bounding box center [827, 120] width 265 height 12
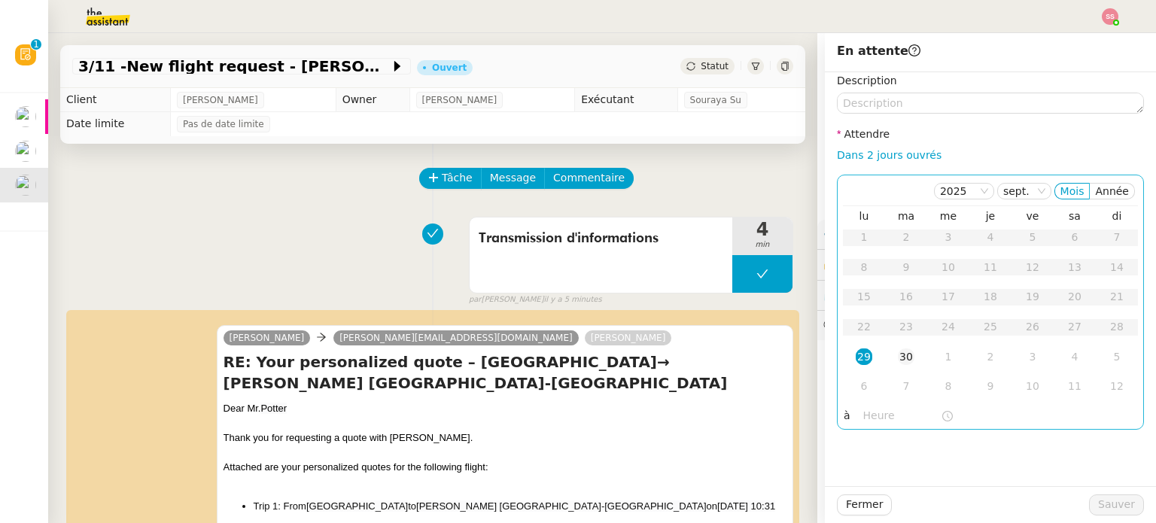
click at [905, 362] on td "30" at bounding box center [906, 357] width 42 height 30
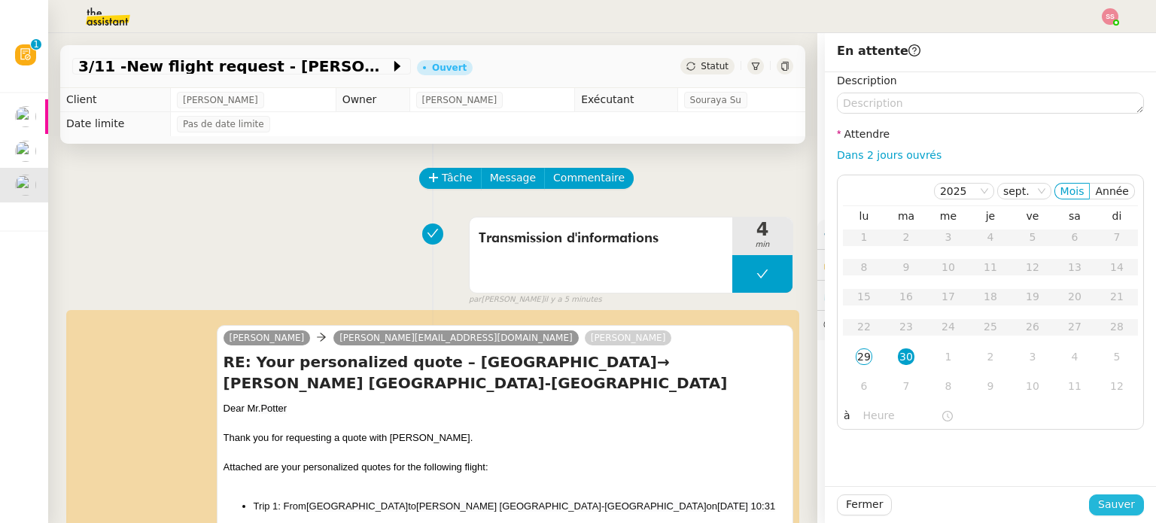
click at [1099, 502] on span "Sauver" at bounding box center [1116, 504] width 37 height 17
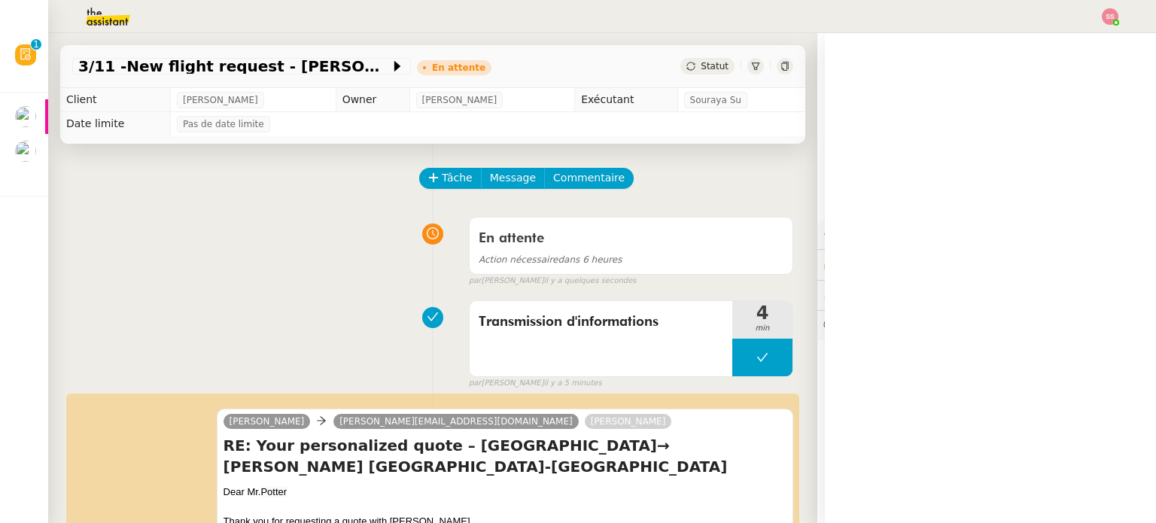
scroll to position [301, 0]
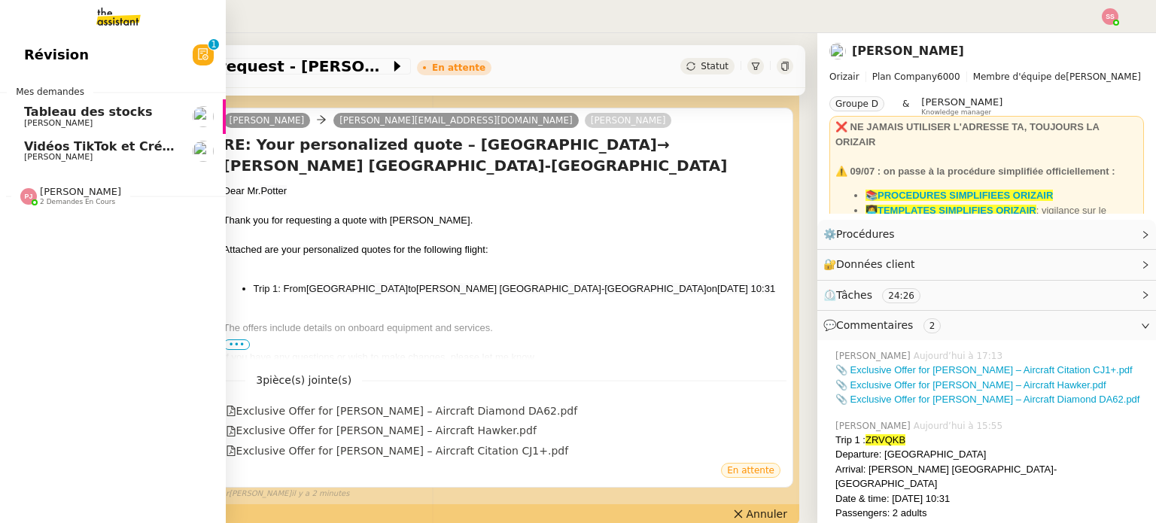
click at [86, 148] on span "Vidéos TikTok et Créatives META - [DATE]" at bounding box center [196, 146] width 345 height 14
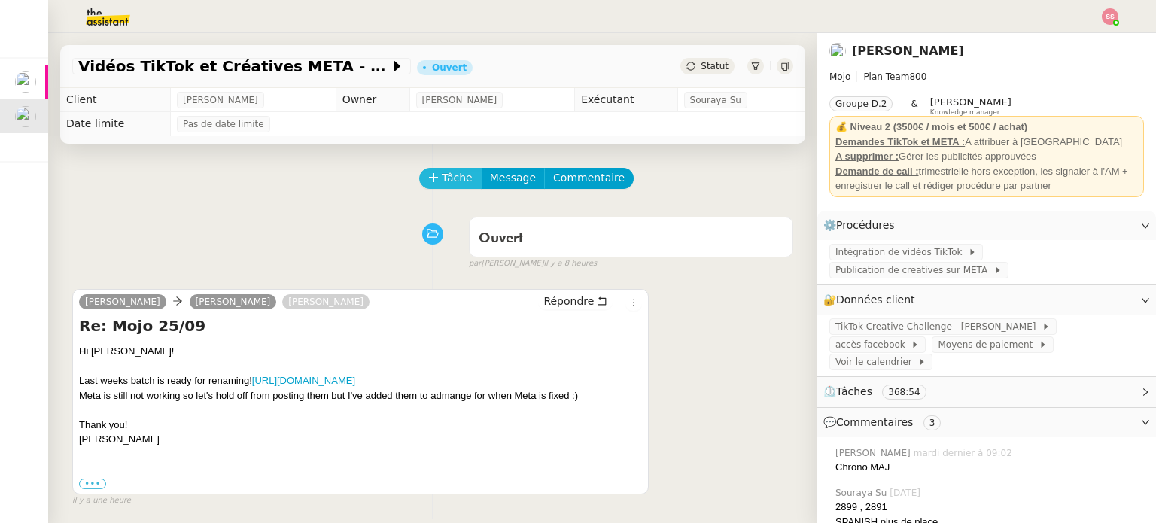
click at [442, 184] on span "Tâche" at bounding box center [457, 177] width 31 height 17
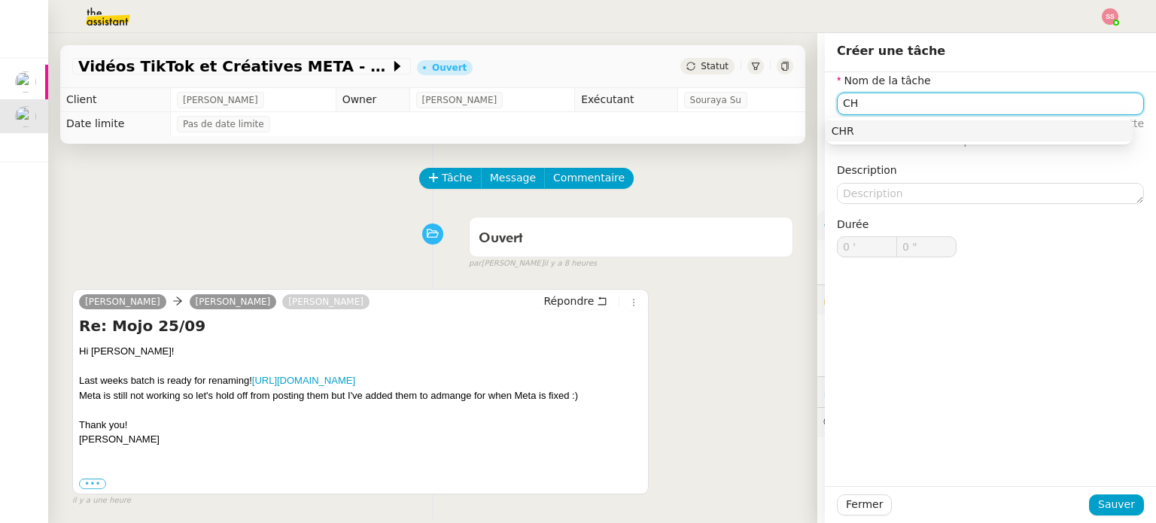
type input "C"
type input "META"
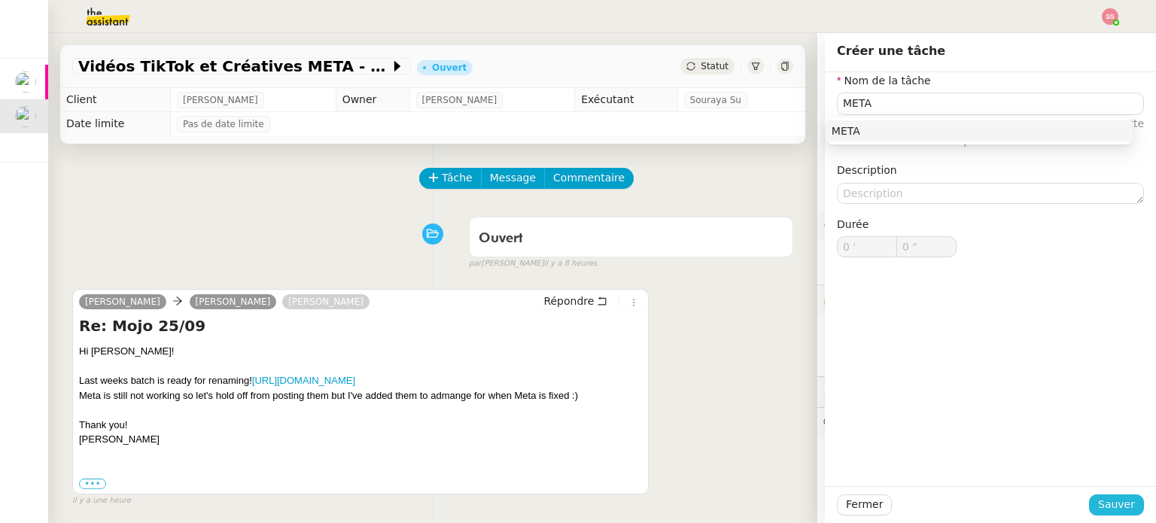
click at [1116, 499] on span "Sauver" at bounding box center [1116, 504] width 37 height 17
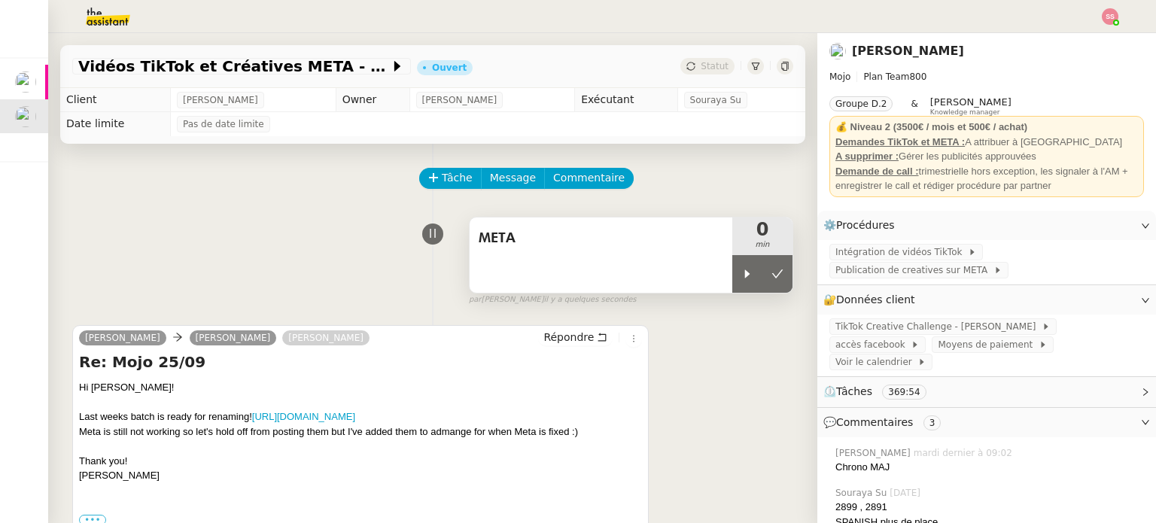
click at [771, 273] on icon at bounding box center [777, 274] width 12 height 12
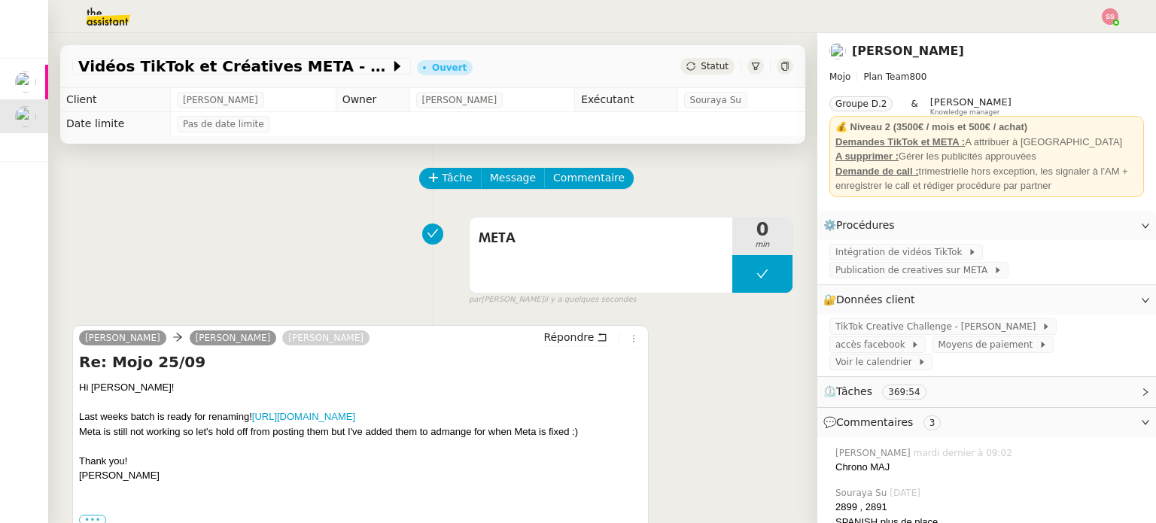
click at [701, 65] on span "Statut" at bounding box center [715, 66] width 28 height 11
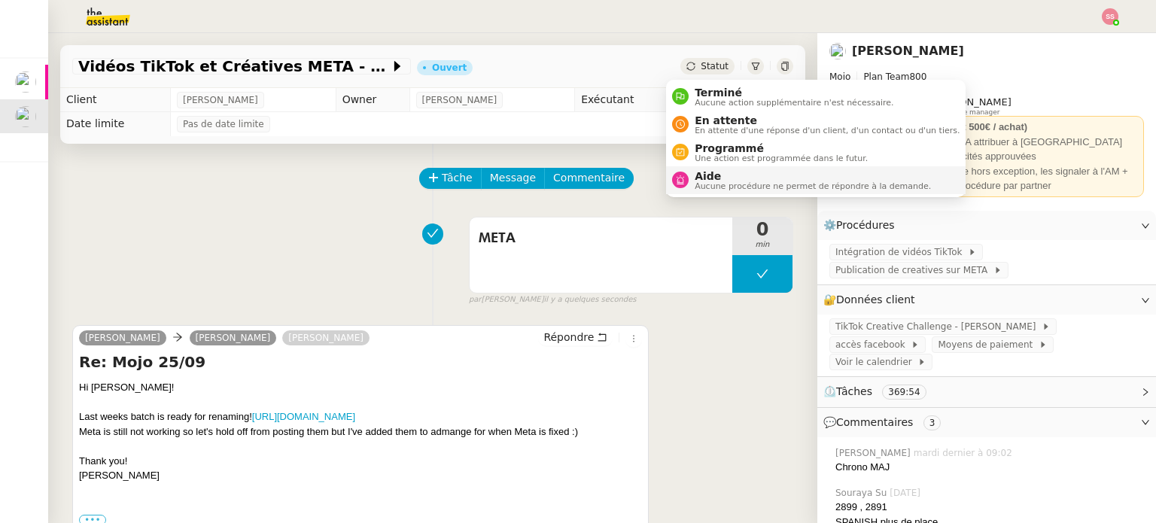
click at [721, 186] on span "Aucune procédure ne permet de répondre à la demande." at bounding box center [813, 186] width 236 height 8
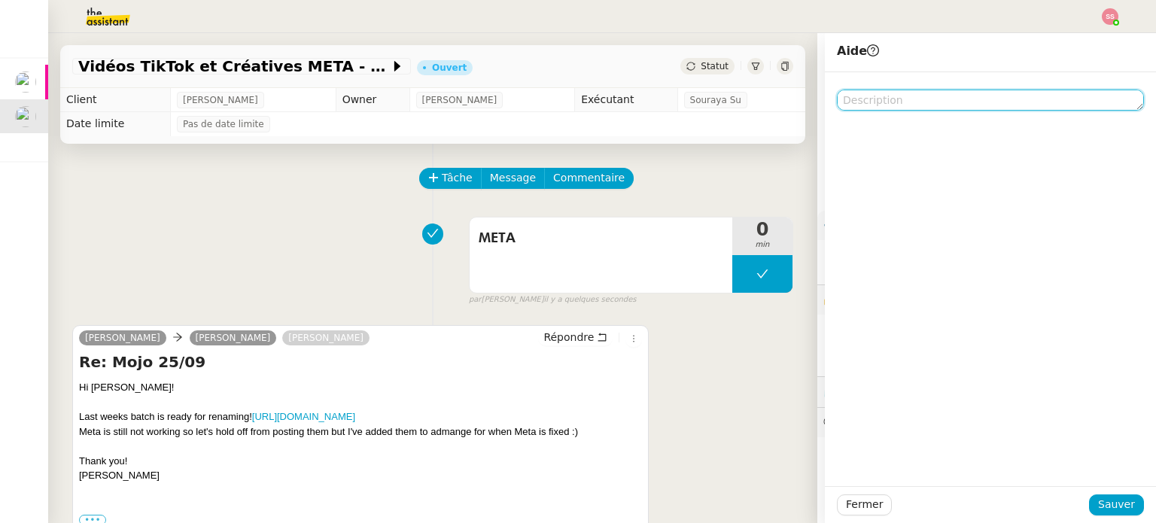
click at [929, 105] on textarea at bounding box center [990, 100] width 307 height 21
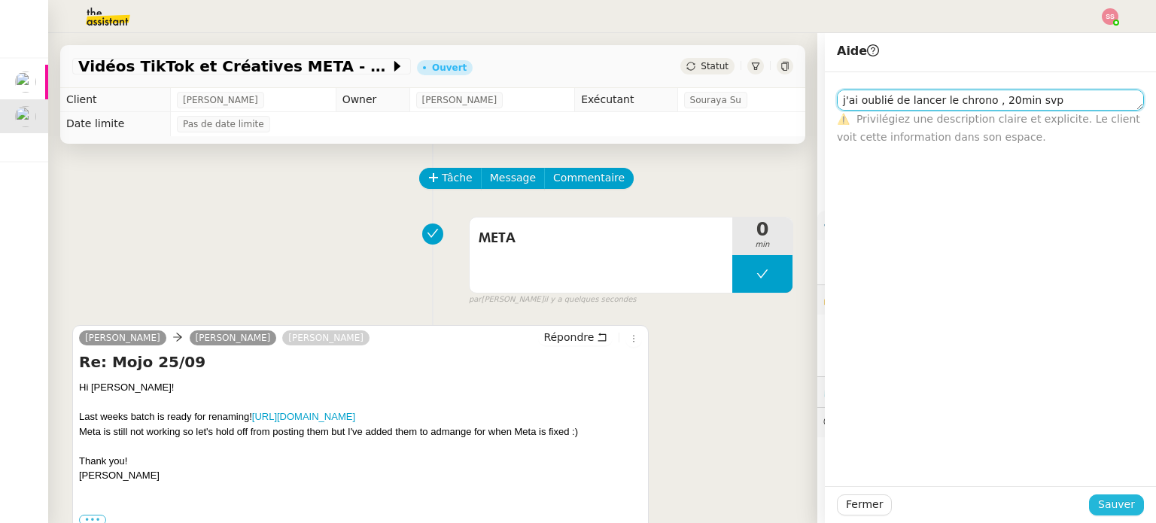
type textarea "j'ai oublié de lancer le chrono , 20min svp"
click at [1098, 503] on span "Sauver" at bounding box center [1116, 504] width 37 height 17
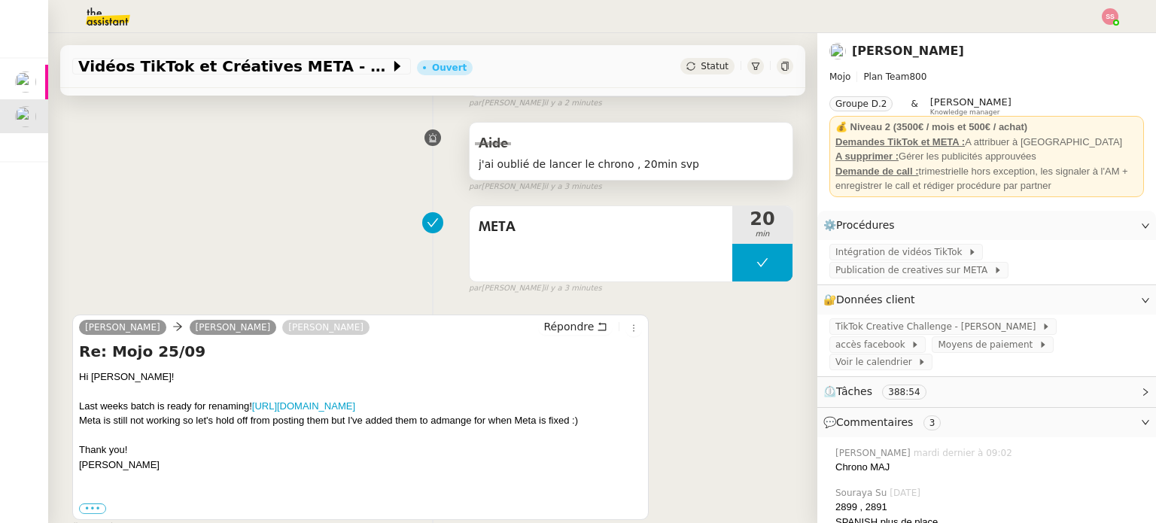
scroll to position [226, 0]
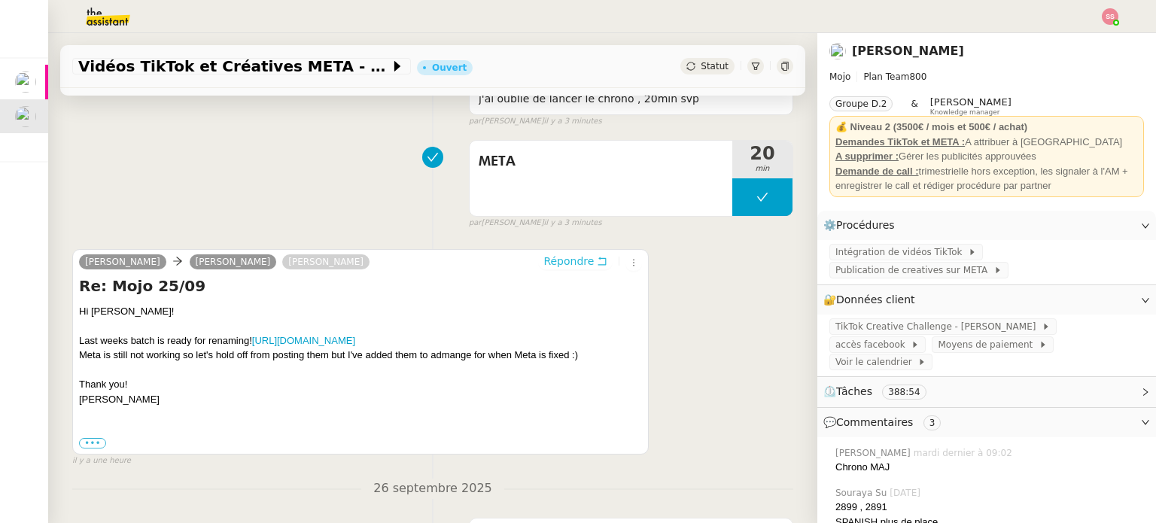
click at [543, 269] on span "Répondre" at bounding box center [568, 261] width 50 height 15
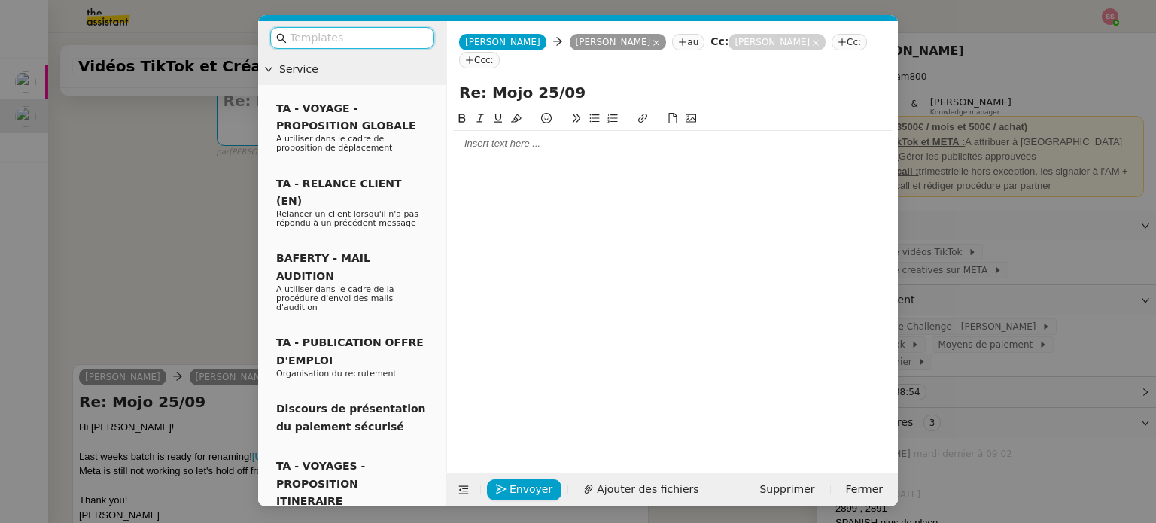
click at [519, 137] on div at bounding box center [672, 144] width 439 height 14
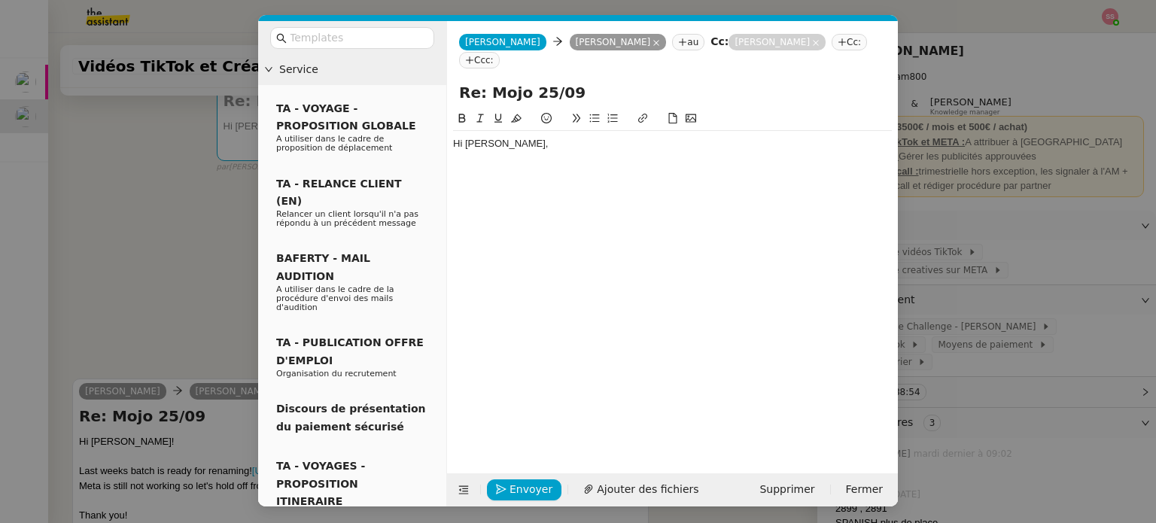
click at [533, 81] on input "Re: Mojo 25/09" at bounding box center [672, 92] width 427 height 23
type input "Re: Mojo 29/09"
click at [536, 137] on div "Hi Pia," at bounding box center [672, 144] width 439 height 14
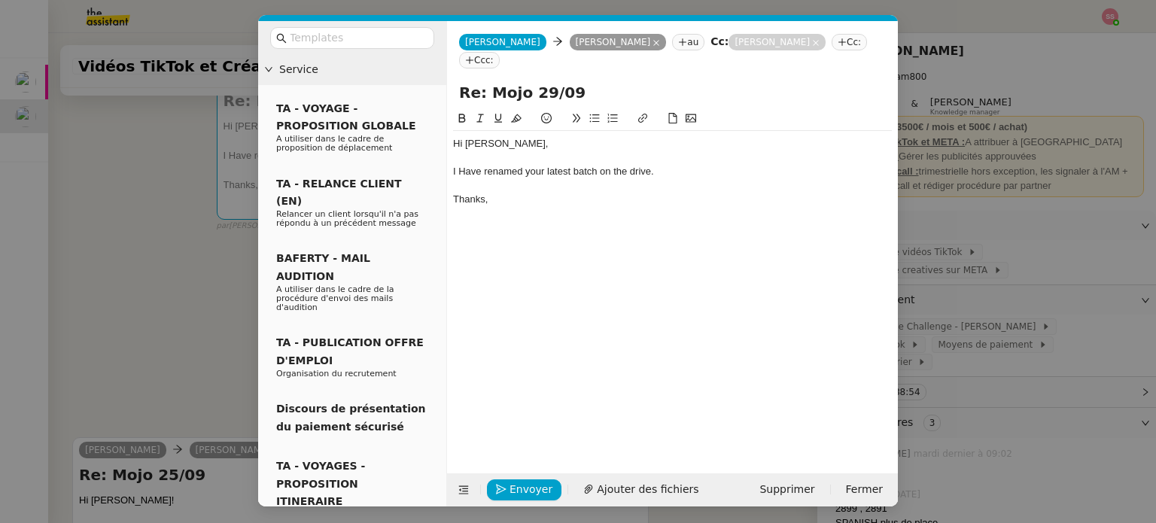
click at [473, 165] on div "I Have renamed your latest batch on the drive." at bounding box center [672, 172] width 439 height 14
click at [0, 0] on lt-span "h ave" at bounding box center [0, 0] width 0 height 0
click at [533, 492] on span "Envoyer" at bounding box center [530, 489] width 43 height 17
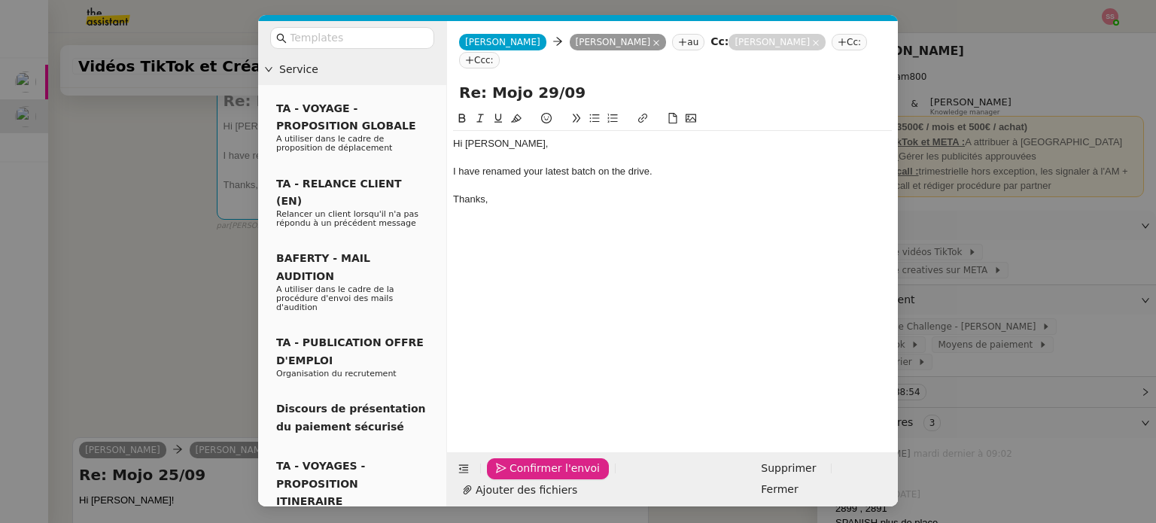
click at [533, 477] on span "Confirmer l'envoi" at bounding box center [554, 468] width 90 height 17
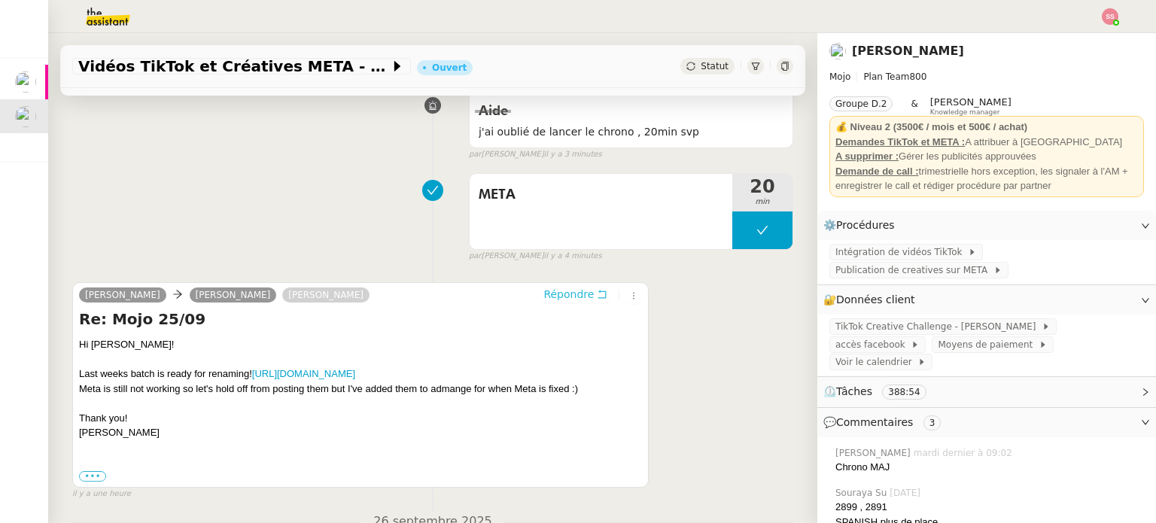
scroll to position [376, 0]
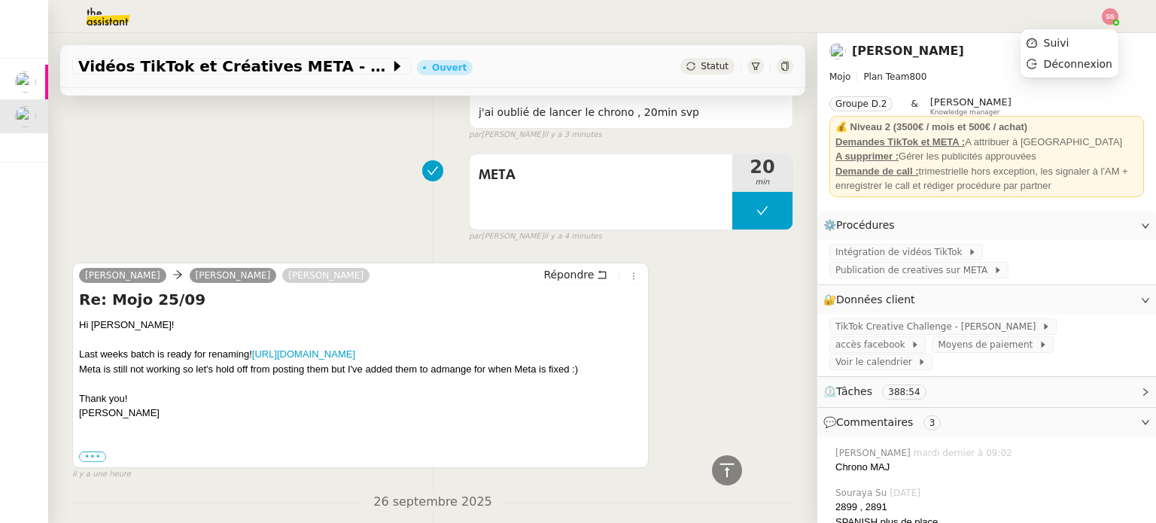
click at [1116, 21] on div at bounding box center [1110, 16] width 17 height 17
click at [1083, 36] on li "Suivi" at bounding box center [1069, 42] width 98 height 21
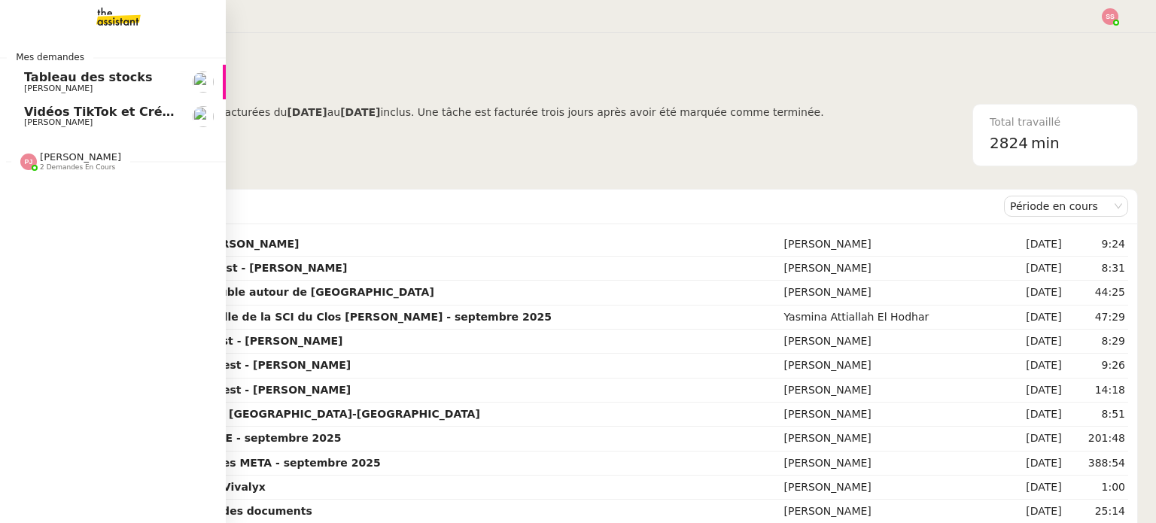
click at [60, 102] on link "Vidéos TikTok et Créatives META - septembre 2025 Anthony Morcillo" at bounding box center [113, 116] width 226 height 35
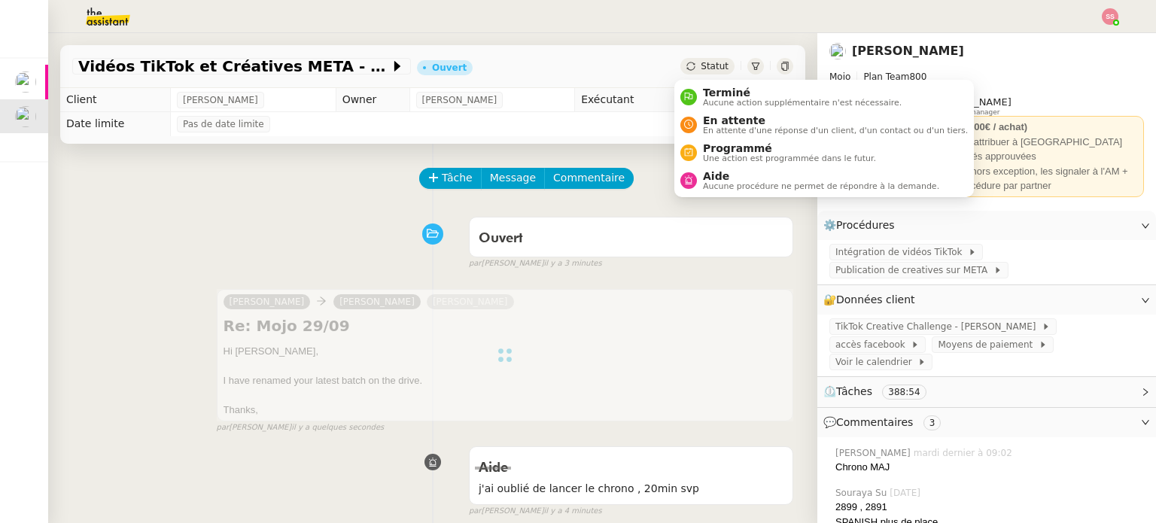
click at [711, 63] on span "Statut" at bounding box center [715, 66] width 28 height 11
click at [713, 115] on span "En attente" at bounding box center [835, 120] width 265 height 12
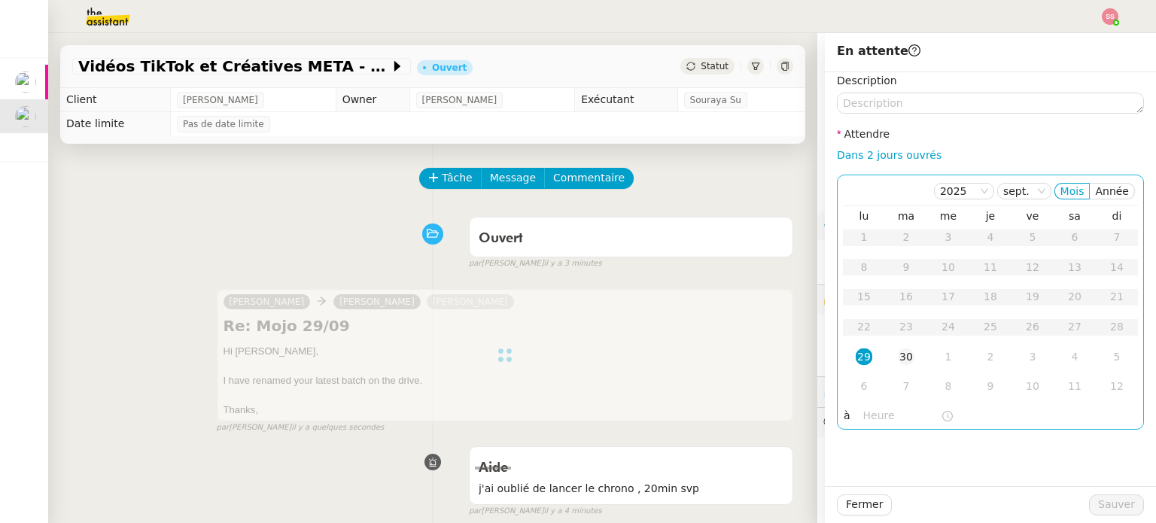
click at [898, 357] on div "30" at bounding box center [906, 356] width 17 height 17
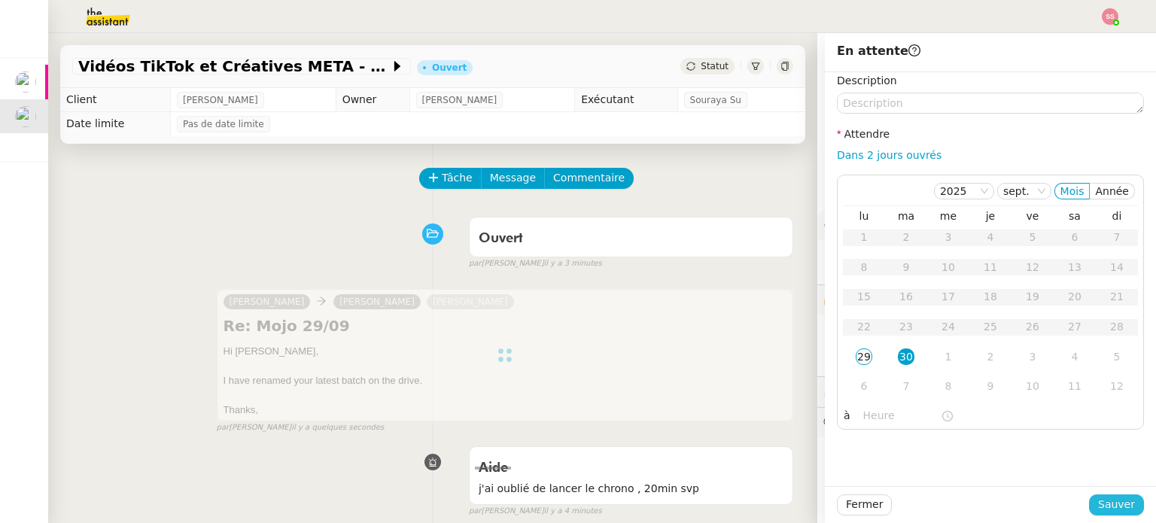
click at [1117, 503] on span "Sauver" at bounding box center [1116, 504] width 37 height 17
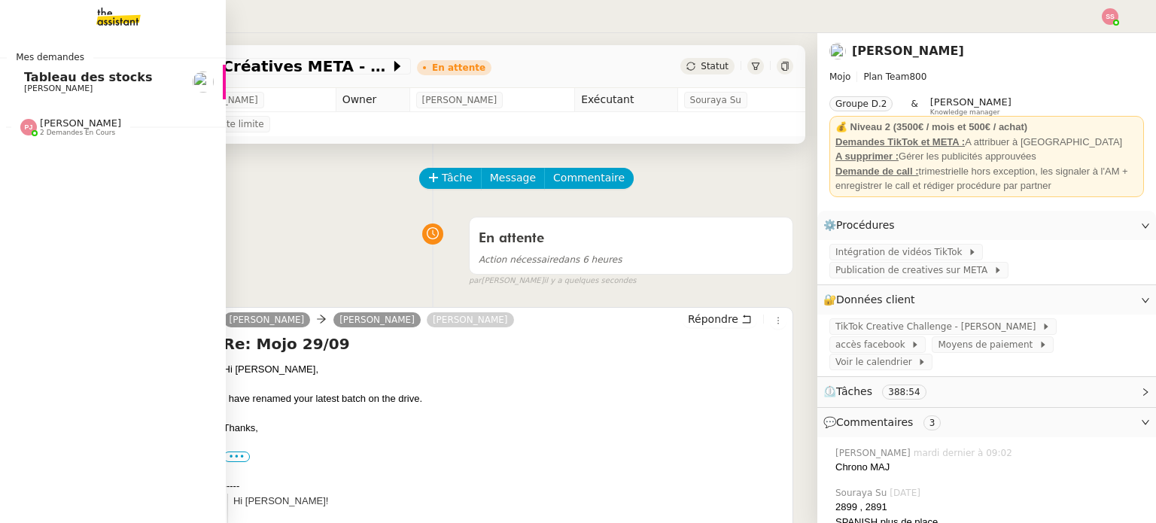
click at [84, 135] on span "2 demandes en cours" at bounding box center [77, 133] width 75 height 8
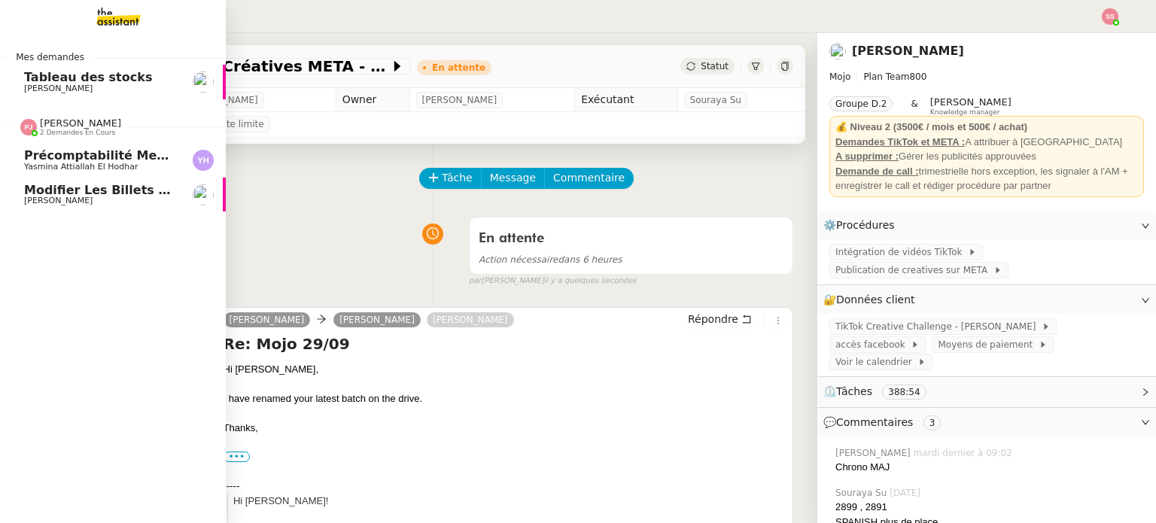
click at [130, 150] on span "Précomptabilité mensuelle - 4 septembre 2025" at bounding box center [184, 155] width 320 height 14
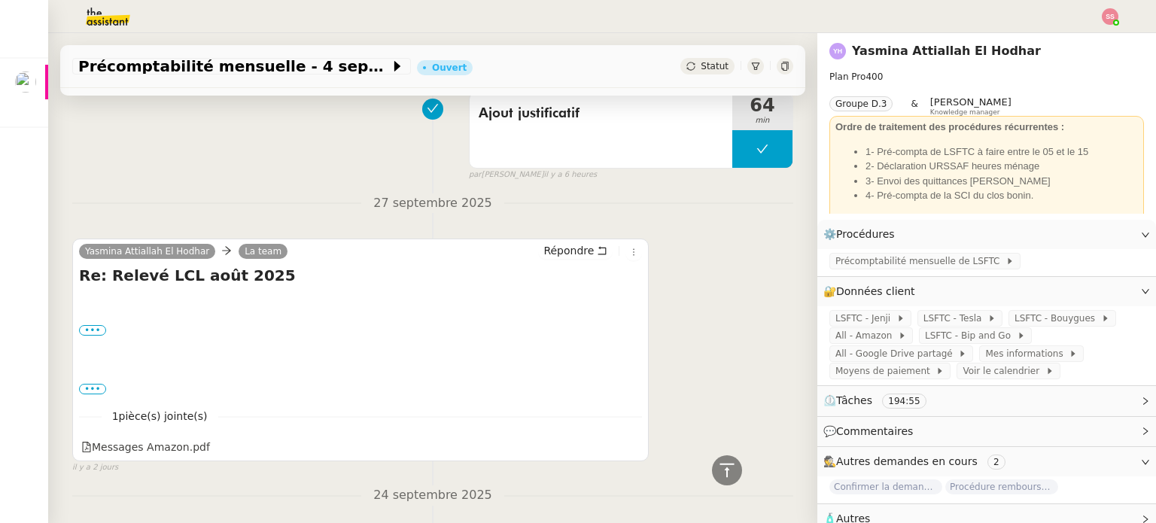
scroll to position [327, 0]
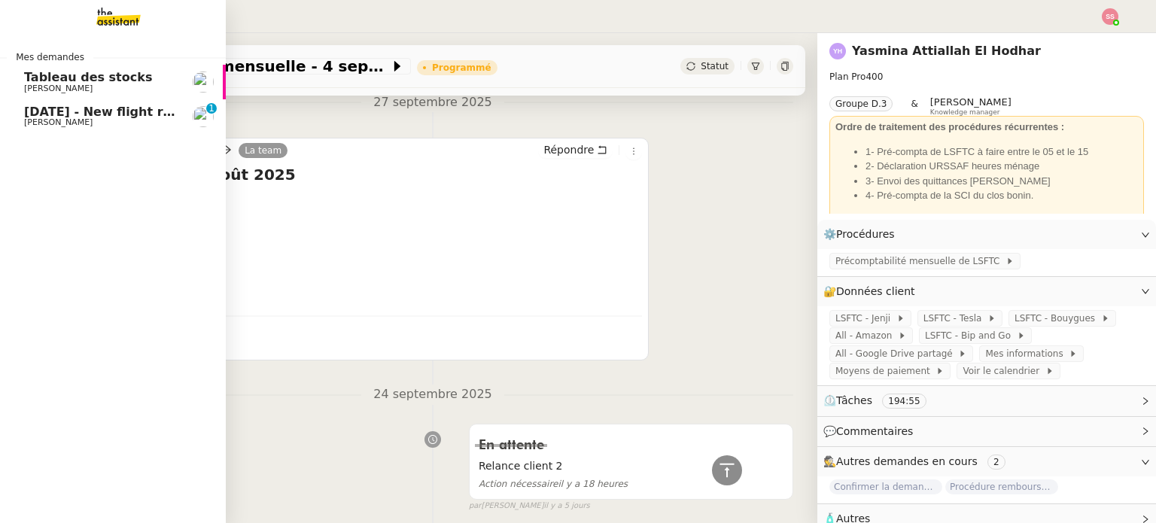
click at [60, 130] on link "[DATE] - New flight request - [PERSON_NAME] [PERSON_NAME] 0 1 2 3 4 5 6 7 8 9" at bounding box center [113, 116] width 226 height 35
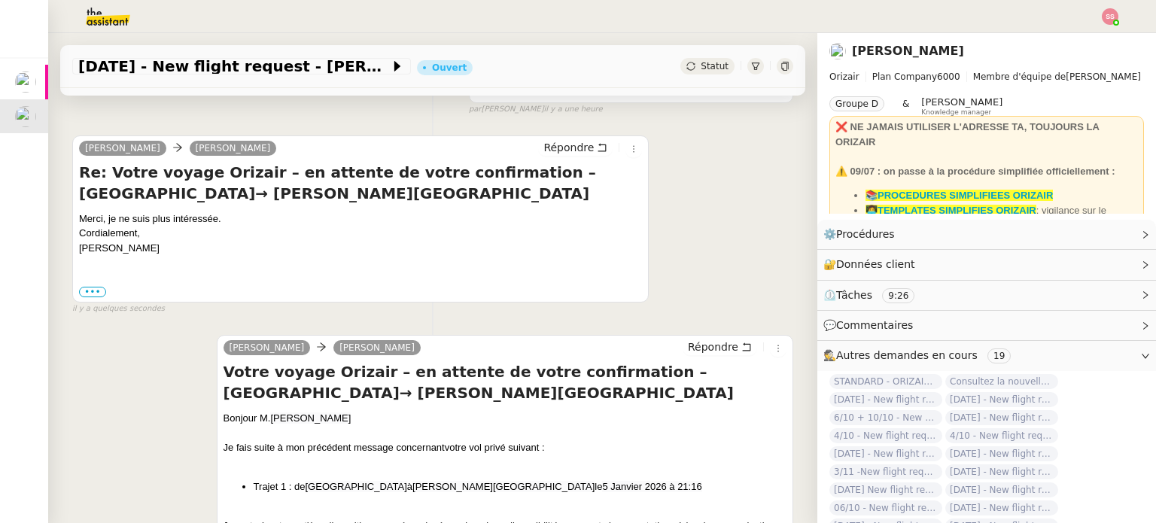
scroll to position [527, 0]
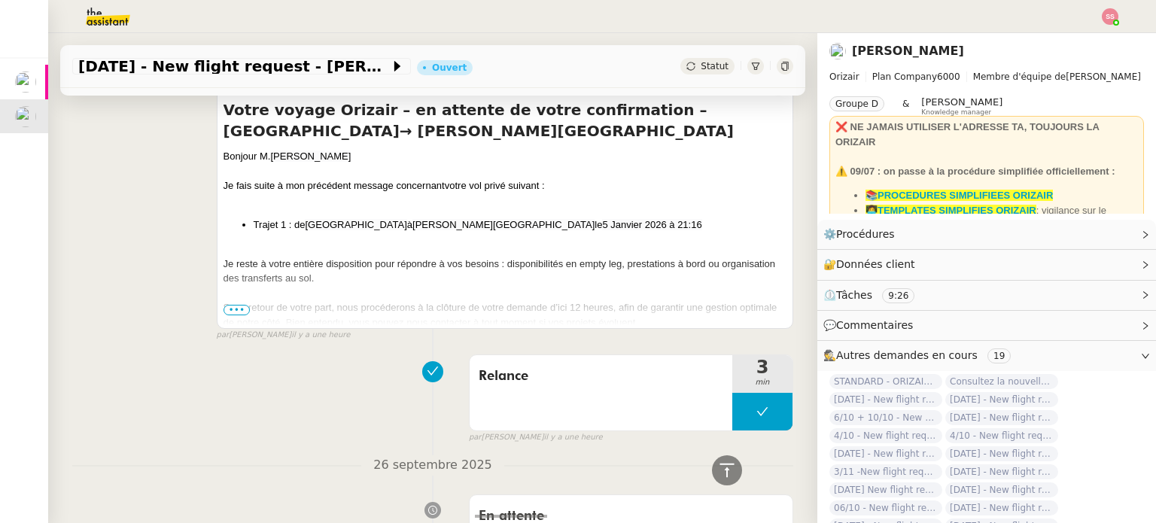
click at [227, 307] on span "•••" at bounding box center [236, 310] width 27 height 11
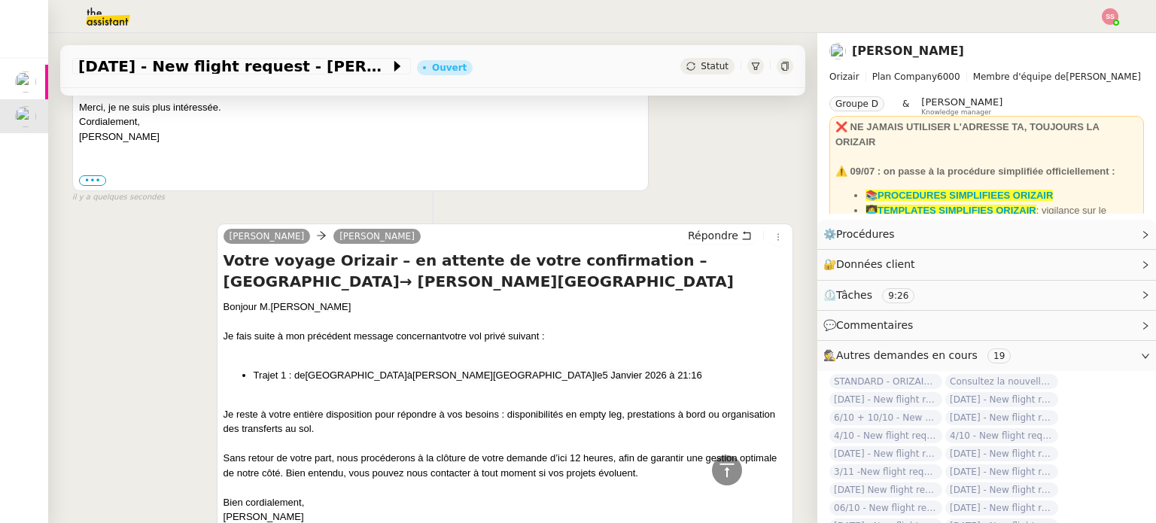
scroll to position [0, 0]
